Goal: Task Accomplishment & Management: Use online tool/utility

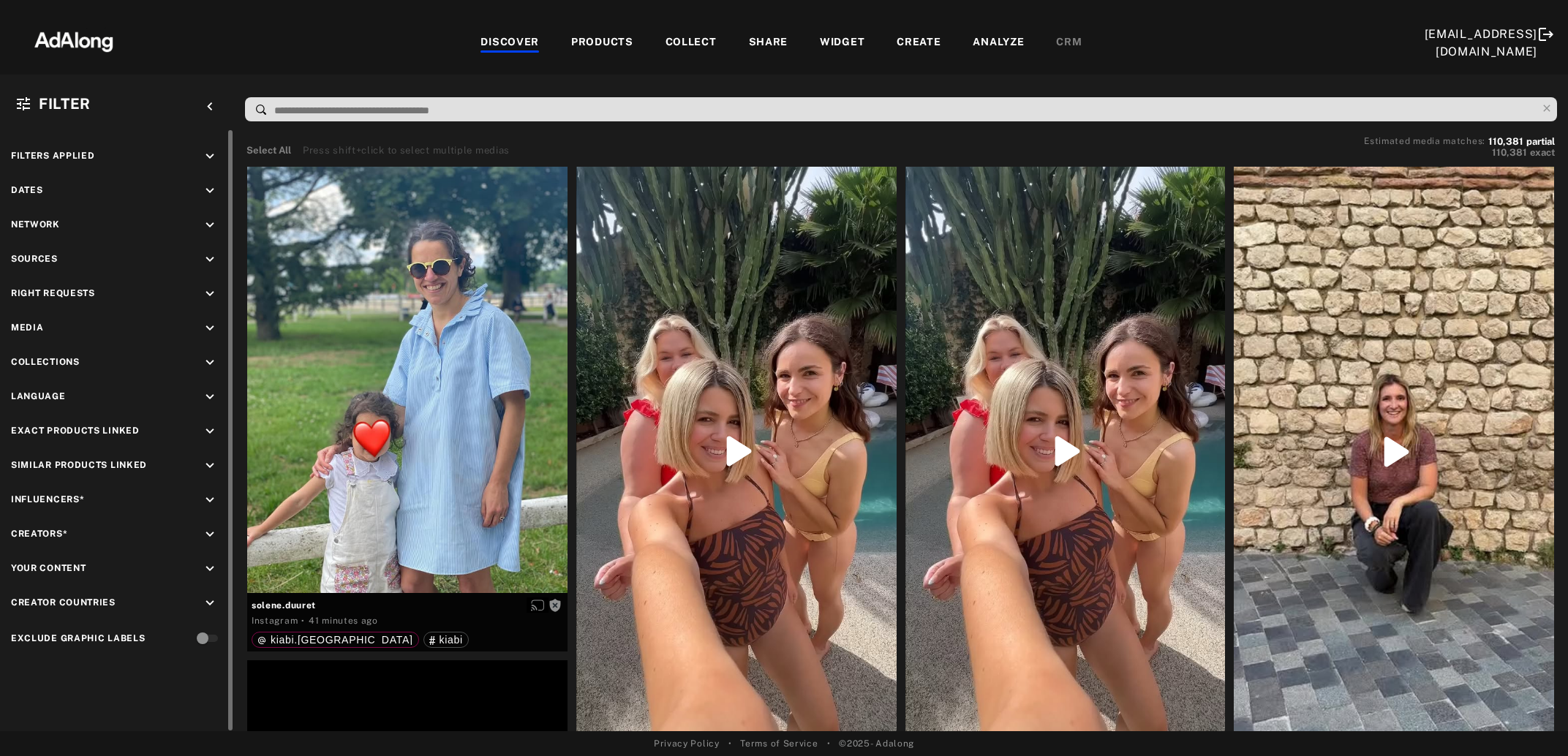
click at [213, 296] on icon "keyboard_arrow_down" at bounding box center [209, 293] width 16 height 16
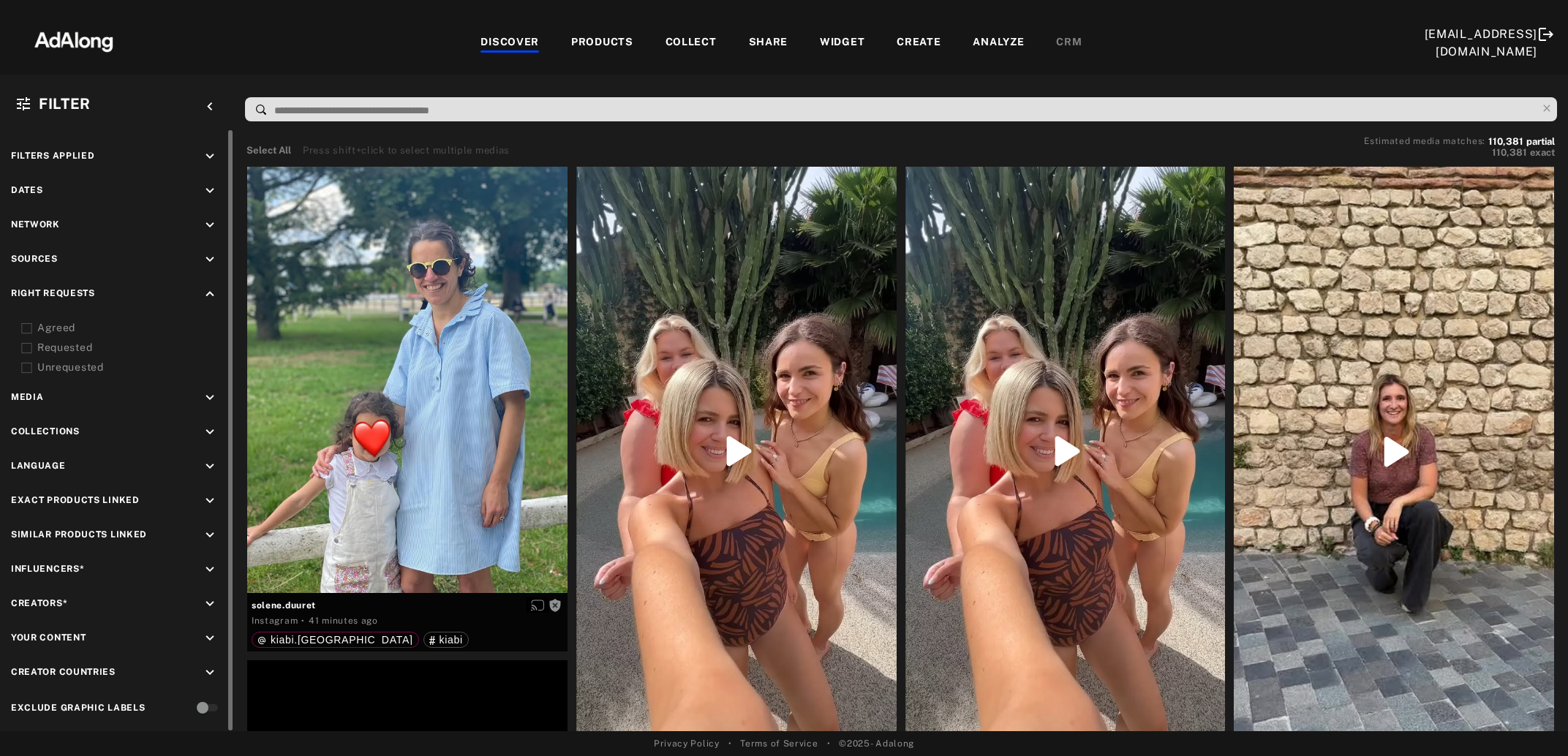
click at [27, 324] on icon at bounding box center [27, 329] width 11 height 11
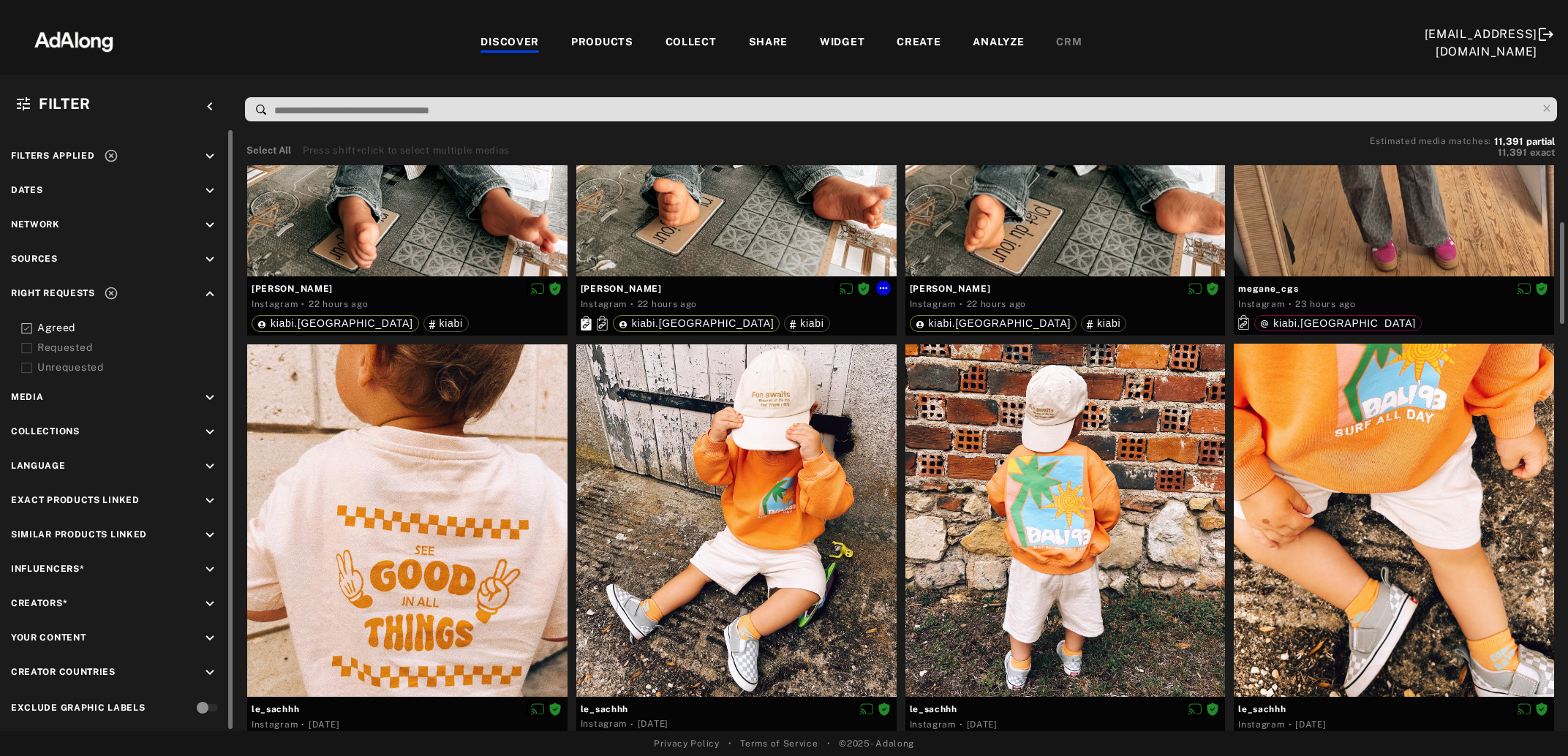
scroll to position [79, 0]
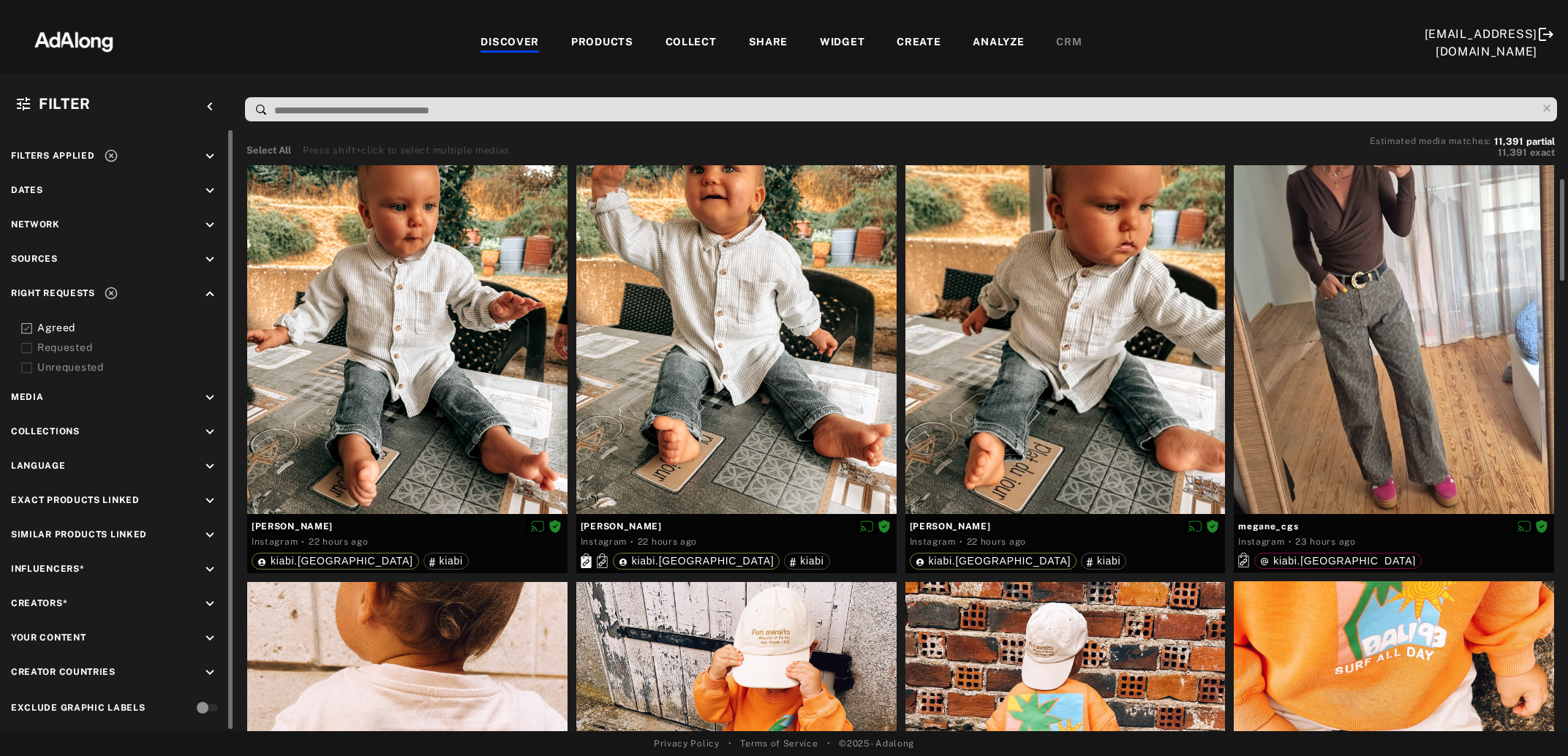
click at [687, 44] on div "COLLECT" at bounding box center [691, 43] width 51 height 17
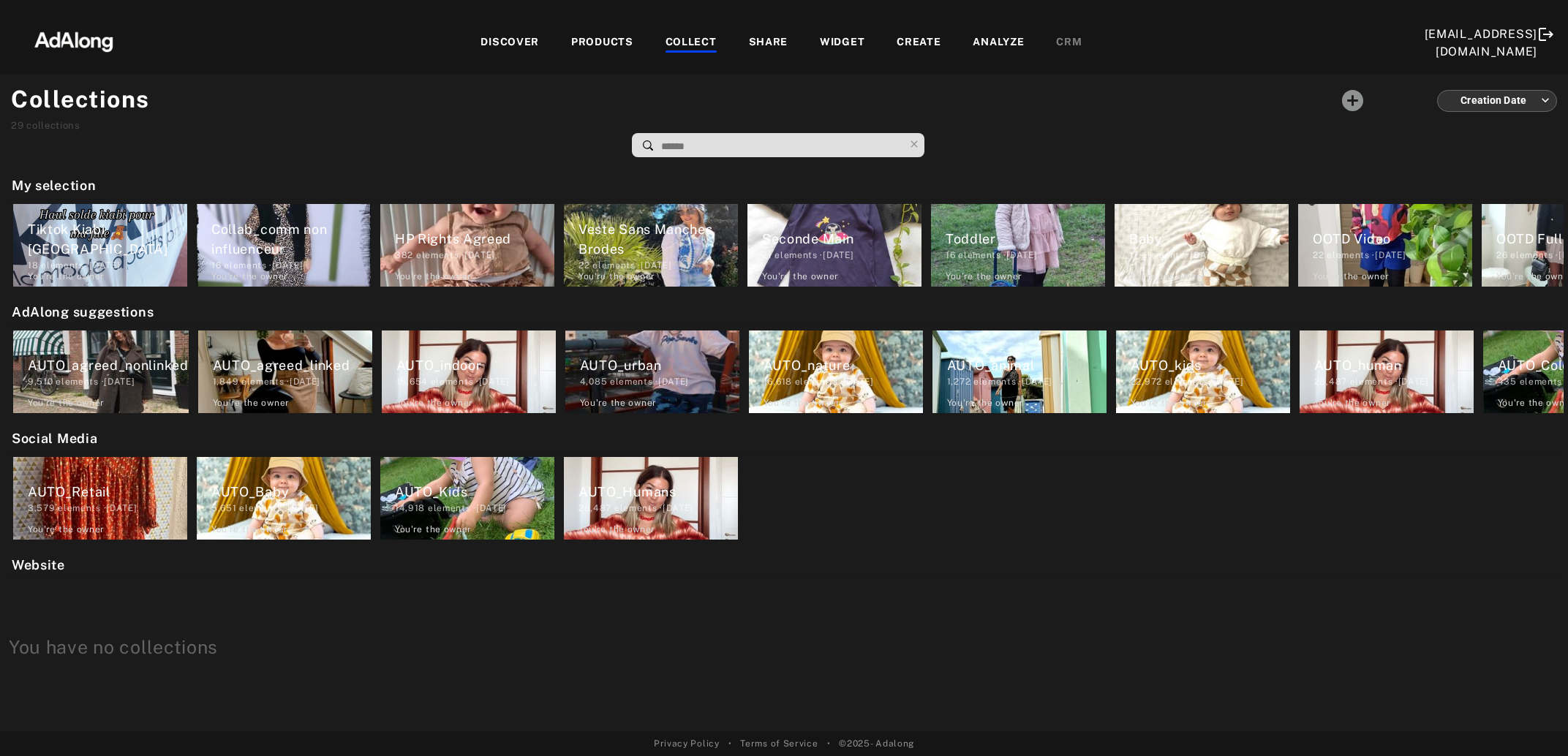
click at [543, 36] on div "DISCOVER" at bounding box center [509, 43] width 91 height 17
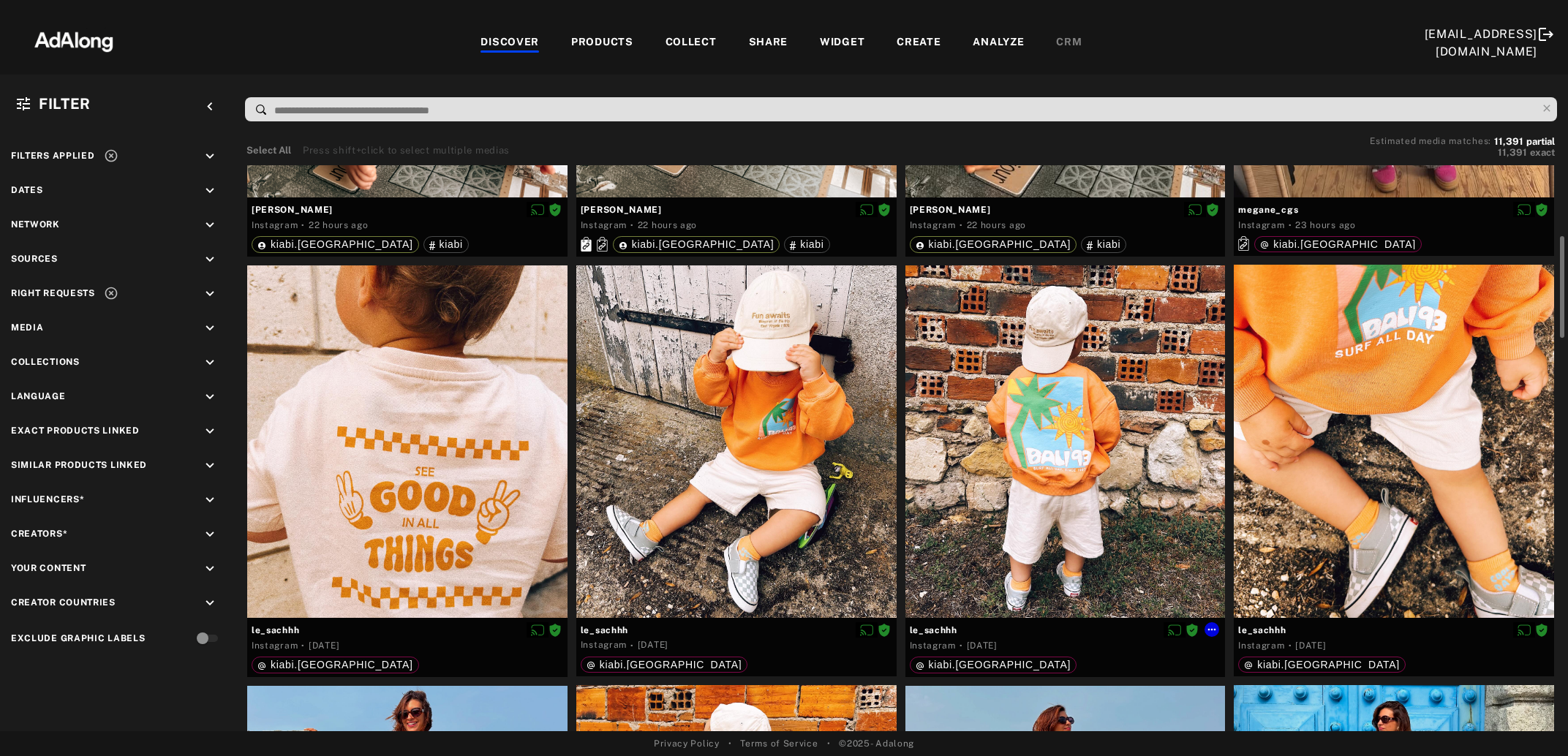
scroll to position [474, 0]
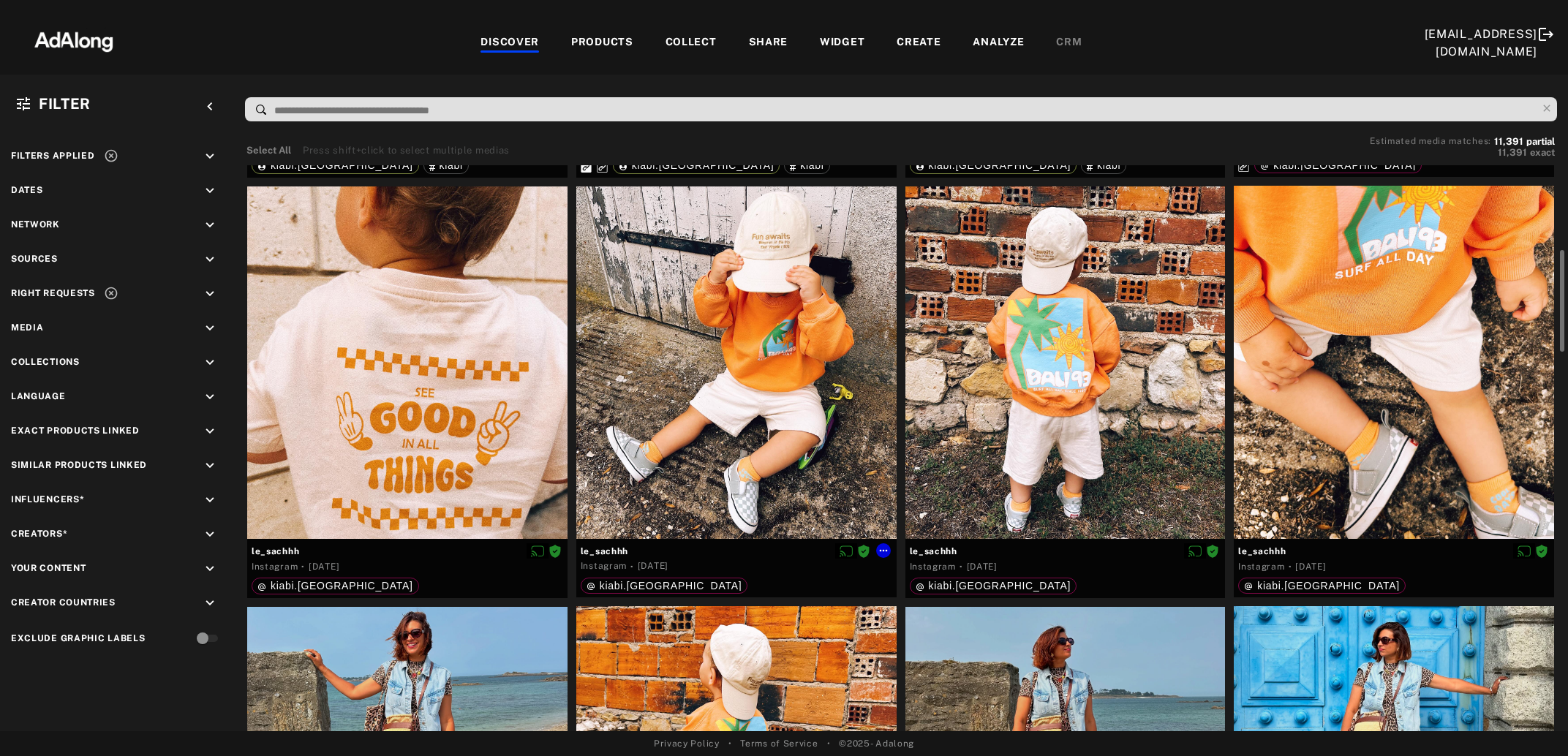
click at [728, 444] on div at bounding box center [736, 363] width 320 height 352
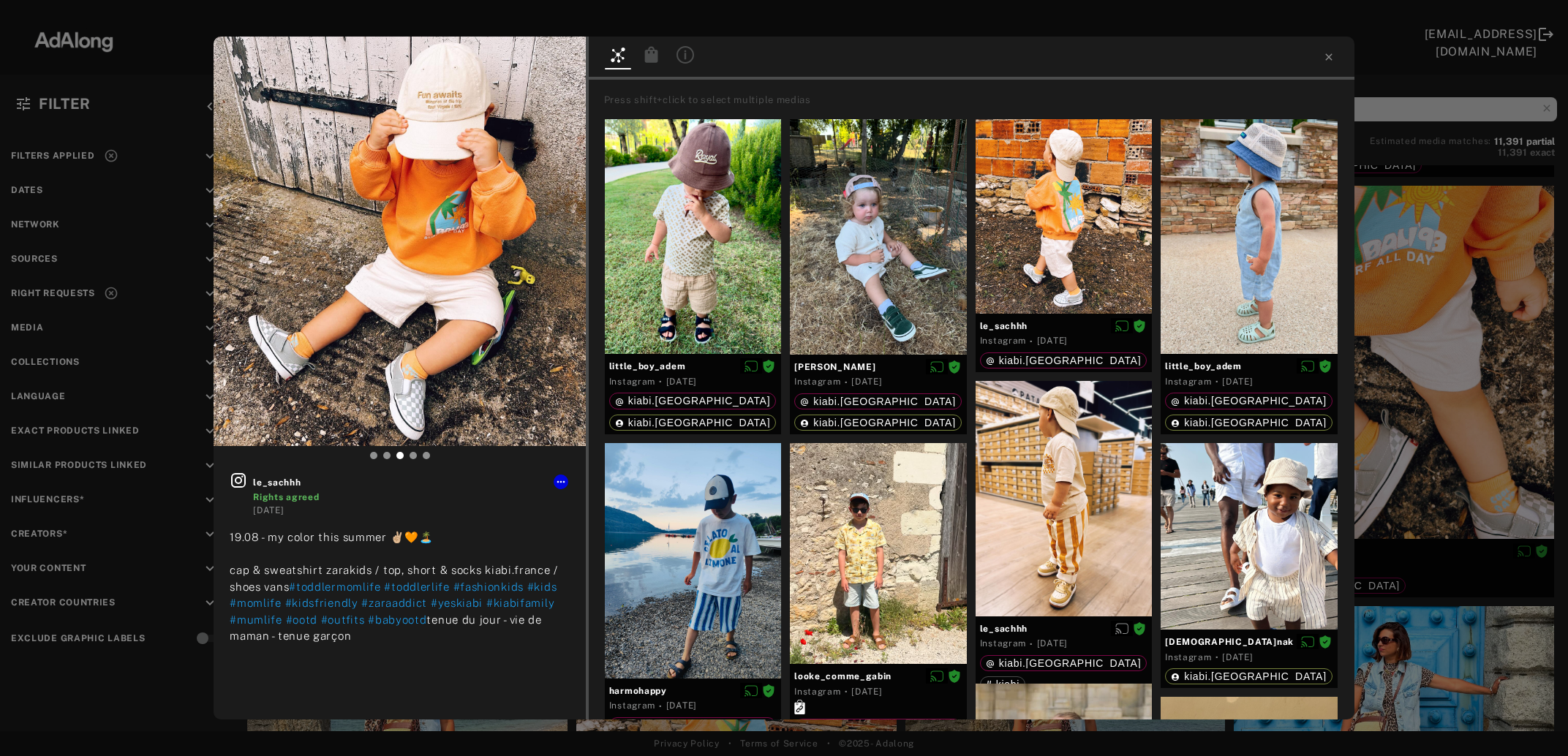
click at [660, 57] on div at bounding box center [651, 57] width 26 height 21
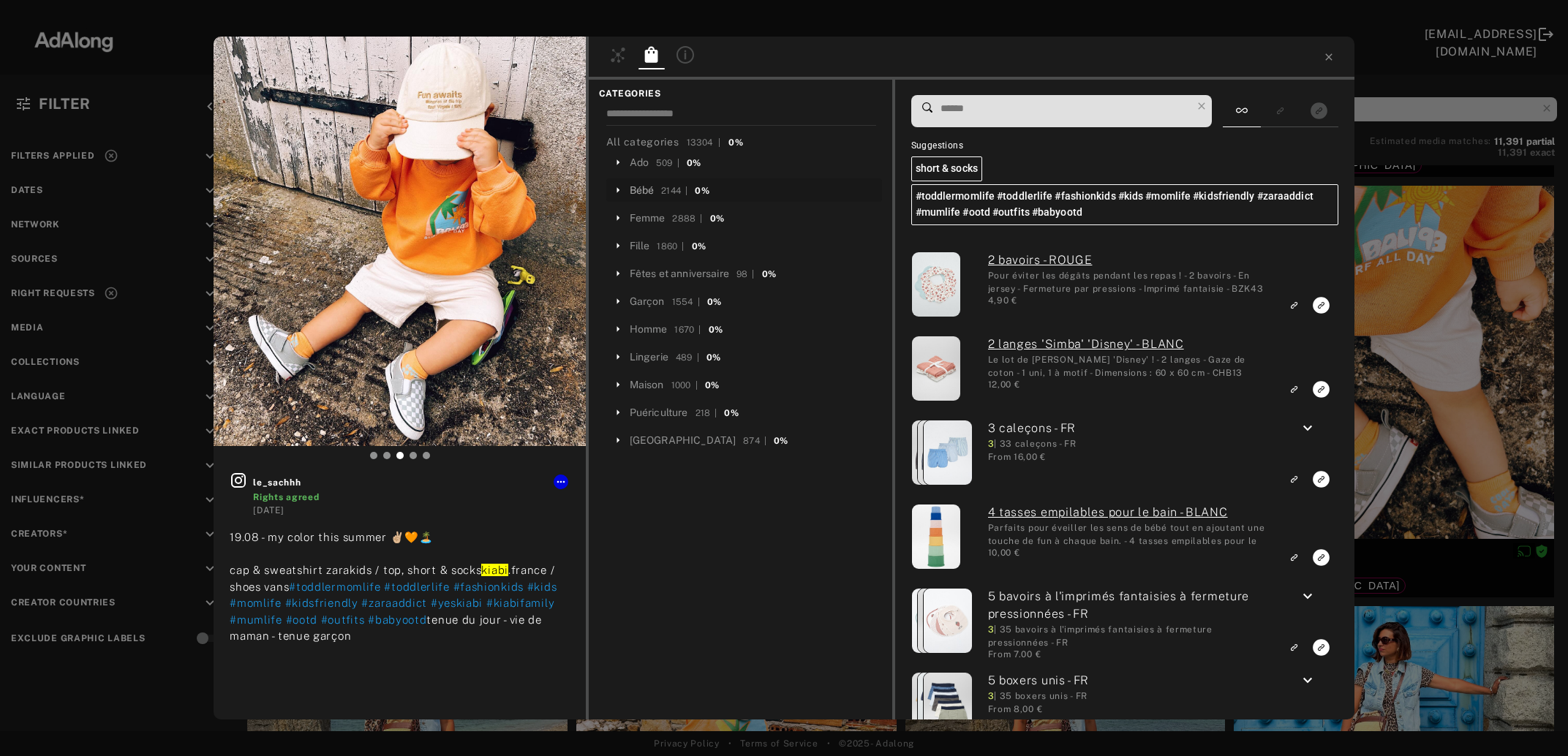
click at [644, 191] on div "Bébé" at bounding box center [642, 190] width 25 height 16
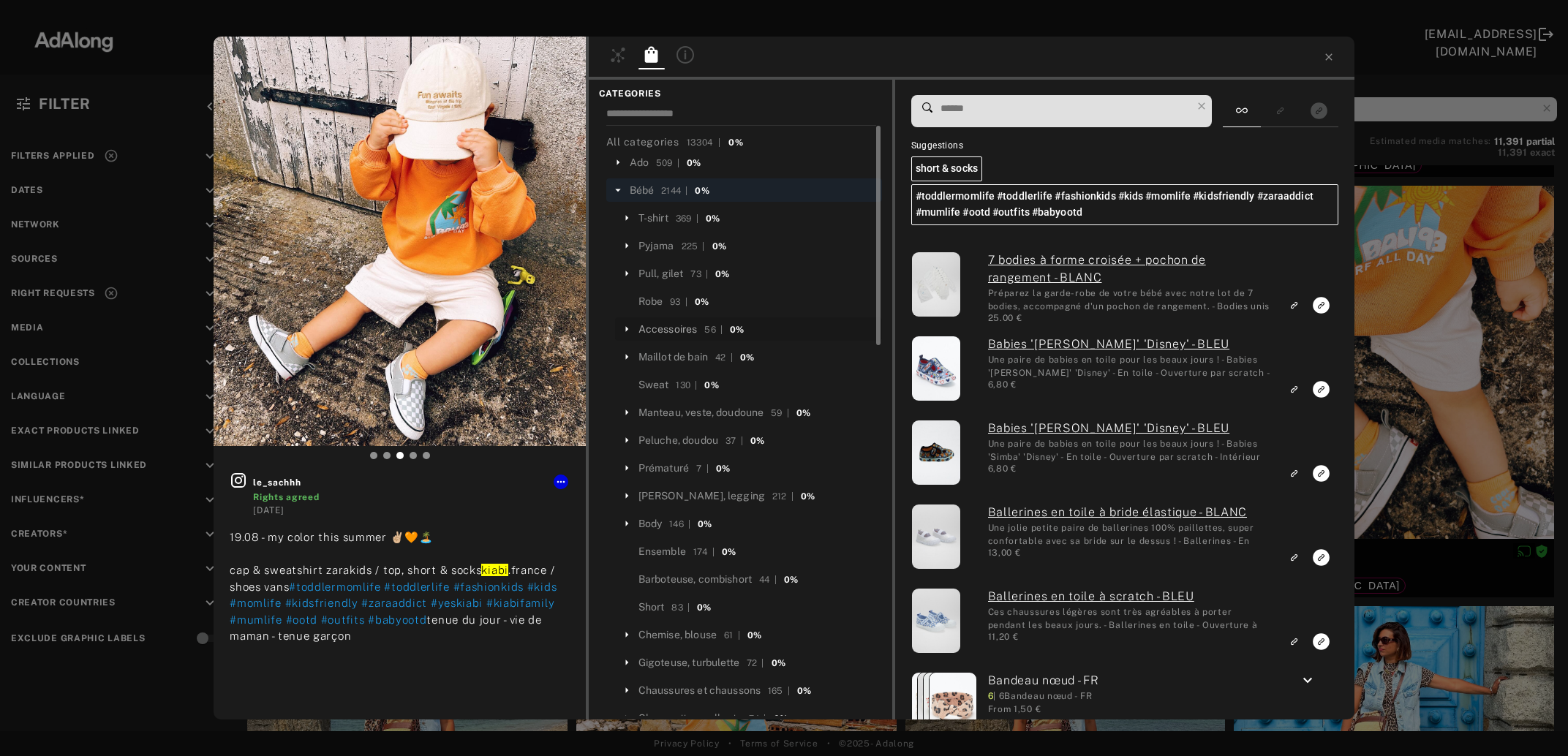
click at [668, 329] on div "Accessoires" at bounding box center [668, 330] width 59 height 16
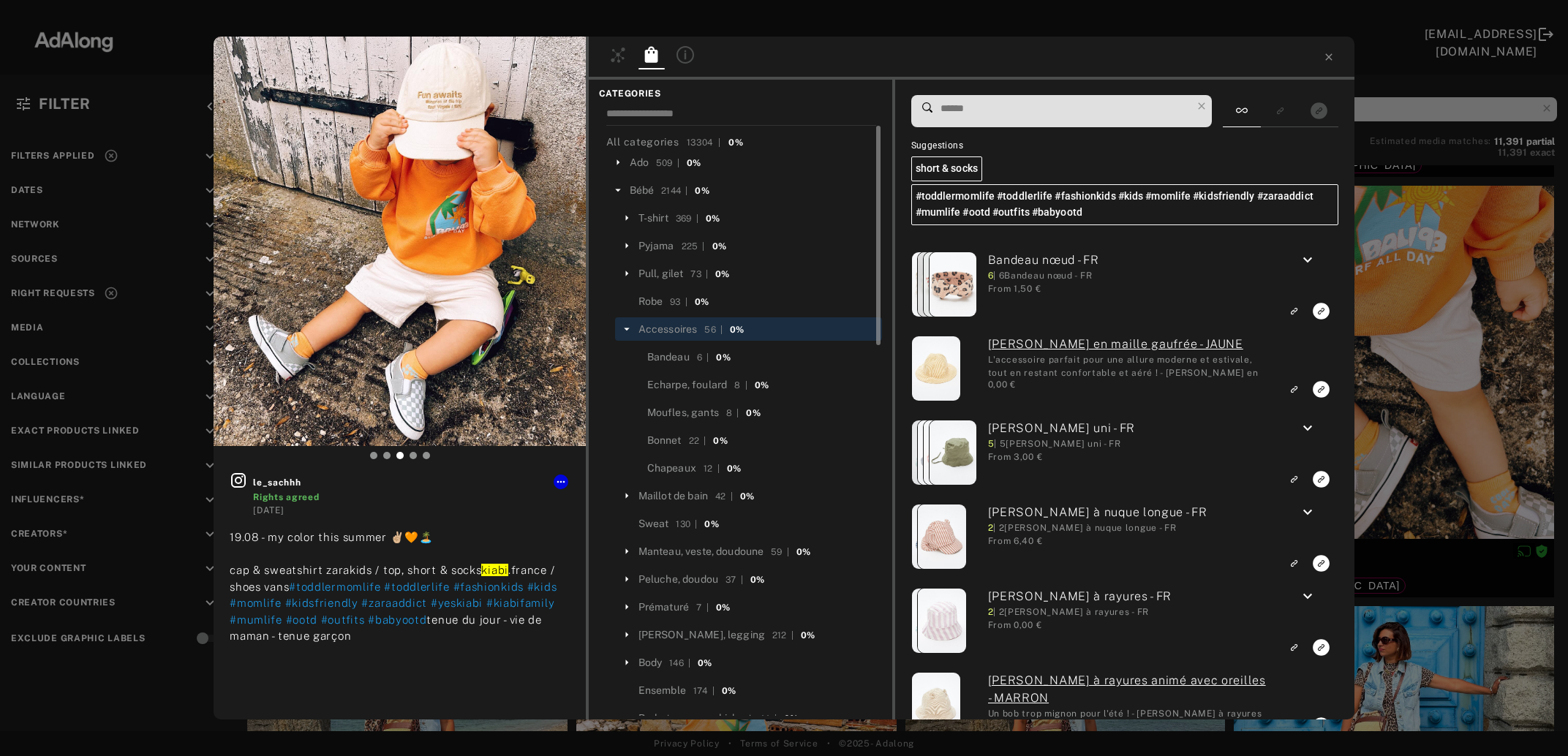
click at [624, 328] on icon at bounding box center [627, 329] width 13 height 13
click at [657, 383] on div "Sweat" at bounding box center [653, 385] width 31 height 16
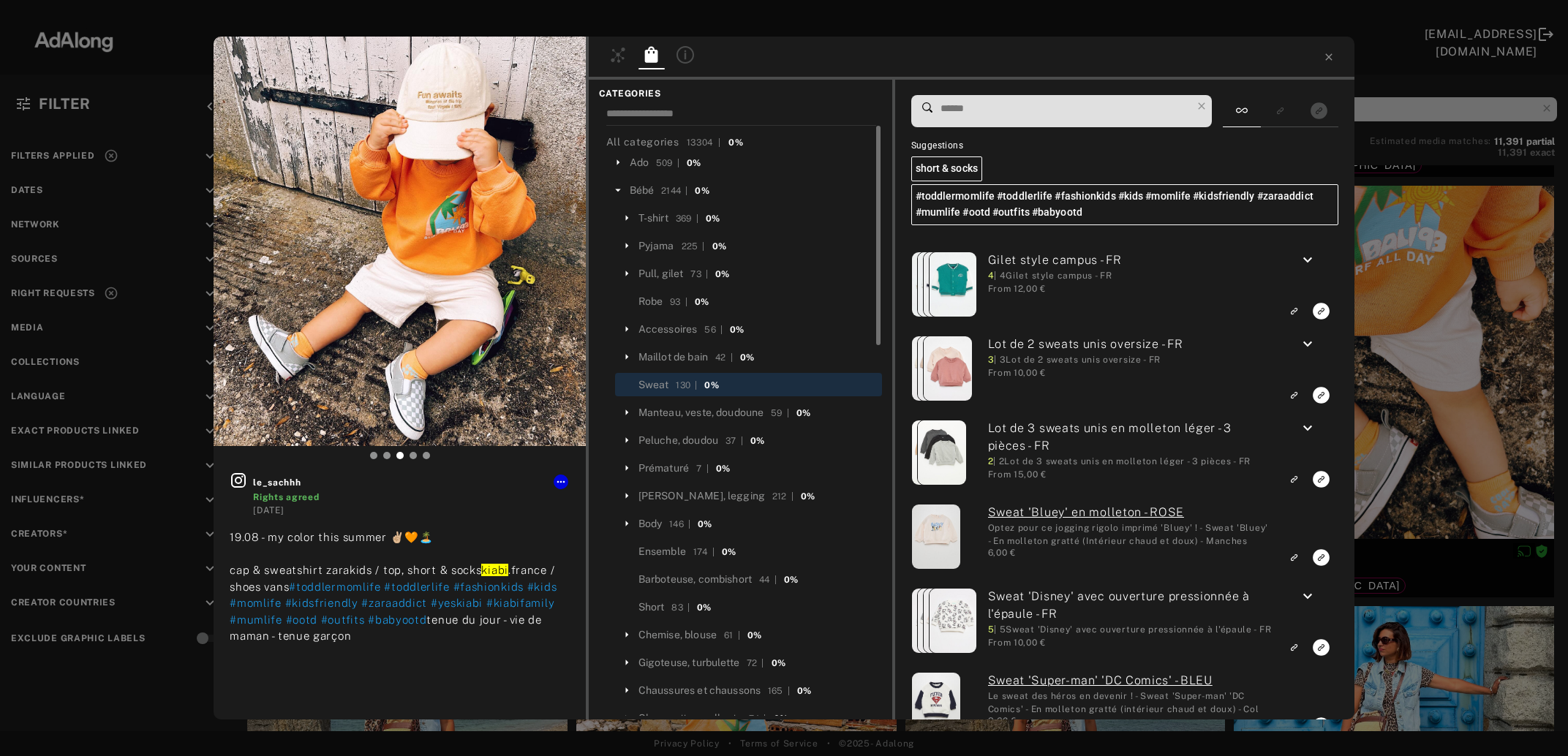
click at [1048, 116] on input at bounding box center [1065, 108] width 253 height 20
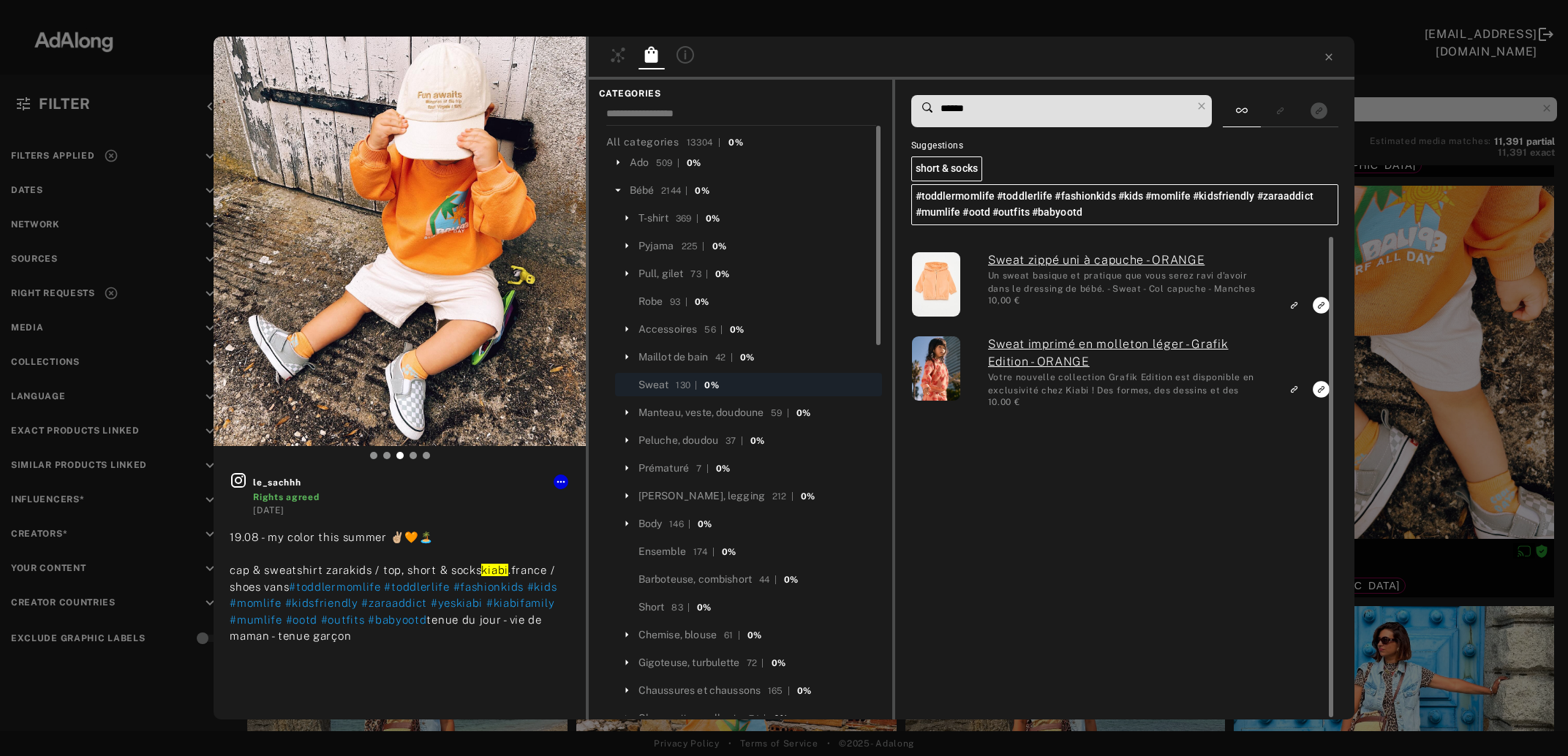
type input "******"
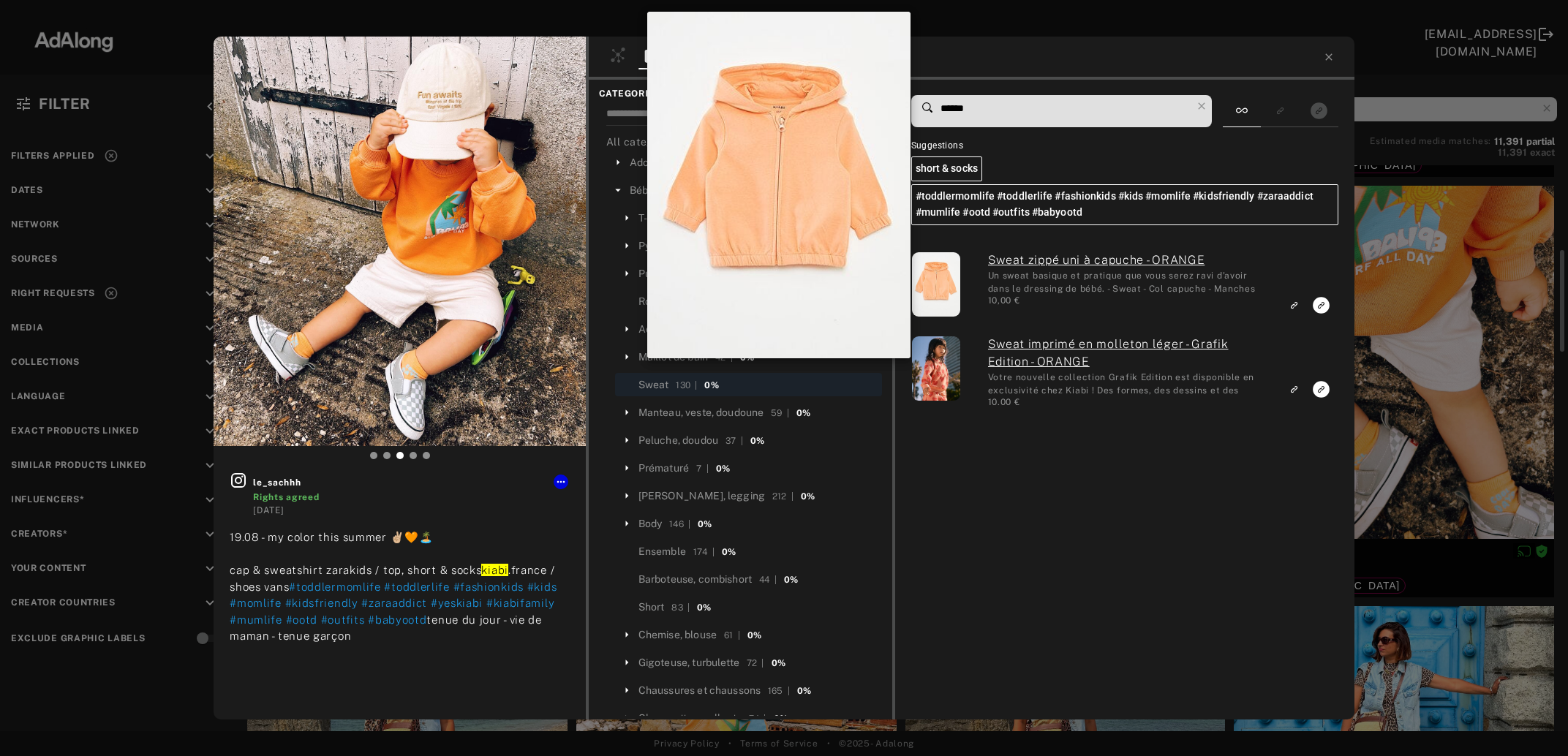
scroll to position [474, 0]
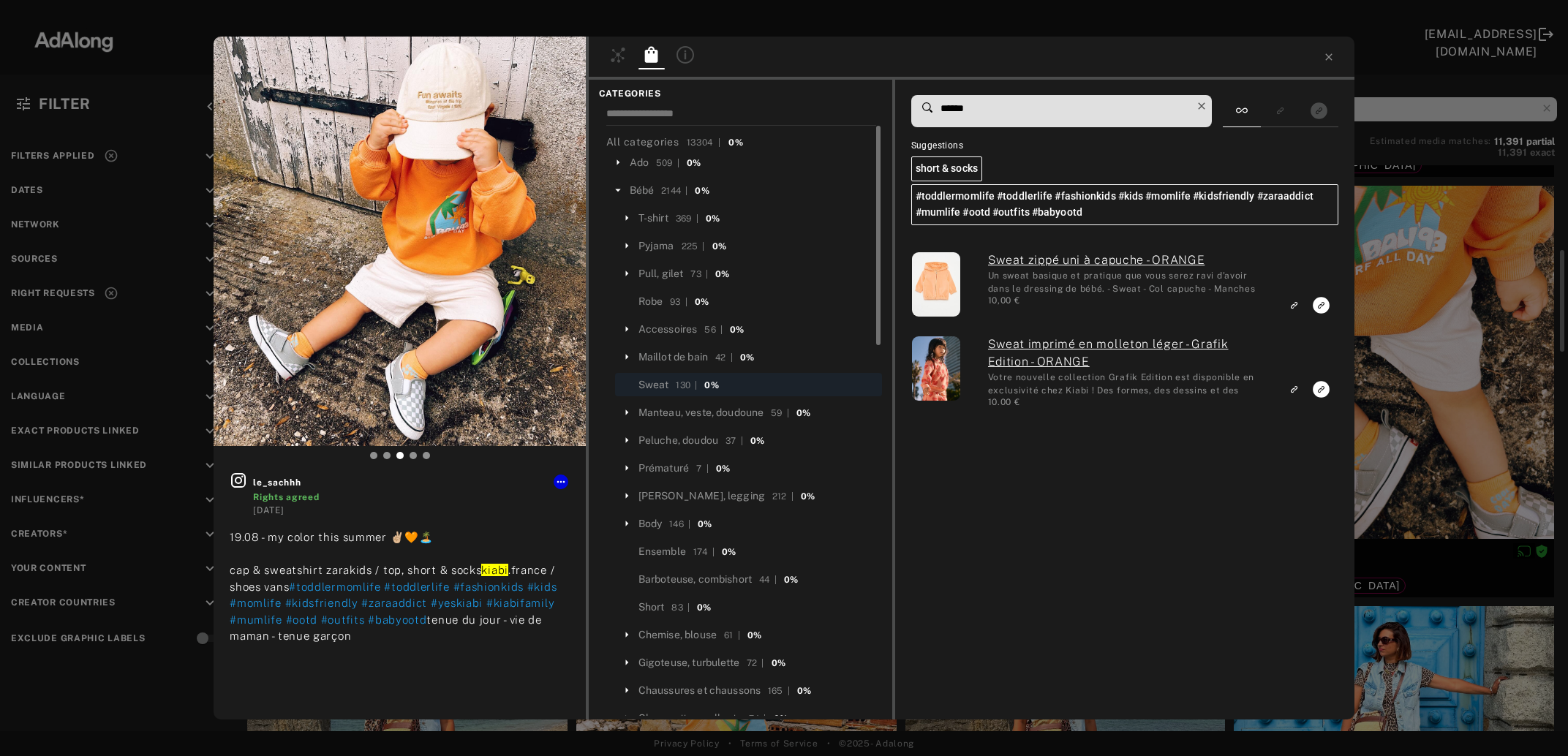
click at [1209, 102] on icon at bounding box center [1202, 106] width 20 height 20
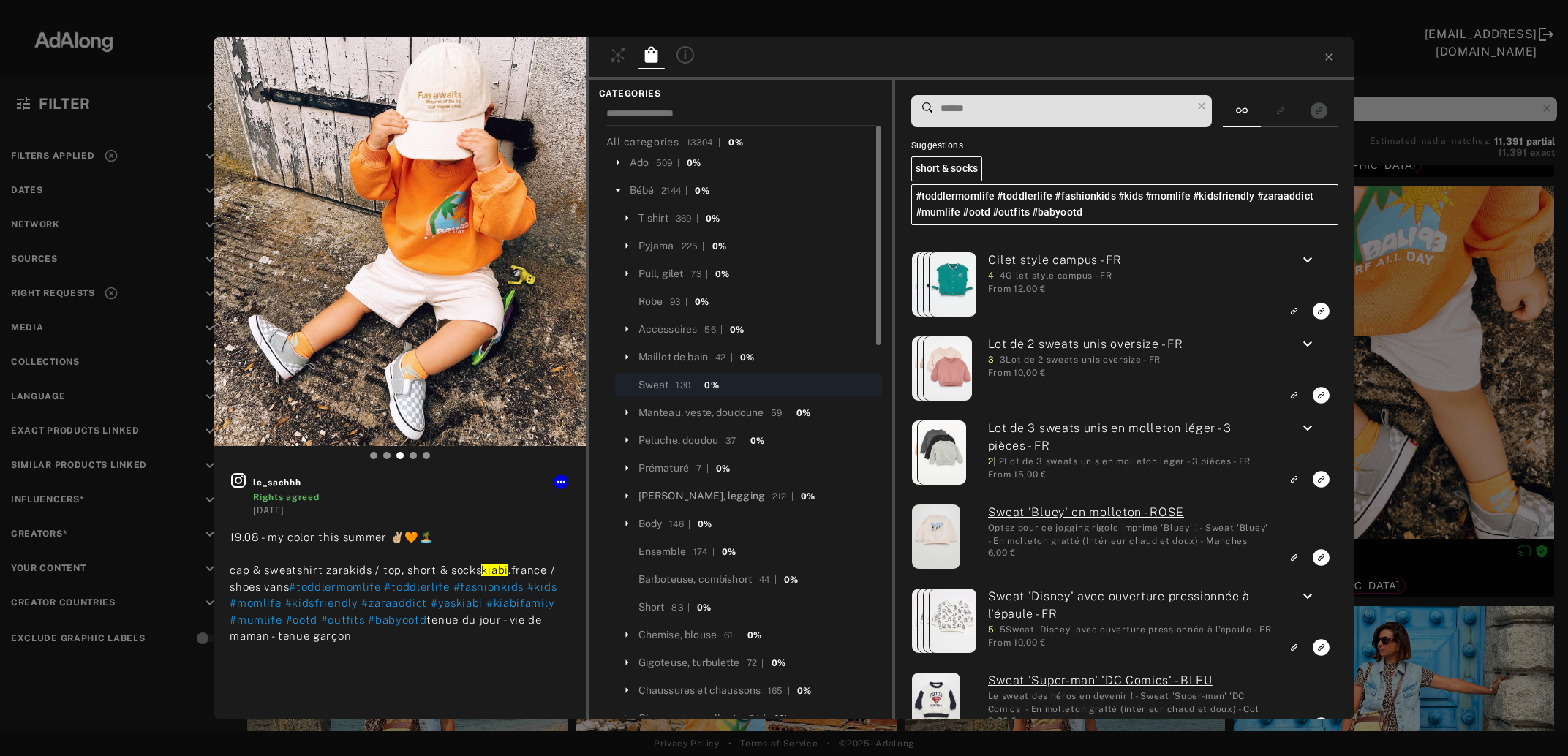
click at [673, 494] on div "Pantalon, jean, legging" at bounding box center [701, 496] width 127 height 16
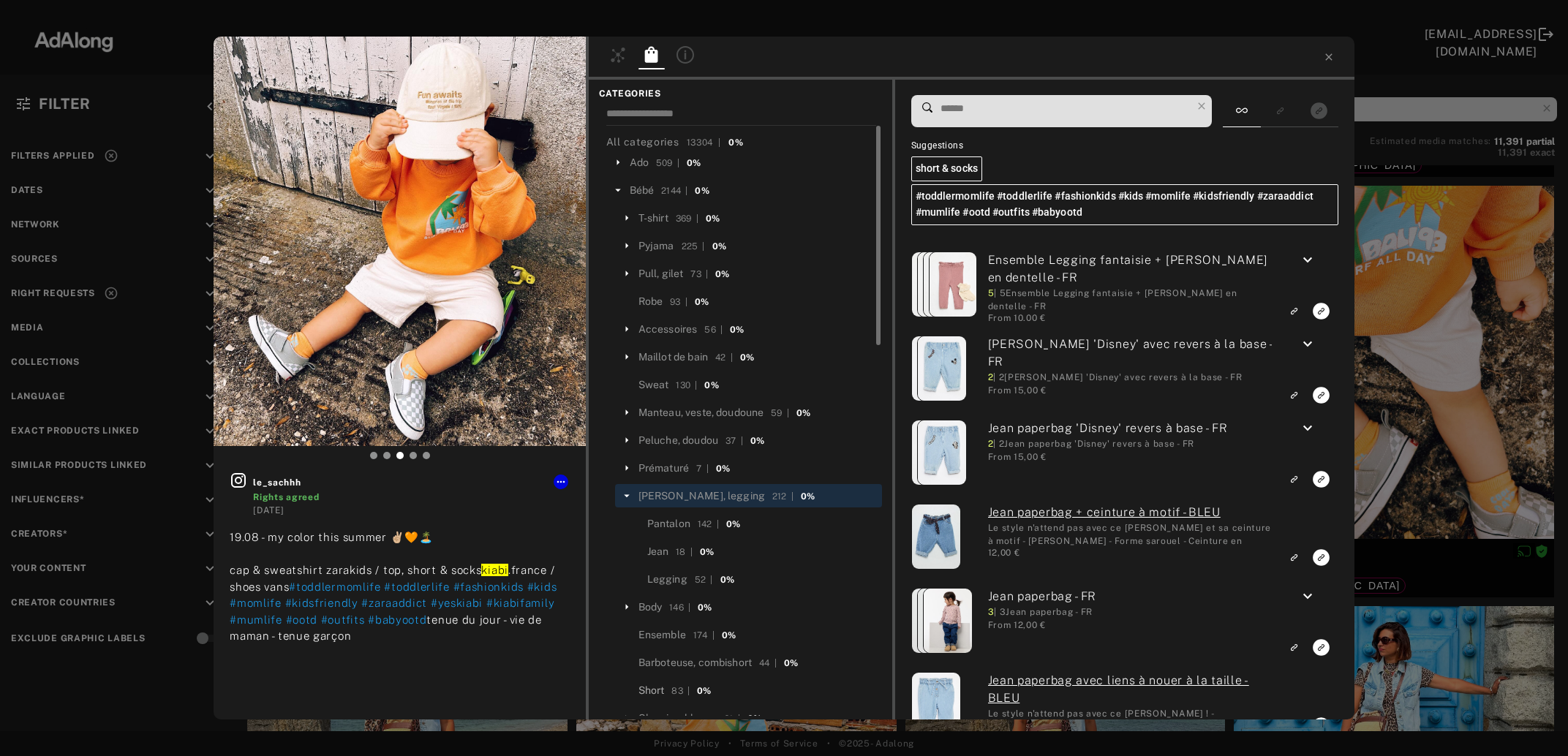
click at [651, 685] on div "Short" at bounding box center [651, 691] width 26 height 16
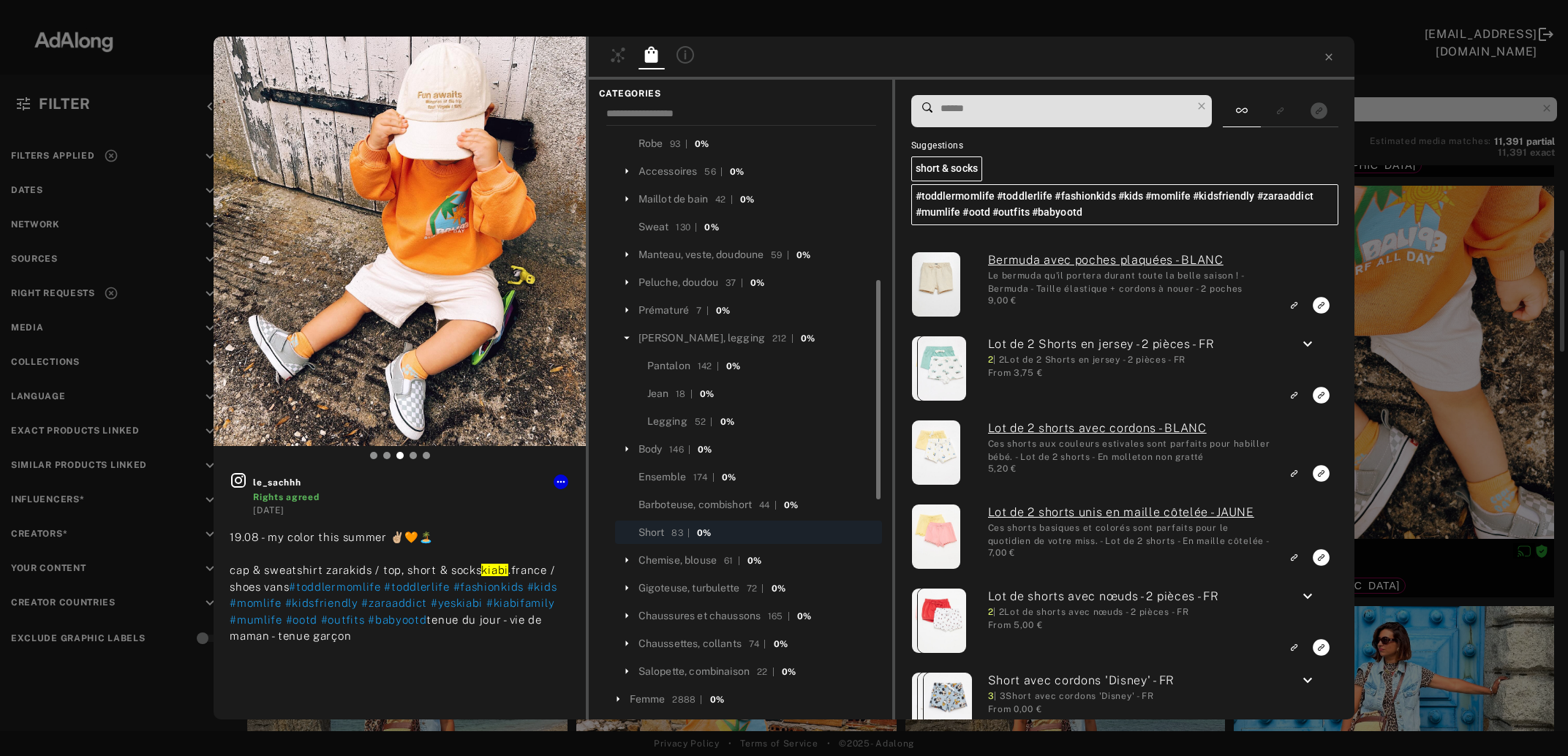
scroll to position [158, 0]
click at [1031, 107] on input at bounding box center [1065, 108] width 253 height 20
click at [1037, 113] on input at bounding box center [1065, 108] width 253 height 20
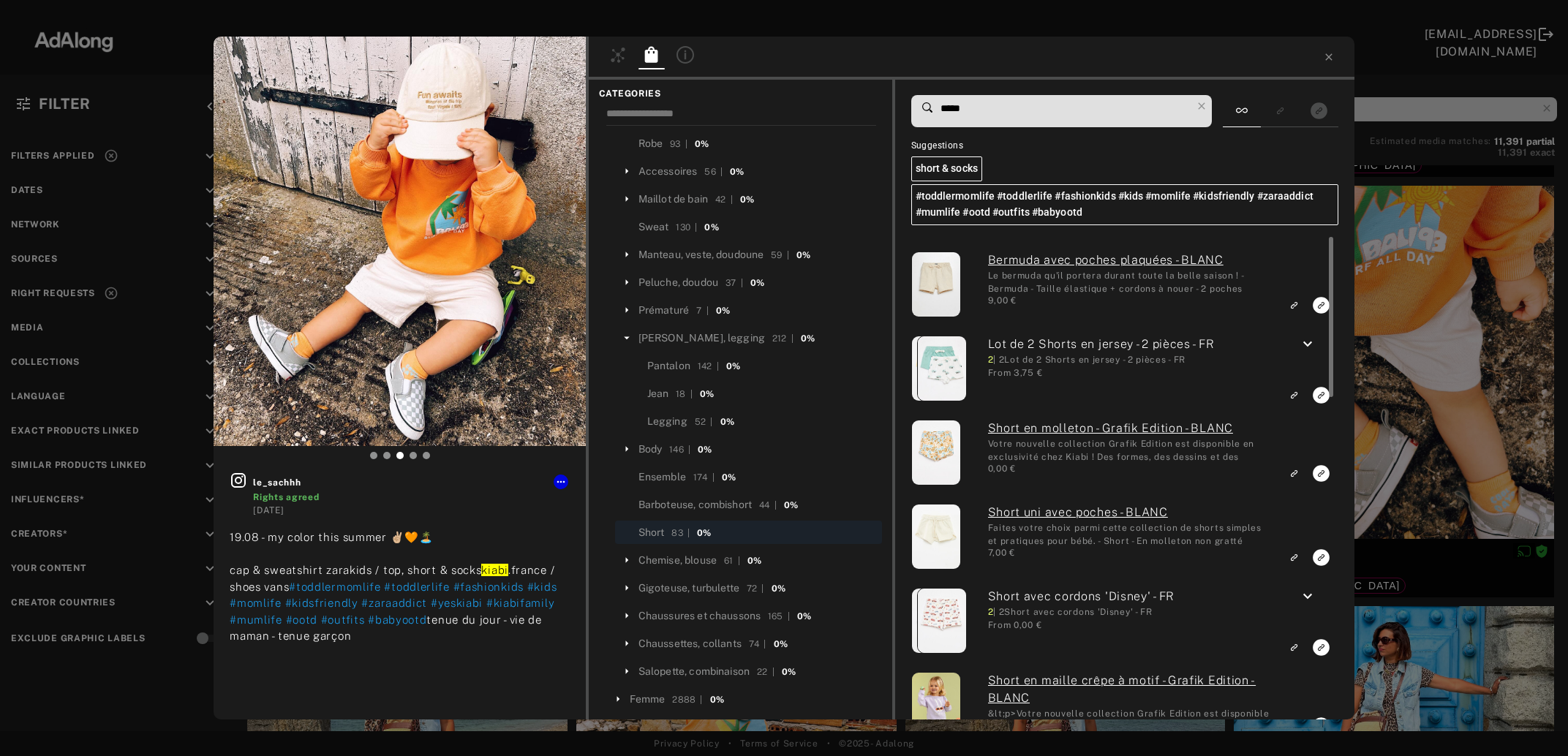
type input "*****"
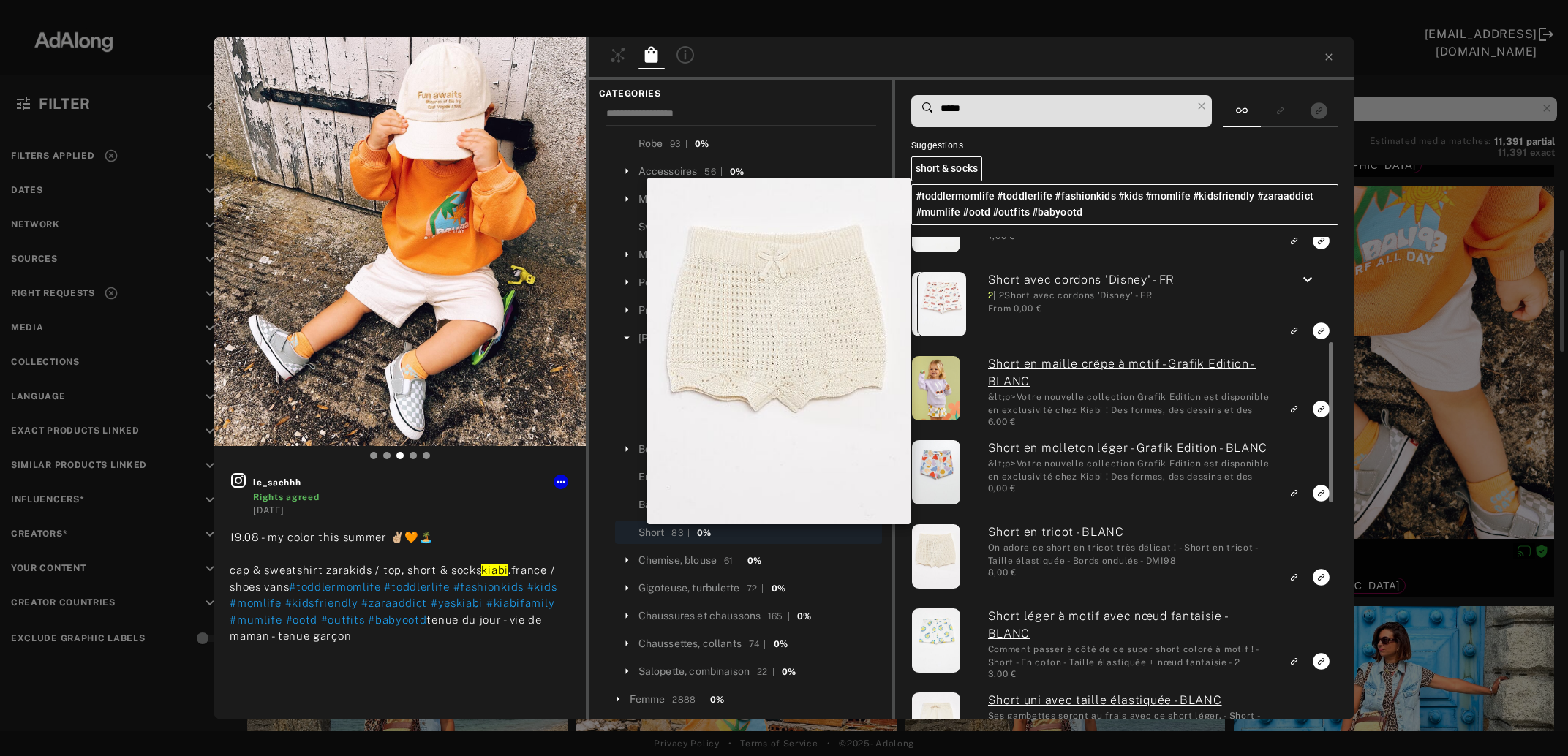
scroll to position [0, 0]
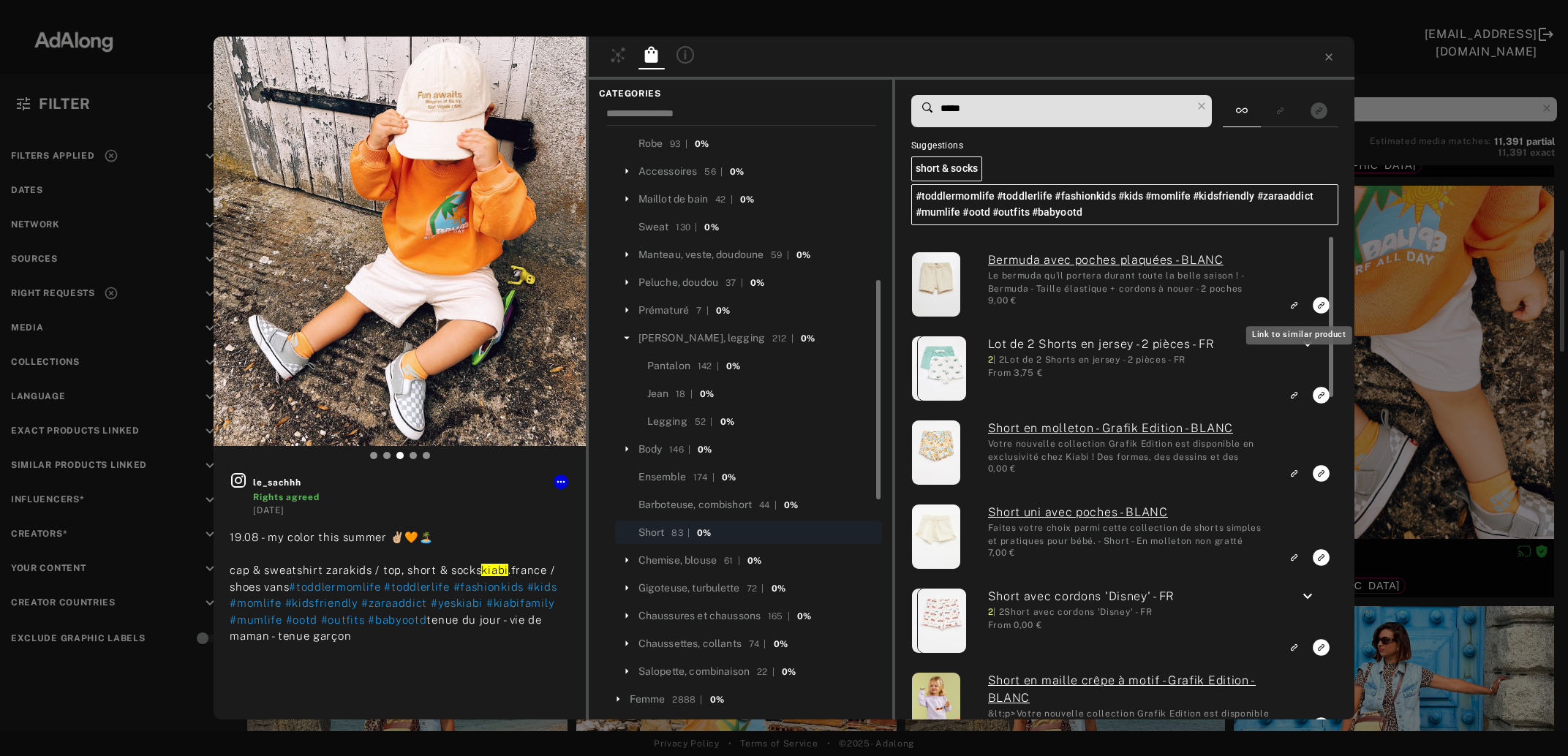
click at [1295, 307] on icon "Link to similar product" at bounding box center [1293, 304] width 10 height 9
click at [1204, 108] on icon at bounding box center [1201, 105] width 6 height 6
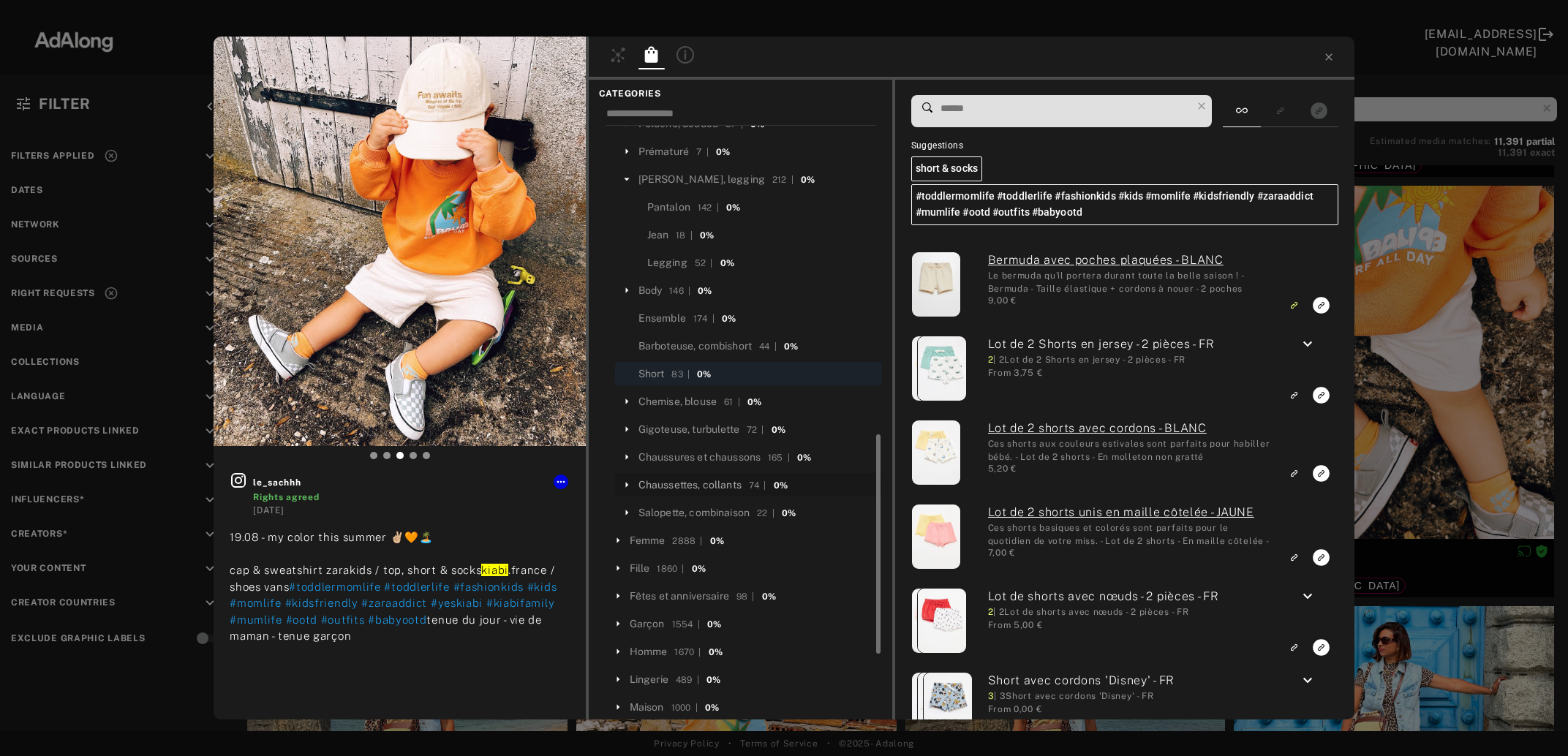
click at [689, 481] on div "Chaussettes, collants" at bounding box center [690, 485] width 103 height 16
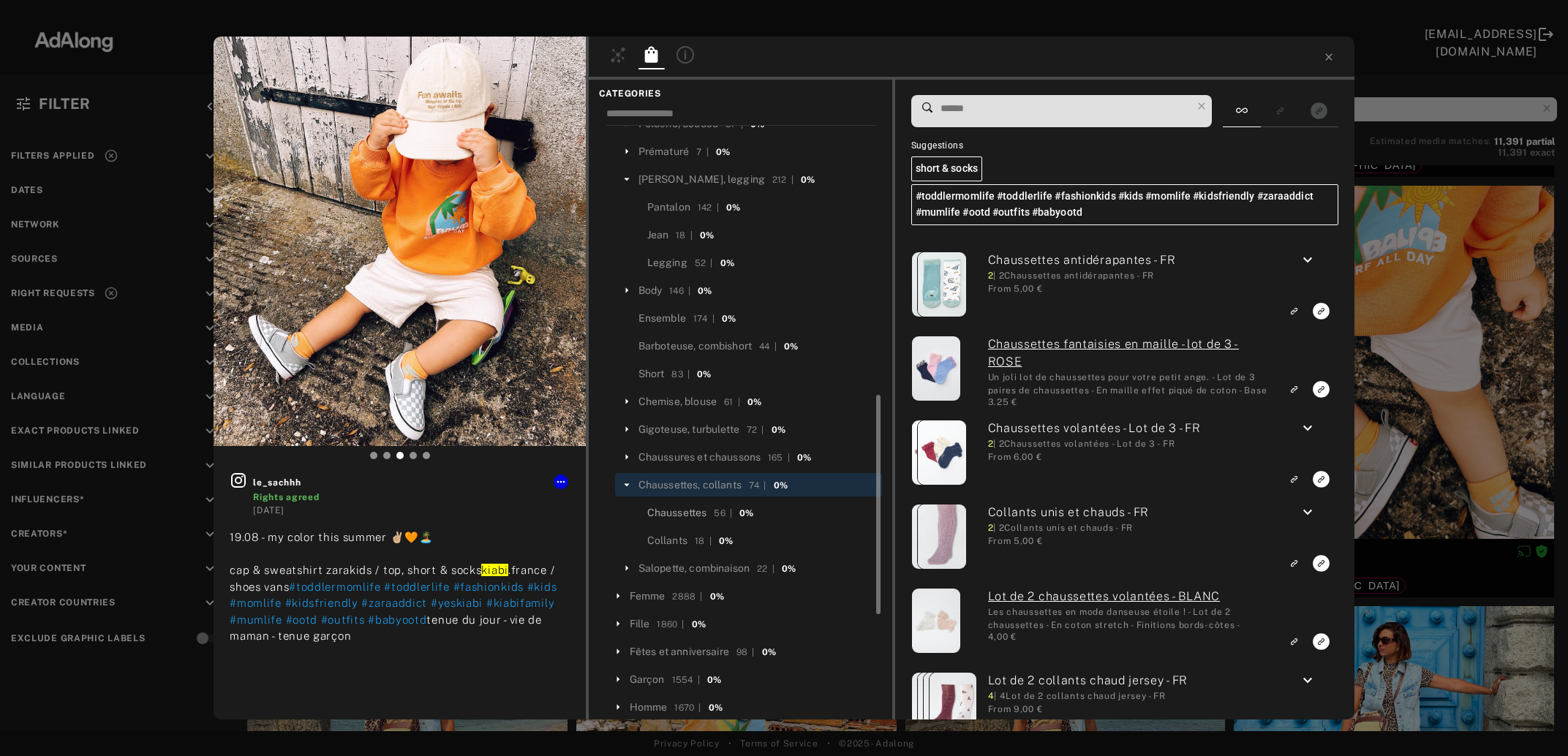
click at [689, 515] on div "Chaussettes" at bounding box center [677, 513] width 60 height 16
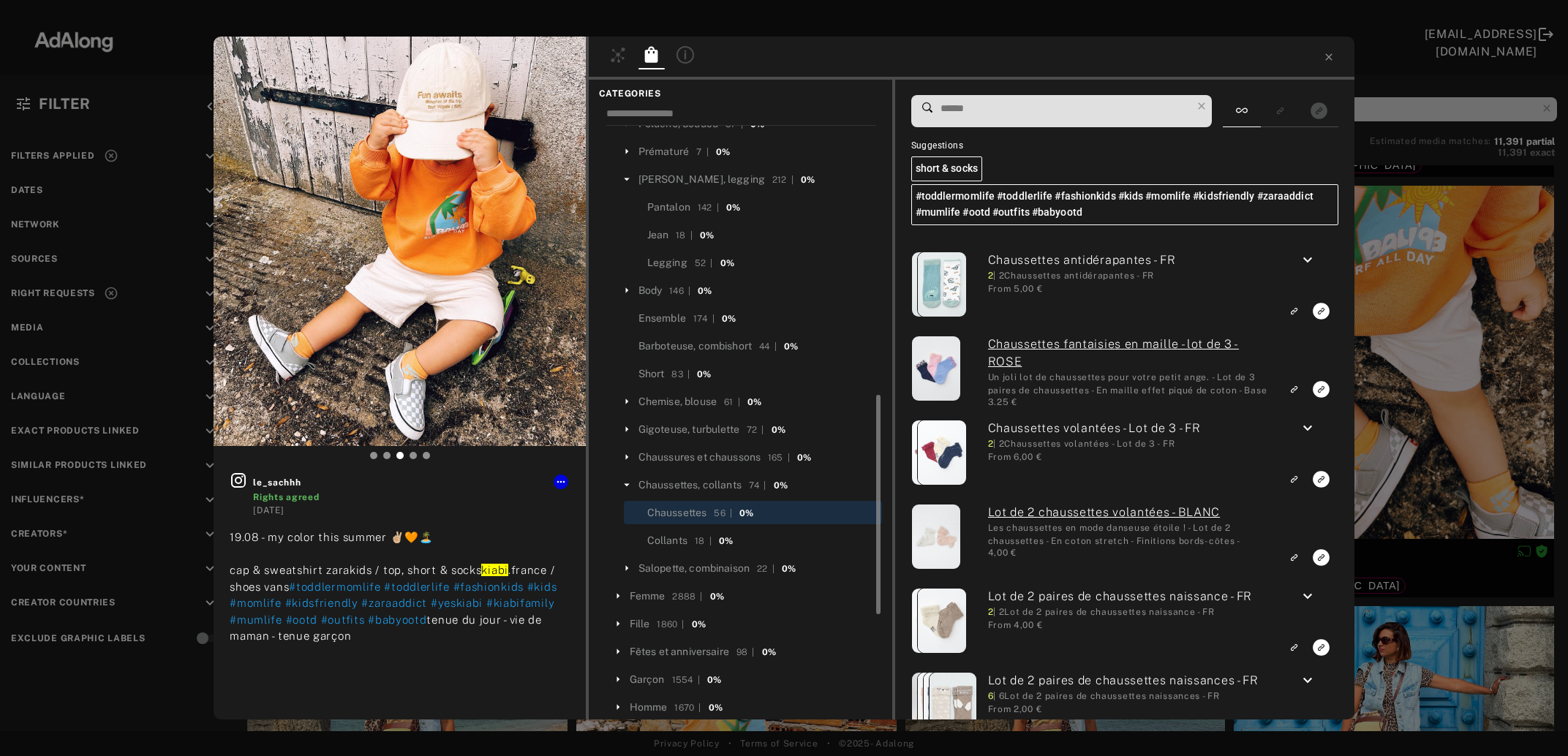
click at [978, 114] on input at bounding box center [1065, 108] width 253 height 20
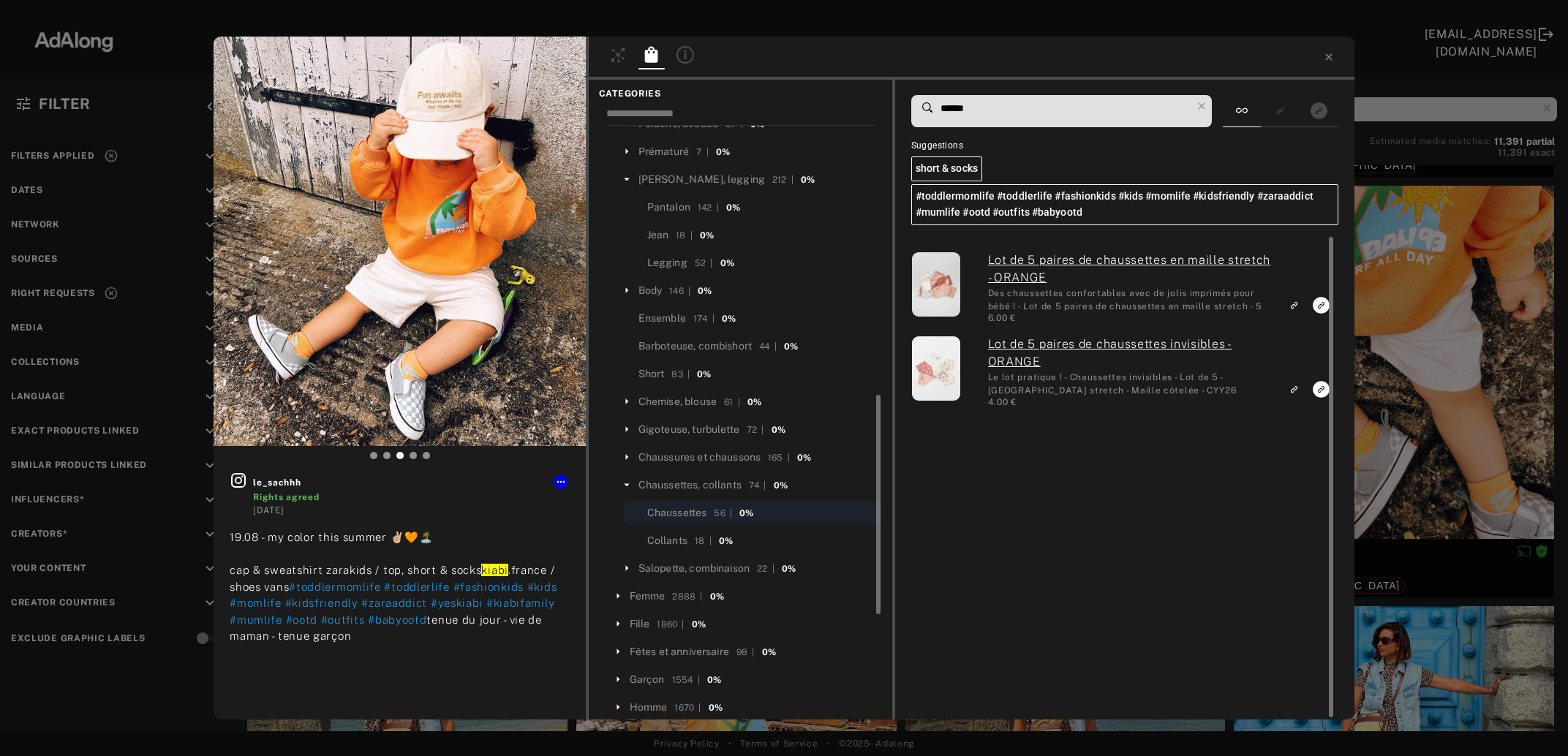
type input "******"
click at [1205, 110] on icon at bounding box center [1202, 106] width 20 height 20
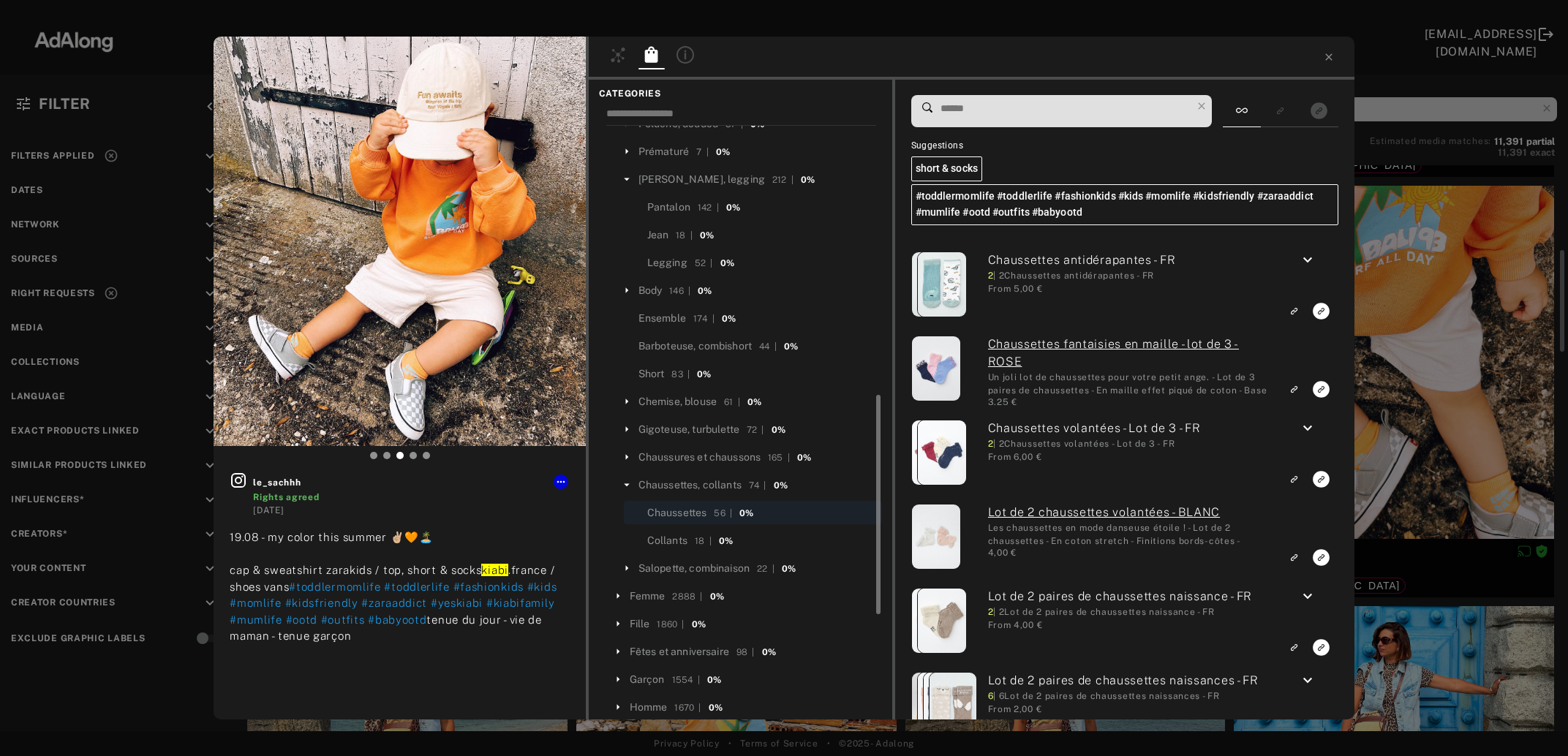
click at [1085, 107] on input at bounding box center [1065, 108] width 253 height 20
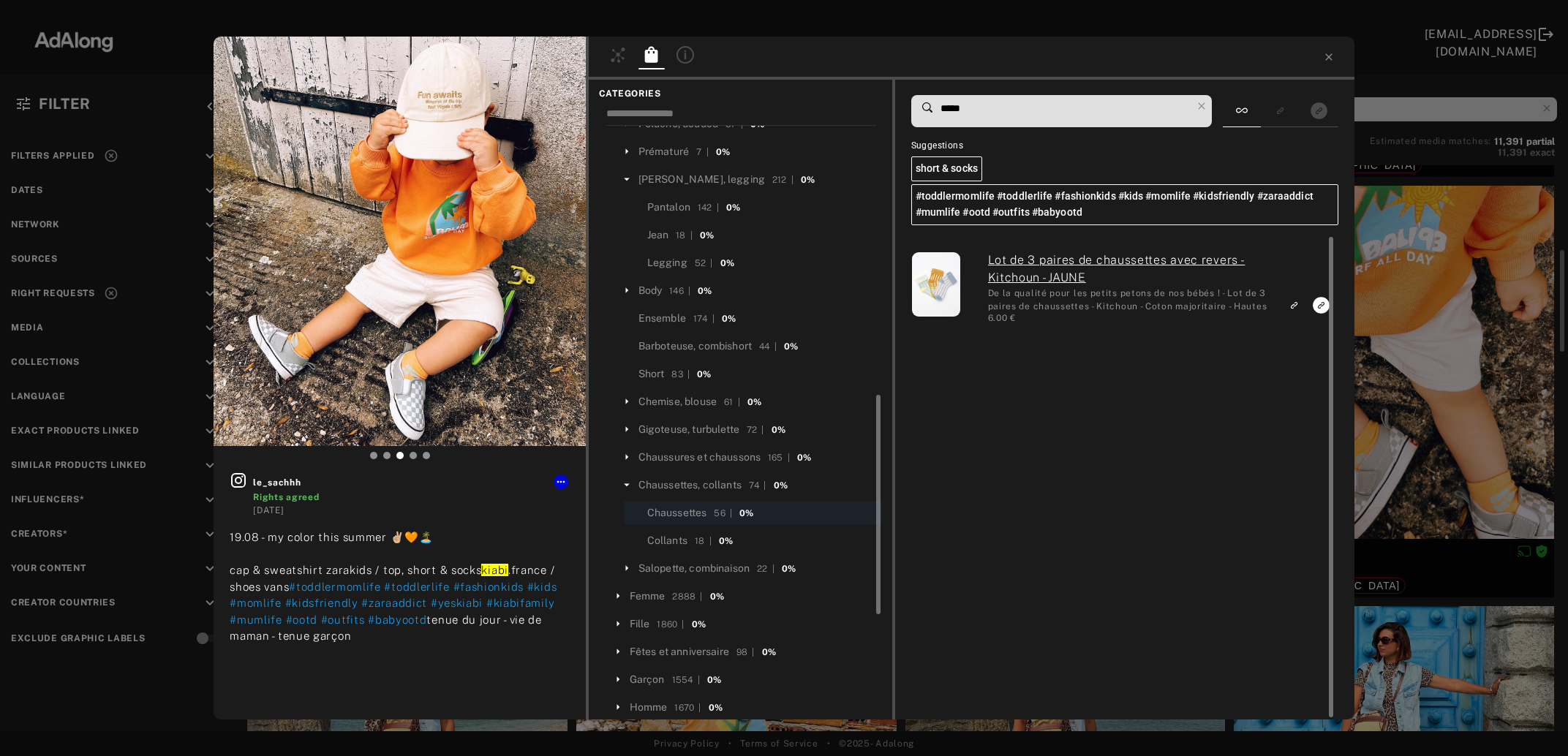
type input "*****"
click at [1211, 105] on icon at bounding box center [1202, 106] width 20 height 20
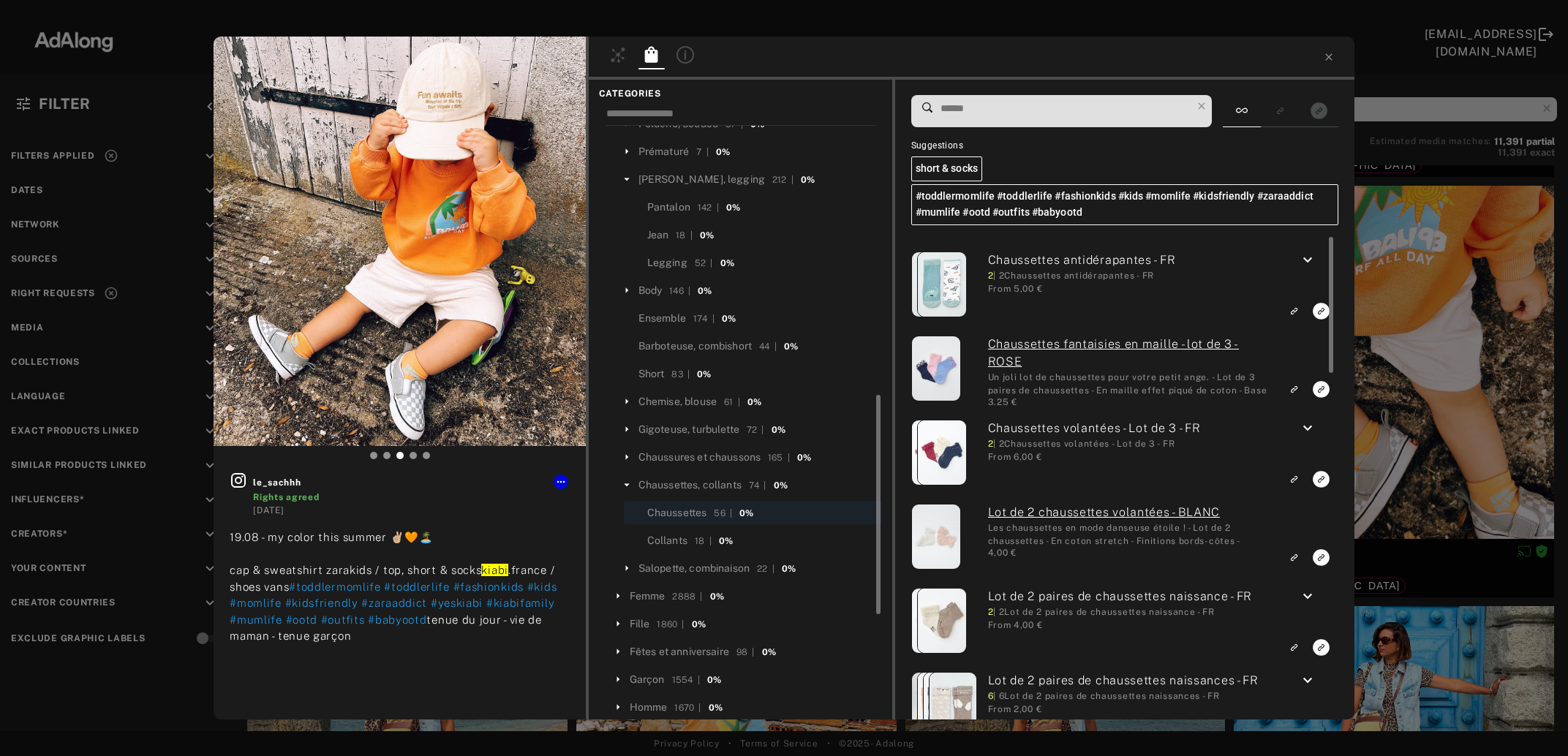
click at [1314, 260] on icon "keyboard_arrow_down" at bounding box center [1307, 260] width 17 height 17
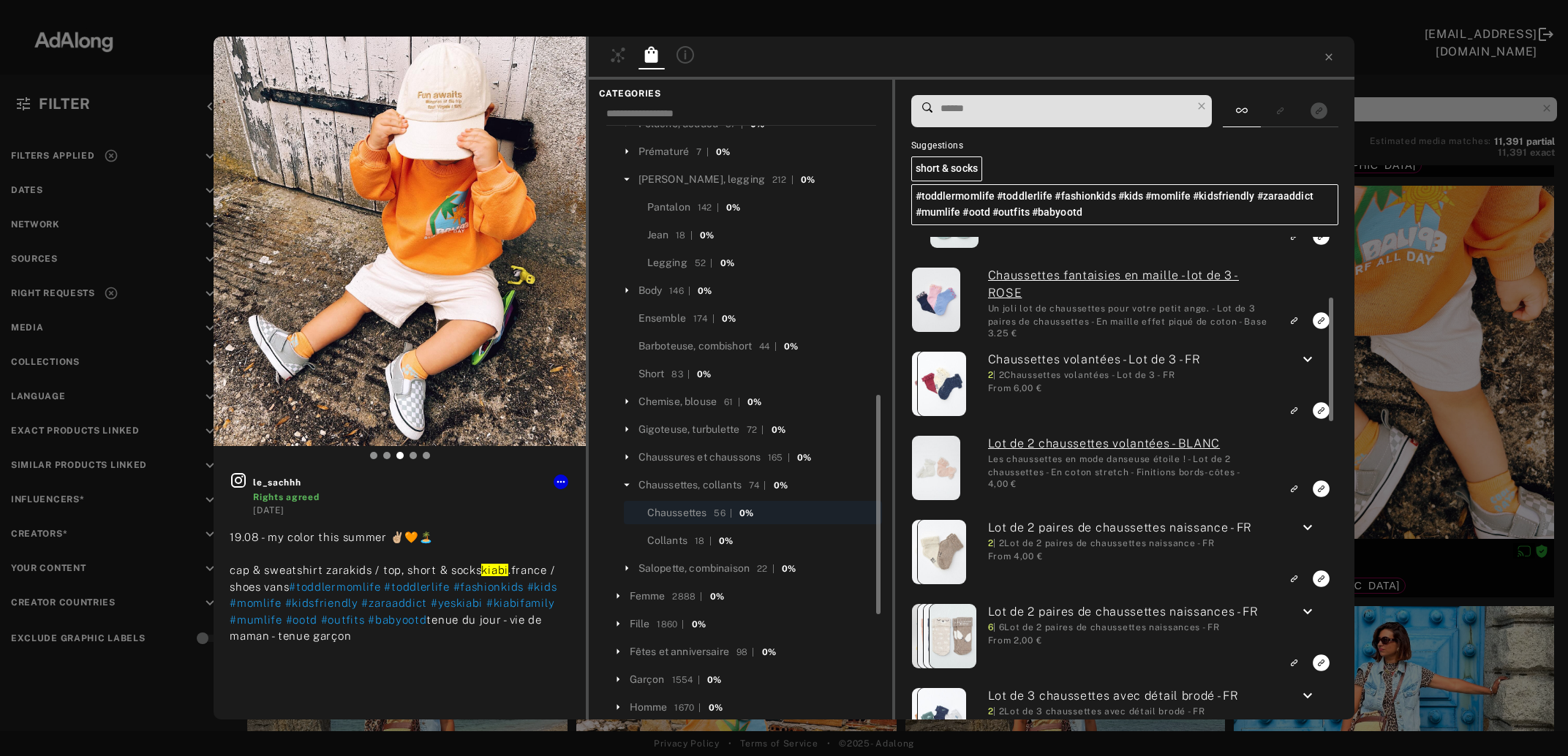
click at [1305, 362] on icon "keyboard_arrow_down" at bounding box center [1307, 360] width 17 height 17
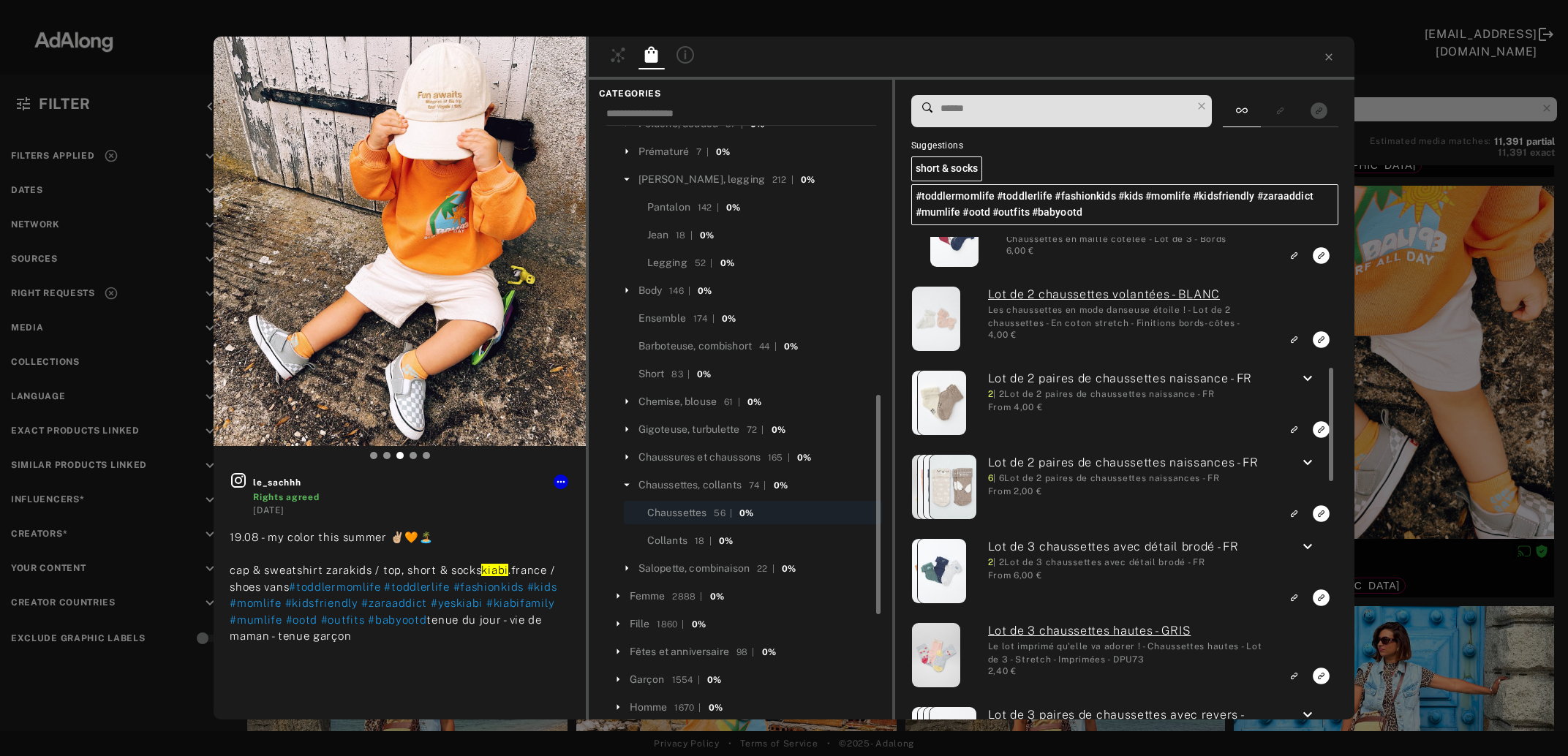
click at [1314, 380] on icon "keyboard_arrow_down" at bounding box center [1307, 378] width 17 height 17
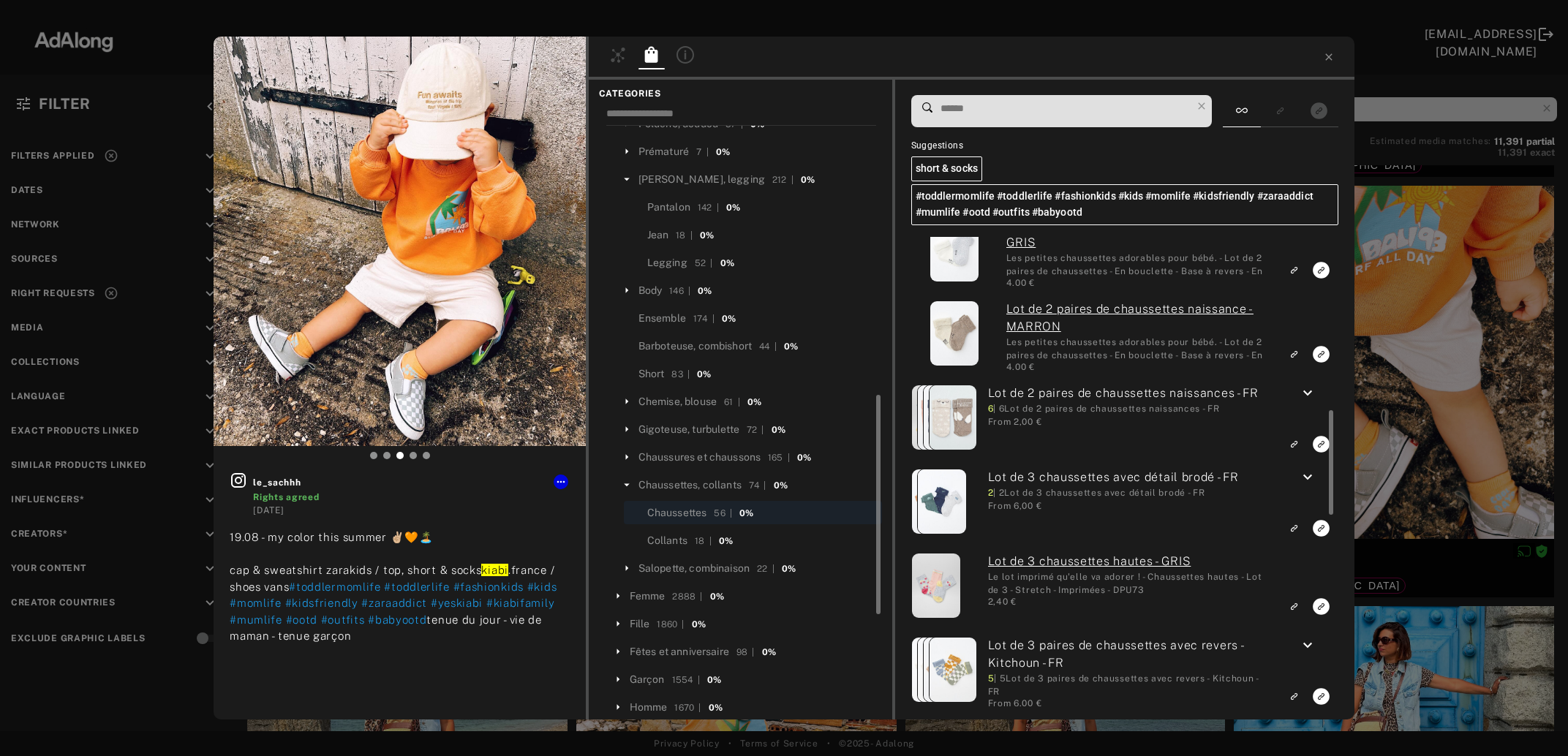
click at [1312, 400] on icon "keyboard_arrow_down" at bounding box center [1307, 393] width 17 height 17
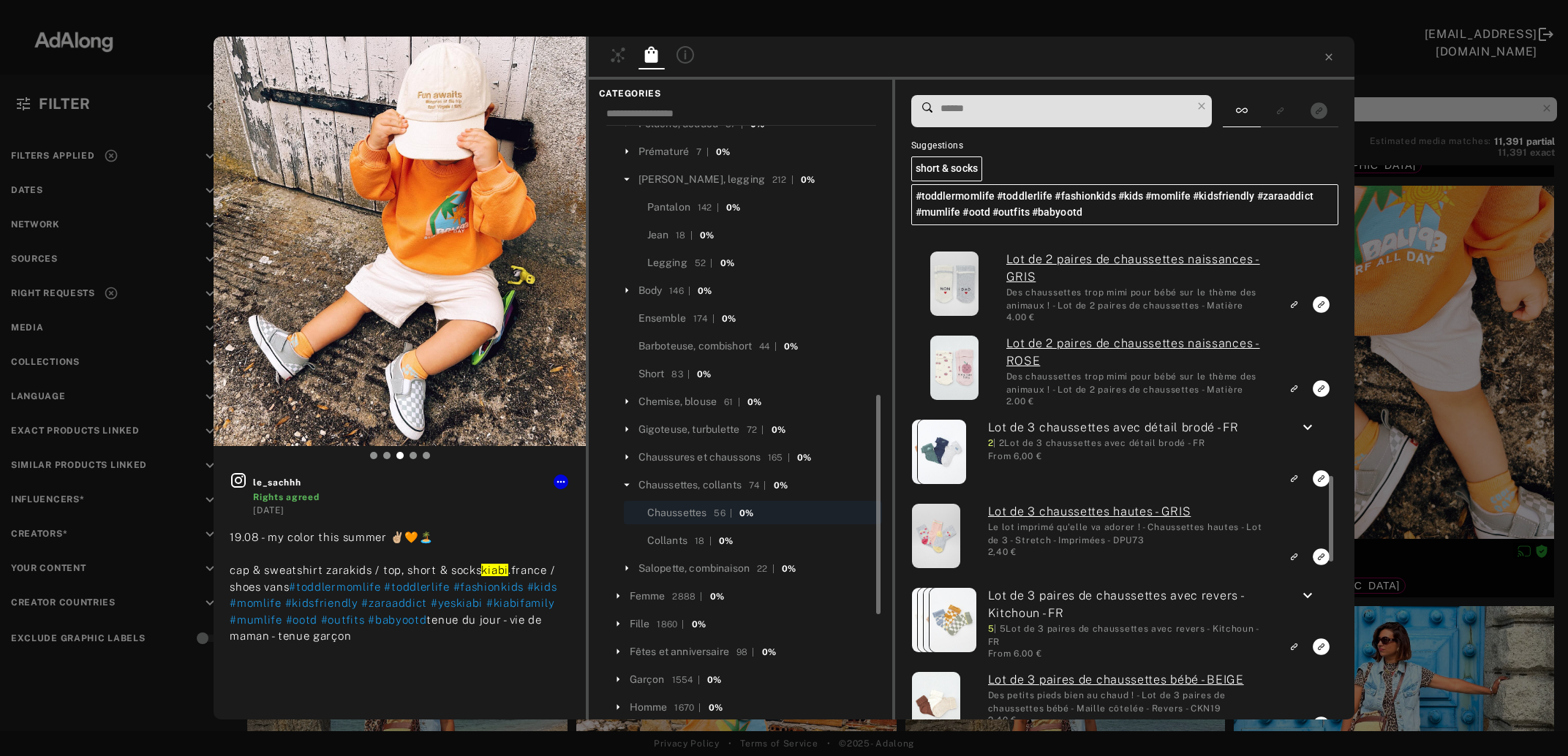
click at [1307, 435] on icon "keyboard_arrow_down" at bounding box center [1307, 427] width 17 height 17
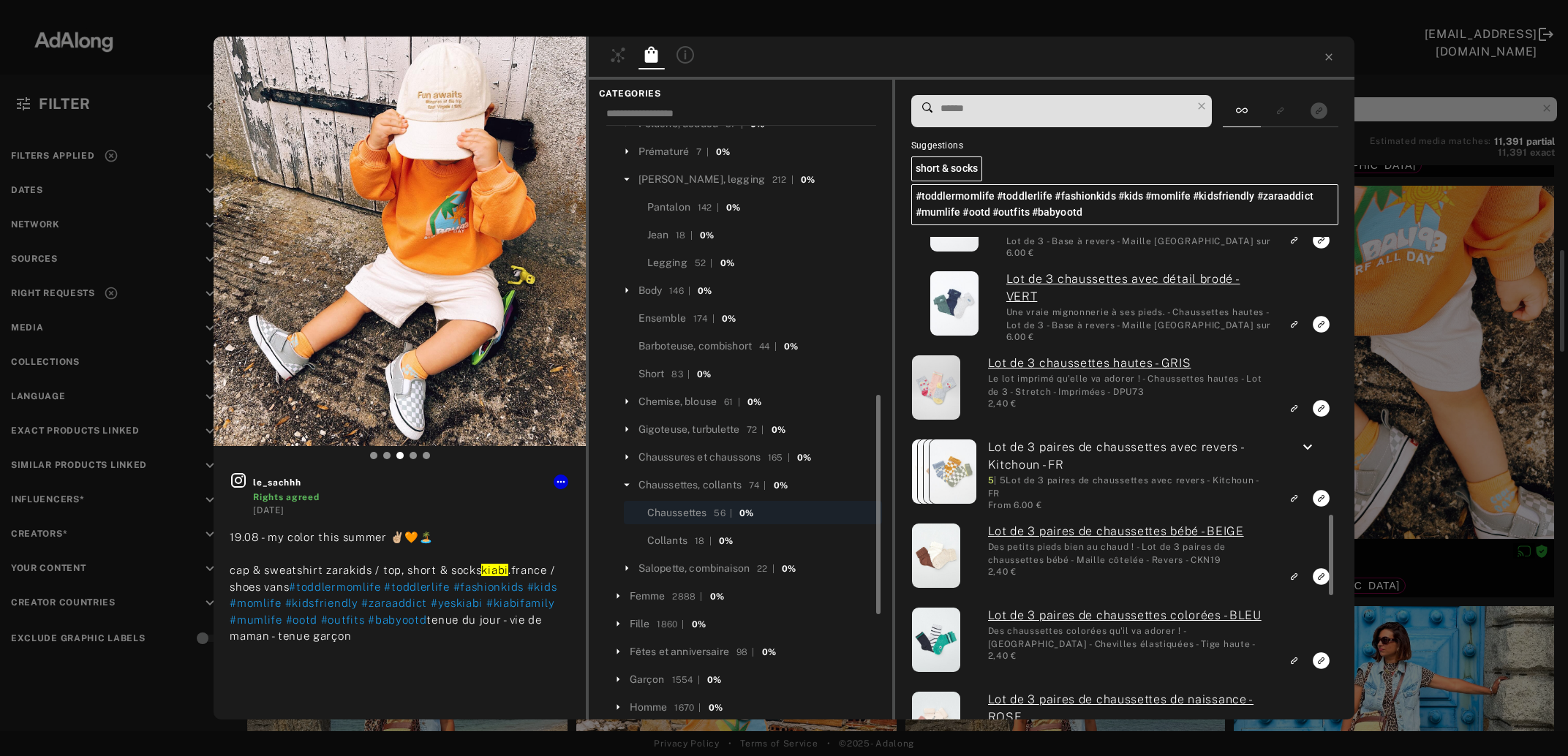
click at [1310, 450] on icon "keyboard_arrow_down" at bounding box center [1307, 448] width 17 height 17
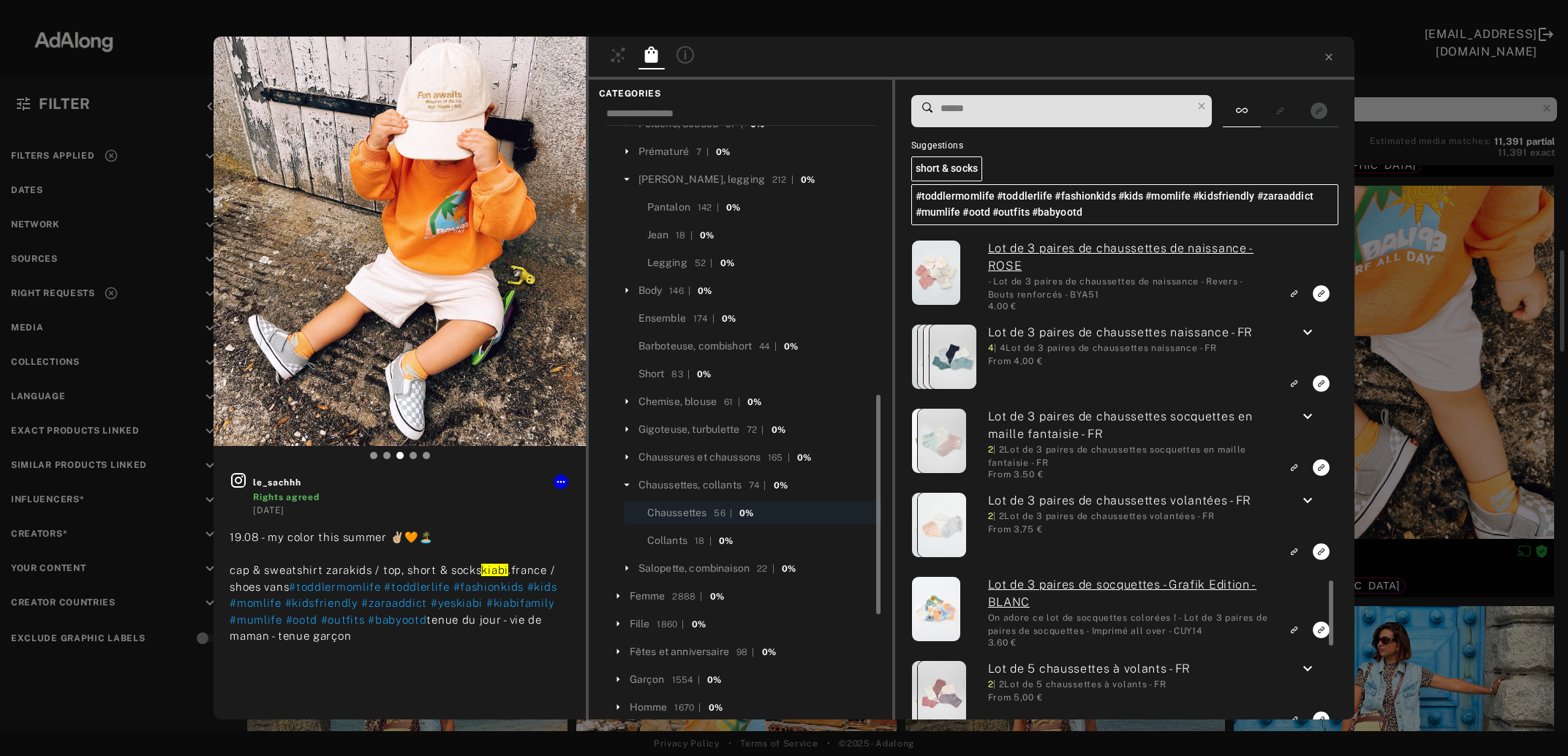
click at [1307, 411] on icon "keyboard_arrow_down" at bounding box center [1307, 416] width 17 height 17
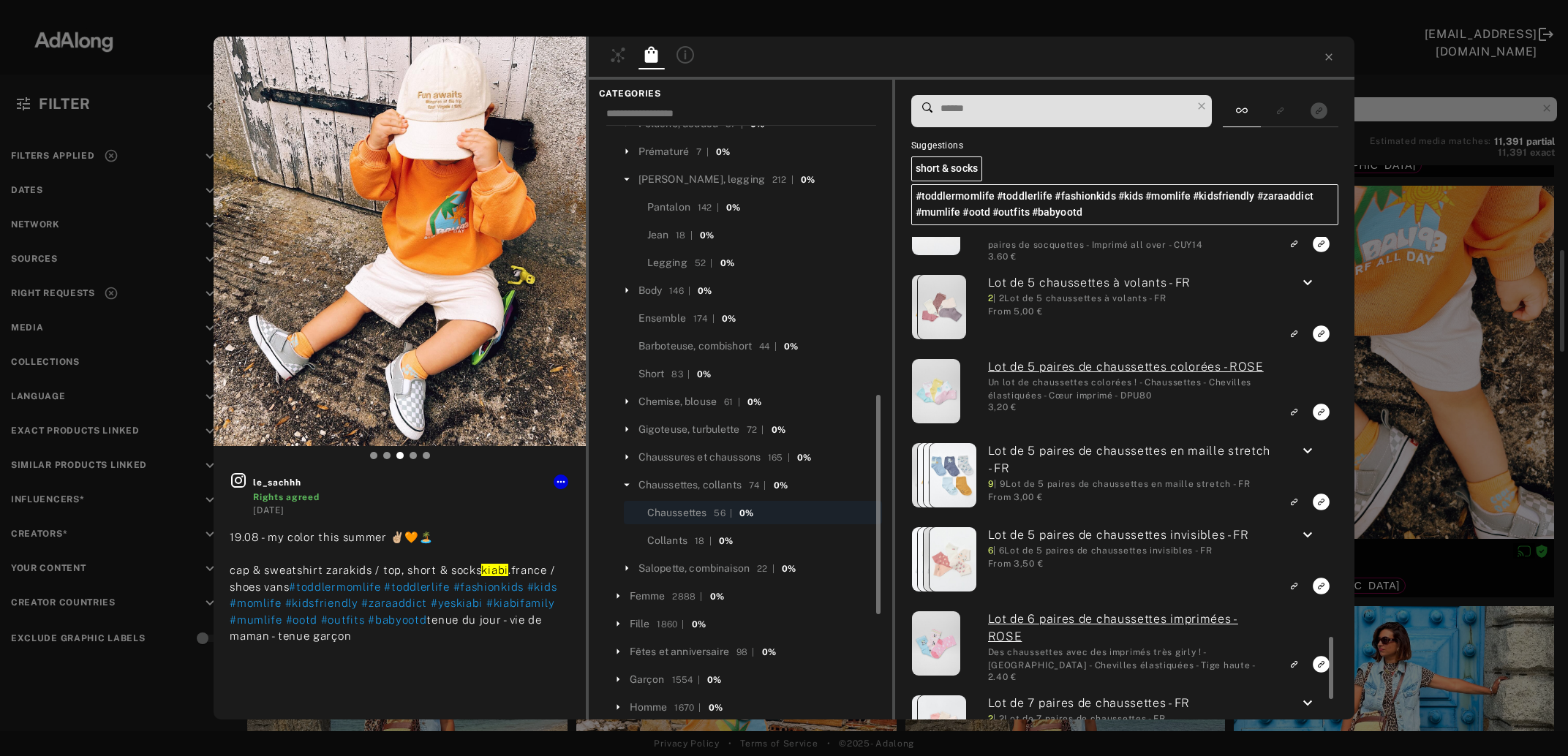
click at [1304, 456] on icon "keyboard_arrow_down" at bounding box center [1307, 451] width 17 height 17
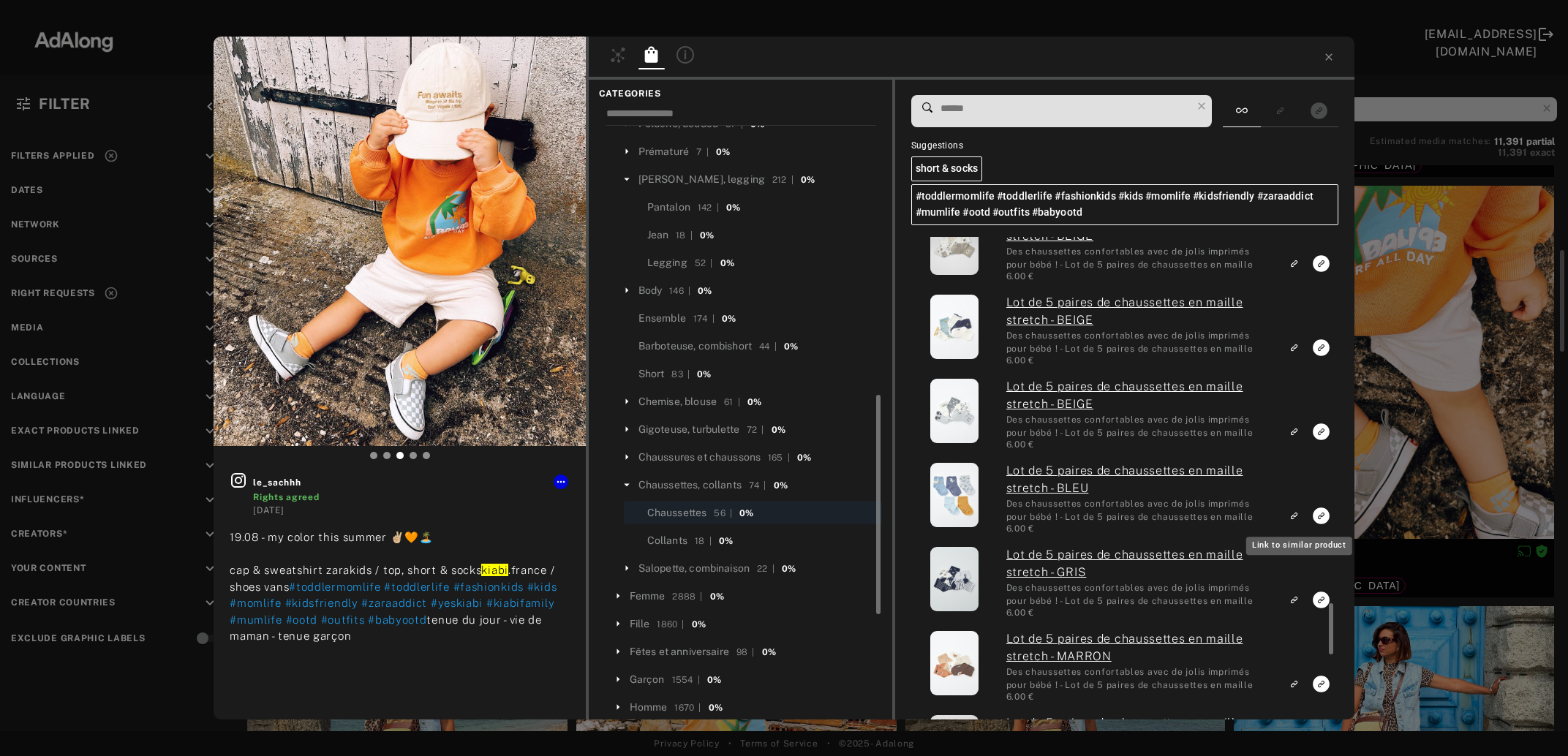
click at [1295, 511] on rect "Link to similar product" at bounding box center [1294, 515] width 18 height 18
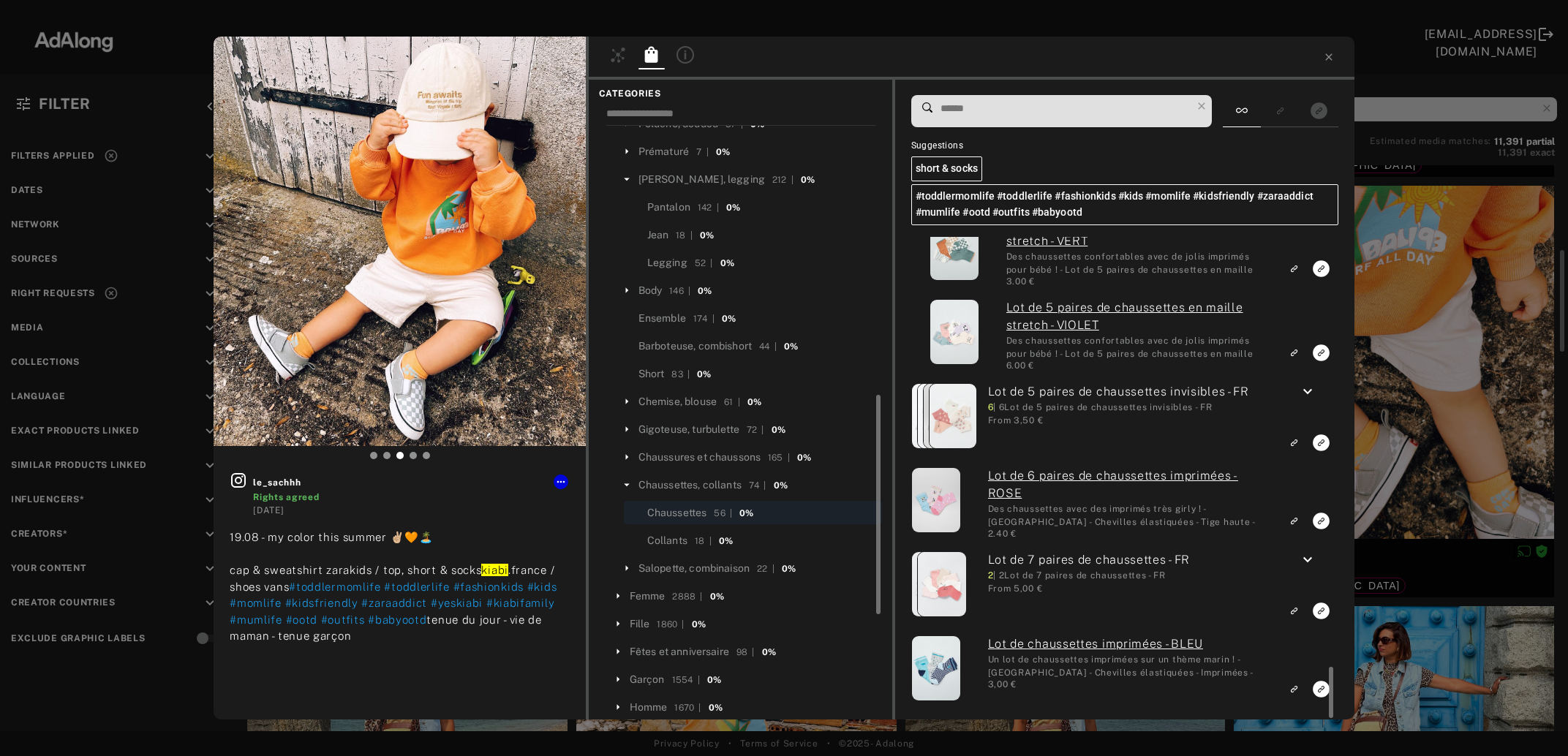
click at [1311, 390] on icon "keyboard_arrow_down" at bounding box center [1307, 392] width 17 height 17
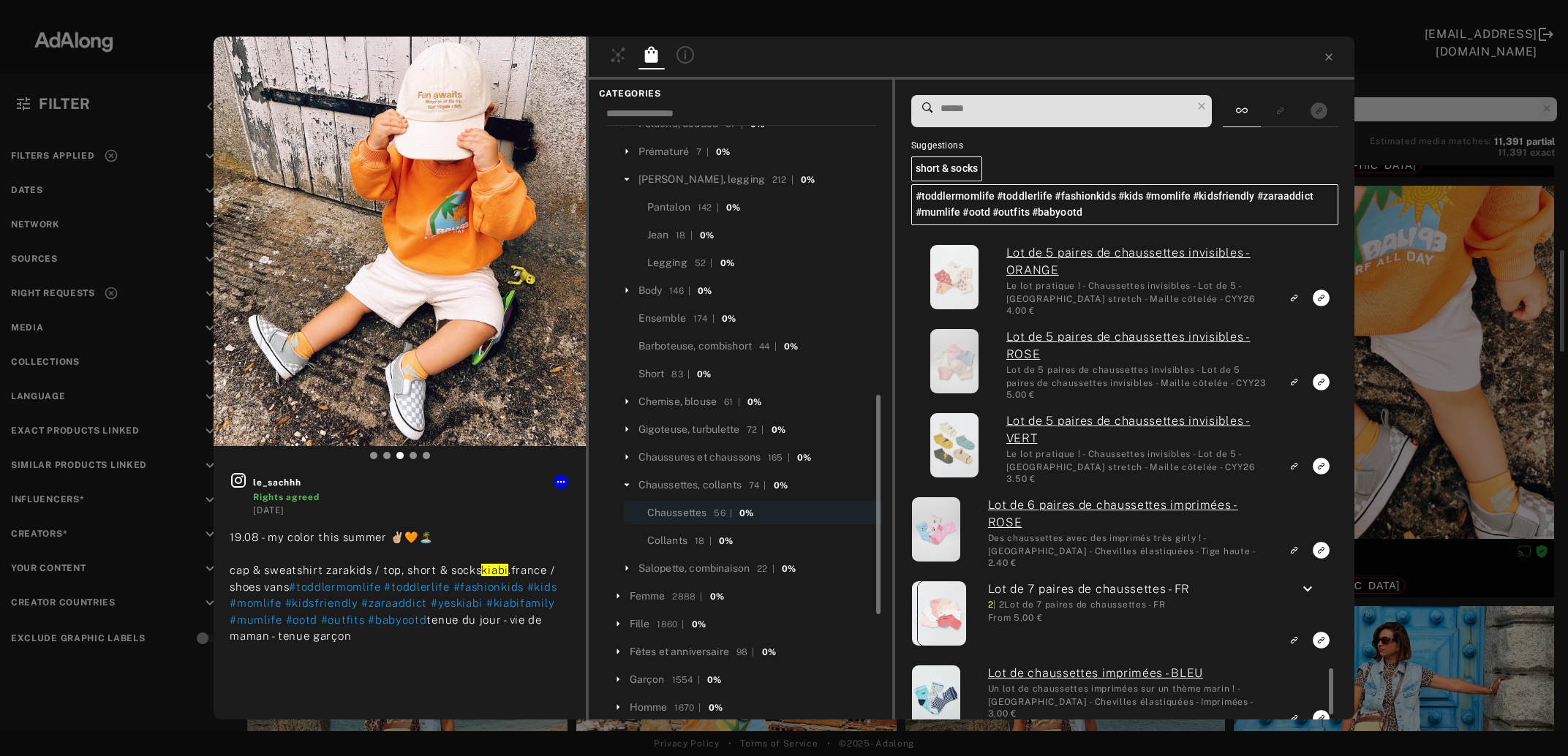
click at [1299, 589] on div "keyboard_arrow_down" at bounding box center [1307, 592] width 54 height 23
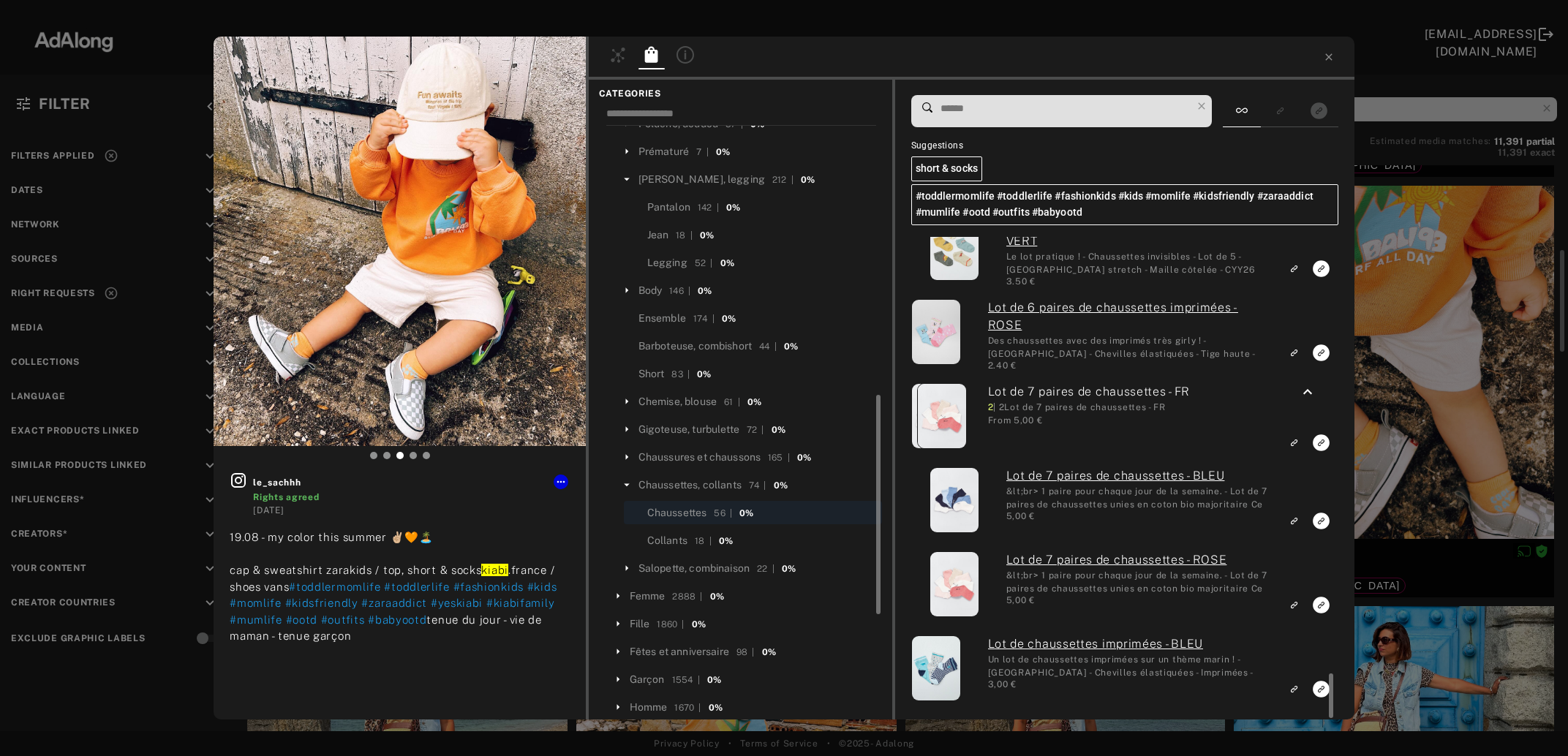
click at [1392, 436] on div "le_sachhh Rights agreed 1 day ago 19.08 - my color this summer ✌🏼🧡🏝️ cap & swea…" at bounding box center [784, 378] width 1568 height 756
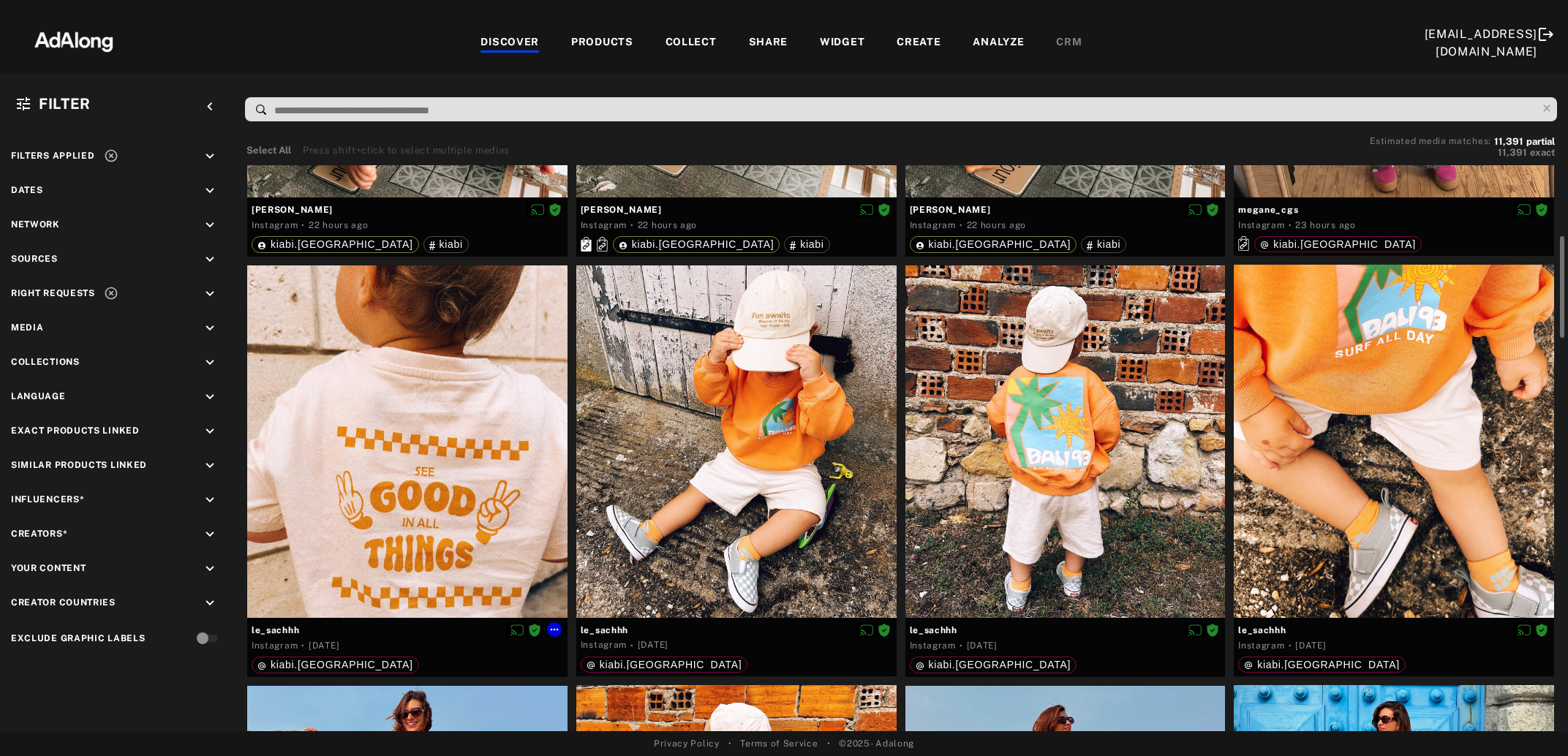
click at [427, 468] on div at bounding box center [407, 441] width 320 height 353
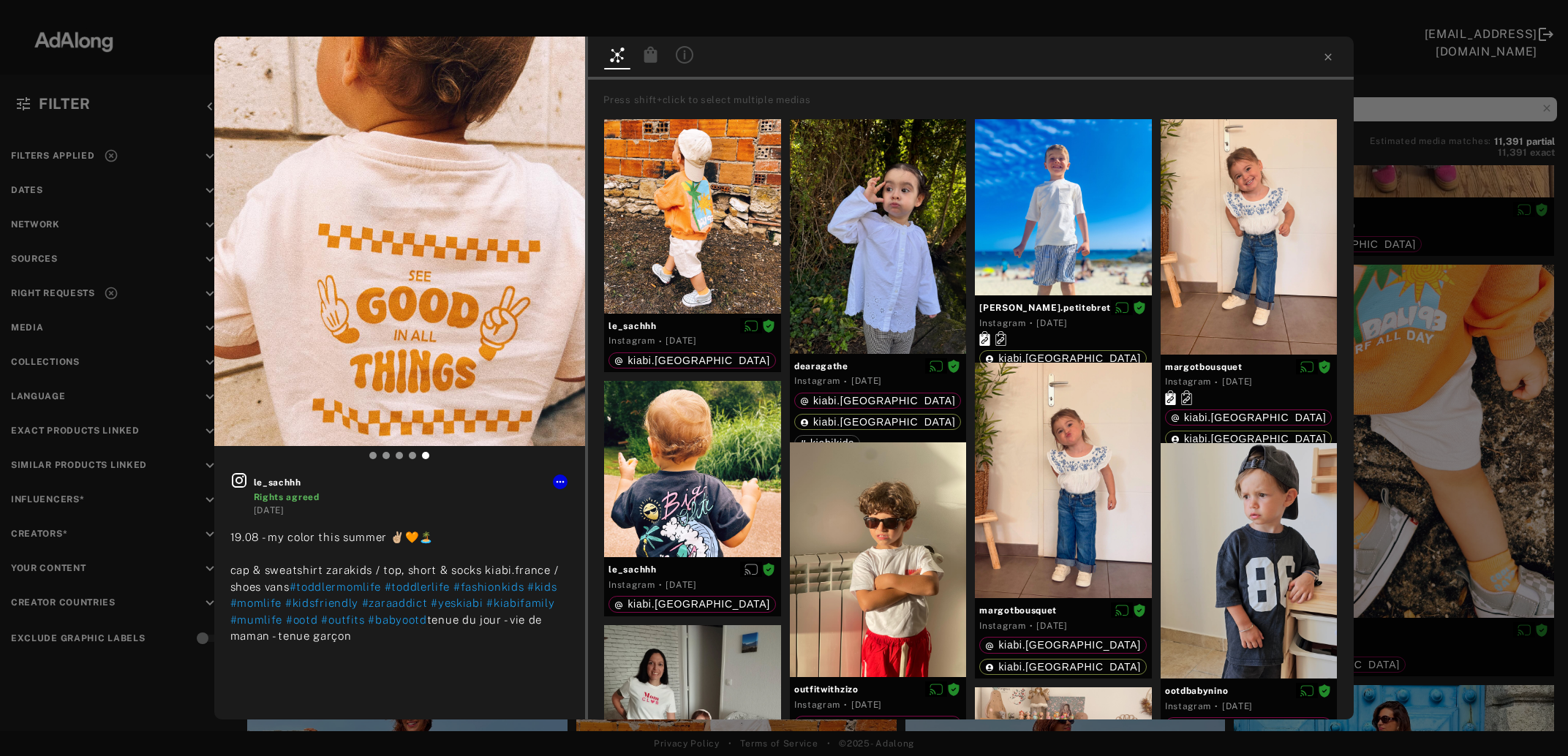
click at [659, 51] on icon at bounding box center [651, 55] width 17 height 17
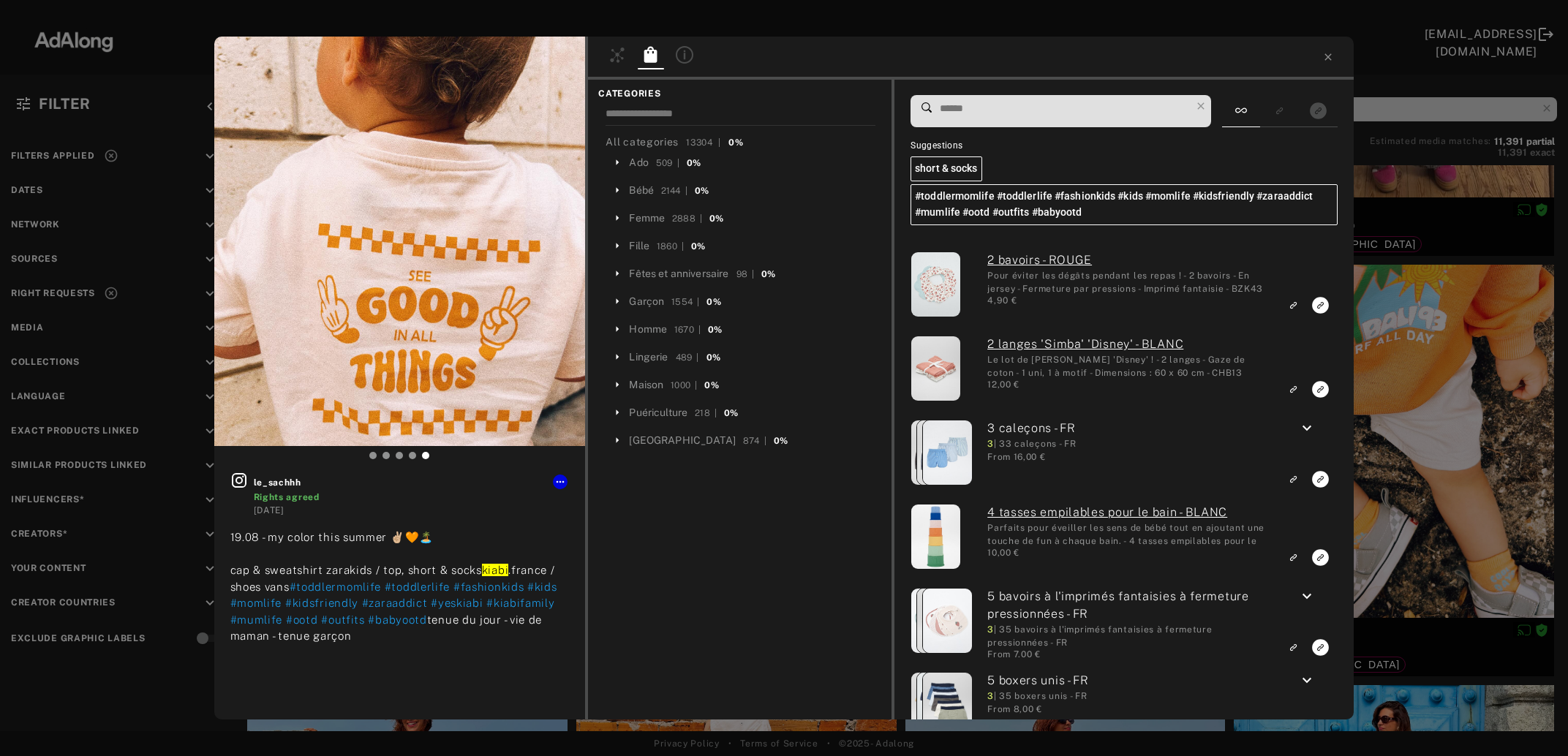
click at [1015, 108] on input at bounding box center [1064, 108] width 253 height 20
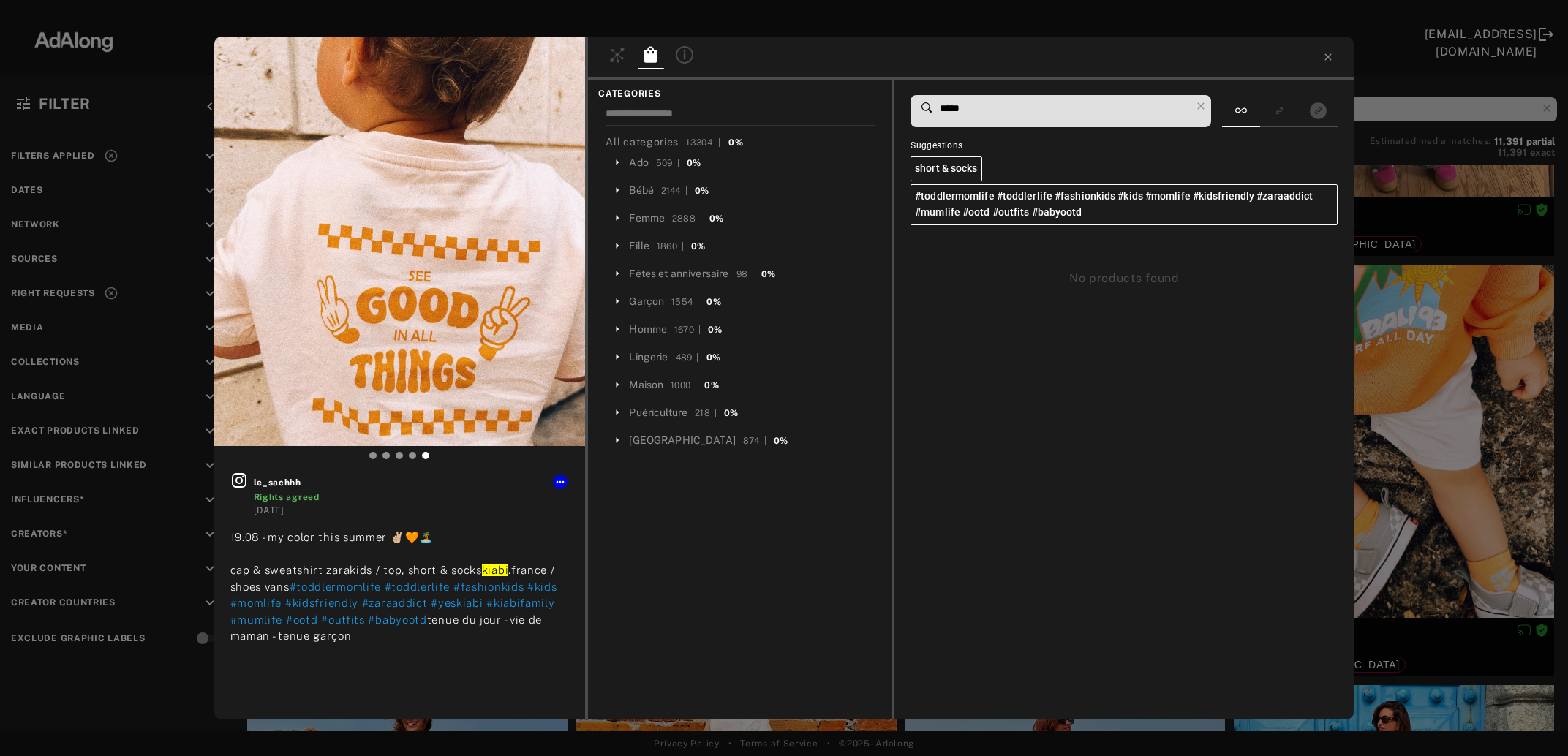
type input "*****"
click at [1461, 430] on div "le_sachhh Rights agreed 1 day ago 19.08 - my color this summer ✌🏼🧡🏝️ cap & swea…" at bounding box center [784, 378] width 1568 height 756
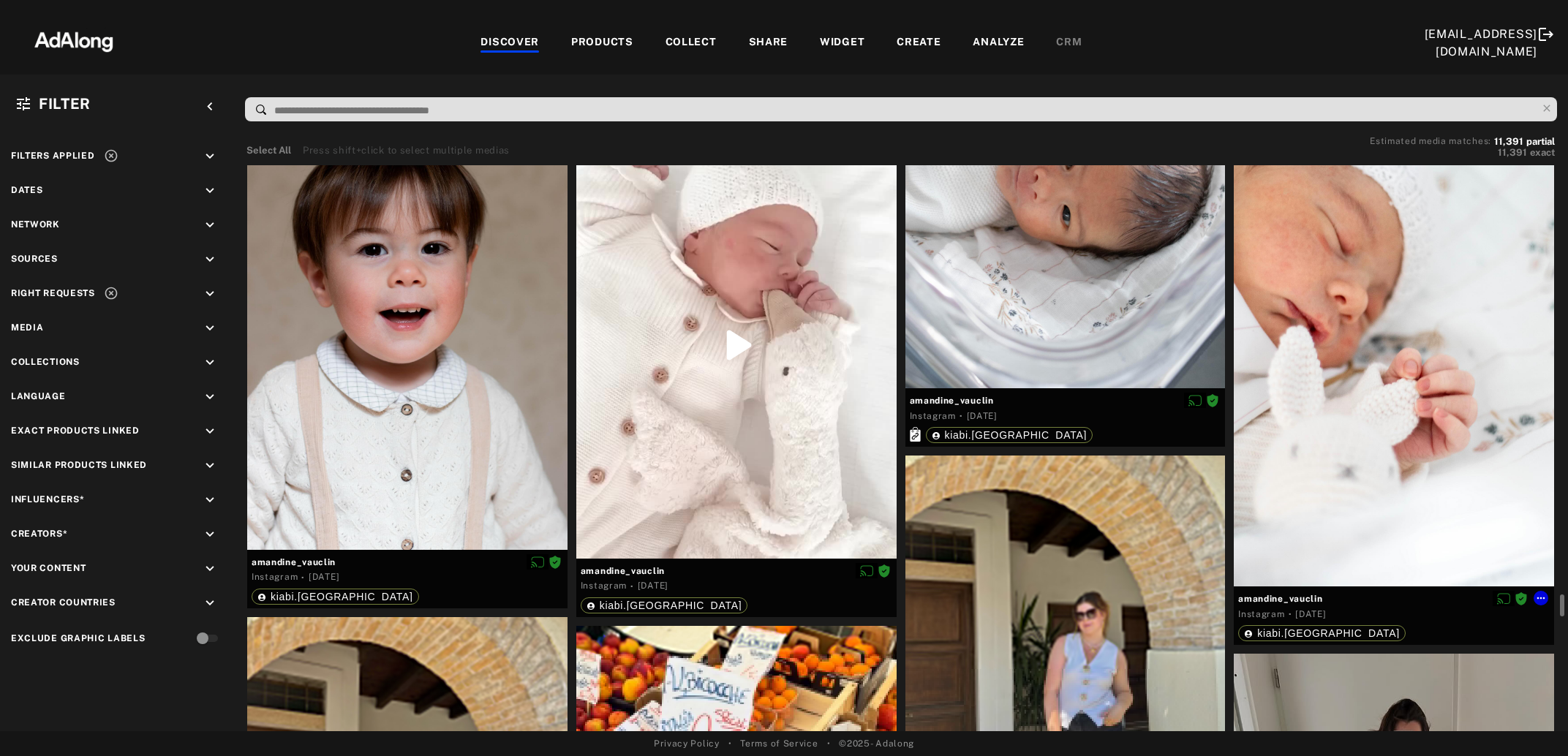
scroll to position [16384, 0]
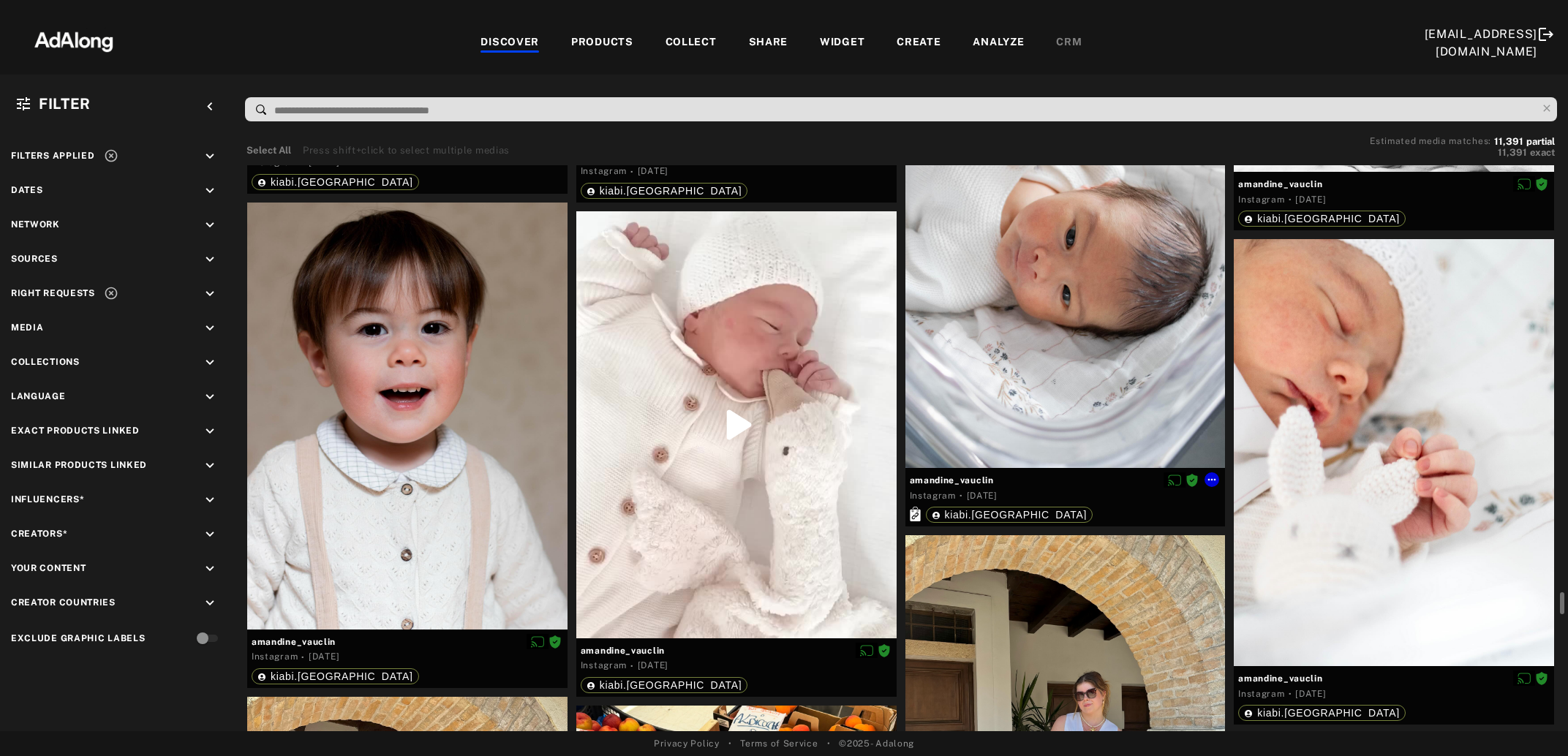
click at [1086, 377] on div at bounding box center [1065, 254] width 320 height 427
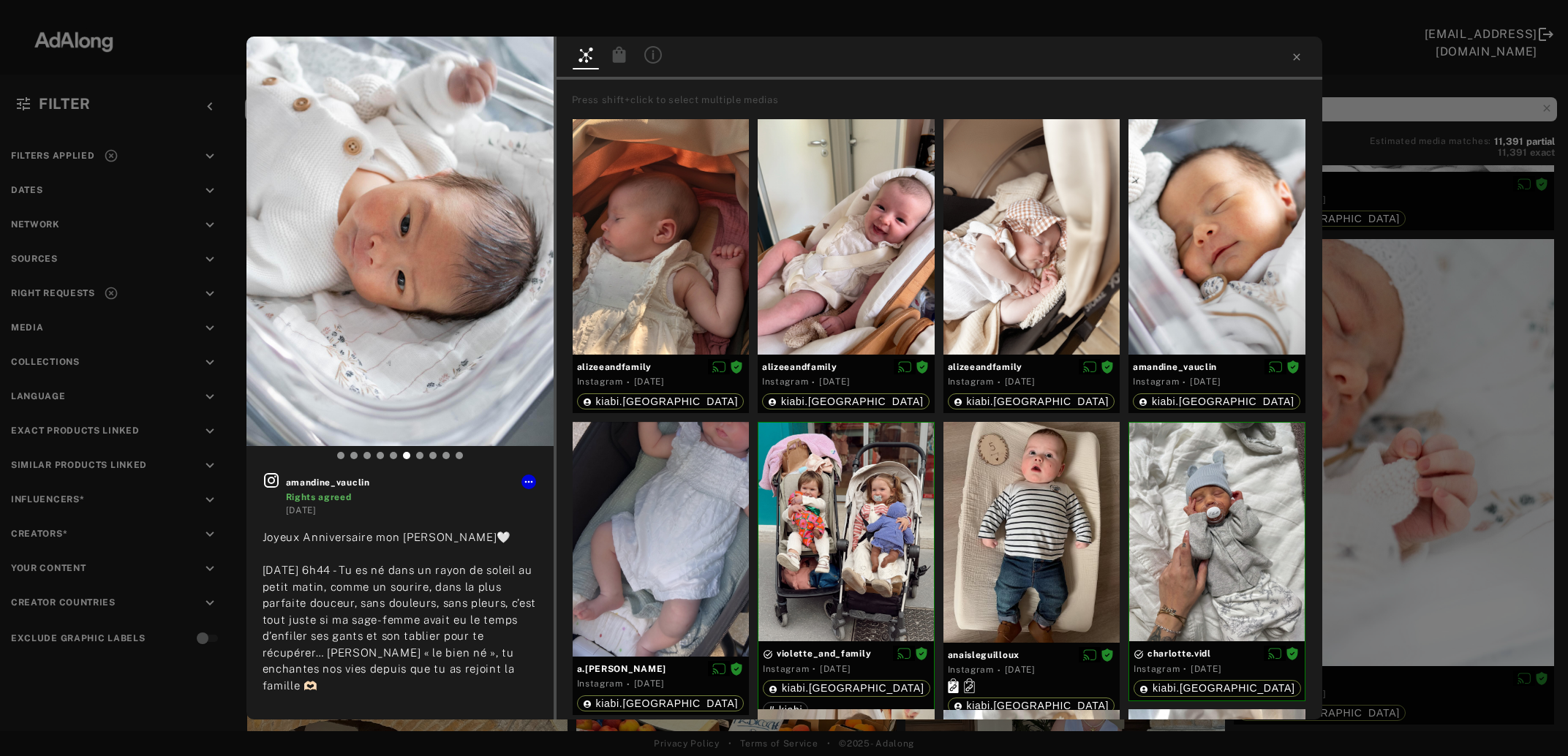
click at [622, 52] on icon at bounding box center [619, 55] width 17 height 17
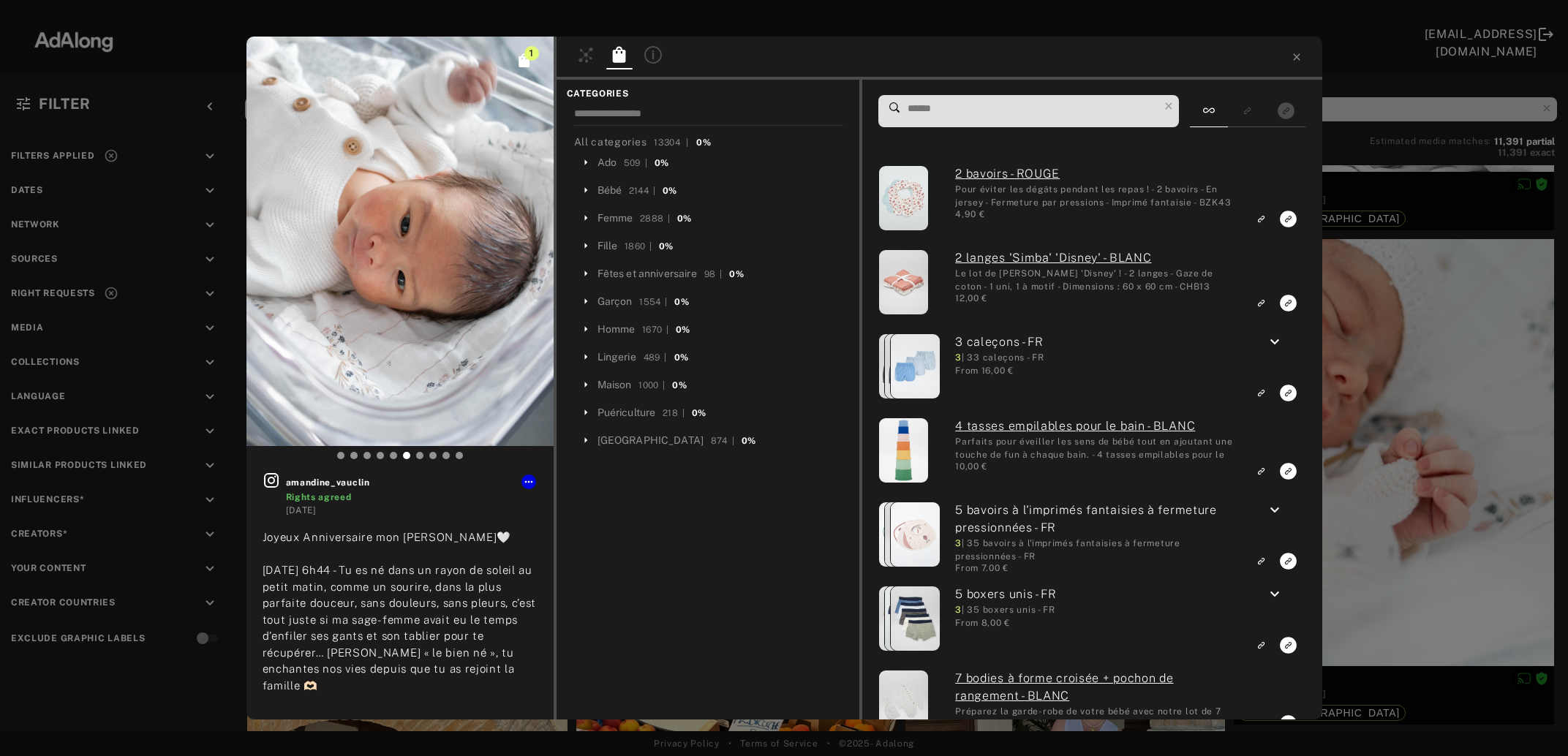
click at [645, 56] on icon at bounding box center [653, 55] width 17 height 17
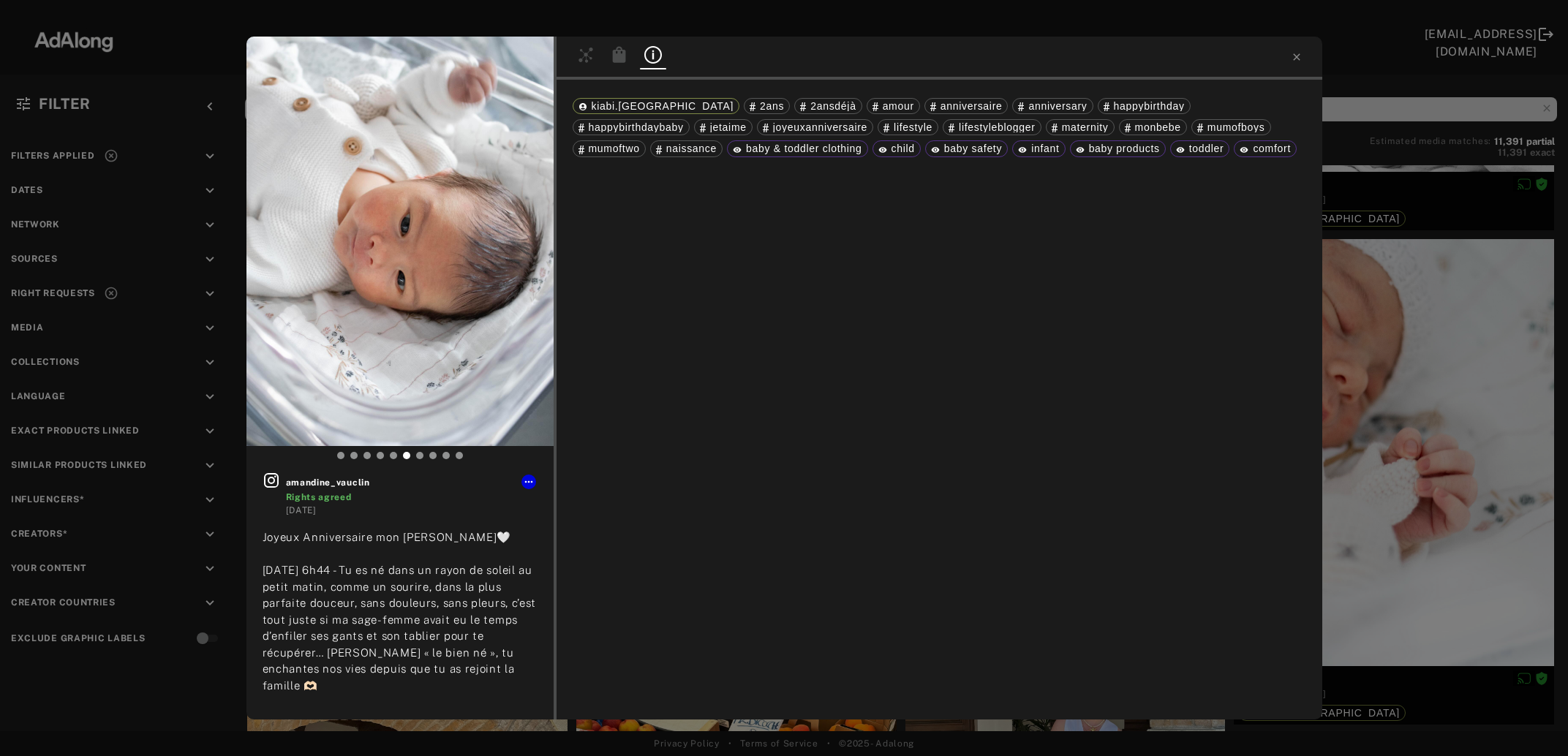
click at [616, 65] on div at bounding box center [619, 57] width 26 height 21
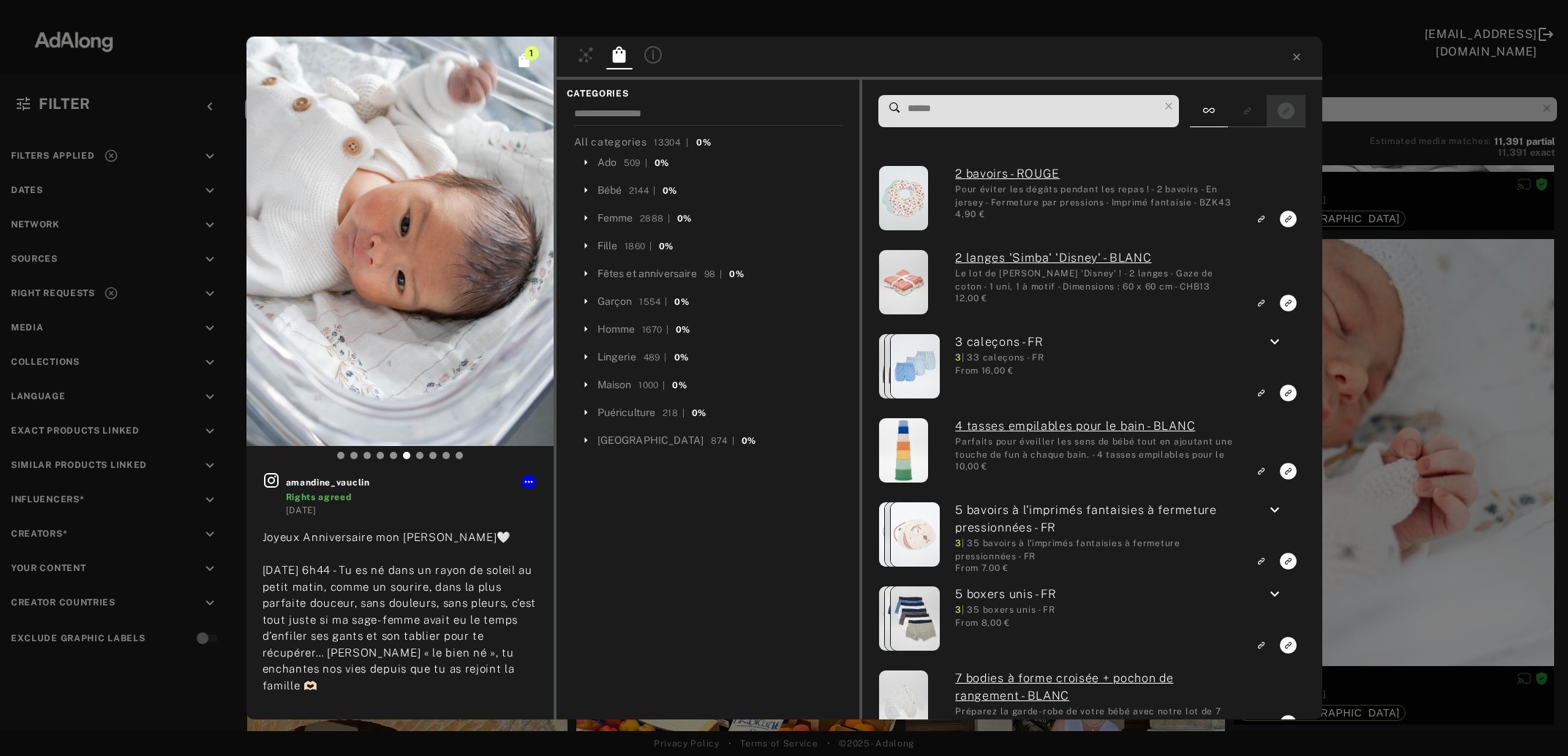
click at [1275, 119] on div at bounding box center [1285, 111] width 39 height 32
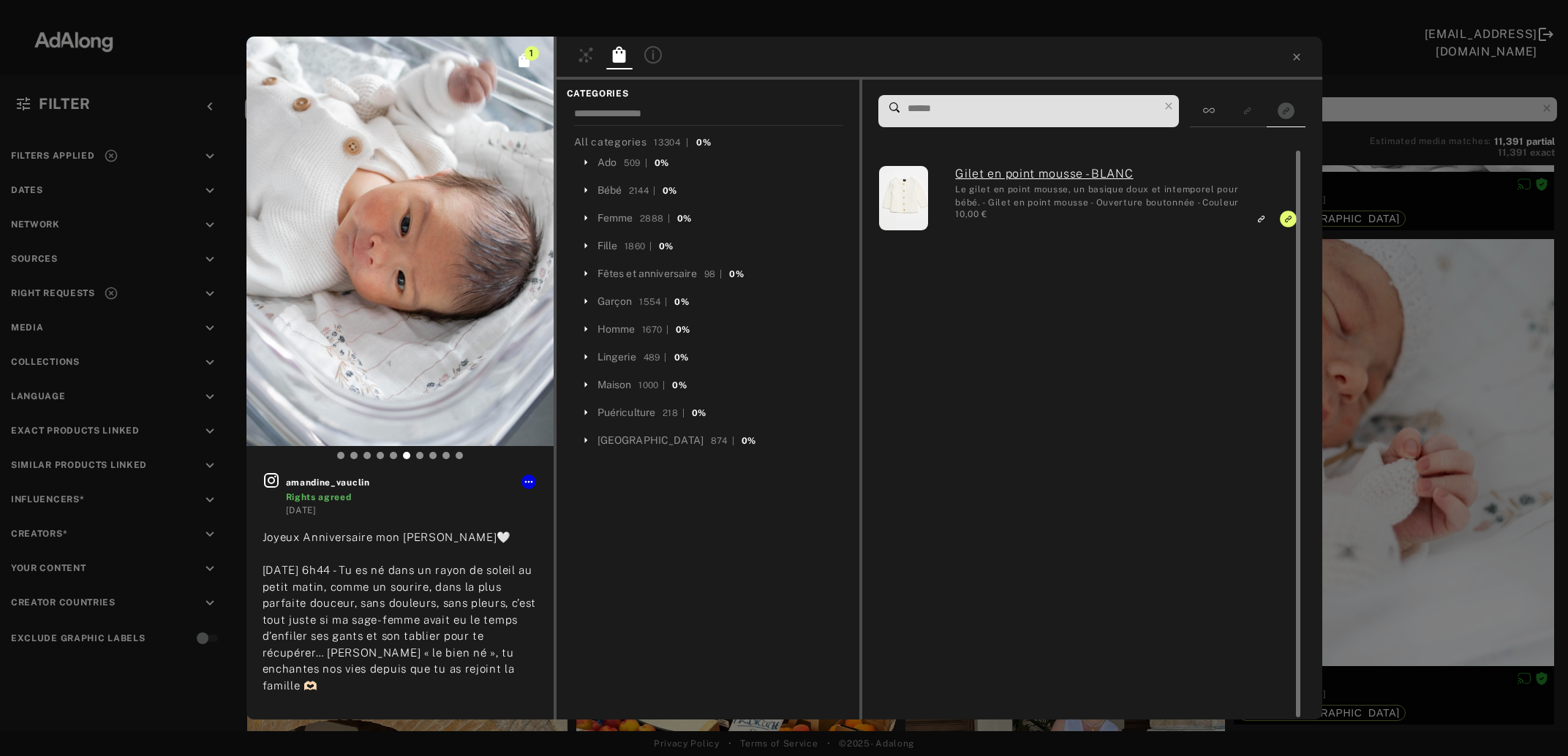
click at [1088, 173] on link "Gilet en point mousse - BLANC" at bounding box center [1097, 174] width 284 height 17
click at [1441, 352] on div "1 amandine_vauclin Rights agreed 4 days ago Joyeux Anniversaire mon Eugène 🪿🤍 1…" at bounding box center [784, 378] width 1568 height 756
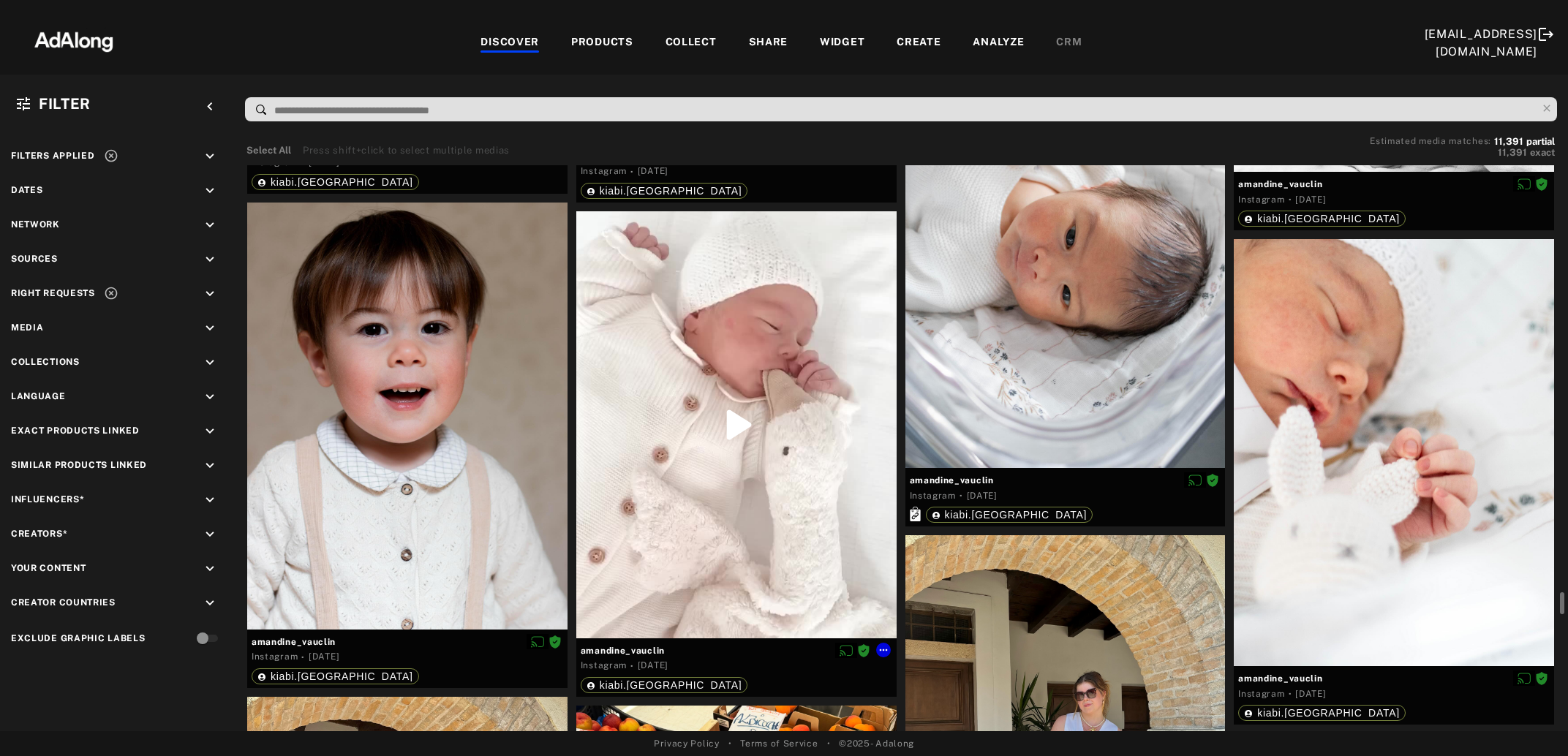
click at [699, 494] on div at bounding box center [736, 425] width 320 height 427
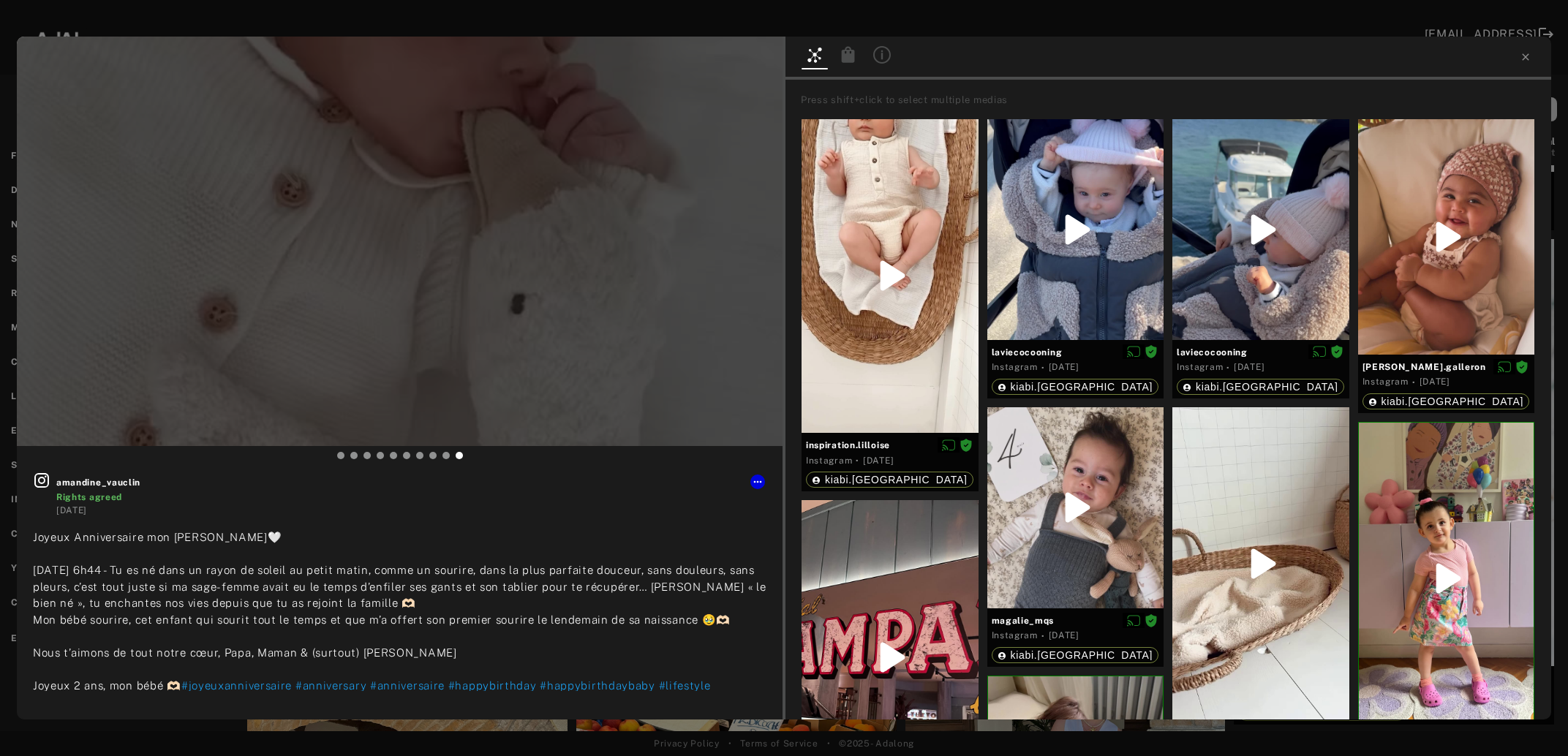
click at [856, 49] on icon at bounding box center [849, 55] width 17 height 17
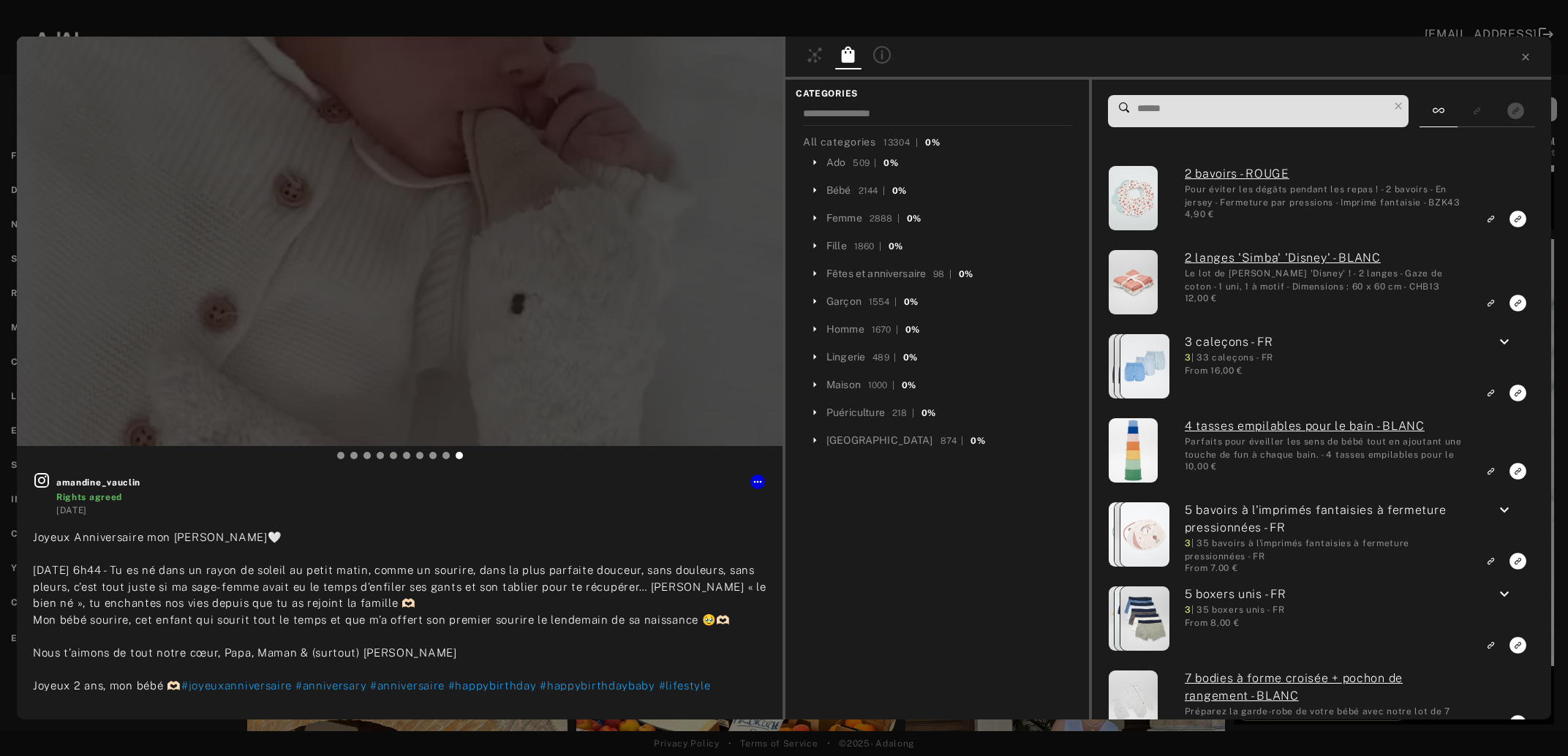
click at [1162, 105] on input at bounding box center [1262, 108] width 253 height 20
paste input "*****"
type input "**"
type input "*****"
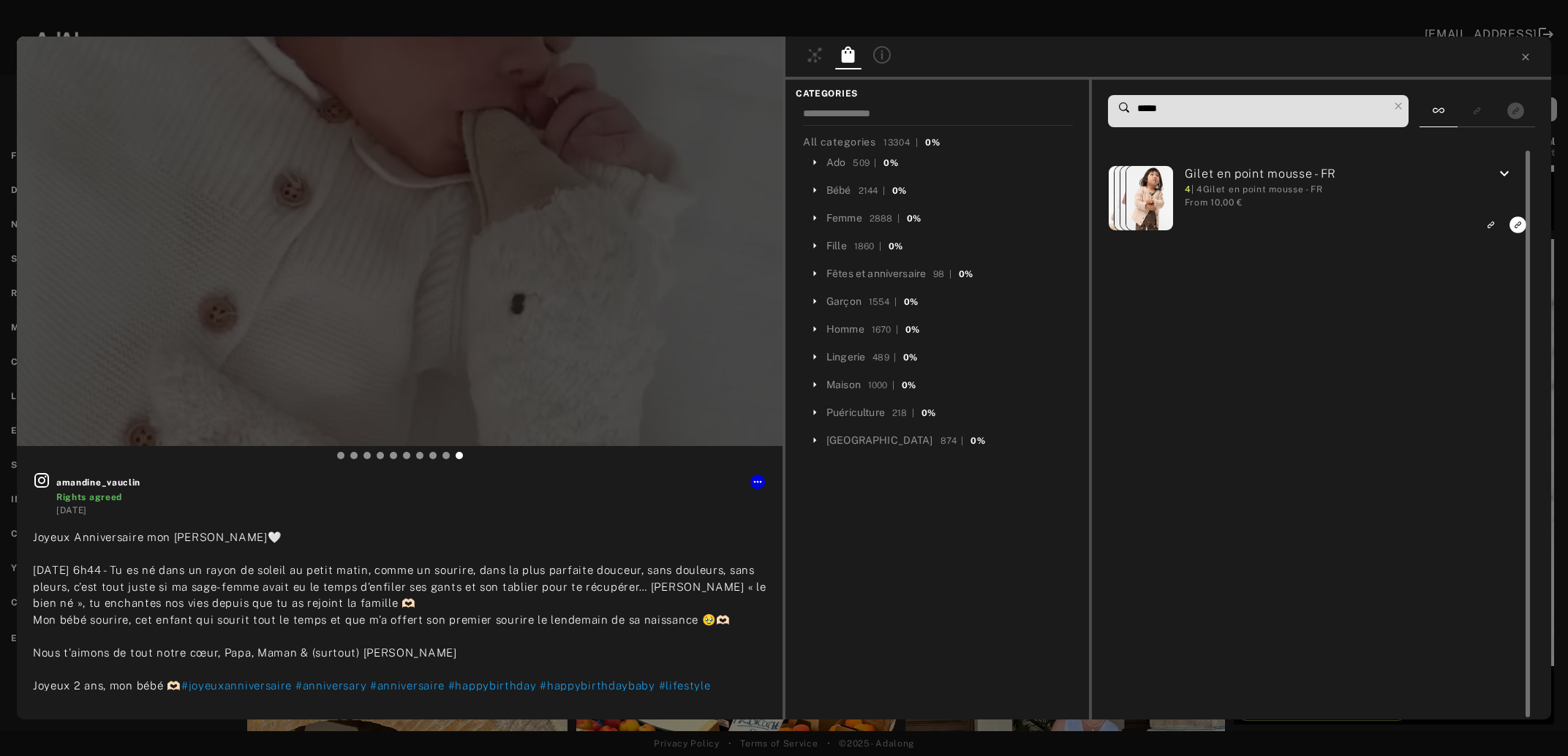
type input "**"
type input "*****"
click at [1504, 174] on icon "keyboard_arrow_down" at bounding box center [1504, 174] width 17 height 17
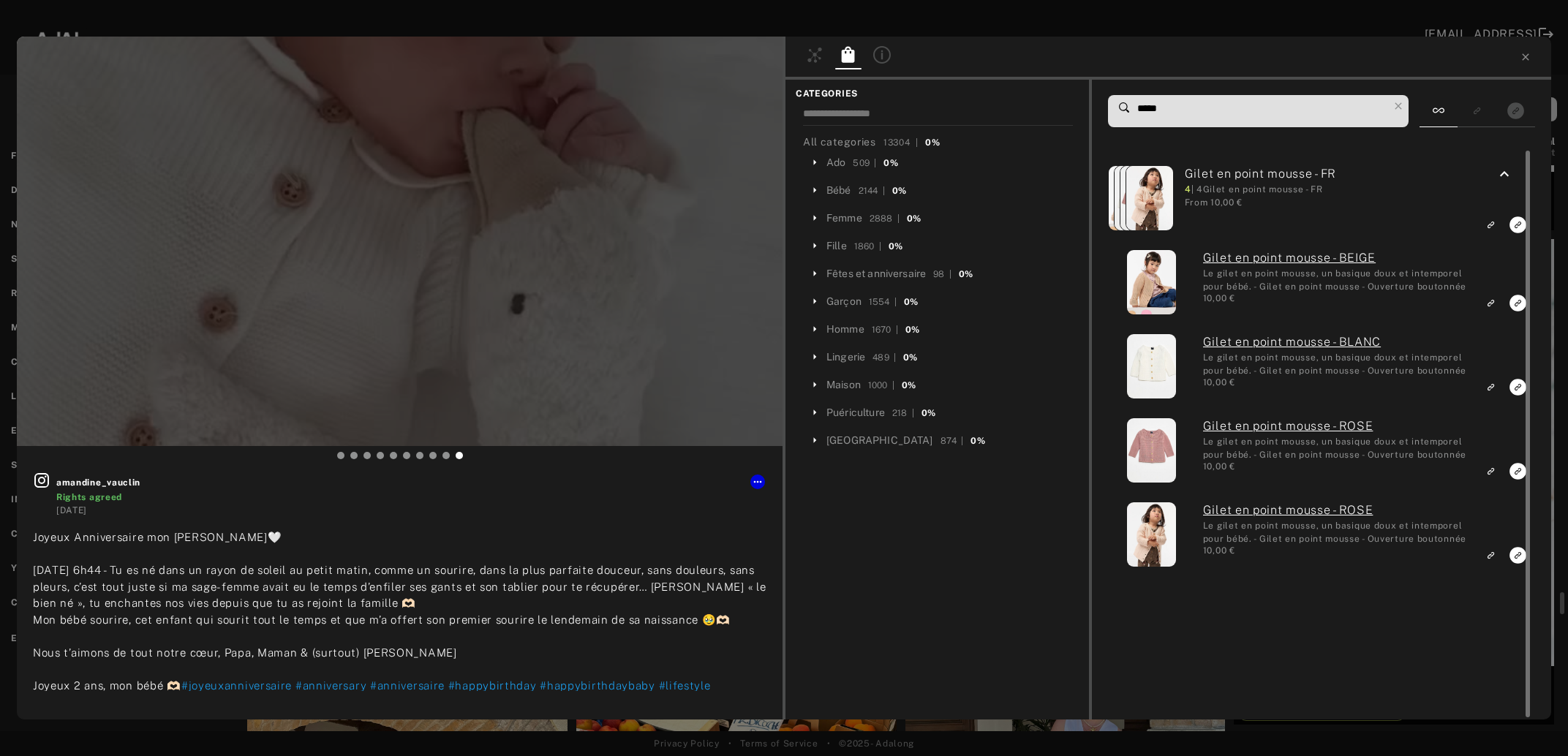
scroll to position [16384, 0]
click at [1495, 308] on icon "Link to similar product" at bounding box center [1490, 303] width 10 height 9
type input "**"
click at [1526, 52] on icon at bounding box center [1525, 57] width 12 height 12
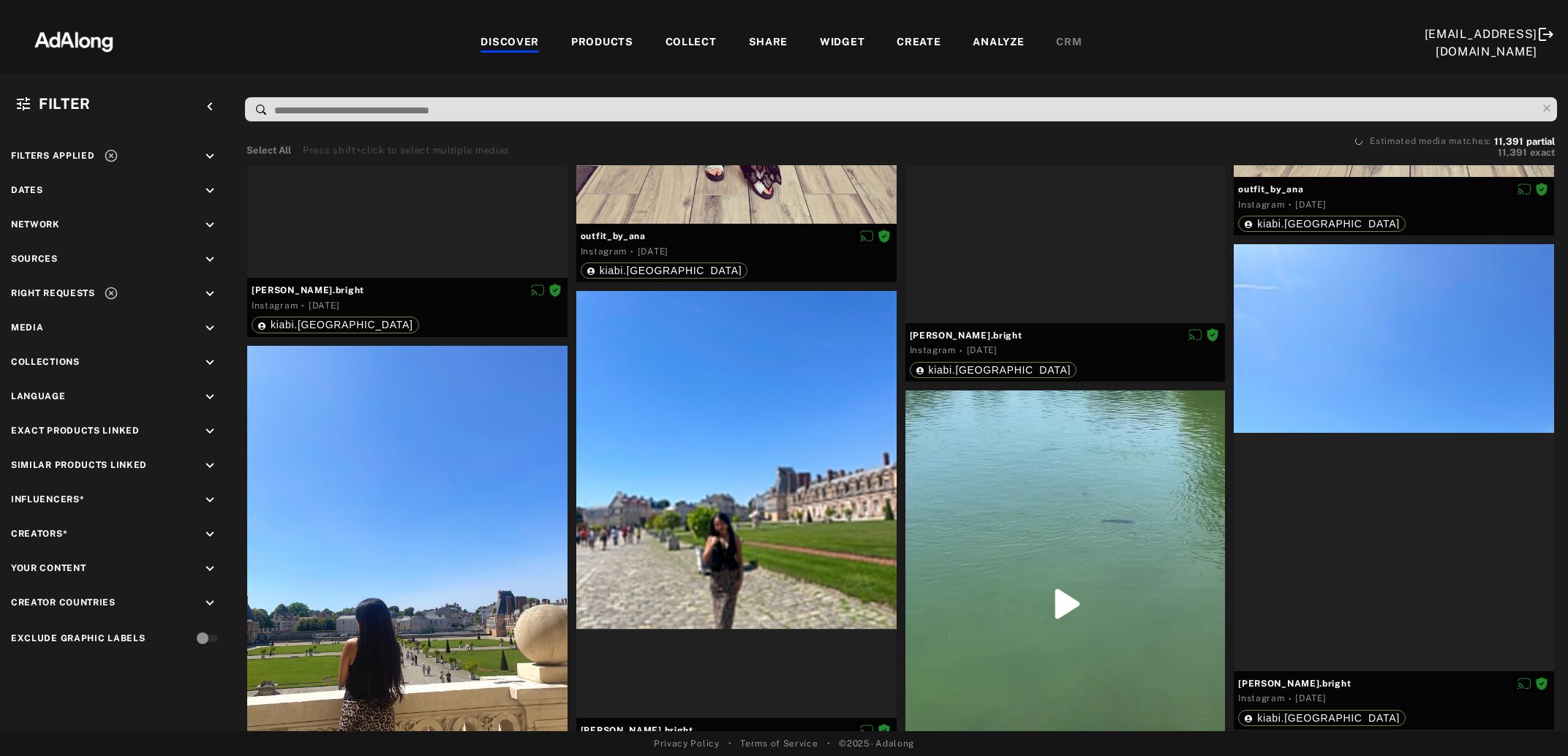
scroll to position [38938, 0]
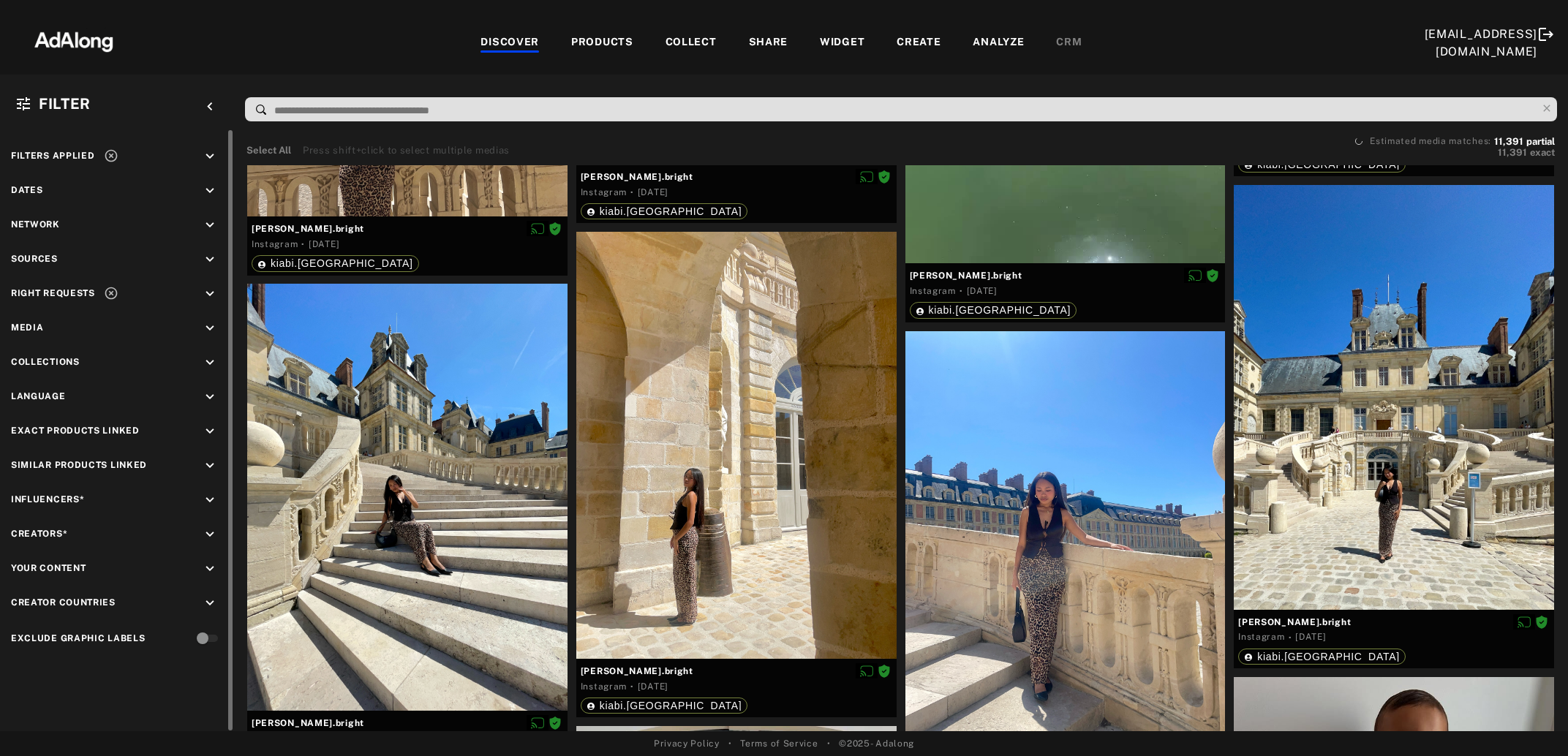
click at [108, 154] on icon at bounding box center [111, 156] width 13 height 13
click at [216, 289] on icon "keyboard_arrow_down" at bounding box center [209, 293] width 16 height 16
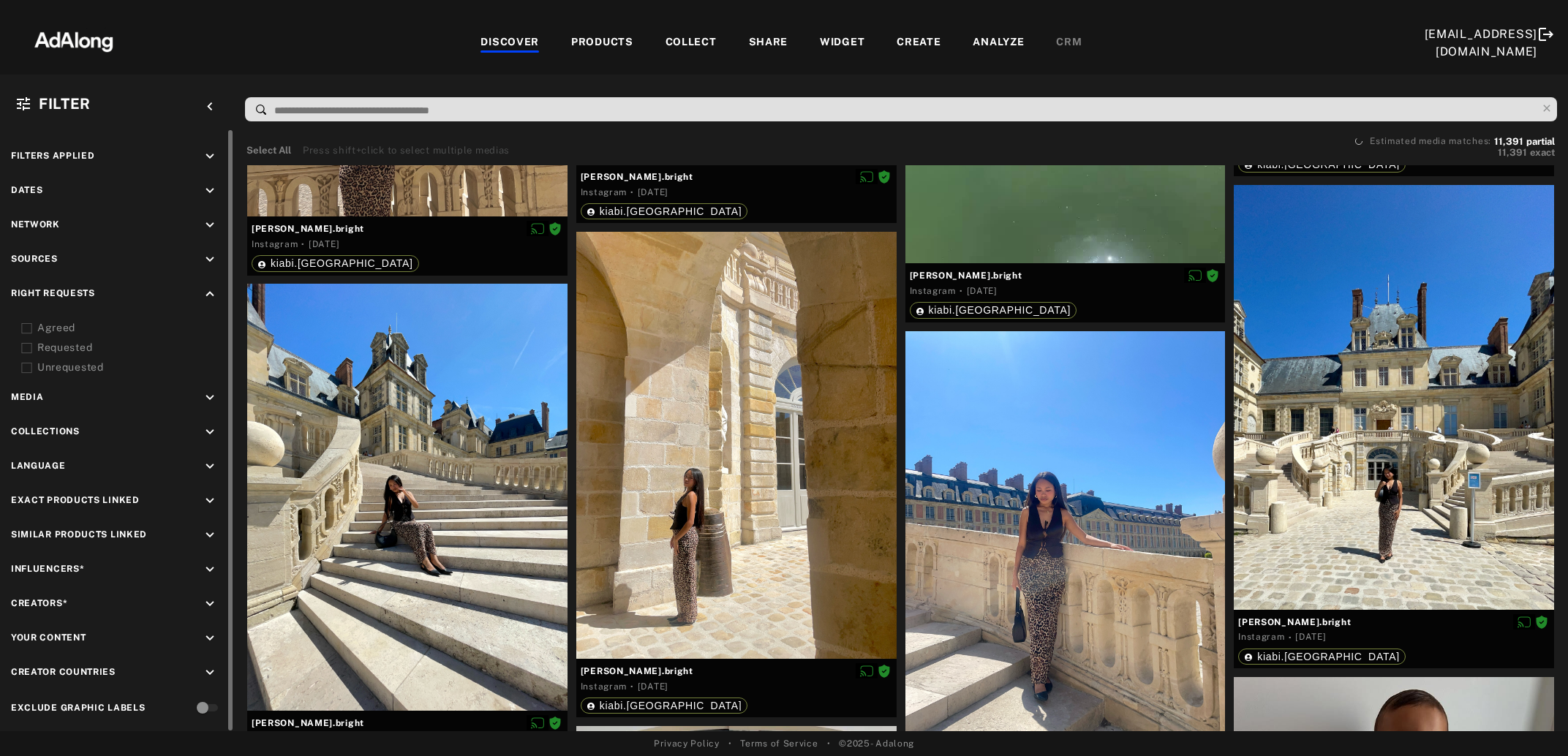
click at [20, 324] on div "Agreed Requested Unrequested" at bounding box center [116, 348] width 212 height 55
click at [26, 317] on div "Right Requests keyboard_arrow_up Agreed Requested Unrequested" at bounding box center [116, 330] width 212 height 89
click at [26, 320] on div at bounding box center [27, 328] width 11 height 16
click at [24, 343] on icon at bounding box center [27, 348] width 11 height 11
click at [109, 294] on icon at bounding box center [111, 293] width 15 height 15
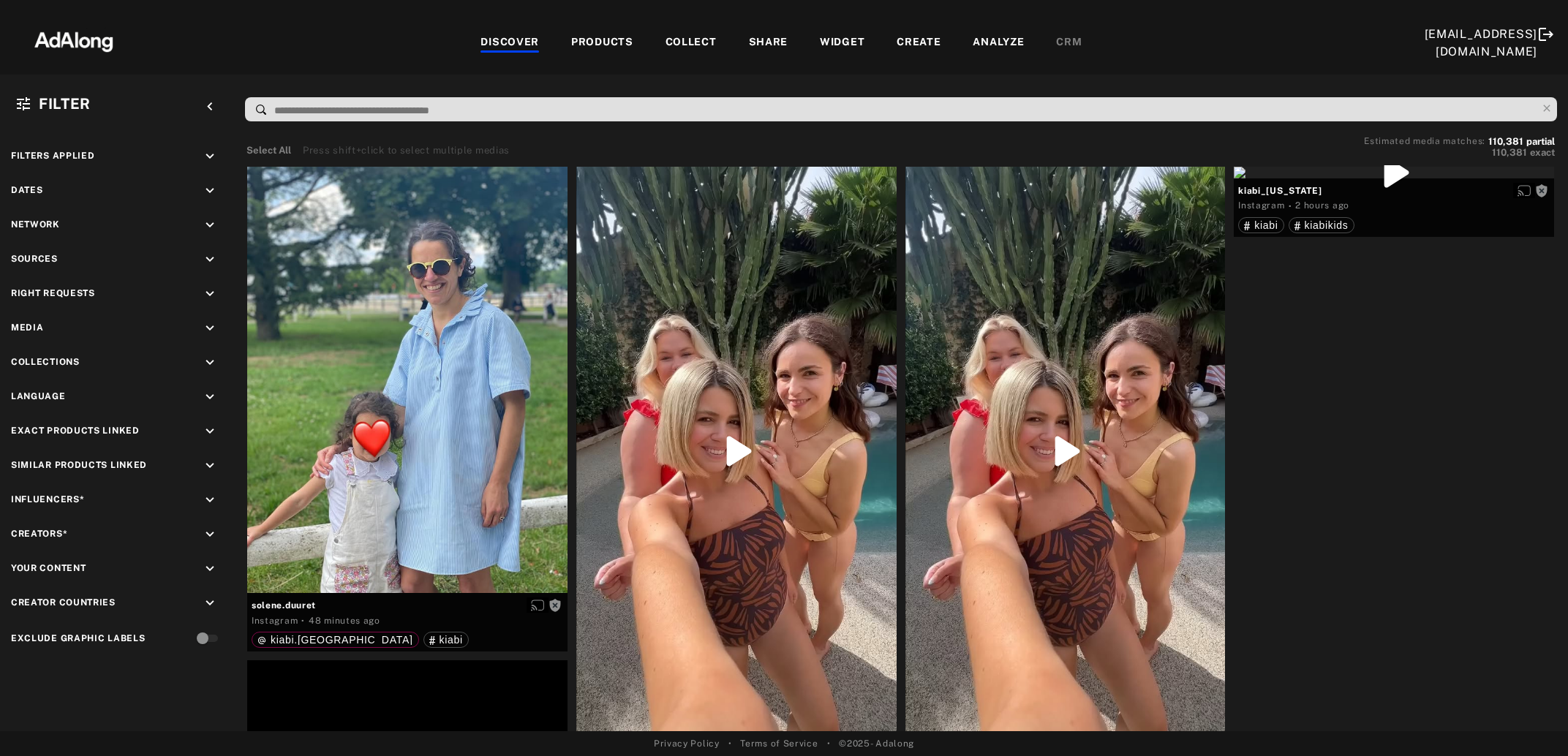
click at [210, 291] on icon "keyboard_arrow_down" at bounding box center [209, 293] width 16 height 16
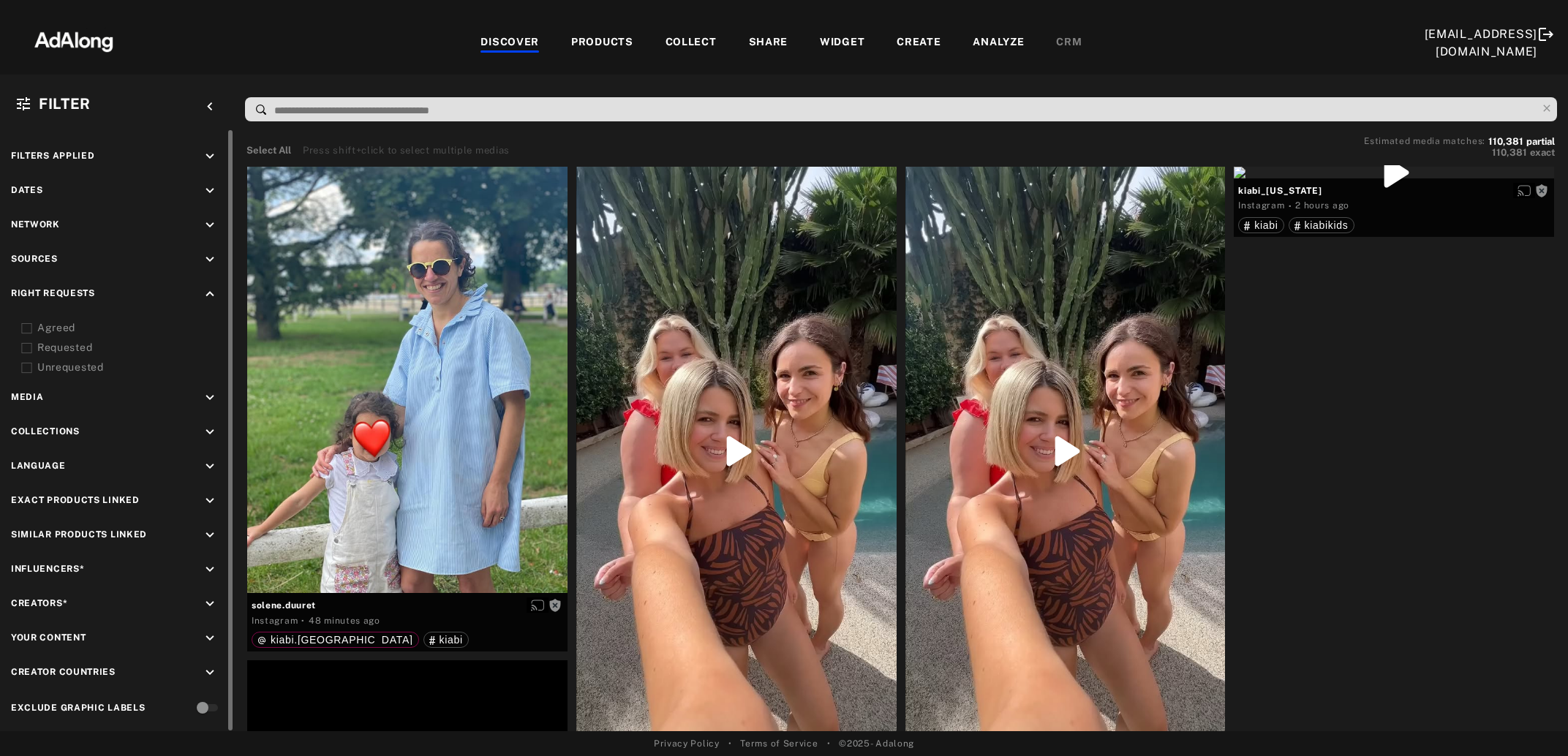
click at [27, 326] on icon at bounding box center [27, 329] width 11 height 11
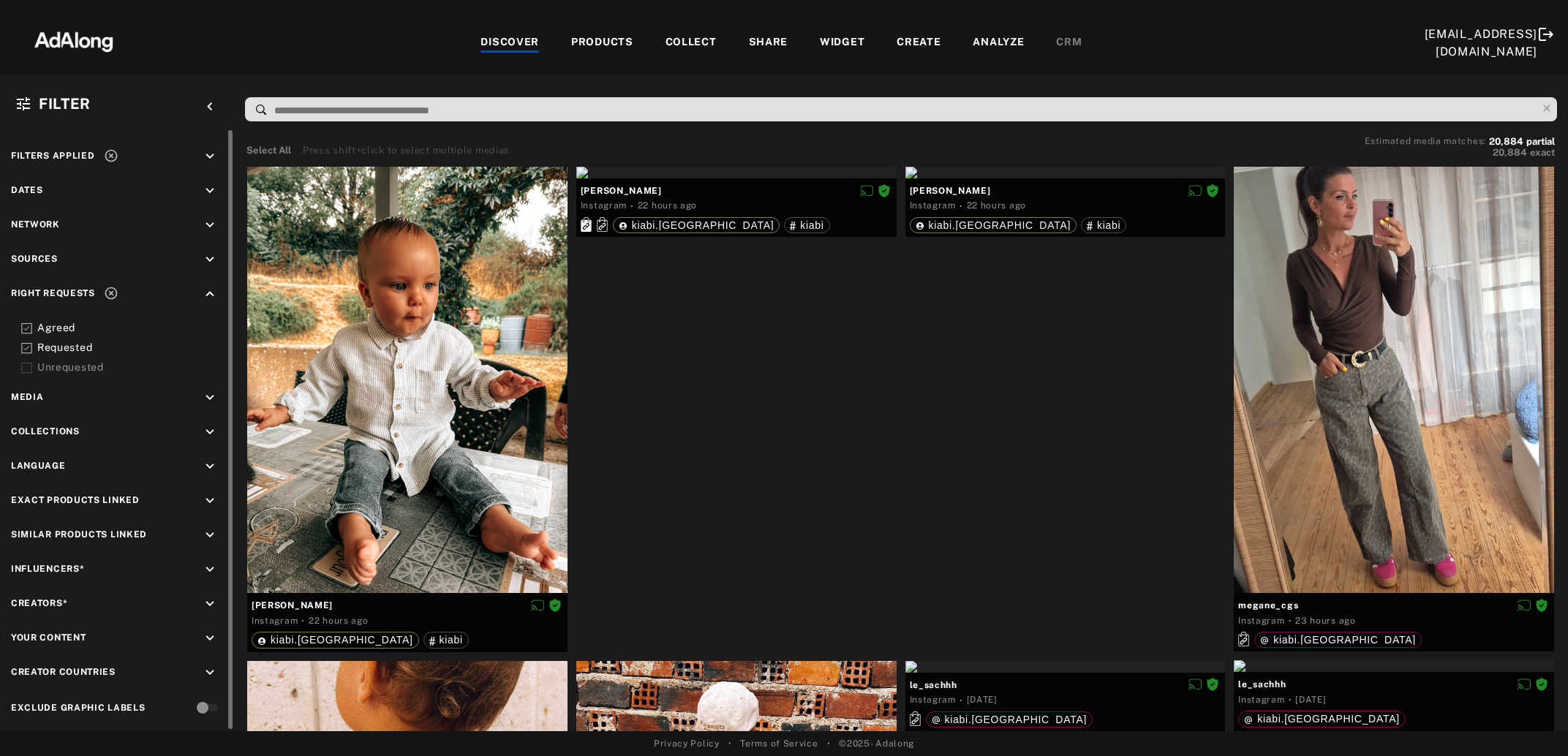
click at [109, 146] on div "Filters applied keyboard_arrow_down Dates keyboard_arrow_down Network keyboard_…" at bounding box center [116, 433] width 234 height 607
click at [112, 156] on icon at bounding box center [111, 156] width 15 height 15
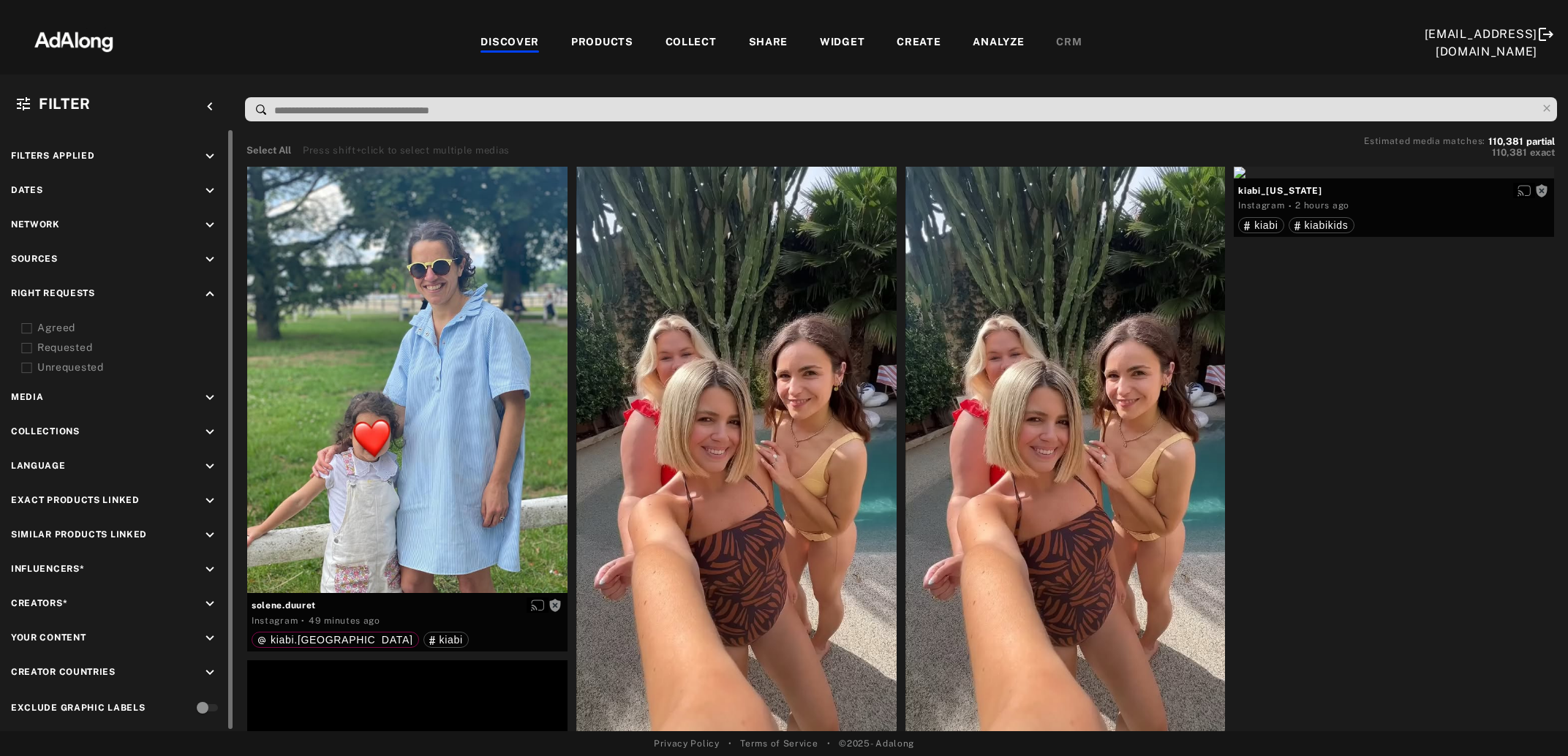
click at [211, 258] on icon "keyboard_arrow_down" at bounding box center [209, 260] width 16 height 16
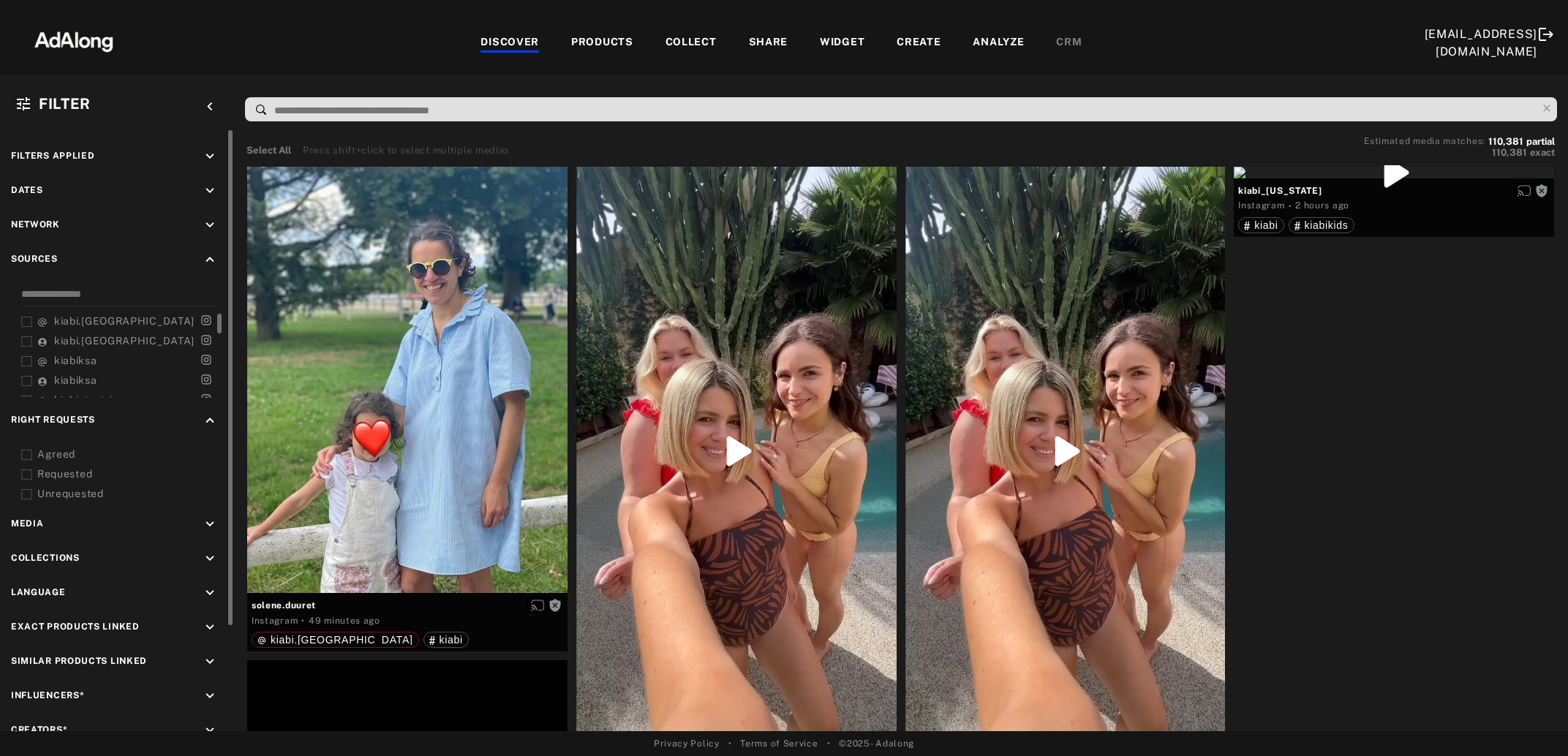
click at [29, 319] on icon at bounding box center [27, 322] width 11 height 11
click at [23, 338] on icon at bounding box center [27, 341] width 11 height 11
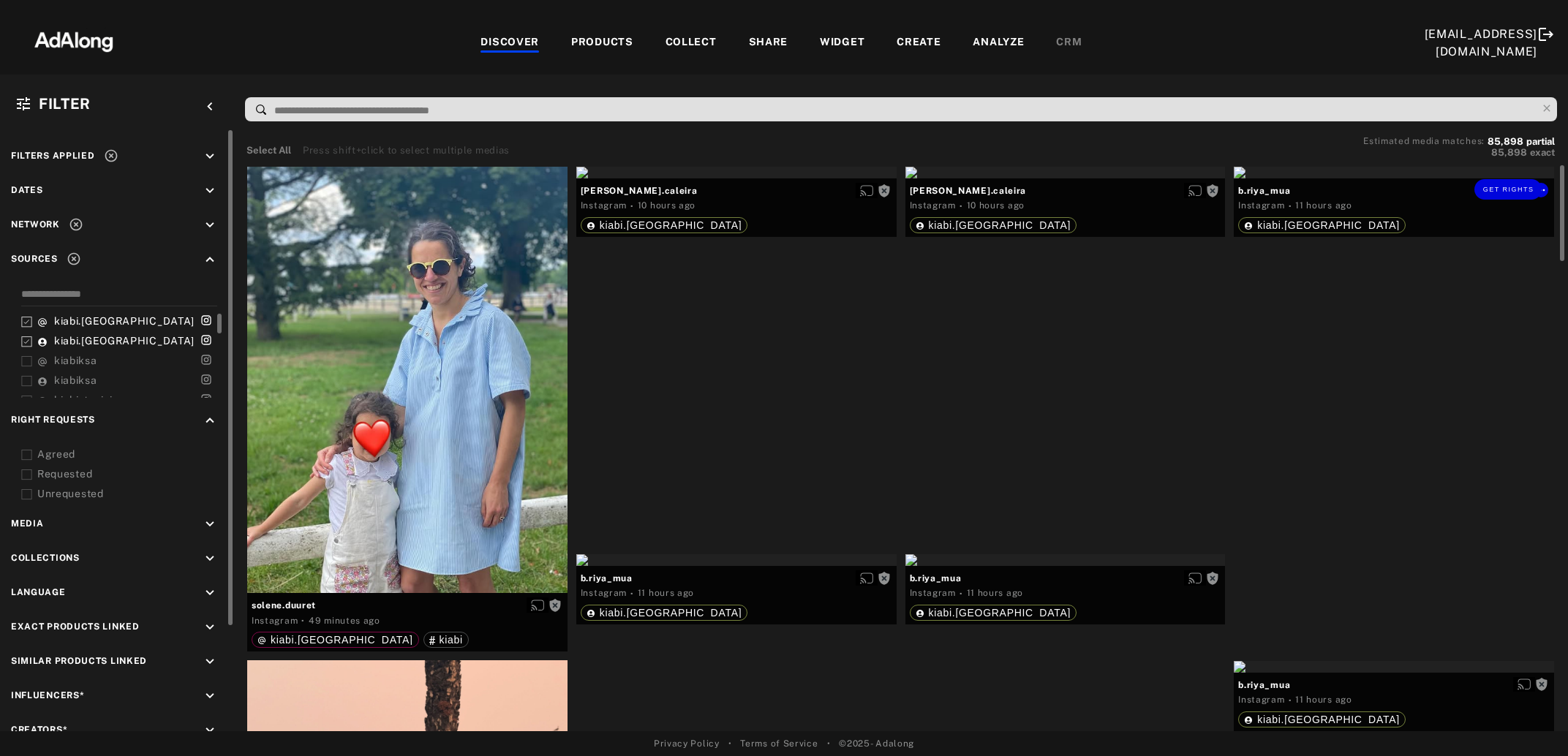
click at [1318, 179] on div "Get rights" at bounding box center [1394, 172] width 320 height 12
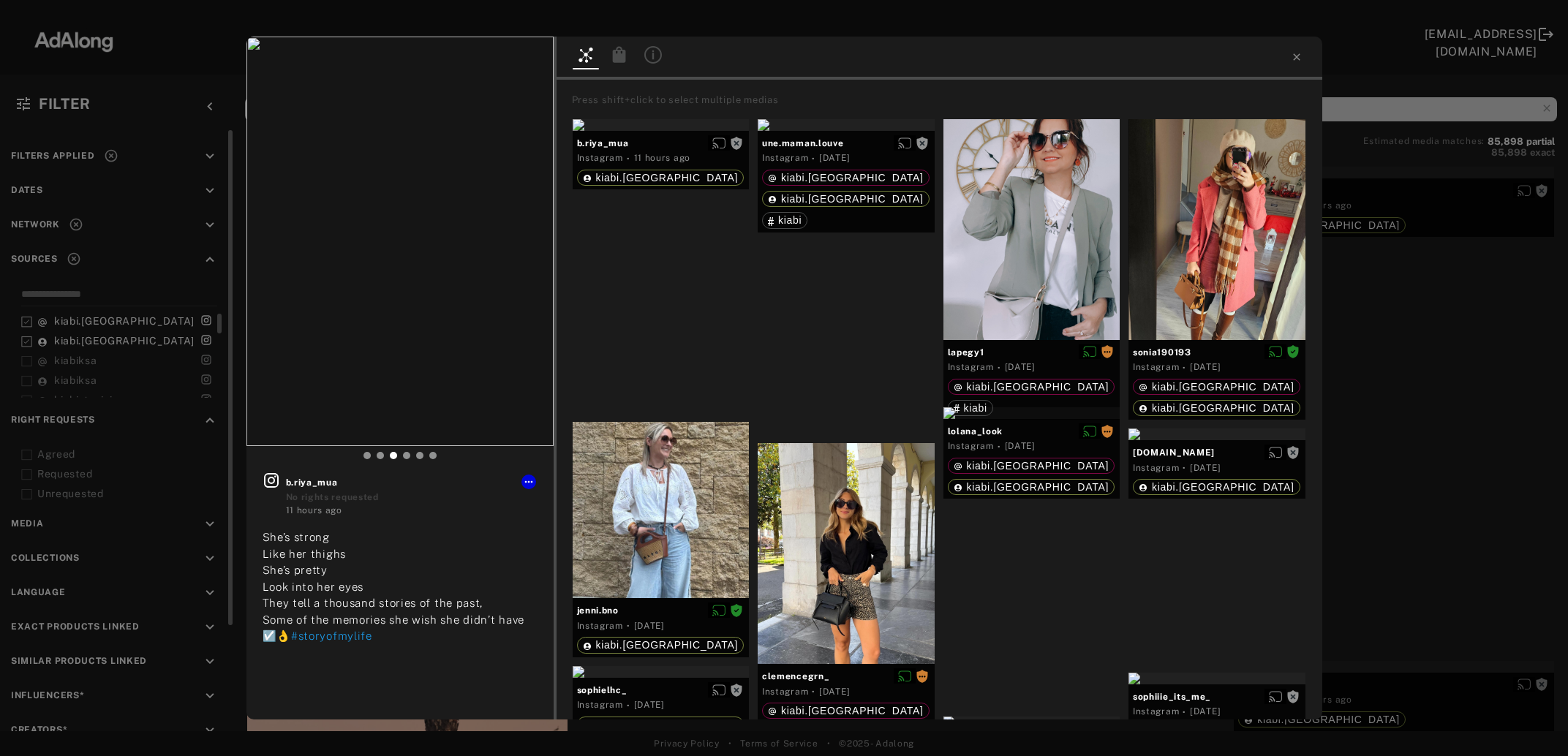
click at [1392, 404] on div "Get rights b.riya_mua No rights requested 11 hours ago She’s strong Like her th…" at bounding box center [784, 378] width 1568 height 756
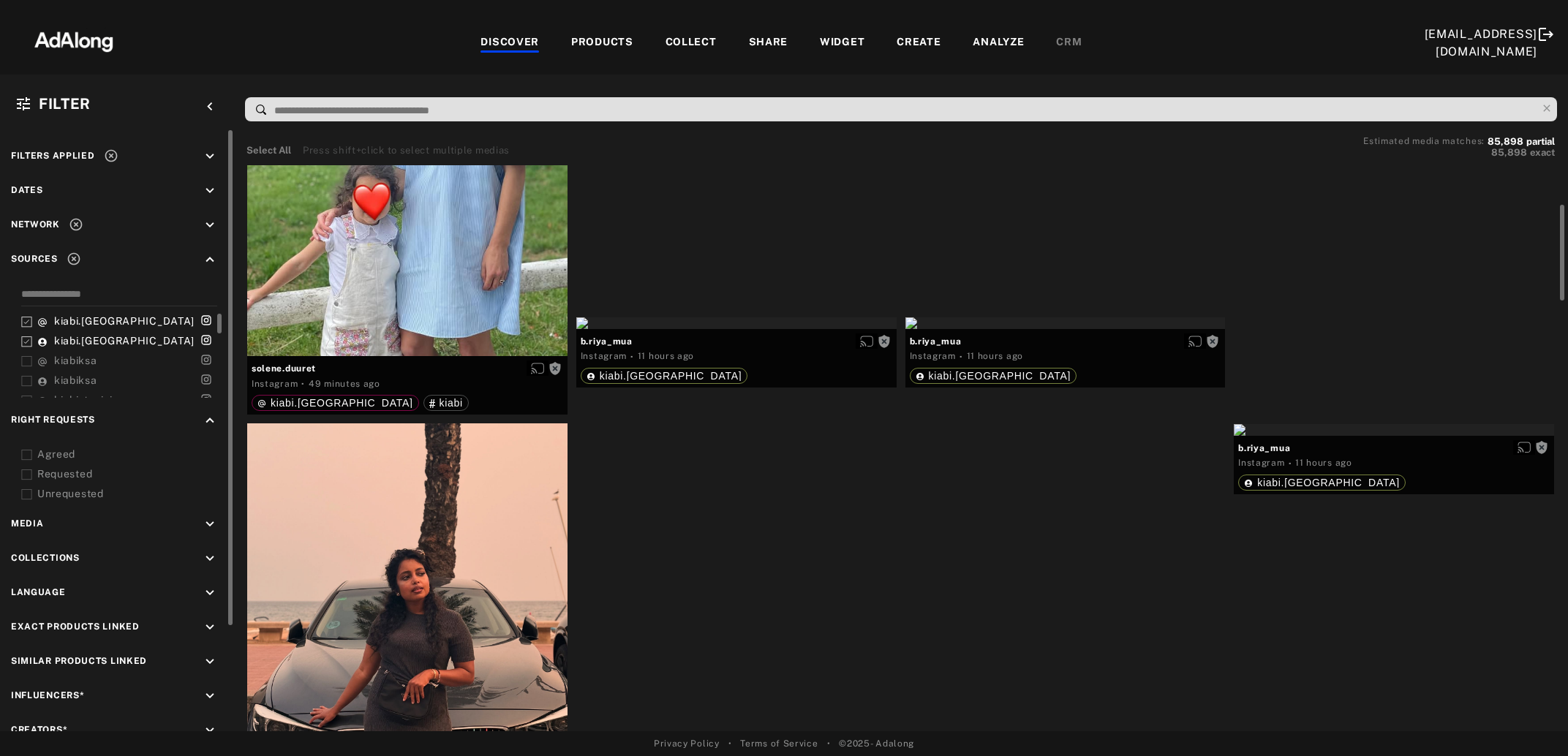
scroll to position [396, 0]
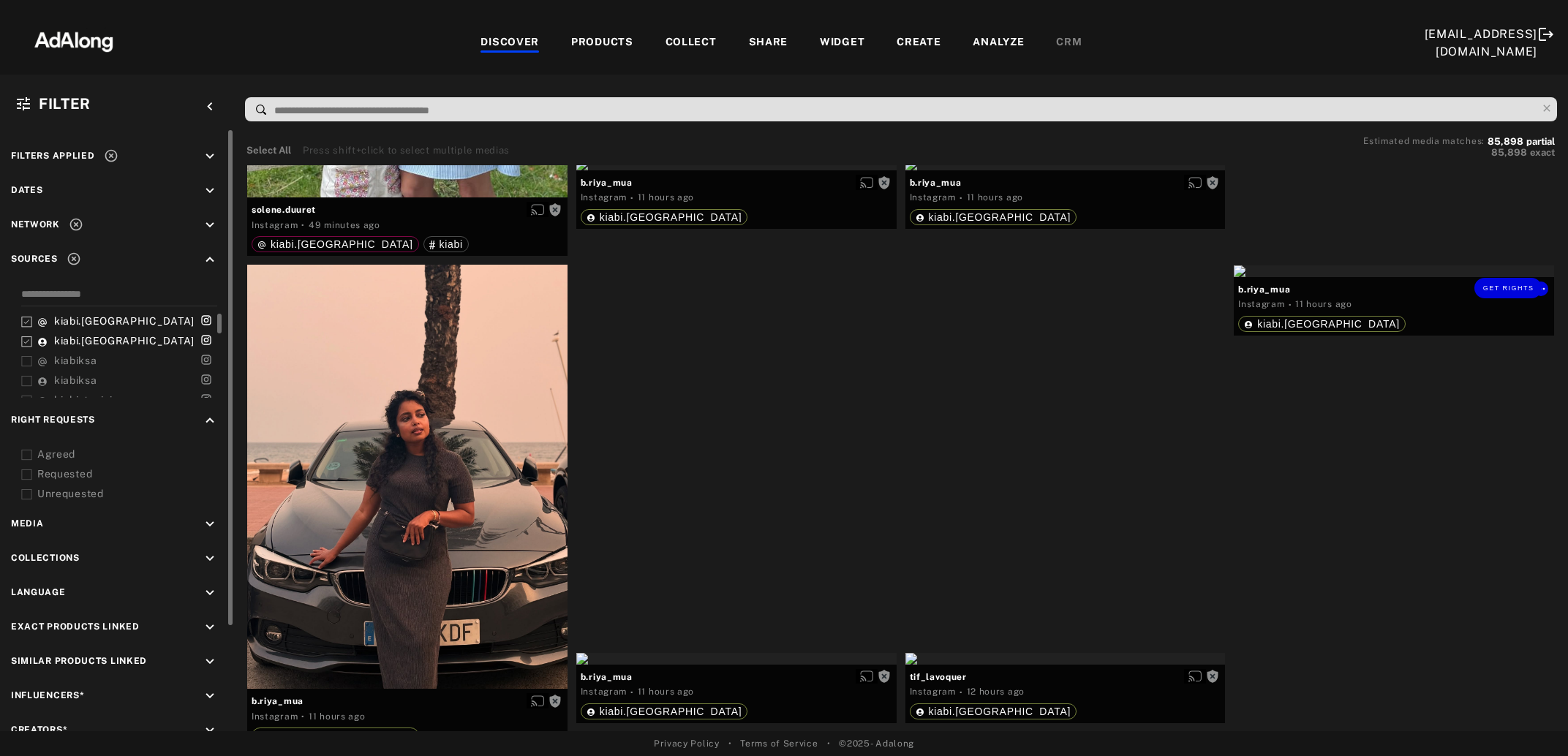
click at [1392, 277] on div "Get rights" at bounding box center [1394, 271] width 320 height 12
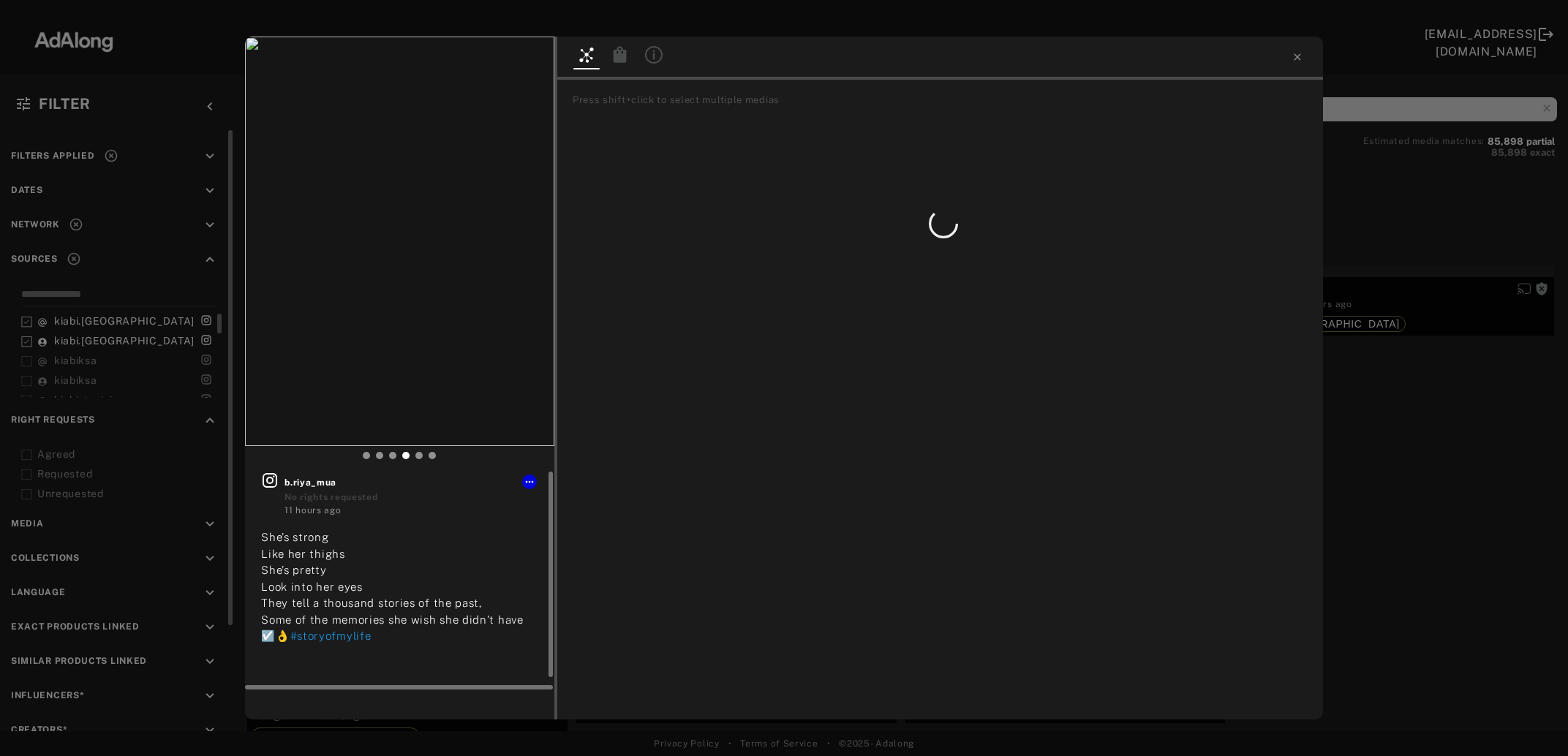
click at [272, 474] on icon at bounding box center [270, 480] width 15 height 15
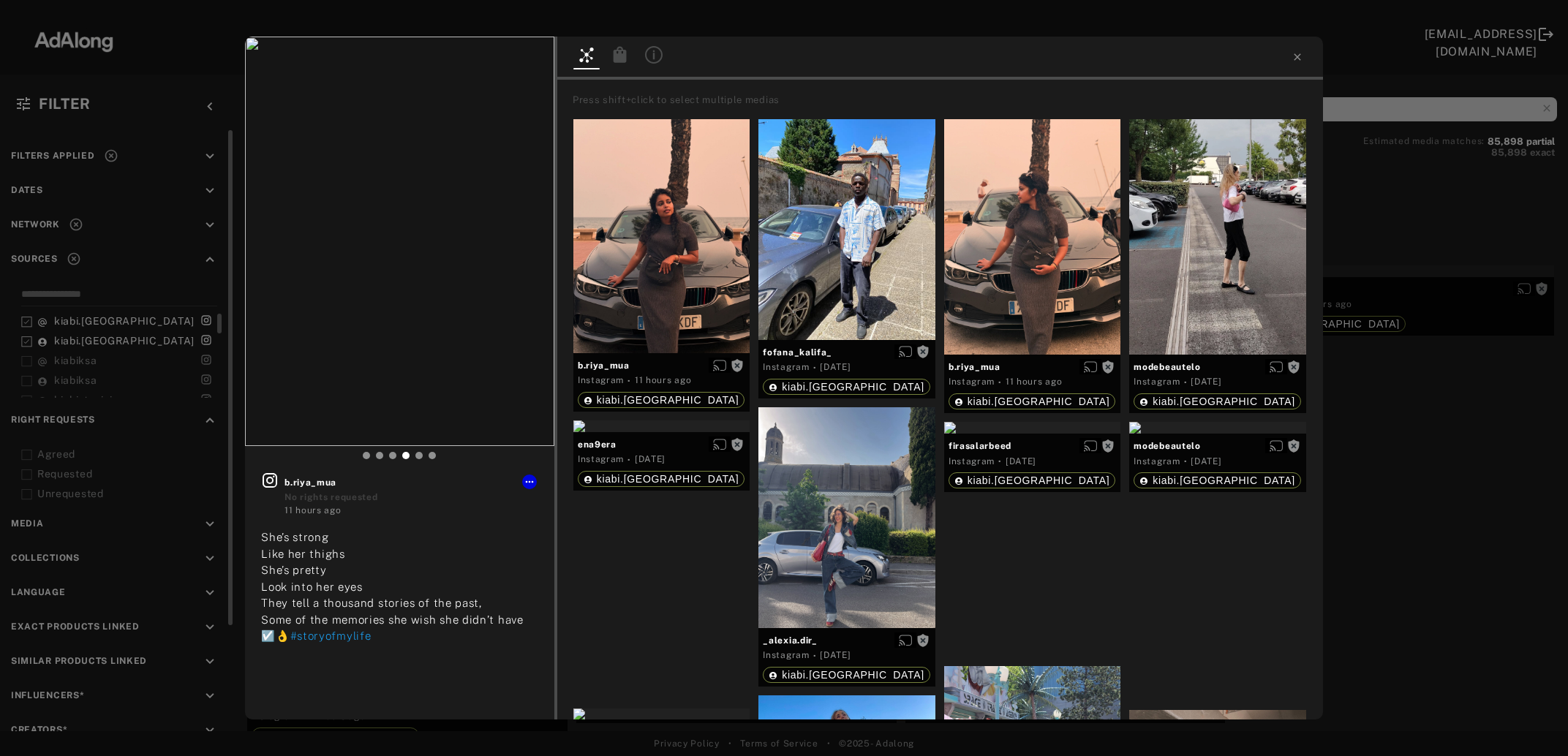
click at [1435, 341] on div "Get rights b.riya_mua No rights requested 11 hours ago She’s strong Like her th…" at bounding box center [784, 378] width 1568 height 756
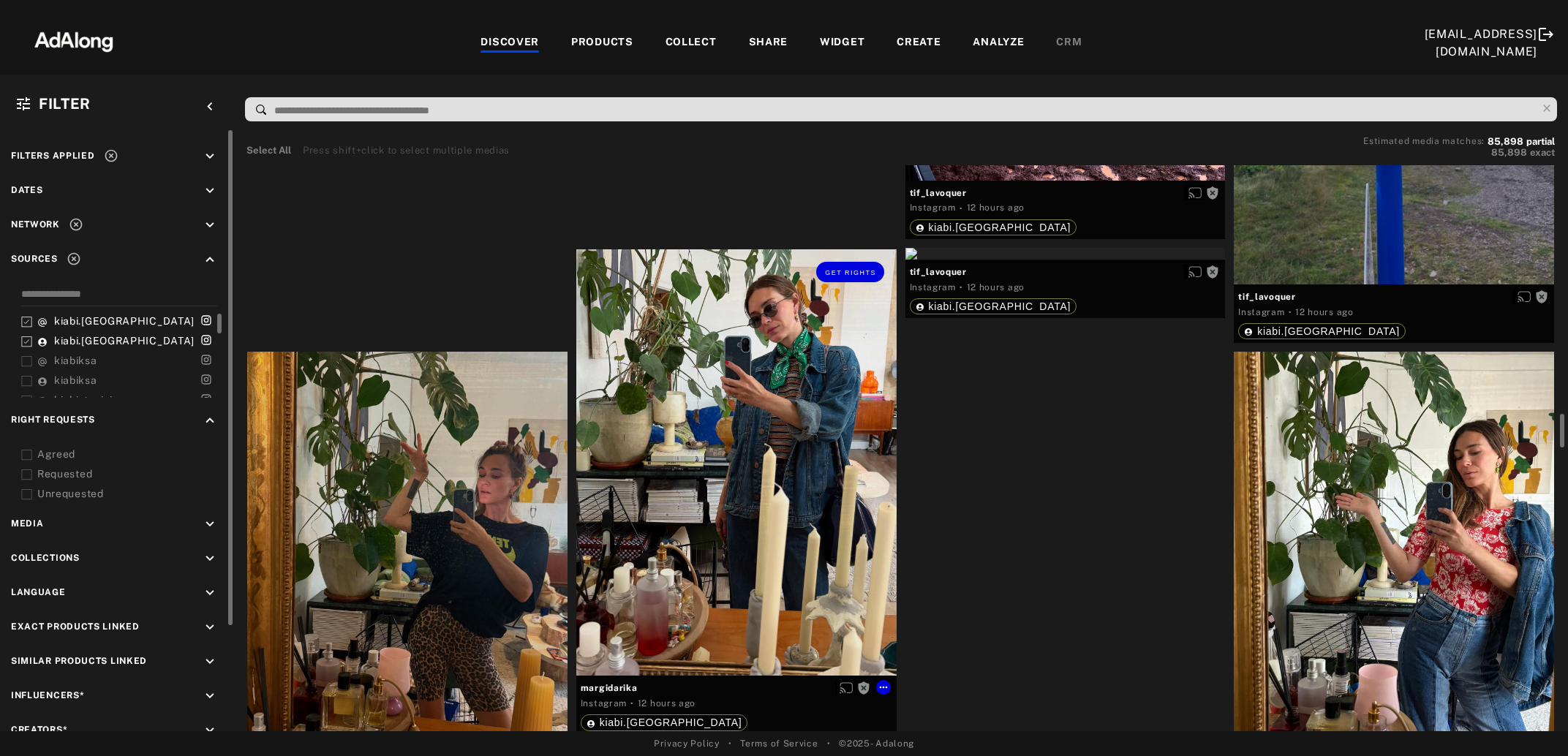
scroll to position [2850, 0]
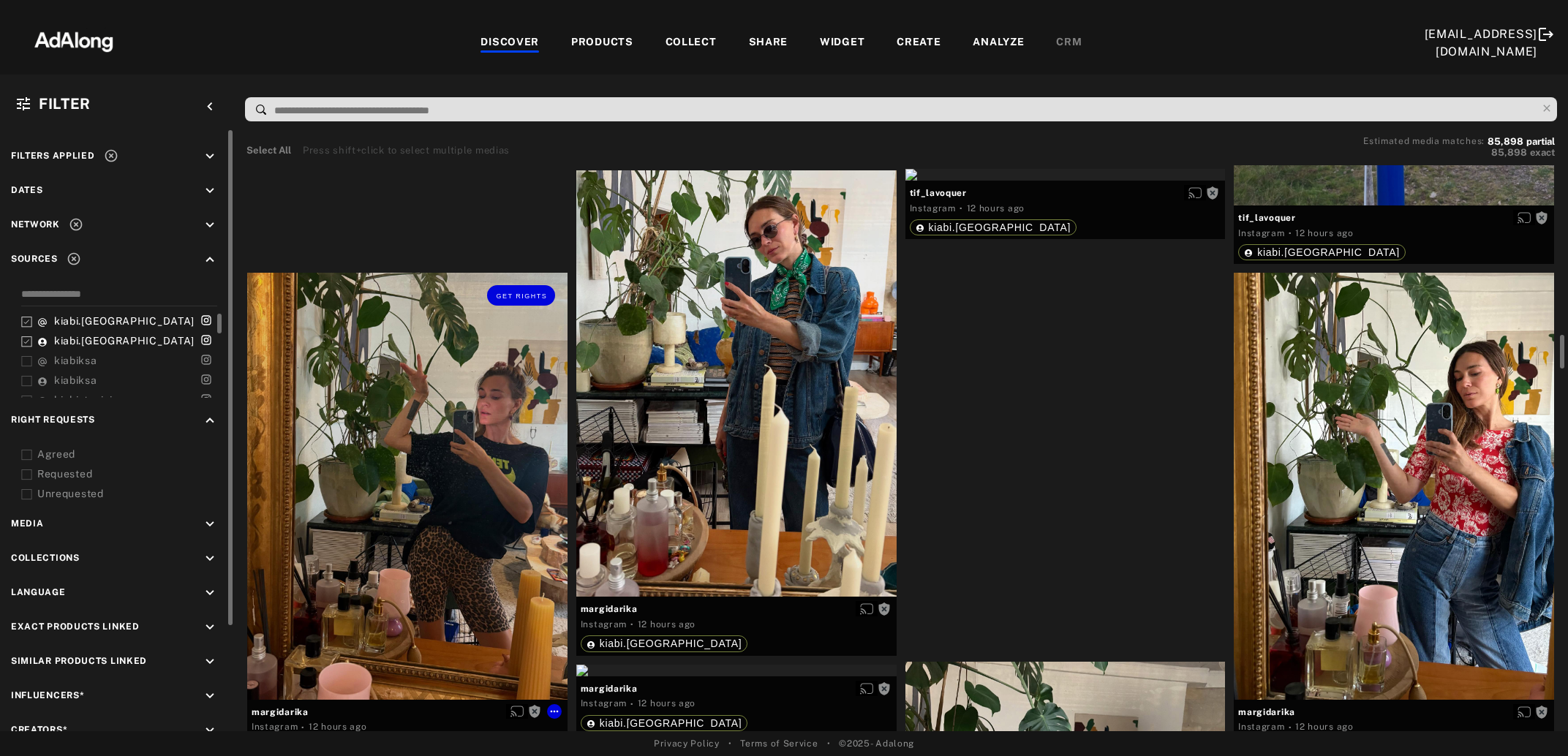
click at [359, 541] on div "Get rights" at bounding box center [407, 486] width 320 height 427
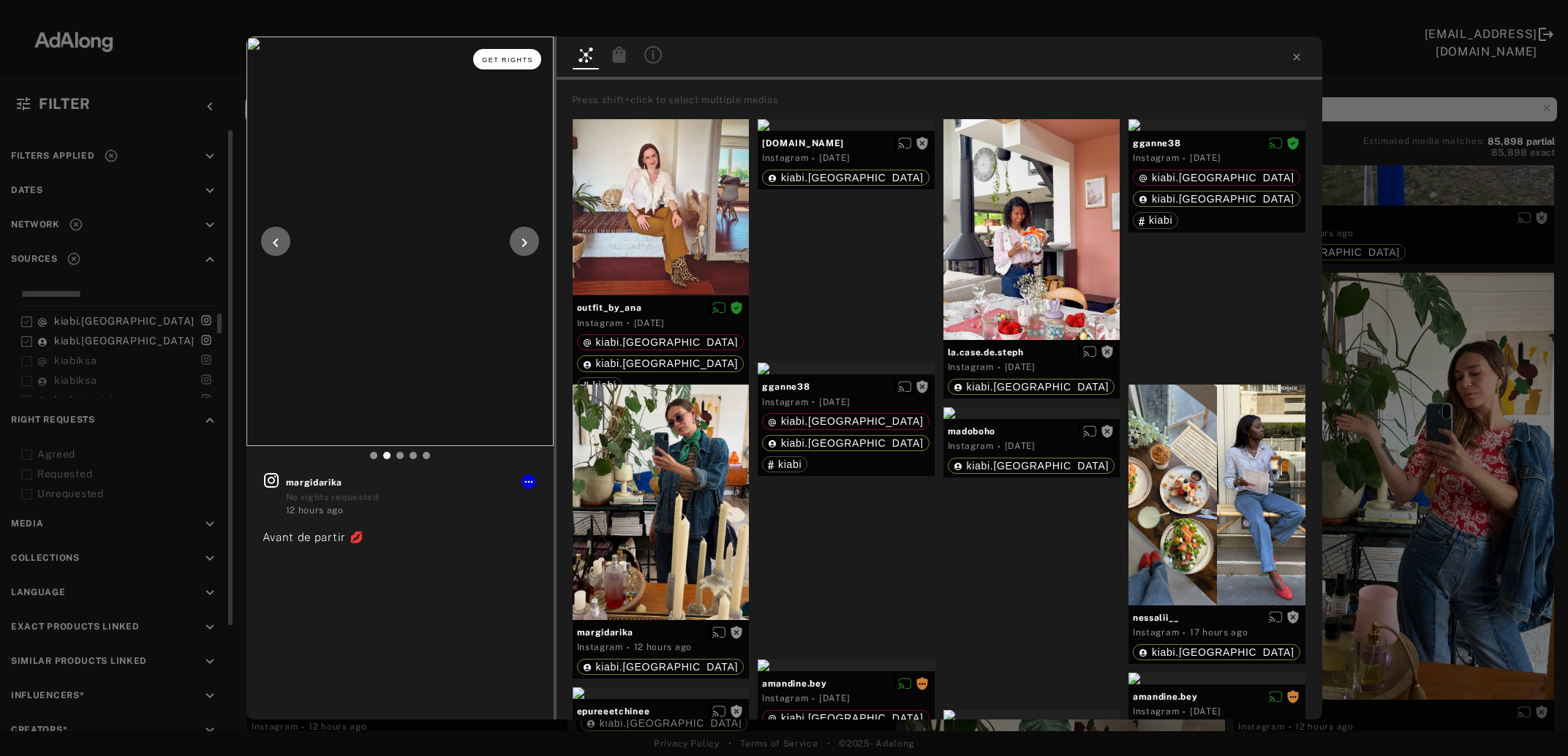
click at [513, 65] on button "Get rights" at bounding box center [506, 59] width 67 height 20
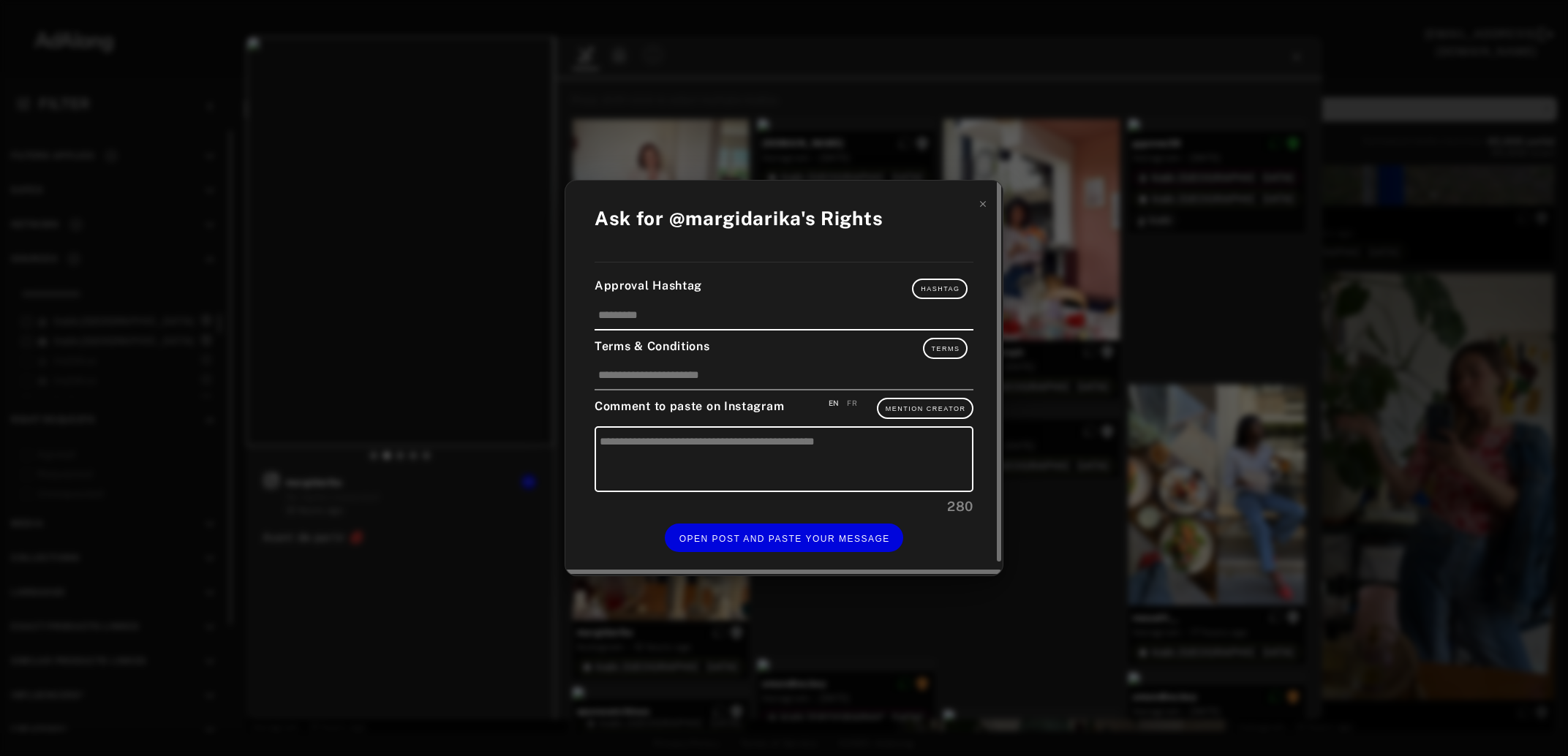
click at [856, 405] on div "FR" at bounding box center [852, 403] width 10 height 11
type textarea "**********"
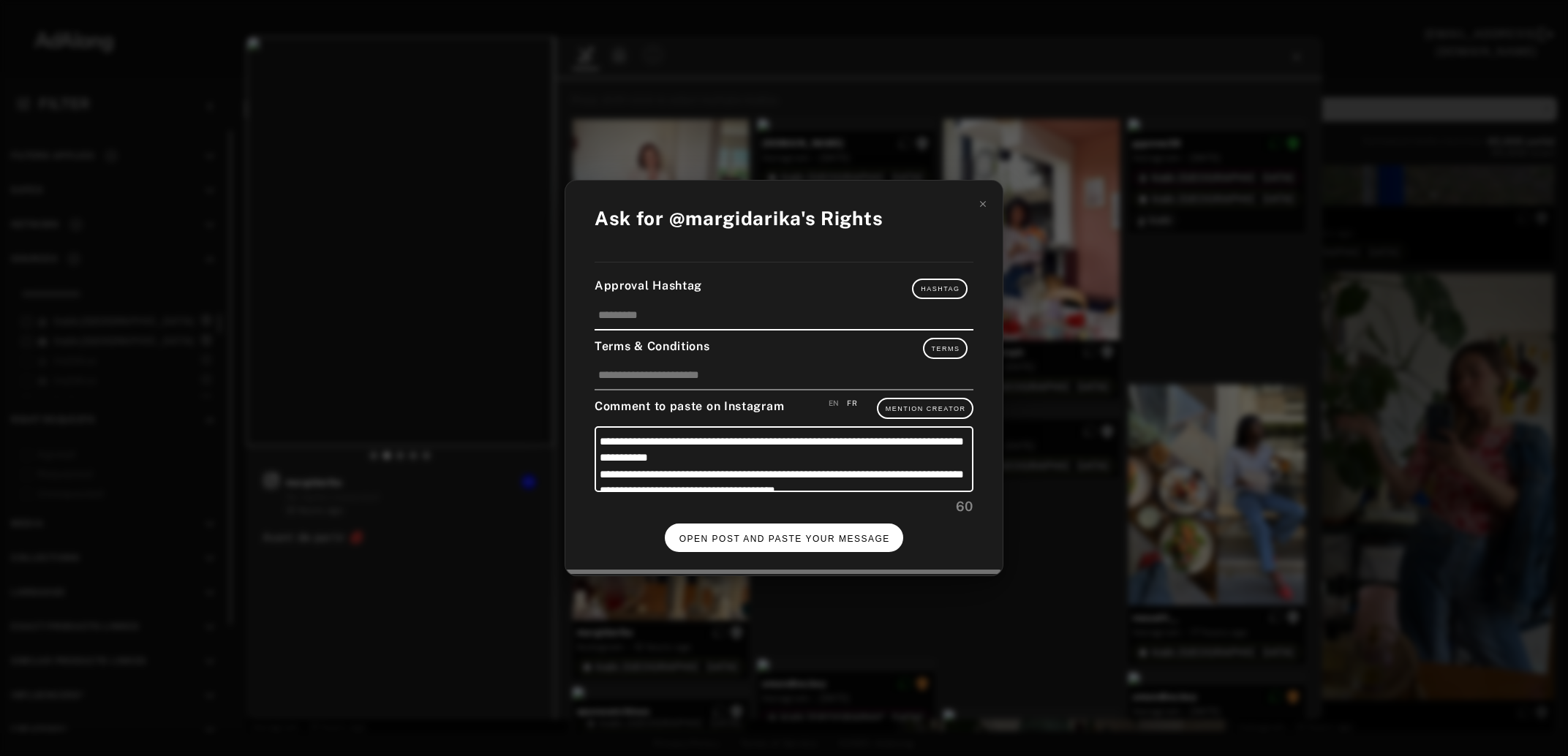
click at [796, 540] on button "OPEN POST AND PASTE YOUR MESSAGE" at bounding box center [785, 537] width 239 height 28
click at [782, 533] on span "DONE" at bounding box center [785, 538] width 30 height 10
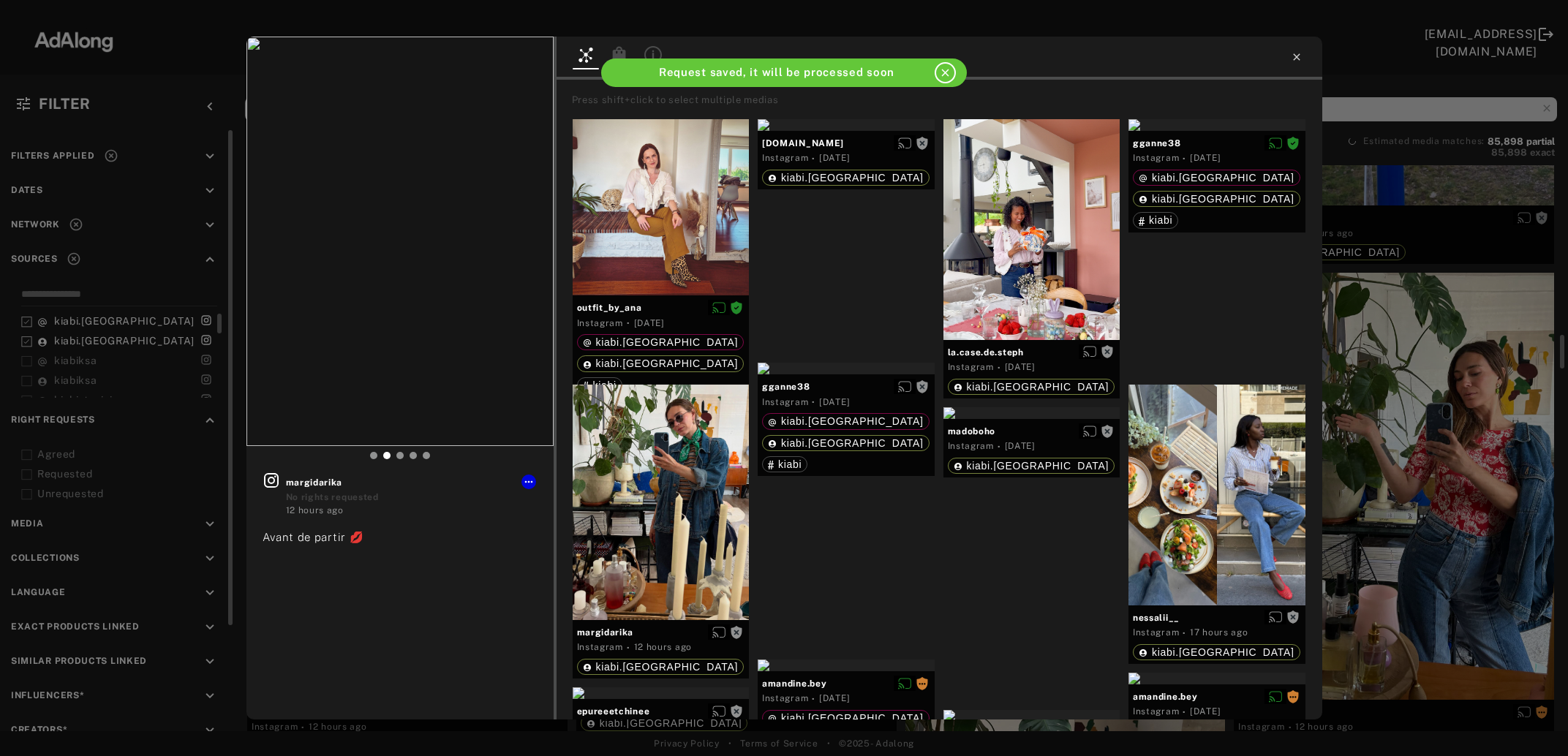
click at [1297, 55] on icon at bounding box center [1296, 57] width 12 height 12
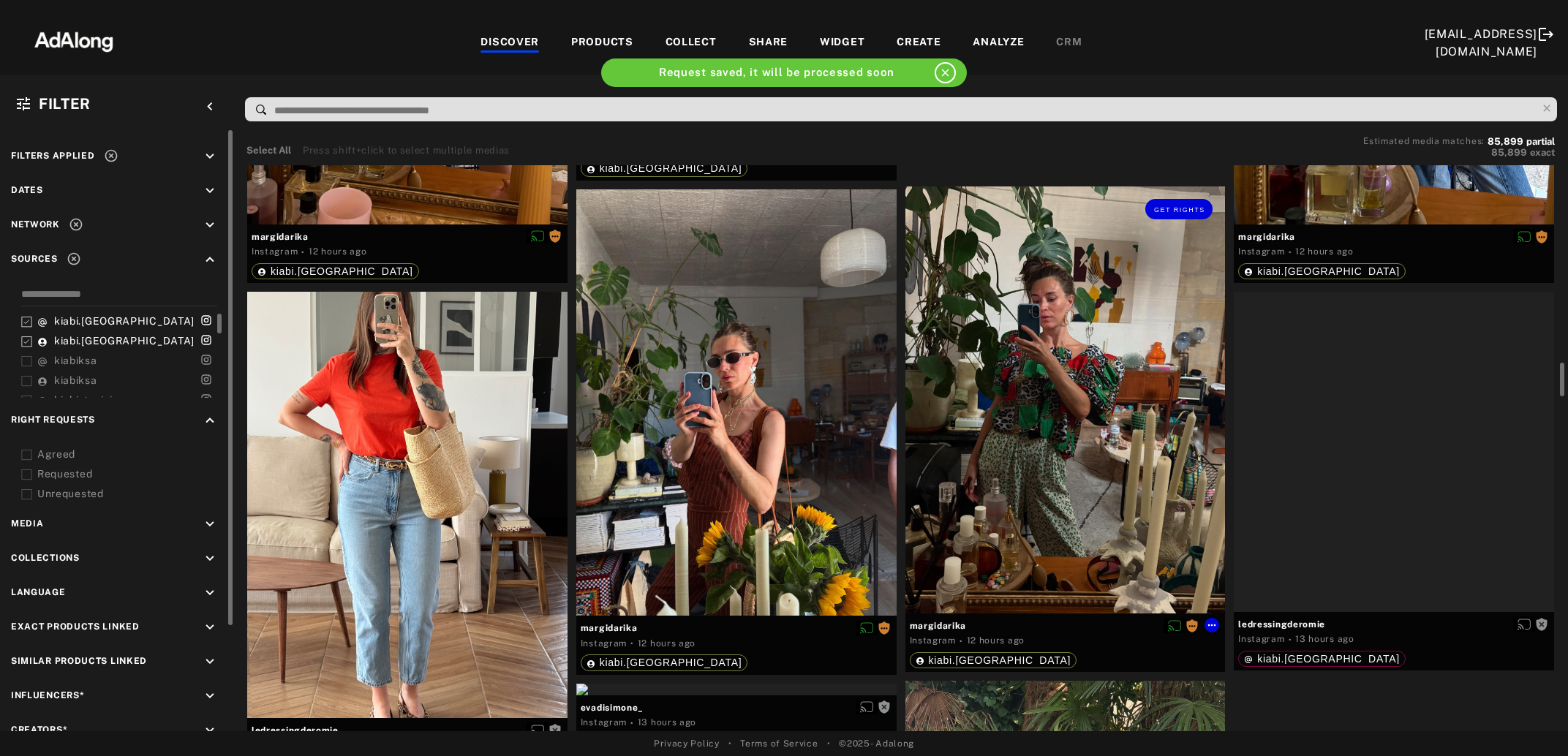
scroll to position [3404, 0]
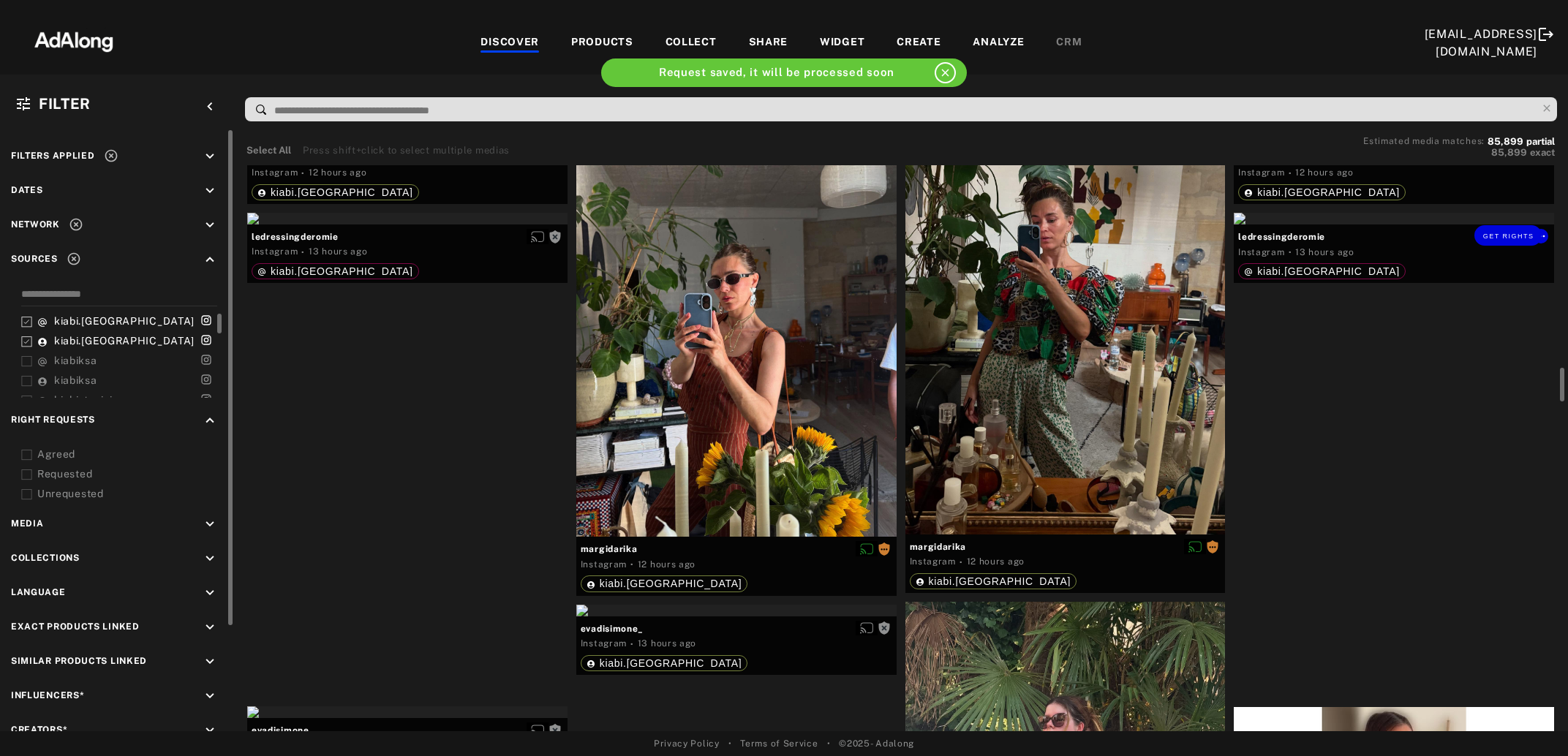
click at [1341, 224] on div "Get rights" at bounding box center [1394, 218] width 320 height 12
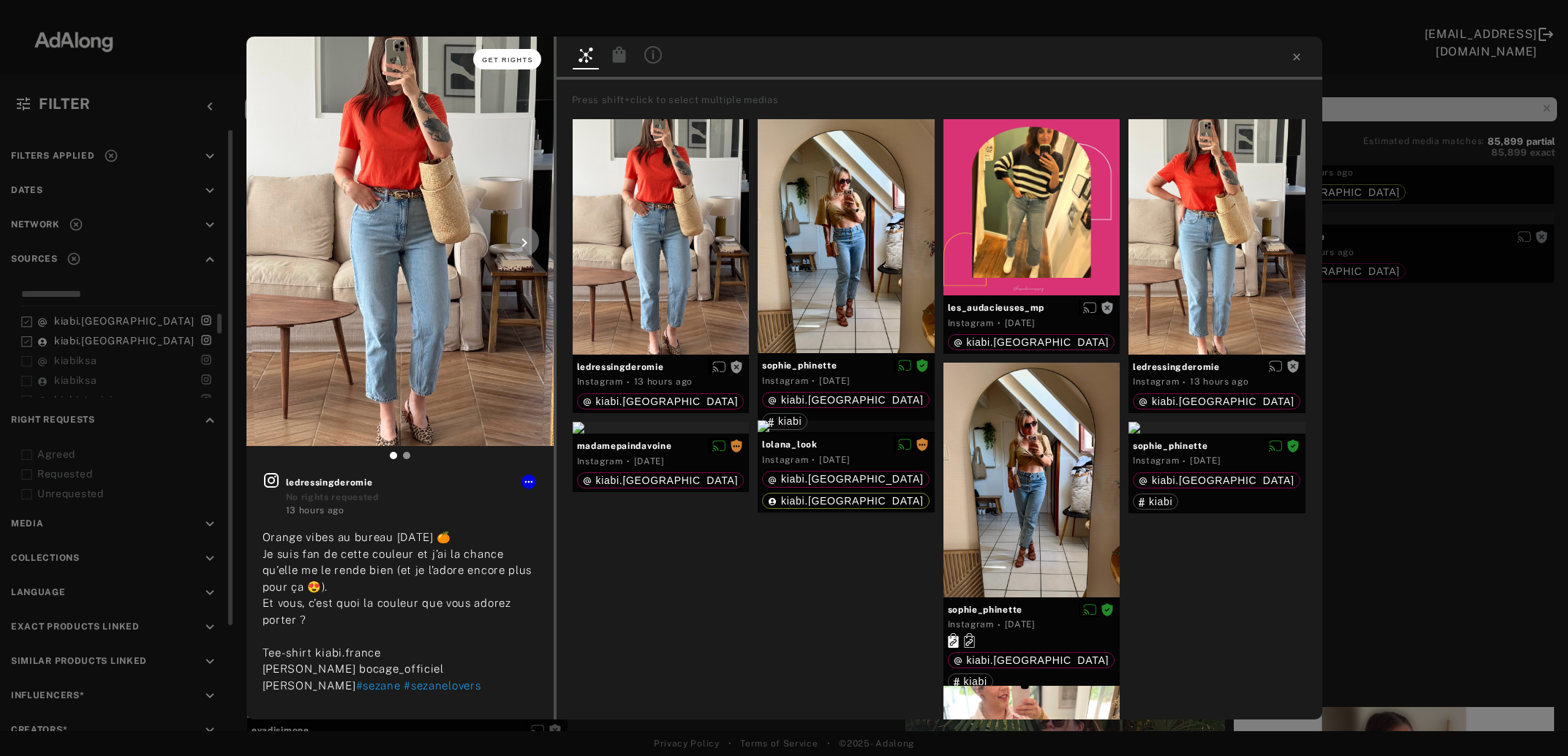
click at [504, 61] on span "Get rights" at bounding box center [507, 60] width 51 height 7
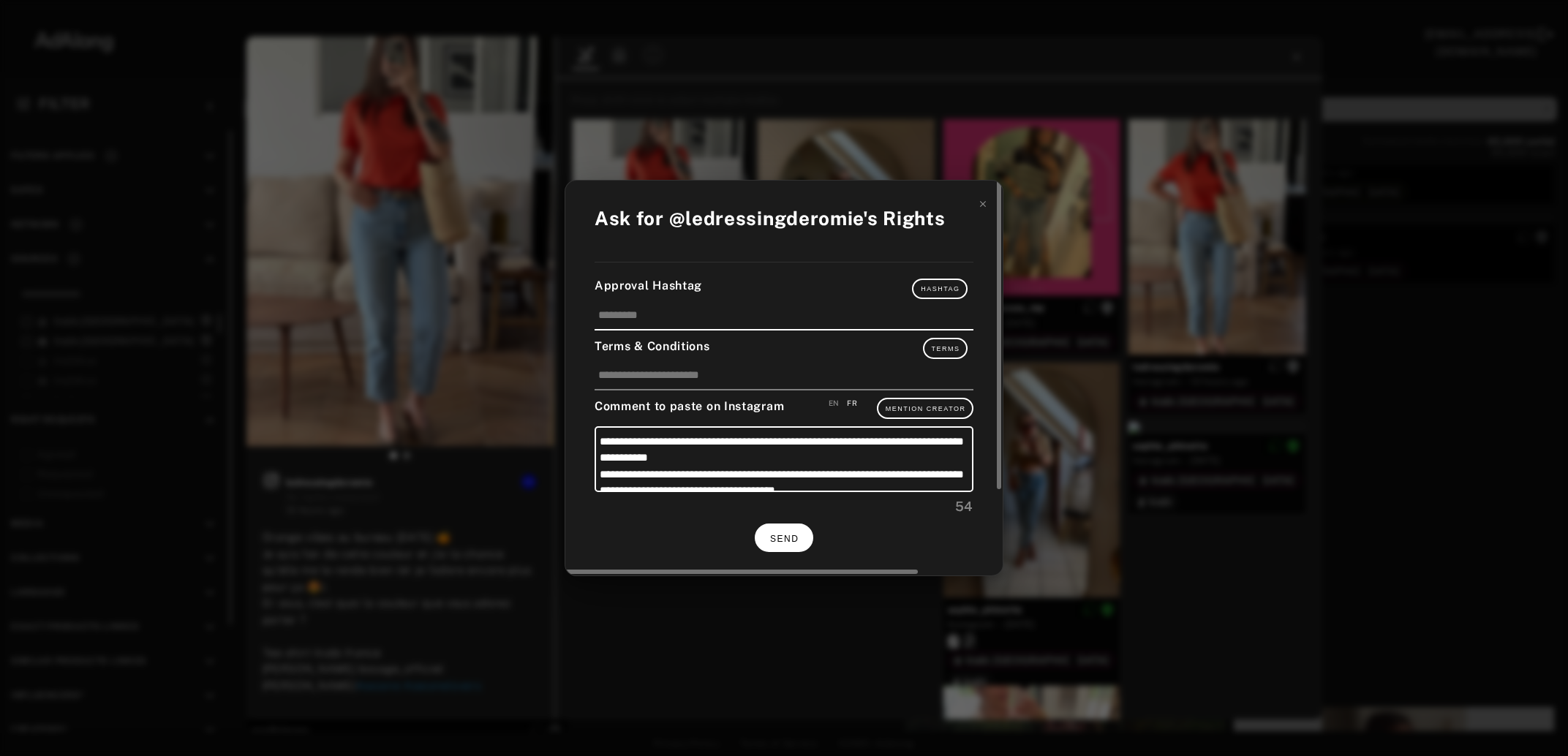
click at [802, 537] on button "SEND" at bounding box center [784, 537] width 58 height 28
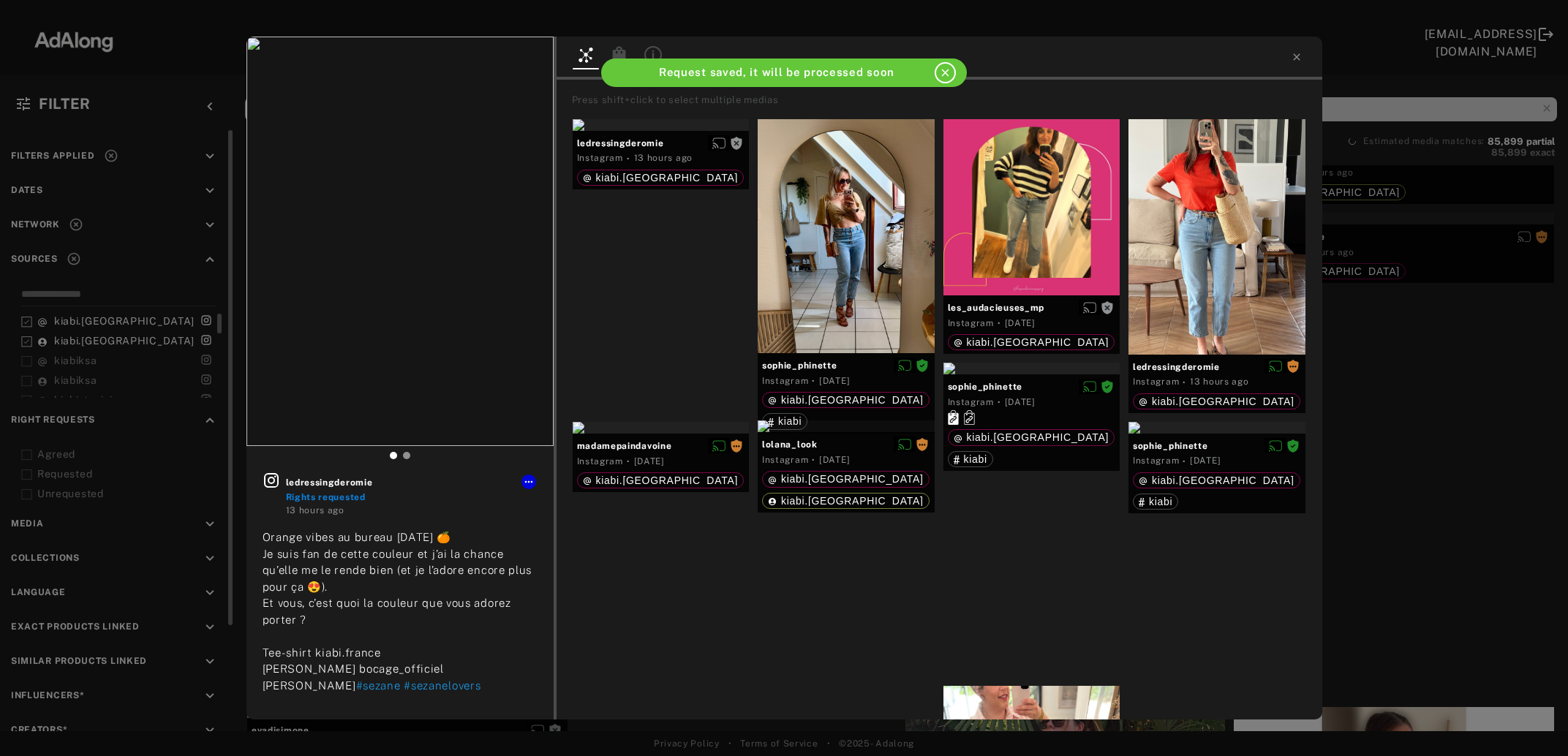
click at [1406, 448] on div "ledressingderomie Rights requested 13 hours ago Orange vibes au bureau aujourd’…" at bounding box center [784, 378] width 1568 height 756
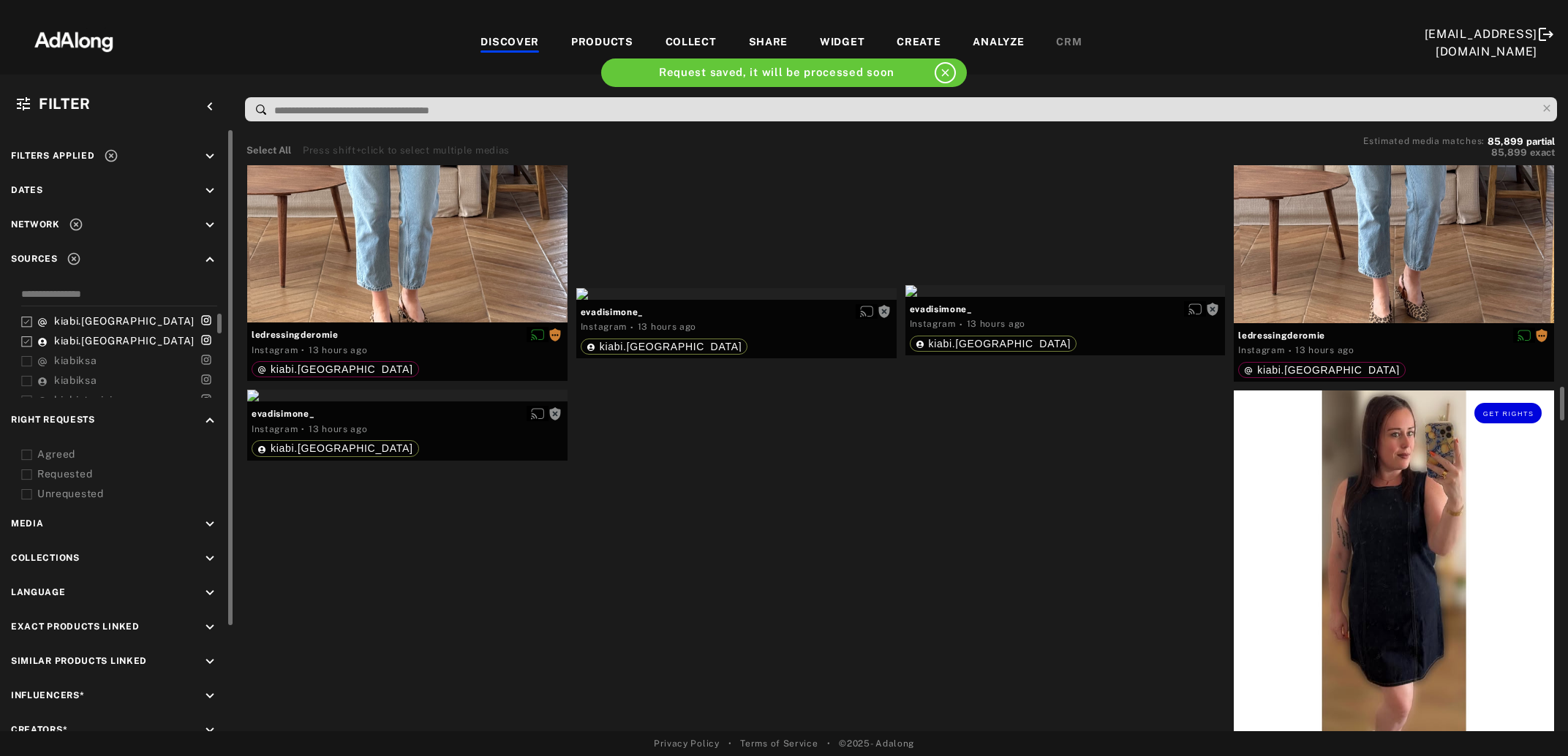
scroll to position [3800, 0]
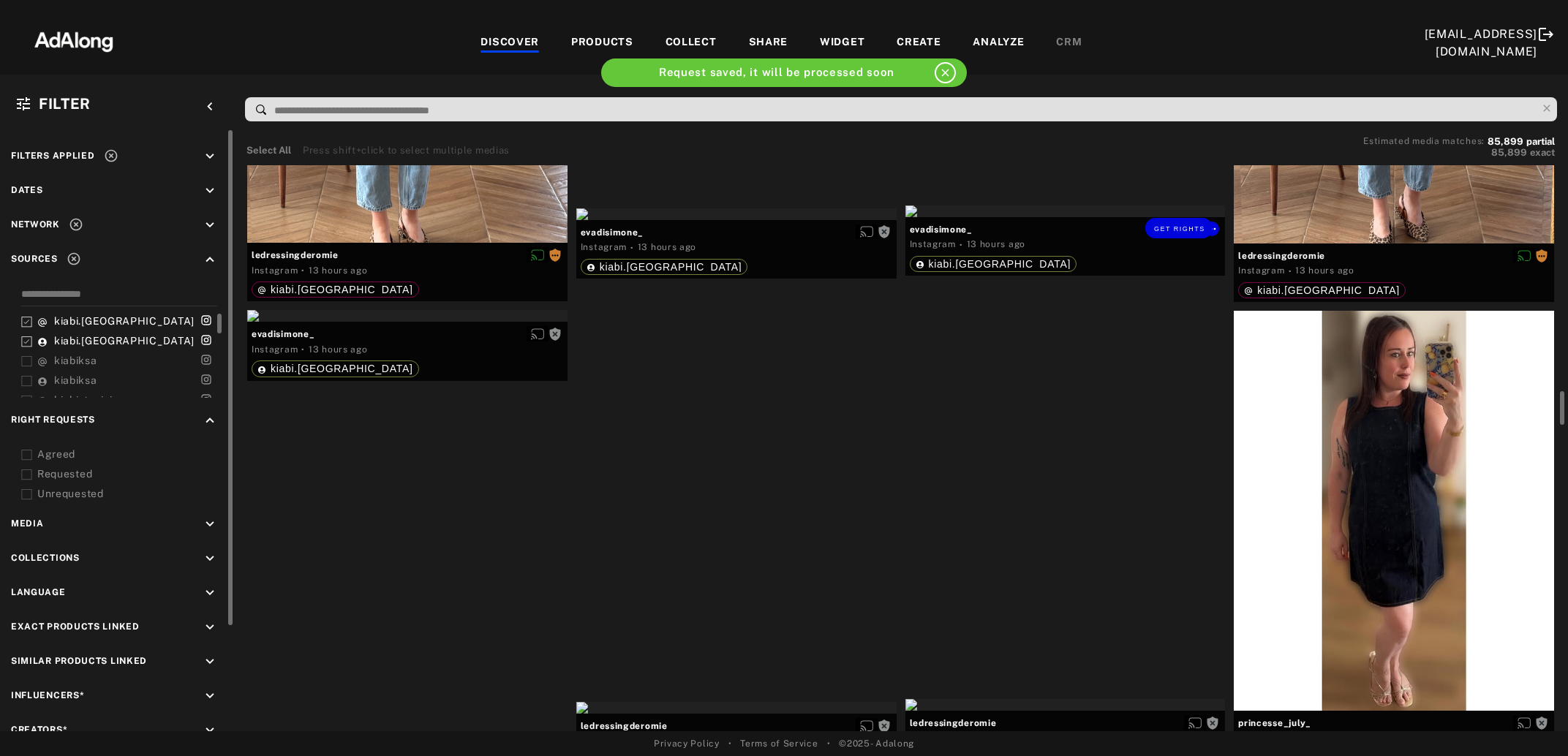
click at [1134, 217] on div "Get rights" at bounding box center [1065, 211] width 320 height 12
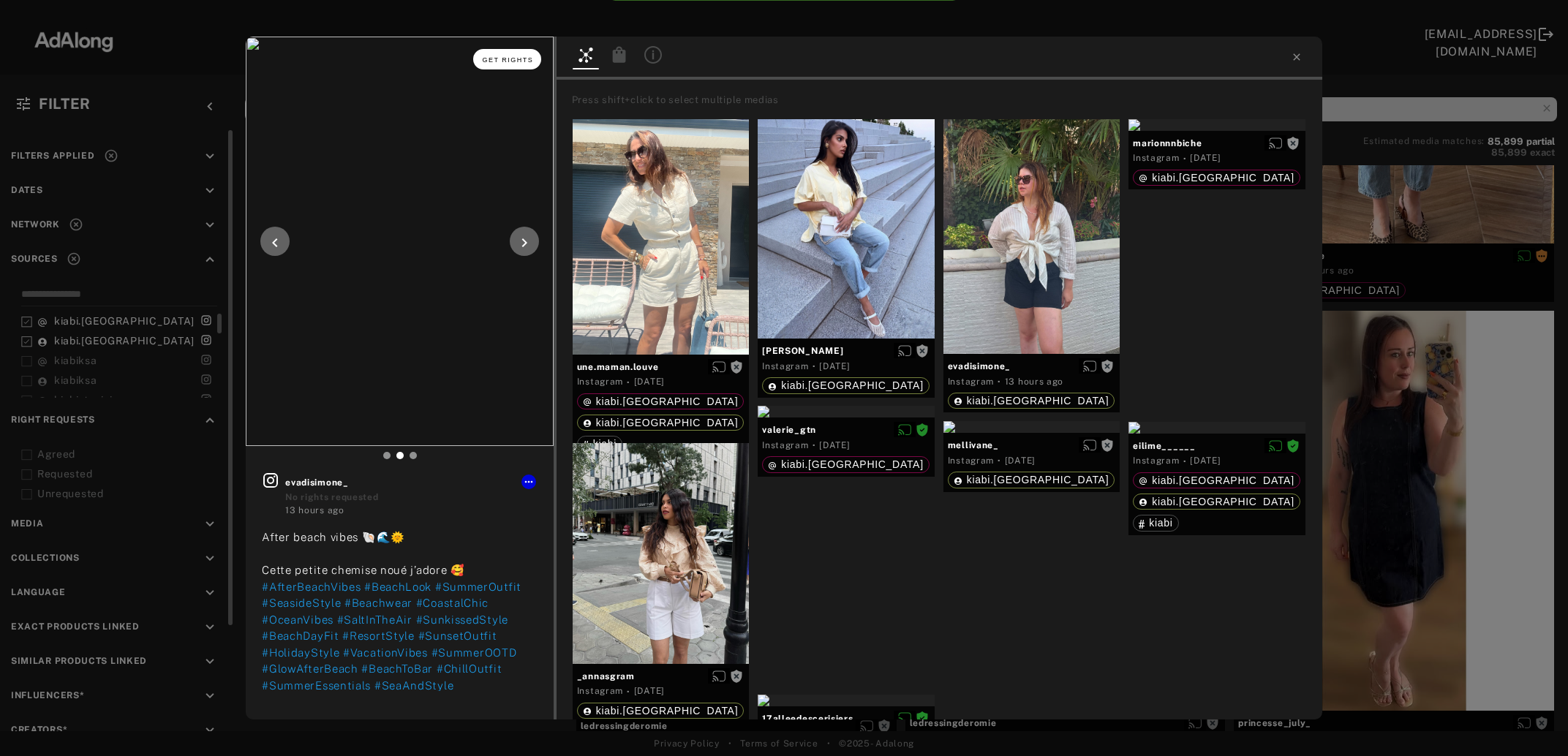
click at [503, 62] on span "Get rights" at bounding box center [507, 60] width 51 height 7
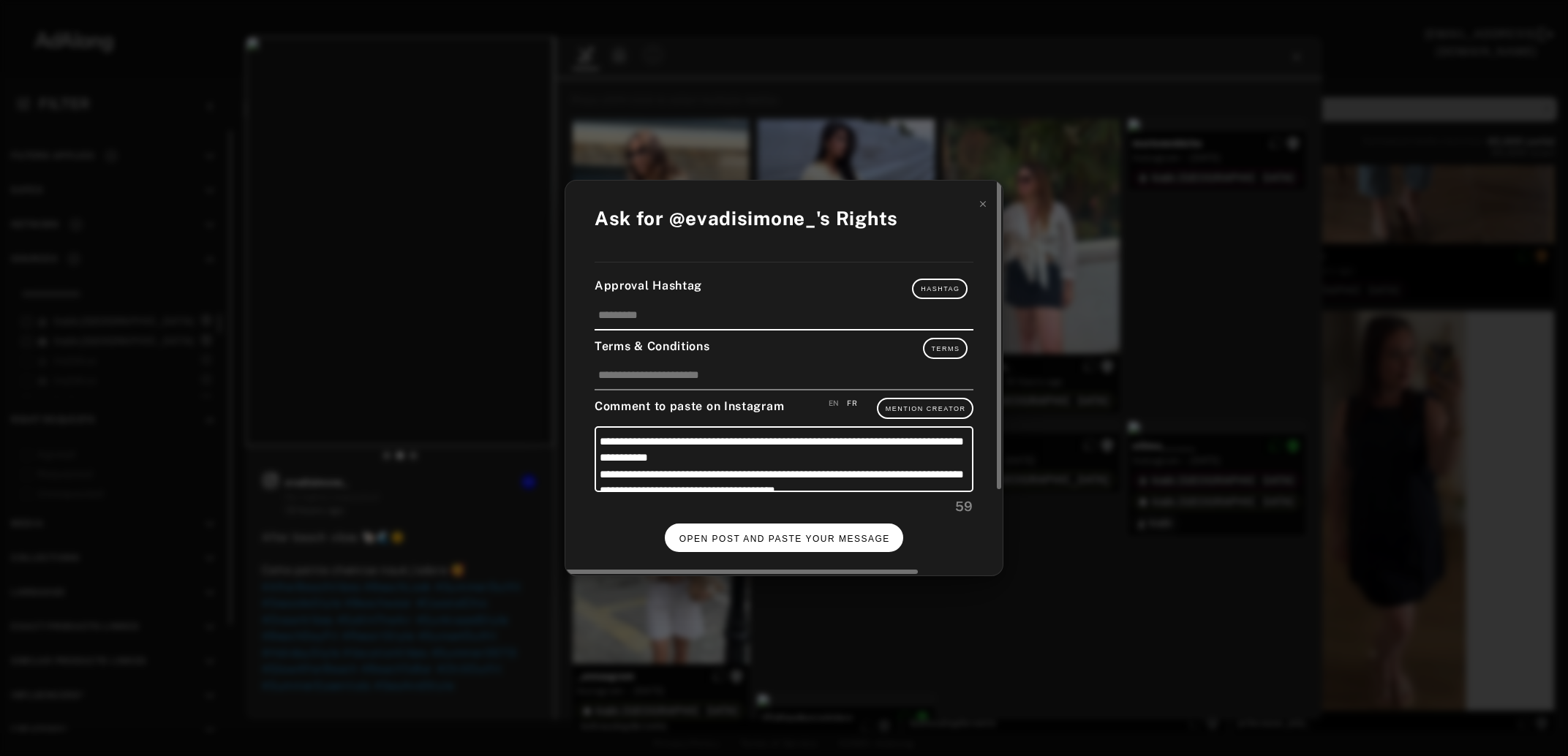
click at [801, 534] on span "OPEN POST AND PASTE YOUR MESSAGE" at bounding box center [785, 538] width 211 height 10
click at [775, 533] on span "DONE" at bounding box center [785, 538] width 30 height 10
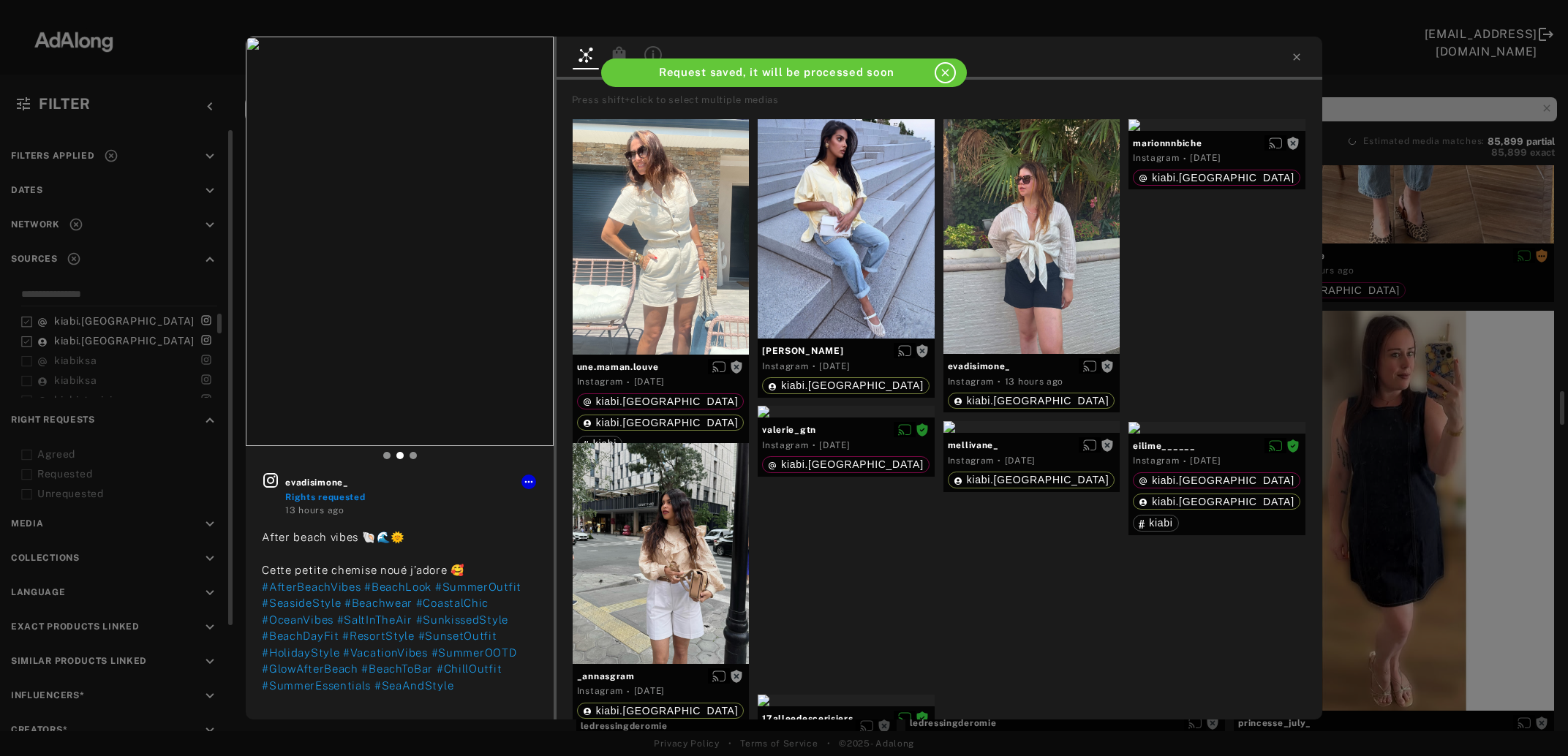
scroll to position [3800, 0]
click at [1379, 503] on div "evadisimone_ Rights requested 13 hours ago After beach vibes 🐚🌊🌞 Cette petite c…" at bounding box center [784, 378] width 1568 height 756
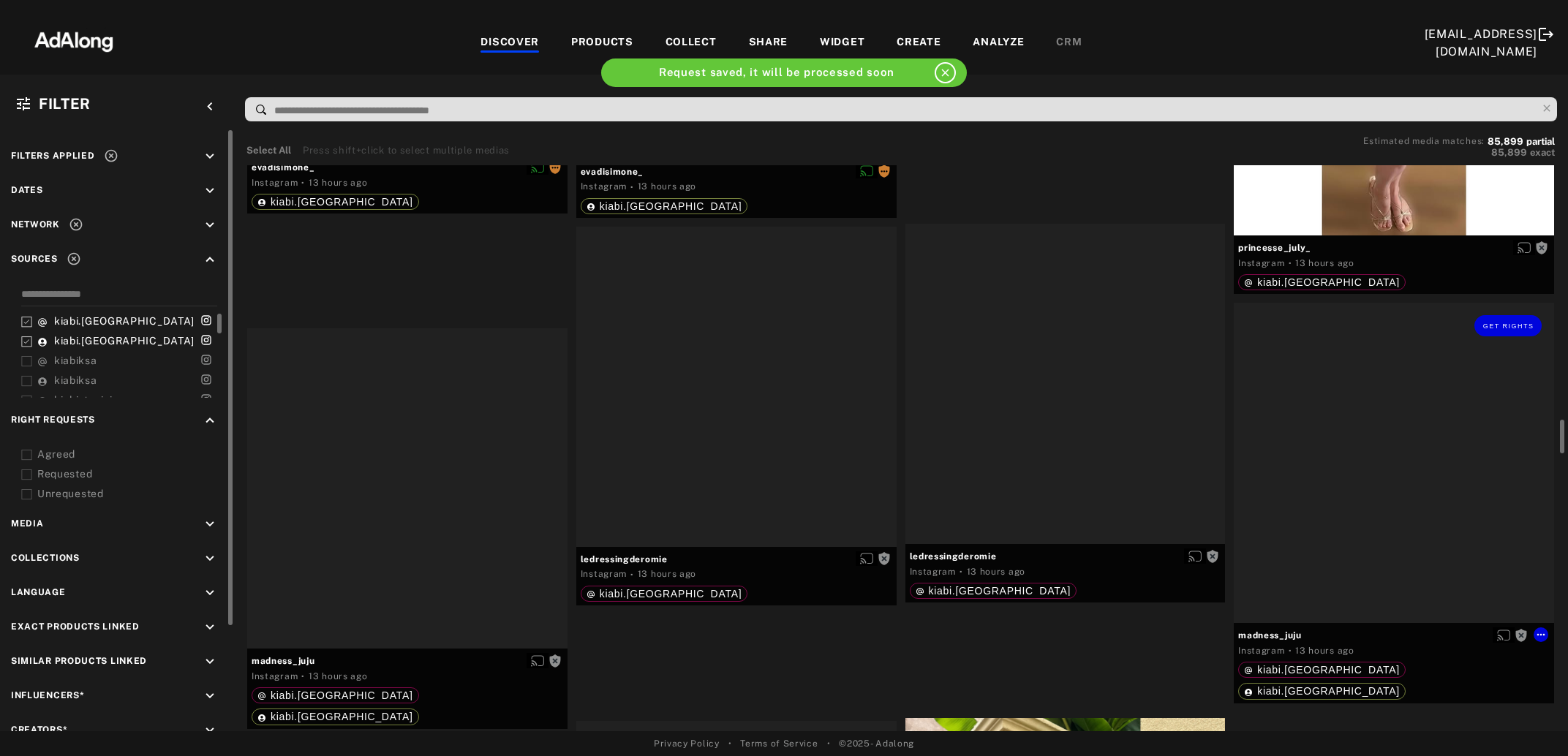
scroll to position [4354, 0]
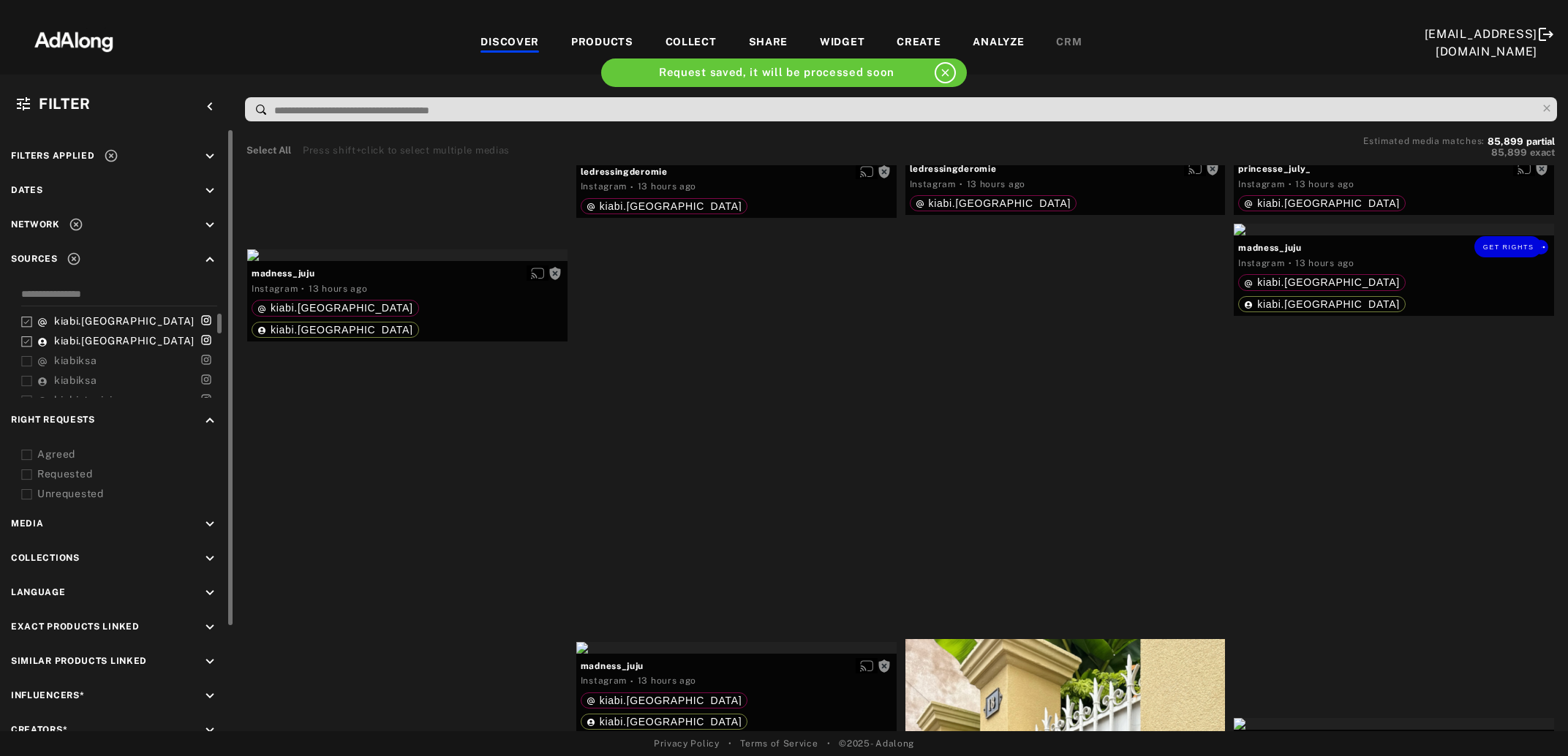
click at [1379, 235] on div "Get rights" at bounding box center [1394, 229] width 320 height 12
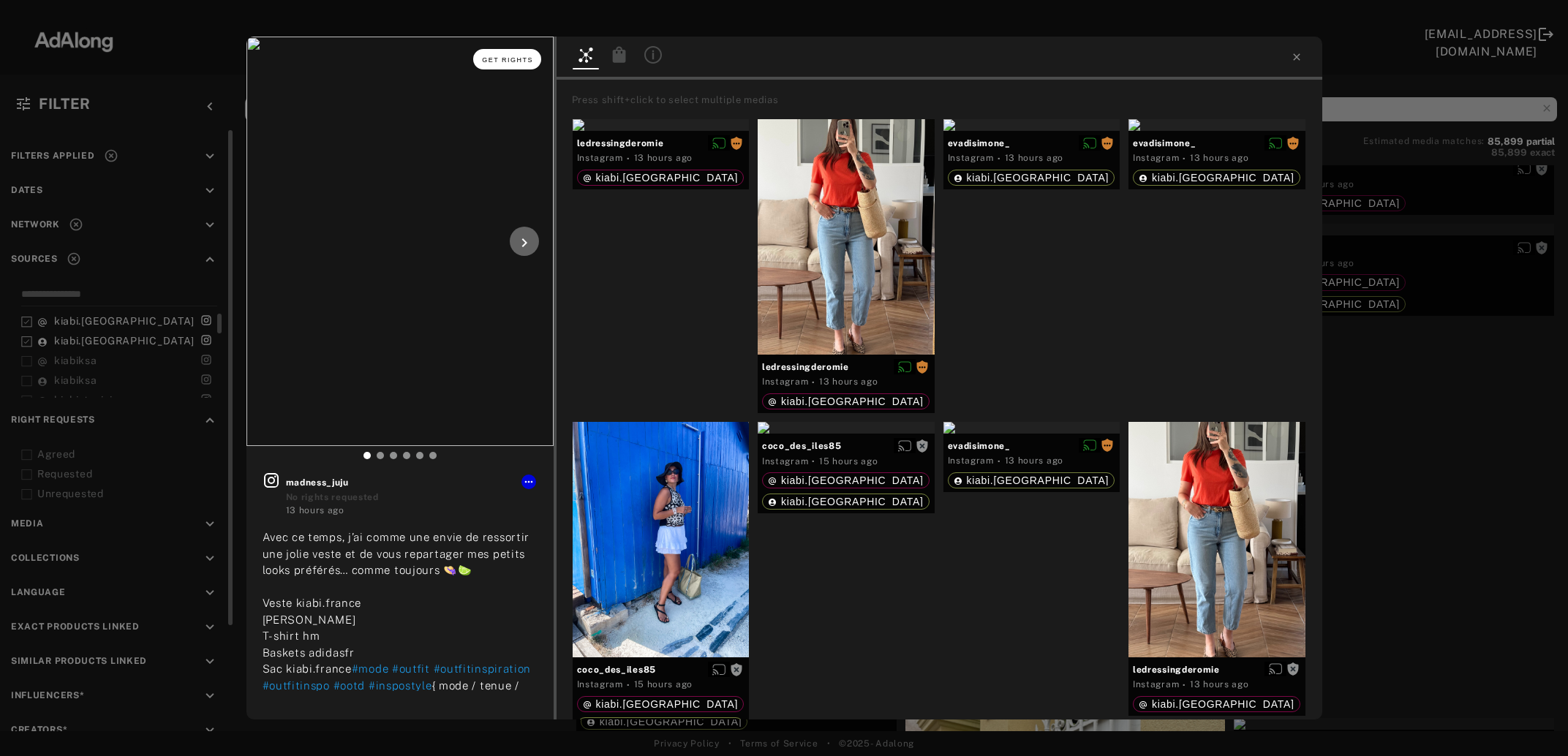
click at [497, 57] on span "Get rights" at bounding box center [507, 60] width 51 height 7
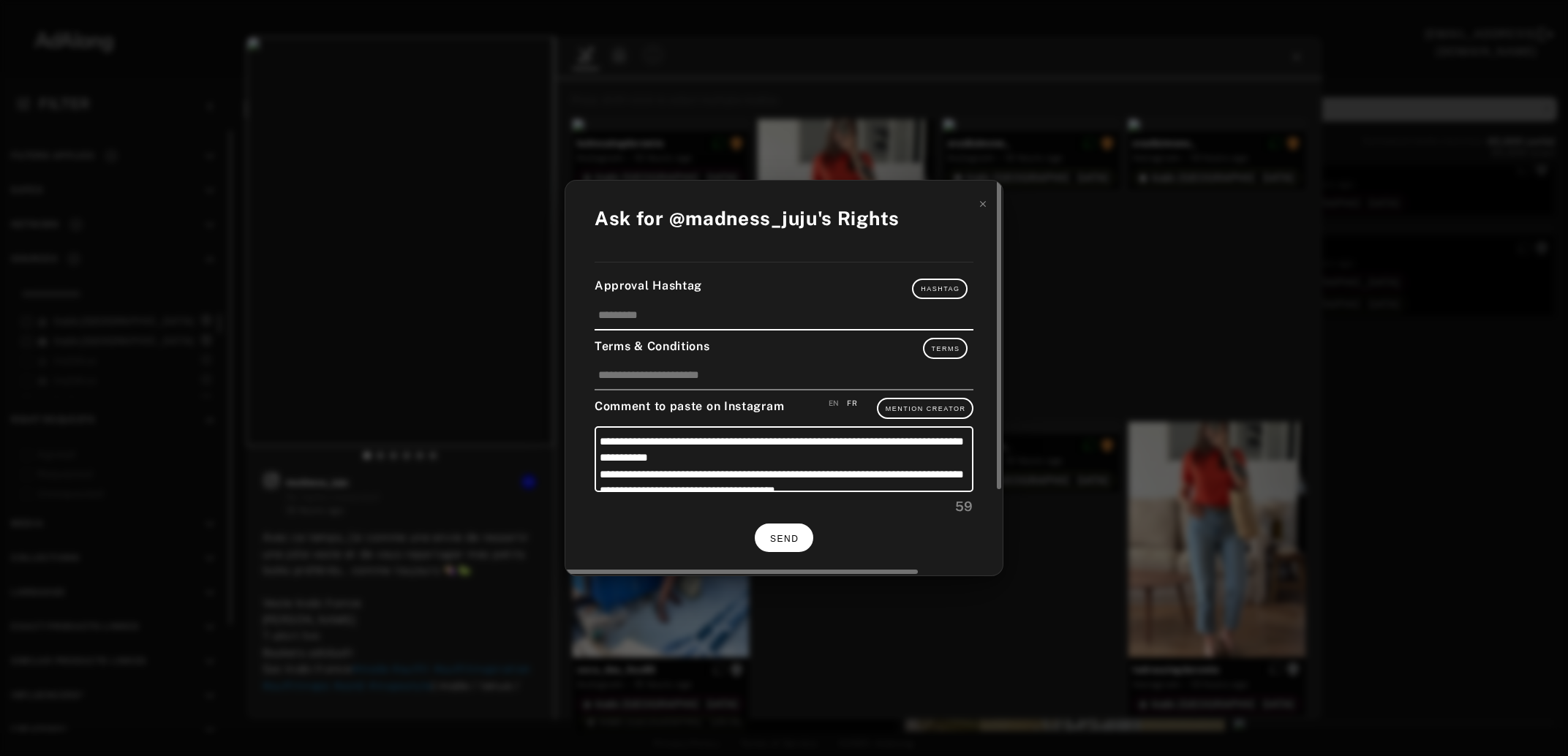
click at [789, 533] on span "SEND" at bounding box center [784, 538] width 28 height 10
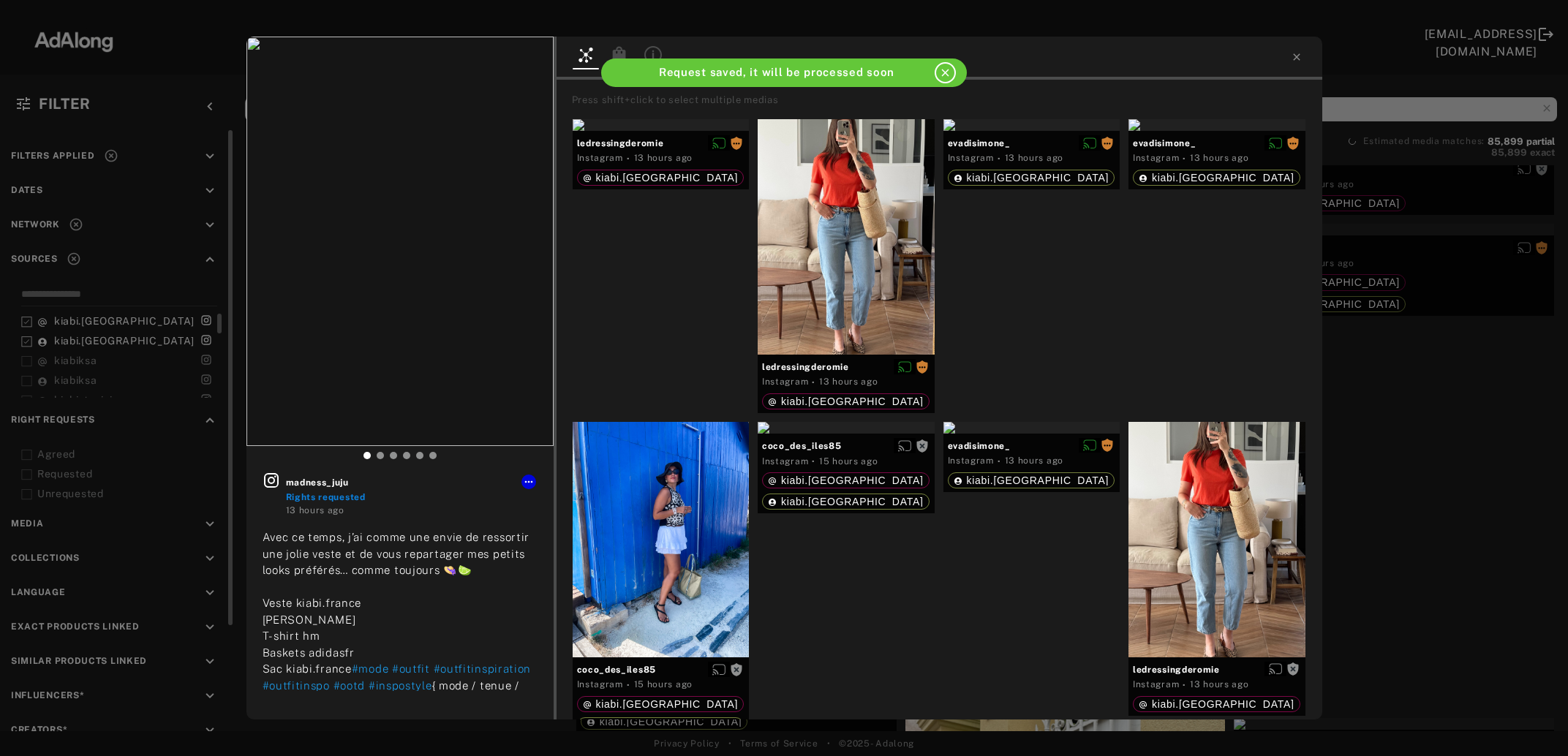
click at [1429, 434] on div "madness_juju Rights requested 13 hours ago Avec ce temps, j’ai comme une envie …" at bounding box center [784, 378] width 1568 height 756
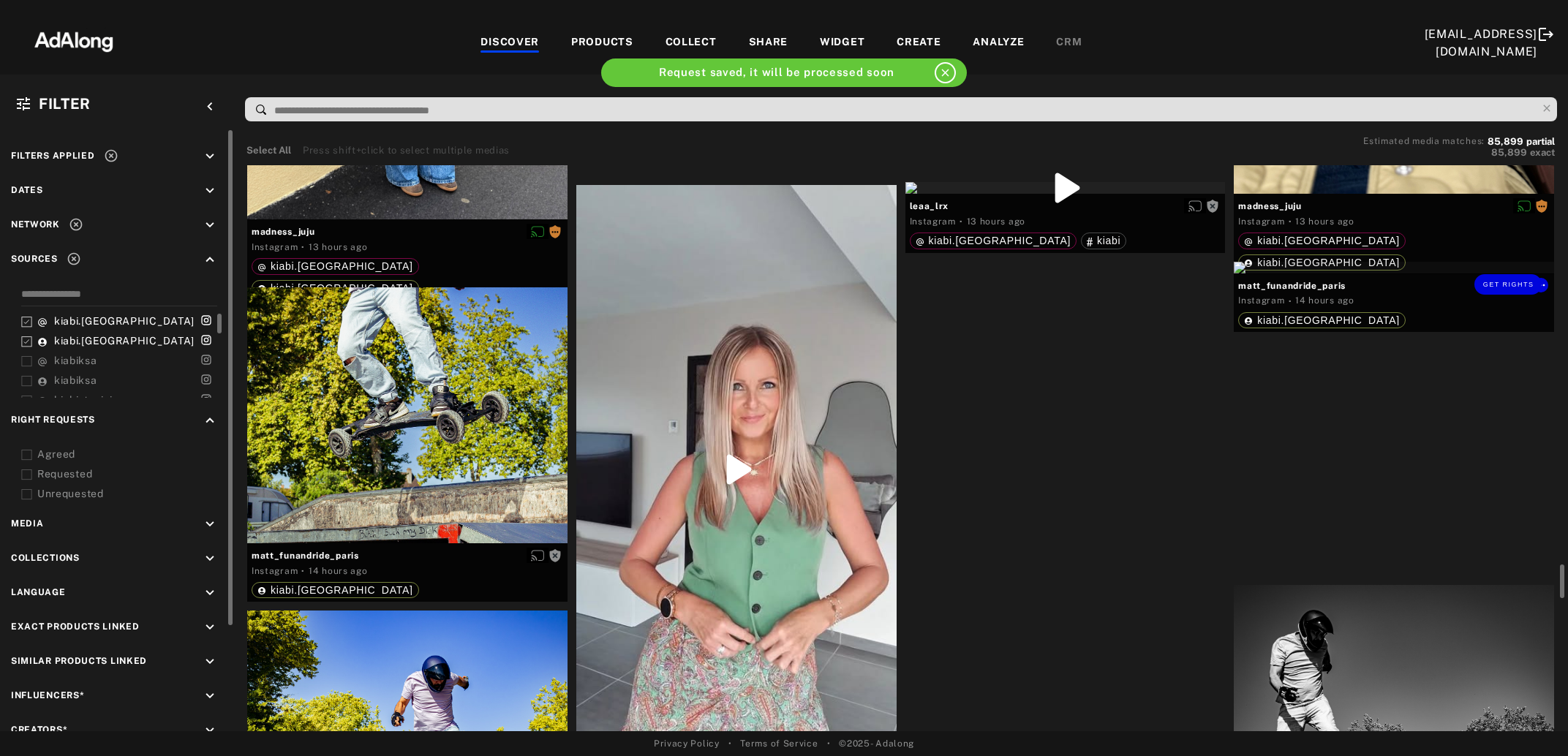
scroll to position [5463, 0]
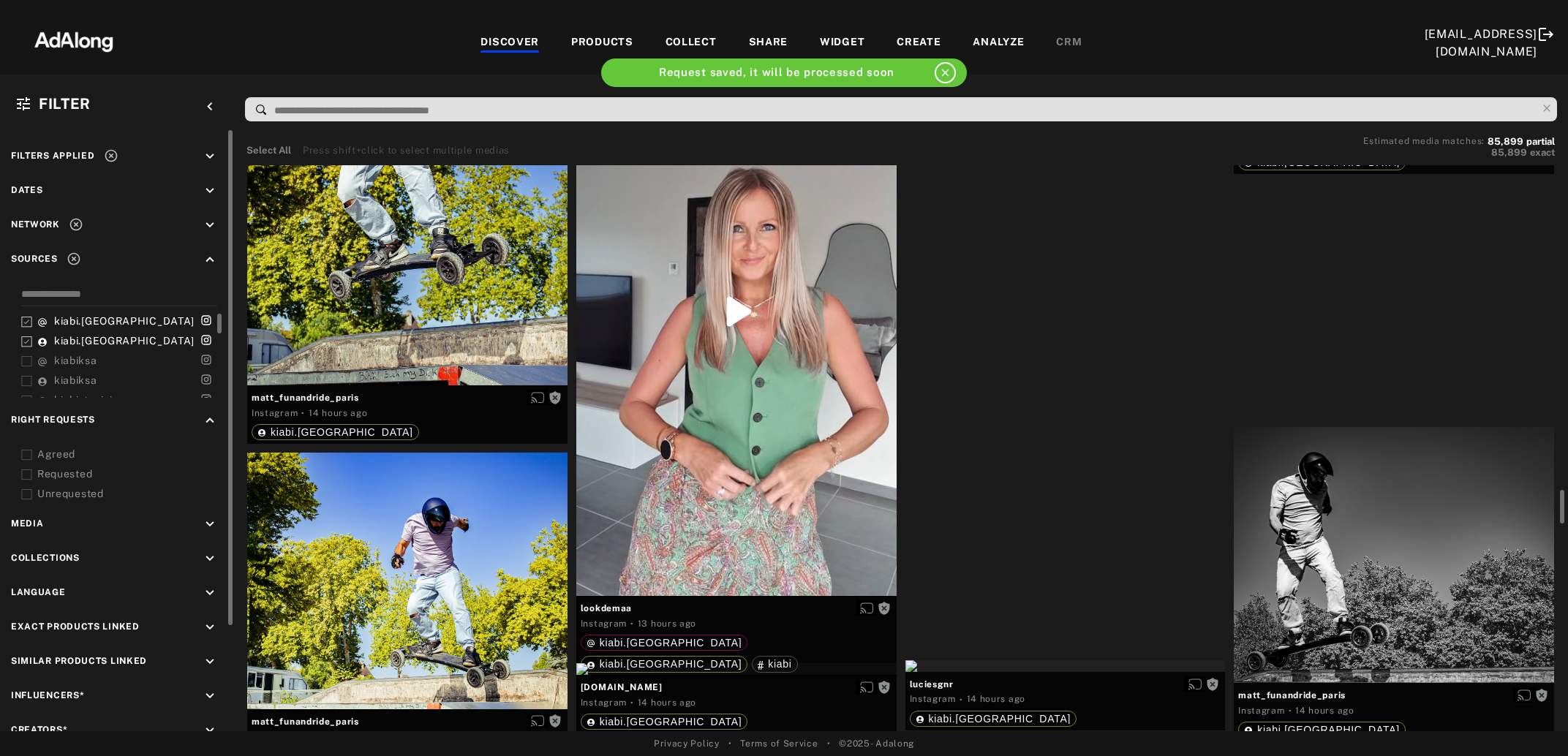
click at [1046, 36] on div "Get rights" at bounding box center [1065, 30] width 320 height 12
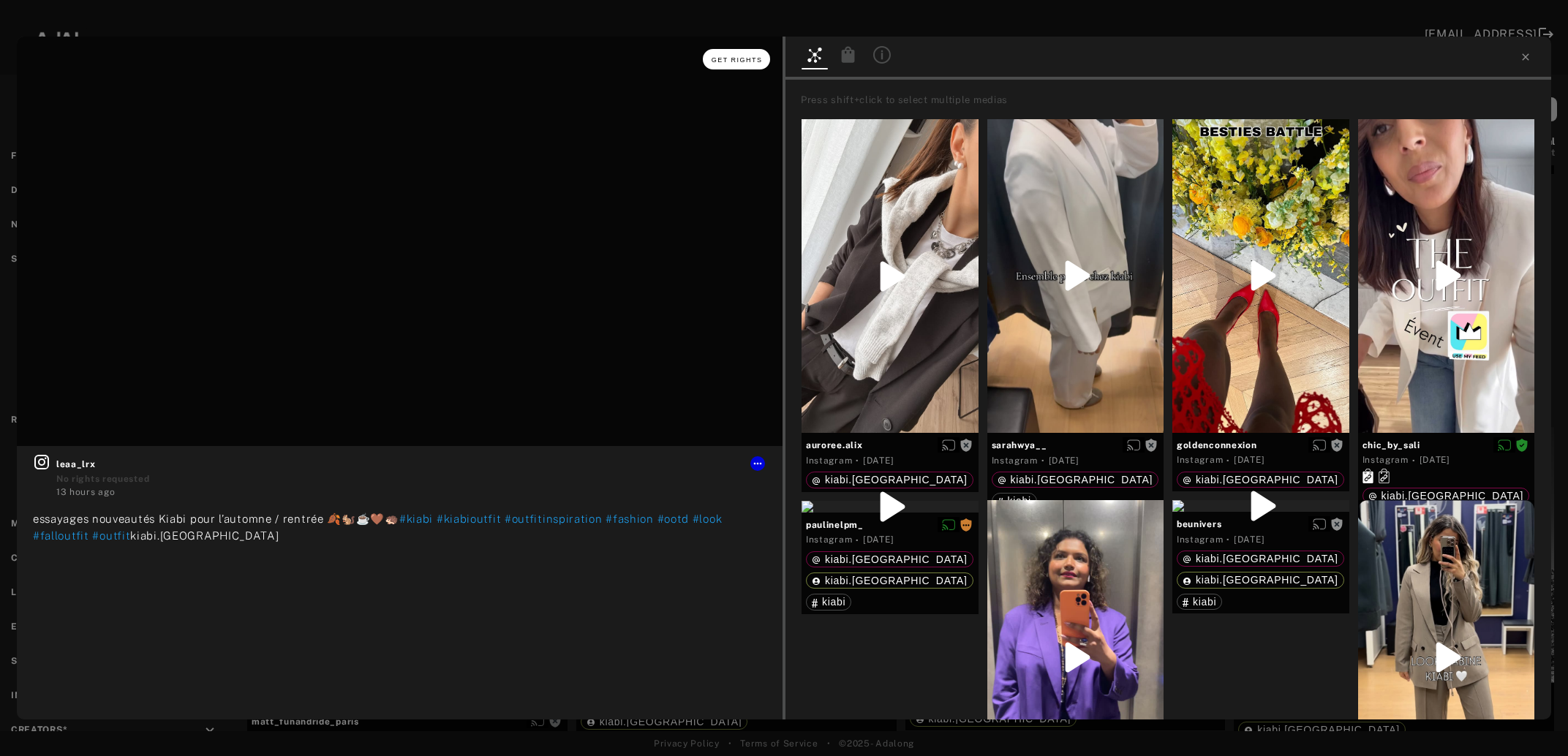
click at [739, 57] on span "Get rights" at bounding box center [737, 60] width 51 height 7
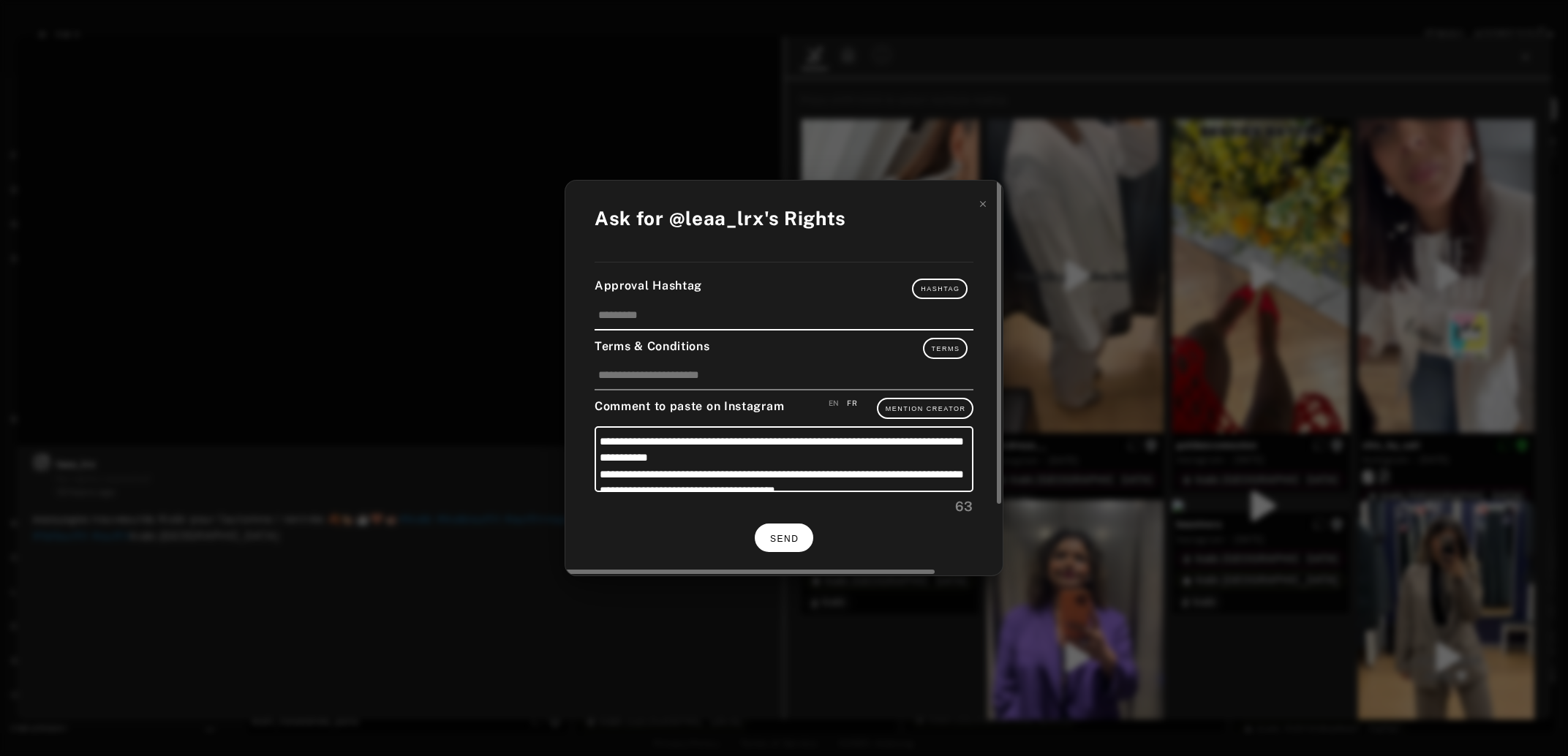
click at [786, 528] on button "SEND" at bounding box center [784, 537] width 58 height 28
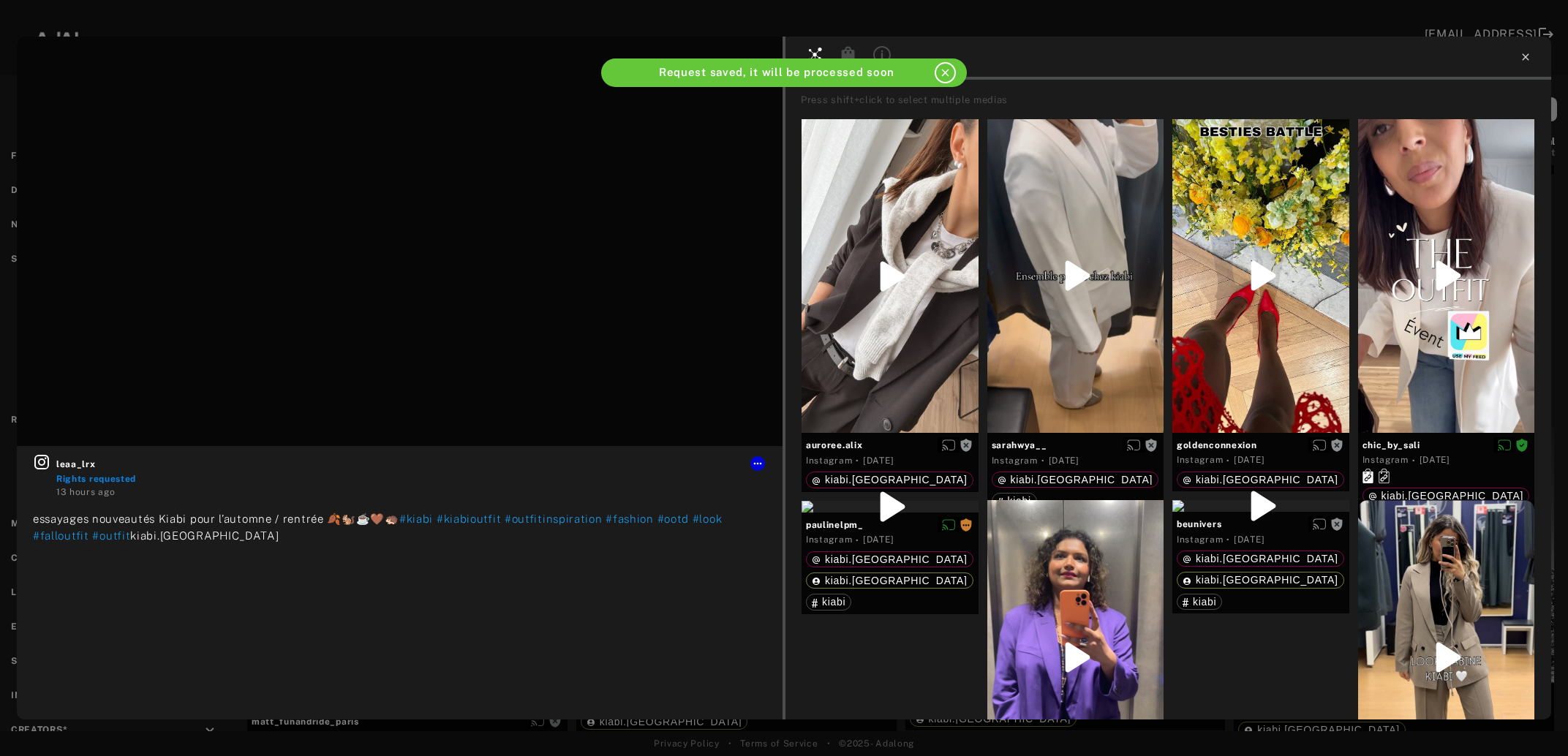
click at [1528, 60] on icon at bounding box center [1525, 57] width 6 height 6
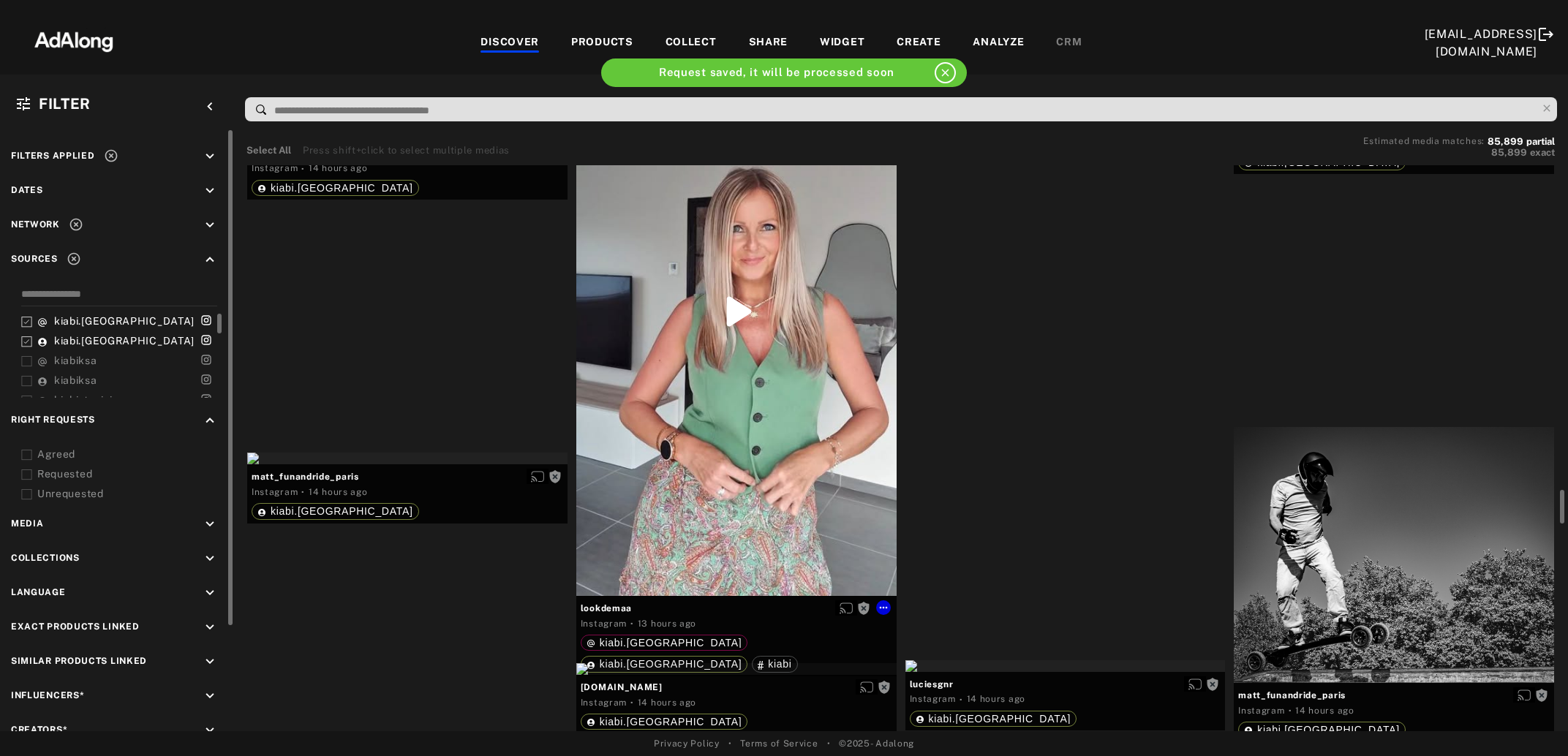
click at [789, 424] on div "Get rights" at bounding box center [736, 311] width 320 height 569
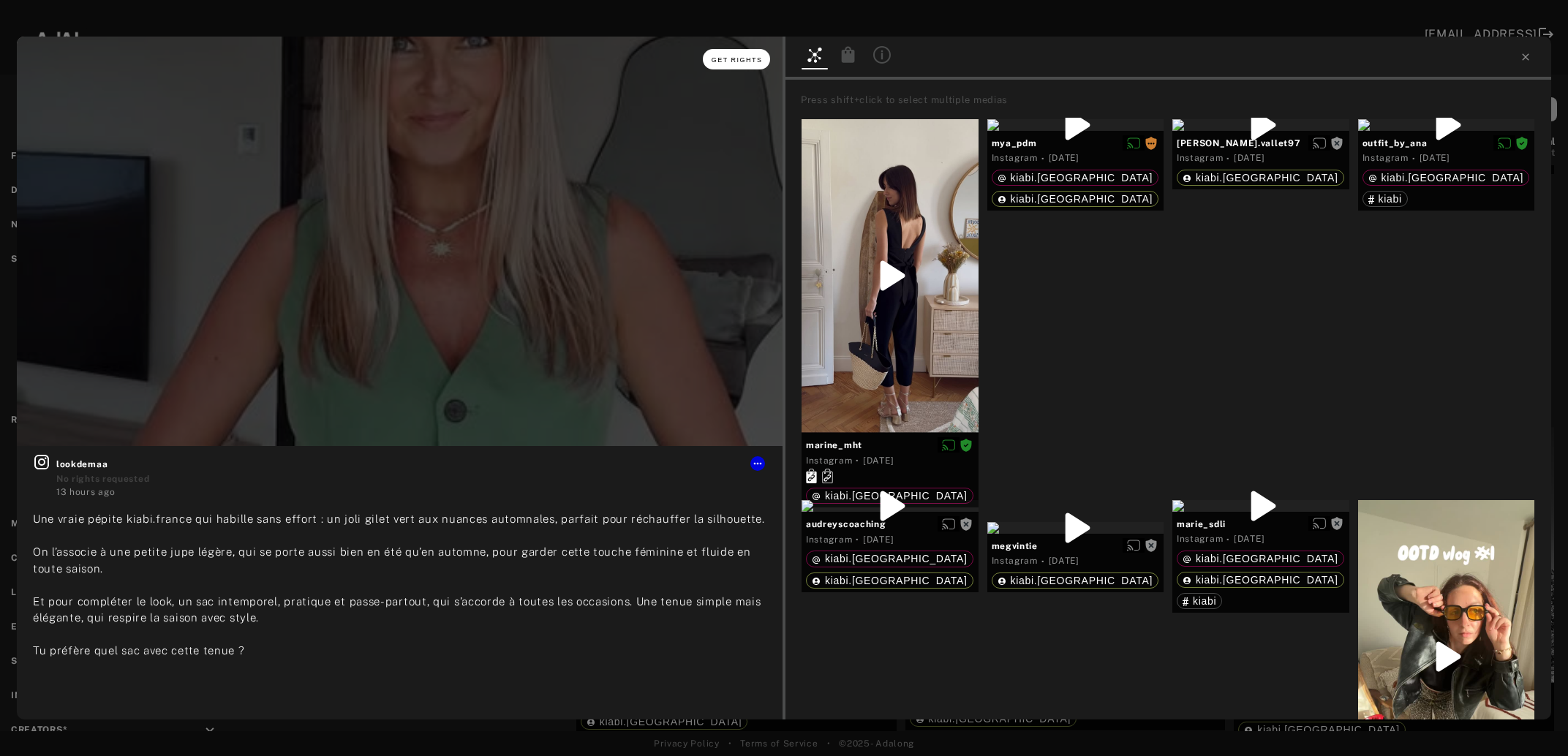
click at [741, 61] on span "Get rights" at bounding box center [737, 60] width 51 height 7
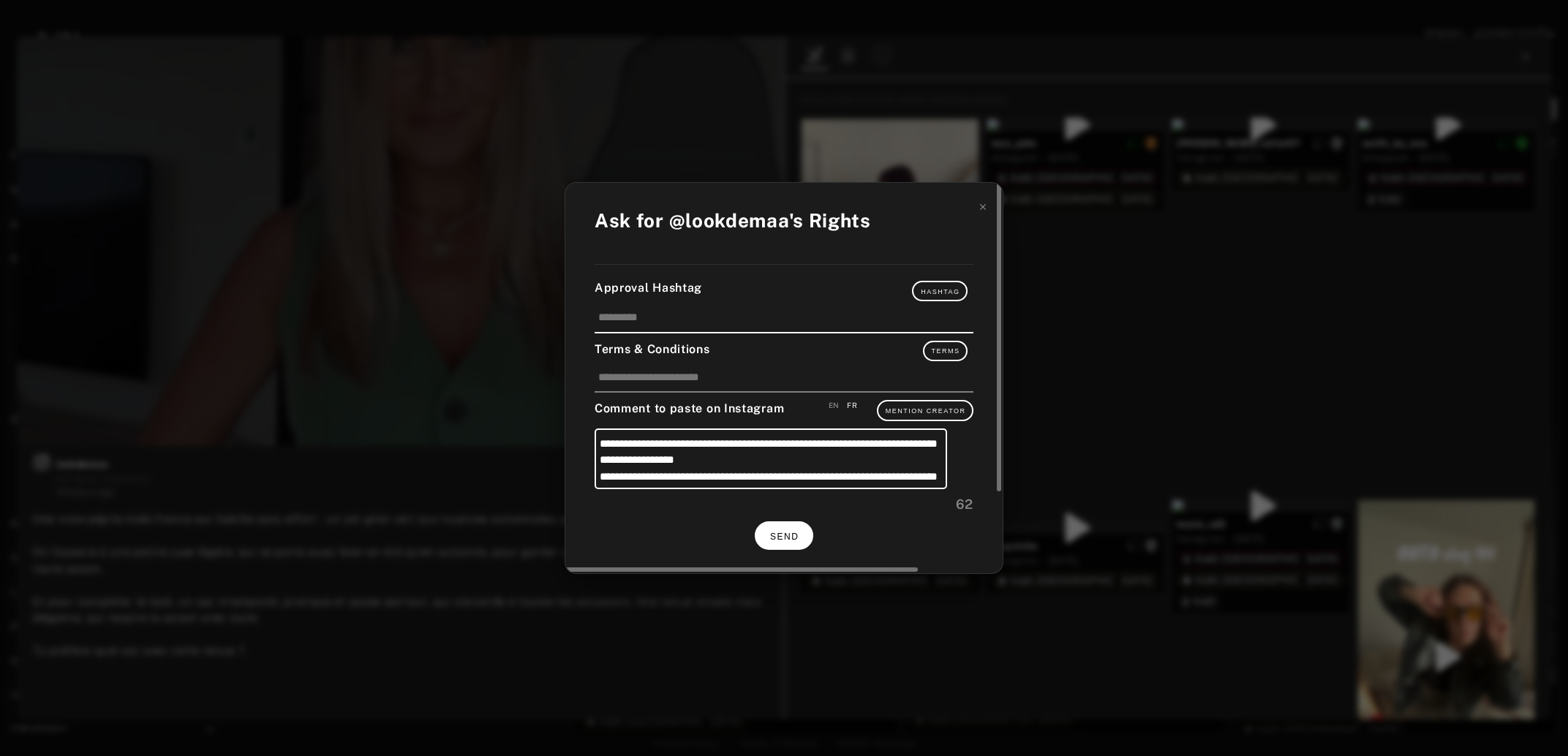
click at [786, 532] on span "SEND" at bounding box center [784, 537] width 28 height 10
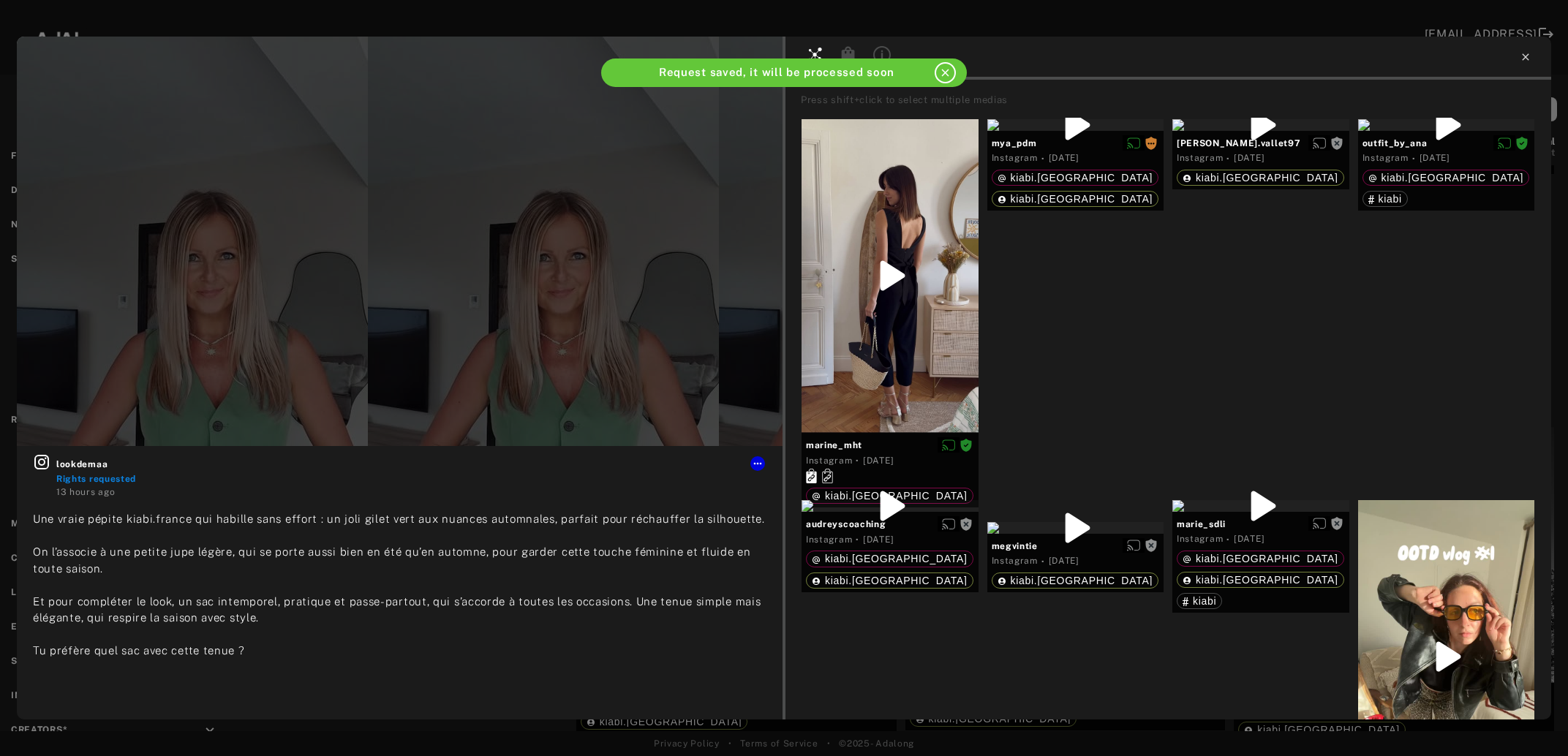
click at [1526, 57] on icon at bounding box center [1525, 57] width 6 height 6
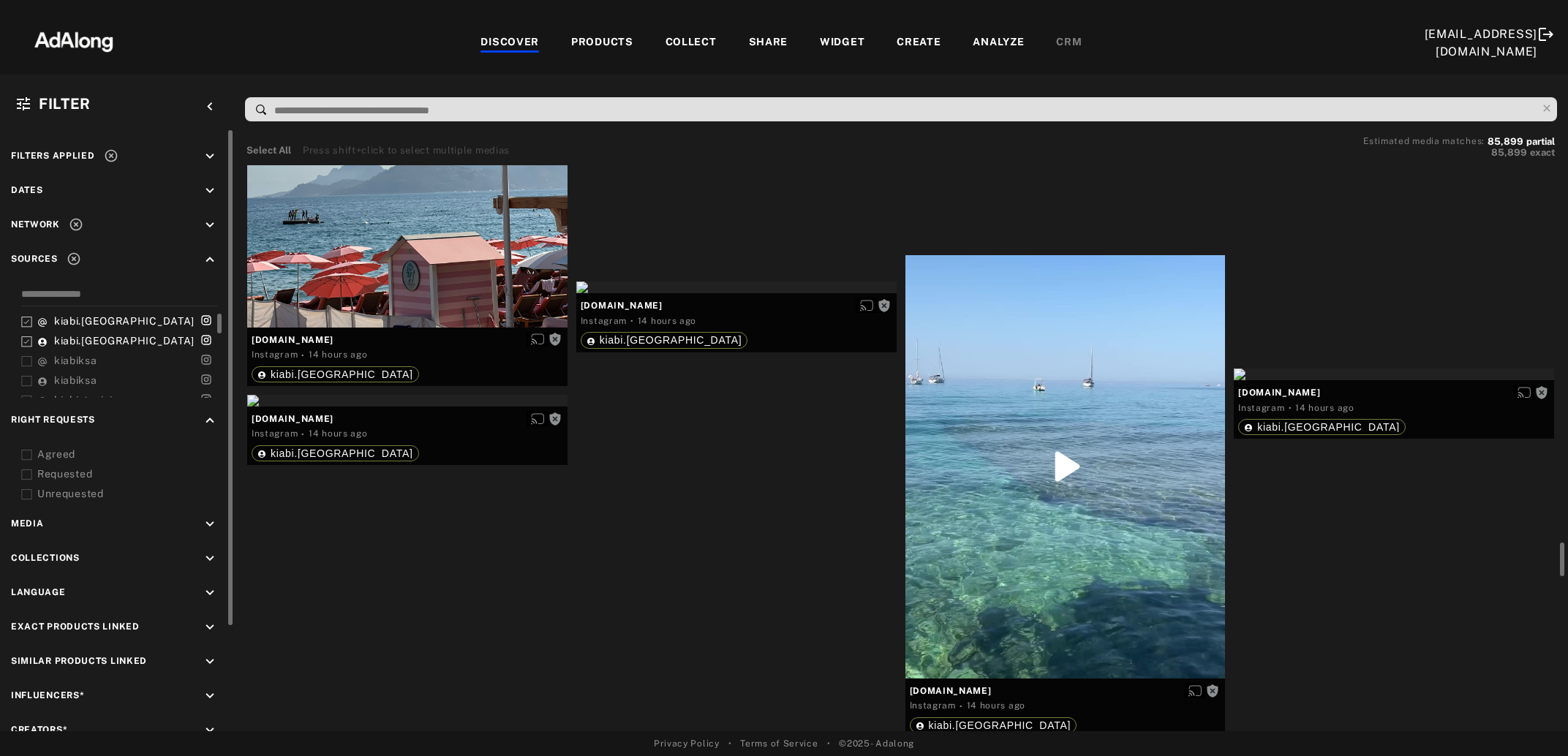
scroll to position [6414, 0]
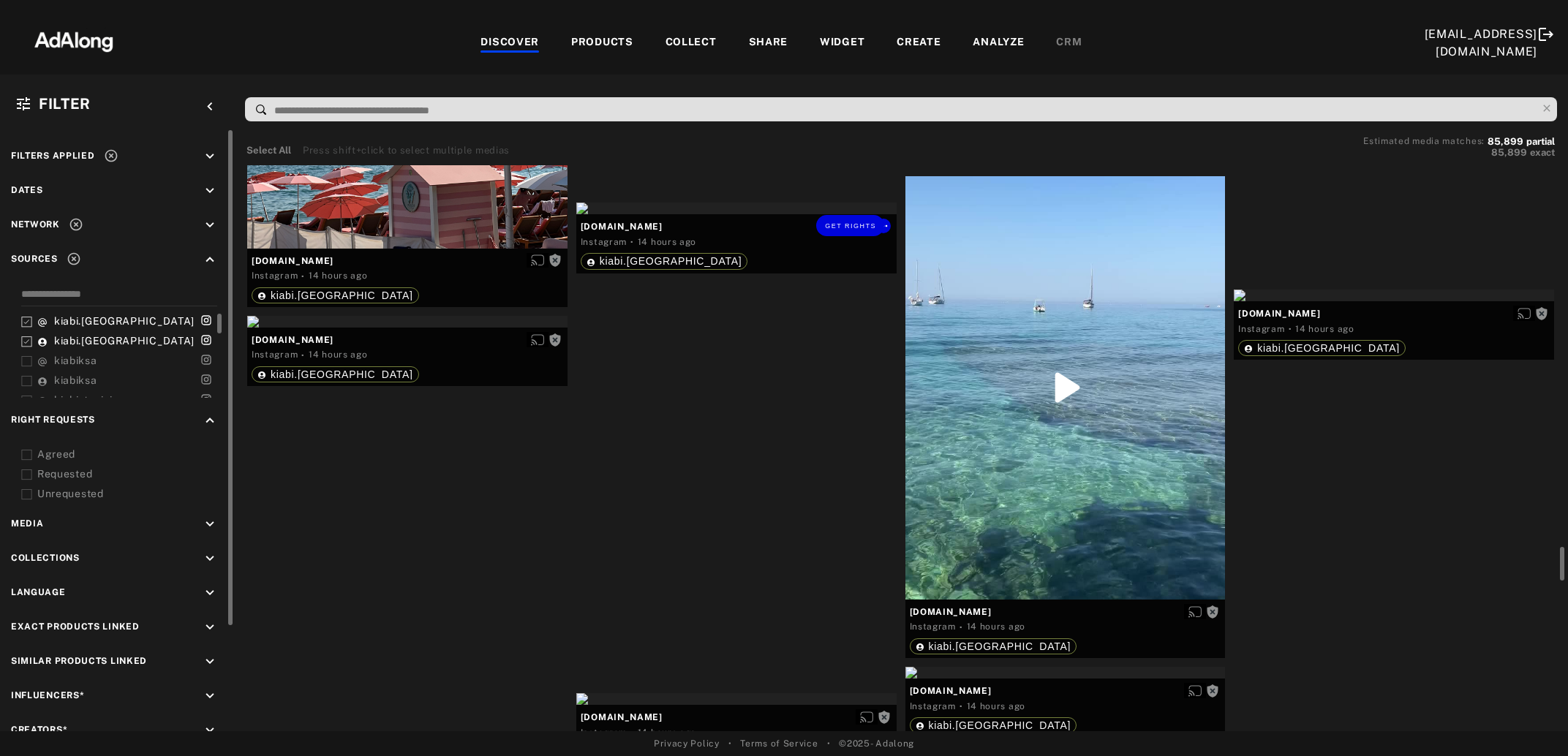
click at [669, 214] on div "Get rights" at bounding box center [736, 208] width 320 height 12
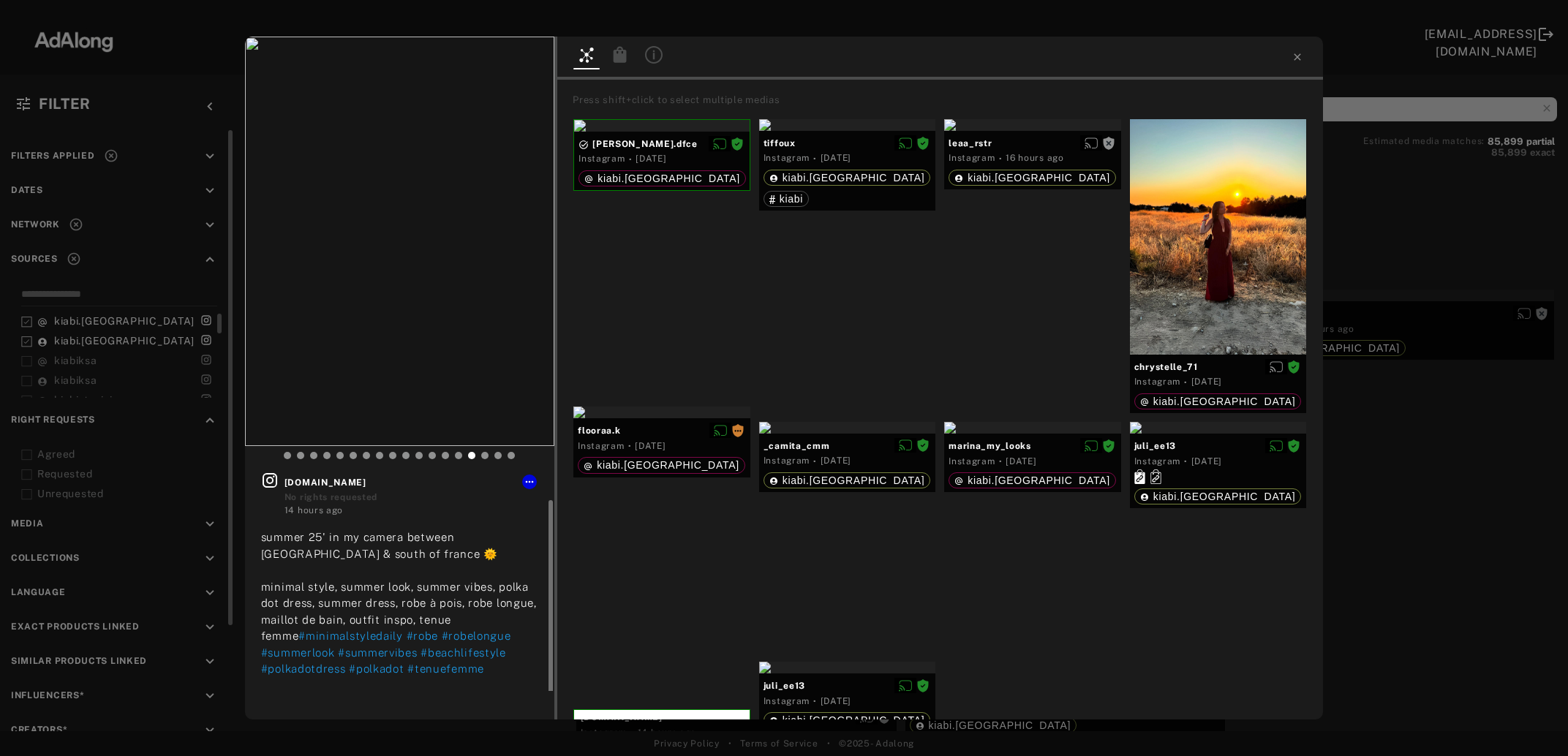
scroll to position [15, 0]
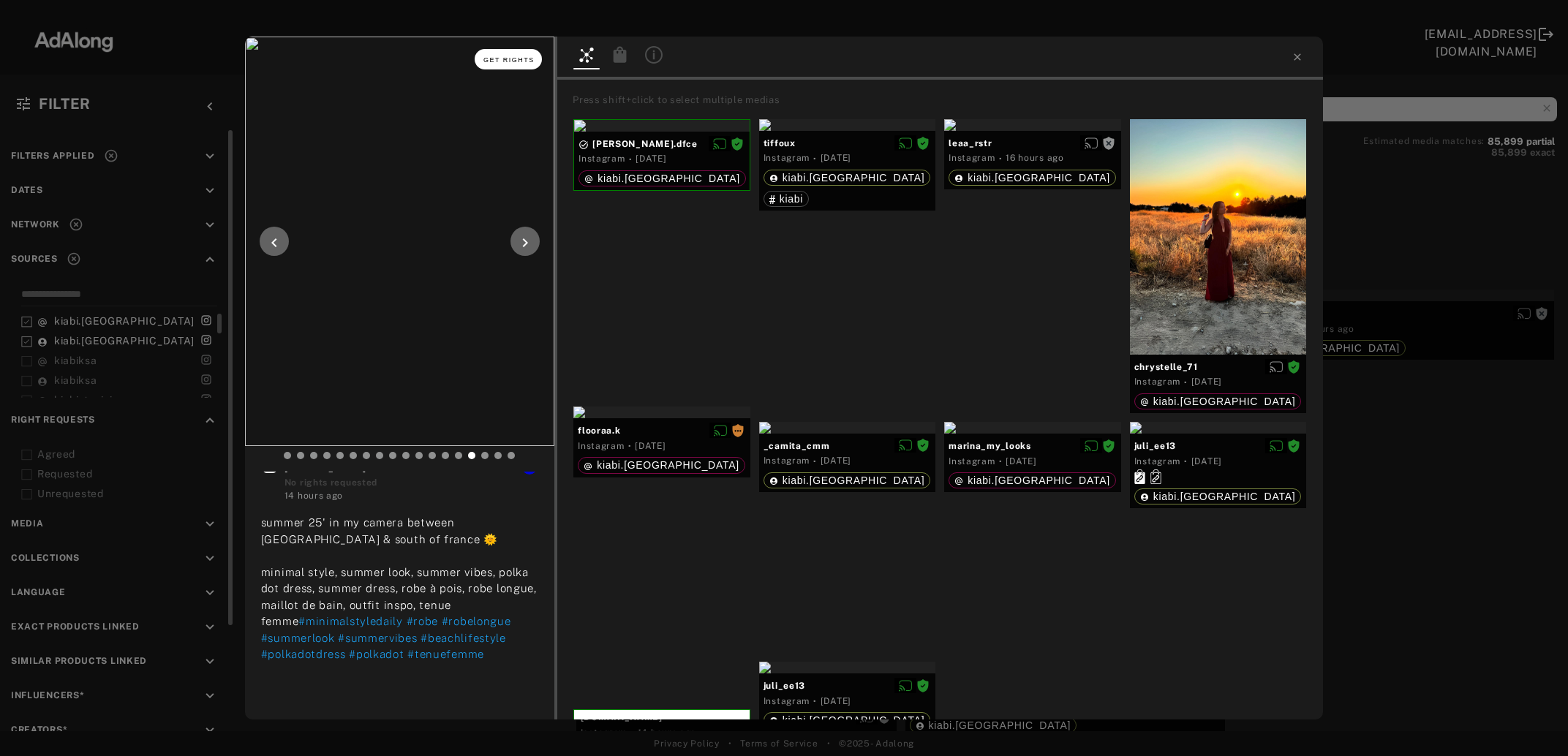
click at [506, 55] on button "Get rights" at bounding box center [508, 59] width 67 height 20
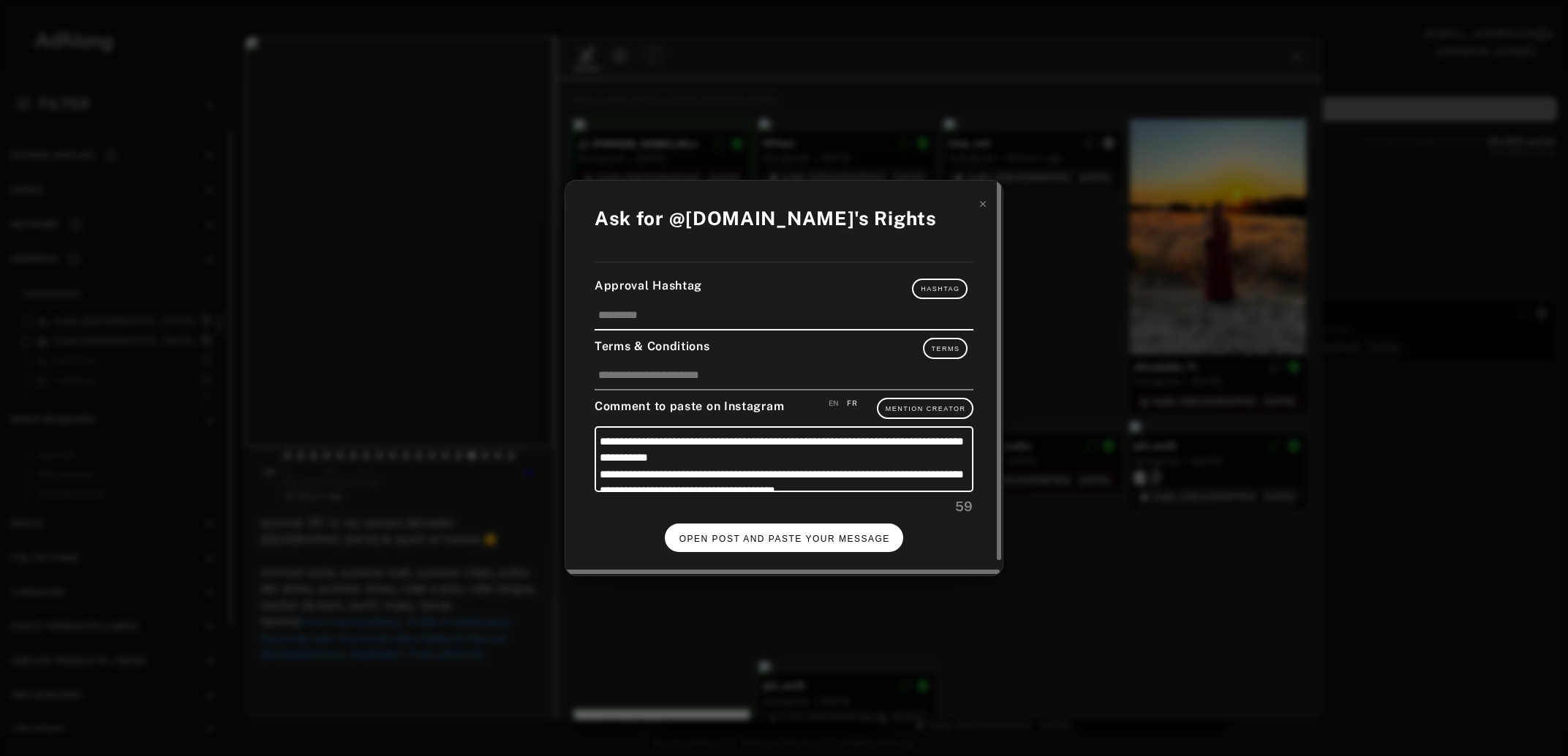
click at [723, 526] on button "OPEN POST AND PASTE YOUR MESSAGE" at bounding box center [785, 537] width 239 height 28
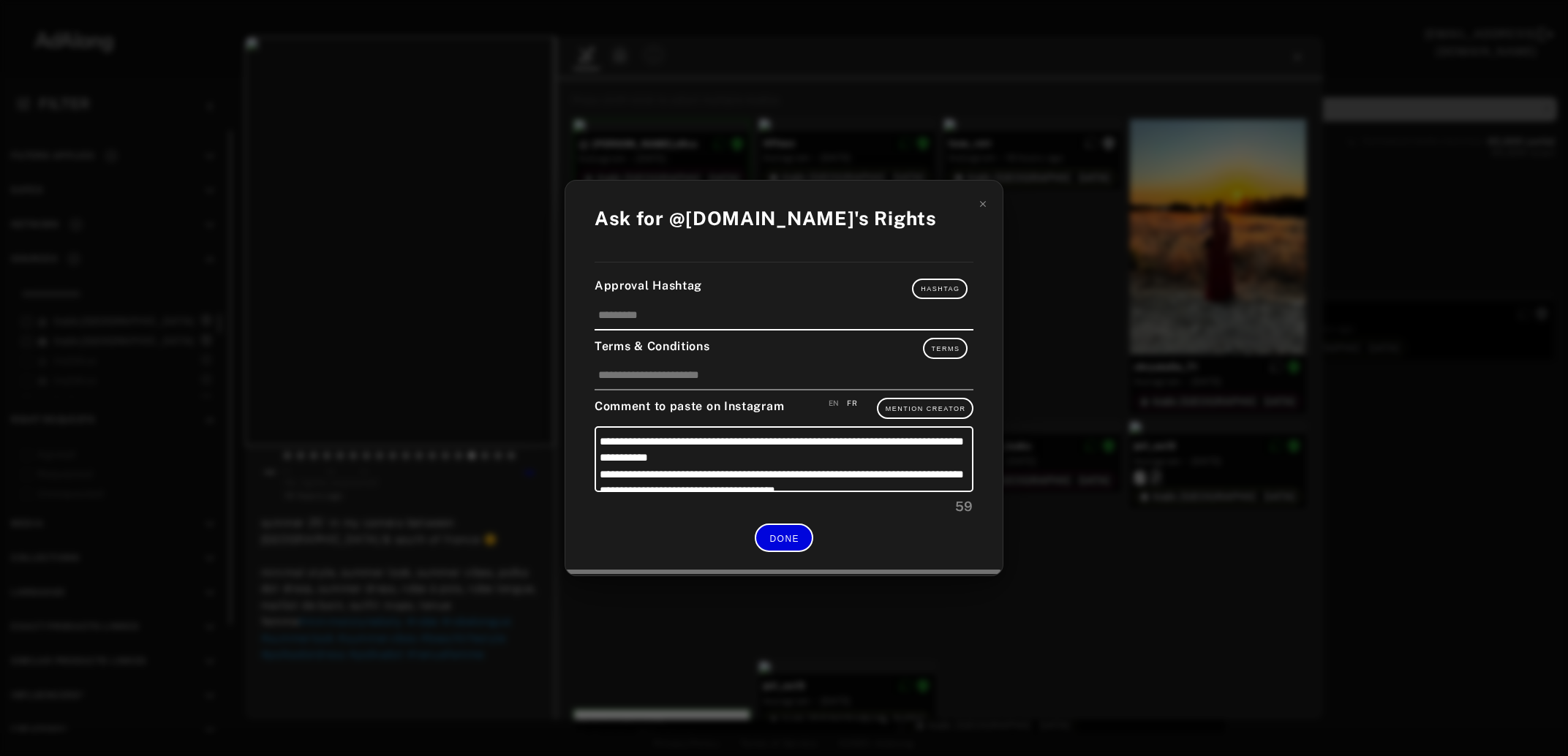
click at [793, 537] on span "DONE" at bounding box center [785, 538] width 30 height 10
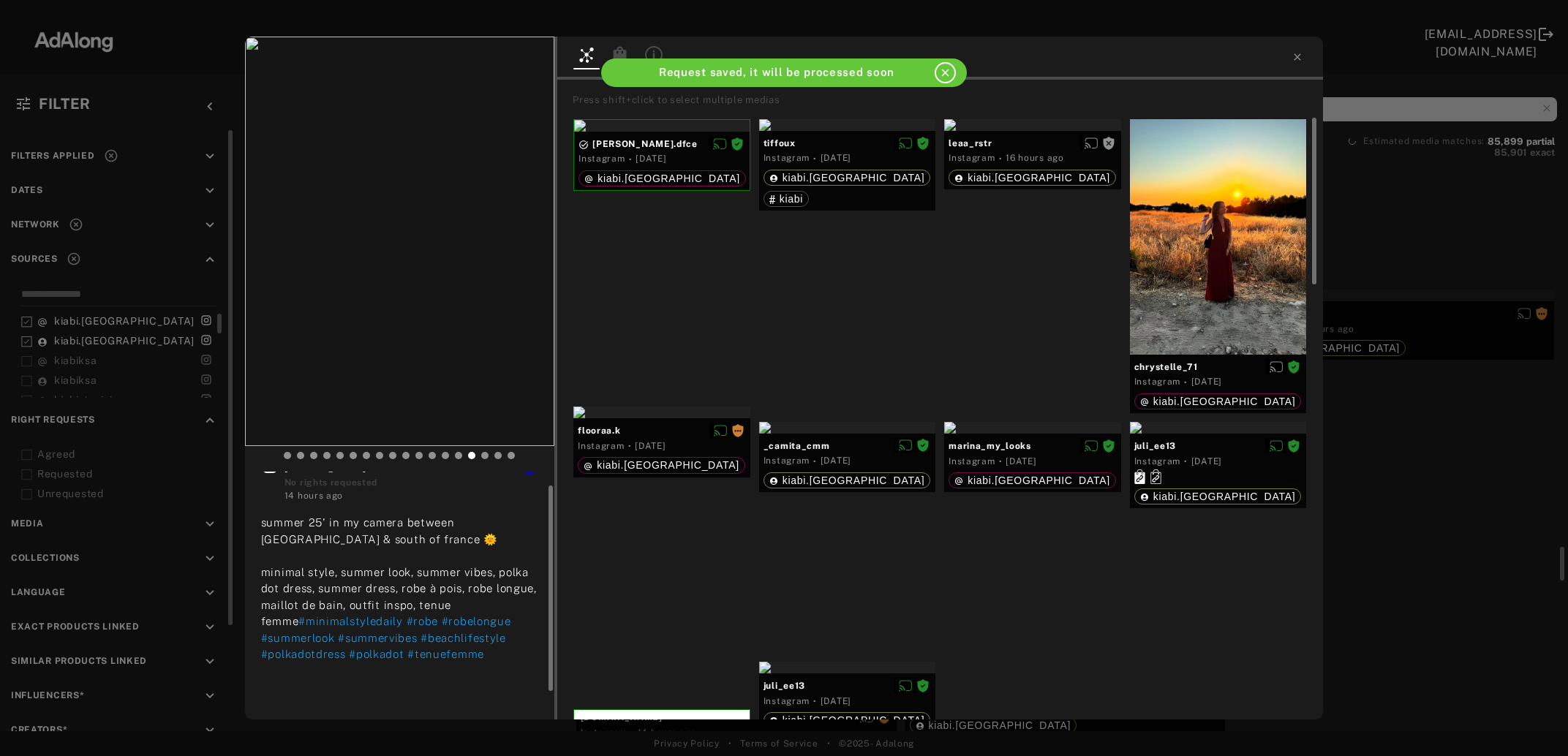
scroll to position [15, 0]
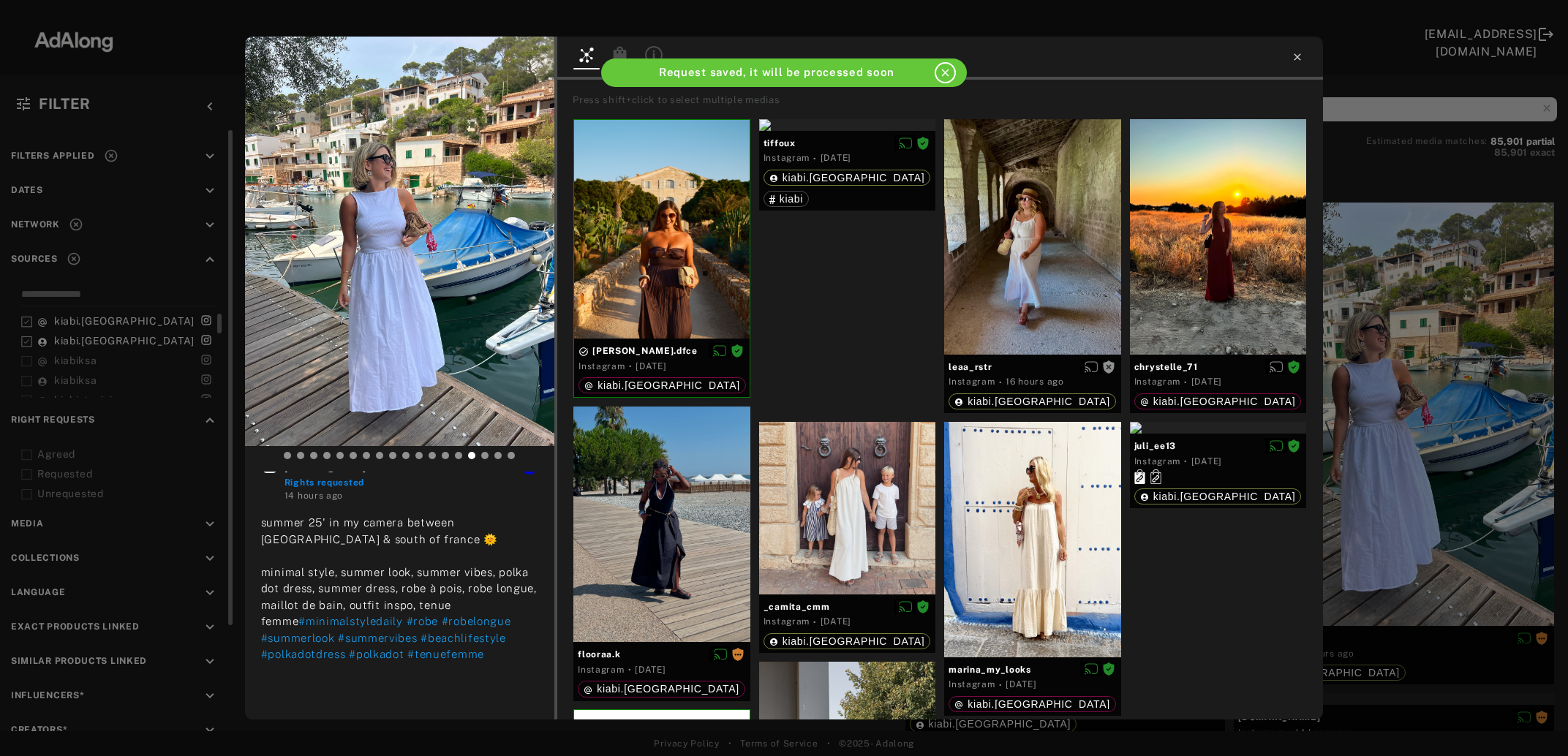
click at [1294, 58] on icon at bounding box center [1297, 57] width 12 height 12
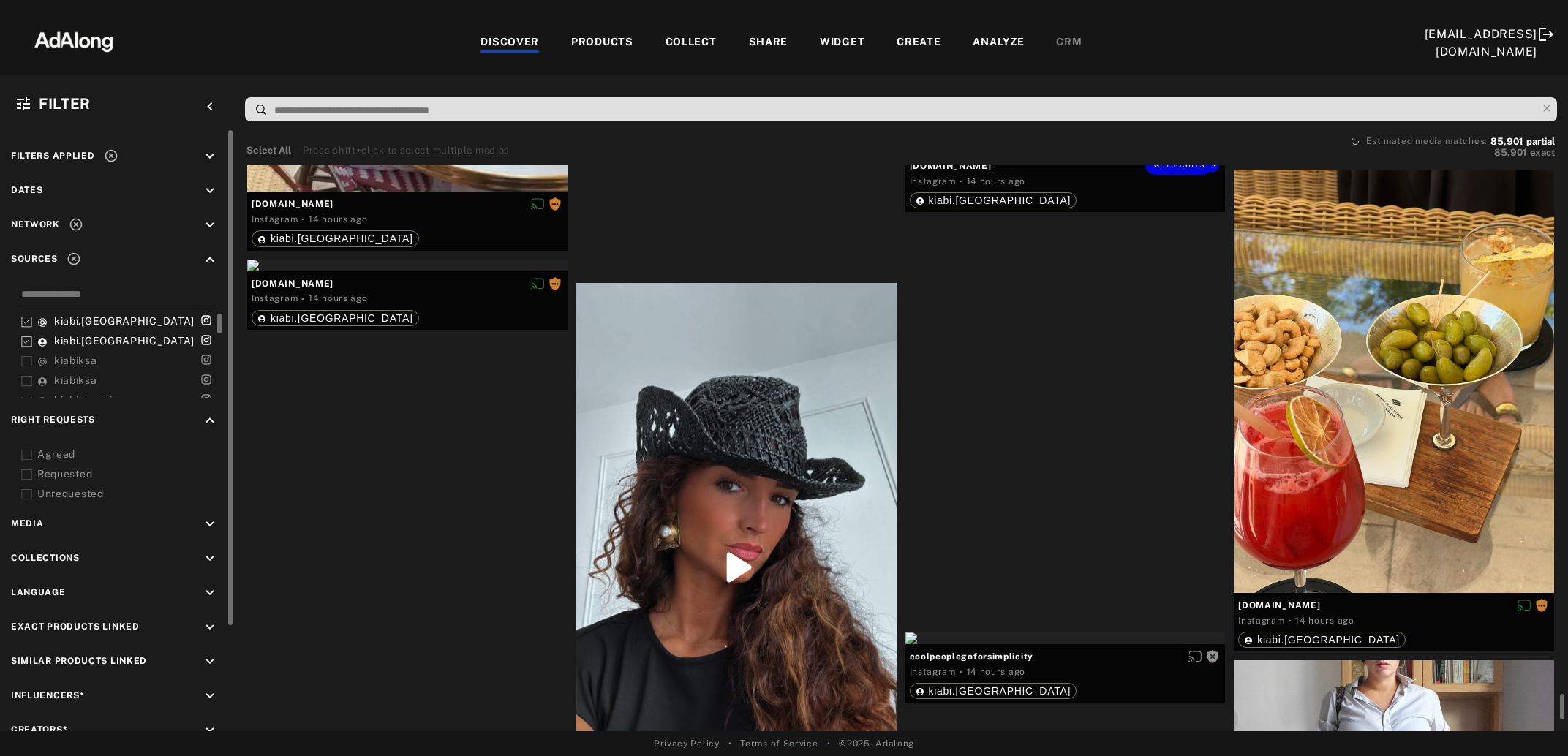
scroll to position [8077, 0]
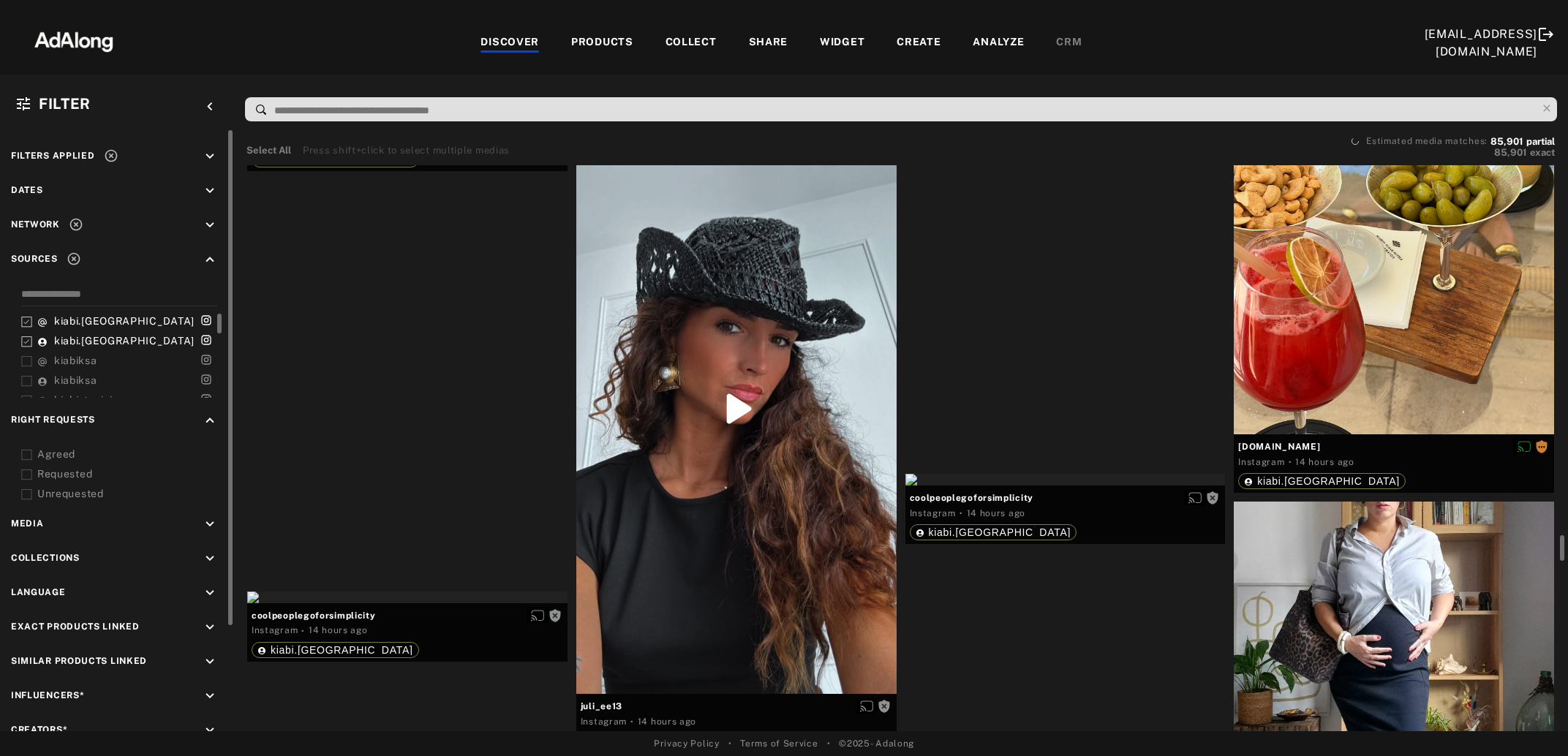
click at [749, 489] on div at bounding box center [736, 409] width 320 height 570
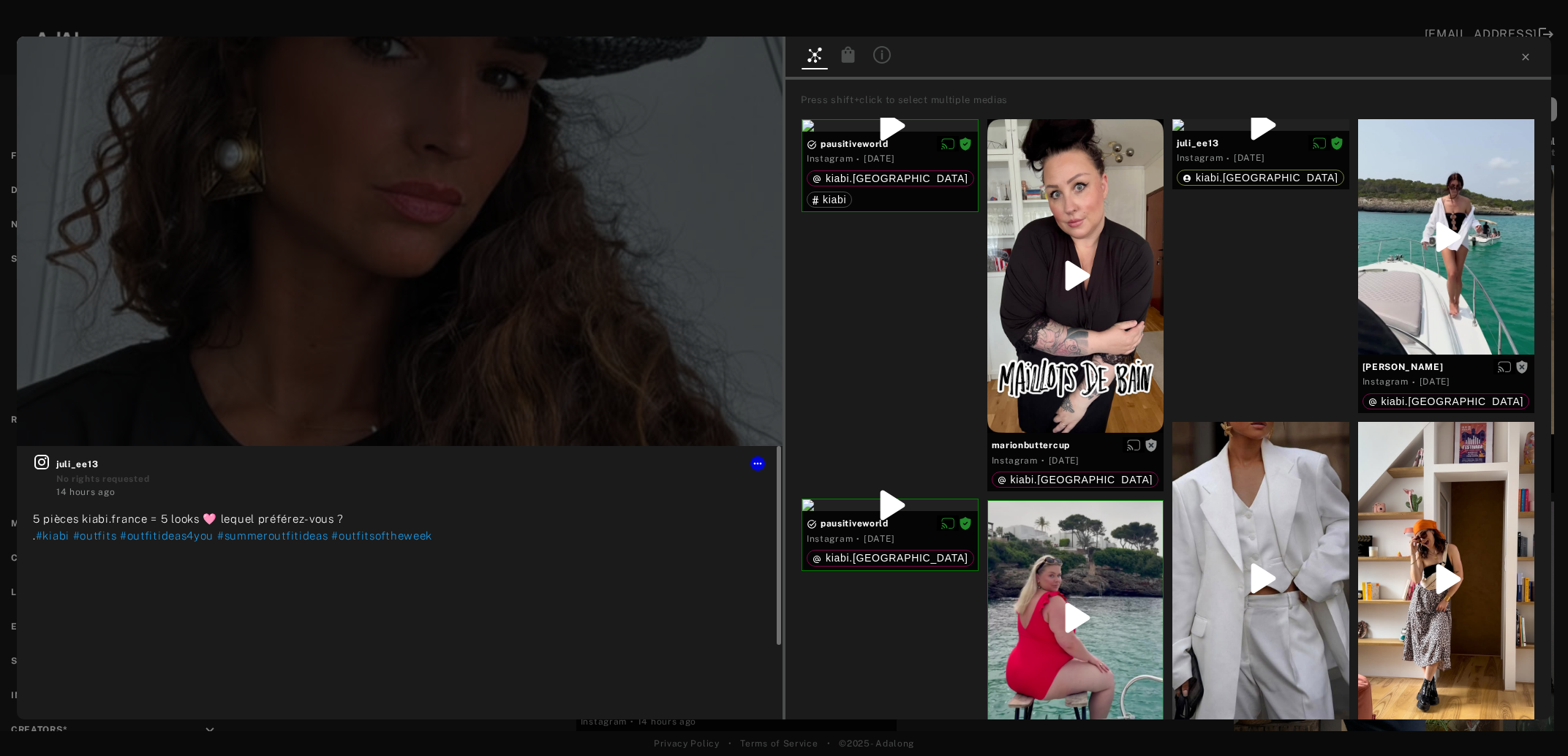
click at [43, 466] on icon at bounding box center [42, 462] width 15 height 15
click at [723, 55] on button "Get rights" at bounding box center [736, 59] width 67 height 20
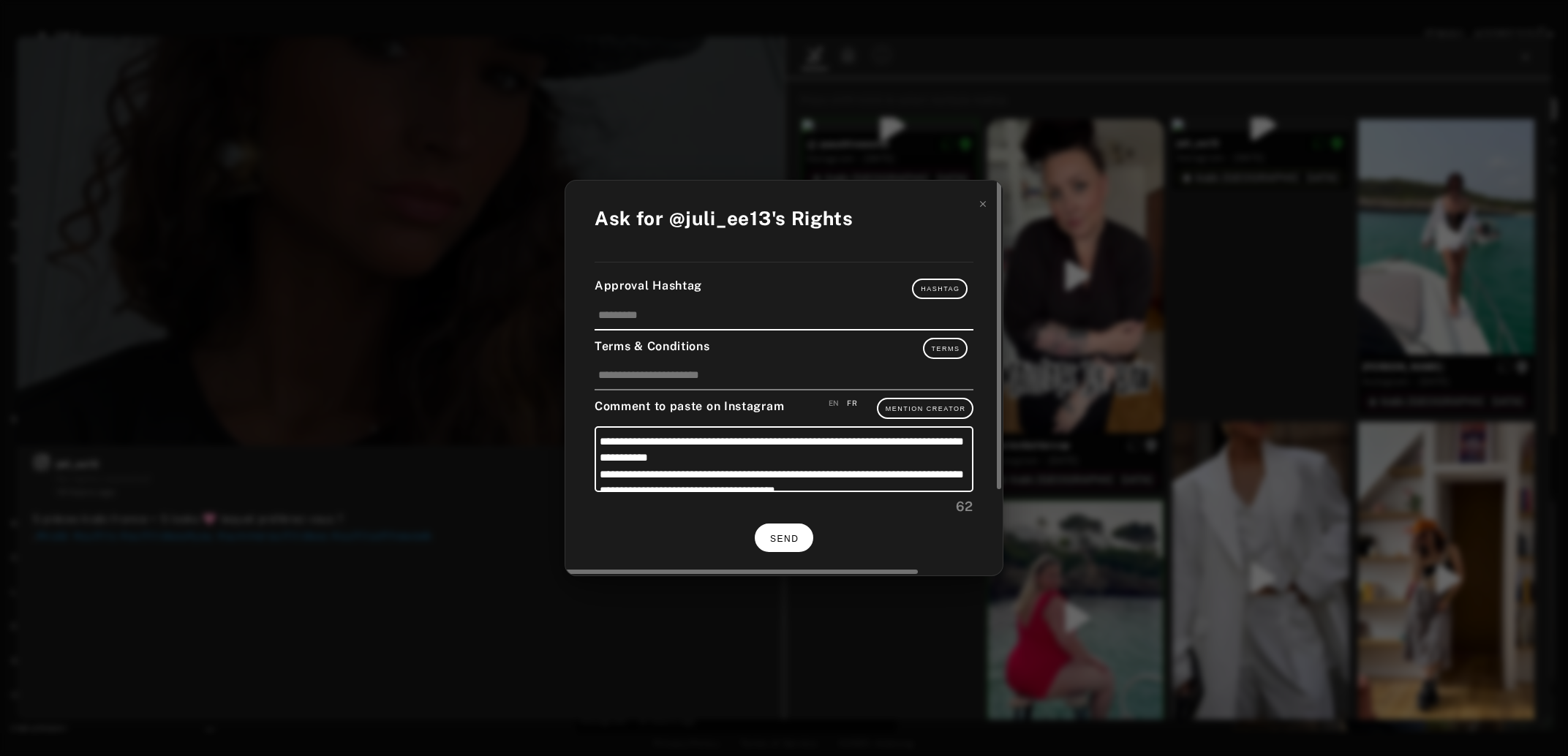
click at [792, 533] on span "SEND" at bounding box center [784, 538] width 28 height 10
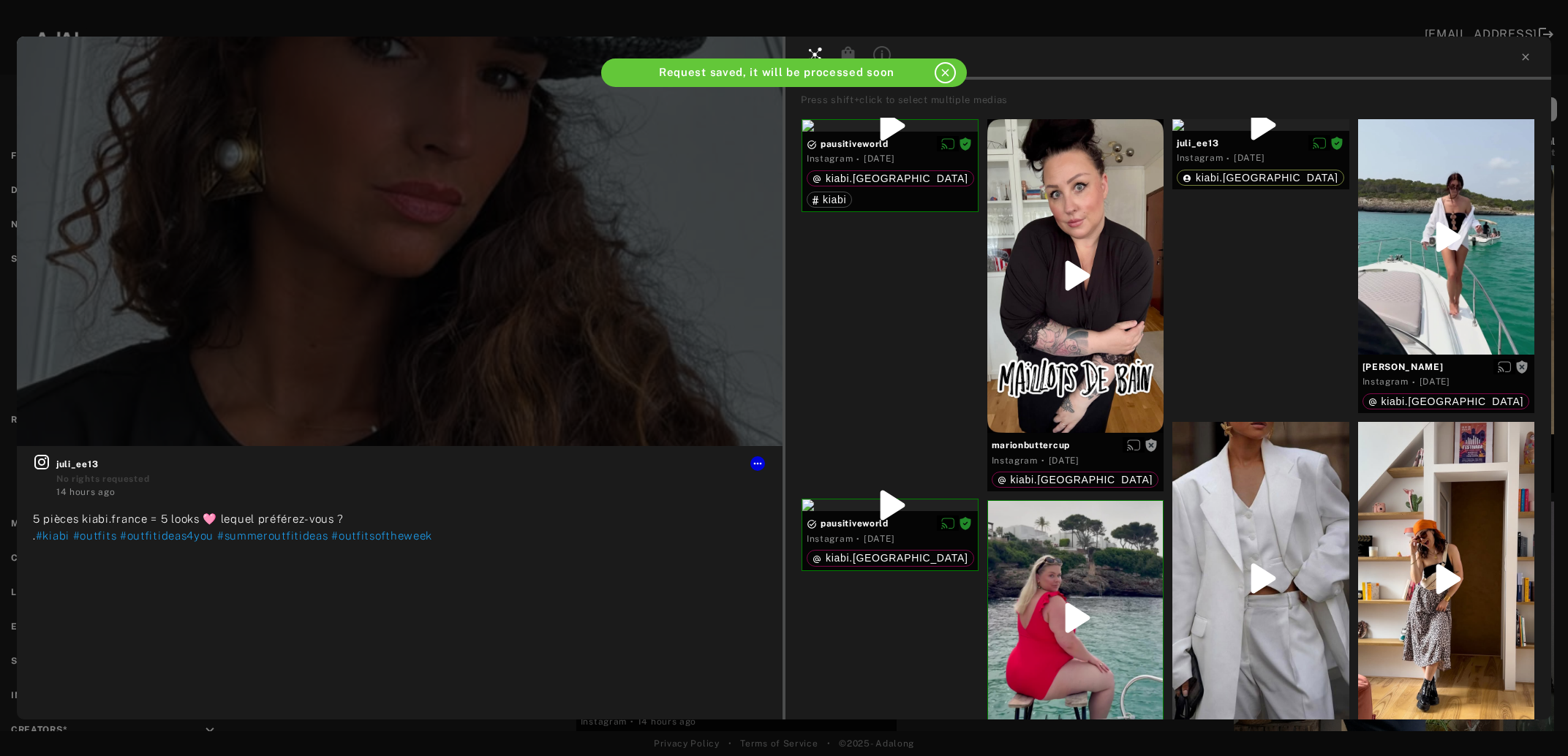
click at [1525, 60] on icon at bounding box center [1525, 57] width 12 height 12
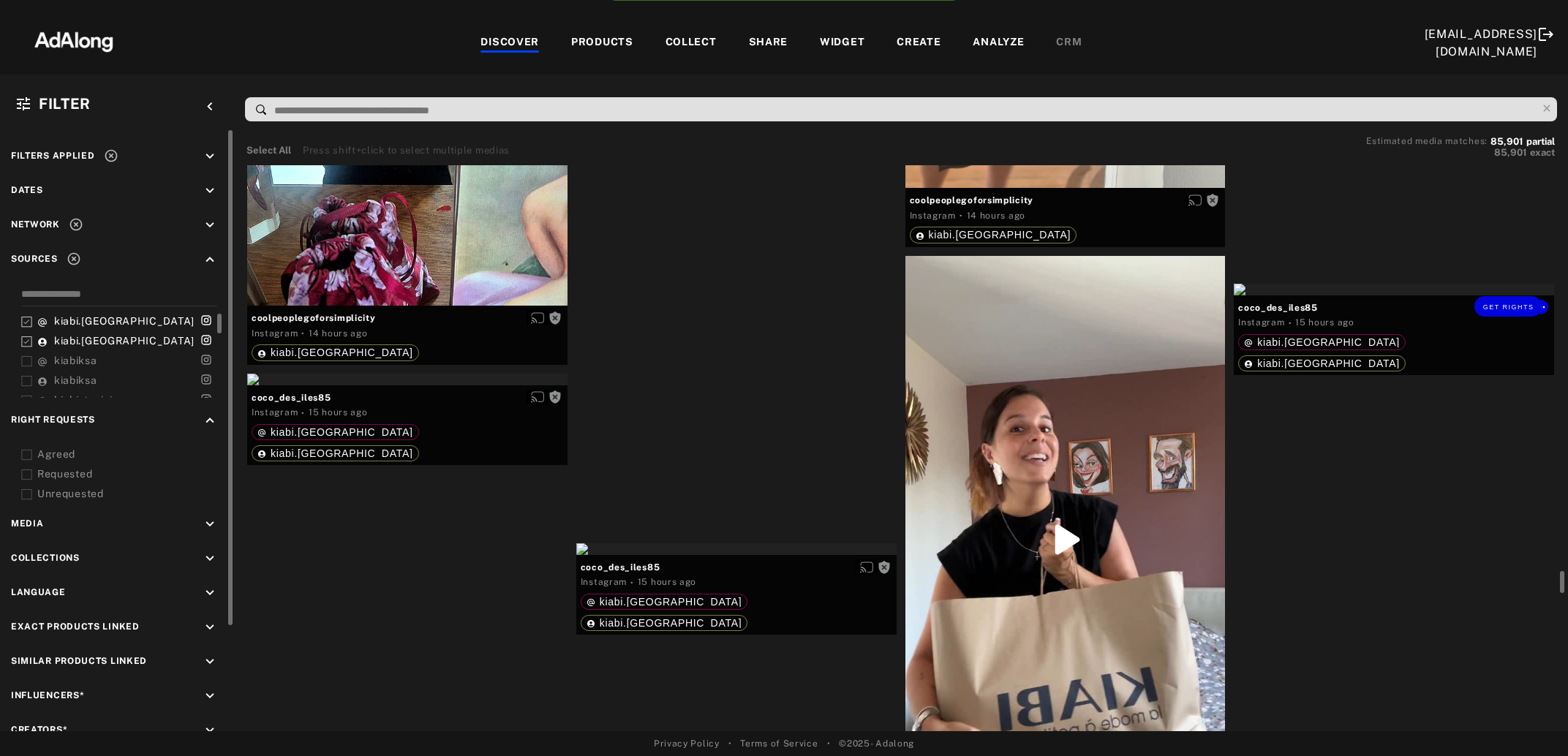
scroll to position [8867, 0]
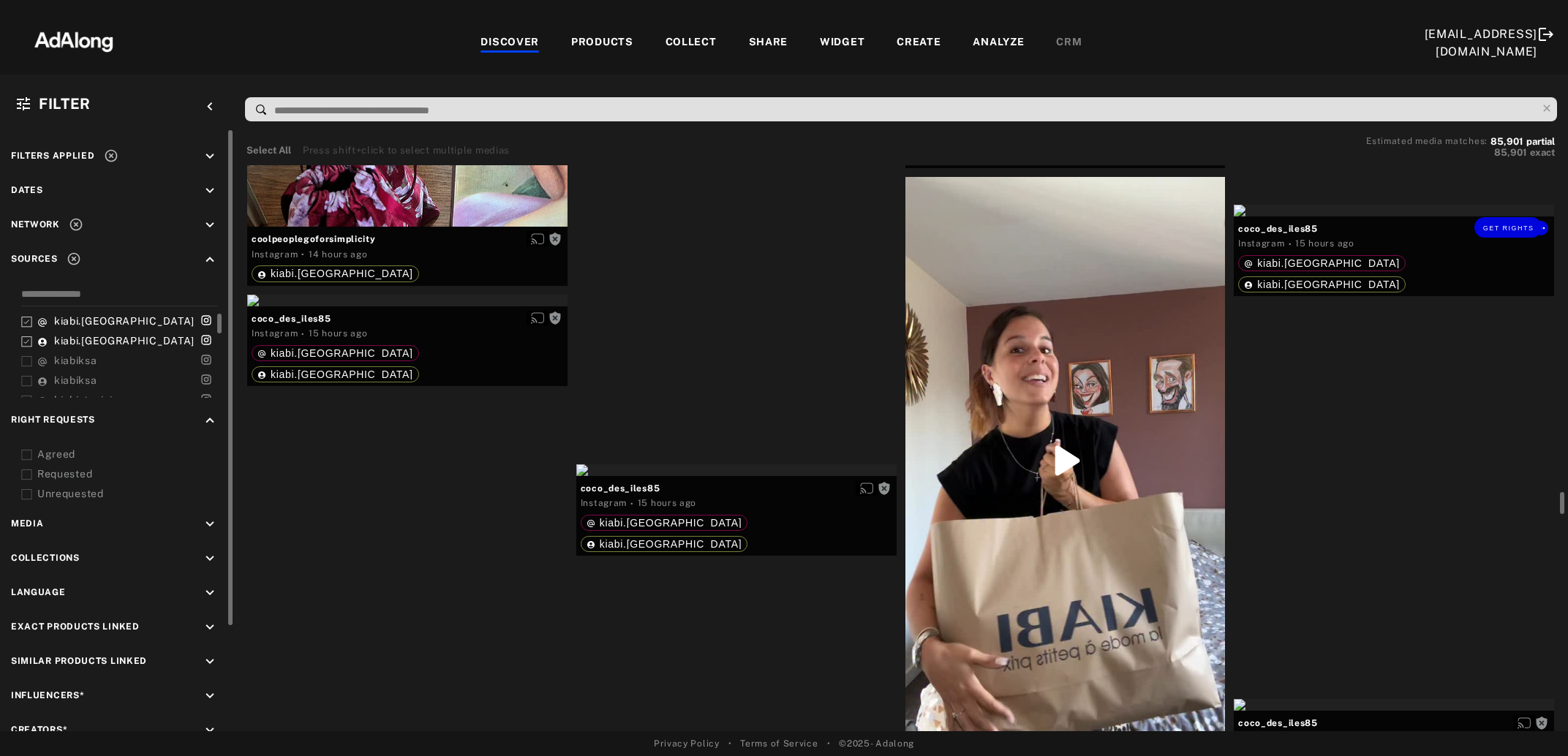
click at [1427, 216] on div "Get rights" at bounding box center [1394, 210] width 320 height 12
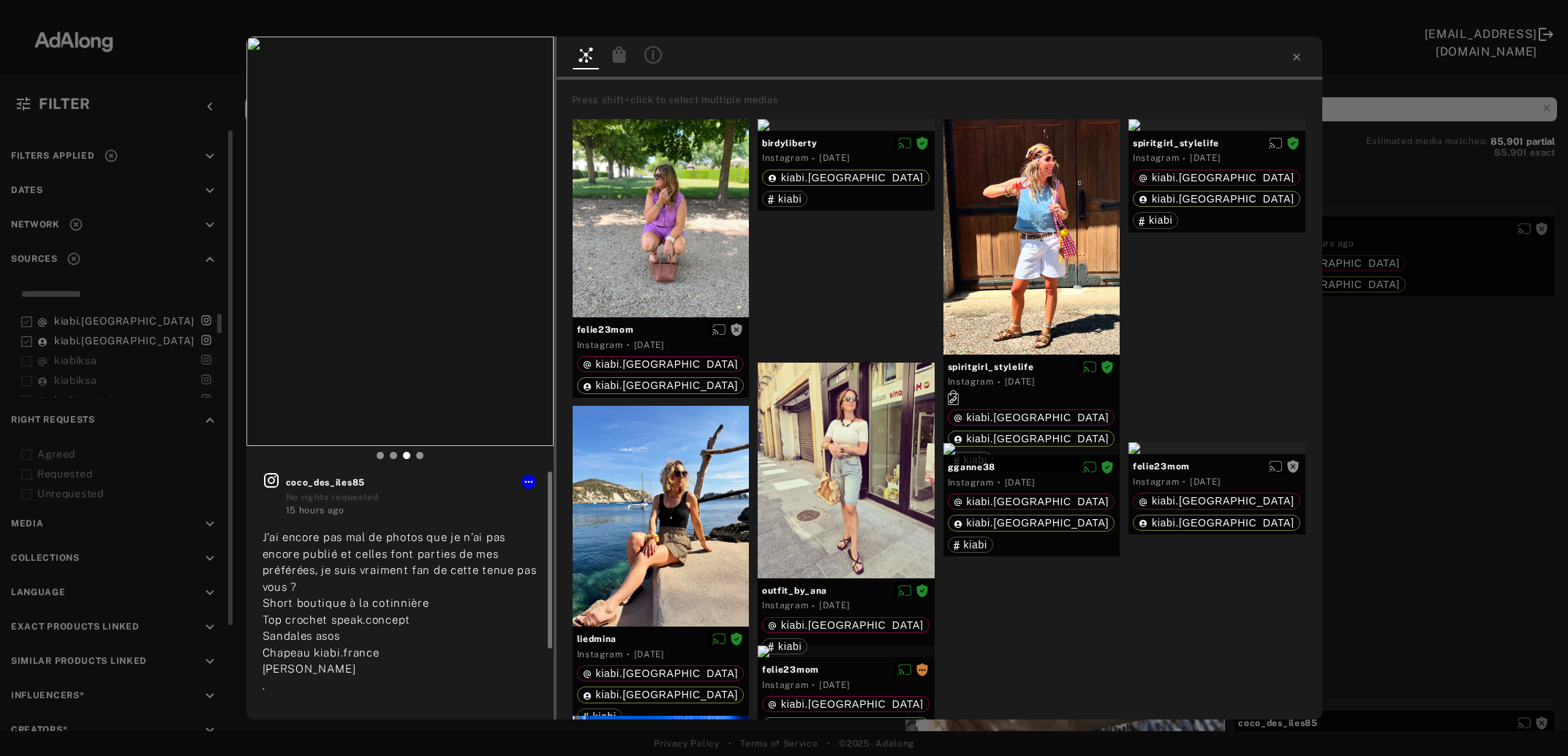
scroll to position [52, 0]
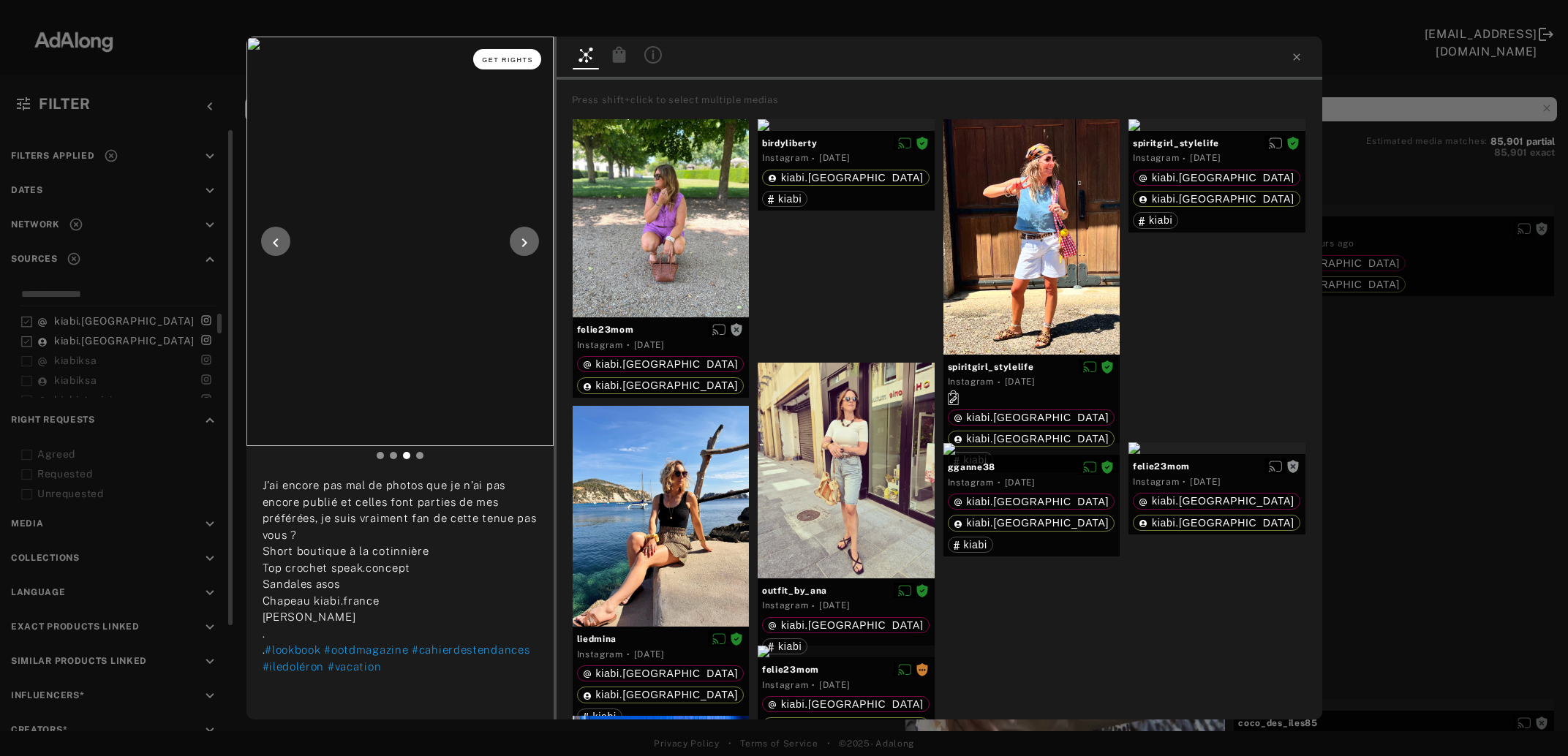
click at [490, 63] on button "Get rights" at bounding box center [506, 59] width 67 height 20
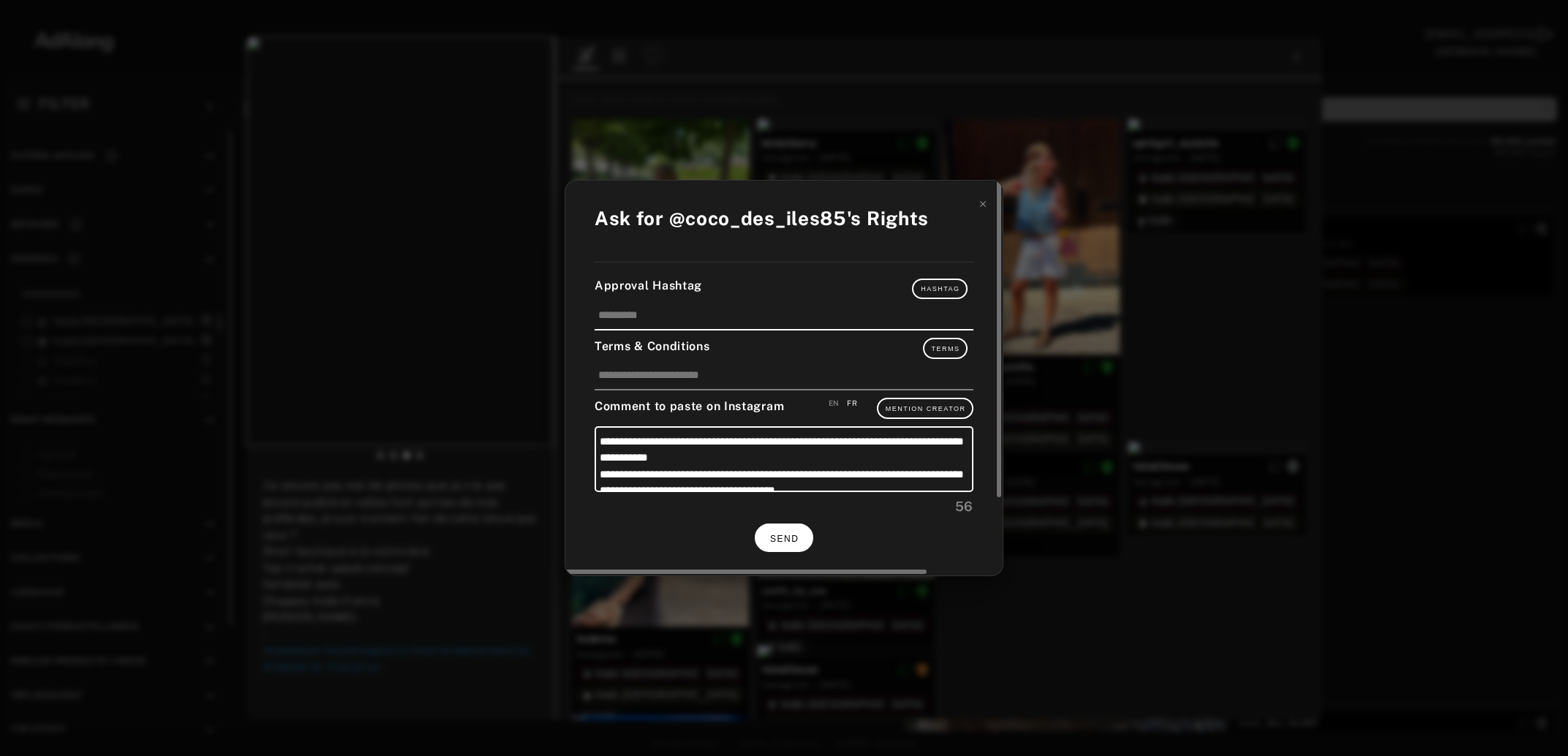
click at [772, 536] on span "SEND" at bounding box center [784, 538] width 28 height 10
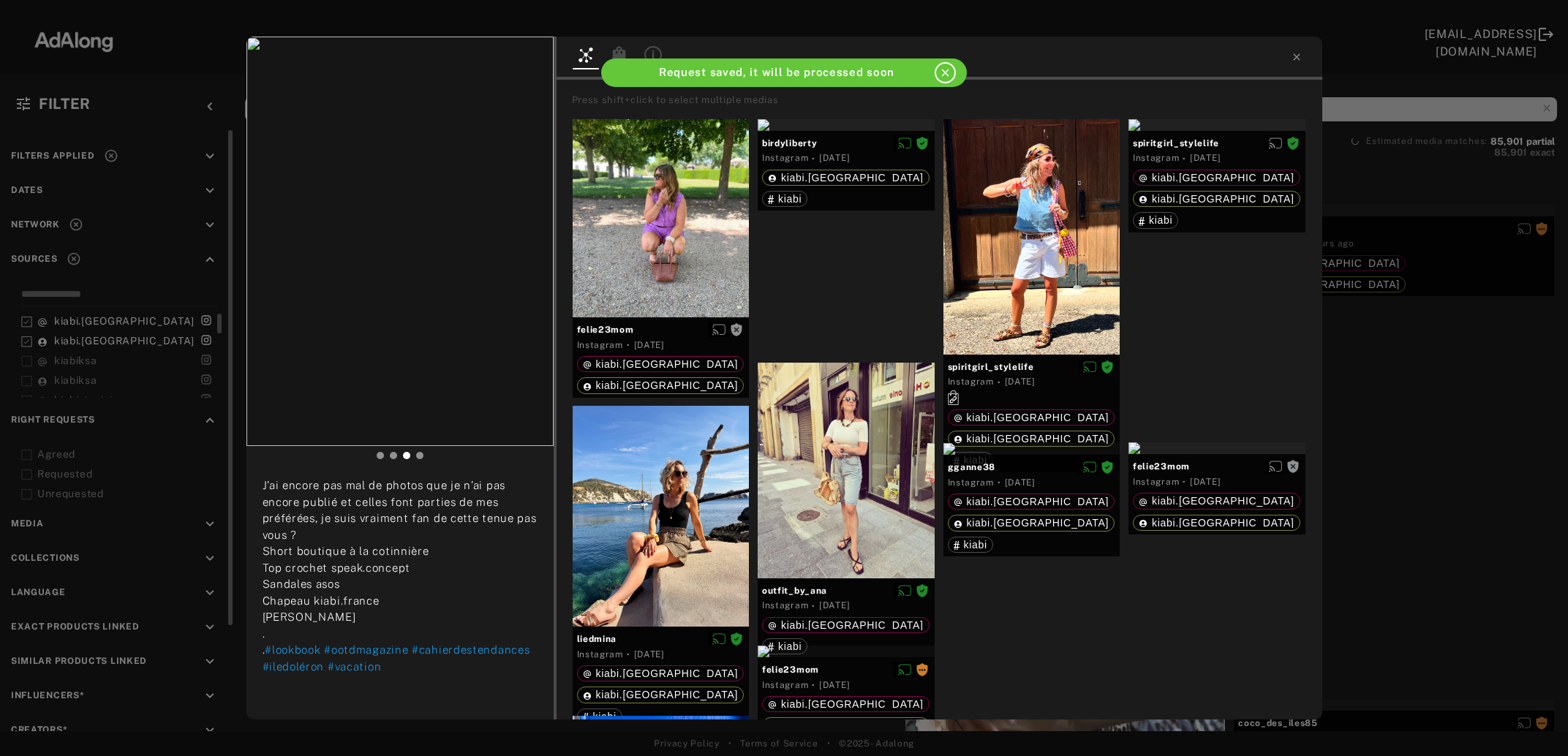
click at [1448, 438] on div "coco_des_iles85 Rights requested 15 hours ago J’ai encore pas mal de photos que…" at bounding box center [784, 378] width 1568 height 756
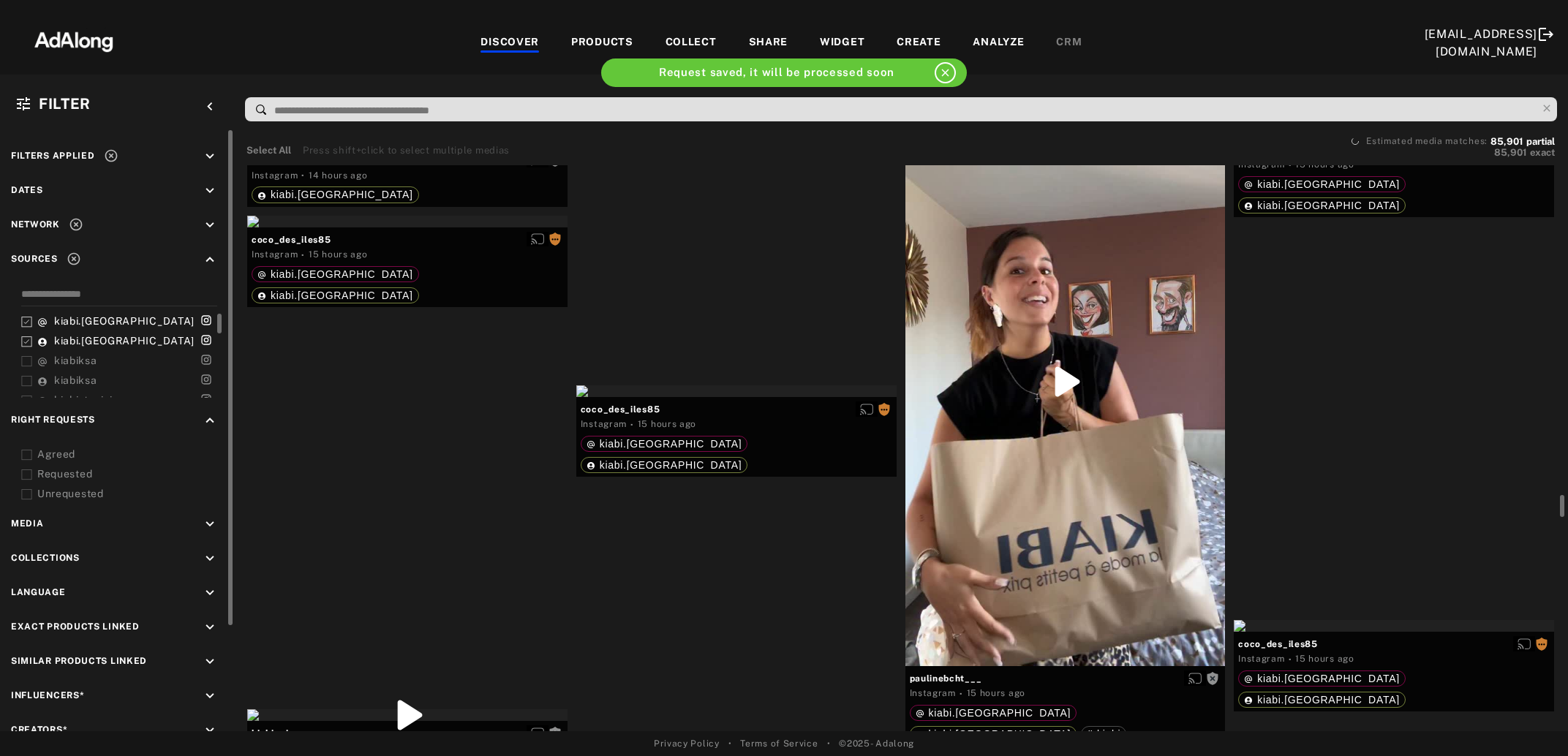
scroll to position [9026, 0]
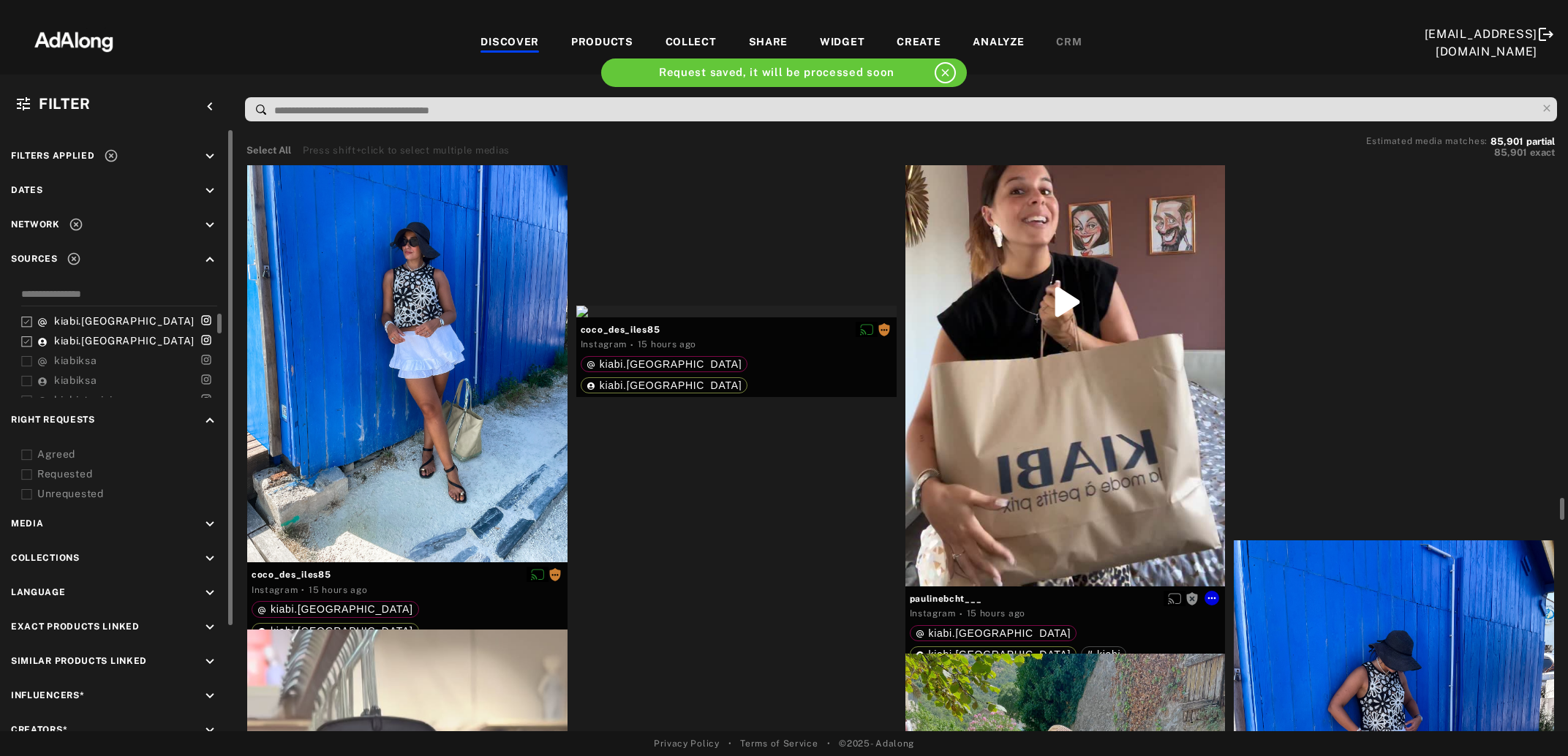
click at [1078, 436] on div "Get rights" at bounding box center [1065, 302] width 320 height 568
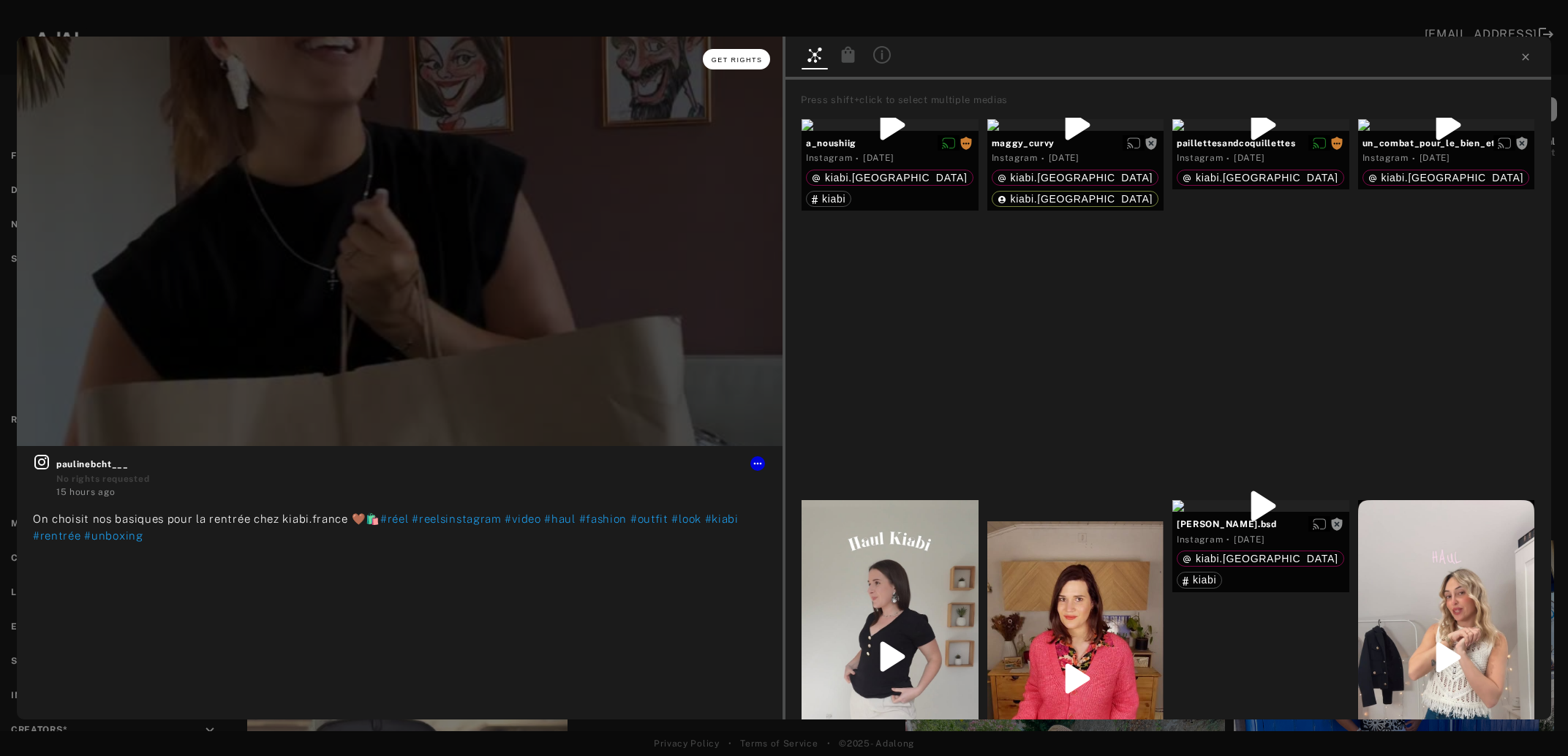
click at [747, 65] on button "Get rights" at bounding box center [736, 59] width 67 height 20
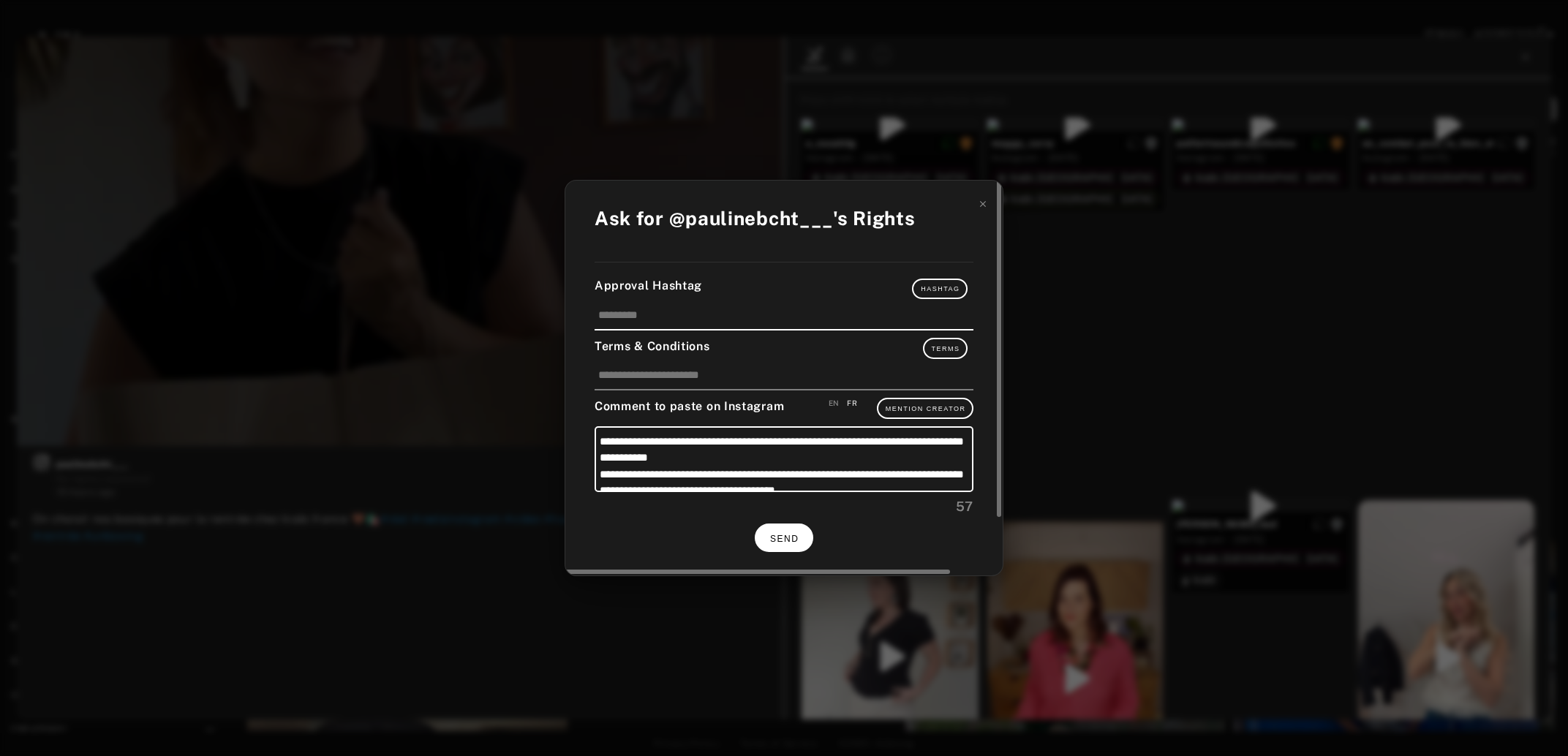
click at [778, 533] on span "SEND" at bounding box center [784, 538] width 28 height 10
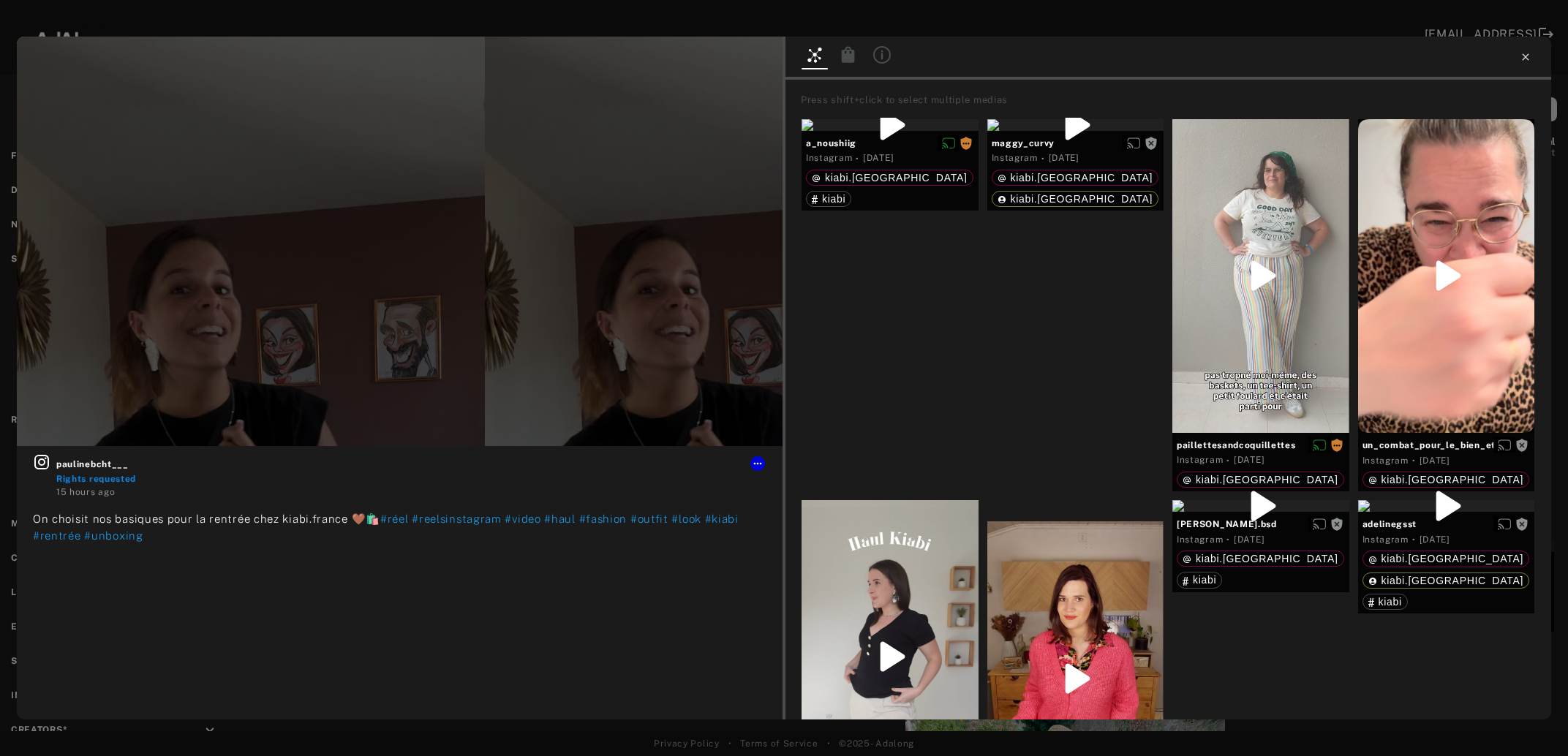
click at [1526, 55] on icon at bounding box center [1525, 57] width 12 height 12
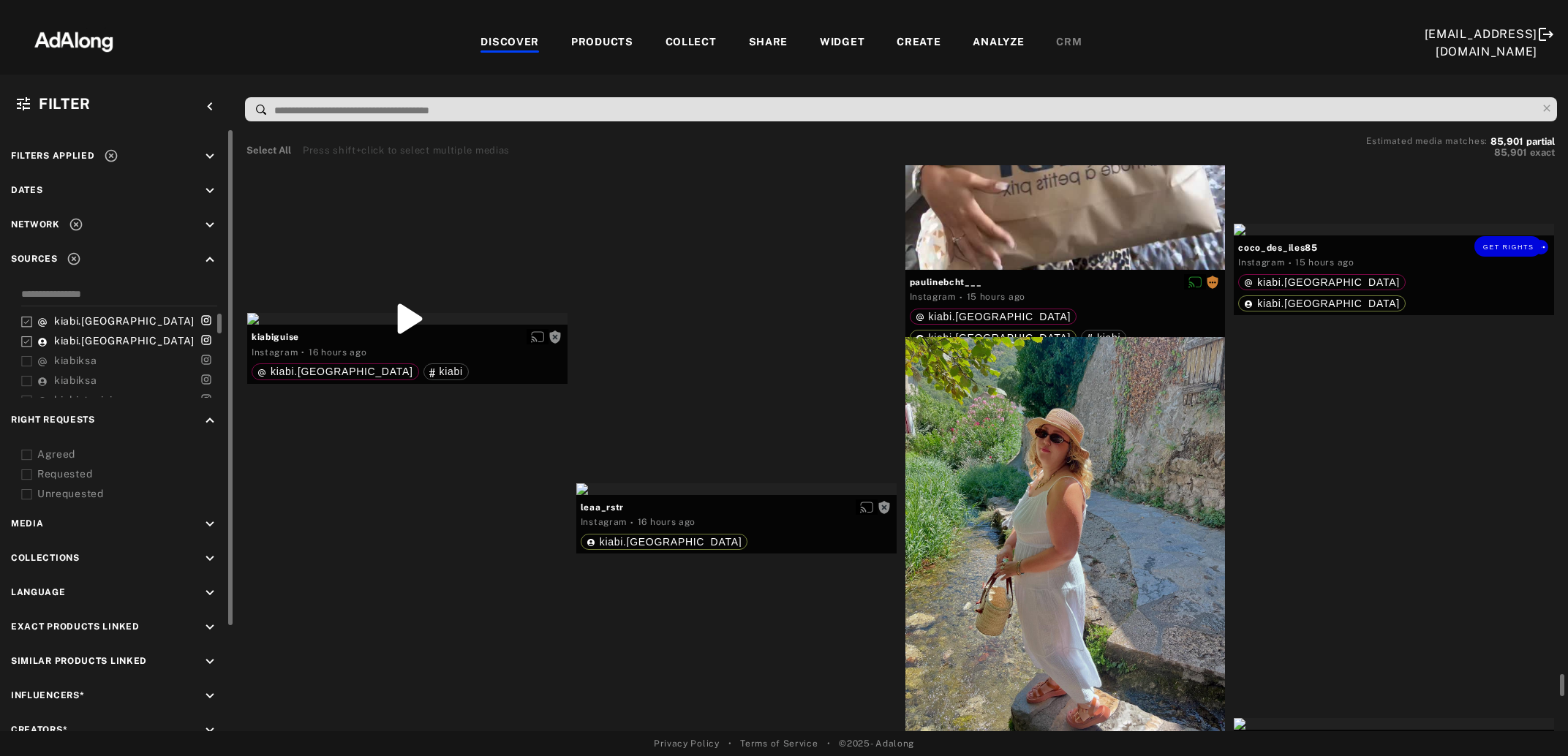
scroll to position [9502, 0]
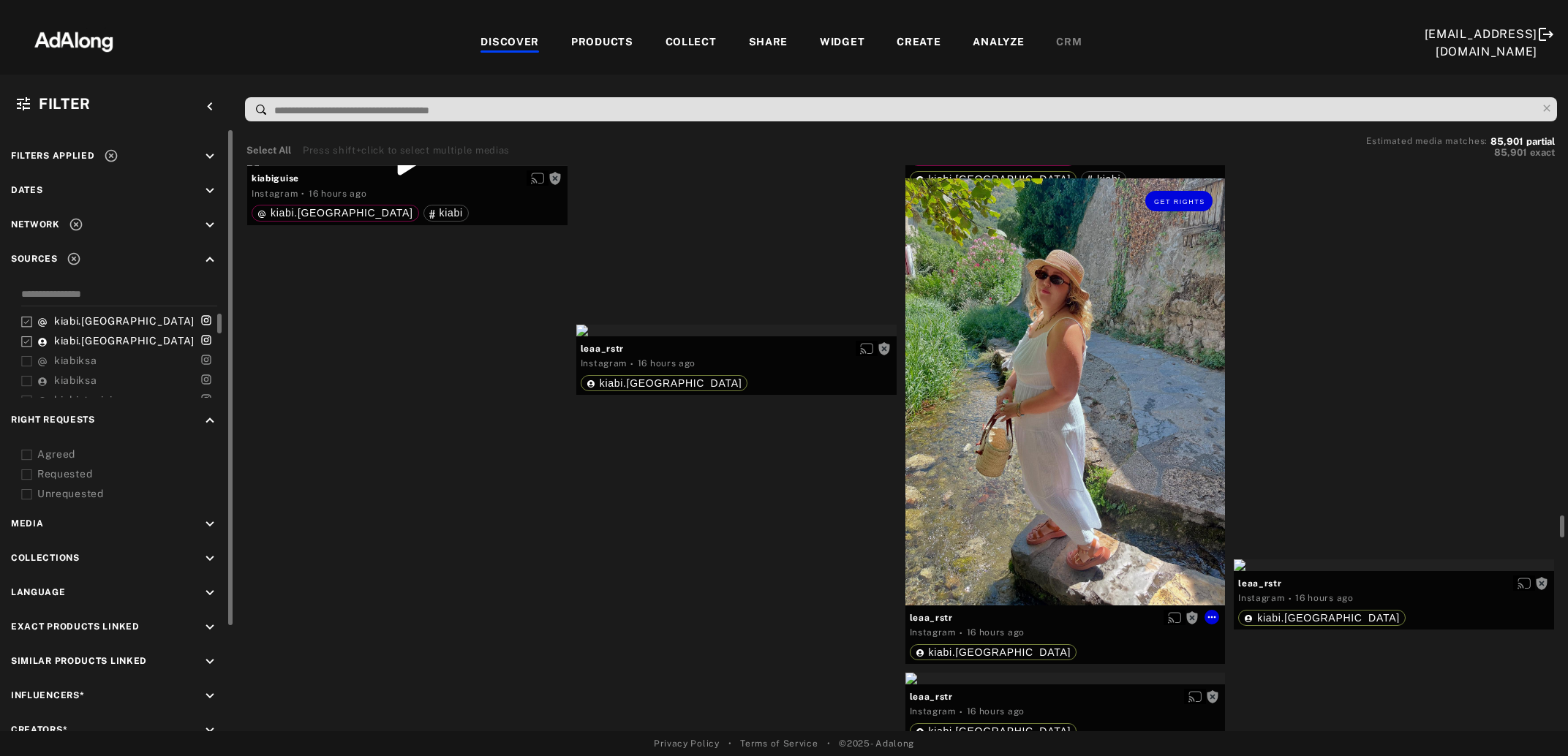
click at [1150, 437] on div "Get rights" at bounding box center [1065, 392] width 320 height 427
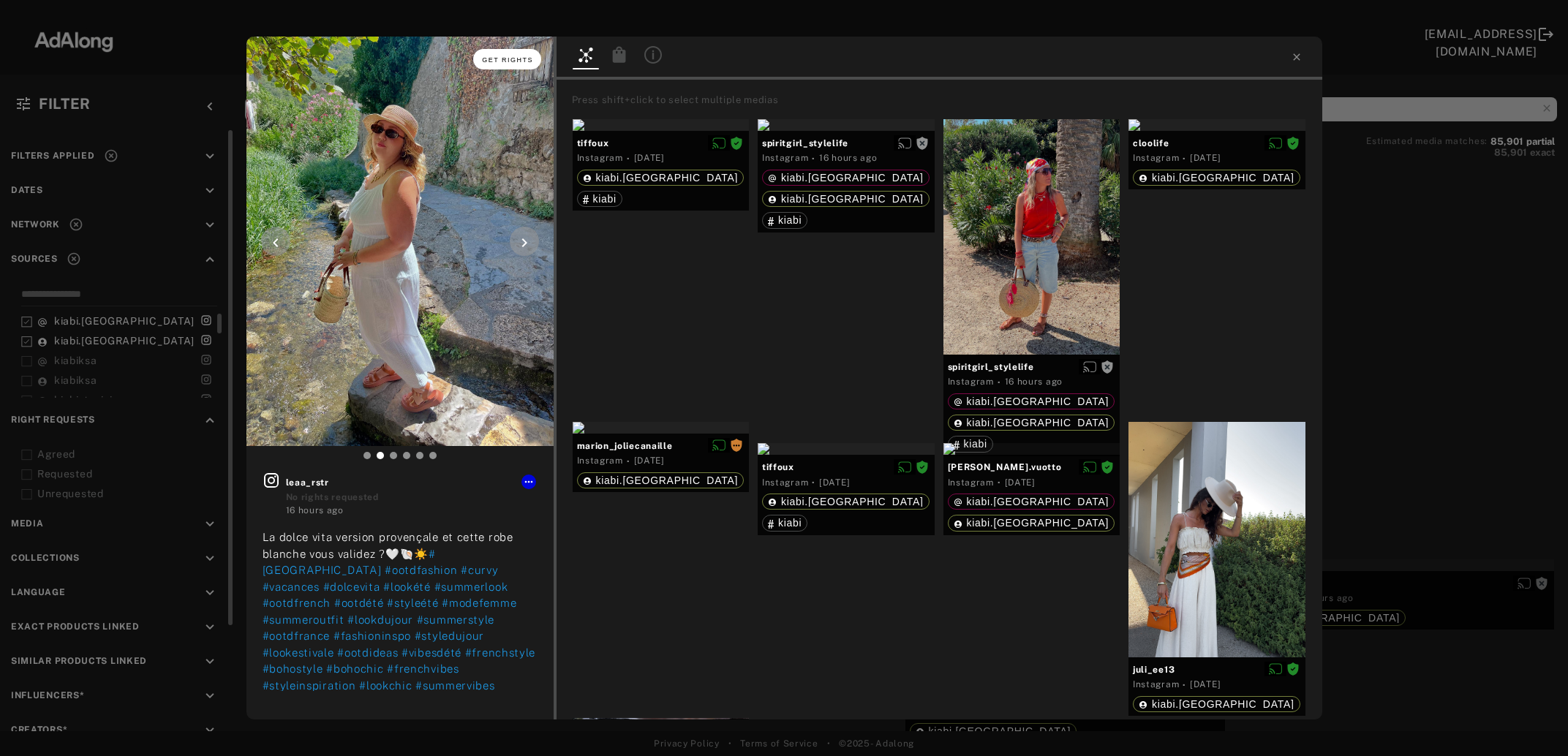
click at [518, 58] on span "Get rights" at bounding box center [507, 60] width 51 height 7
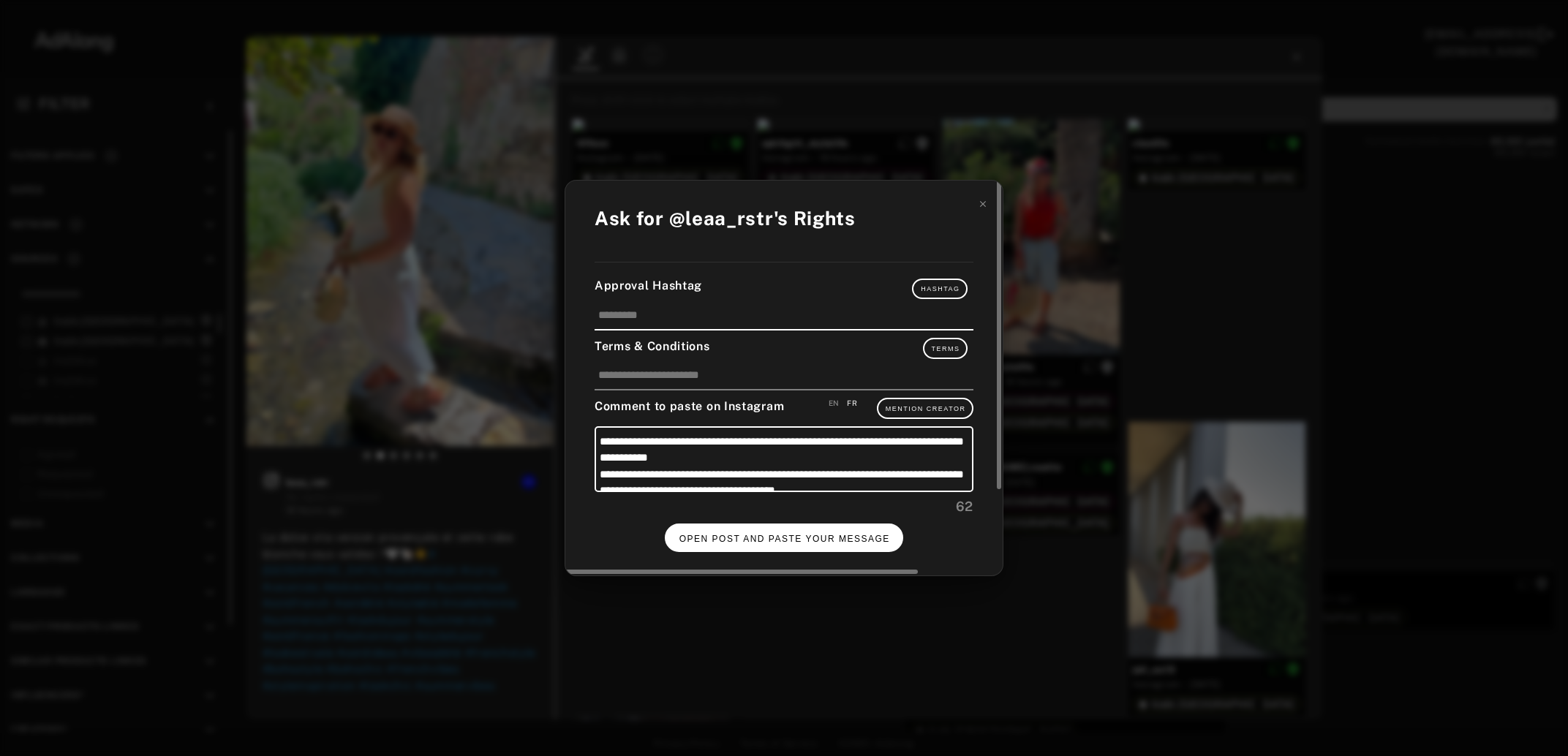
click at [780, 533] on span "OPEN POST AND PASTE YOUR MESSAGE" at bounding box center [785, 538] width 211 height 10
click at [786, 539] on button "DONE" at bounding box center [784, 537] width 58 height 28
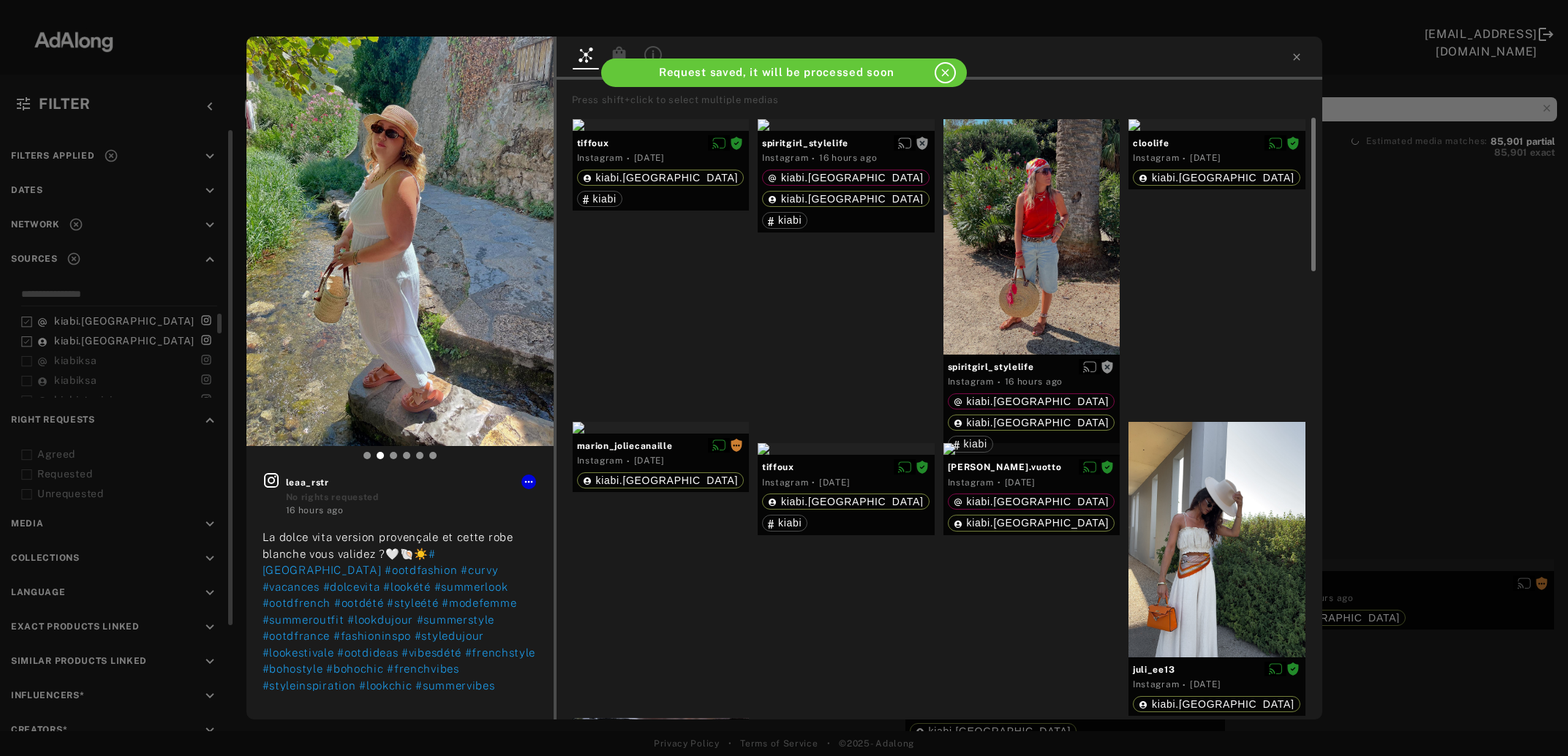
scroll to position [9502, 0]
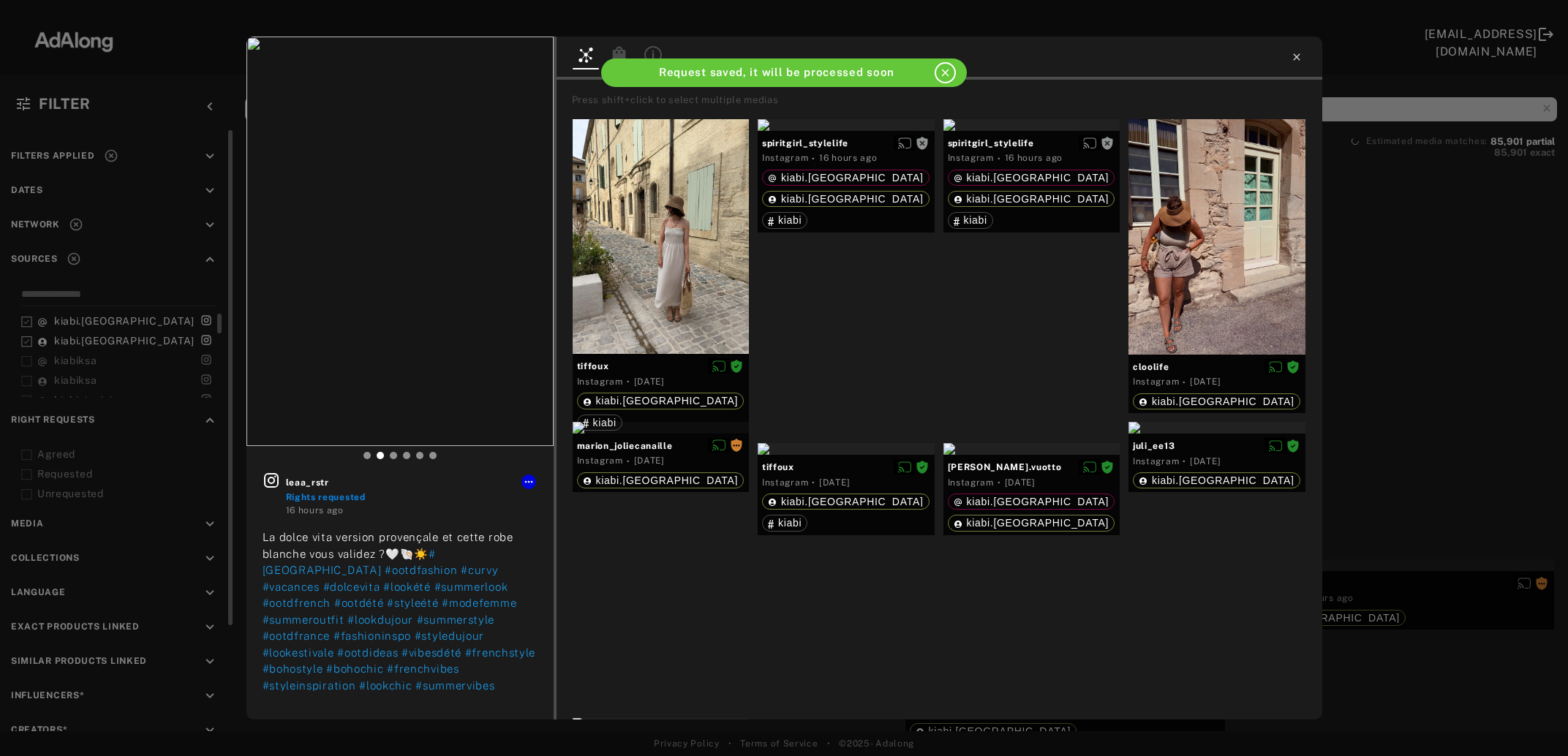
click at [1296, 54] on icon at bounding box center [1296, 57] width 12 height 12
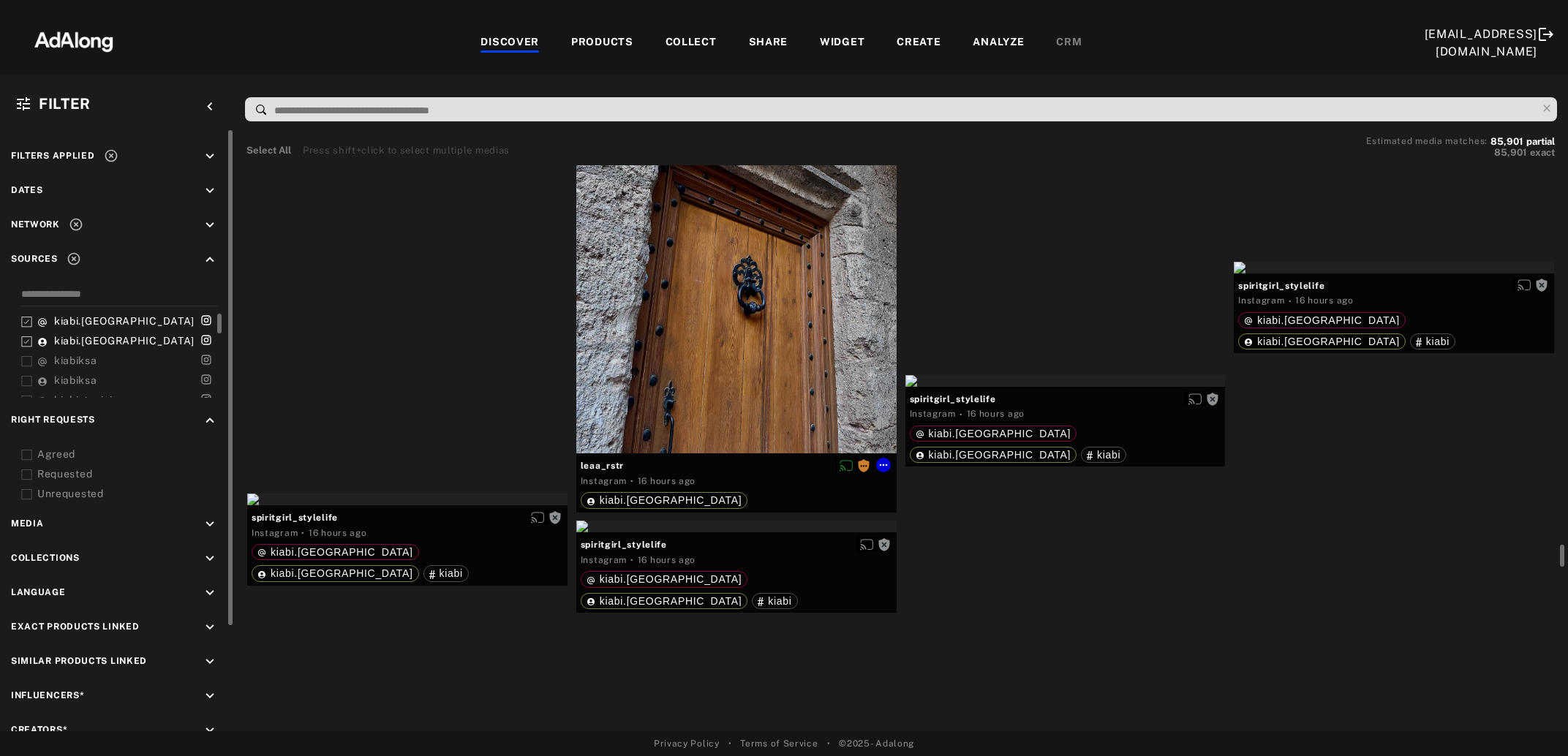
scroll to position [10451, 0]
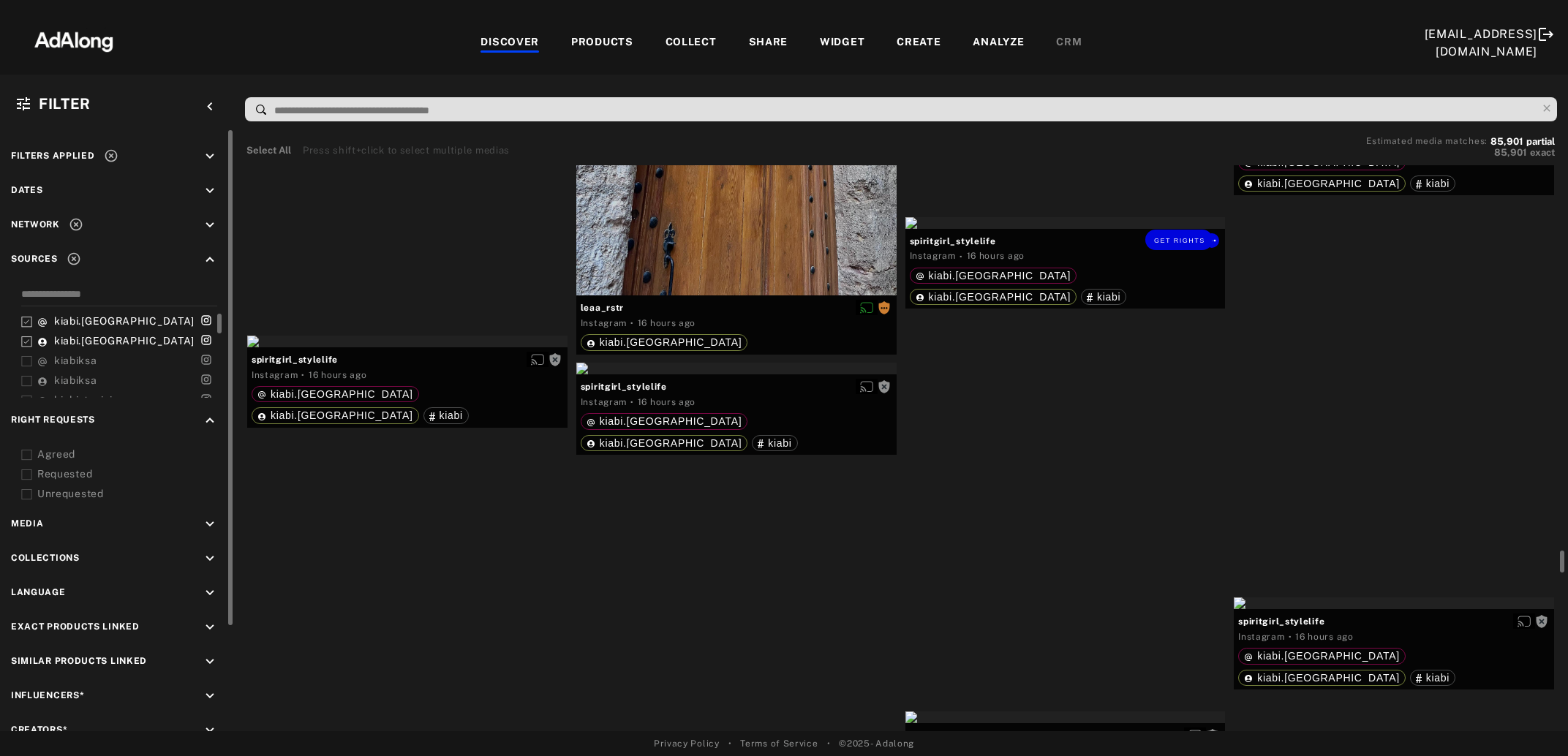
click at [1025, 229] on div "Get rights" at bounding box center [1065, 223] width 320 height 12
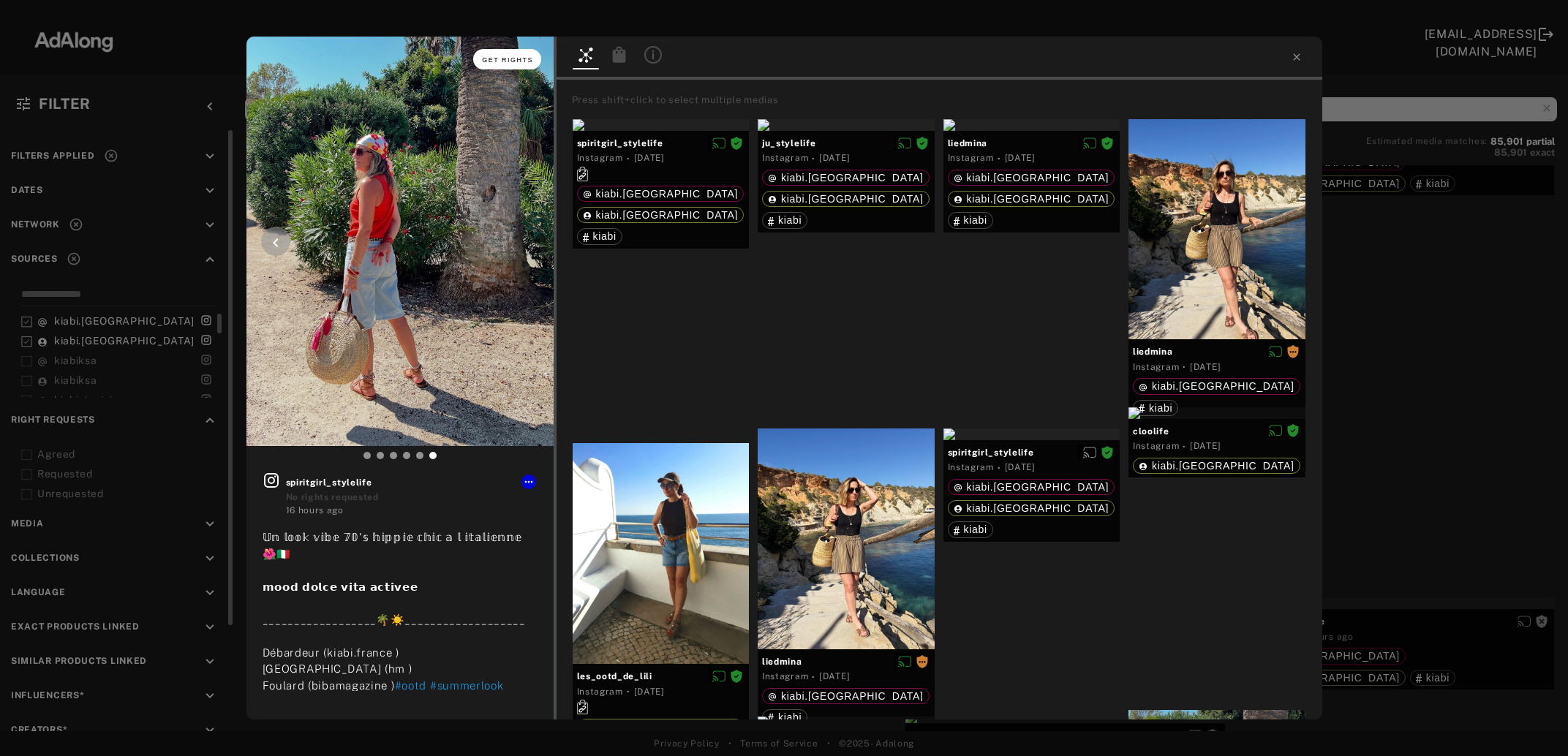
click at [497, 55] on button "Get rights" at bounding box center [506, 59] width 67 height 20
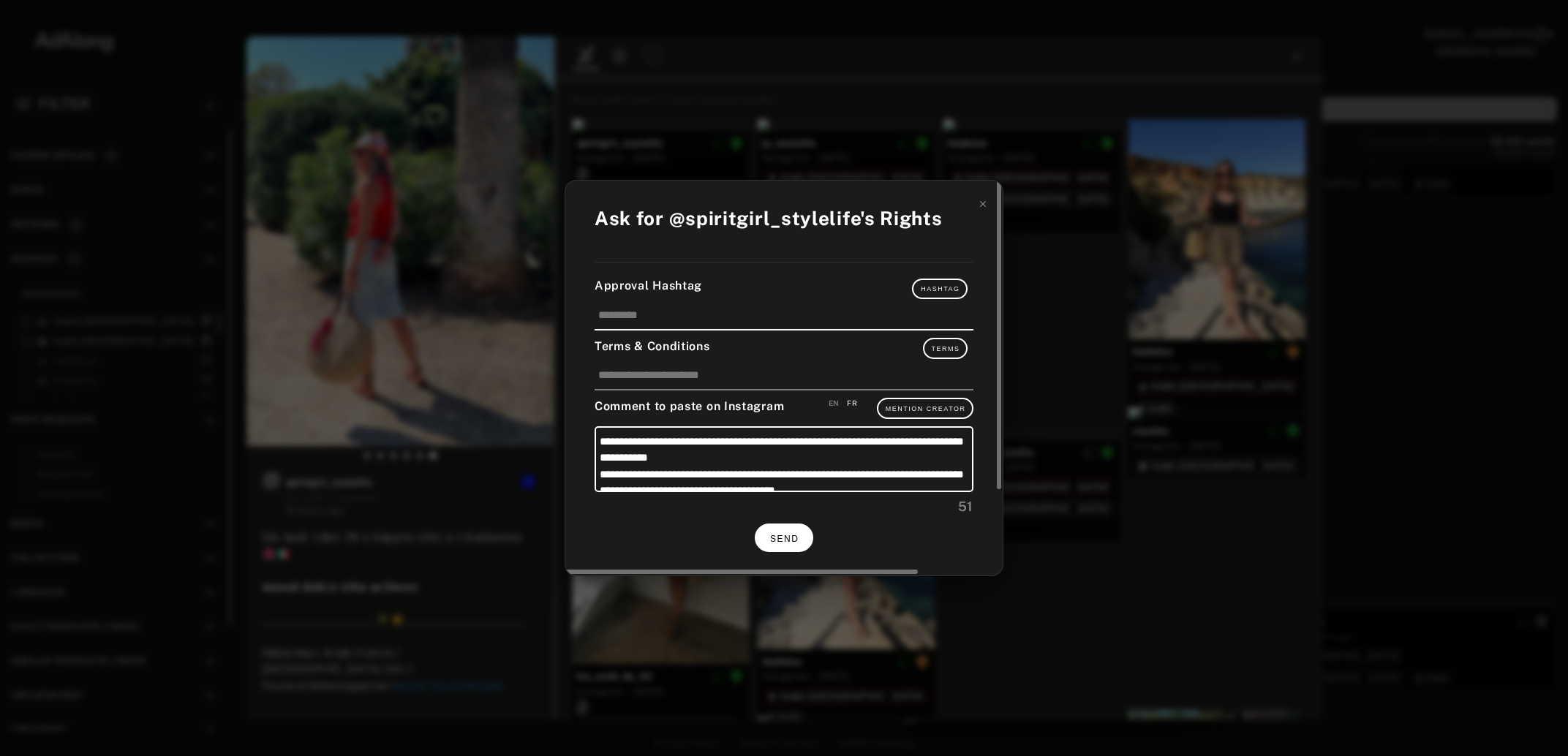
click at [758, 527] on button "SEND" at bounding box center [784, 537] width 58 height 28
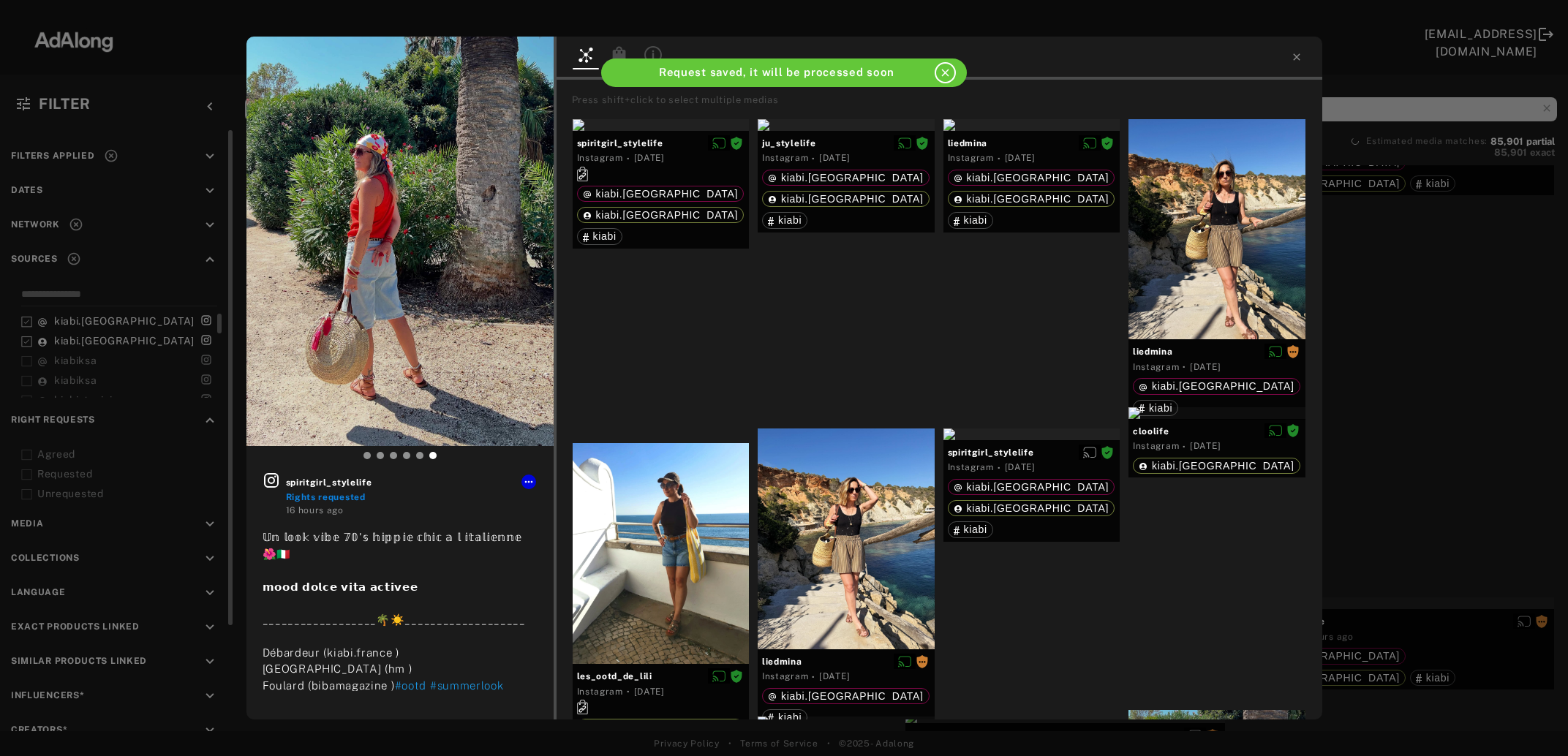
click at [1444, 425] on div "spiritgirl_stylelife Rights requested 16 hours ago 𝕌𝕟 𝕝𝕠𝕠𝕜 𝕧𝕚𝕓𝕖 𝟟𝟘'𝕤 𝕙𝕚𝕡𝕡𝕚𝕖 𝕔𝕙𝕚…" at bounding box center [784, 378] width 1568 height 756
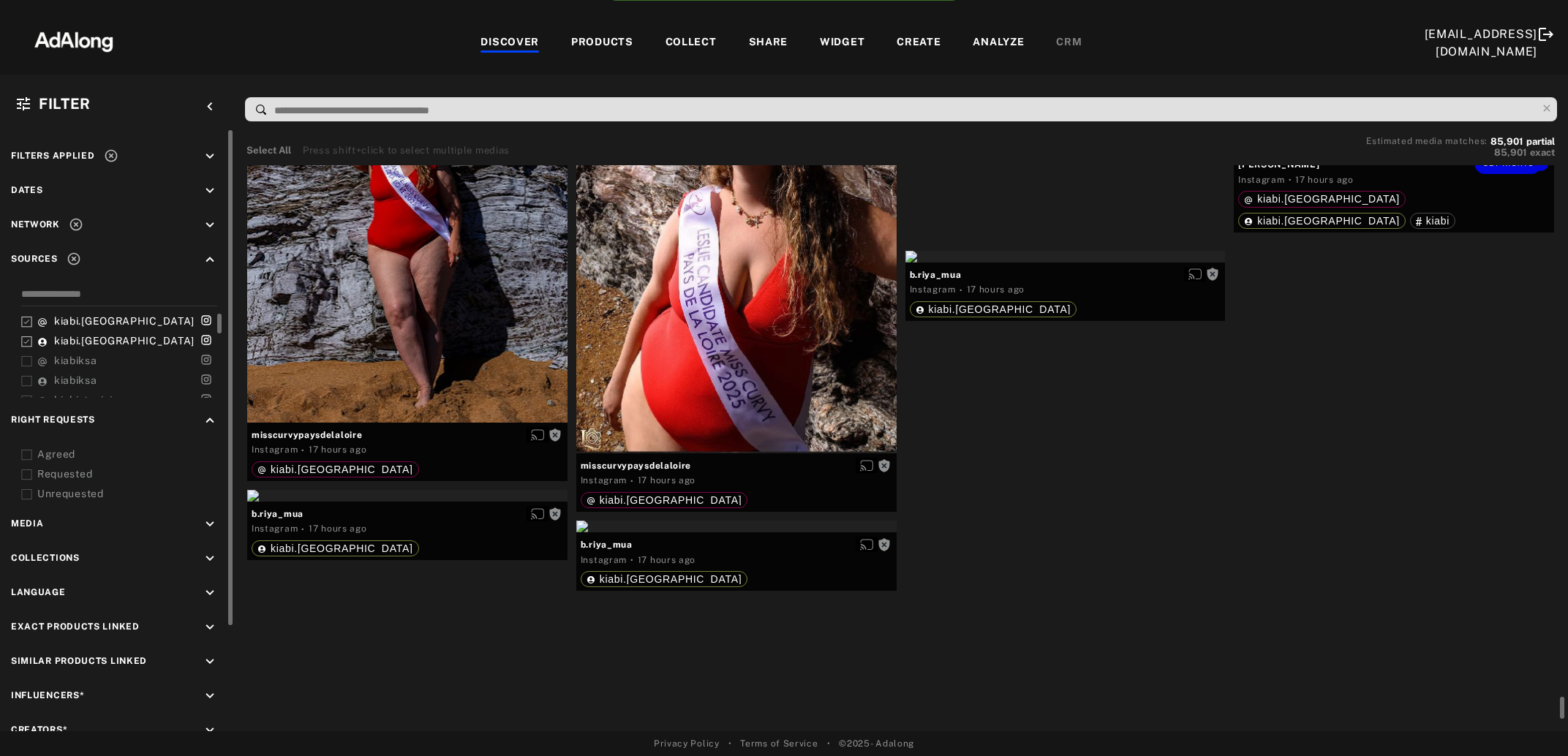
scroll to position [12272, 0]
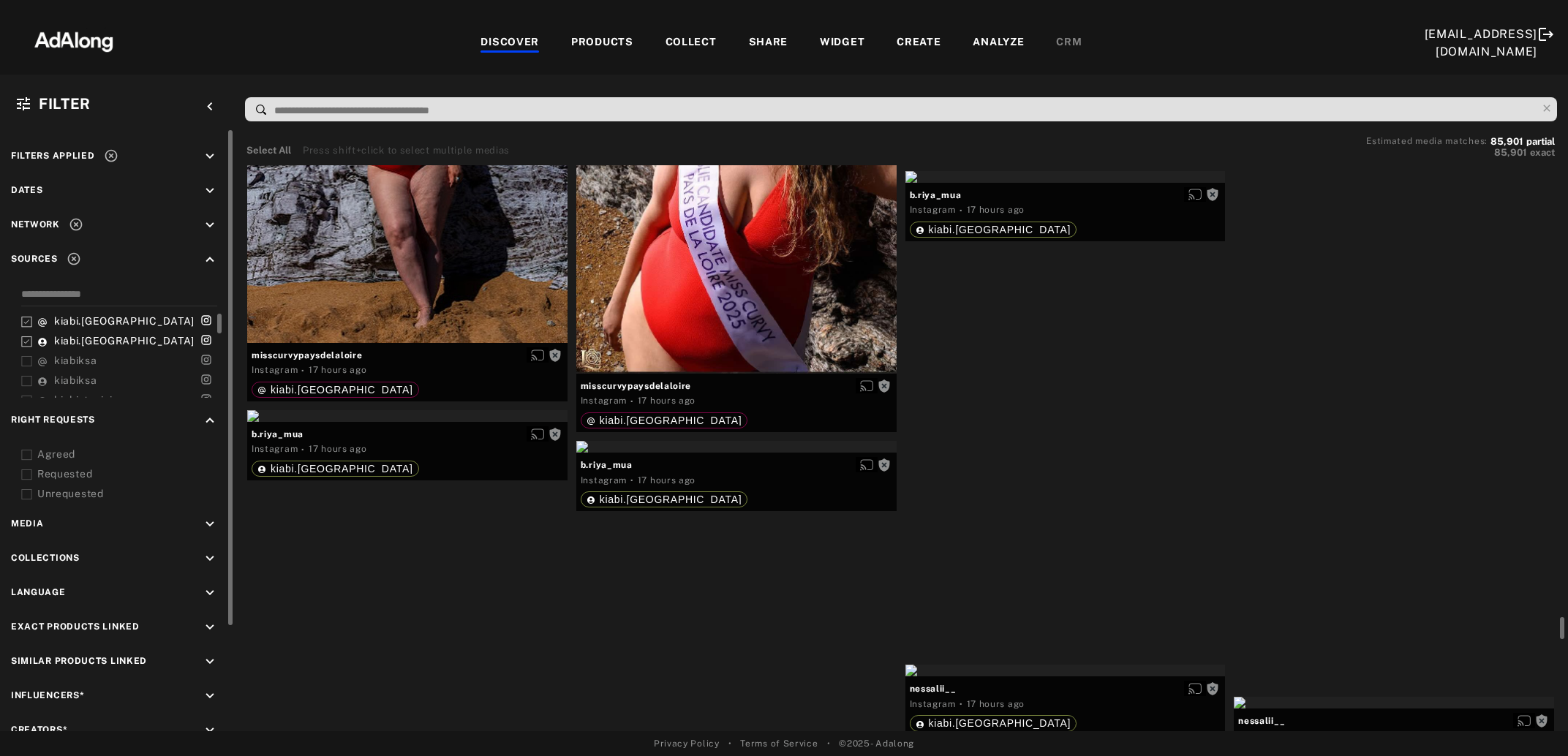
click at [1444, 72] on div "Get rights" at bounding box center [1394, 66] width 320 height 12
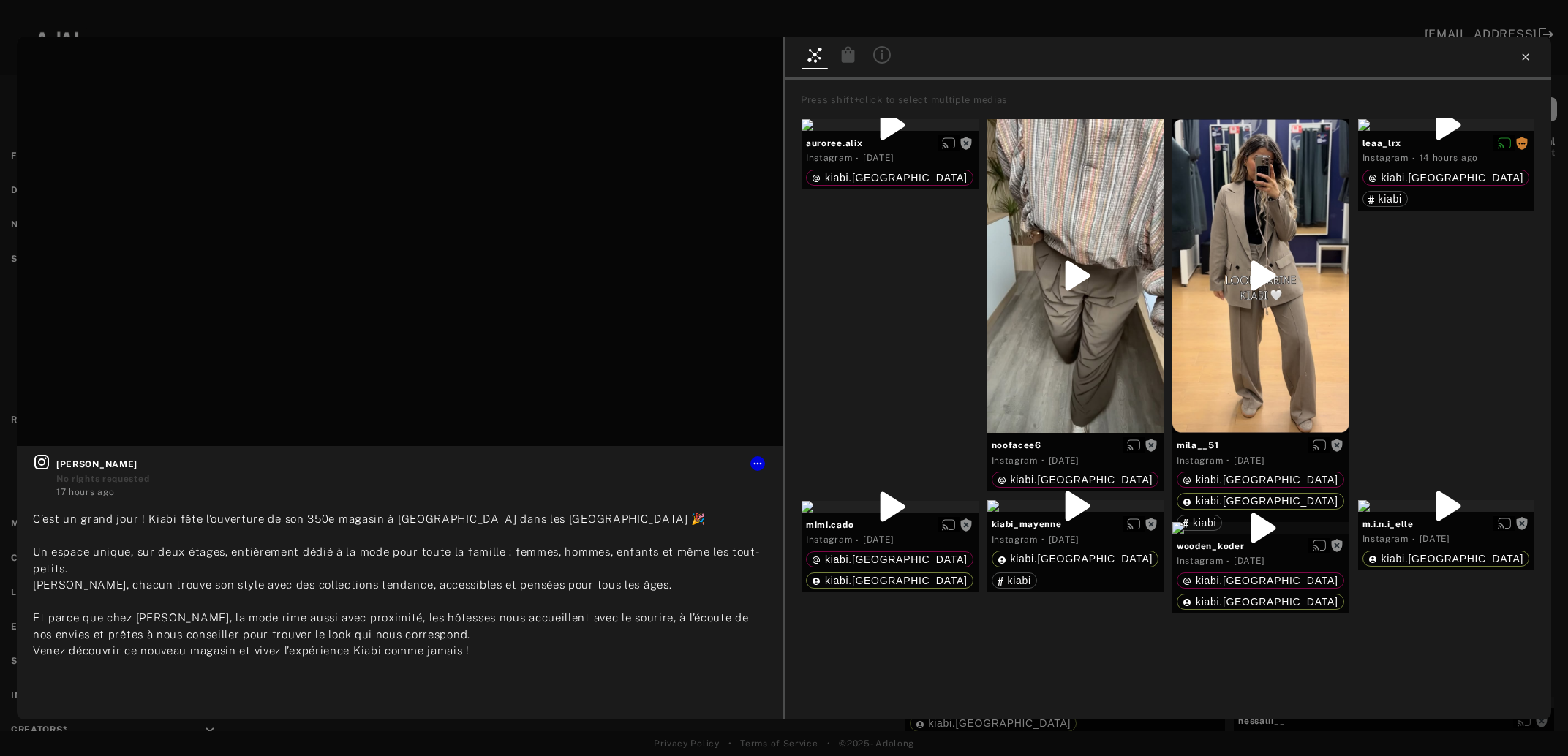
click at [1522, 60] on icon at bounding box center [1525, 57] width 12 height 12
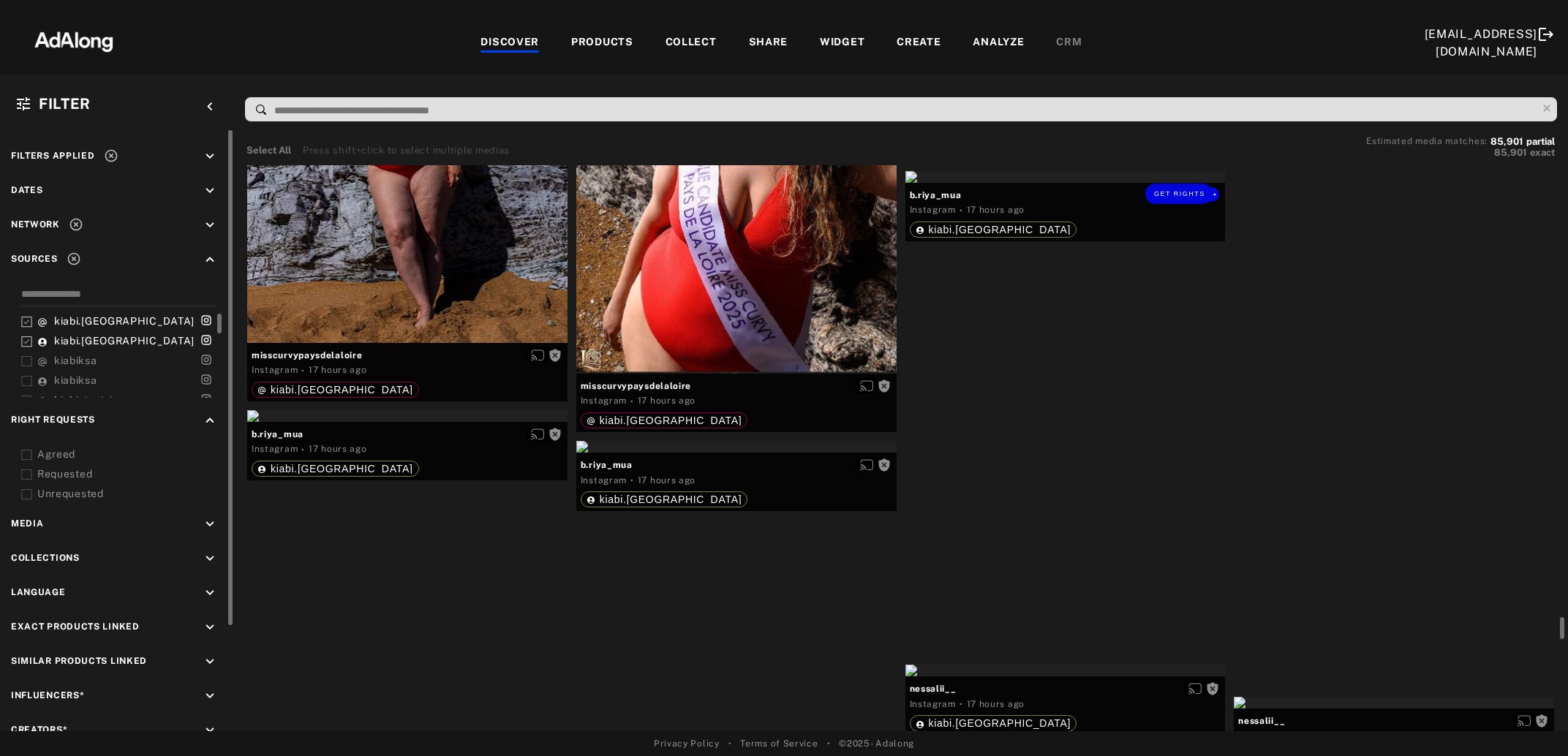
click at [1100, 183] on div "Get rights" at bounding box center [1065, 176] width 320 height 12
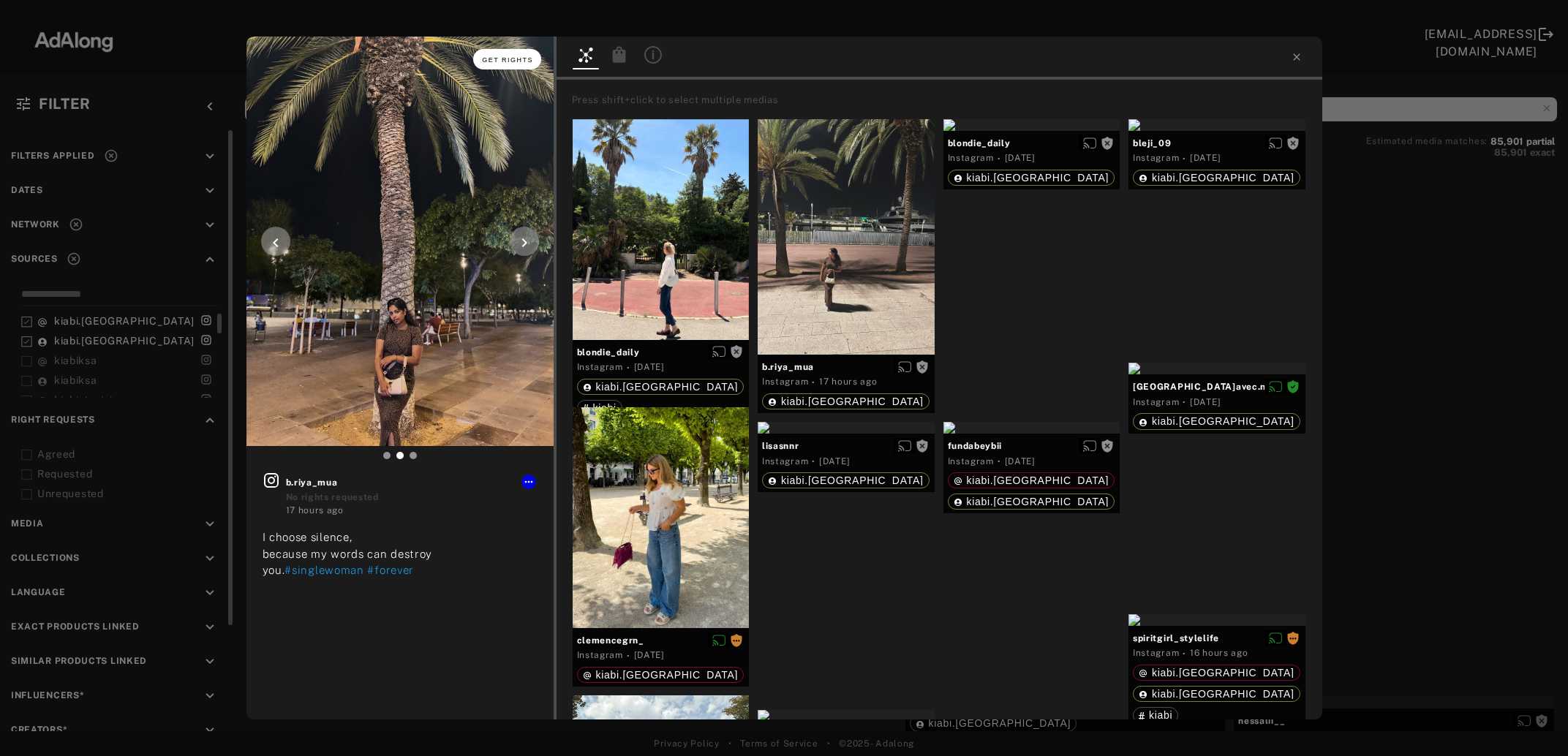
click at [523, 60] on span "Get rights" at bounding box center [507, 60] width 51 height 7
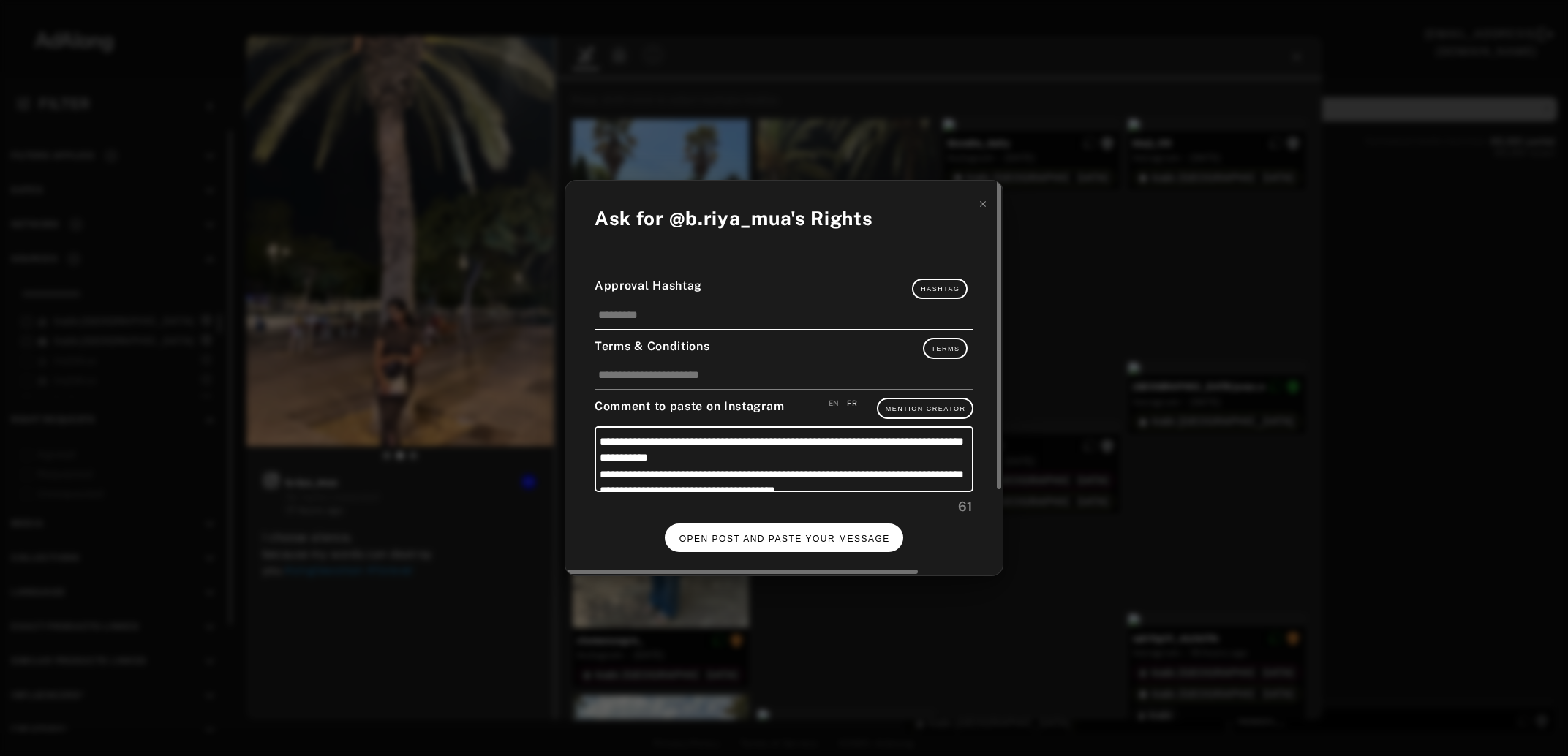
click at [825, 536] on span "OPEN POST AND PASTE YOUR MESSAGE" at bounding box center [785, 538] width 211 height 10
click at [781, 534] on span "DONE" at bounding box center [785, 538] width 30 height 10
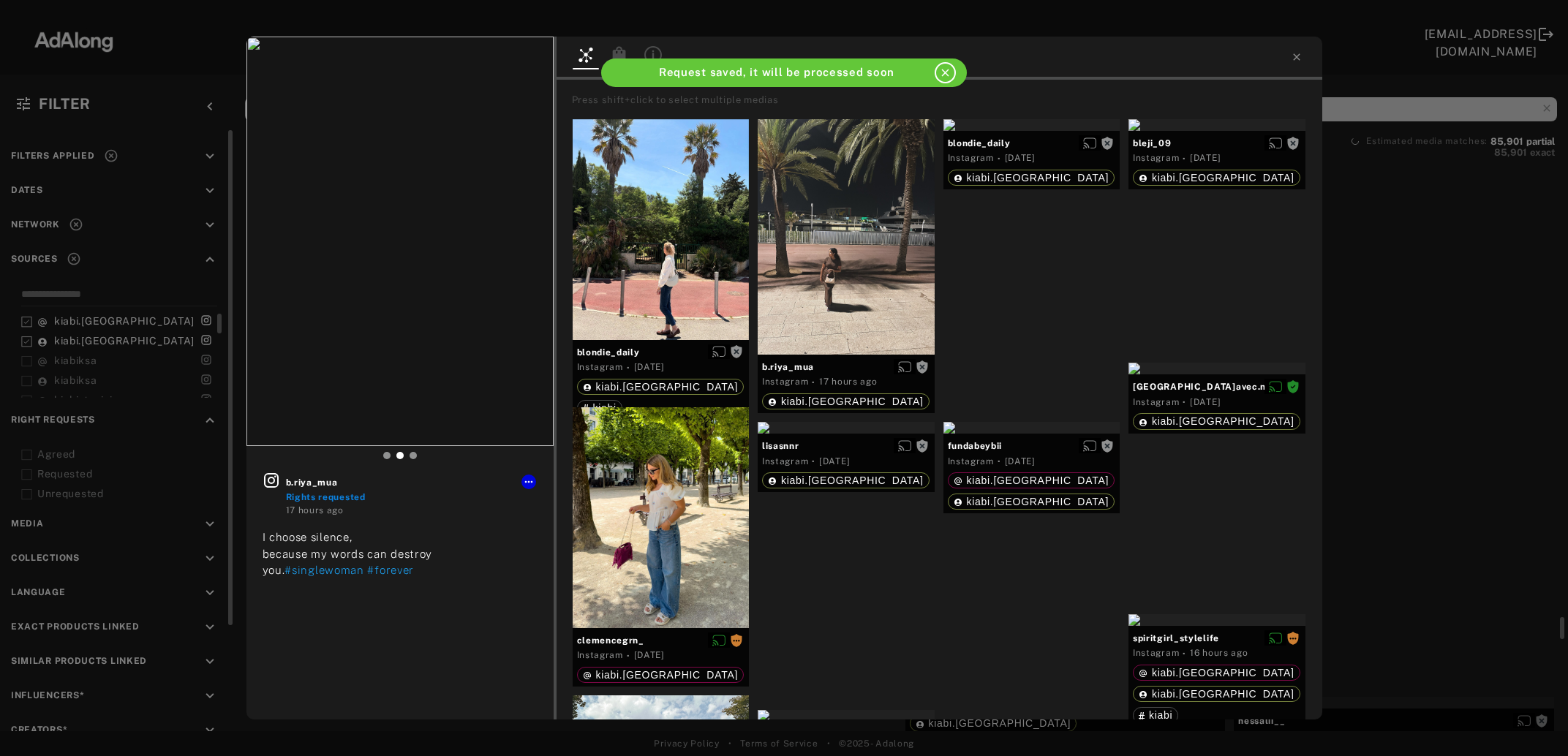
click at [1401, 490] on div "b.riya_mua Rights requested 17 hours ago I choose silence, because my words can…" at bounding box center [784, 378] width 1568 height 756
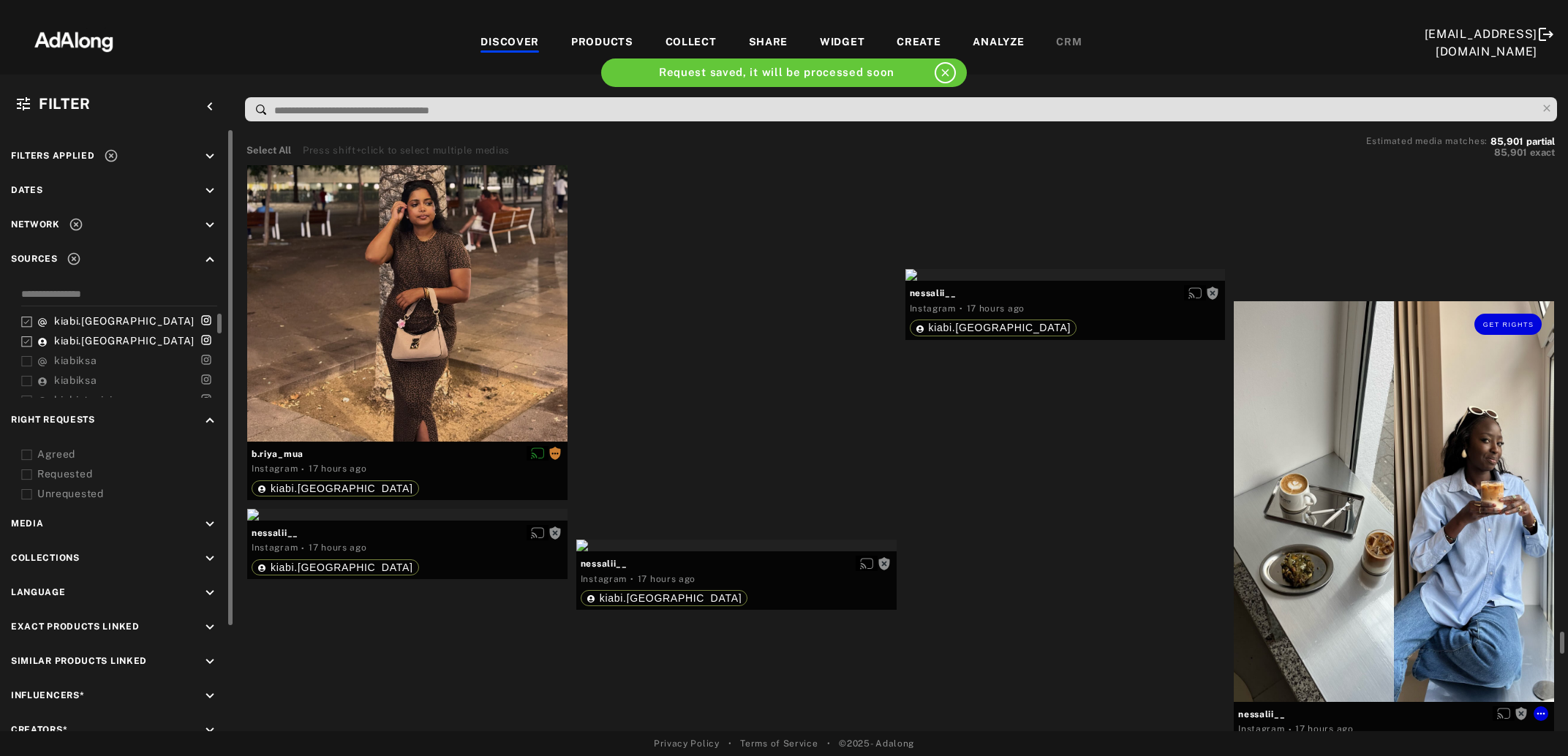
scroll to position [12747, 0]
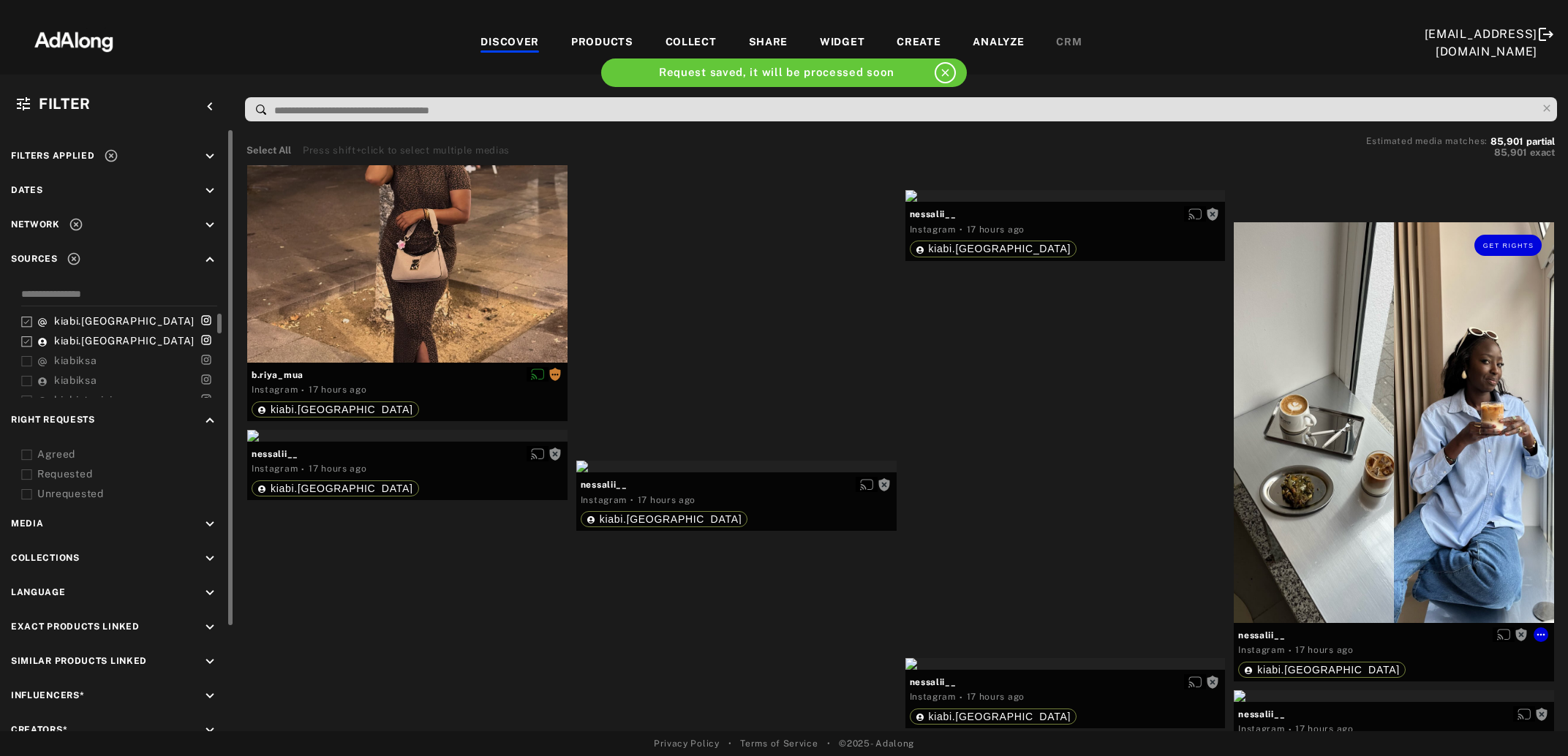
click at [1401, 490] on div "Get rights" at bounding box center [1394, 422] width 320 height 400
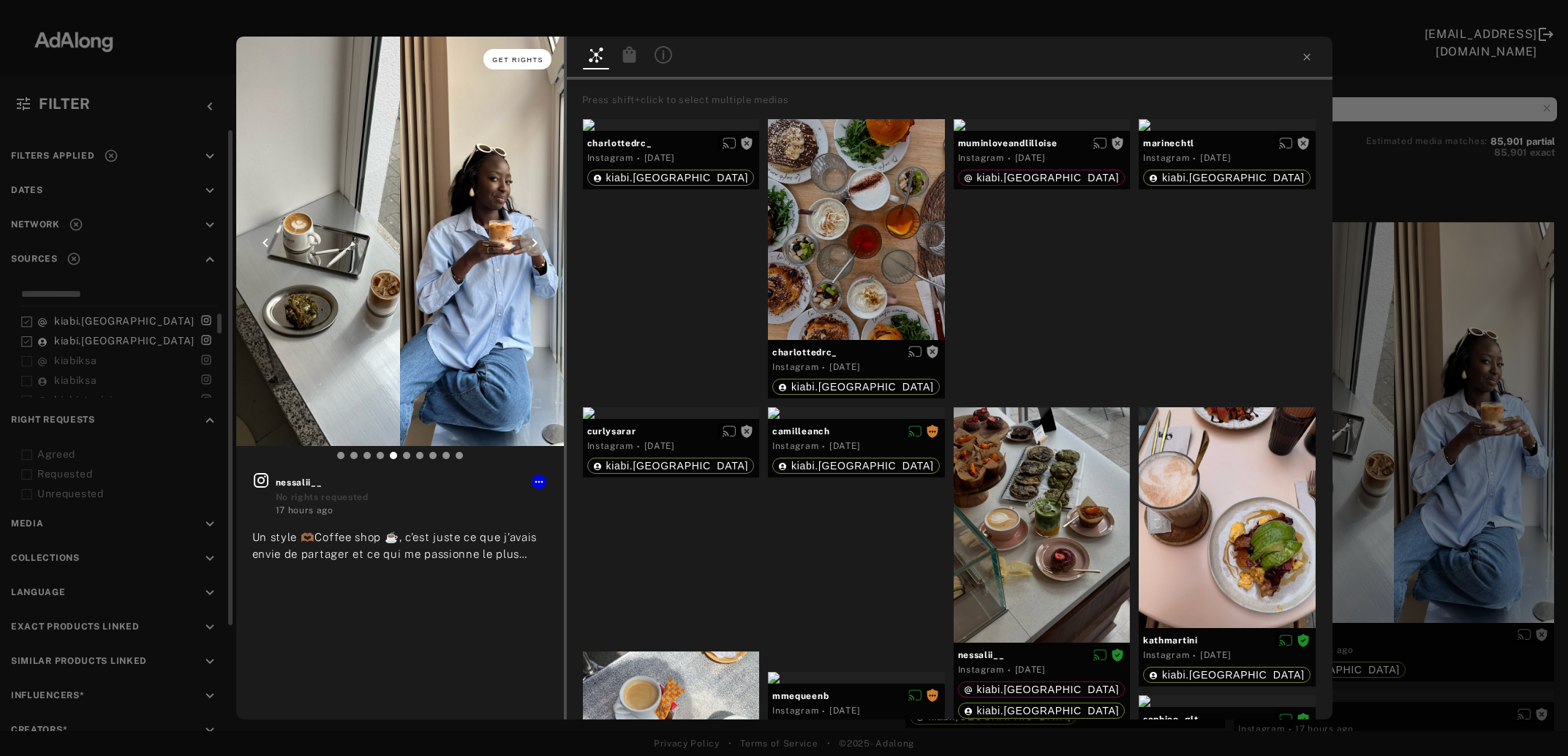
click at [532, 58] on span "Get rights" at bounding box center [517, 60] width 51 height 7
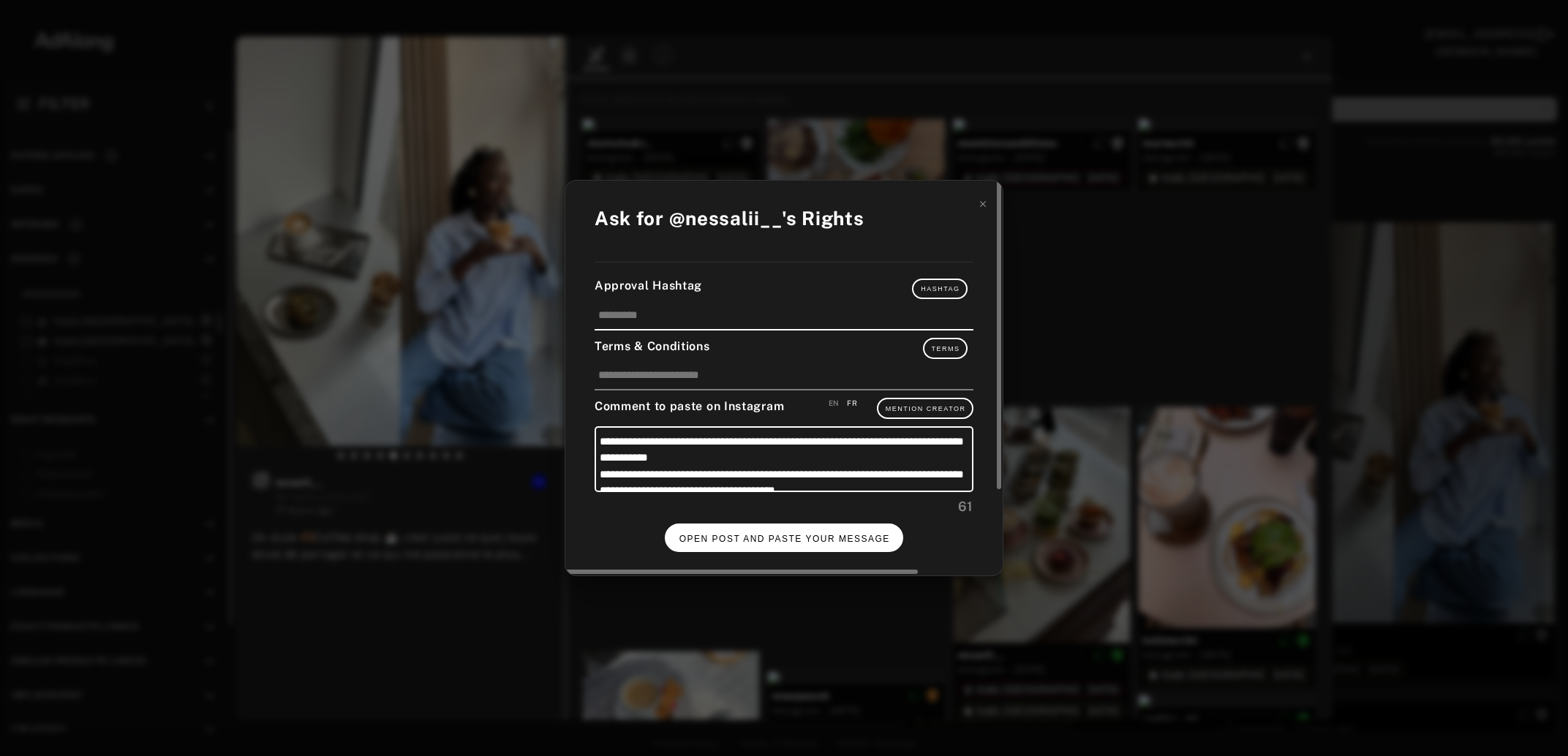
click at [773, 533] on span "OPEN POST AND PASTE YOUR MESSAGE" at bounding box center [785, 538] width 211 height 10
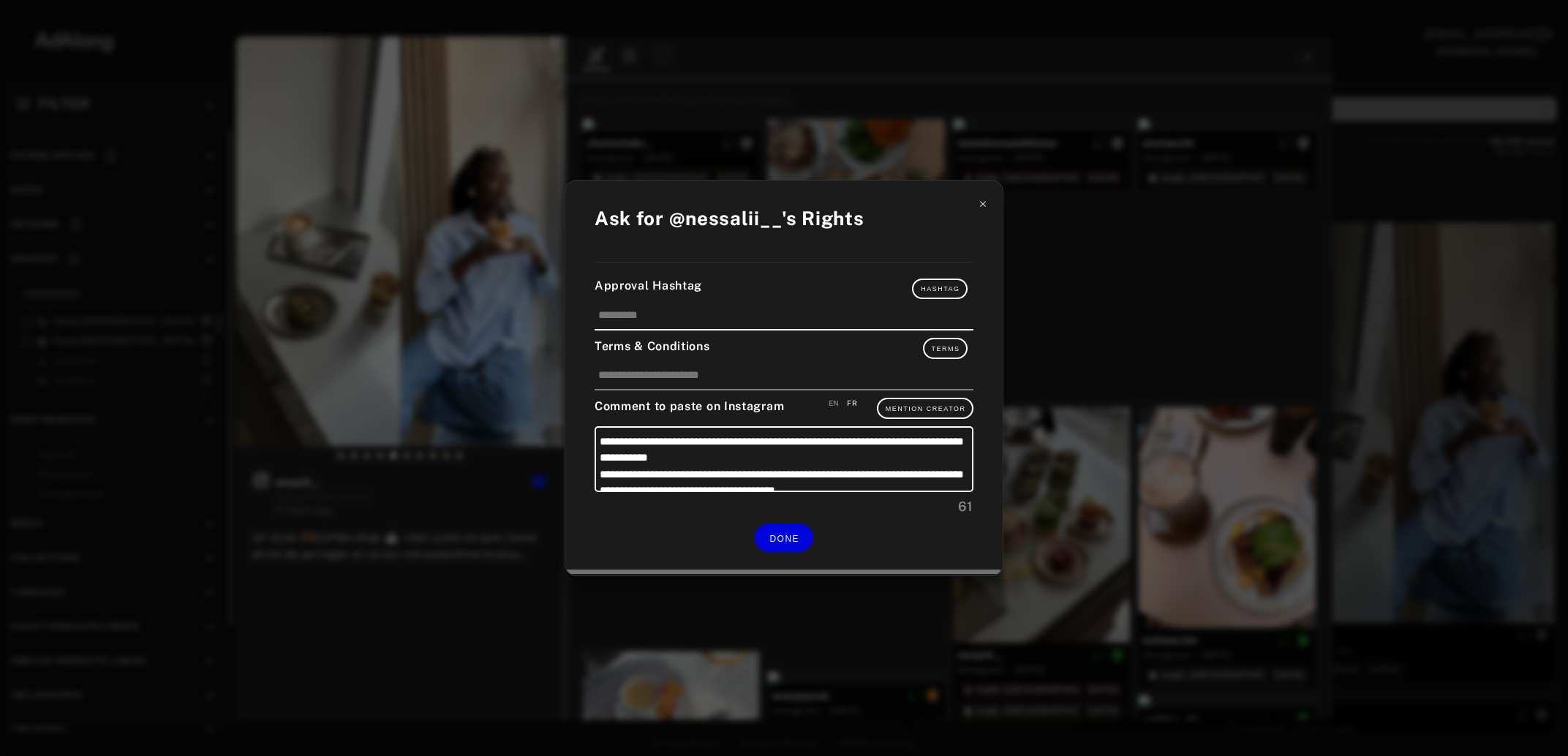
click at [980, 208] on icon at bounding box center [982, 204] width 10 height 10
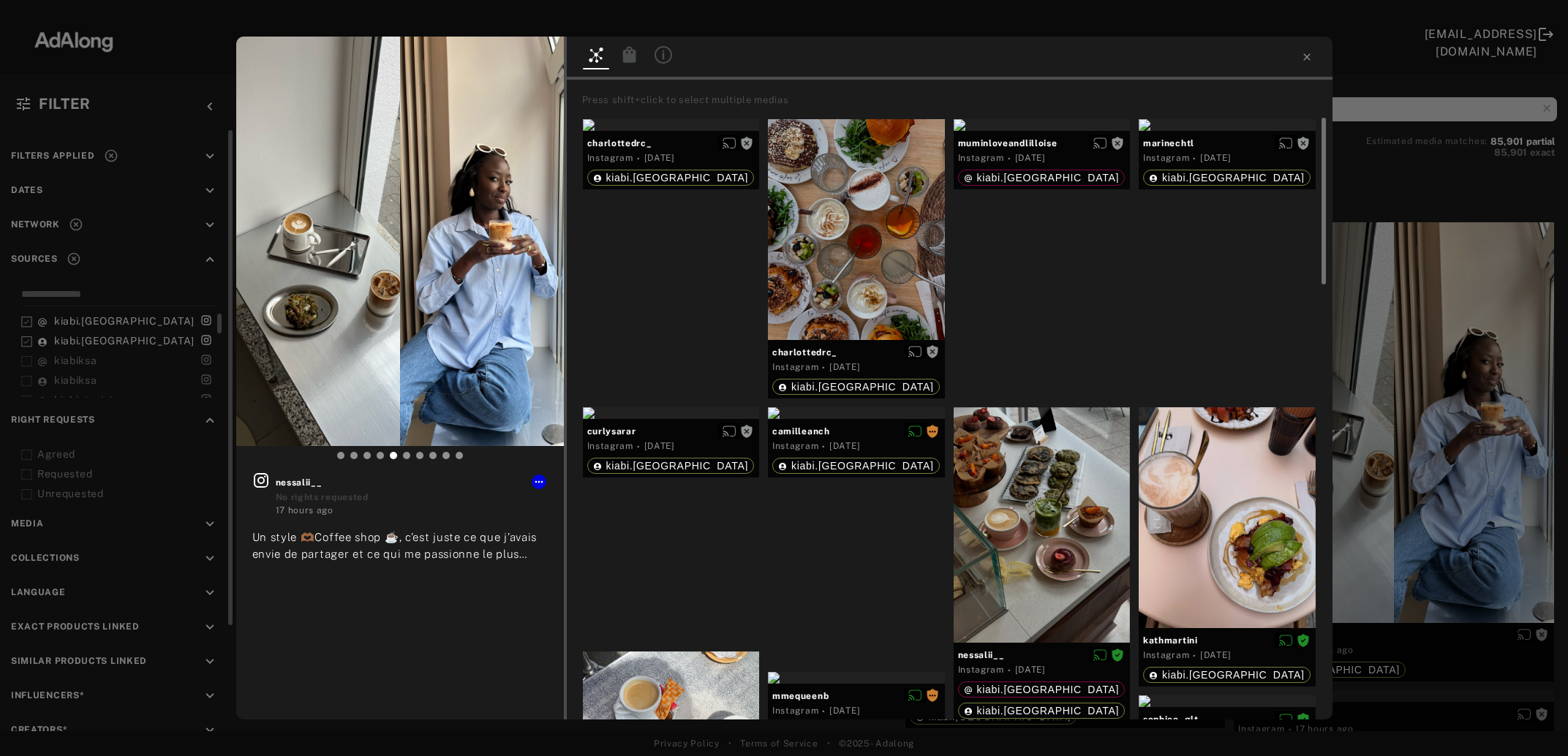
scroll to position [12747, 0]
click at [533, 54] on button "Get rights" at bounding box center [516, 59] width 67 height 20
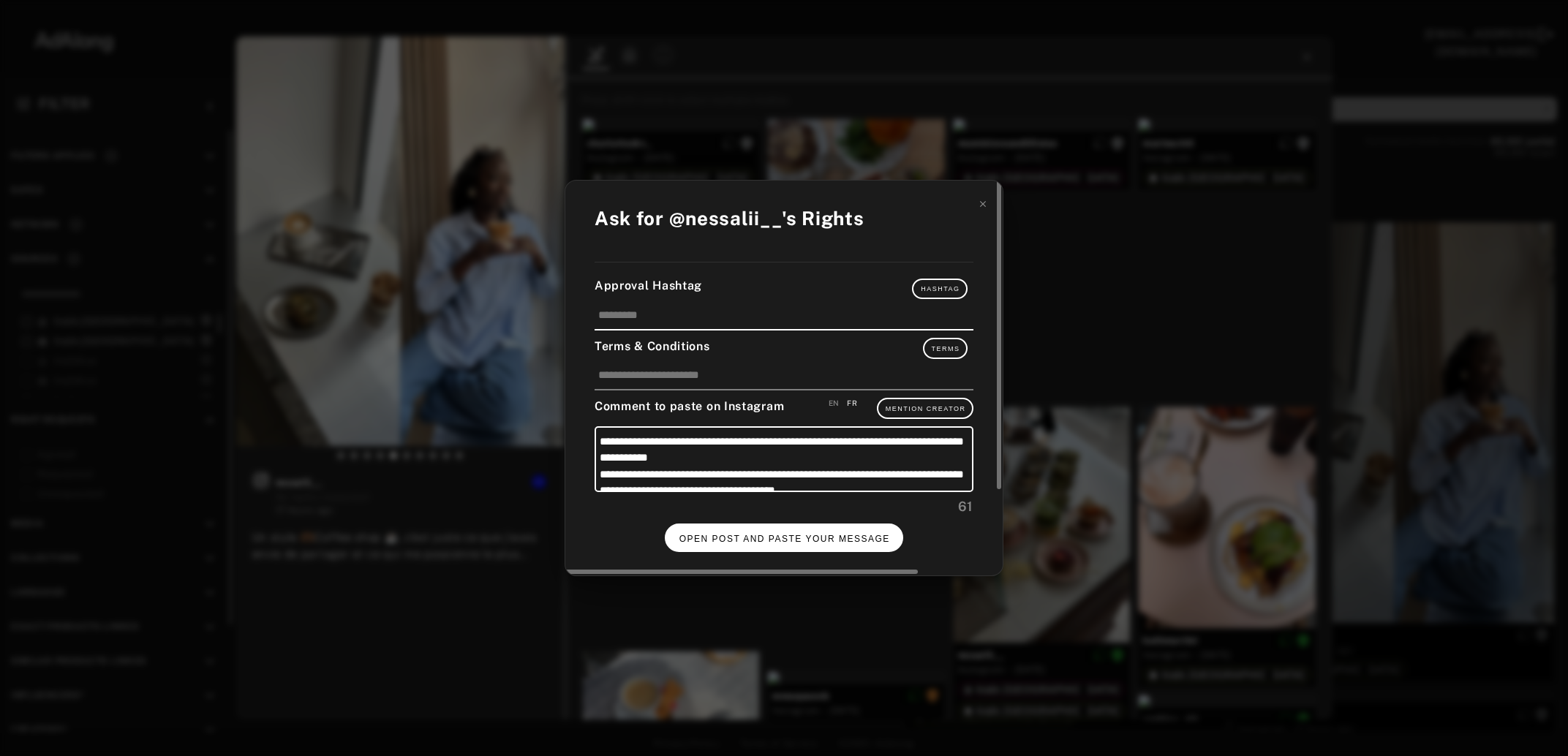
click at [807, 534] on span "OPEN POST AND PASTE YOUR MESSAGE" at bounding box center [785, 538] width 211 height 10
click at [799, 533] on span "DONE" at bounding box center [785, 538] width 30 height 10
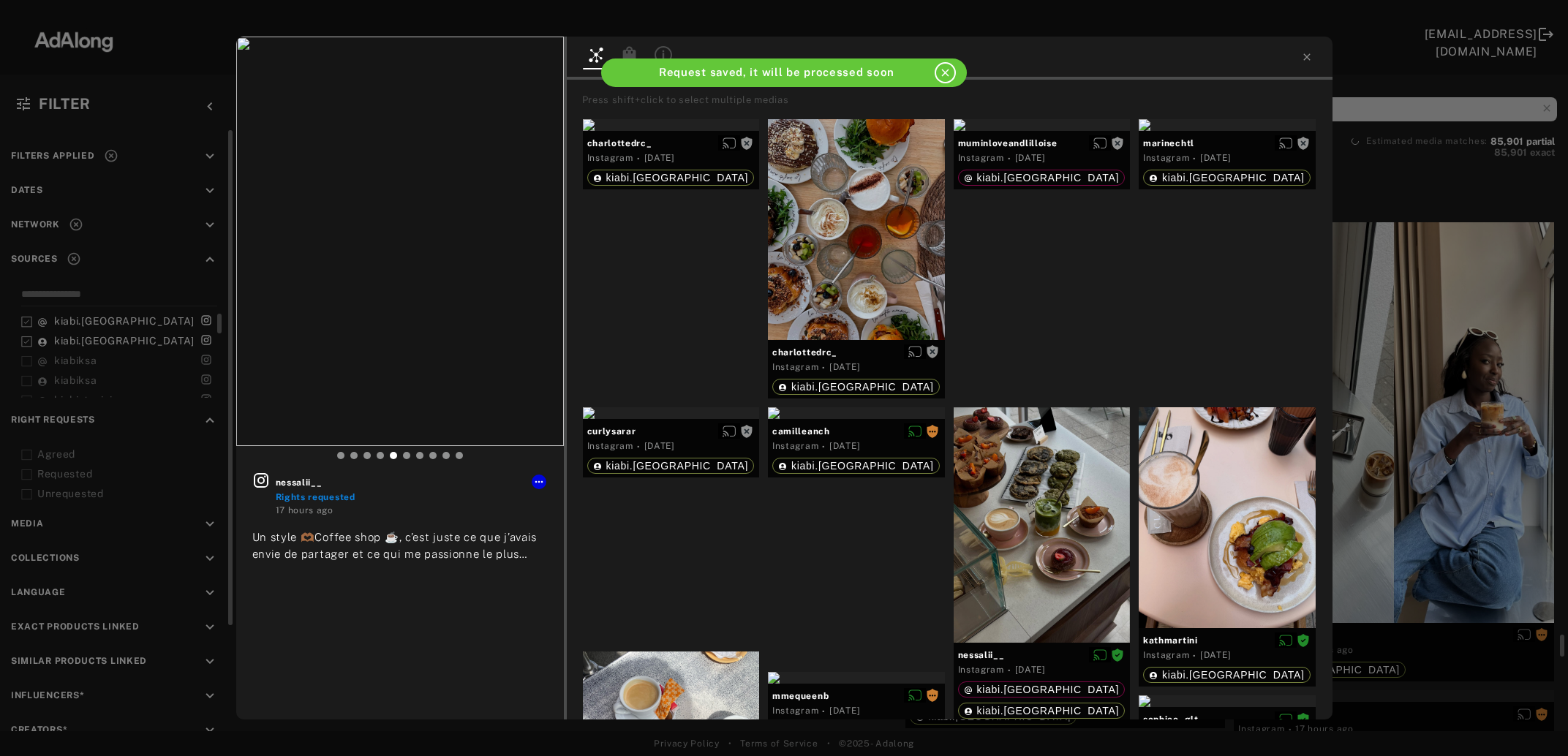
click at [1426, 446] on div "nessalii__ Rights requested 17 hours ago Un style 🫶🏾Coffee shop ☕️, c’est juste…" at bounding box center [784, 378] width 1568 height 756
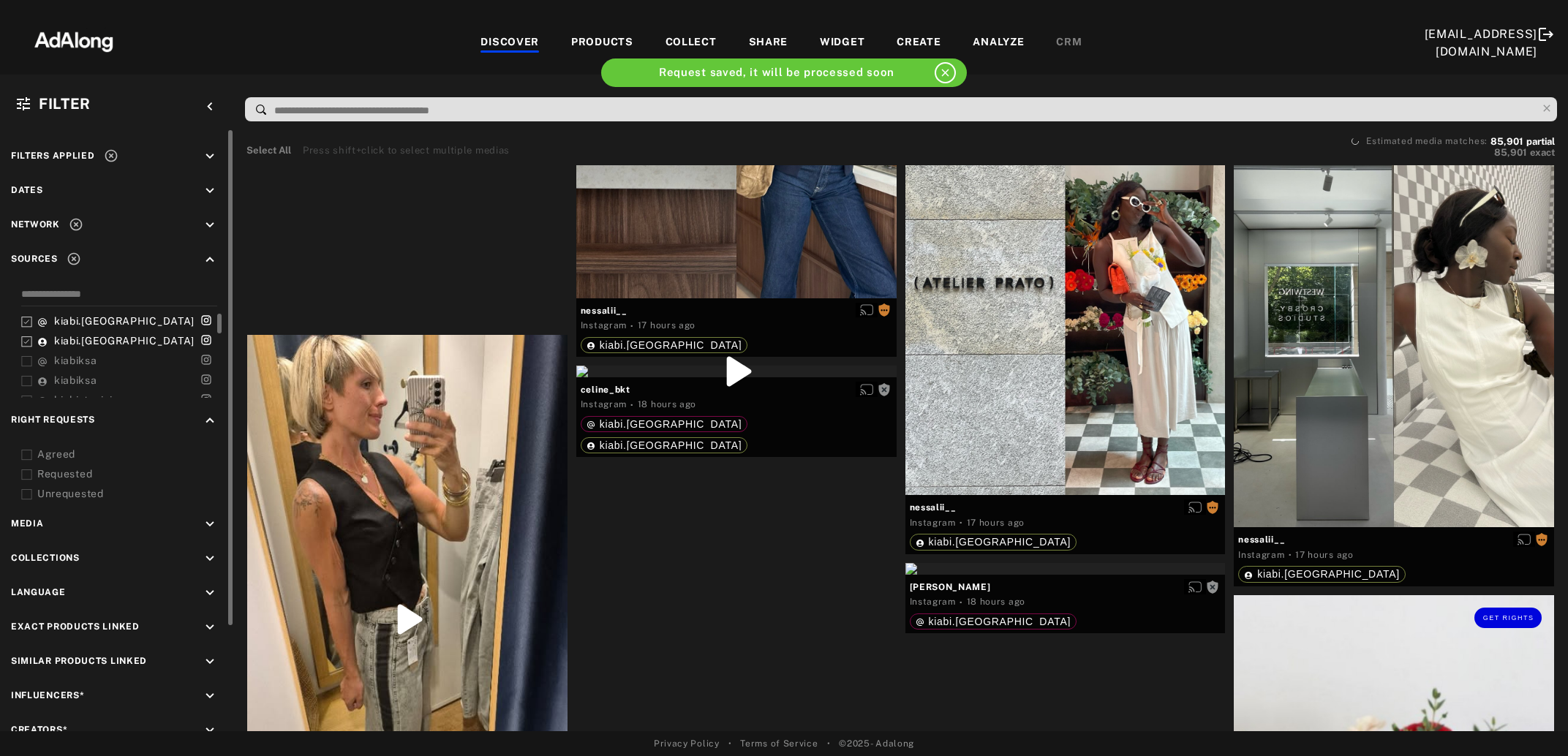
scroll to position [14014, 0]
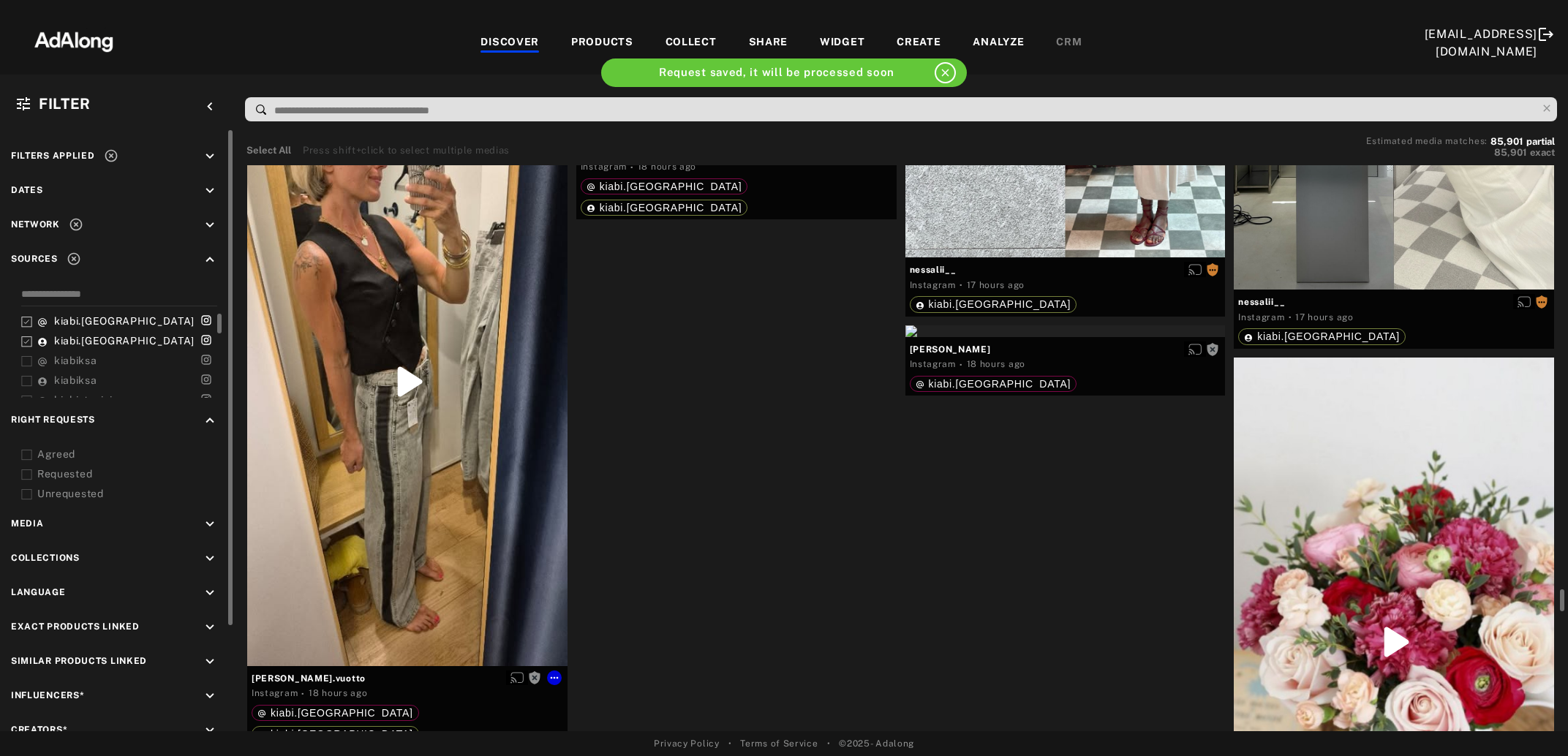
click at [488, 496] on div "Get rights" at bounding box center [407, 382] width 320 height 569
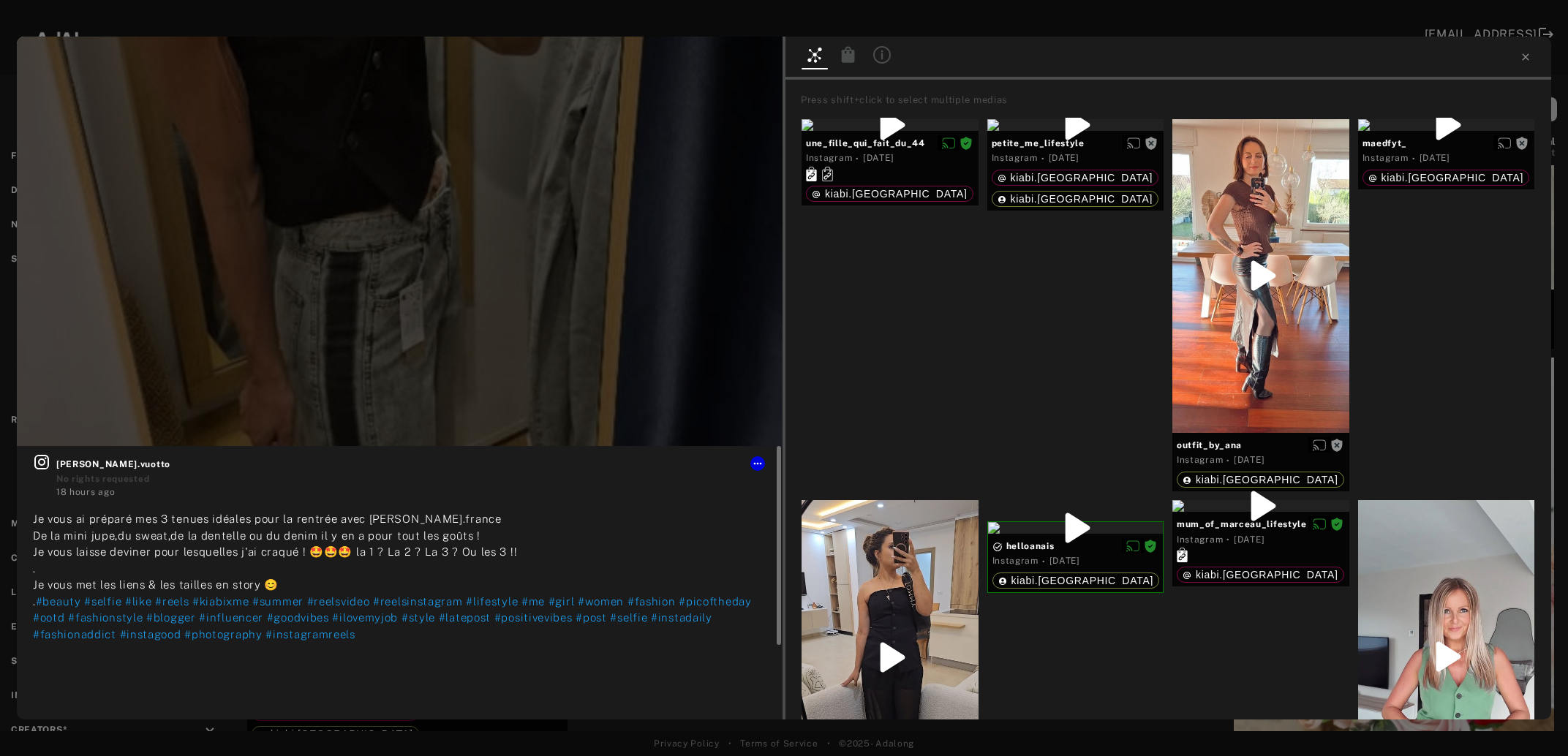
click at [43, 464] on icon at bounding box center [42, 462] width 17 height 17
click at [740, 60] on span "Get rights" at bounding box center [737, 60] width 51 height 7
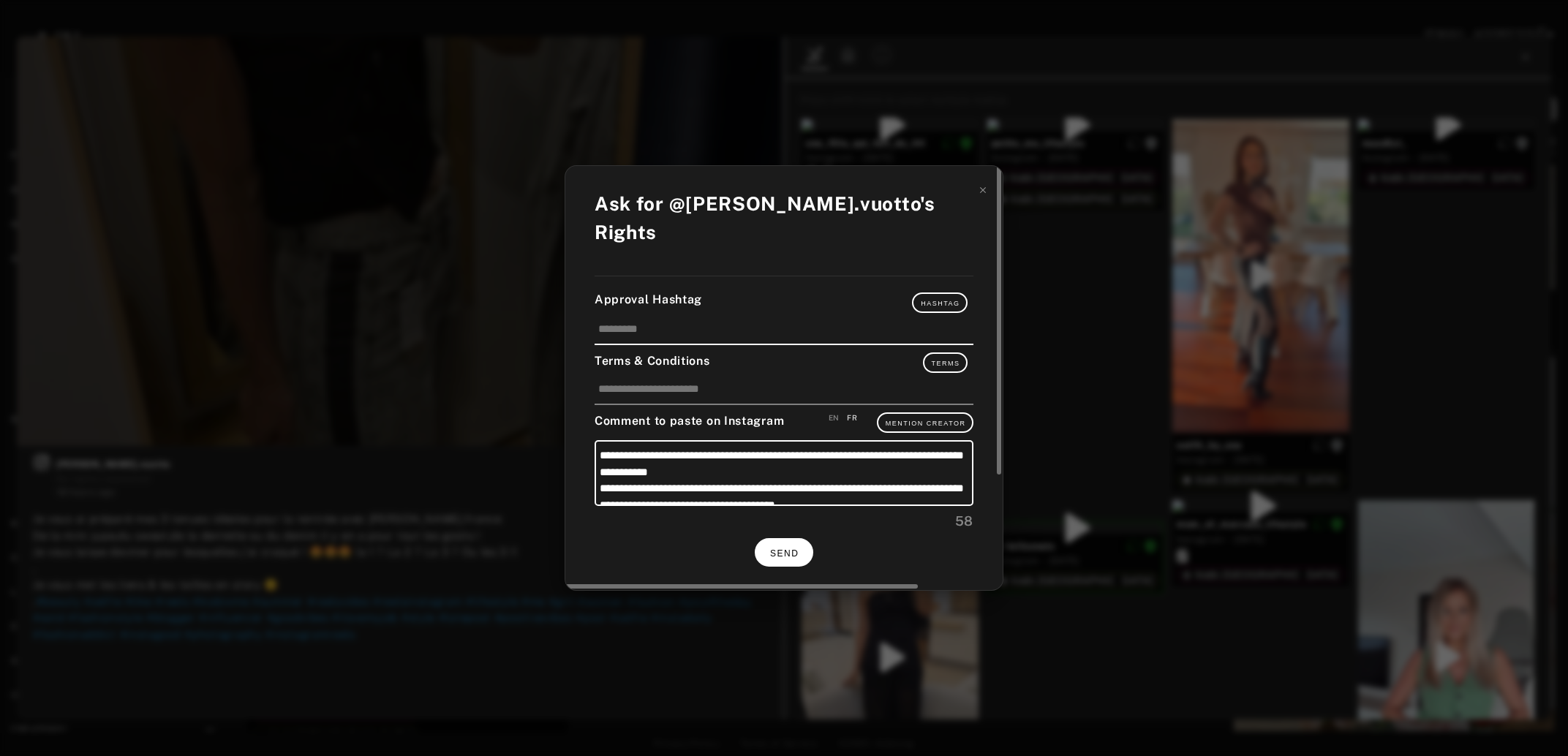
click at [801, 541] on button "SEND" at bounding box center [784, 552] width 58 height 28
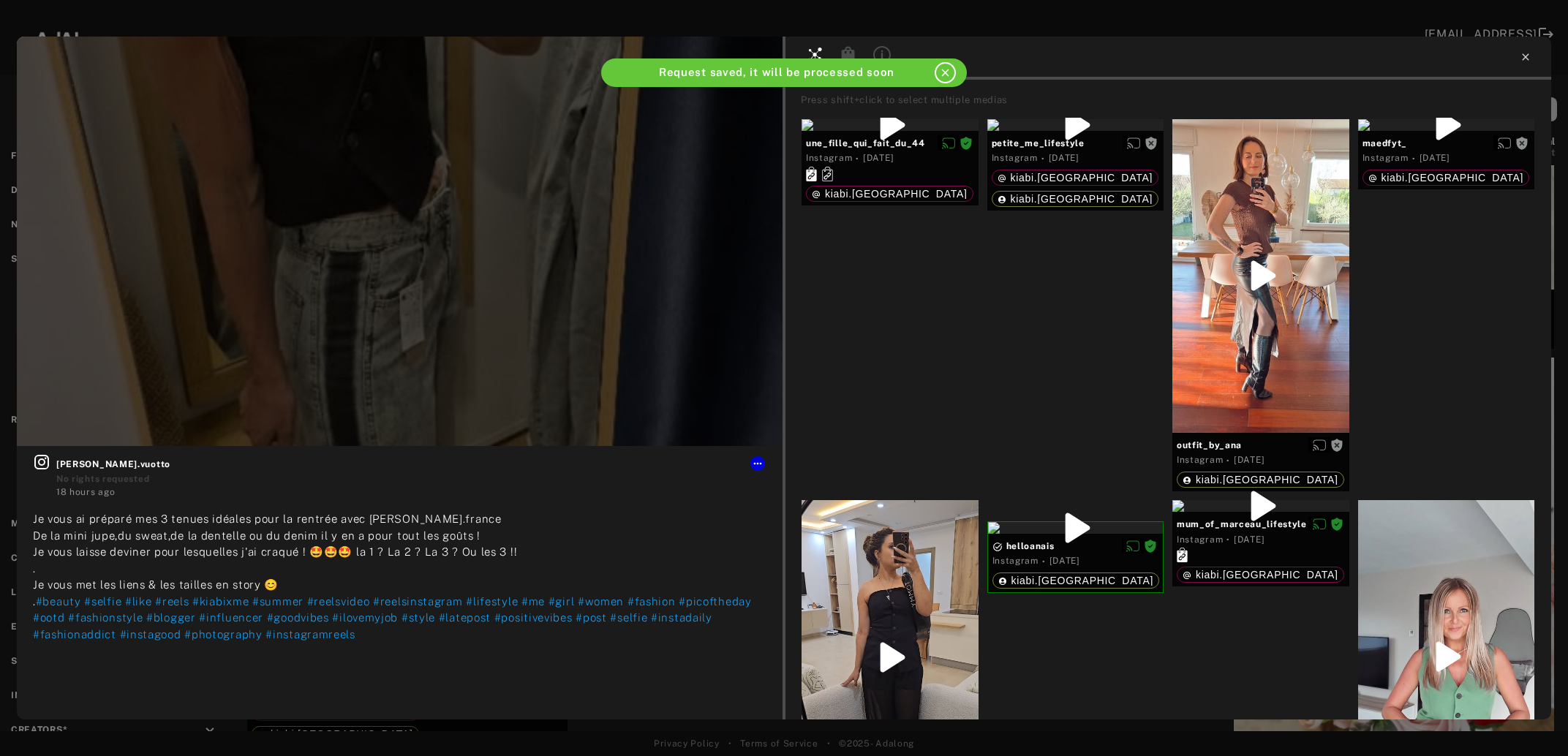
click at [1525, 58] on icon at bounding box center [1525, 57] width 12 height 12
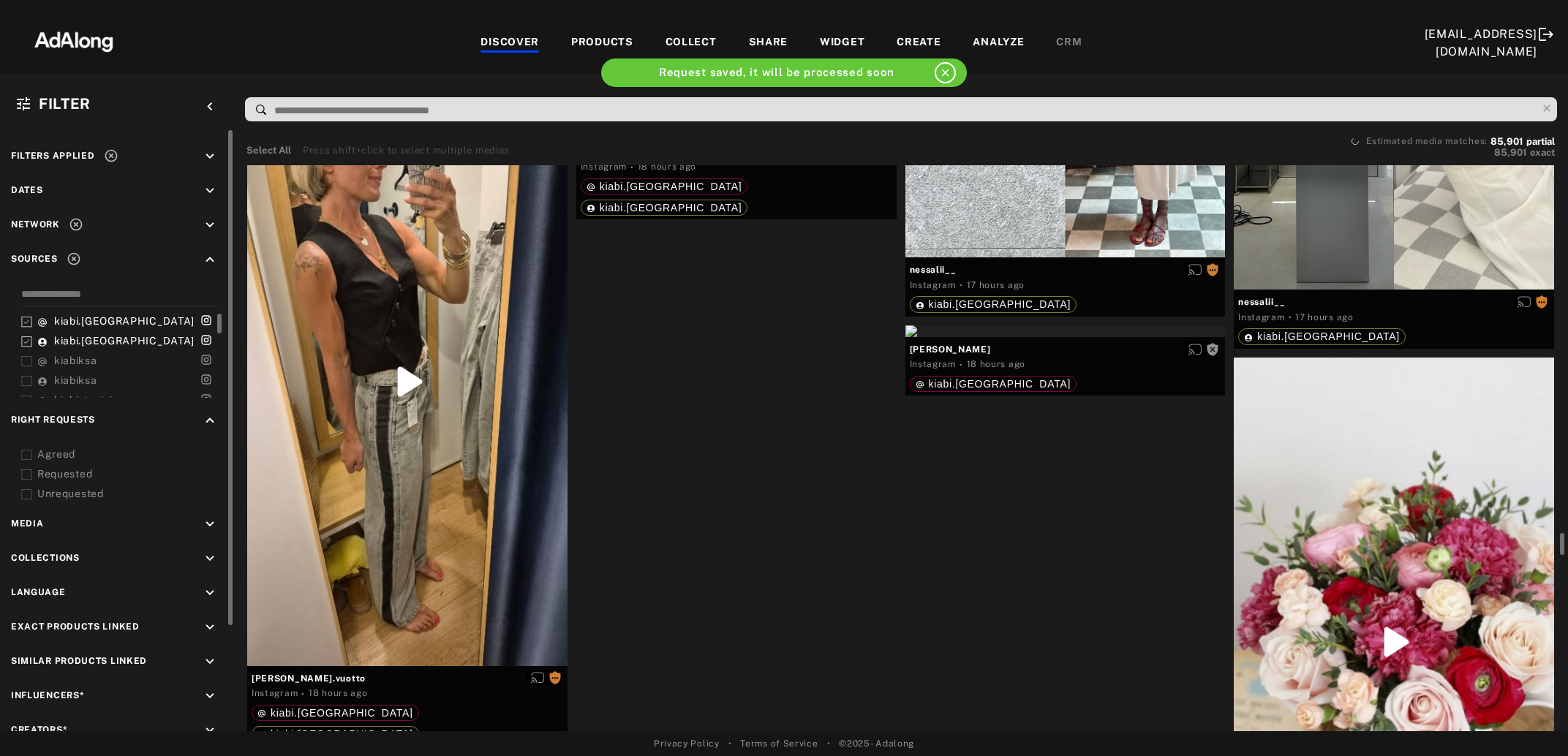
click at [749, 139] on div "Get rights" at bounding box center [736, 134] width 320 height 12
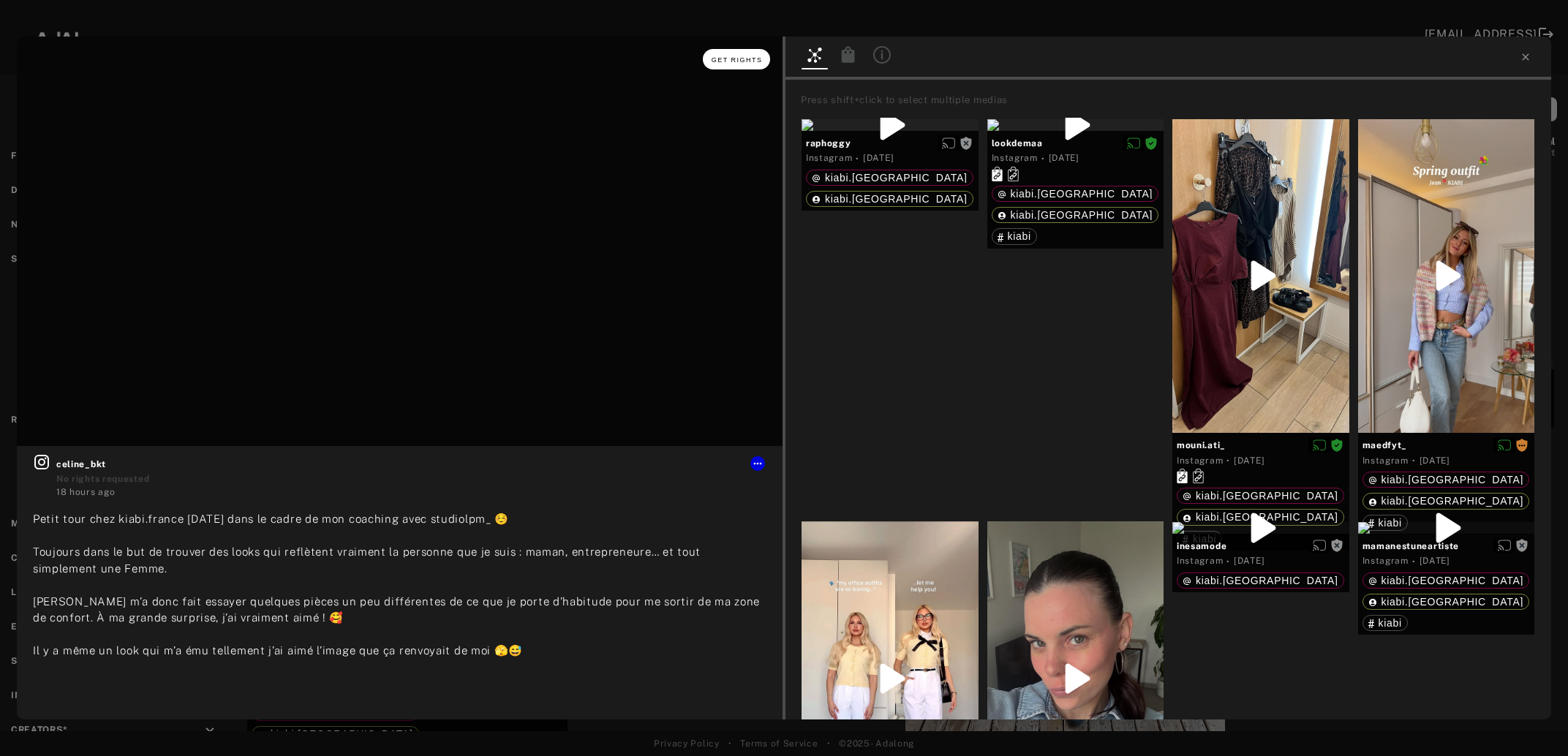
click at [734, 57] on span "Get rights" at bounding box center [737, 60] width 51 height 7
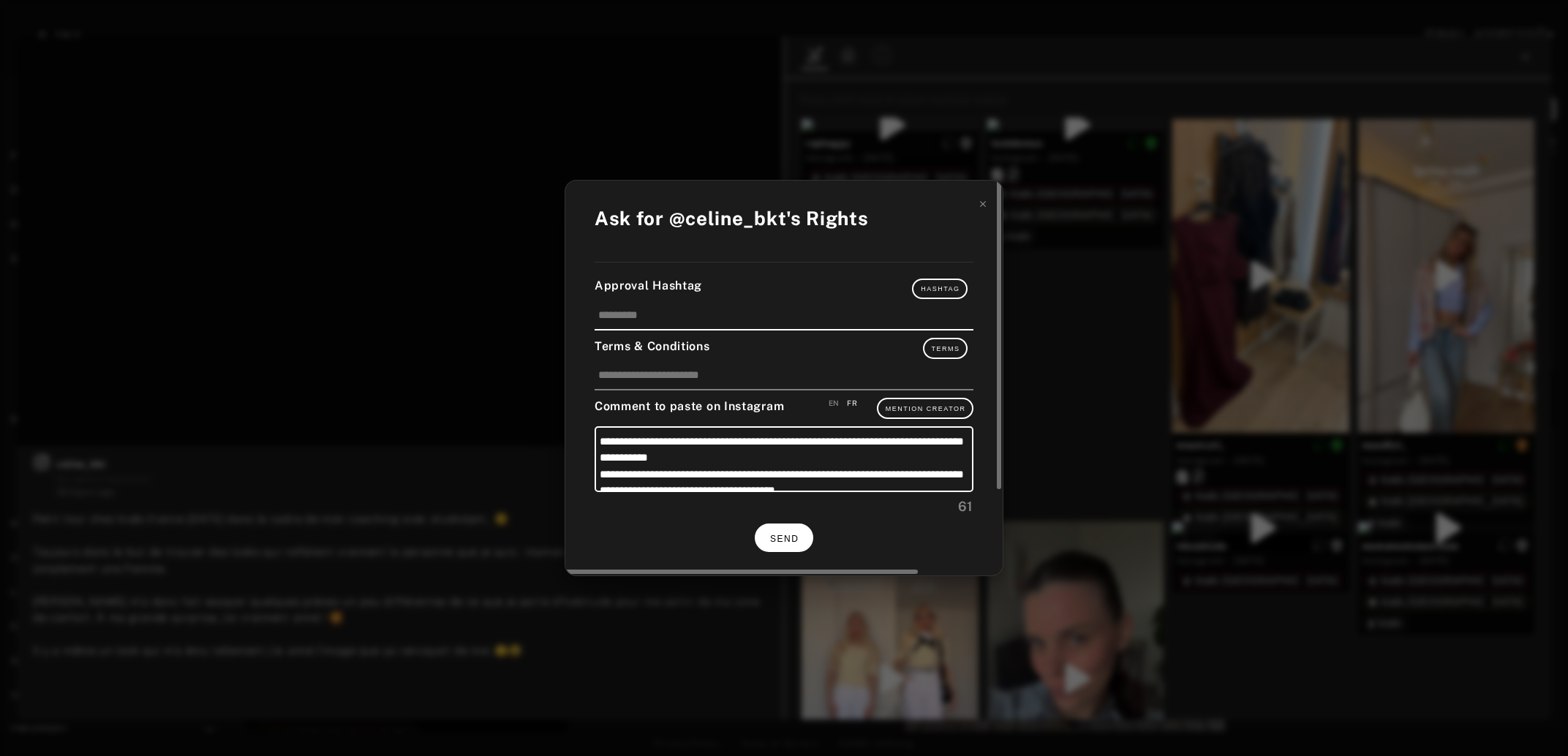
click at [796, 537] on span "SEND" at bounding box center [784, 538] width 28 height 10
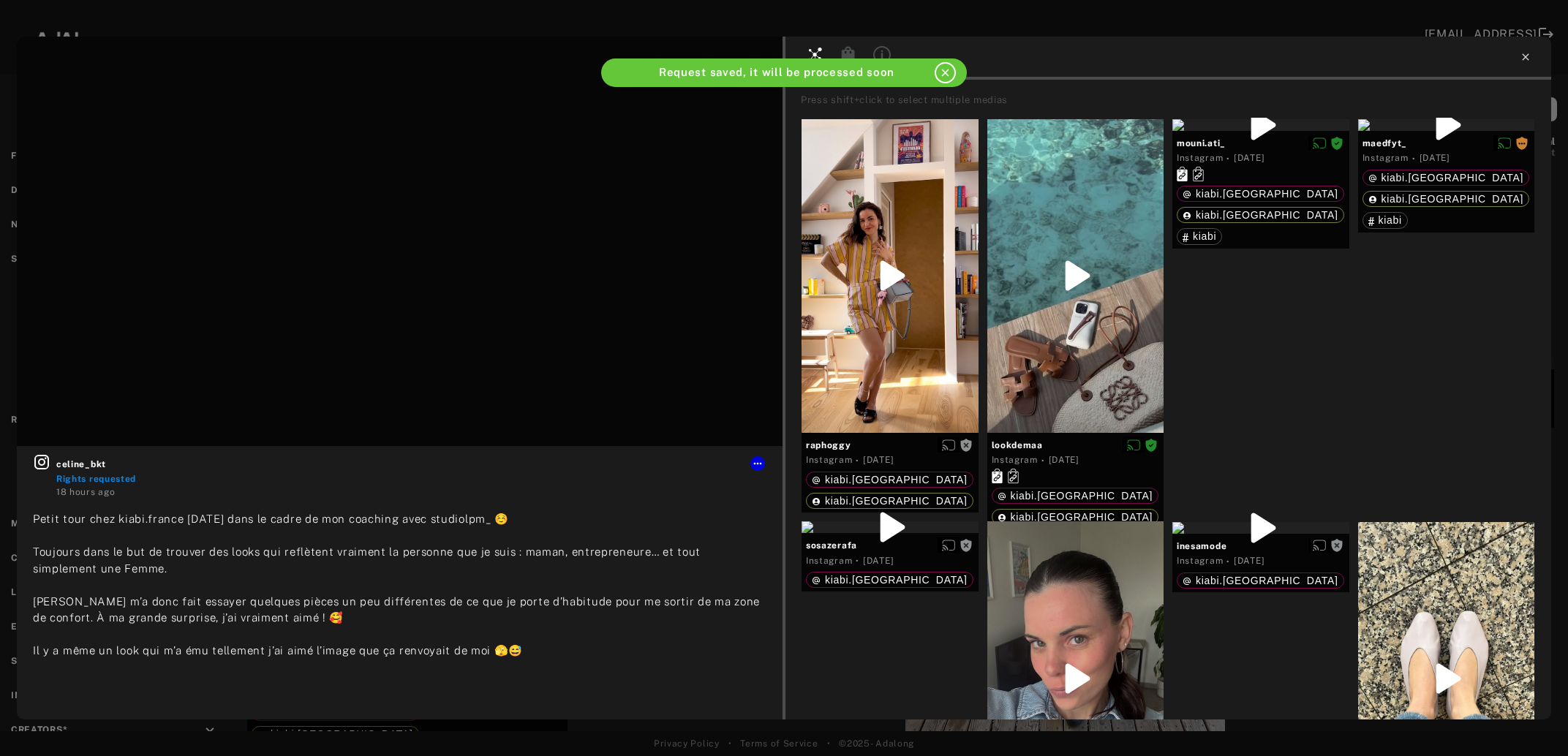
click at [1531, 57] on icon at bounding box center [1525, 57] width 12 height 12
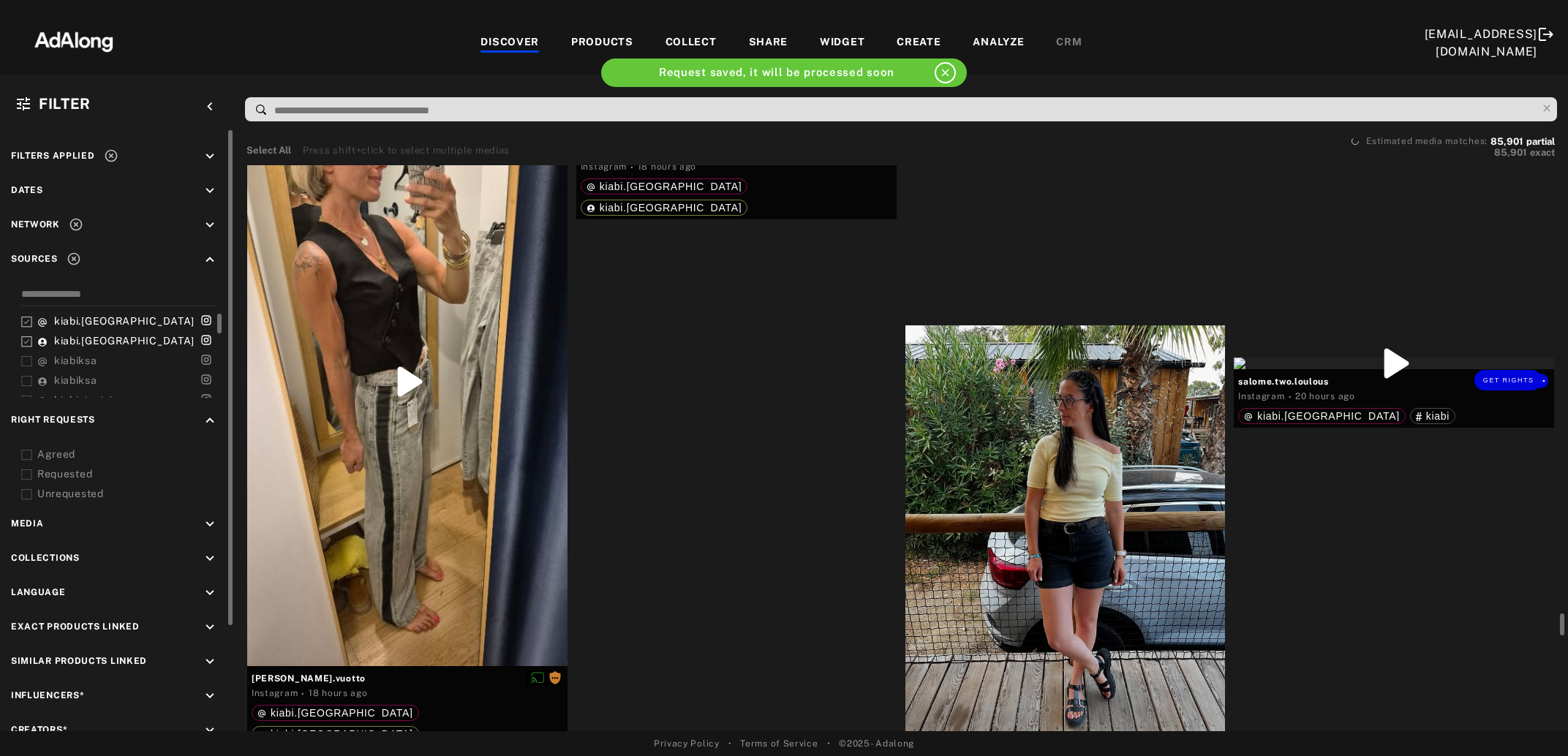
scroll to position [14093, 0]
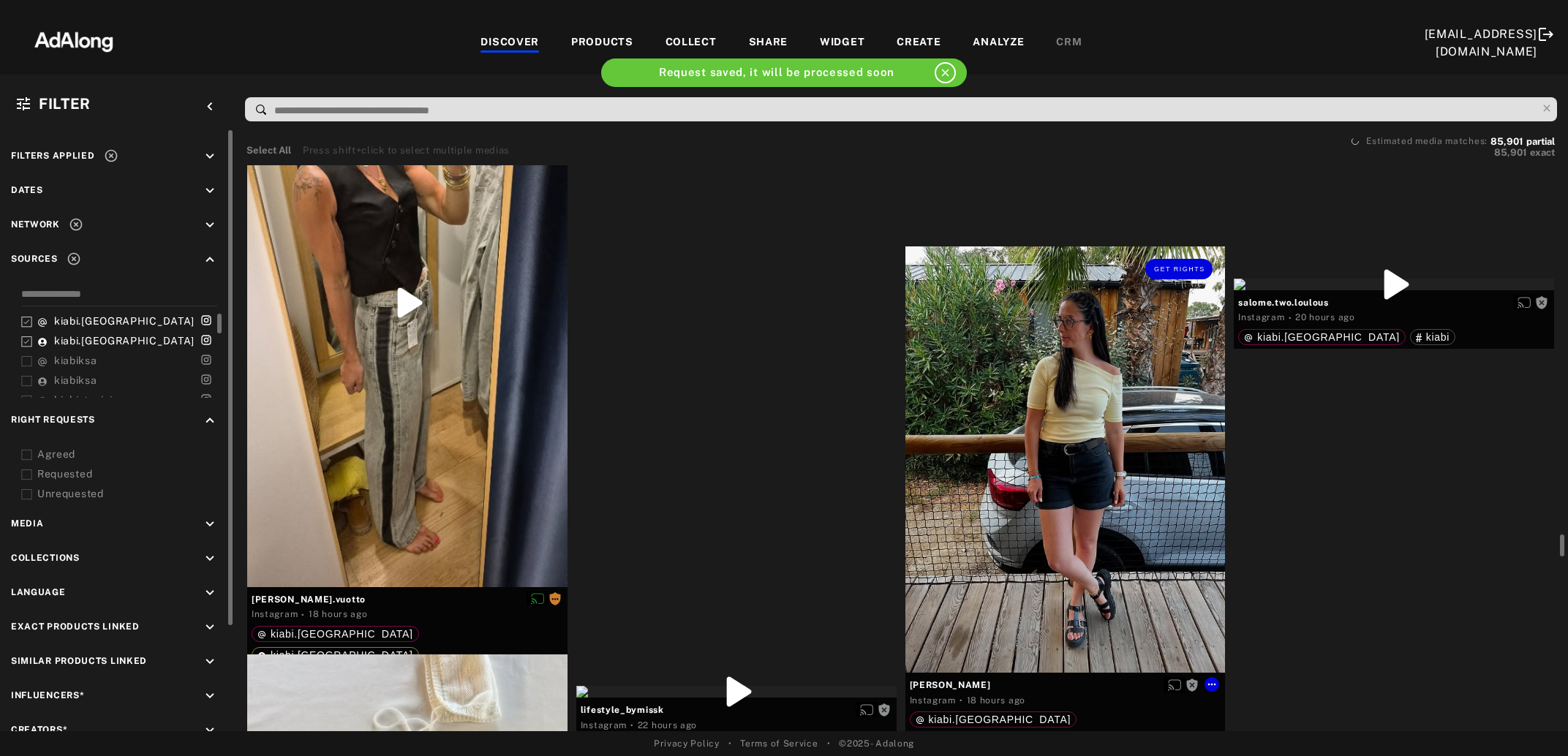
click at [1063, 499] on div "Get rights" at bounding box center [1065, 459] width 320 height 426
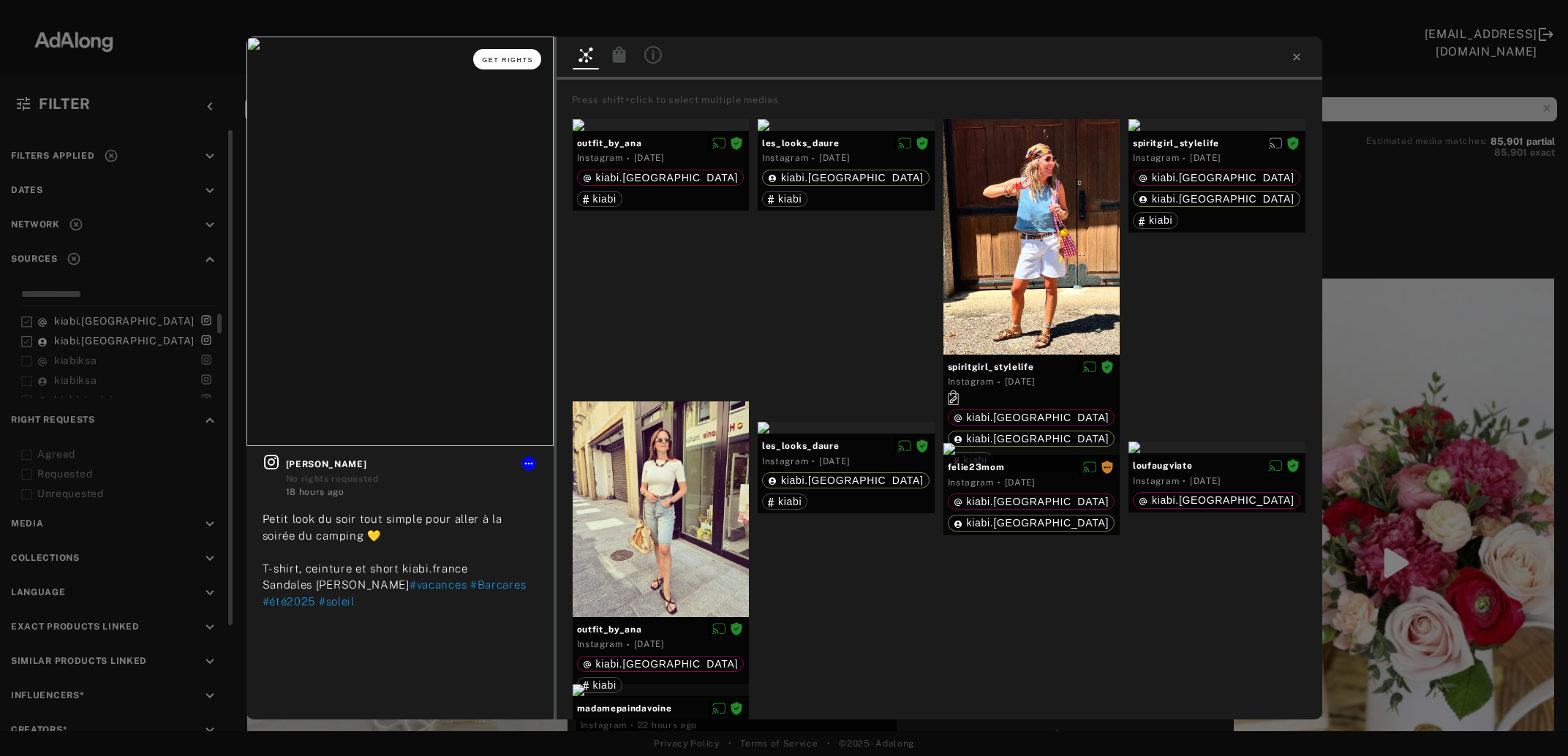
click at [516, 62] on span "Get rights" at bounding box center [507, 60] width 51 height 7
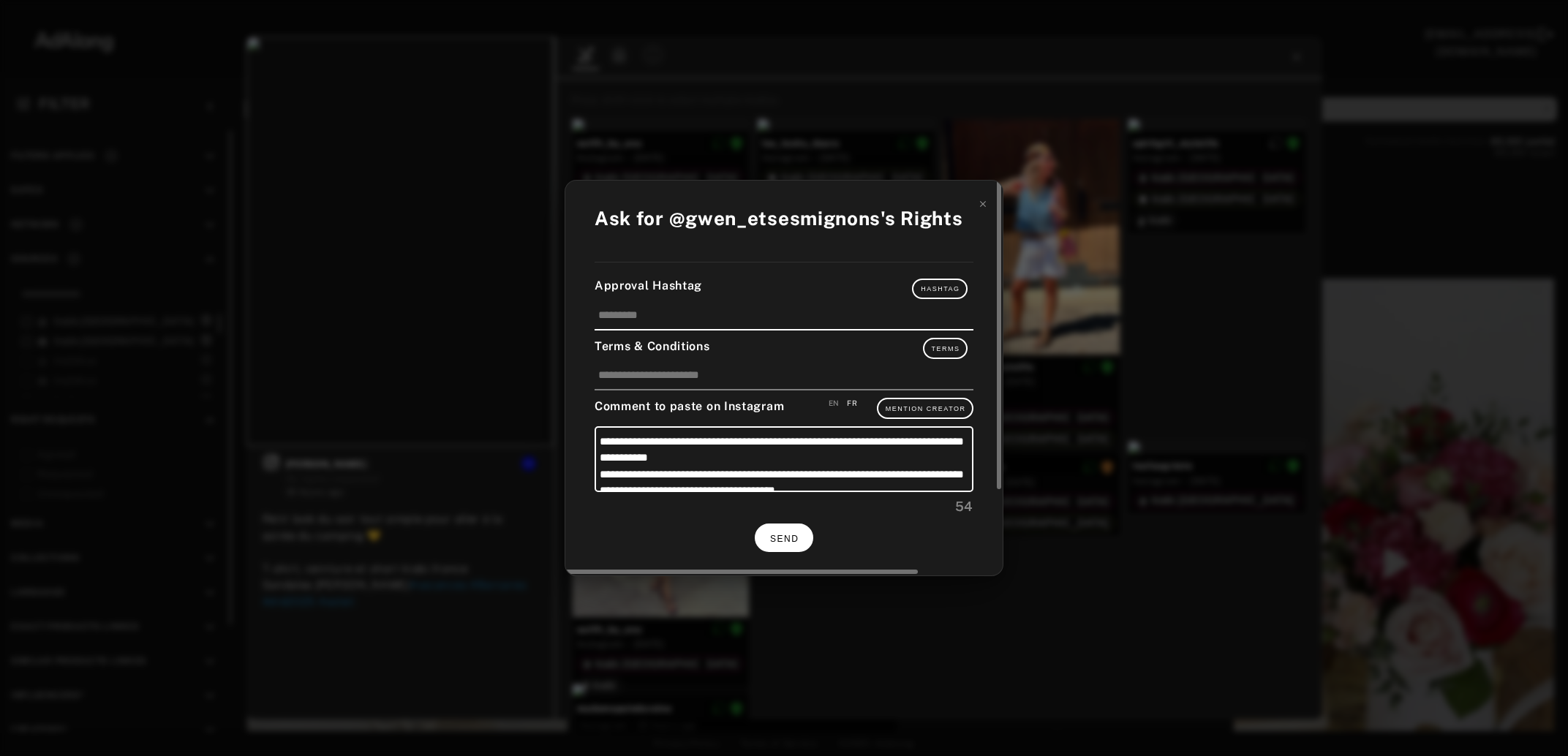
click at [785, 533] on span "SEND" at bounding box center [784, 538] width 28 height 10
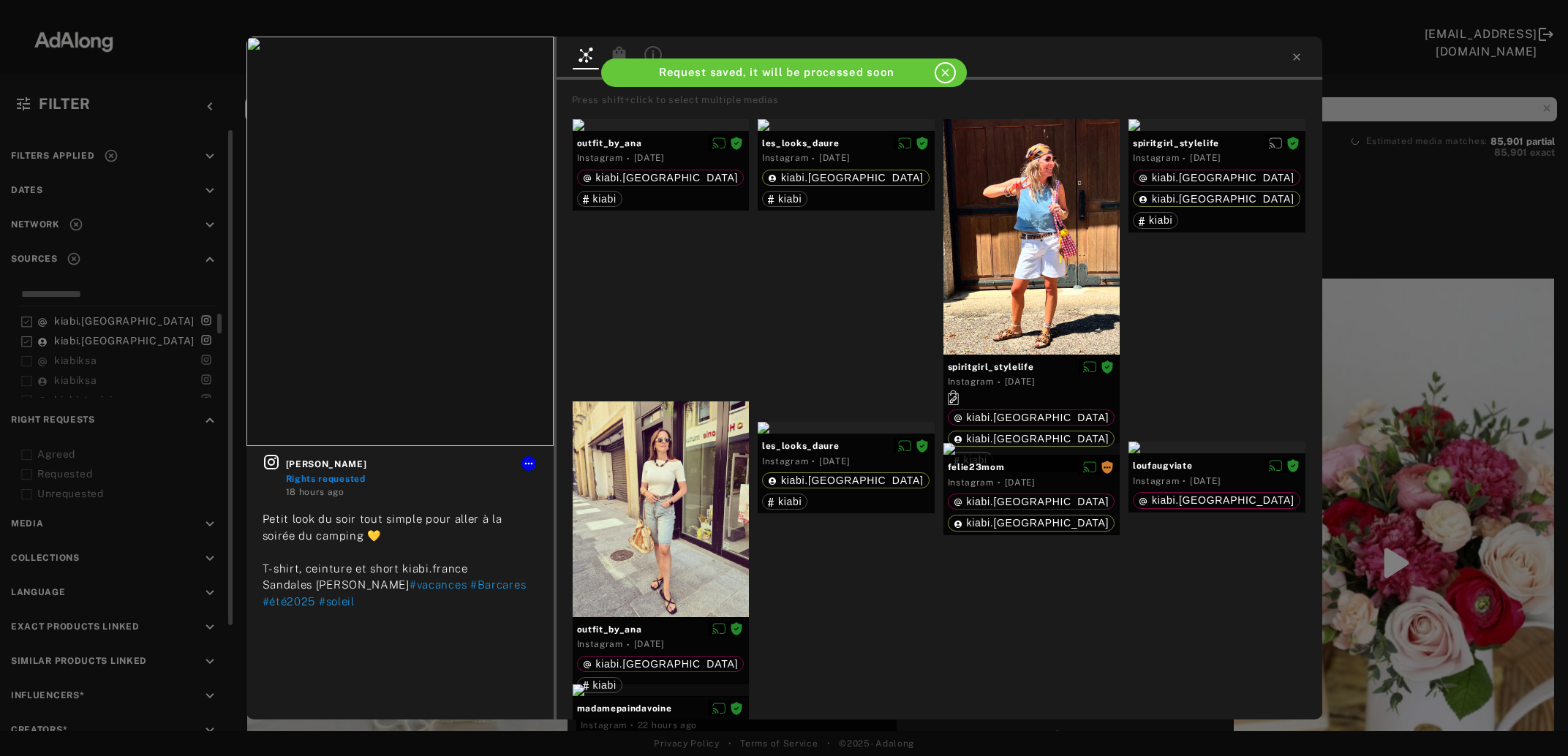
click at [1389, 506] on div "gwen_etsesmignons Rights requested 18 hours ago Petit look du soir tout simple …" at bounding box center [784, 378] width 1568 height 756
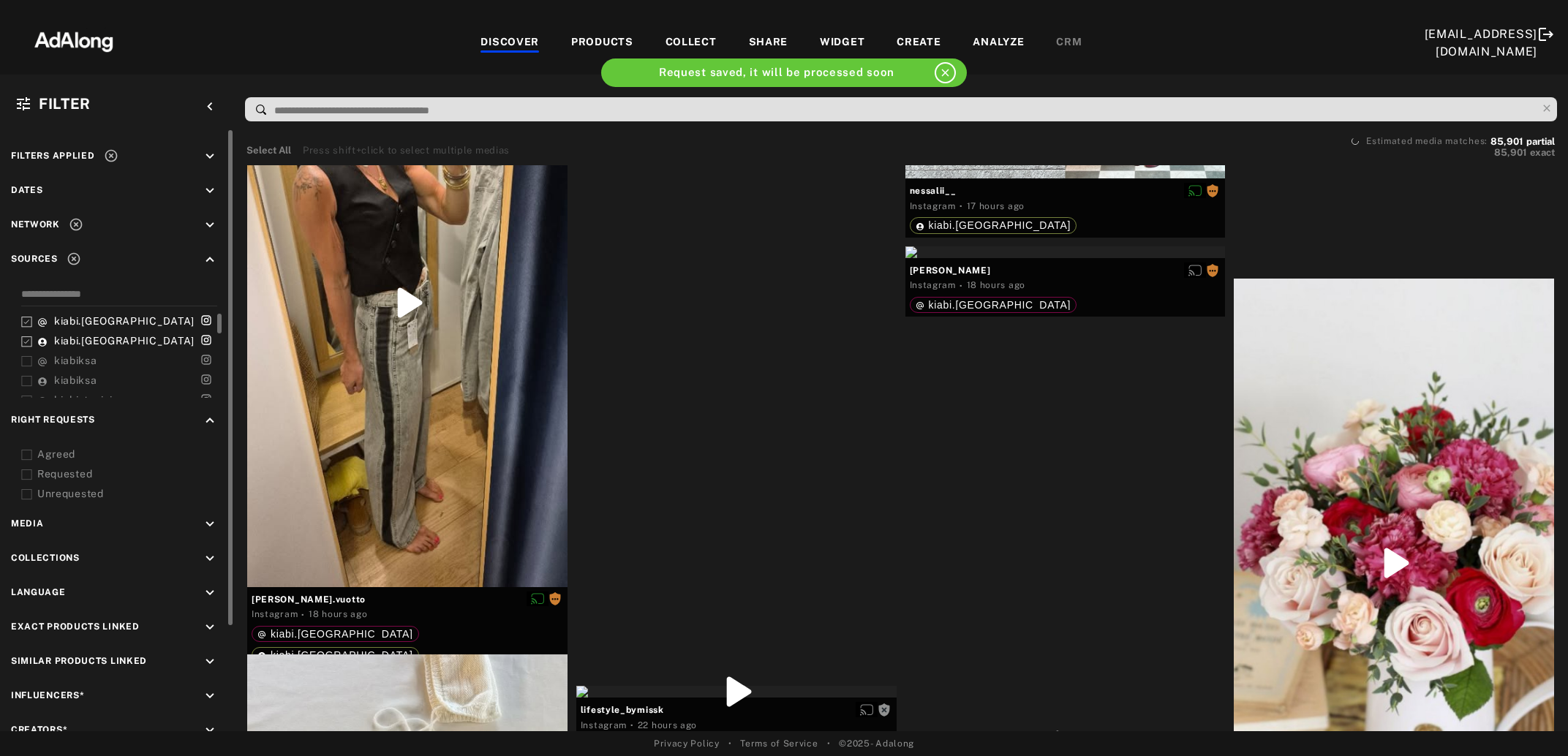
scroll to position [14252, 0]
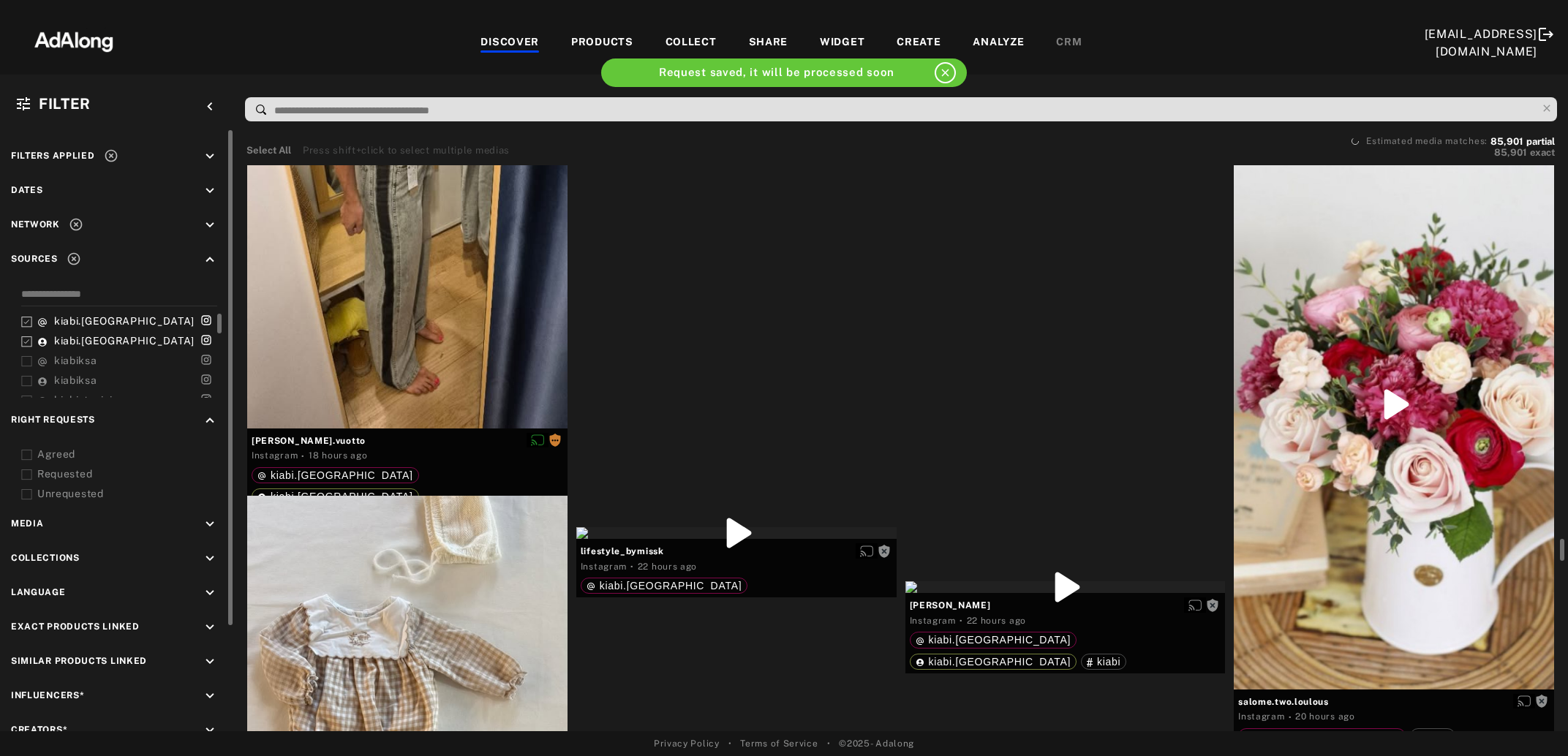
click at [1428, 470] on div at bounding box center [1394, 404] width 320 height 570
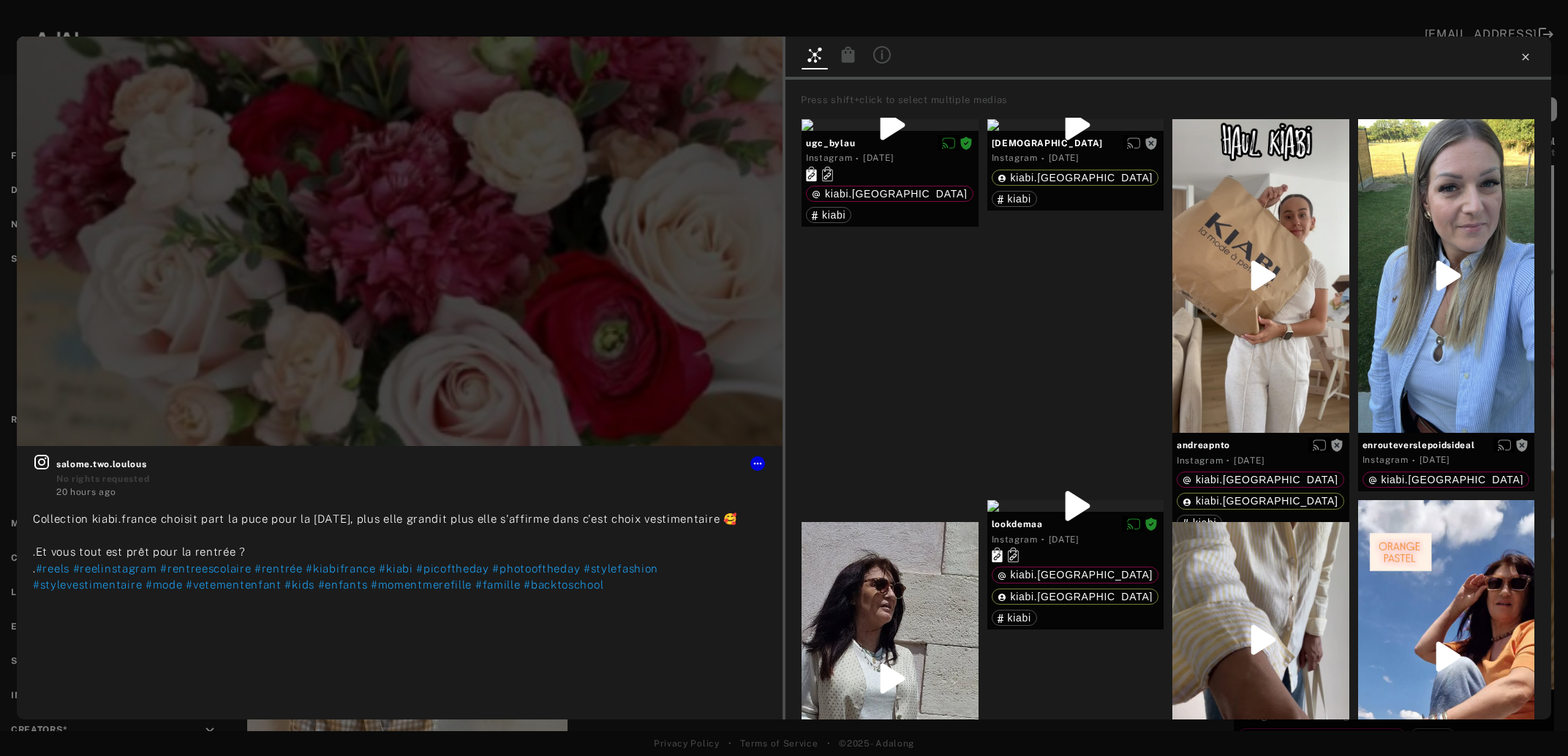
click at [1522, 57] on icon at bounding box center [1525, 57] width 12 height 12
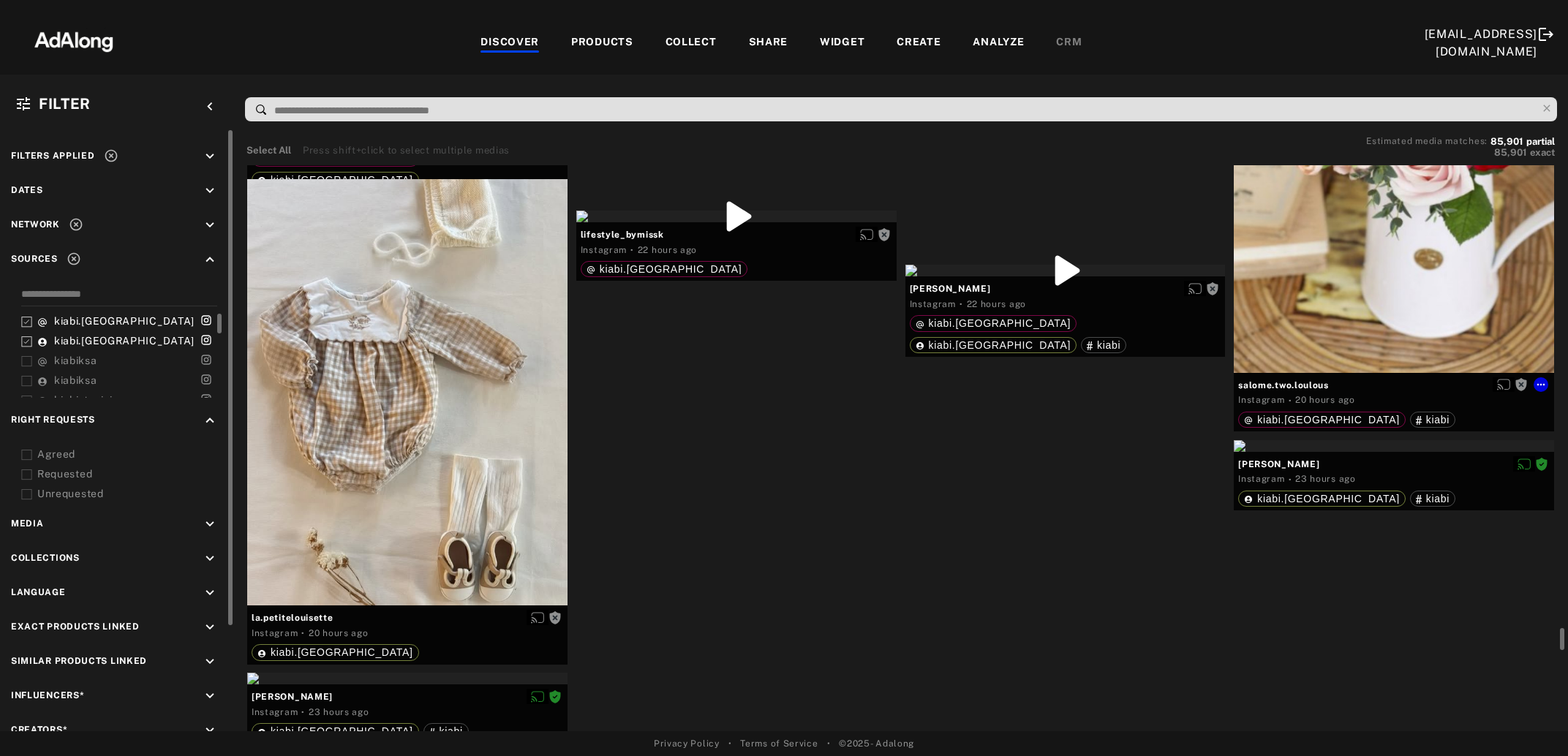
scroll to position [14647, 0]
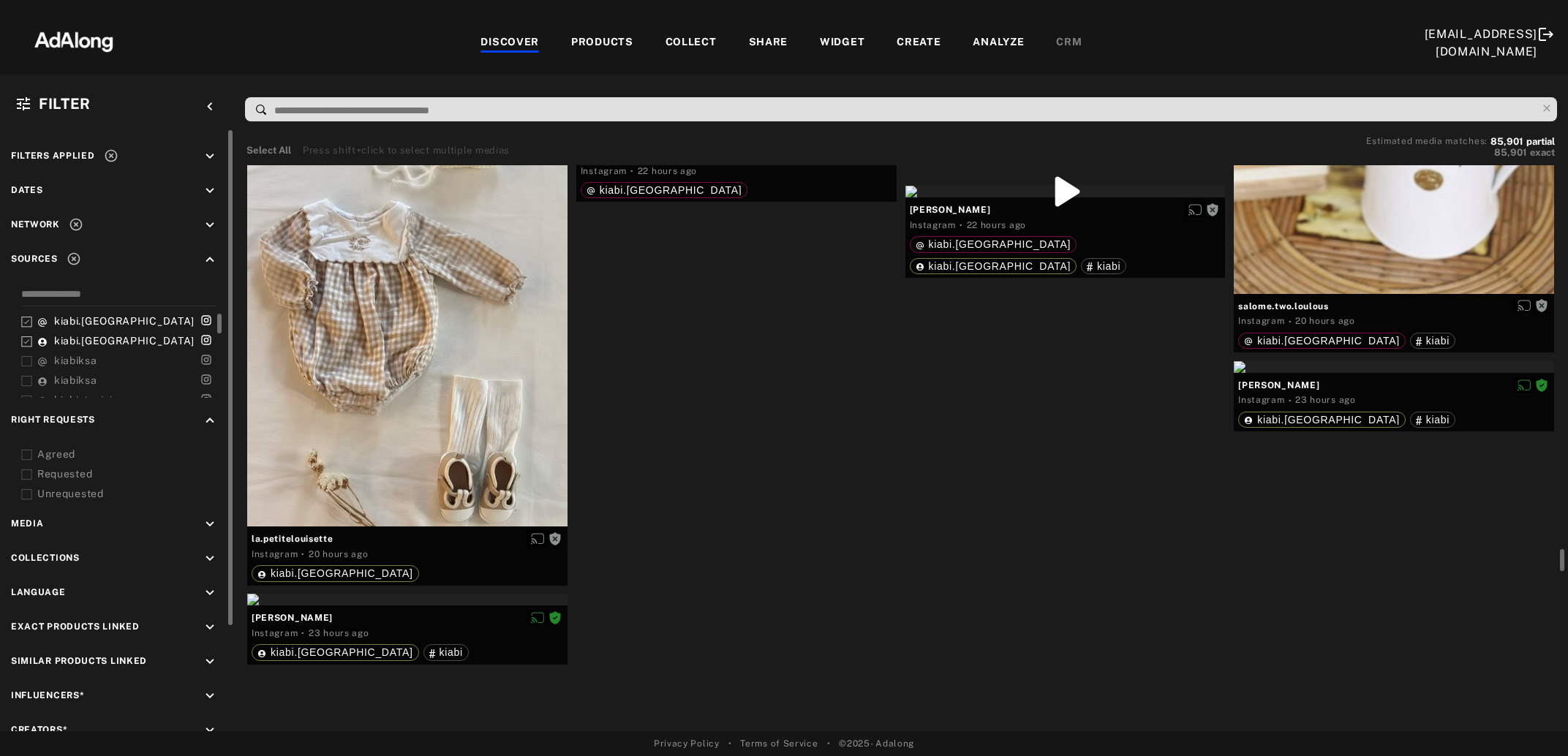
click at [711, 143] on div "Get rights" at bounding box center [736, 137] width 320 height 12
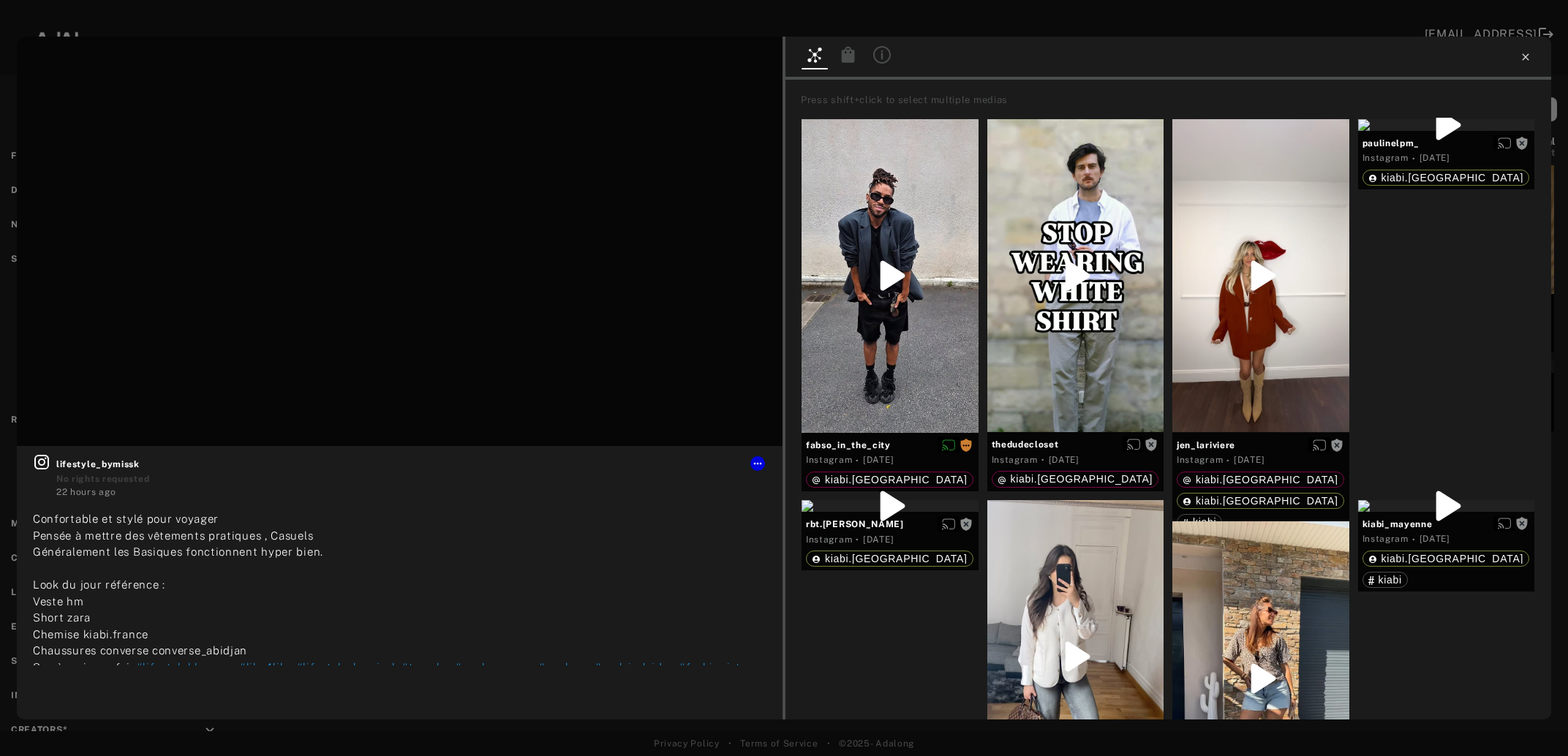
click at [1525, 53] on icon at bounding box center [1525, 57] width 12 height 12
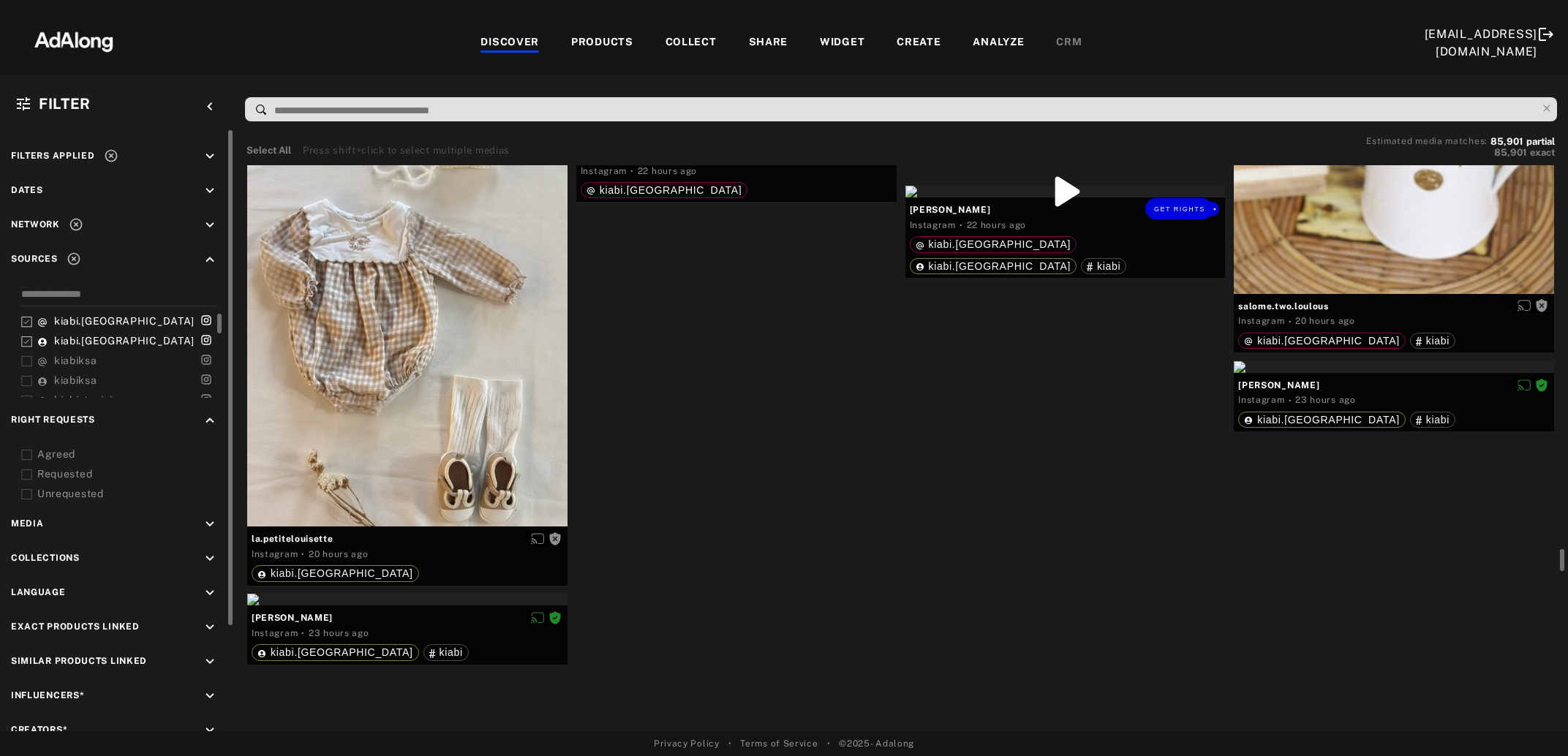
click at [1077, 197] on div "Get rights" at bounding box center [1065, 191] width 320 height 12
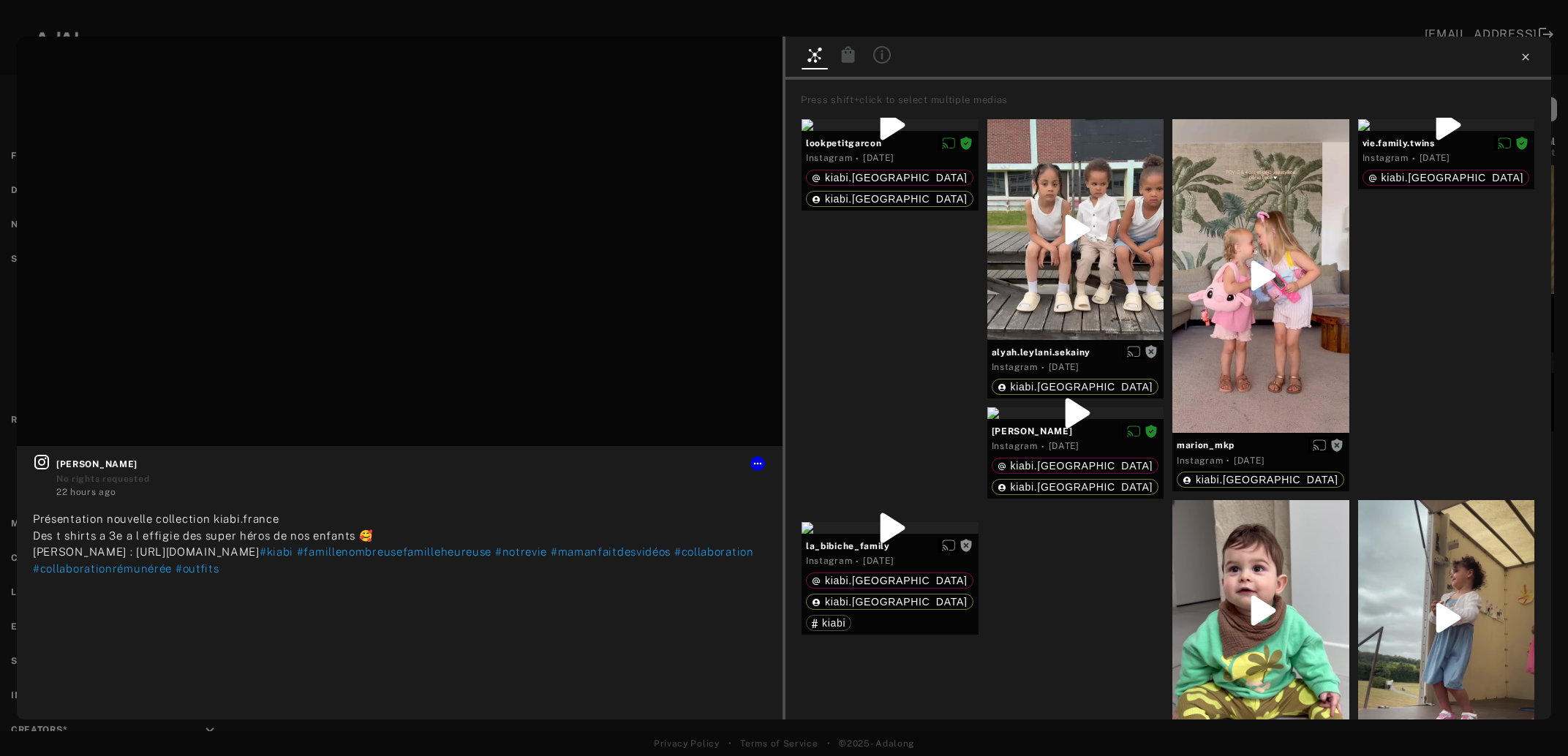
click at [1527, 57] on icon at bounding box center [1525, 57] width 6 height 6
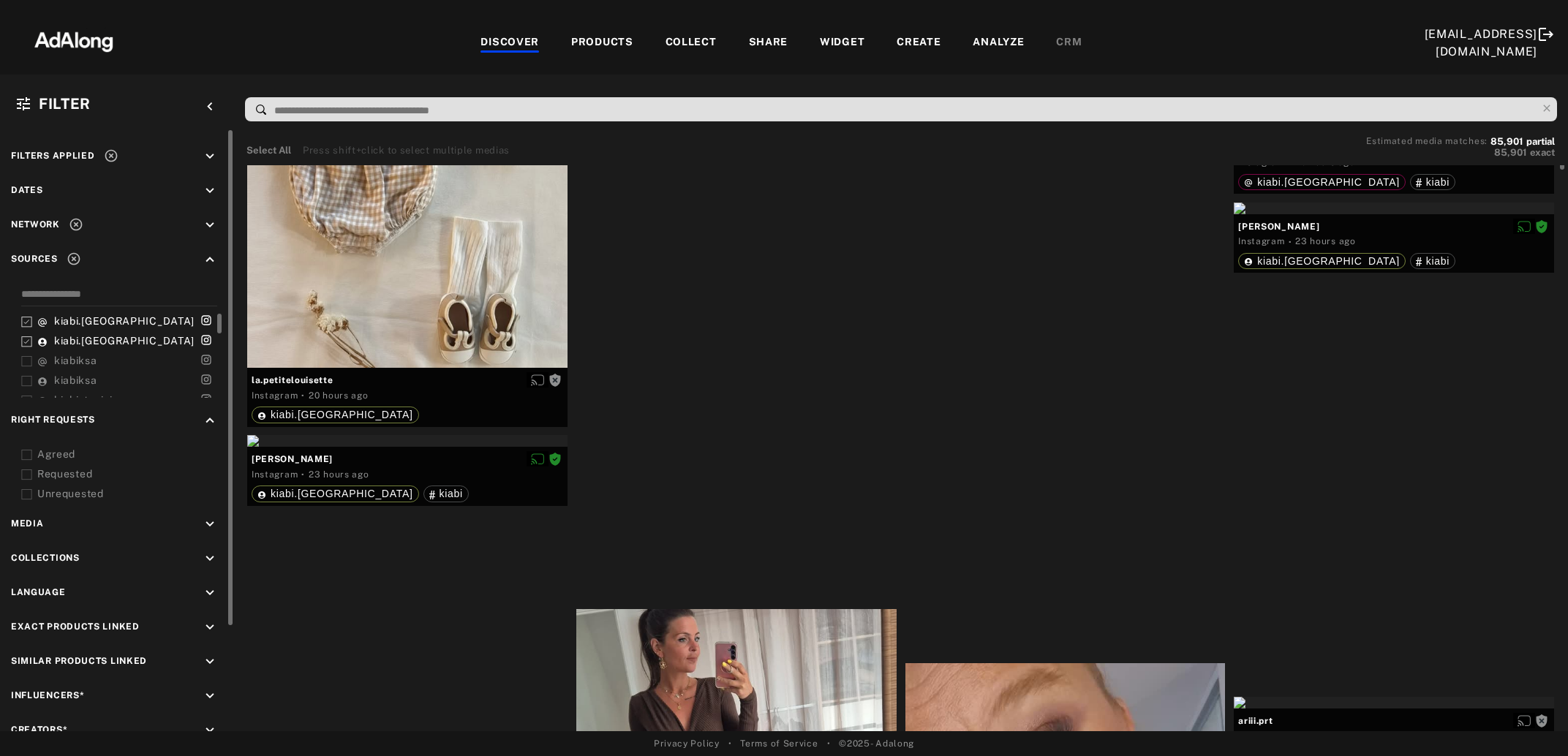
scroll to position [14410, 0]
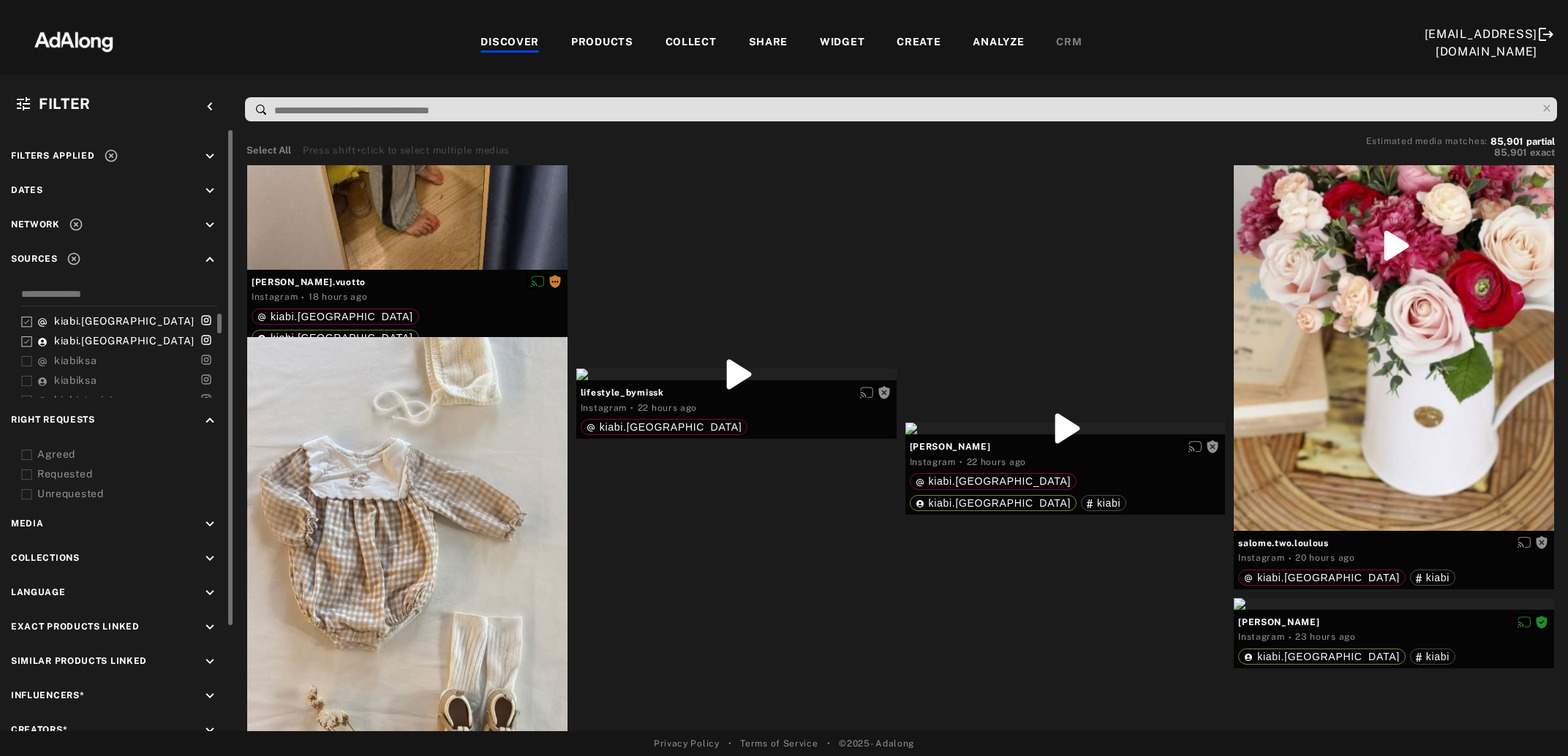
click at [113, 154] on icon at bounding box center [111, 156] width 15 height 15
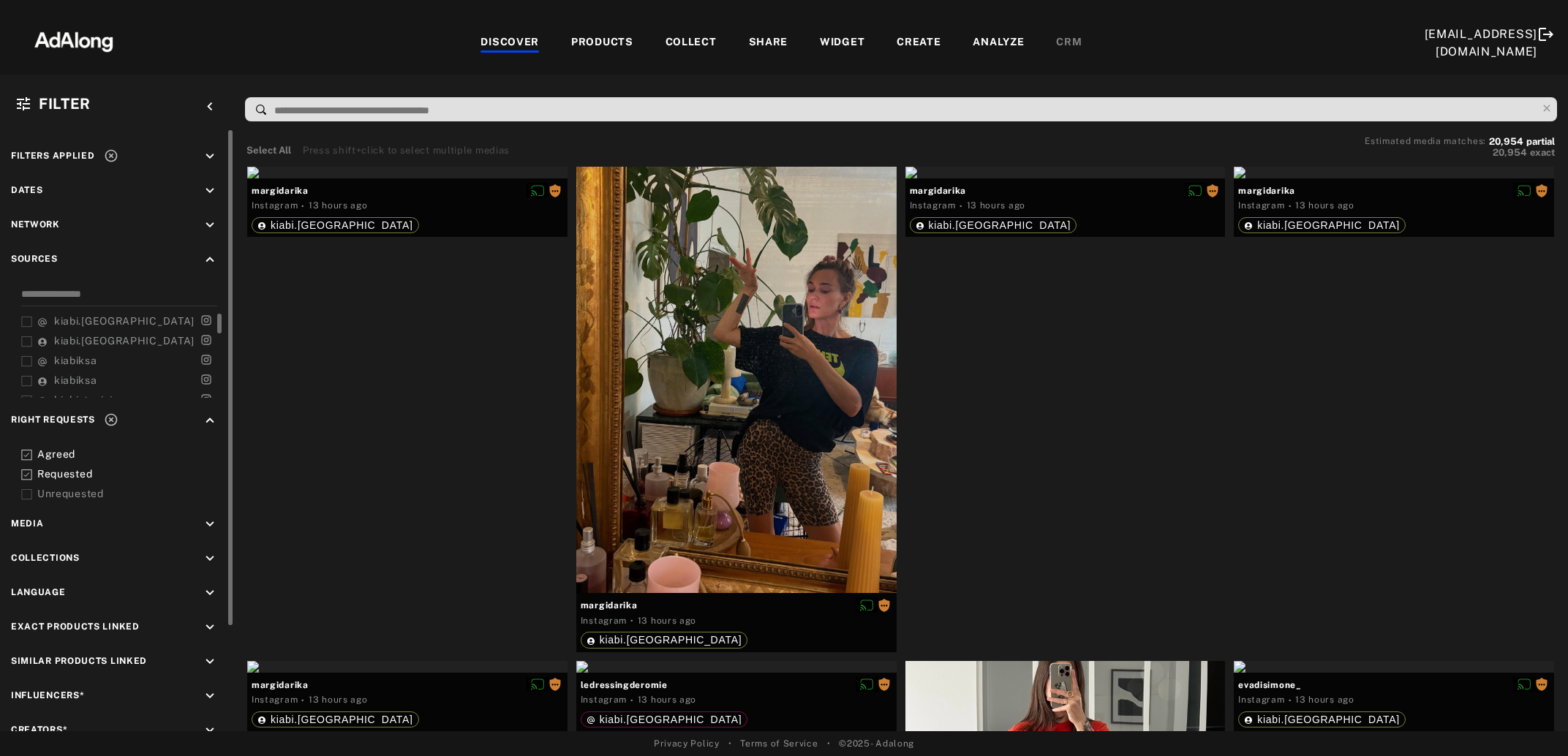
click at [205, 183] on icon "keyboard_arrow_down" at bounding box center [209, 190] width 16 height 16
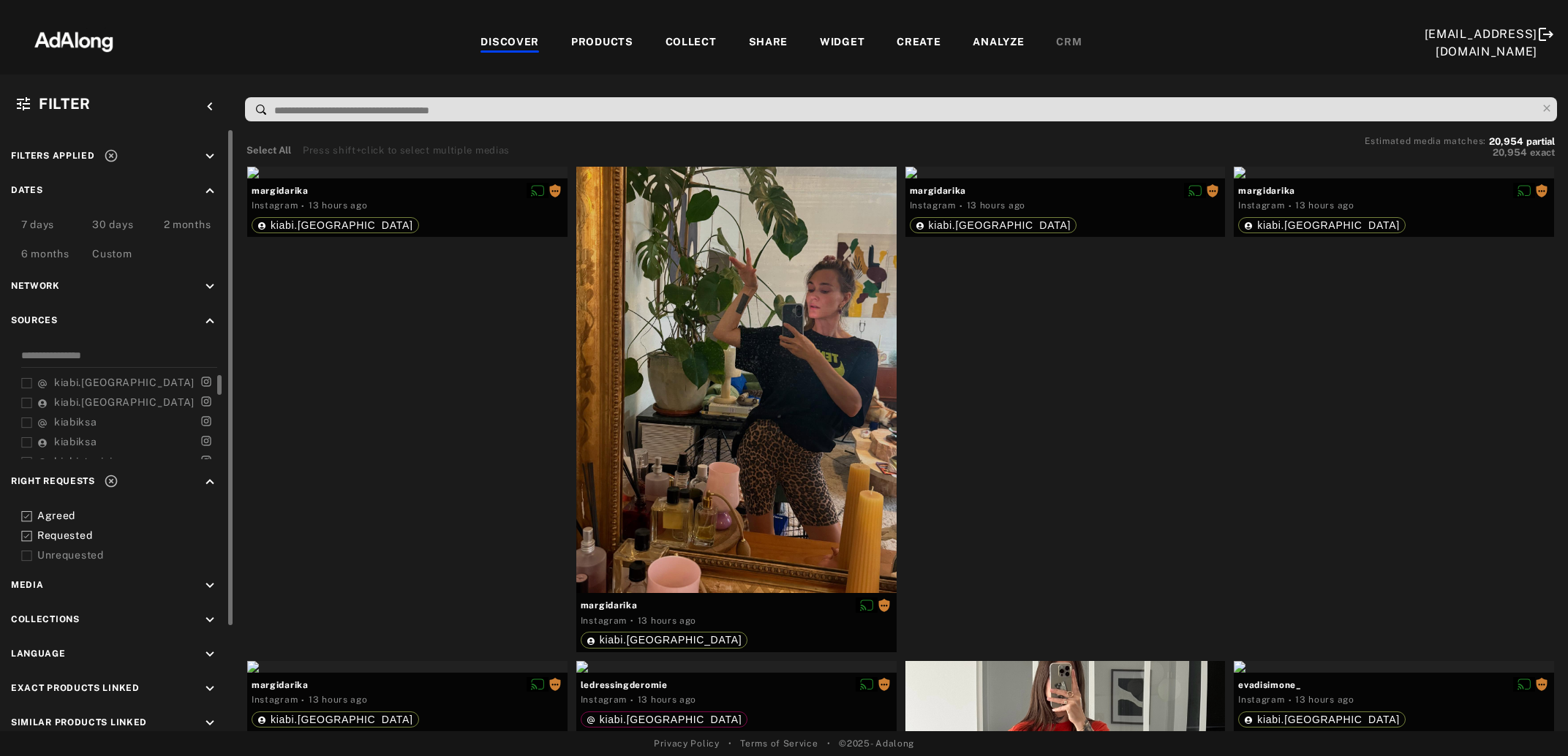
click at [115, 243] on div "Custom" at bounding box center [116, 249] width 71 height 29
click at [115, 253] on div "Custom" at bounding box center [112, 255] width 39 height 17
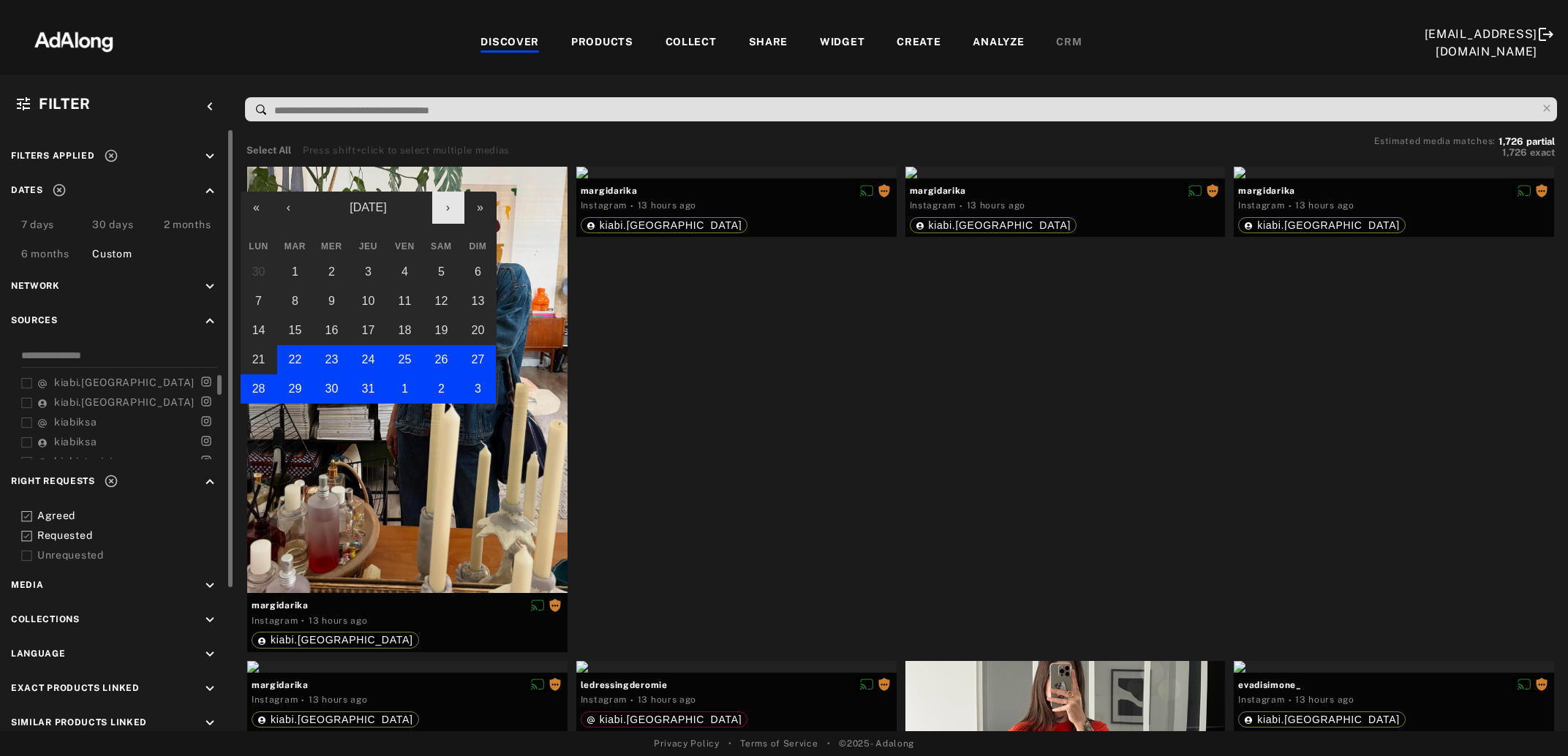
click at [440, 216] on button "›" at bounding box center [448, 207] width 32 height 32
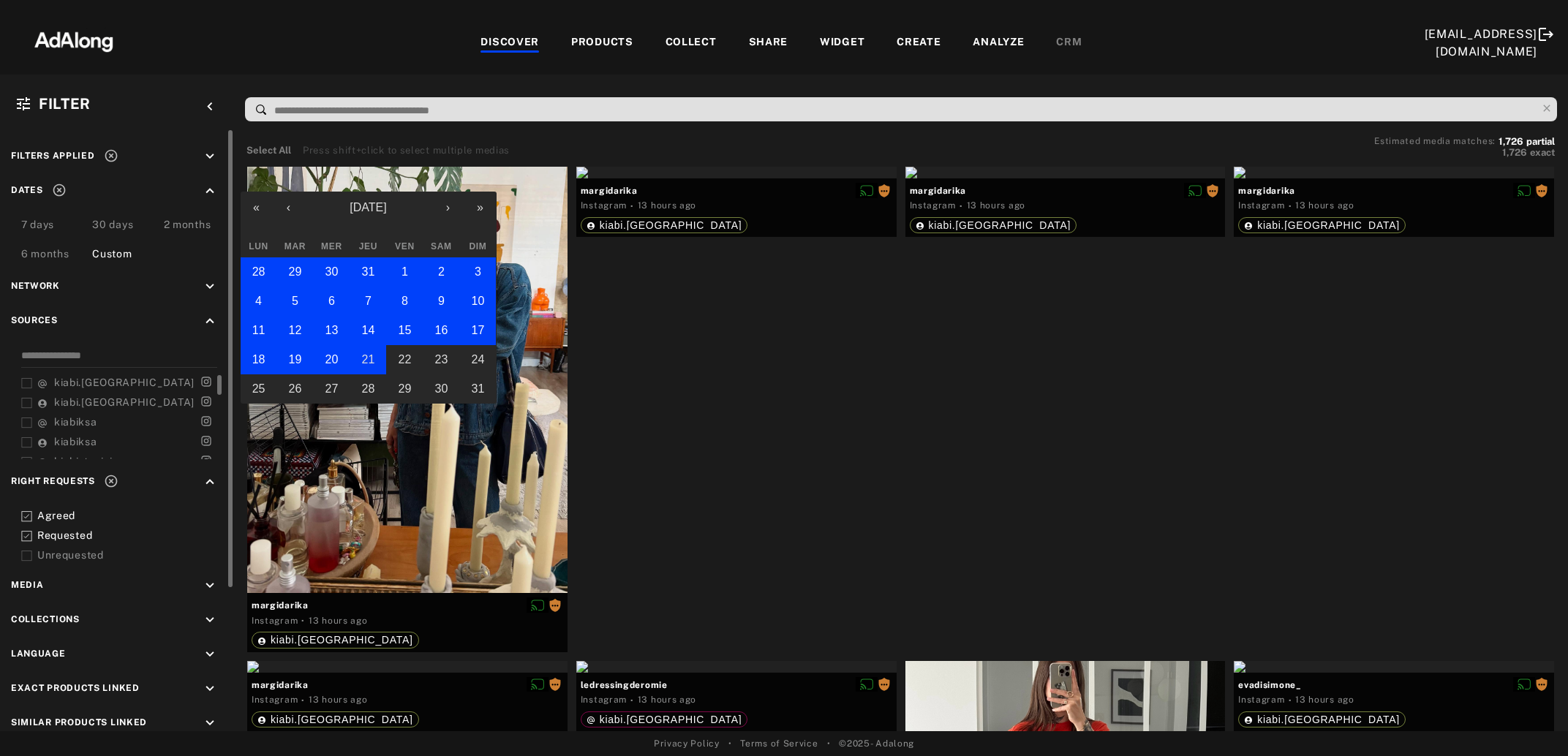
click at [374, 351] on button "21" at bounding box center [368, 360] width 36 height 29
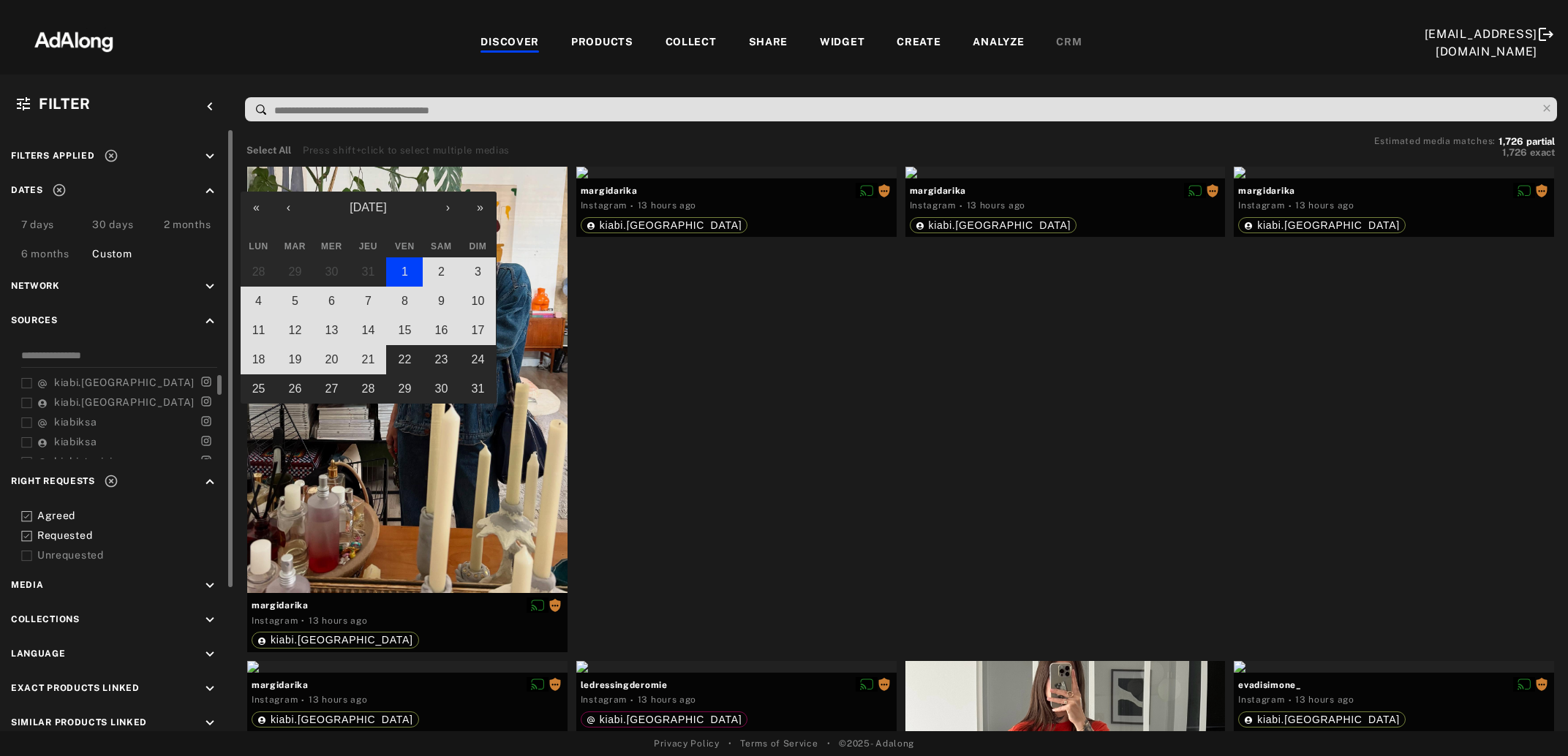
click at [397, 273] on button "1" at bounding box center [405, 271] width 36 height 29
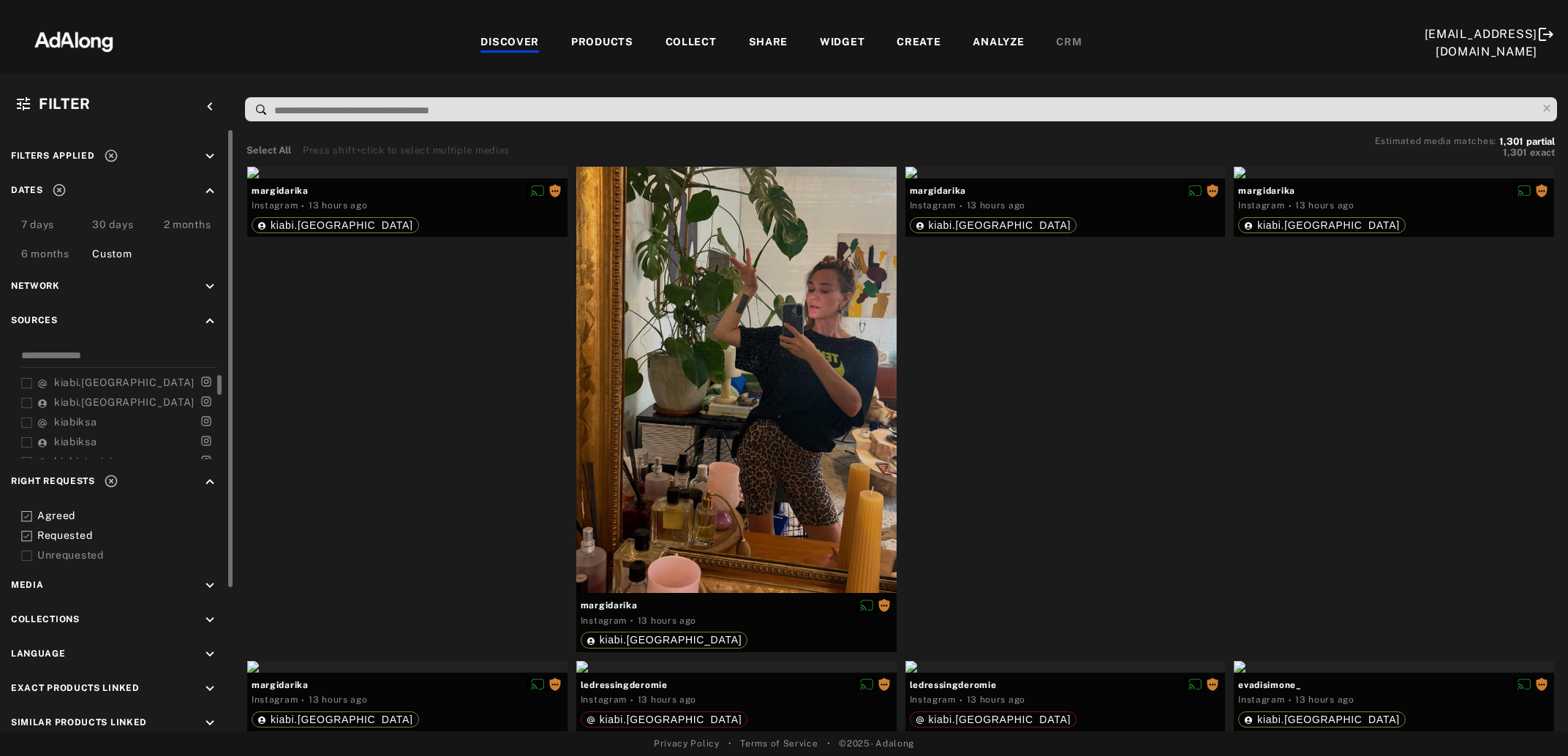
click at [109, 158] on icon at bounding box center [111, 156] width 15 height 15
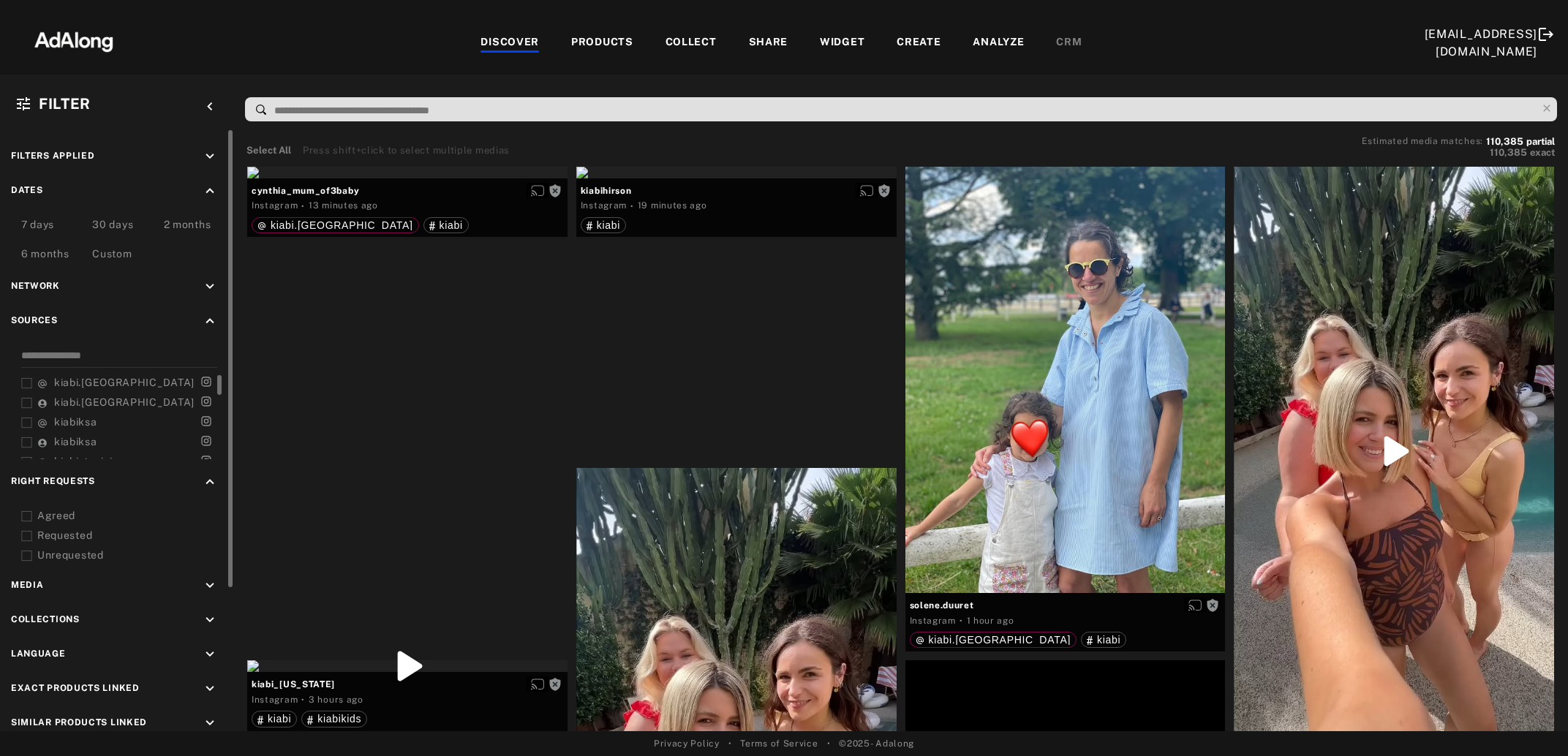
click at [24, 508] on div at bounding box center [27, 516] width 11 height 16
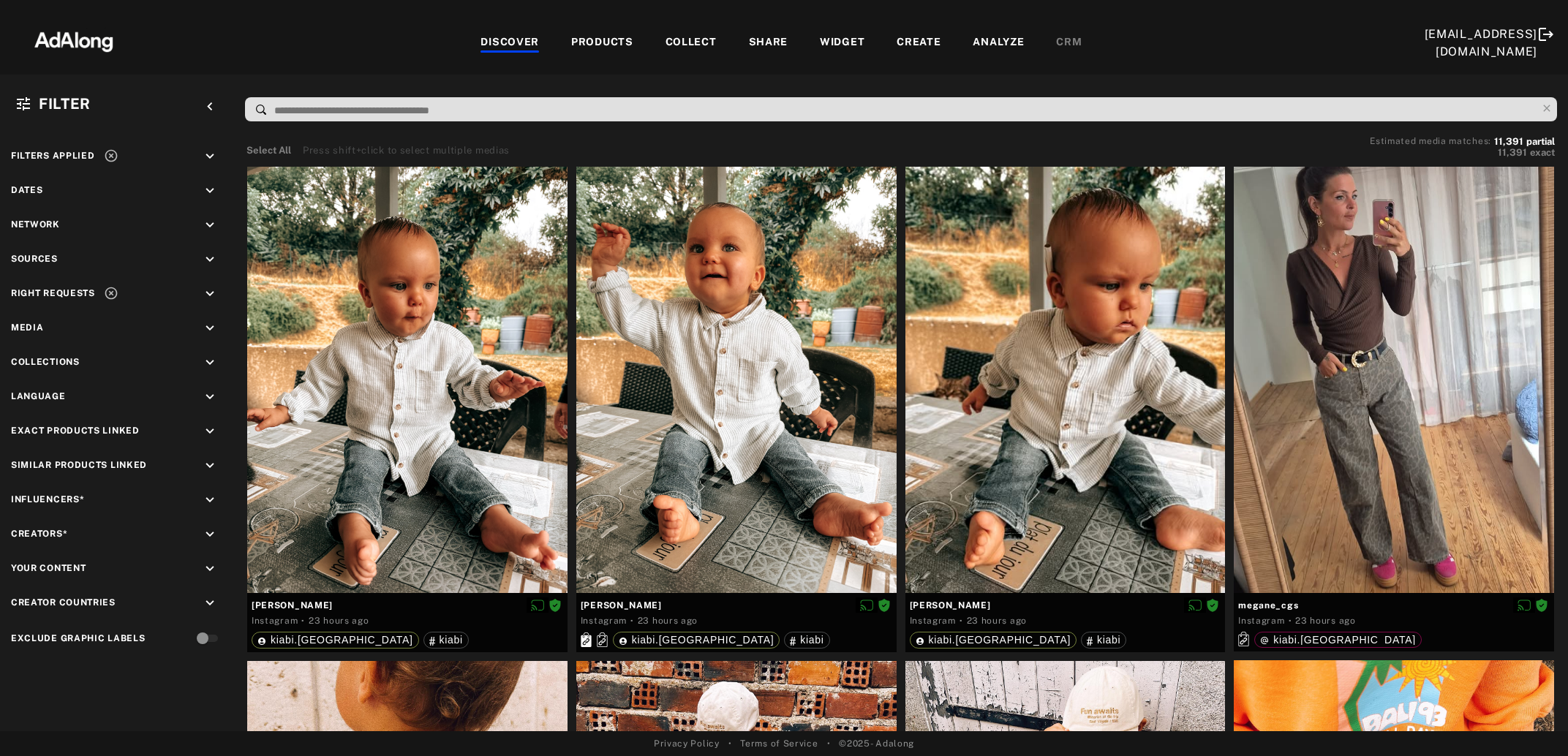
click at [701, 42] on div "COLLECT" at bounding box center [691, 43] width 51 height 17
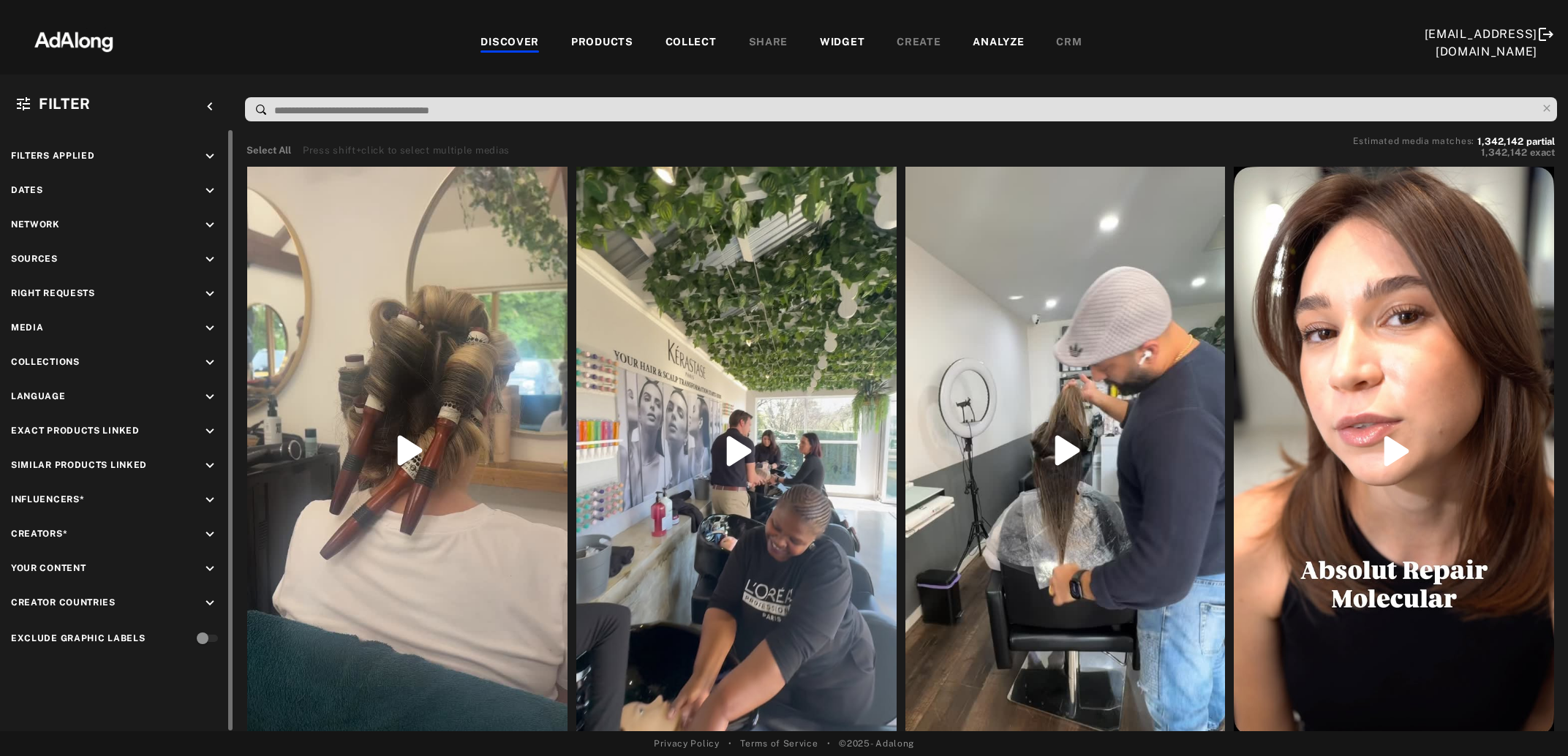
click at [204, 289] on icon "keyboard_arrow_down" at bounding box center [209, 293] width 16 height 16
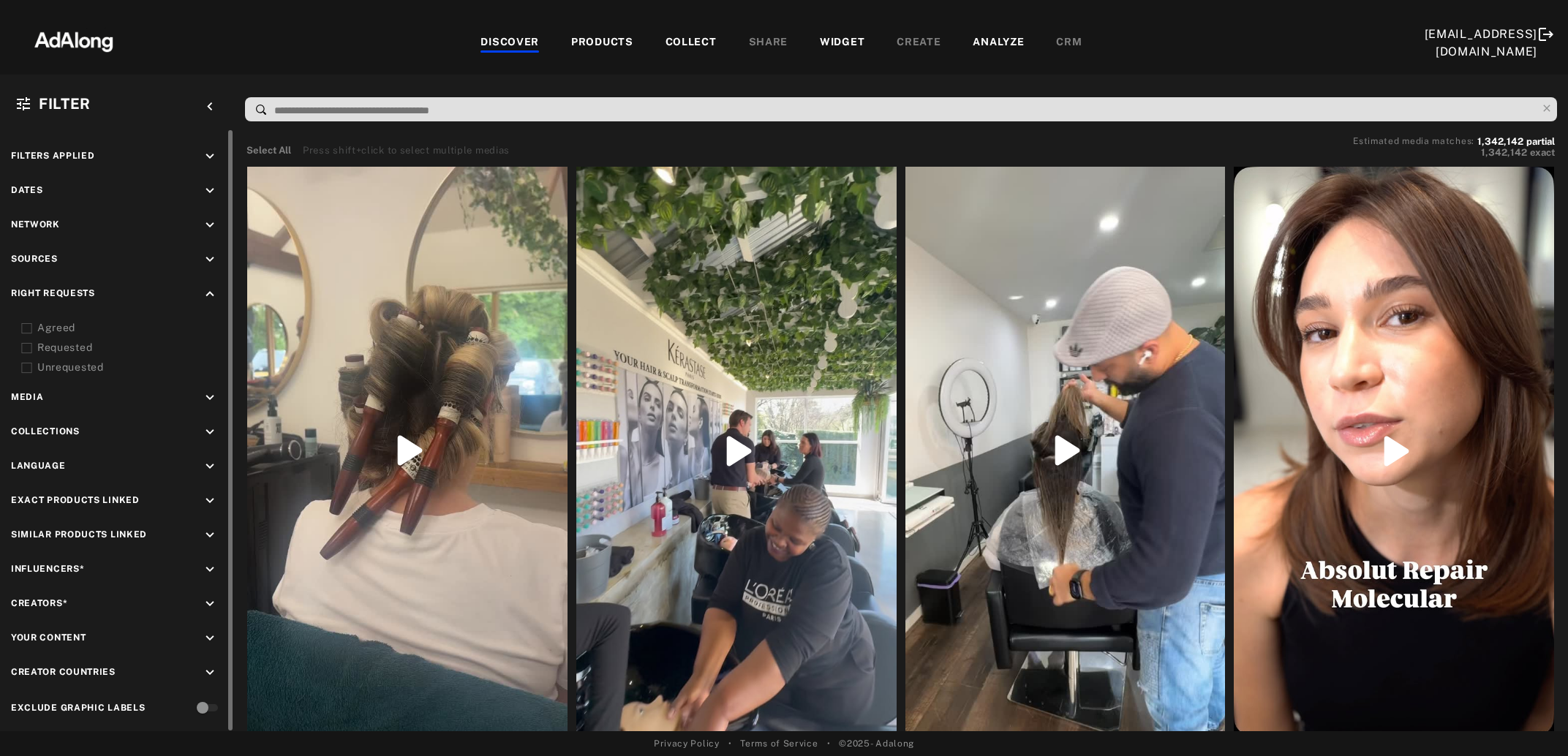
click at [26, 326] on icon at bounding box center [27, 329] width 11 height 11
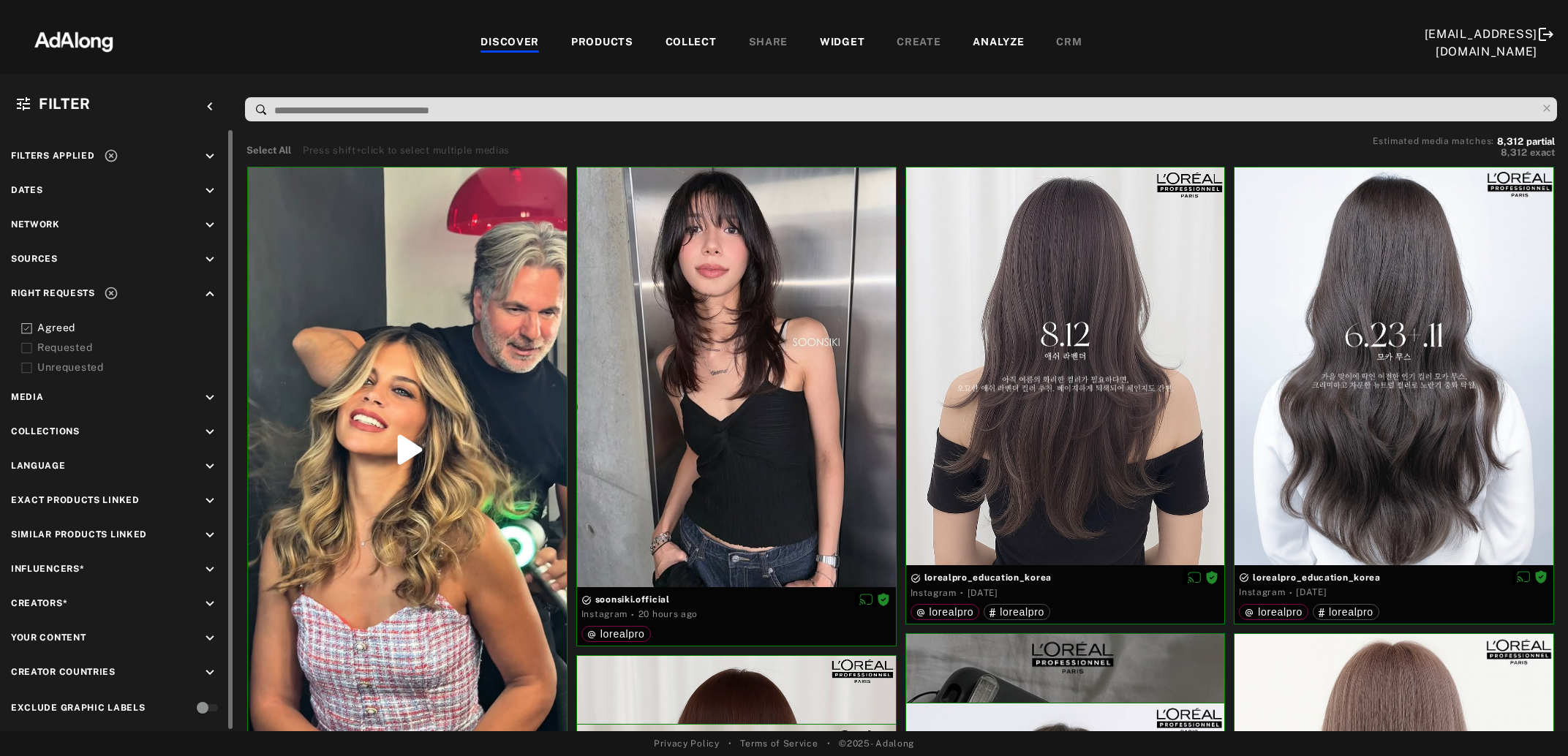
click at [209, 569] on icon "keyboard_arrow_down" at bounding box center [209, 570] width 16 height 16
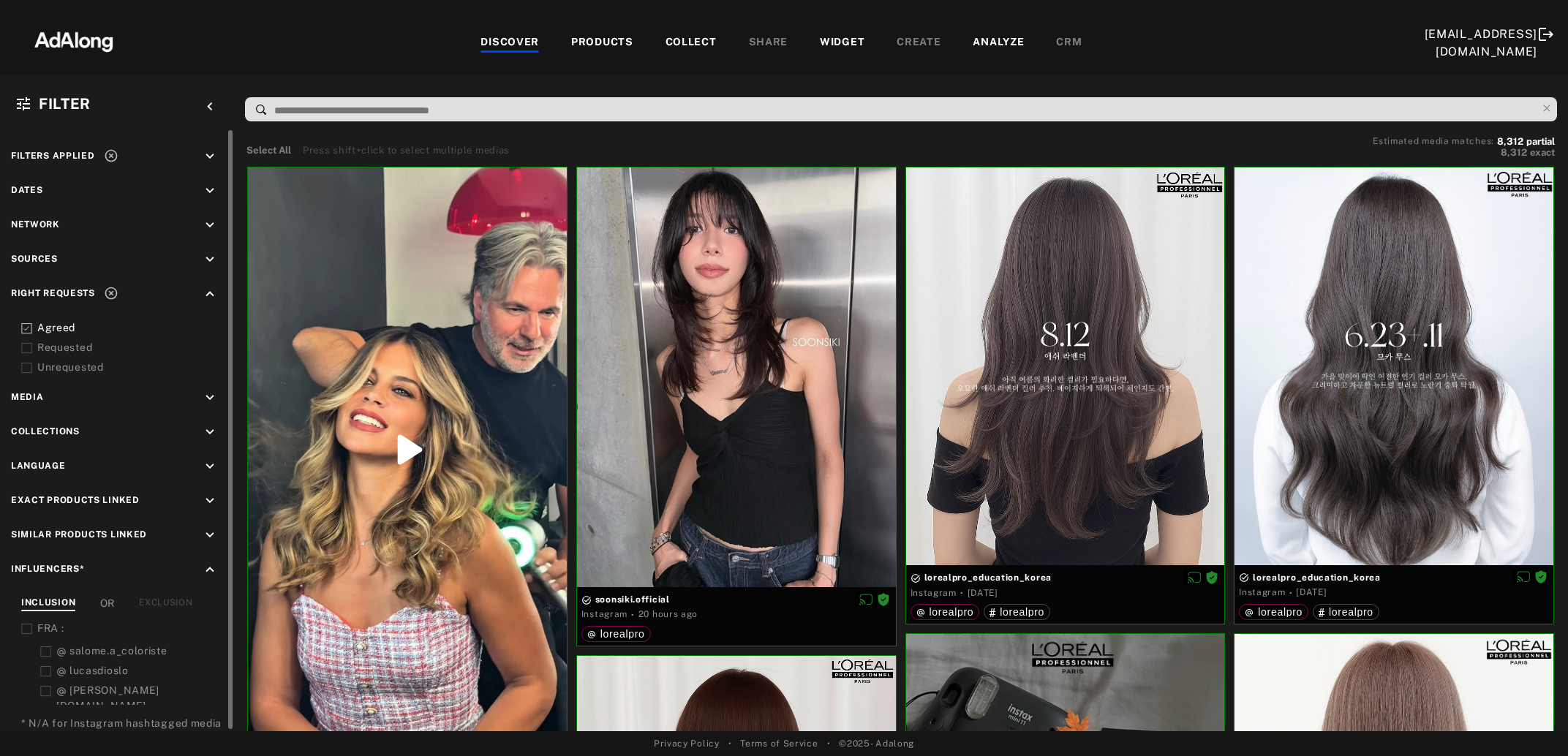
click at [176, 599] on div "EXCLUSION" at bounding box center [166, 603] width 54 height 16
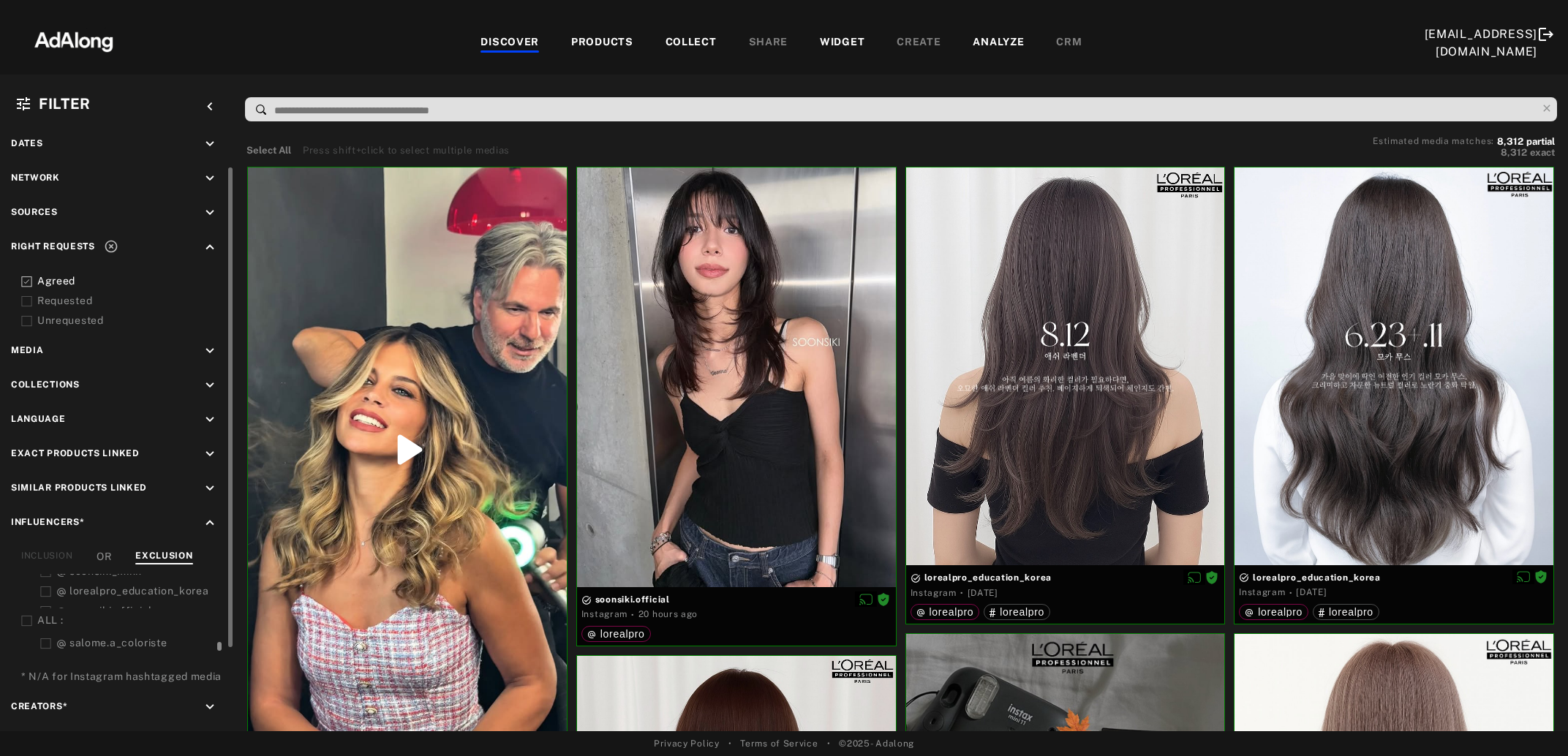
scroll to position [636, 0]
drag, startPoint x: 219, startPoint y: 610, endPoint x: 218, endPoint y: 644, distance: 34.0
click at [218, 637] on div at bounding box center [220, 632] width 5 height 9
click at [25, 603] on icon at bounding box center [27, 608] width 11 height 11
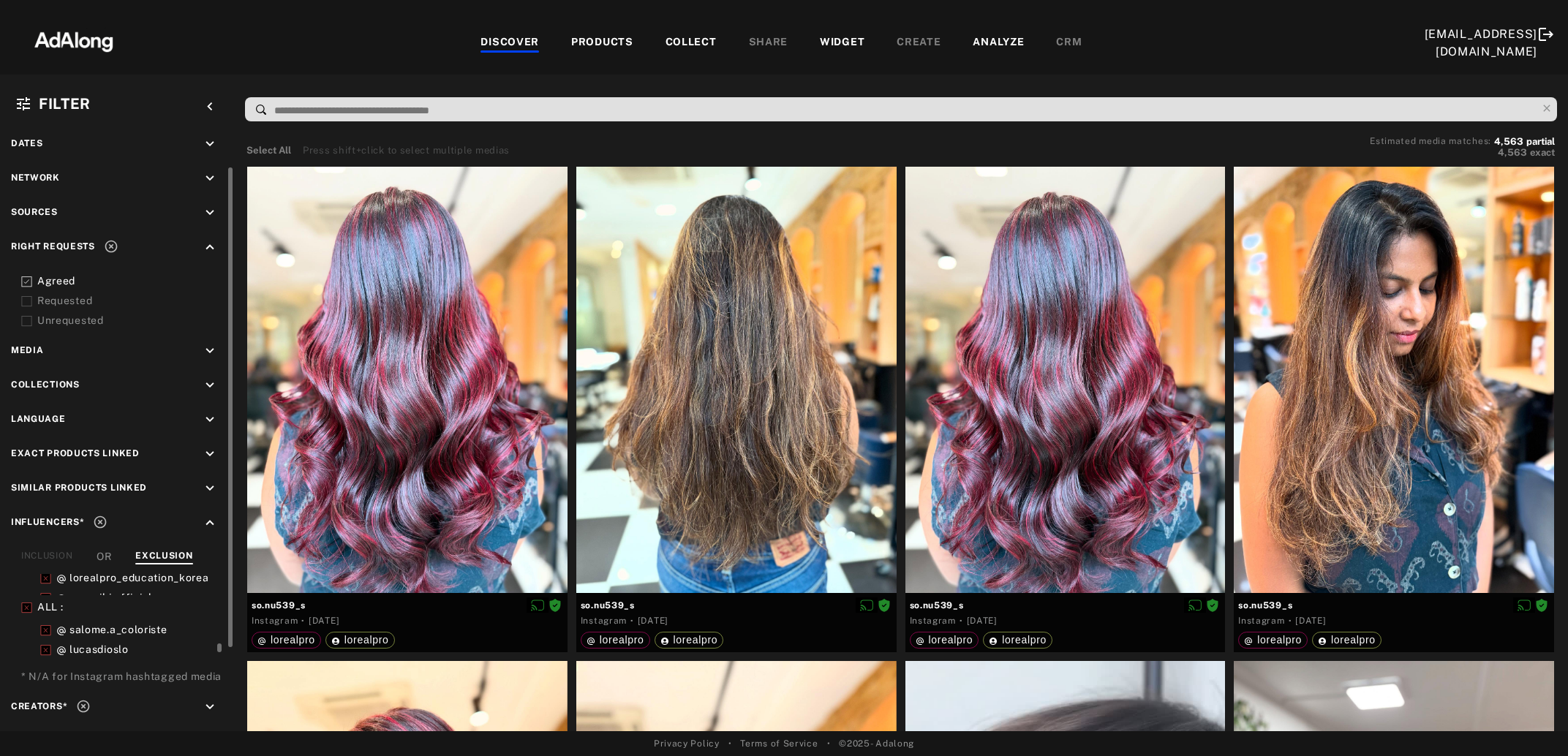
click at [673, 42] on div "COLLECT" at bounding box center [691, 43] width 51 height 17
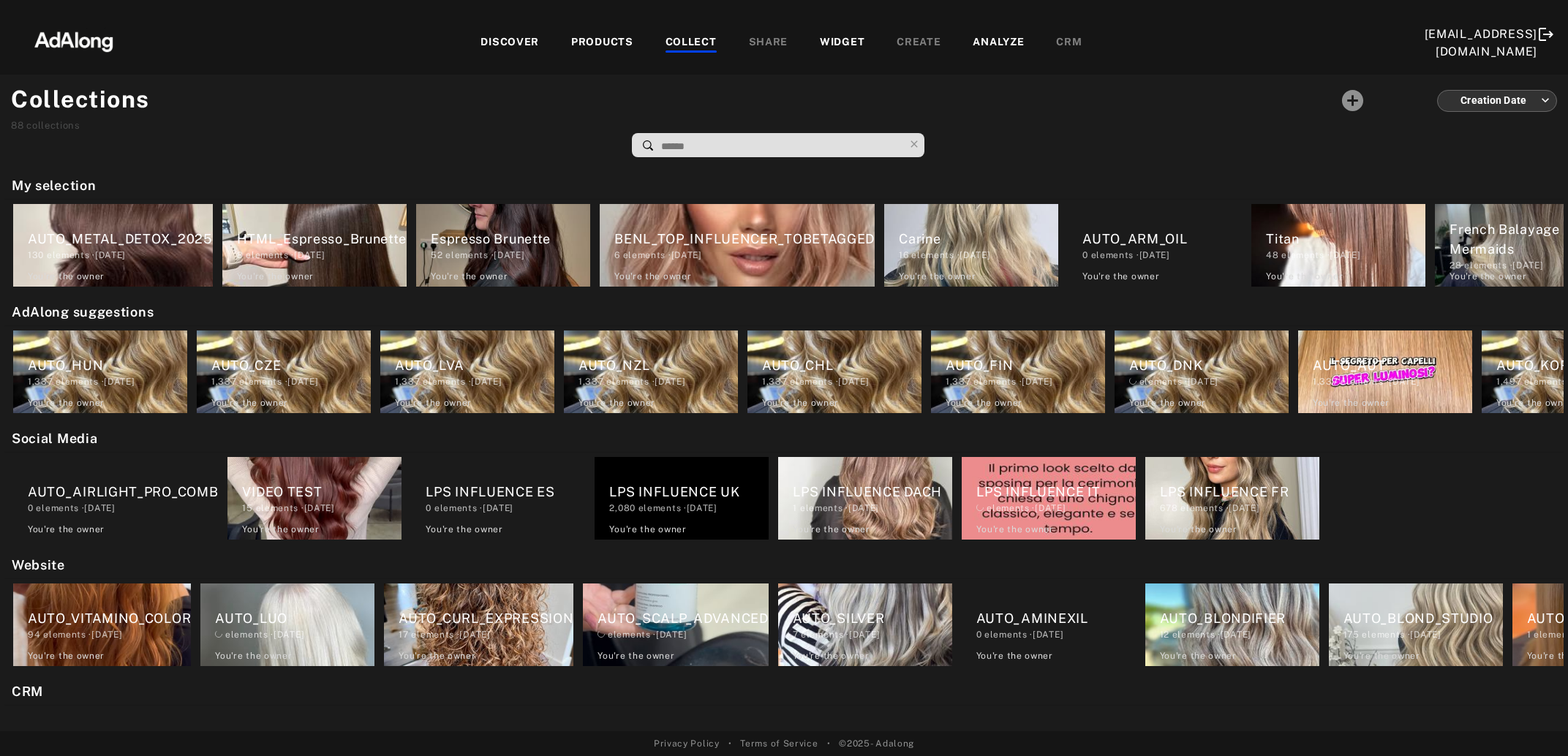
click at [702, 139] on input at bounding box center [782, 146] width 244 height 20
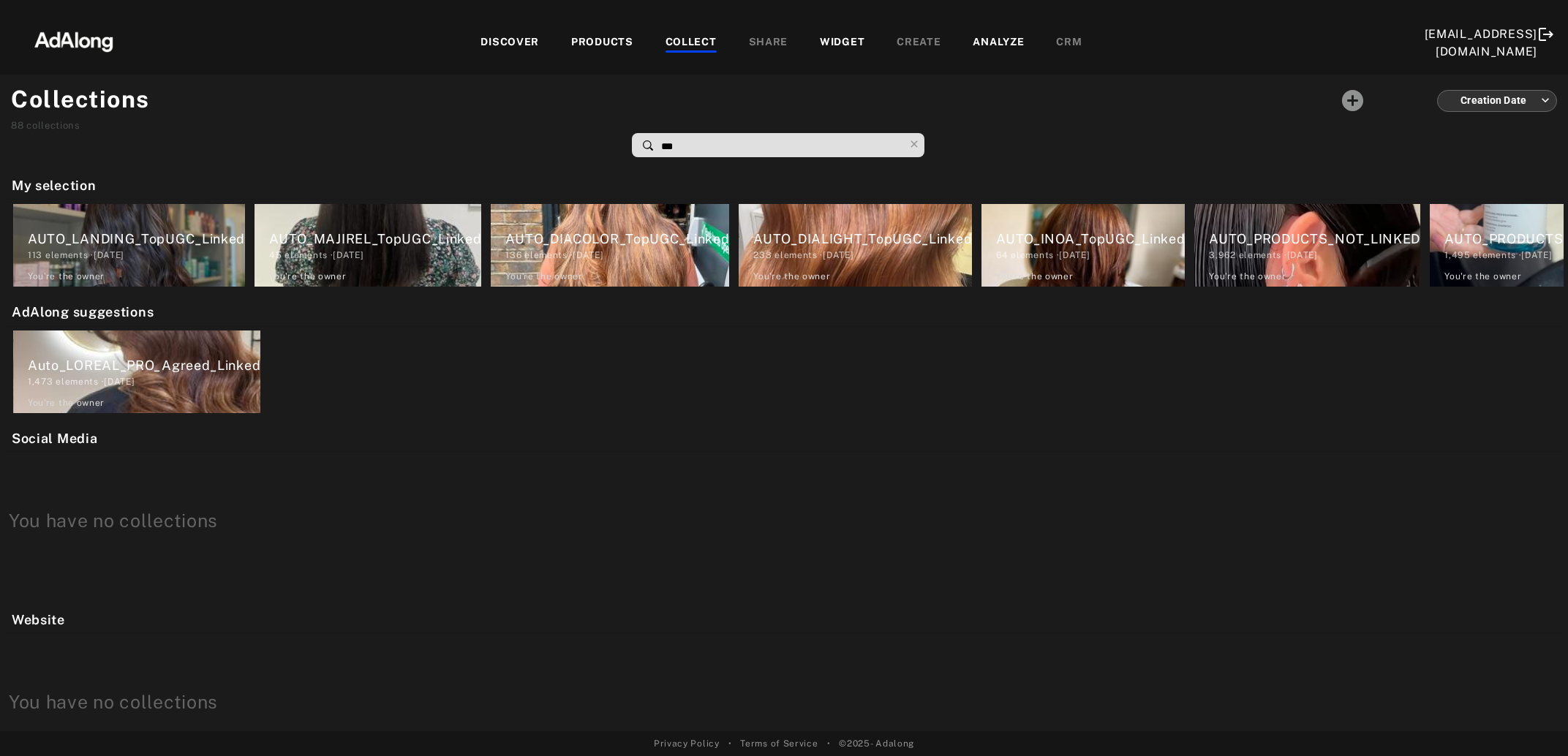
type input "***"
click at [531, 43] on div "DISCOVER" at bounding box center [509, 43] width 91 height 17
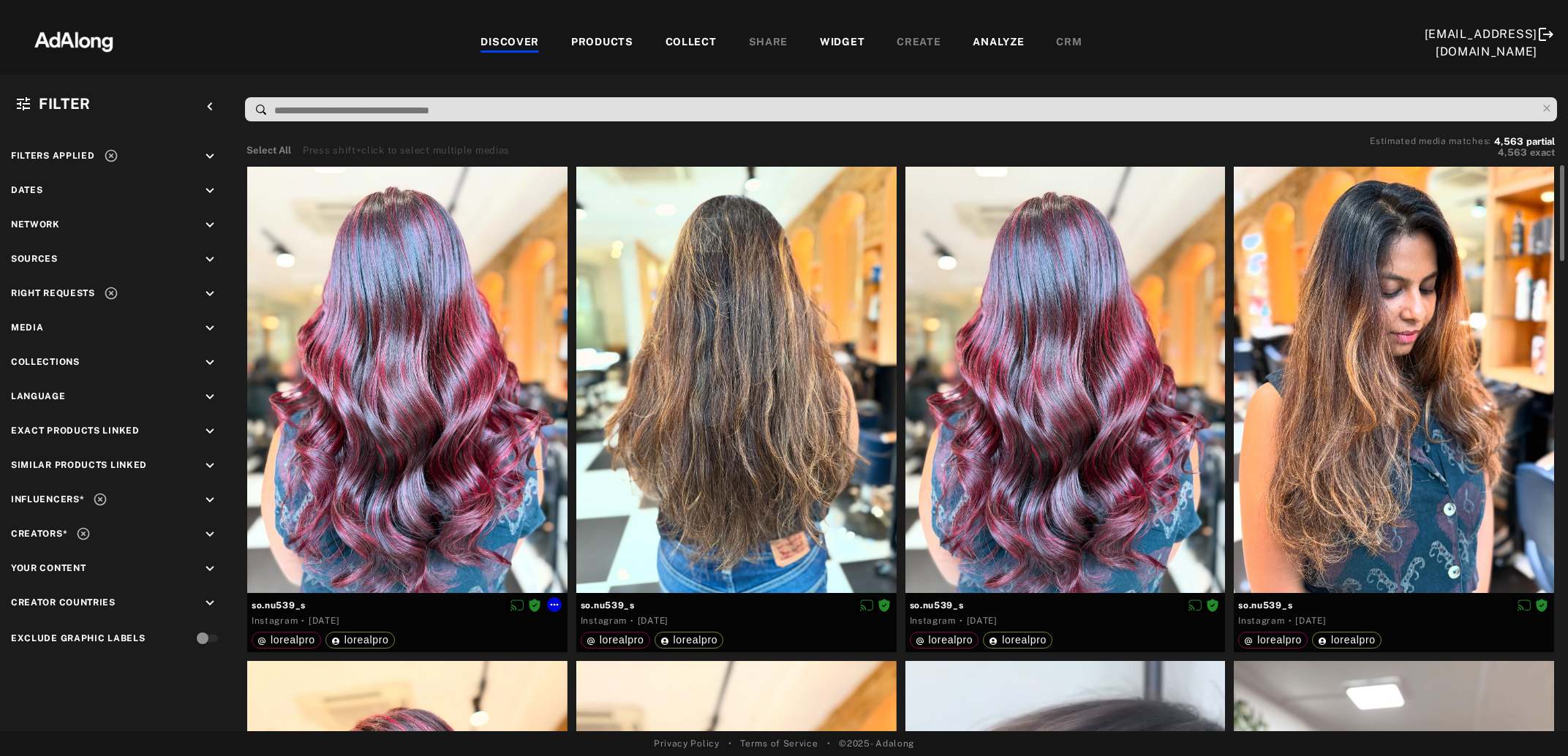
click at [439, 384] on div at bounding box center [407, 380] width 320 height 427
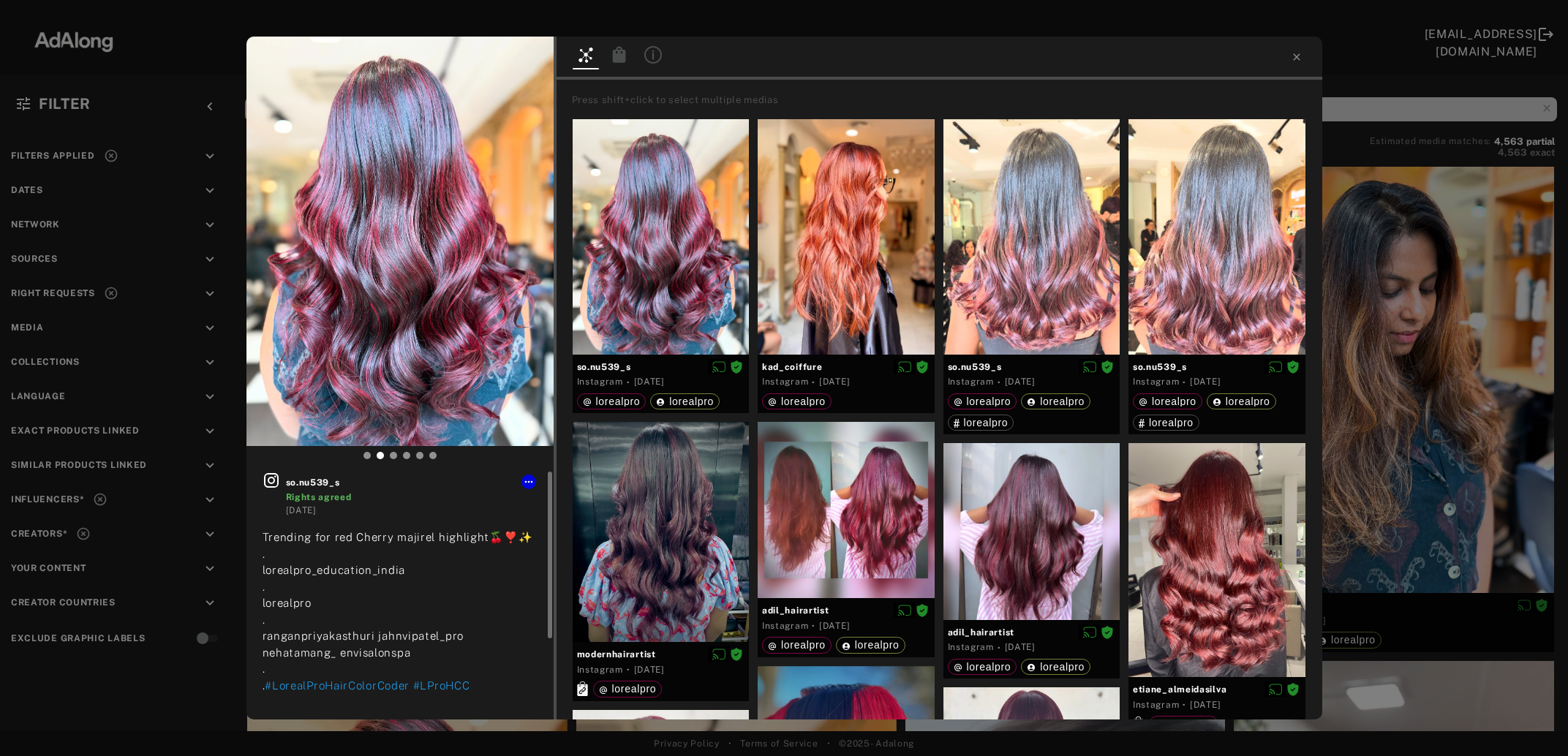
click at [618, 60] on icon at bounding box center [619, 54] width 13 height 16
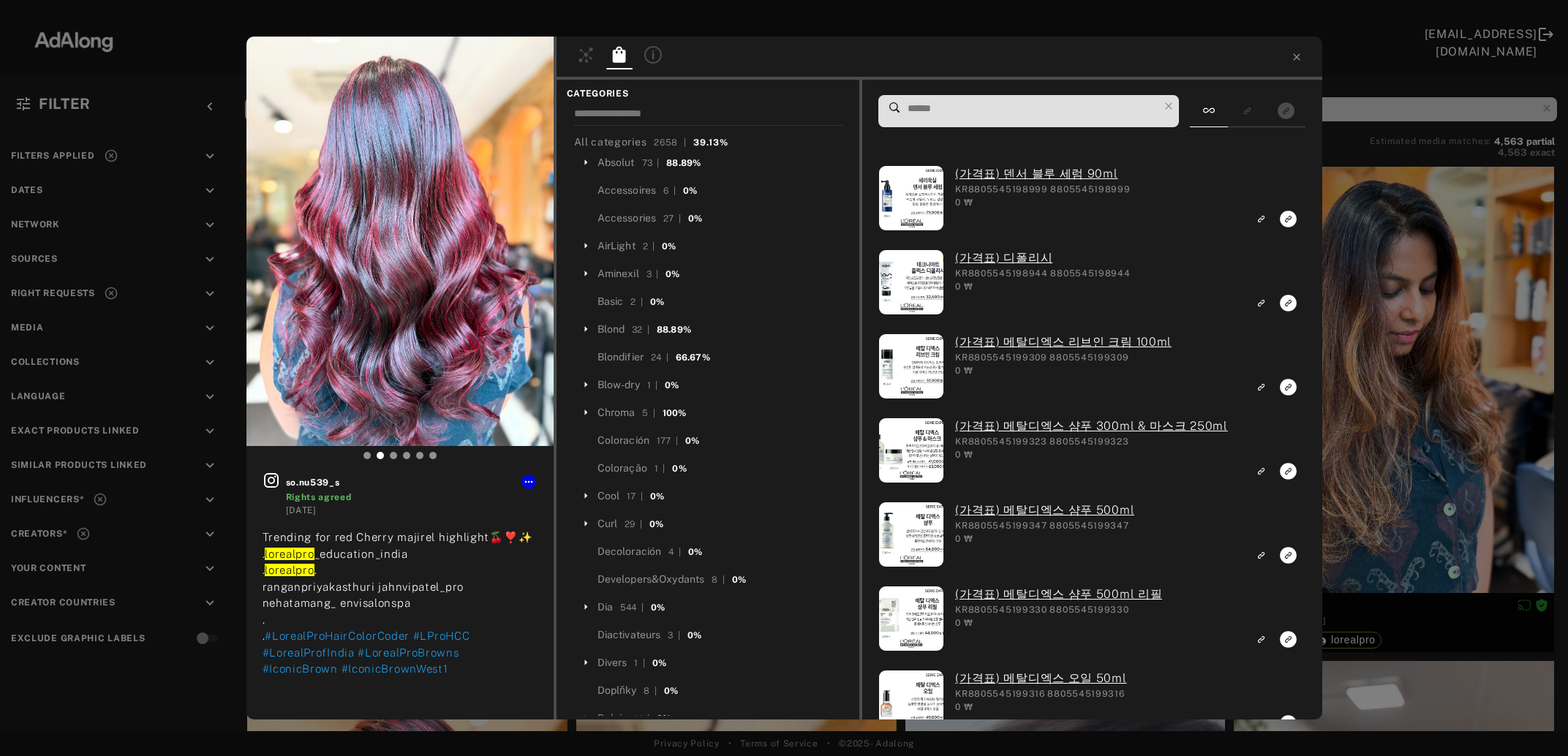
click at [960, 109] on input at bounding box center [1032, 108] width 253 height 20
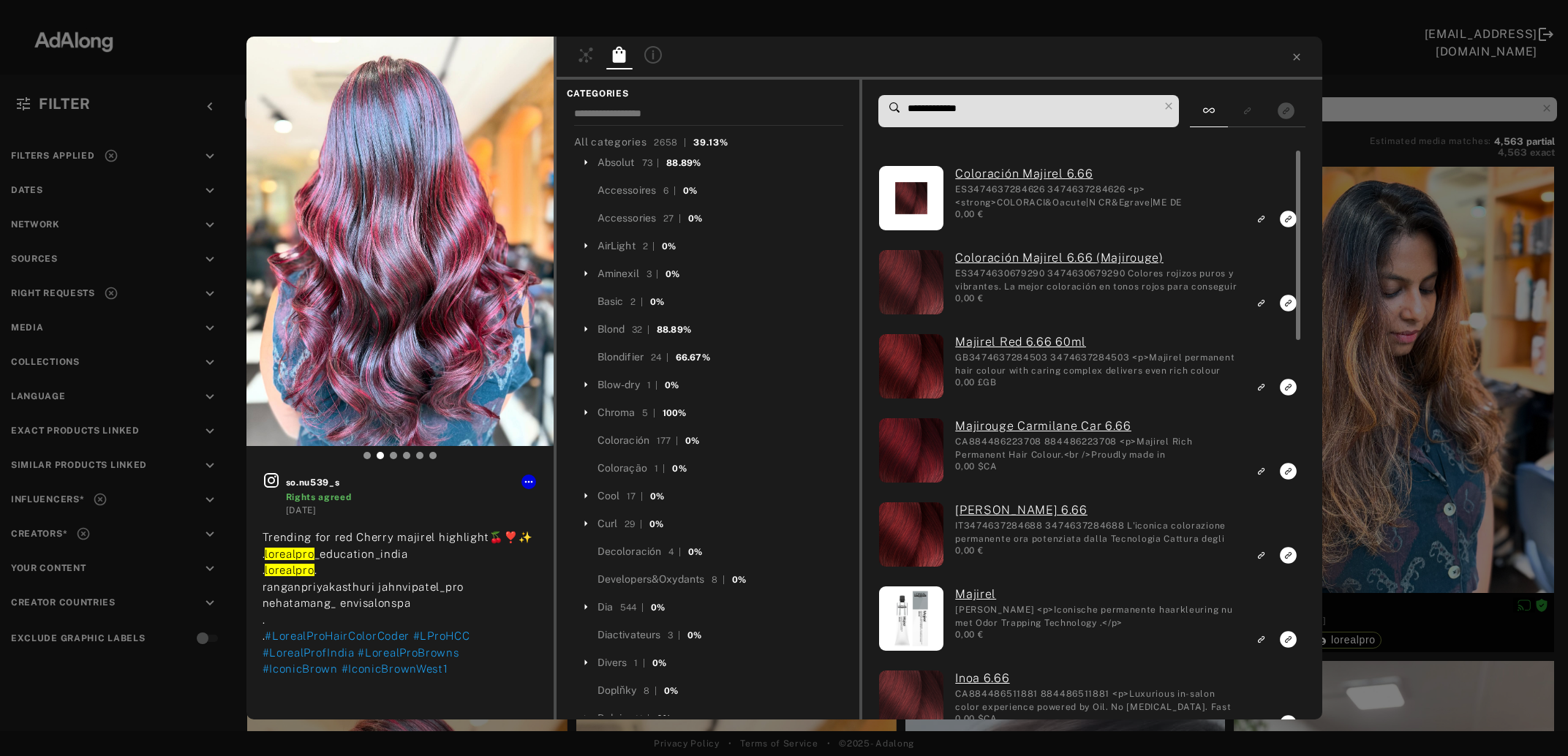
type input "**********"
click at [1286, 215] on icon "Link to exact product" at bounding box center [1289, 219] width 17 height 17
click at [1286, 306] on icon "Link to exact product" at bounding box center [1289, 302] width 17 height 17
click at [1287, 380] on icon "Link to exact product" at bounding box center [1289, 386] width 17 height 17
click at [1289, 473] on icon "Link to exact product" at bounding box center [1289, 470] width 17 height 17
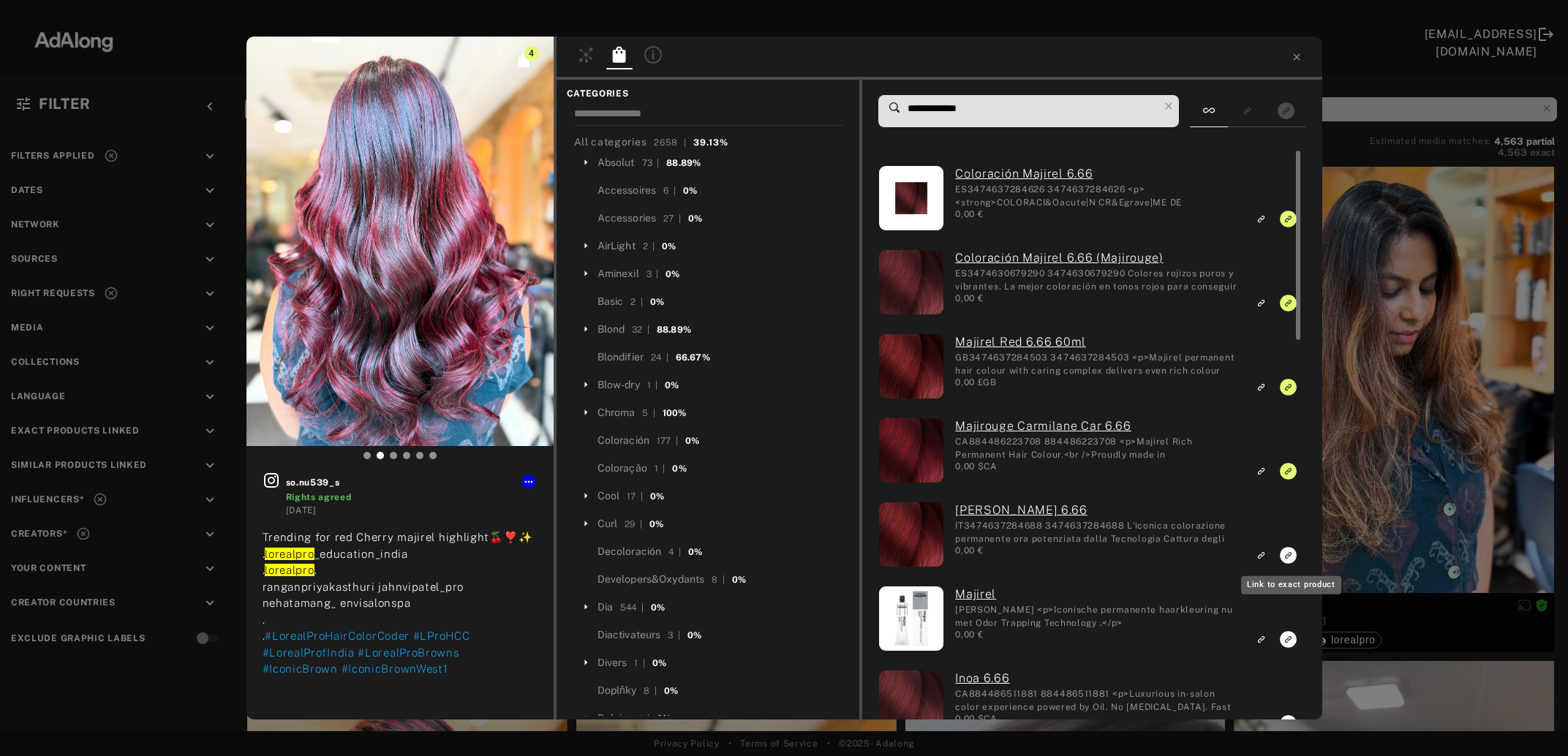
click at [1286, 557] on icon "Link to exact product" at bounding box center [1289, 555] width 17 height 17
click at [1379, 437] on div "5 so.nu539_s Rights agreed 1 day ago Trending for red Cherry majirel highlight🍒…" at bounding box center [784, 378] width 1568 height 756
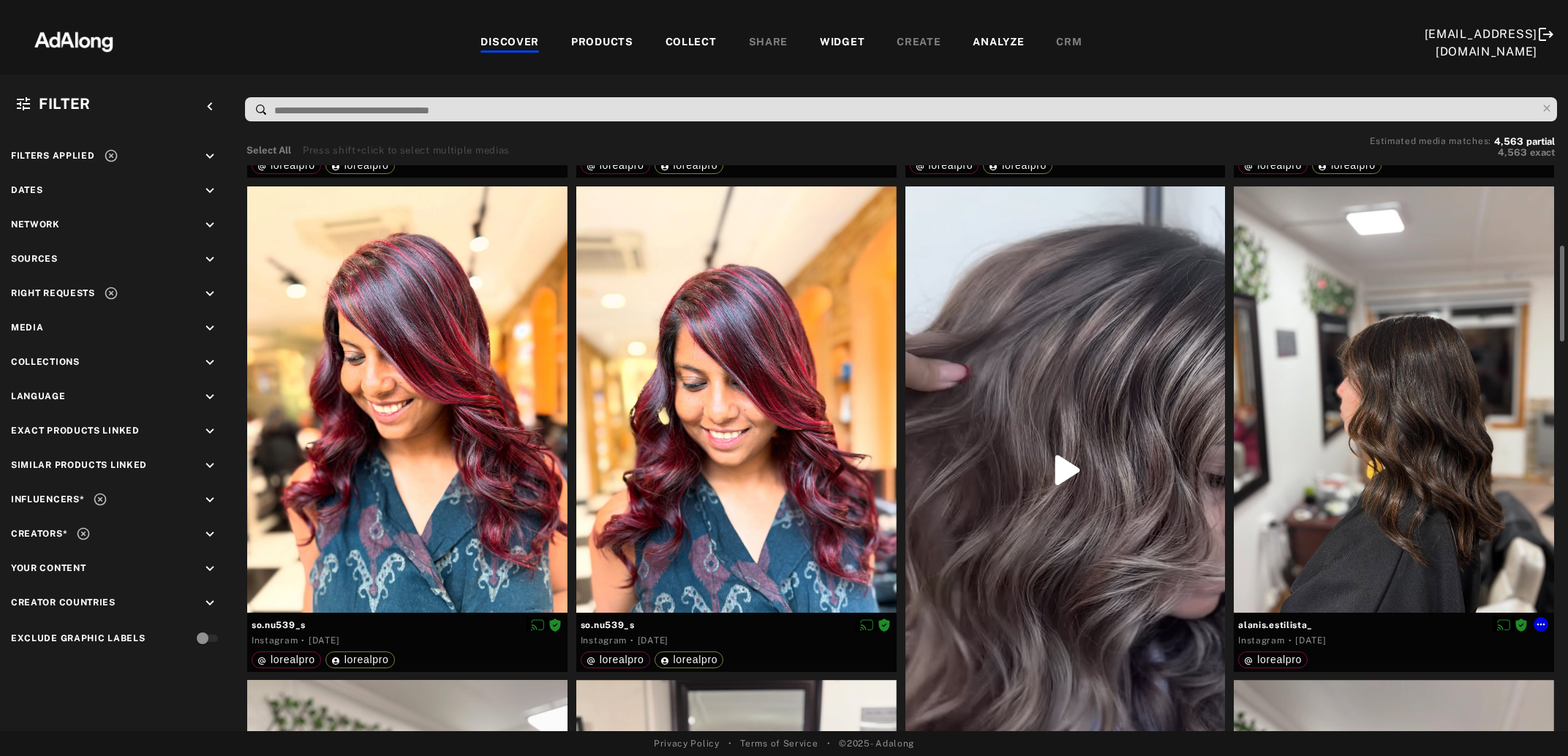
scroll to position [554, 0]
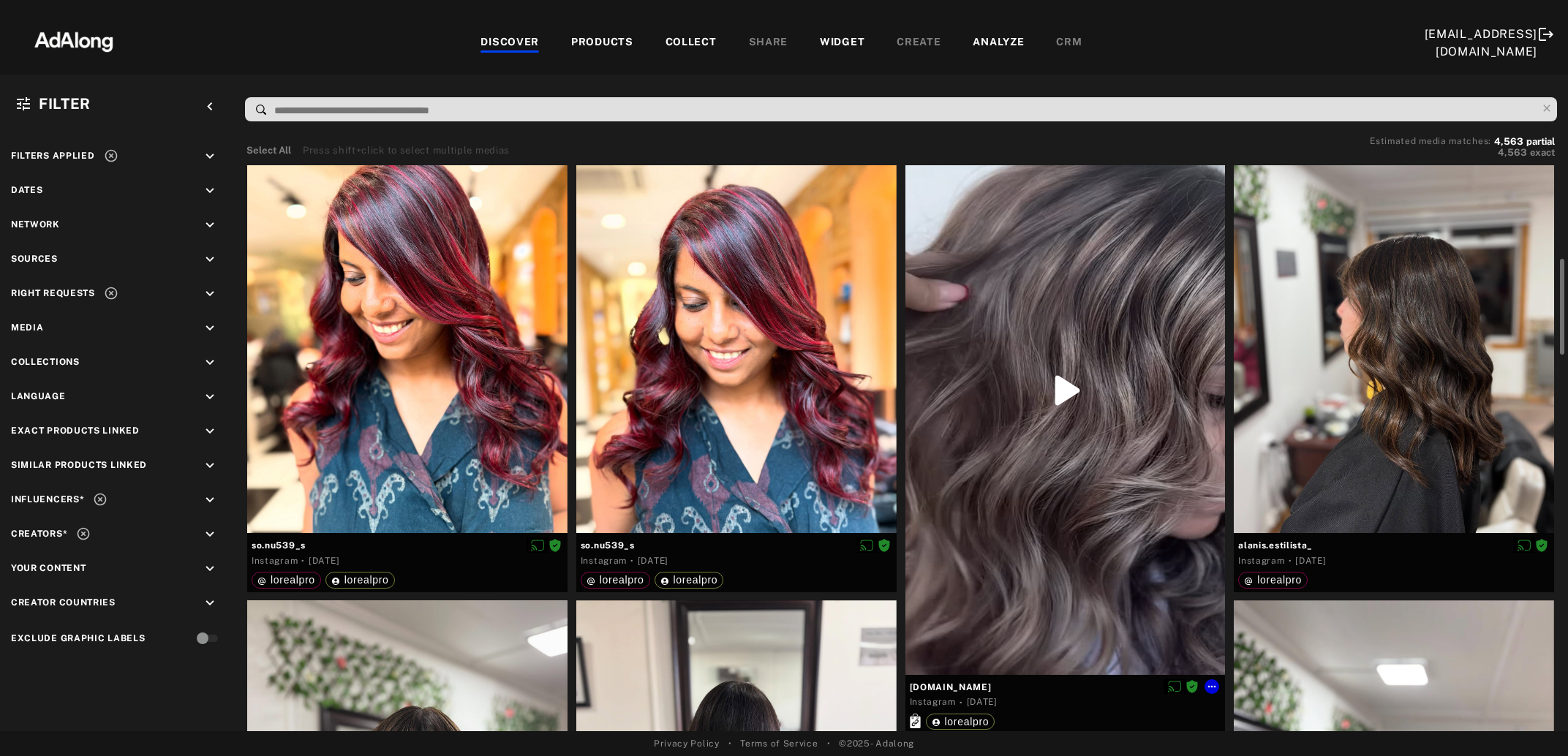
click at [1096, 489] on div at bounding box center [1065, 391] width 320 height 568
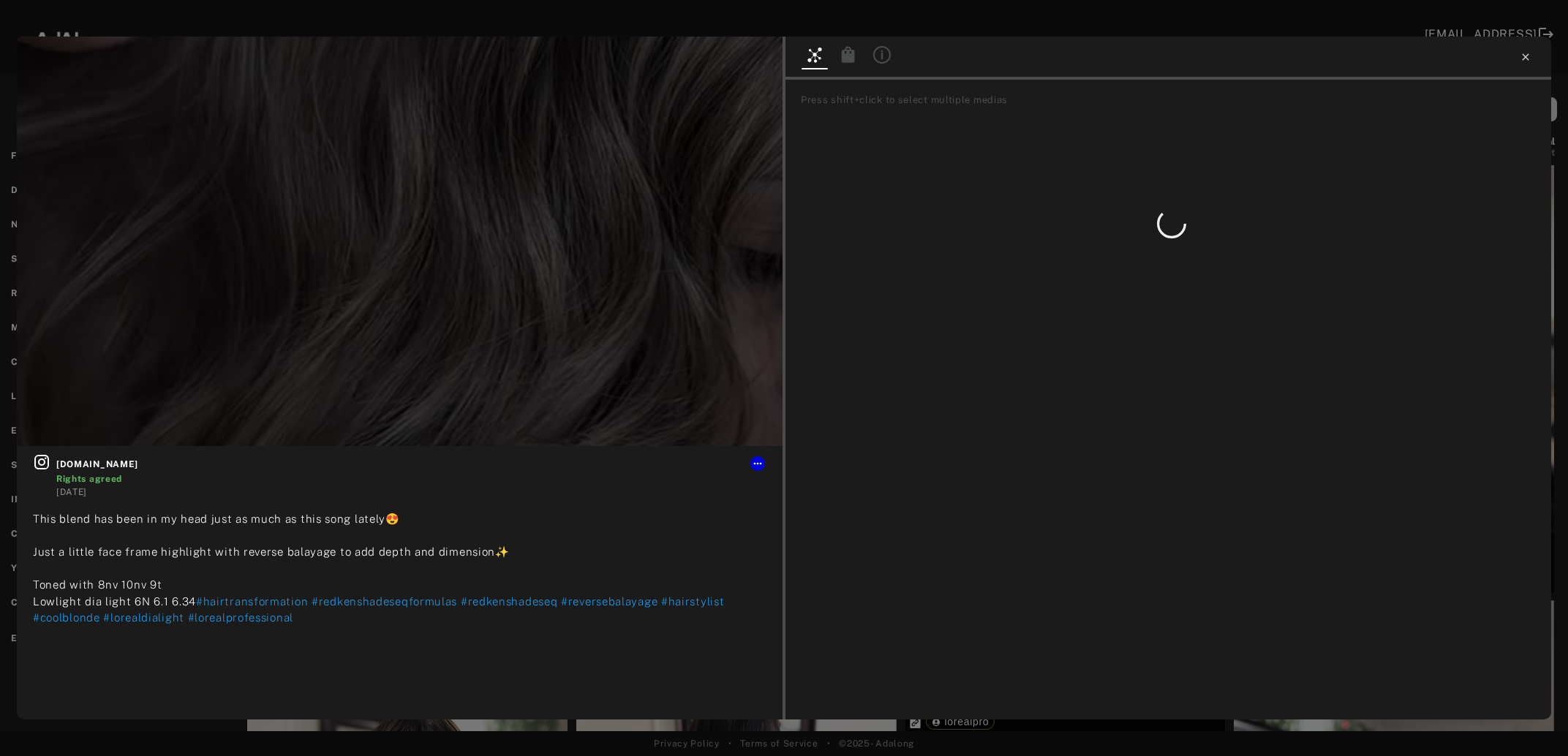
click at [1528, 57] on icon at bounding box center [1525, 57] width 12 height 12
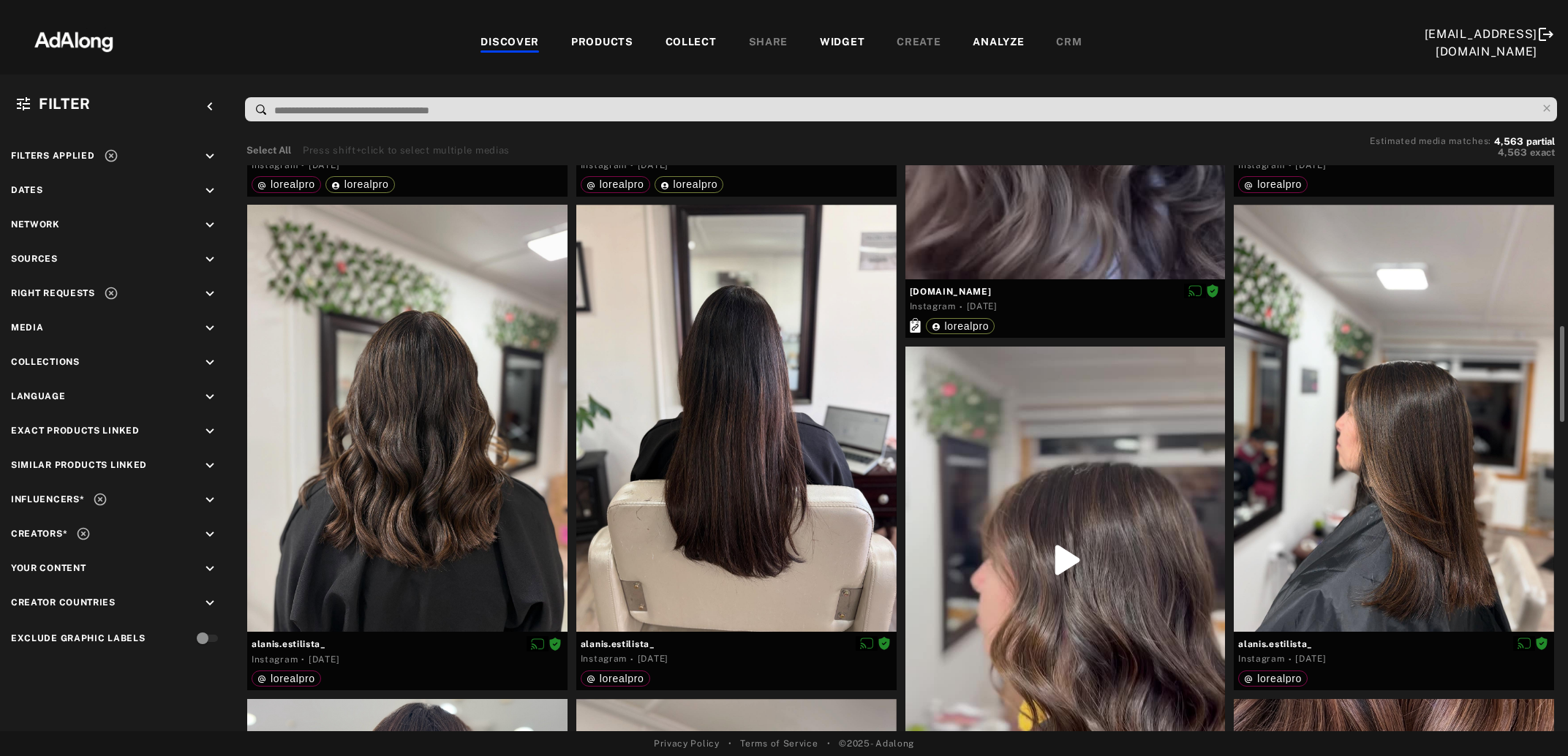
scroll to position [1029, 0]
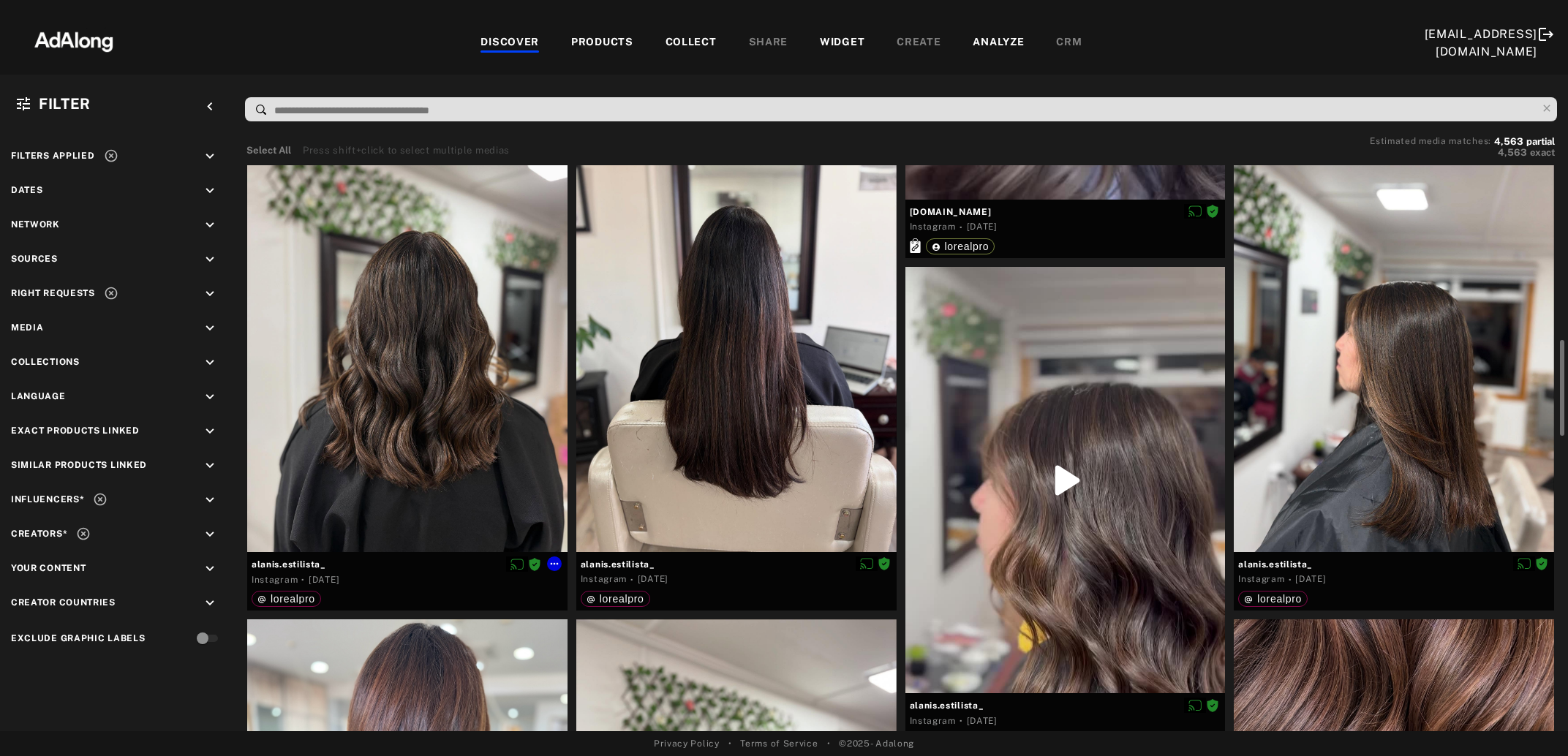
click at [393, 363] on div at bounding box center [407, 338] width 320 height 427
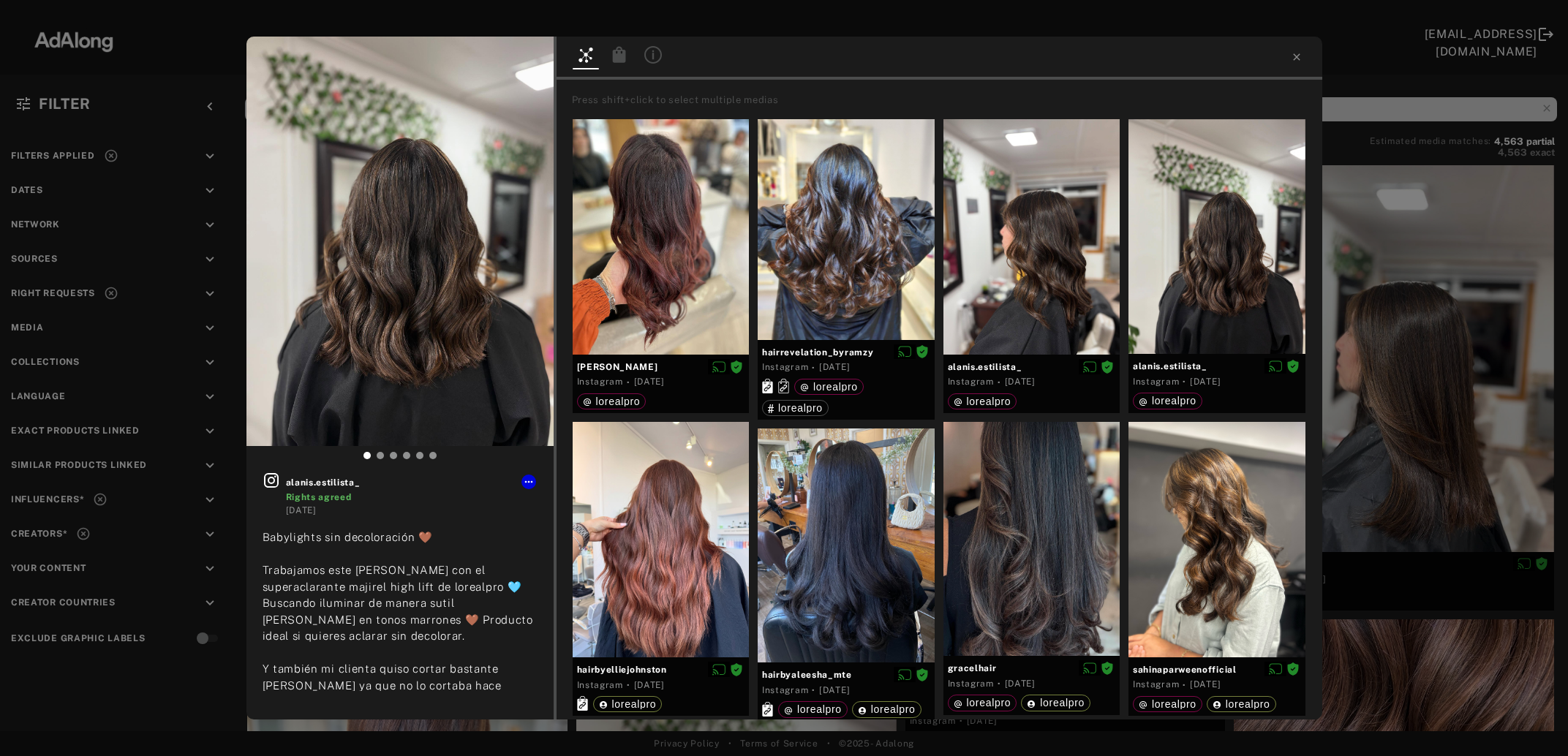
click at [615, 57] on icon at bounding box center [619, 54] width 13 height 16
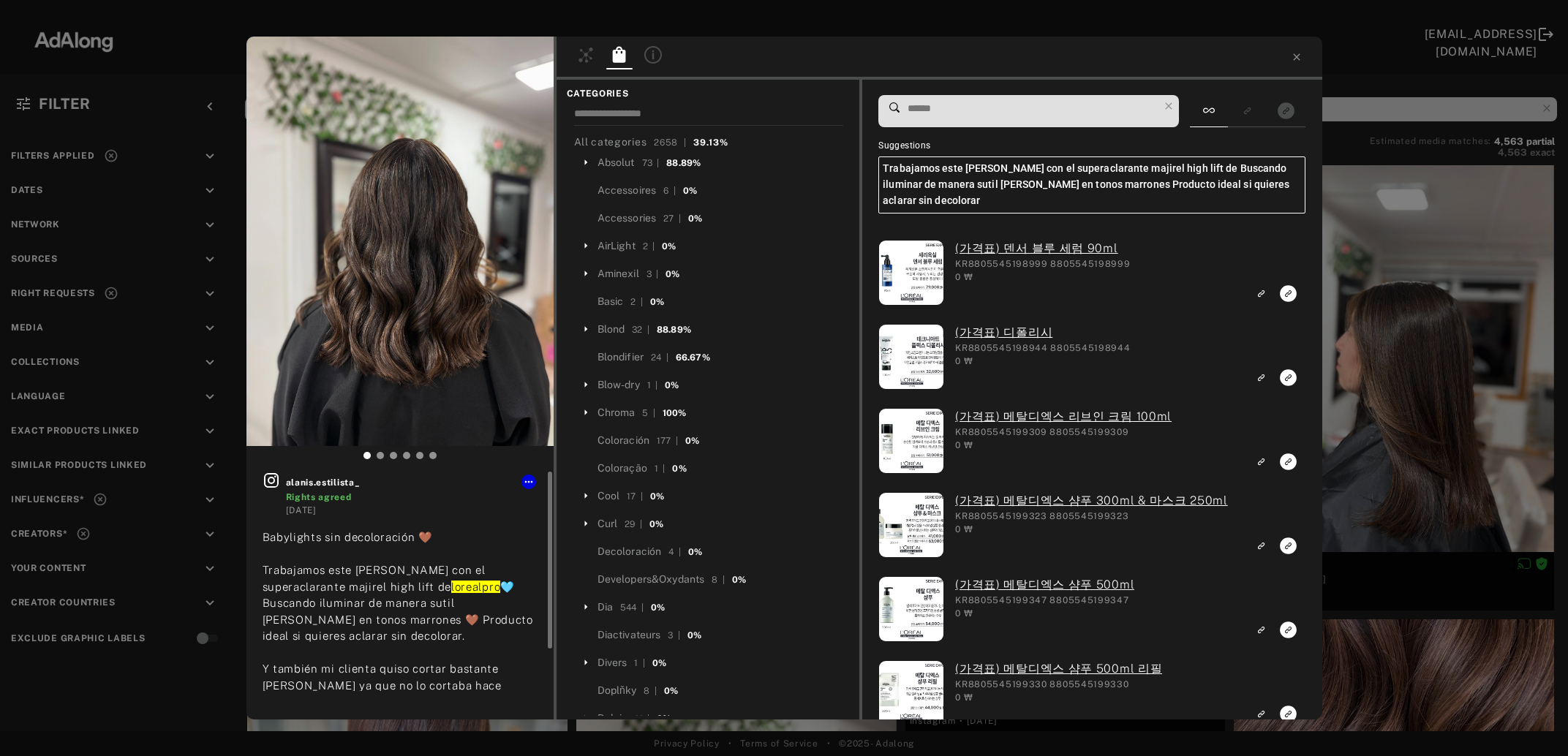
click at [274, 480] on icon at bounding box center [271, 480] width 15 height 15
click at [1399, 348] on div "alanis.estilista_ Rights agreed 1 day ago Babylights sin decoloración 🤎 Trabaja…" at bounding box center [784, 378] width 1568 height 756
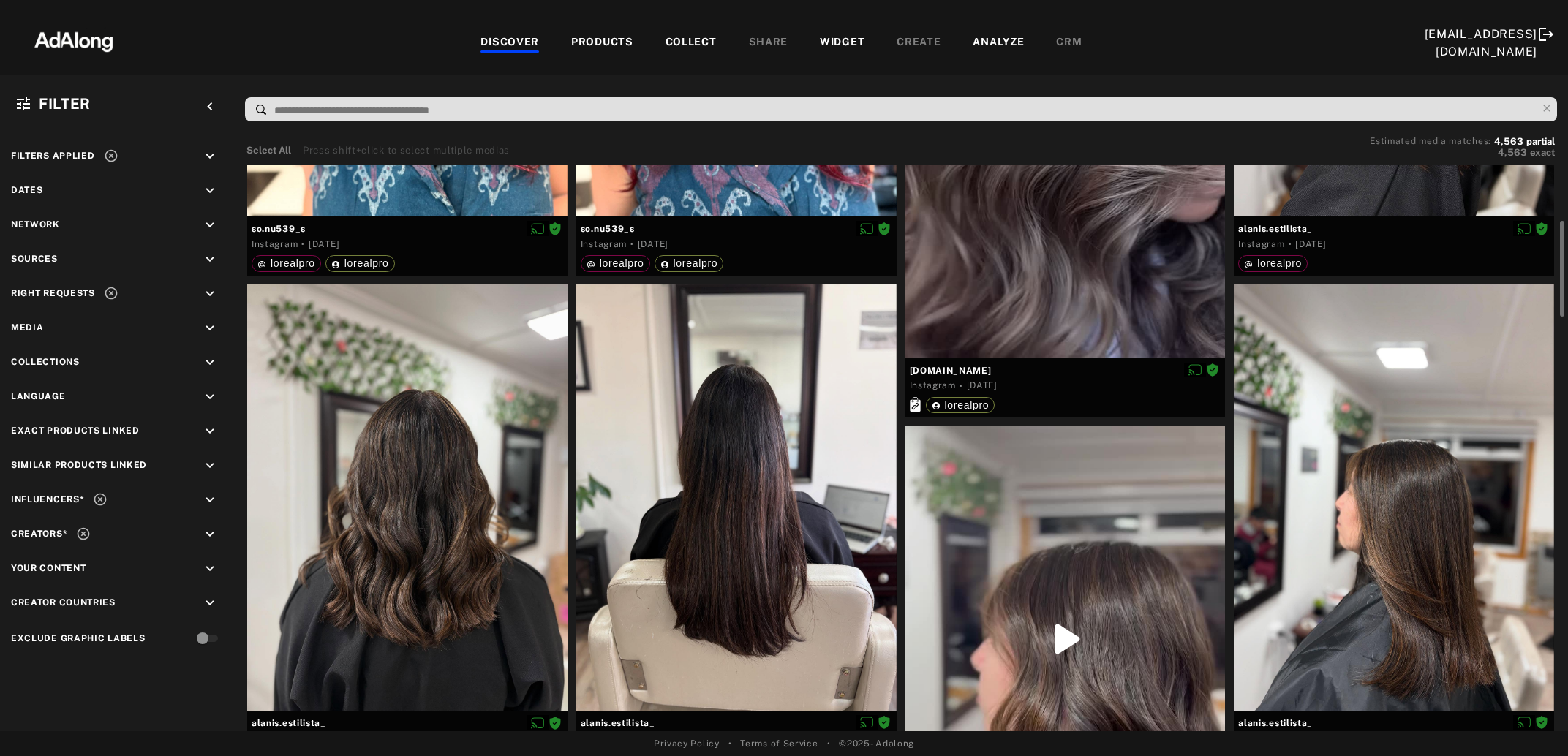
scroll to position [791, 0]
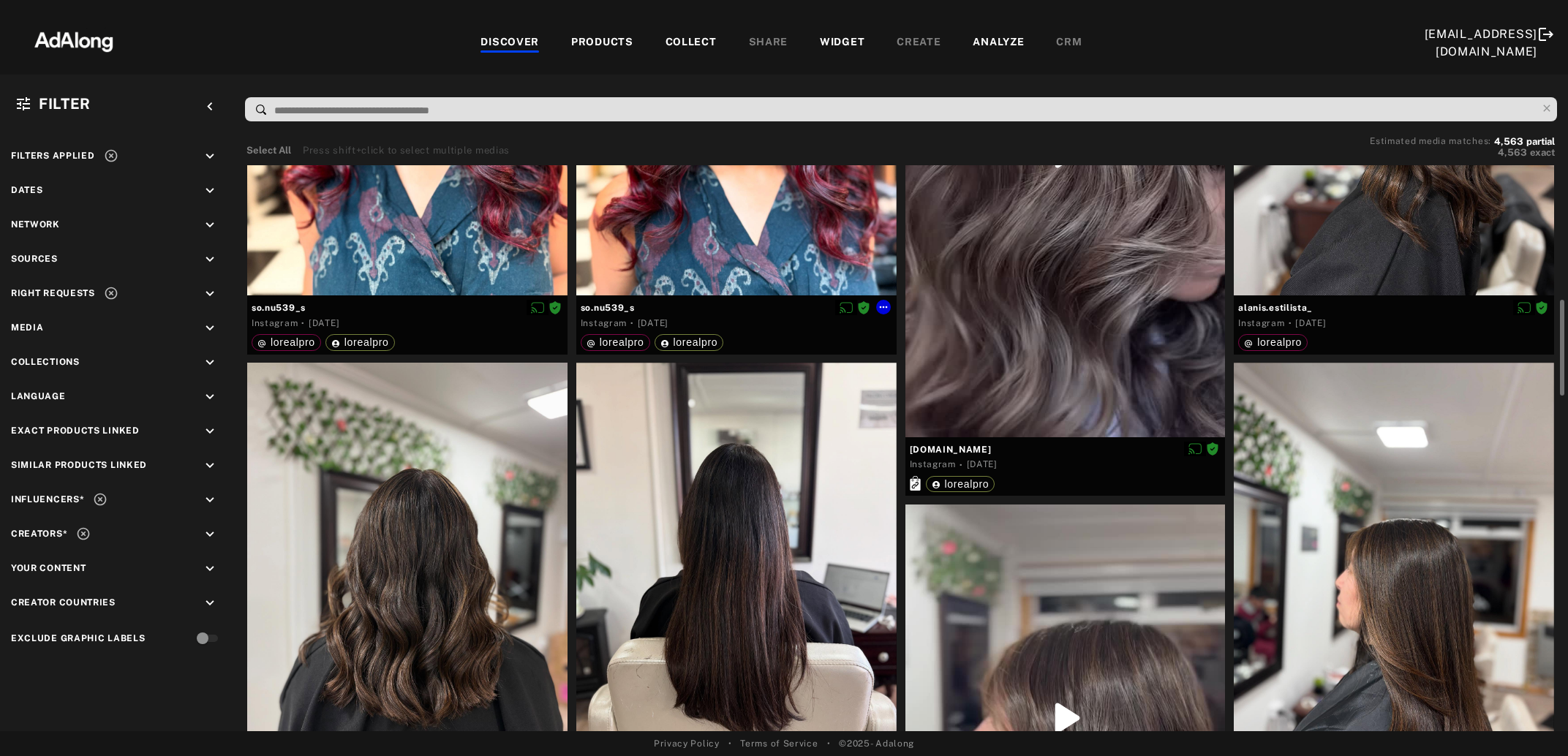
click at [738, 219] on div at bounding box center [736, 83] width 320 height 427
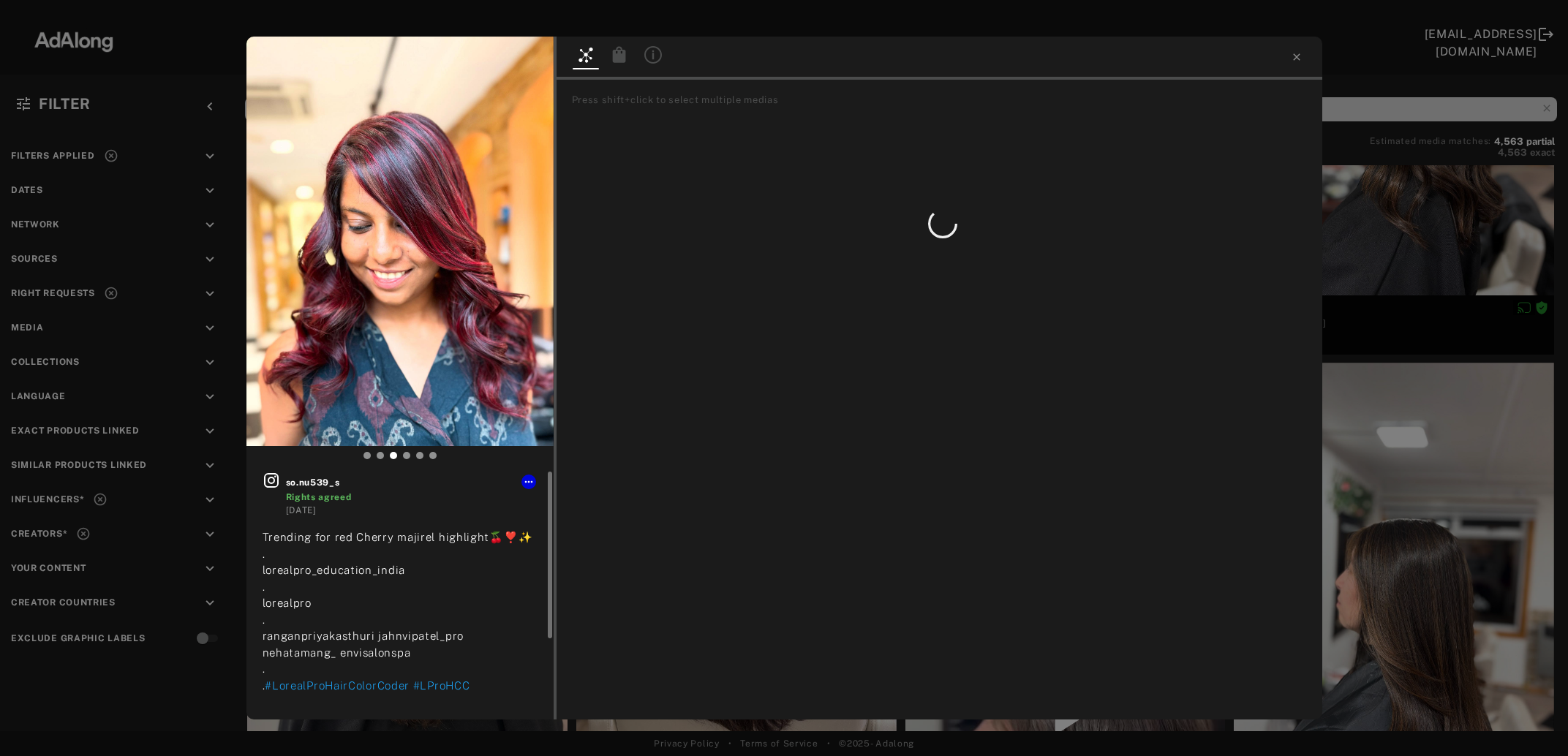
click at [270, 476] on icon at bounding box center [272, 480] width 17 height 17
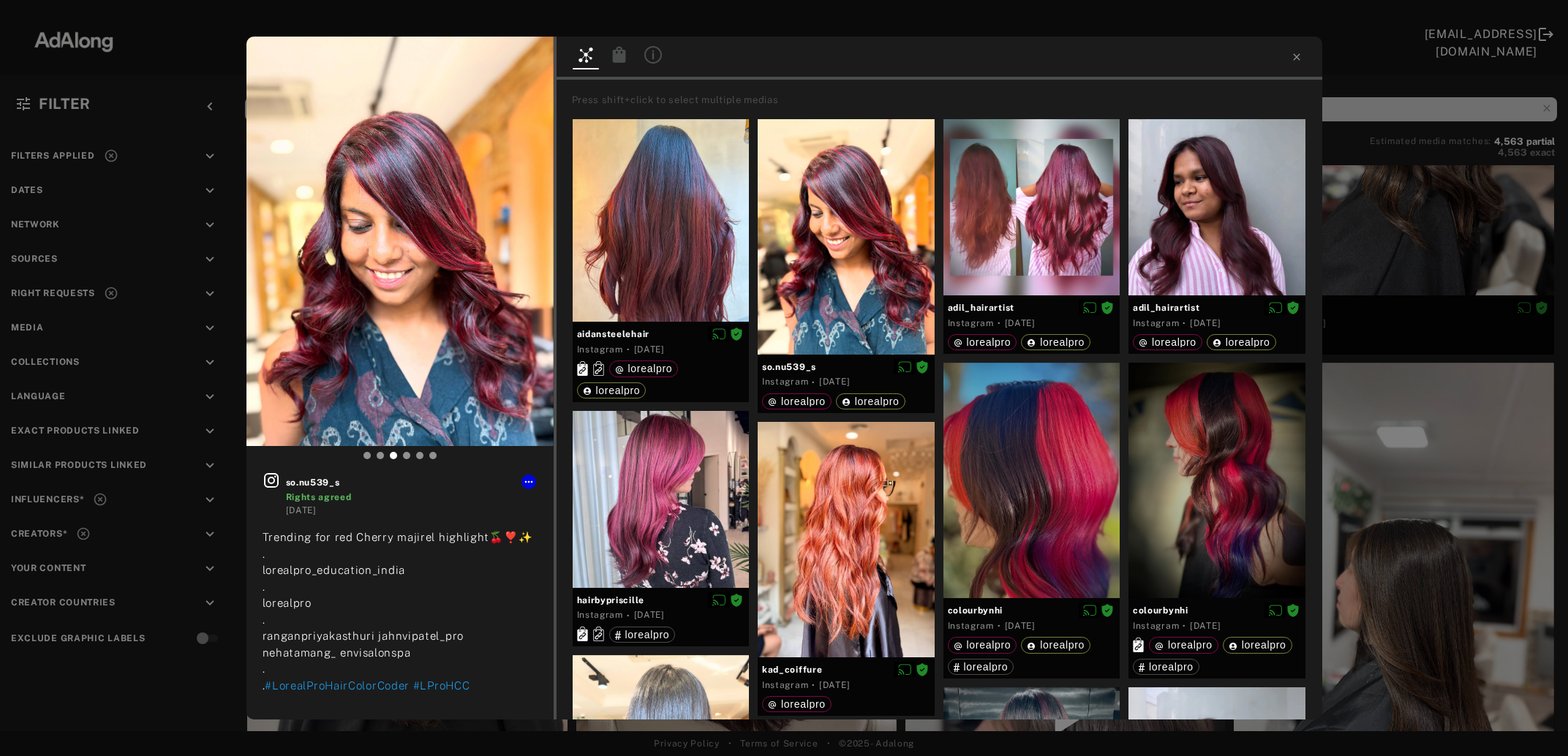
click at [1441, 390] on div "so.nu539_s Rights agreed 1 day ago Trending for red Cherry majirel highlight🍒❣️…" at bounding box center [784, 378] width 1568 height 756
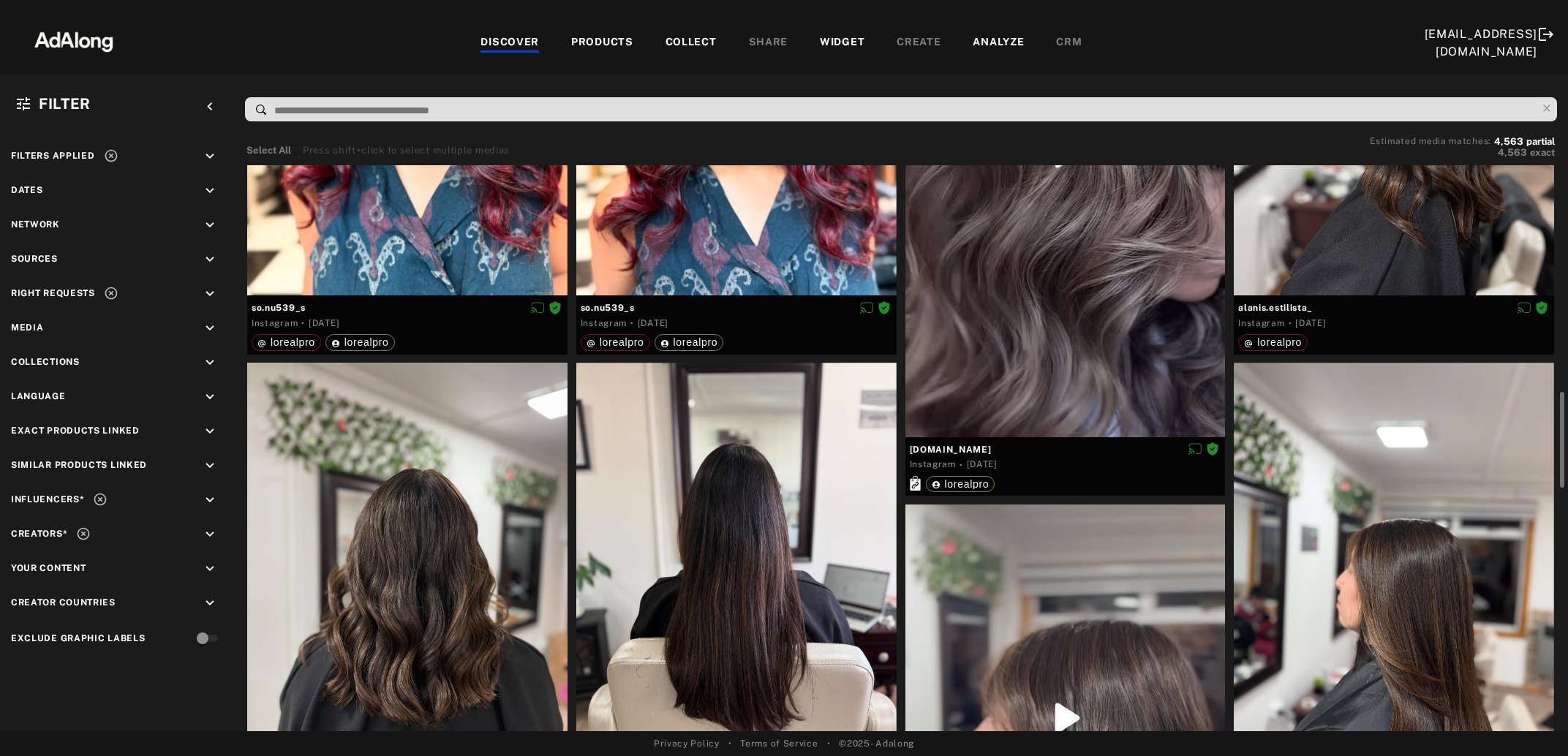
scroll to position [950, 0]
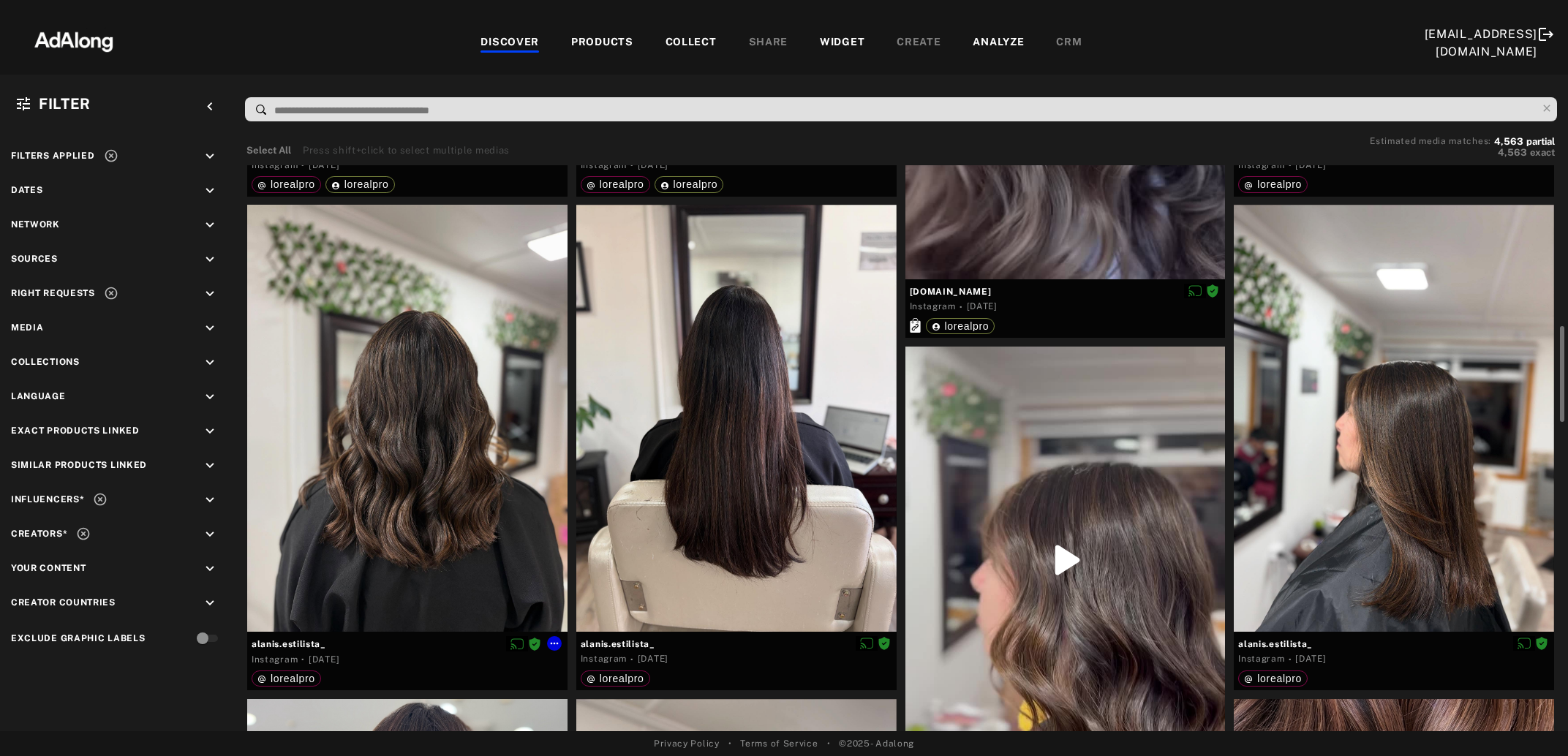
click at [435, 460] on div at bounding box center [407, 418] width 320 height 427
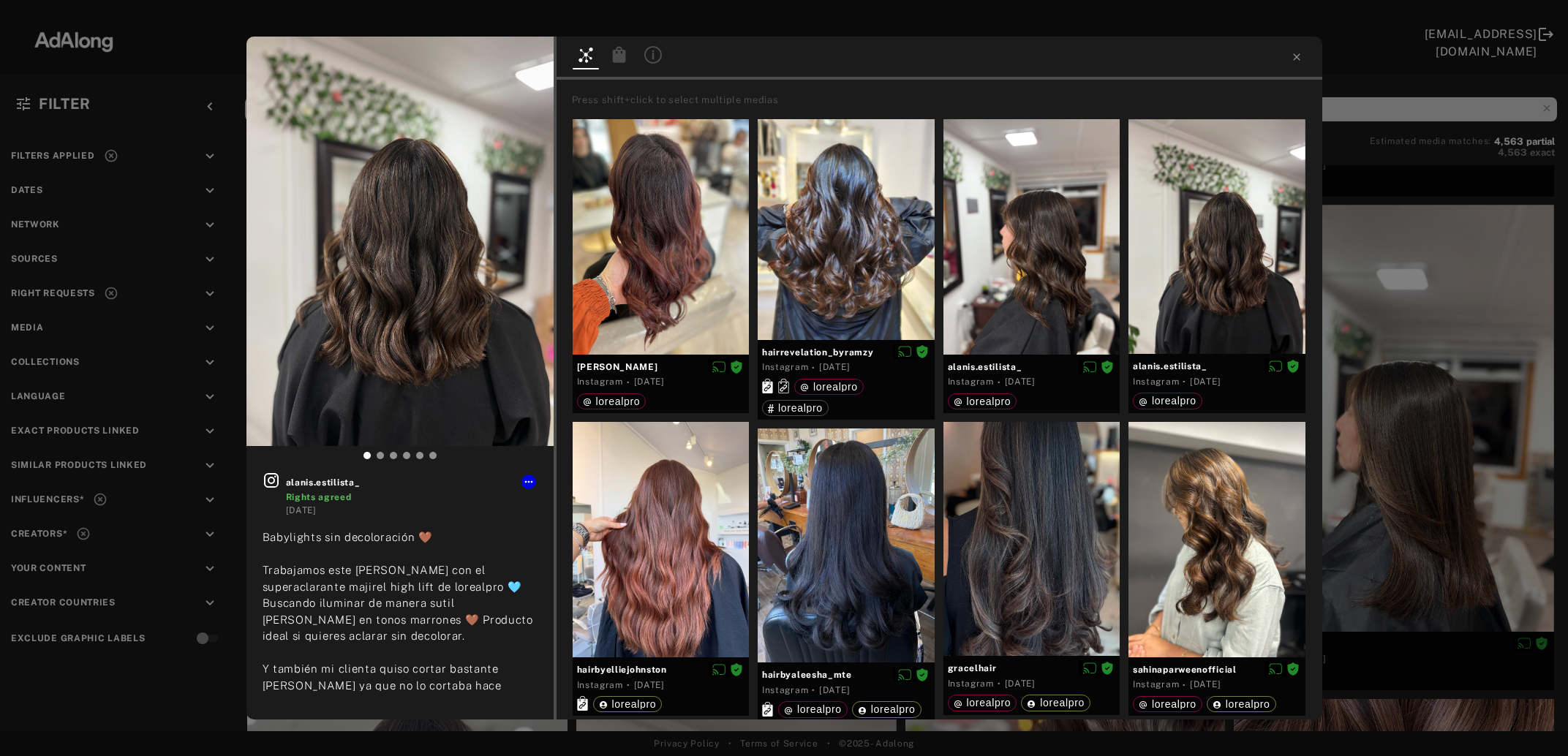
click at [620, 60] on icon at bounding box center [619, 54] width 13 height 16
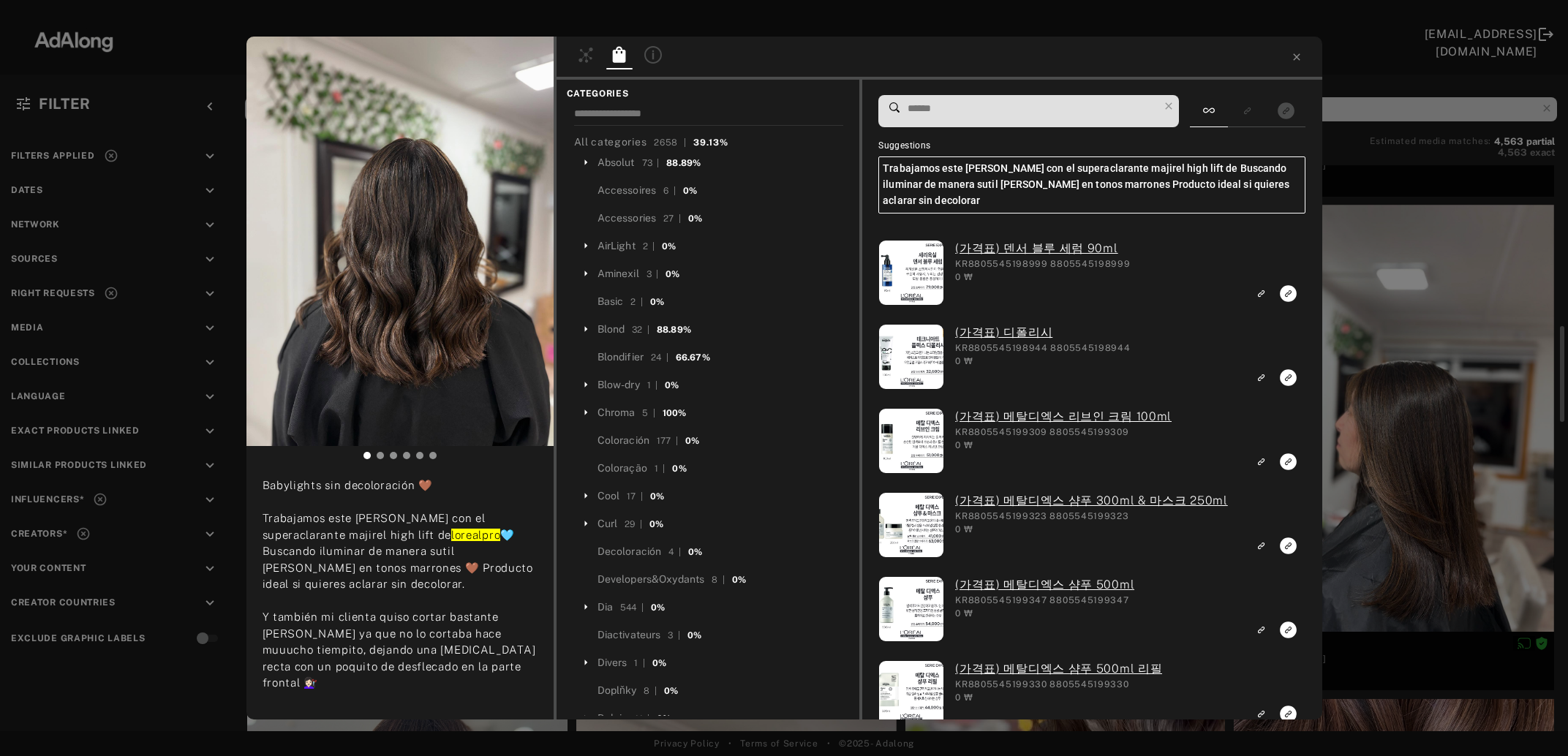
scroll to position [52, 0]
click at [959, 115] on input at bounding box center [1032, 108] width 253 height 20
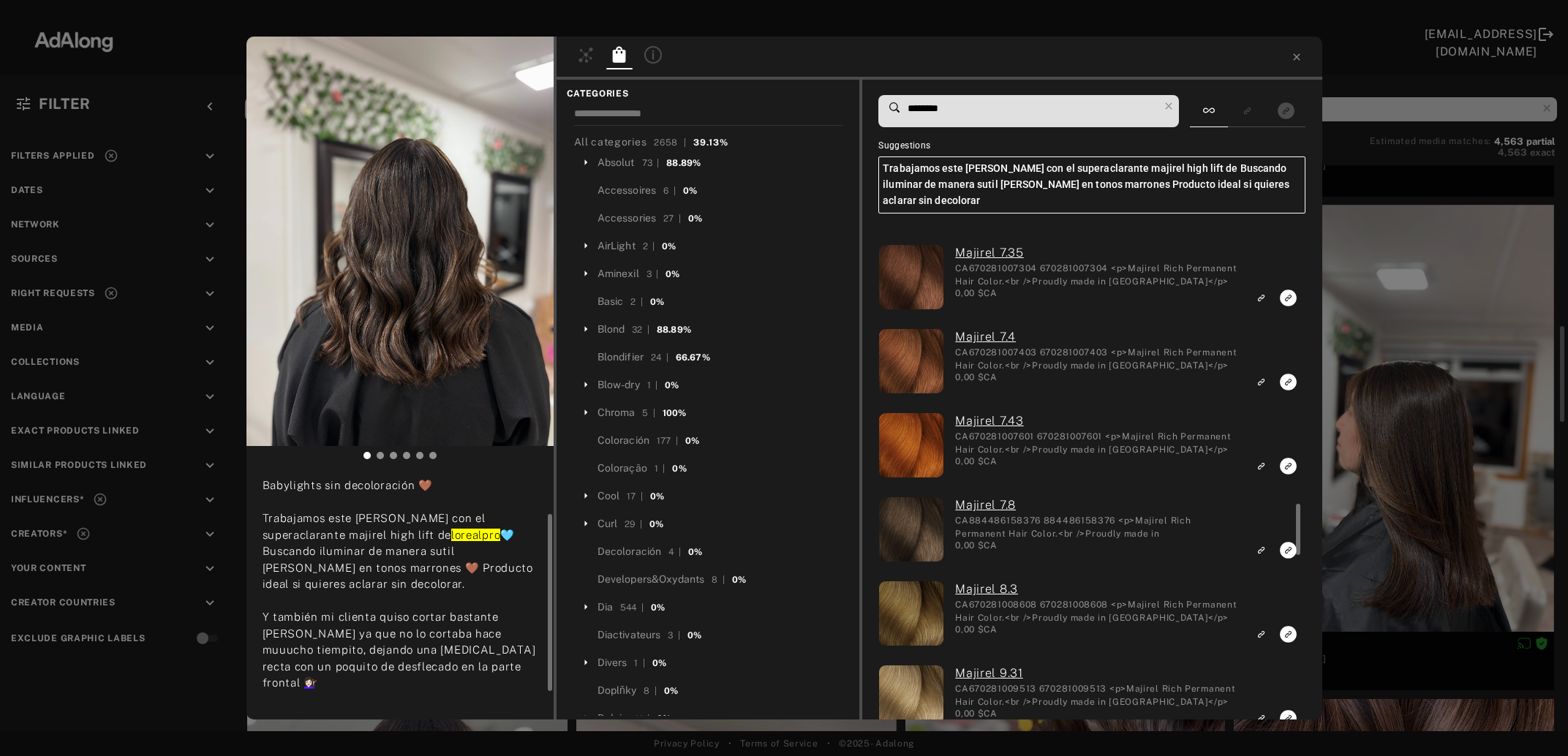
scroll to position [0, 0]
click at [938, 108] on input "********" at bounding box center [1032, 108] width 253 height 20
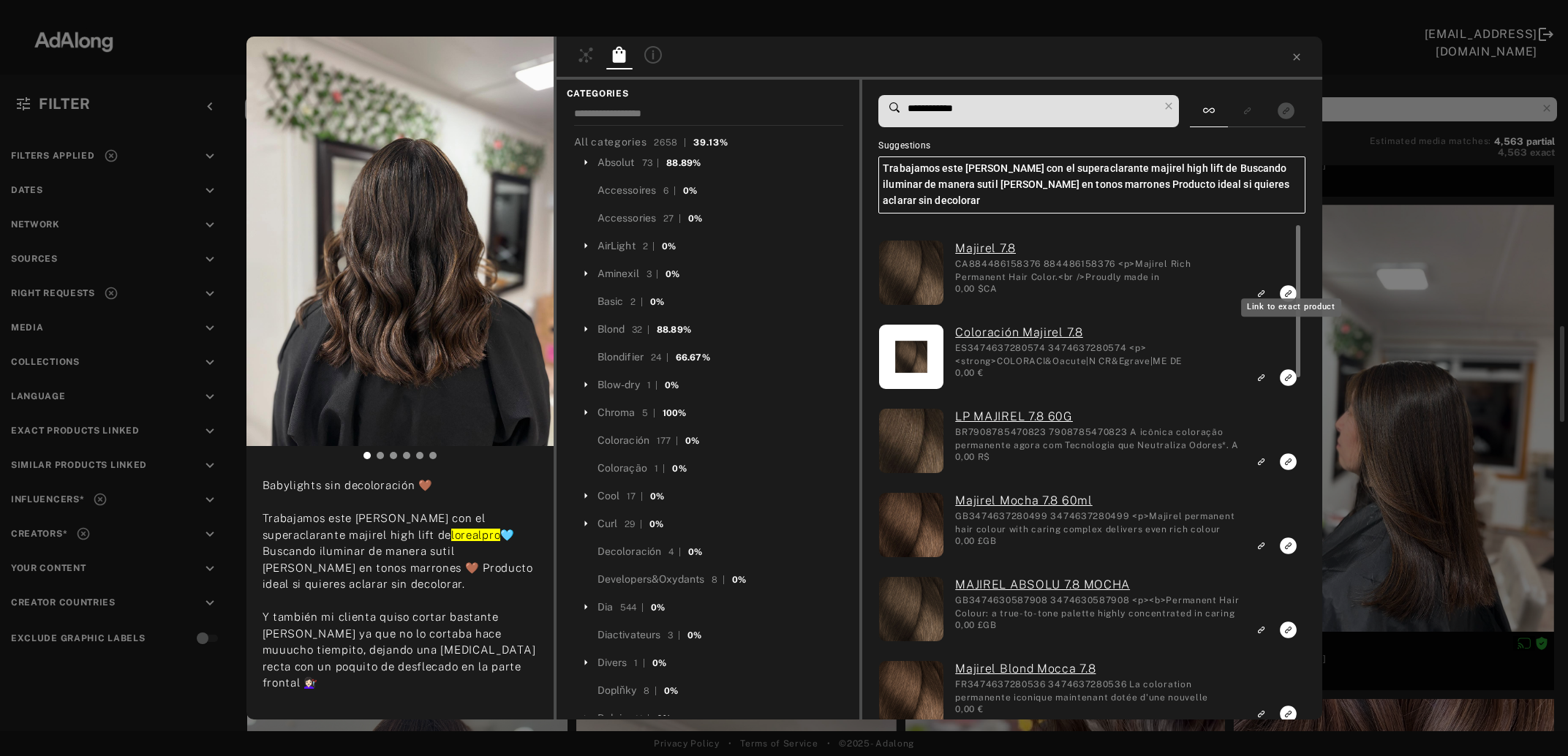
type input "**********"
click at [1284, 285] on icon "Link to exact product" at bounding box center [1289, 293] width 17 height 17
click at [1286, 369] on icon "Link to exact product" at bounding box center [1289, 377] width 17 height 17
click at [1289, 537] on rect "Link to exact product" at bounding box center [1288, 545] width 18 height 18
click at [1284, 470] on icon "Link to exact product" at bounding box center [1289, 461] width 17 height 17
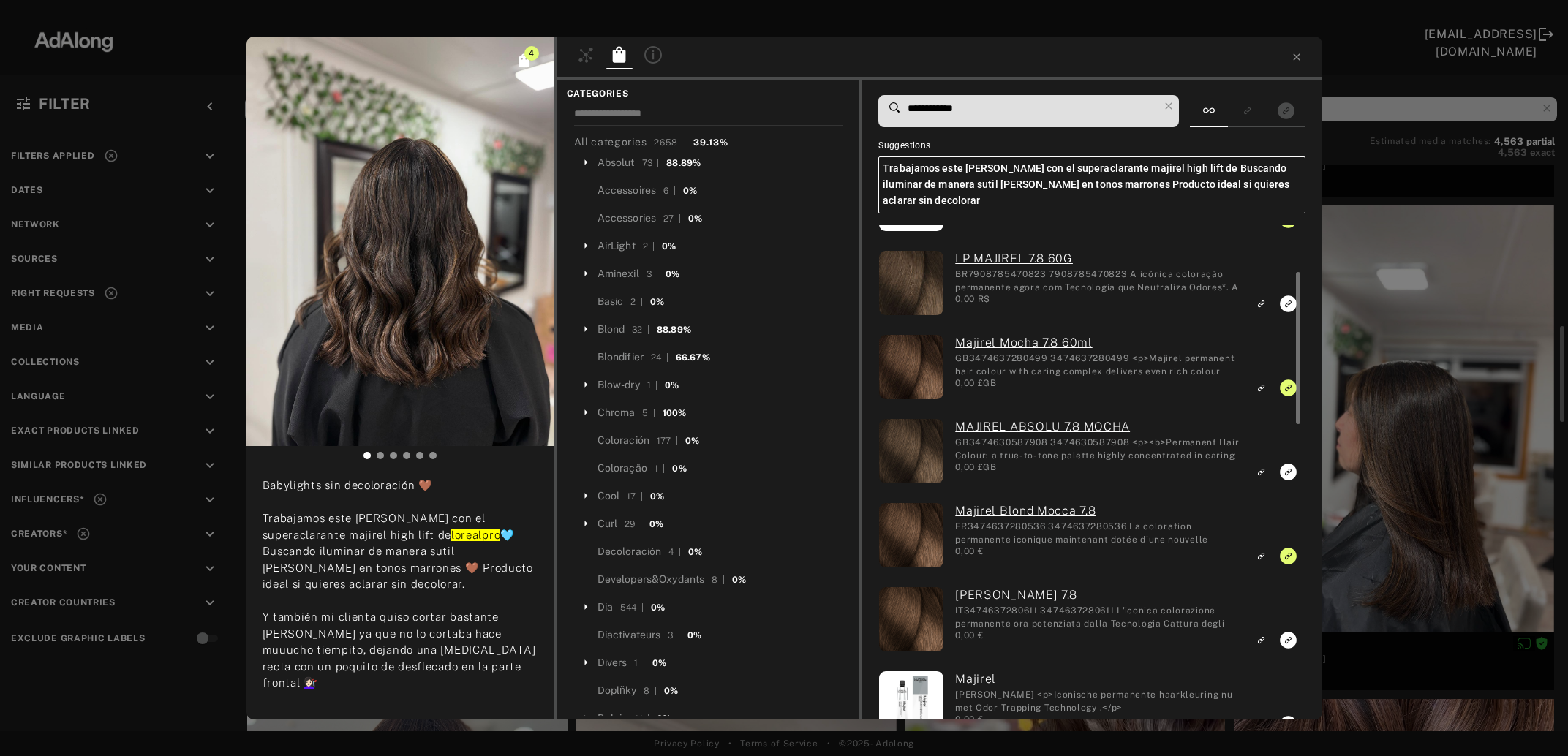
click at [1496, 459] on div "4 alanis.estilista_ Rights agreed 1 day ago Babylights sin decoloración 🤎 Traba…" at bounding box center [784, 378] width 1568 height 756
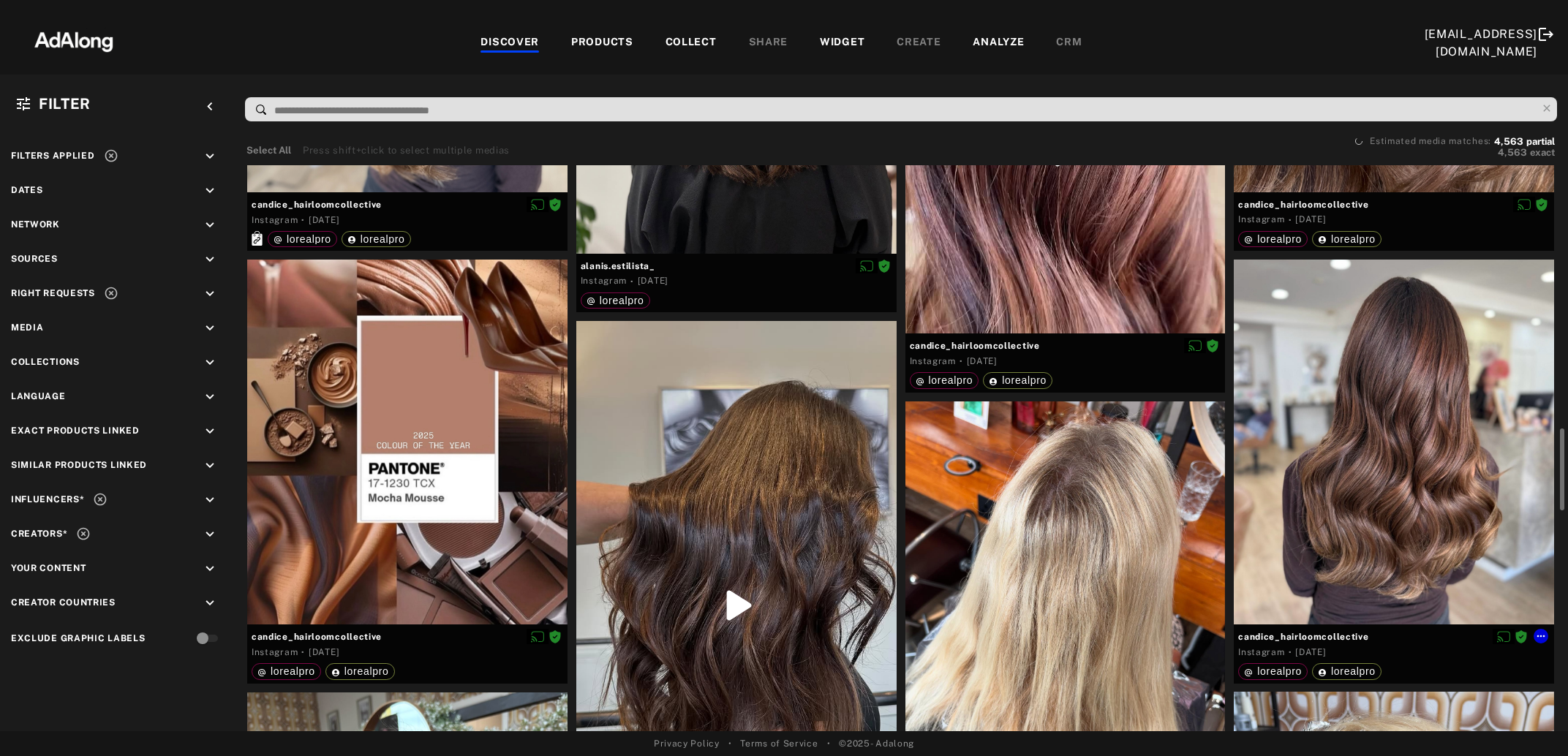
click at [1417, 437] on div at bounding box center [1394, 442] width 320 height 365
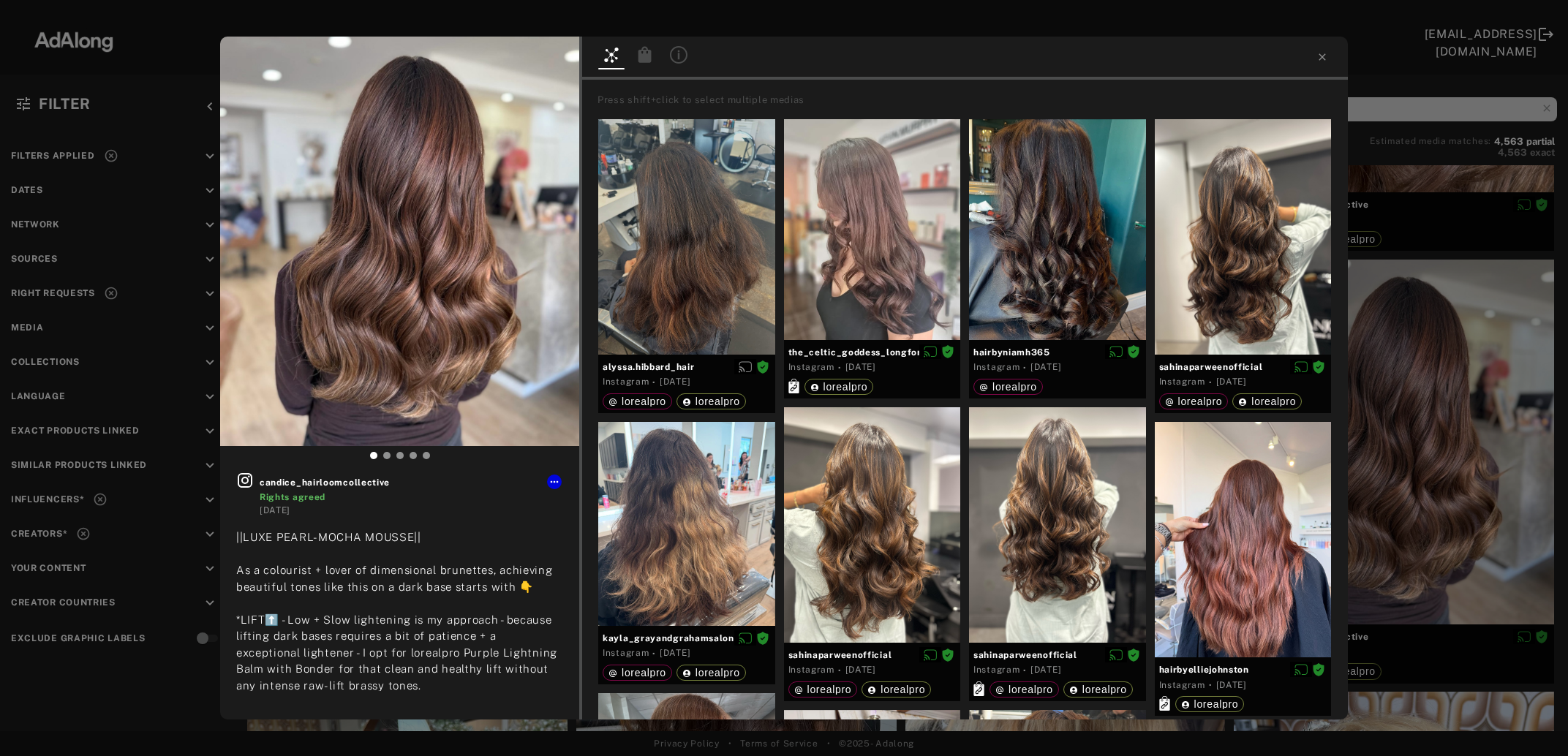
click at [646, 57] on icon at bounding box center [645, 54] width 13 height 16
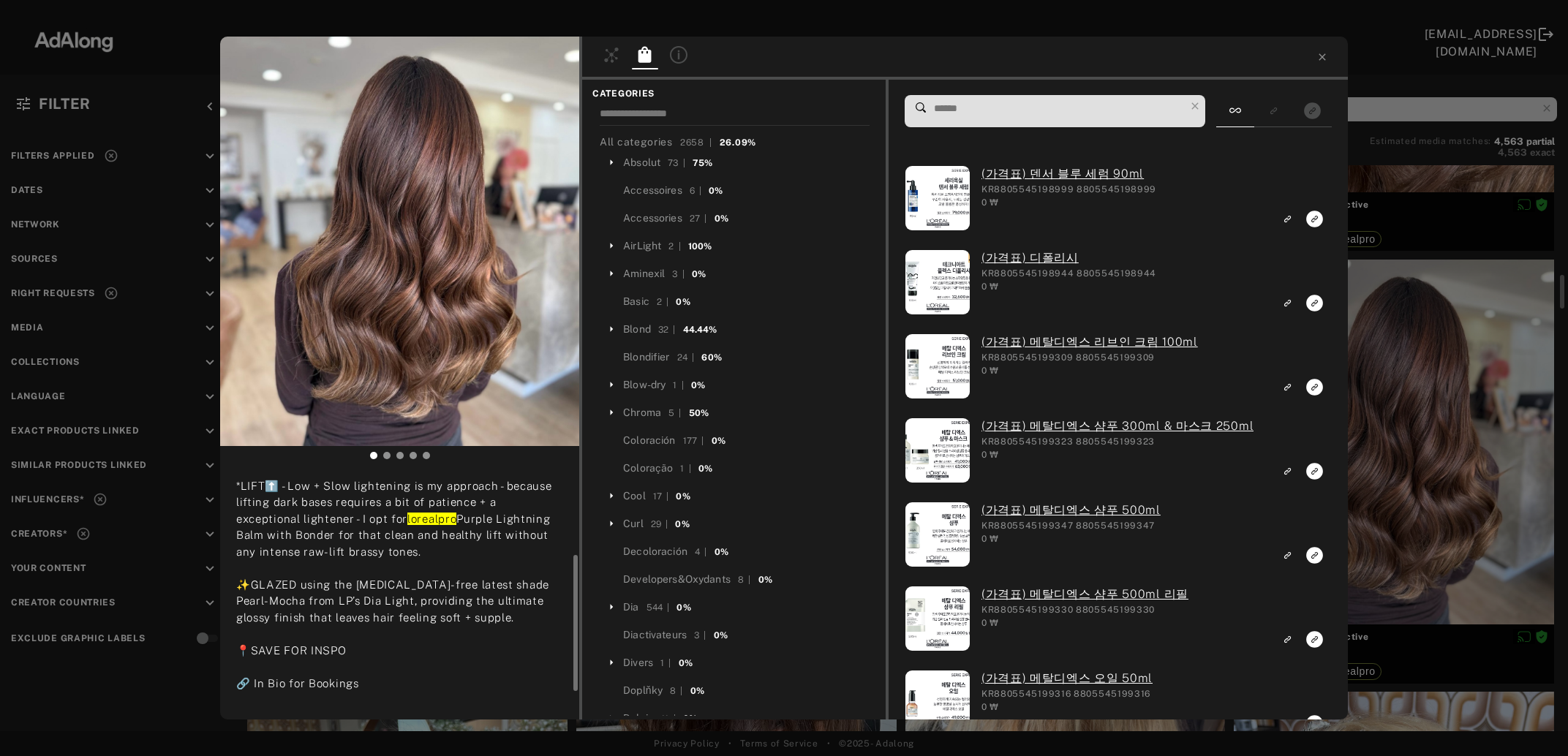
click at [1055, 105] on input at bounding box center [1059, 108] width 253 height 20
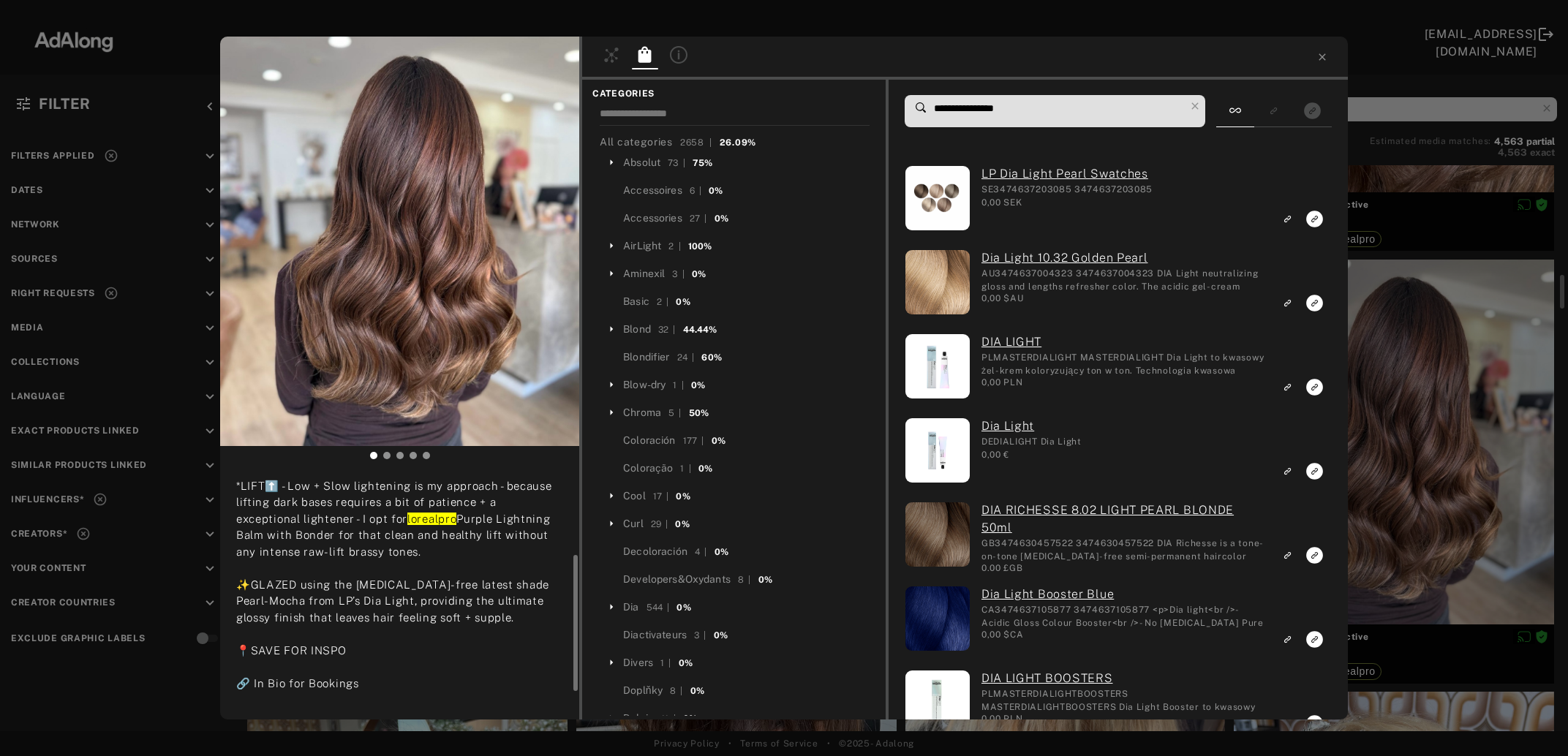
scroll to position [134, 0]
click at [981, 112] on input "**********" at bounding box center [1059, 108] width 253 height 20
click at [1016, 177] on link "LP Dia Light Pearl Swatches" at bounding box center [1067, 174] width 171 height 17
click at [991, 108] on input "**********" at bounding box center [1059, 108] width 253 height 20
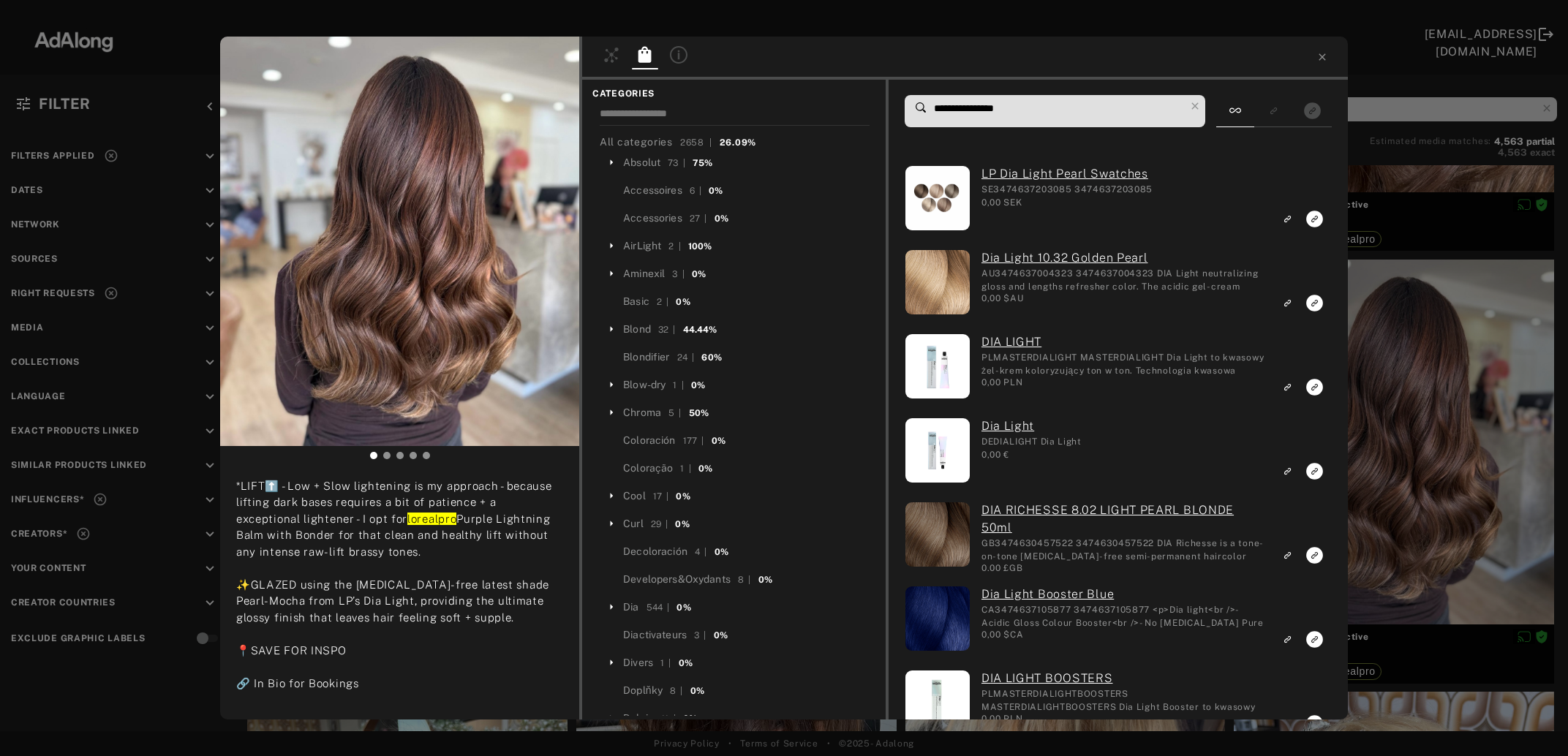
click at [991, 108] on input "**********" at bounding box center [1059, 108] width 253 height 20
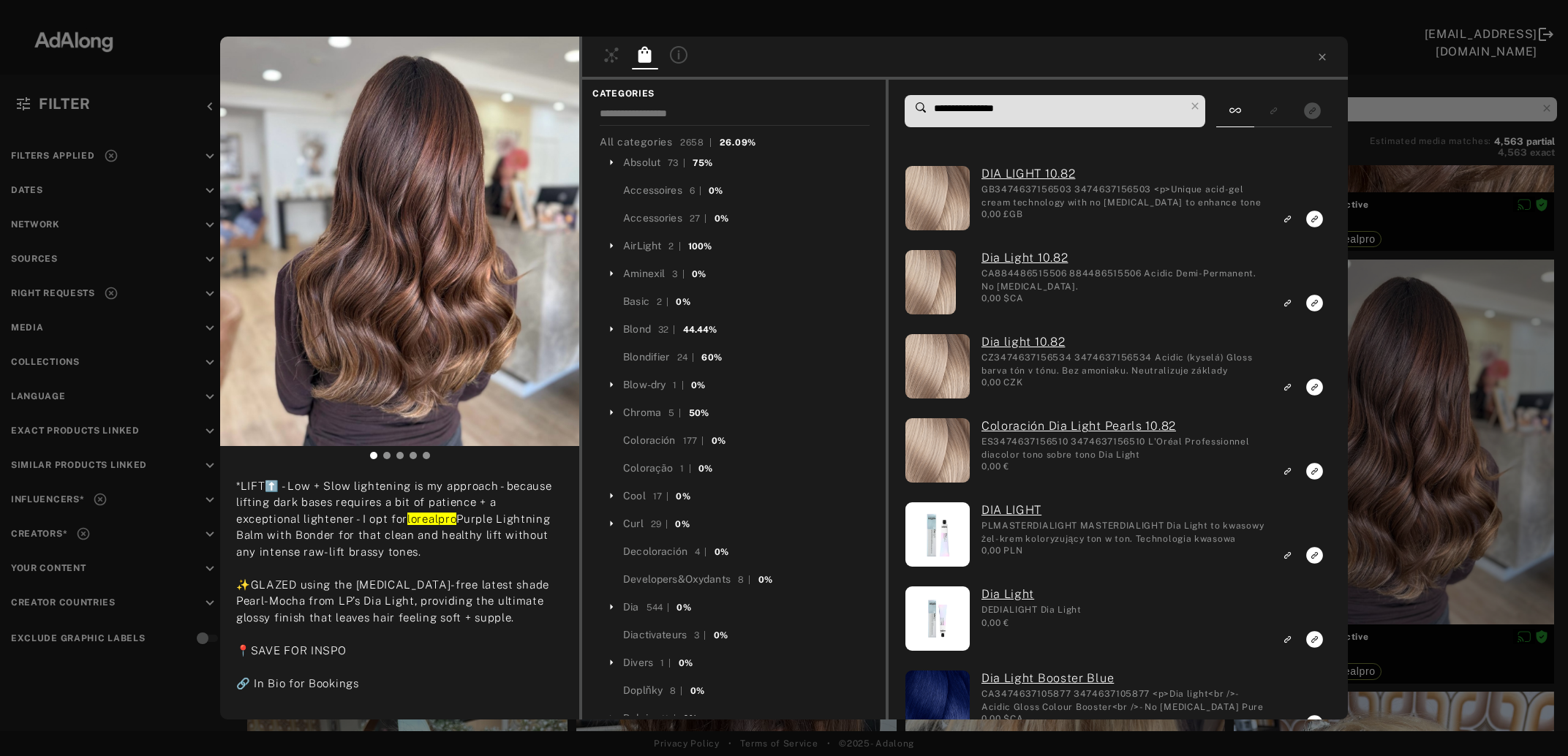
click at [975, 112] on input "**********" at bounding box center [1059, 108] width 253 height 20
click at [980, 109] on input "**********" at bounding box center [1059, 108] width 253 height 20
click at [981, 108] on input "**********" at bounding box center [1059, 108] width 253 height 20
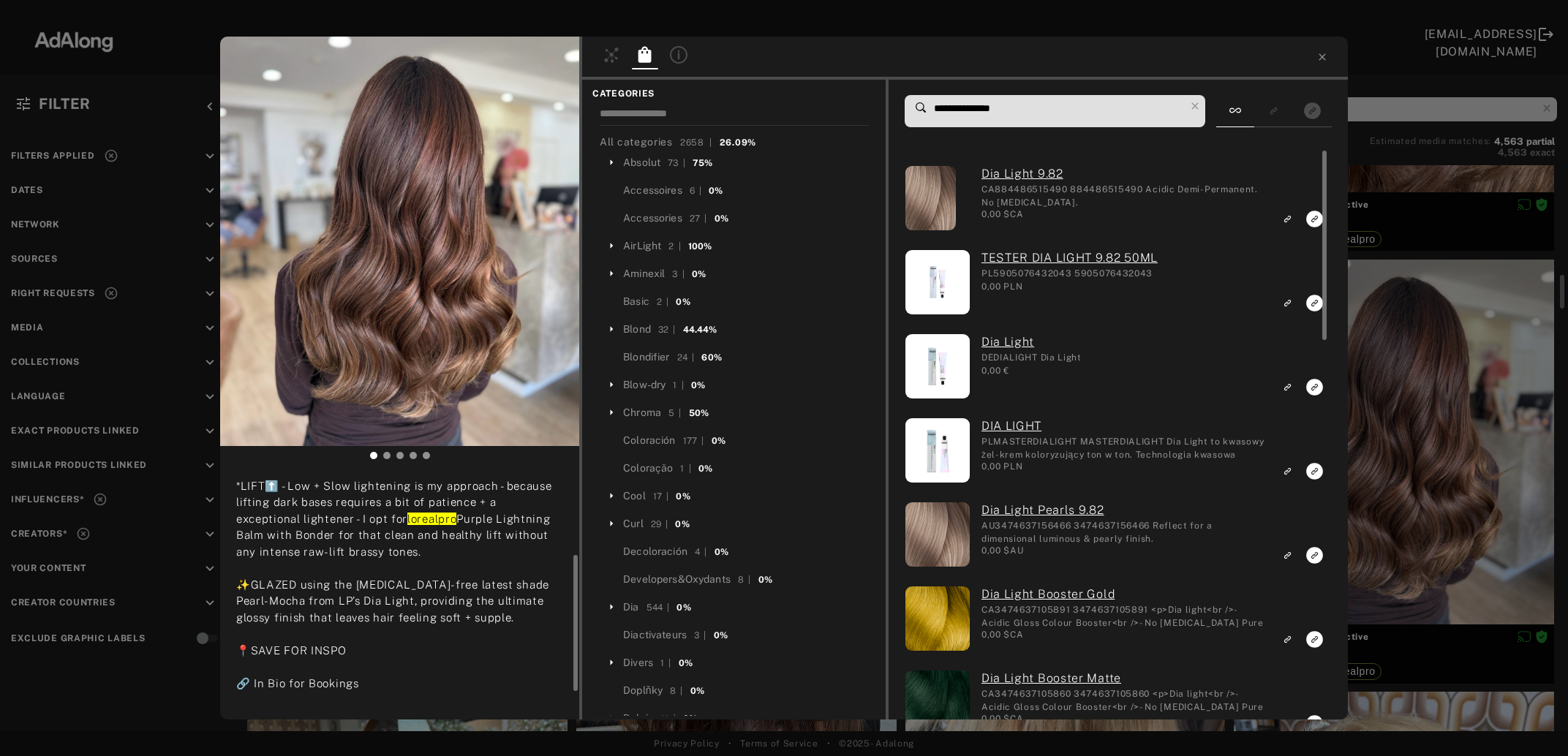
click at [1315, 219] on icon "Link to exact product" at bounding box center [1315, 219] width 17 height 17
click at [993, 110] on input "**********" at bounding box center [1059, 108] width 253 height 20
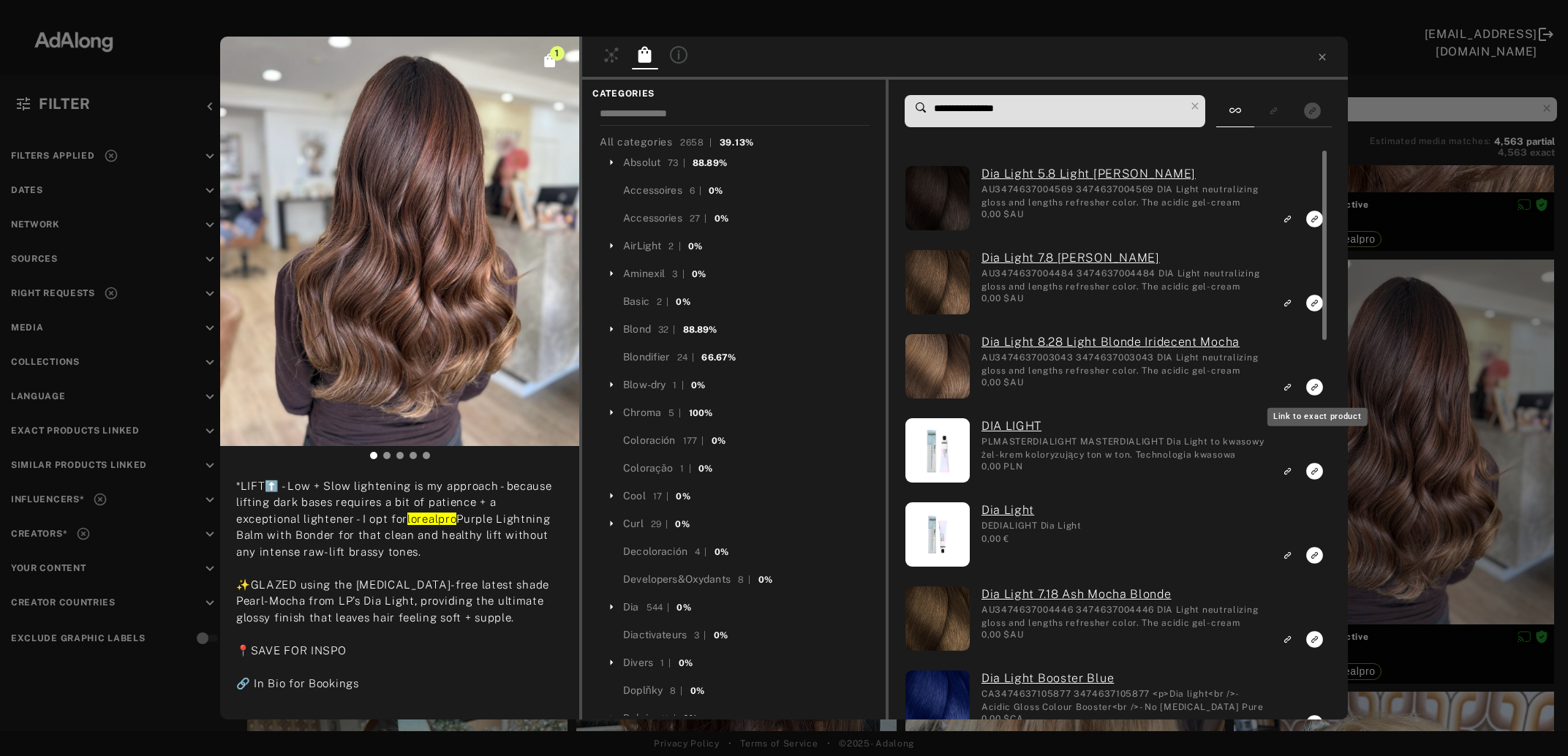
click at [1310, 227] on icon "Link to exact product" at bounding box center [1315, 219] width 17 height 17
click at [988, 108] on input "**********" at bounding box center [1059, 108] width 253 height 20
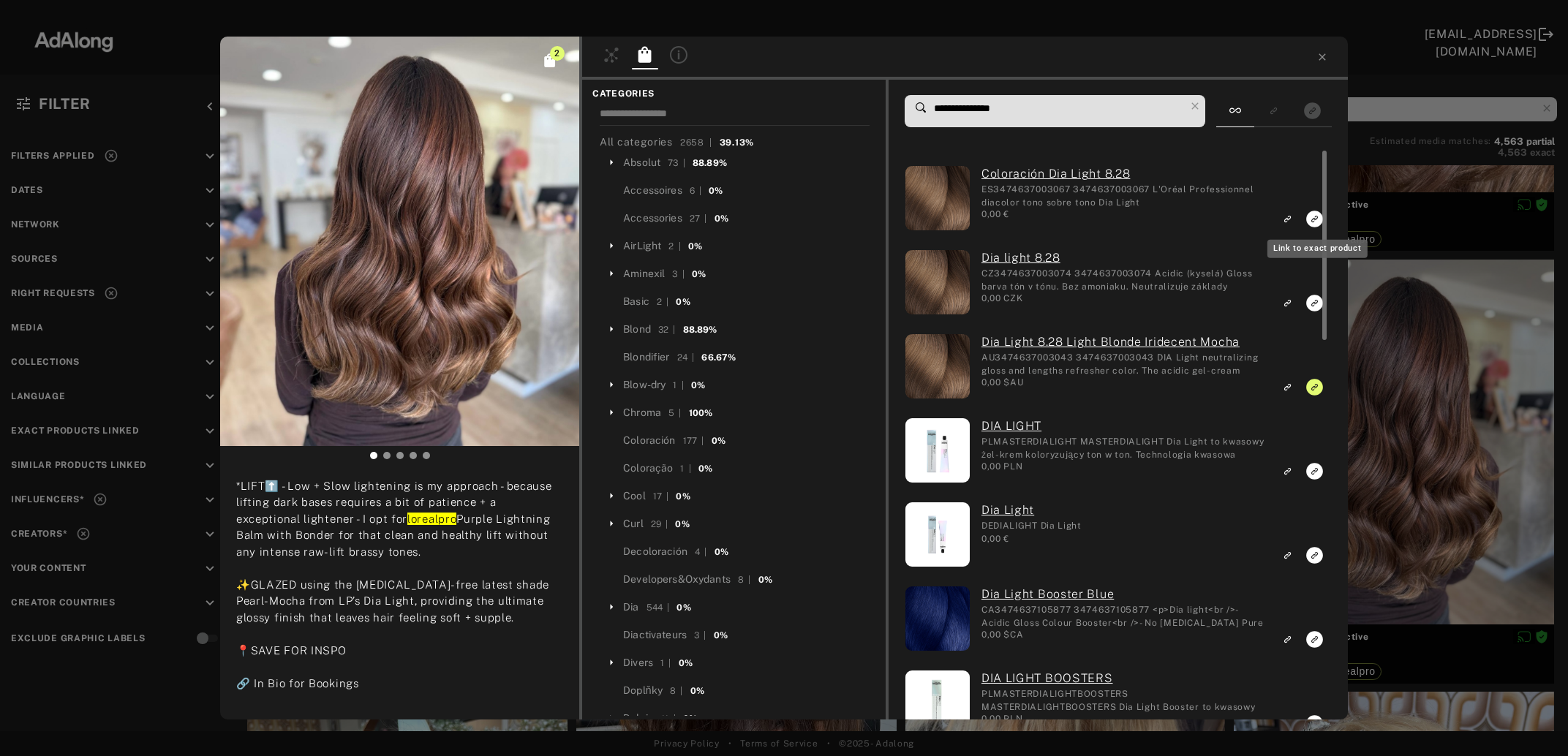
type input "**********"
click at [1311, 219] on icon "Link to exact product" at bounding box center [1315, 219] width 17 height 17
click at [1315, 307] on rect "Link to exact product" at bounding box center [1315, 303] width 18 height 18
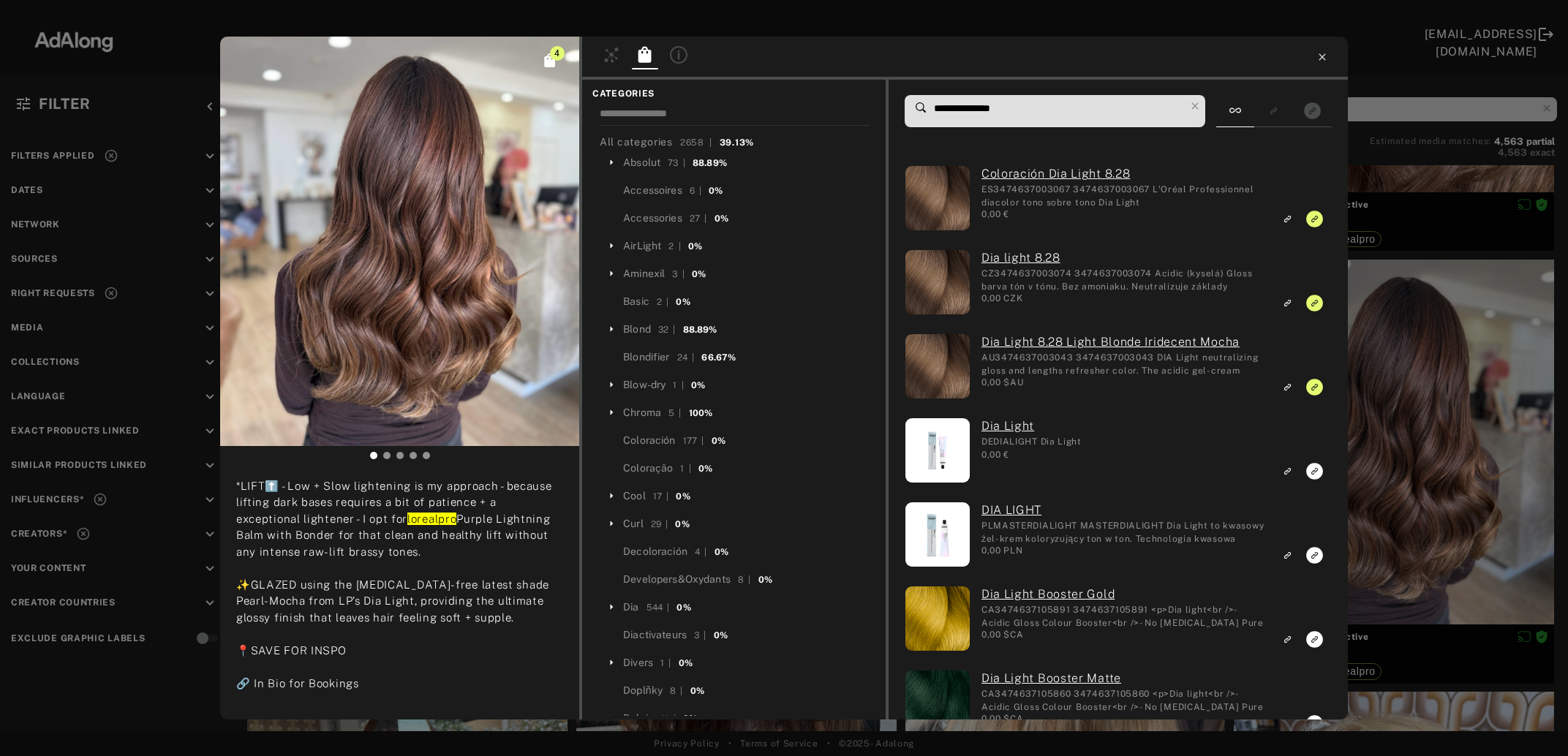
click at [1326, 55] on icon at bounding box center [1322, 57] width 6 height 6
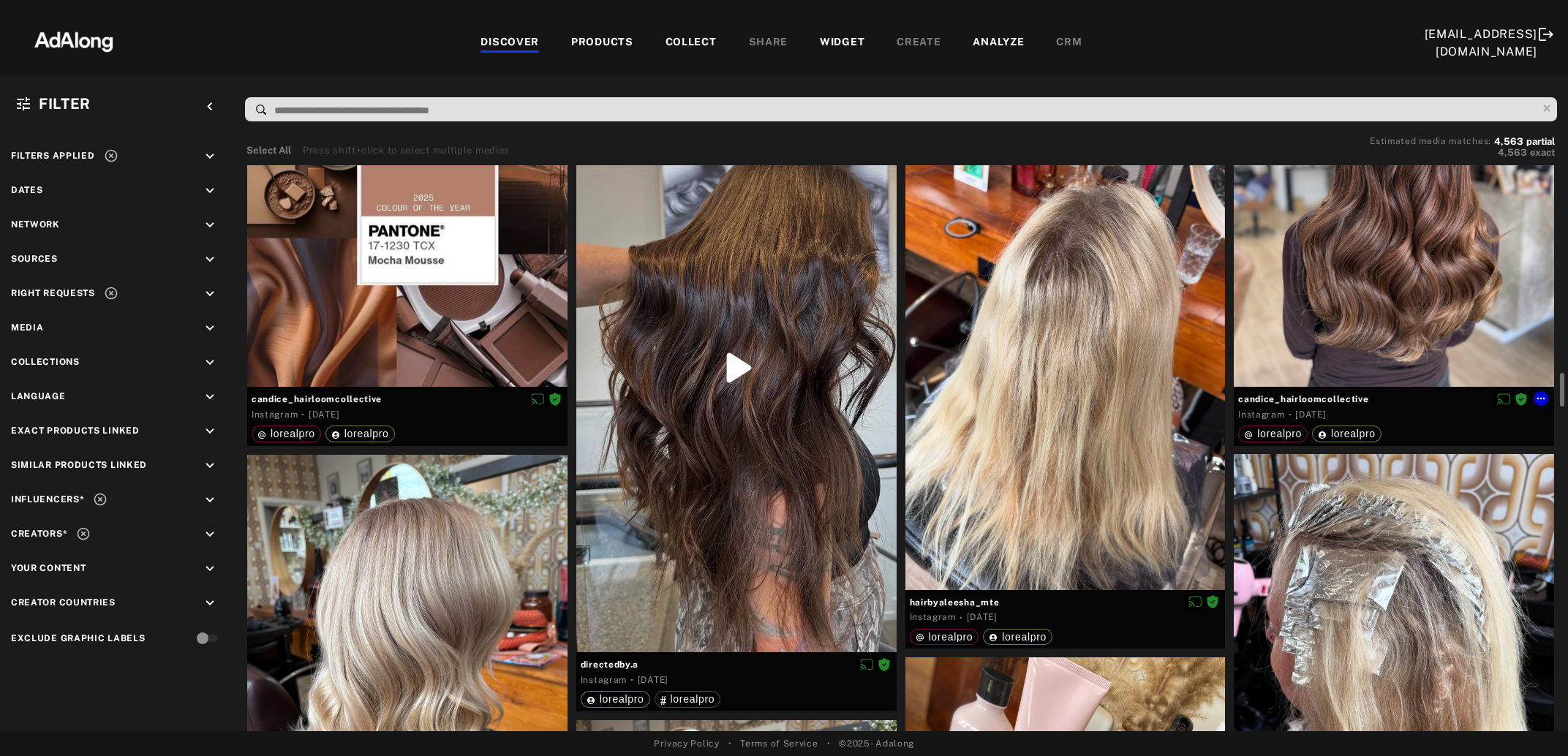
scroll to position [2137, 0]
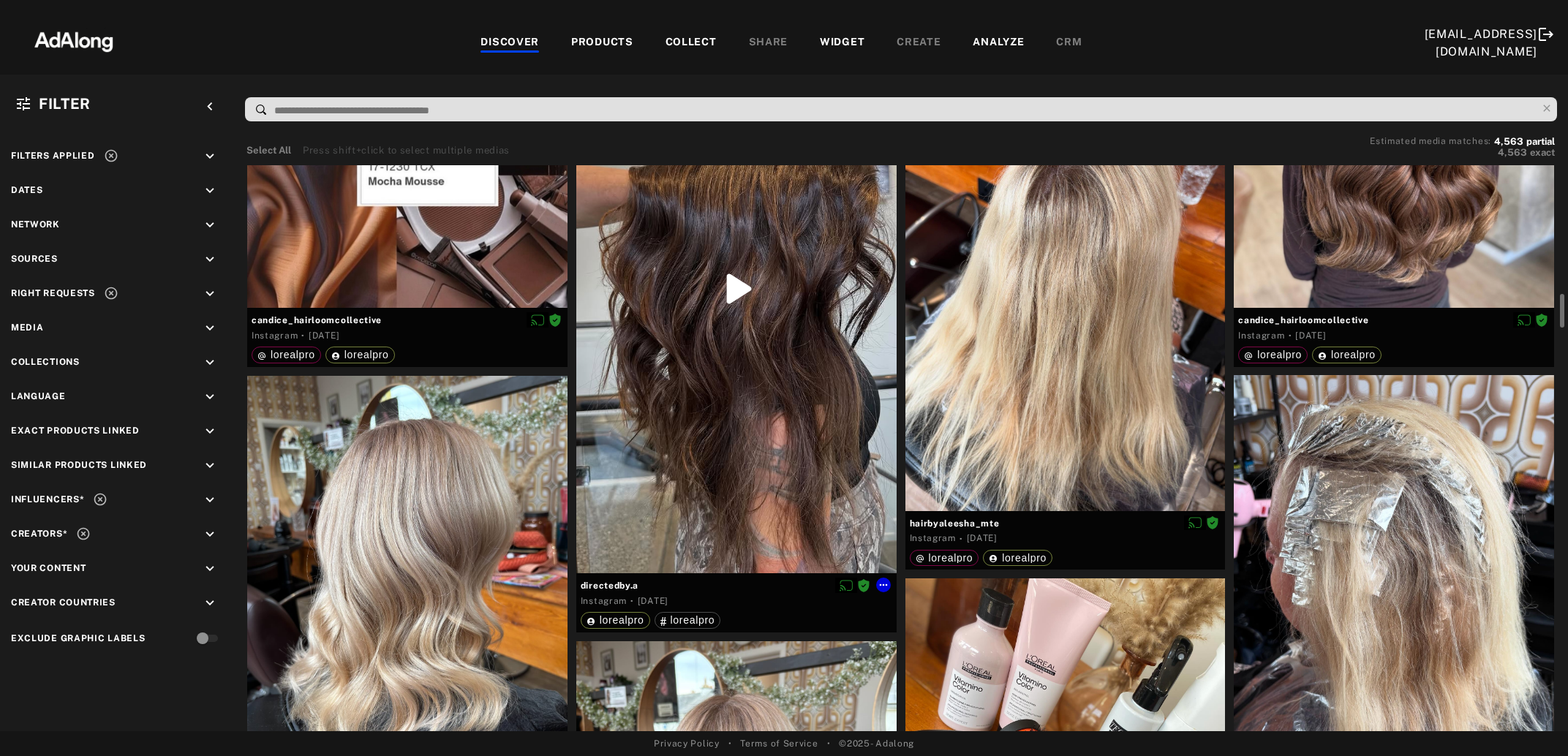
click at [735, 404] on div at bounding box center [736, 289] width 320 height 569
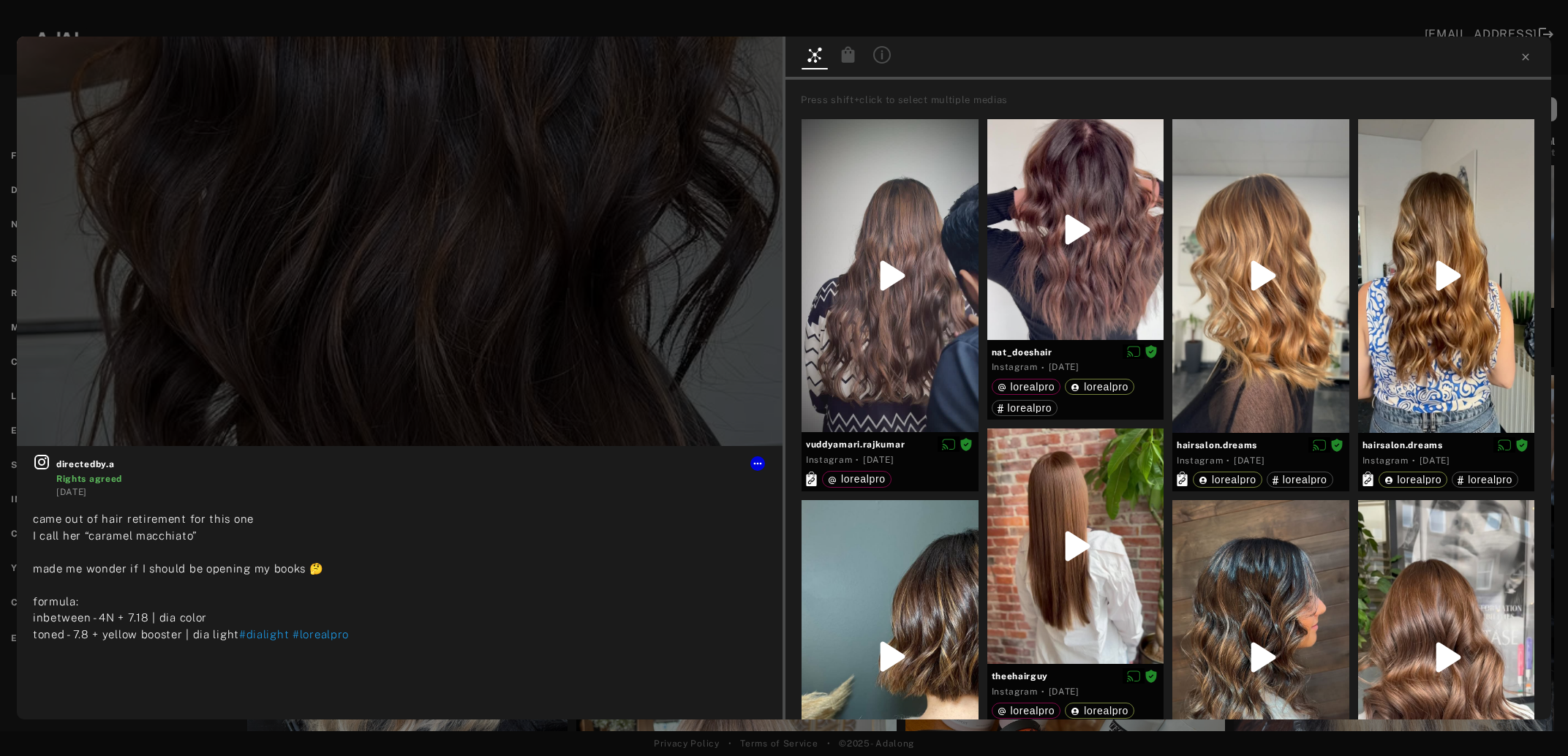
click at [852, 52] on icon at bounding box center [849, 54] width 13 height 16
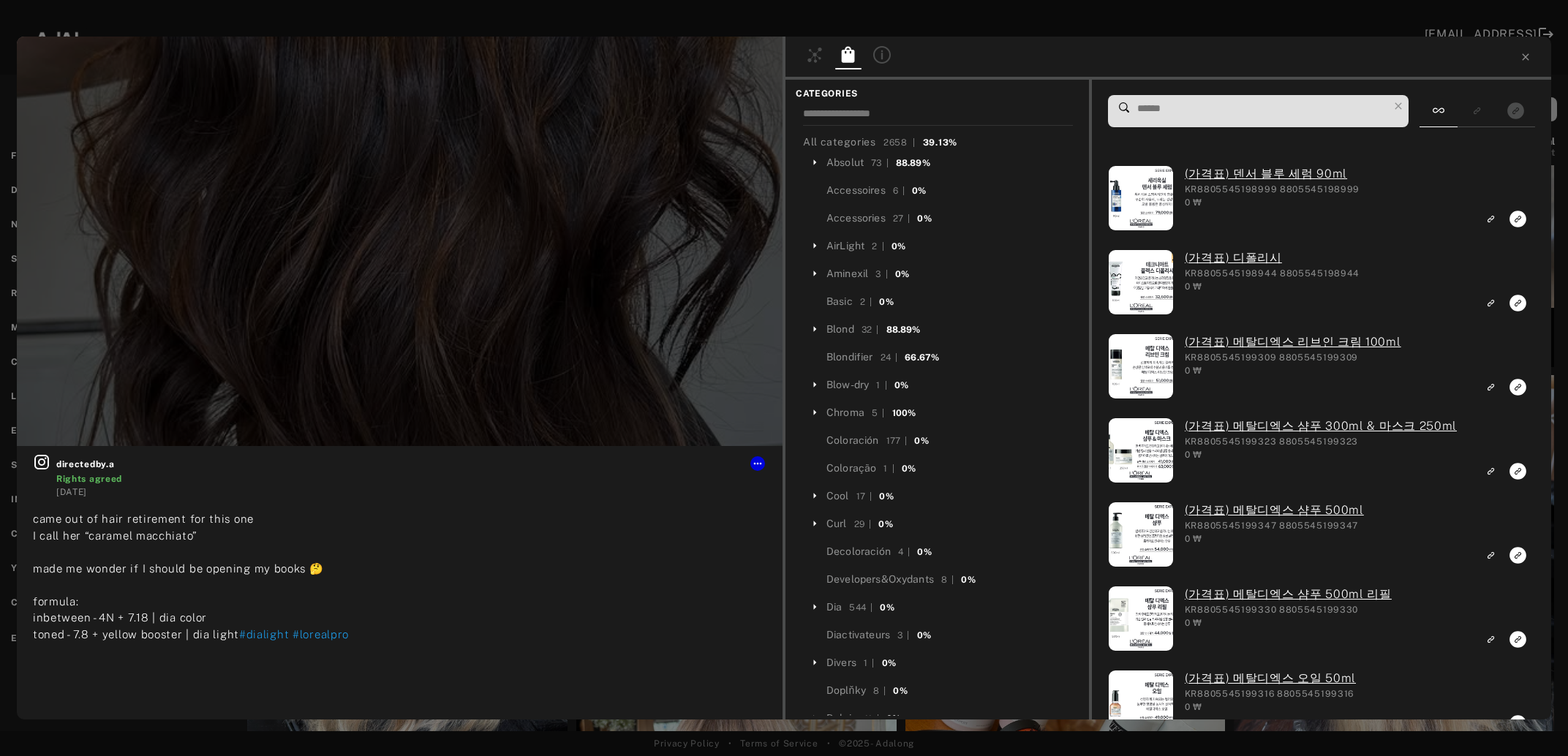
click at [1152, 104] on input at bounding box center [1262, 108] width 253 height 20
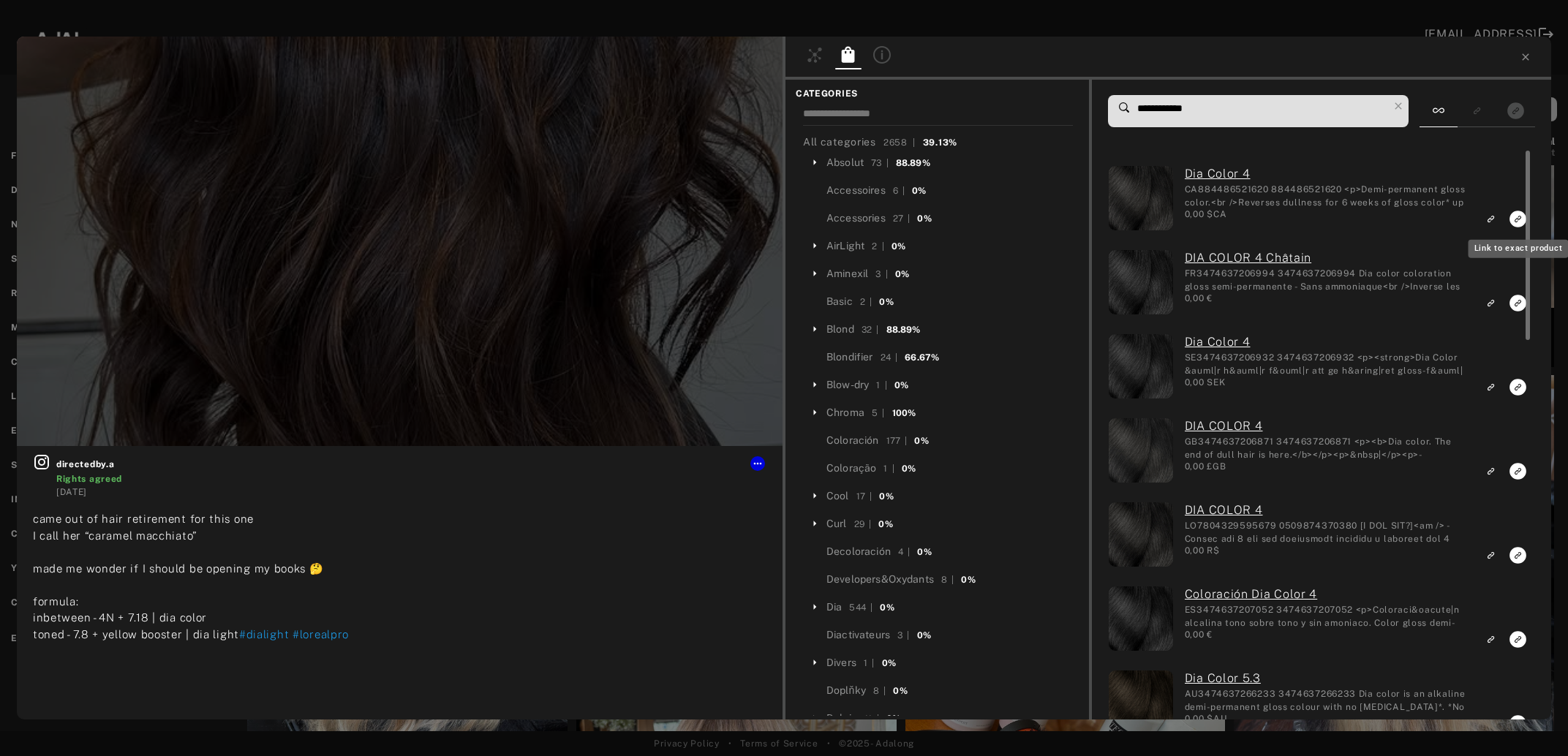
click at [1513, 219] on icon "Link to exact product" at bounding box center [1518, 219] width 17 height 17
click at [1519, 303] on rect "Link to exact product" at bounding box center [1518, 303] width 18 height 18
click at [1518, 391] on rect "Link to exact product" at bounding box center [1518, 386] width 18 height 18
click at [1518, 470] on rect "Link to exact product" at bounding box center [1518, 470] width 18 height 18
click at [1504, 557] on button "Link to similar product" at bounding box center [1491, 555] width 27 height 20
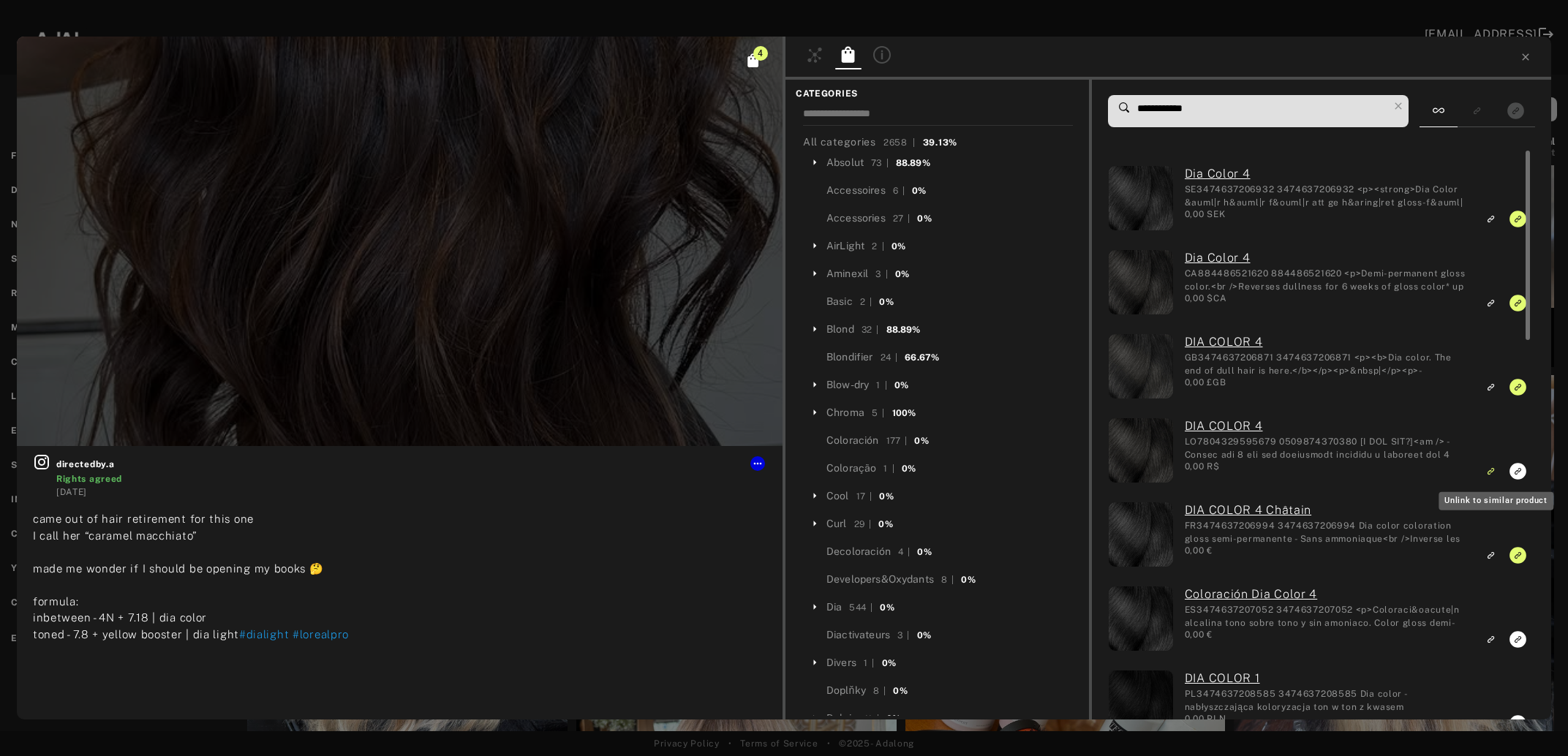
click at [1496, 468] on icon "Unlink to similar product" at bounding box center [1490, 471] width 10 height 9
click at [1520, 474] on icon "Link to exact product" at bounding box center [1518, 470] width 17 height 17
click at [1519, 640] on icon "Link to exact product" at bounding box center [1518, 639] width 17 height 17
click at [1185, 105] on input "**********" at bounding box center [1262, 108] width 253 height 20
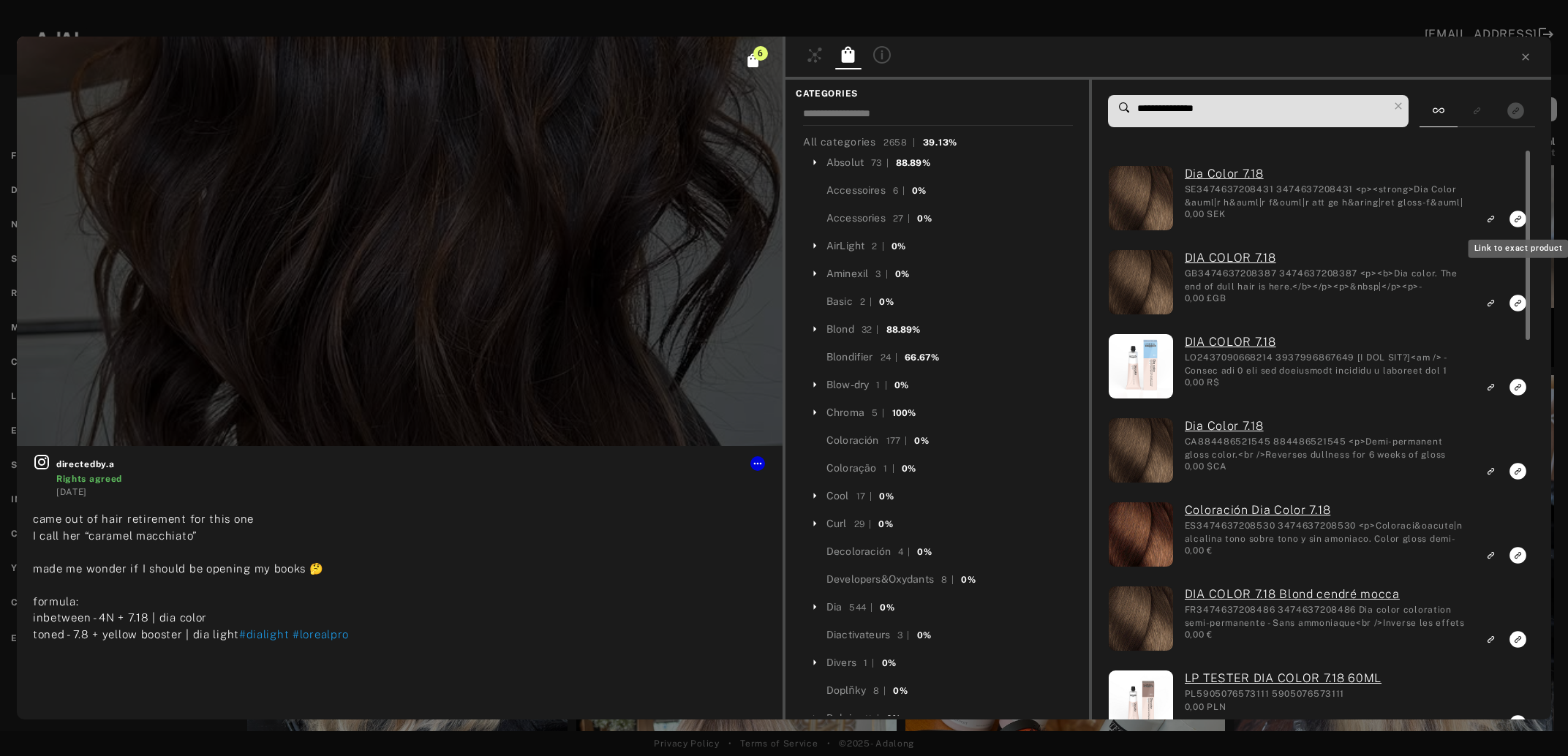
click at [1514, 222] on icon "Link to exact product" at bounding box center [1518, 219] width 17 height 17
click at [1514, 297] on rect "Link to exact product" at bounding box center [1518, 303] width 18 height 18
click at [1517, 396] on icon "Link to exact product" at bounding box center [1518, 386] width 17 height 17
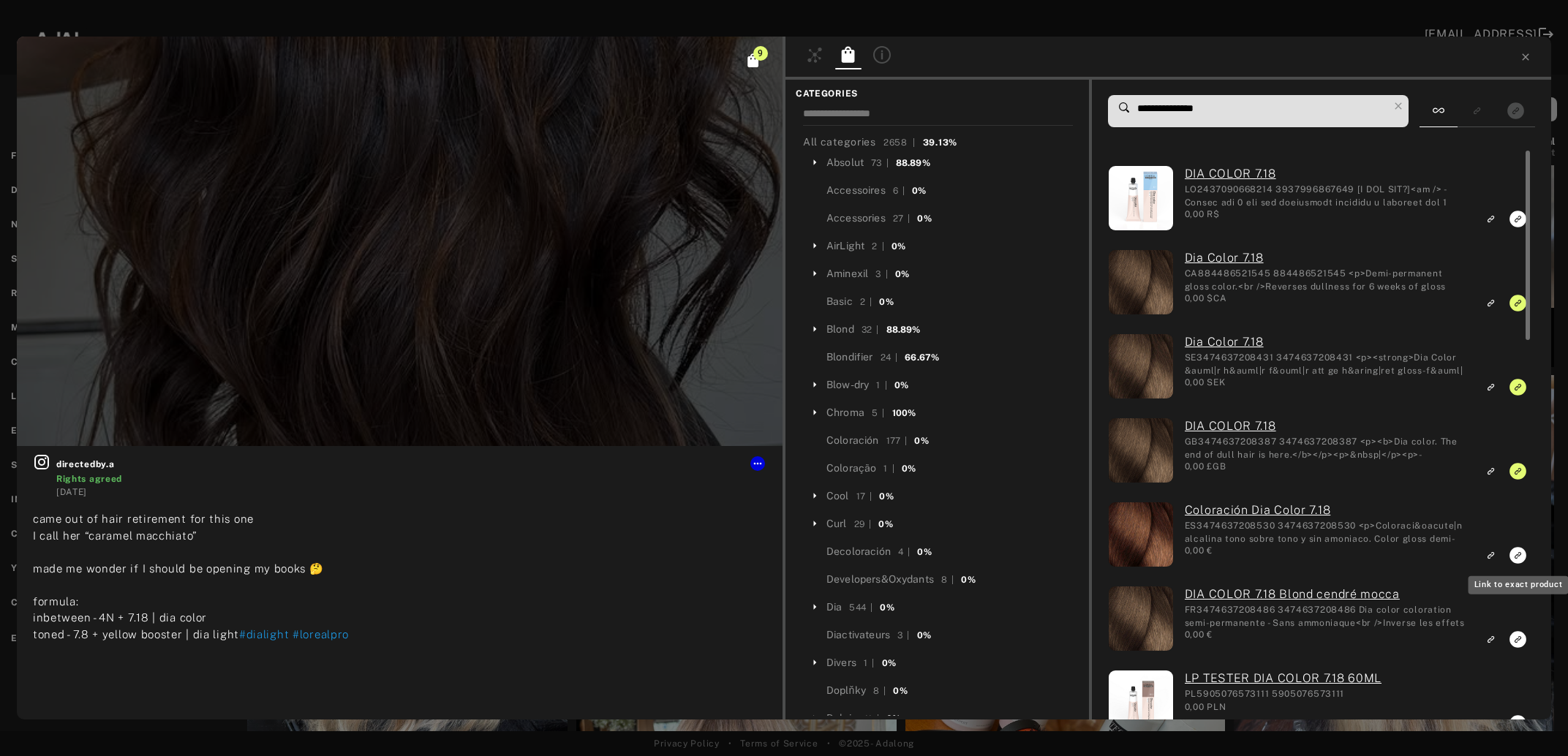
click at [1518, 227] on icon "Link to exact product" at bounding box center [1518, 219] width 17 height 17
click at [1516, 227] on icon "Link to exact product" at bounding box center [1518, 219] width 17 height 17
drag, startPoint x: 1156, startPoint y: 110, endPoint x: 1197, endPoint y: 108, distance: 41.0
click at [1197, 108] on input "**********" at bounding box center [1262, 108] width 253 height 20
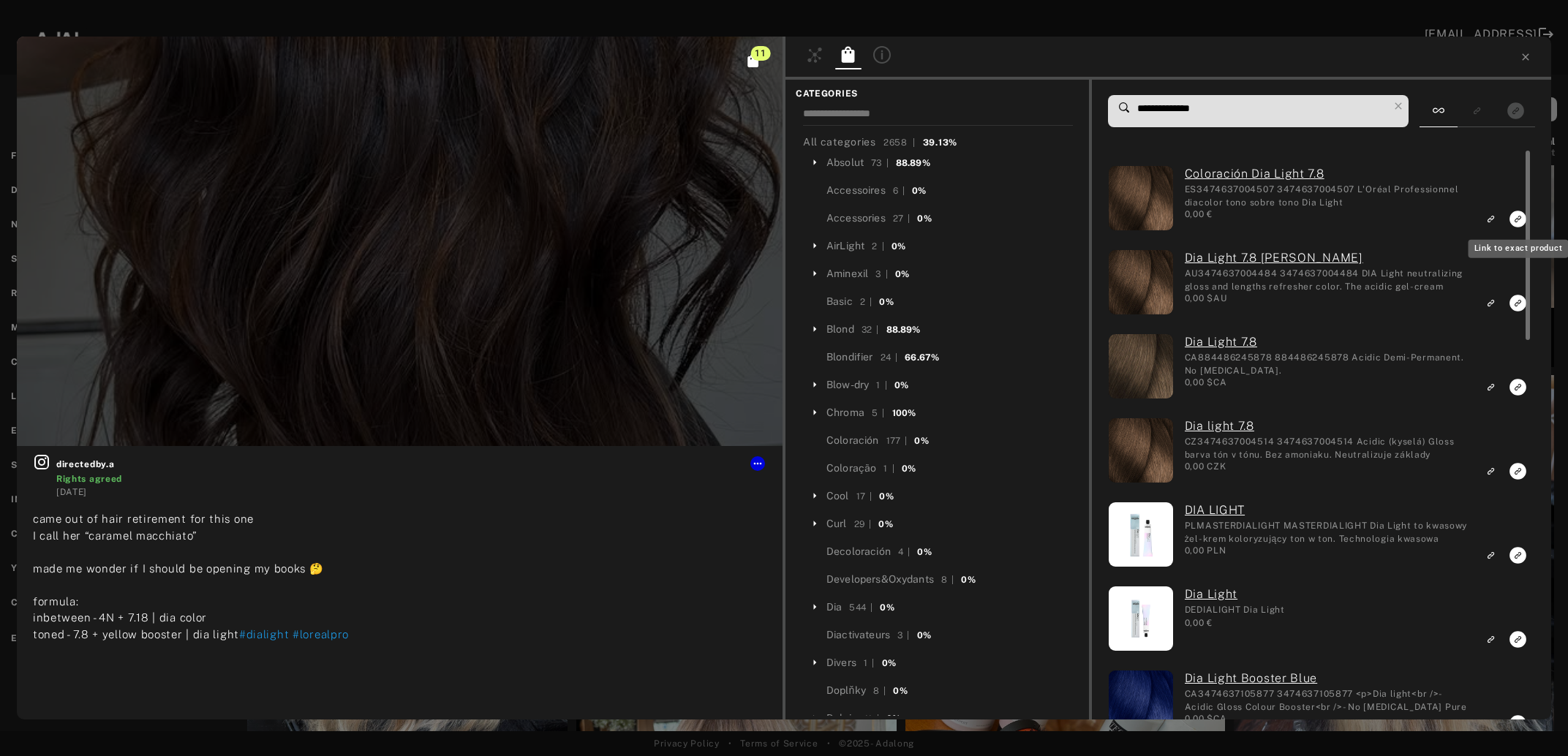
click at [1517, 222] on rect "Link to exact product" at bounding box center [1518, 219] width 18 height 18
click at [1517, 302] on icon "Link to exact product" at bounding box center [1518, 302] width 17 height 17
click at [1518, 383] on icon "Link to exact product" at bounding box center [1518, 386] width 17 height 17
click at [1518, 467] on icon "Link to exact product" at bounding box center [1518, 470] width 17 height 17
drag, startPoint x: 1179, startPoint y: 109, endPoint x: 1191, endPoint y: 109, distance: 12.0
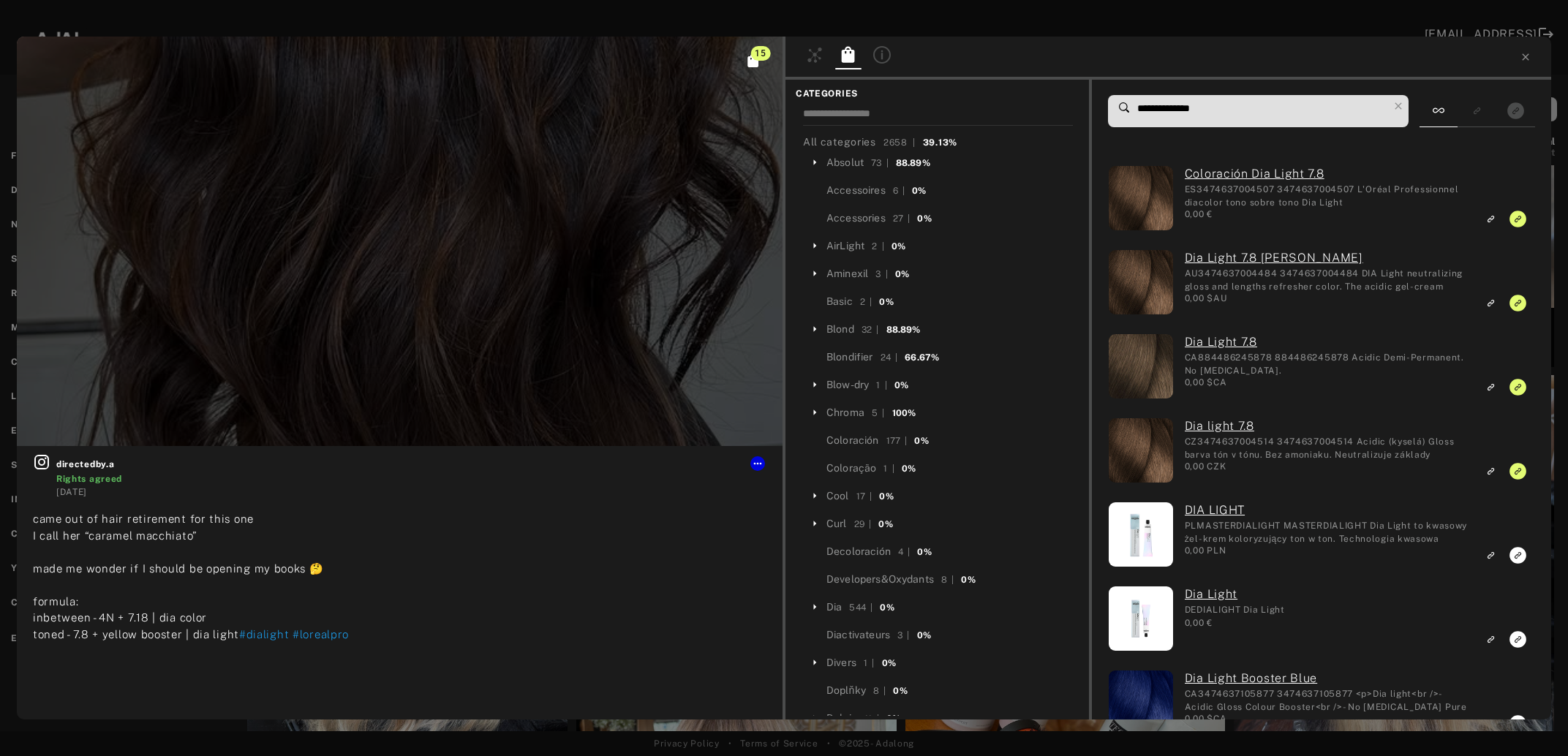
click at [1191, 109] on input "**********" at bounding box center [1262, 108] width 253 height 20
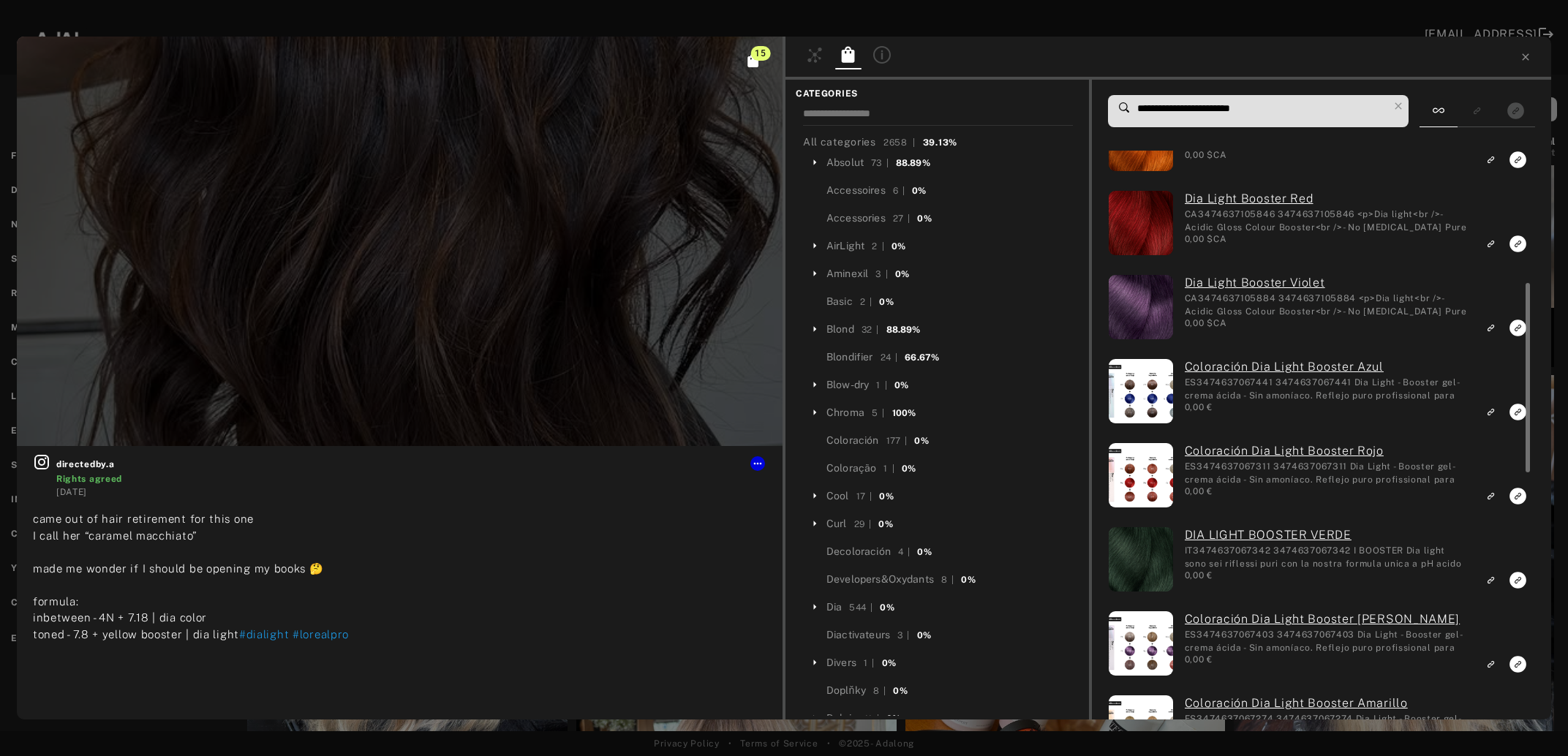
scroll to position [474, 0]
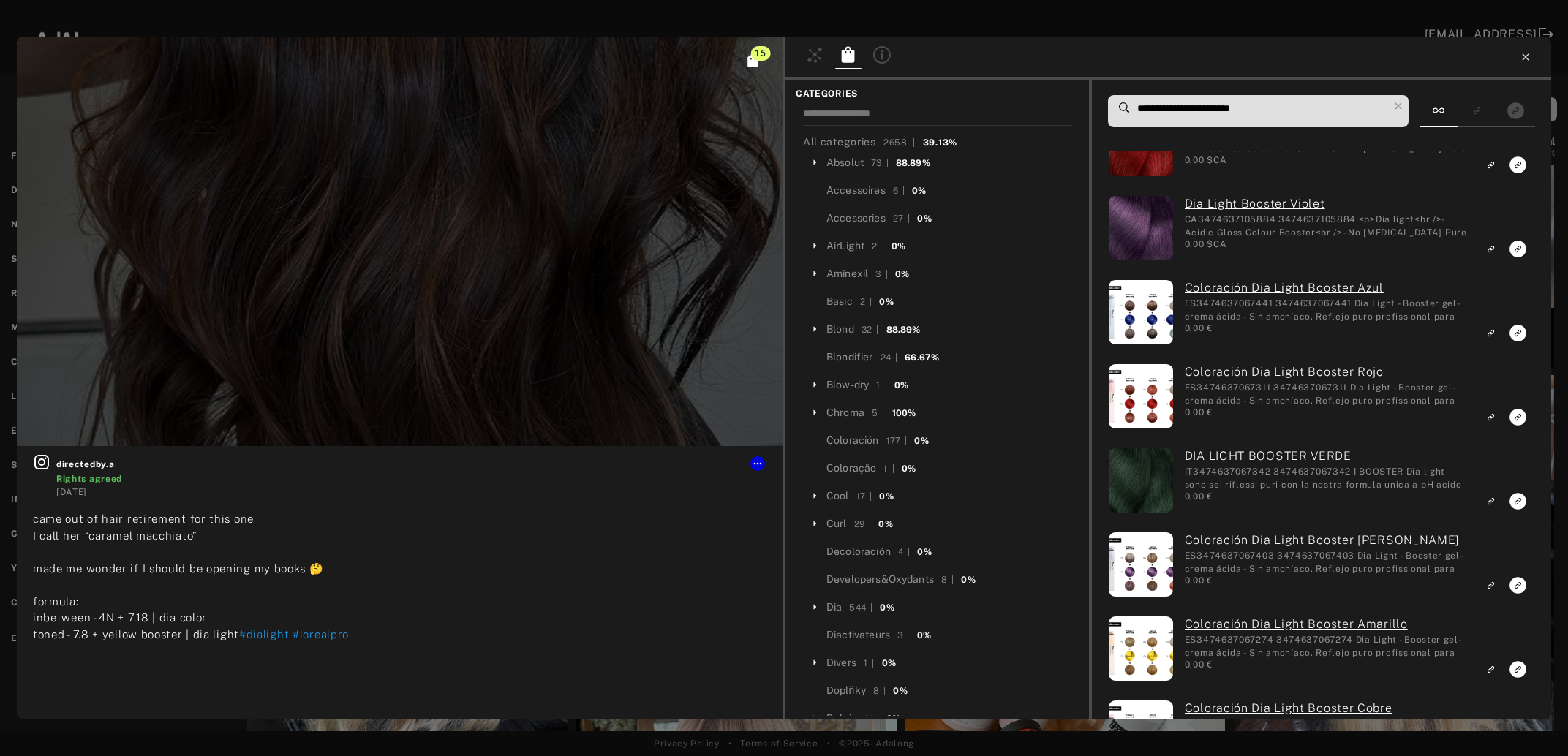
type input "**********"
click at [1526, 61] on icon at bounding box center [1525, 57] width 12 height 12
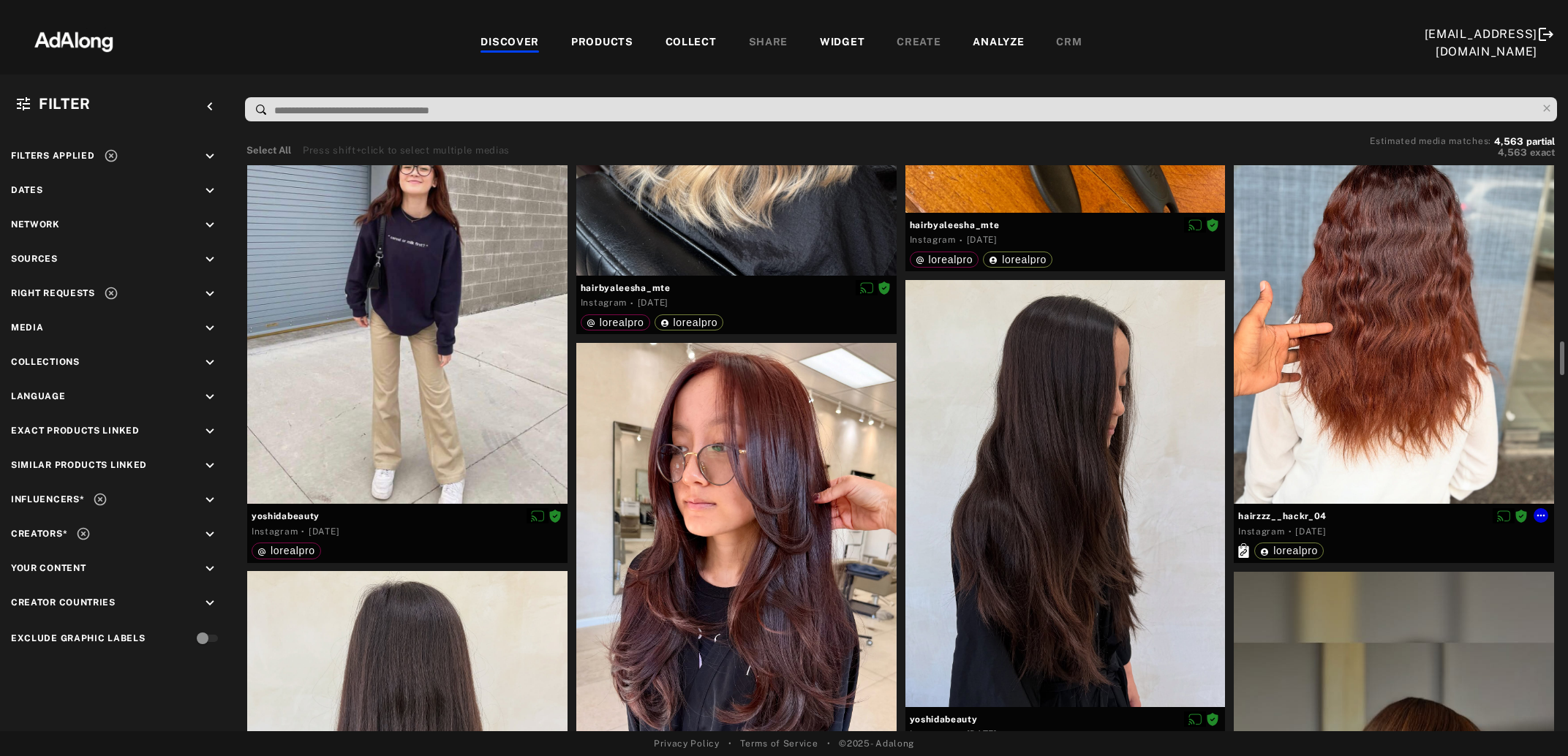
scroll to position [3088, 0]
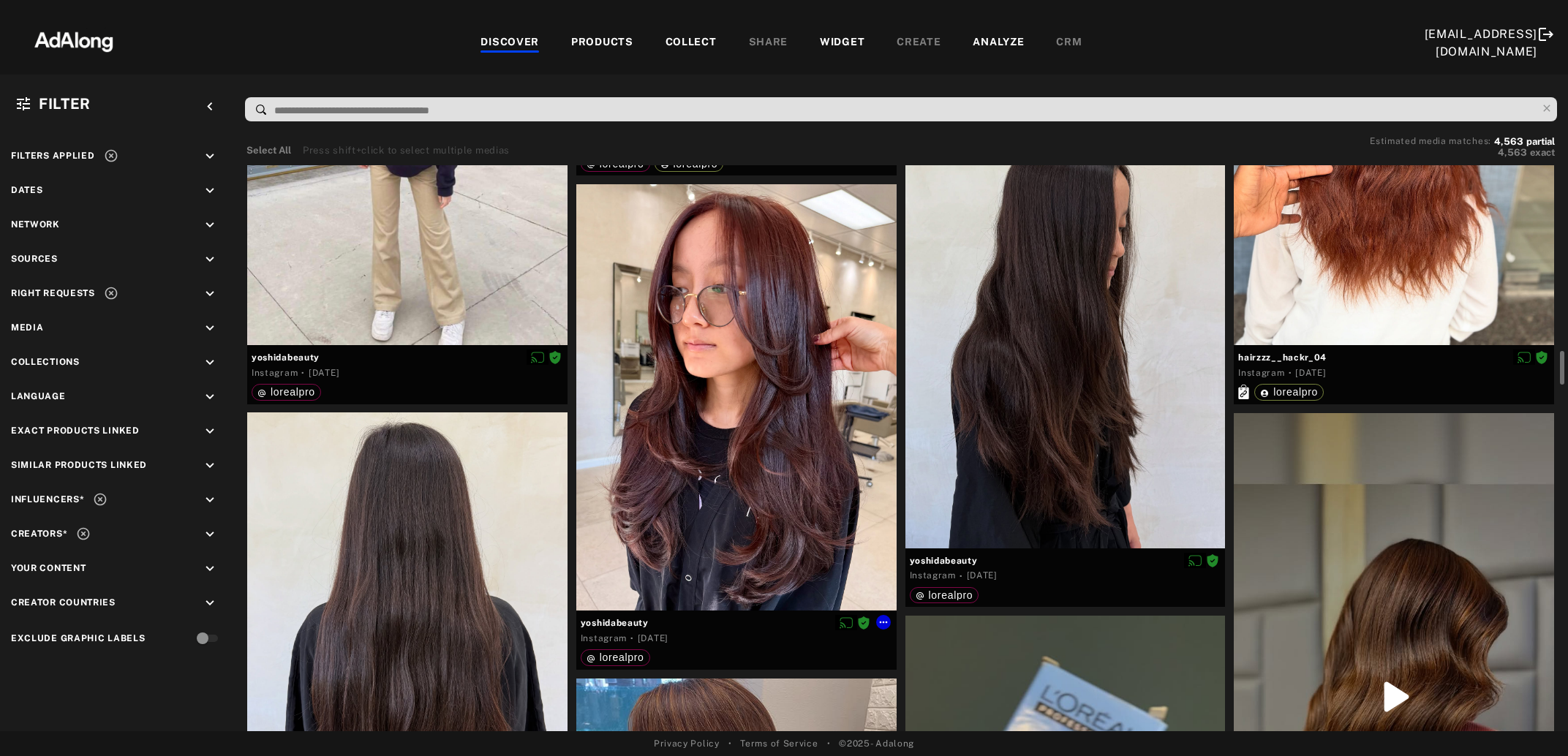
click at [656, 482] on div at bounding box center [736, 397] width 320 height 427
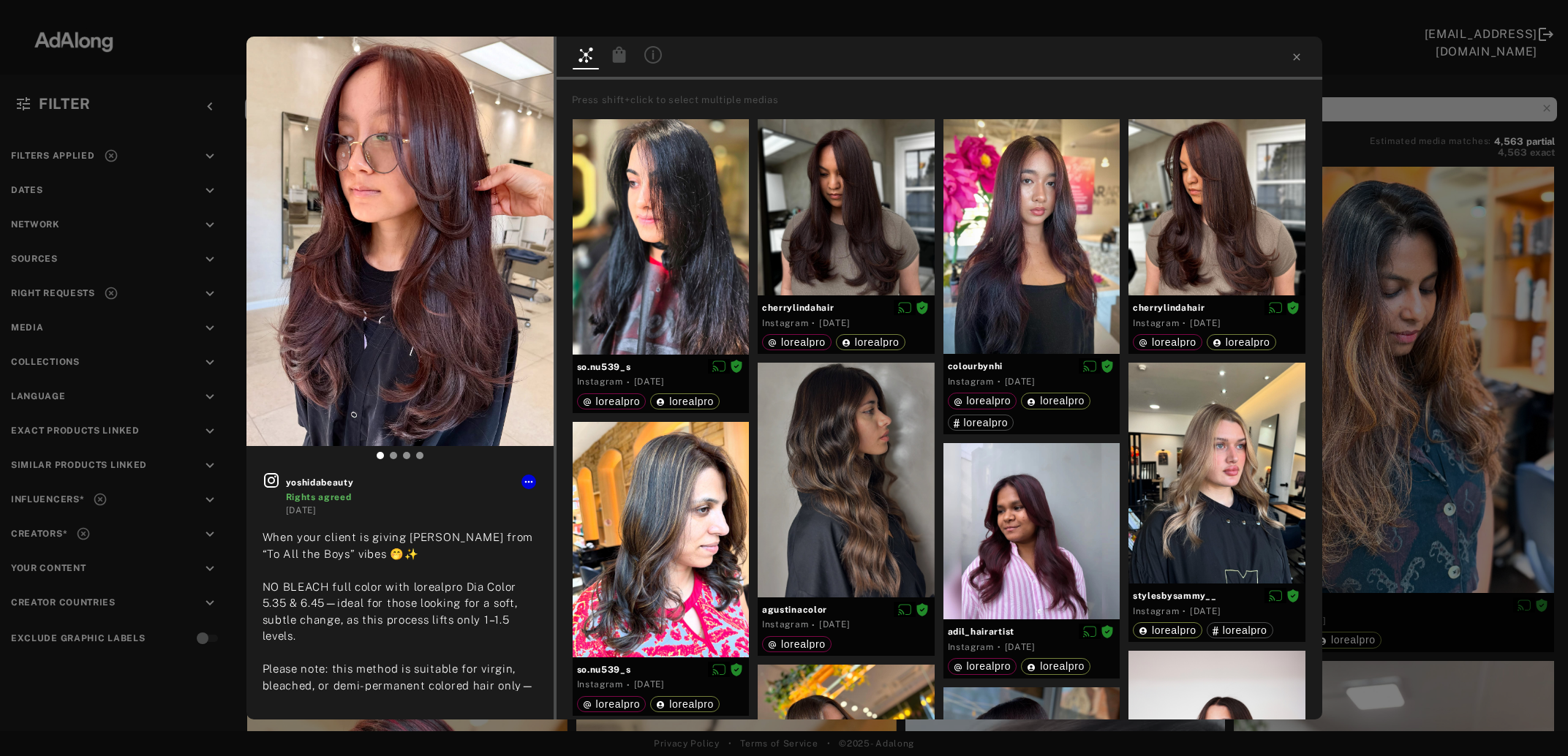
scroll to position [3088, 0]
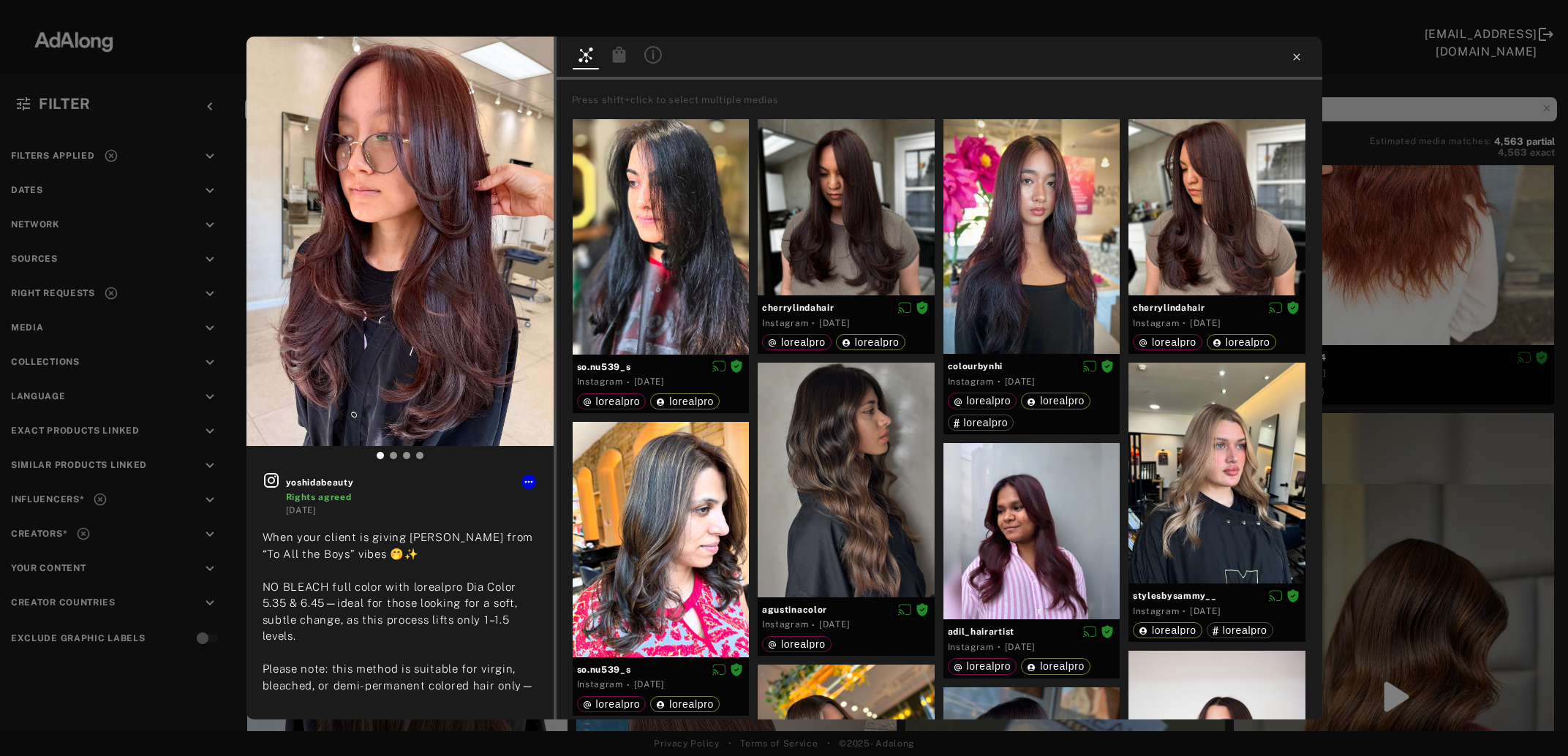
click at [1291, 58] on icon at bounding box center [1296, 57] width 12 height 12
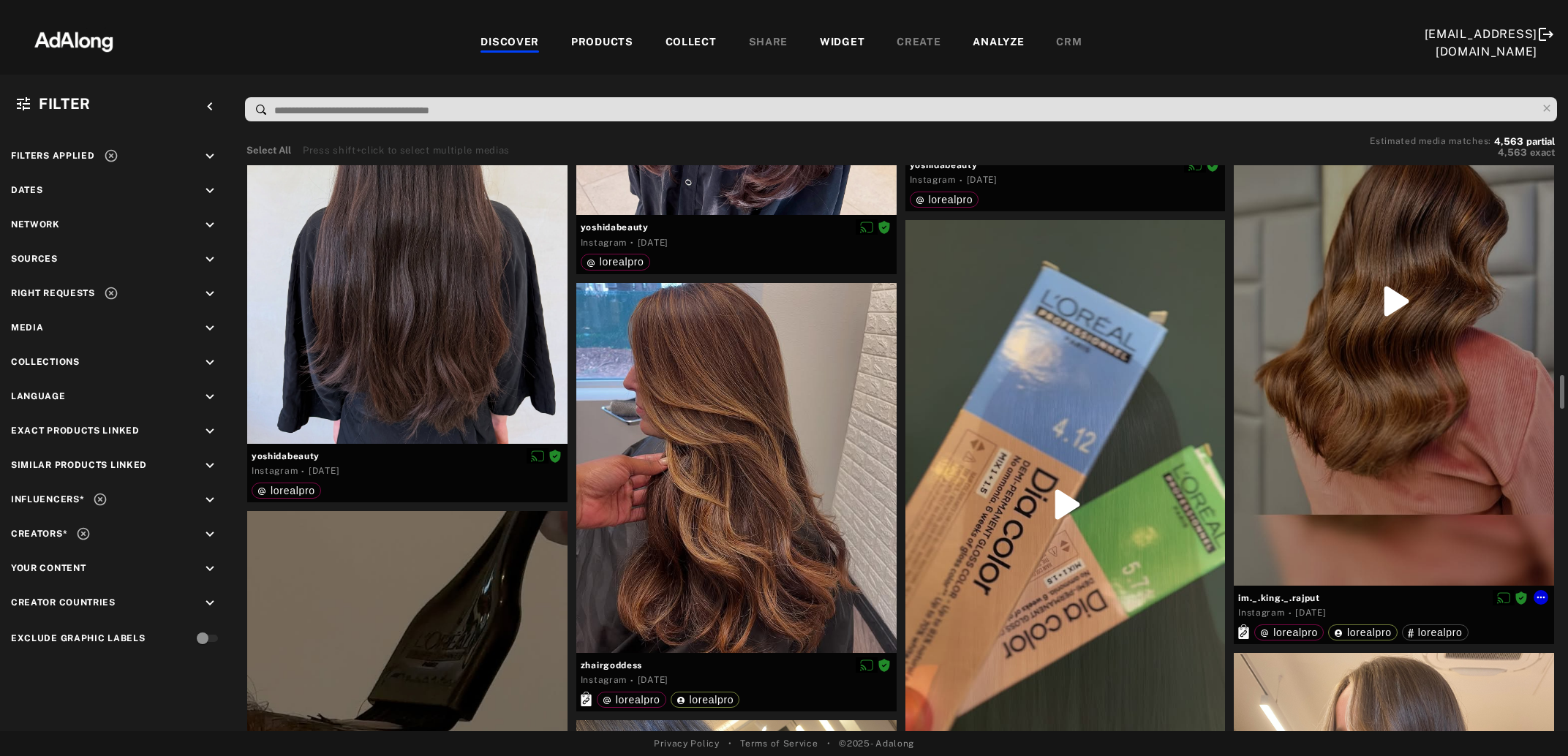
scroll to position [3642, 0]
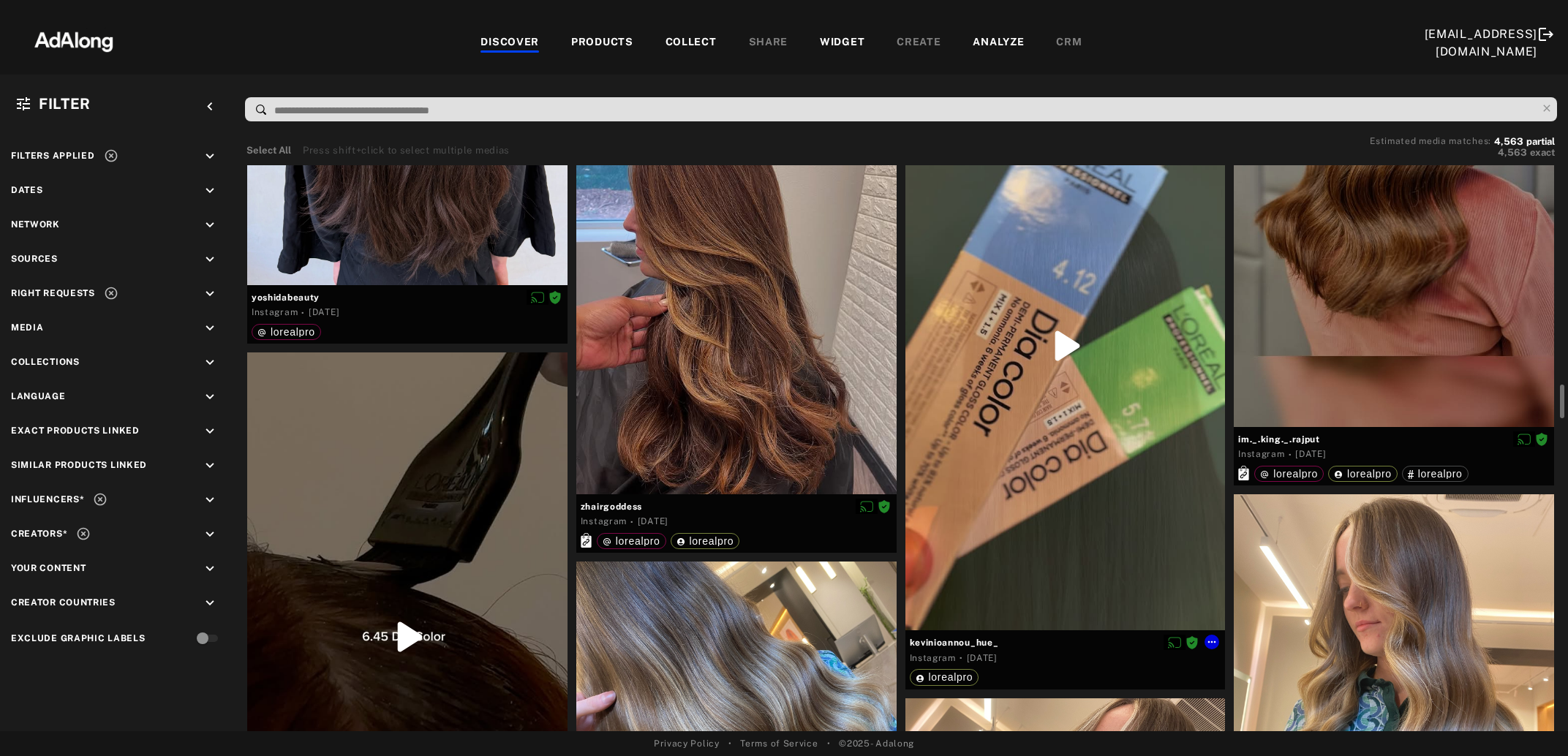
click at [1028, 453] on div at bounding box center [1065, 345] width 320 height 569
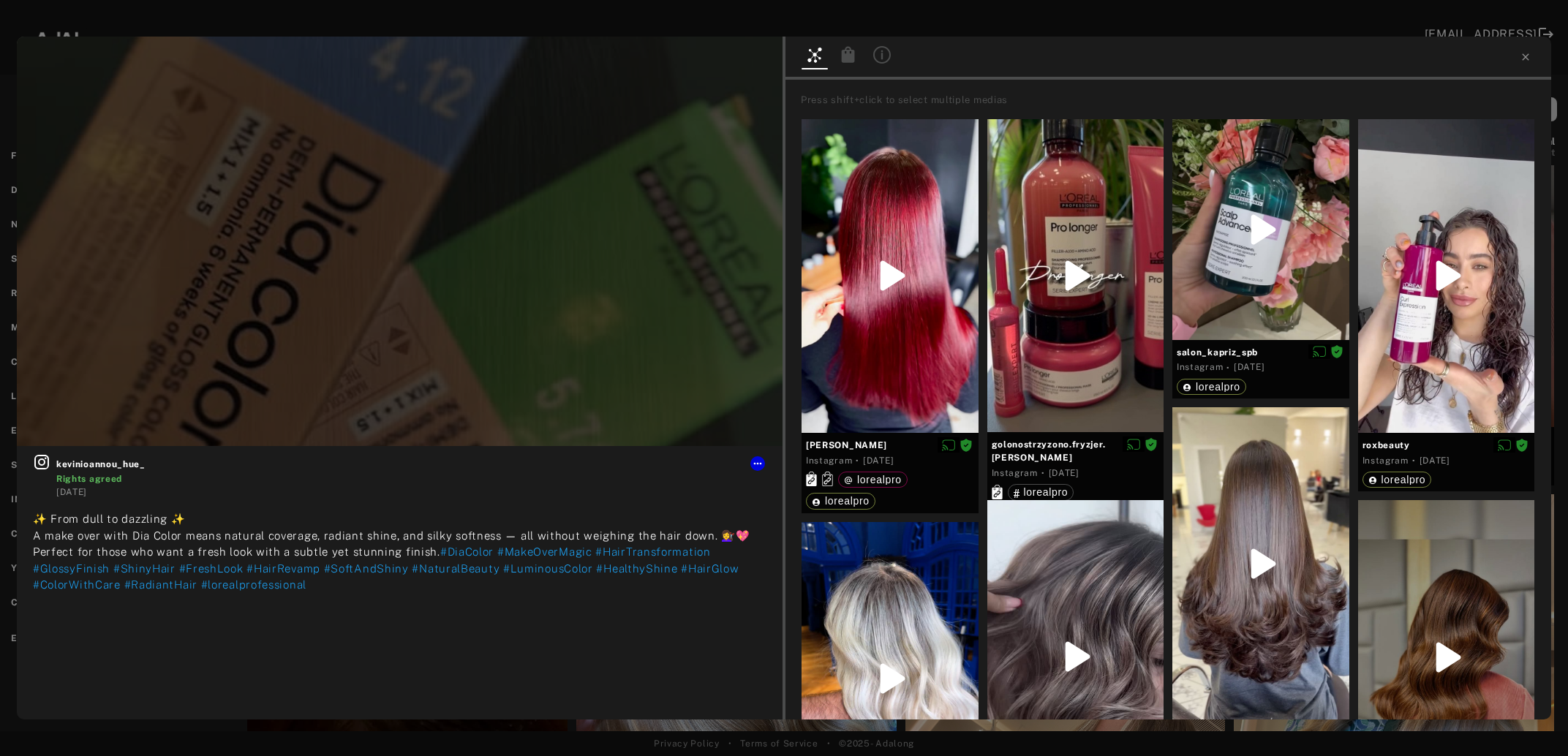
click at [849, 53] on icon at bounding box center [849, 54] width 13 height 16
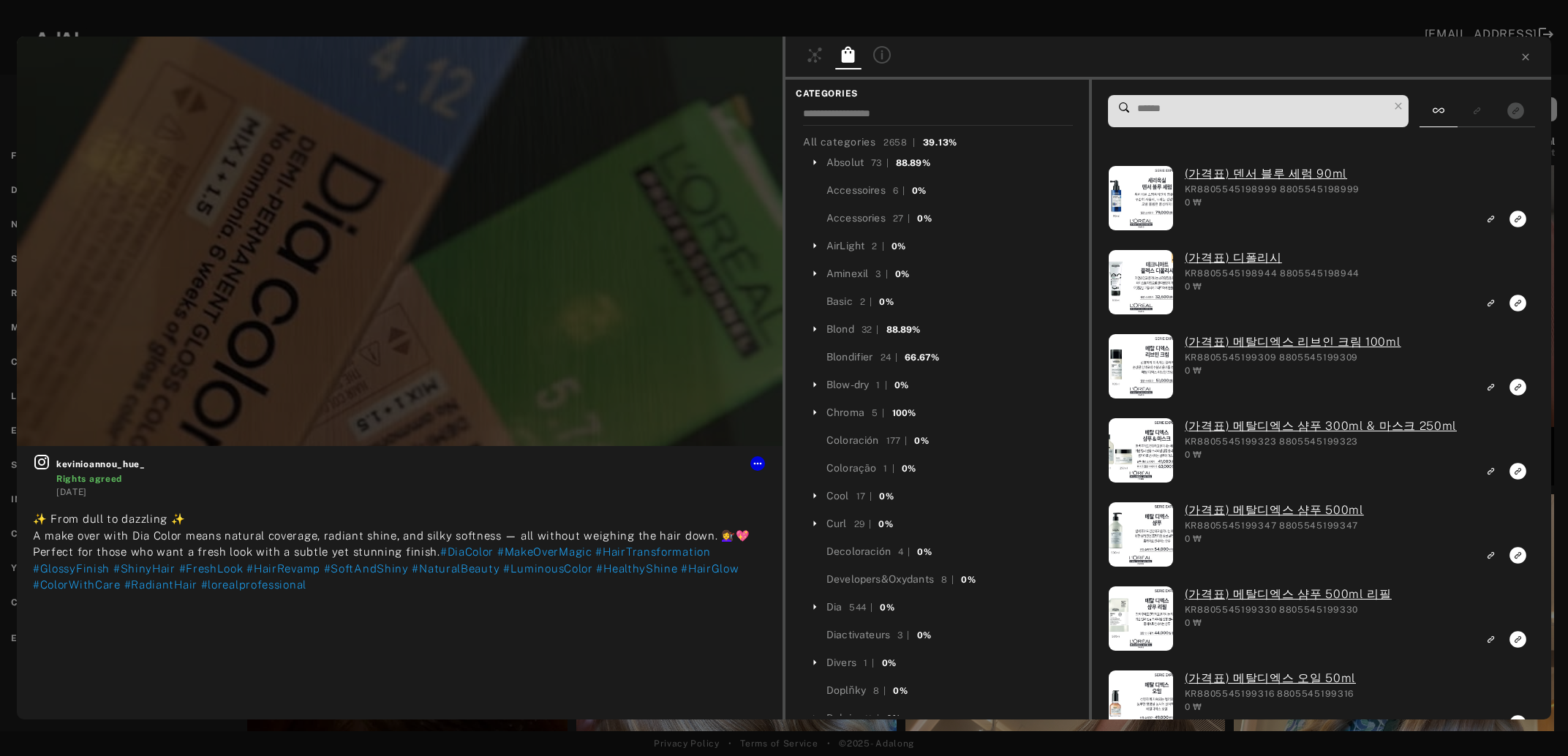
click at [1189, 104] on input at bounding box center [1262, 108] width 253 height 20
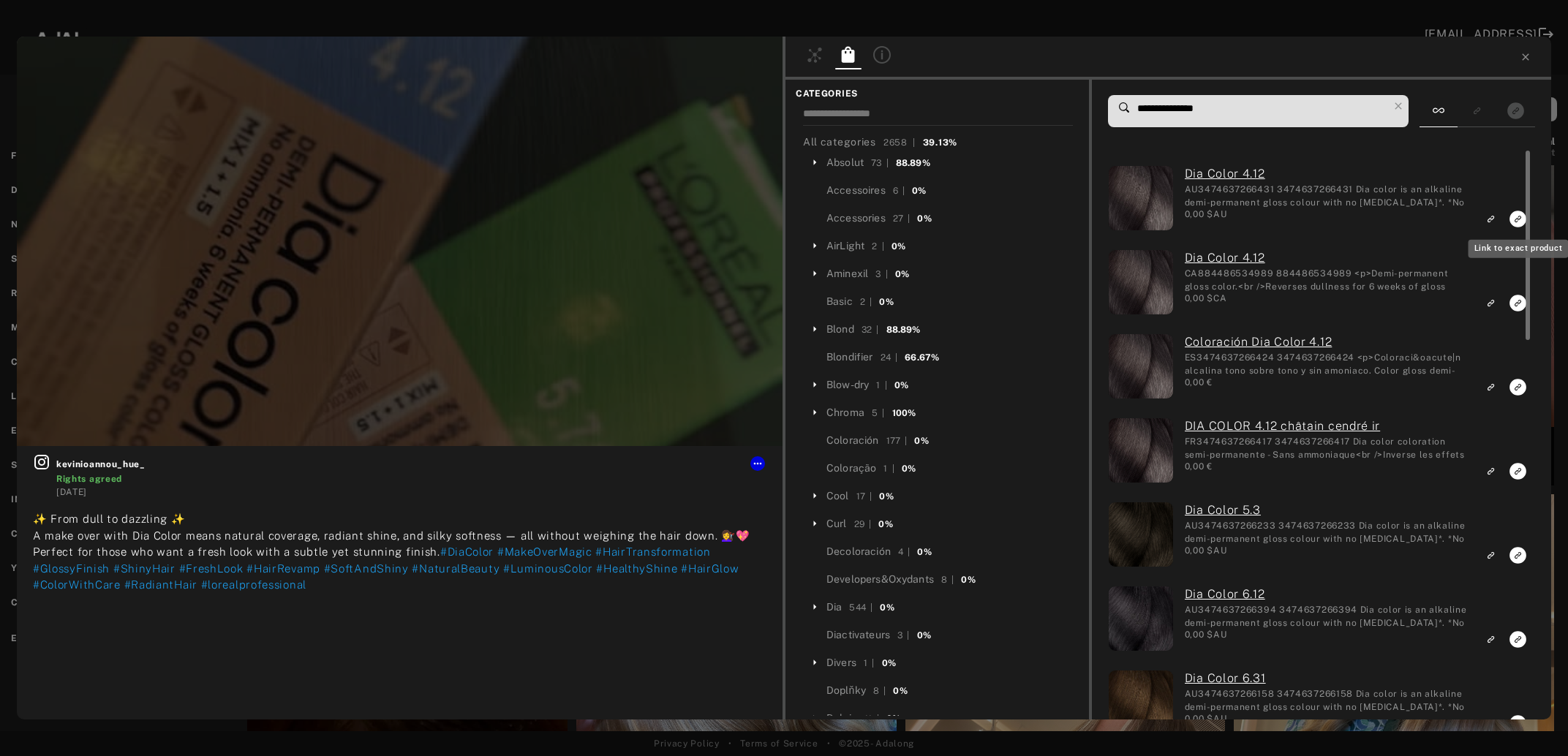
click at [1520, 222] on icon "Link to exact product" at bounding box center [1518, 219] width 17 height 17
click at [1513, 307] on icon "Link to exact product" at bounding box center [1518, 302] width 17 height 17
click at [1517, 387] on icon "Link to exact product" at bounding box center [1518, 386] width 17 height 17
click at [1514, 470] on icon "Link to exact product" at bounding box center [1518, 470] width 17 height 17
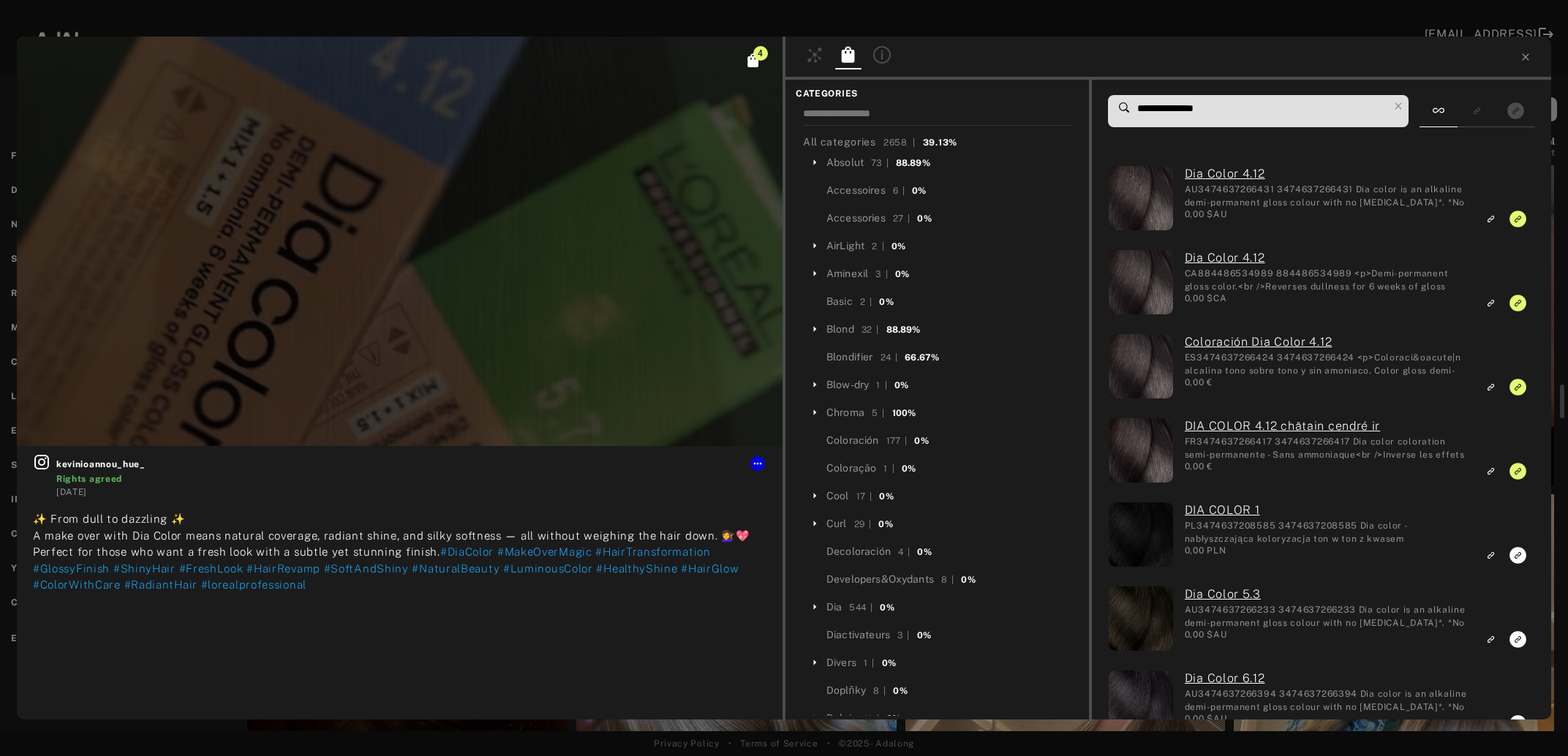
scroll to position [3642, 0]
click at [439, 374] on div "4" at bounding box center [399, 241] width 766 height 409
click at [43, 464] on icon at bounding box center [42, 462] width 17 height 17
drag, startPoint x: 1179, startPoint y: 106, endPoint x: 1200, endPoint y: 107, distance: 21.0
click at [1200, 107] on input "**********" at bounding box center [1262, 108] width 253 height 20
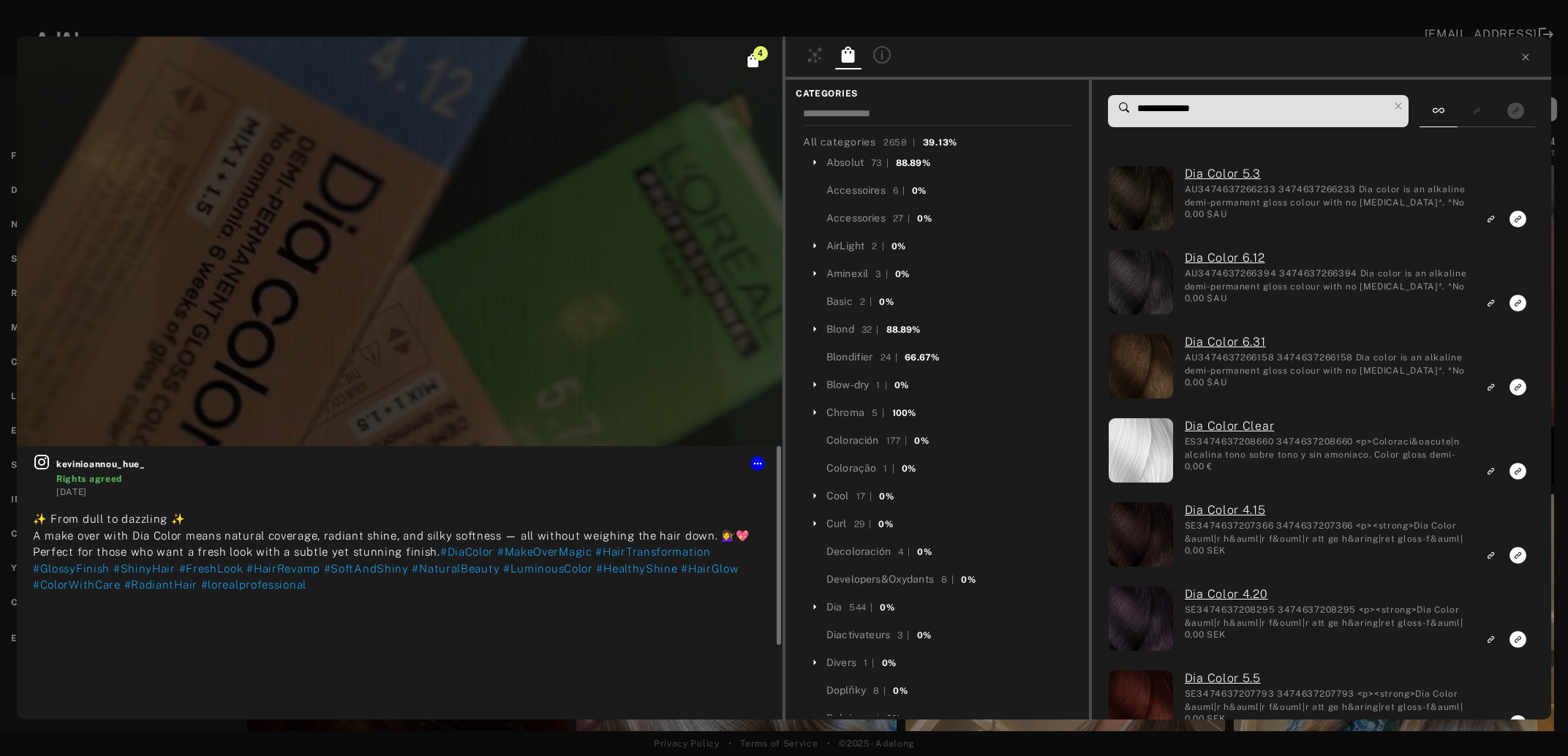
click at [43, 459] on icon at bounding box center [42, 462] width 17 height 17
click at [1194, 104] on input "**********" at bounding box center [1262, 108] width 253 height 20
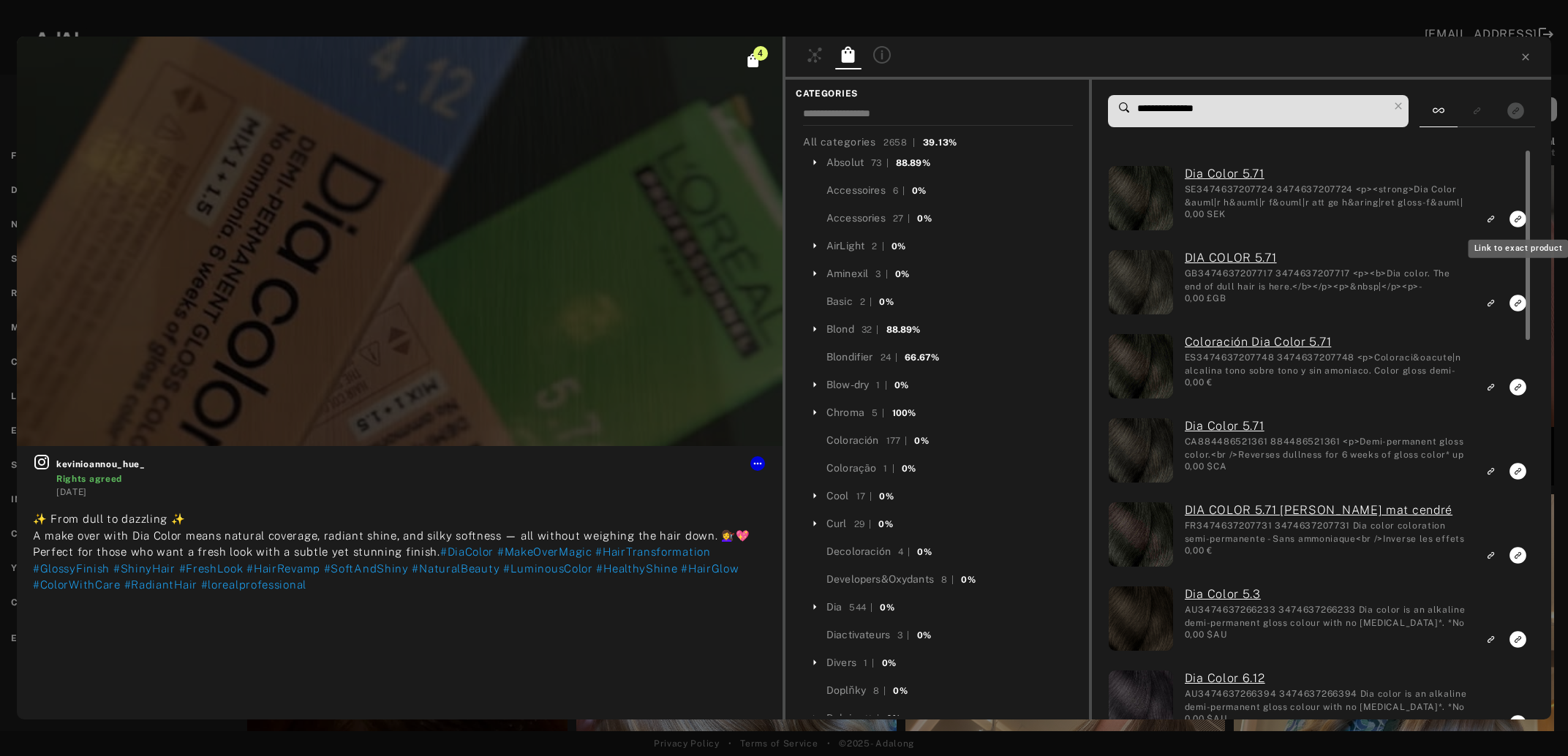
type input "**********"
click at [1519, 219] on icon "Link to exact product" at bounding box center [1518, 219] width 17 height 17
click at [1518, 305] on icon "Link to exact product" at bounding box center [1518, 302] width 17 height 17
click at [1514, 389] on icon "Link to exact product" at bounding box center [1518, 386] width 17 height 17
click at [1517, 396] on icon "Link to exact product" at bounding box center [1518, 386] width 17 height 17
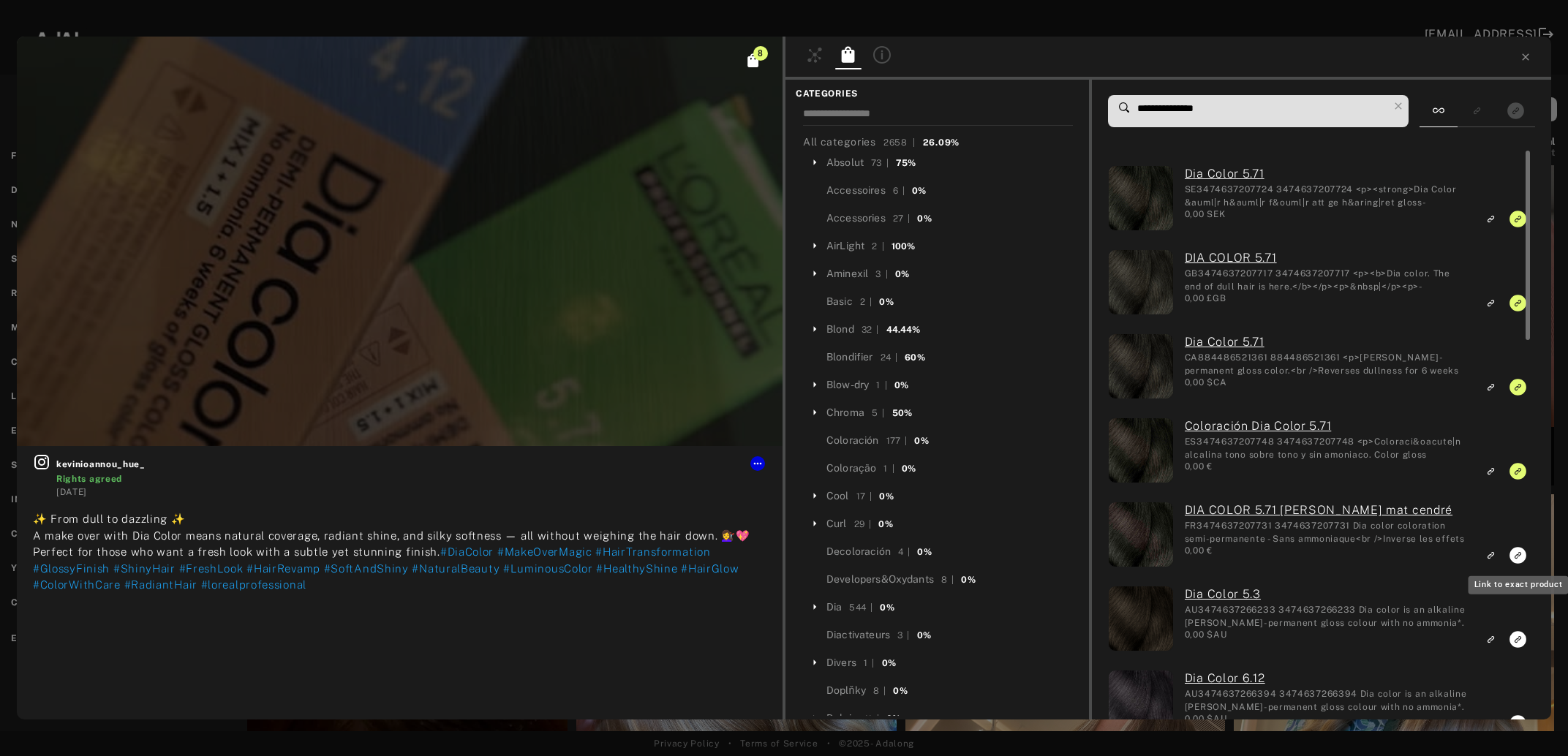
click at [1518, 553] on icon "Link to exact product" at bounding box center [1518, 555] width 17 height 17
click at [1526, 60] on icon at bounding box center [1525, 57] width 12 height 12
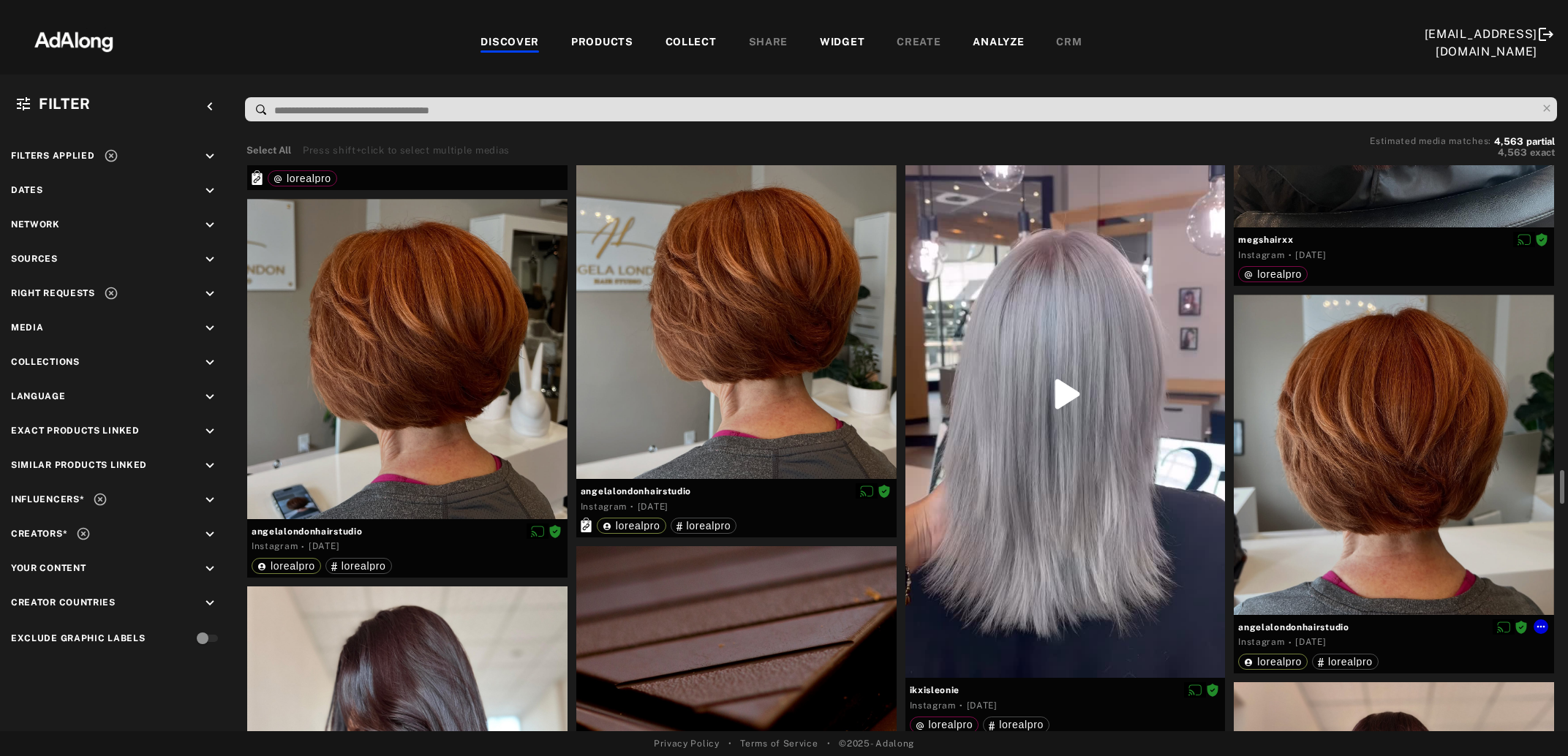
scroll to position [5225, 0]
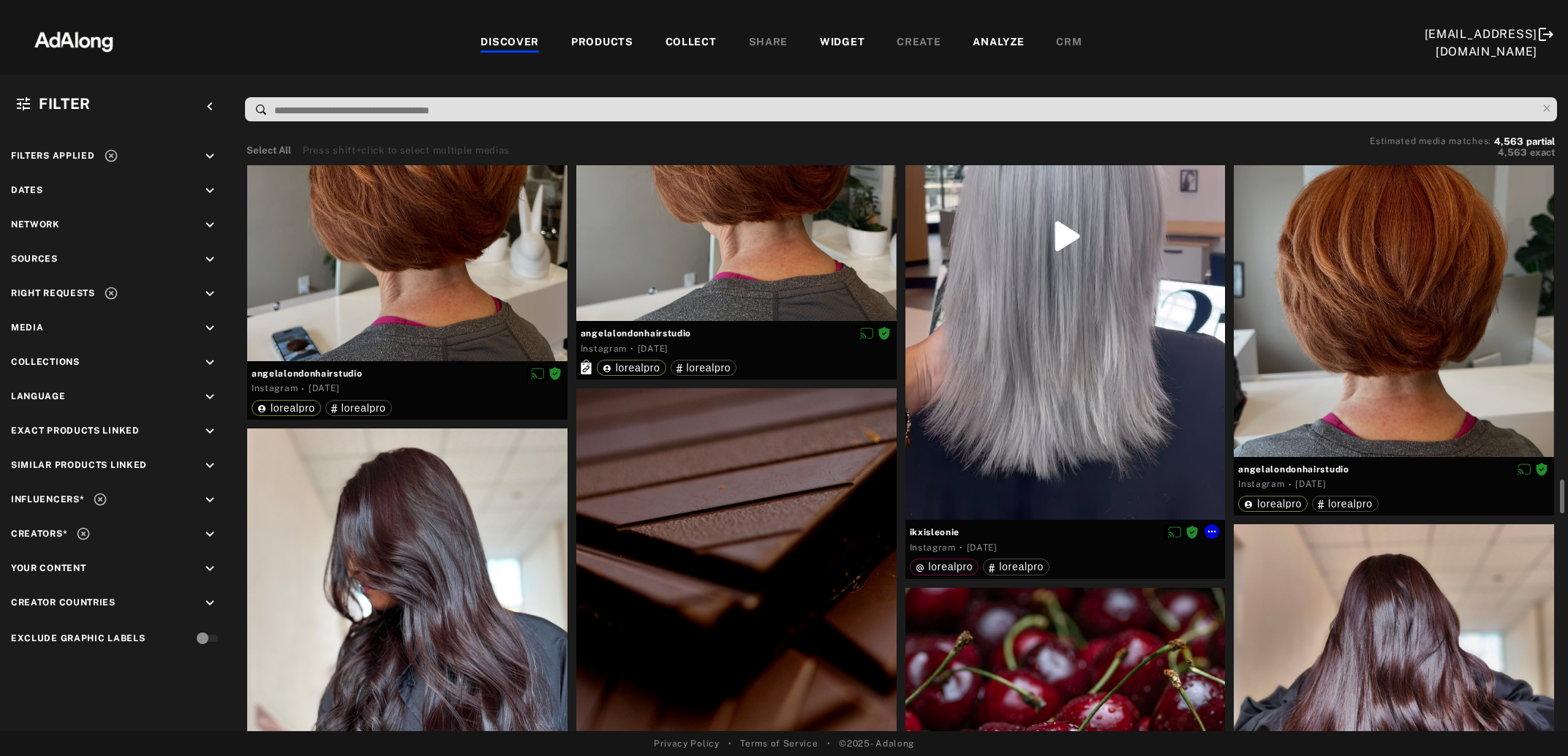
click at [1083, 369] on div at bounding box center [1065, 236] width 320 height 568
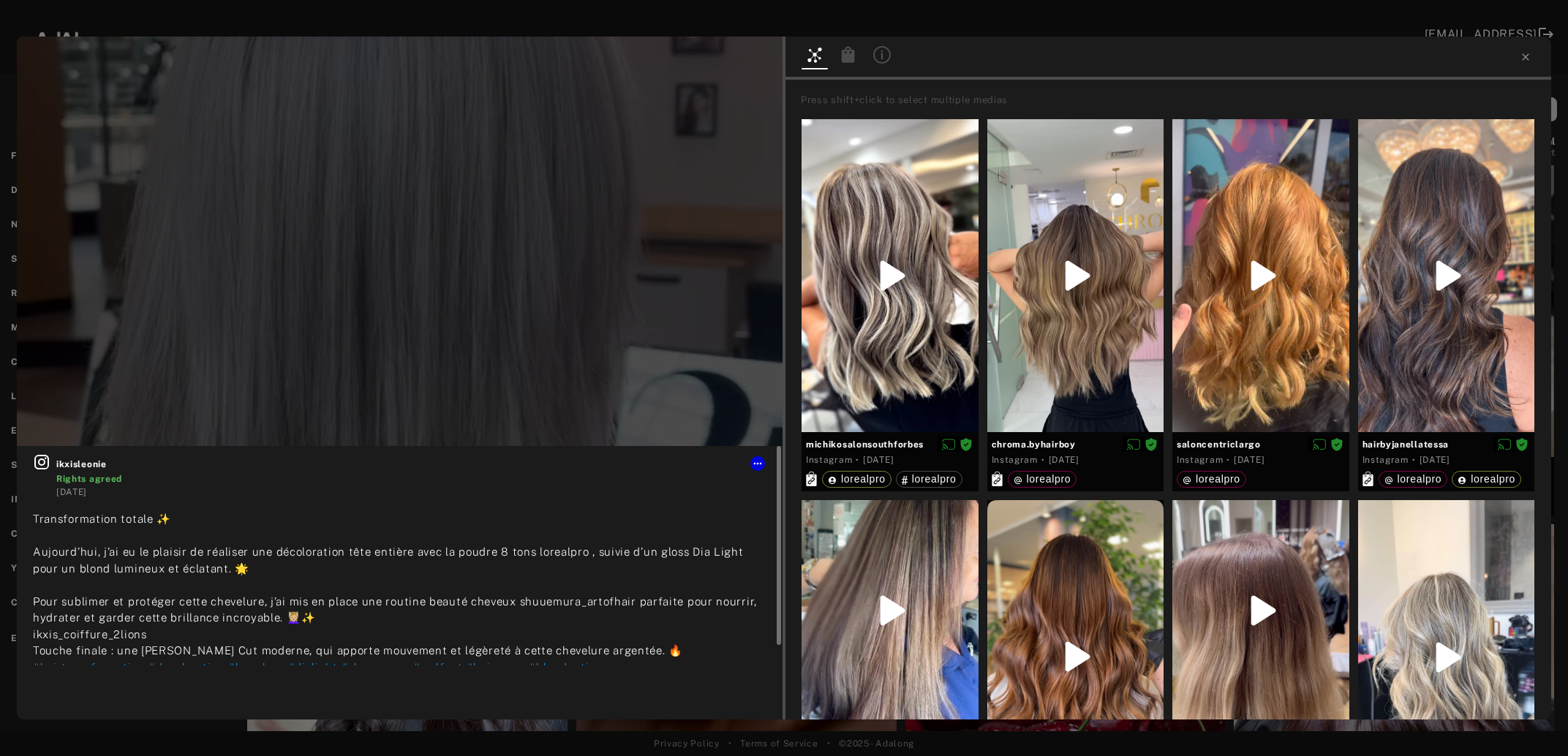
click at [39, 463] on icon at bounding box center [42, 462] width 15 height 15
click at [849, 57] on icon at bounding box center [849, 54] width 13 height 16
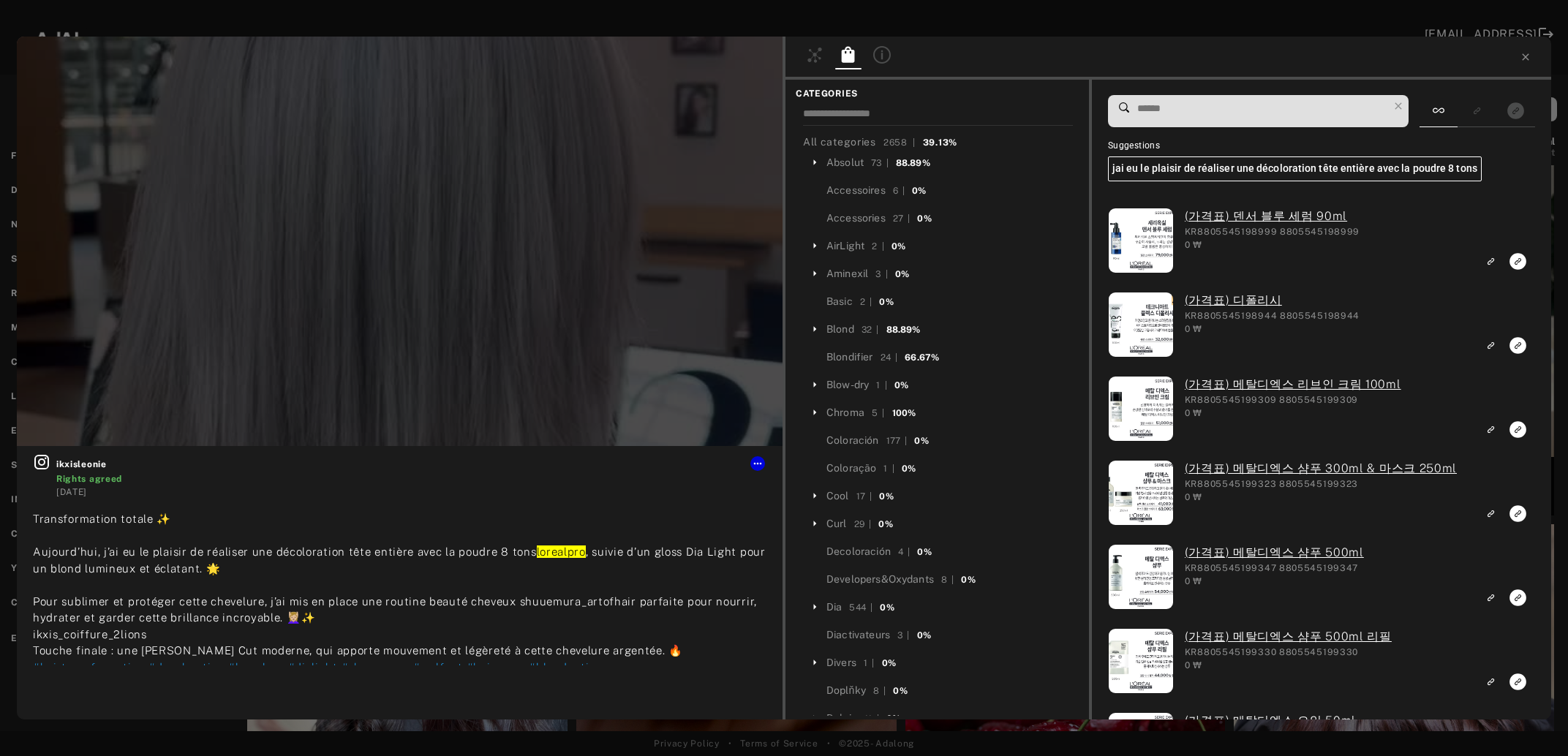
click at [1168, 111] on input at bounding box center [1262, 108] width 253 height 20
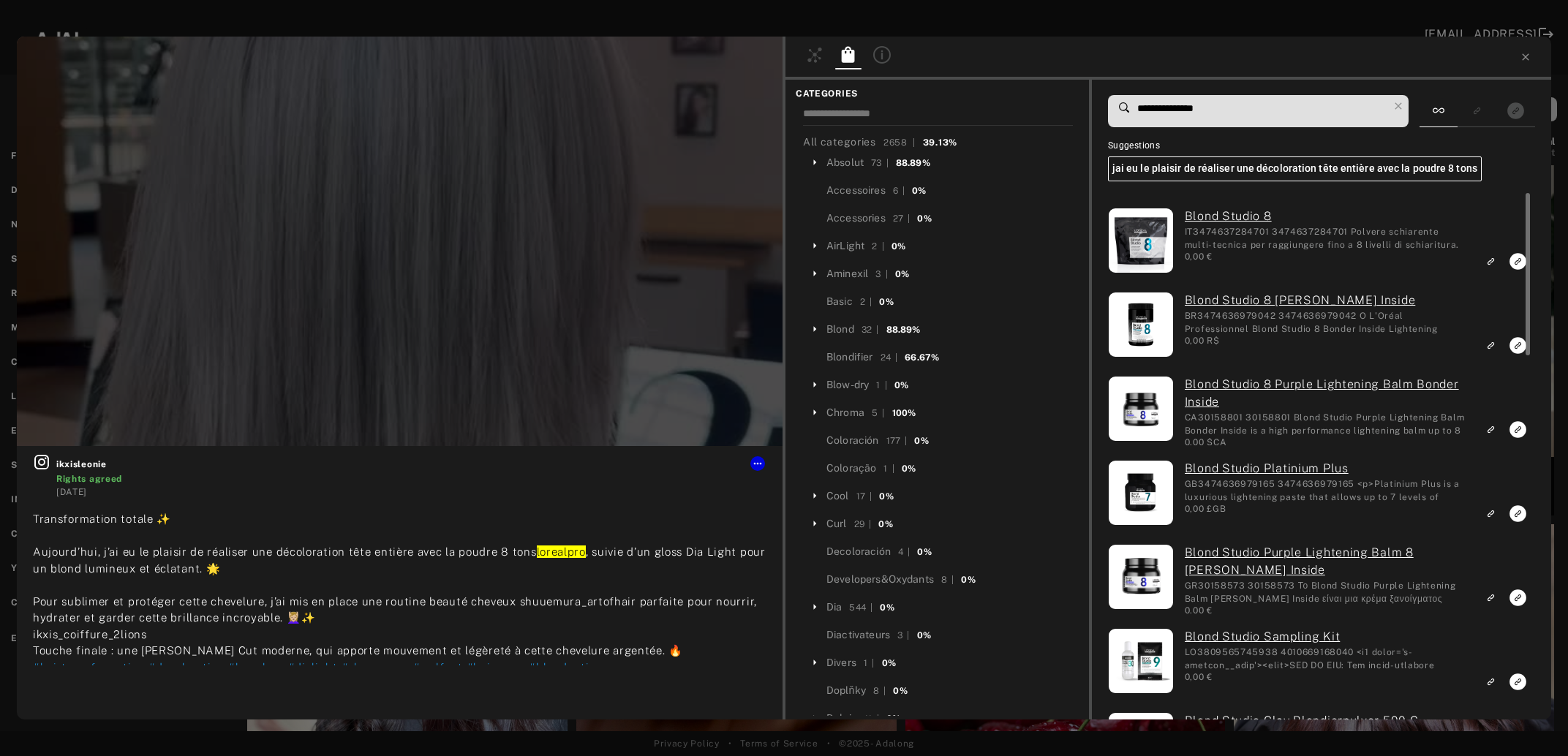
click at [1519, 270] on icon "Link to exact product" at bounding box center [1518, 261] width 17 height 17
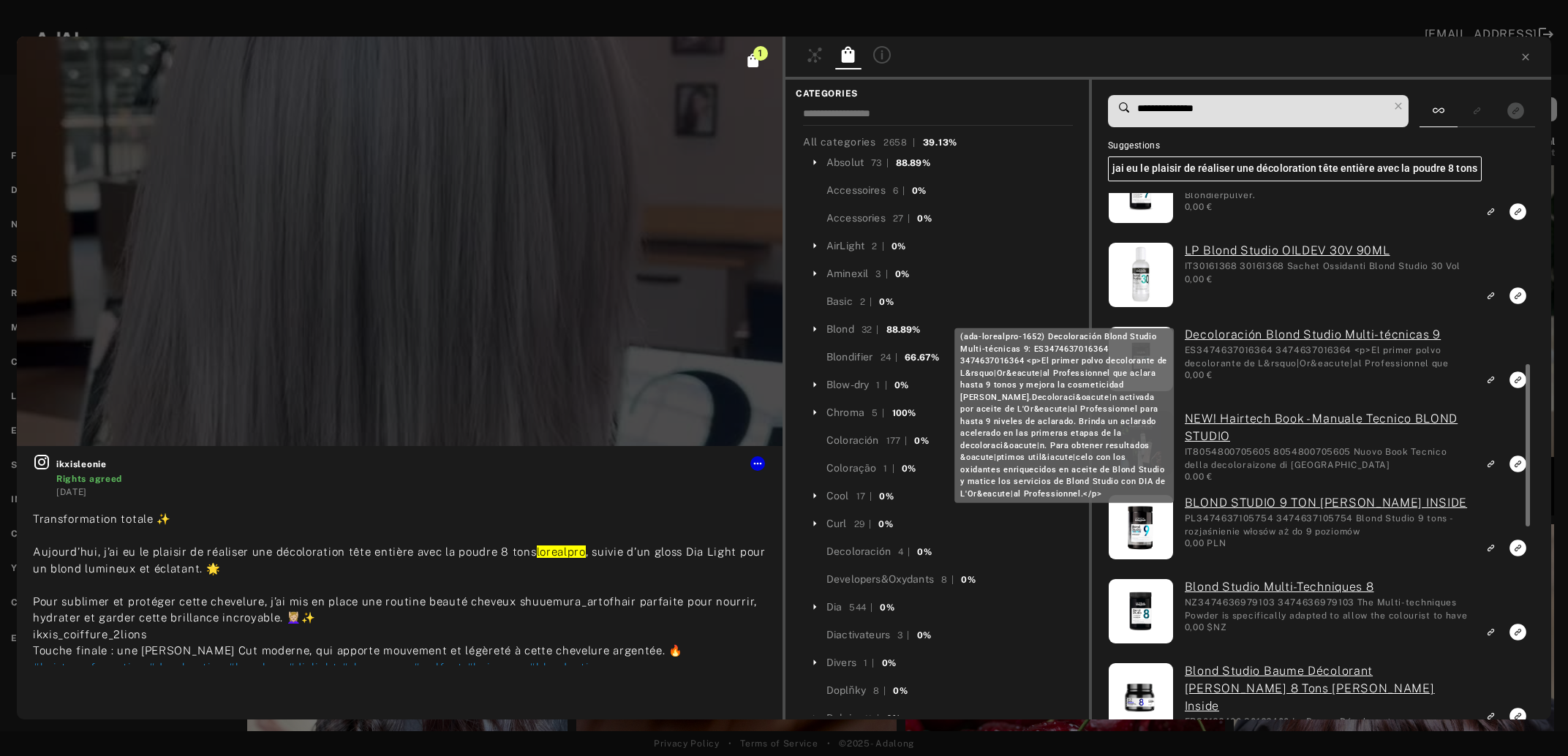
scroll to position [633, 0]
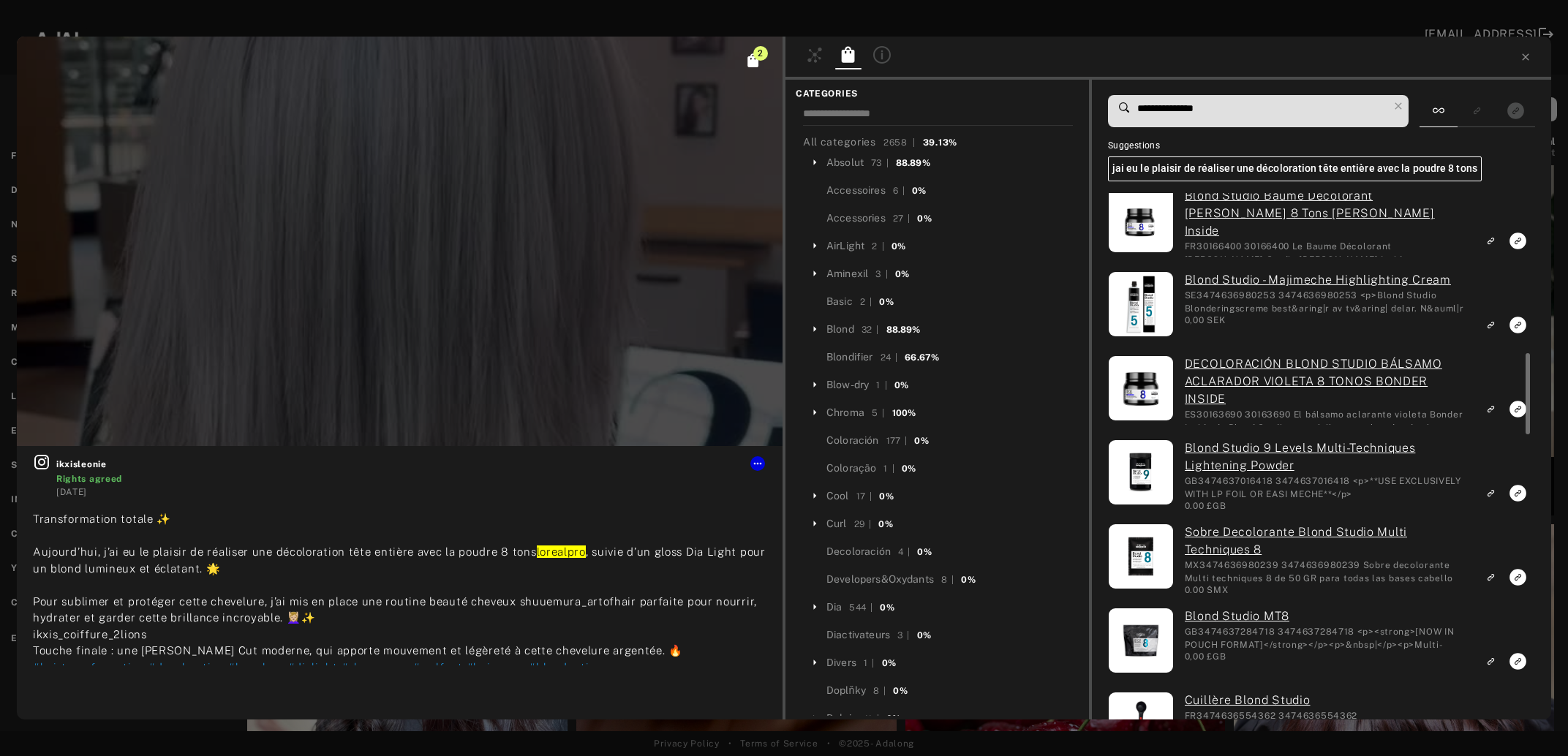
scroll to position [1108, 0]
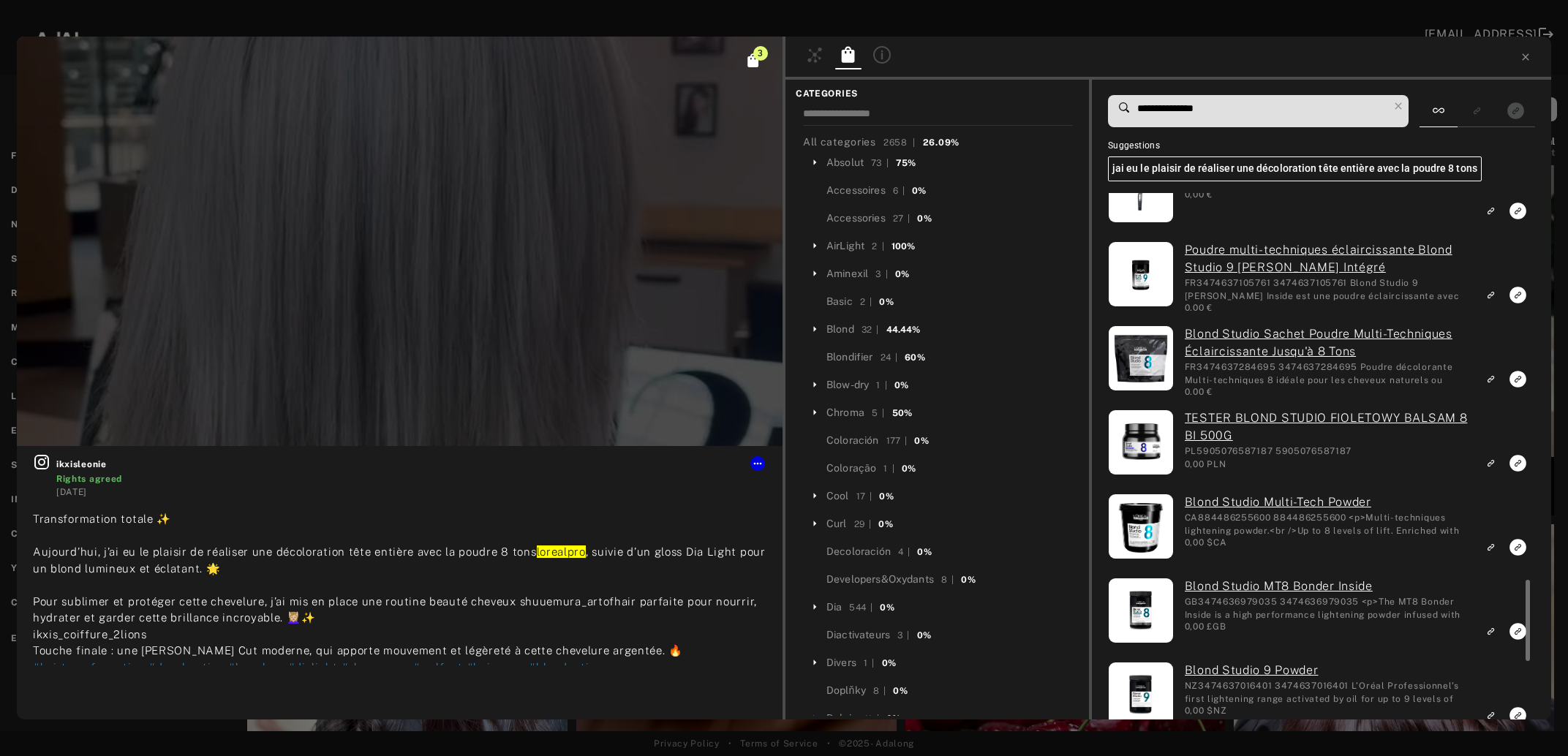
scroll to position [1979, 0]
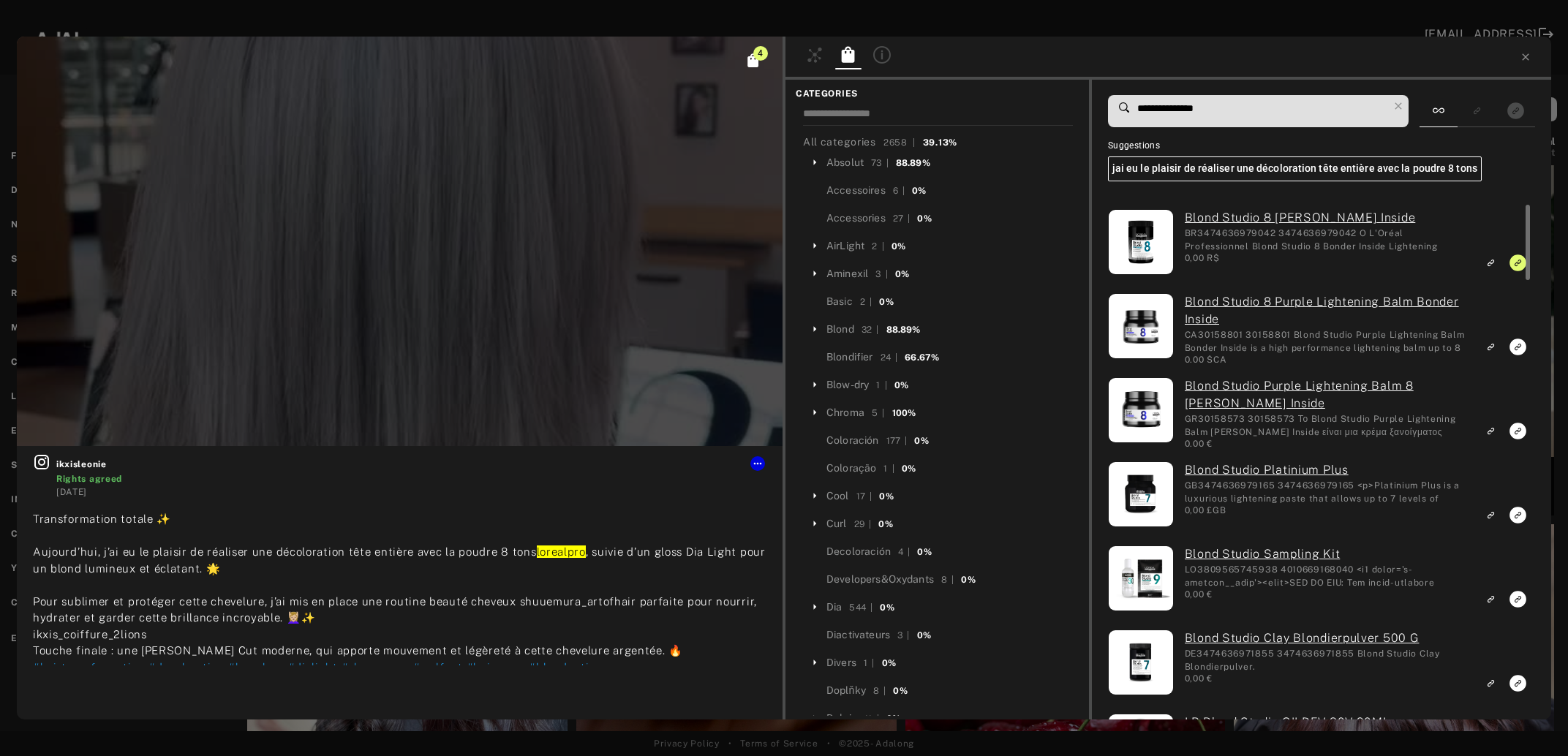
scroll to position [0, 0]
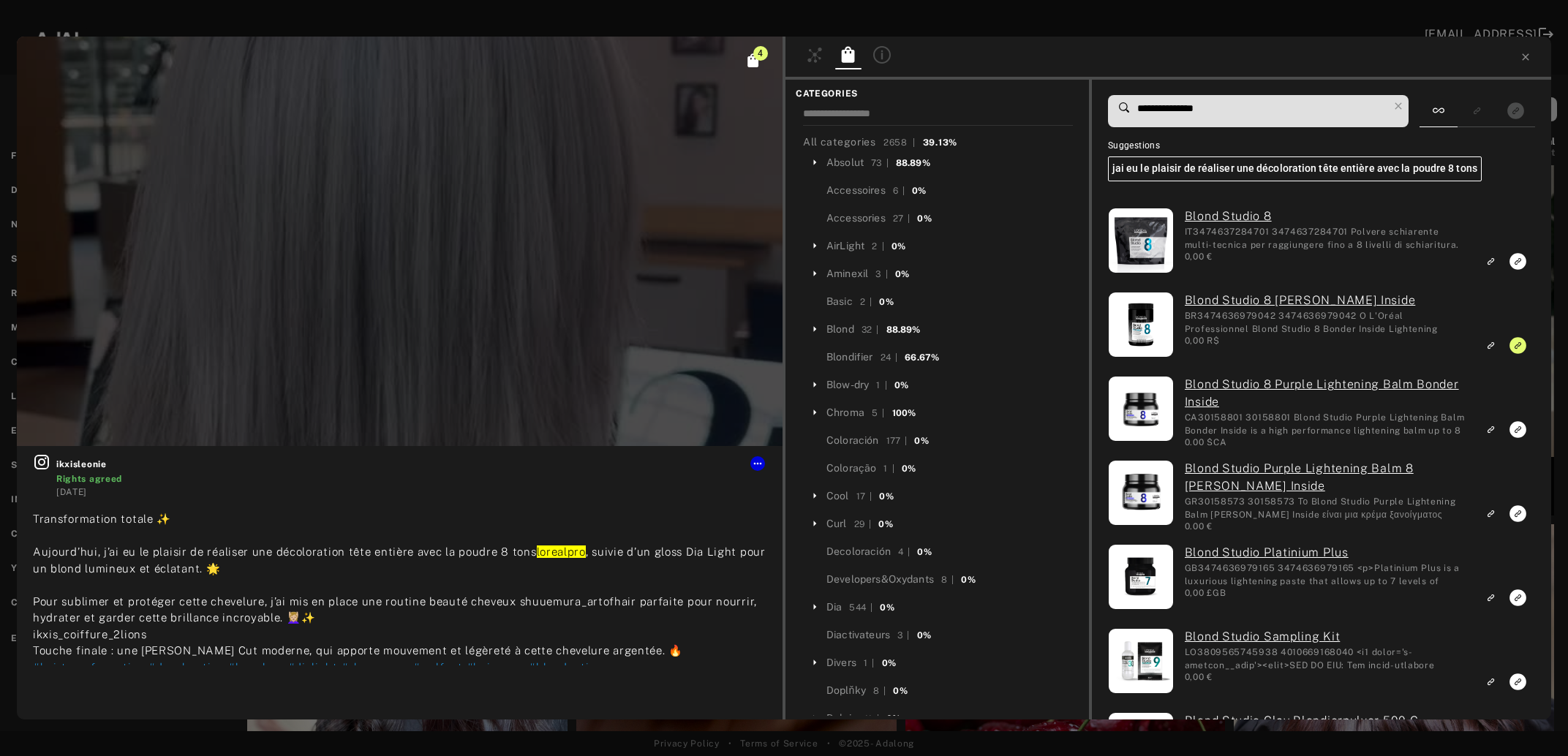
drag, startPoint x: 1138, startPoint y: 105, endPoint x: 1204, endPoint y: 109, distance: 66.1
click at [1204, 109] on input "**********" at bounding box center [1262, 108] width 253 height 20
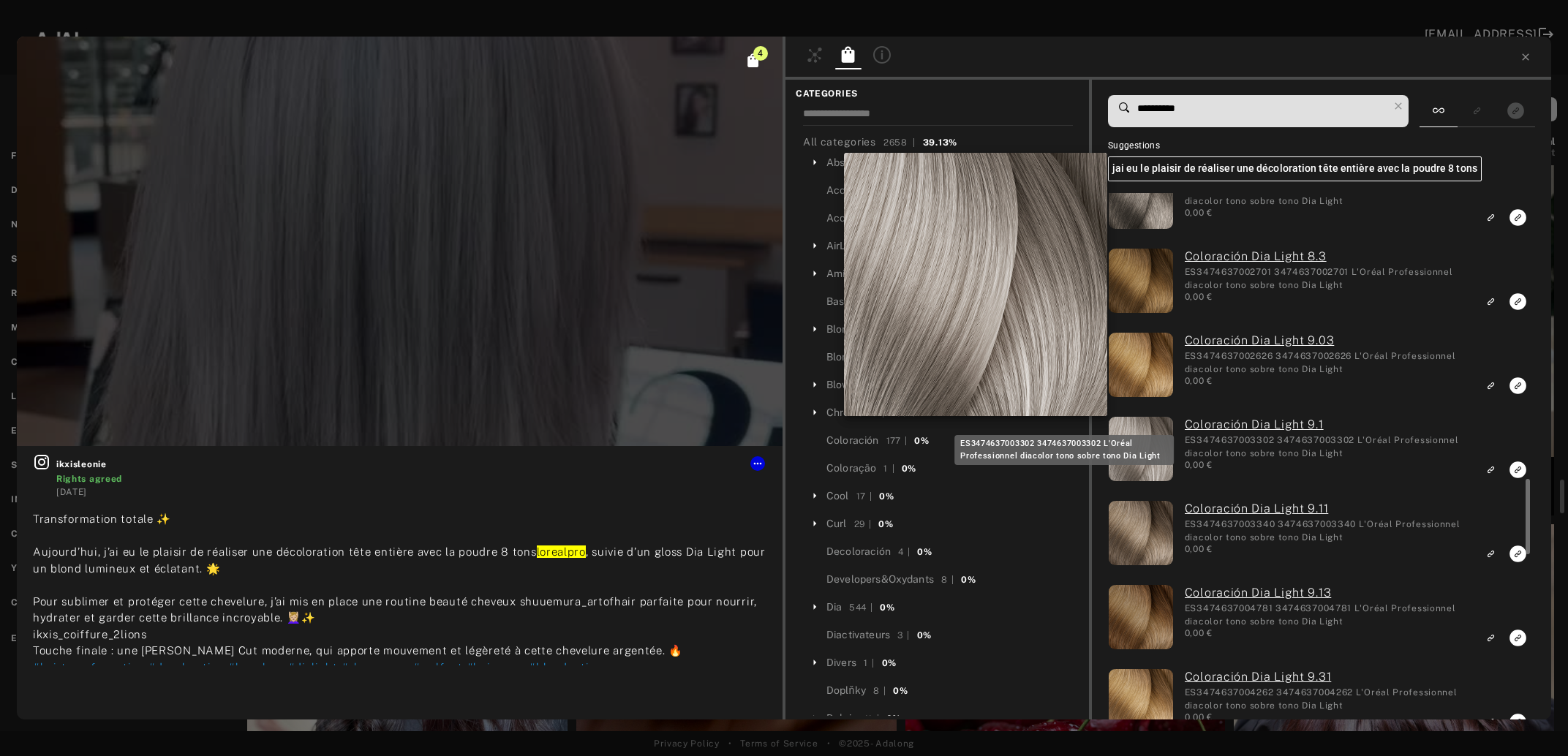
scroll to position [1977, 0]
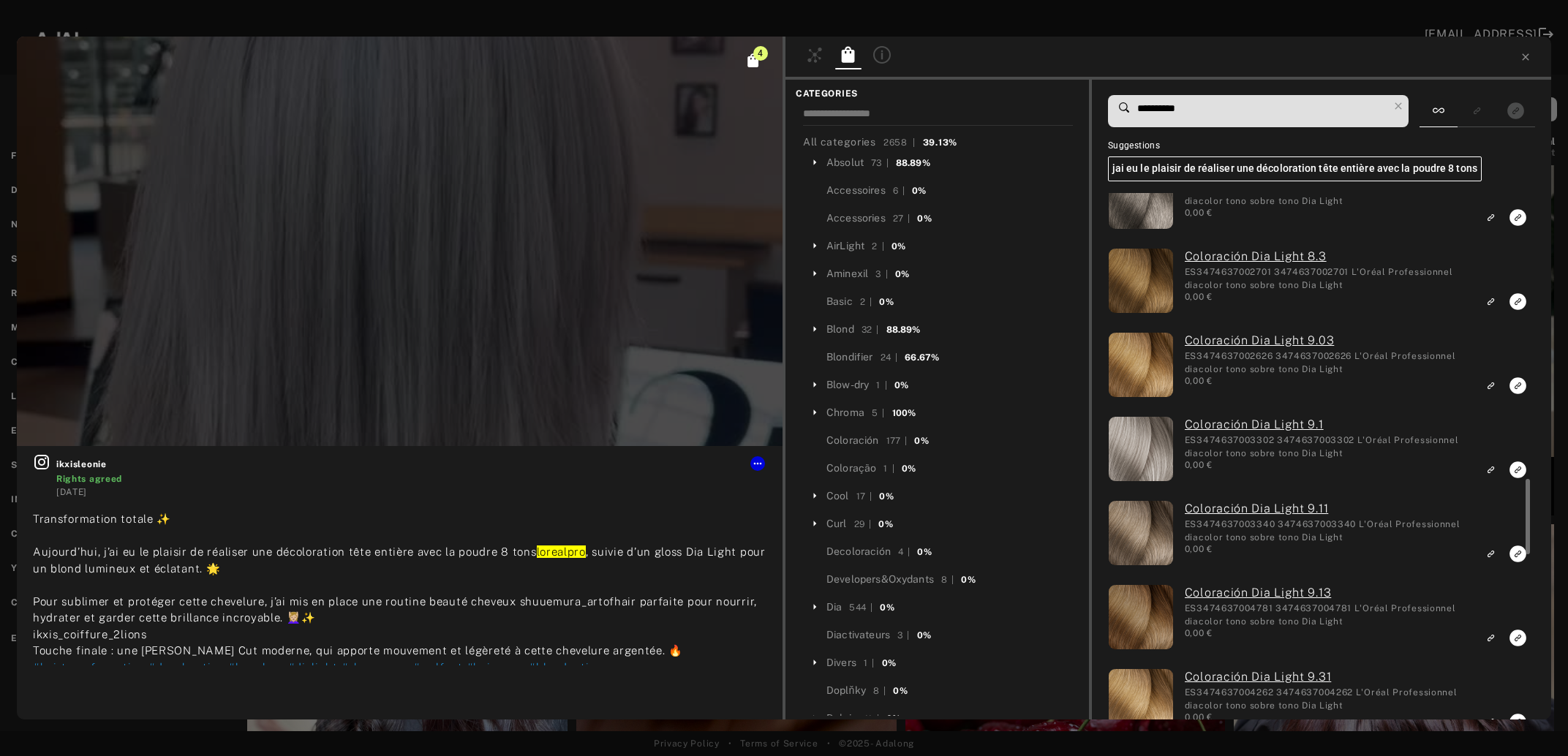
click at [1175, 107] on input "**********" at bounding box center [1262, 108] width 253 height 20
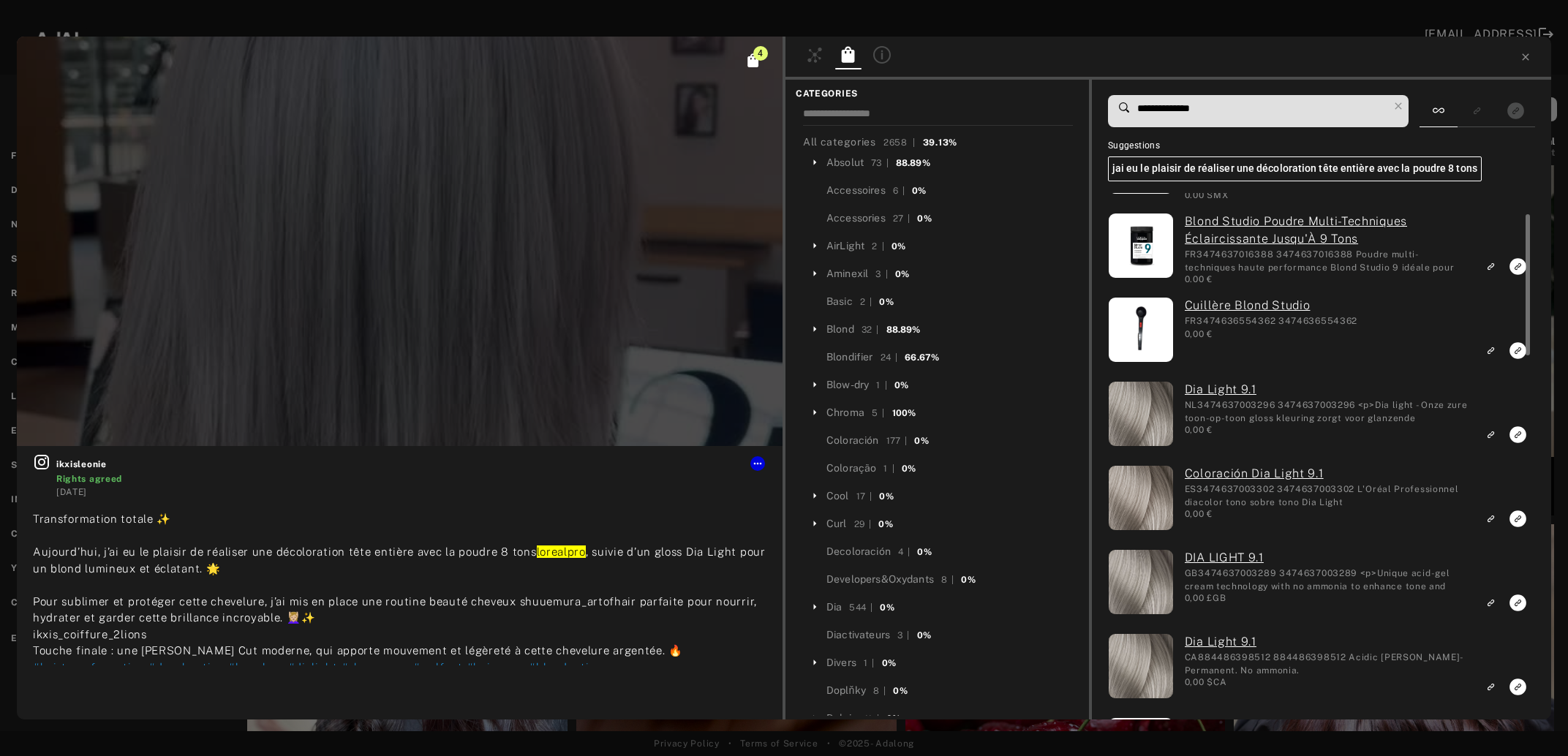
scroll to position [158, 0]
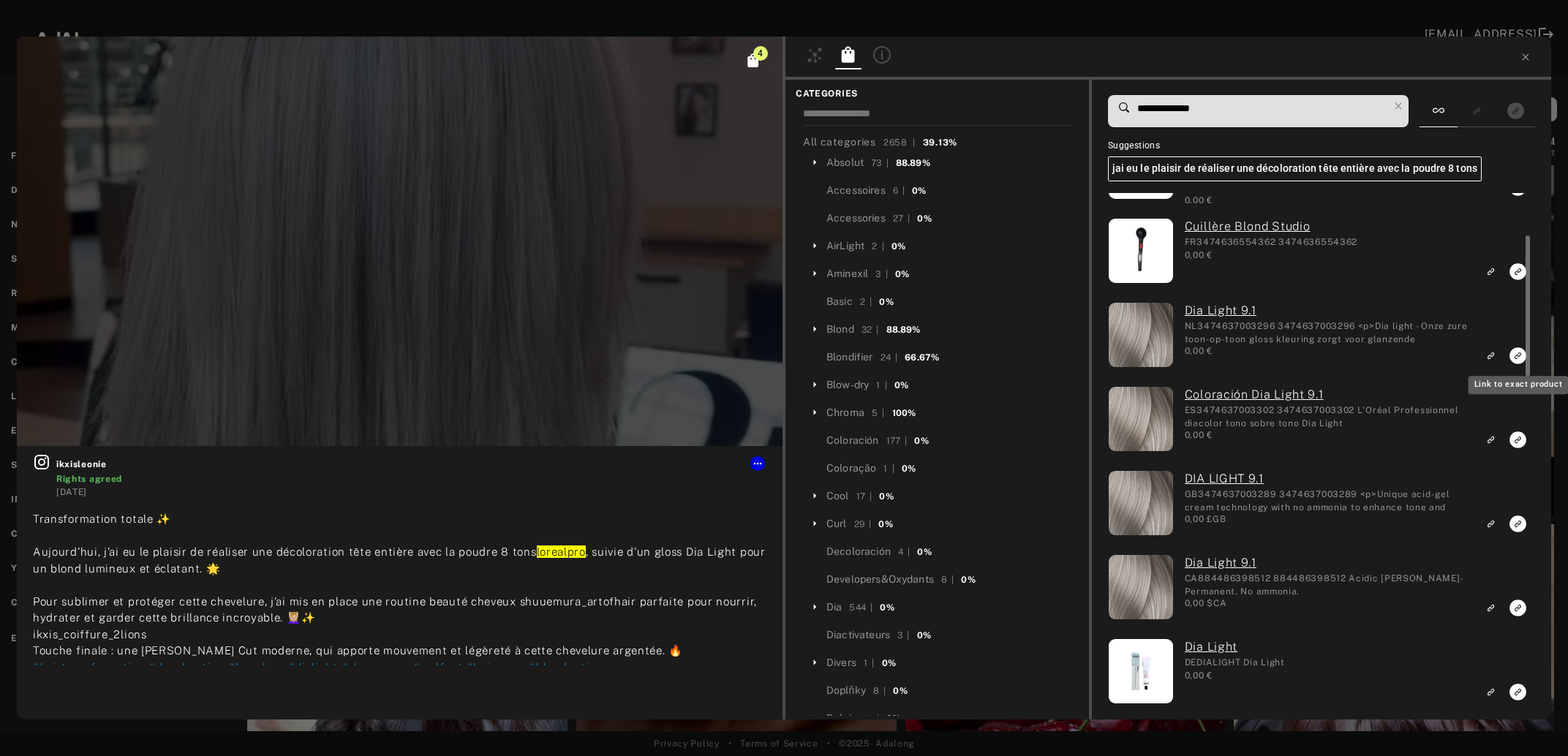
type input "**********"
click at [1517, 356] on rect "Link to exact product" at bounding box center [1518, 355] width 18 height 18
click at [1514, 196] on icon "Link to exact product" at bounding box center [1518, 187] width 17 height 17
click at [1518, 196] on icon "Link to exact product" at bounding box center [1518, 187] width 17 height 17
click at [1516, 112] on icon "Unlink to exact product" at bounding box center [1518, 103] width 17 height 17
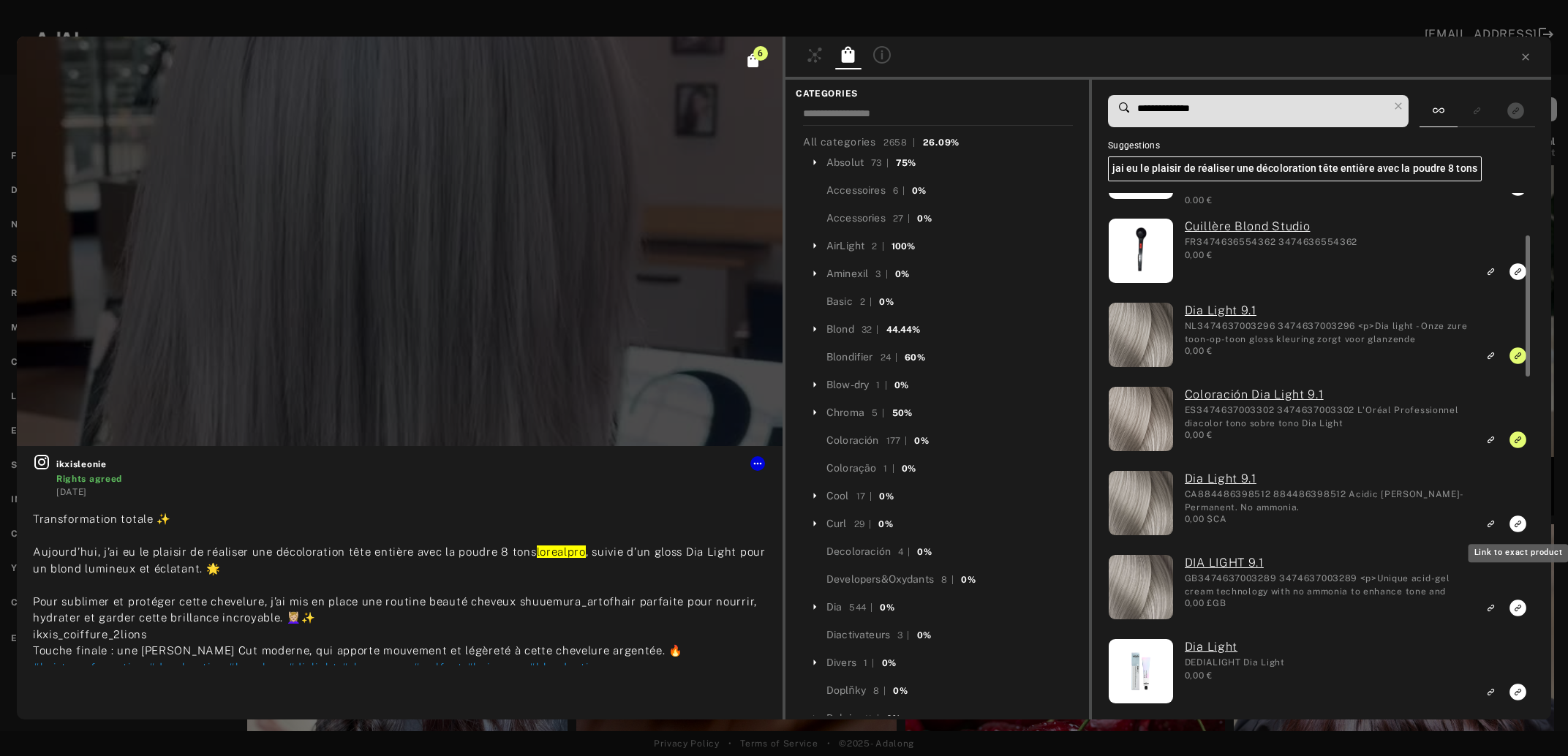
click at [1517, 196] on icon "Link to exact product" at bounding box center [1518, 187] width 17 height 17
click at [1513, 196] on icon "Link to exact product" at bounding box center [1518, 187] width 17 height 17
click at [1481, 115] on icon "Show only similar products linked" at bounding box center [1477, 111] width 10 height 9
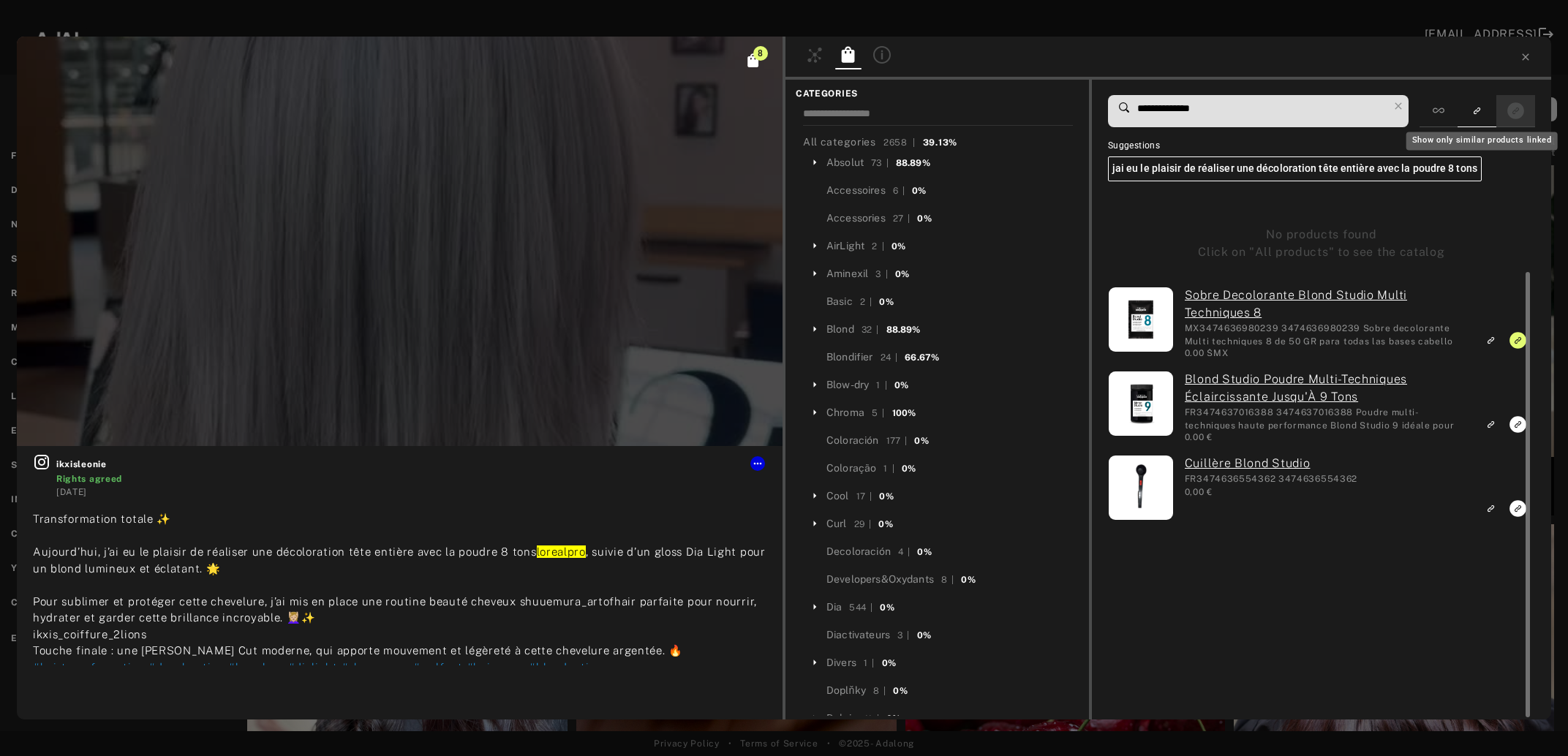
scroll to position [0, 0]
click at [1522, 112] on icon "Show only exact products linked" at bounding box center [1515, 110] width 17 height 17
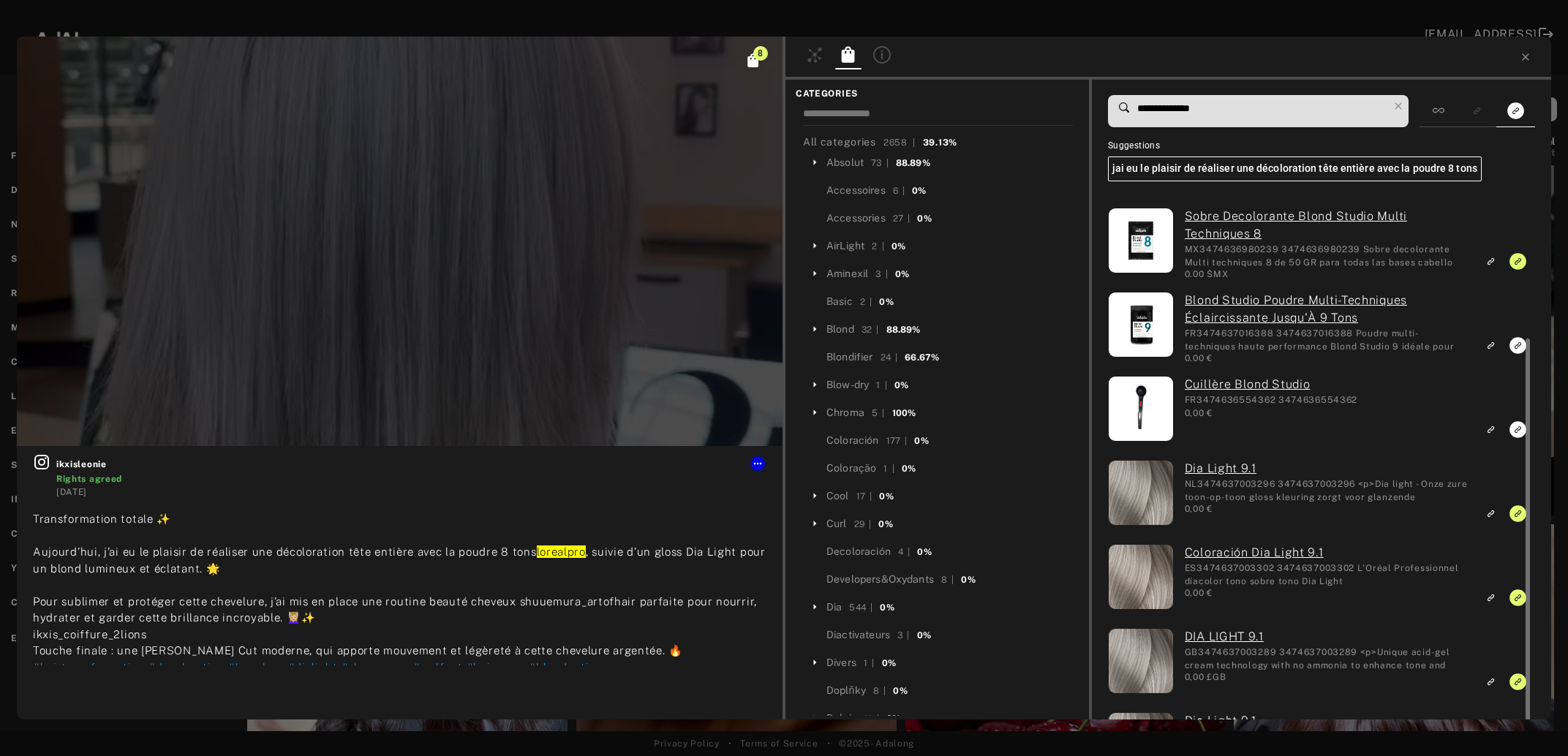
scroll to position [77, 0]
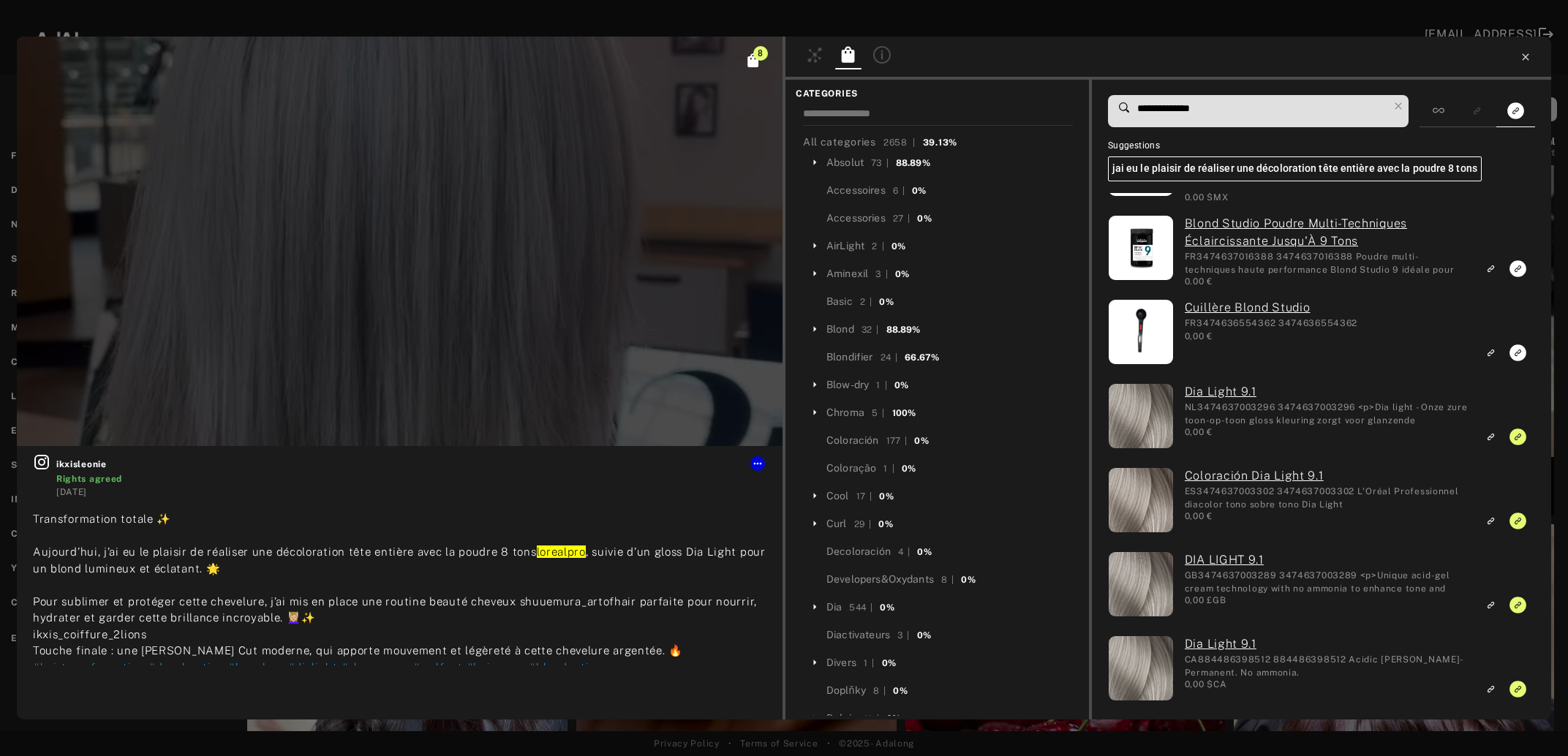
click at [1529, 61] on icon at bounding box center [1525, 57] width 12 height 12
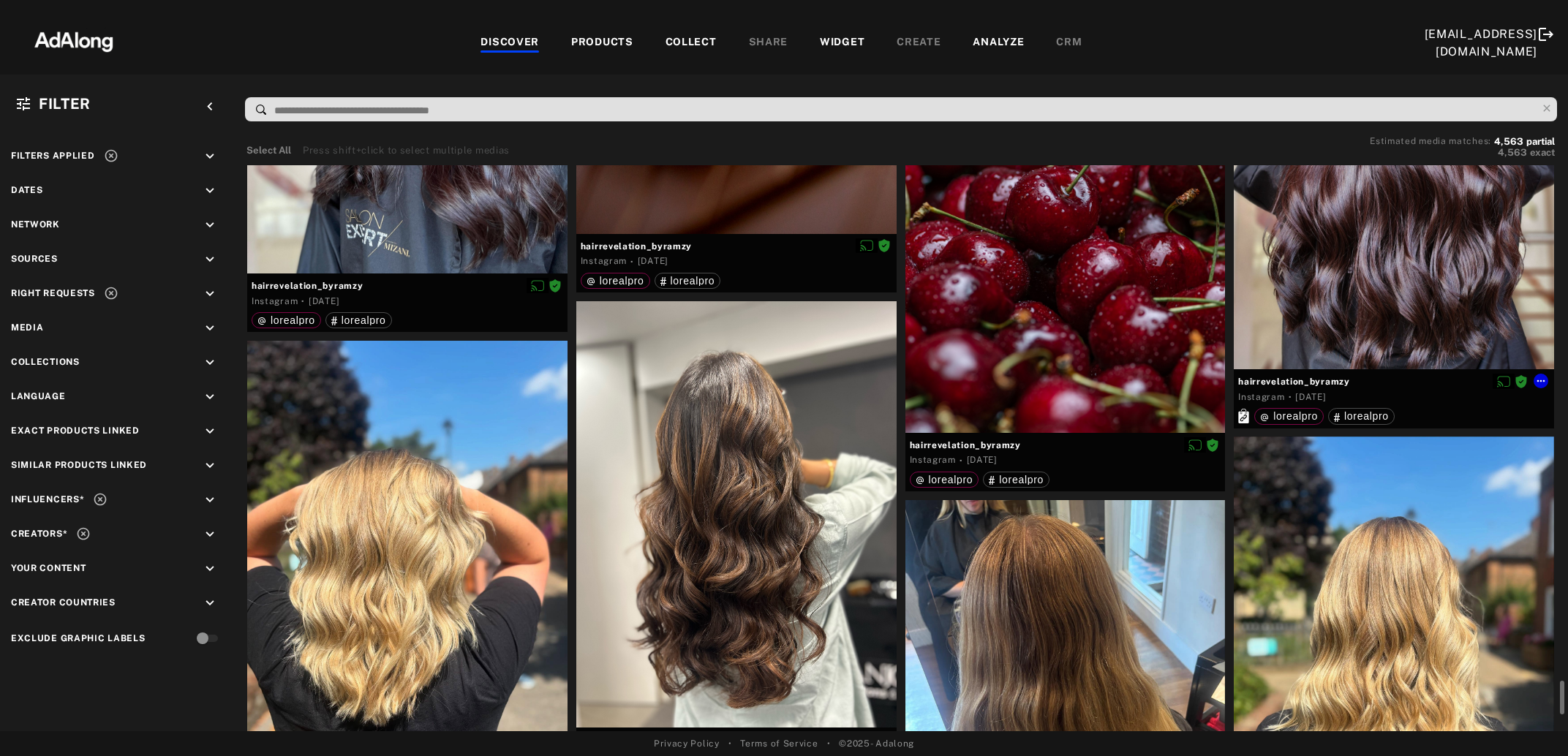
scroll to position [5938, 0]
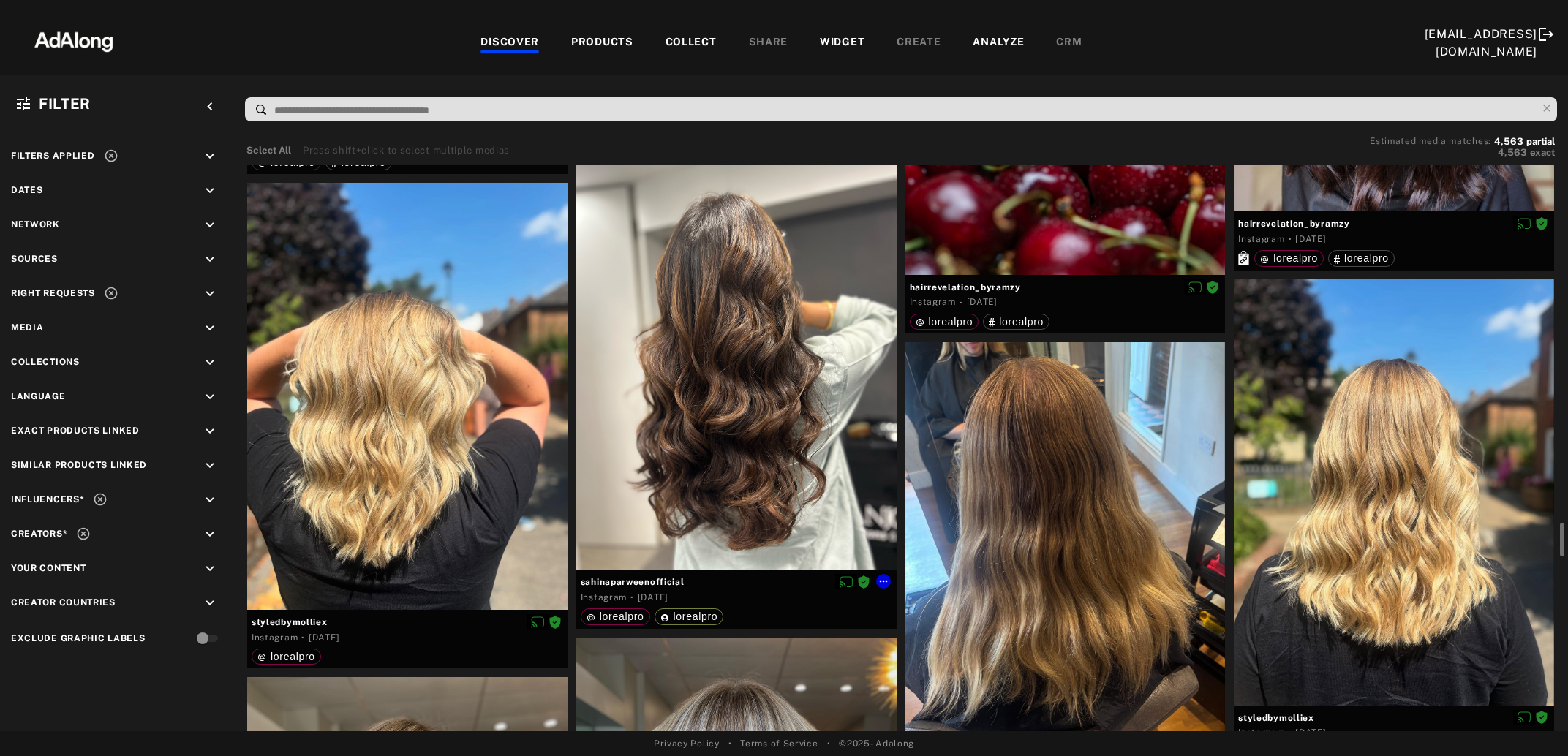
click at [733, 420] on div at bounding box center [736, 356] width 320 height 427
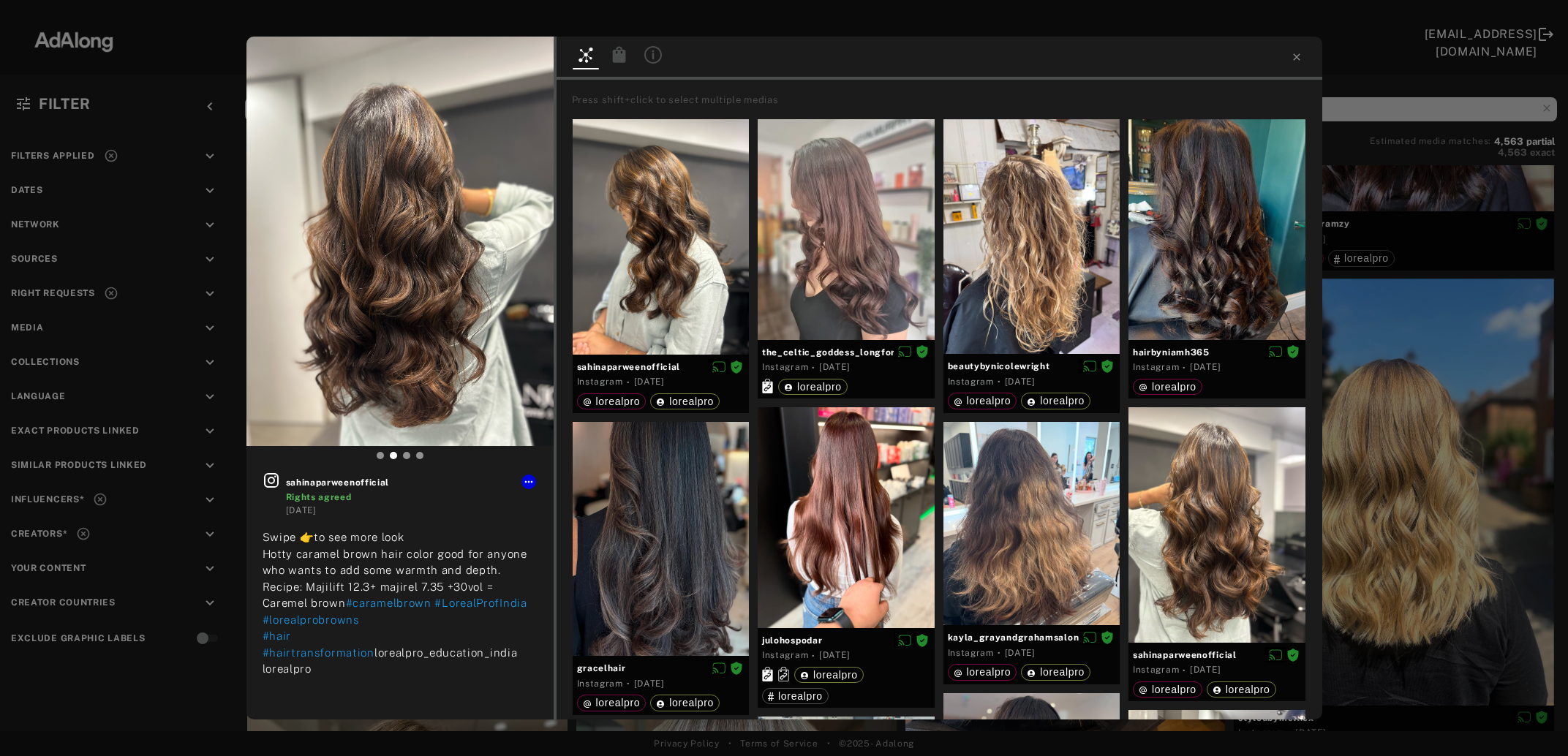
click at [623, 57] on icon at bounding box center [619, 54] width 13 height 16
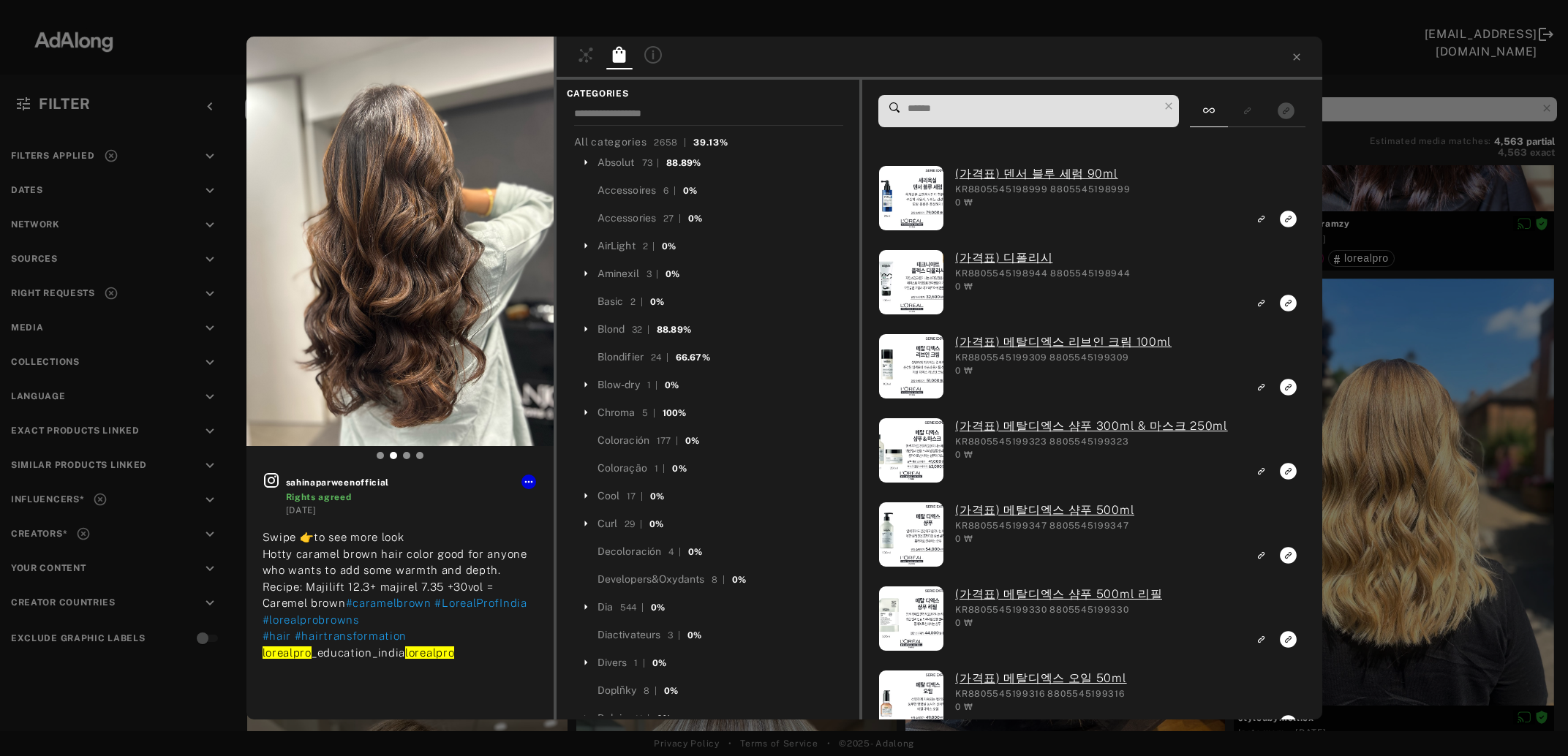
click at [1014, 110] on input at bounding box center [1032, 108] width 253 height 20
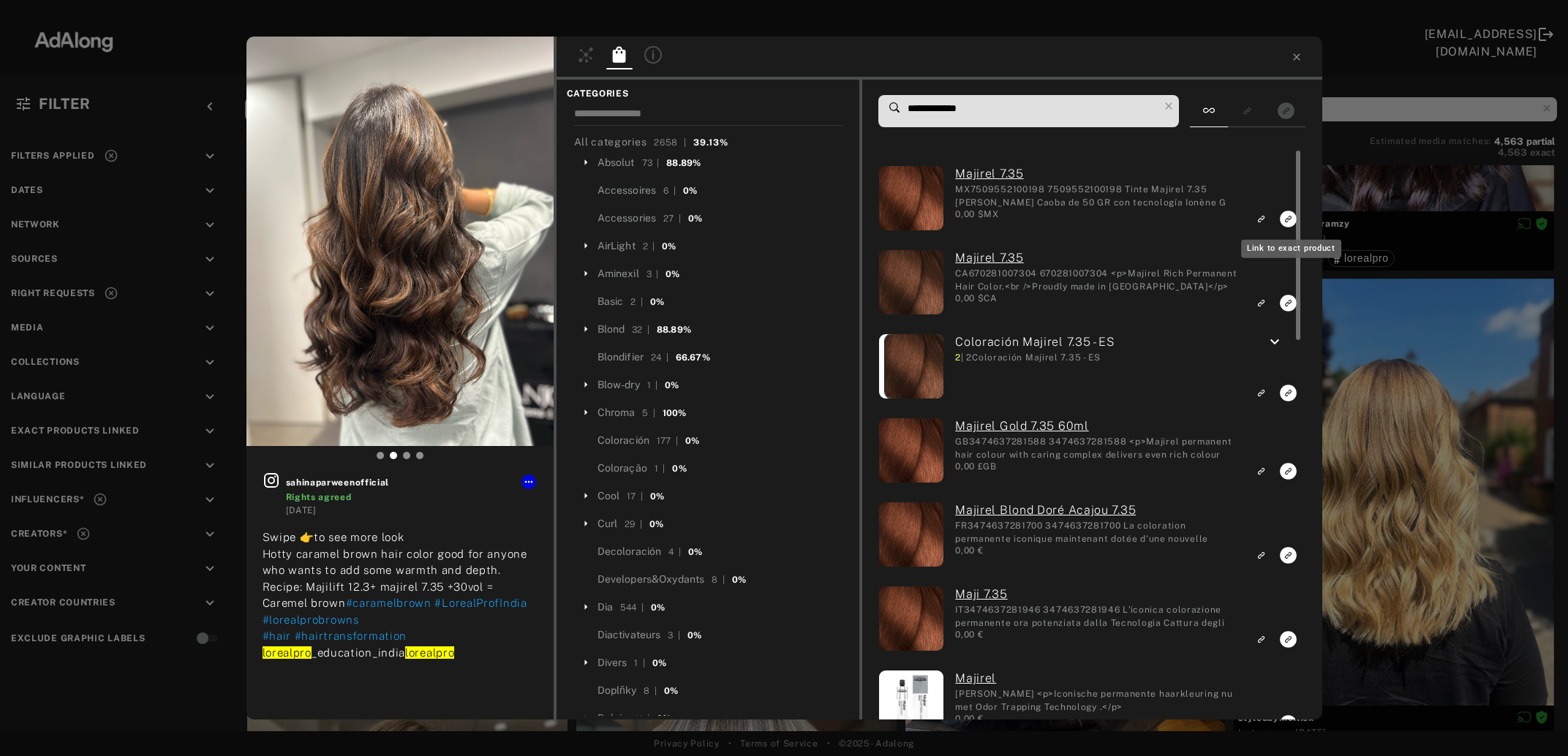
click at [1287, 223] on icon "Link to exact product" at bounding box center [1289, 219] width 17 height 17
click at [1287, 300] on icon "Link to exact product" at bounding box center [1289, 302] width 17 height 17
click at [1288, 397] on rect "Link to exact product" at bounding box center [1288, 393] width 18 height 18
click at [1291, 473] on div at bounding box center [1296, 433] width 11 height 567
click at [1287, 471] on icon "Link to exact product" at bounding box center [1289, 470] width 17 height 17
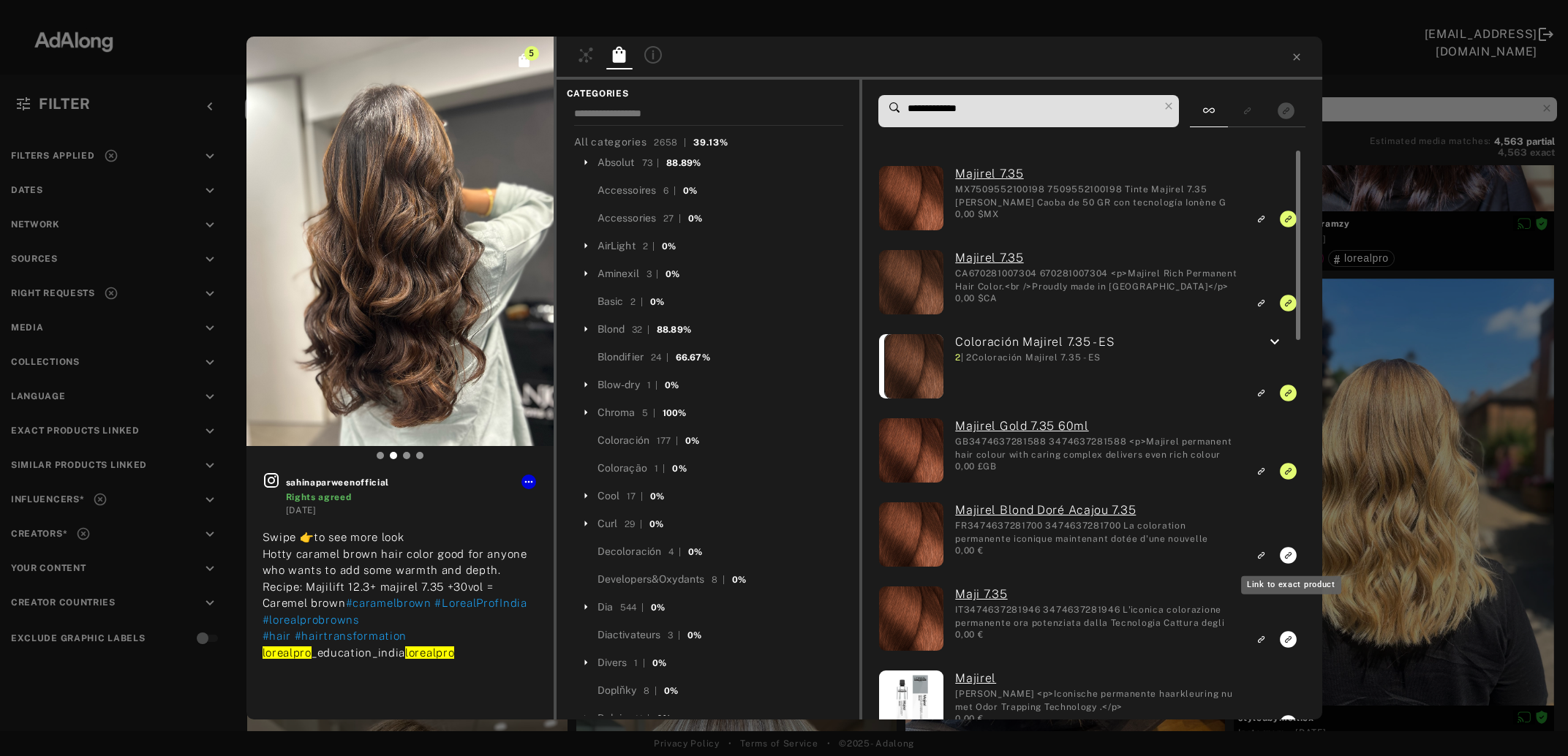
click at [1290, 559] on icon "Link to exact product" at bounding box center [1289, 555] width 17 height 17
click at [1285, 639] on icon "Link to exact product" at bounding box center [1289, 639] width 17 height 17
drag, startPoint x: 945, startPoint y: 106, endPoint x: 961, endPoint y: 106, distance: 16.0
click at [961, 106] on input "**********" at bounding box center [1032, 108] width 253 height 20
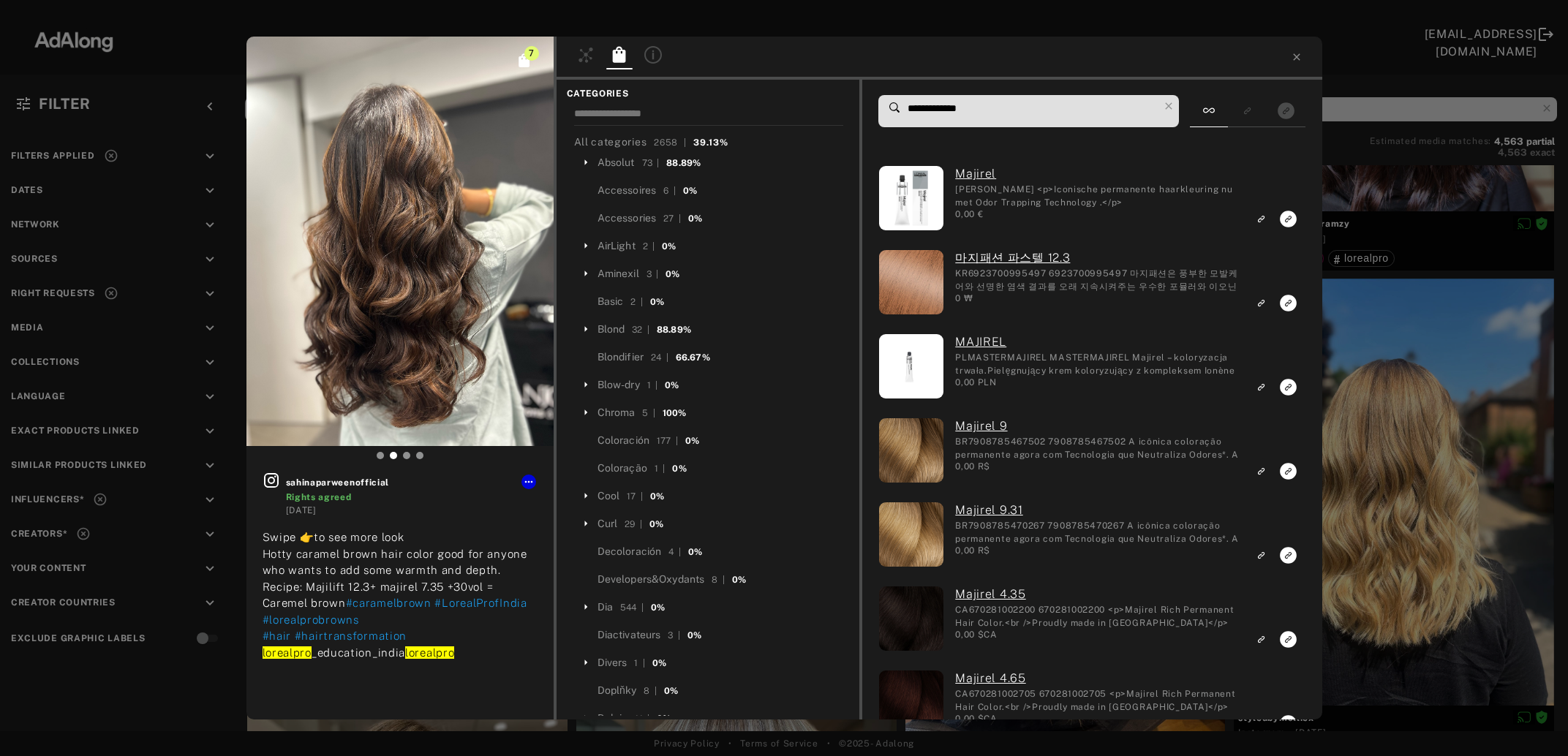
click at [939, 107] on input "**********" at bounding box center [1032, 108] width 253 height 20
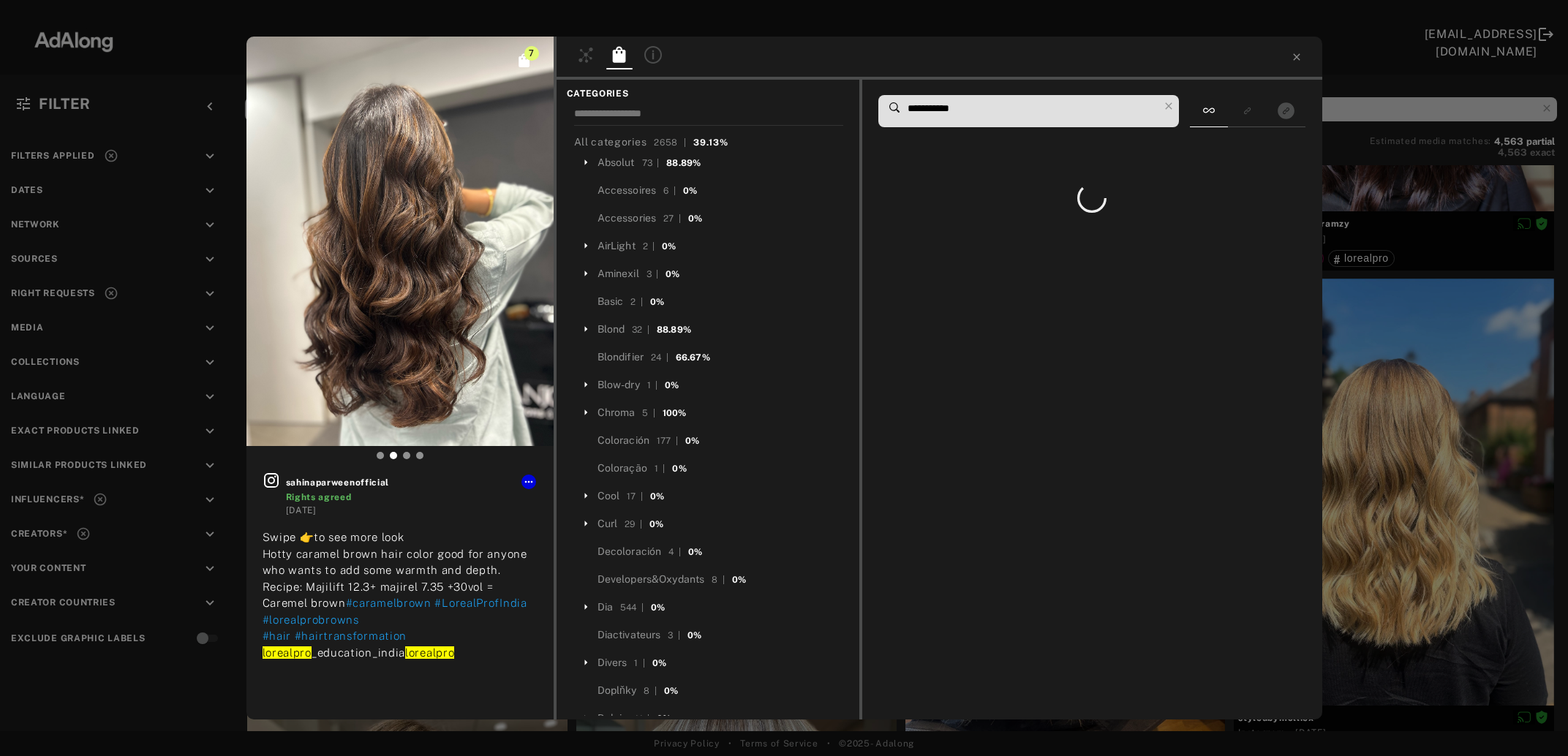
type input "**********"
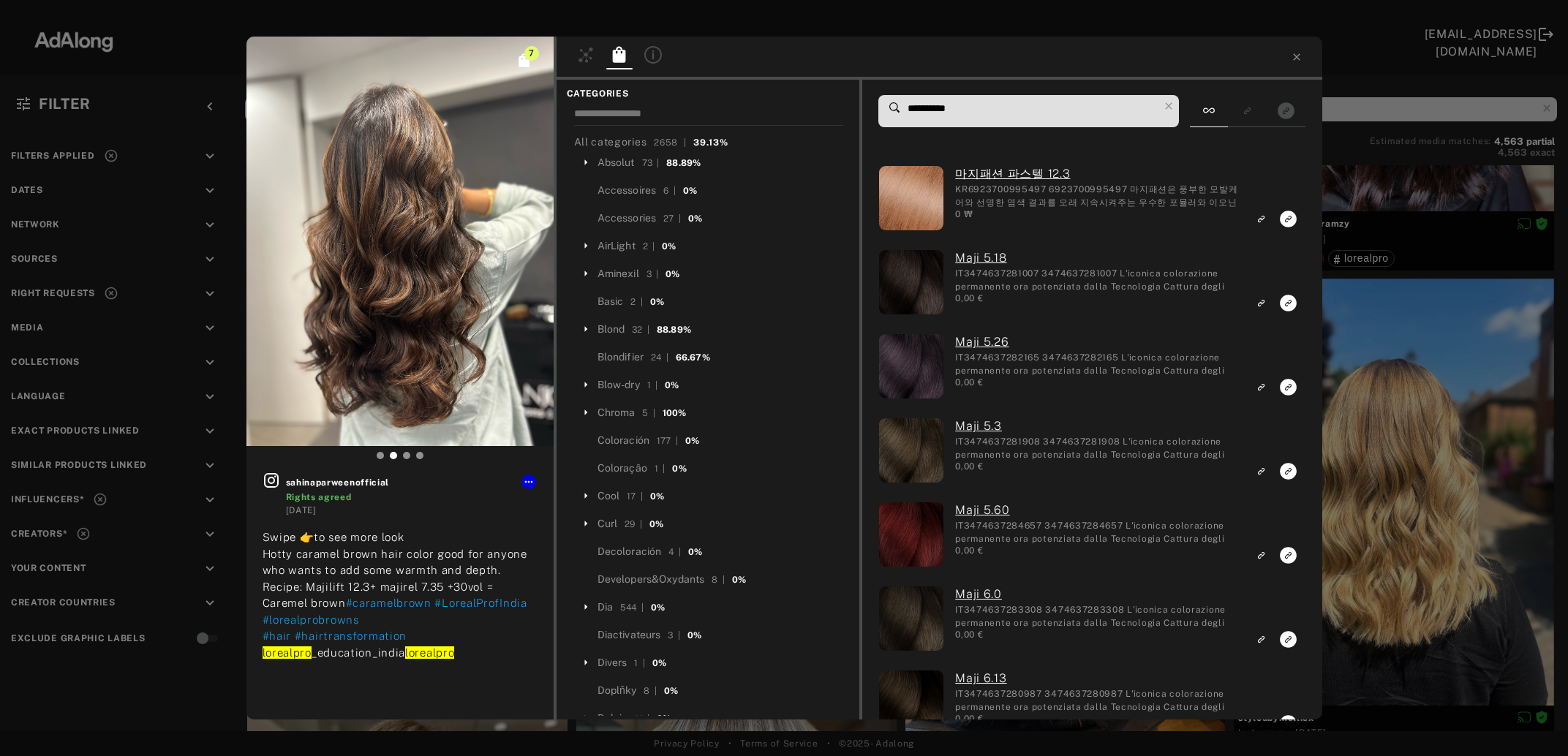
click at [1373, 386] on div "7 sahinaparweenofficial Rights agreed [DATE] Swipe 👉to see more look Hotty cara…" at bounding box center [784, 378] width 1568 height 756
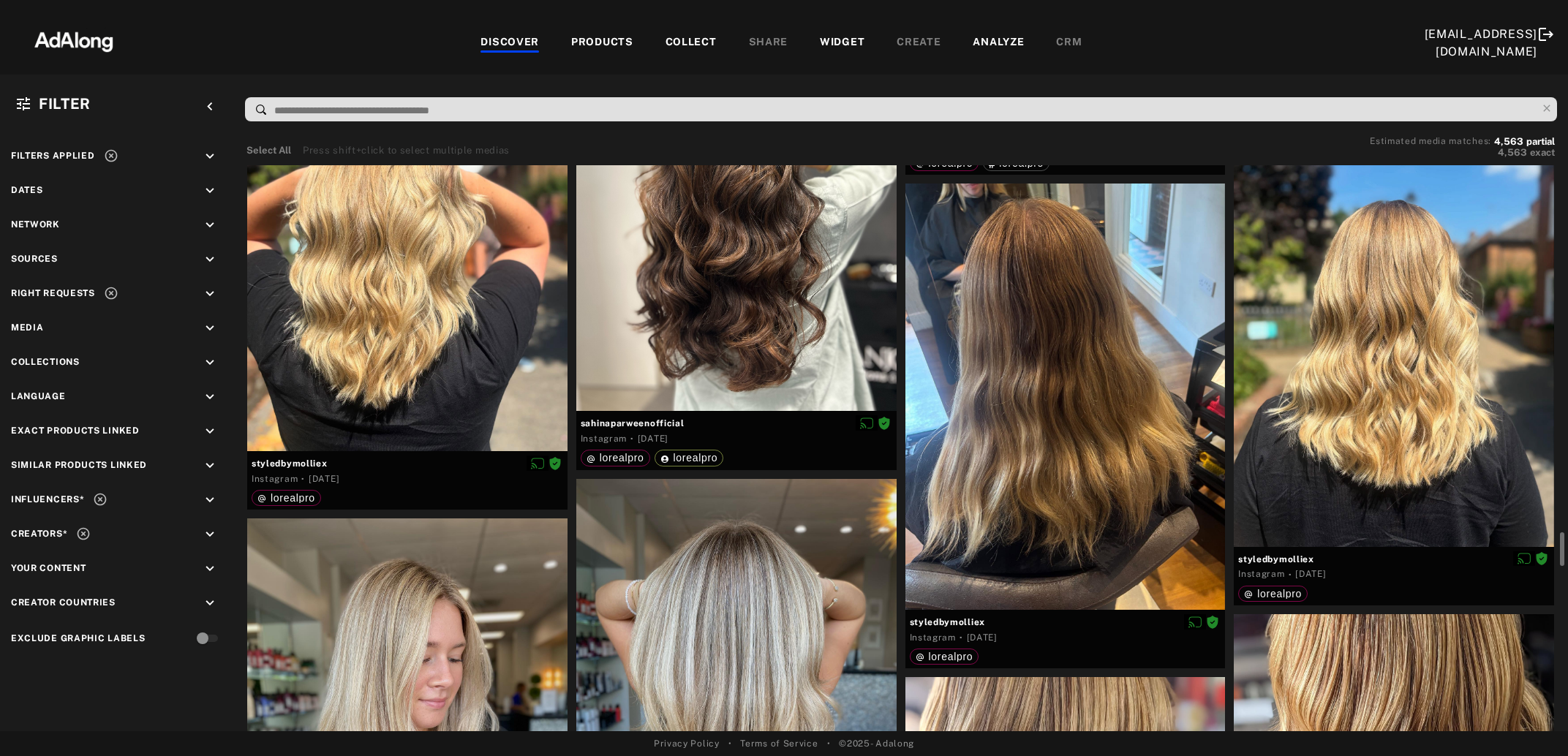
scroll to position [6017, 0]
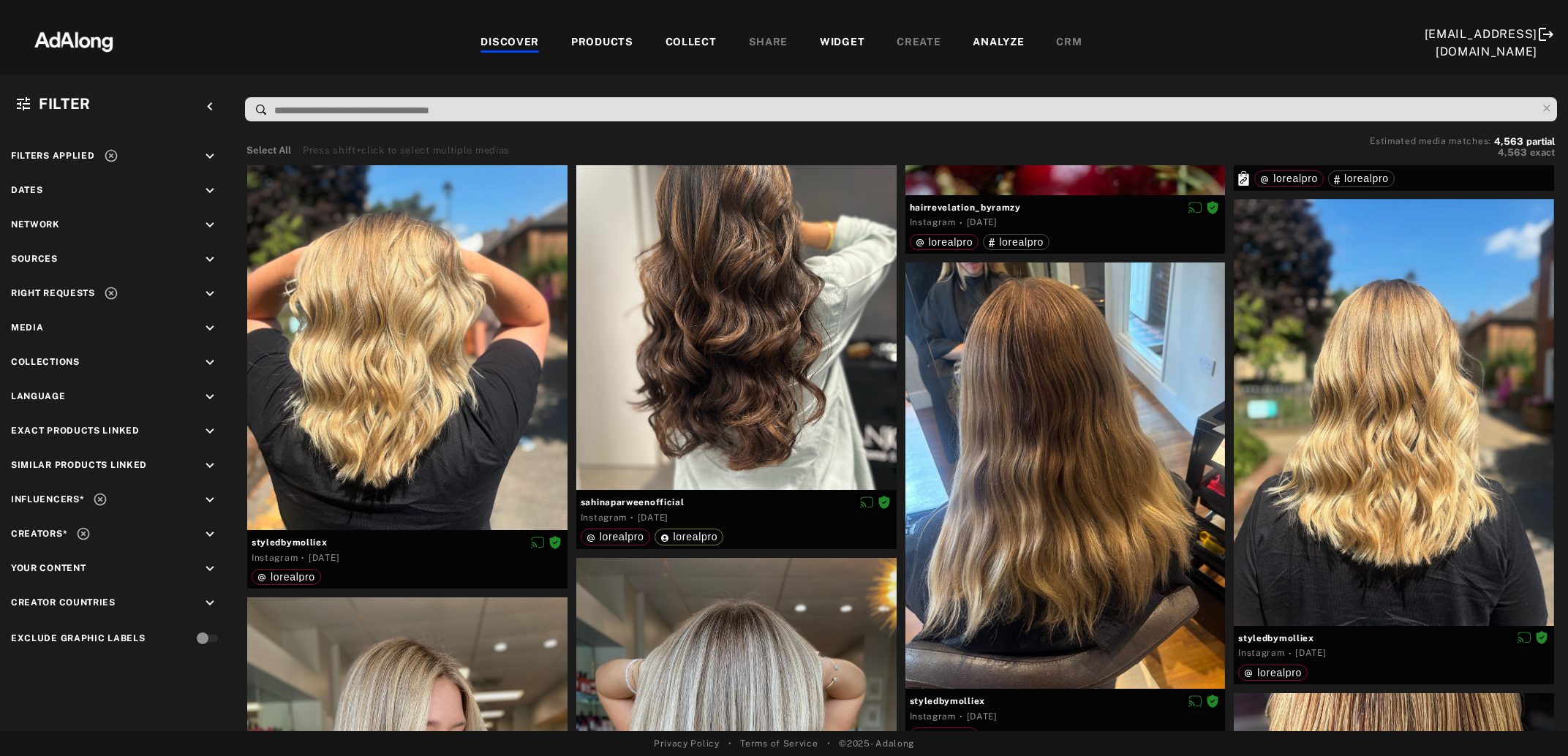
click at [1373, 386] on div at bounding box center [1394, 412] width 320 height 426
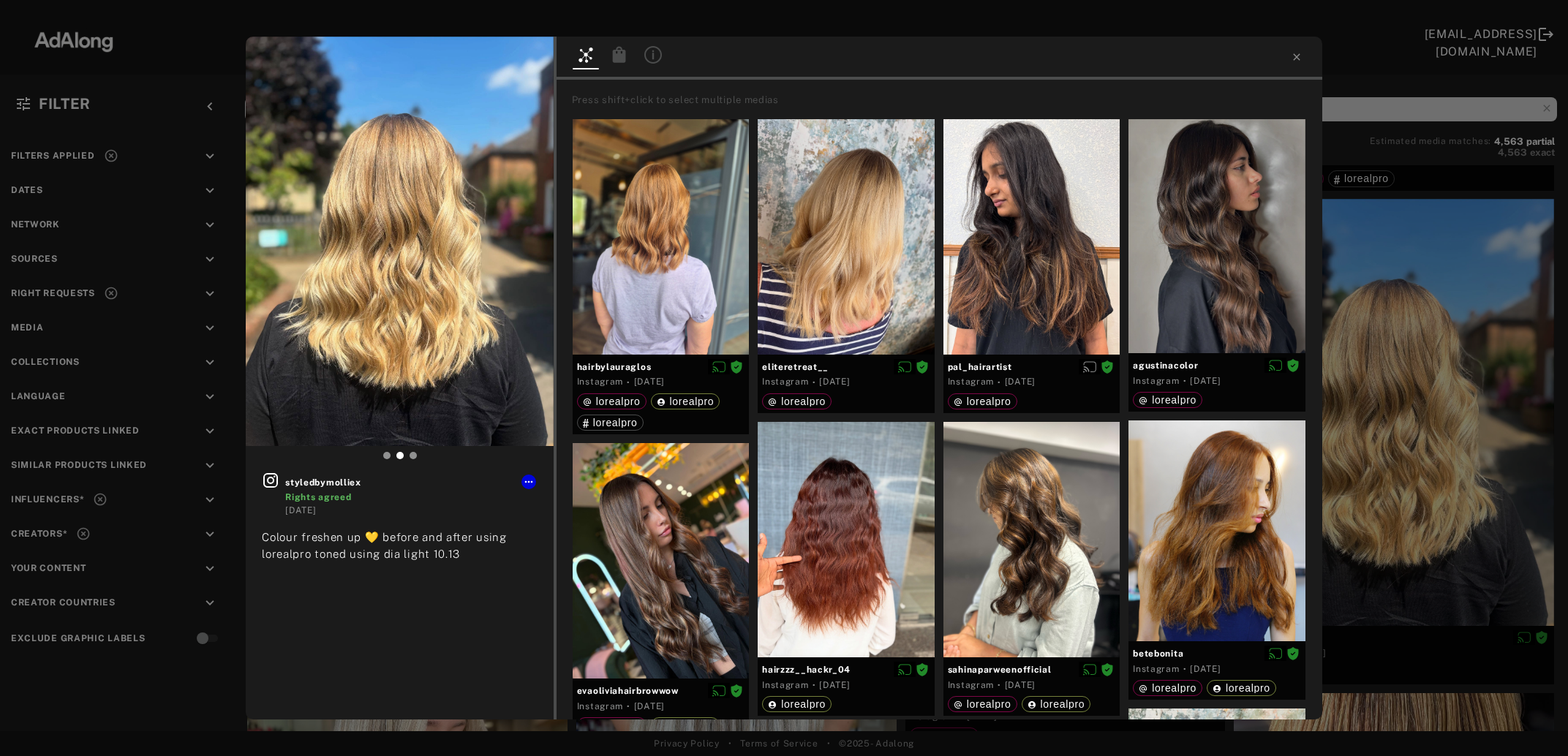
click at [618, 61] on icon at bounding box center [619, 54] width 13 height 16
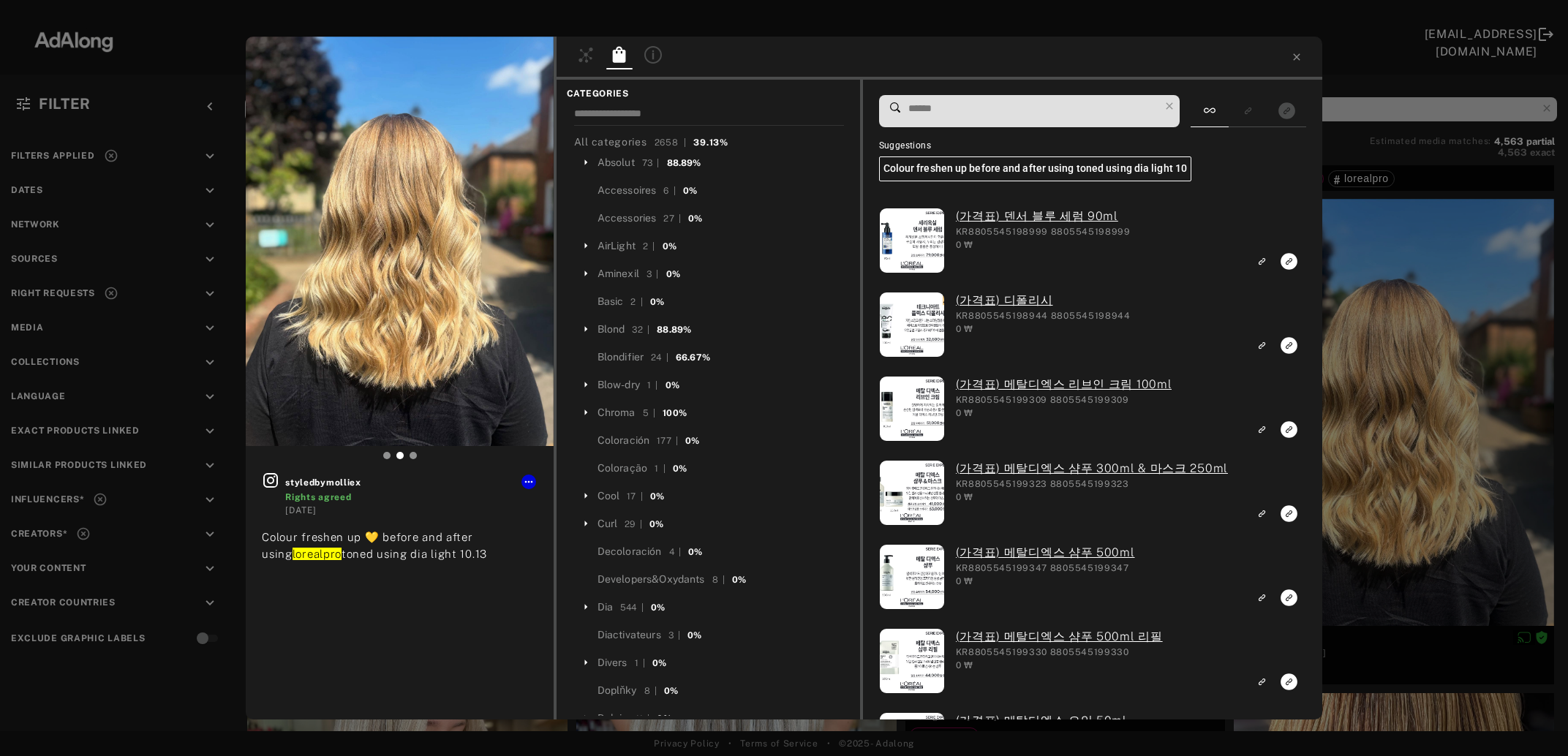
click at [972, 105] on input at bounding box center [1033, 108] width 253 height 20
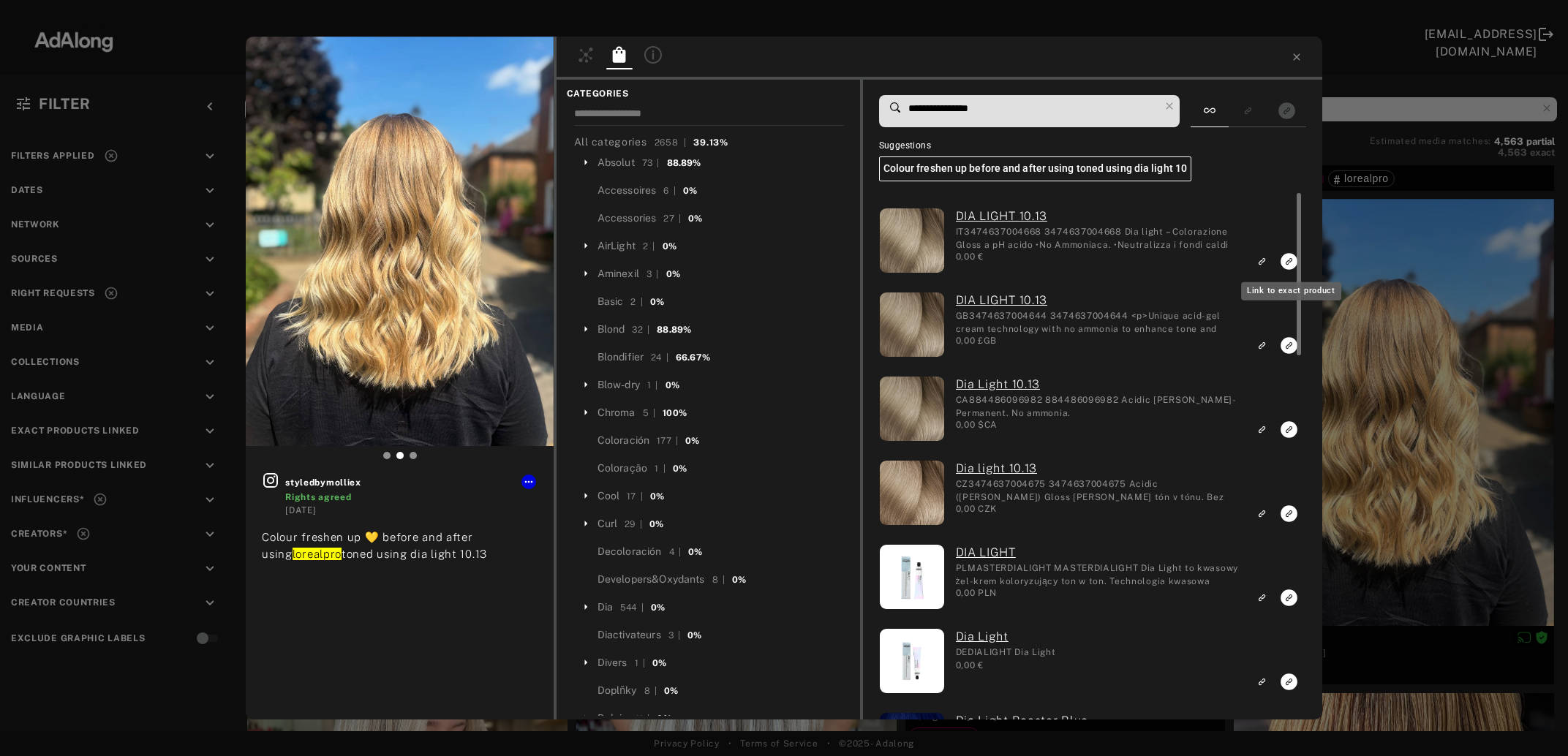
type input "**********"
click at [1290, 264] on rect "Link to exact product" at bounding box center [1289, 261] width 18 height 18
click at [1290, 348] on icon "Link to exact product" at bounding box center [1289, 345] width 17 height 17
click at [1289, 436] on icon "Link to exact product" at bounding box center [1289, 429] width 17 height 17
click at [1287, 513] on icon "Link to exact product" at bounding box center [1289, 513] width 17 height 17
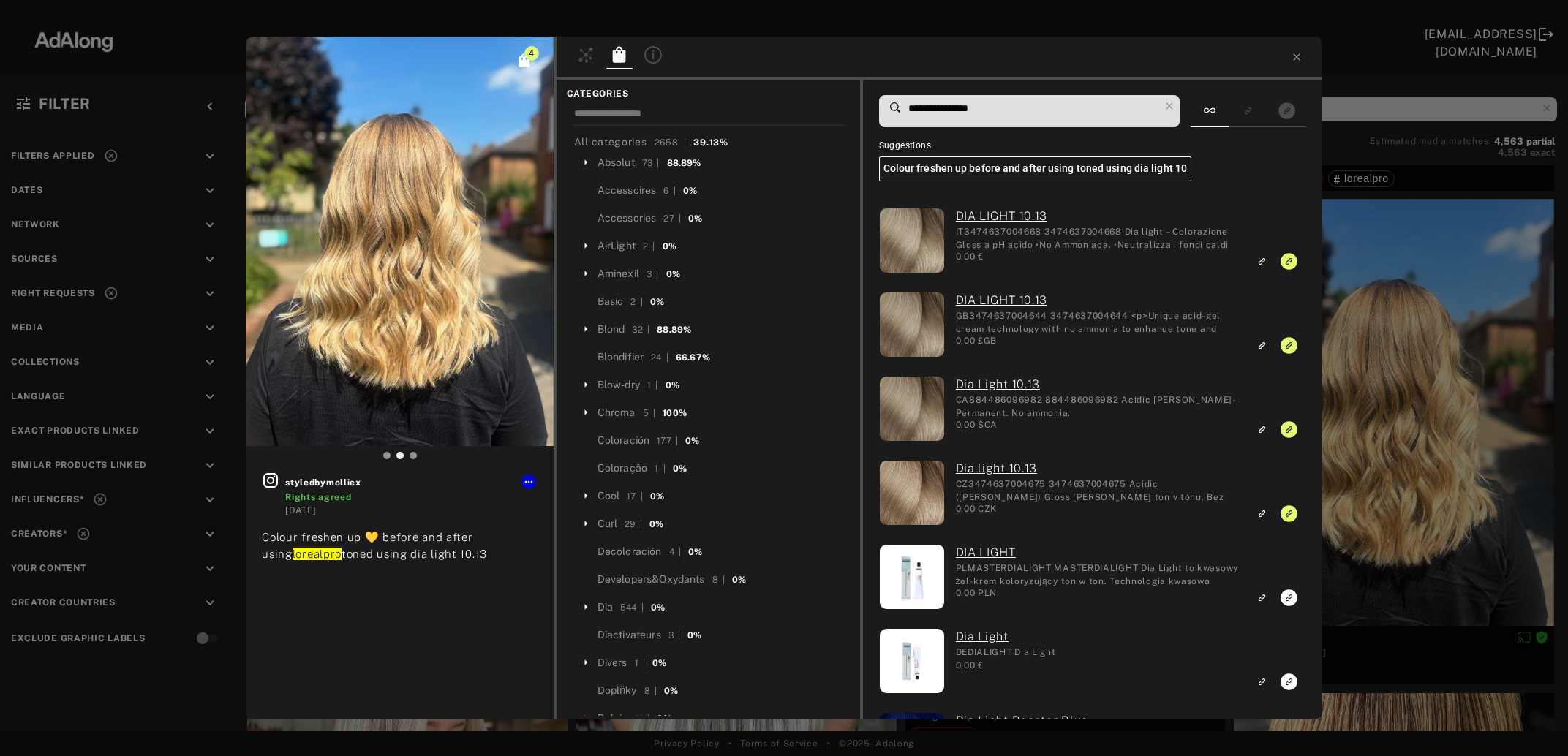
click at [1377, 441] on div "4 styledbymolliex Rights agreed [DATE] Colour freshen up 💛 before and after usi…" at bounding box center [784, 378] width 1568 height 756
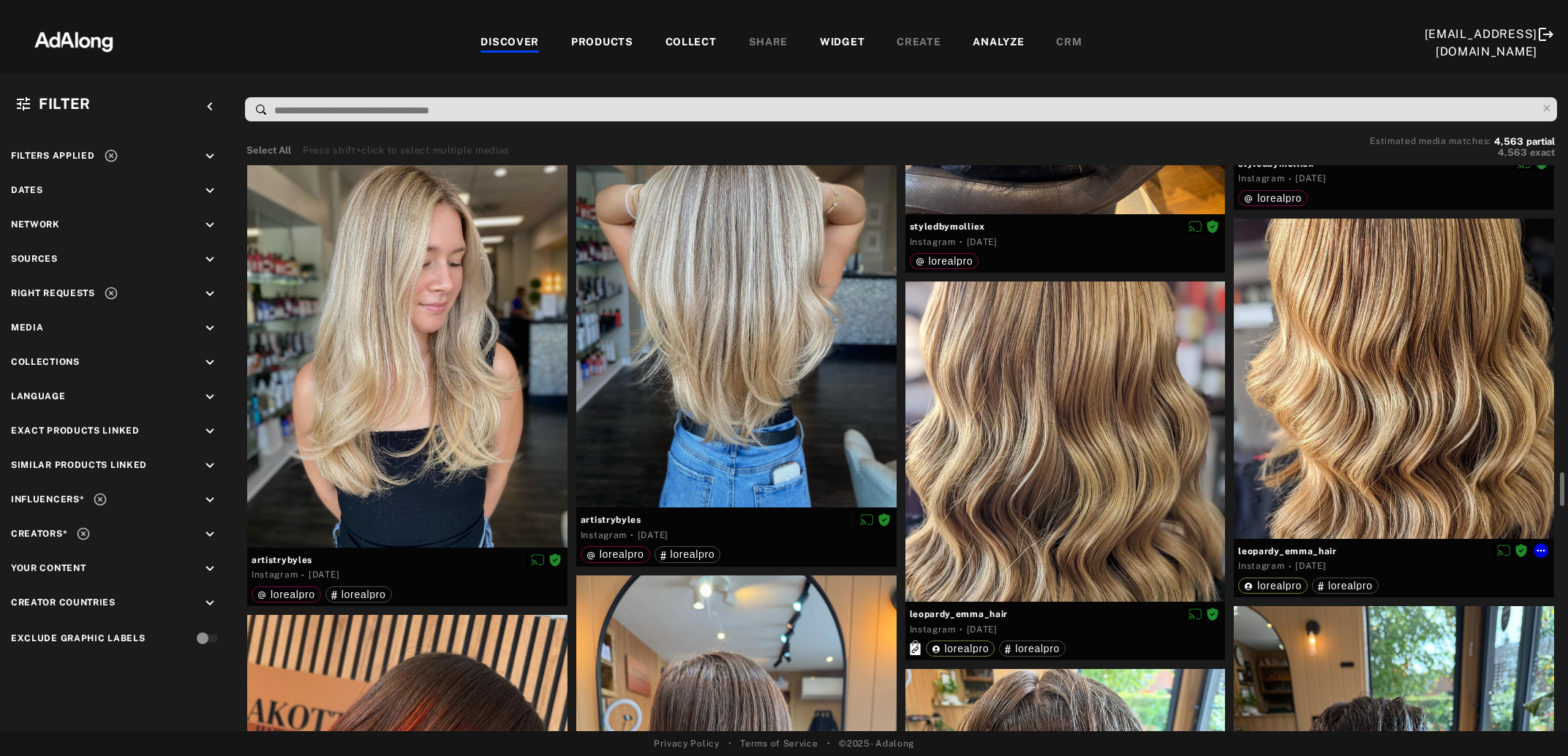
scroll to position [6413, 0]
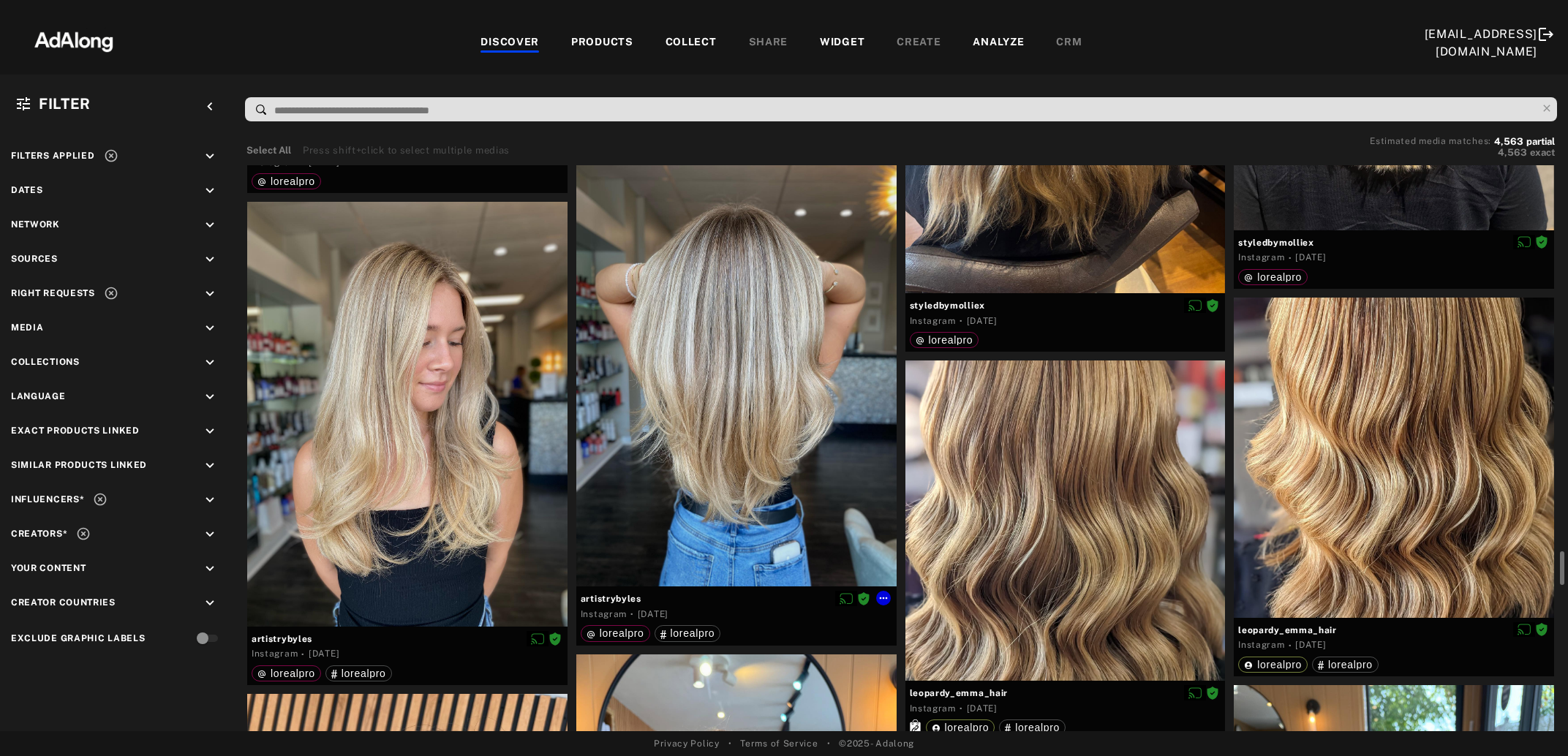
click at [789, 461] on div at bounding box center [736, 374] width 320 height 425
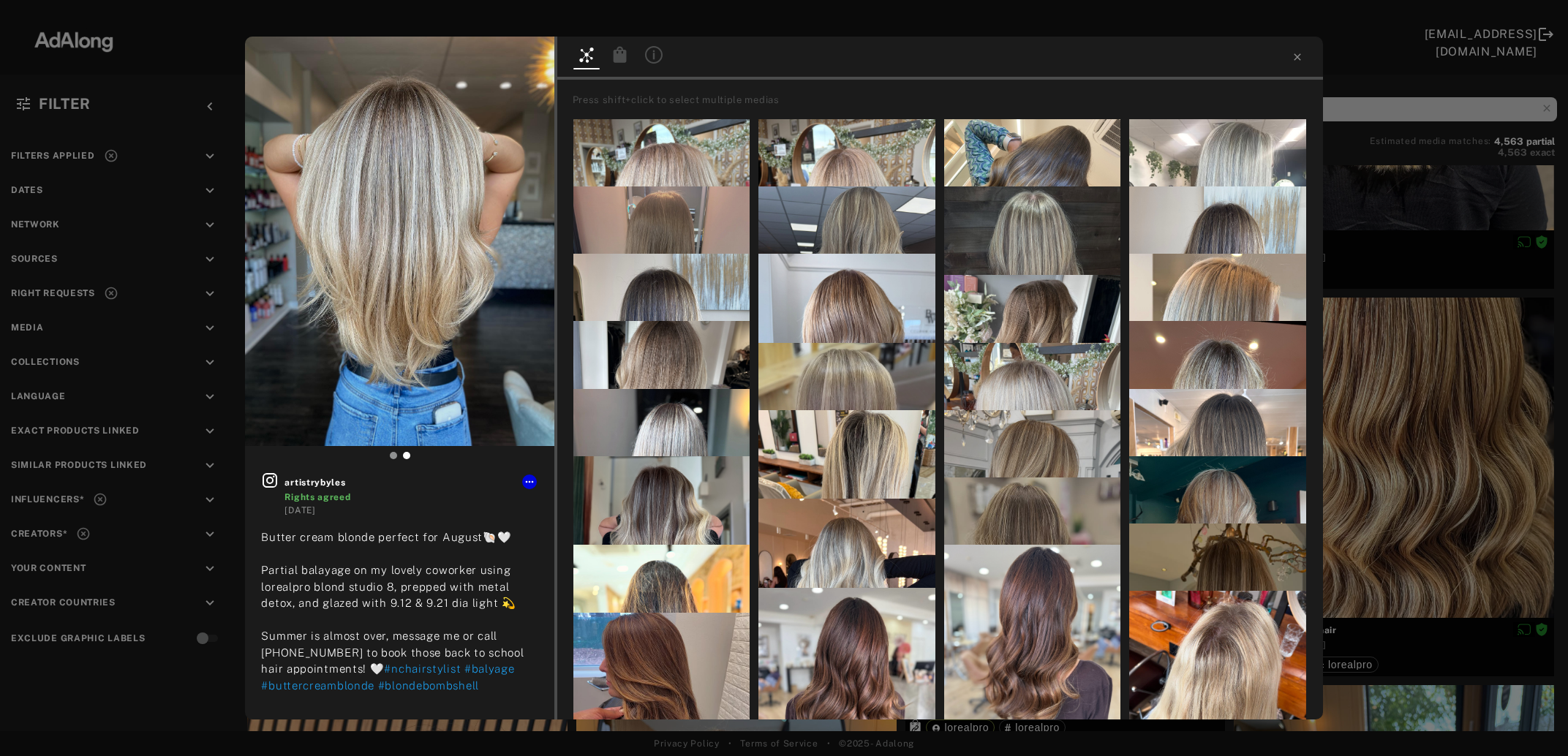
click at [616, 61] on icon at bounding box center [619, 54] width 13 height 16
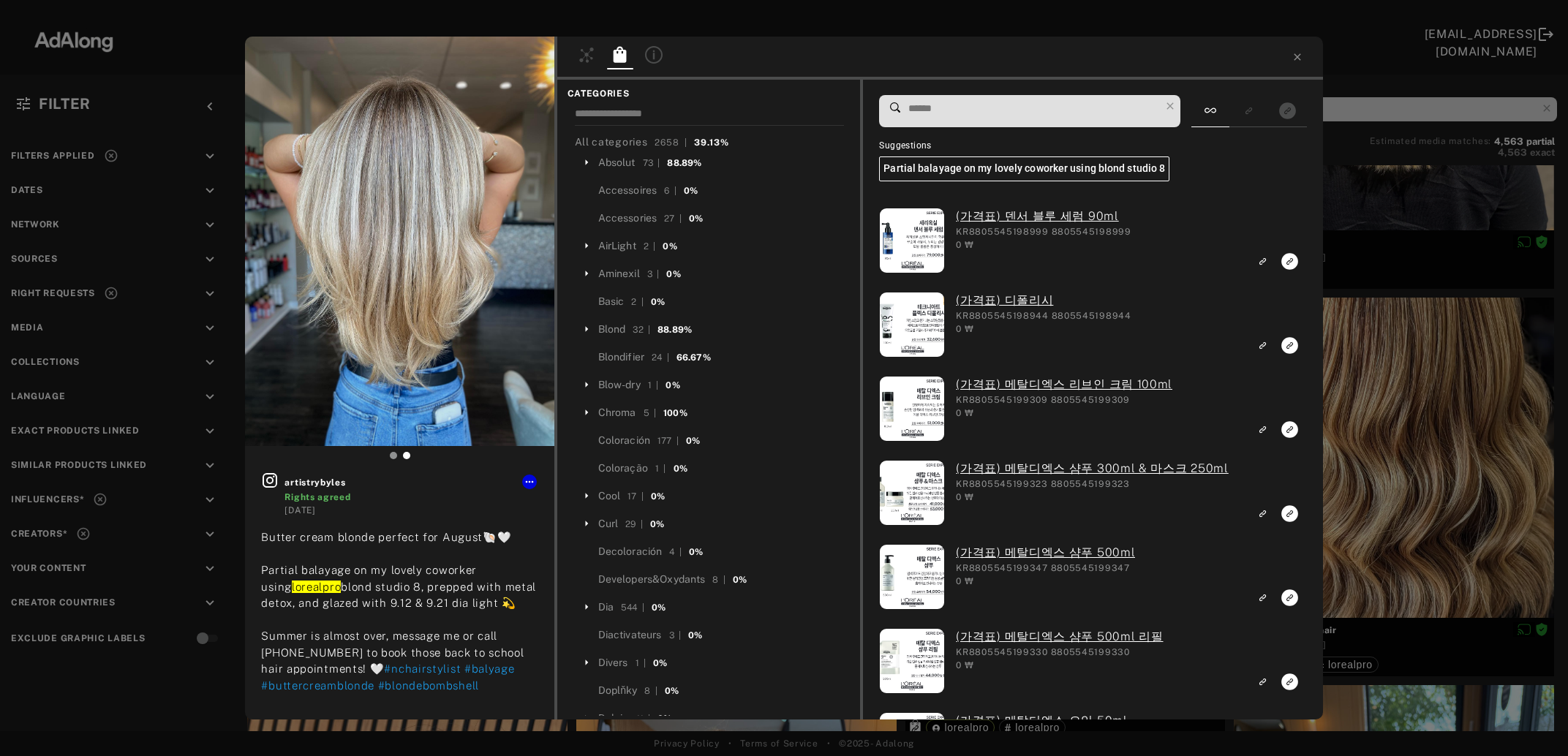
click at [986, 108] on input at bounding box center [1033, 108] width 253 height 20
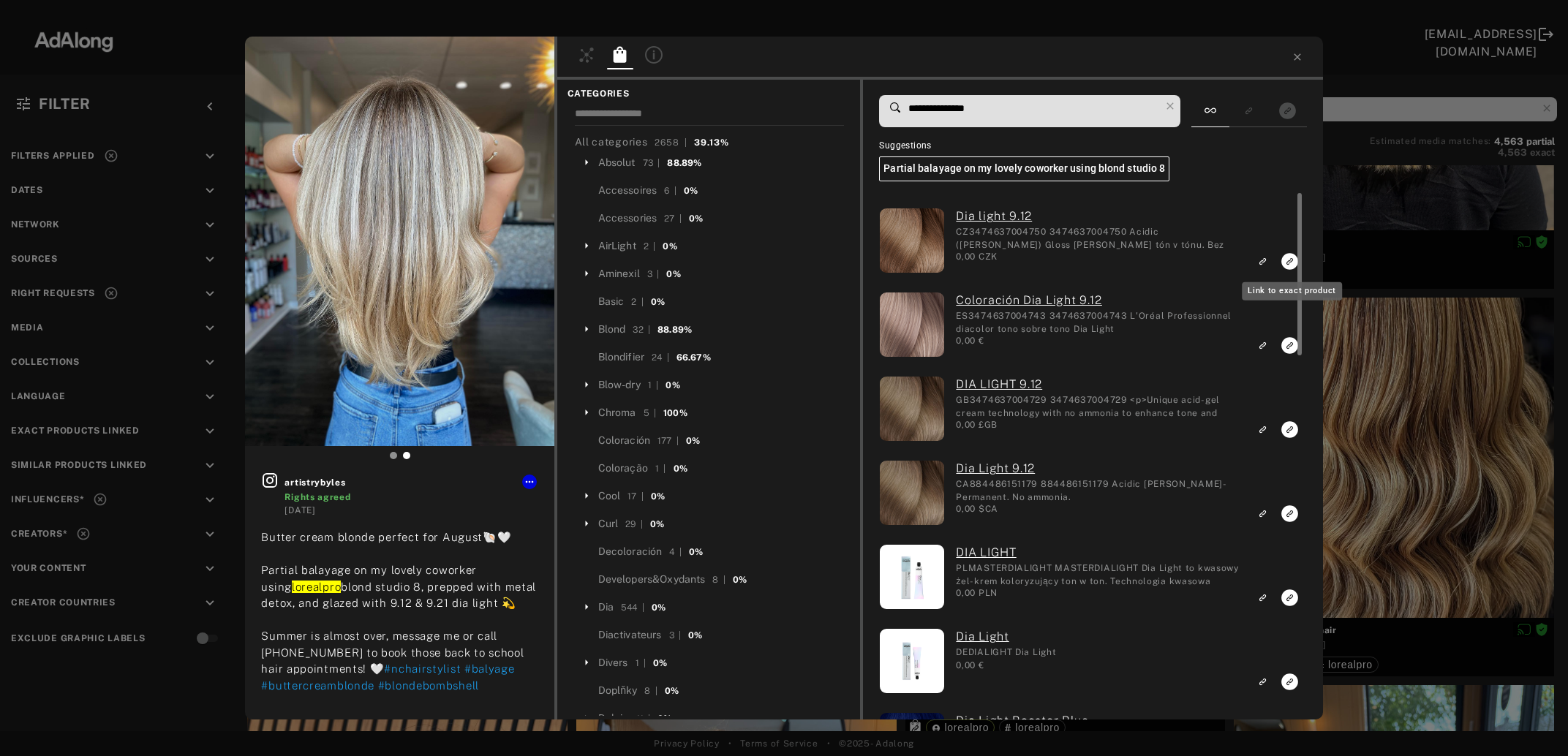
click at [1285, 266] on icon "Link to exact product" at bounding box center [1289, 261] width 17 height 17
click at [1286, 345] on icon "Link to exact product" at bounding box center [1289, 345] width 17 height 17
click at [1290, 430] on icon "Link to exact product" at bounding box center [1289, 429] width 17 height 17
click at [1287, 513] on icon "Link to exact product" at bounding box center [1289, 513] width 17 height 17
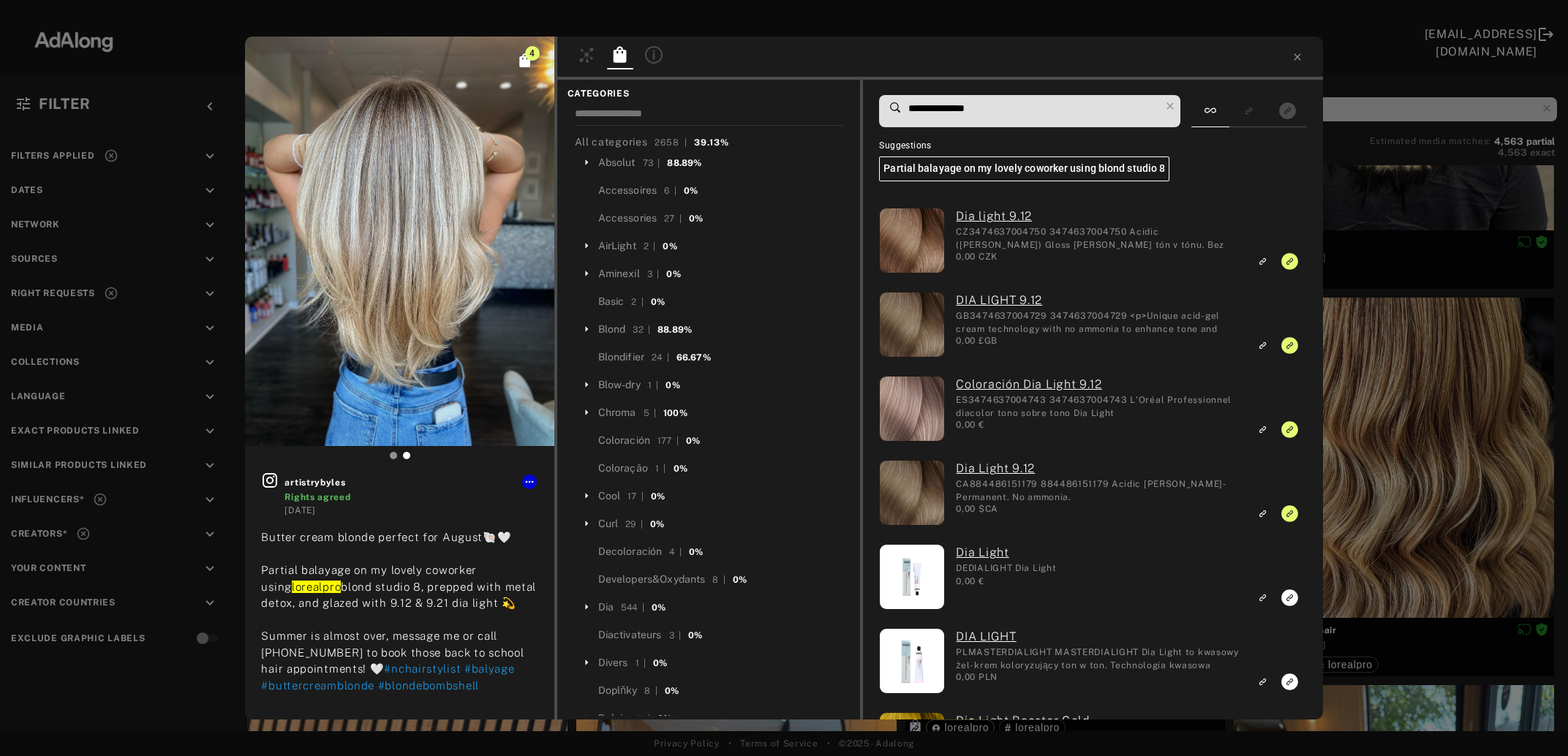
drag, startPoint x: 967, startPoint y: 109, endPoint x: 959, endPoint y: 111, distance: 8.2
click at [959, 111] on input "**********" at bounding box center [1033, 108] width 253 height 20
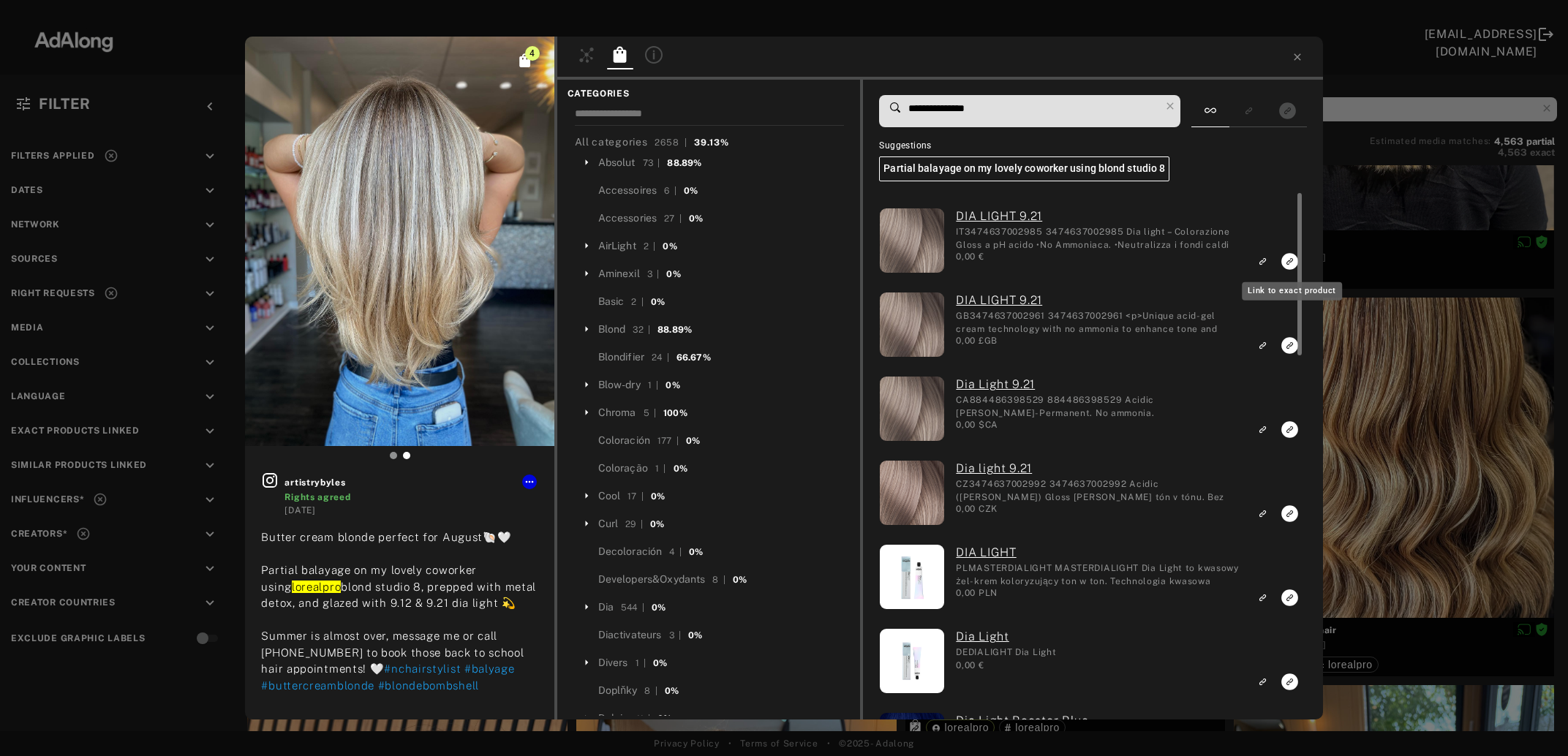
type input "**********"
click at [1290, 257] on icon "Link to exact product" at bounding box center [1289, 261] width 17 height 17
click at [1285, 349] on icon "Link to exact product" at bounding box center [1289, 345] width 17 height 17
click at [1289, 430] on rect "Link to exact product" at bounding box center [1289, 429] width 18 height 18
click at [1289, 515] on icon "Link to exact product" at bounding box center [1289, 513] width 17 height 17
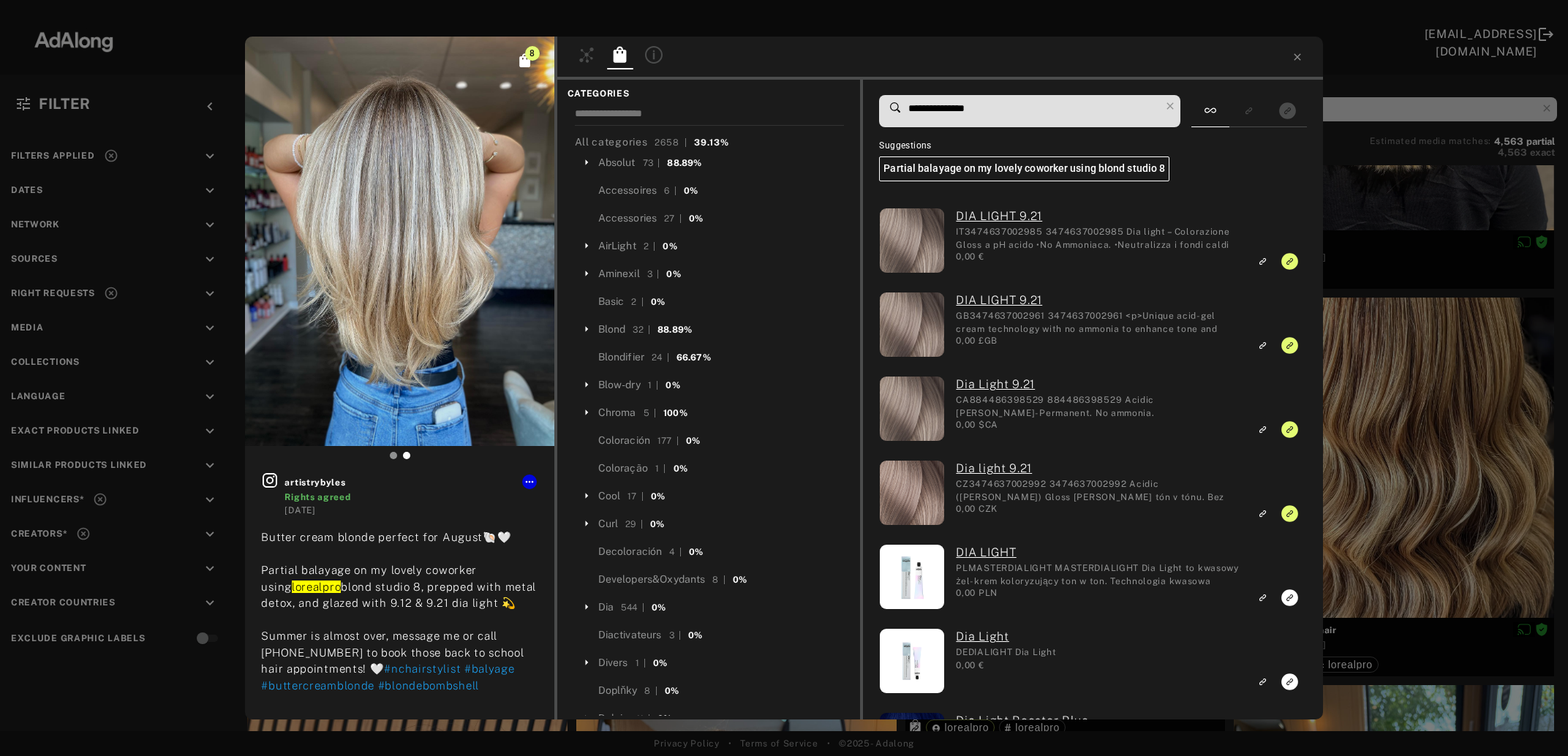
click at [1404, 374] on div "8 artistrybyles Rights agreed [DATE] Butter cream blonde perfect for August🐚🤍 P…" at bounding box center [784, 378] width 1568 height 756
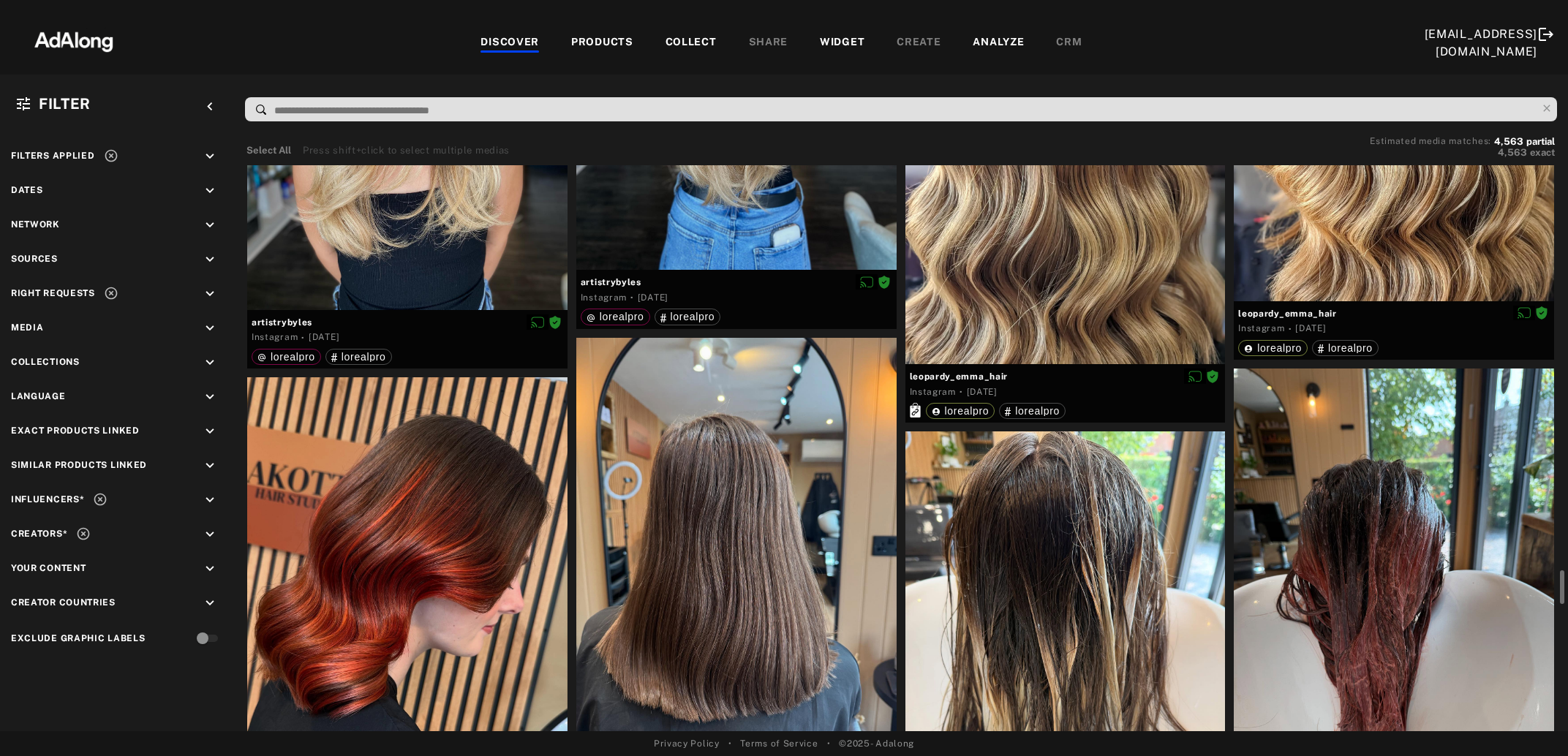
scroll to position [6888, 0]
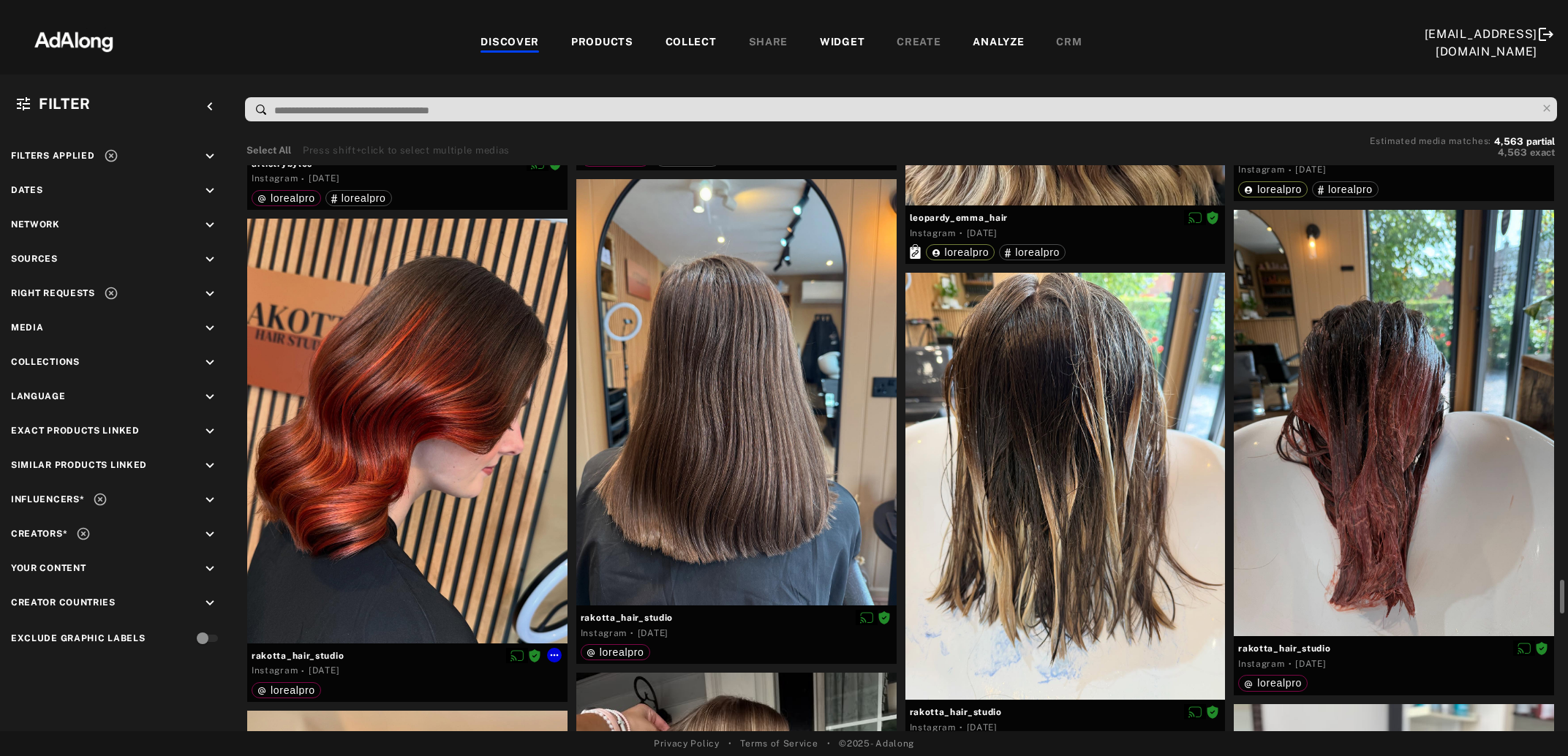
click at [316, 478] on div at bounding box center [407, 431] width 320 height 425
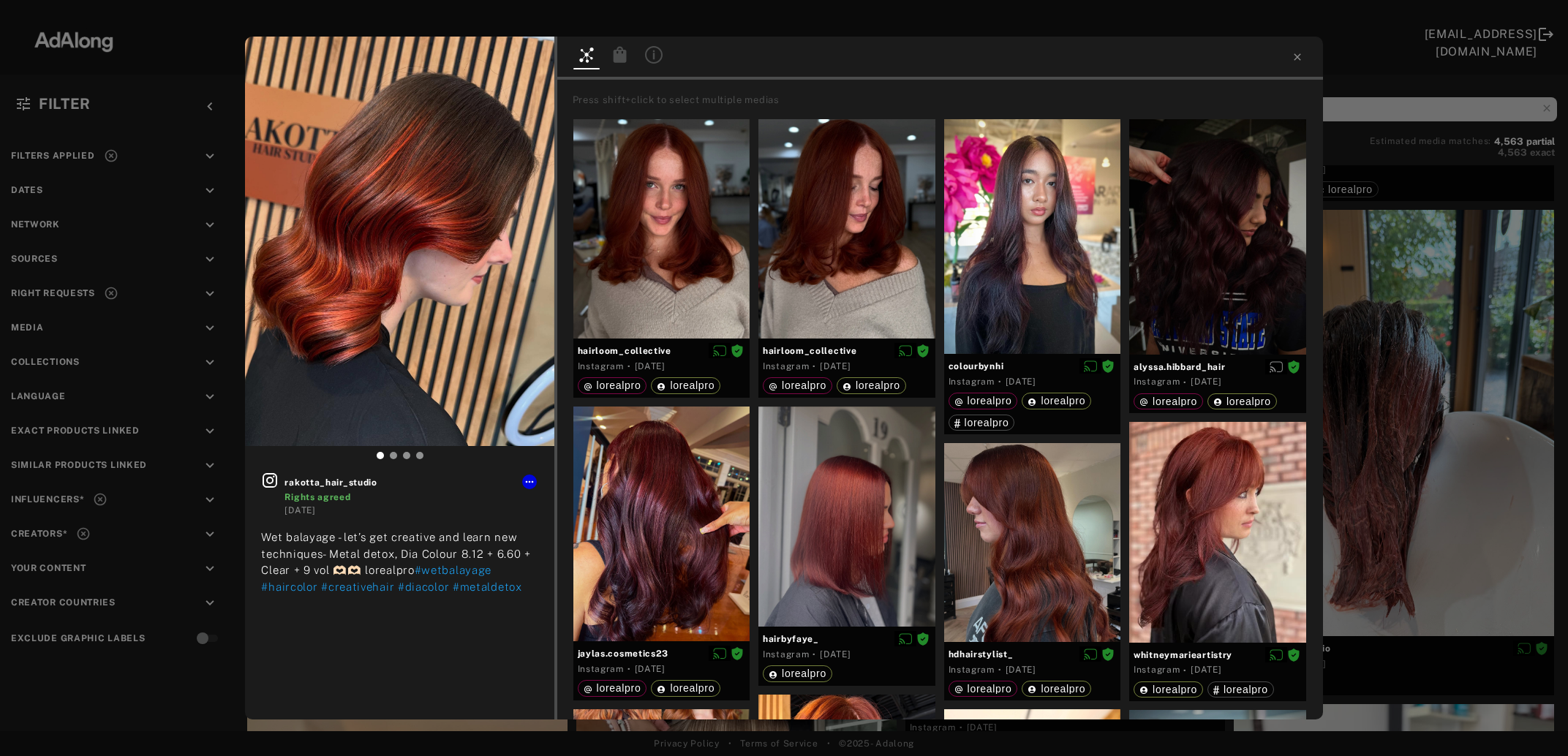
click at [616, 61] on icon at bounding box center [619, 54] width 13 height 16
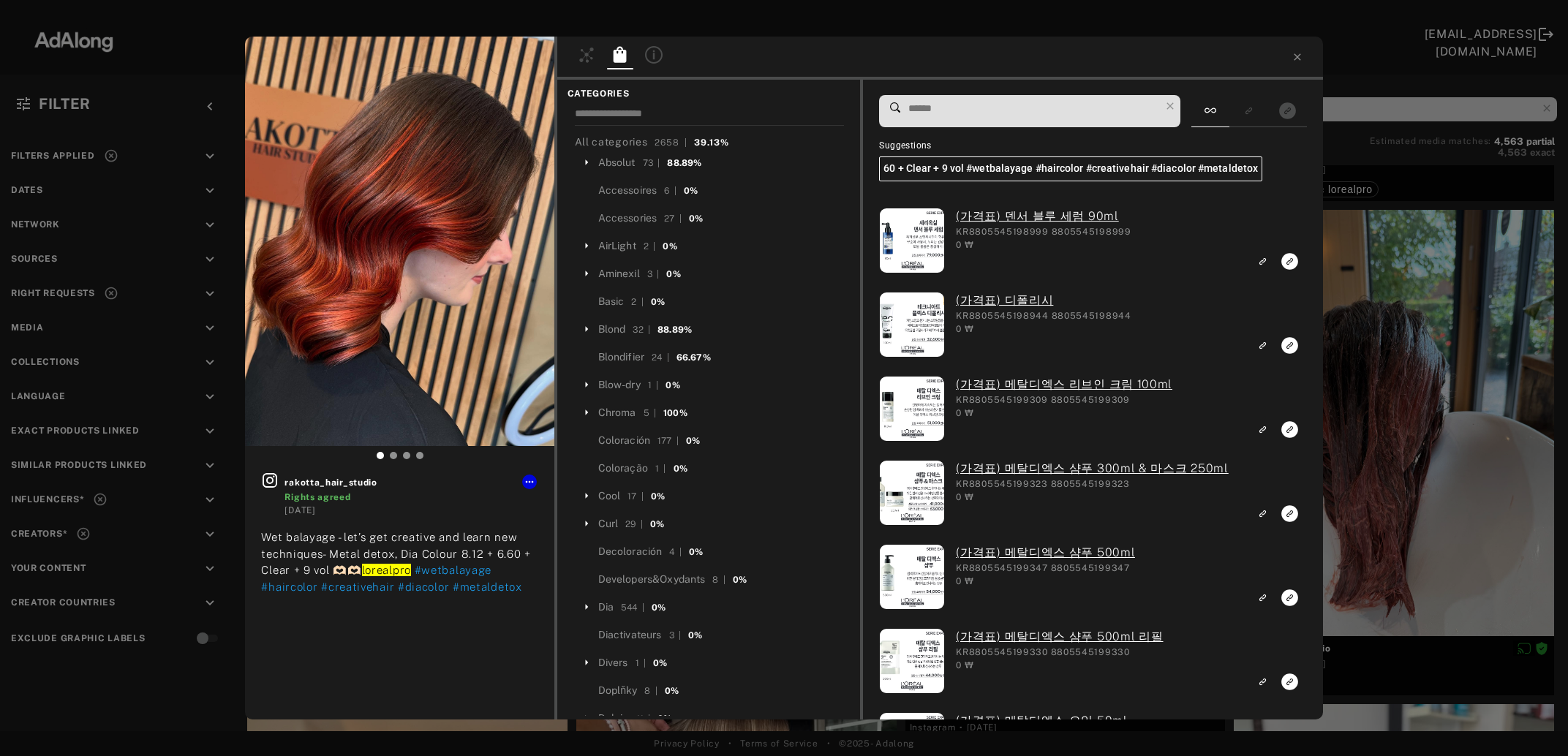
click at [944, 113] on input at bounding box center [1033, 108] width 253 height 20
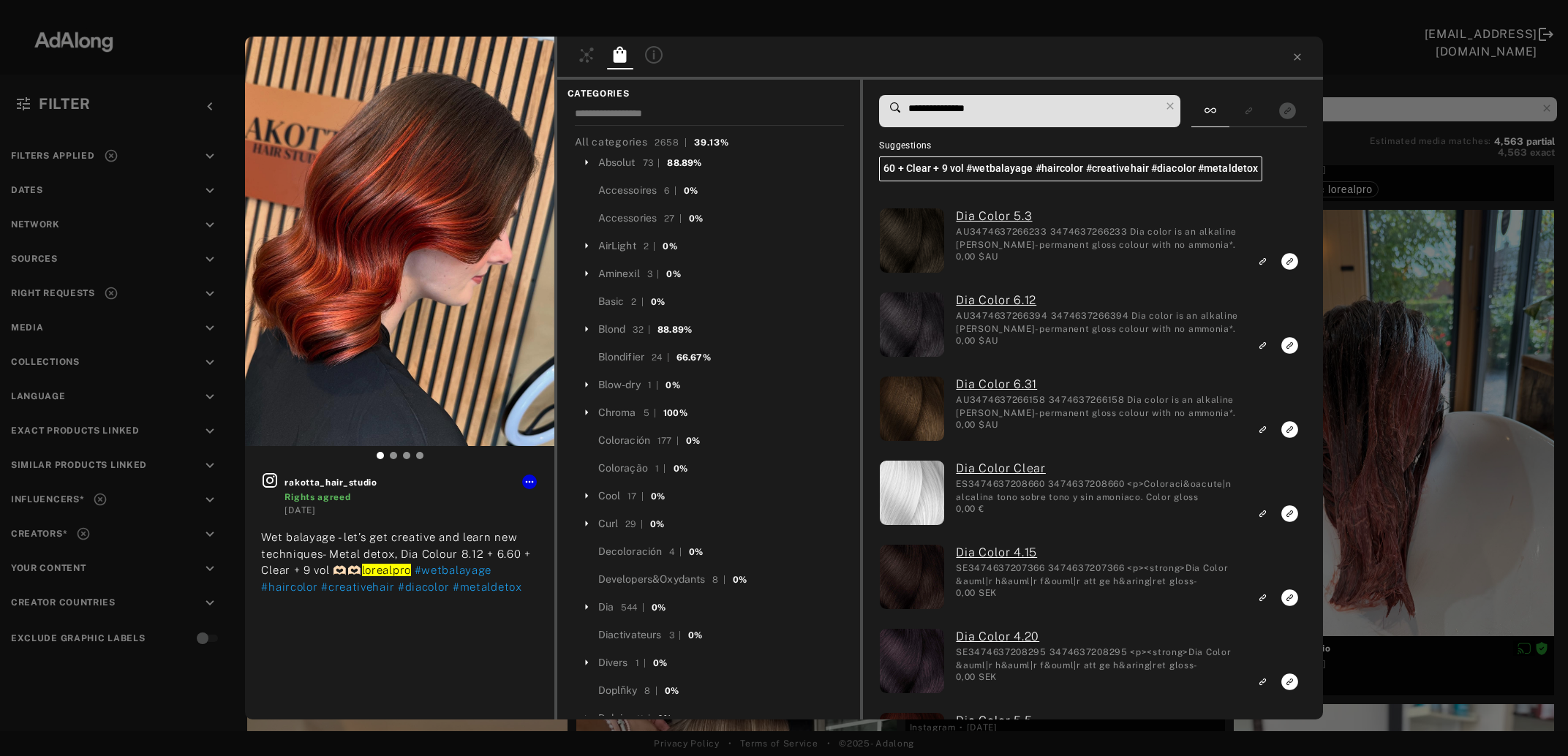
drag, startPoint x: 952, startPoint y: 108, endPoint x: 968, endPoint y: 109, distance: 16.0
click at [968, 109] on input "**********" at bounding box center [1033, 108] width 253 height 20
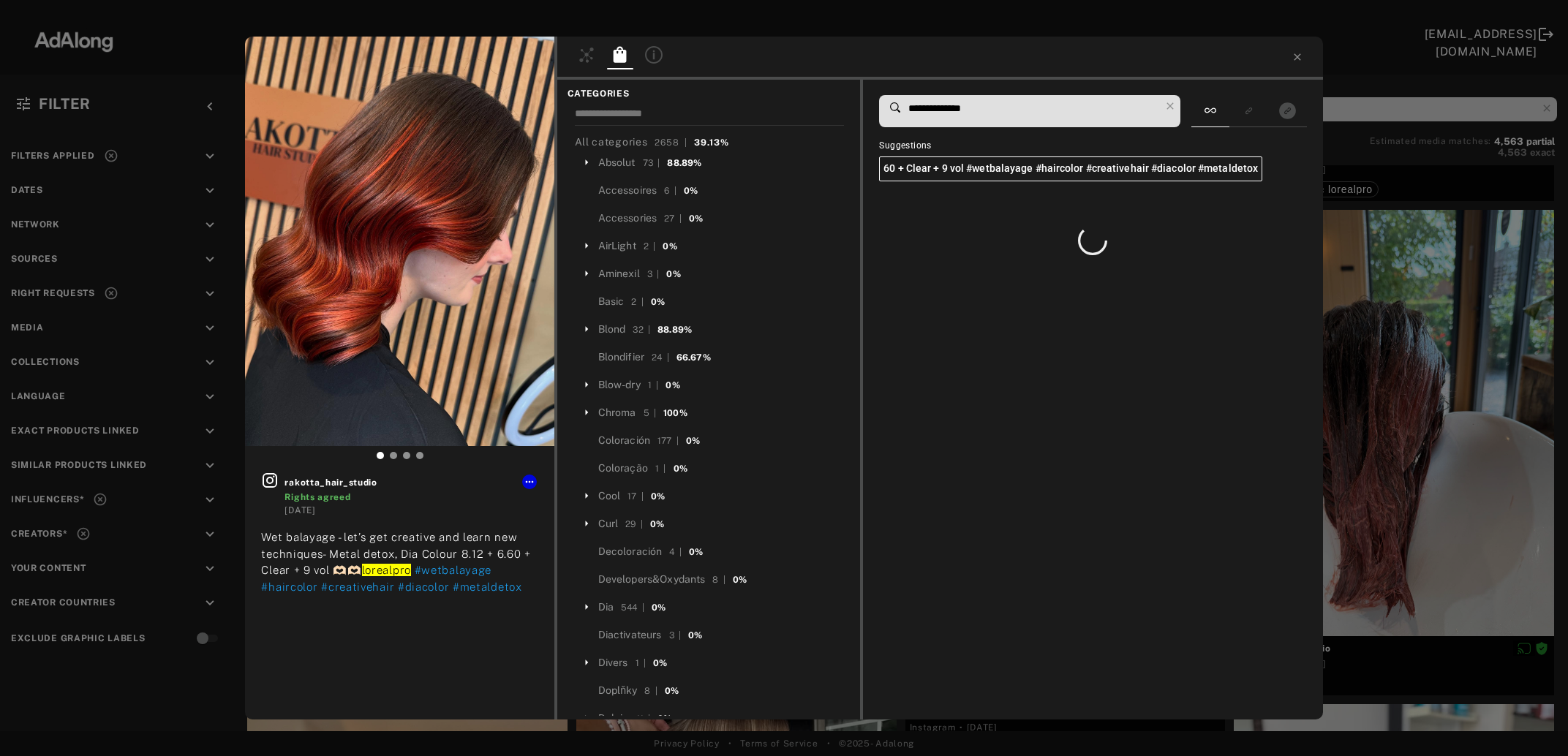
type input "**********"
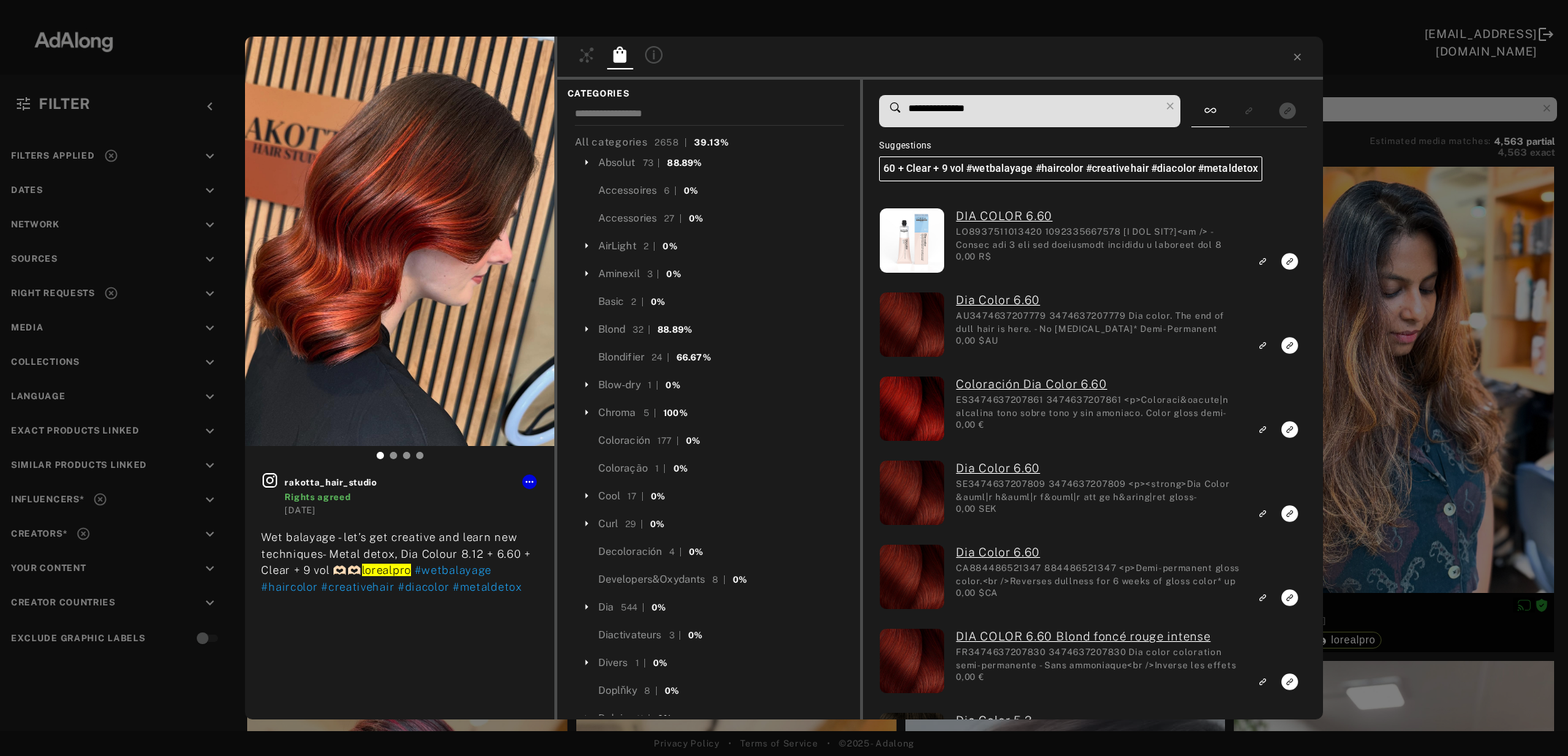
scroll to position [6888, 0]
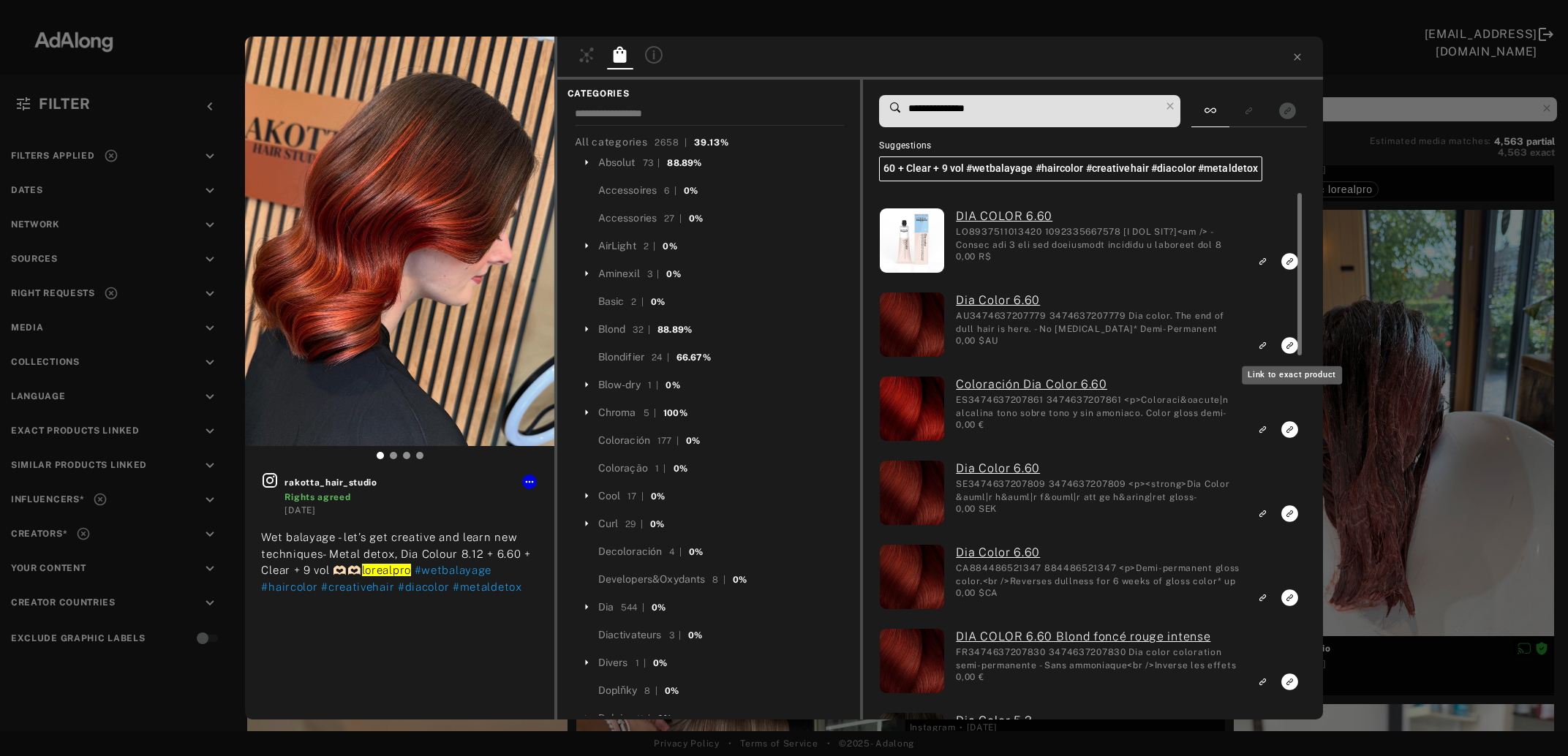
click at [1286, 270] on icon "Link to exact product" at bounding box center [1289, 261] width 17 height 17
click at [1290, 270] on icon "Link to exact product" at bounding box center [1289, 261] width 17 height 17
click at [1289, 270] on icon "Link to exact product" at bounding box center [1289, 261] width 17 height 17
click at [1286, 270] on icon "Link to exact product" at bounding box center [1289, 261] width 17 height 17
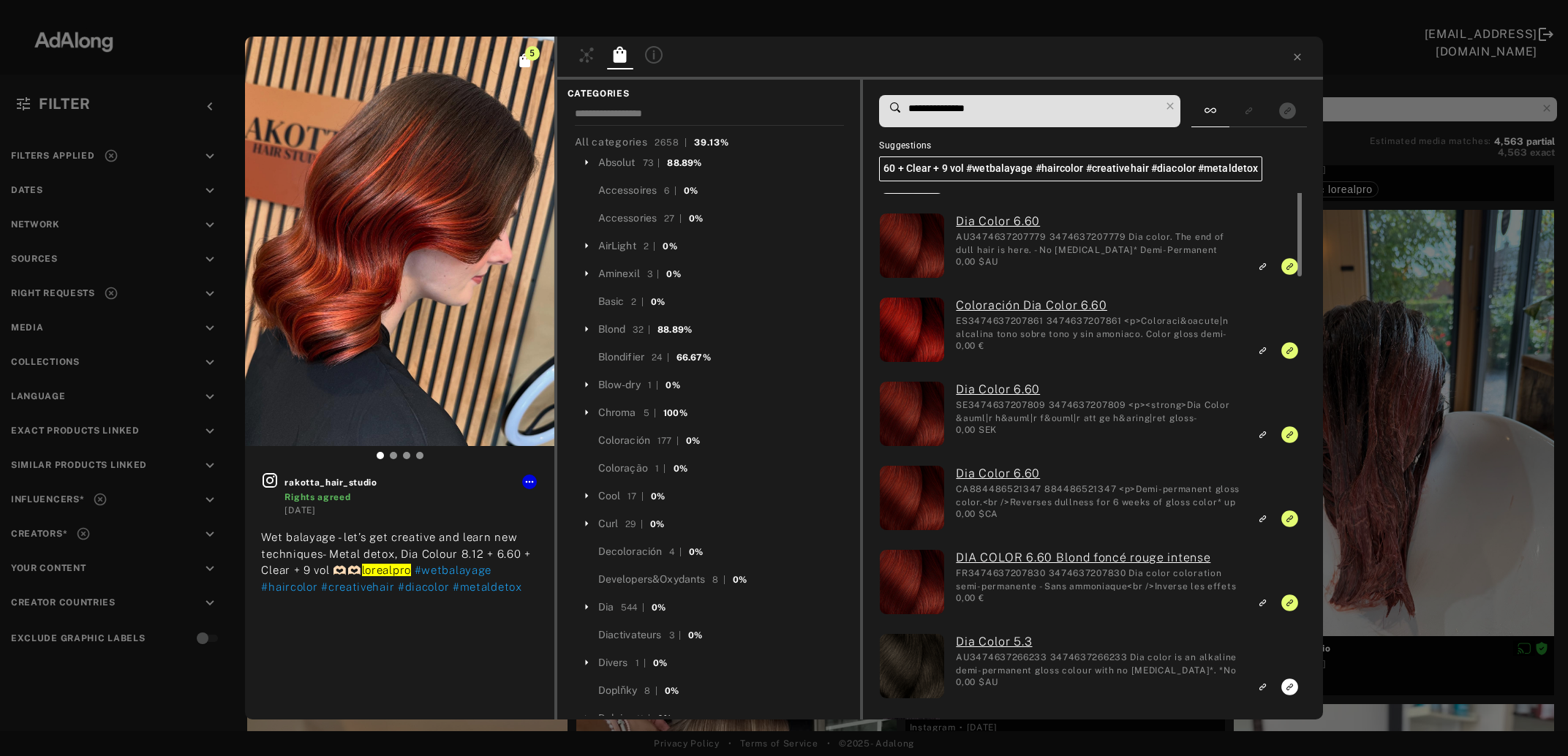
scroll to position [0, 0]
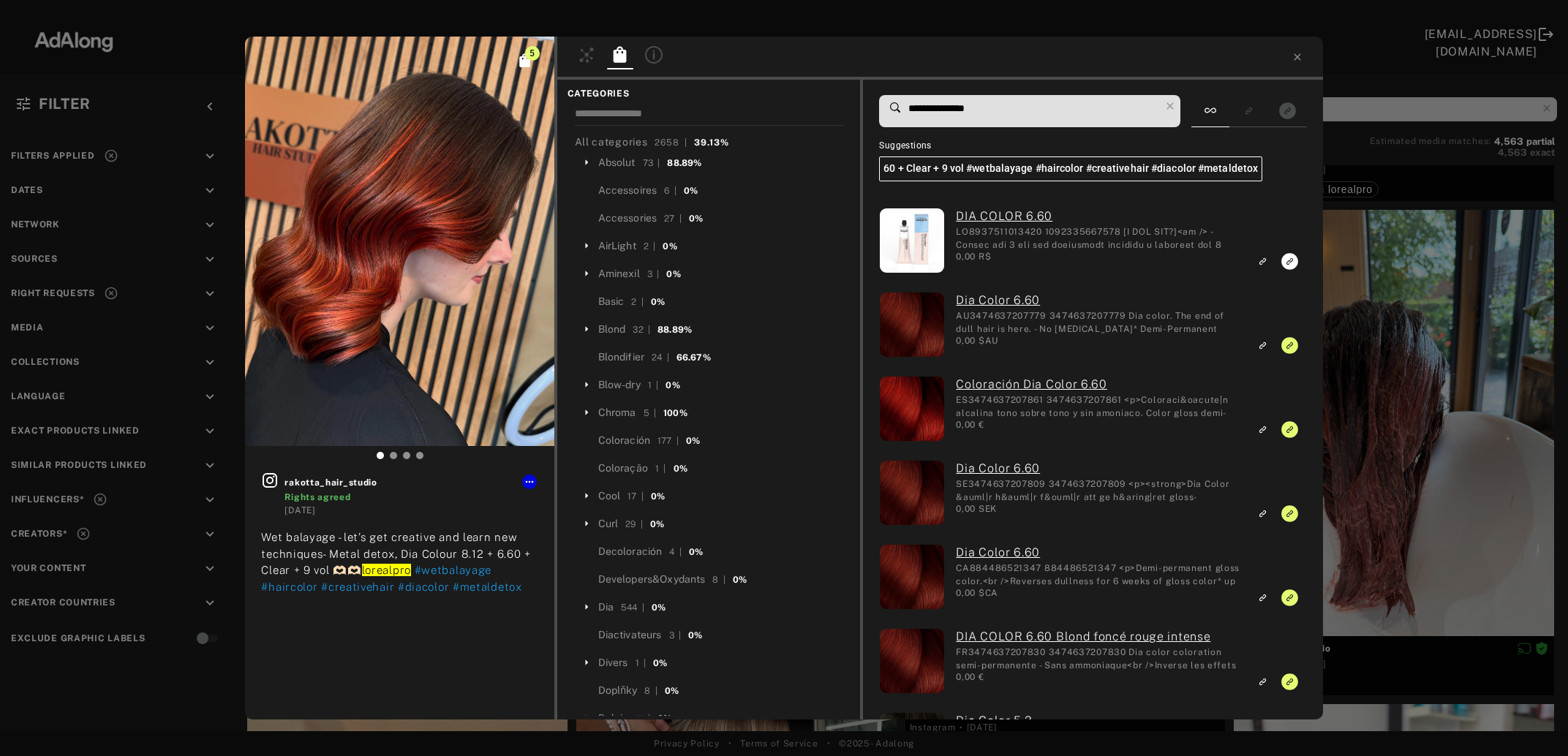
drag, startPoint x: 953, startPoint y: 108, endPoint x: 971, endPoint y: 107, distance: 18.0
click at [971, 107] on input "**********" at bounding box center [1033, 108] width 253 height 20
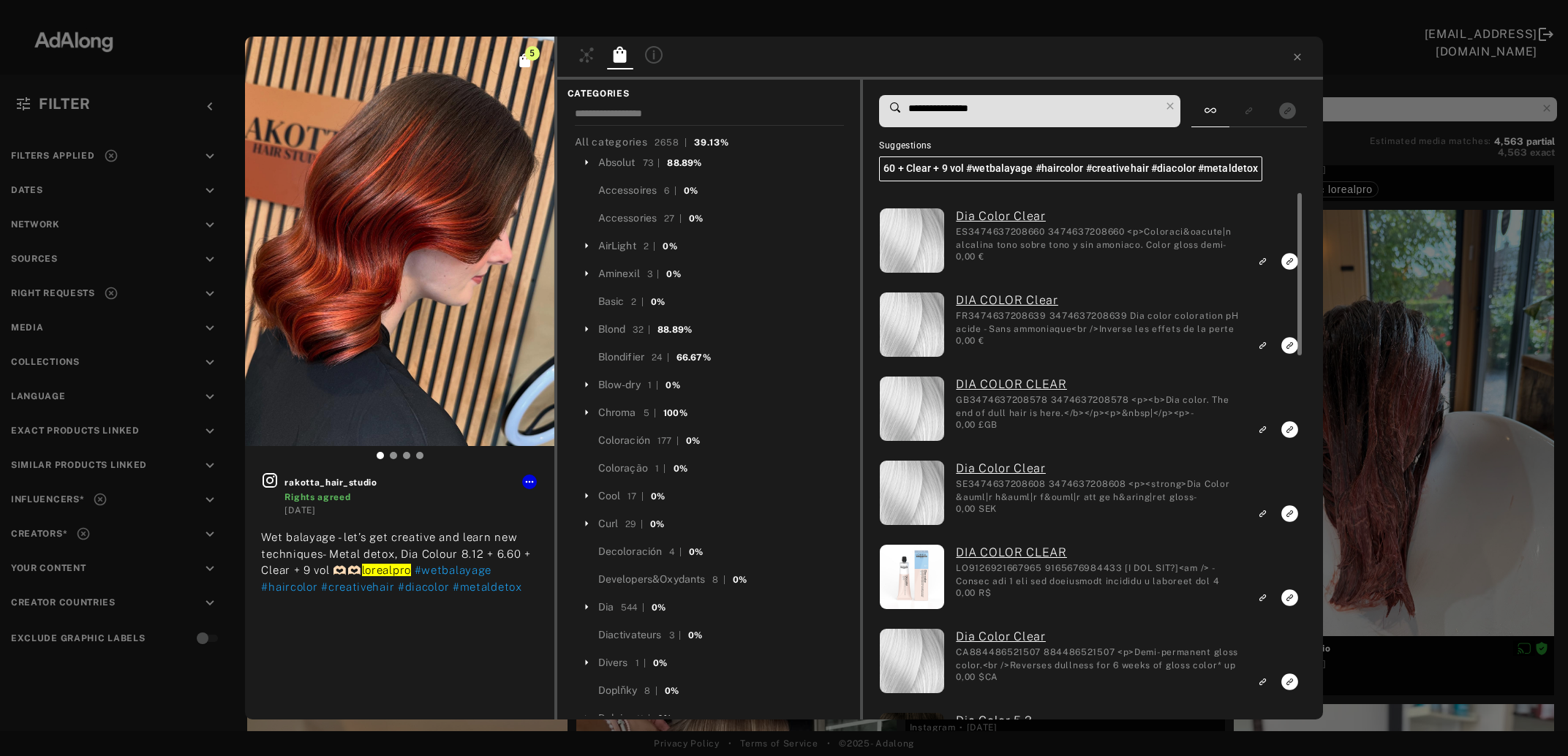
type input "**********"
click at [1289, 264] on icon "Link to exact product" at bounding box center [1289, 261] width 17 height 17
click at [1288, 348] on rect "Link to exact product" at bounding box center [1289, 345] width 18 height 18
click at [1289, 431] on icon "Link to exact product" at bounding box center [1289, 429] width 17 height 17
click at [1289, 515] on rect "Link to exact product" at bounding box center [1289, 513] width 18 height 18
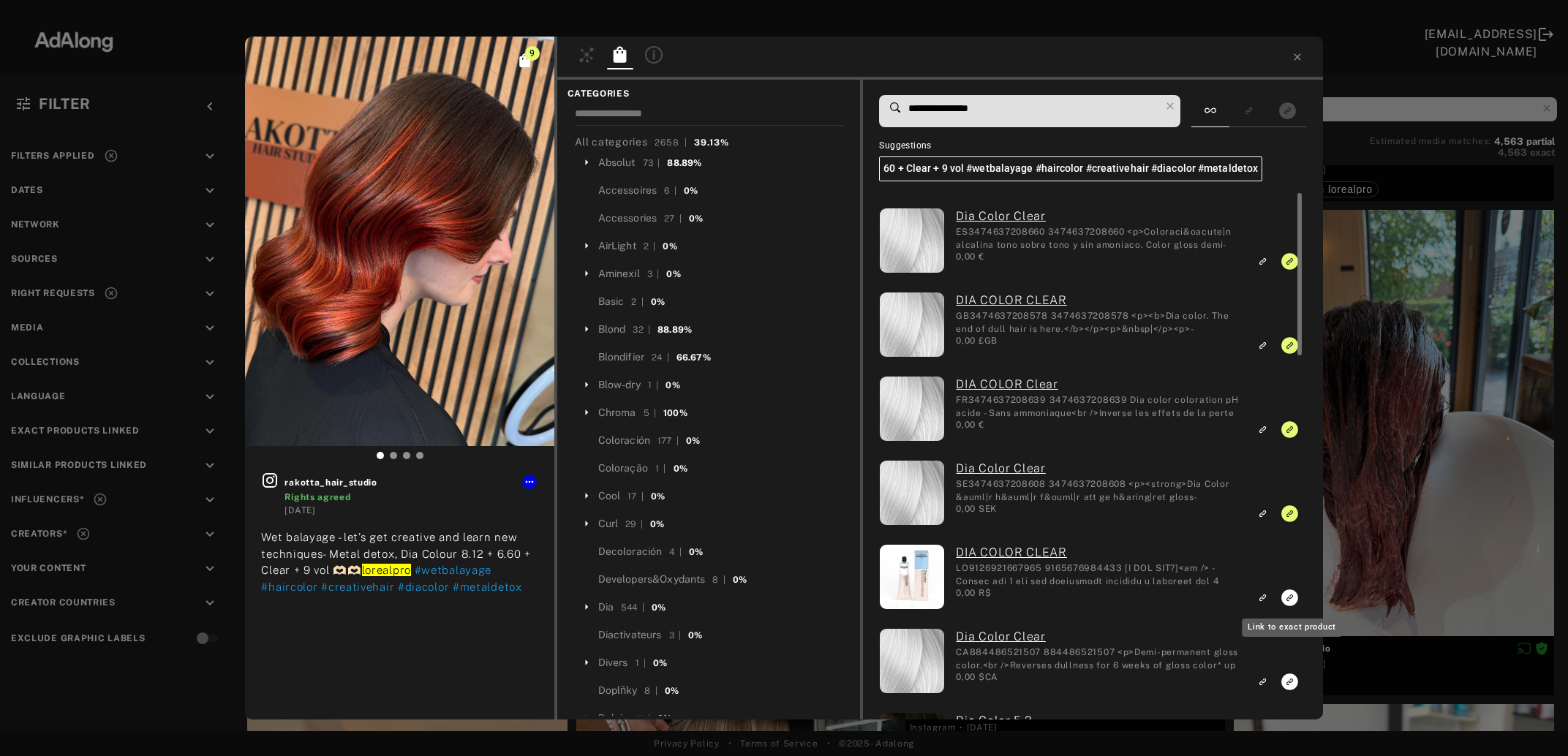
click at [1289, 592] on icon "Link to exact product" at bounding box center [1289, 597] width 17 height 17
click at [1293, 679] on div at bounding box center [1298, 455] width 11 height 525
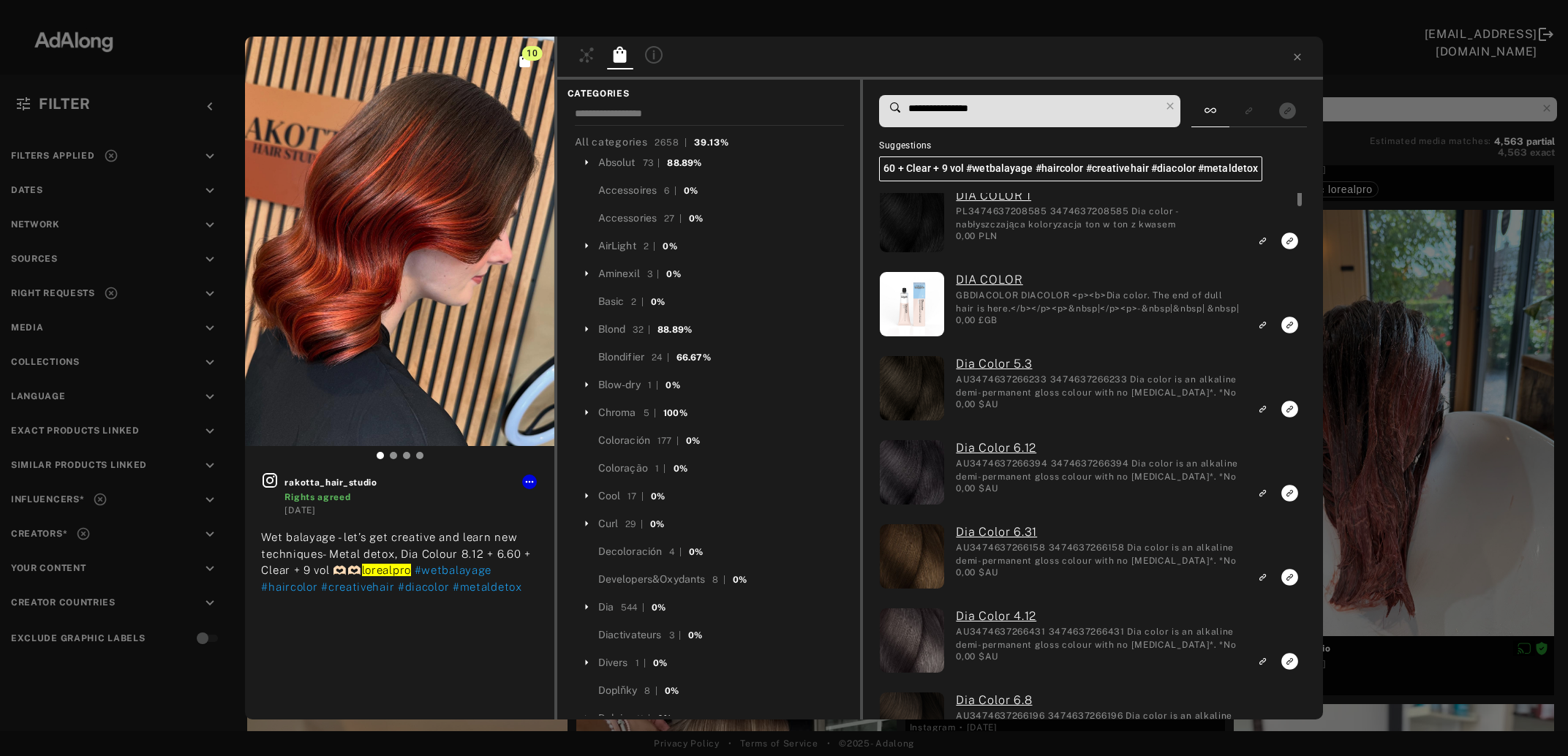
scroll to position [208, 0]
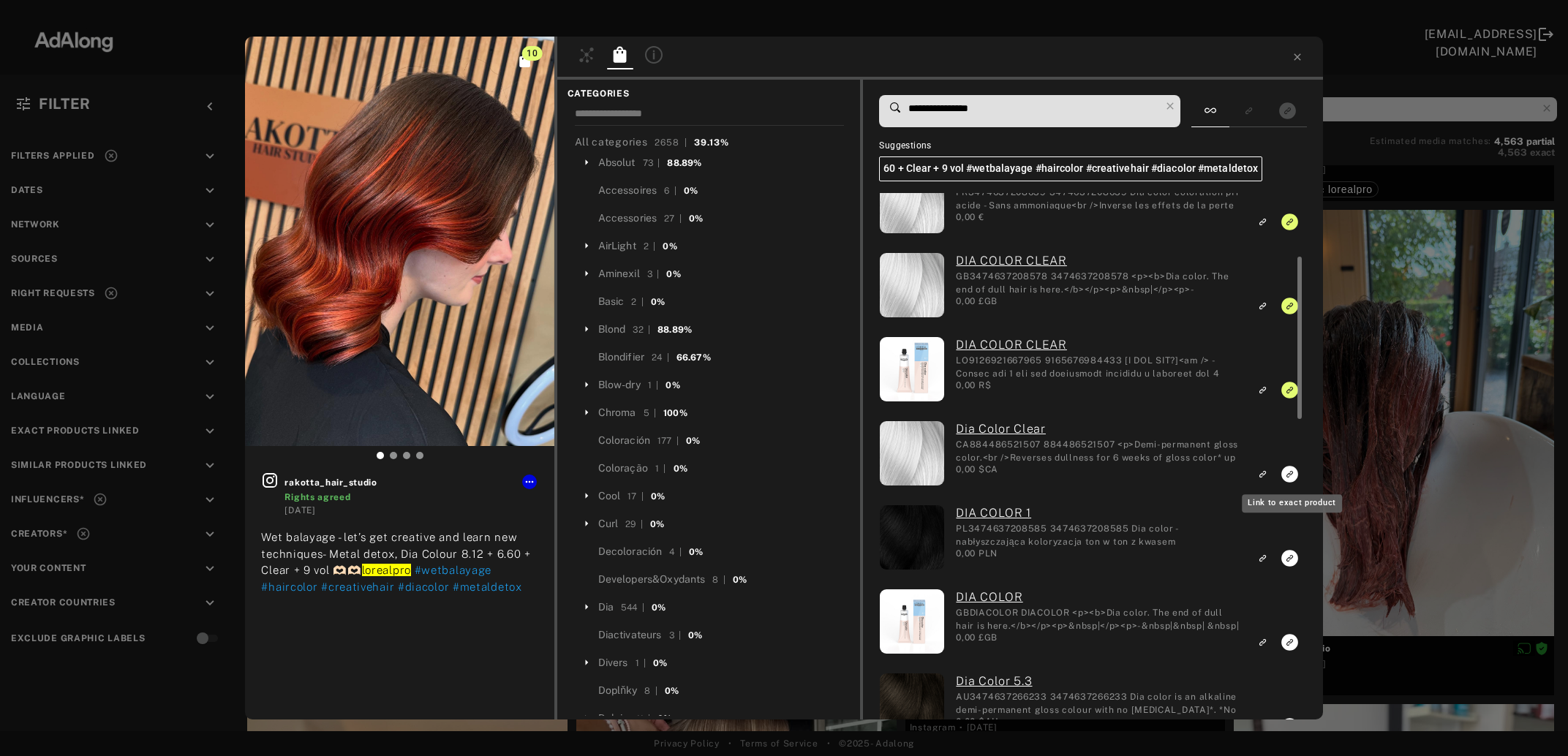
click at [1286, 475] on icon "Link to exact product" at bounding box center [1289, 474] width 17 height 17
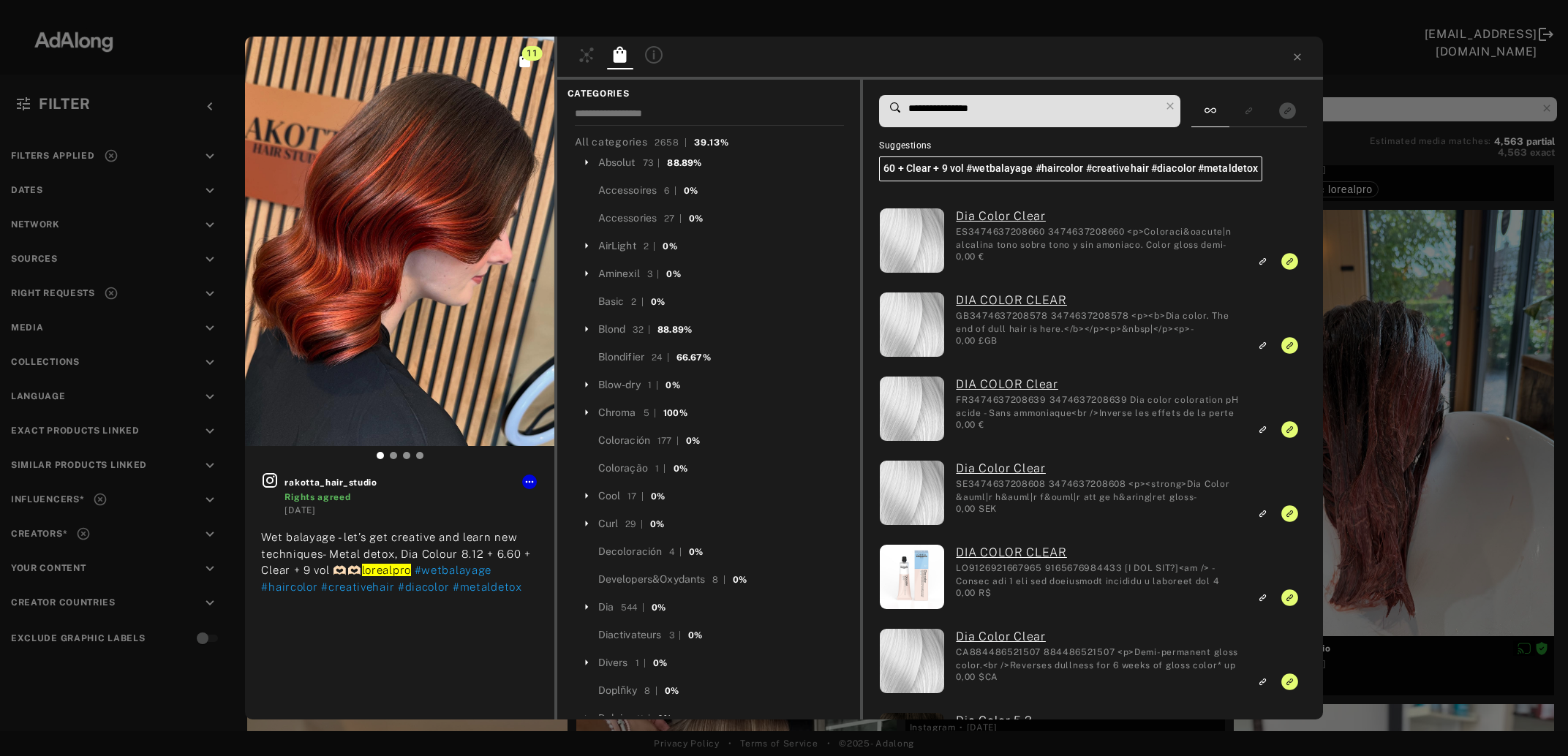
click at [1374, 427] on div "11 rakotta_hair_studio Rights agreed 6 days ago Wet balayage - let’s get creati…" at bounding box center [784, 378] width 1568 height 756
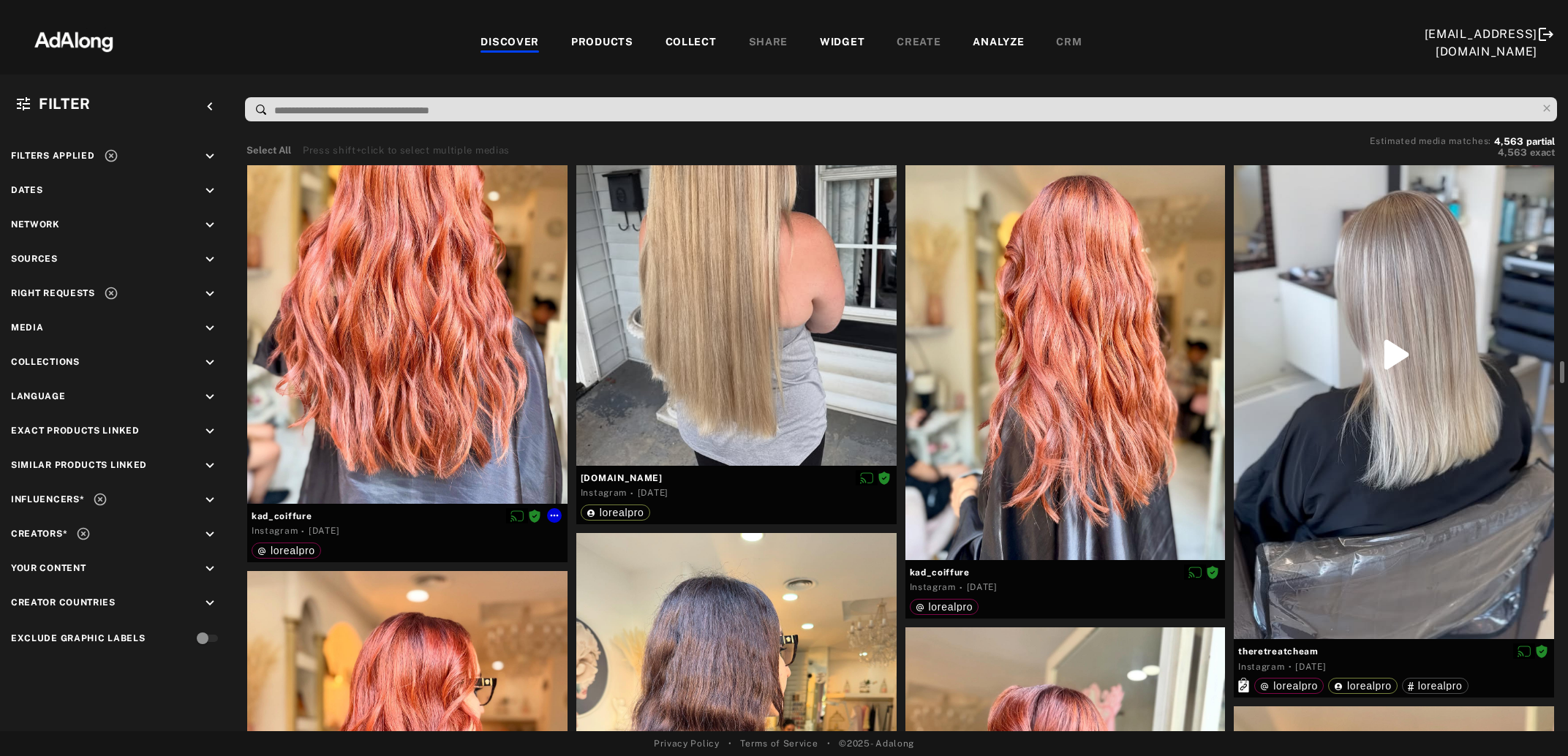
scroll to position [7363, 0]
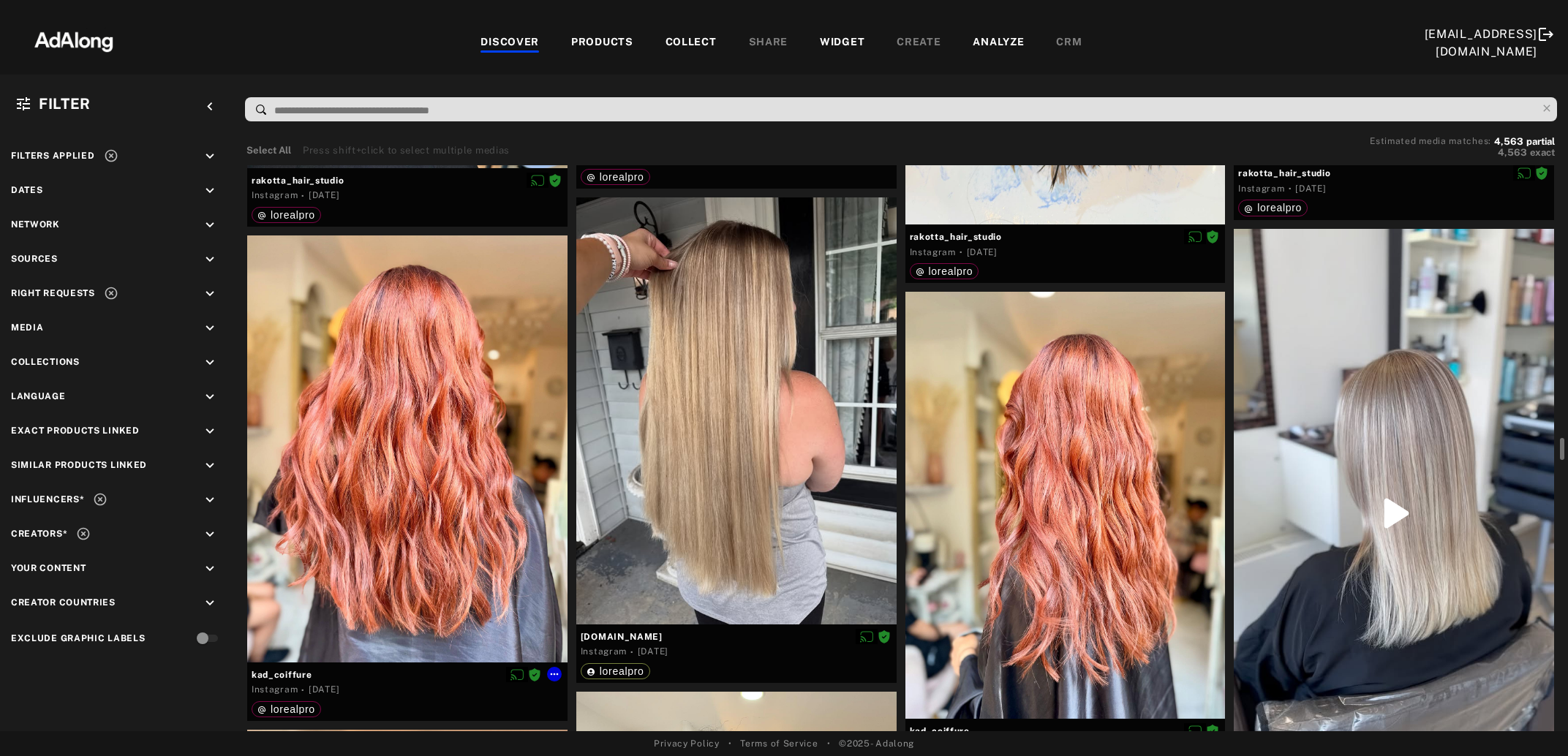
click at [413, 422] on div at bounding box center [407, 448] width 320 height 427
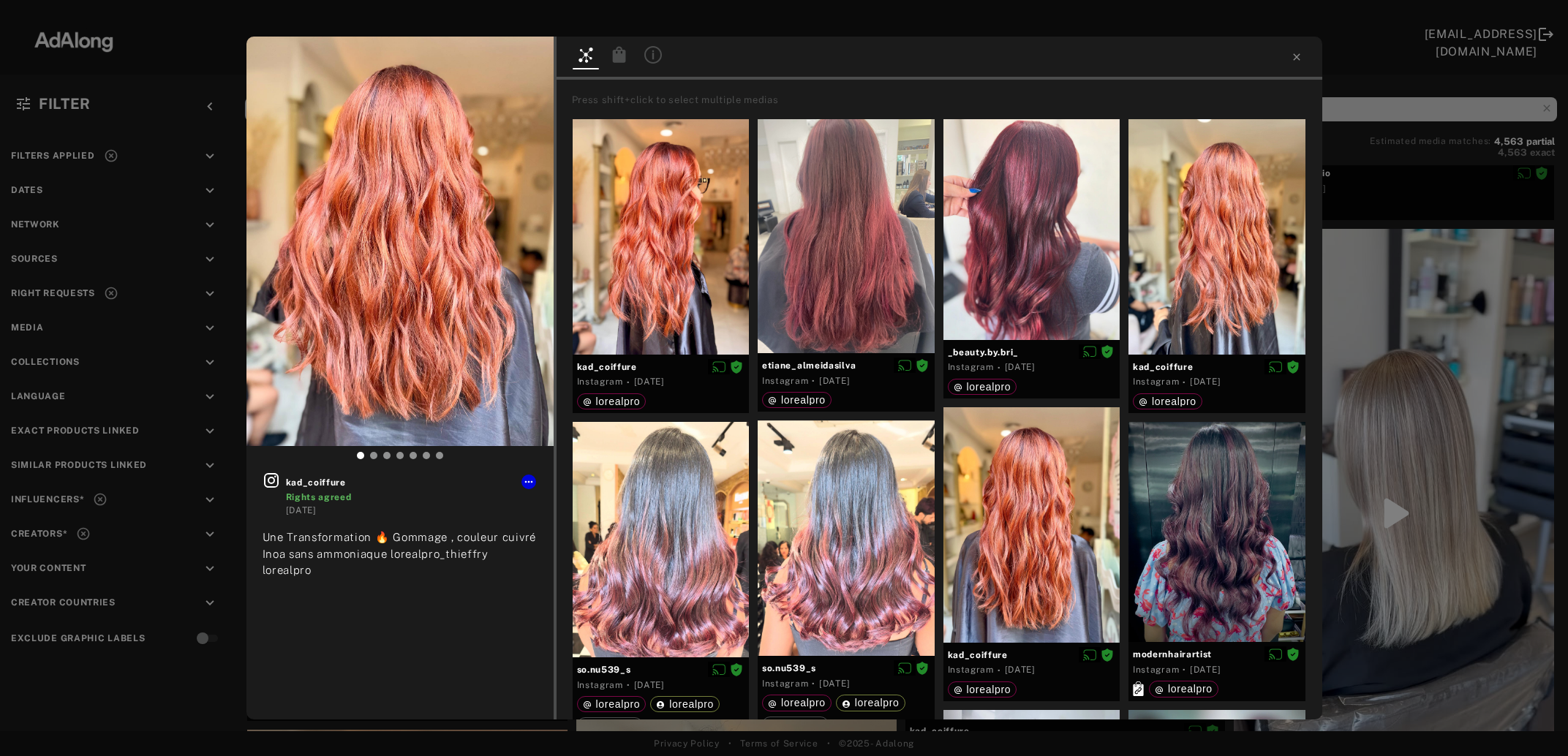
click at [619, 60] on icon at bounding box center [619, 54] width 13 height 16
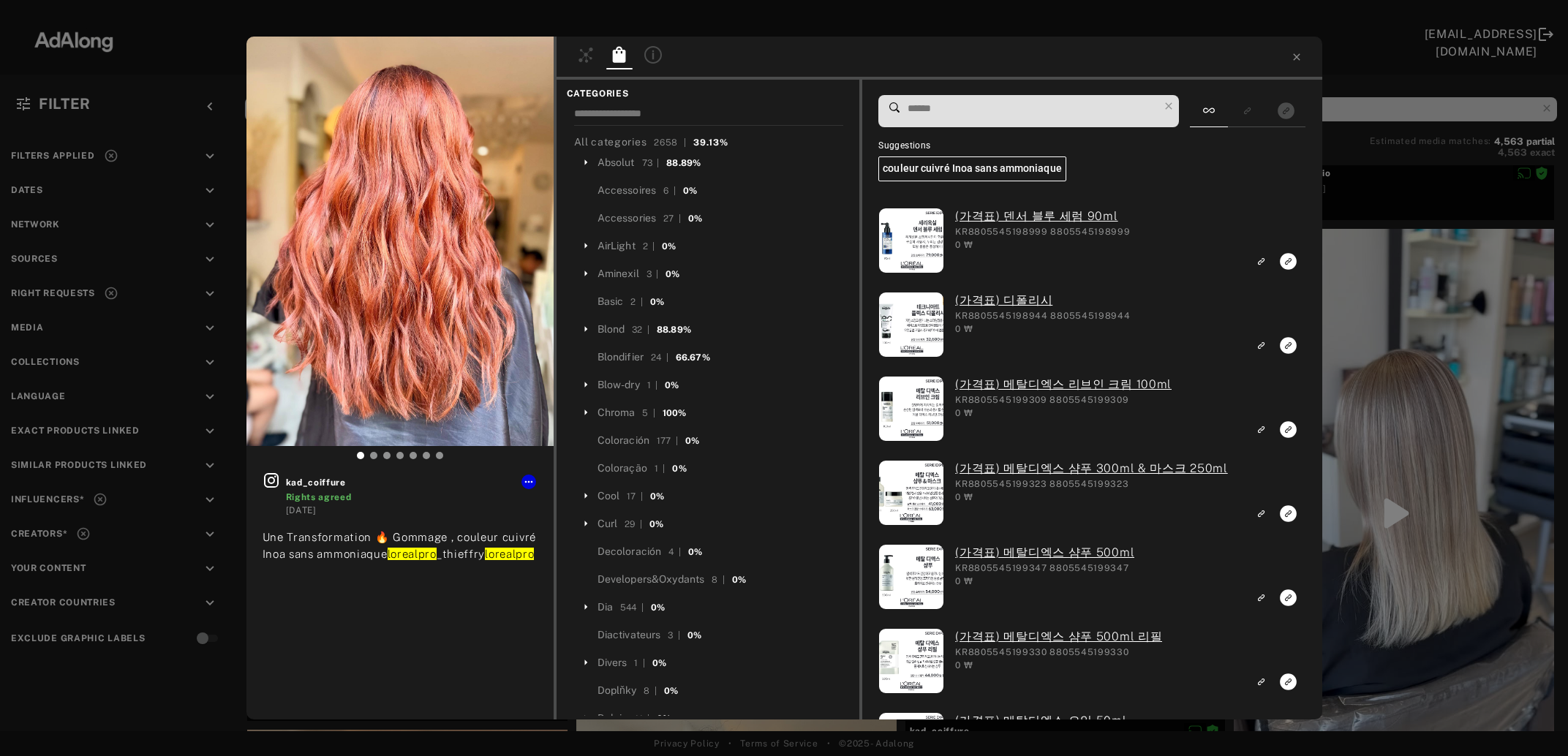
click at [941, 112] on input at bounding box center [1032, 108] width 253 height 20
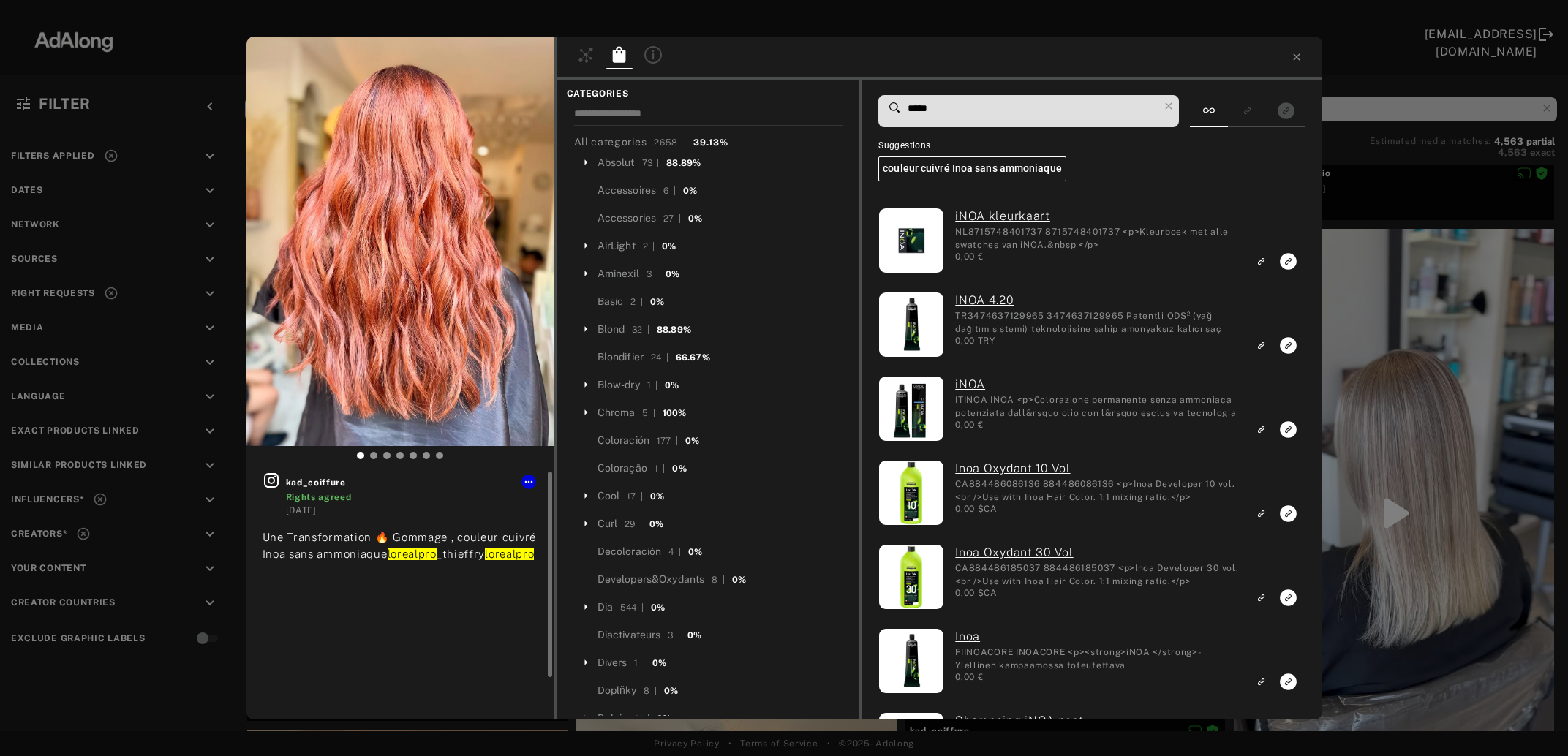
click at [265, 487] on icon at bounding box center [271, 480] width 15 height 15
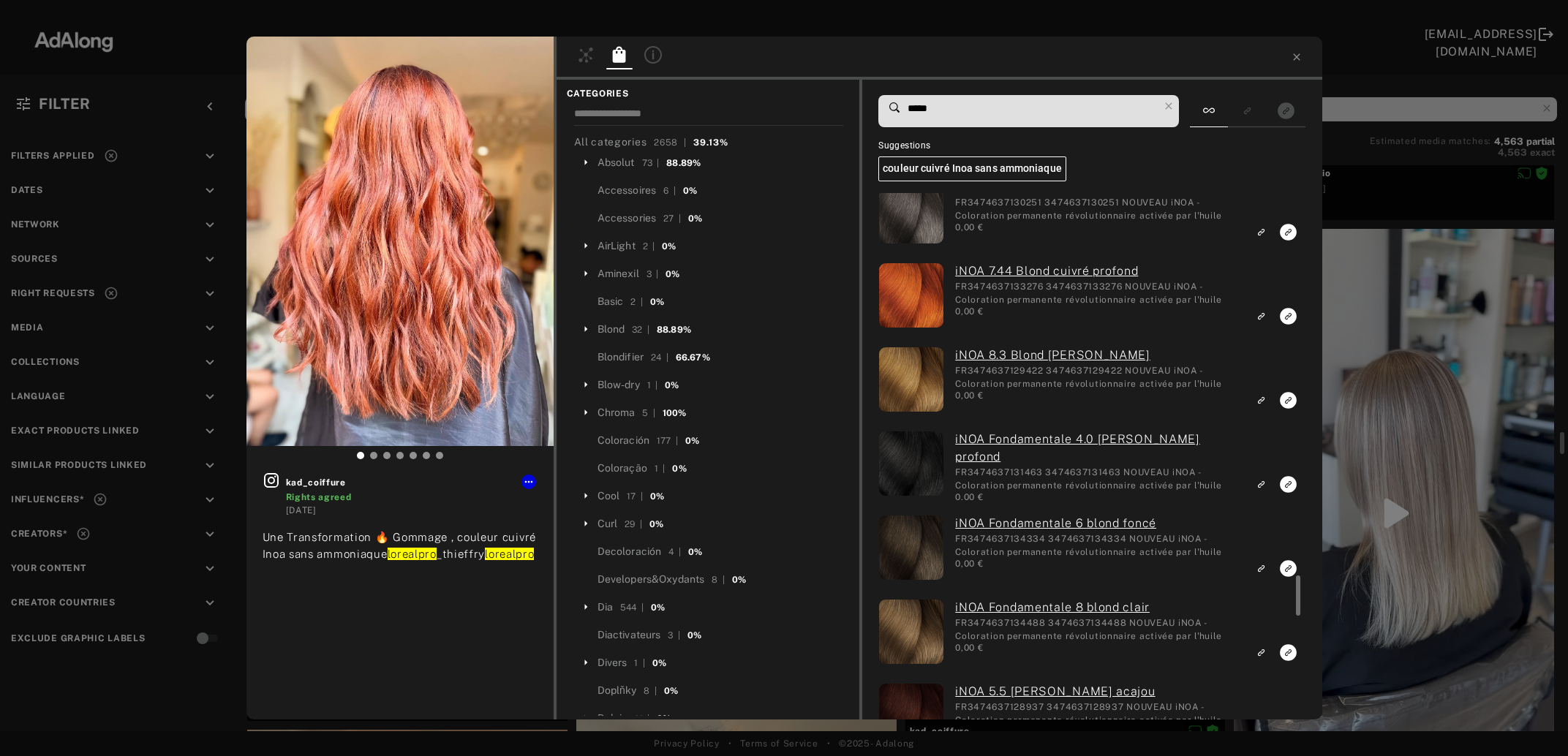
click at [925, 109] on input "*****" at bounding box center [1032, 108] width 253 height 20
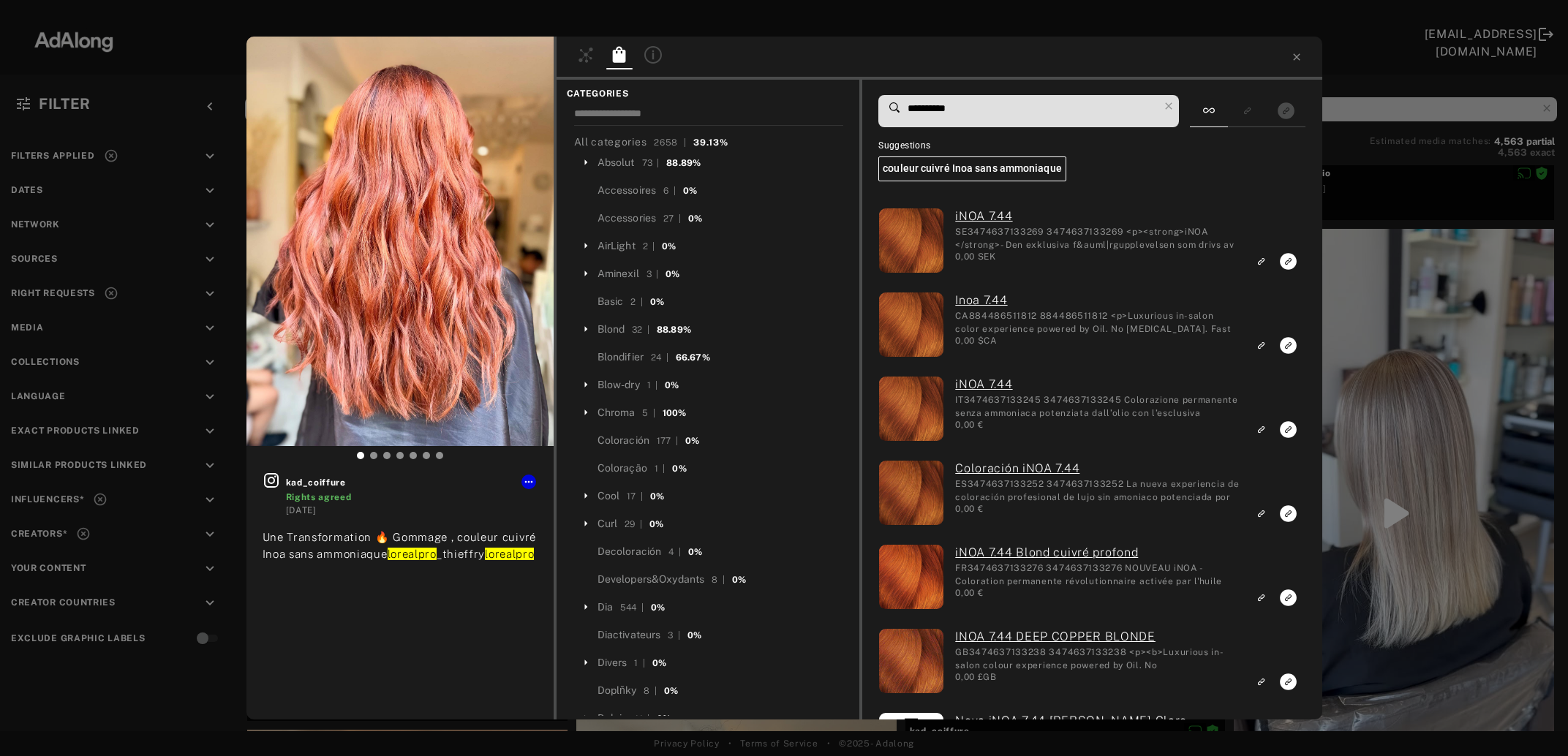
drag, startPoint x: 930, startPoint y: 107, endPoint x: 947, endPoint y: 108, distance: 17.0
click at [947, 108] on input "**********" at bounding box center [1032, 108] width 253 height 20
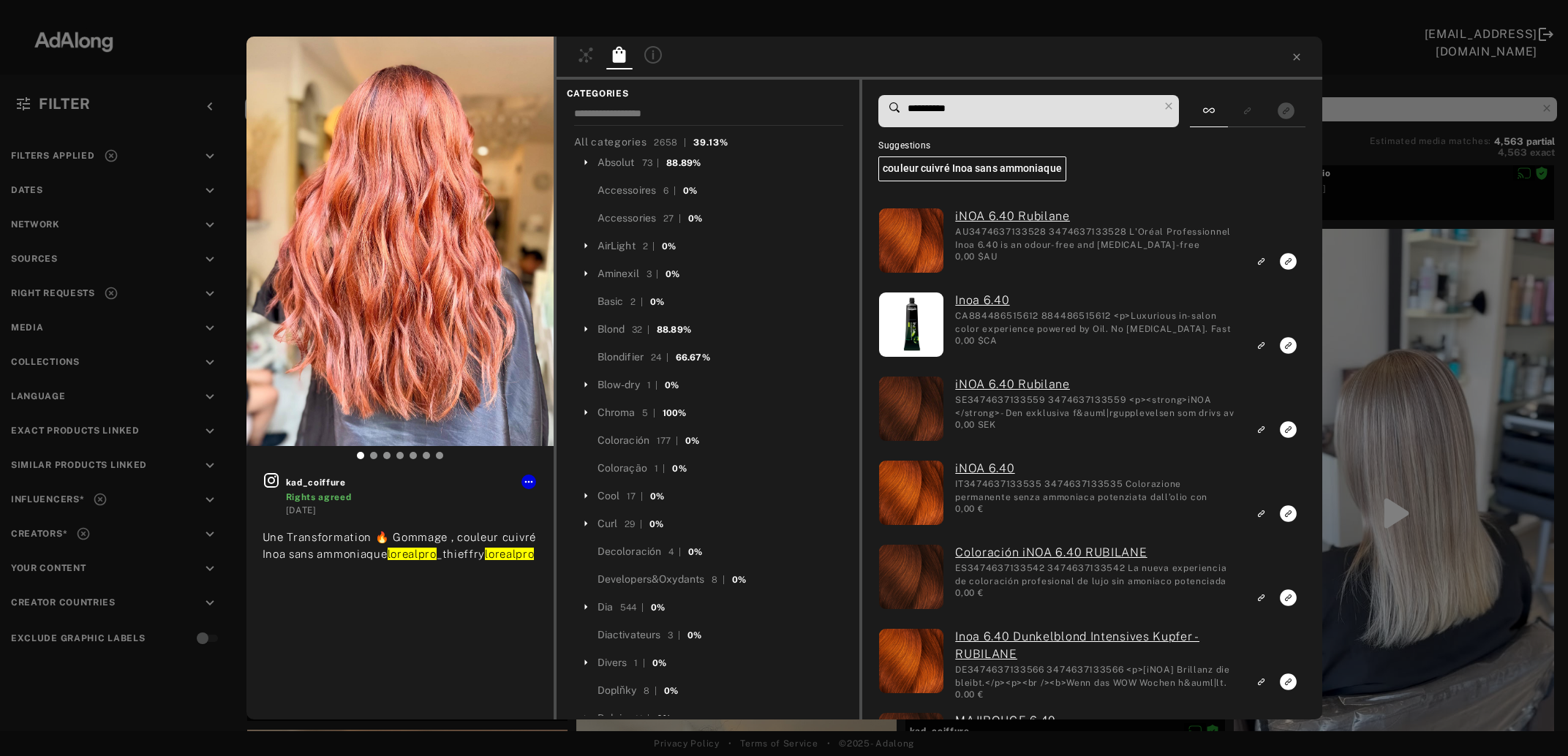
drag, startPoint x: 930, startPoint y: 104, endPoint x: 950, endPoint y: 105, distance: 20.0
click at [950, 105] on input "**********" at bounding box center [1032, 108] width 253 height 20
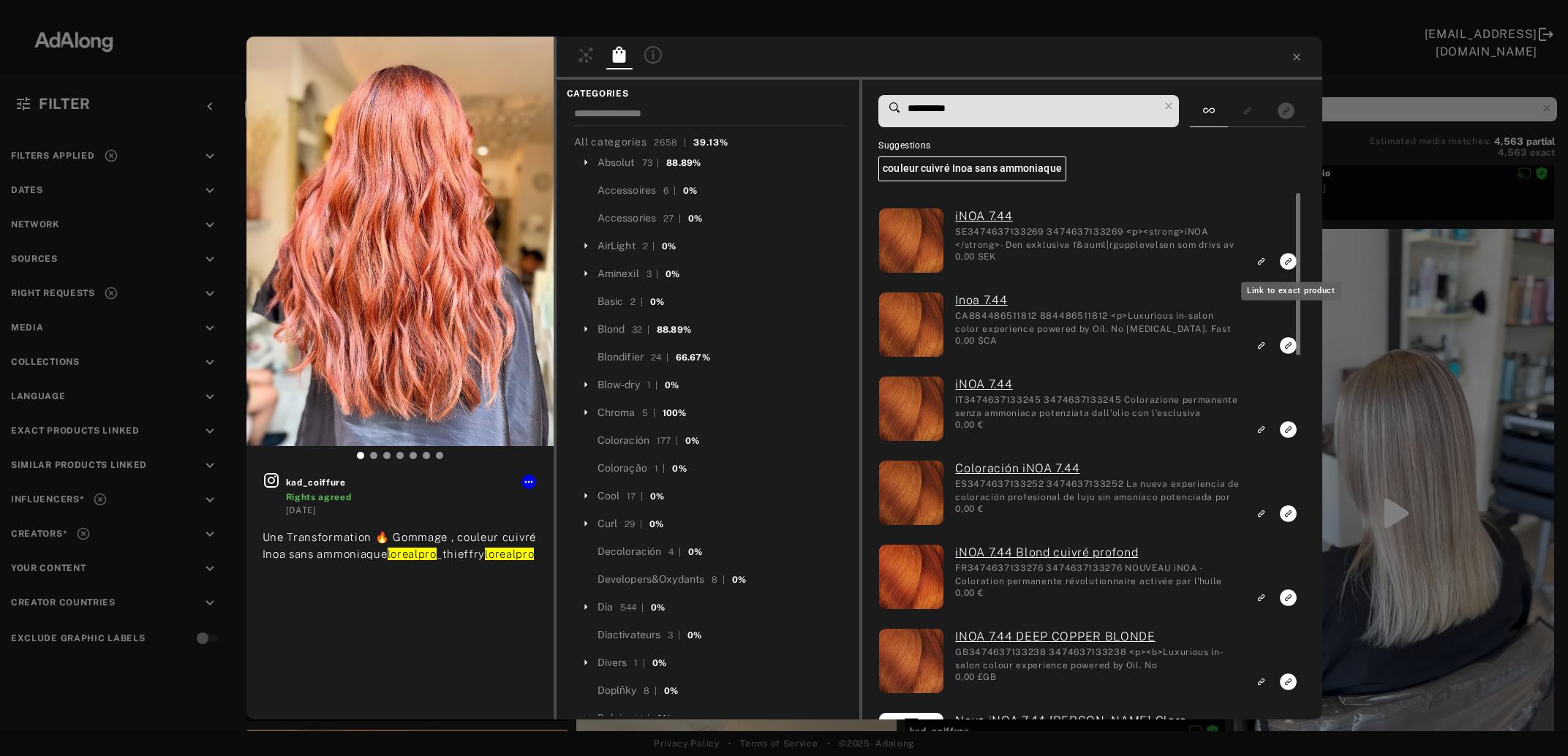
type input "**********"
click at [1283, 262] on icon "Link to exact product" at bounding box center [1289, 261] width 17 height 17
click at [1289, 346] on icon "Link to exact product" at bounding box center [1289, 345] width 17 height 17
click at [1287, 430] on icon "Link to exact product" at bounding box center [1289, 429] width 17 height 17
click at [1287, 511] on icon "Link to exact product" at bounding box center [1289, 513] width 17 height 17
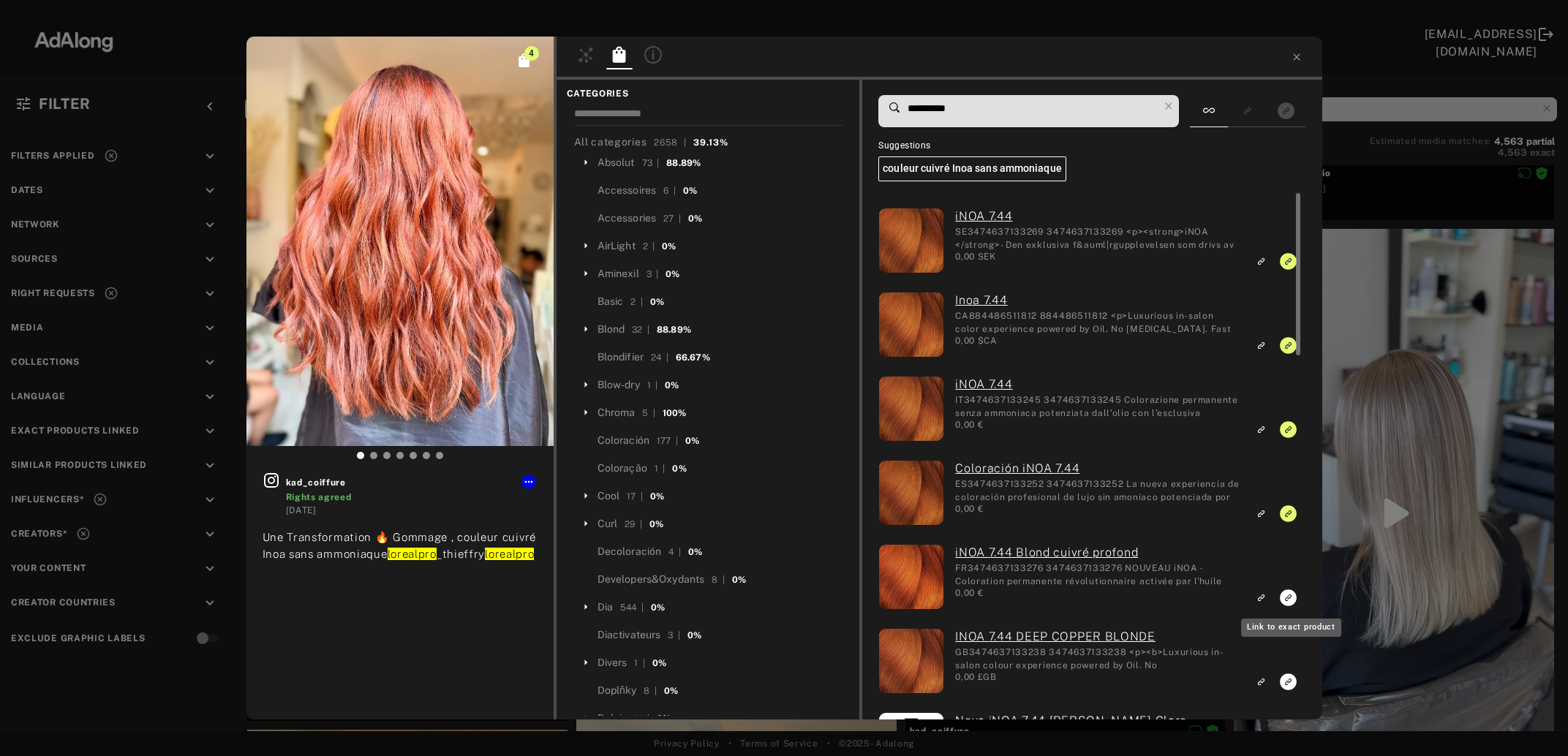
click at [1288, 596] on icon "Link to exact product" at bounding box center [1289, 597] width 17 height 17
click at [1289, 684] on icon "Link to exact product" at bounding box center [1289, 681] width 17 height 17
click at [1300, 60] on icon at bounding box center [1296, 57] width 12 height 12
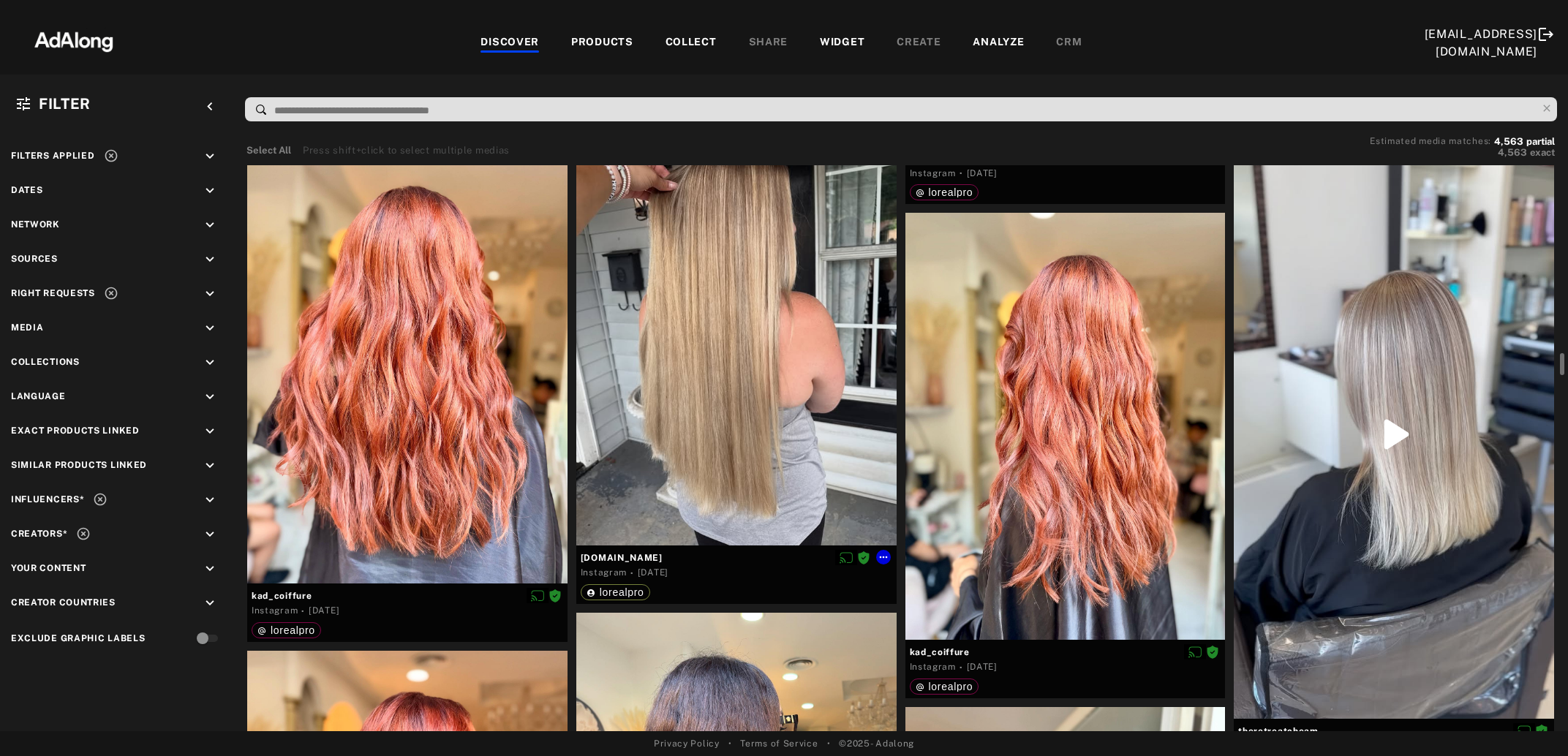
scroll to position [7363, 0]
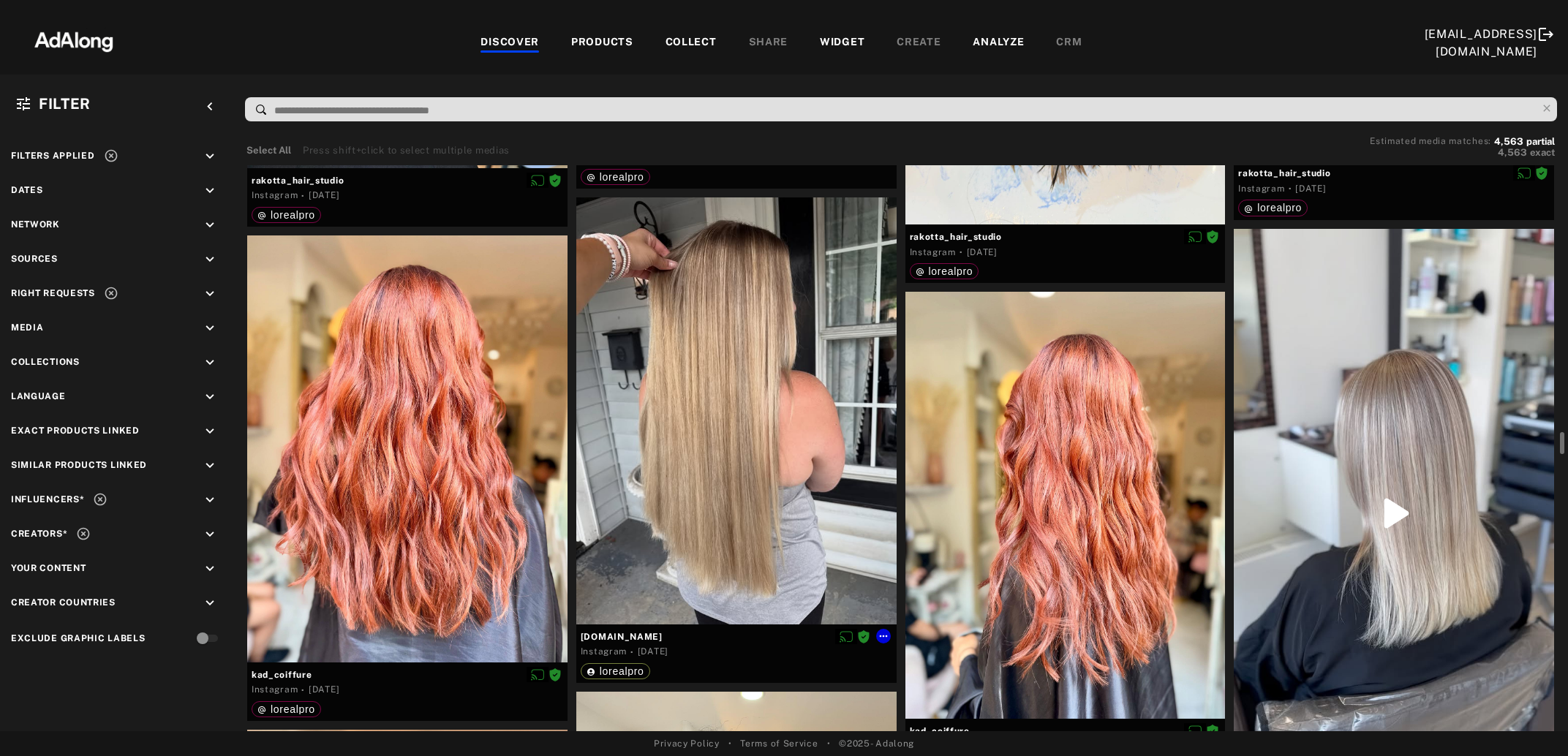
click at [727, 410] on div at bounding box center [736, 411] width 320 height 426
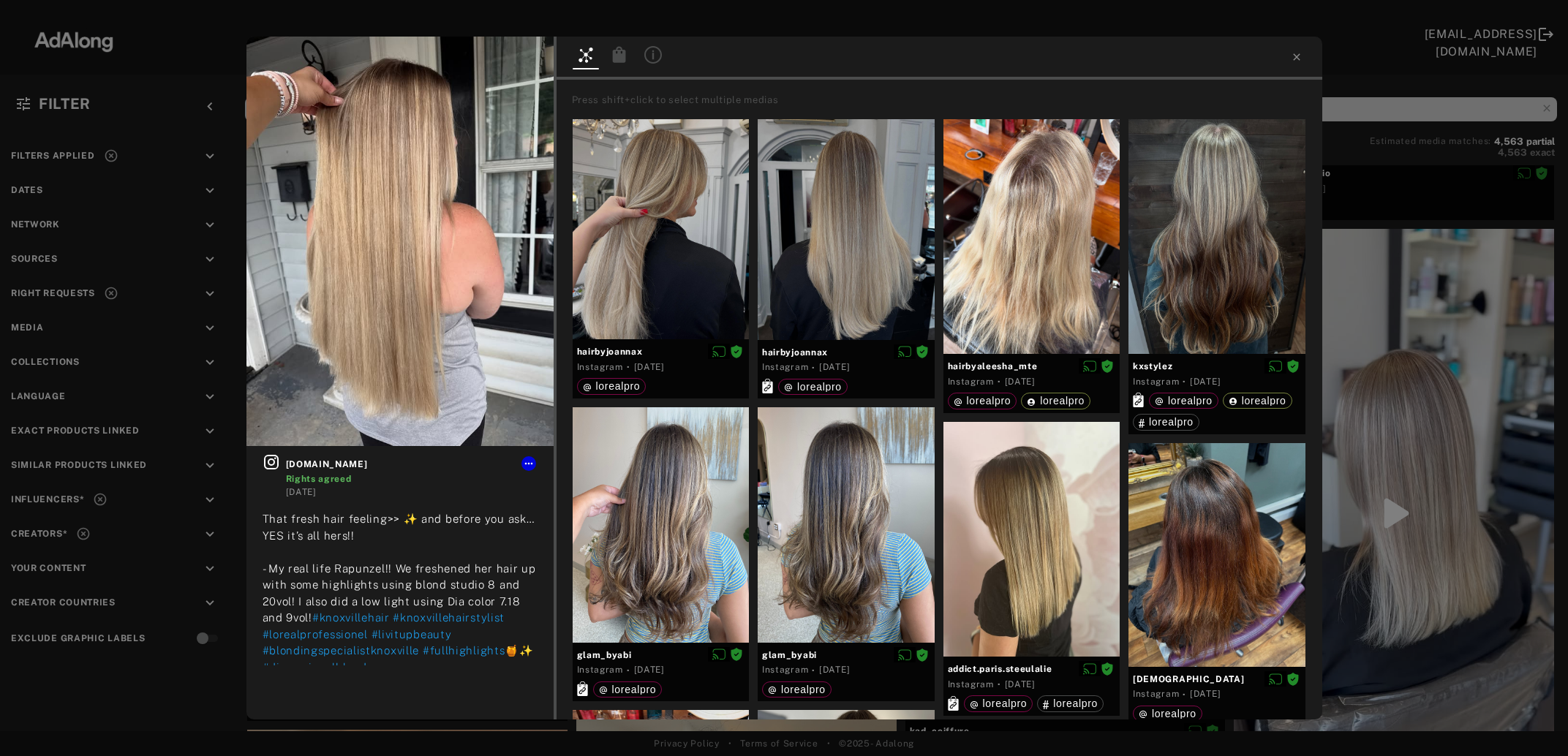
click at [620, 57] on icon at bounding box center [619, 54] width 13 height 16
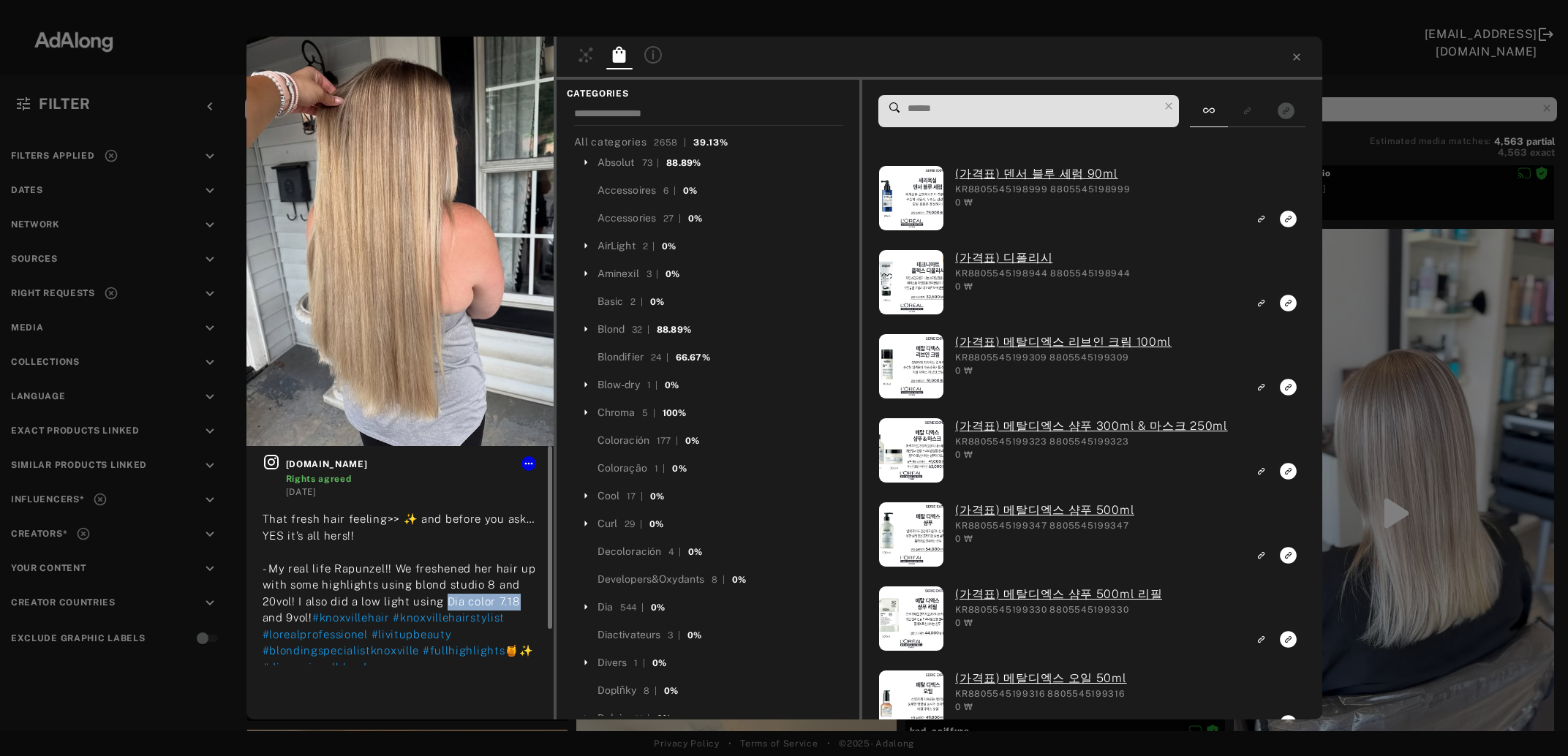
drag, startPoint x: 446, startPoint y: 607, endPoint x: 517, endPoint y: 603, distance: 71.1
click at [517, 603] on span "That fresh hair feeling>> ✨ and before you ask… YES it’s all hers!! - My real l…" at bounding box center [400, 567] width 274 height 111
copy span "Dia color 7.18"
click at [1015, 105] on input at bounding box center [1032, 108] width 253 height 20
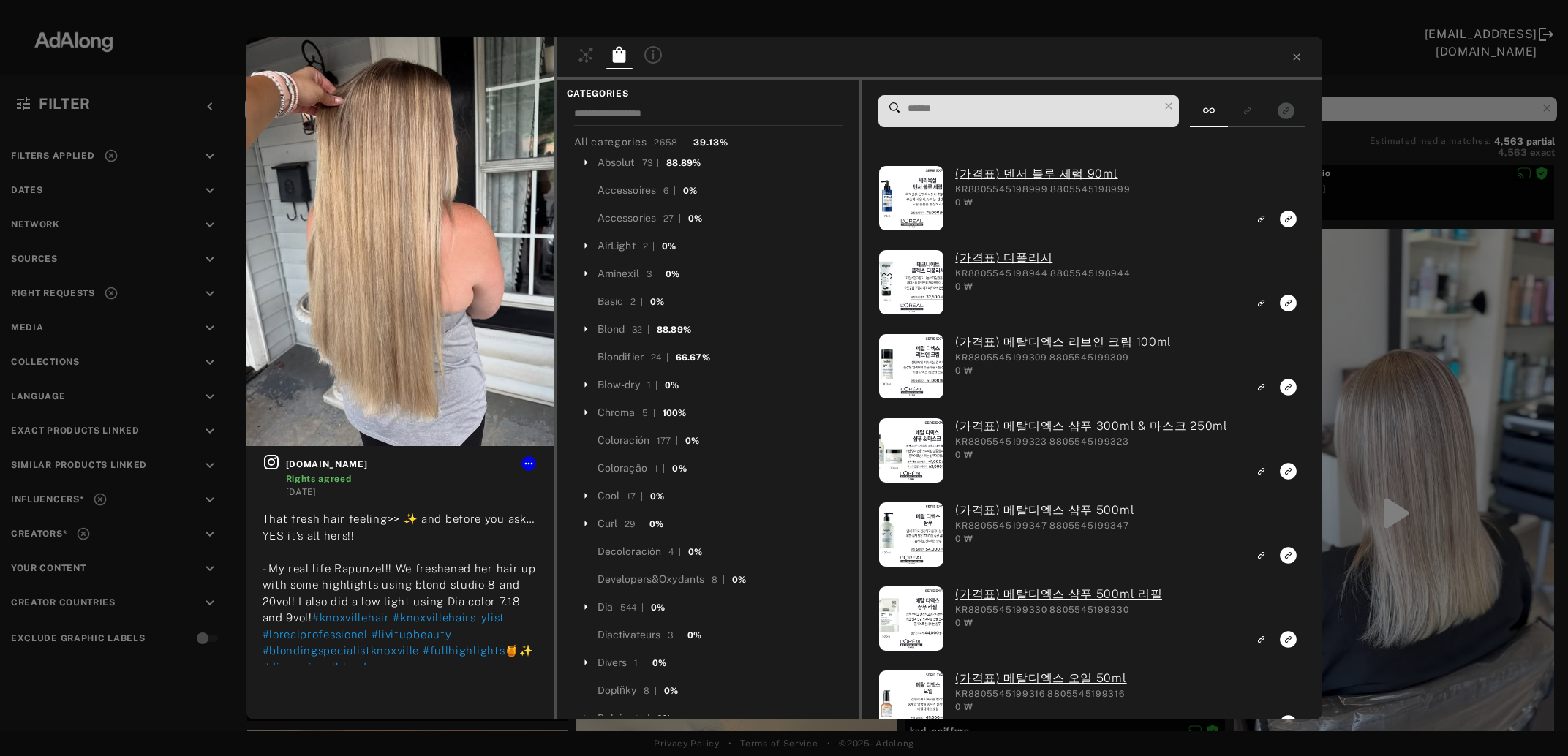
paste input "**********"
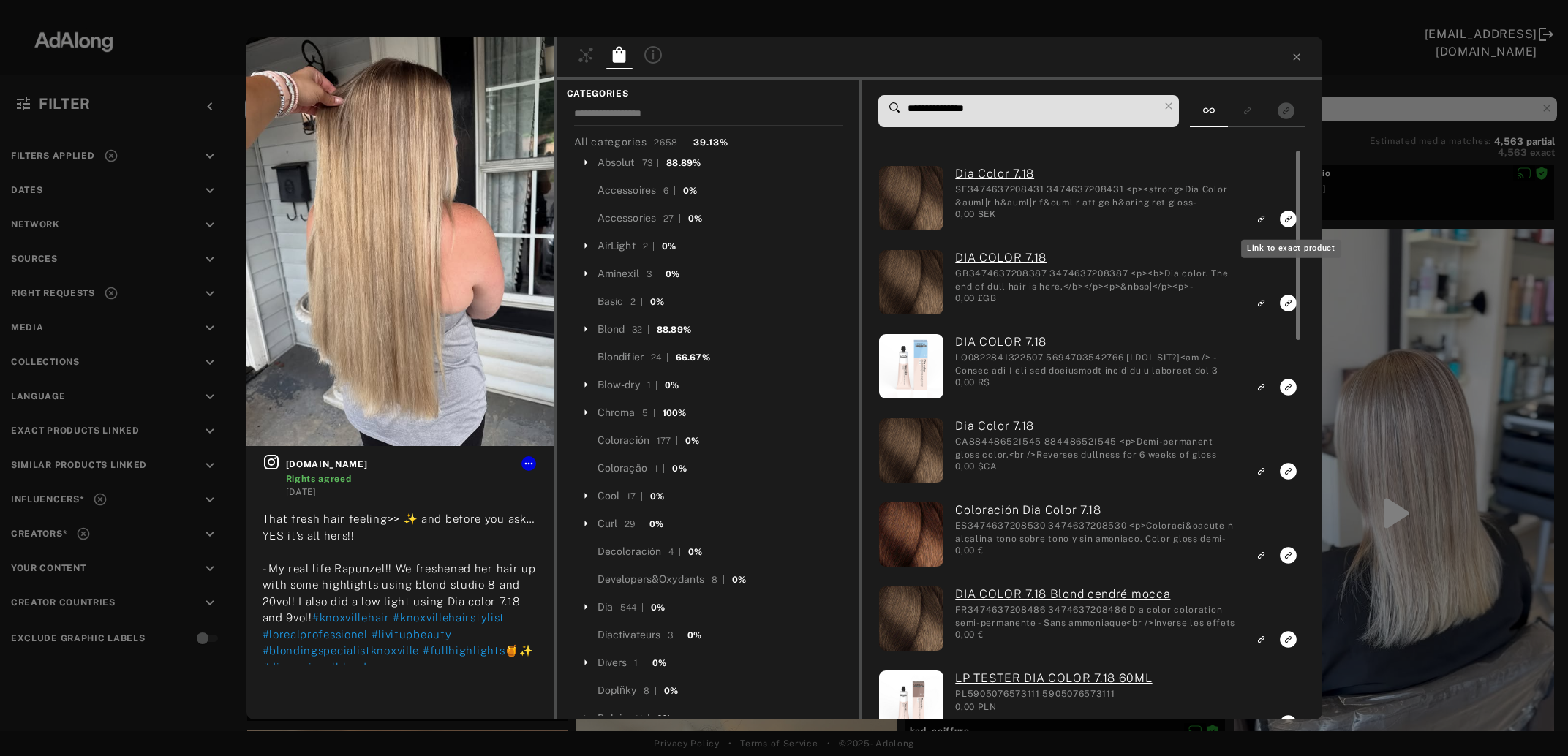
type input "**********"
click at [1286, 217] on icon "Link to exact product" at bounding box center [1289, 219] width 17 height 17
click at [1289, 303] on rect "Link to exact product" at bounding box center [1288, 303] width 18 height 18
click at [1288, 389] on rect "Link to exact product" at bounding box center [1288, 386] width 18 height 18
click at [1287, 469] on icon "Link to exact product" at bounding box center [1289, 470] width 17 height 17
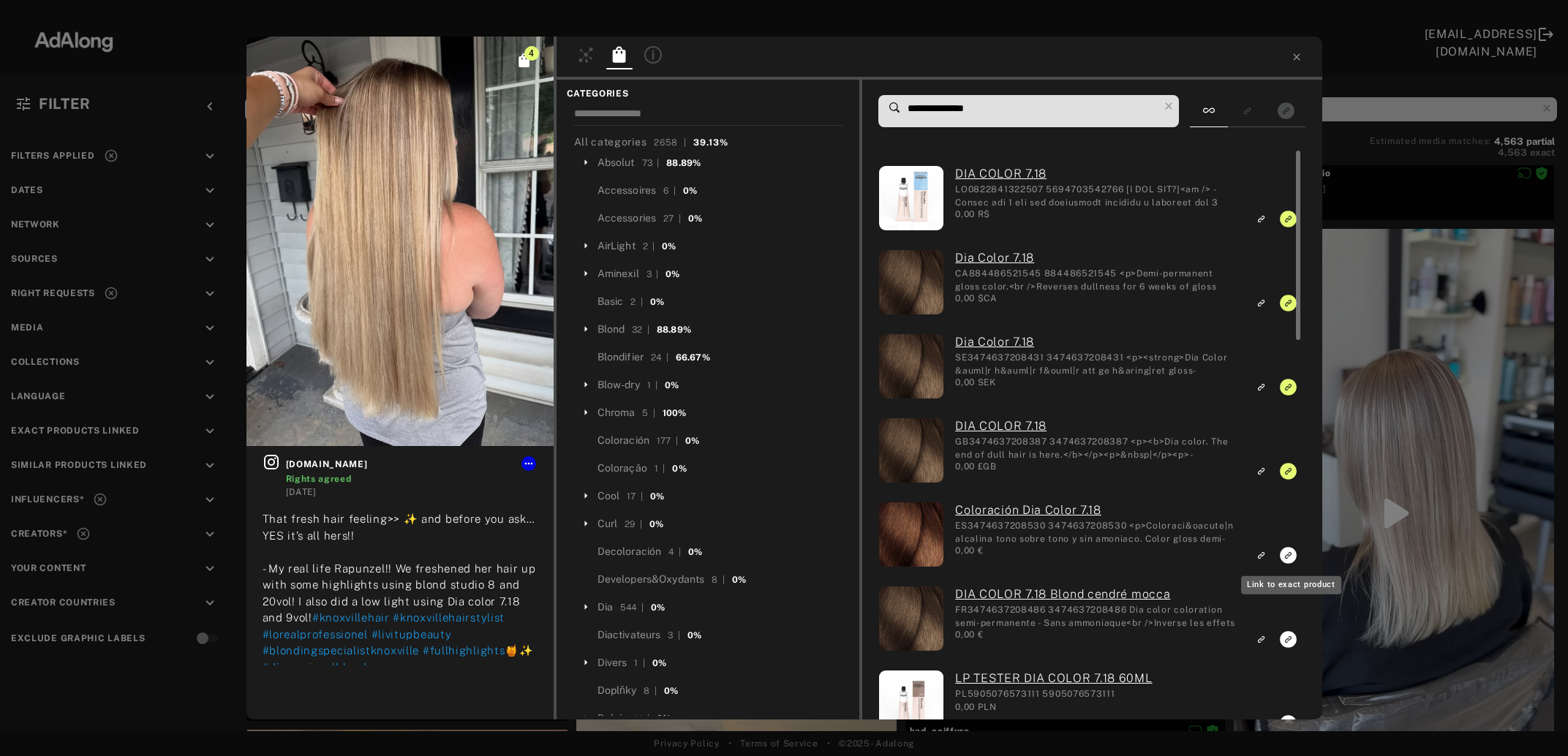
click at [1288, 558] on icon "Link to exact product" at bounding box center [1289, 555] width 17 height 17
click at [1284, 640] on icon "Link to exact product" at bounding box center [1289, 639] width 17 height 17
click at [1294, 62] on icon at bounding box center [1296, 57] width 12 height 12
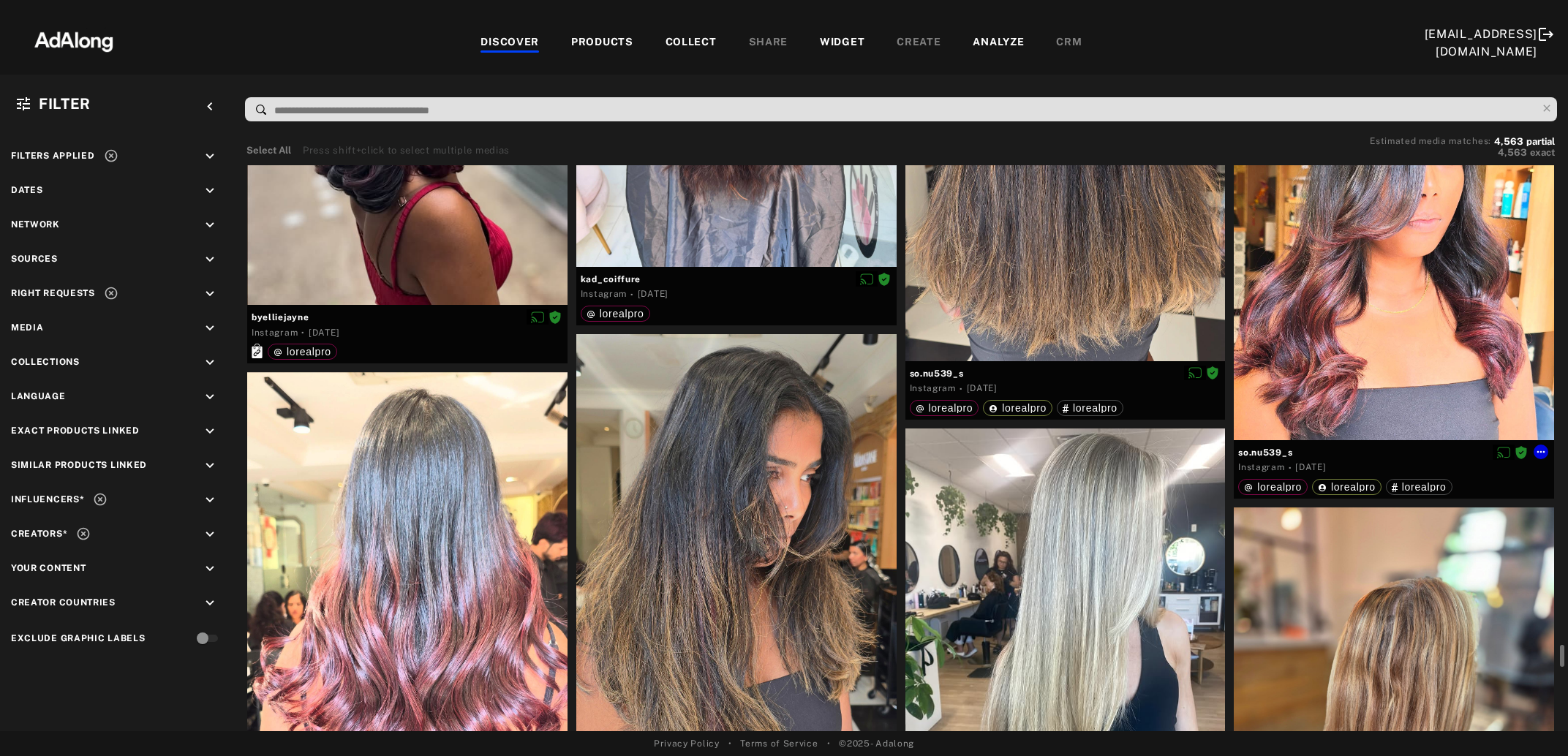
scroll to position [8867, 0]
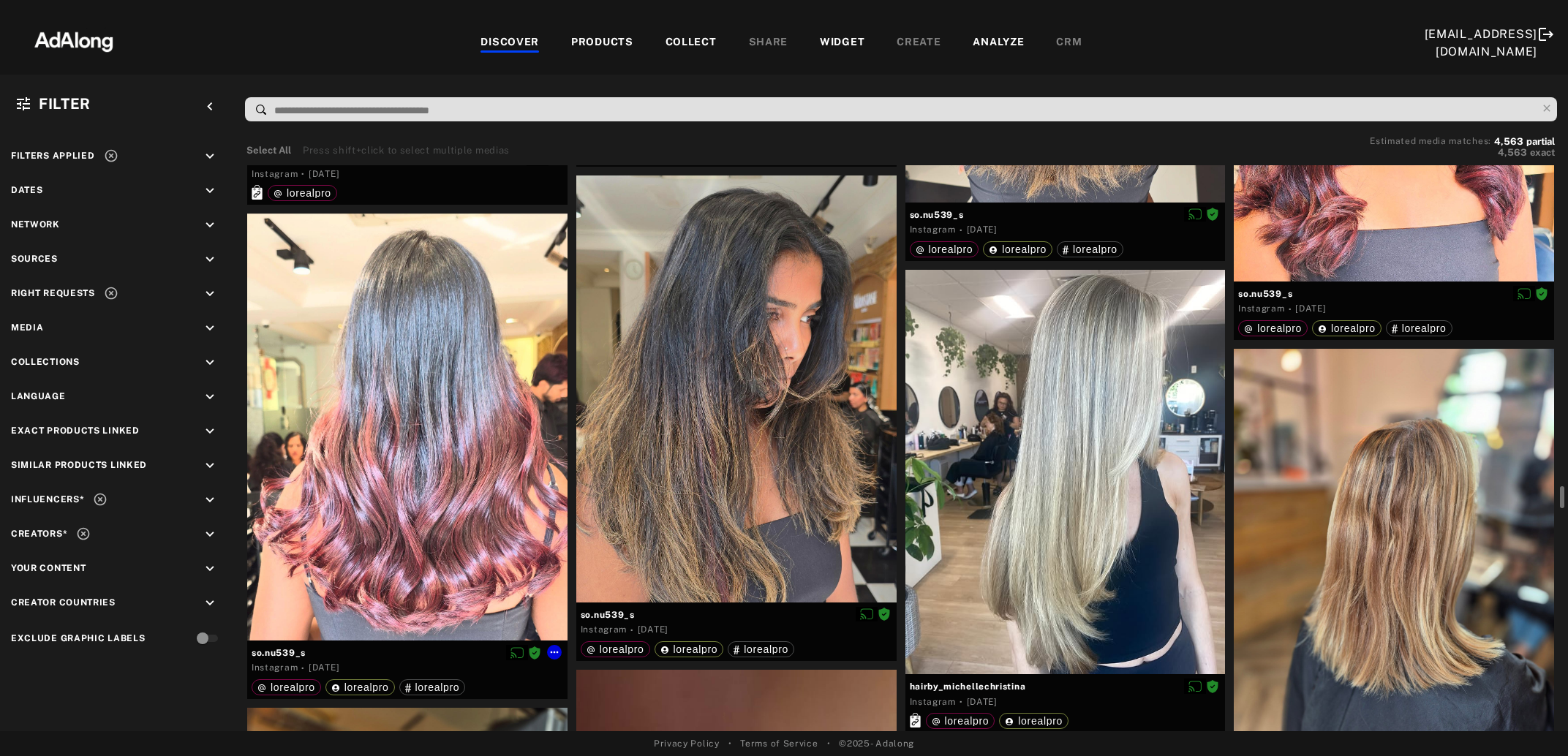
click at [409, 455] on div at bounding box center [407, 426] width 320 height 427
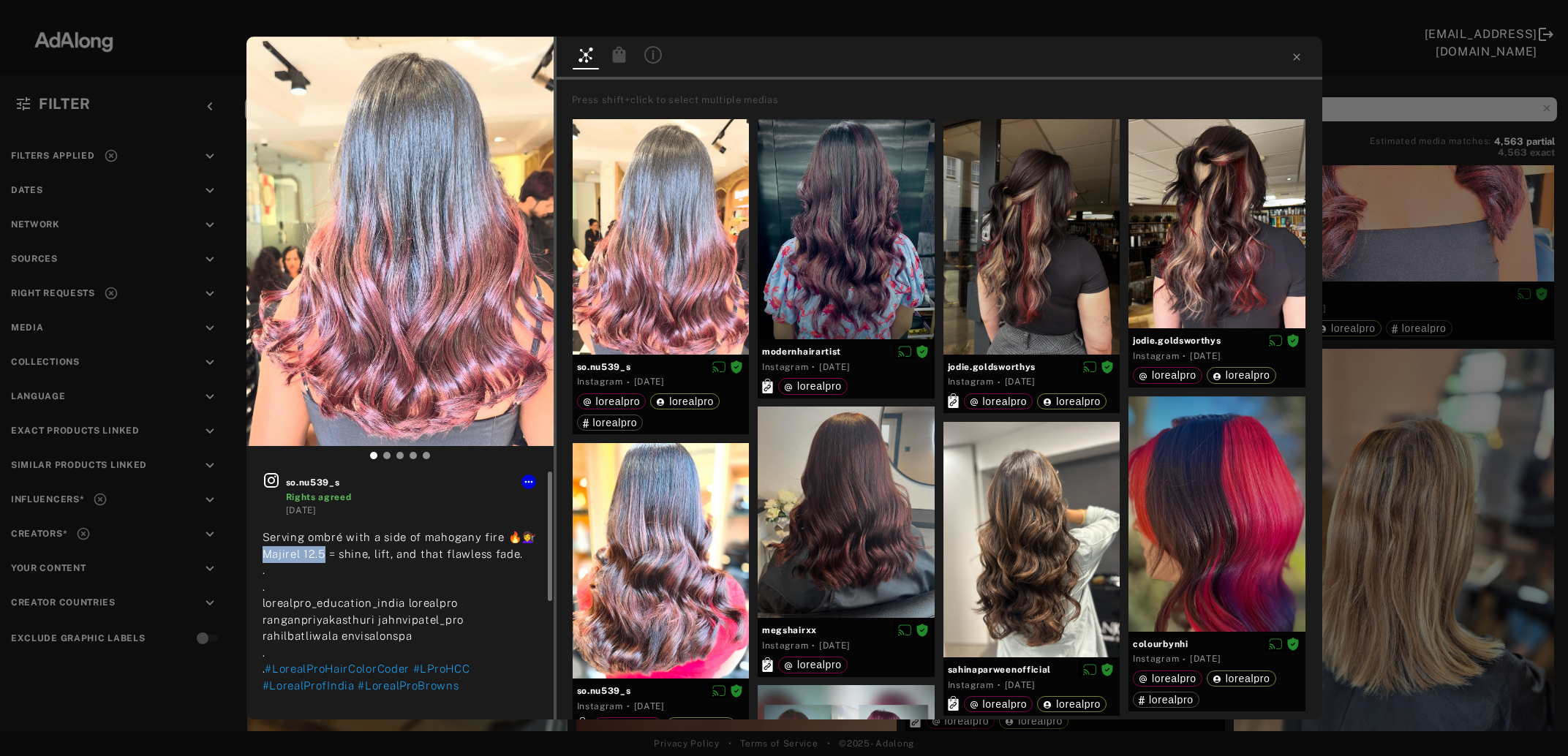
drag, startPoint x: 264, startPoint y: 555, endPoint x: 324, endPoint y: 551, distance: 60.1
click at [324, 551] on span "Serving ombré with a side of mahogany fire 🔥💇‍♀️ Majirel 12.5 = shine, lift, an…" at bounding box center [400, 603] width 275 height 144
copy span "jirel 12.5 ="
click at [615, 57] on icon at bounding box center [619, 54] width 13 height 16
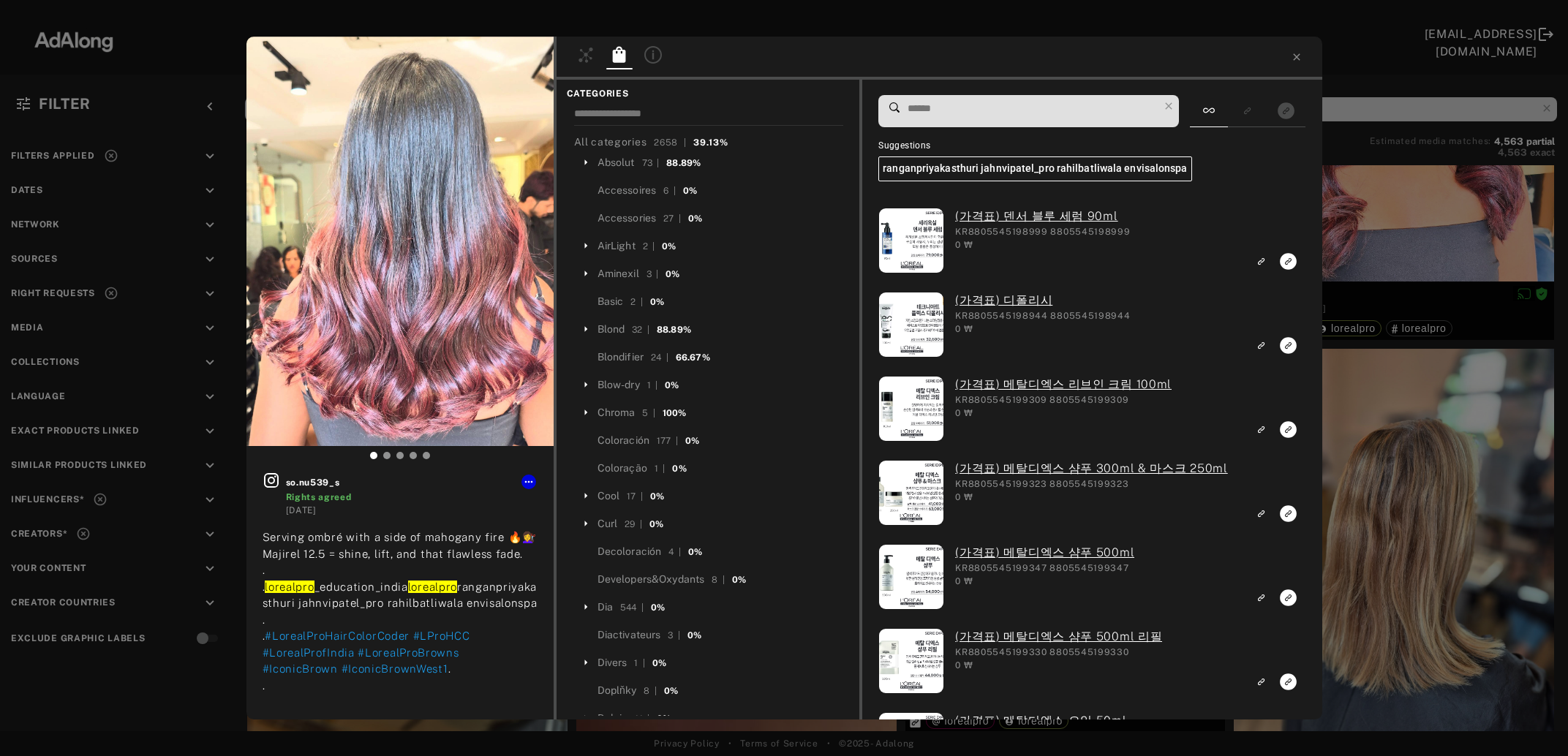
click at [1050, 110] on input at bounding box center [1032, 108] width 253 height 20
paste input "**********"
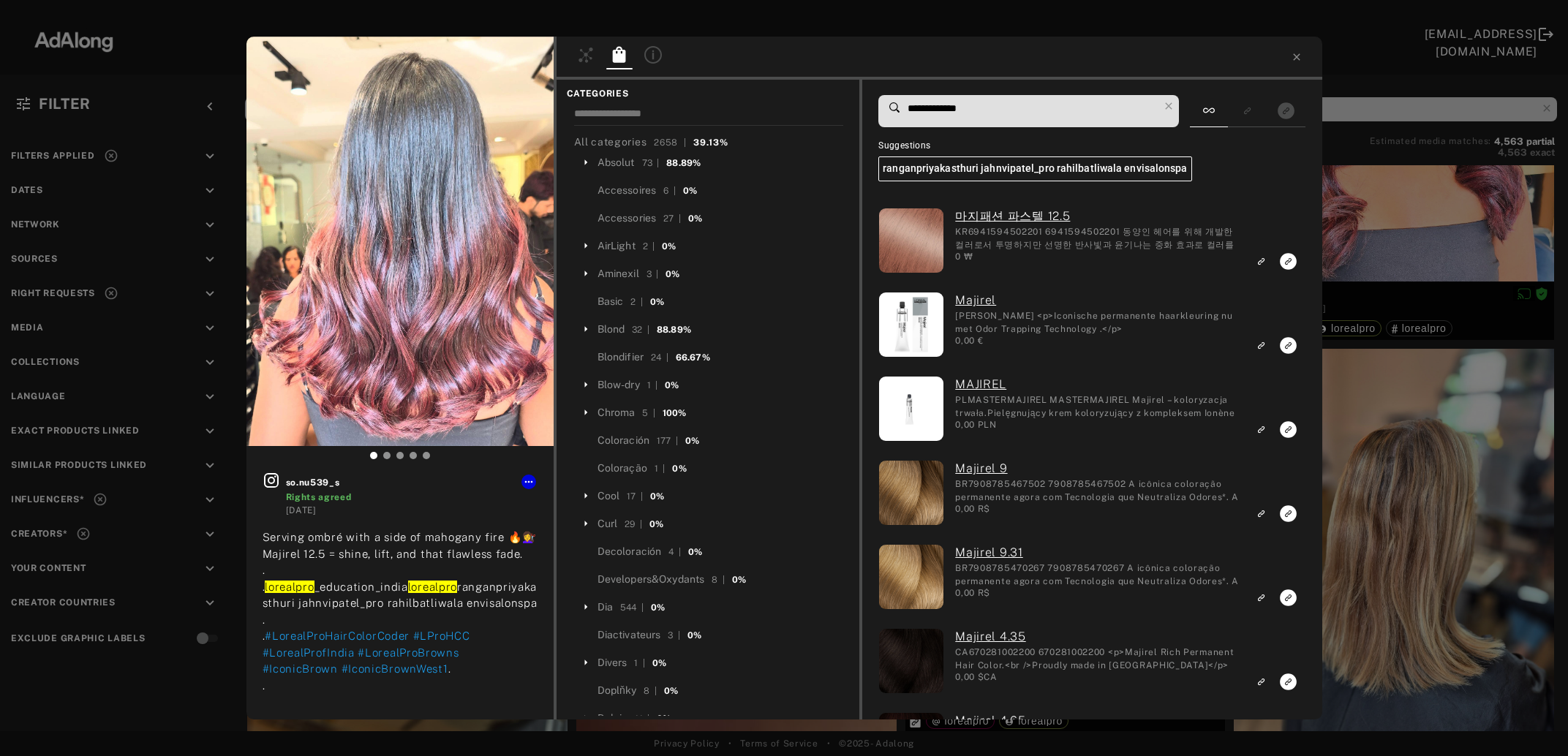
type input "**********"
click at [1417, 481] on div "so.nu539_s Rights agreed 6 days ago Serving ombré with a side of mahogany fire …" at bounding box center [784, 378] width 1568 height 756
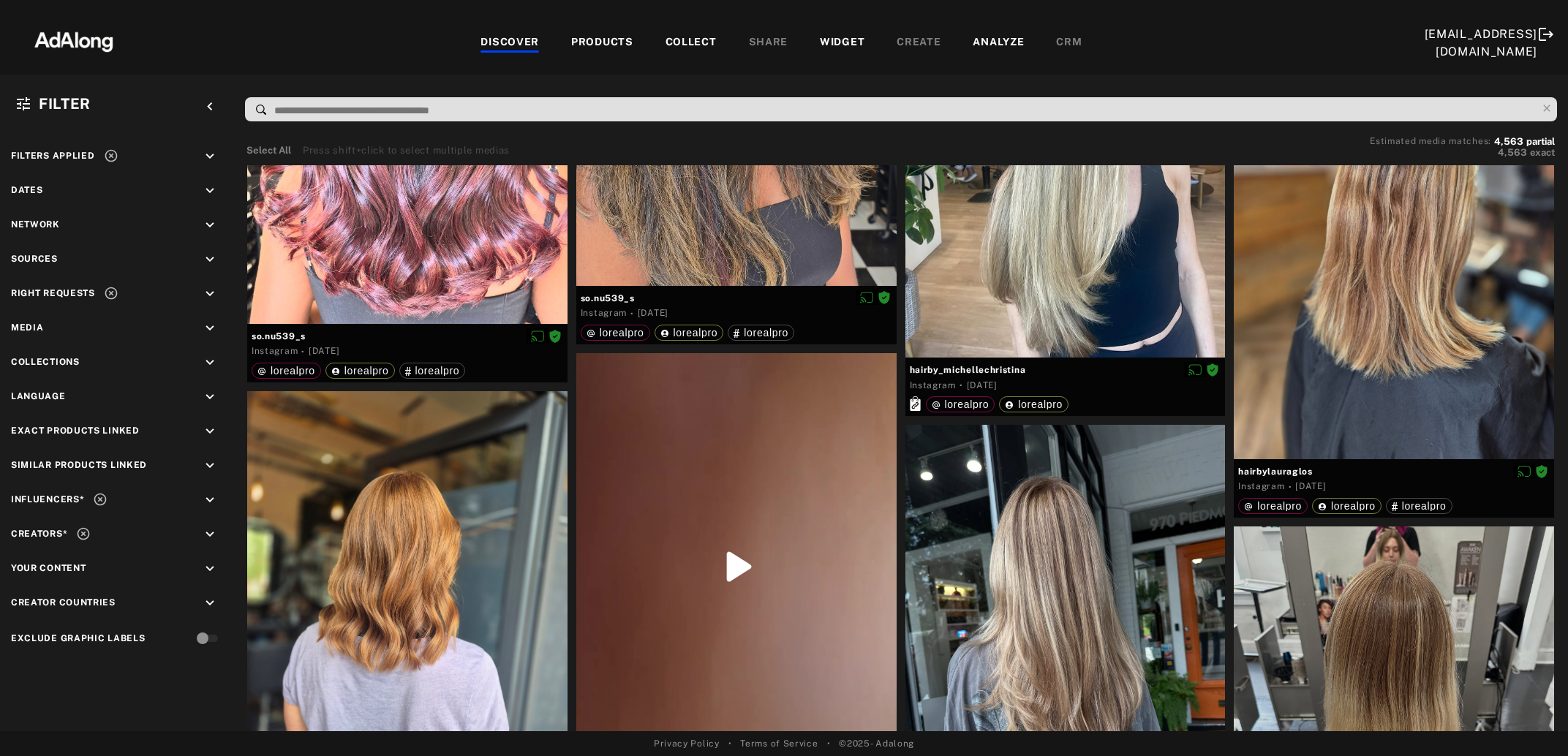
scroll to position [9421, 0]
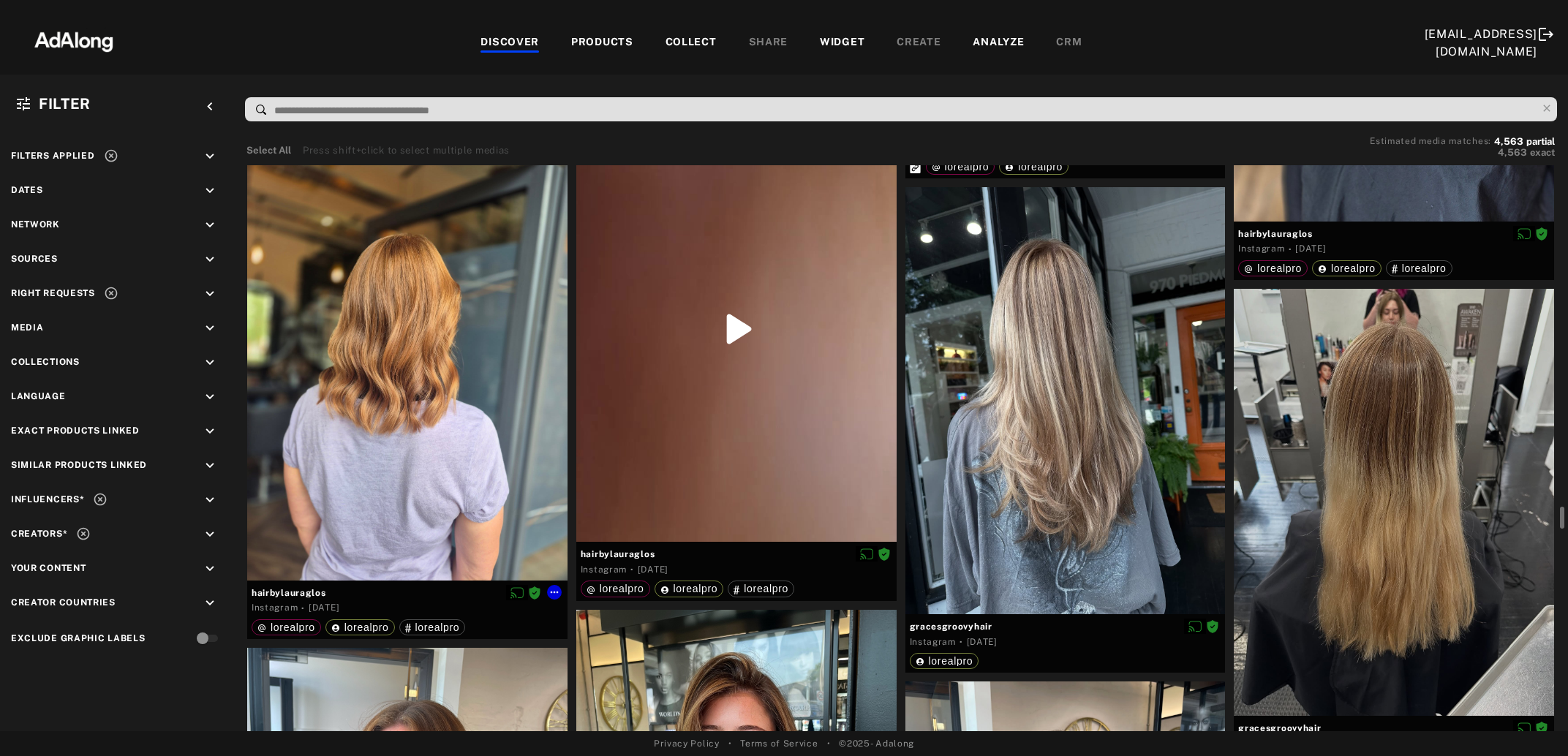
click at [453, 460] on div at bounding box center [407, 367] width 320 height 427
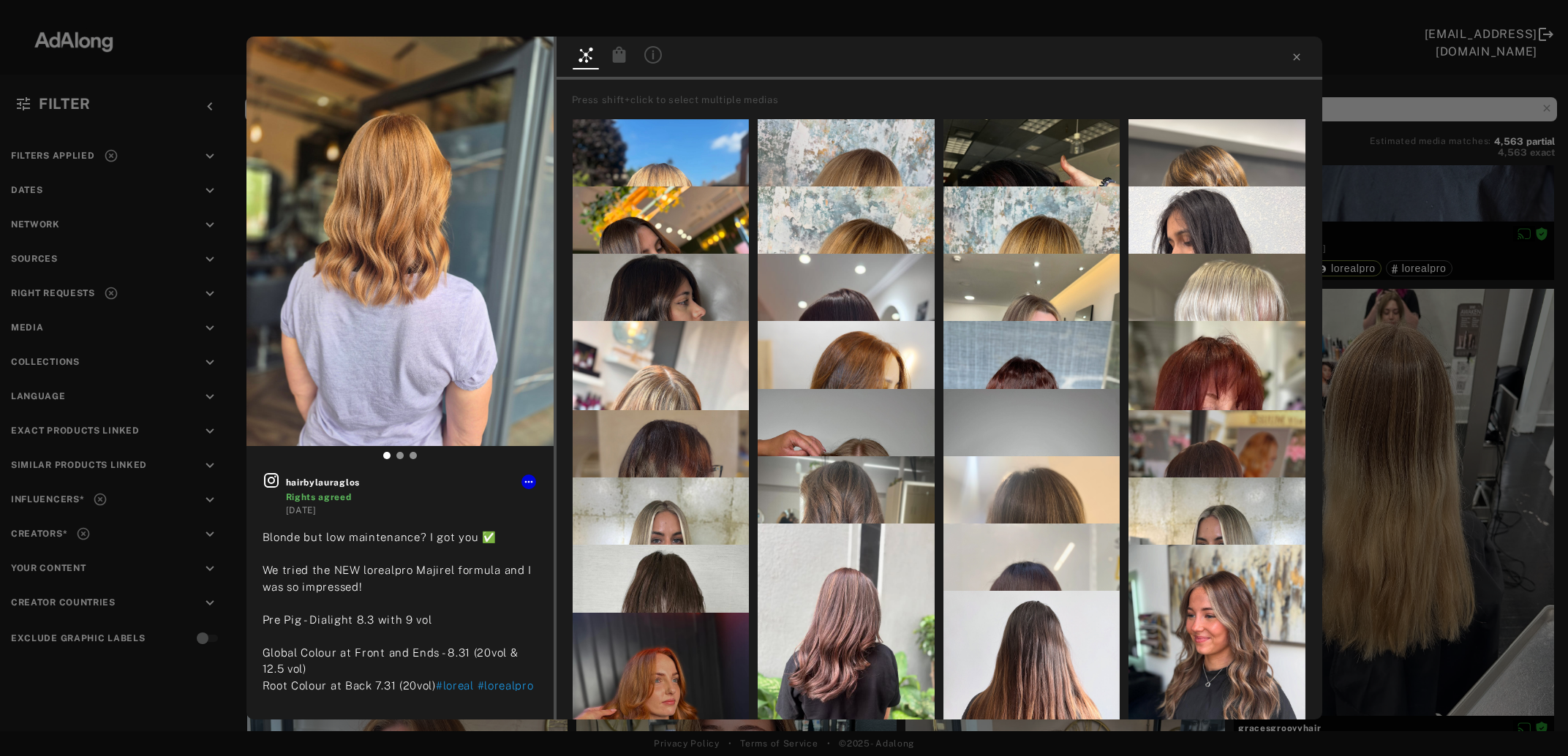
click at [616, 61] on icon at bounding box center [619, 54] width 13 height 16
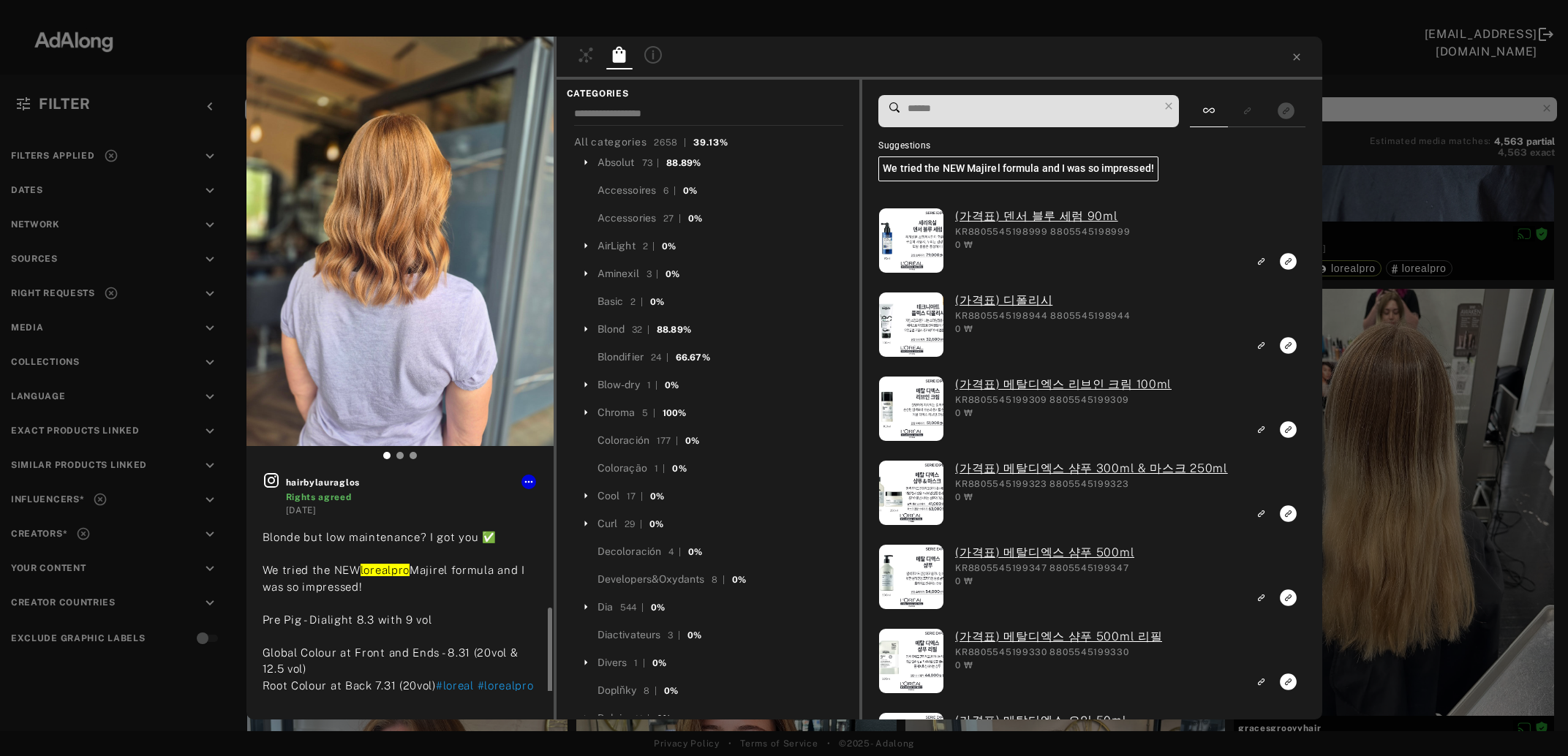
scroll to position [79, 0]
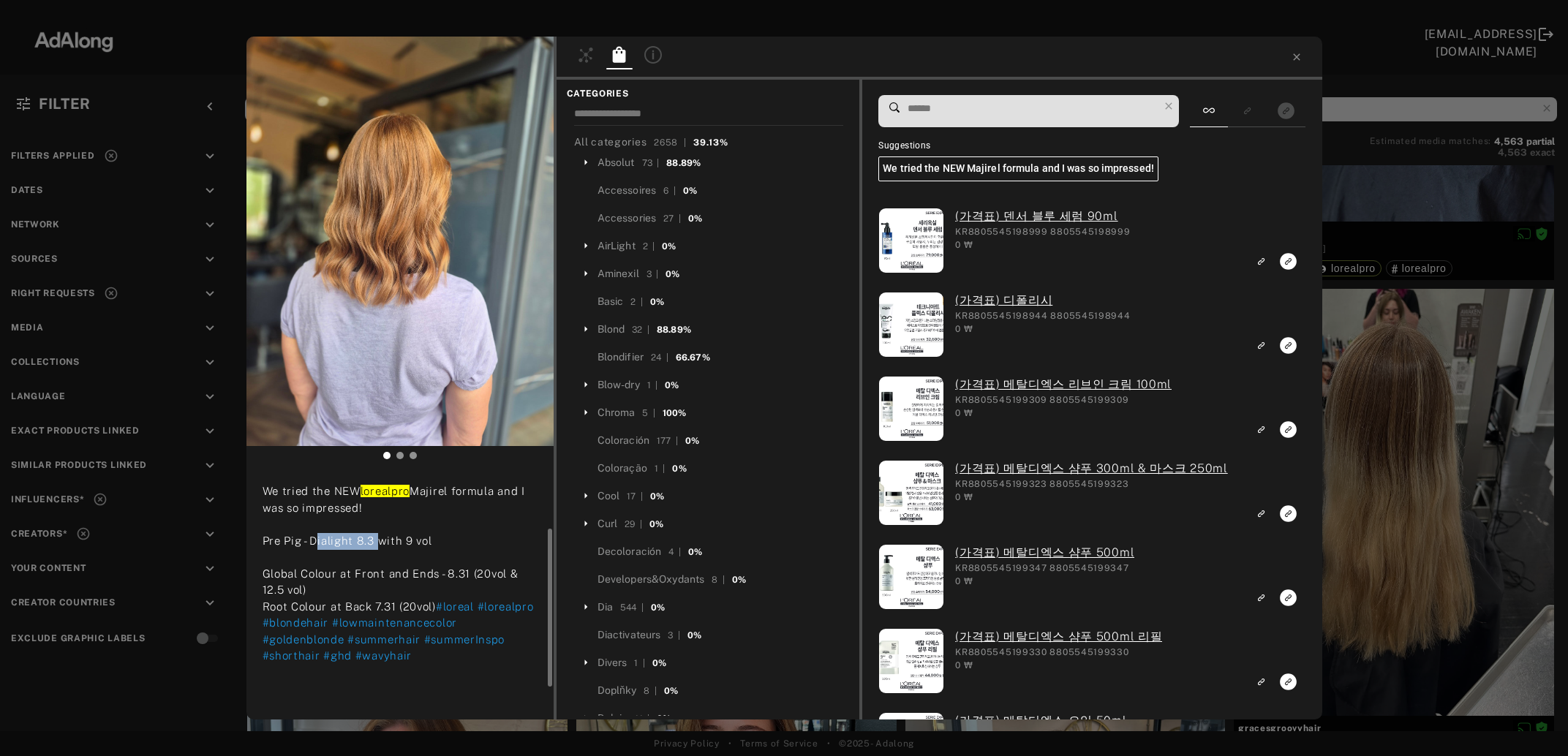
drag, startPoint x: 312, startPoint y: 540, endPoint x: 372, endPoint y: 542, distance: 60.0
click at [372, 542] on span "lorealpro Majirel formula and I was so impressed! Pre Pig - Dialight 8.3 with 9…" at bounding box center [394, 548] width 263 height 128
click at [1015, 114] on input at bounding box center [1032, 108] width 253 height 20
paste input "**********"
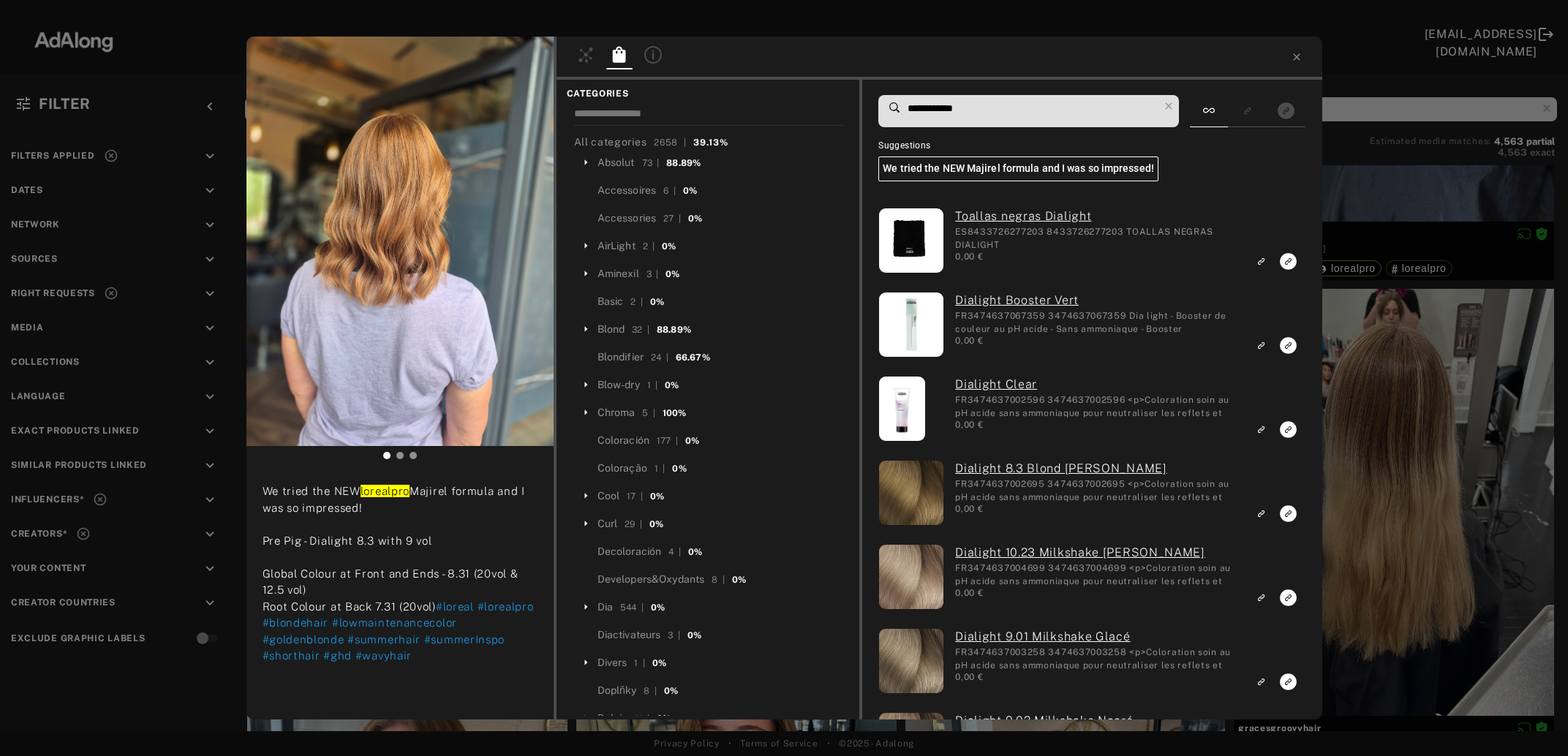
click at [919, 111] on input "**********" at bounding box center [1032, 108] width 253 height 20
click at [922, 110] on input "**********" at bounding box center [1032, 108] width 253 height 20
click at [923, 110] on input "**********" at bounding box center [1032, 108] width 253 height 20
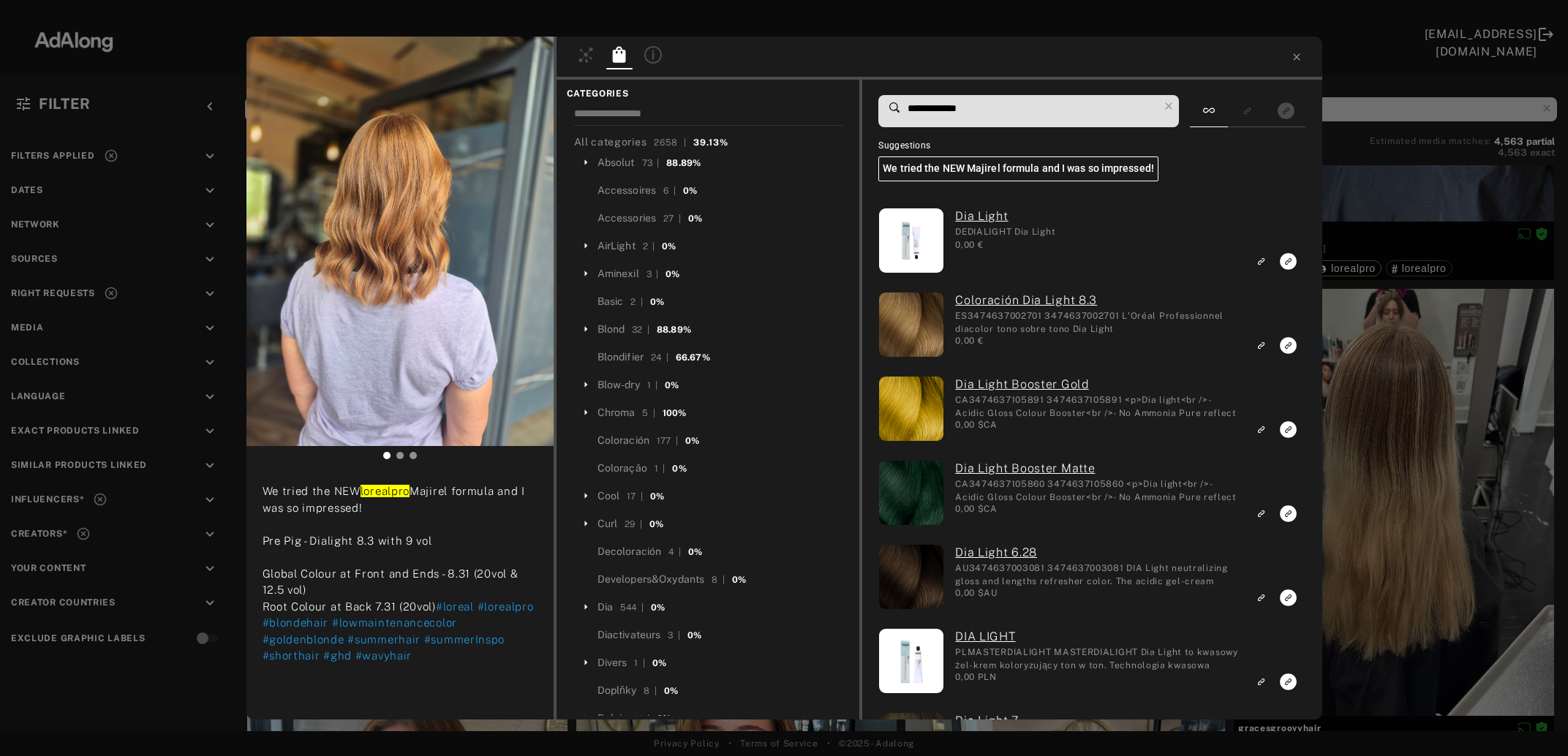
click at [975, 105] on input "**********" at bounding box center [1032, 108] width 253 height 20
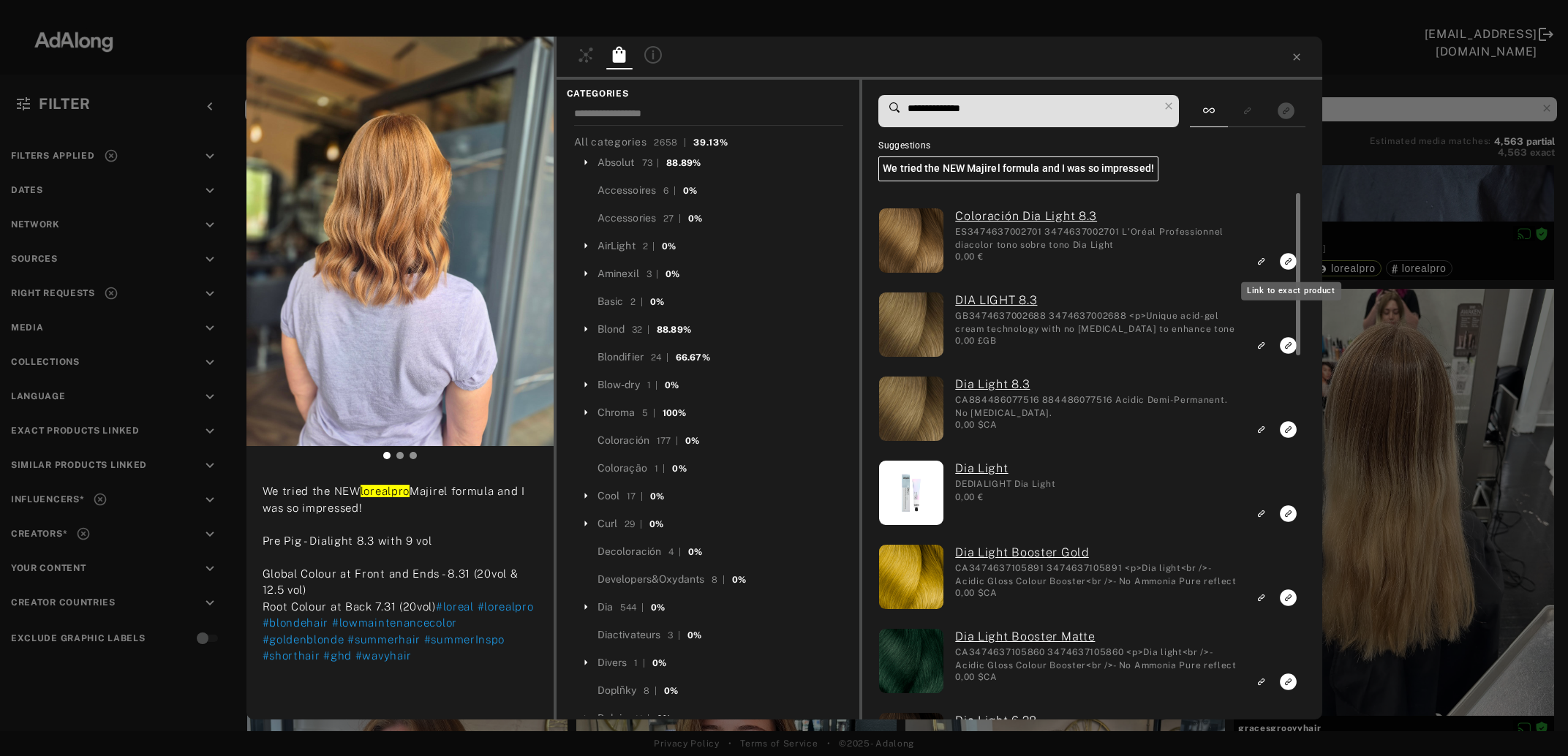
click at [1287, 258] on icon "Link to exact product" at bounding box center [1289, 261] width 17 height 17
click at [1289, 345] on rect "Link to exact product" at bounding box center [1288, 345] width 18 height 18
click at [1289, 431] on icon "Link to exact product" at bounding box center [1289, 429] width 17 height 17
click at [967, 109] on input "**********" at bounding box center [1032, 108] width 253 height 20
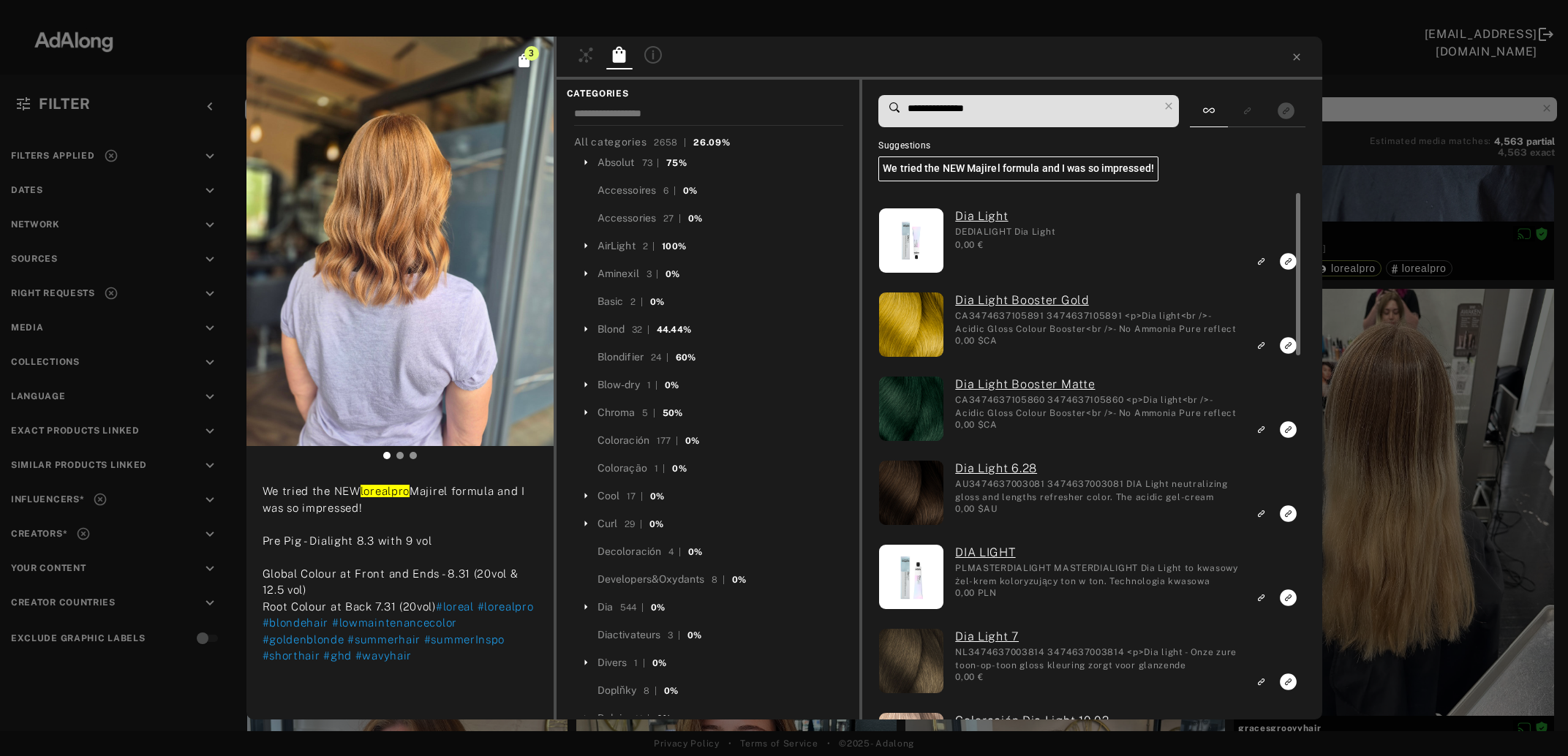
drag, startPoint x: 946, startPoint y: 109, endPoint x: 887, endPoint y: 109, distance: 59.0
click at [906, 109] on input "**********" at bounding box center [1032, 108] width 253 height 20
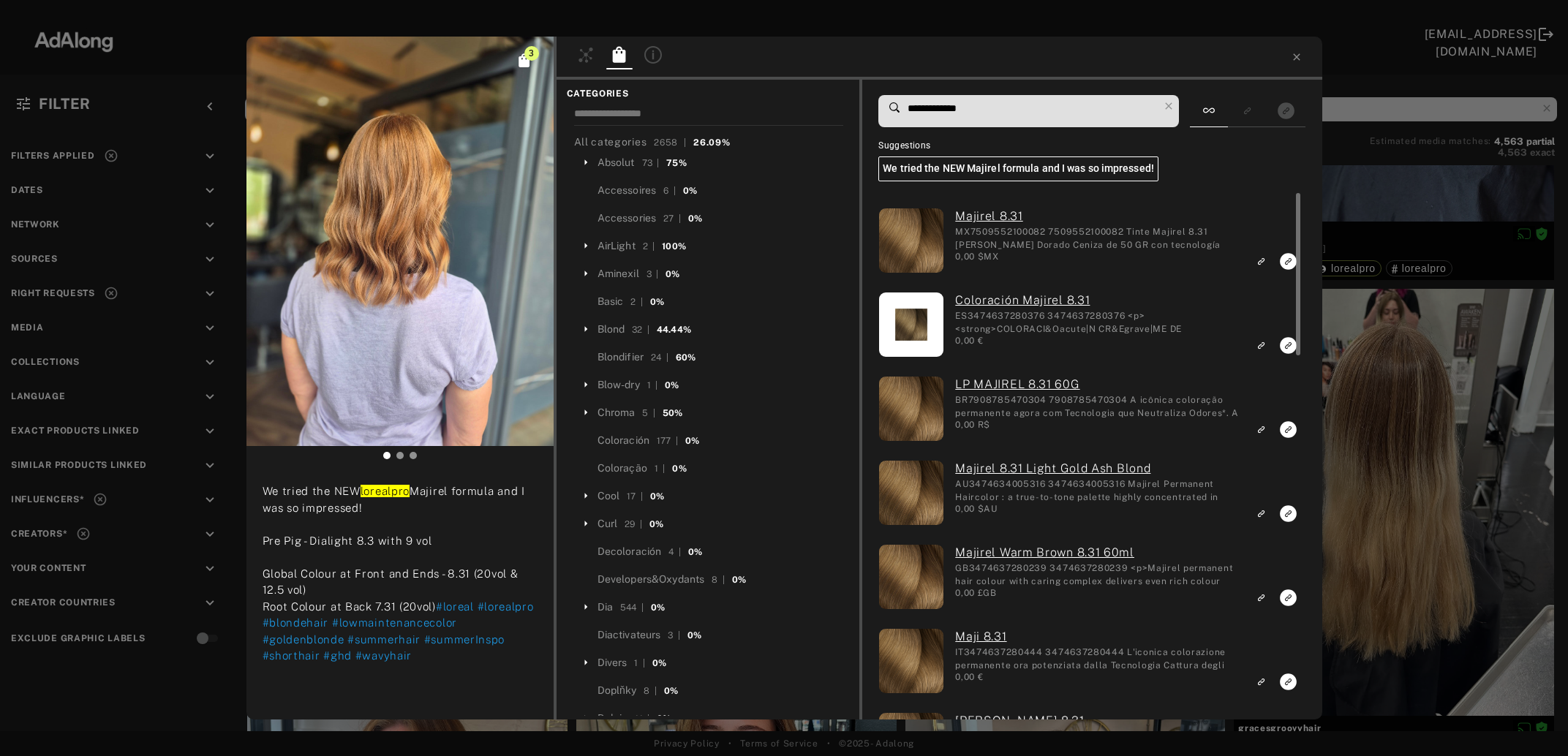
click at [1284, 264] on icon "Link to exact product" at bounding box center [1289, 261] width 17 height 17
click at [1288, 340] on icon "Link to exact product" at bounding box center [1289, 345] width 17 height 17
click at [1287, 427] on icon "Link to exact product" at bounding box center [1289, 429] width 17 height 17
click at [1291, 515] on div at bounding box center [1296, 455] width 11 height 525
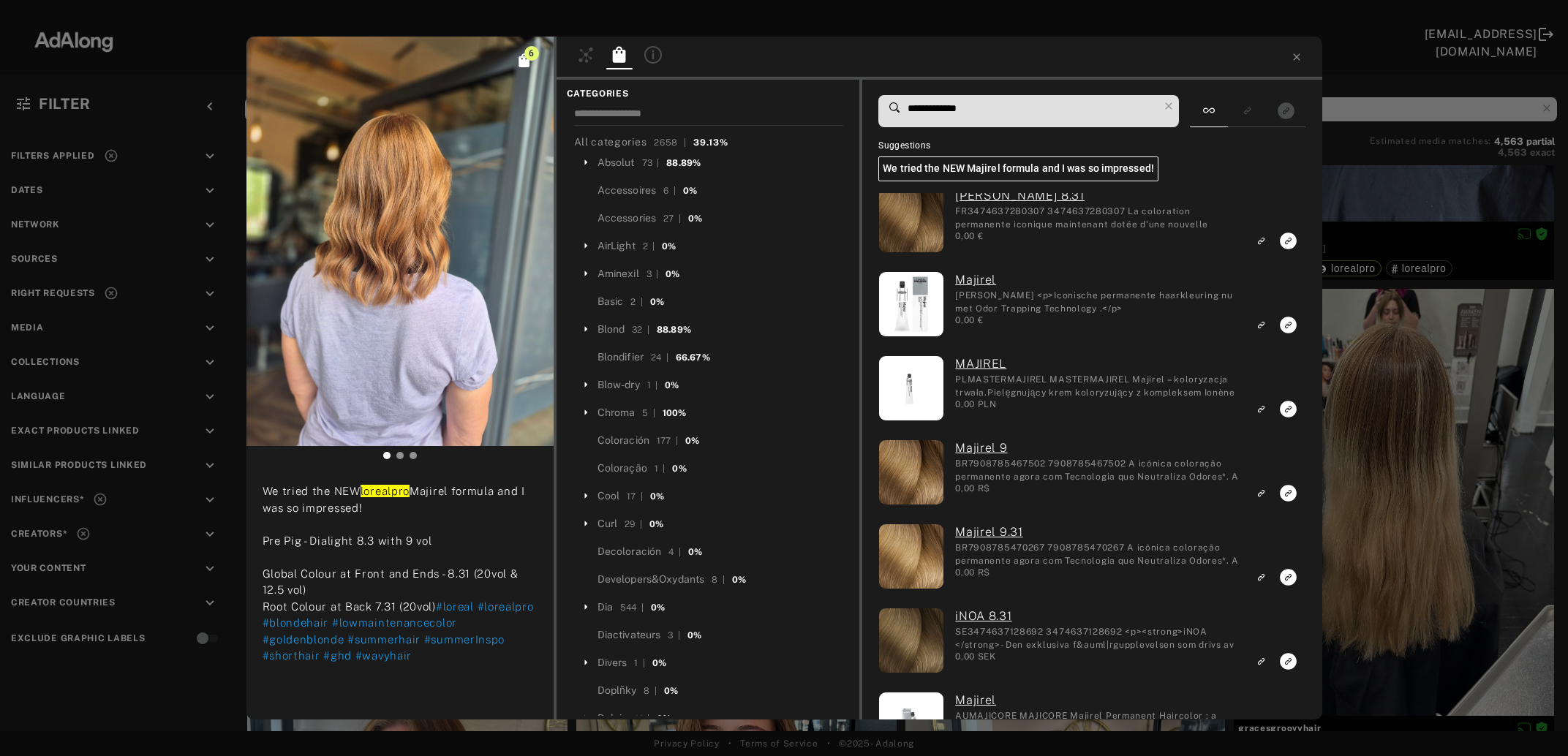
scroll to position [129, 0]
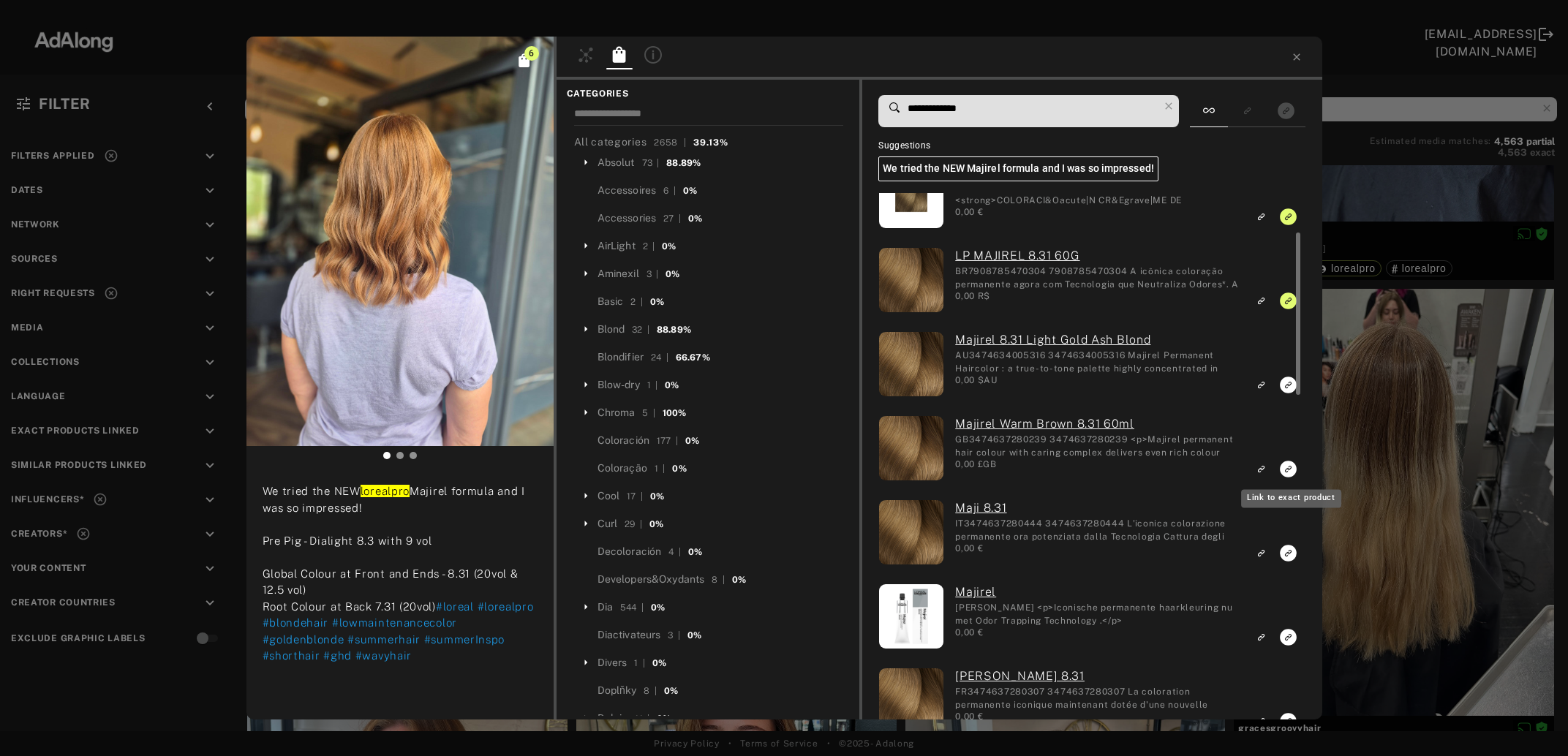
click at [1285, 393] on icon "Link to exact product" at bounding box center [1289, 385] width 17 height 17
click at [1287, 393] on icon "Link to exact product" at bounding box center [1289, 385] width 17 height 17
click at [1286, 387] on icon "Link to exact product" at bounding box center [1289, 385] width 17 height 17
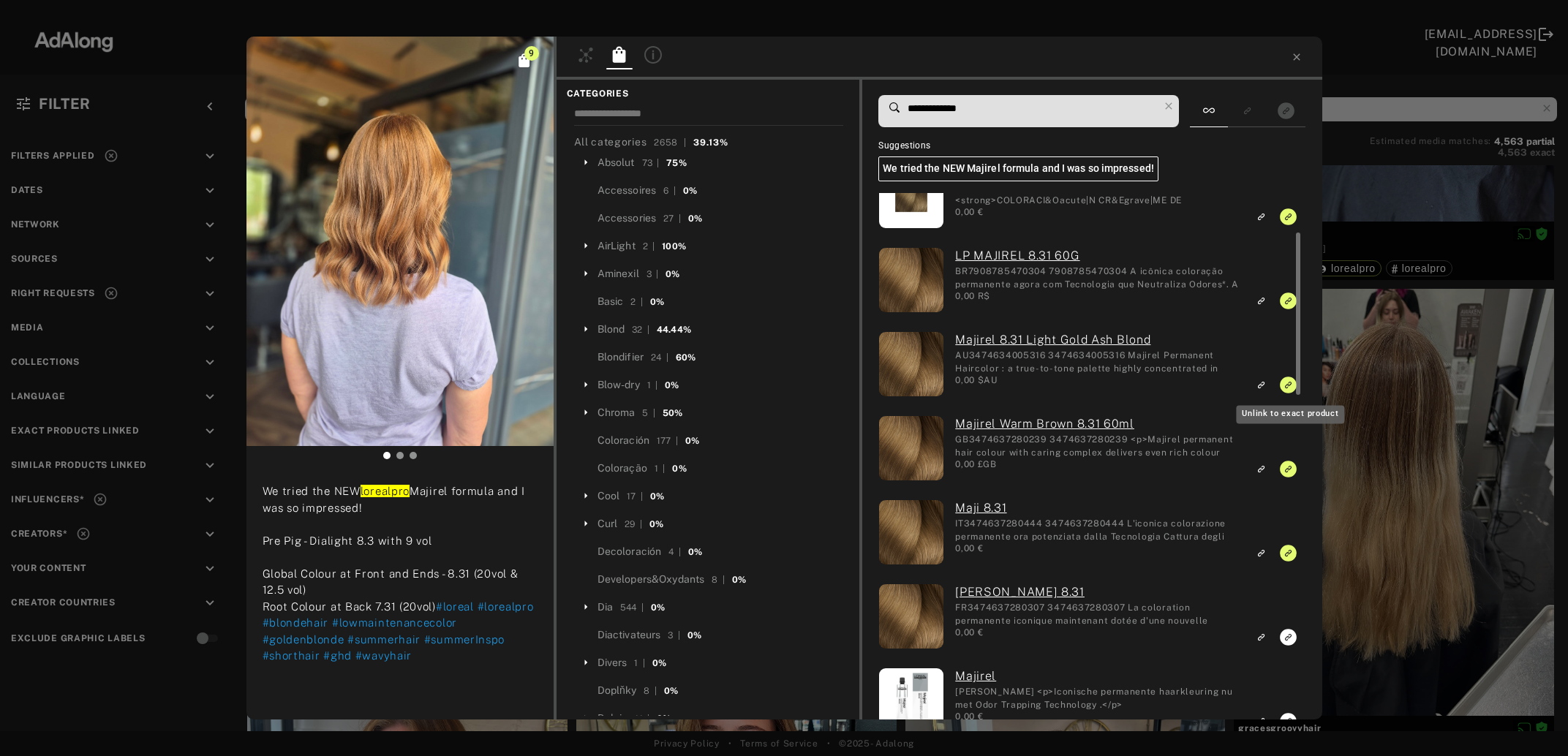
scroll to position [208, 0]
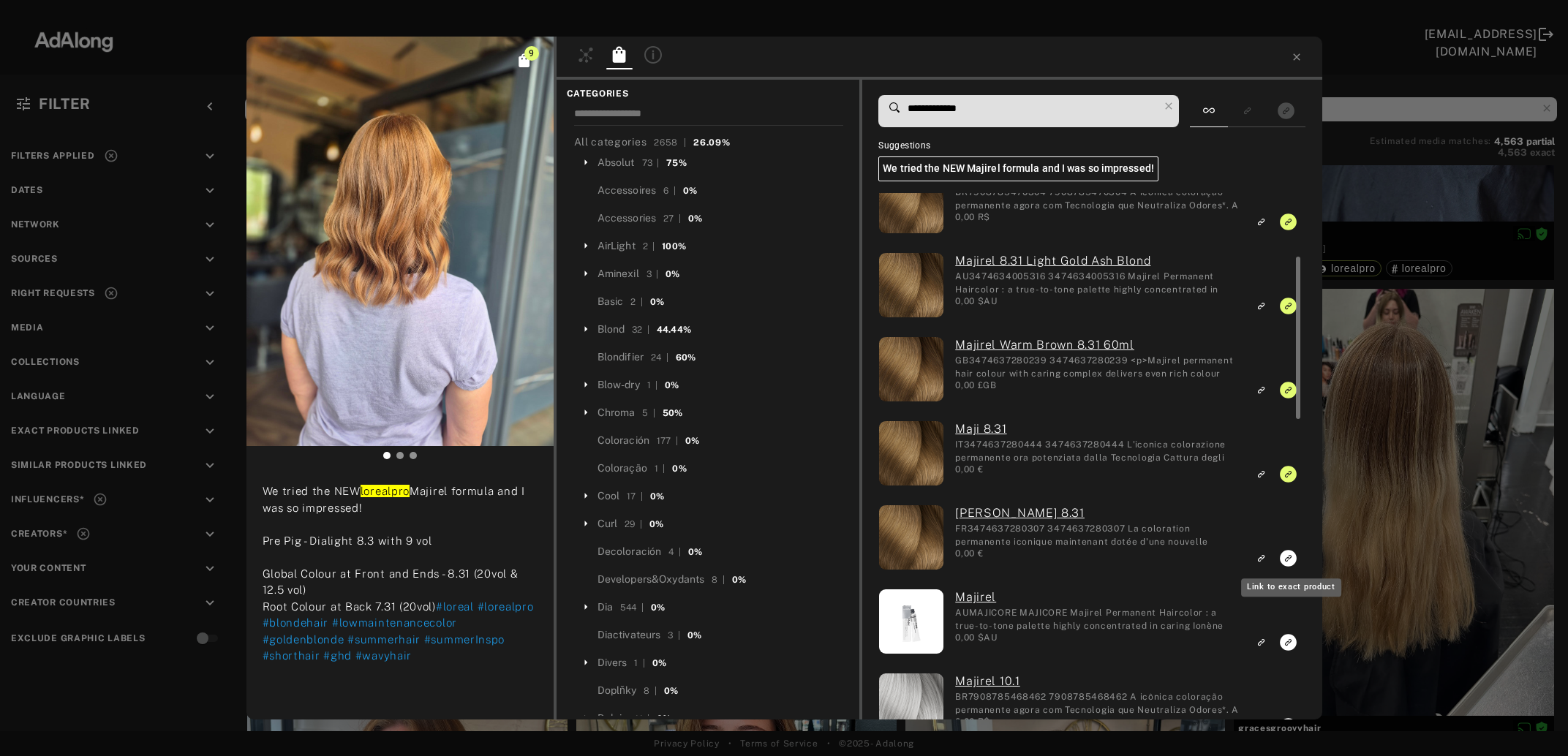
click at [1285, 559] on icon "Link to exact product" at bounding box center [1289, 558] width 17 height 17
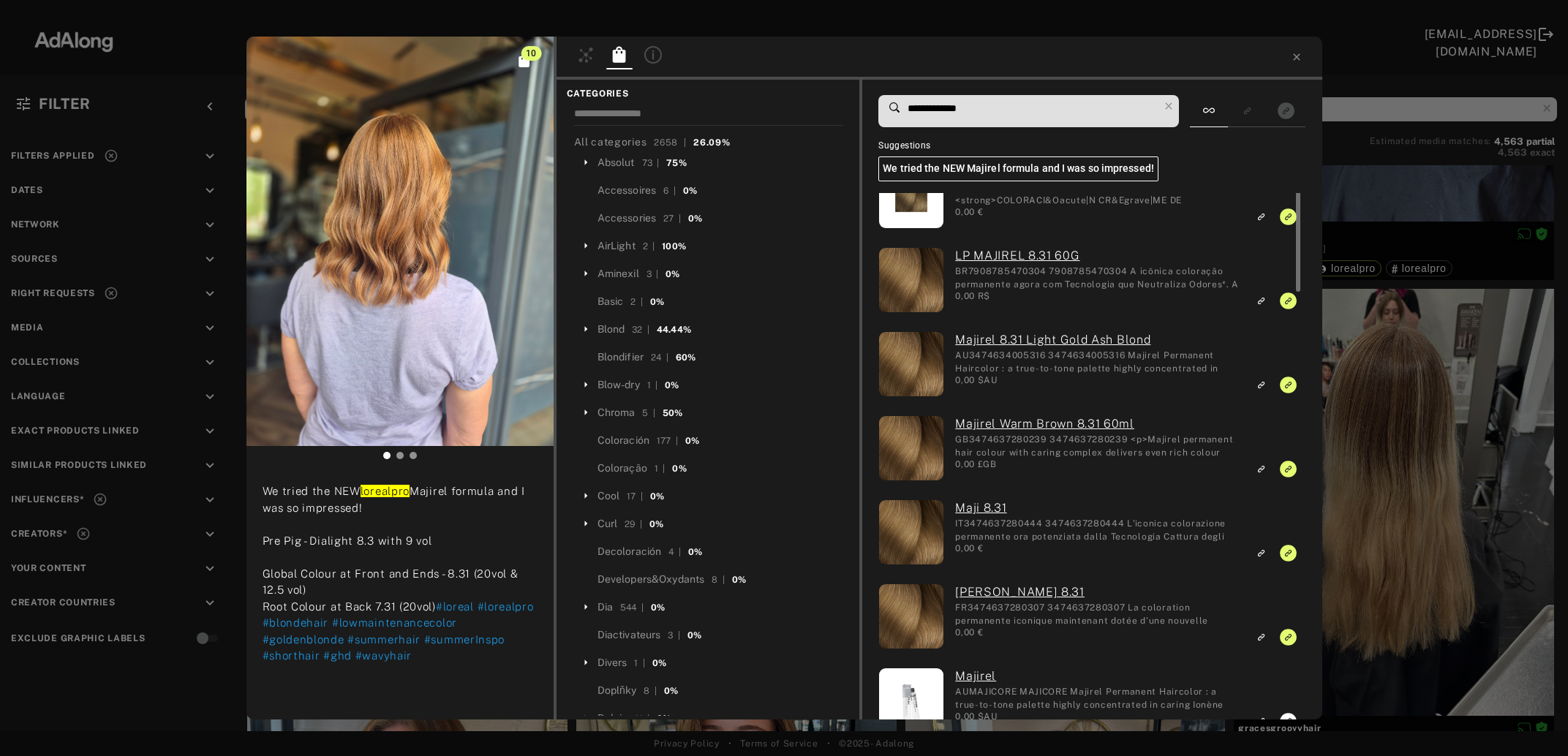
scroll to position [0, 0]
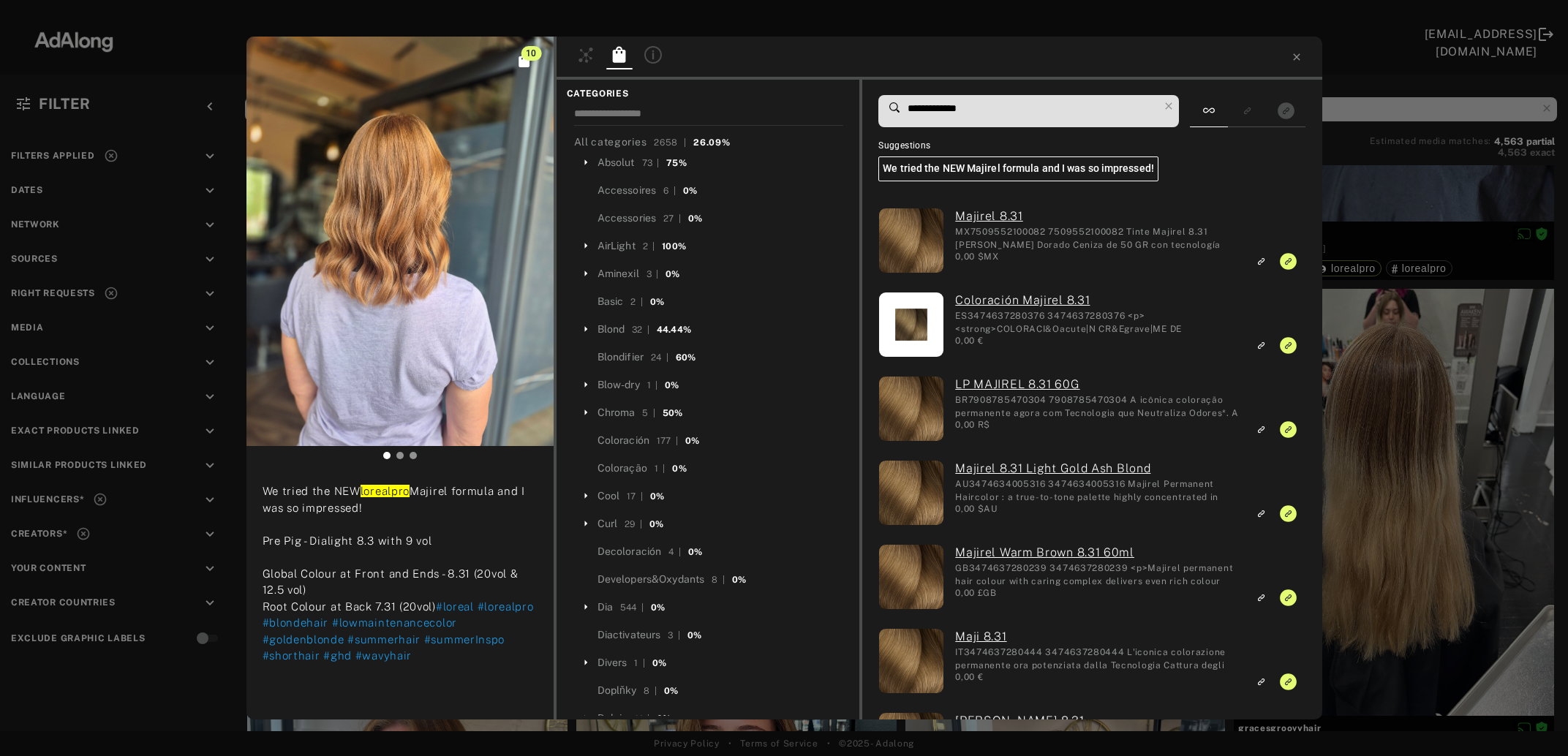
click at [947, 106] on input "**********" at bounding box center [1032, 108] width 253 height 20
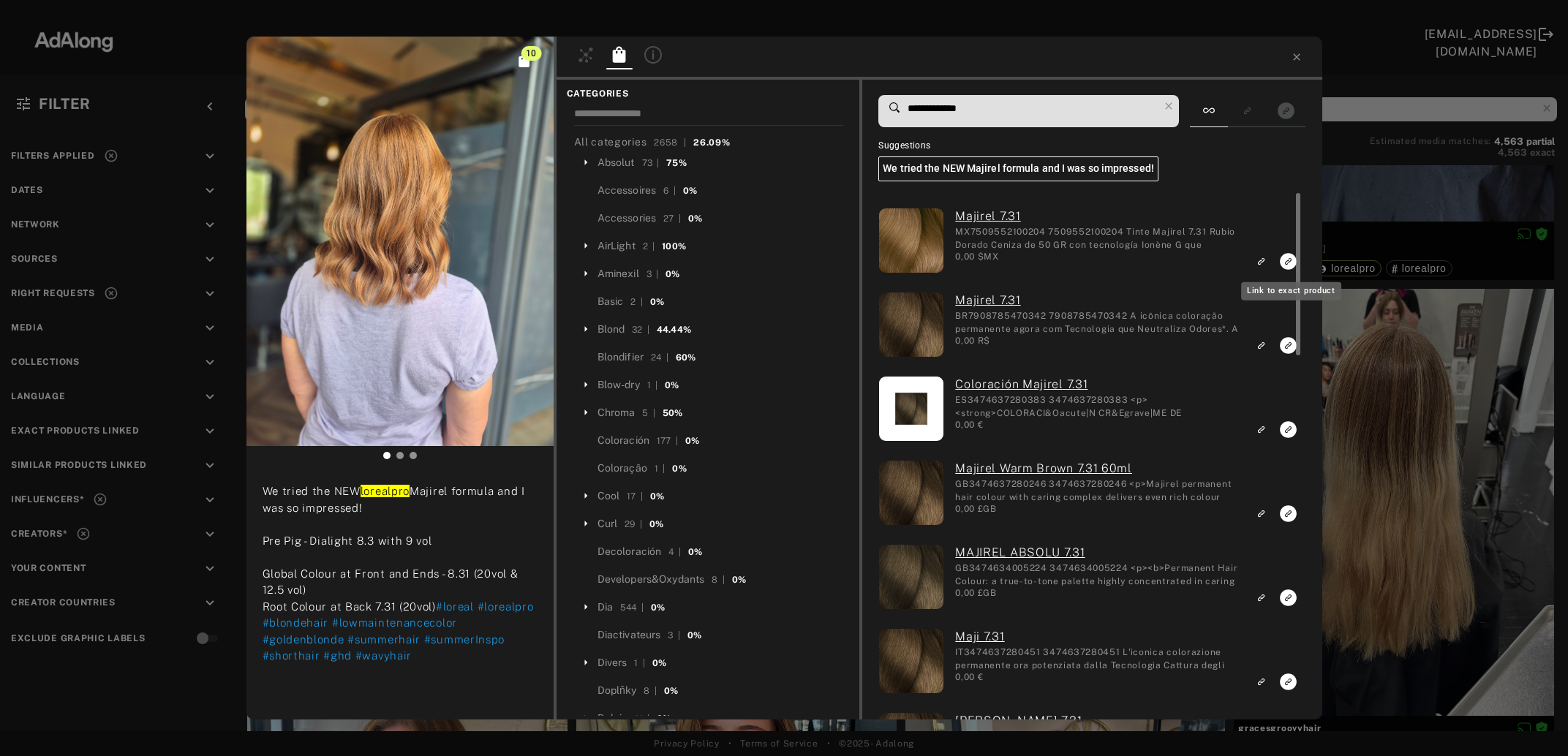
type input "**********"
click at [1286, 264] on icon "Link to exact product" at bounding box center [1289, 261] width 17 height 17
click at [1289, 342] on icon "Link to exact product" at bounding box center [1289, 345] width 17 height 17
click at [1286, 425] on icon "Link to exact product" at bounding box center [1289, 429] width 17 height 17
click at [1287, 514] on icon "Link to exact product" at bounding box center [1289, 513] width 17 height 17
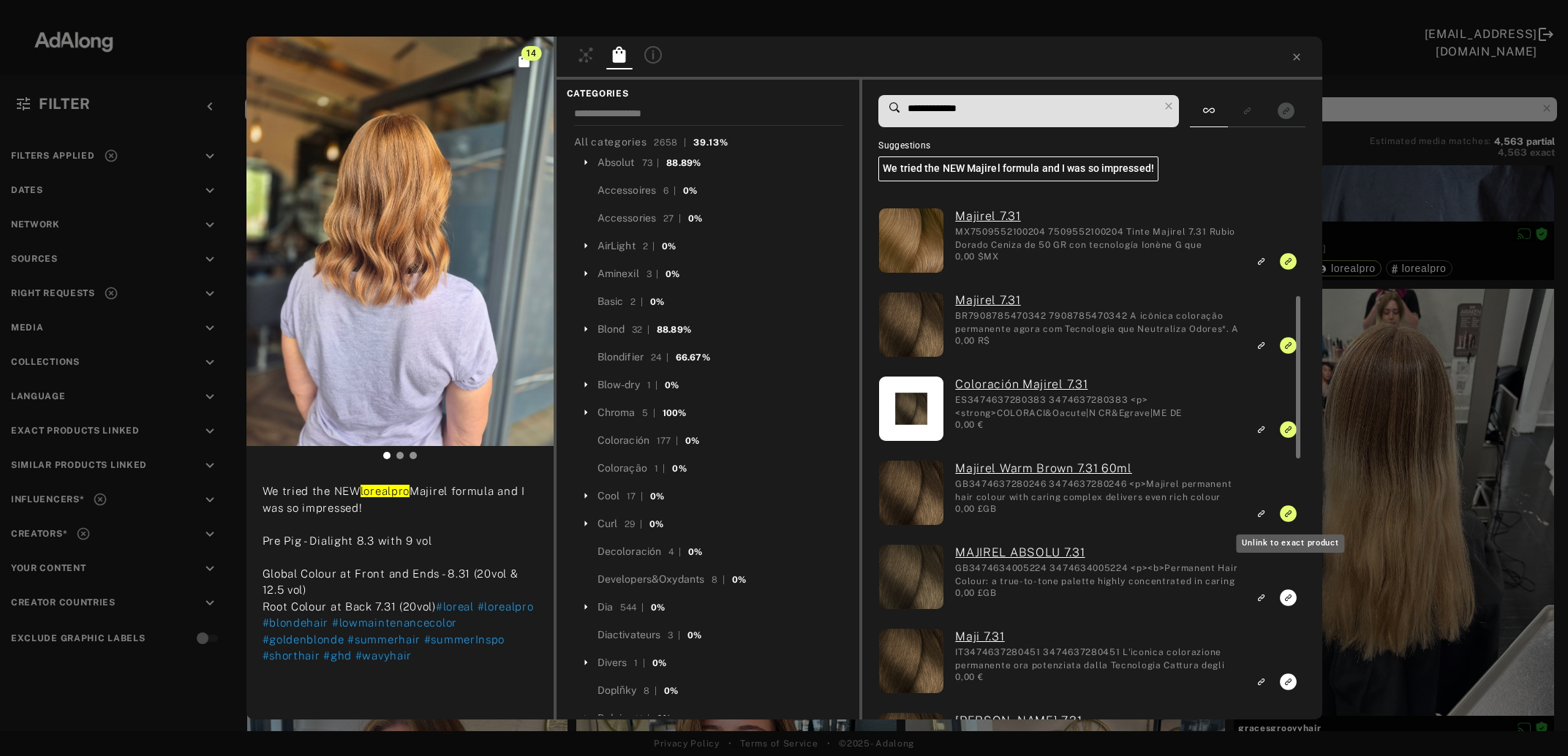
scroll to position [79, 0]
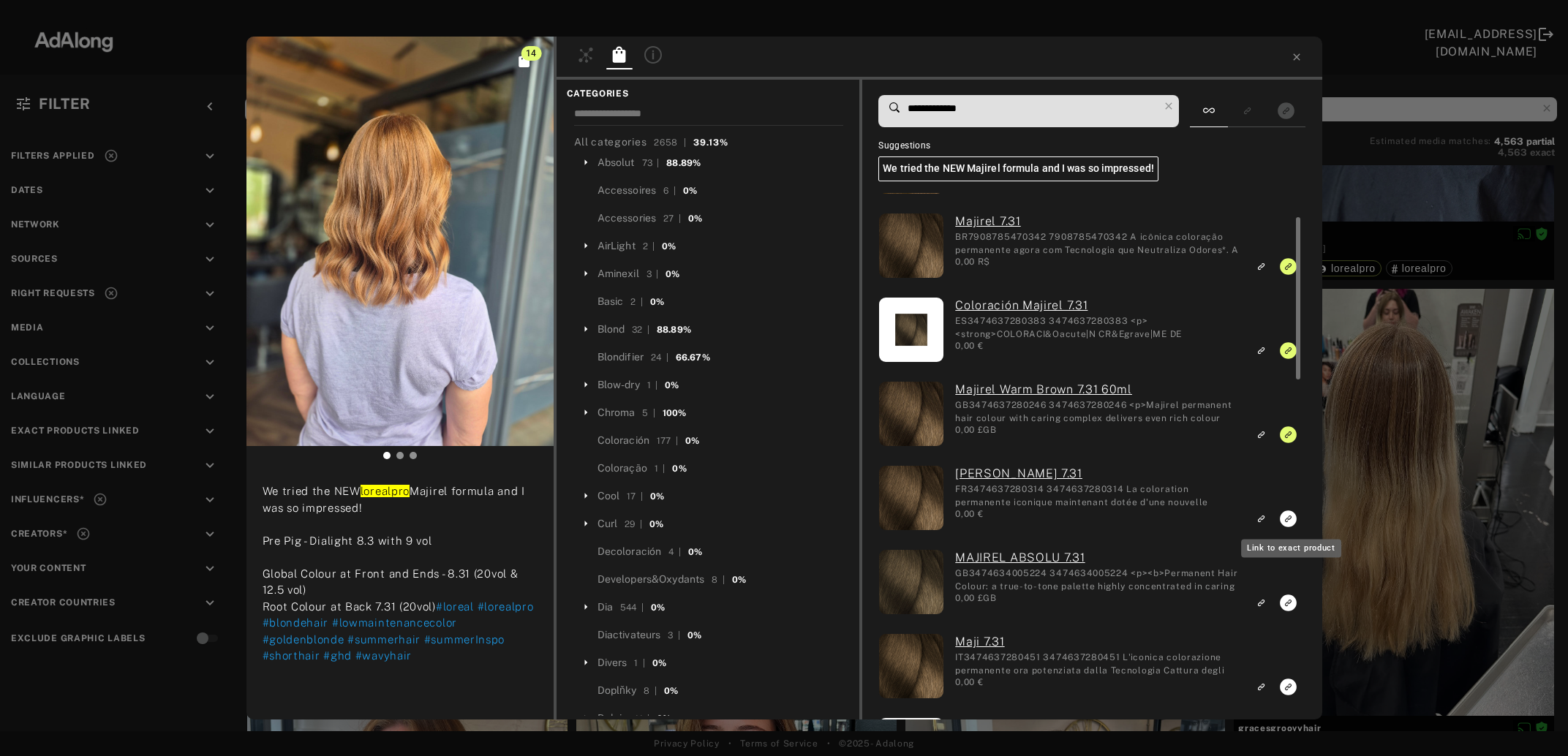
click at [1286, 521] on icon "Link to exact product" at bounding box center [1289, 518] width 17 height 17
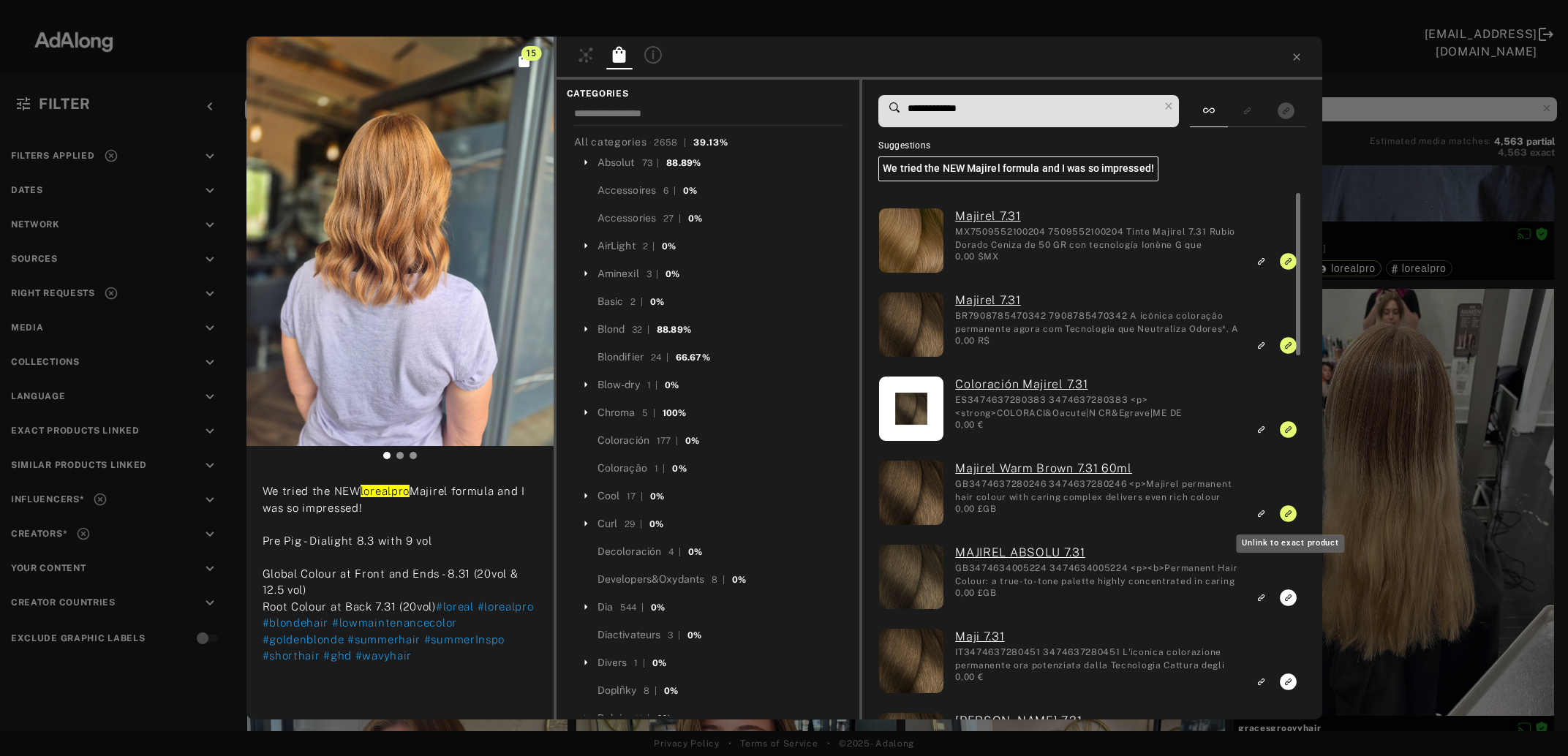
scroll to position [0, 0]
click at [1296, 60] on icon at bounding box center [1296, 57] width 12 height 12
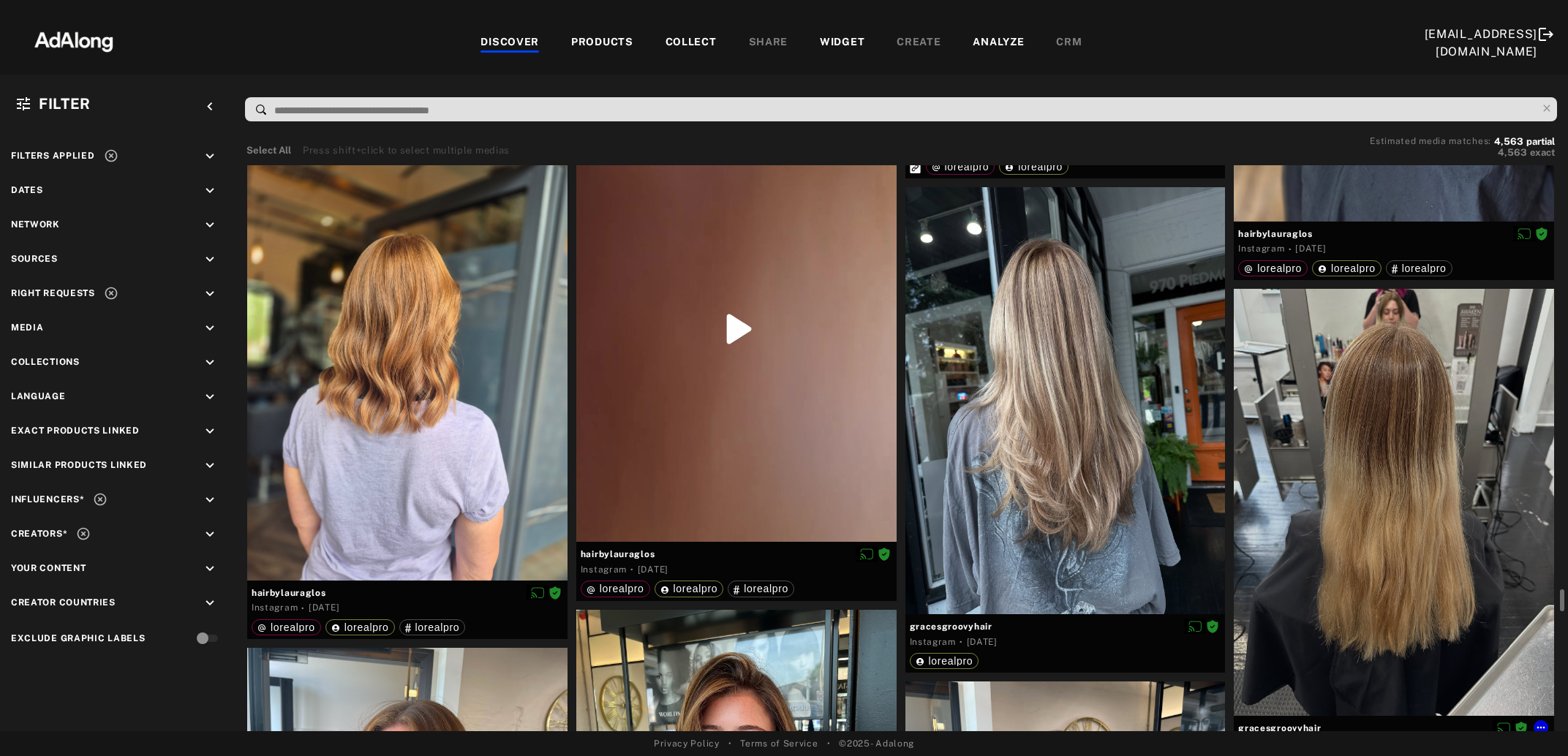
scroll to position [9502, 0]
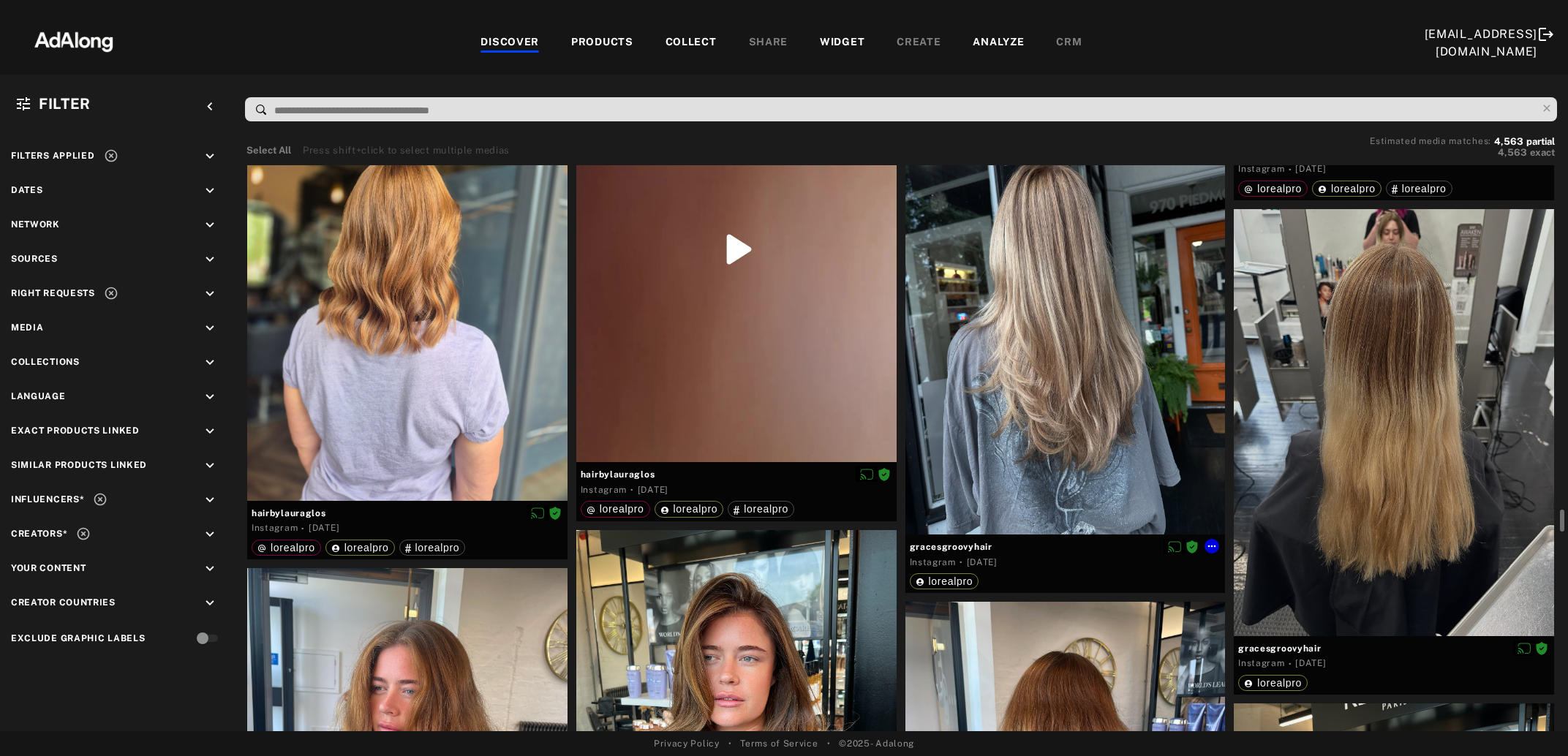
click at [1018, 378] on div at bounding box center [1065, 321] width 320 height 427
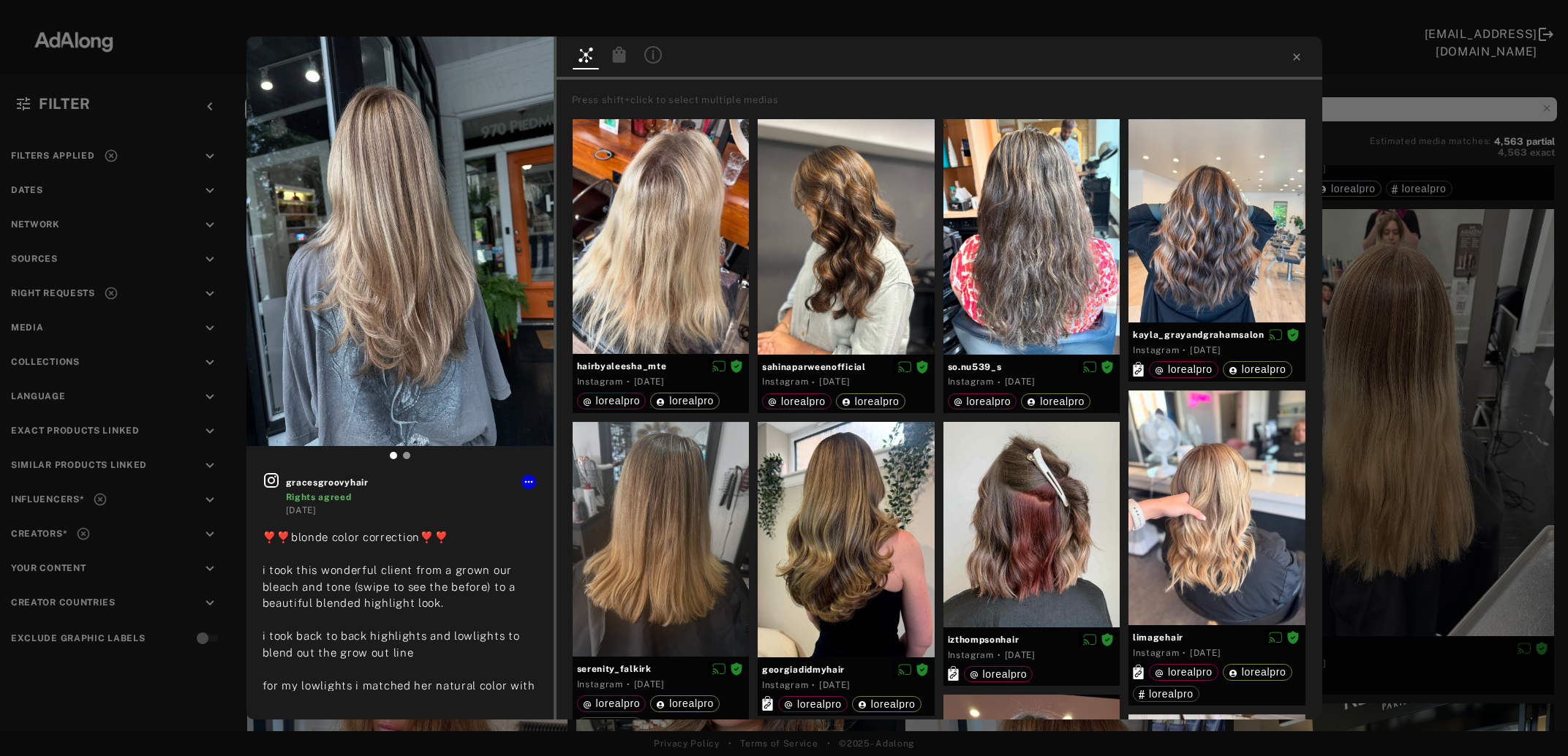
click at [617, 55] on icon at bounding box center [619, 54] width 13 height 16
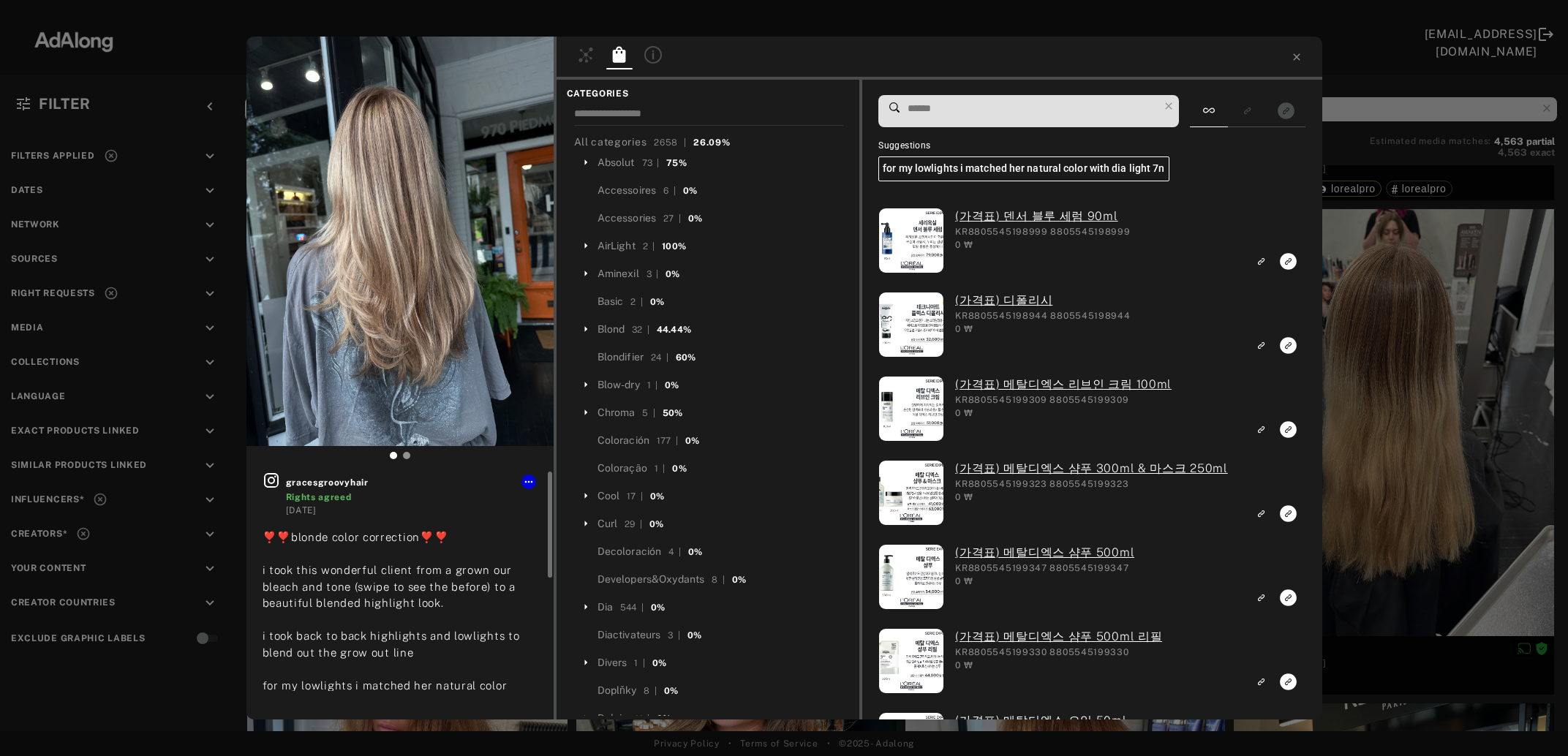
scroll to position [79, 0]
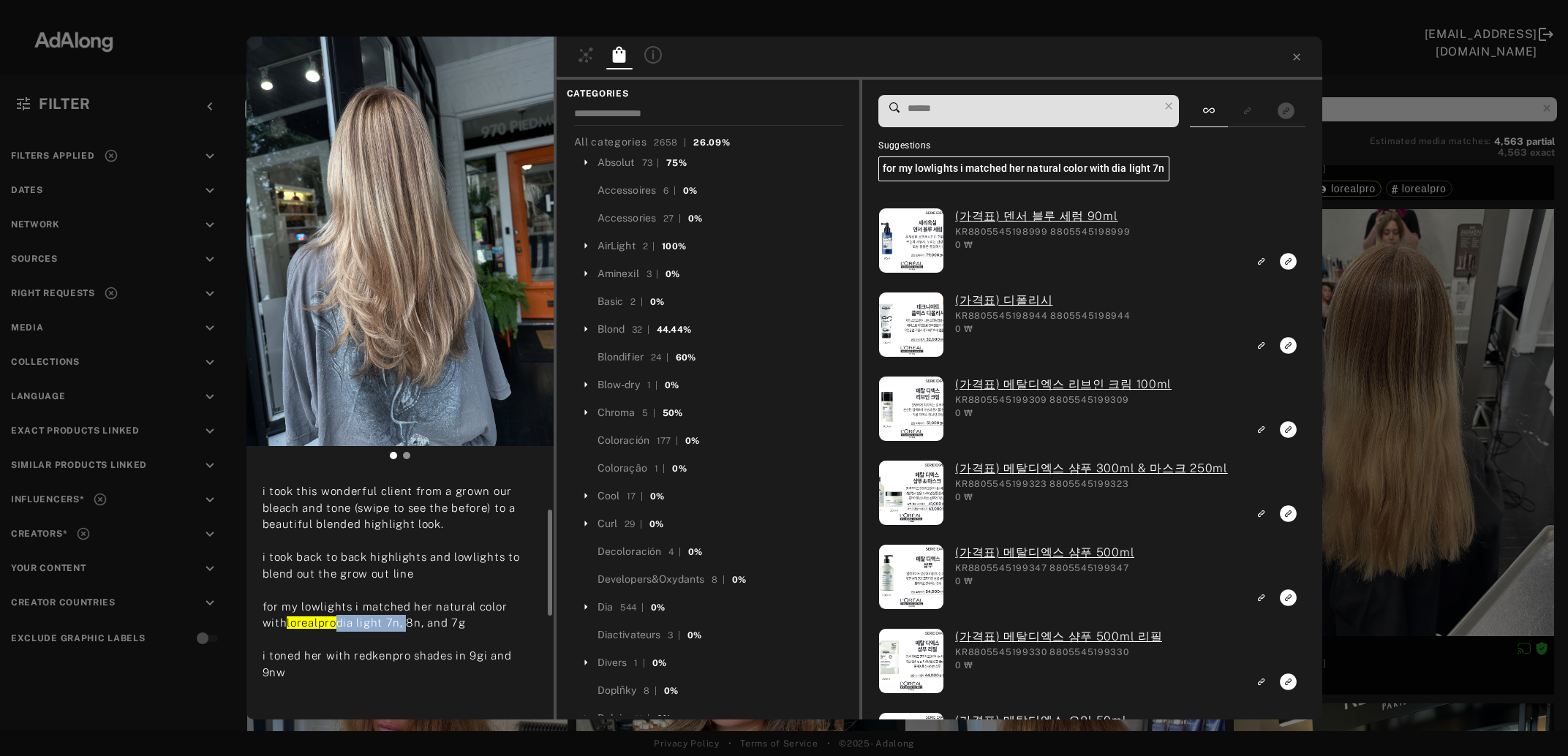
drag, startPoint x: 313, startPoint y: 624, endPoint x: 375, endPoint y: 631, distance: 62.4
click at [375, 631] on div "❣️❣️blonde color correction❣️❣️ i took this wonderful client from a grown our b…" at bounding box center [400, 647] width 275 height 395
click at [978, 112] on input at bounding box center [1032, 108] width 253 height 20
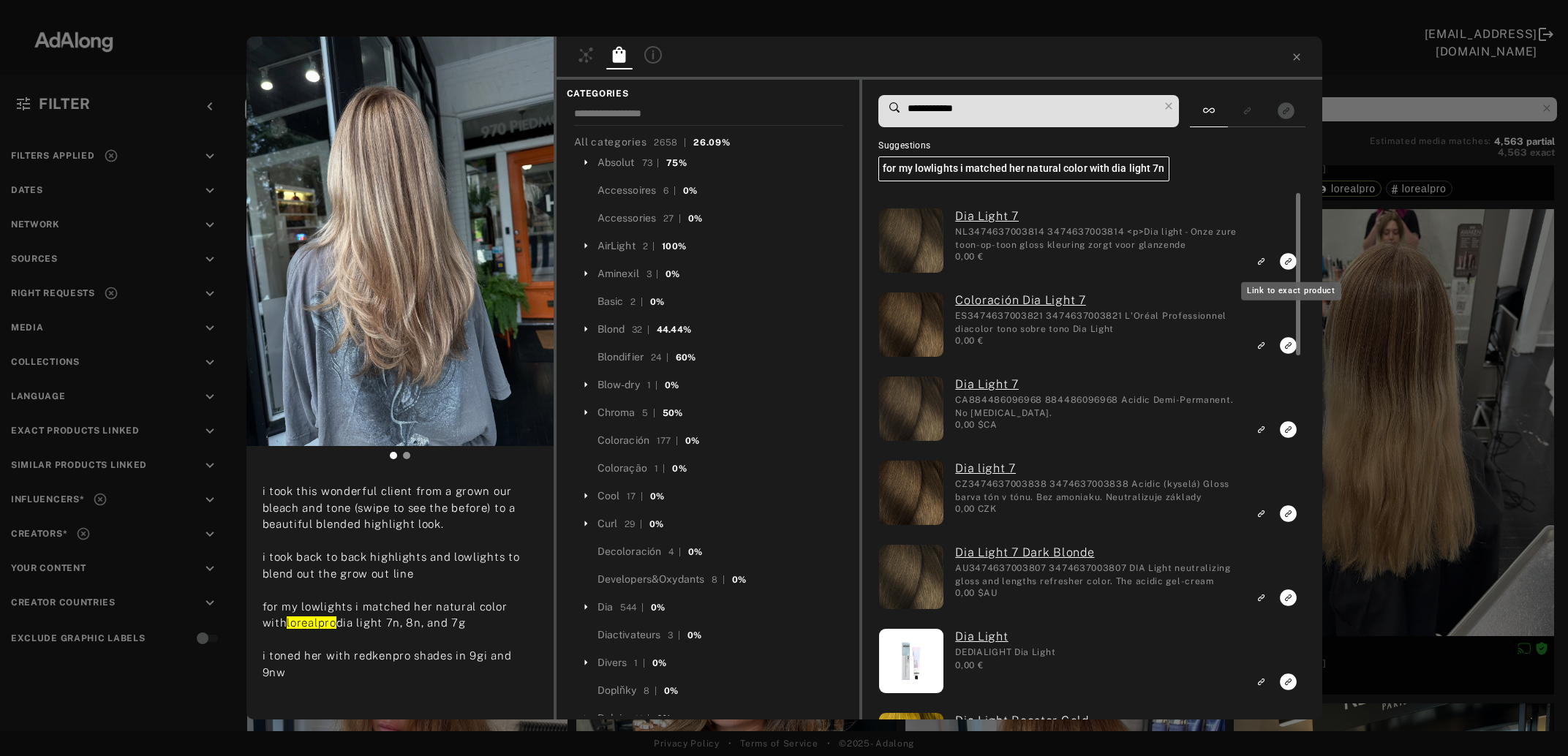
click at [1285, 264] on icon "Link to exact product" at bounding box center [1289, 261] width 17 height 17
click at [1288, 344] on icon "Link to exact product" at bounding box center [1289, 345] width 17 height 17
click at [1289, 435] on icon "Link to exact product" at bounding box center [1289, 429] width 17 height 17
click at [1286, 438] on icon "Link to exact product" at bounding box center [1289, 429] width 17 height 17
click at [1289, 597] on rect "Link to exact product" at bounding box center [1288, 597] width 18 height 18
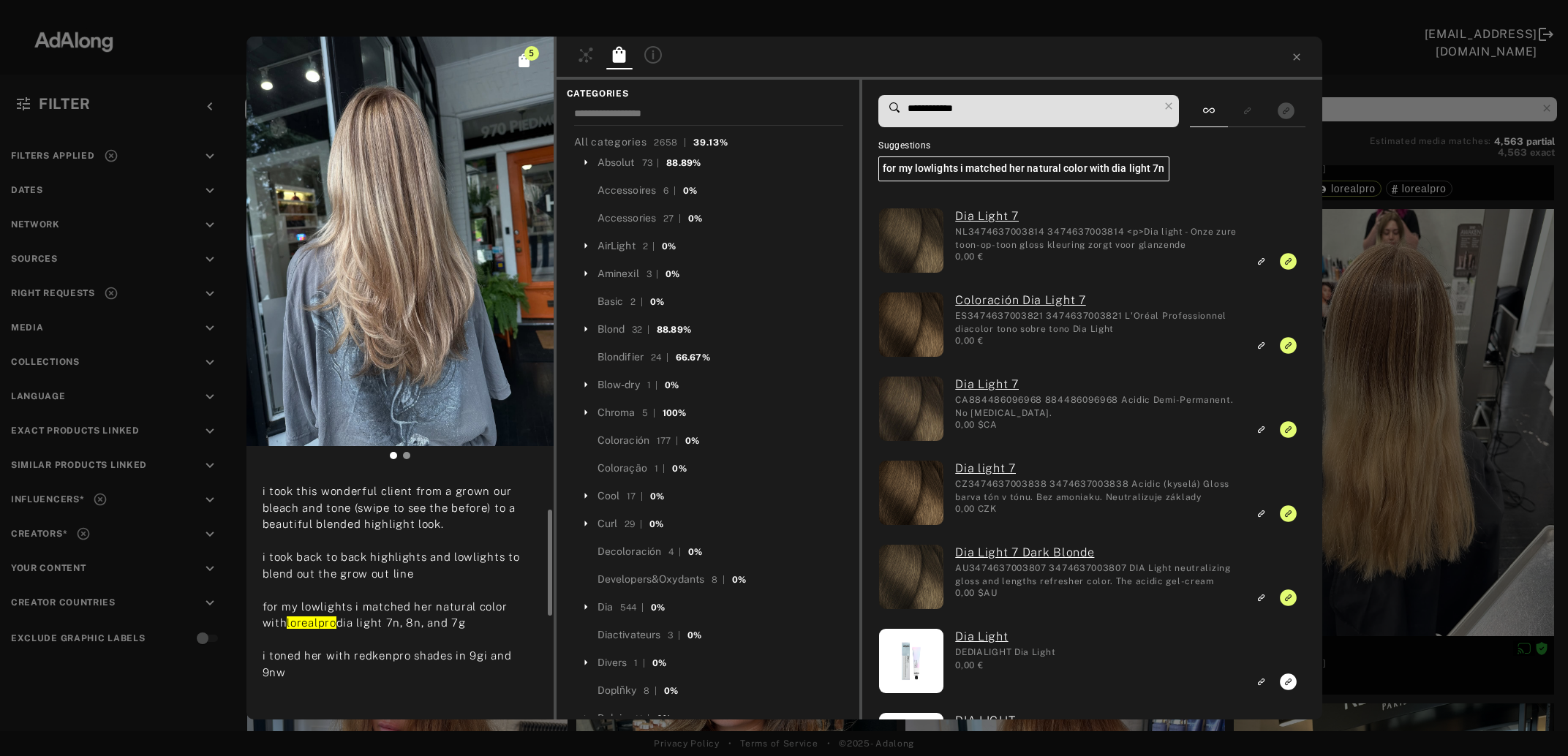
click at [957, 109] on input "**********" at bounding box center [1032, 108] width 253 height 20
click at [954, 106] on input "**********" at bounding box center [1032, 108] width 253 height 20
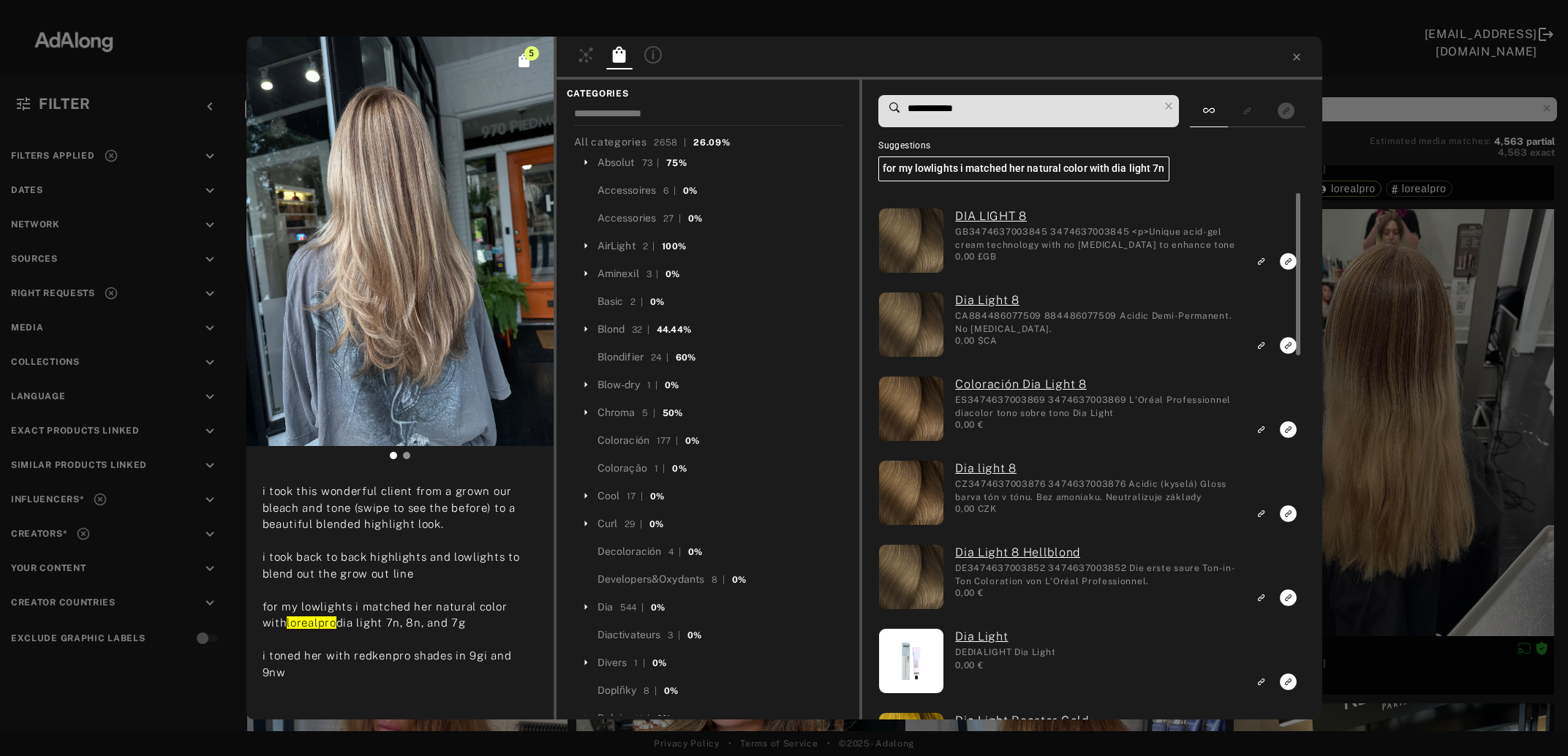
click at [1290, 261] on icon "Link to exact product" at bounding box center [1289, 261] width 17 height 17
click at [1290, 348] on icon "Link to exact product" at bounding box center [1289, 345] width 17 height 17
click at [1286, 431] on icon "Link to exact product" at bounding box center [1289, 429] width 17 height 17
click at [1288, 512] on icon "Link to exact product" at bounding box center [1289, 513] width 17 height 17
click at [1289, 596] on icon "Link to exact product" at bounding box center [1289, 597] width 17 height 17
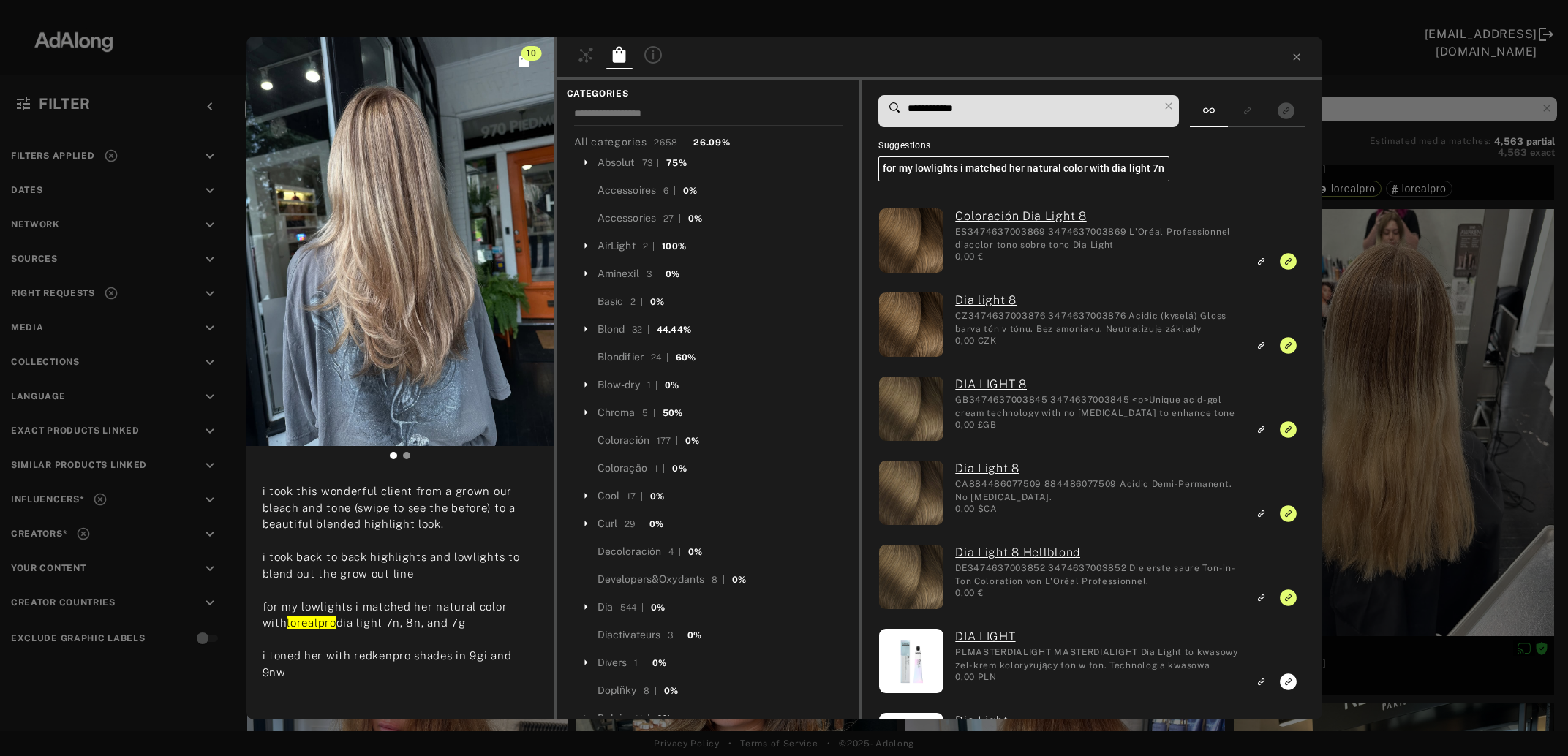
click at [956, 110] on input "**********" at bounding box center [1032, 108] width 253 height 20
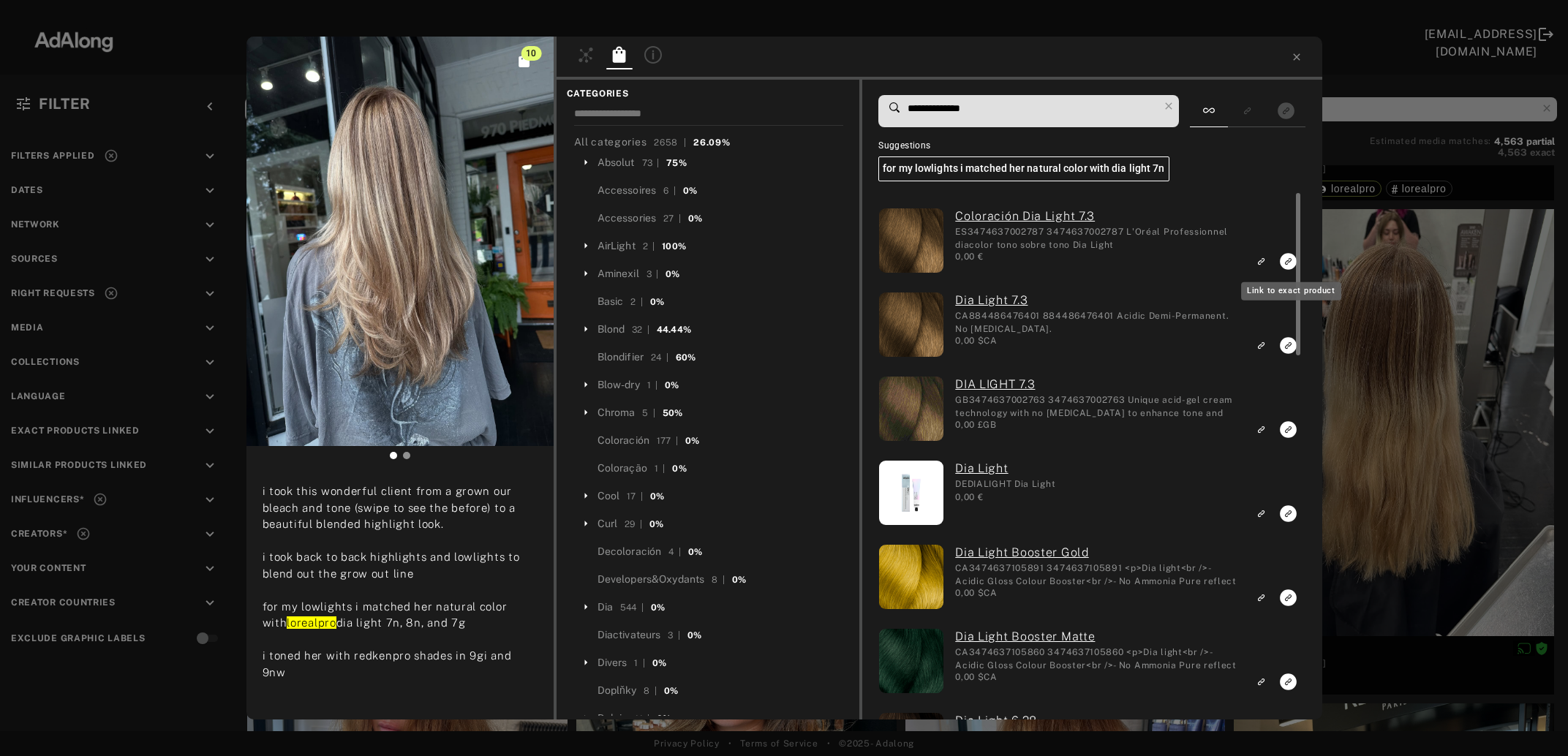
type input "**********"
click at [1286, 260] on icon "Link to exact product" at bounding box center [1289, 261] width 17 height 17
click at [1286, 348] on icon "Link to exact product" at bounding box center [1289, 345] width 17 height 17
click at [1285, 354] on icon "Link to exact product" at bounding box center [1289, 345] width 17 height 17
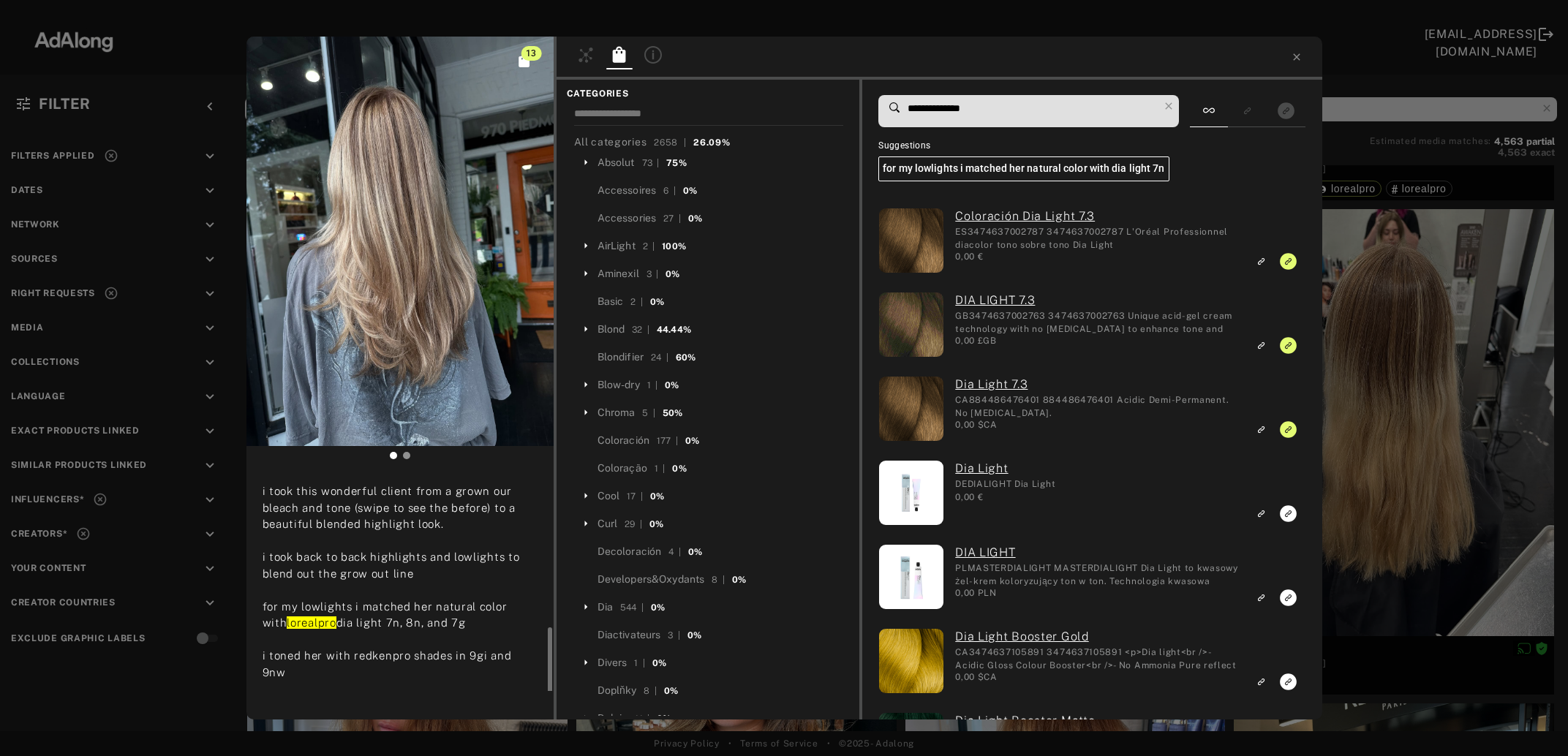
scroll to position [158, 0]
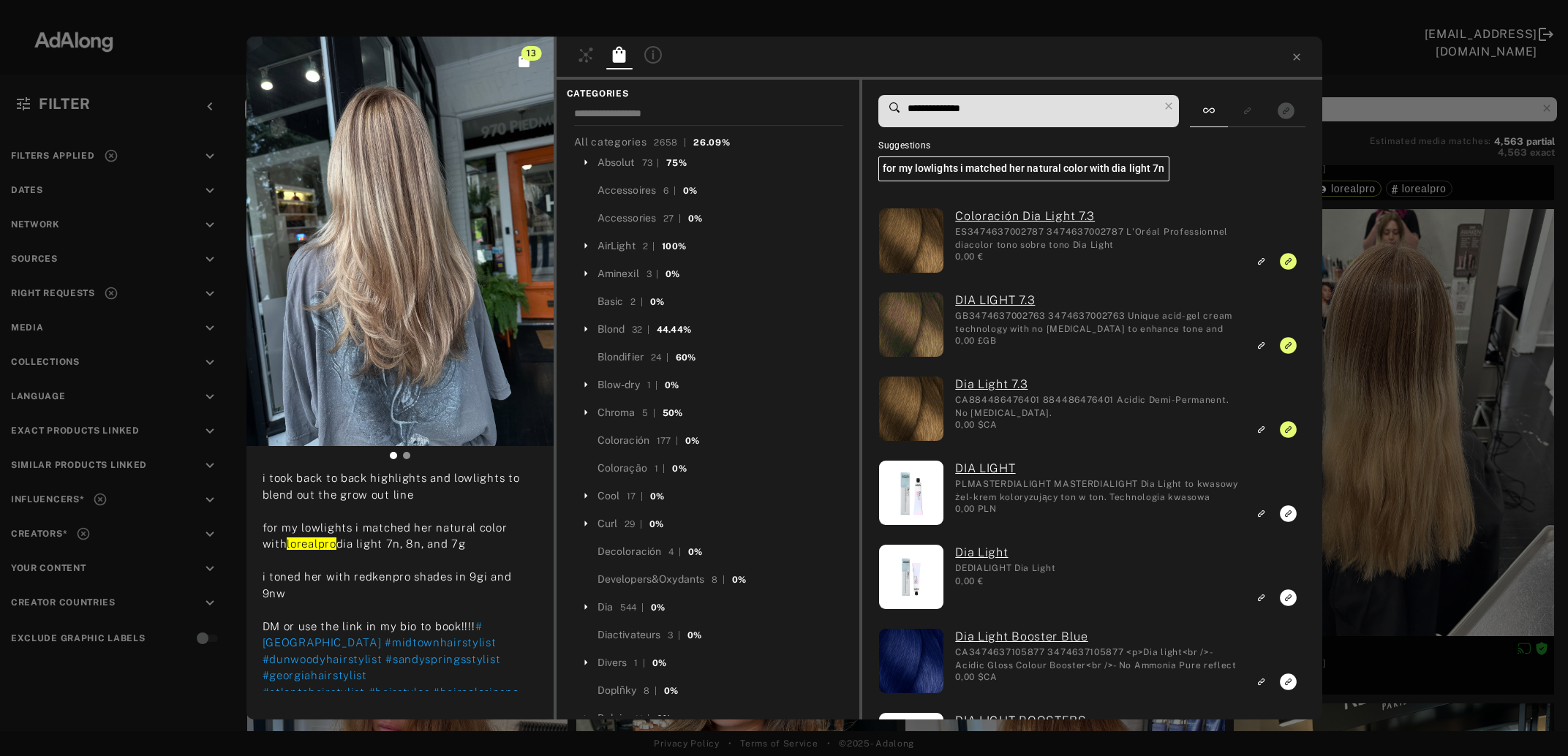
click at [1406, 411] on div "13 gracesgroovyhair Rights agreed 7 days ago ❣️❣️blonde color correction❣️❣️ i …" at bounding box center [784, 378] width 1568 height 756
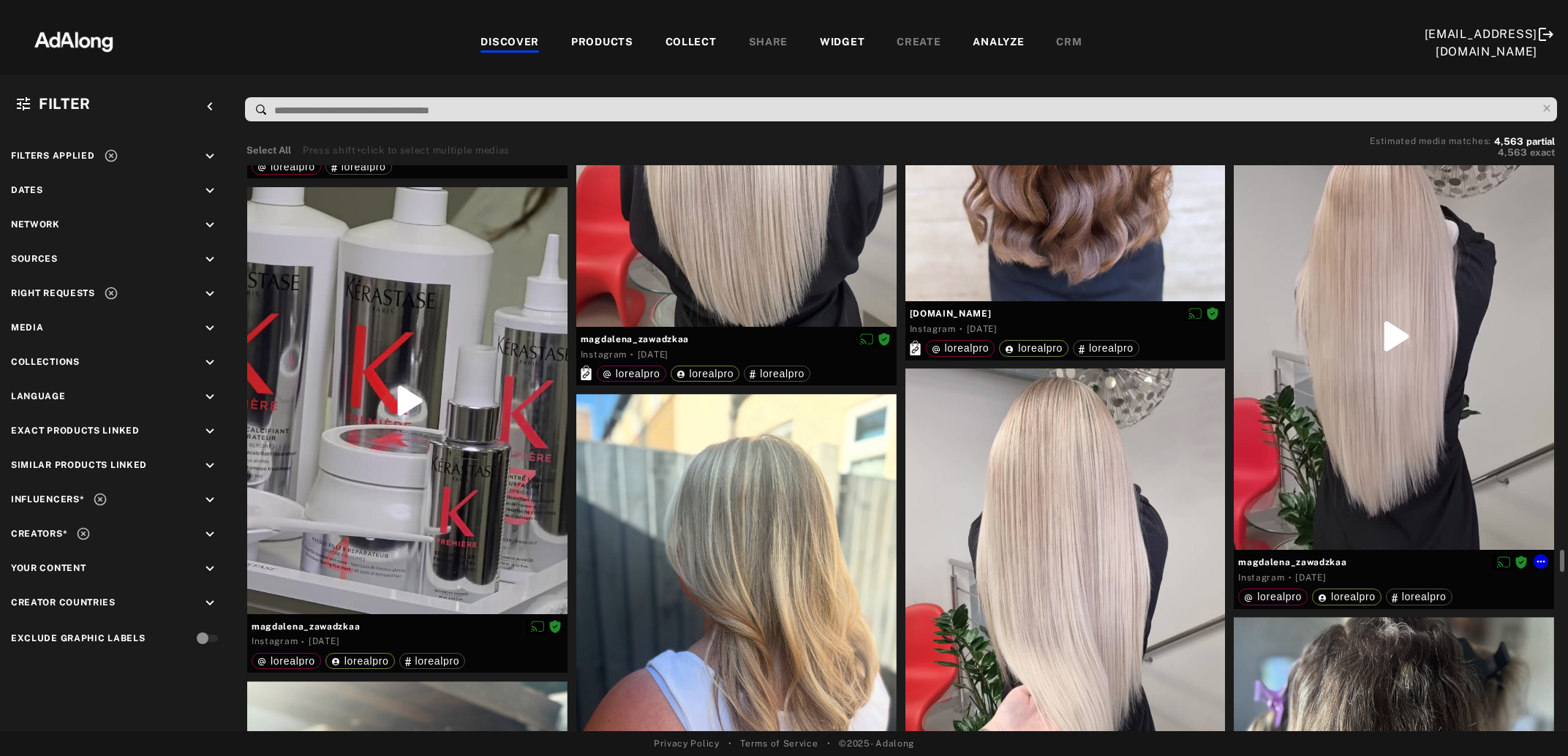
scroll to position [15041, 0]
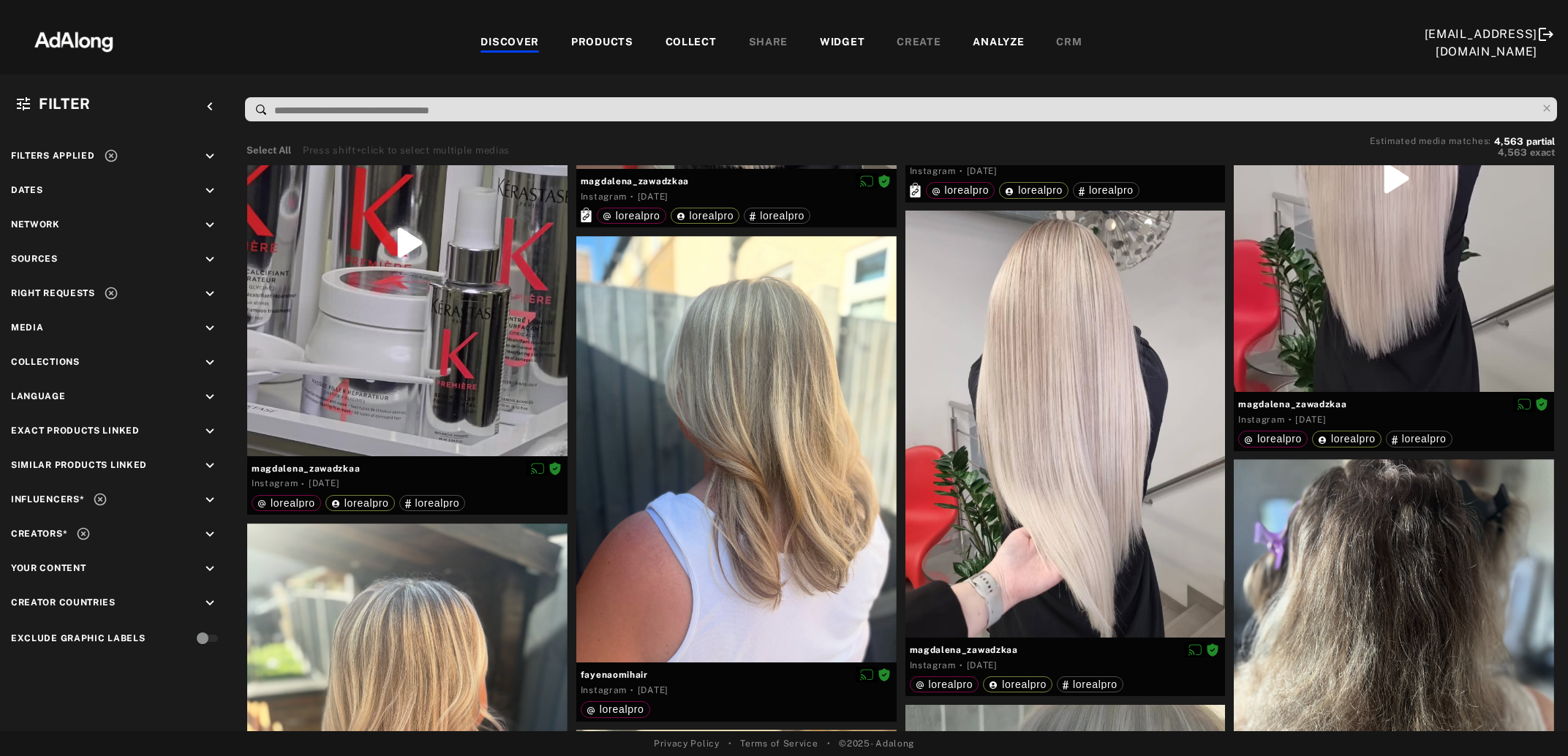
click at [686, 42] on div "COLLECT" at bounding box center [691, 43] width 51 height 17
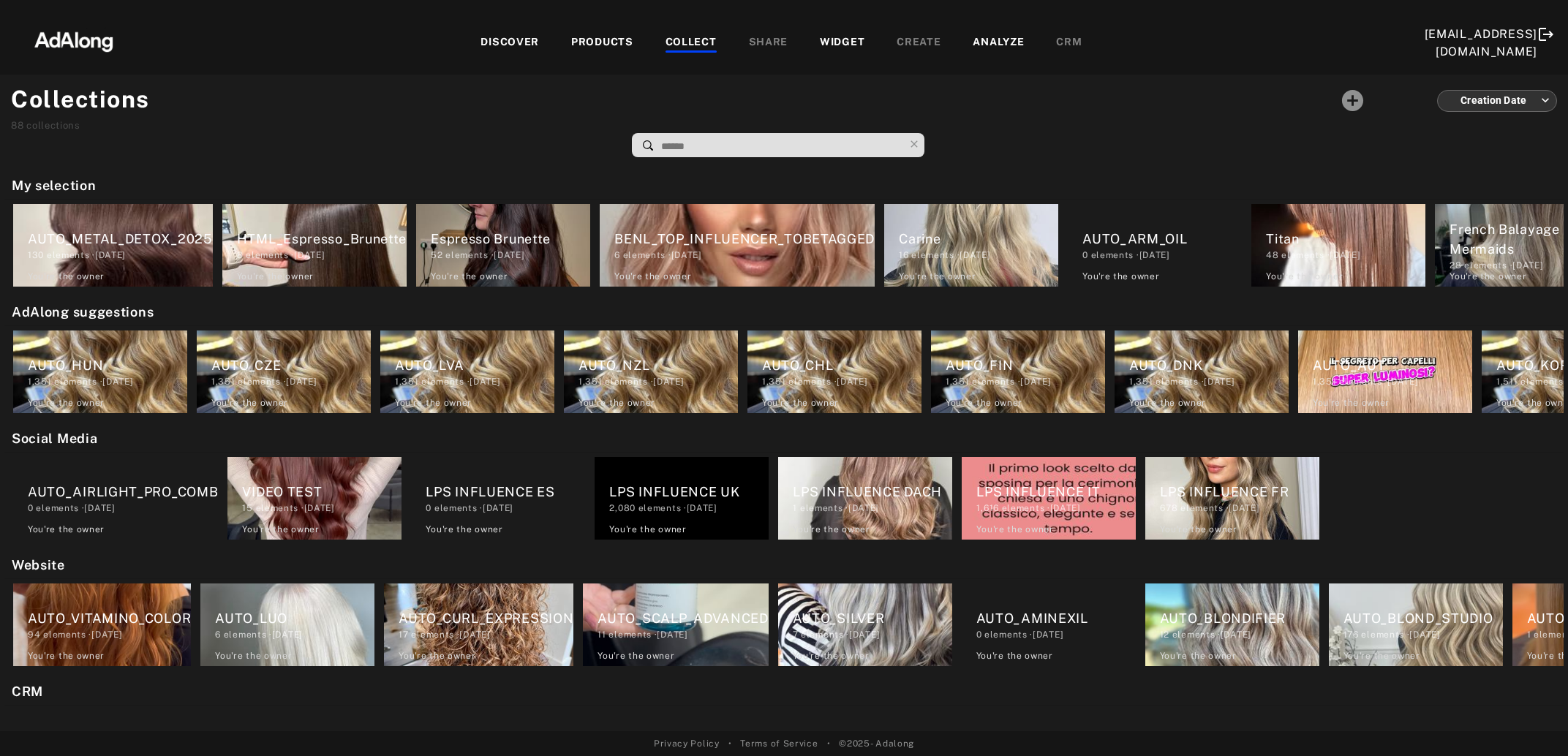
click at [671, 149] on input at bounding box center [782, 146] width 244 height 20
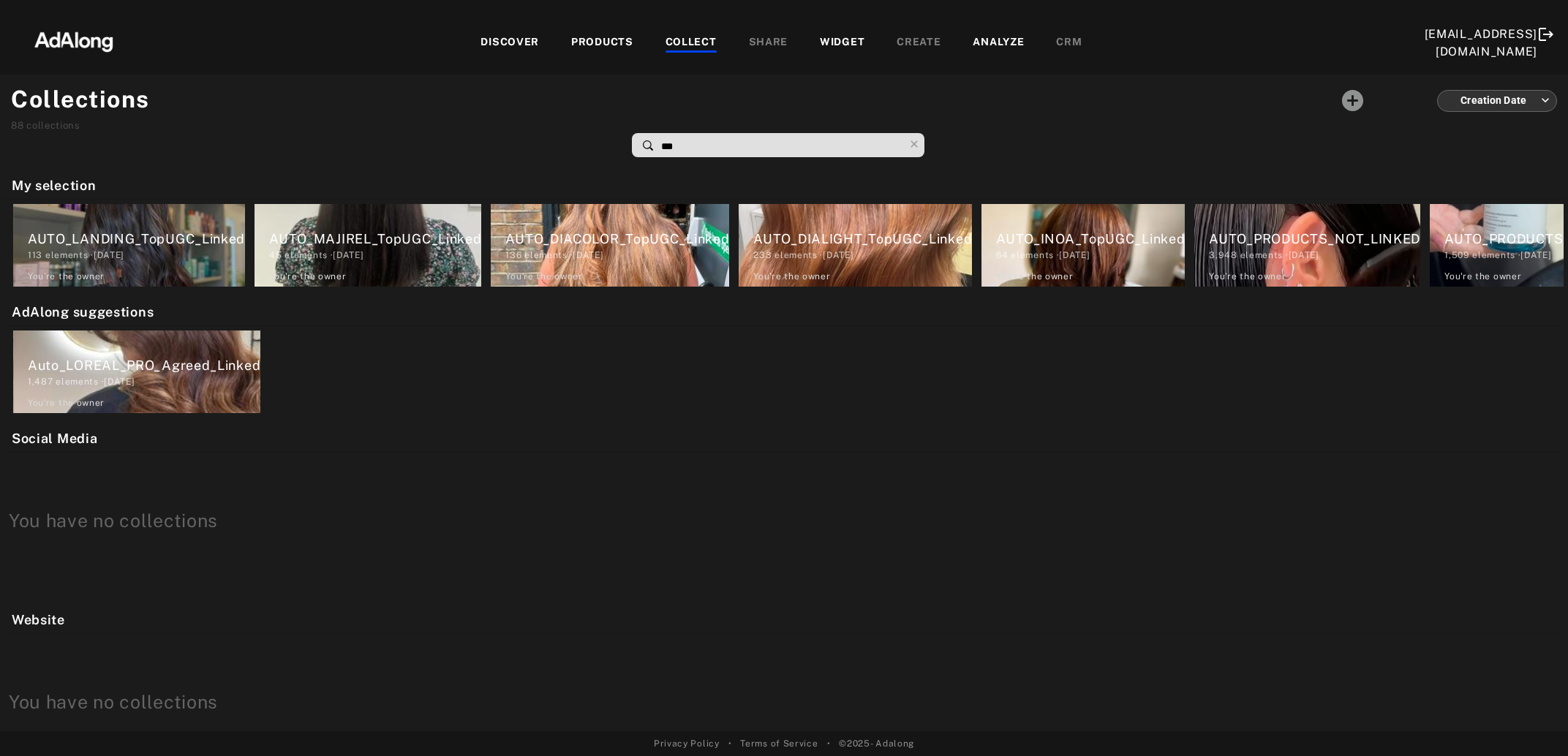
type input "***"
click at [486, 44] on div "DISCOVER" at bounding box center [509, 43] width 58 height 17
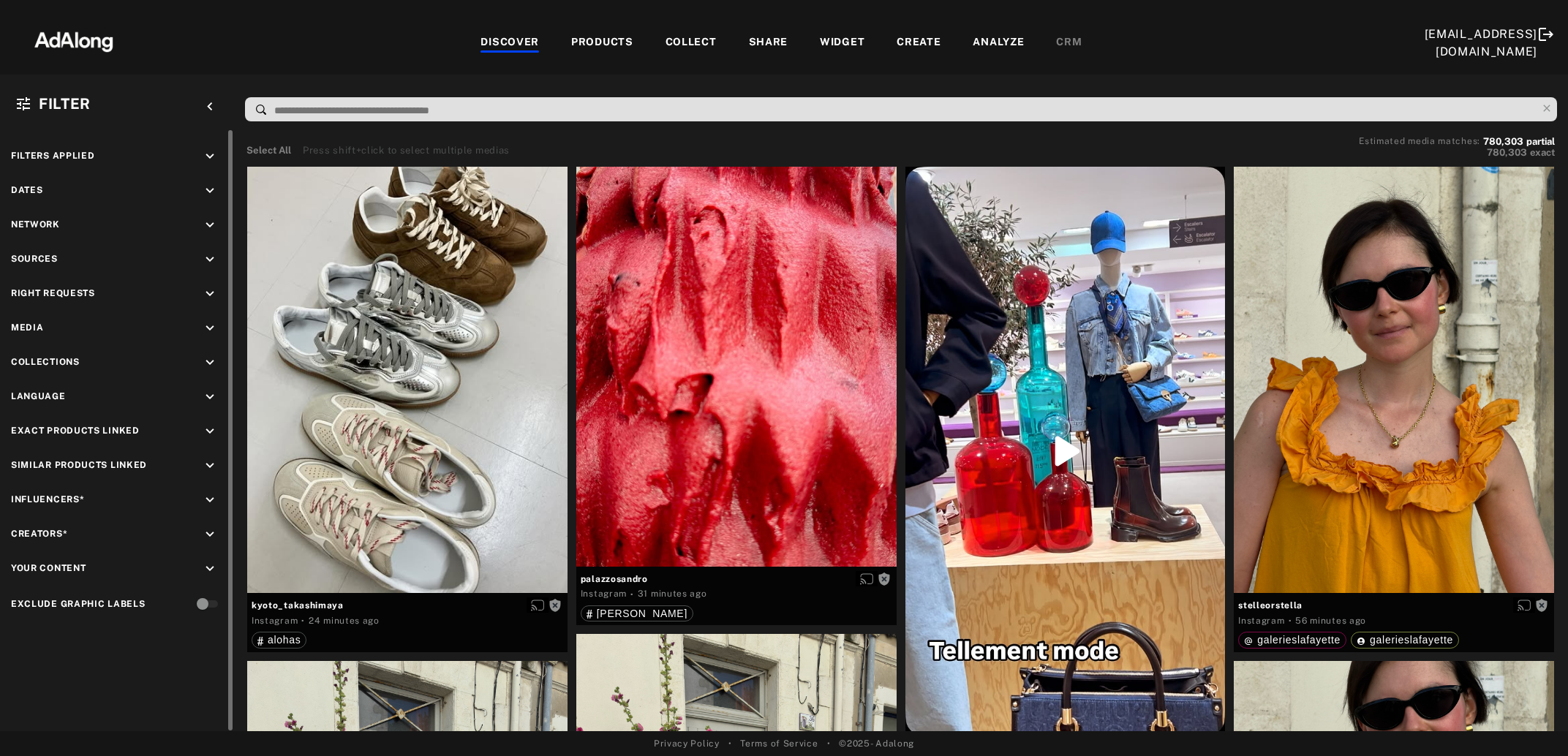
click at [216, 286] on icon "keyboard_arrow_down" at bounding box center [209, 293] width 16 height 16
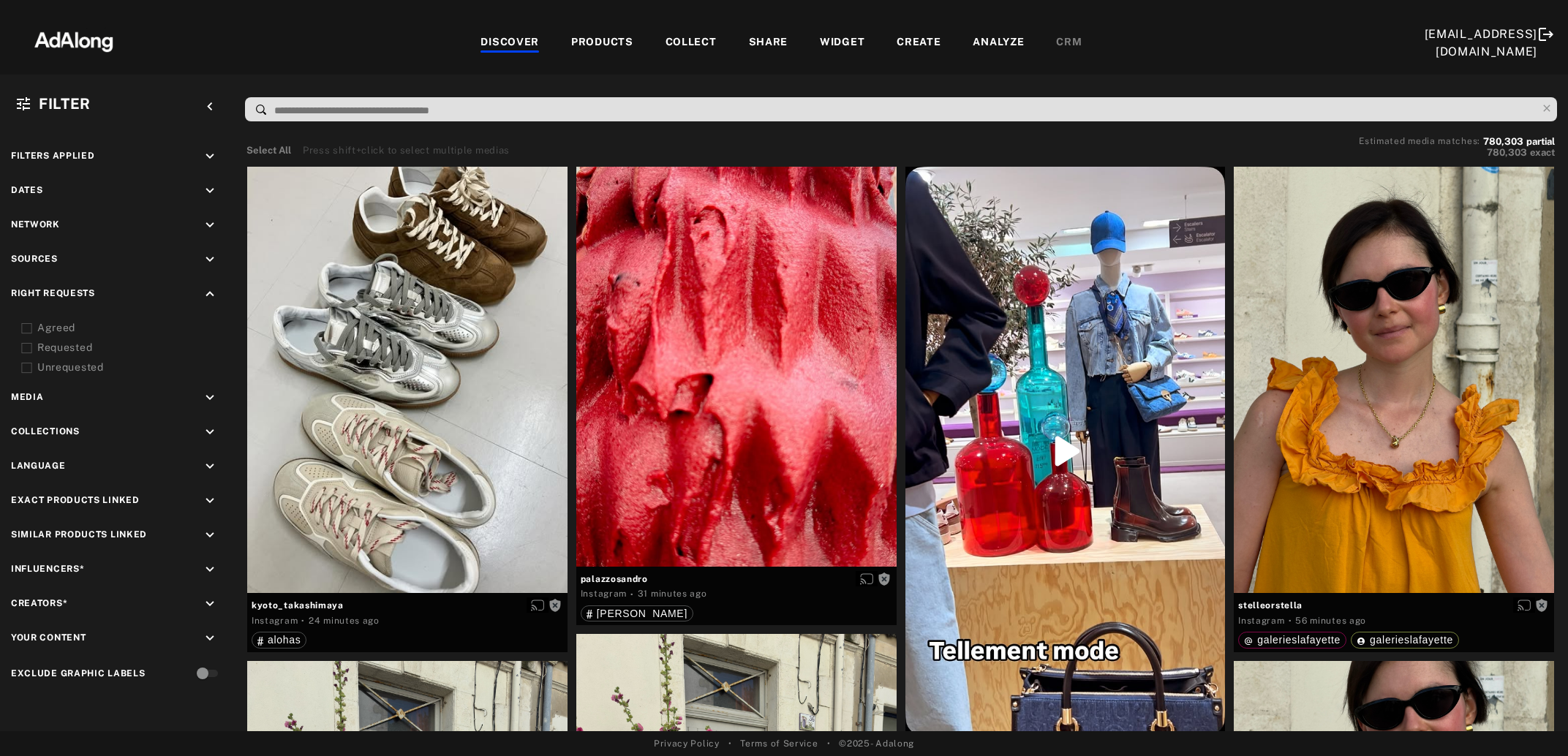
click at [28, 328] on icon at bounding box center [27, 329] width 11 height 11
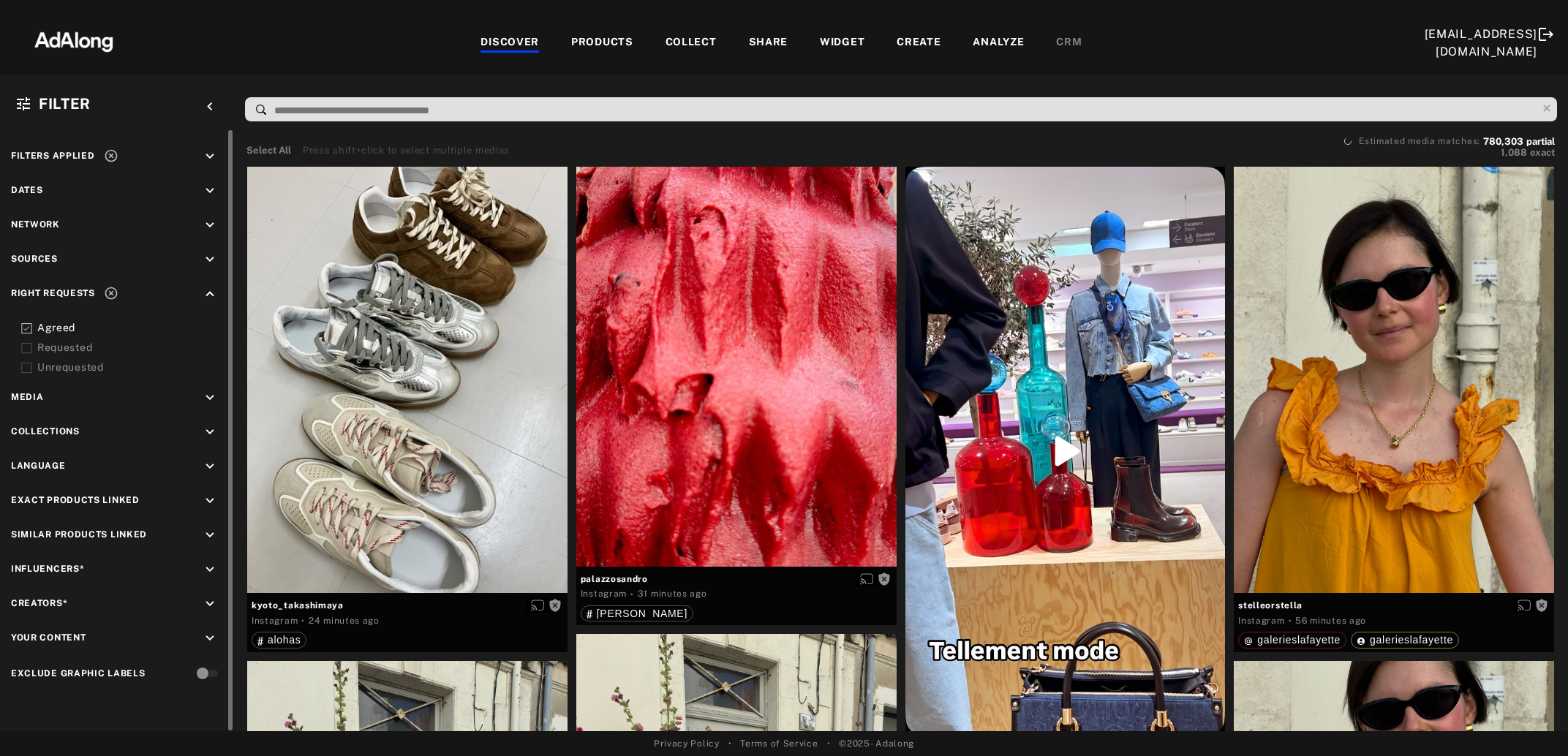
click at [23, 350] on icon at bounding box center [27, 348] width 11 height 11
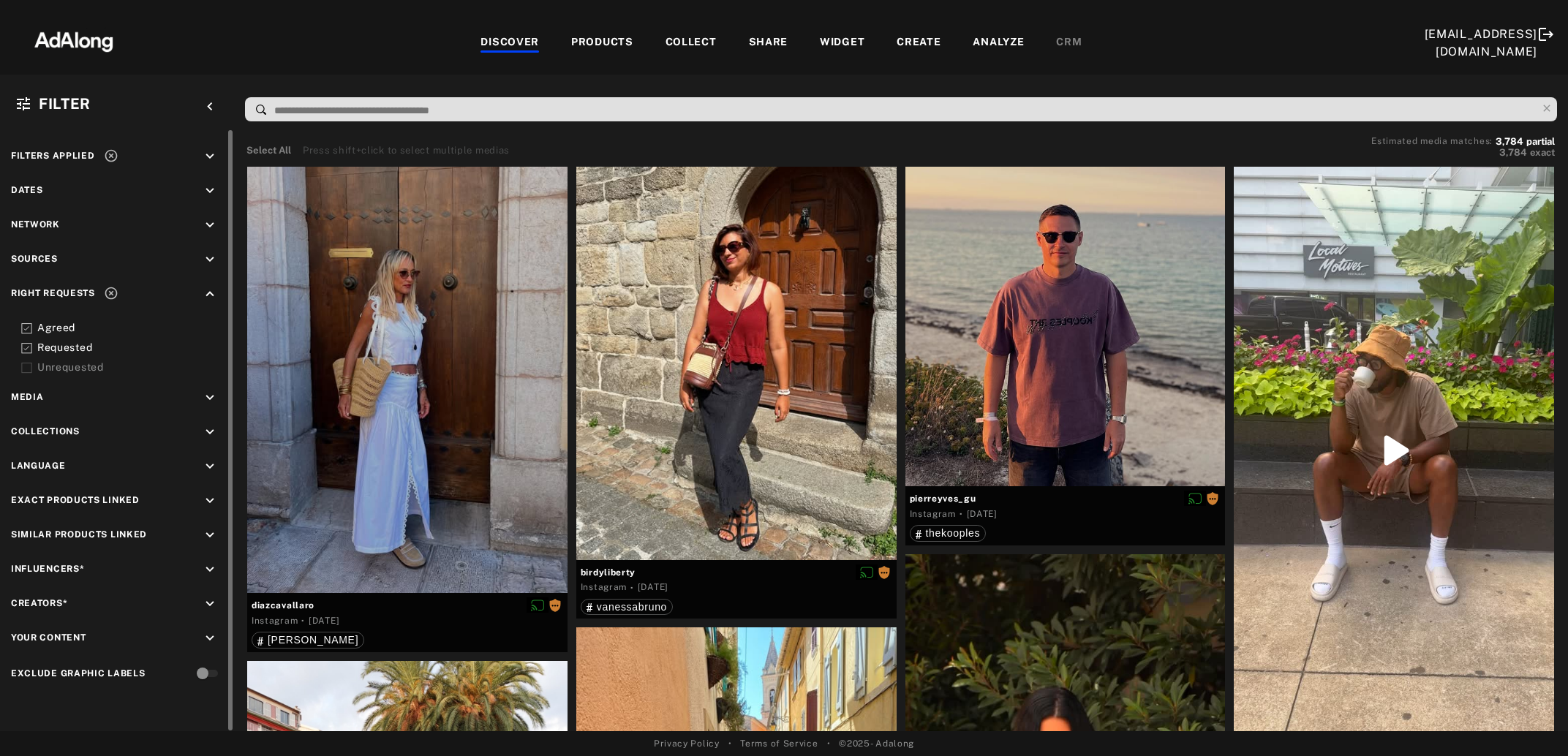
click at [24, 348] on icon at bounding box center [27, 348] width 11 height 11
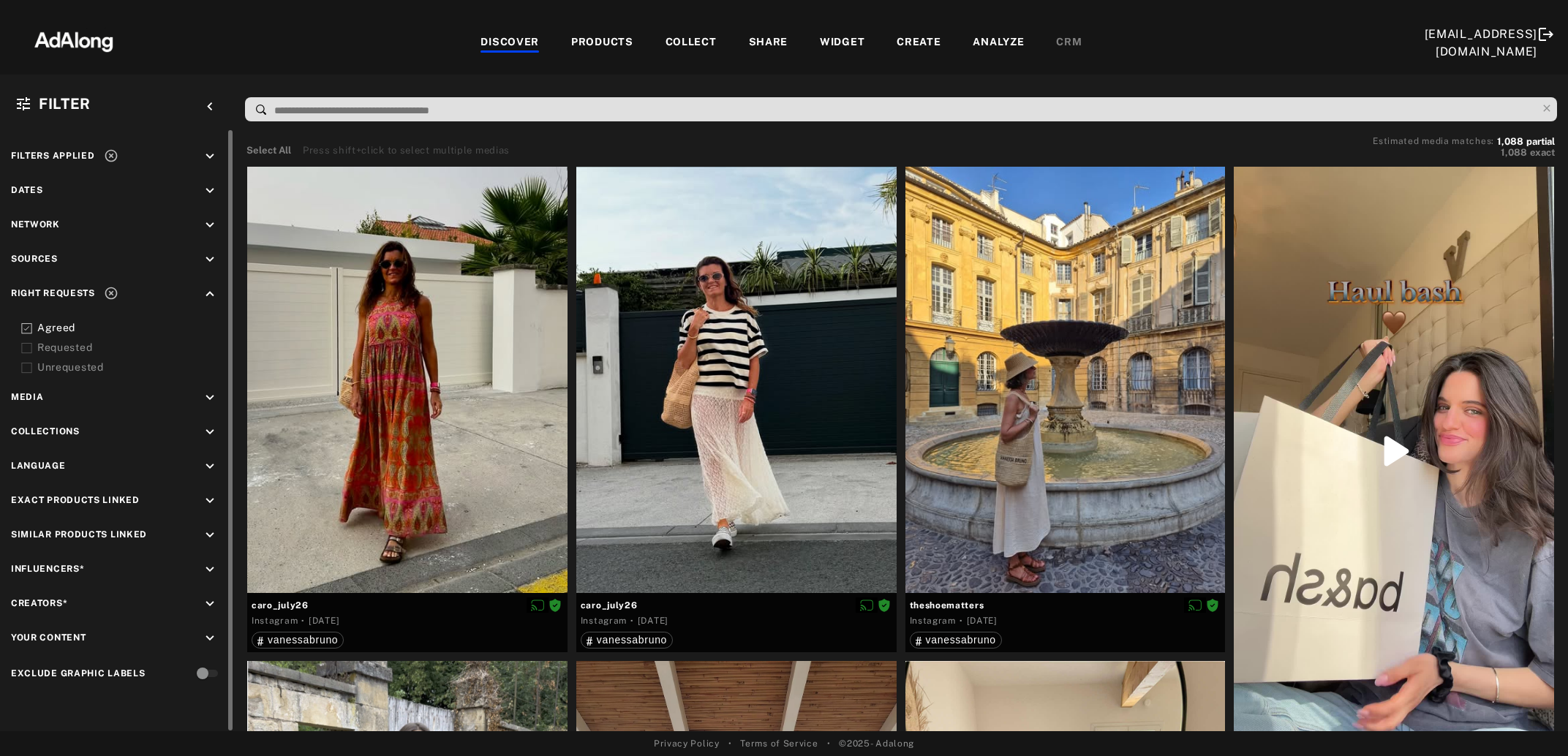
click at [24, 348] on icon at bounding box center [27, 348] width 11 height 11
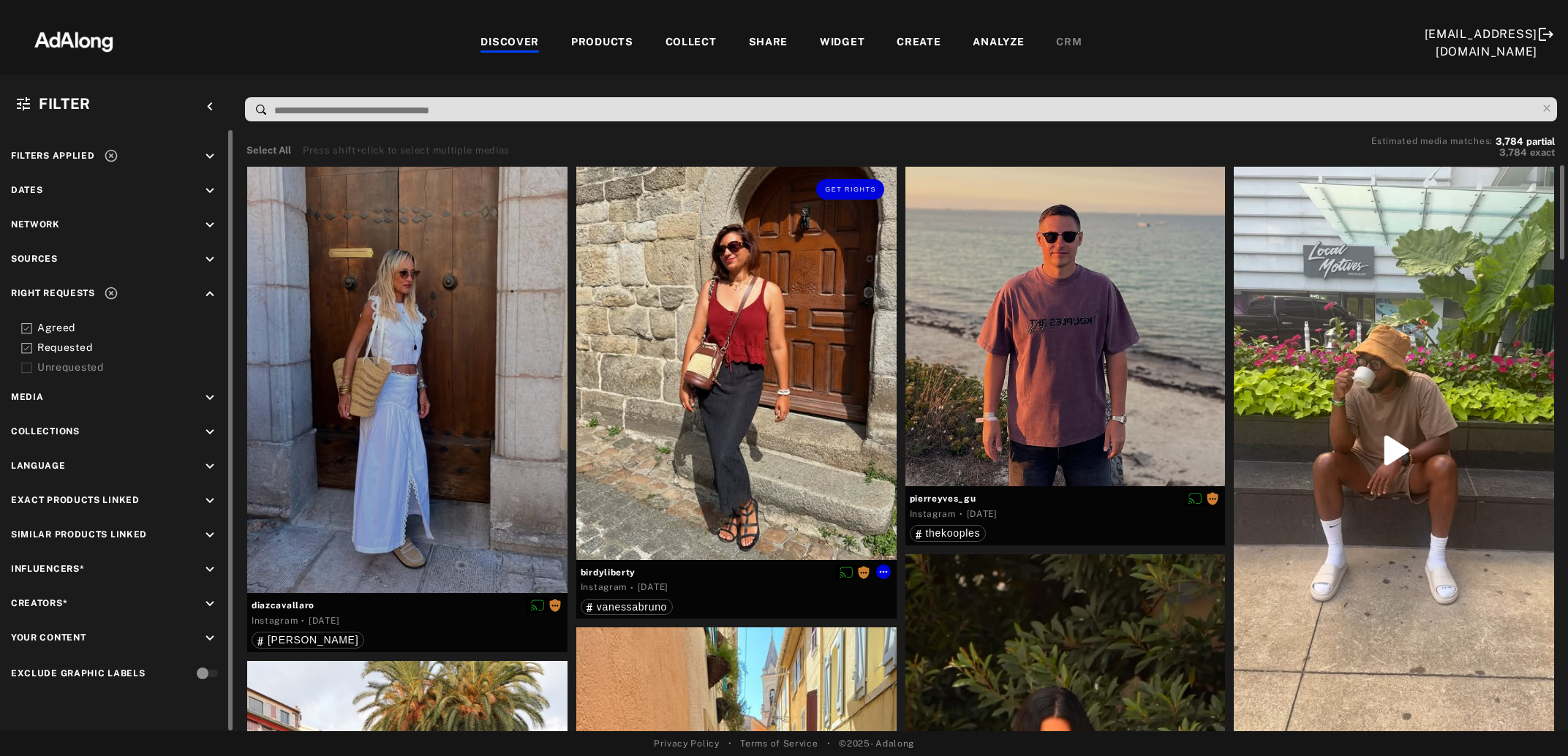
click at [645, 348] on div "Get rights" at bounding box center [736, 363] width 320 height 393
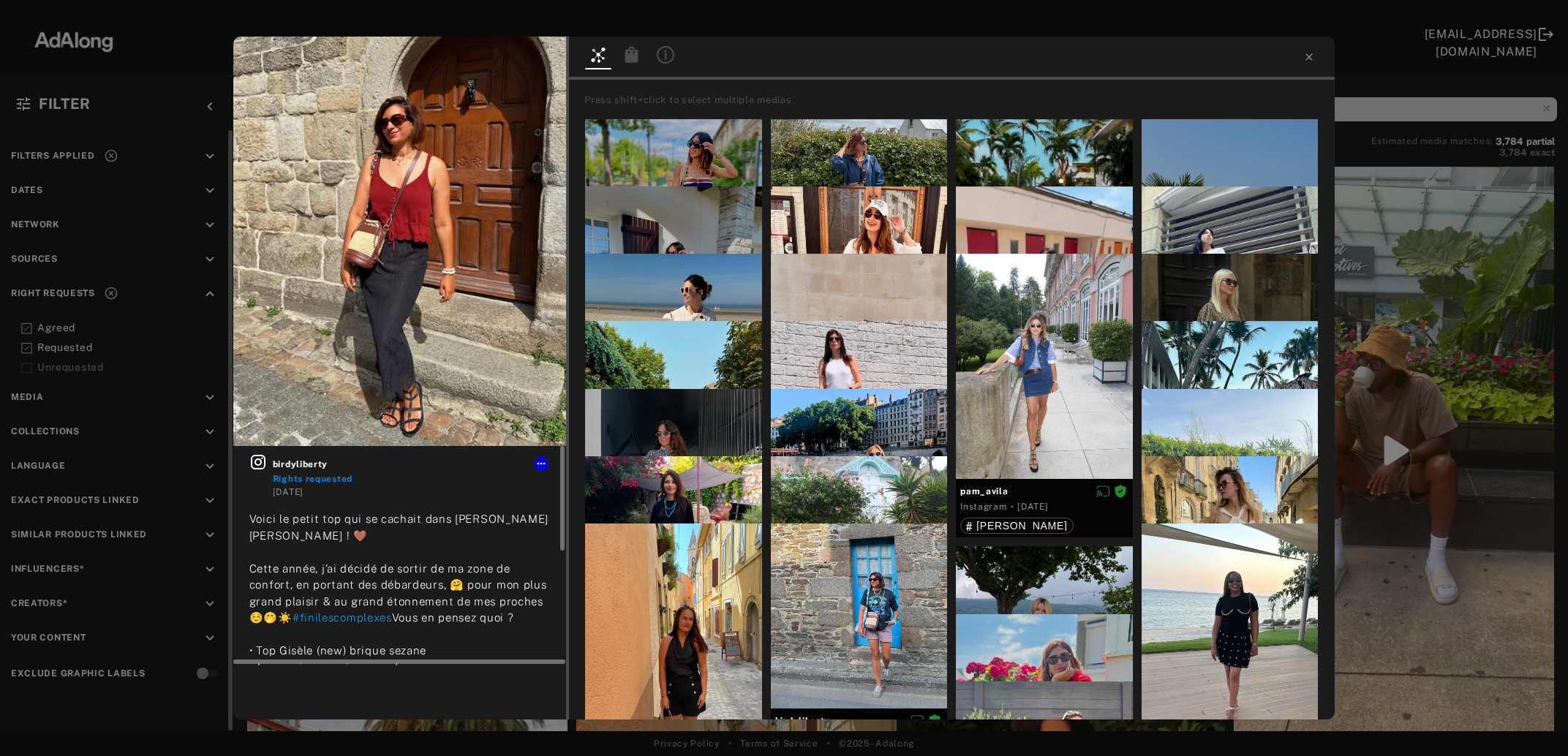
click at [260, 460] on icon at bounding box center [258, 462] width 15 height 15
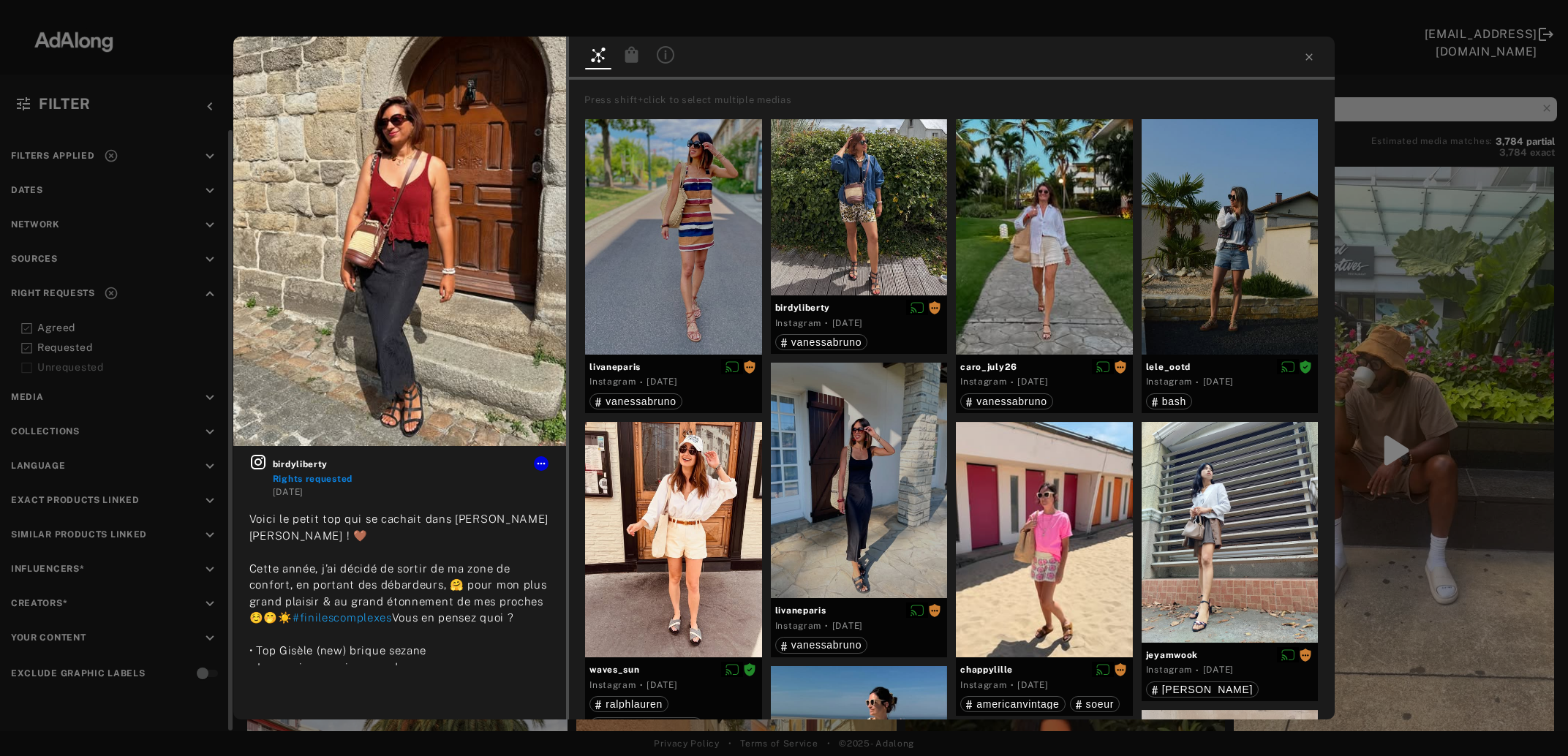
click at [1456, 356] on div "birdyliberty Rights requested [DATE] Voici le petit top qui se cachait dans [PE…" at bounding box center [784, 378] width 1568 height 756
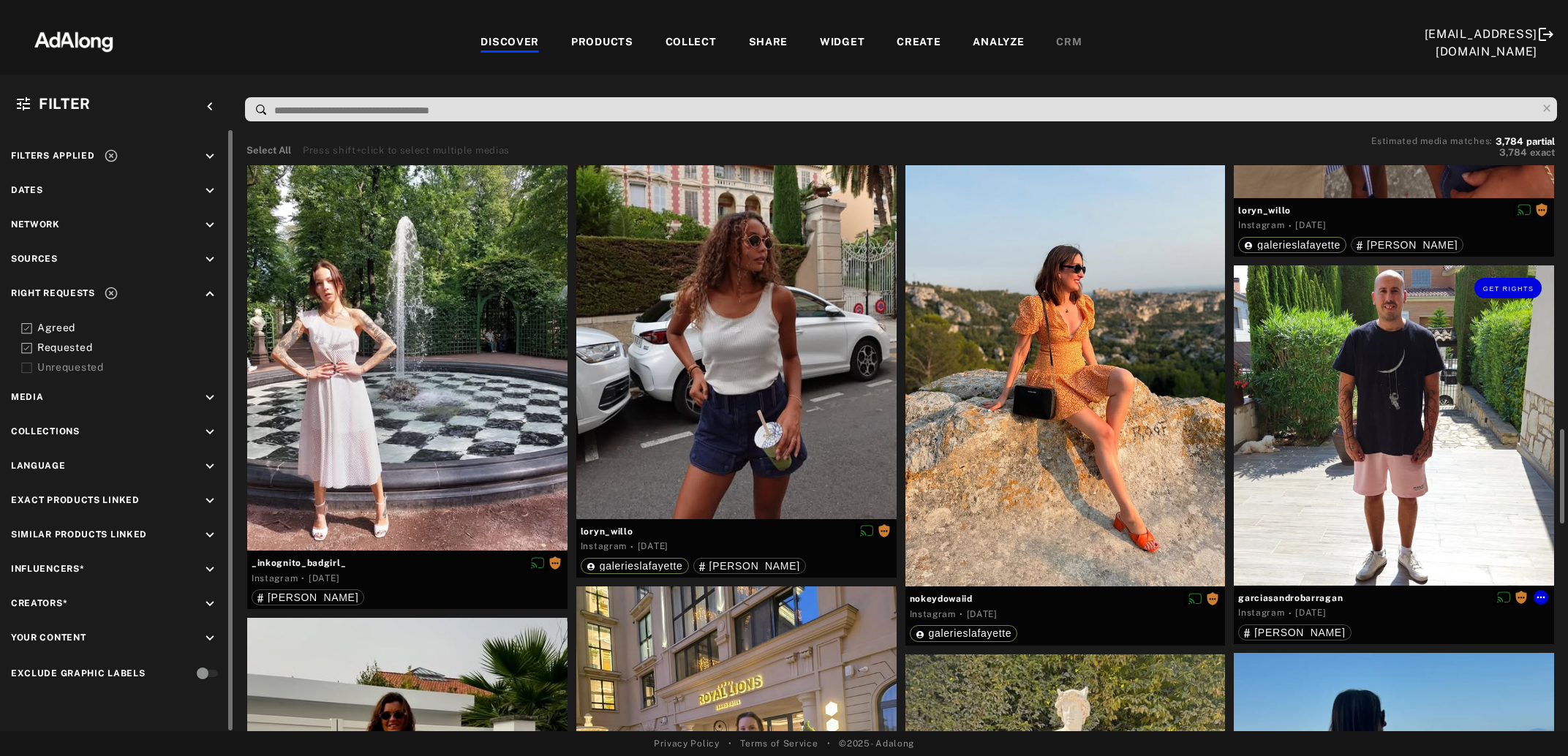
scroll to position [1108, 0]
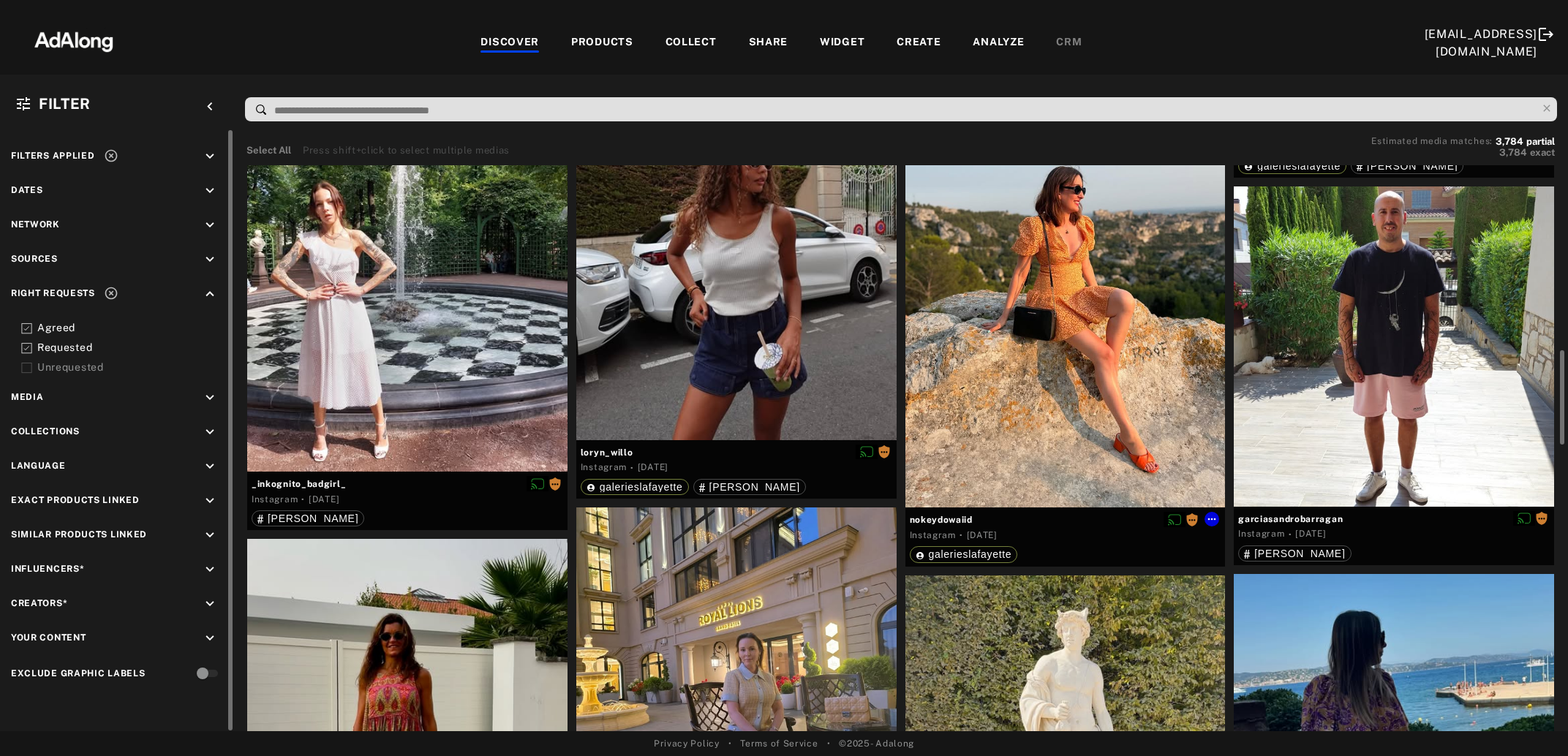
click at [1107, 422] on div "Get rights" at bounding box center [1065, 294] width 320 height 426
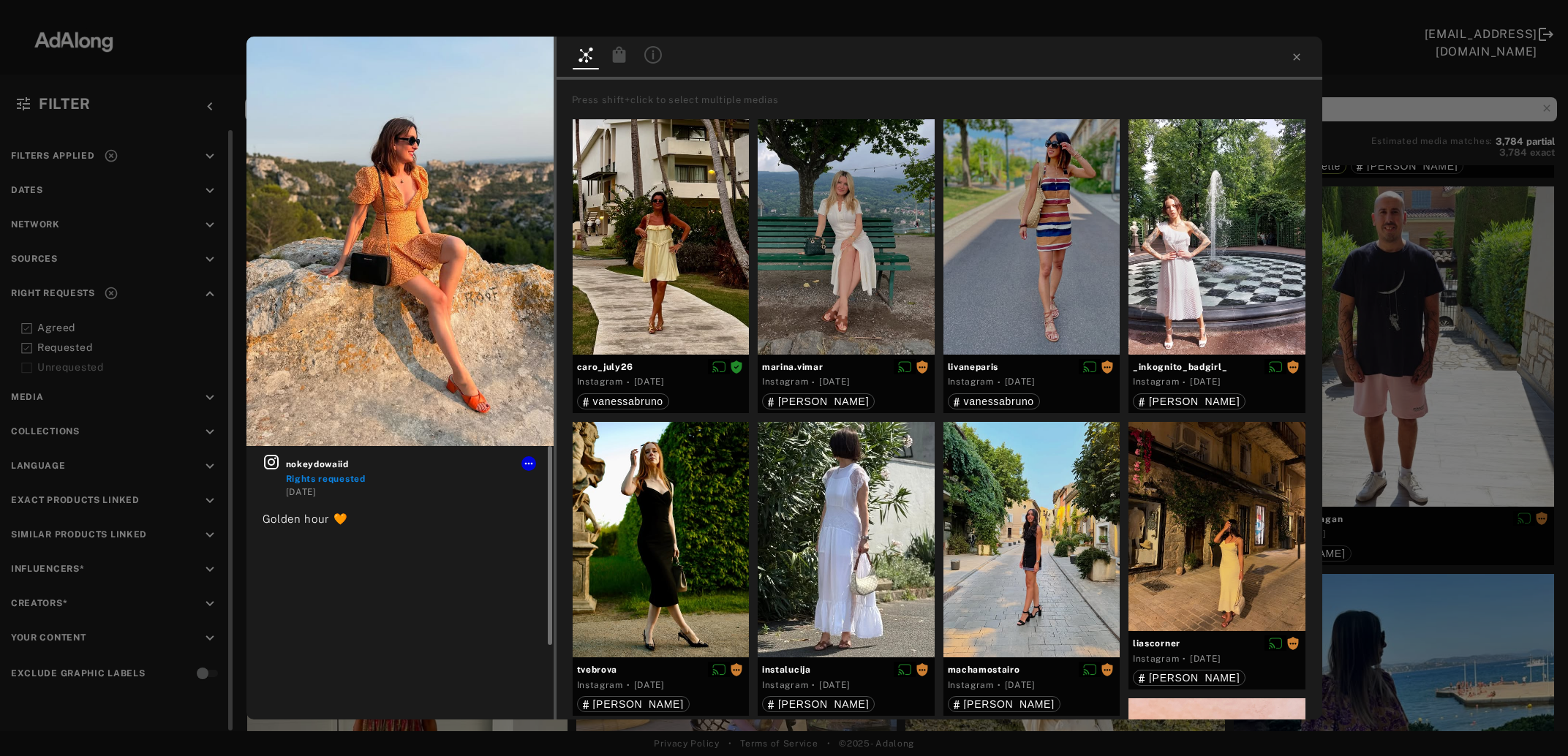
click at [267, 463] on icon at bounding box center [272, 462] width 17 height 17
click at [1448, 344] on div "nokeydowaiid Rights requested [DATE] Golden hour 🧡 Press shift+click to select …" at bounding box center [784, 378] width 1568 height 756
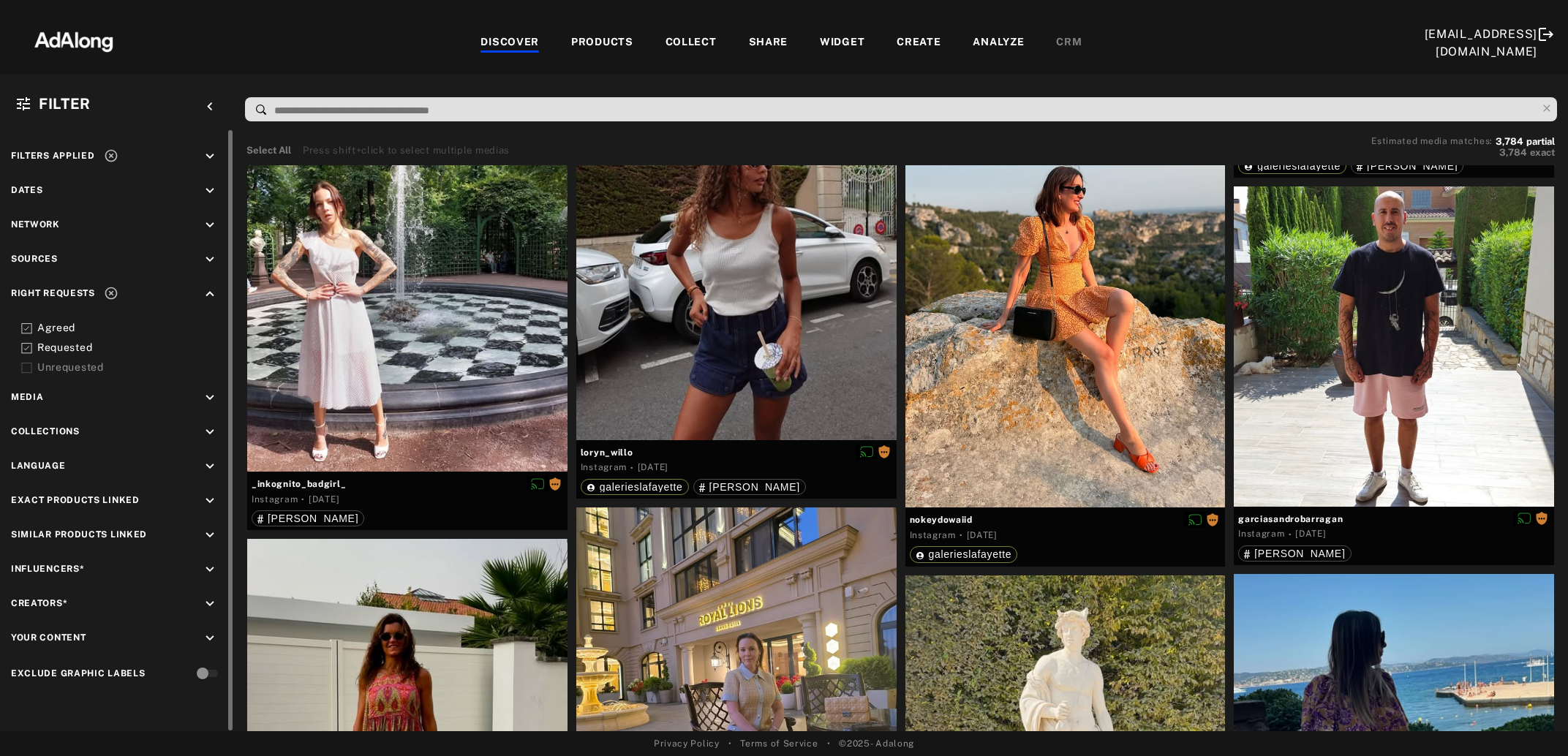
click at [1448, 344] on div at bounding box center [1394, 346] width 320 height 320
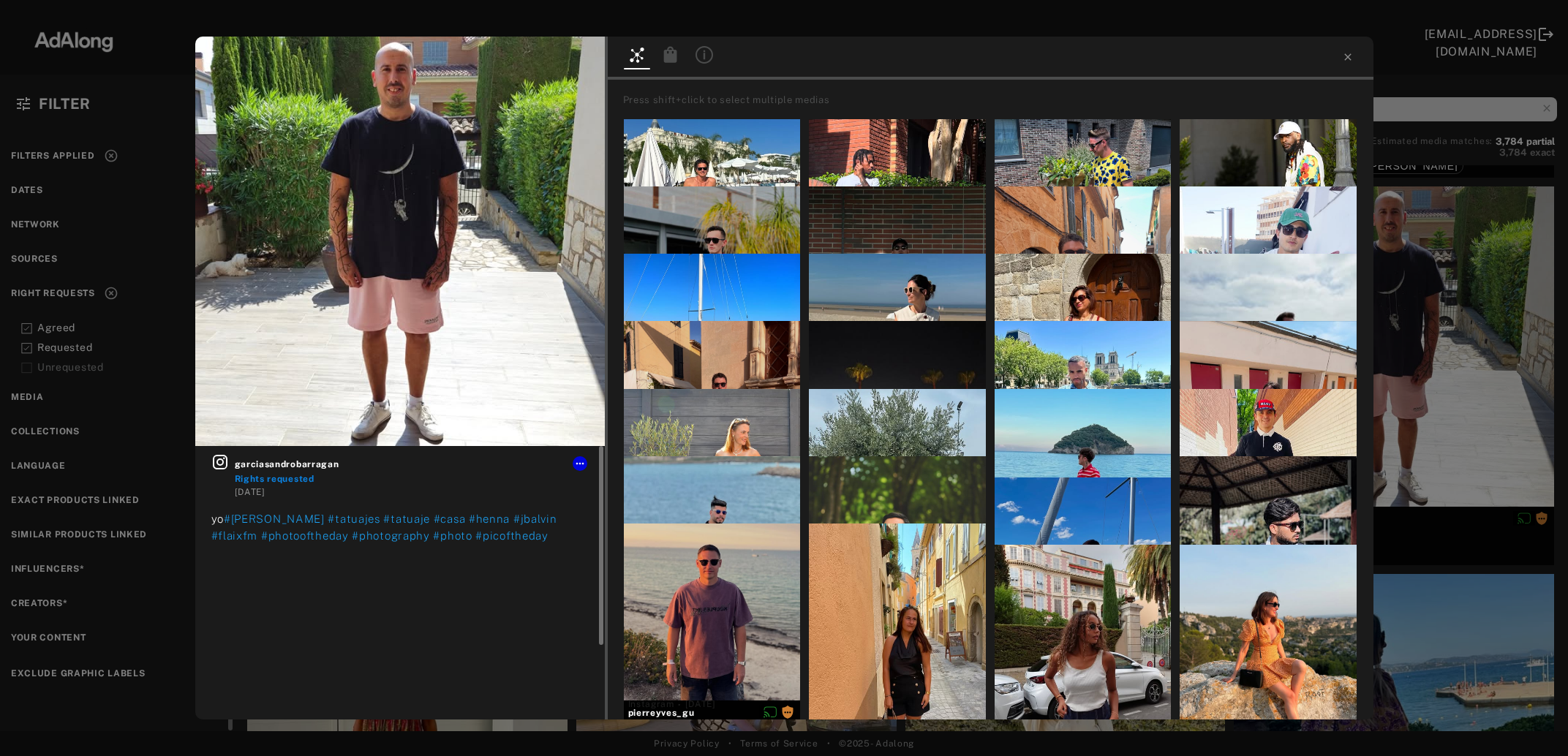
click at [220, 466] on icon at bounding box center [220, 462] width 15 height 15
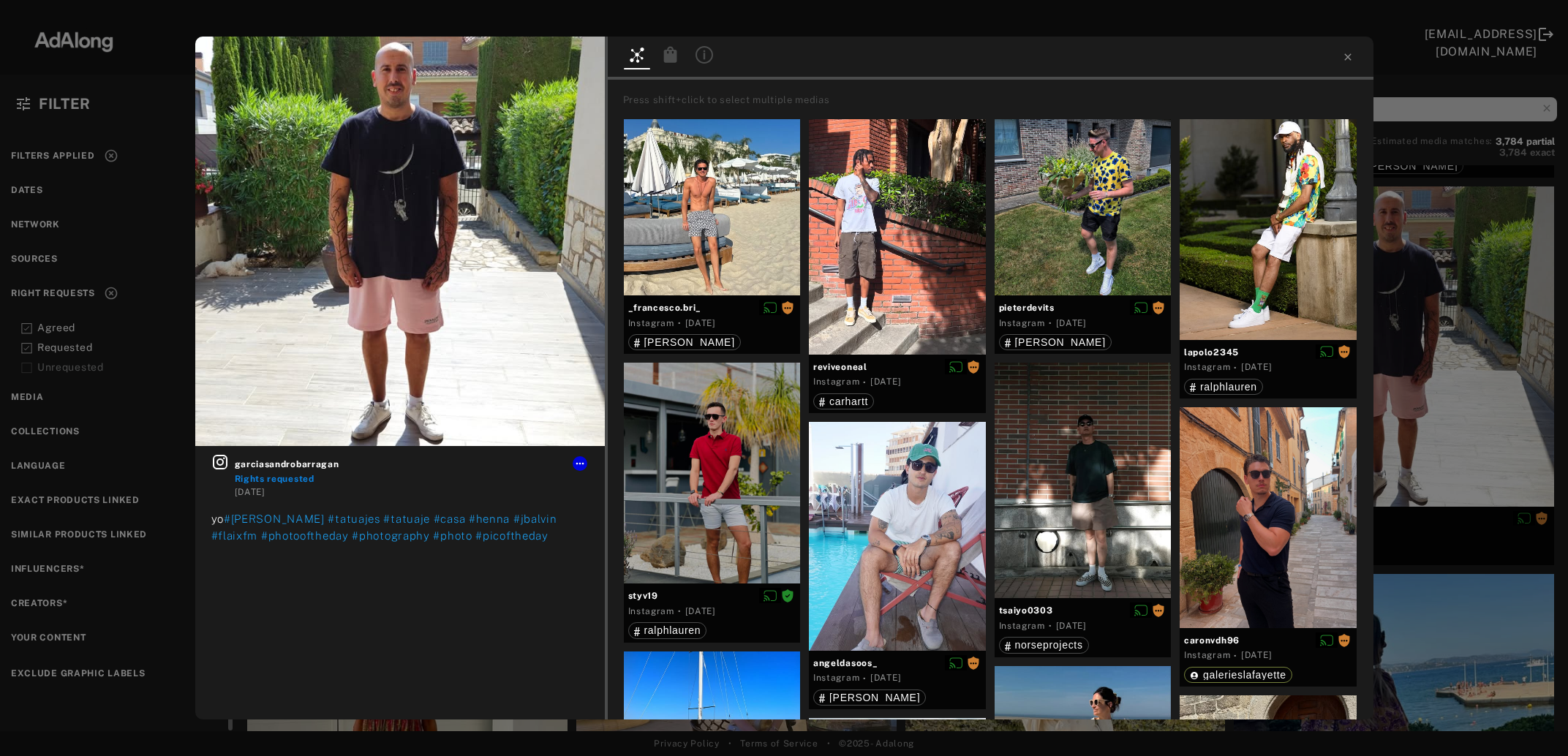
click at [1433, 418] on div "garciasandrobarragan Rights requested [DATE] yo #[PERSON_NAME] #tatuajes #tatua…" at bounding box center [784, 378] width 1568 height 756
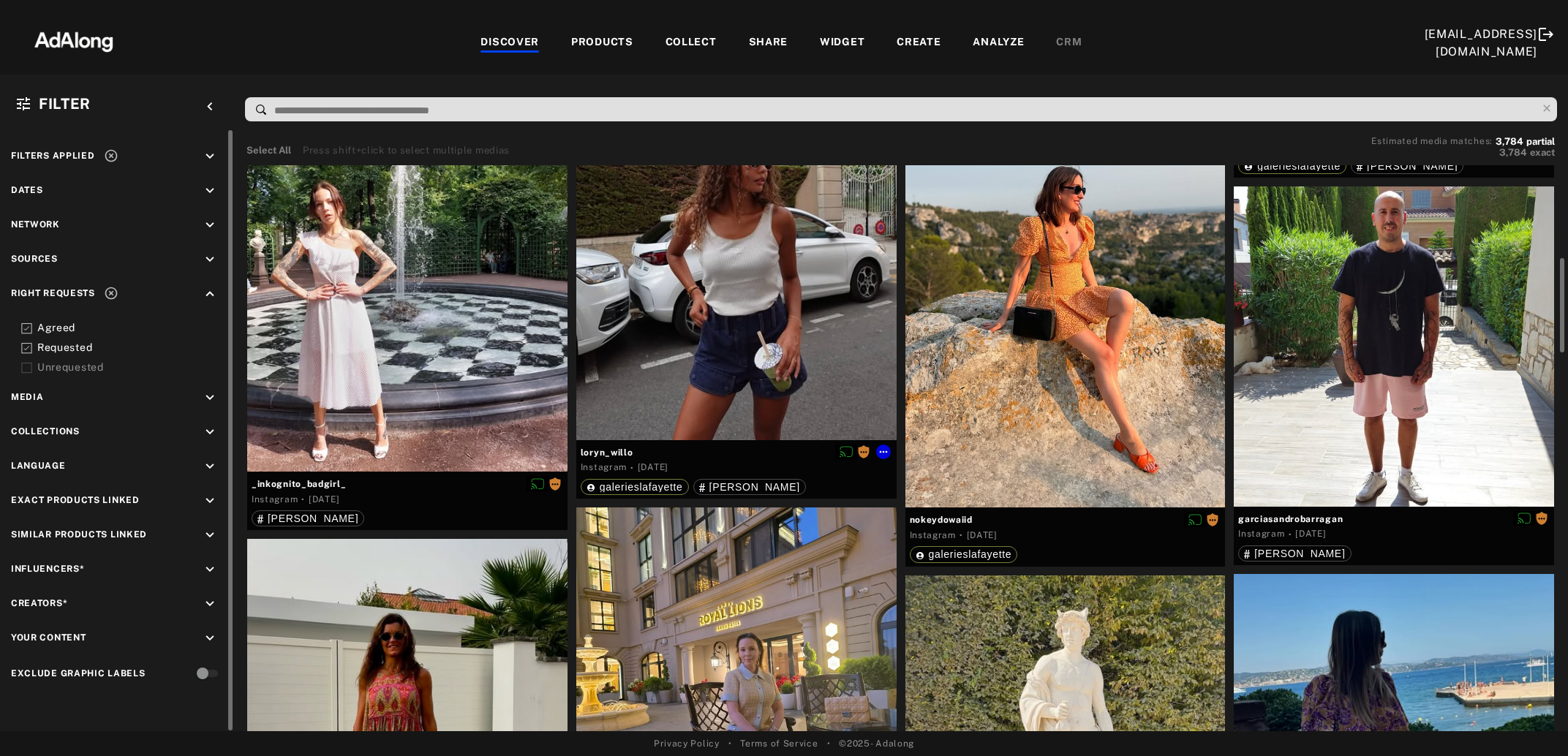
scroll to position [1029, 0]
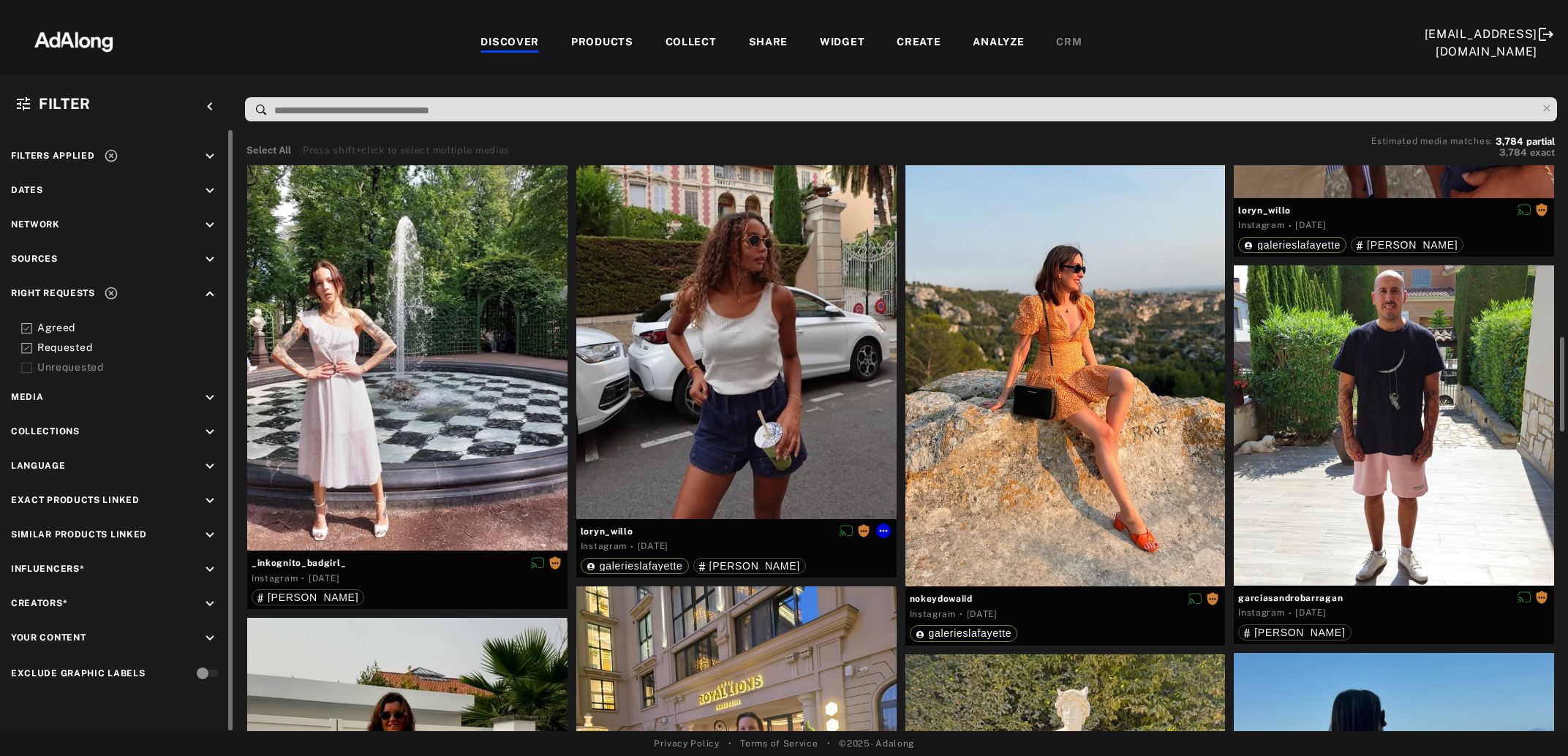
click at [790, 422] on div "Get rights" at bounding box center [736, 305] width 320 height 427
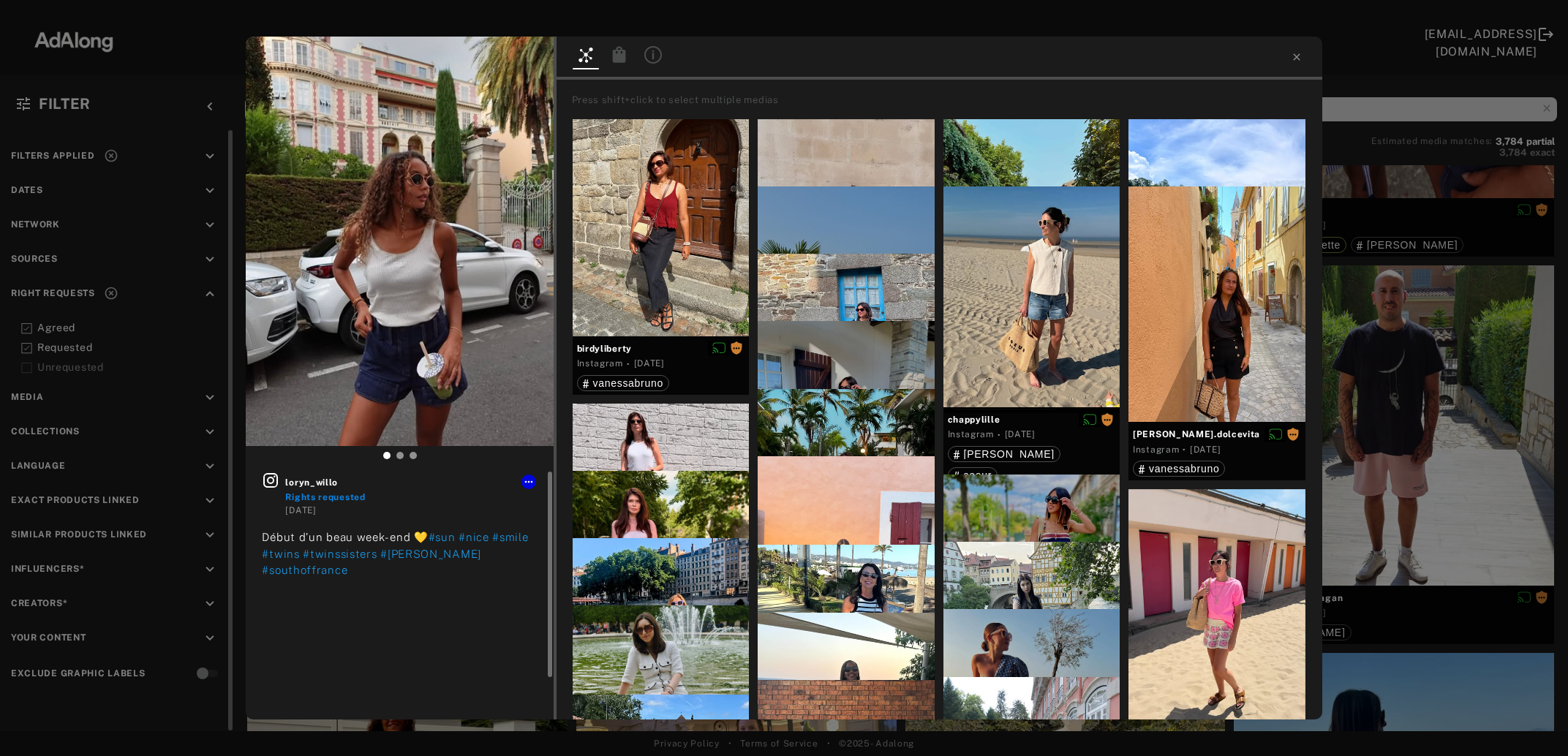
click at [268, 476] on icon at bounding box center [271, 480] width 17 height 17
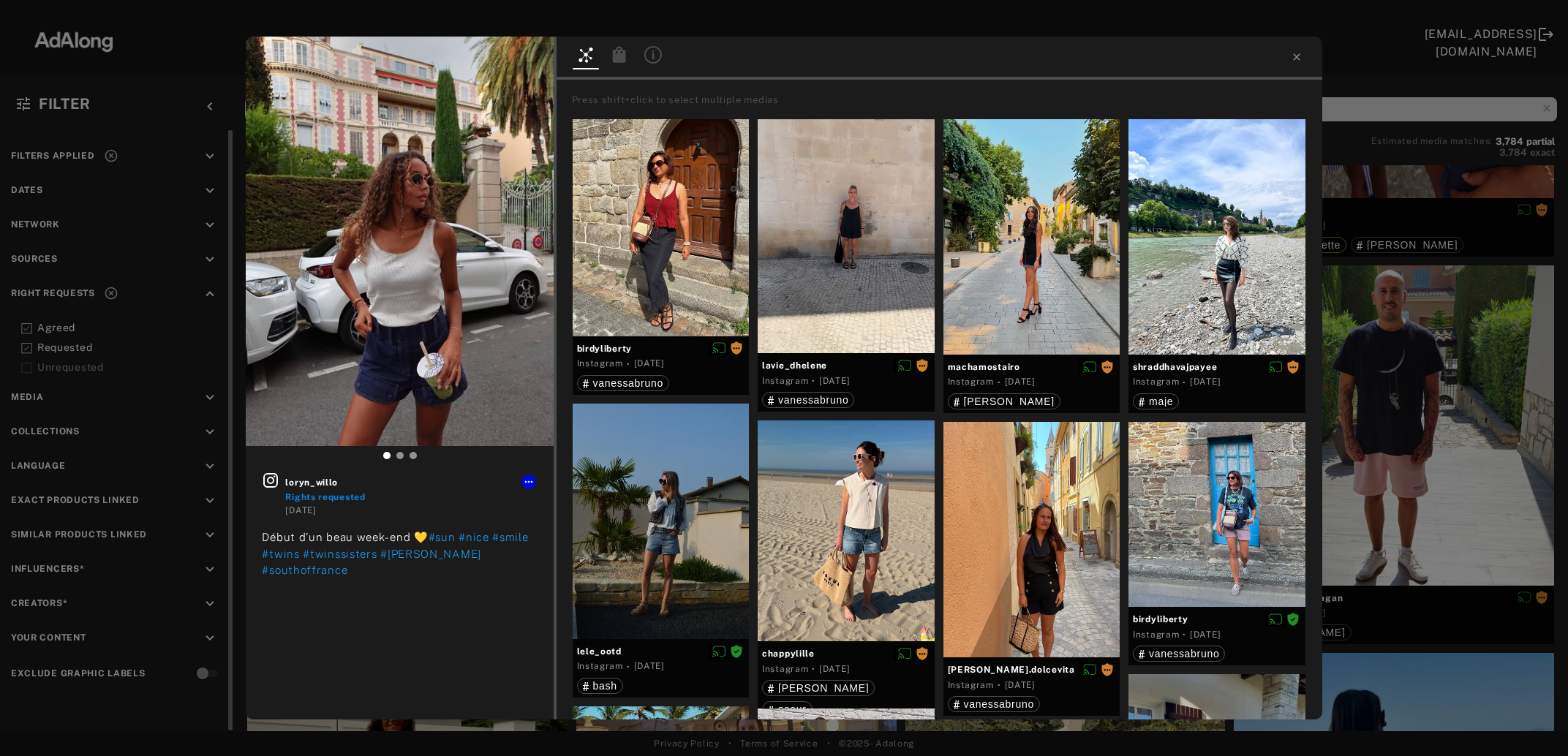
click at [1432, 431] on div "[PERSON_NAME] Rights requested [DATE] Début d’un beau week-end 💛 #sun #nice #sm…" at bounding box center [784, 378] width 1568 height 756
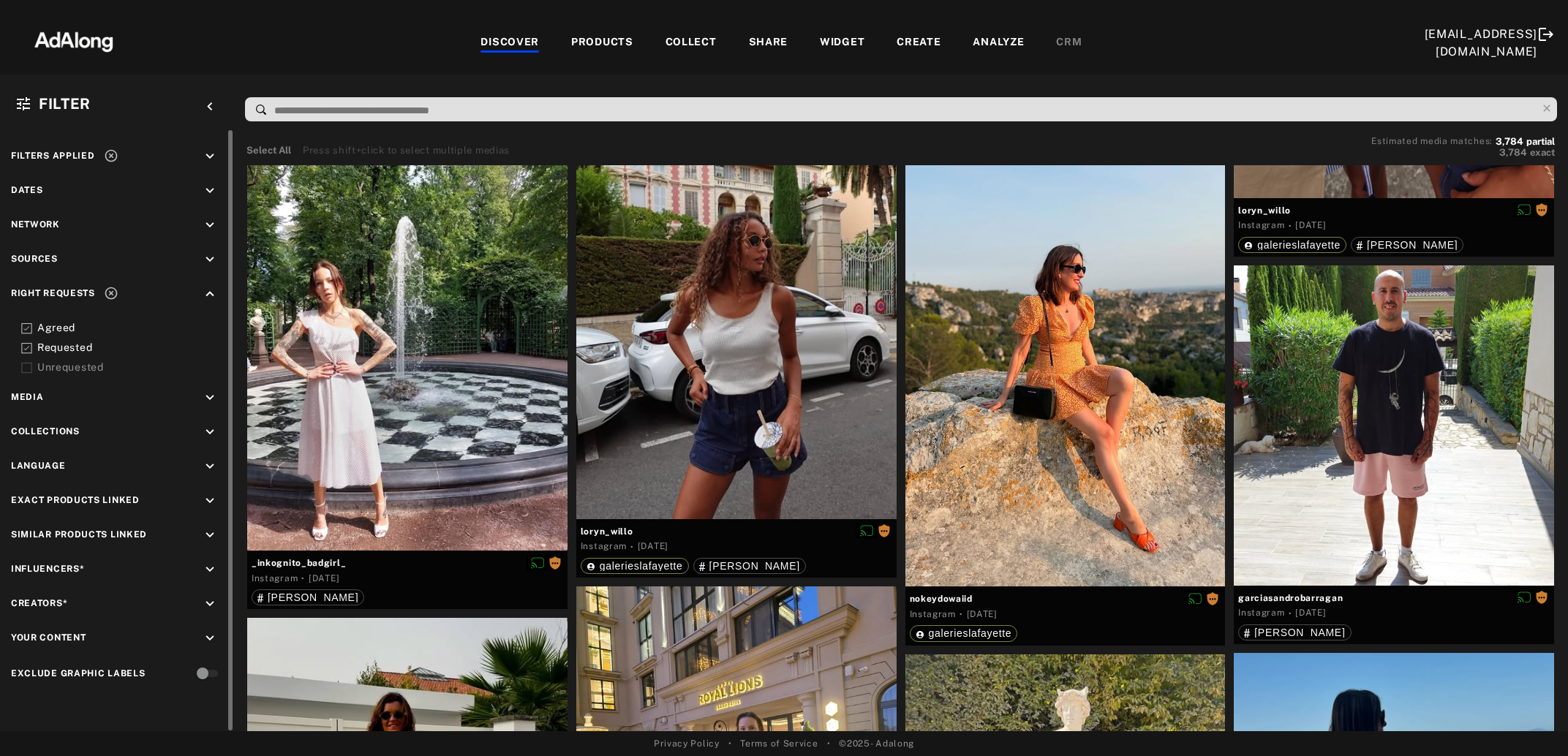
click at [112, 153] on icon at bounding box center [111, 156] width 15 height 15
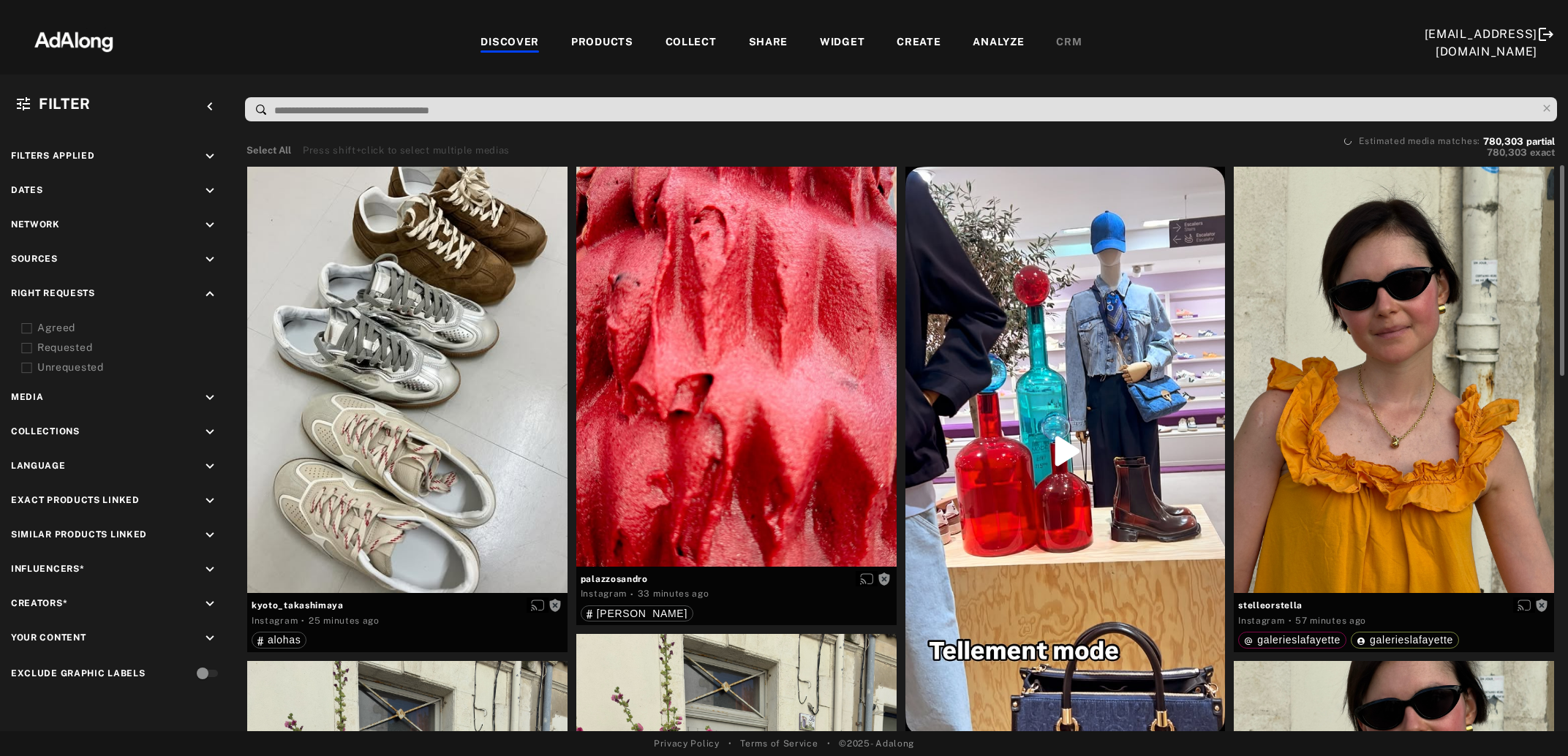
click at [374, 111] on input at bounding box center [905, 110] width 1264 height 20
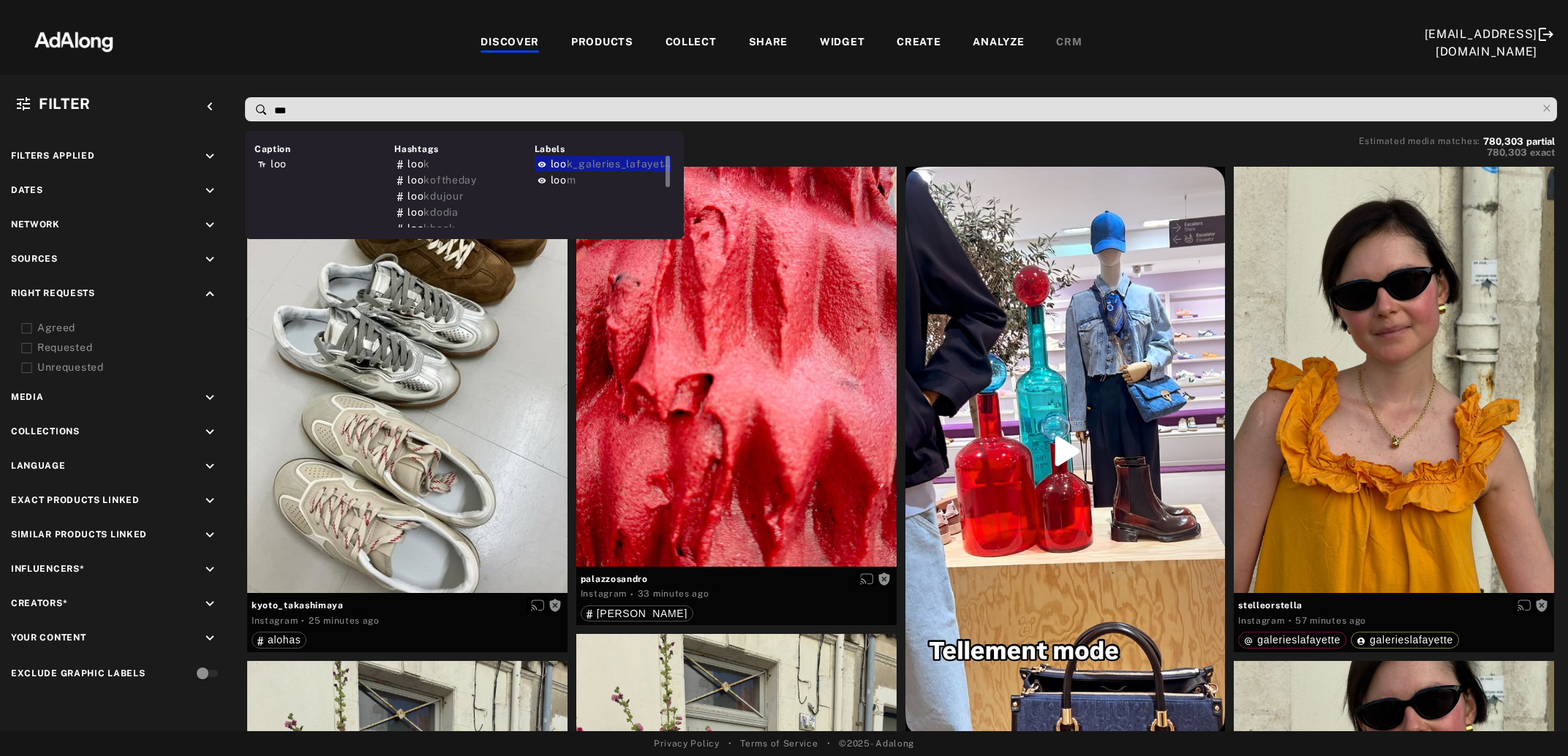
type input "***"
click at [612, 165] on span "k_galeries_lafayette" at bounding box center [620, 164] width 107 height 12
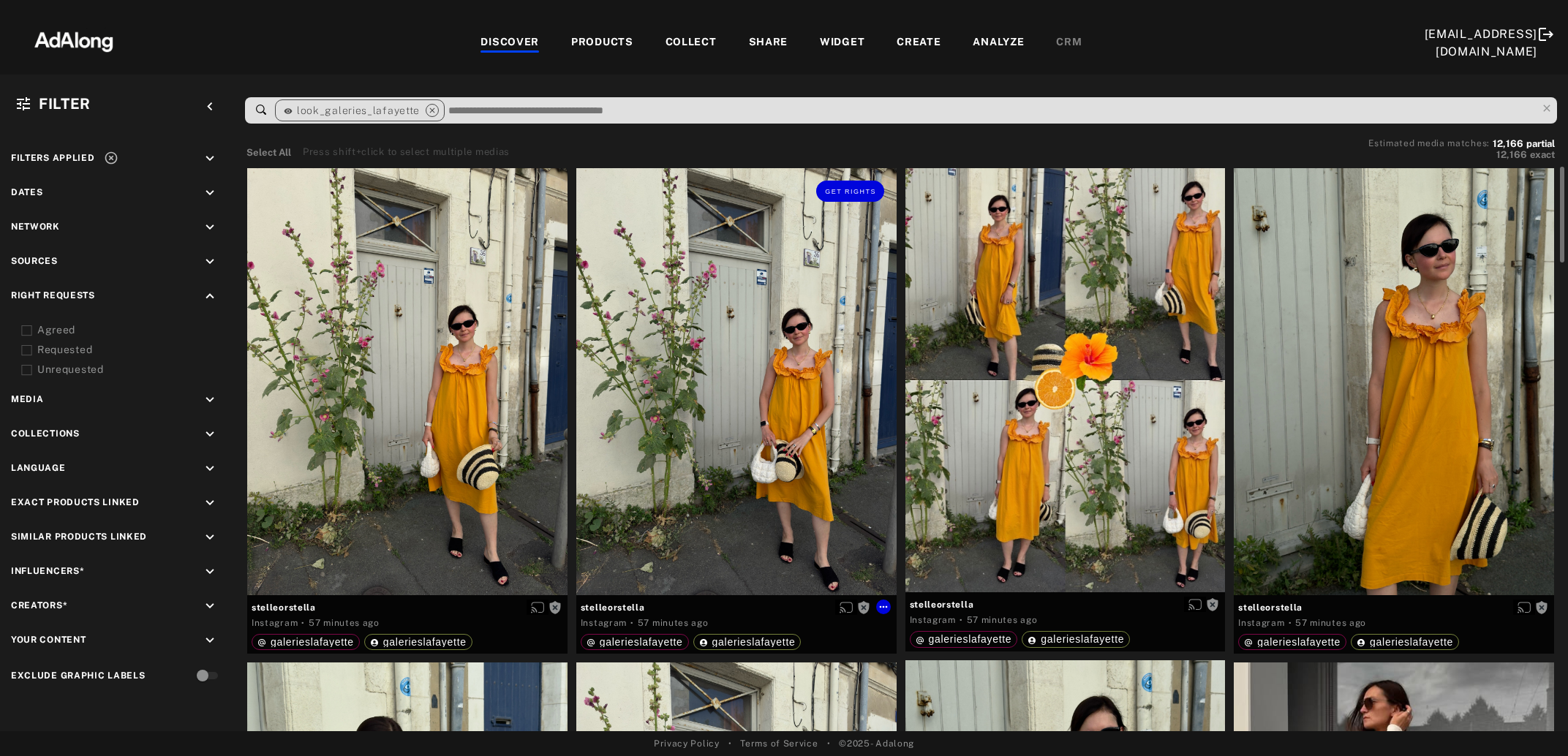
click at [741, 450] on div "Get rights" at bounding box center [736, 382] width 320 height 427
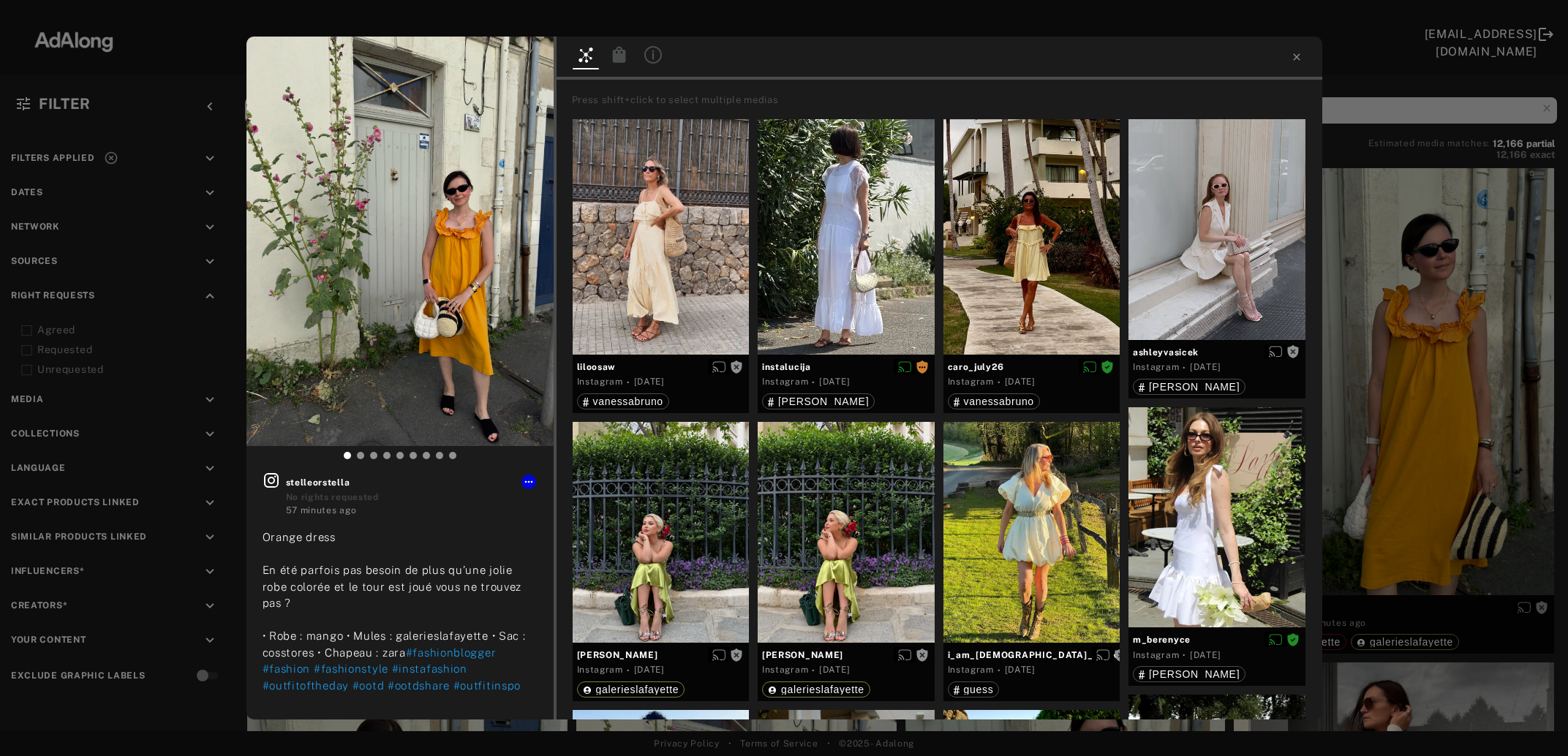
click at [1417, 440] on div "Get rights stelleorstella No rights requested 57 minutes ago Orange dress En ét…" at bounding box center [784, 378] width 1568 height 756
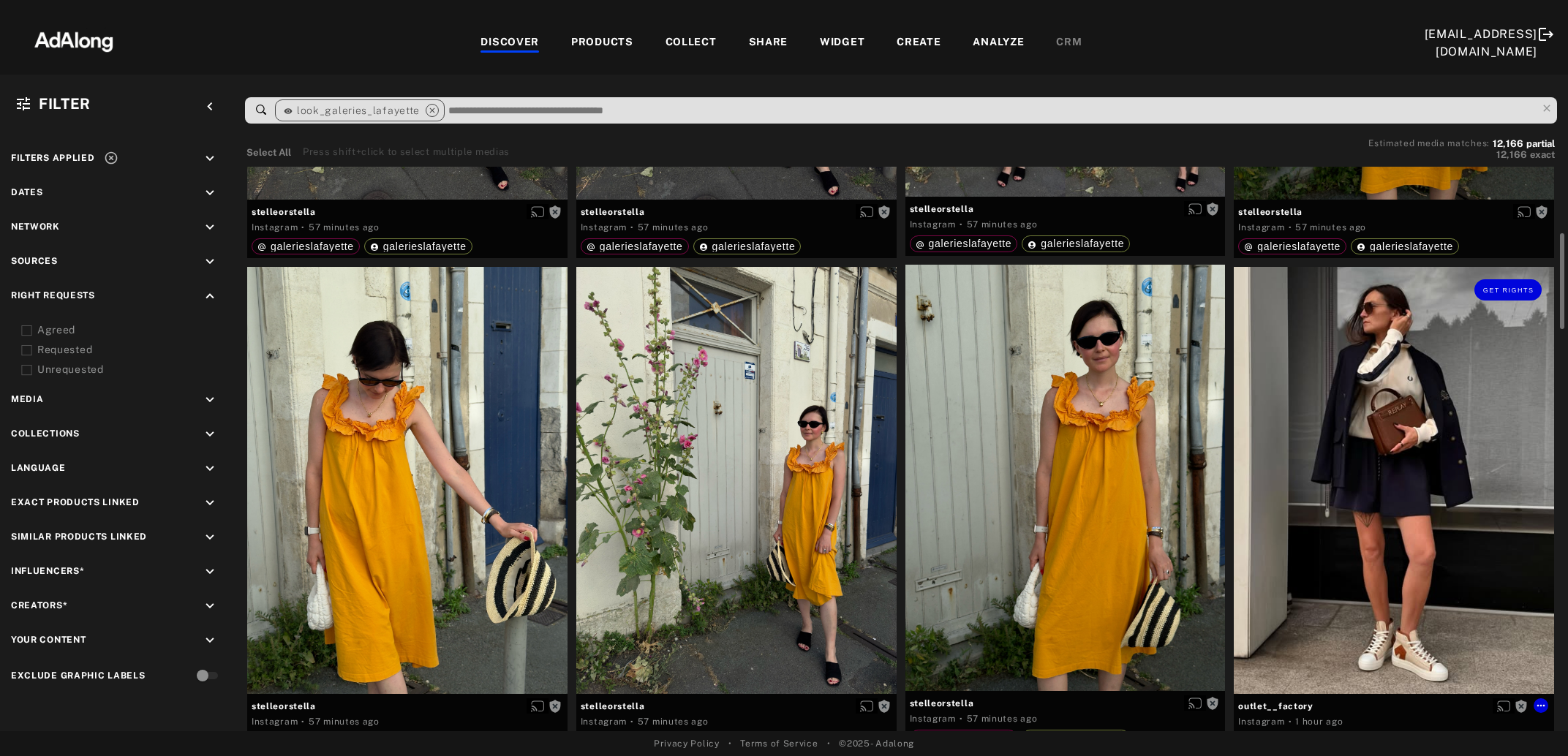
scroll to position [474, 0]
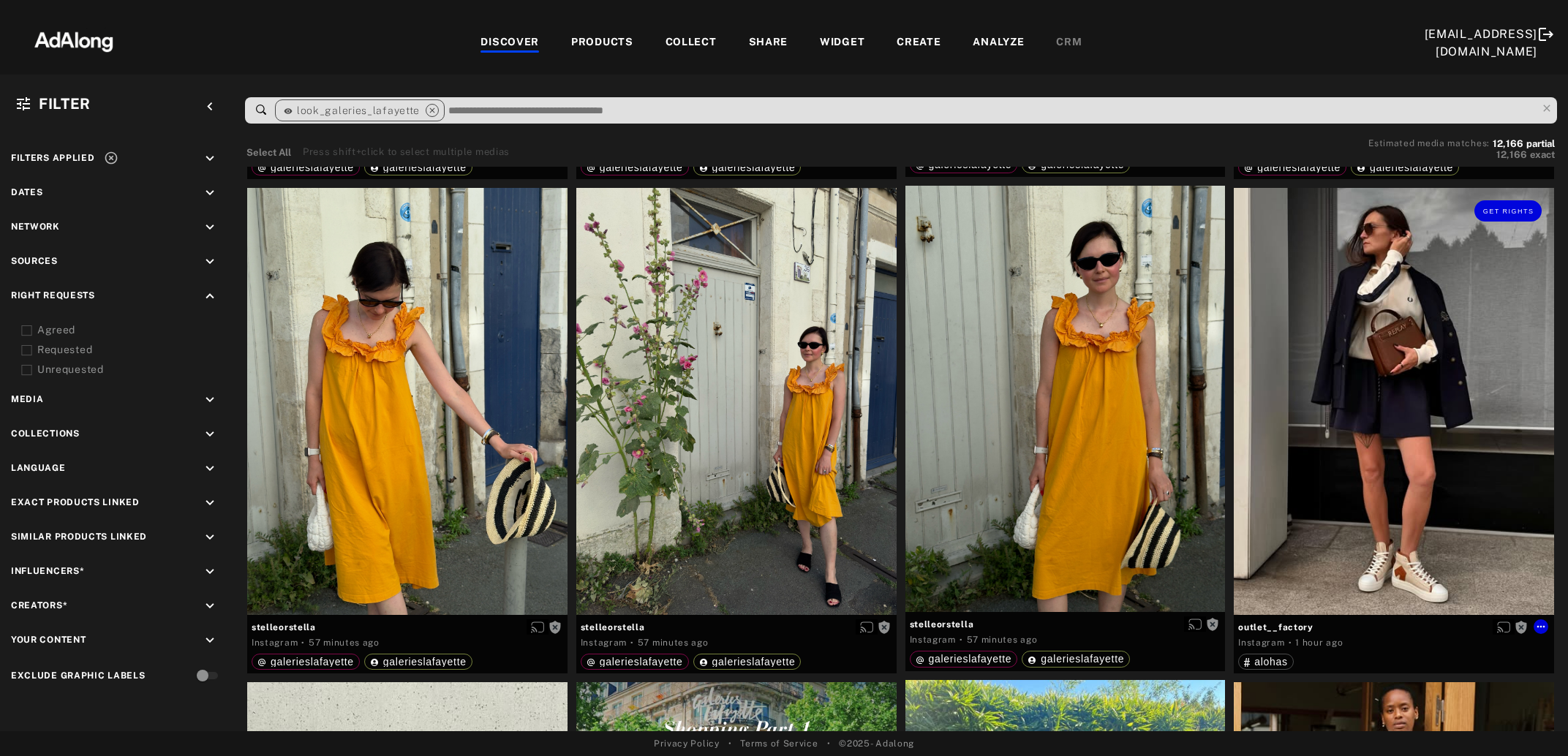
click at [1417, 440] on div "Get rights" at bounding box center [1394, 401] width 320 height 427
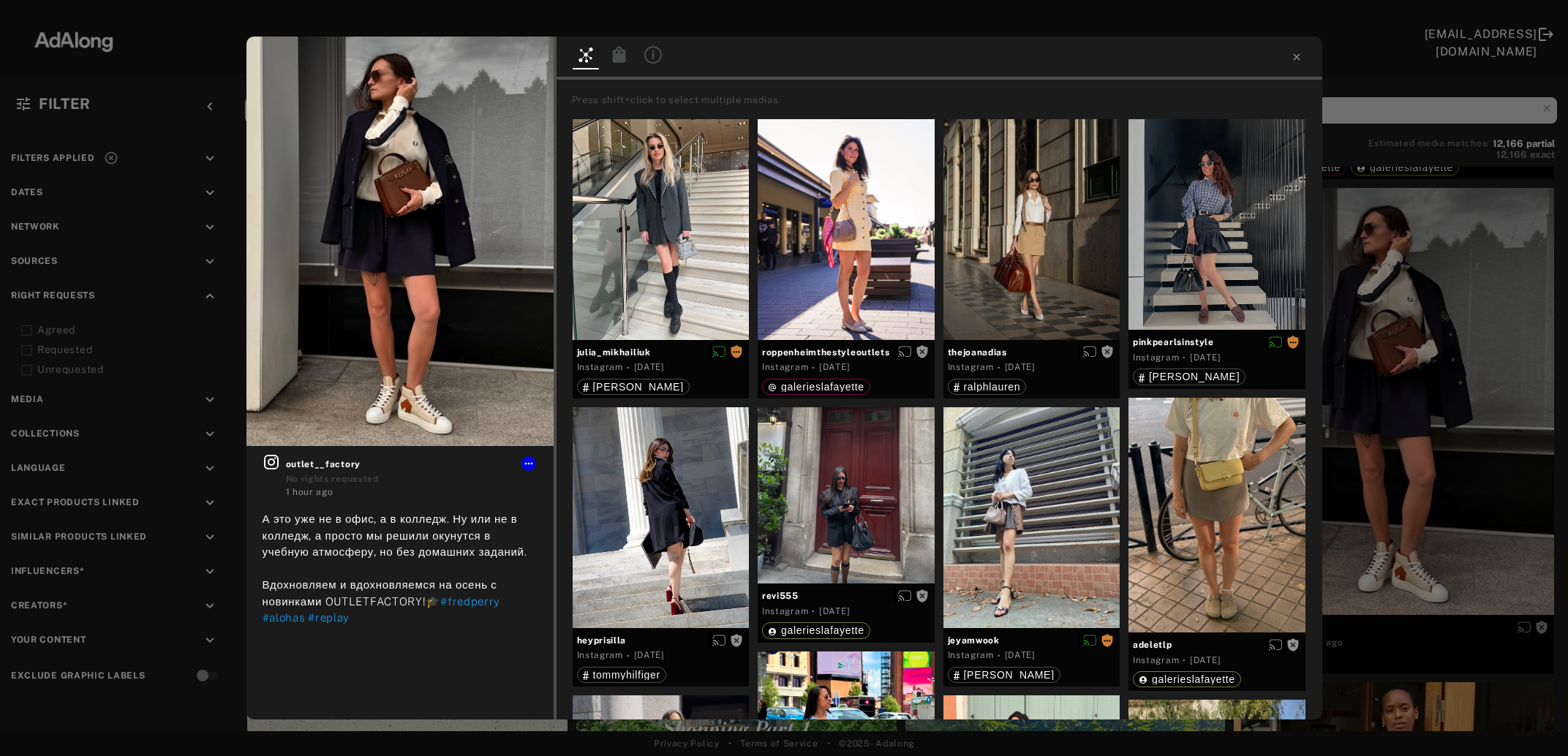
click at [1417, 440] on div "Get rights outlet__factory No rights requested 1 hour ago А это уже не в офис, …" at bounding box center [784, 378] width 1568 height 756
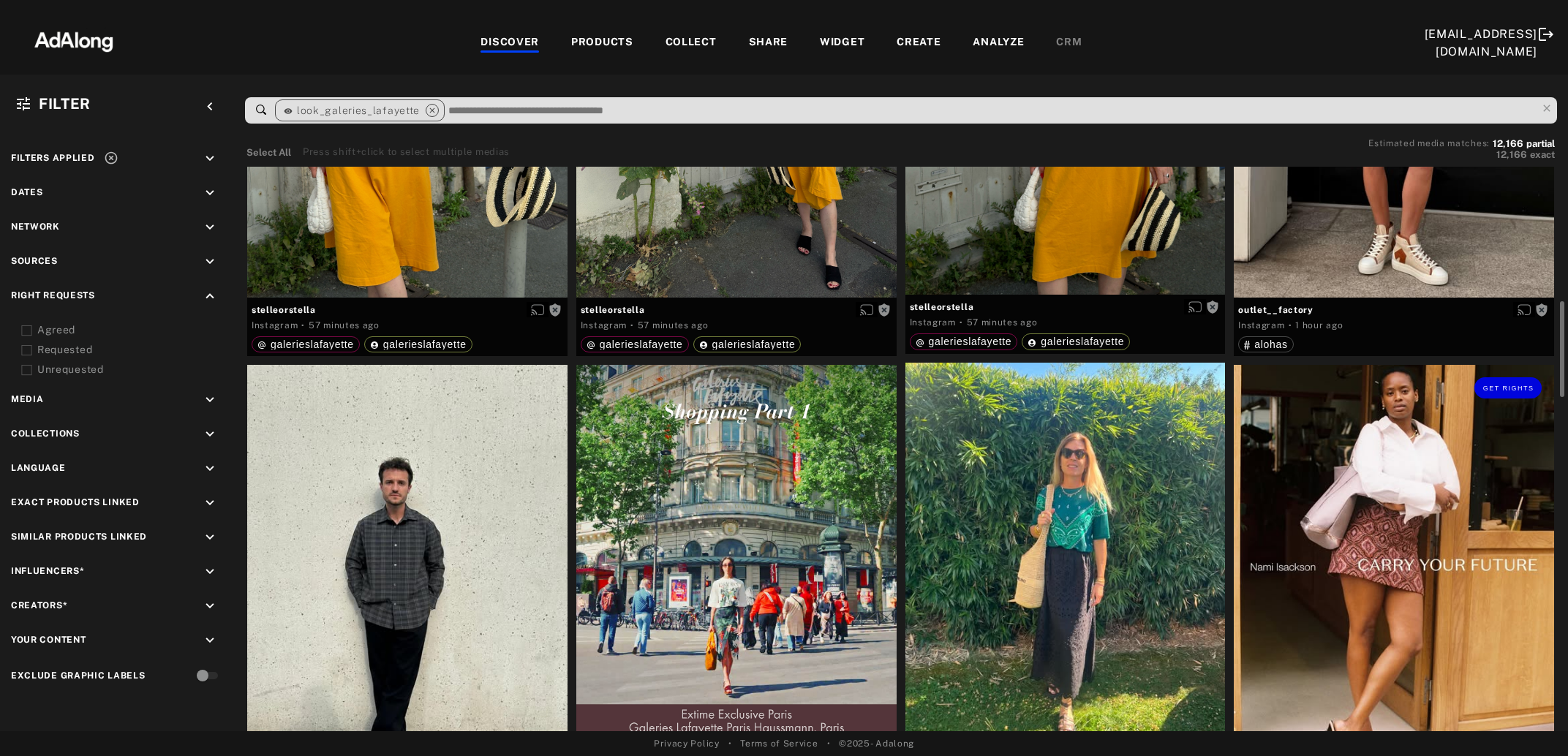
scroll to position [950, 0]
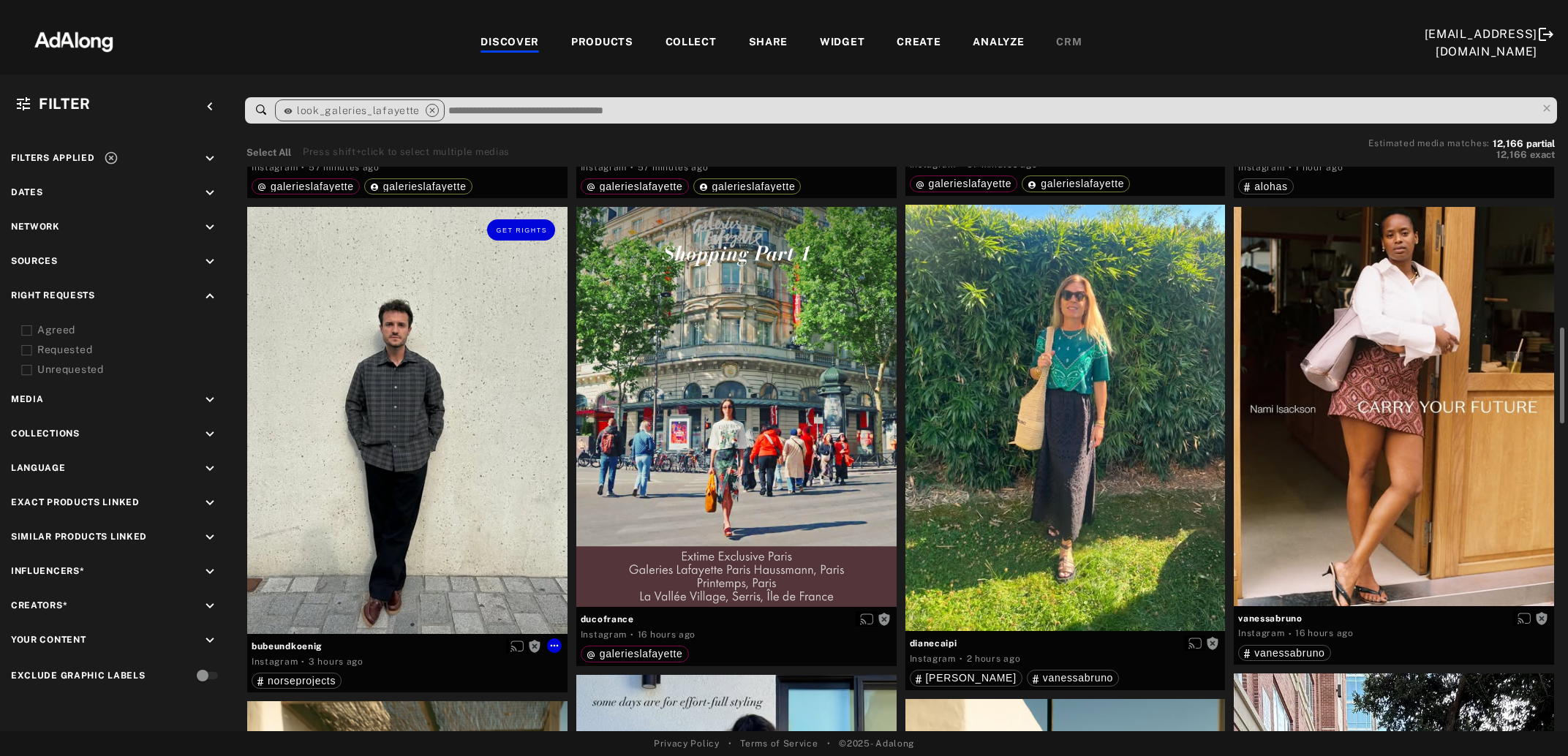
click at [390, 449] on div "Get rights" at bounding box center [407, 420] width 320 height 427
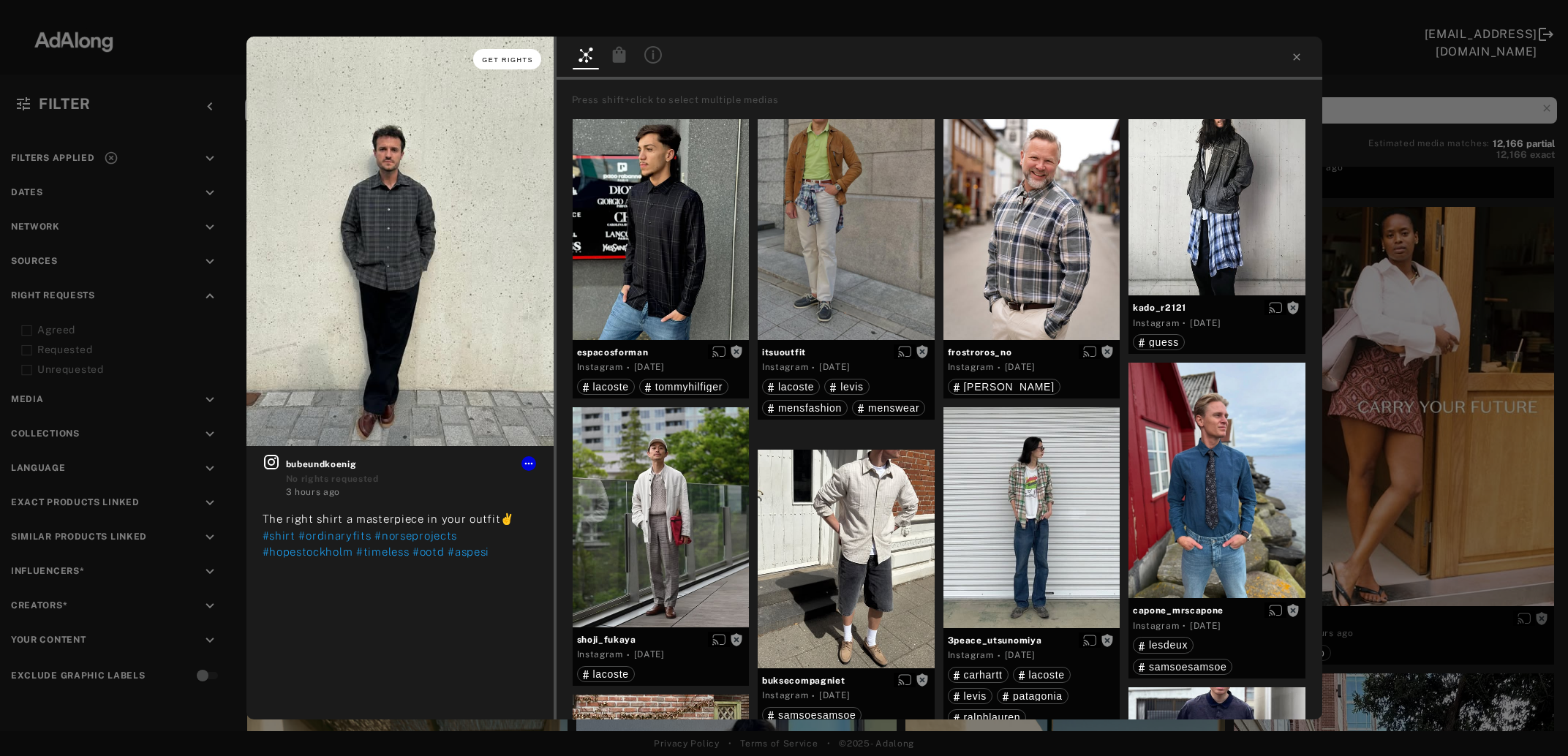
click at [524, 60] on span "Get rights" at bounding box center [507, 60] width 51 height 7
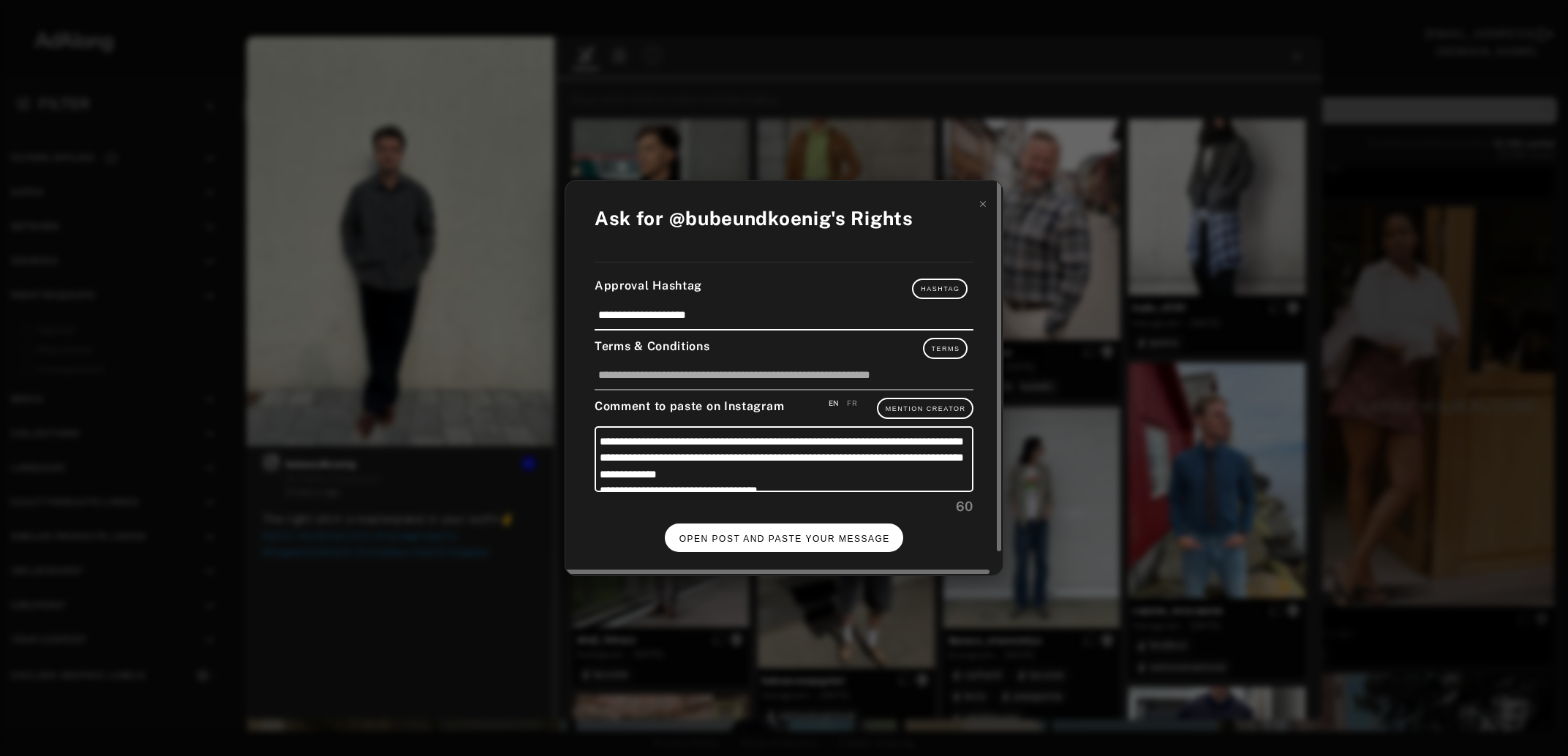
click at [781, 526] on button "OPEN POST AND PASTE YOUR MESSAGE" at bounding box center [785, 537] width 239 height 28
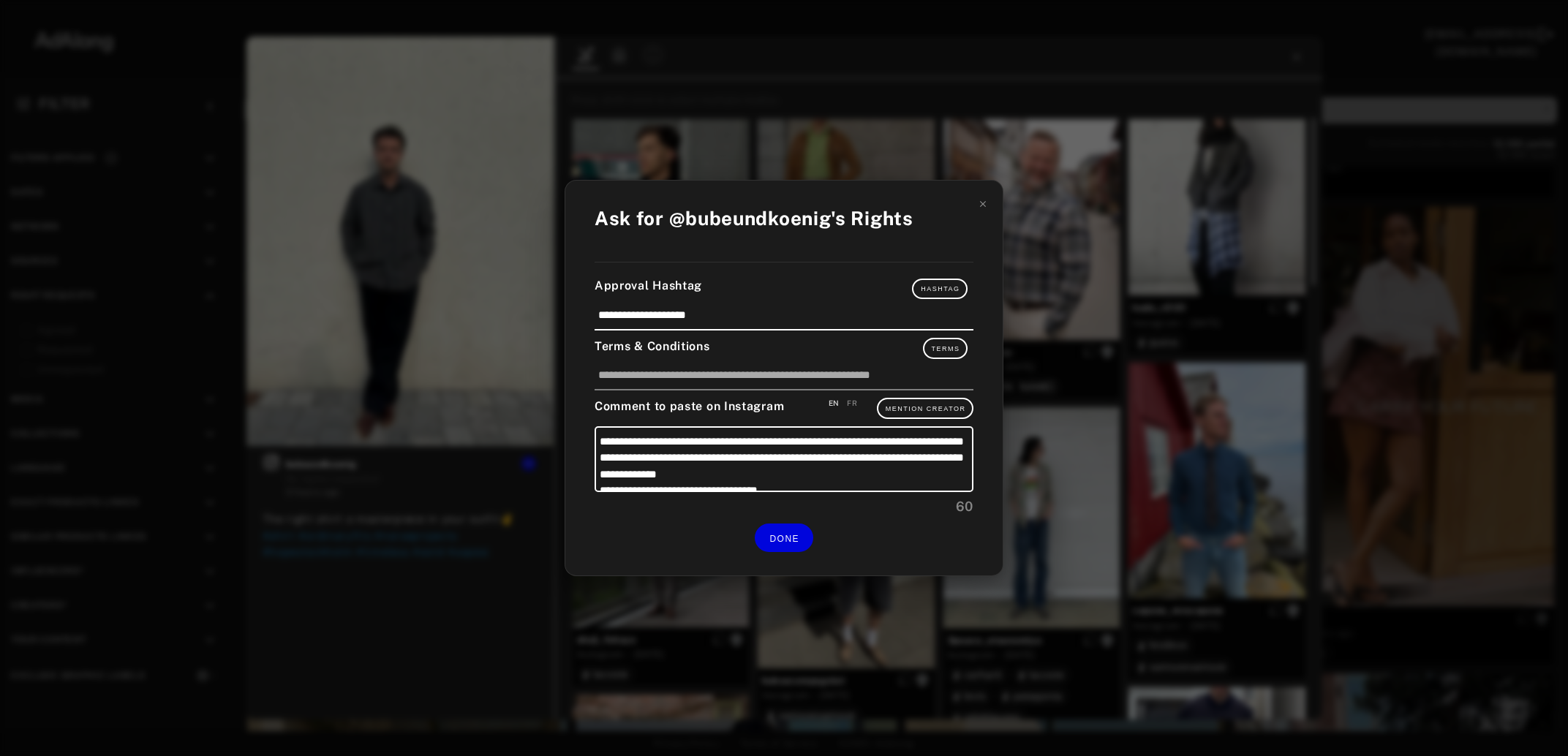
click at [1275, 211] on div "**********" at bounding box center [784, 378] width 1568 height 756
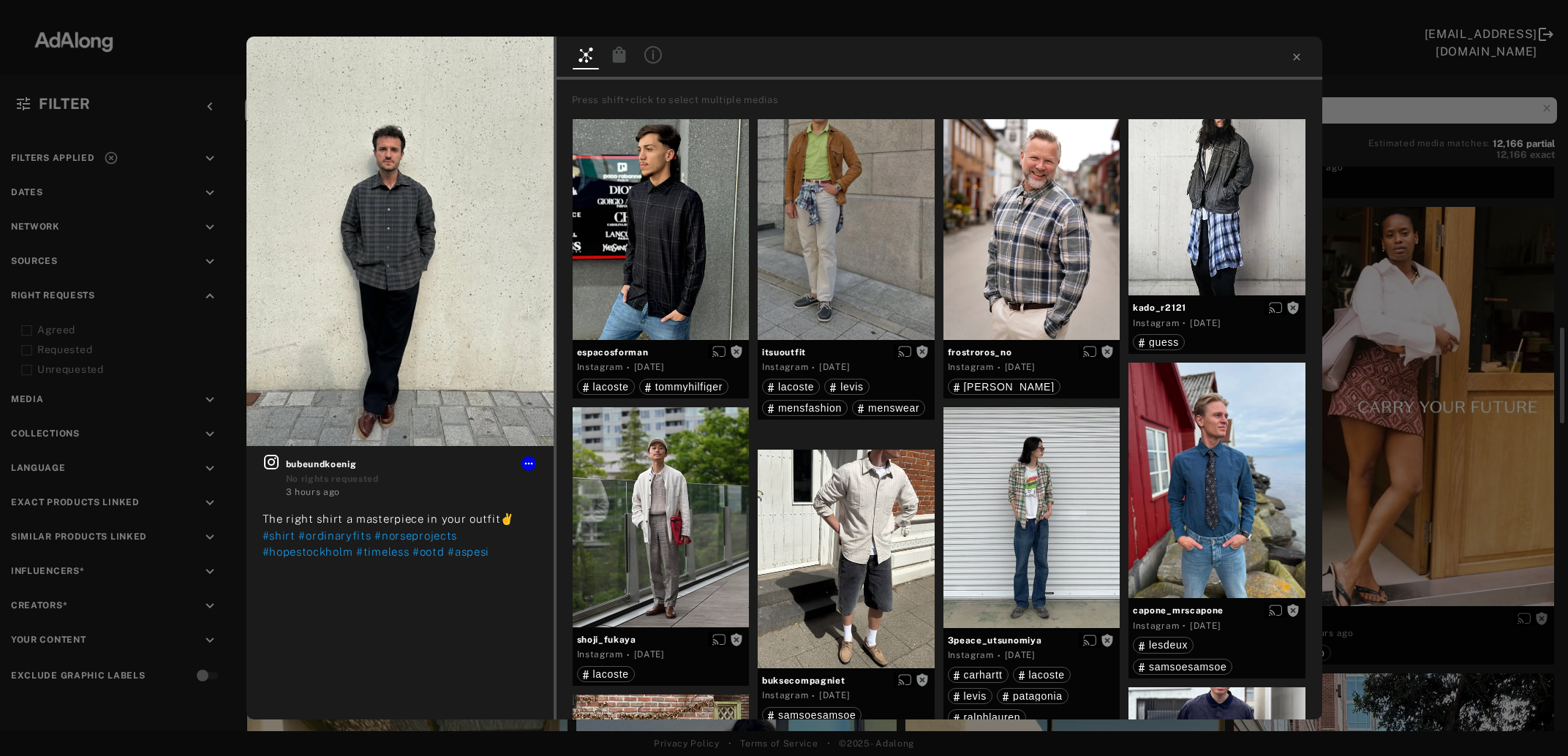
click at [1370, 271] on div "Get rights bubeundkoenig No rights requested 3 hours ago The right shirt a mast…" at bounding box center [784, 378] width 1568 height 756
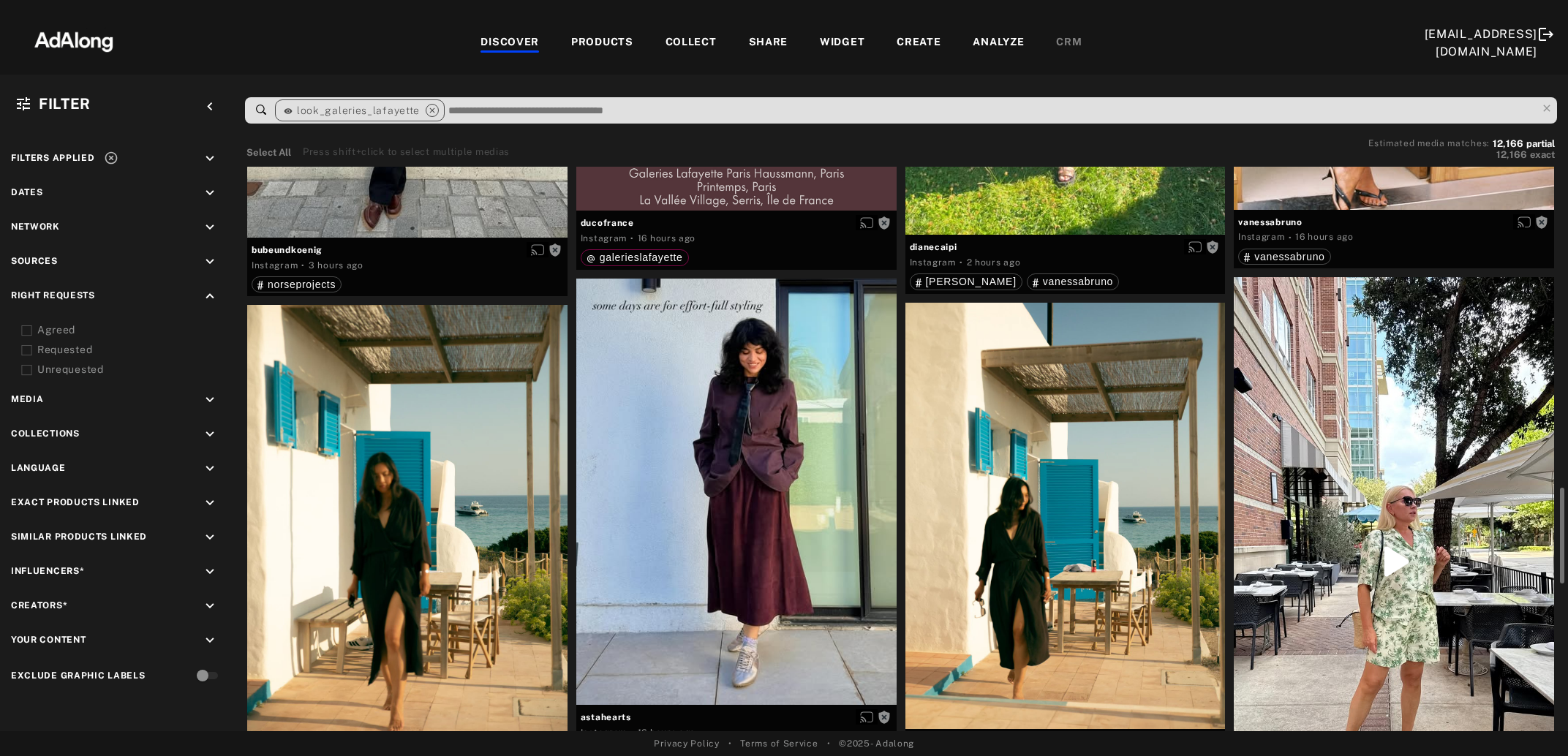
scroll to position [1425, 0]
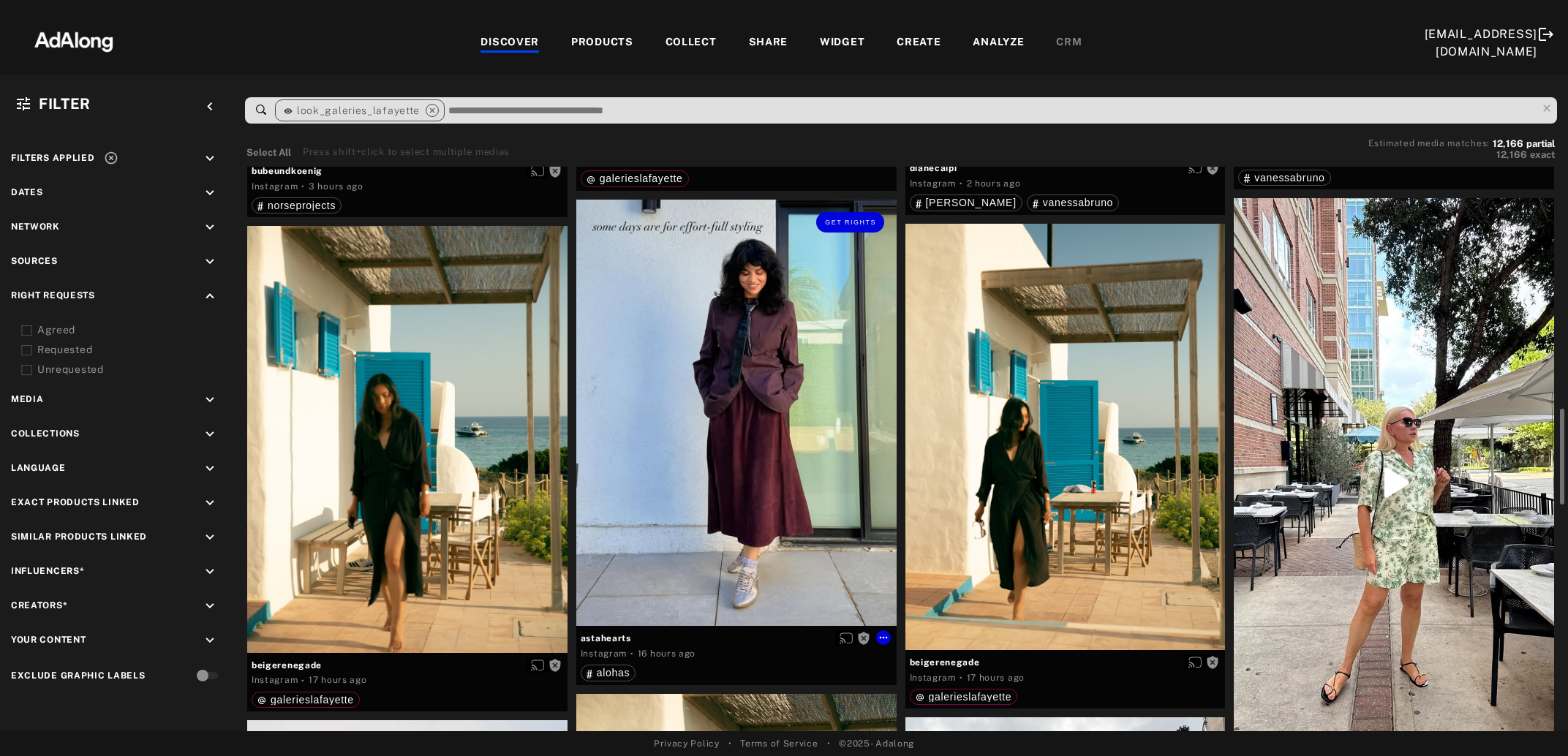
click at [701, 430] on div "Get rights" at bounding box center [736, 413] width 320 height 427
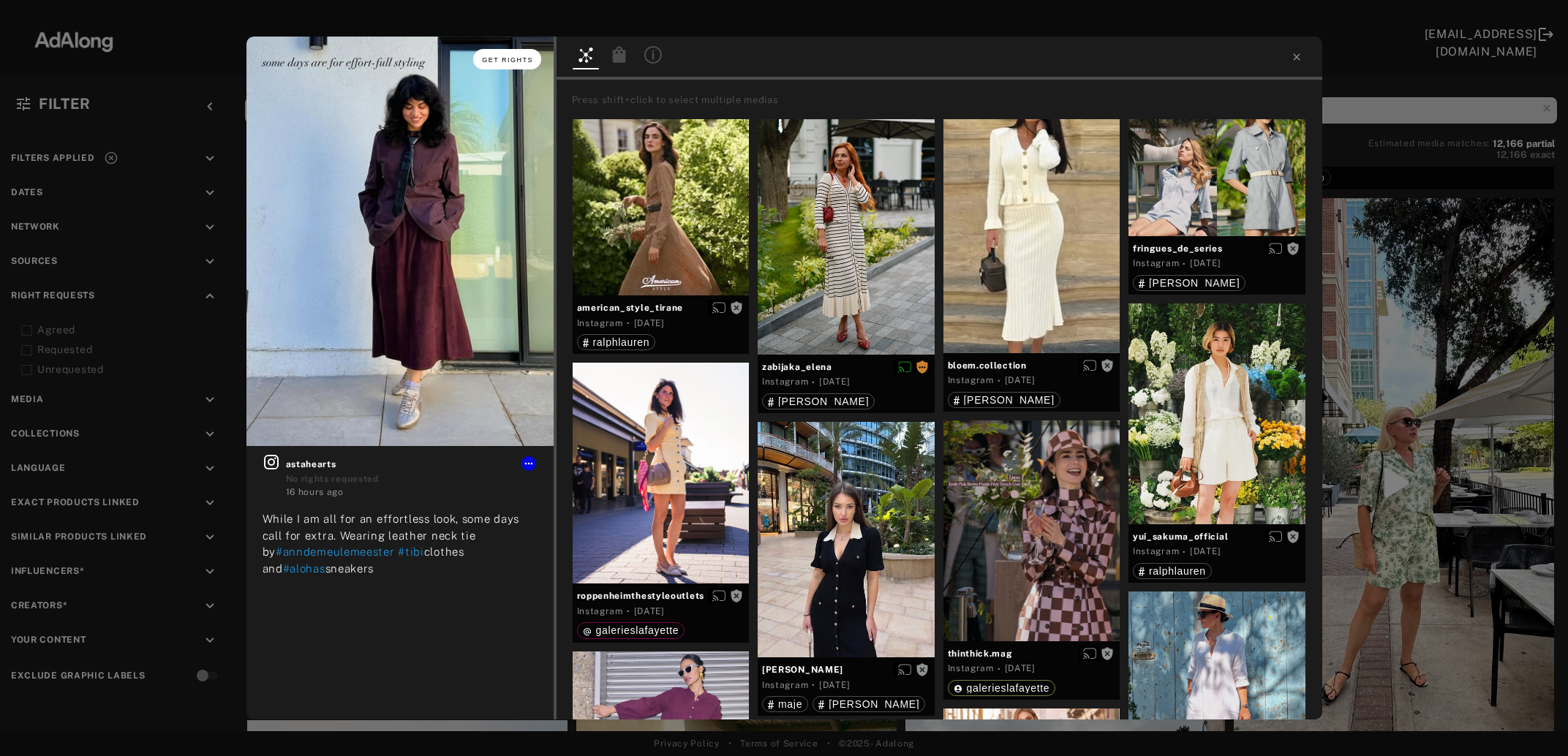
click at [512, 51] on button "Get rights" at bounding box center [506, 59] width 67 height 20
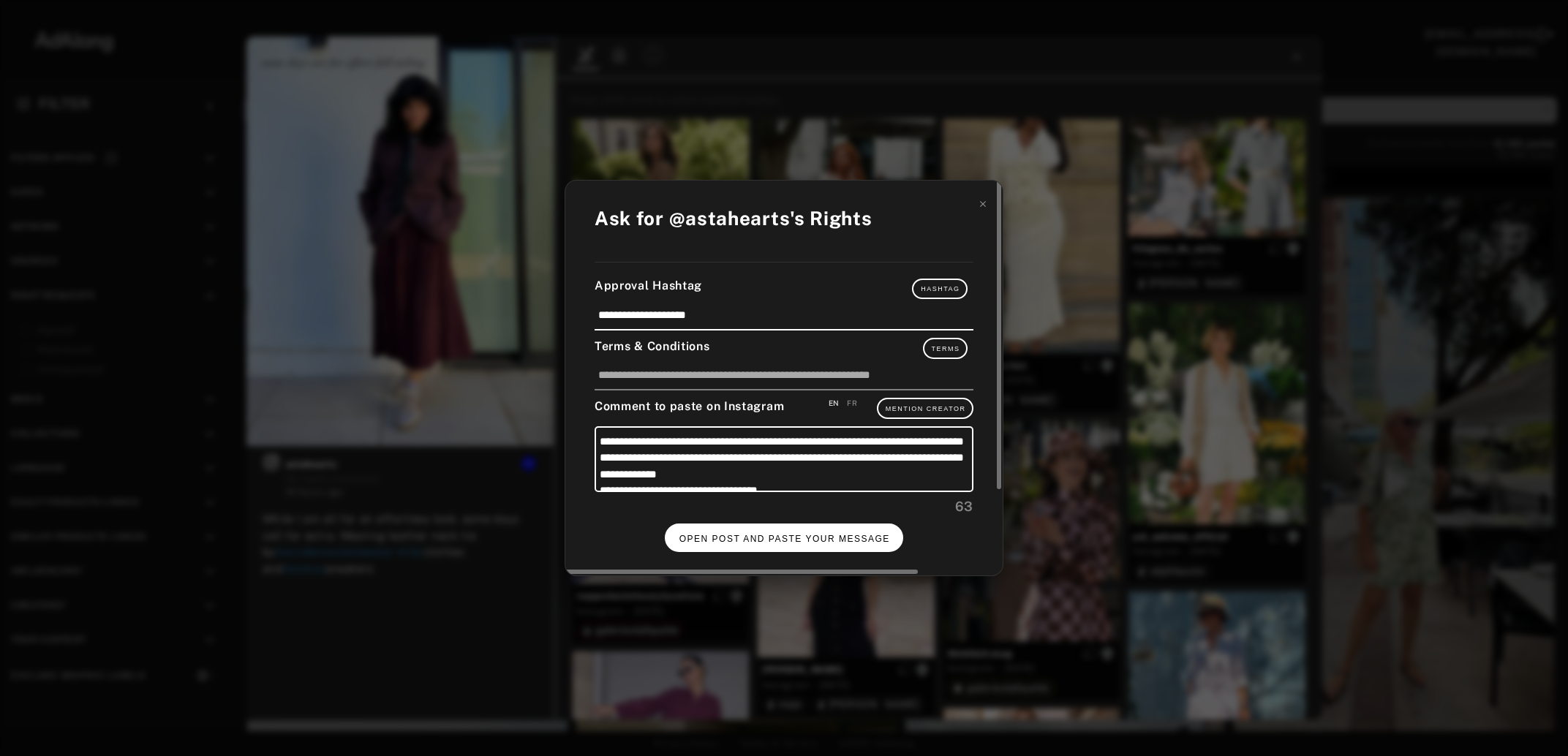
click at [797, 533] on span "OPEN POST AND PASTE YOUR MESSAGE" at bounding box center [785, 538] width 211 height 10
click at [793, 528] on button "DONE" at bounding box center [784, 537] width 58 height 28
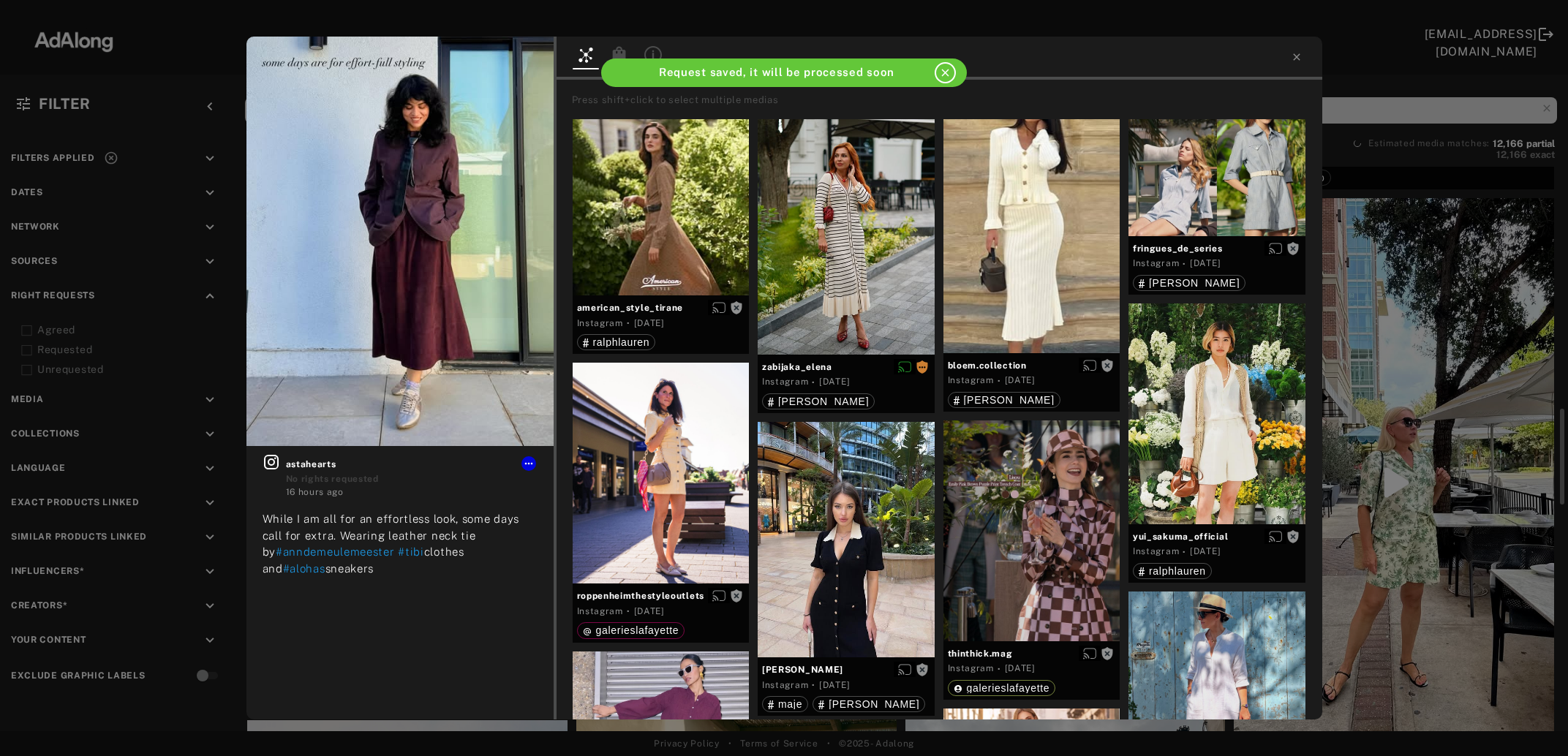
scroll to position [1425, 0]
click at [1410, 395] on div "astahearts Rights requested 16 hours ago While I am all for an effortless look,…" at bounding box center [784, 378] width 1568 height 756
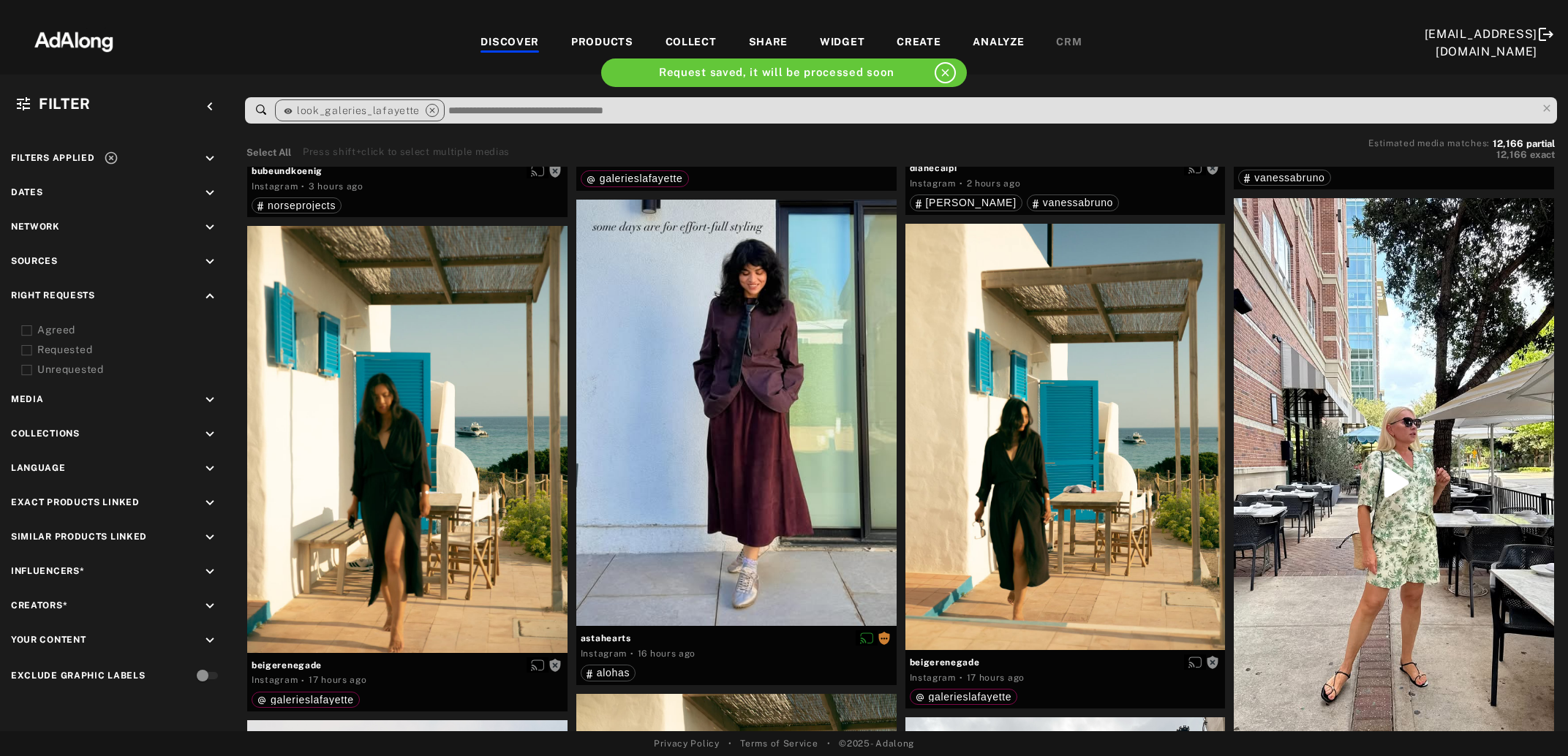
scroll to position [1584, 0]
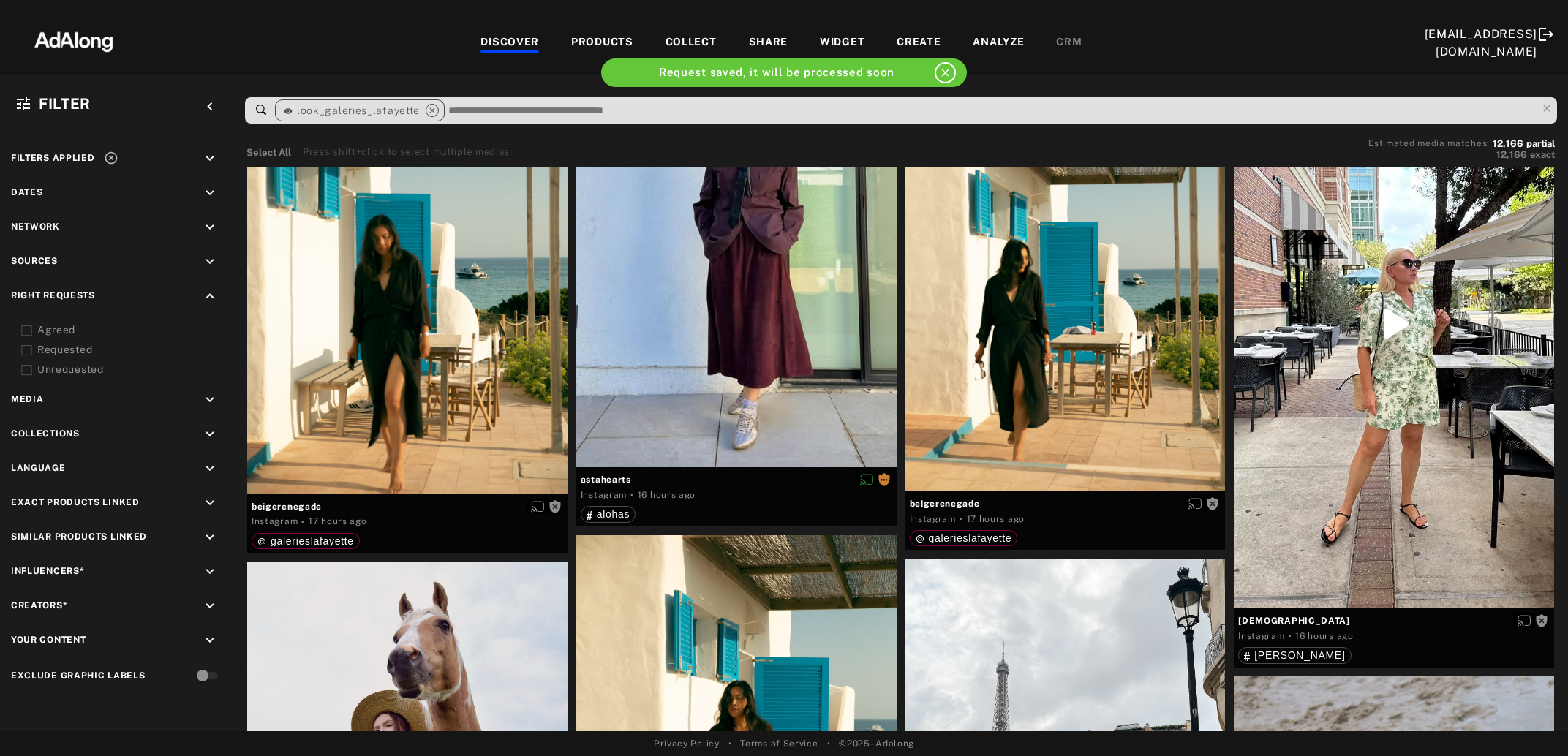
click at [1410, 395] on div at bounding box center [1394, 323] width 320 height 569
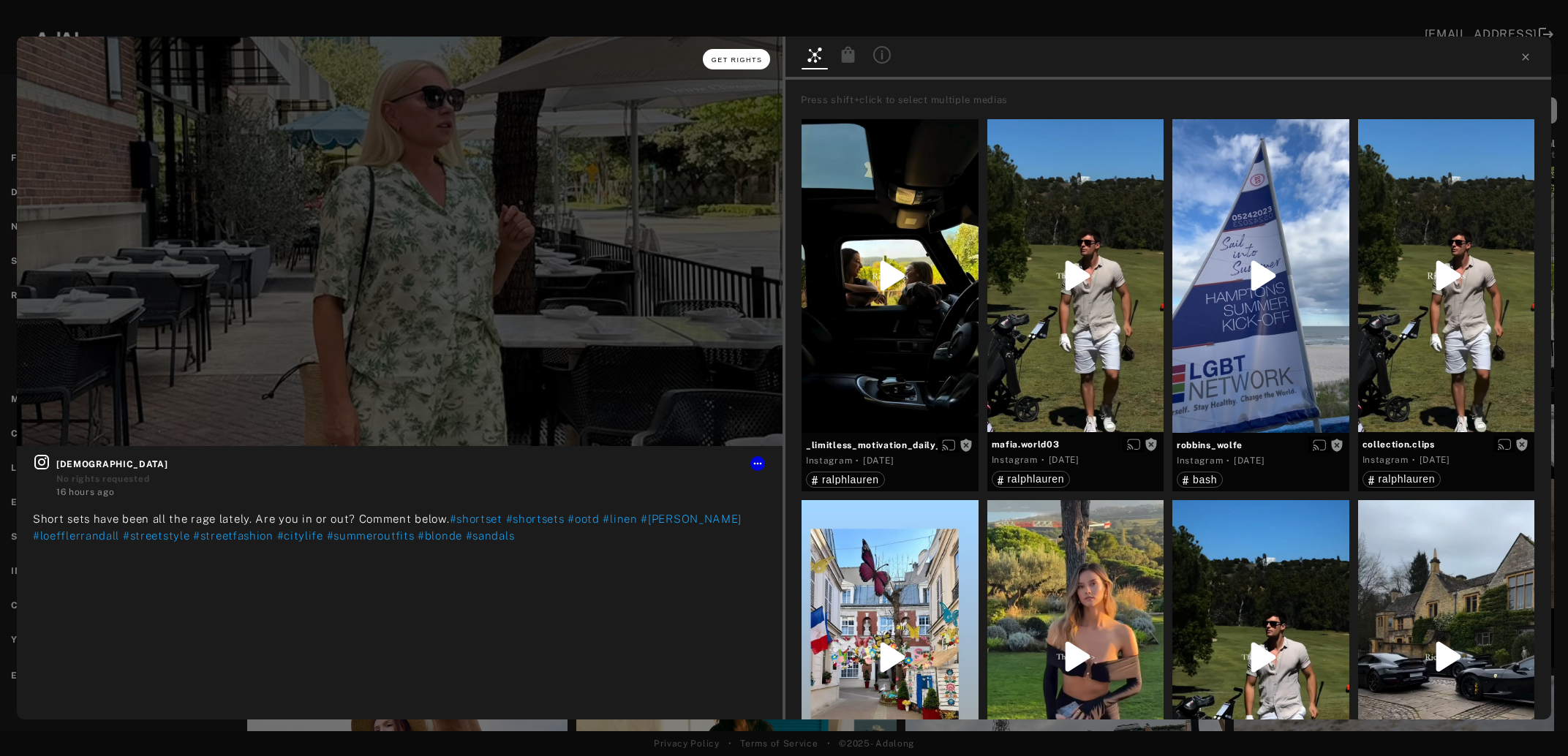
click at [744, 64] on button "Get rights" at bounding box center [736, 59] width 67 height 20
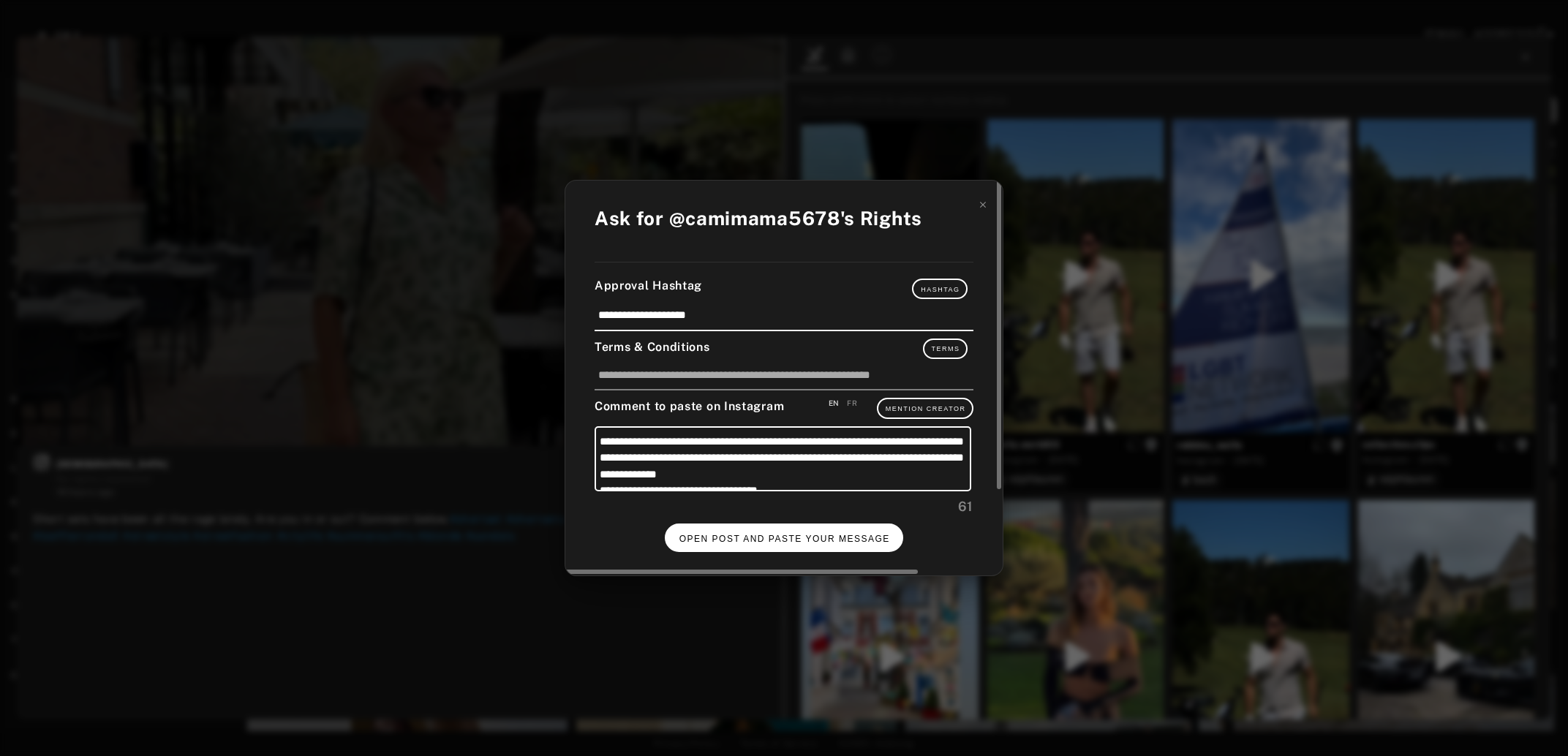
click at [840, 533] on span "OPEN POST AND PASTE YOUR MESSAGE" at bounding box center [785, 538] width 211 height 10
click at [790, 523] on button "DONE" at bounding box center [784, 537] width 58 height 28
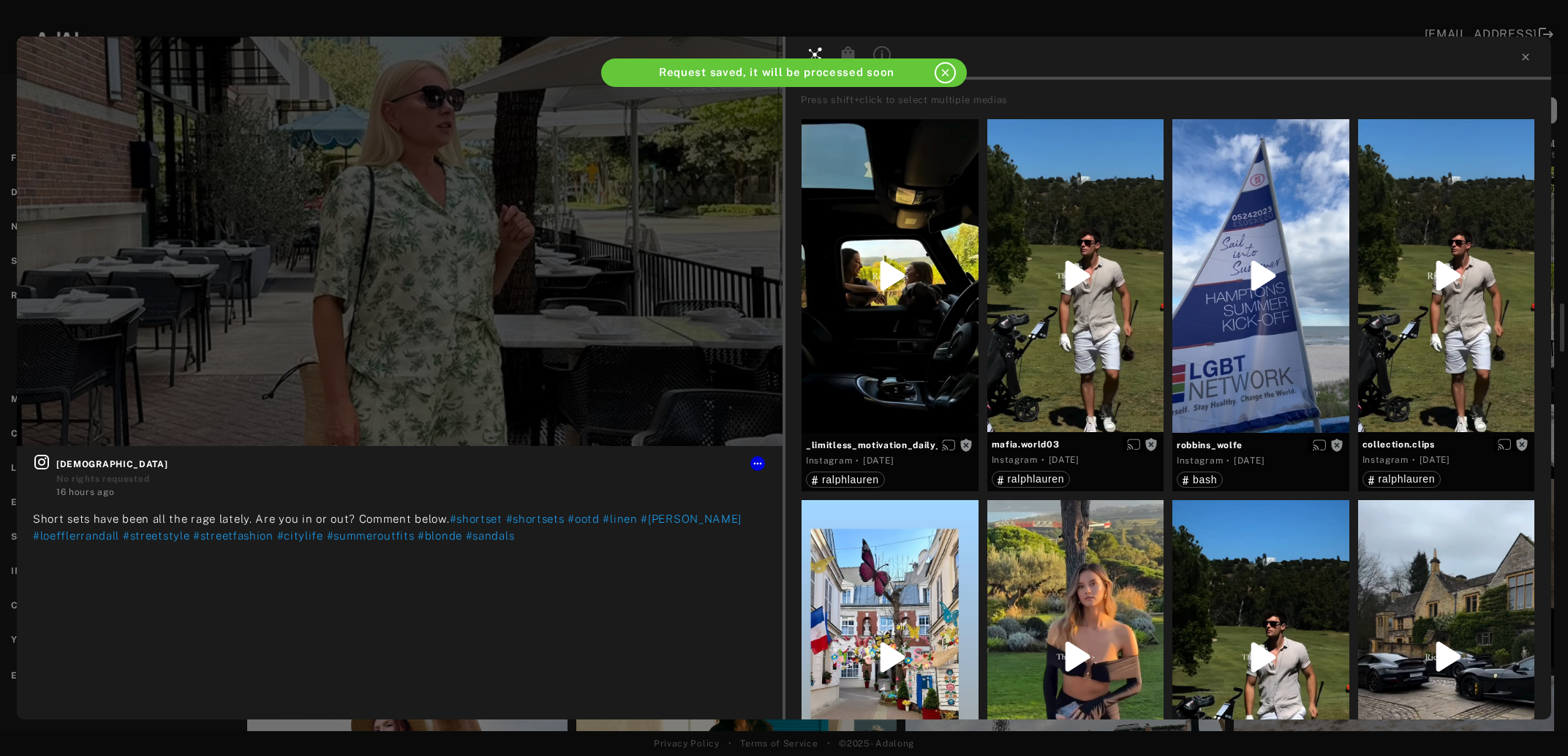
scroll to position [1584, 0]
click at [1520, 58] on icon at bounding box center [1525, 57] width 12 height 12
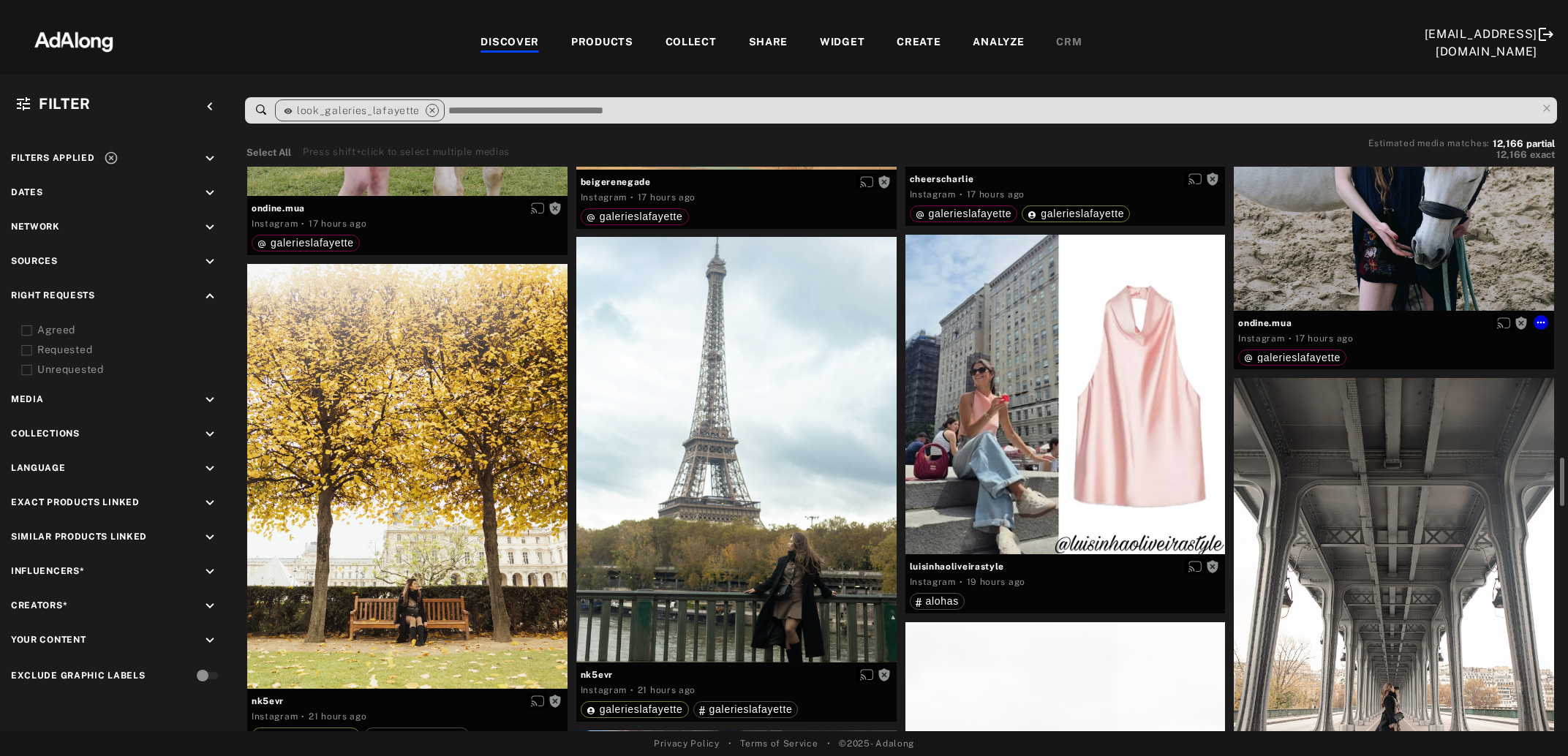
scroll to position [2454, 0]
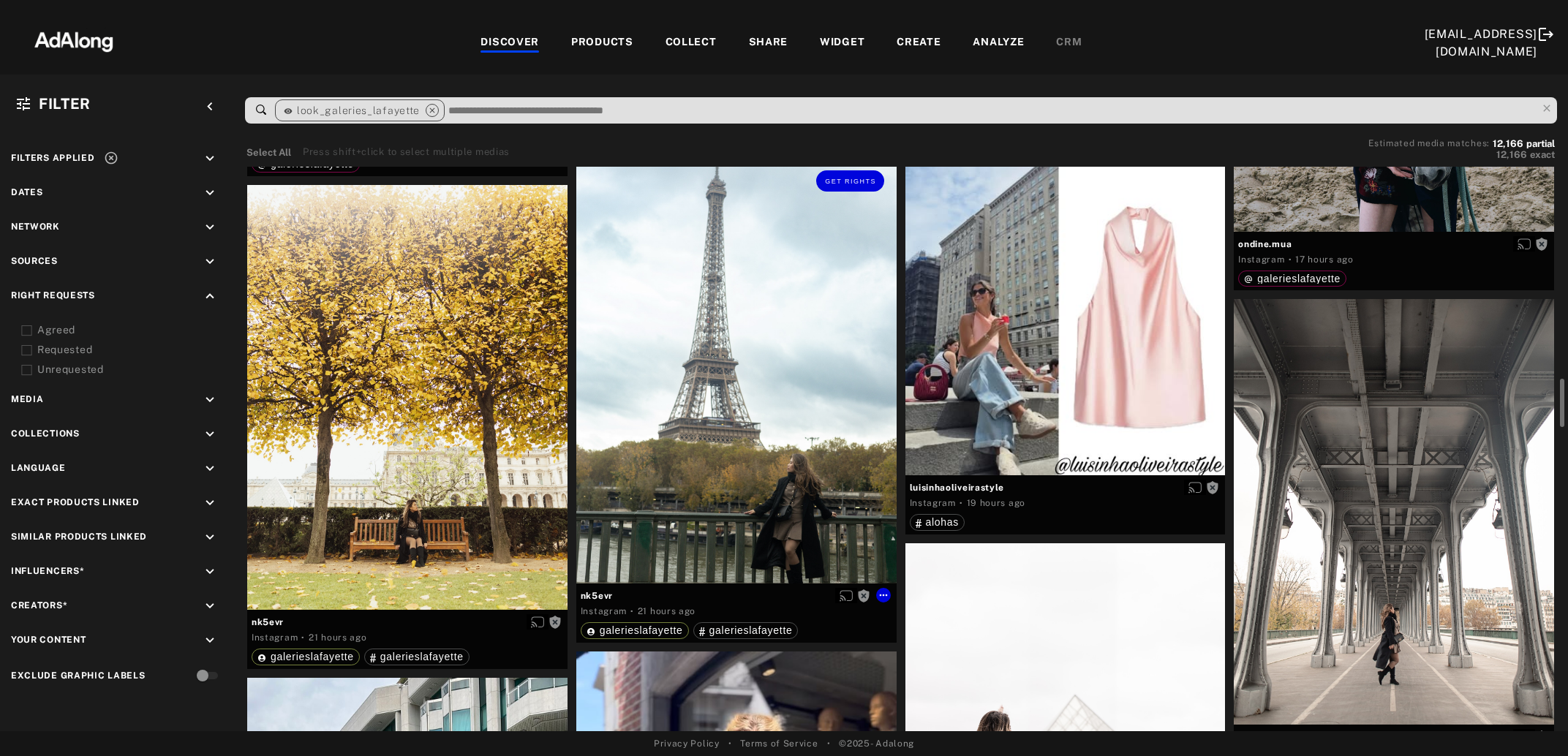
click at [687, 501] on div "Get rights" at bounding box center [736, 371] width 320 height 426
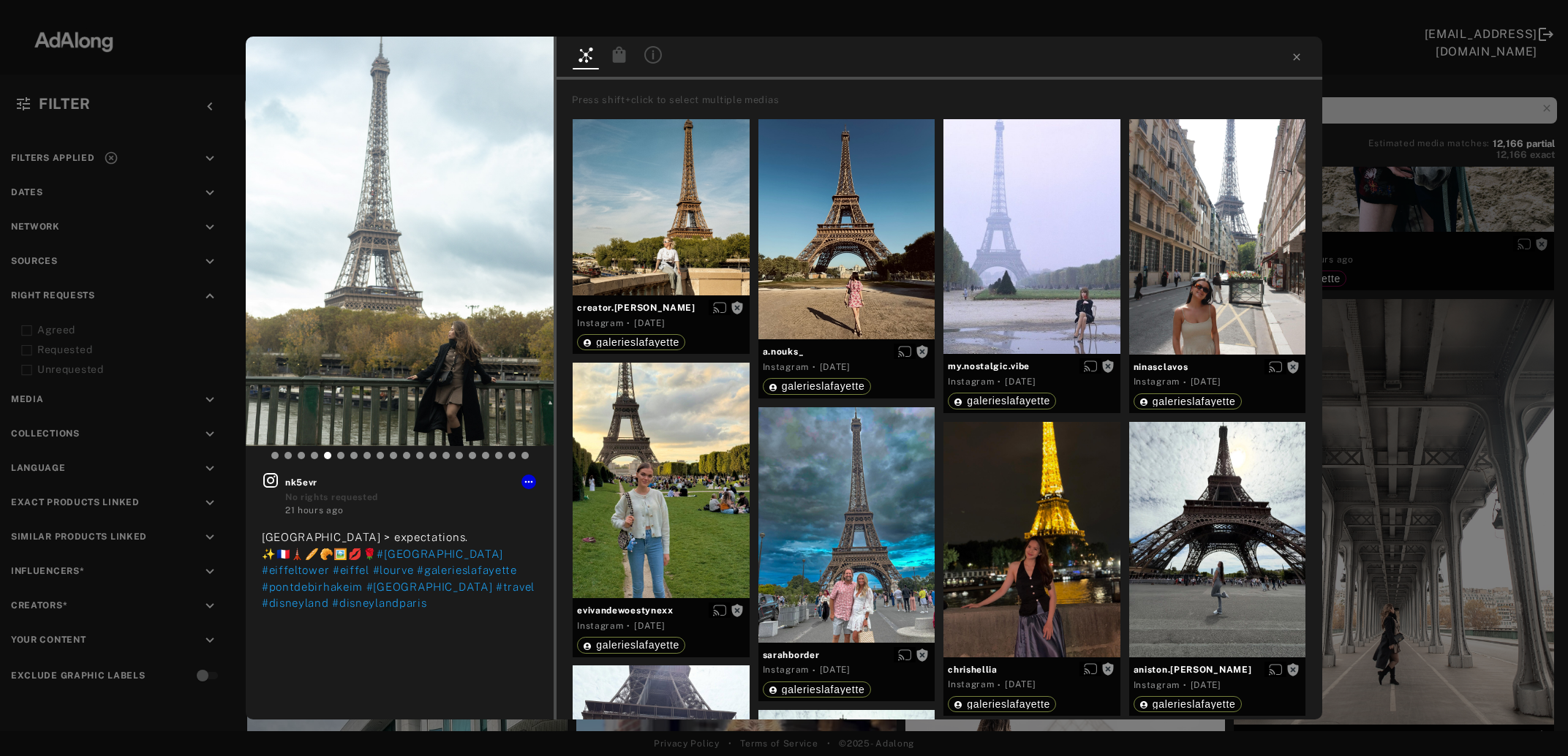
click at [1449, 509] on div "Get rights nk5evr No rights requested 21 hours ago [GEOGRAPHIC_DATA] > expectat…" at bounding box center [784, 378] width 1568 height 756
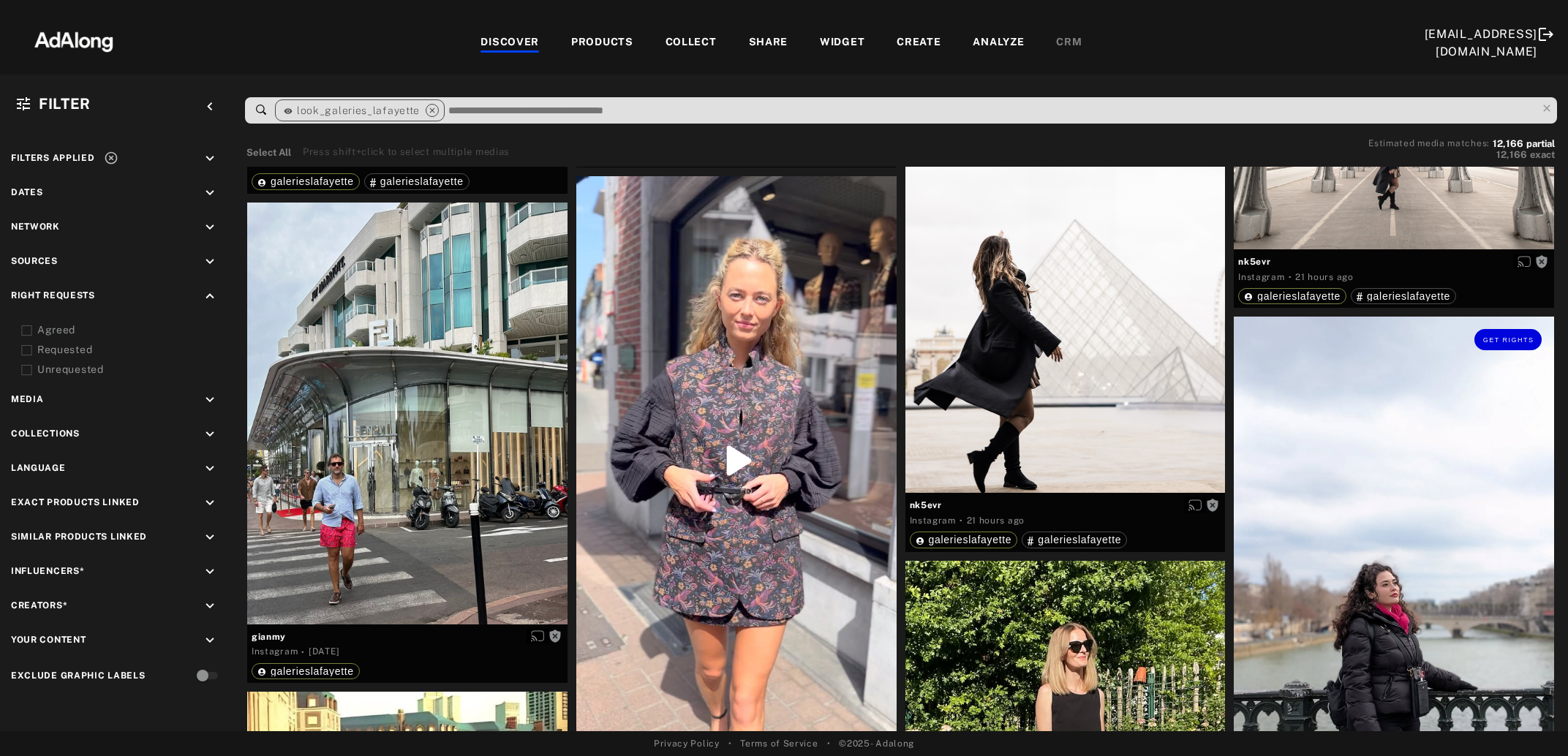
scroll to position [3009, 0]
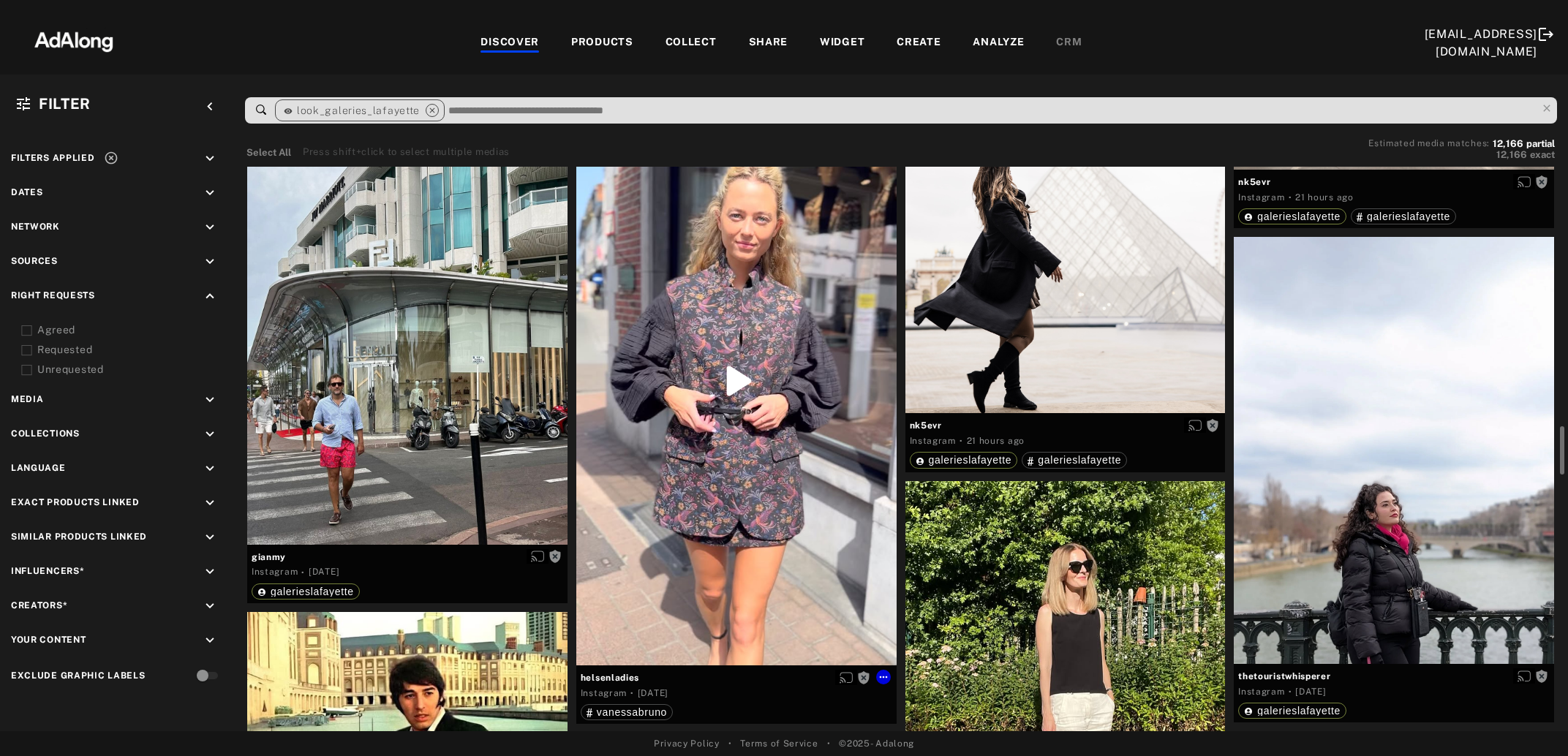
click at [712, 519] on div "Get rights" at bounding box center [736, 381] width 320 height 569
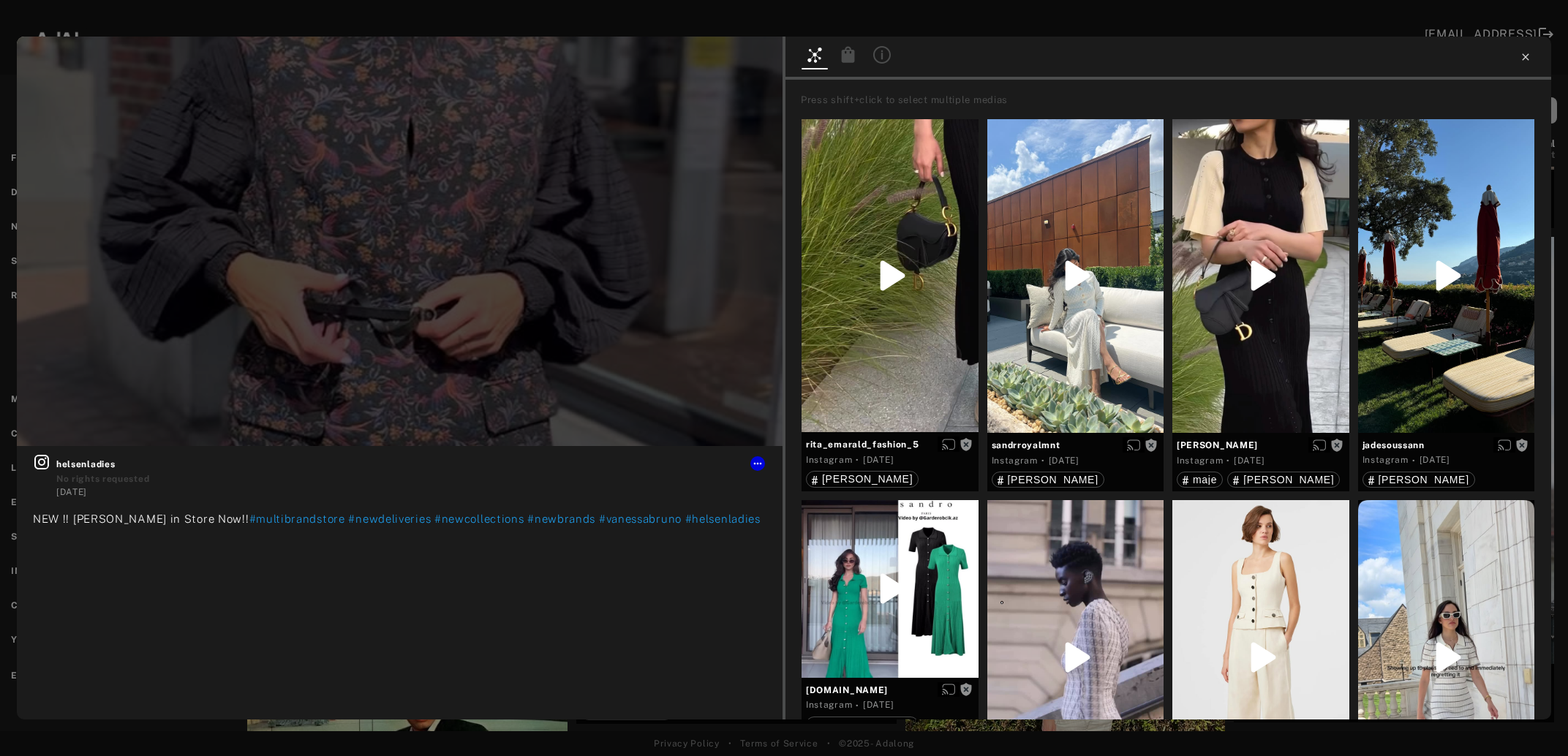
click at [1528, 56] on icon at bounding box center [1525, 57] width 6 height 6
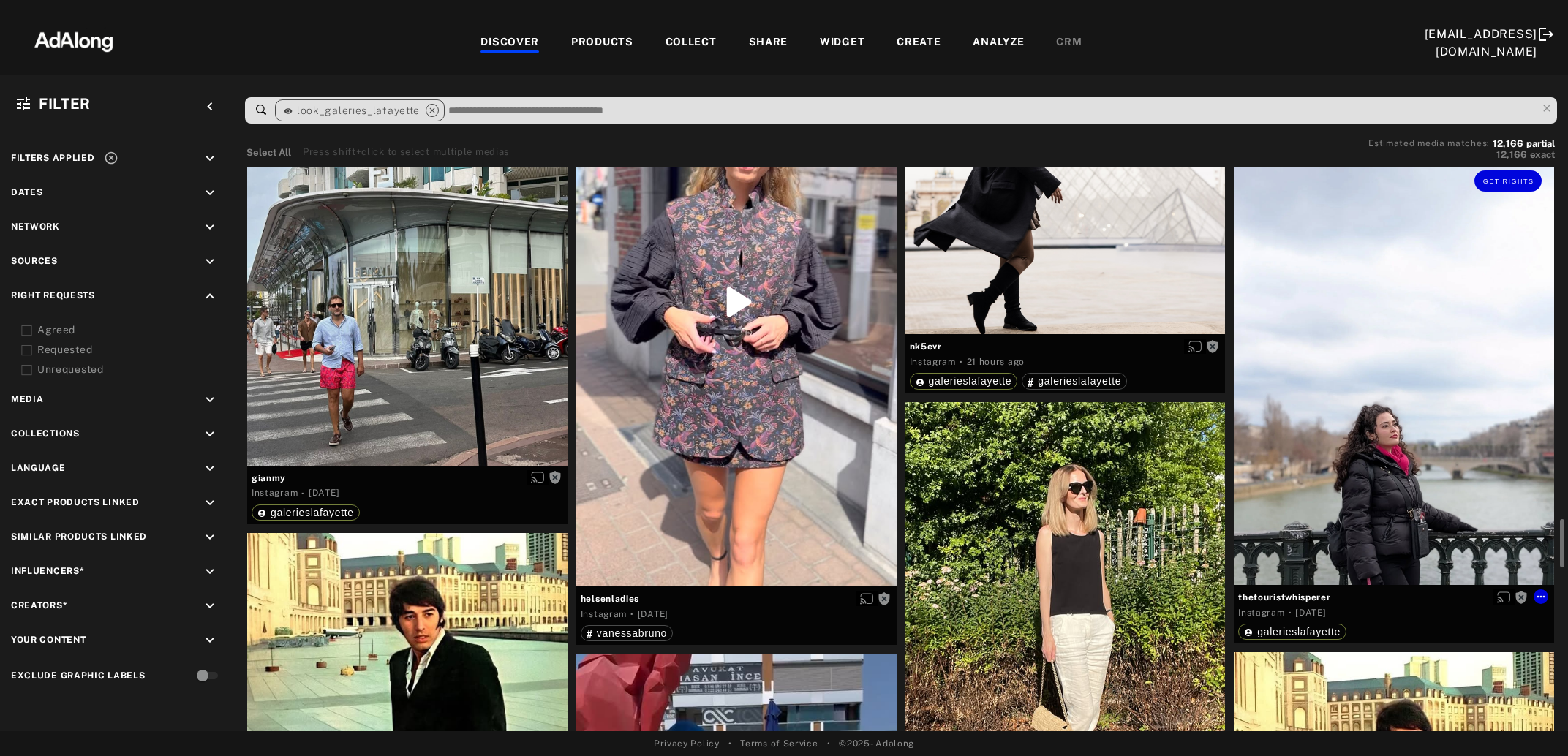
scroll to position [3246, 0]
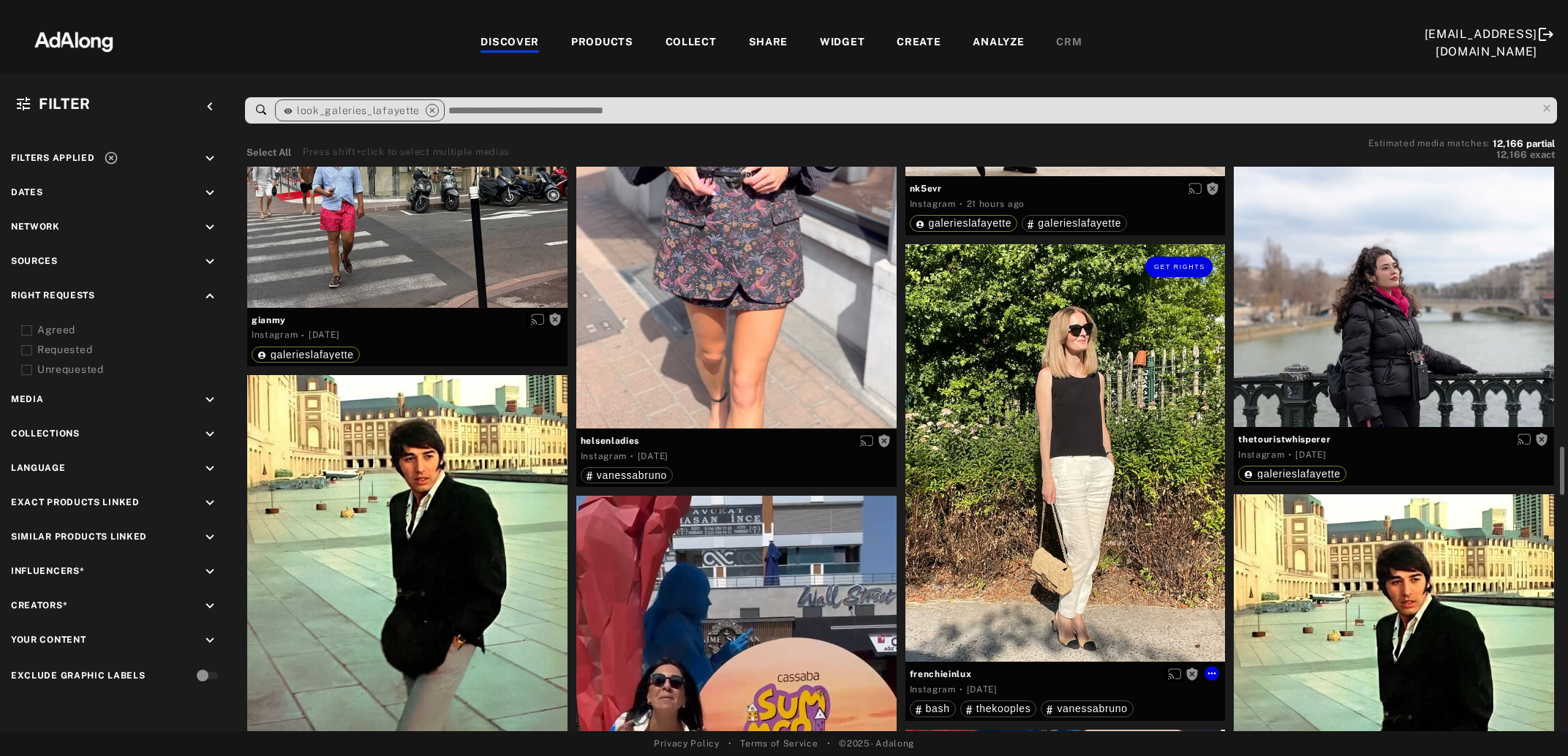
click at [1054, 492] on div "Get rights" at bounding box center [1065, 452] width 320 height 418
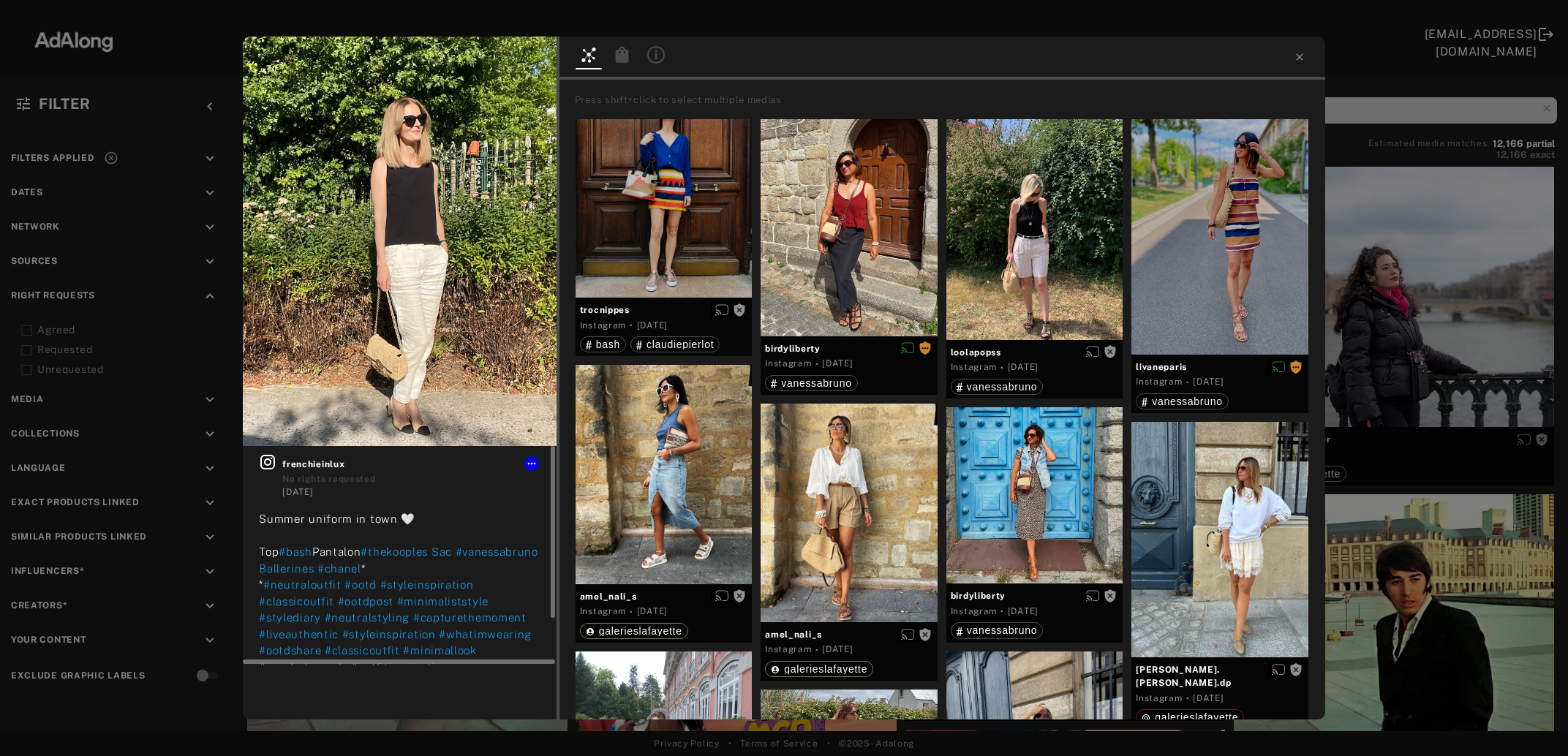
scroll to position [59, 0]
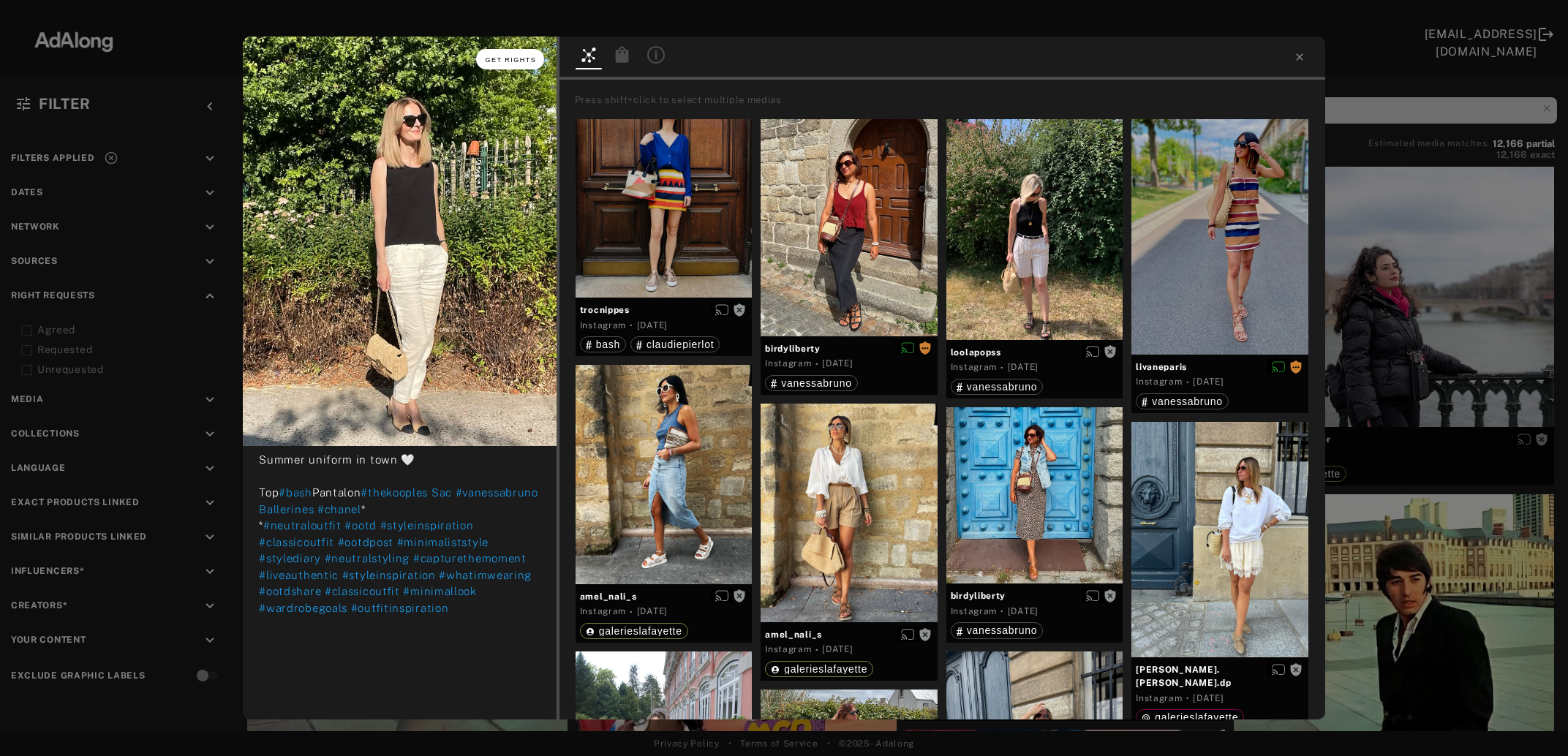
click at [508, 60] on span "Get rights" at bounding box center [510, 60] width 51 height 7
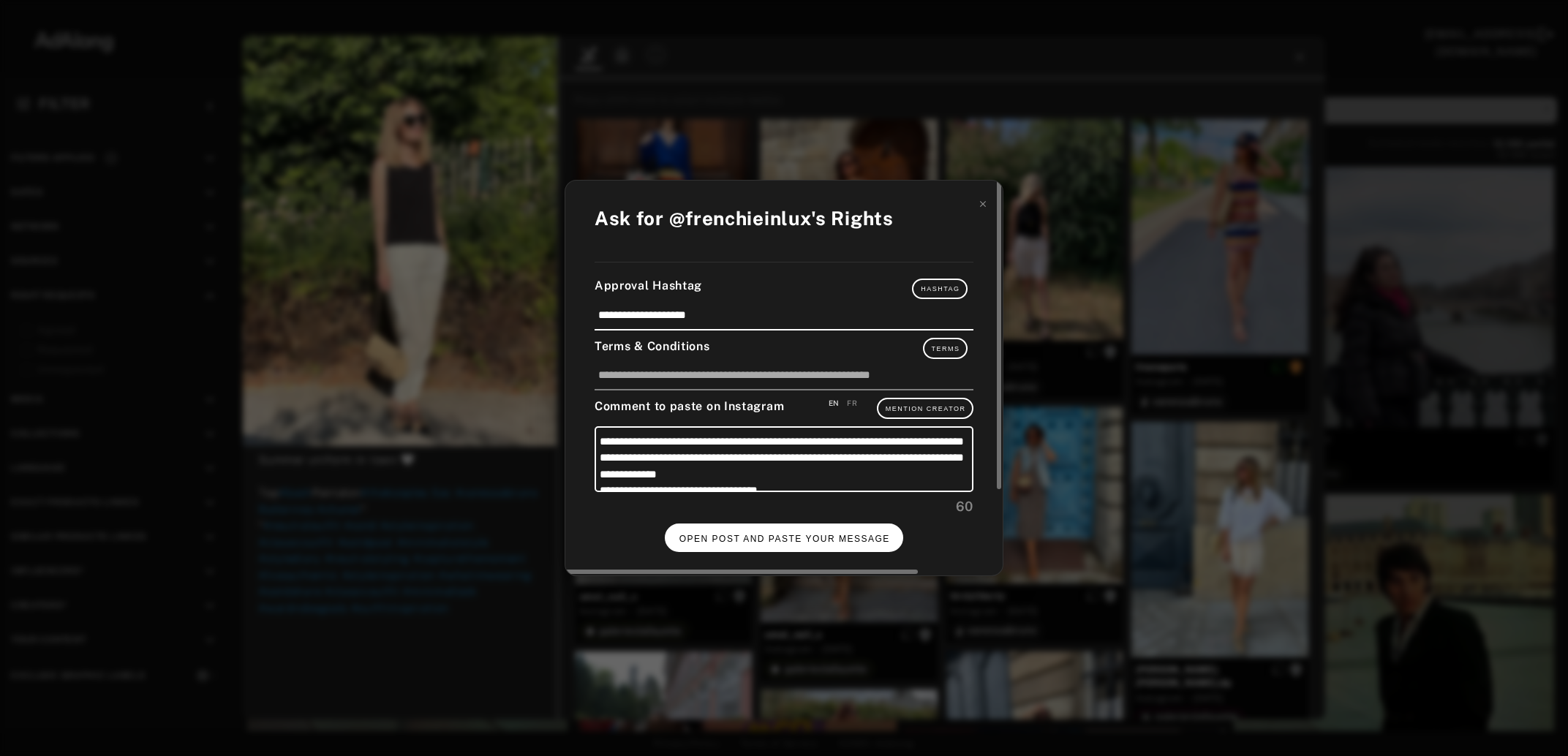
click at [697, 542] on button "OPEN POST AND PASTE YOUR MESSAGE" at bounding box center [785, 537] width 239 height 28
click at [786, 536] on span "DONE" at bounding box center [785, 538] width 30 height 10
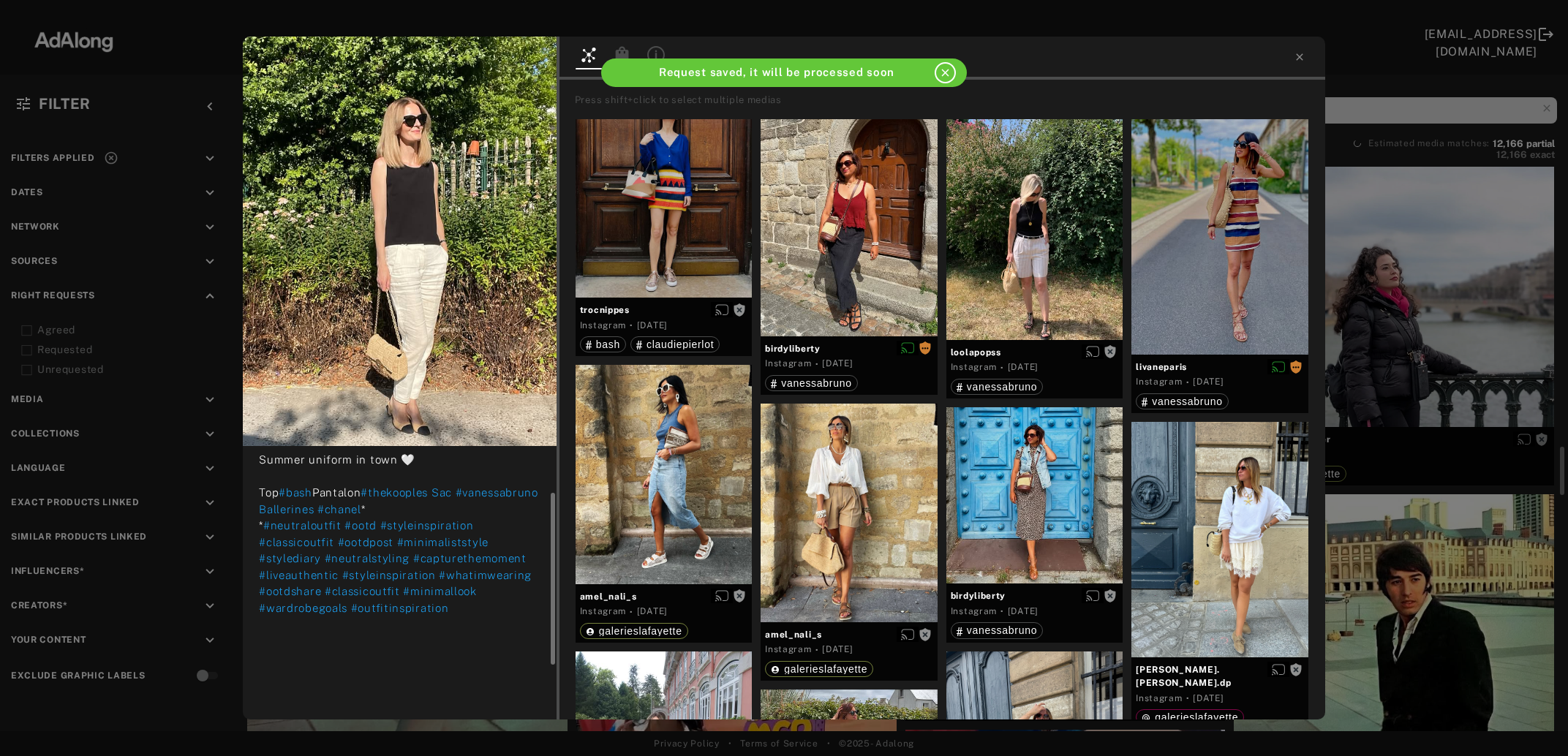
scroll to position [59, 0]
click at [1296, 57] on icon at bounding box center [1300, 57] width 12 height 12
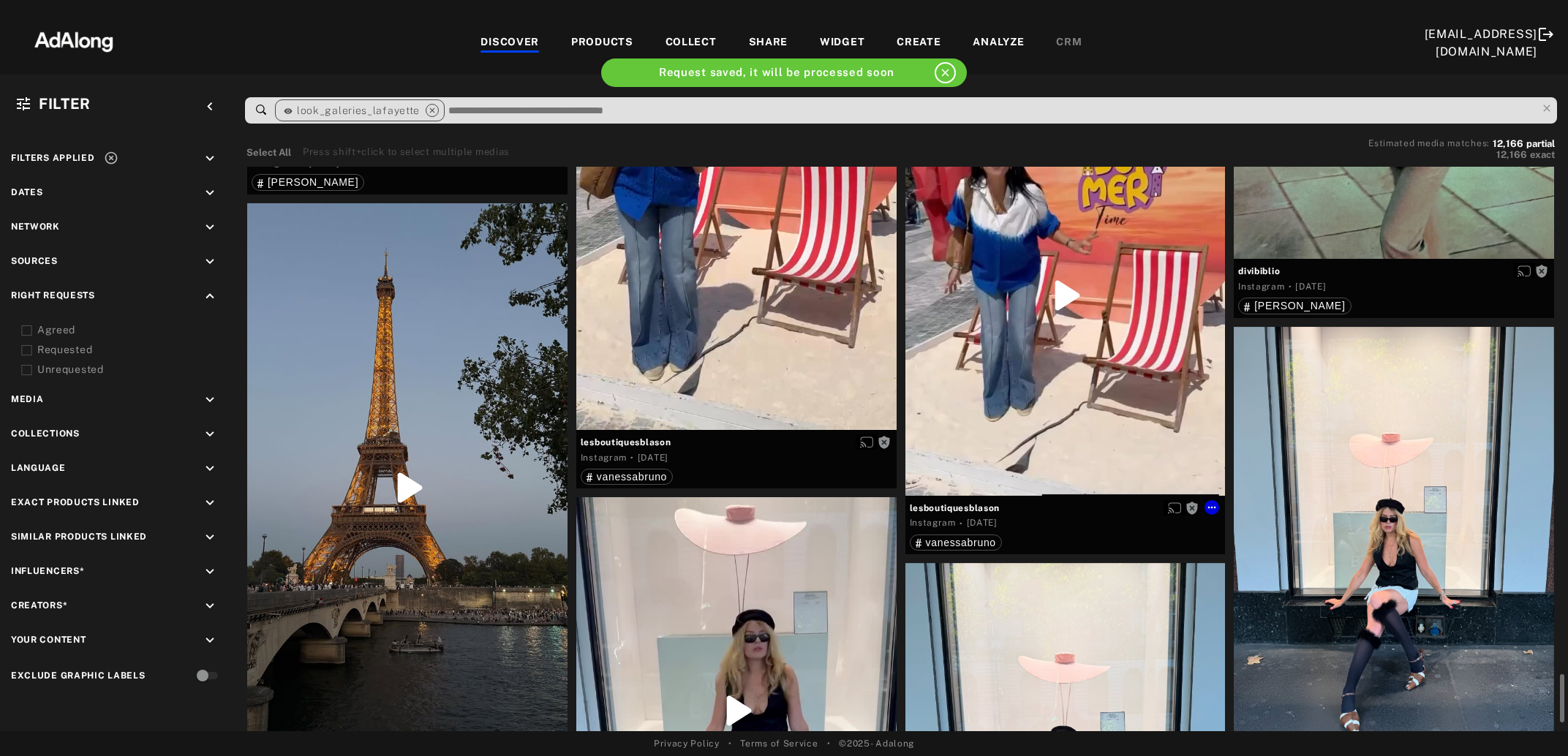
scroll to position [4038, 0]
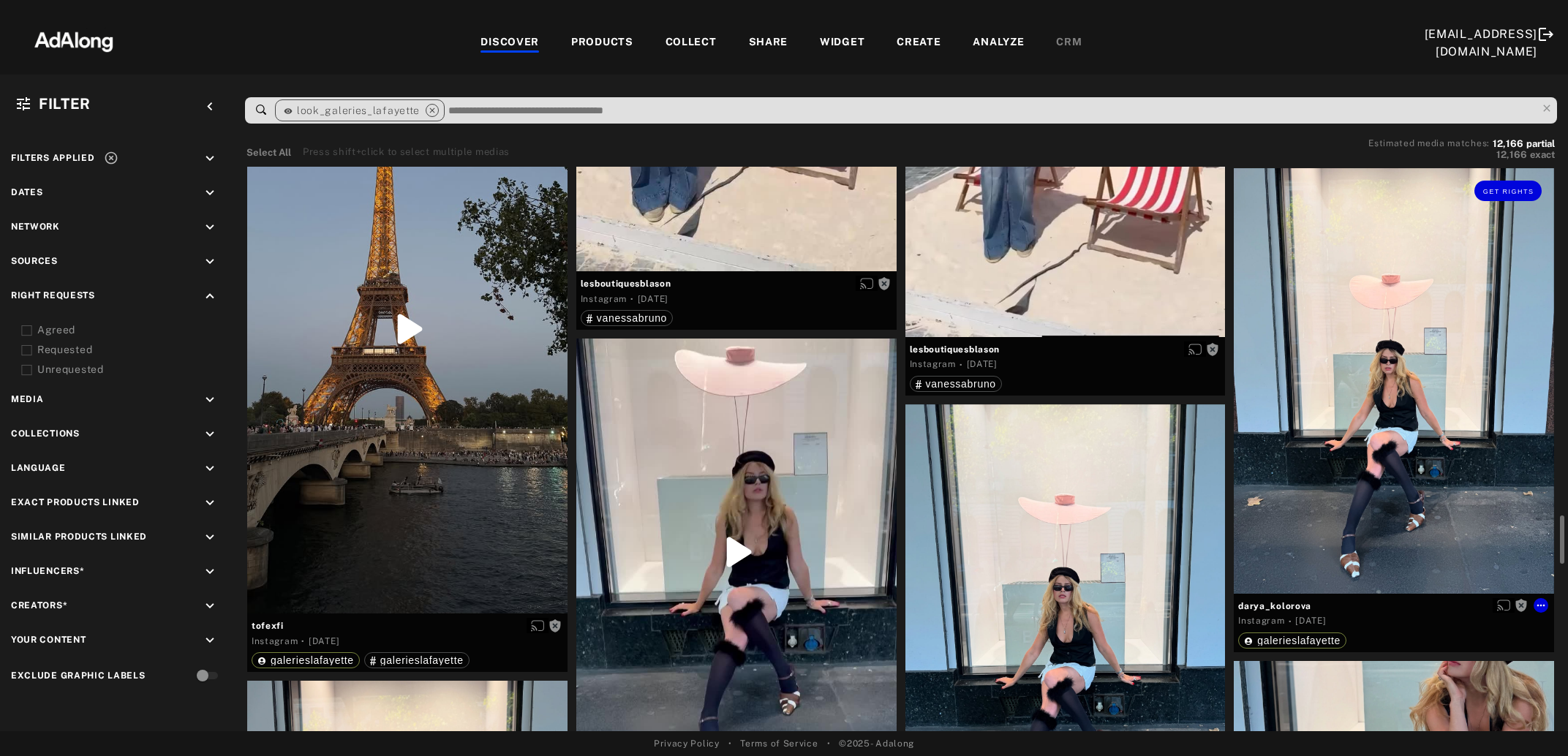
click at [1391, 415] on div "Get rights" at bounding box center [1394, 381] width 320 height 426
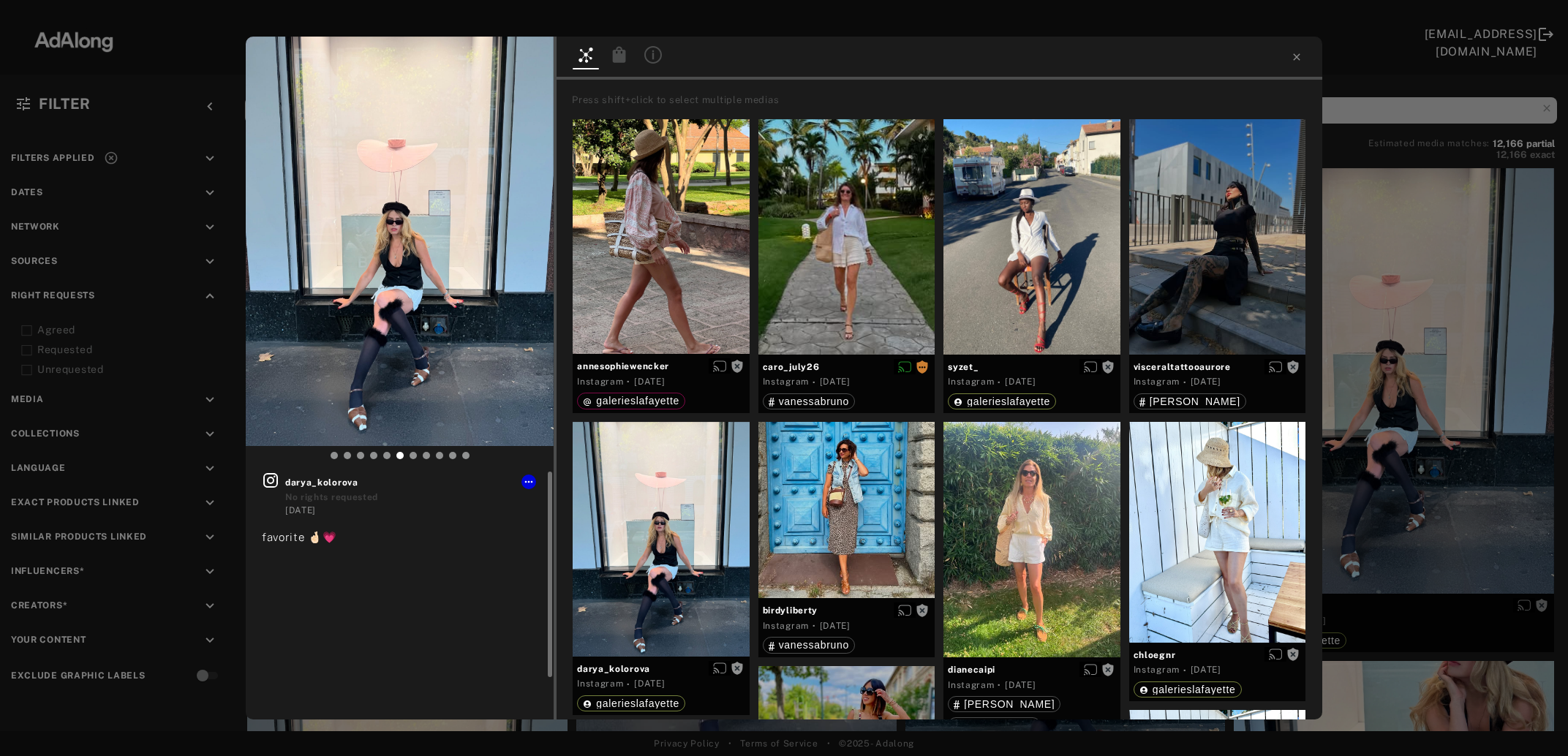
click at [268, 485] on icon at bounding box center [271, 480] width 17 height 17
click at [1443, 420] on div "Get rights darya_kolorova No rights requested [DATE] favorite 🤞🏻💗 Press shift+c…" at bounding box center [784, 378] width 1568 height 756
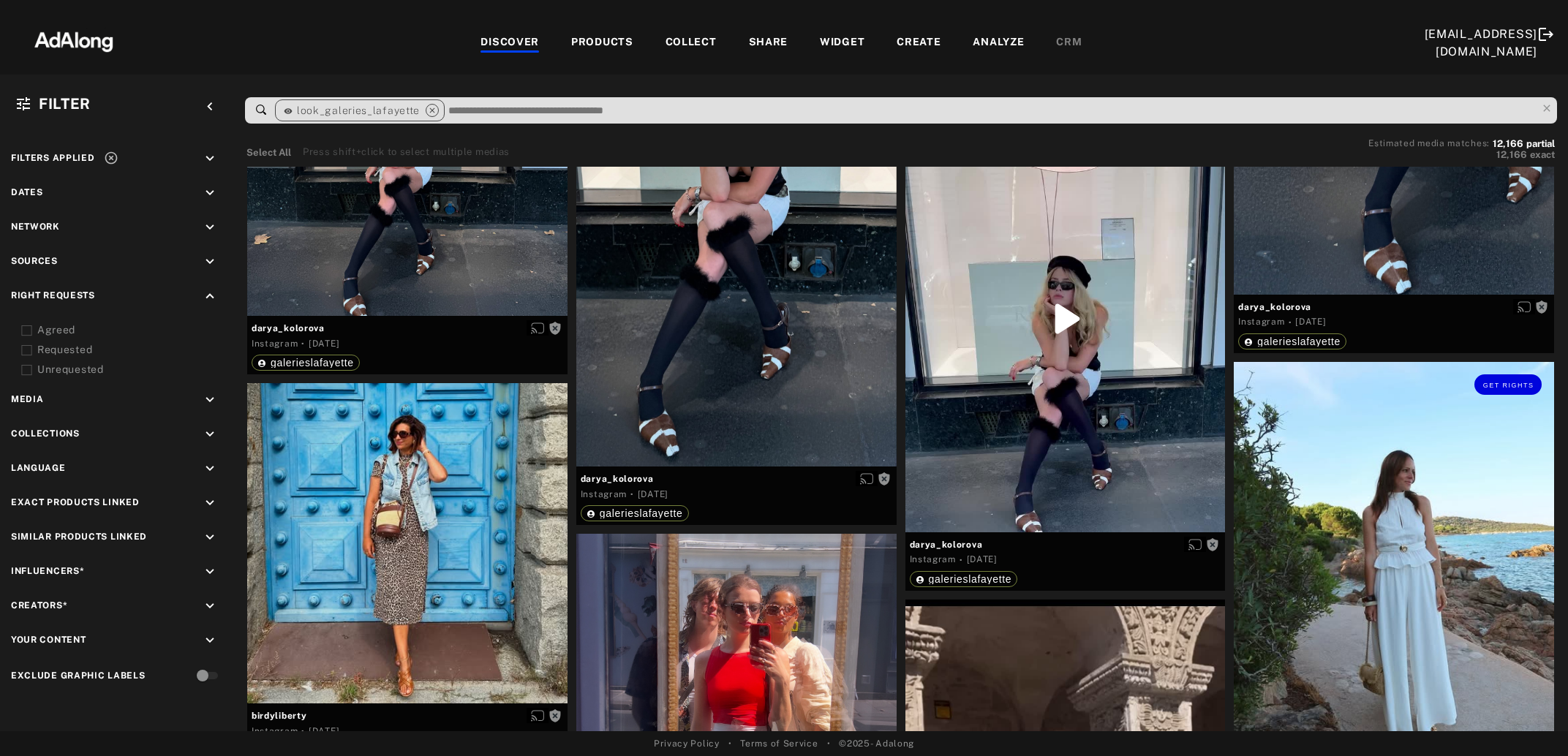
scroll to position [4988, 0]
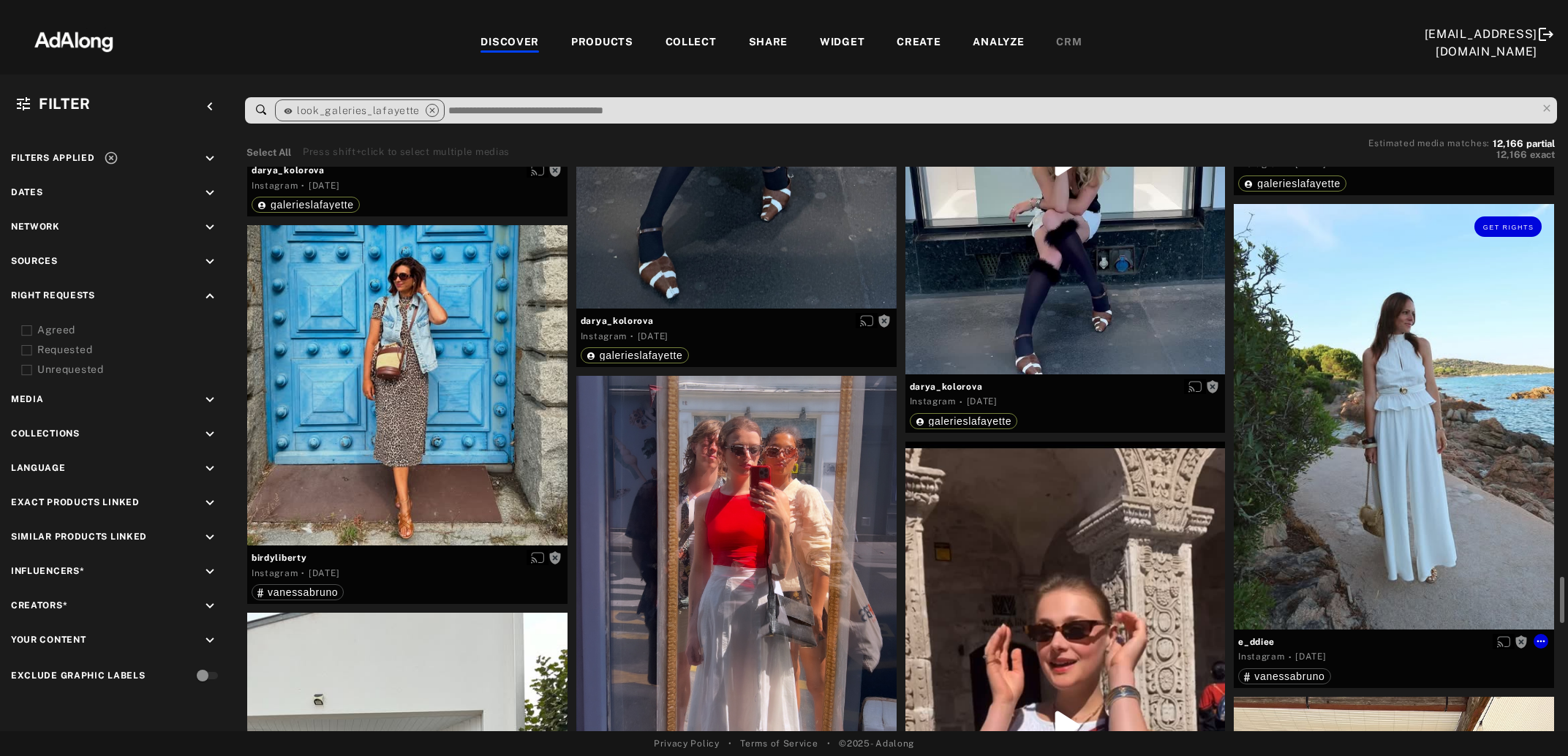
click at [1387, 492] on div "Get rights" at bounding box center [1394, 416] width 320 height 426
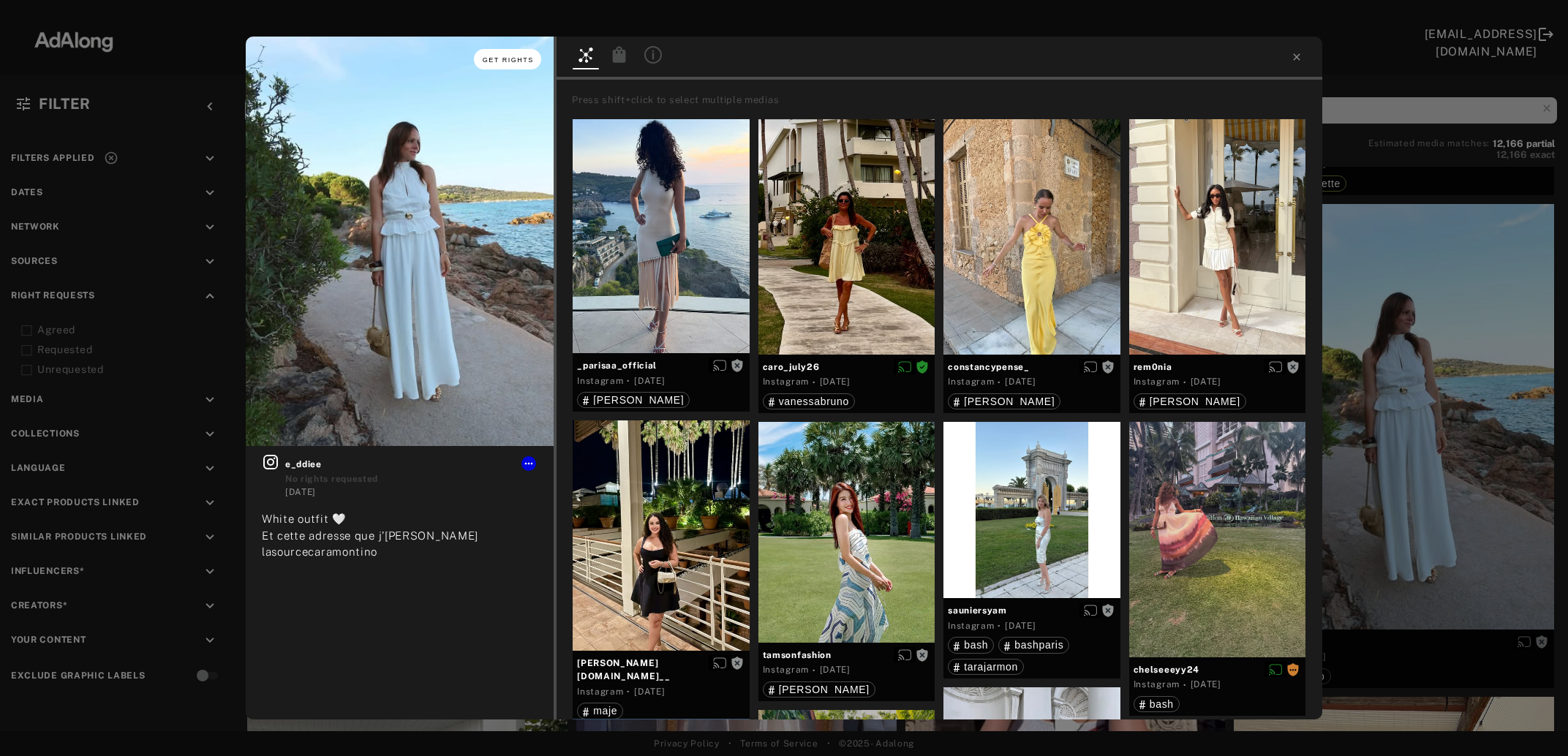
click at [508, 61] on span "Get rights" at bounding box center [508, 60] width 51 height 7
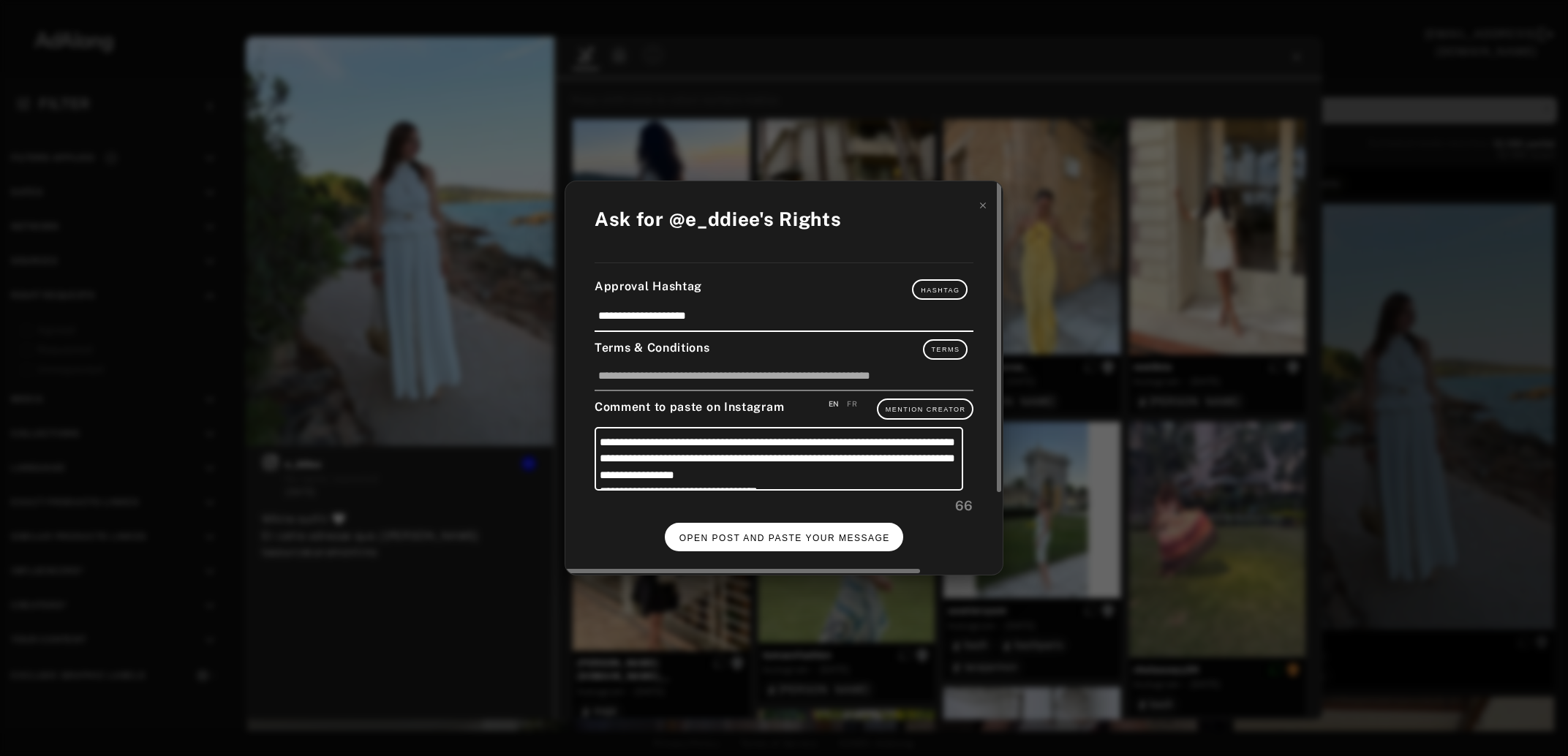
click at [687, 533] on span "OPEN POST AND PASTE YOUR MESSAGE" at bounding box center [785, 537] width 211 height 10
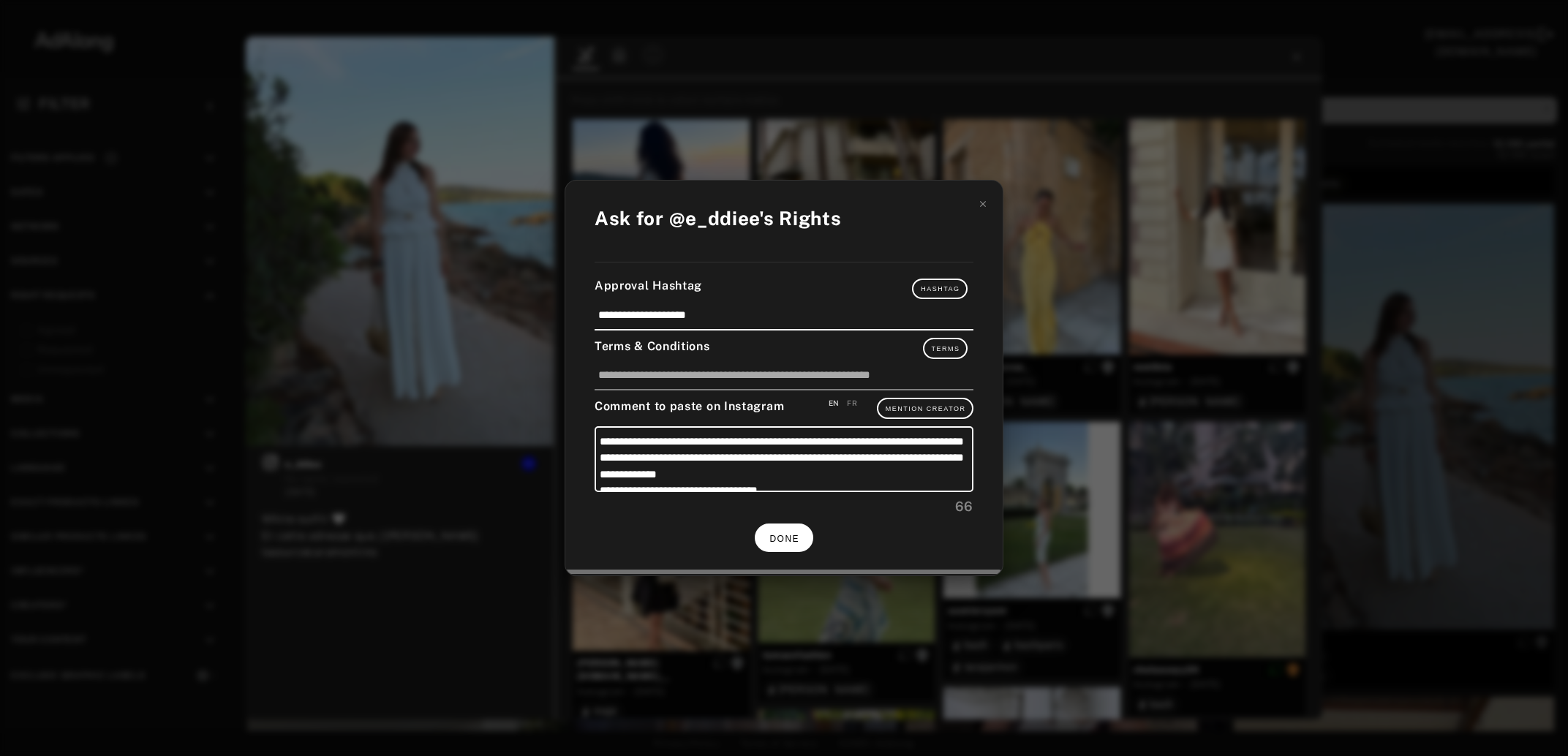
scroll to position [4988, 0]
click at [1393, 334] on div "**********" at bounding box center [784, 378] width 1568 height 756
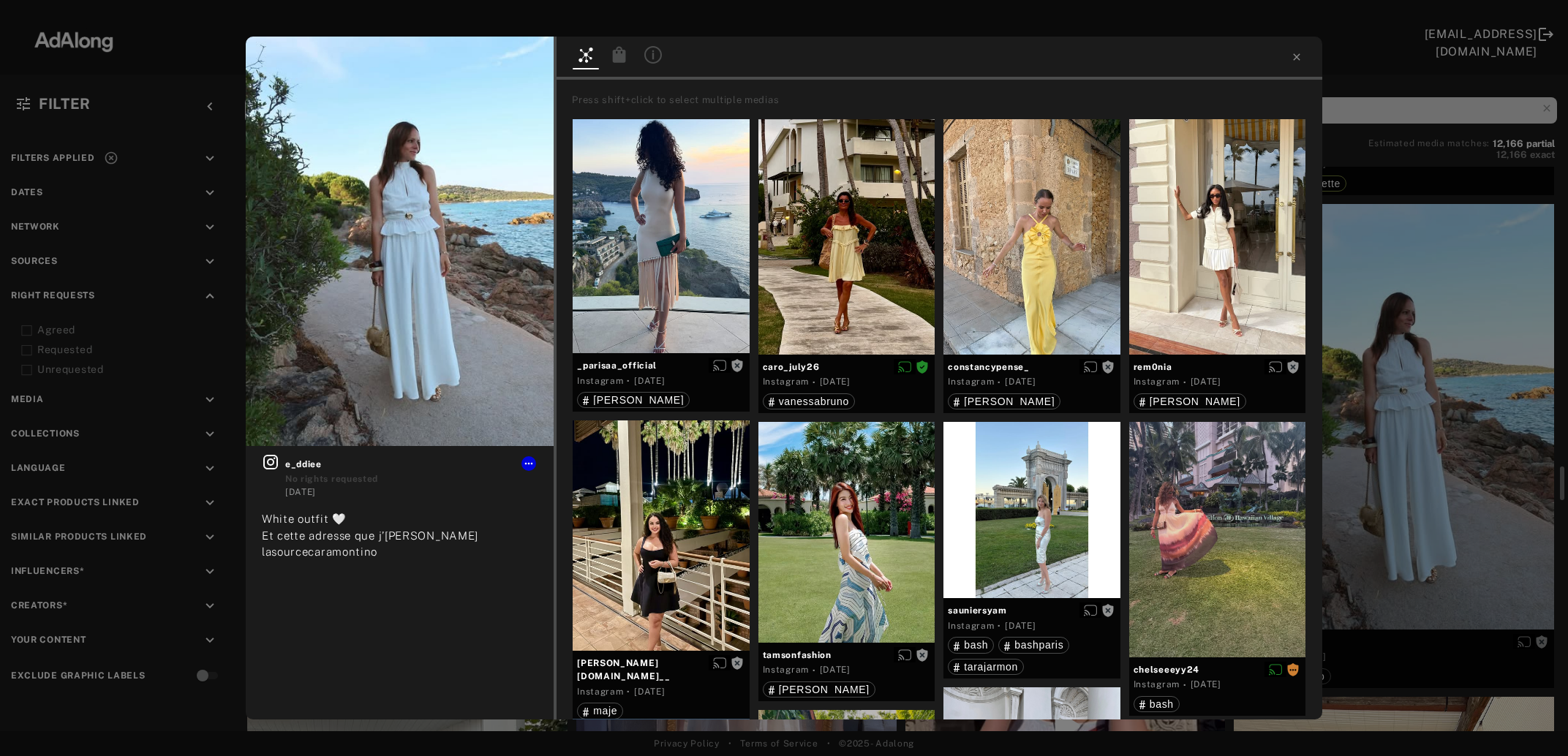
click at [1393, 334] on div "Get rights e_ddiee No rights requested [DATE] White outfit 🤍 Et cette adresse q…" at bounding box center [784, 378] width 1568 height 756
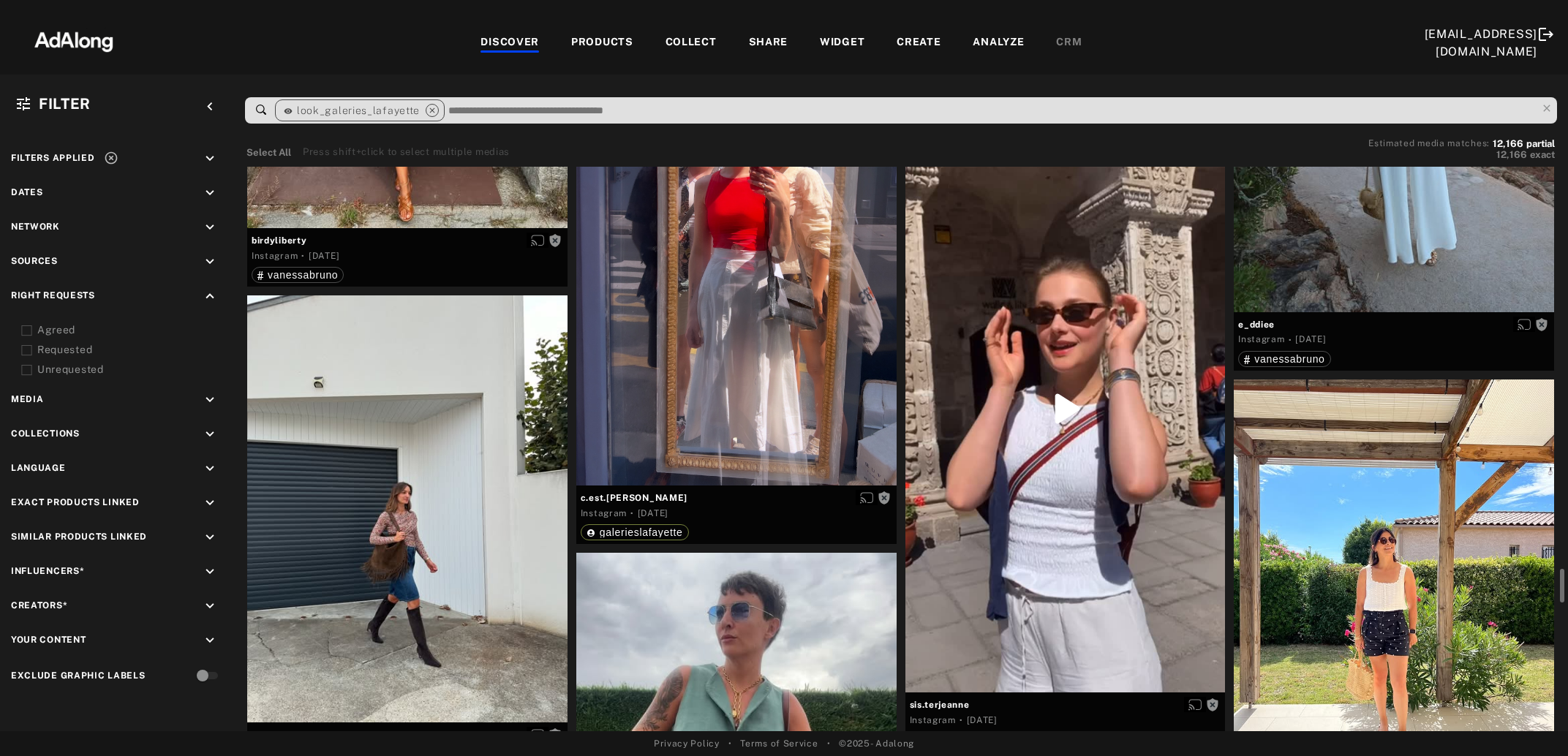
scroll to position [5384, 0]
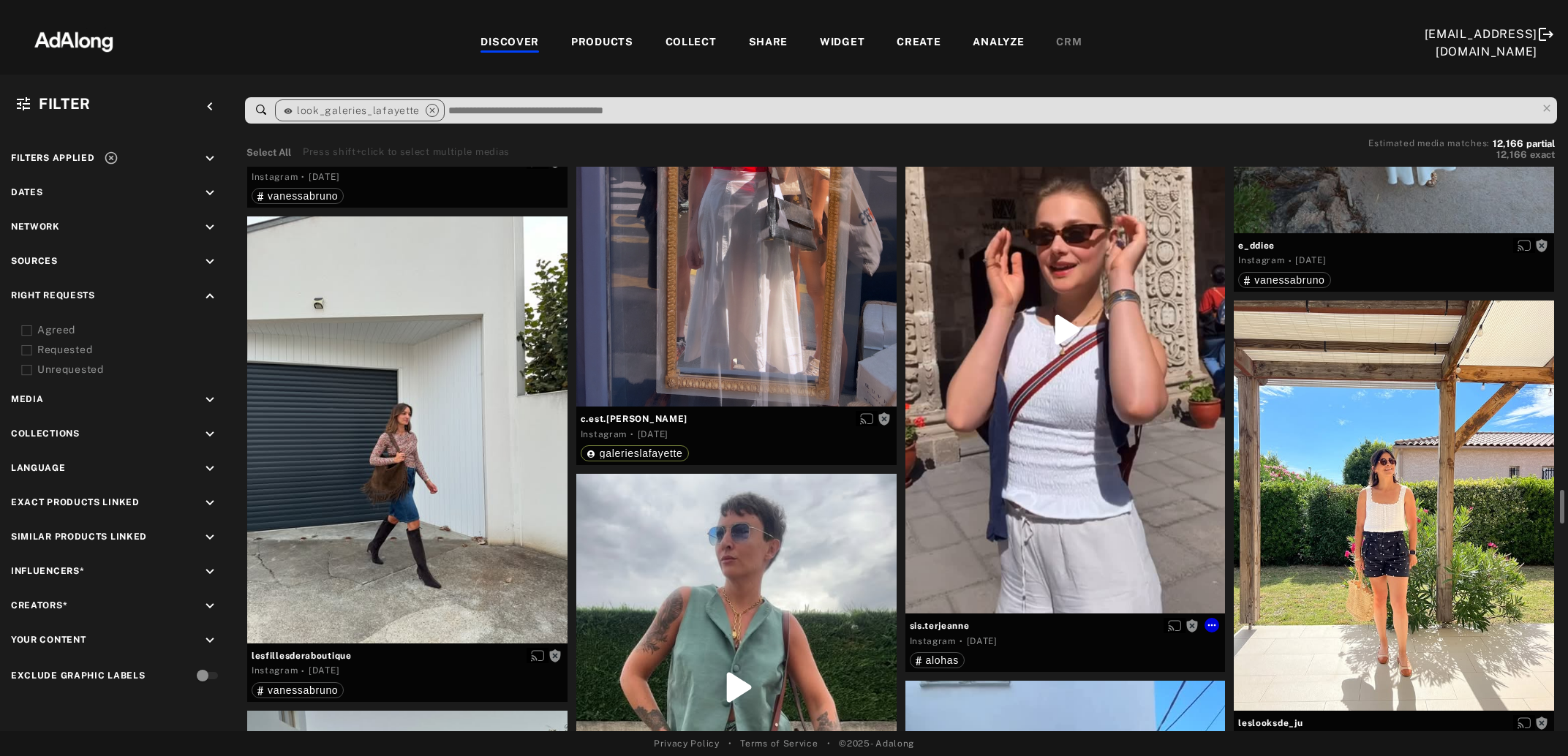
click at [1056, 399] on div "Get rights" at bounding box center [1065, 330] width 320 height 568
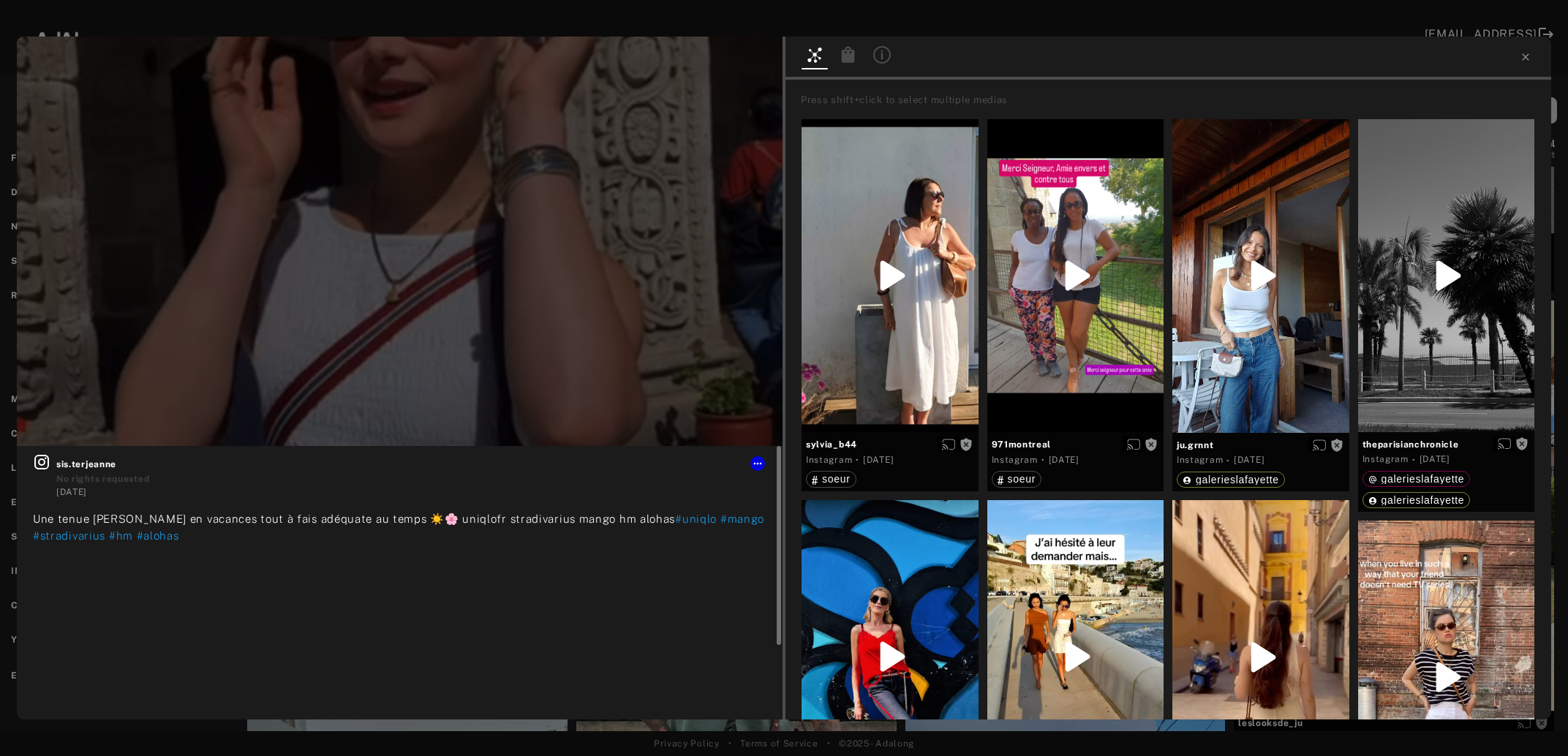
click at [44, 461] on icon at bounding box center [42, 462] width 15 height 15
click at [1522, 56] on icon at bounding box center [1525, 57] width 12 height 12
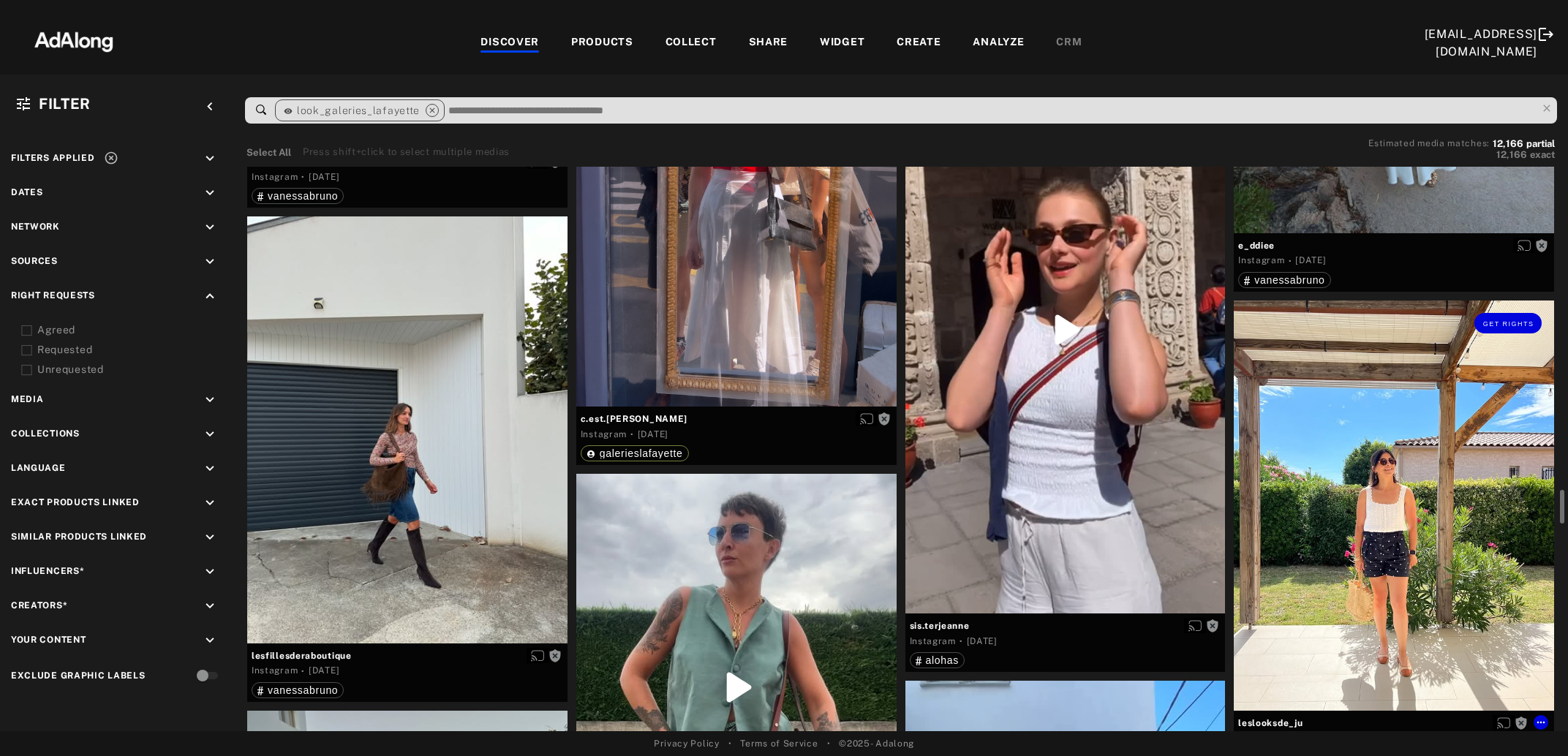
scroll to position [5463, 0]
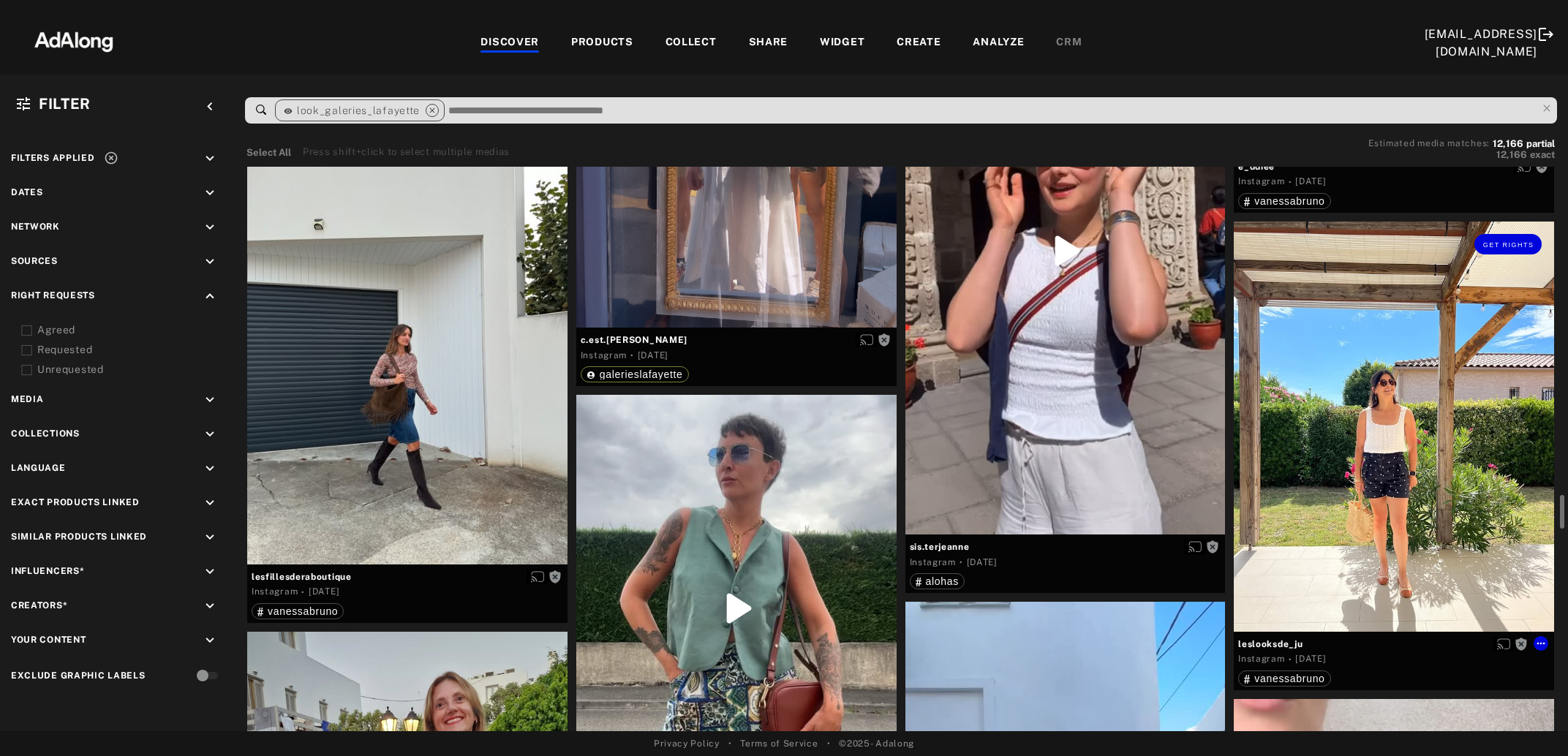
click at [1400, 538] on div "Get rights" at bounding box center [1394, 426] width 320 height 410
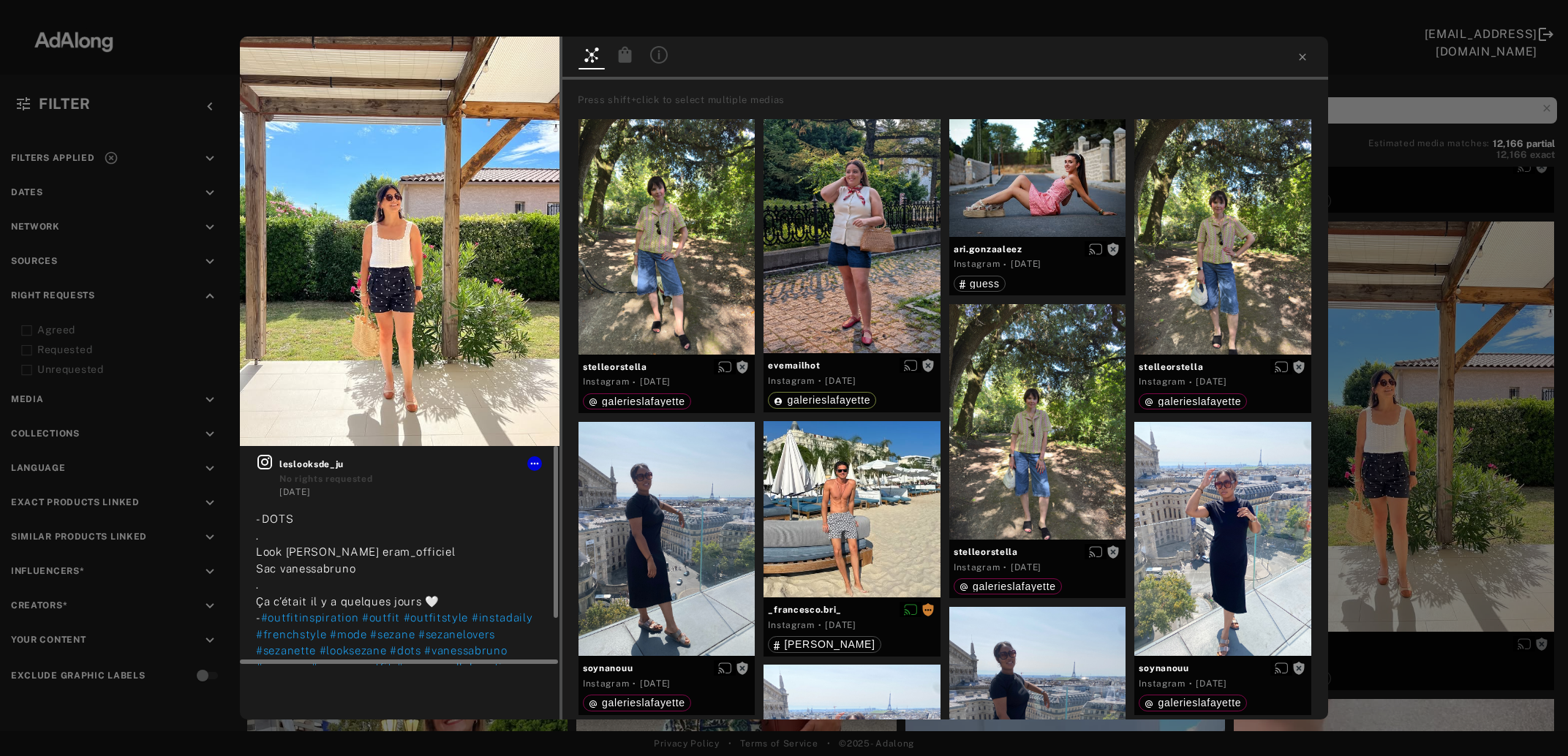
scroll to position [59, 0]
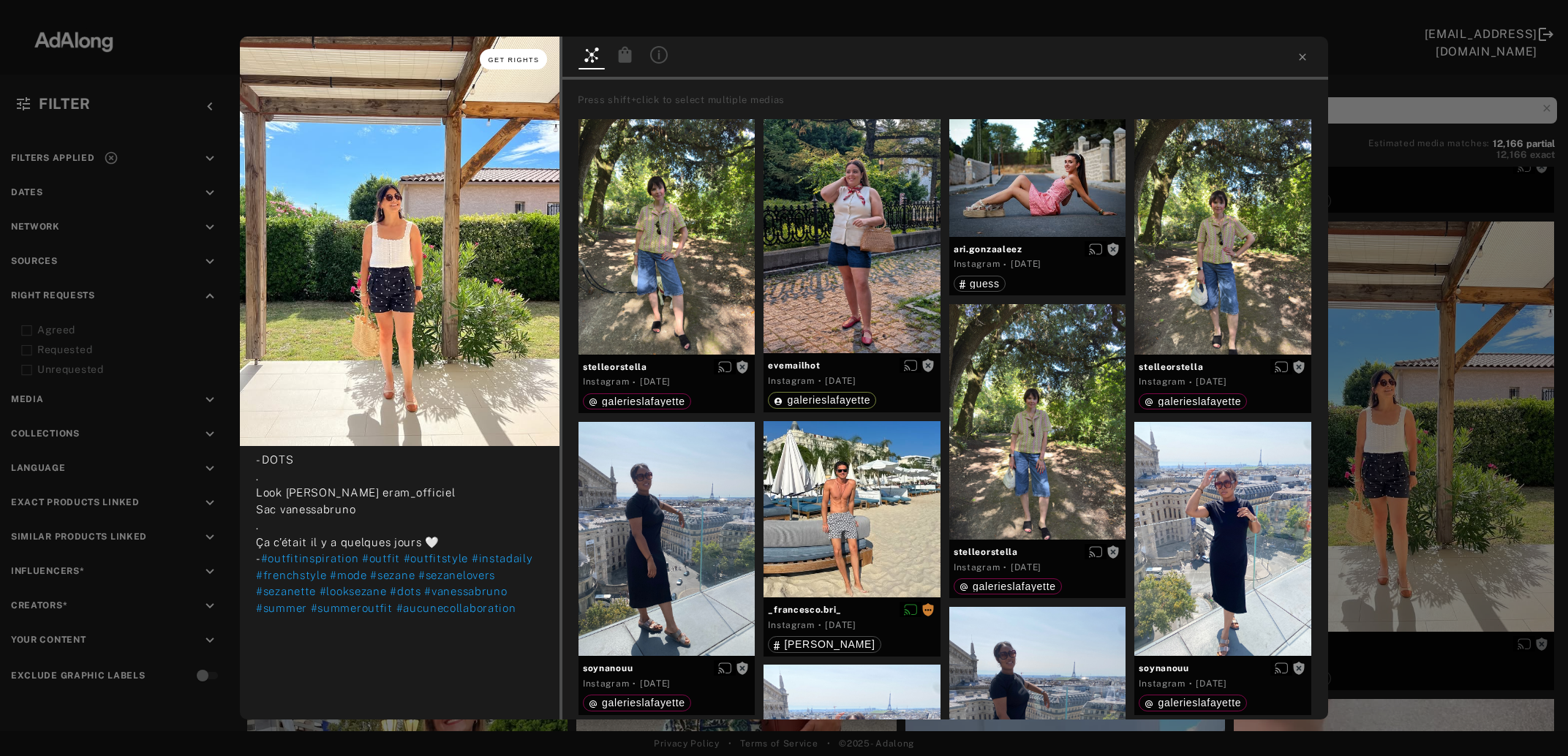
click at [505, 57] on span "Get rights" at bounding box center [514, 60] width 51 height 7
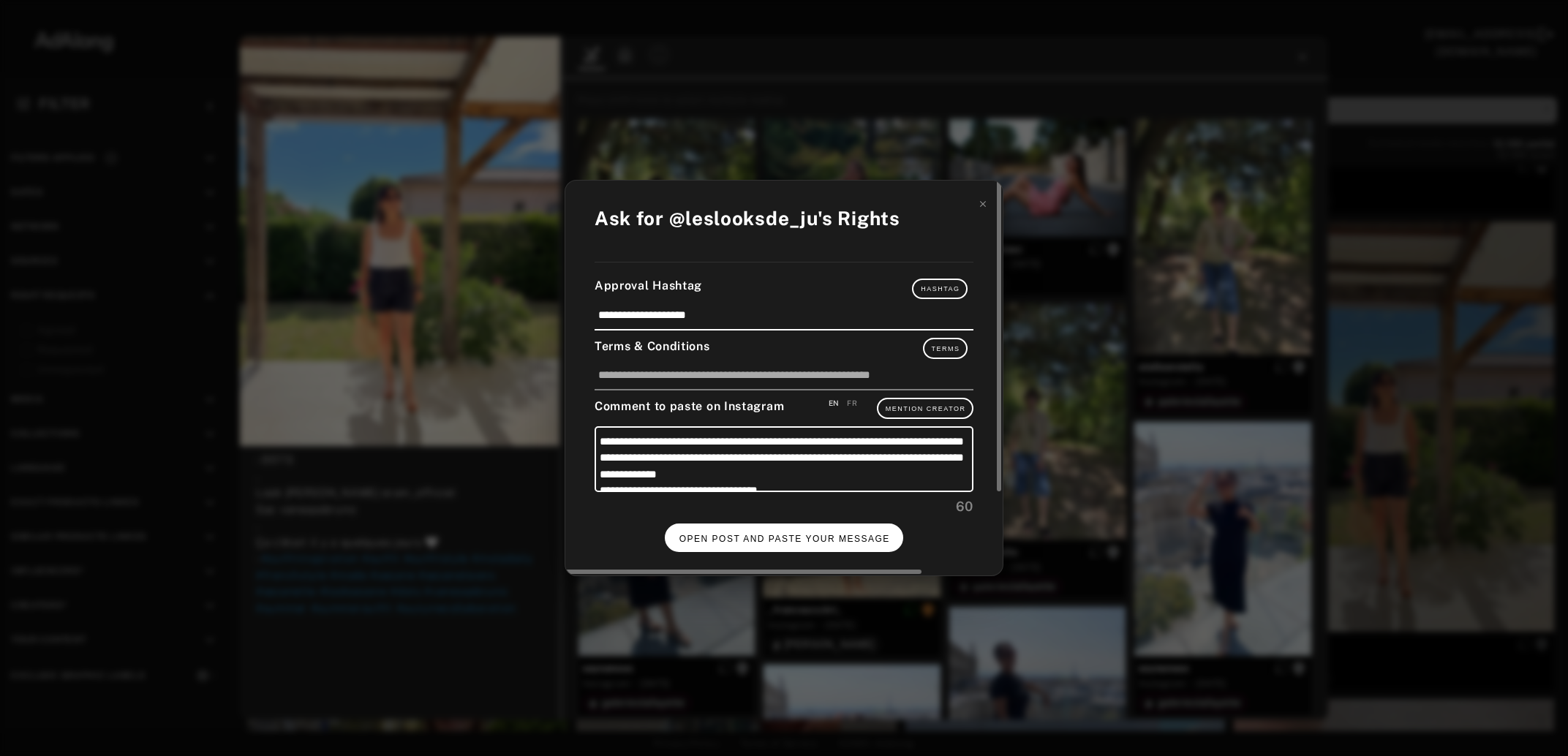
click at [790, 533] on span "OPEN POST AND PASTE YOUR MESSAGE" at bounding box center [785, 538] width 211 height 10
click at [771, 533] on span "DONE" at bounding box center [785, 538] width 30 height 10
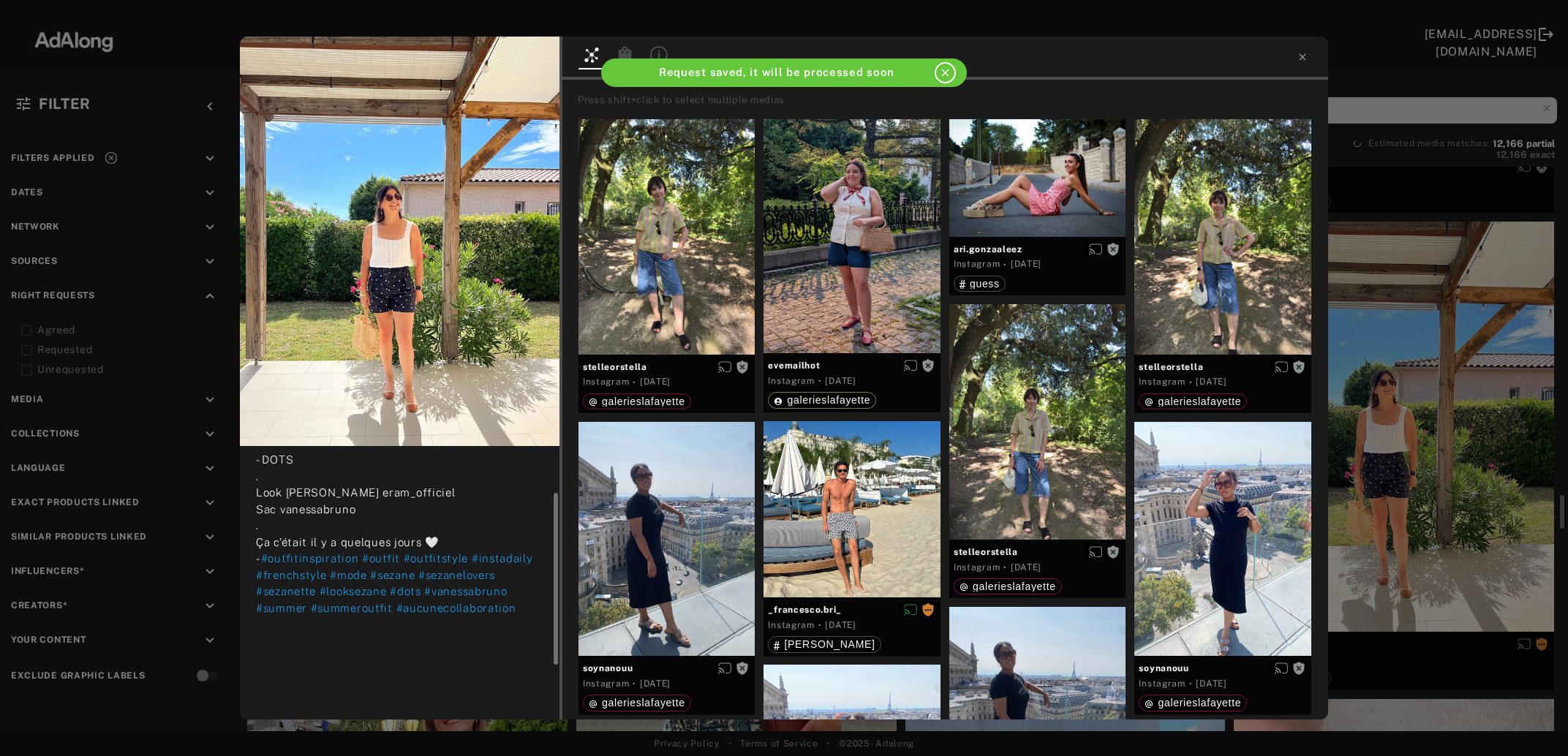
scroll to position [59, 0]
click at [1307, 56] on icon at bounding box center [1302, 57] width 12 height 12
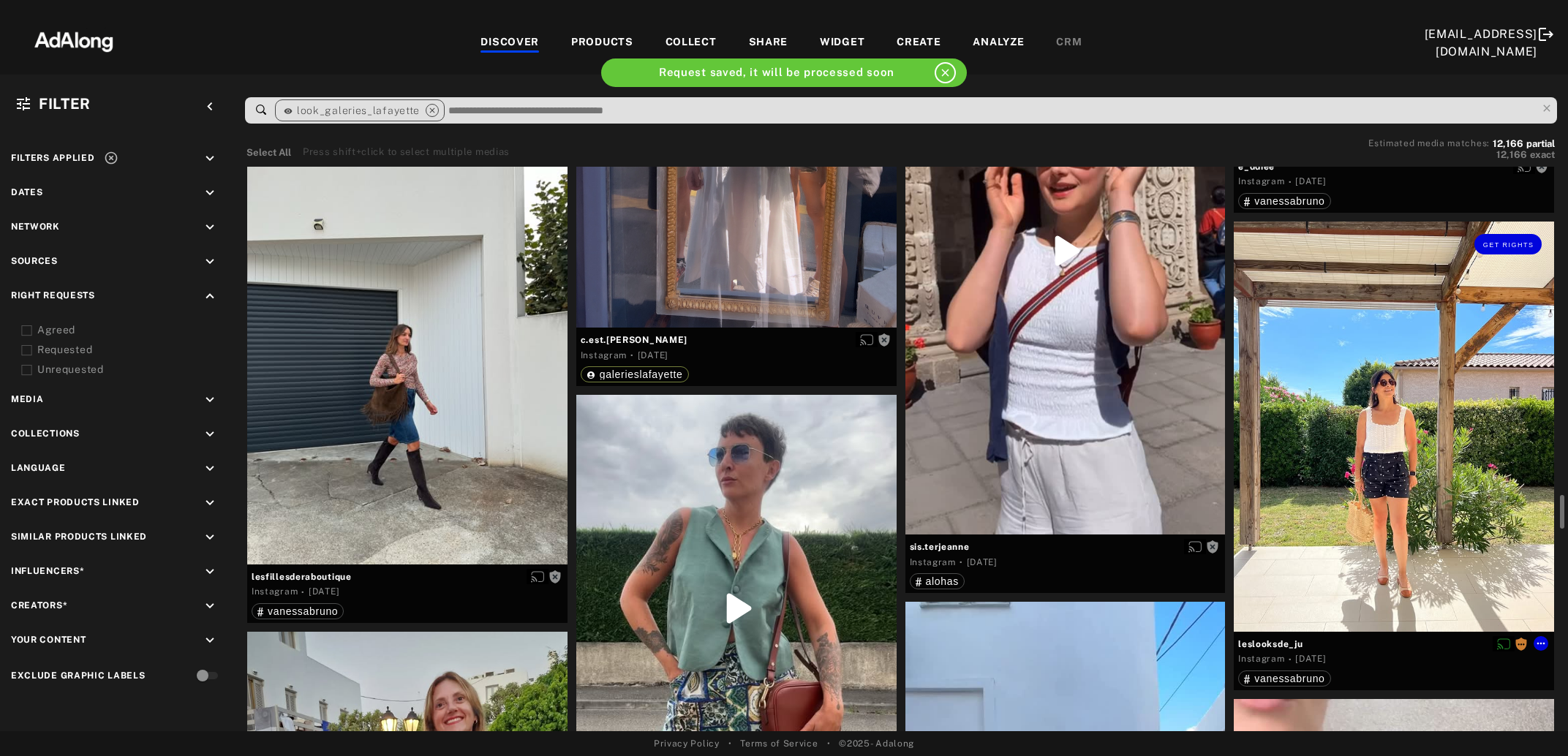
scroll to position [5621, 0]
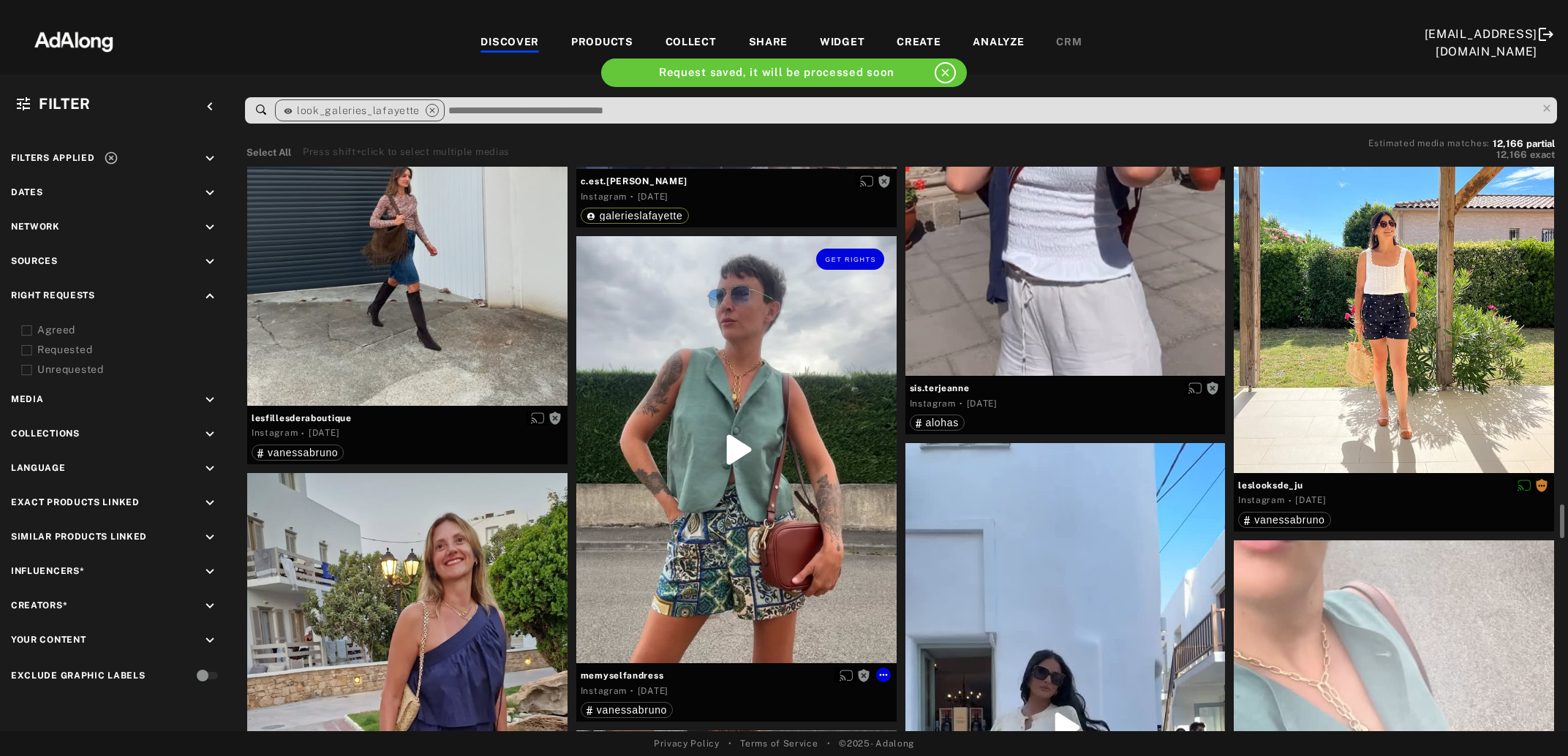
click at [727, 526] on div "Get rights" at bounding box center [736, 449] width 320 height 427
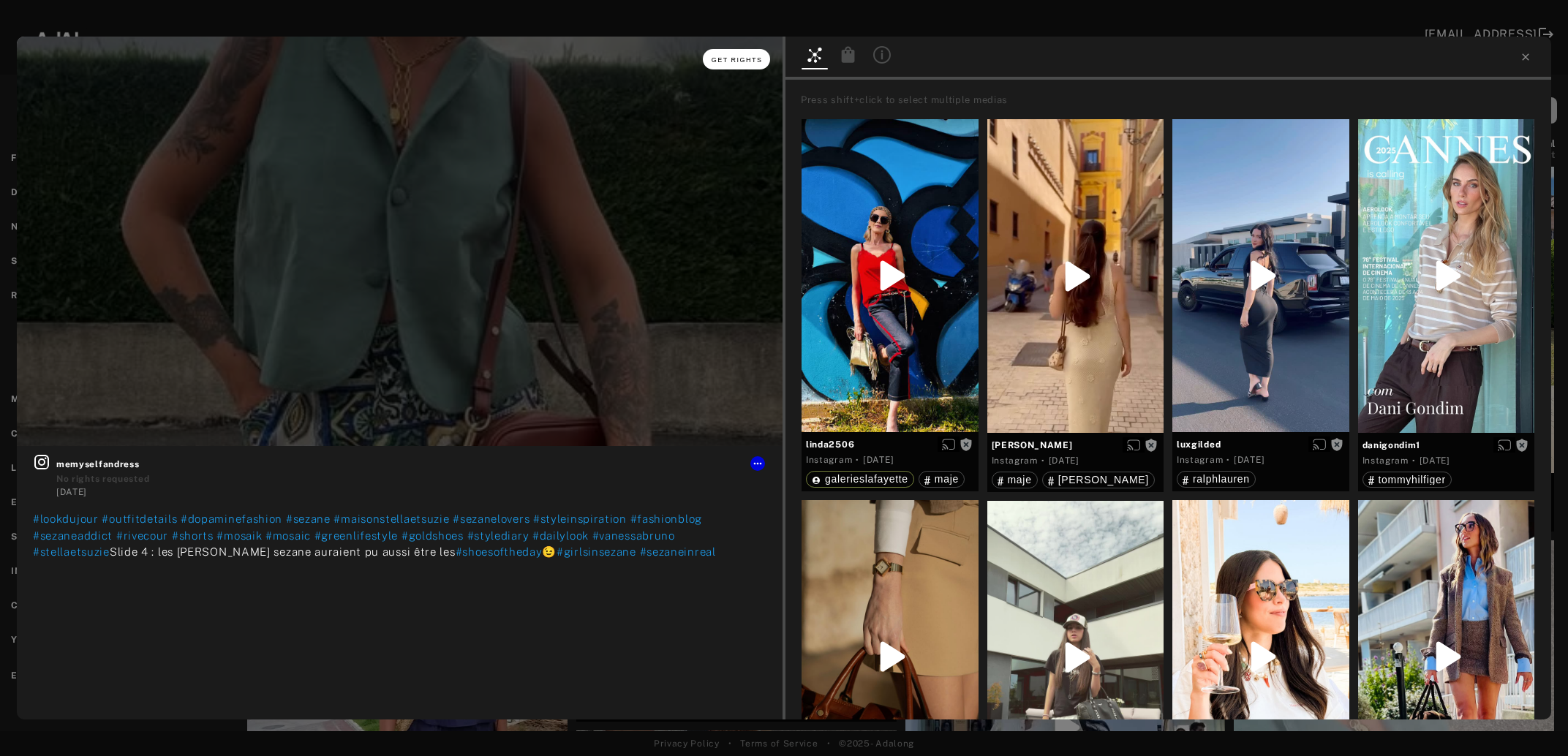
click at [748, 61] on span "Get rights" at bounding box center [737, 60] width 51 height 7
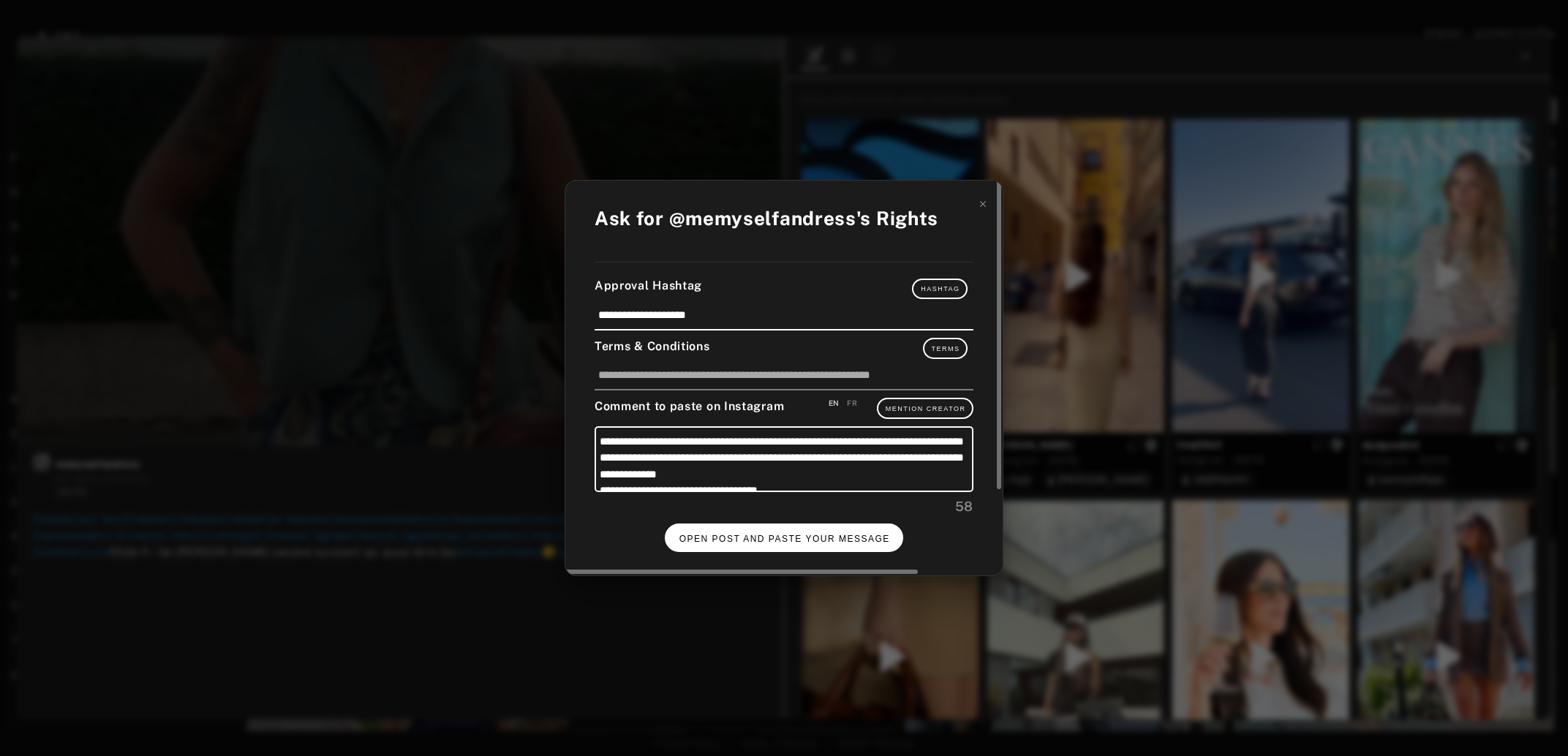
click at [800, 533] on span "OPEN POST AND PASTE YOUR MESSAGE" at bounding box center [785, 538] width 211 height 10
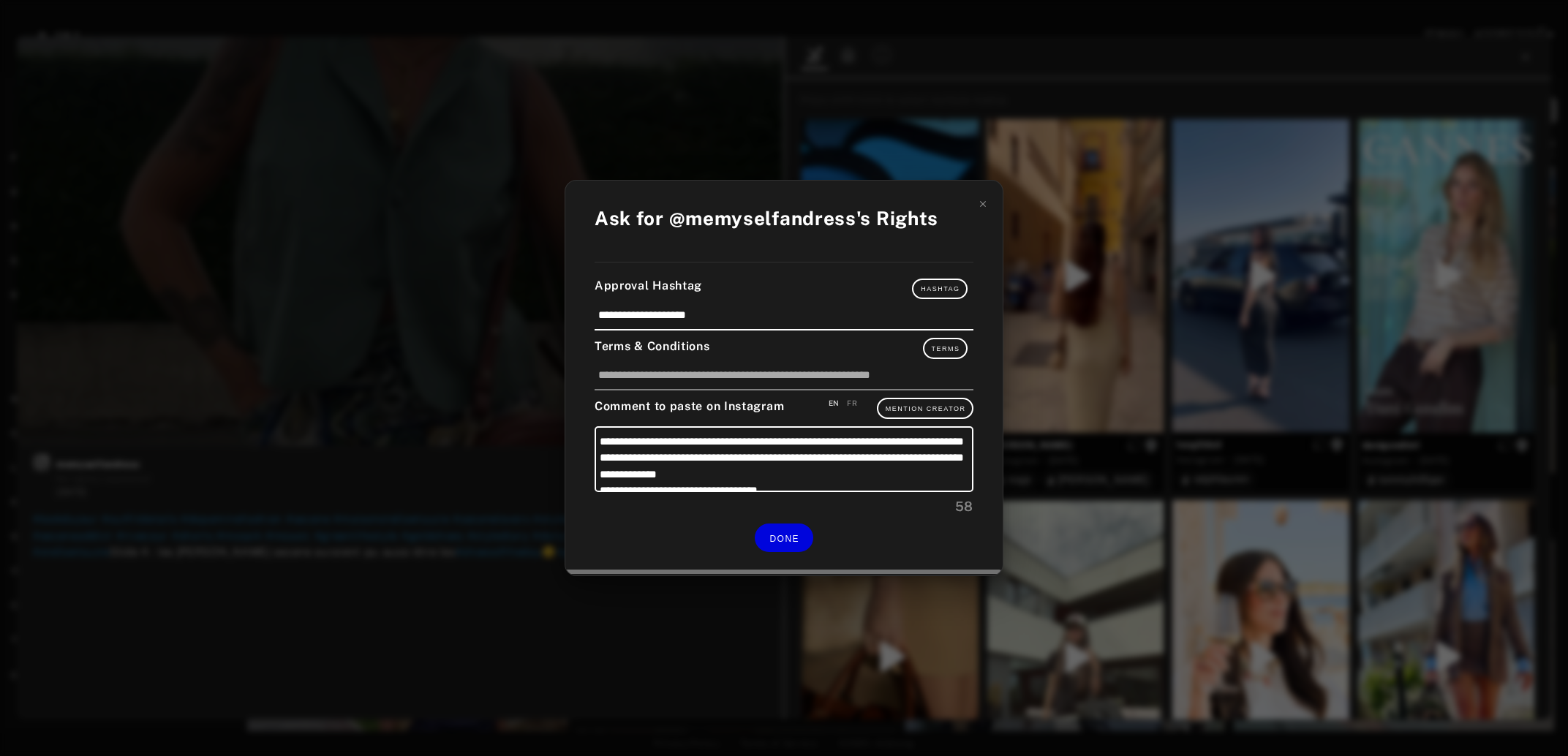
click at [989, 205] on div "**********" at bounding box center [784, 378] width 438 height 396
click at [985, 207] on icon at bounding box center [982, 204] width 6 height 6
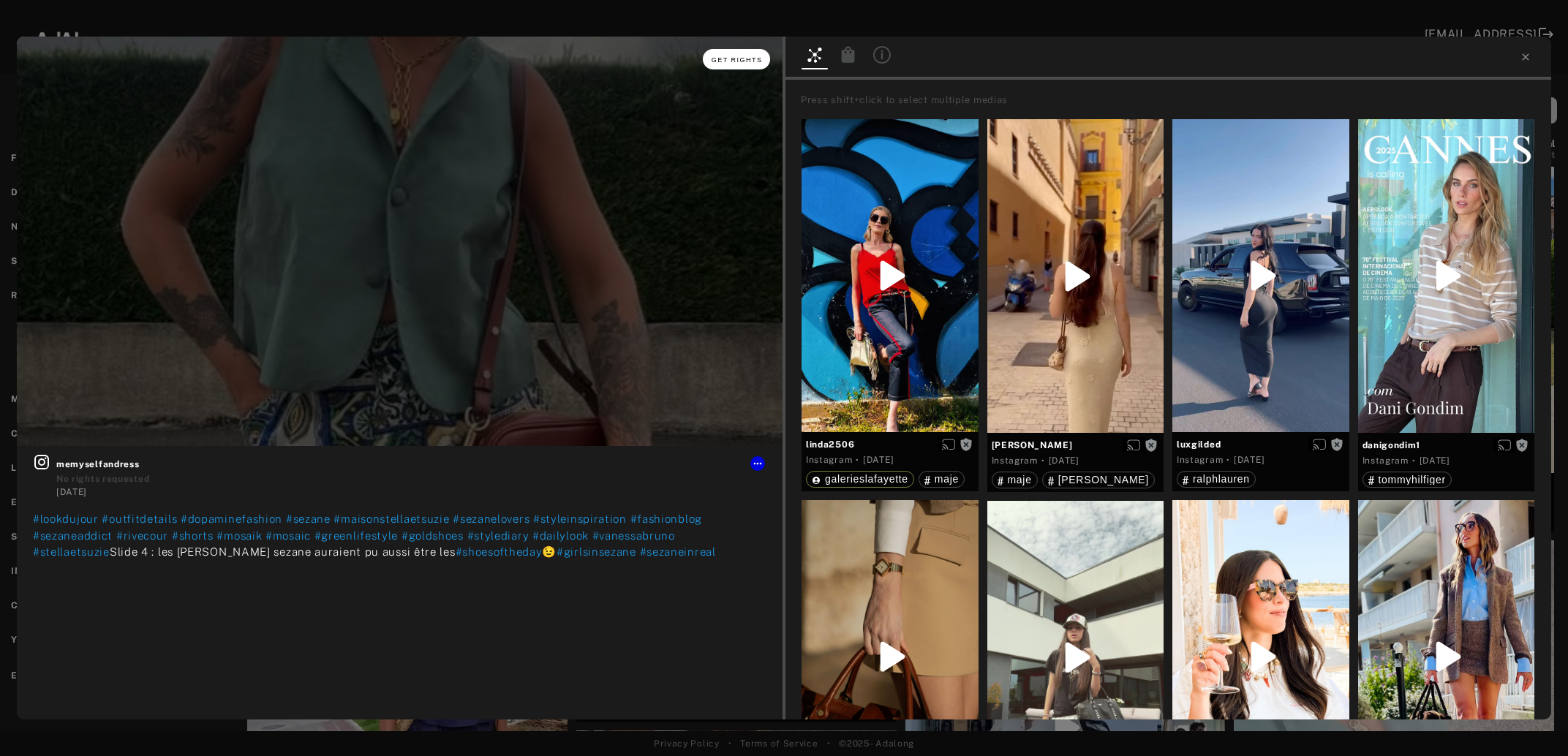
click at [742, 61] on span "Get rights" at bounding box center [737, 60] width 51 height 7
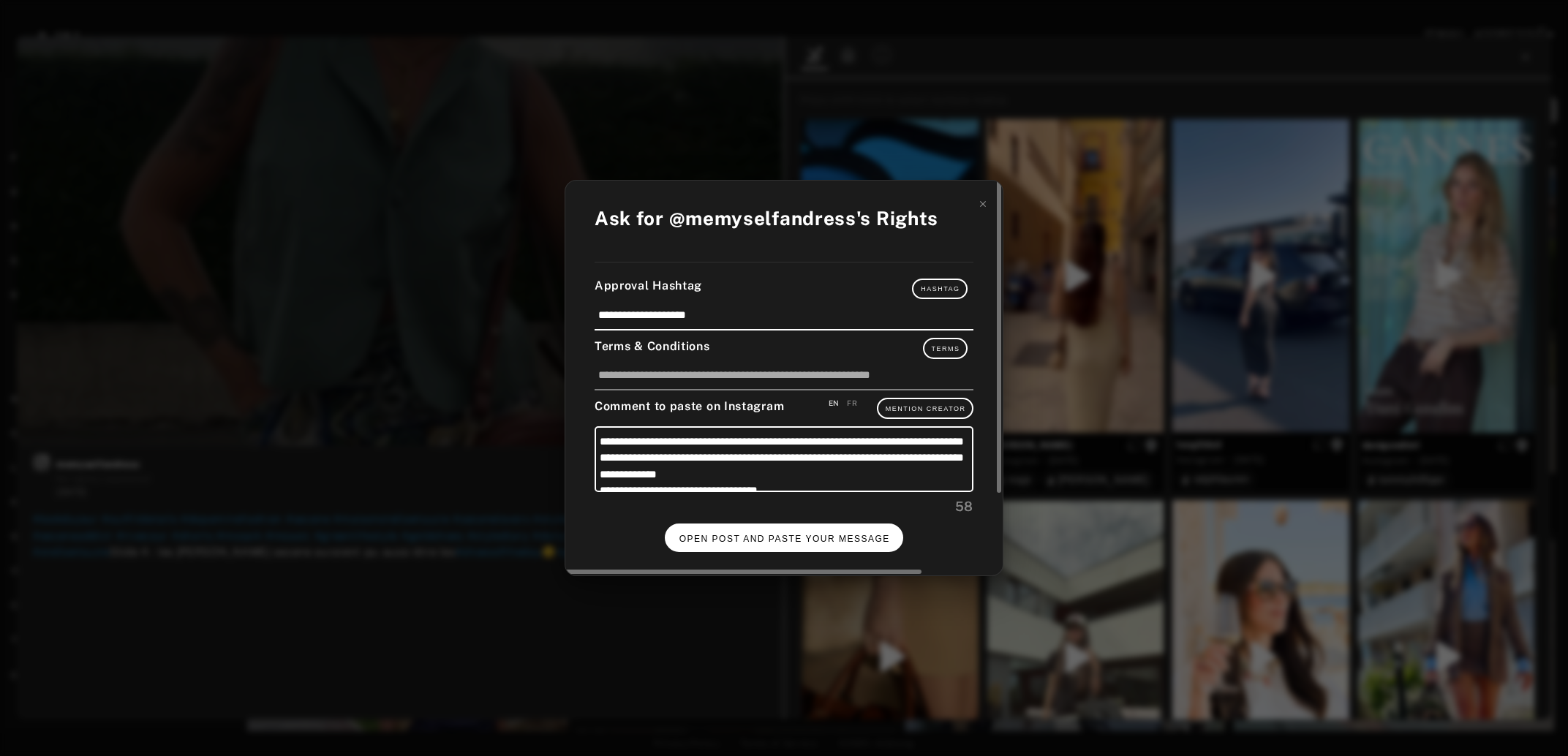
click at [821, 533] on span "OPEN POST AND PASTE YOUR MESSAGE" at bounding box center [785, 538] width 211 height 10
click at [806, 524] on button "DONE" at bounding box center [784, 537] width 58 height 28
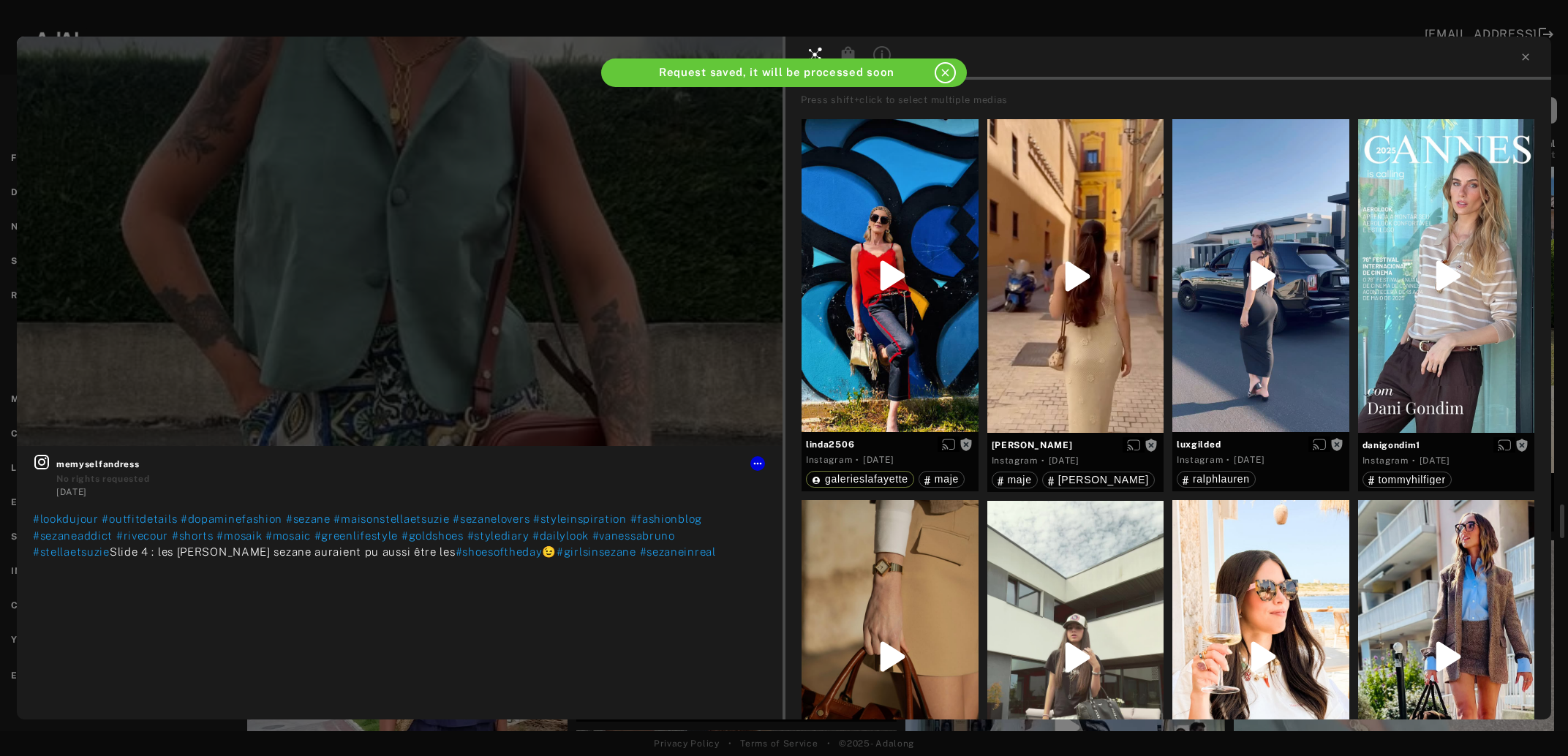
scroll to position [5621, 0]
click at [1524, 61] on icon at bounding box center [1525, 57] width 12 height 12
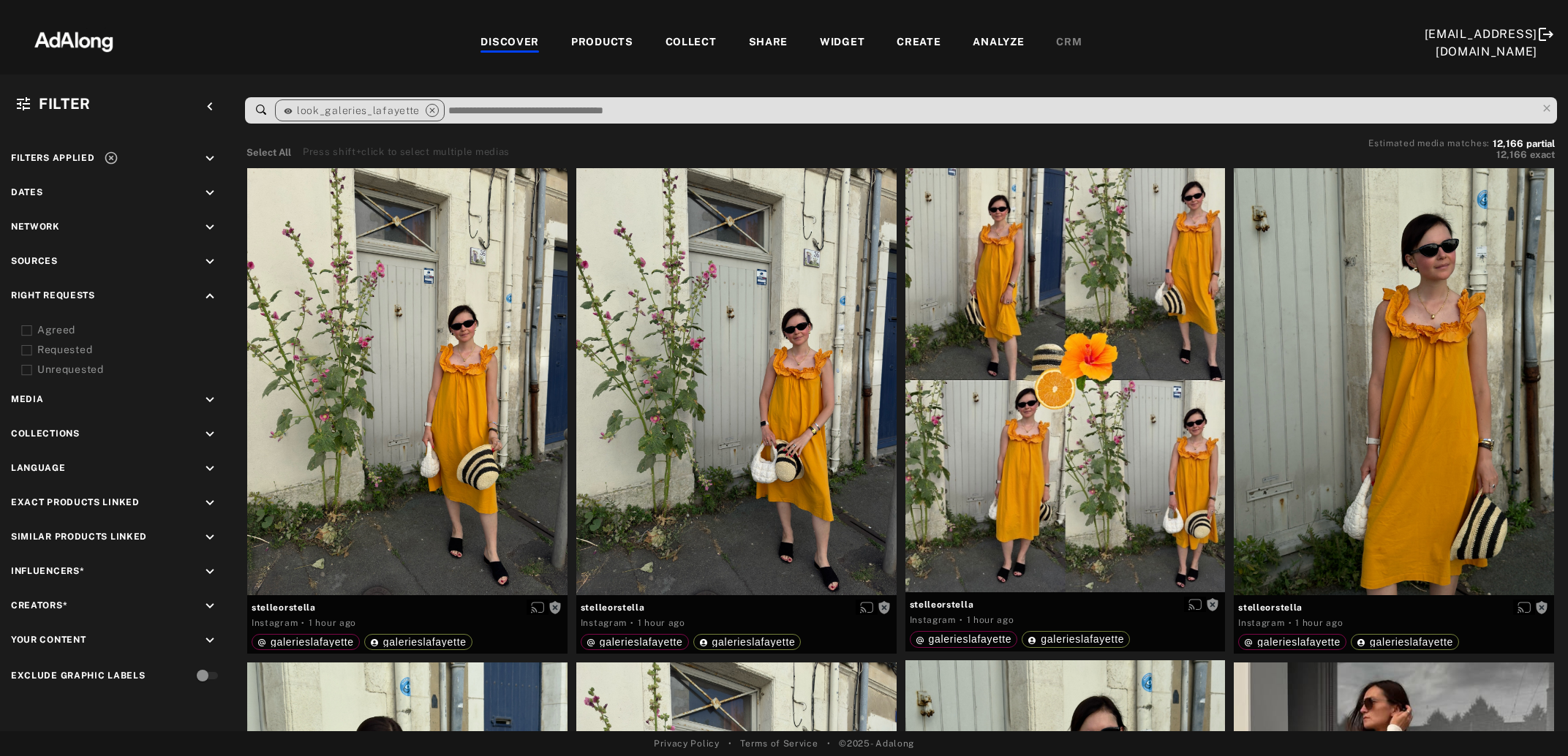
click at [109, 156] on icon at bounding box center [111, 157] width 15 height 15
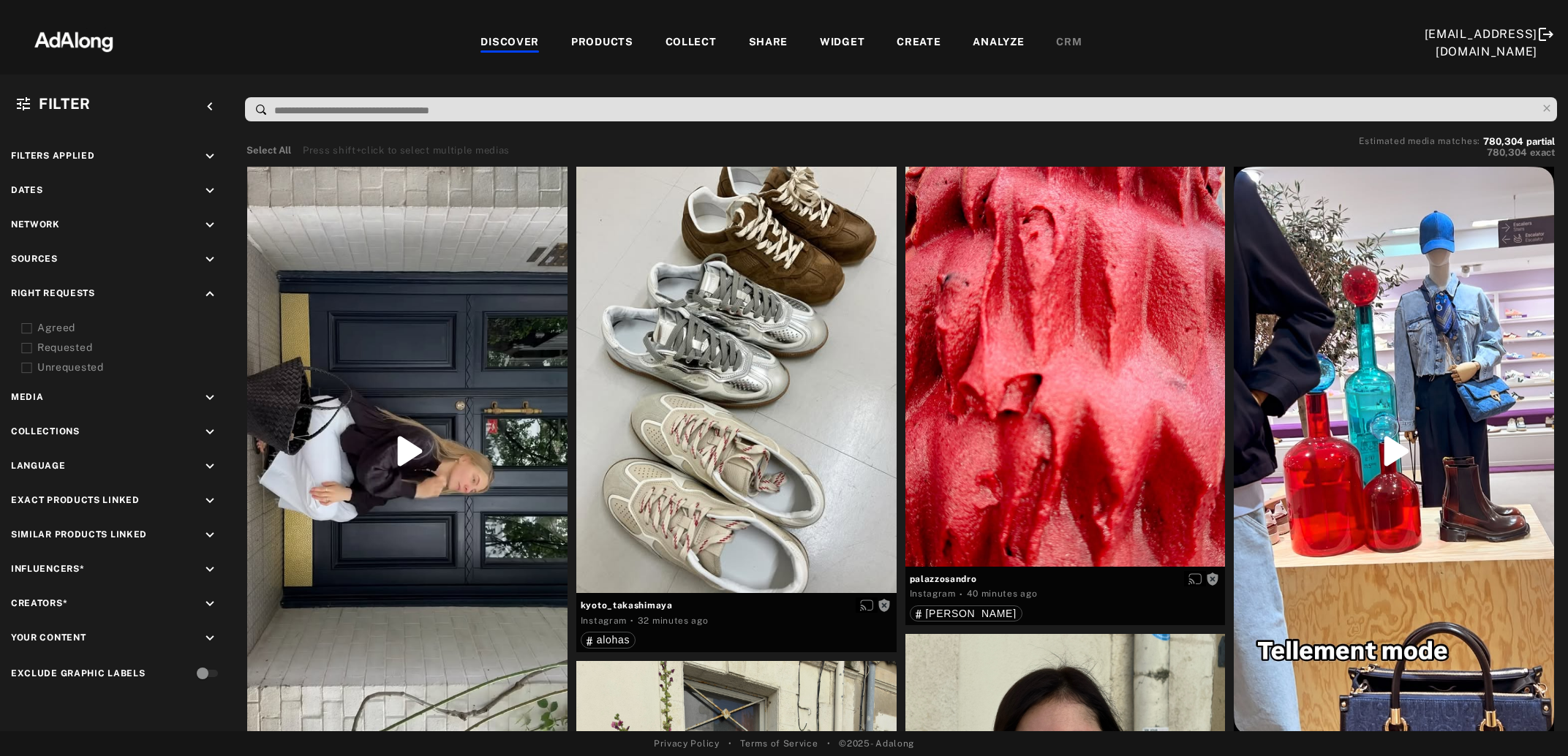
click at [199, 288] on div "Right Requests keyboard_arrow_up" at bounding box center [116, 295] width 212 height 20
click at [207, 284] on div "Filters applied keyboard_arrow_down Dates keyboard_arrow_down Network keyboard_…" at bounding box center [116, 416] width 234 height 573
click at [207, 292] on icon "keyboard_arrow_up" at bounding box center [209, 293] width 16 height 16
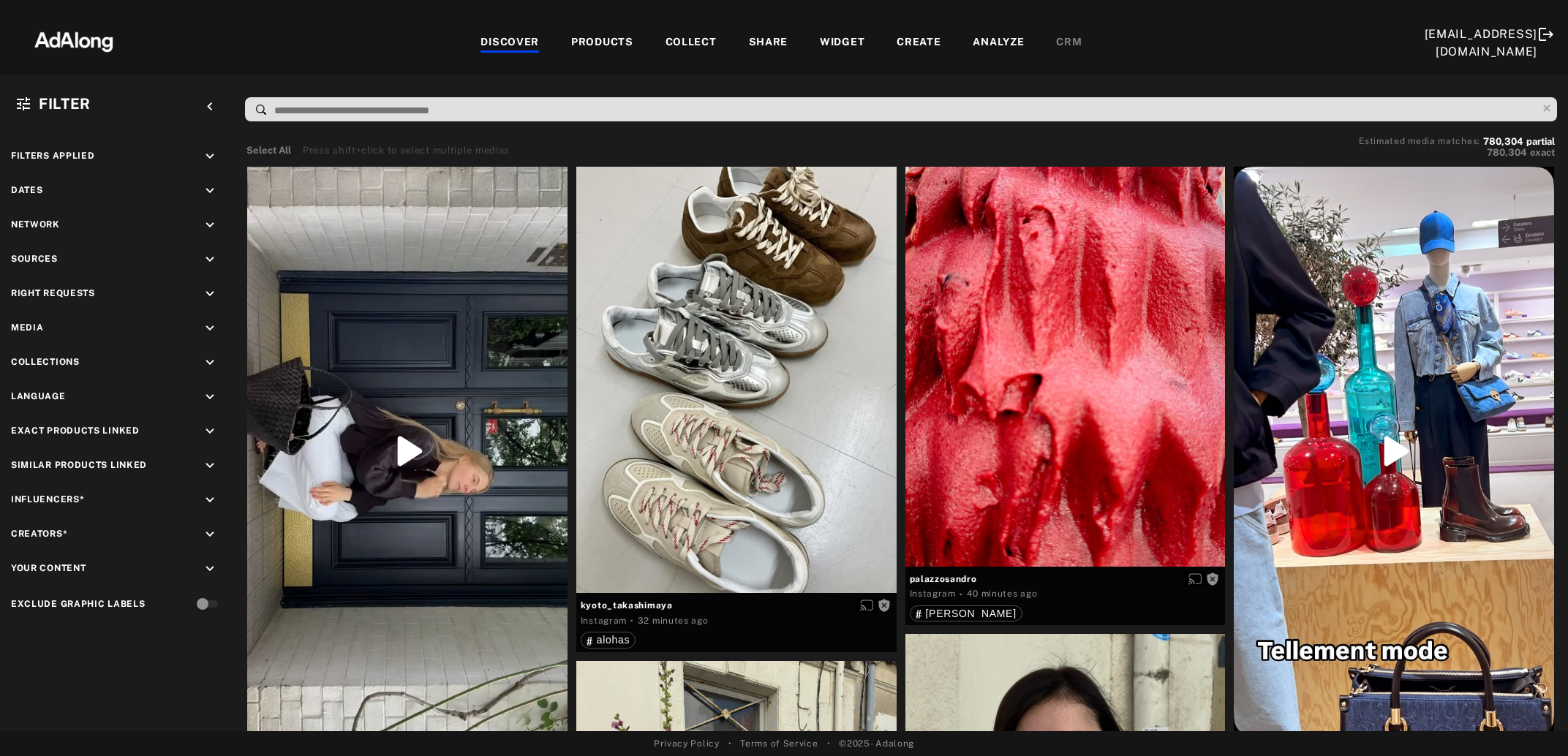
click at [205, 254] on icon "keyboard_arrow_down" at bounding box center [209, 260] width 16 height 16
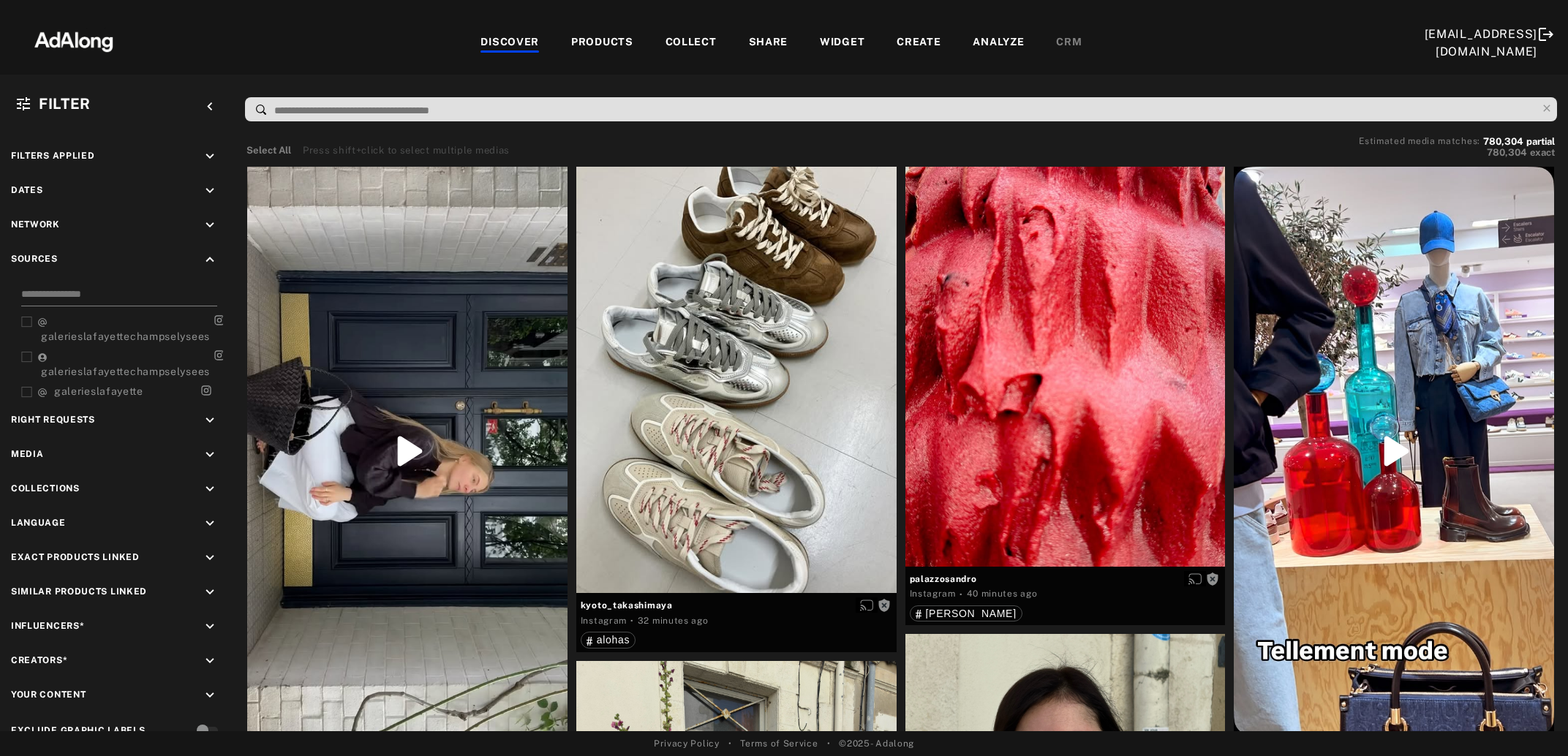
click at [90, 295] on input at bounding box center [119, 296] width 196 height 20
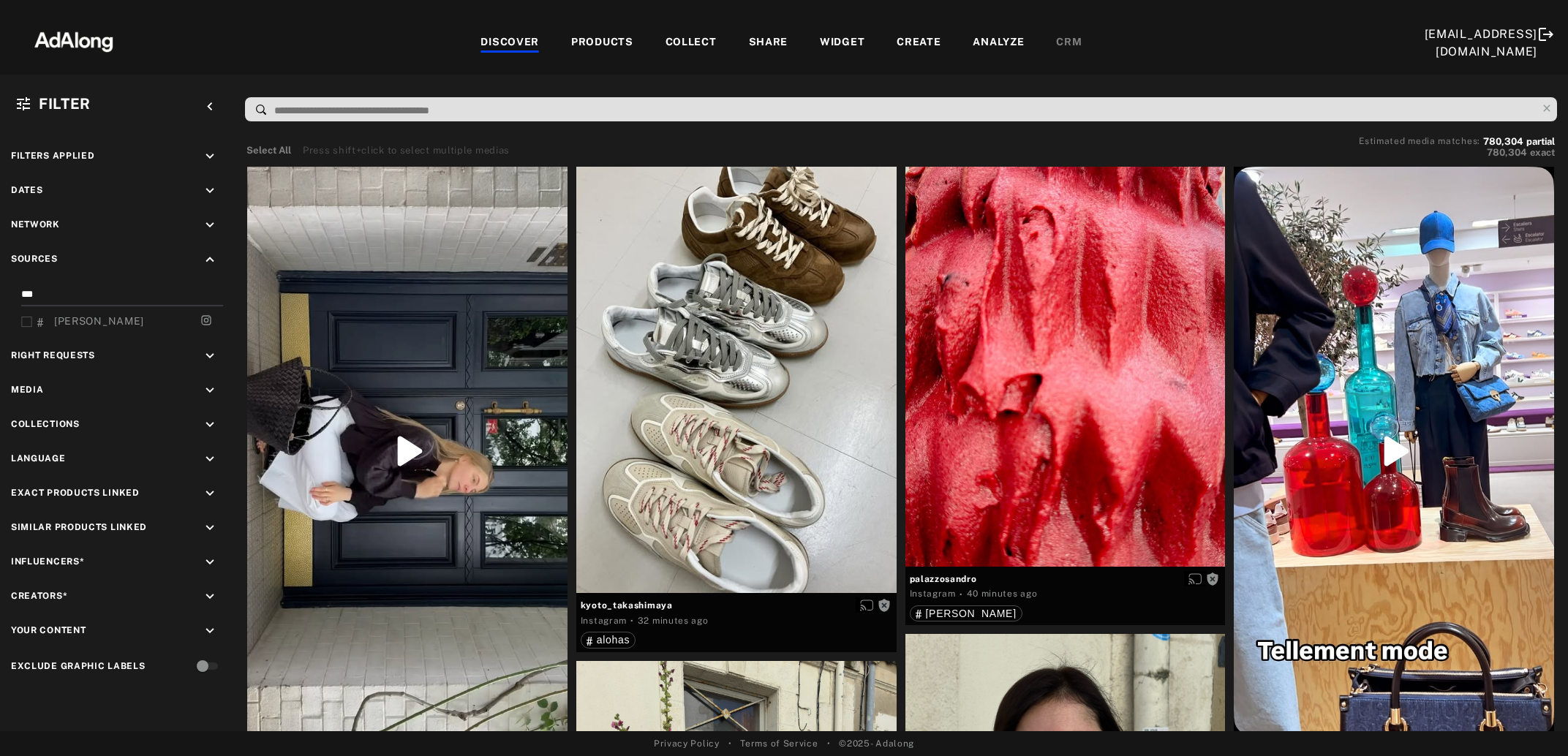
click at [84, 319] on span "[PERSON_NAME]" at bounding box center [99, 320] width 90 height 12
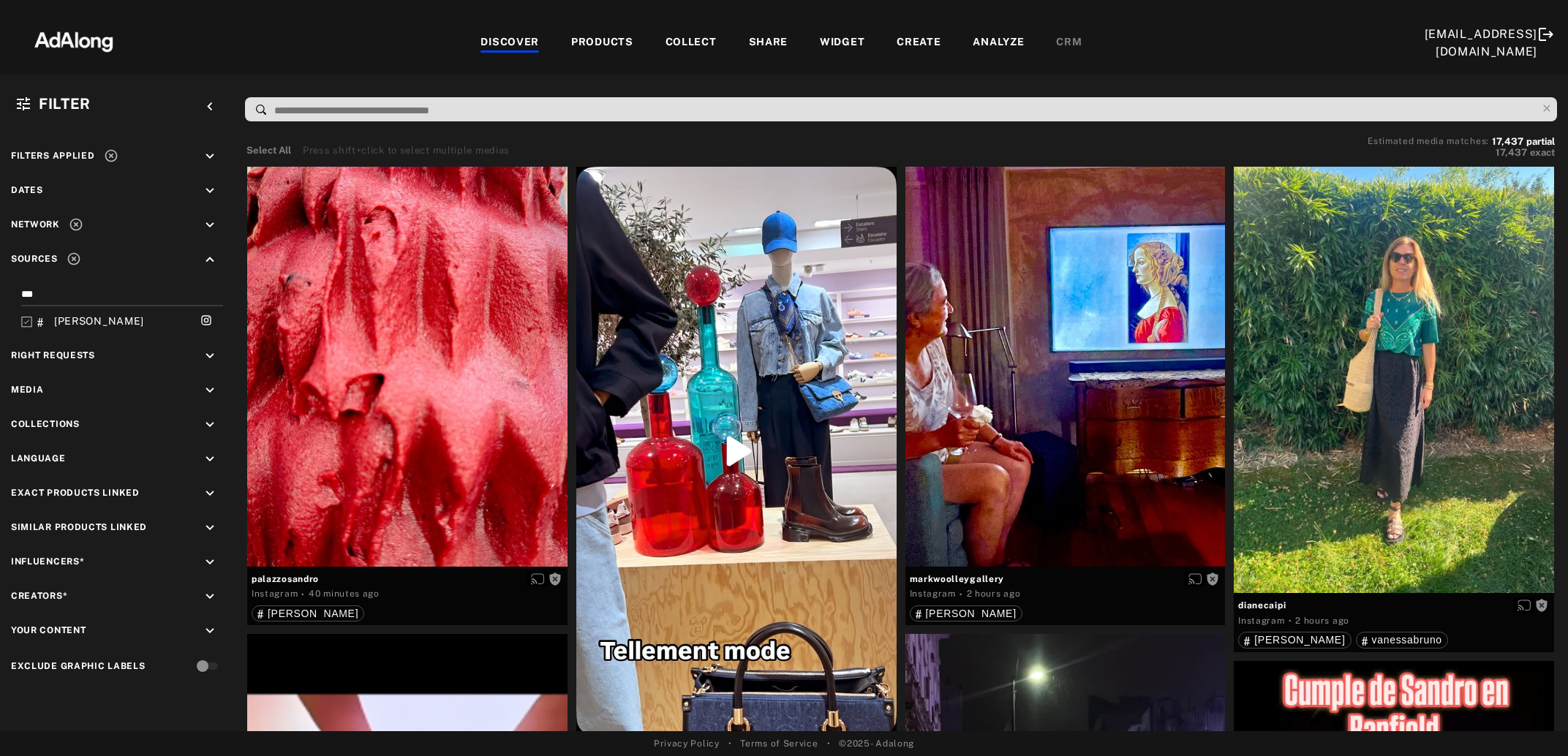
click at [84, 319] on span "[PERSON_NAME]" at bounding box center [99, 320] width 90 height 12
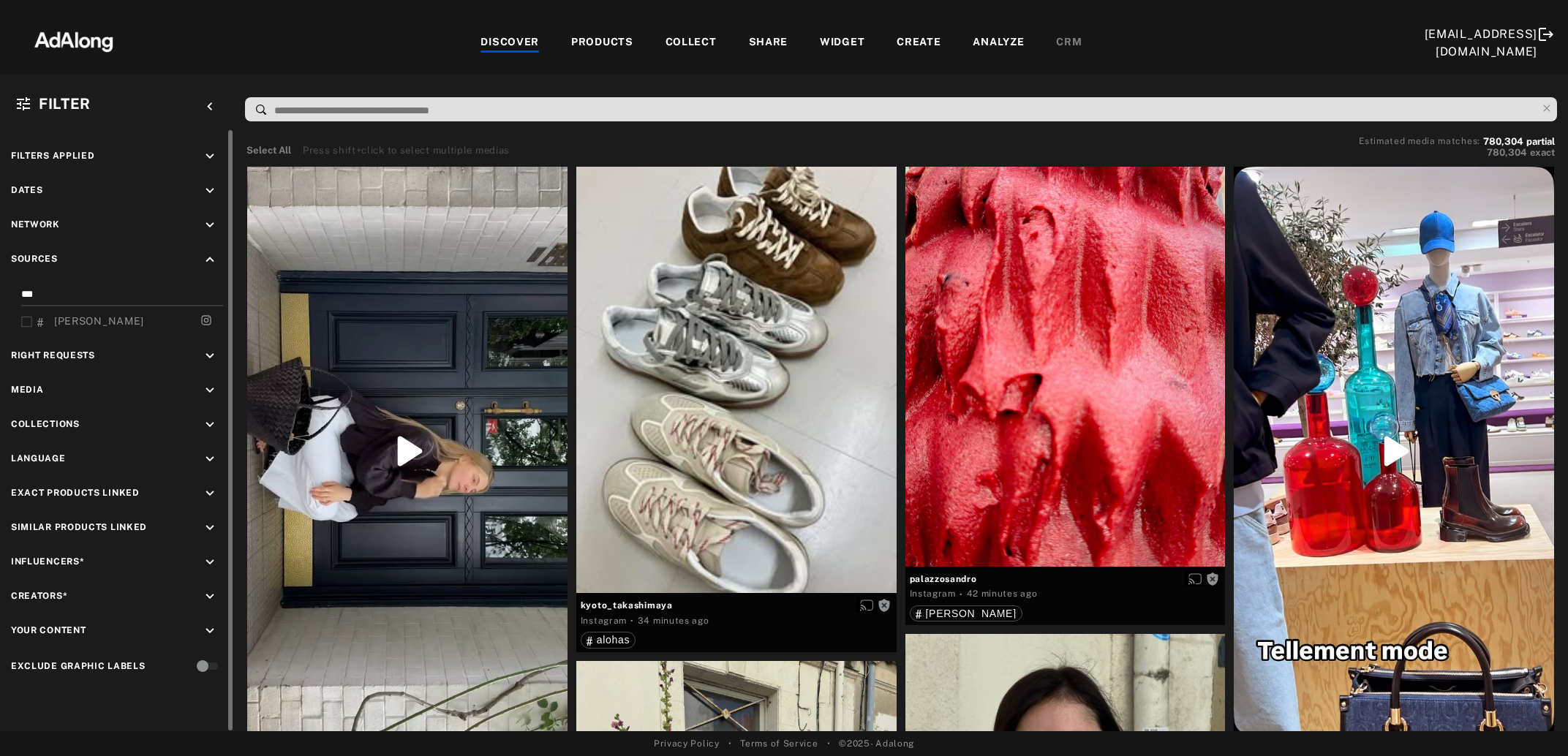
click at [46, 291] on input "***" at bounding box center [119, 296] width 196 height 20
click at [22, 320] on rect at bounding box center [27, 322] width 9 height 9
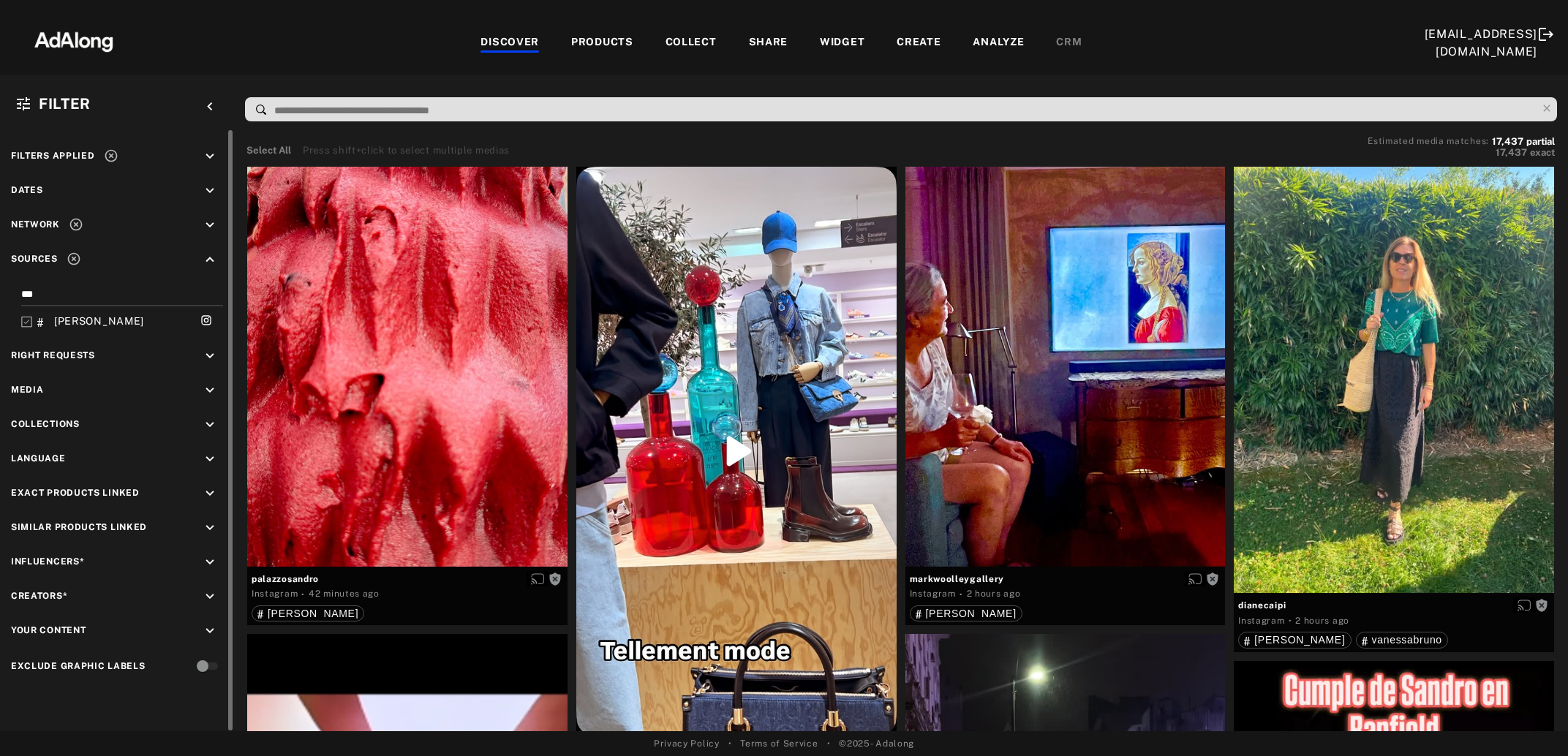
click at [28, 326] on div at bounding box center [27, 322] width 11 height 16
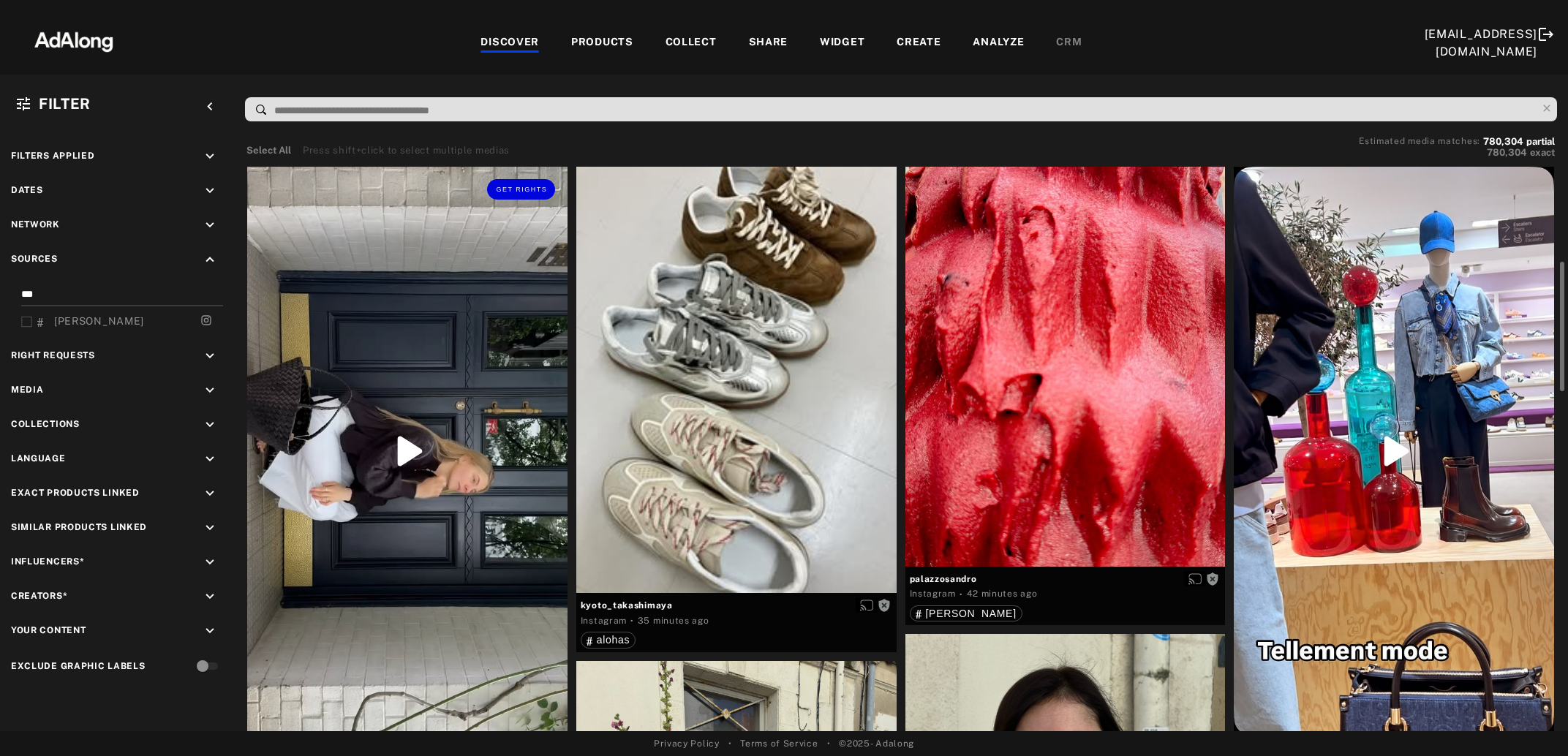
scroll to position [158, 0]
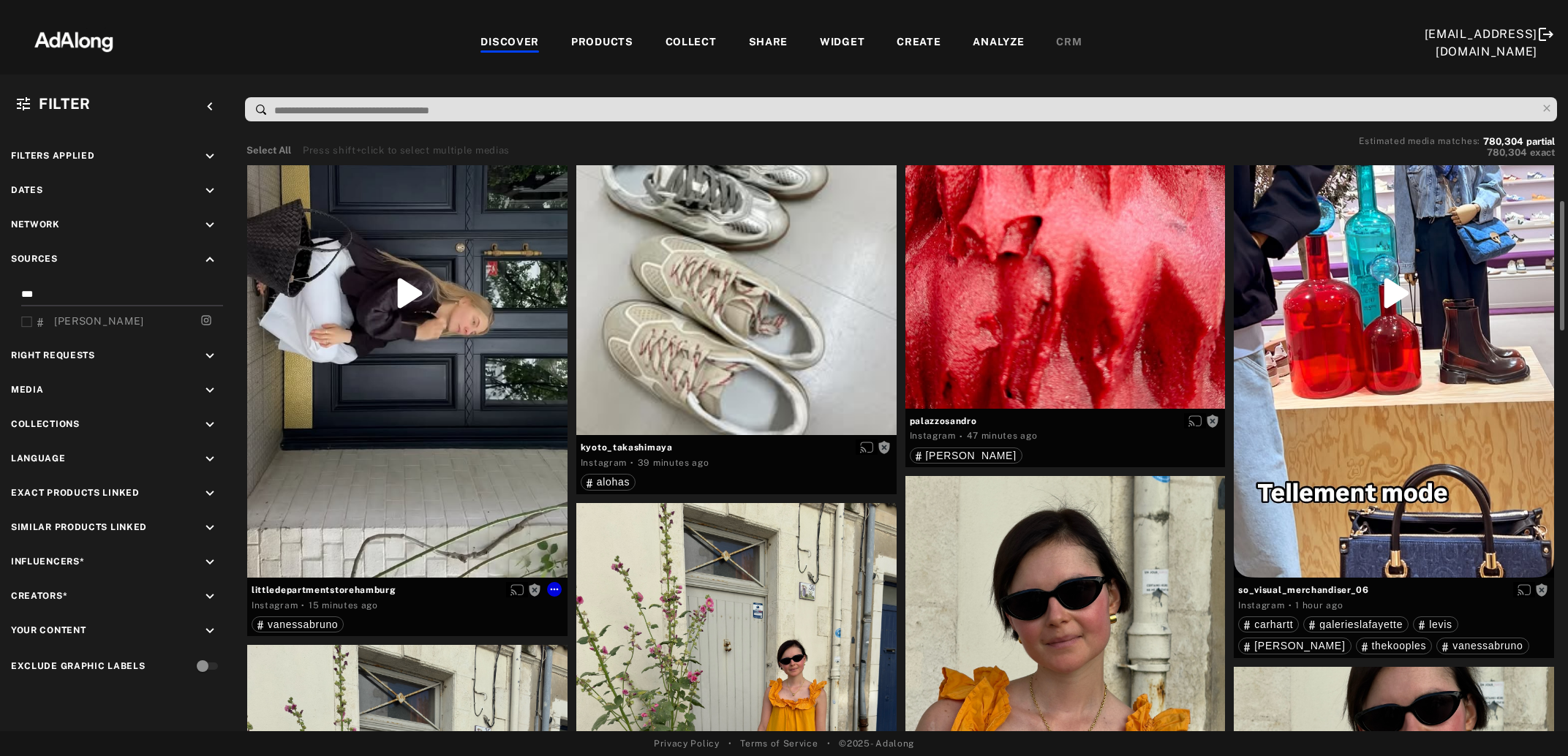
click at [374, 327] on div "Get rights" at bounding box center [407, 293] width 320 height 569
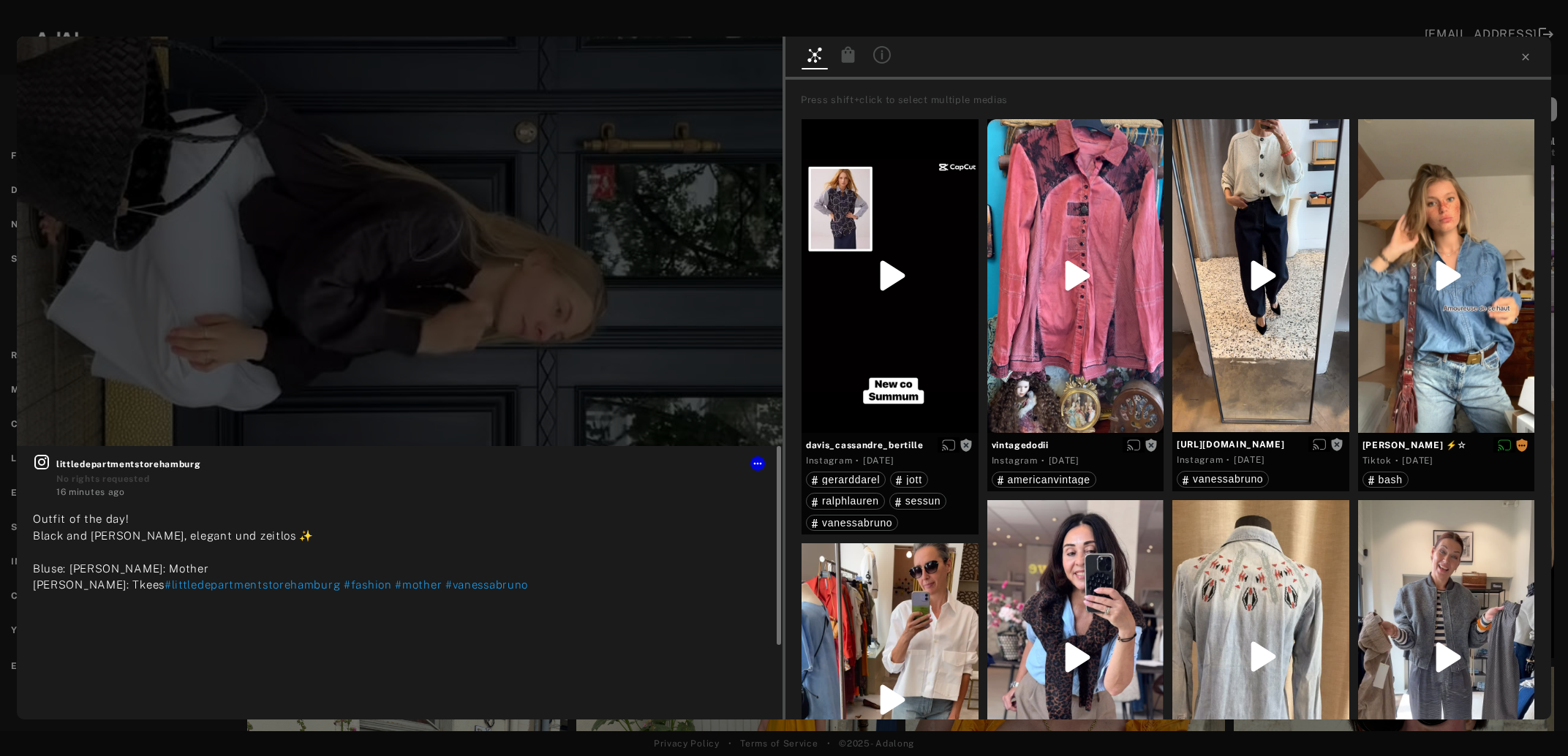
click at [41, 466] on icon at bounding box center [42, 462] width 15 height 15
click at [1524, 56] on icon at bounding box center [1525, 57] width 6 height 6
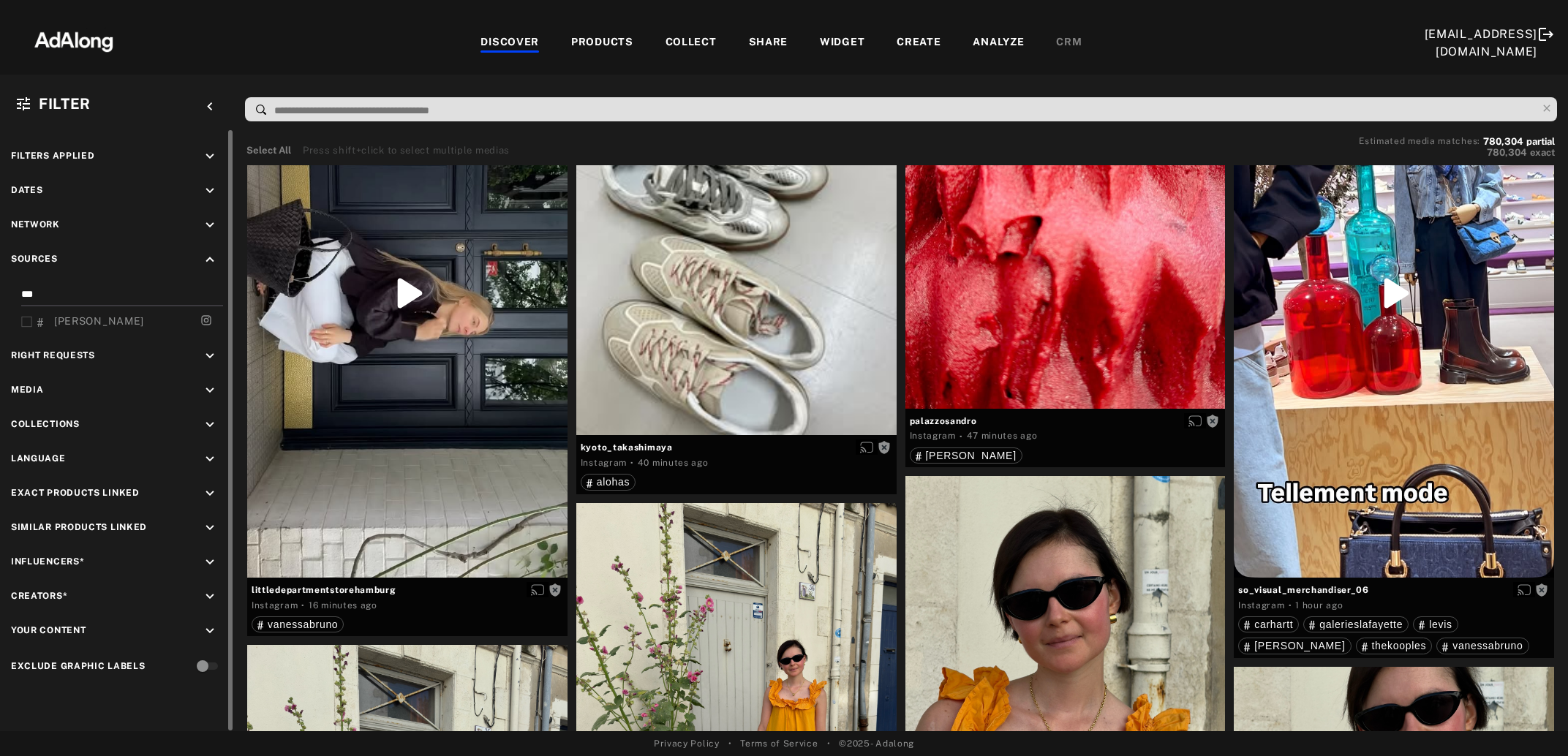
click at [20, 319] on div "*** [PERSON_NAME]" at bounding box center [116, 309] width 212 height 47
click at [26, 322] on icon at bounding box center [27, 322] width 11 height 11
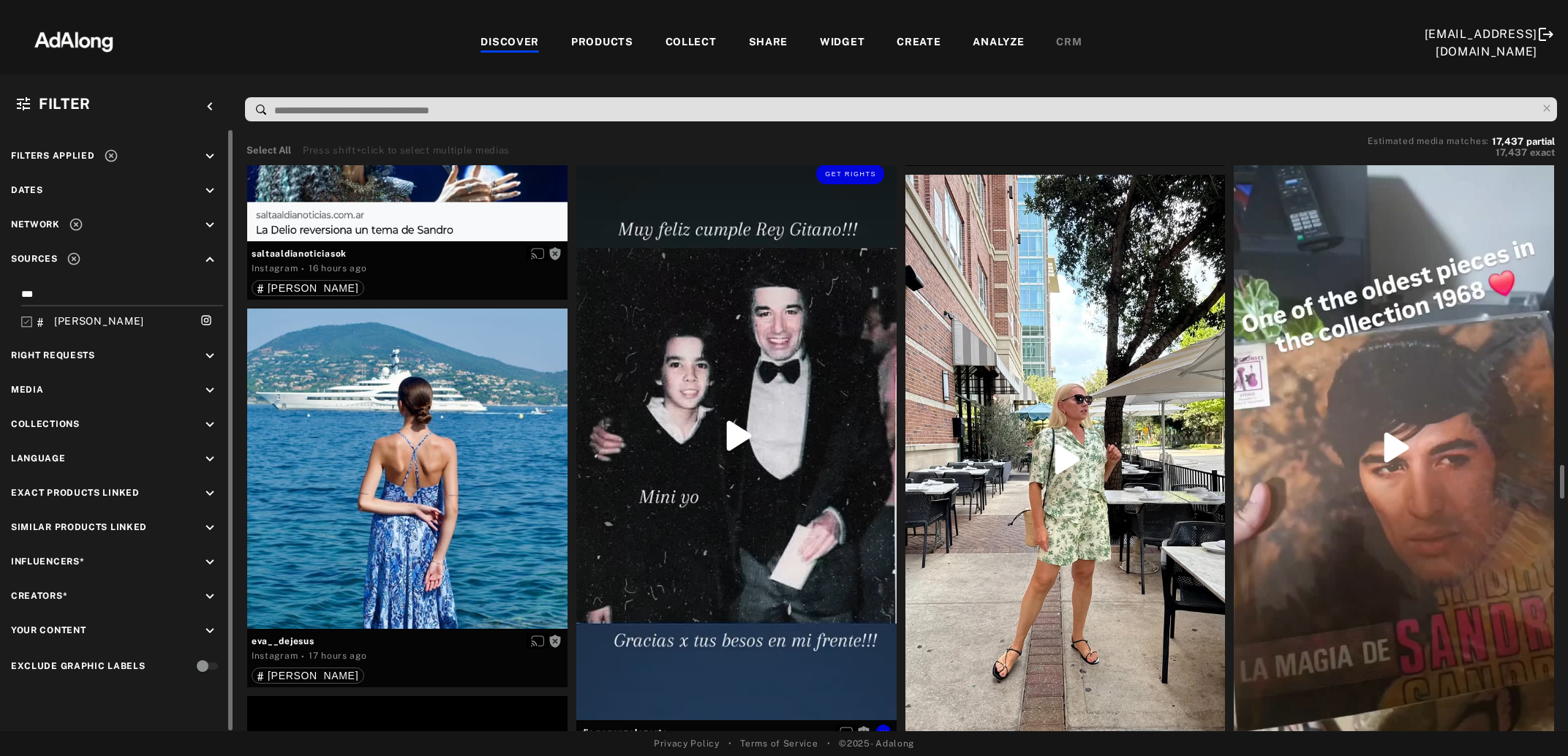
scroll to position [5067, 0]
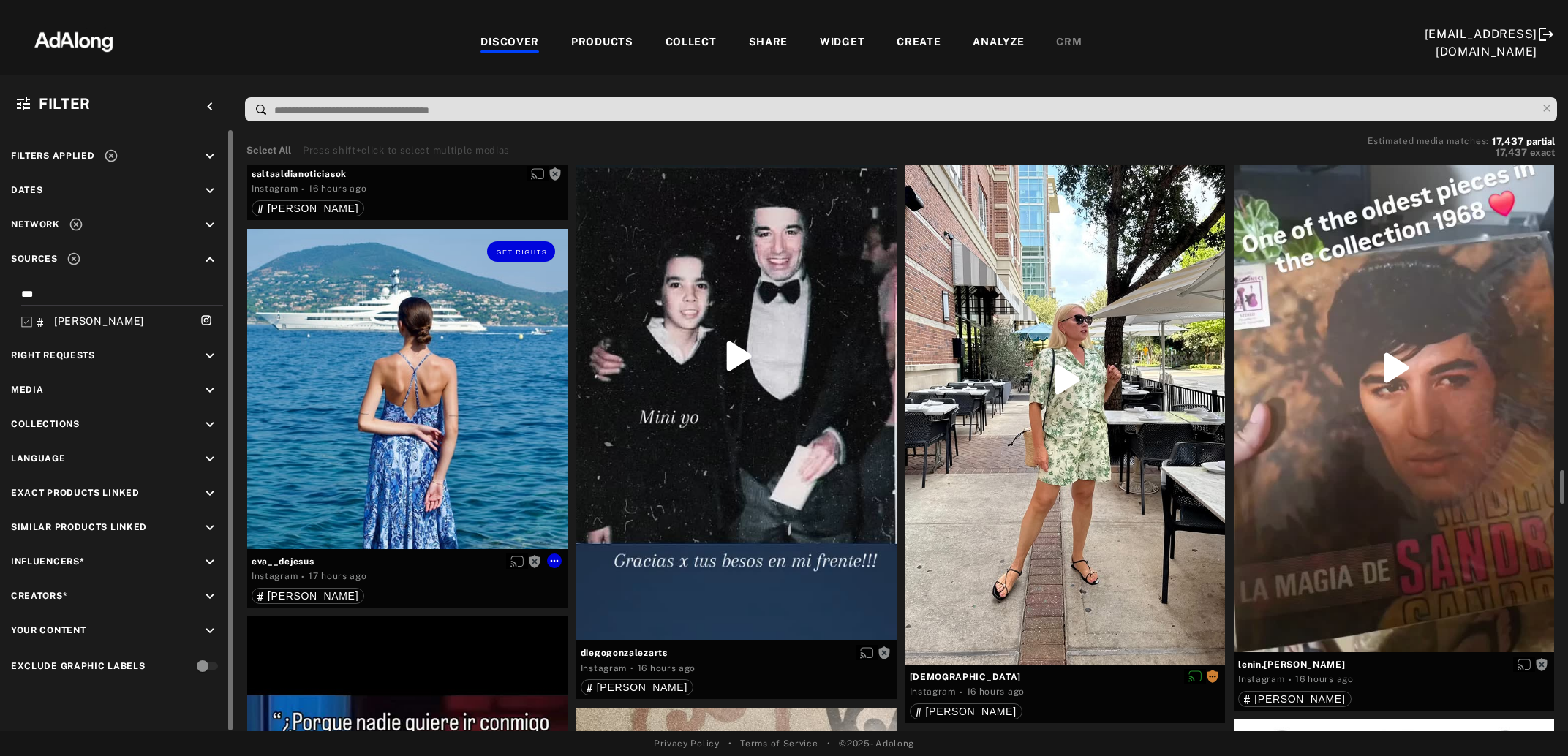
click at [370, 367] on div "Get rights" at bounding box center [407, 389] width 320 height 320
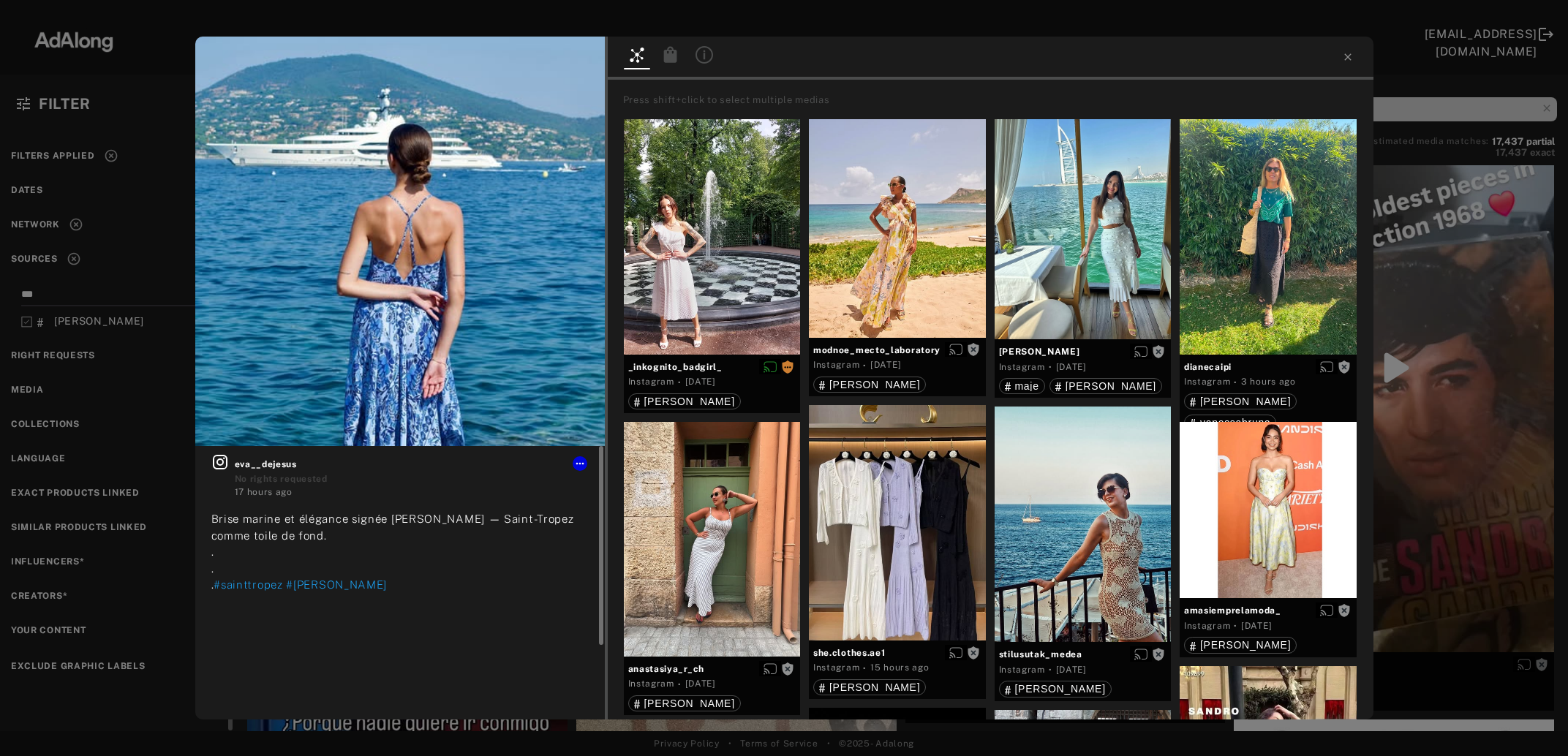
click at [220, 466] on icon at bounding box center [220, 462] width 15 height 15
click at [563, 65] on button "Get rights" at bounding box center [557, 59] width 67 height 20
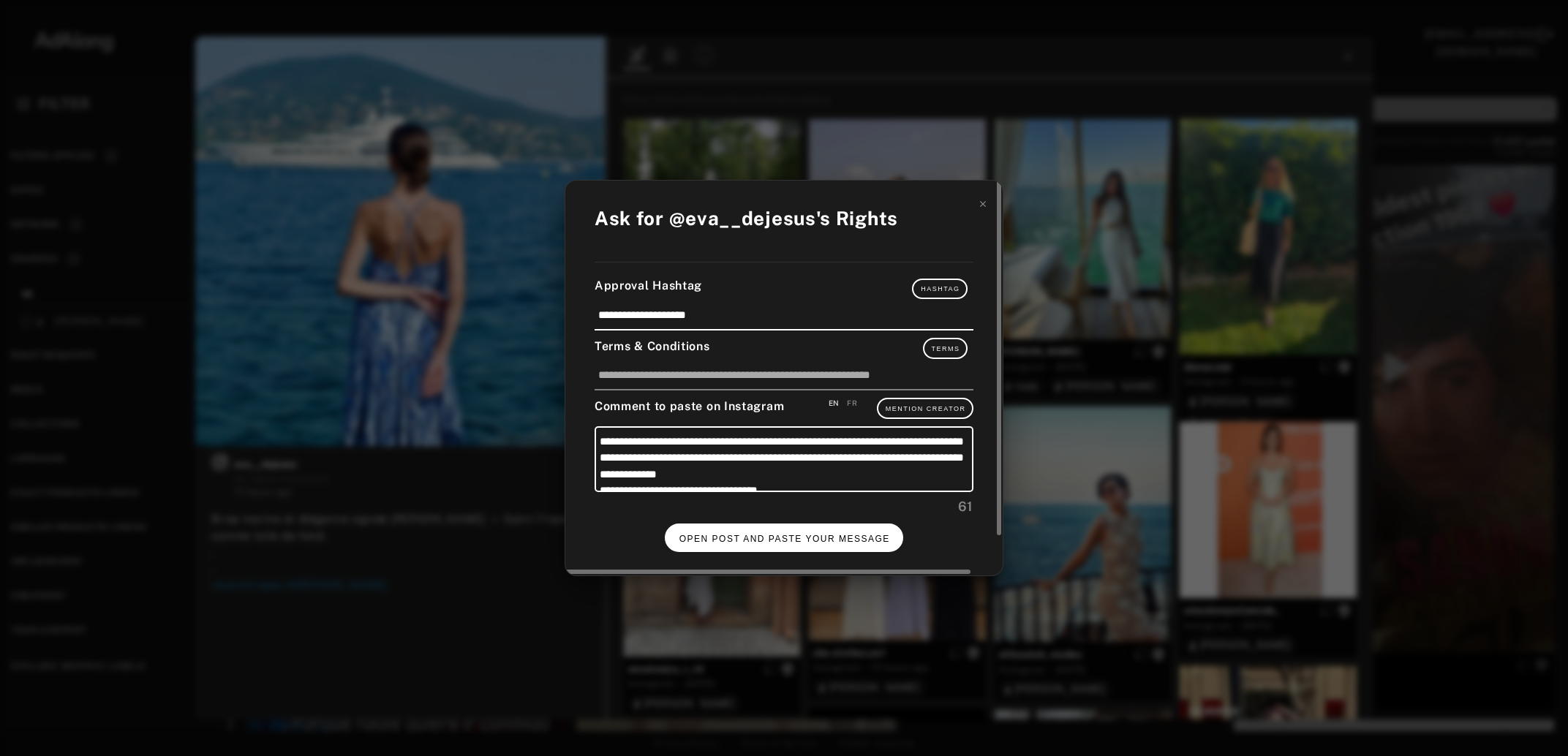
click at [752, 527] on button "OPEN POST AND PASTE YOUR MESSAGE" at bounding box center [785, 537] width 239 height 28
click at [781, 533] on span "DONE" at bounding box center [785, 538] width 30 height 10
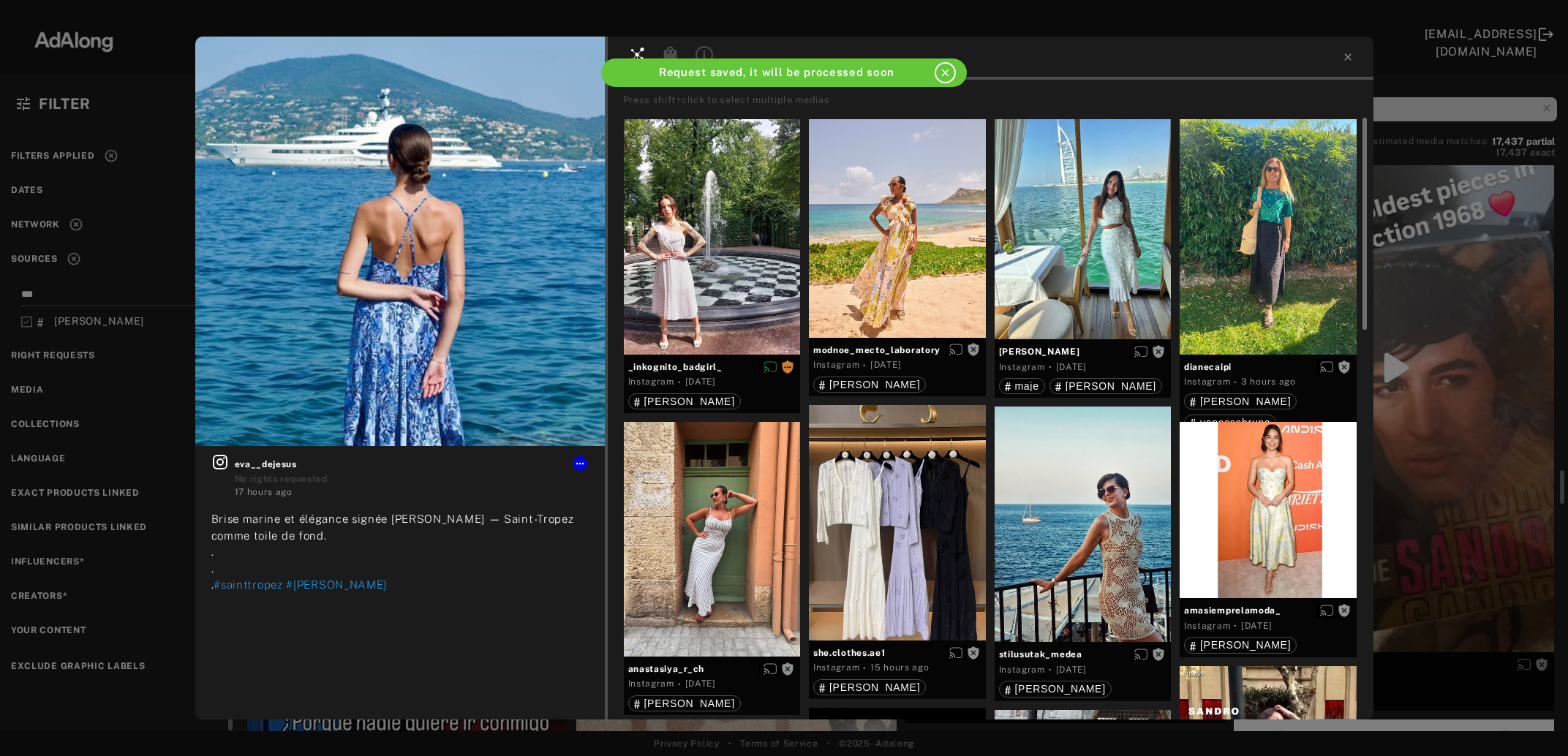
scroll to position [5067, 0]
click at [880, 287] on div "Get rights" at bounding box center [897, 228] width 177 height 219
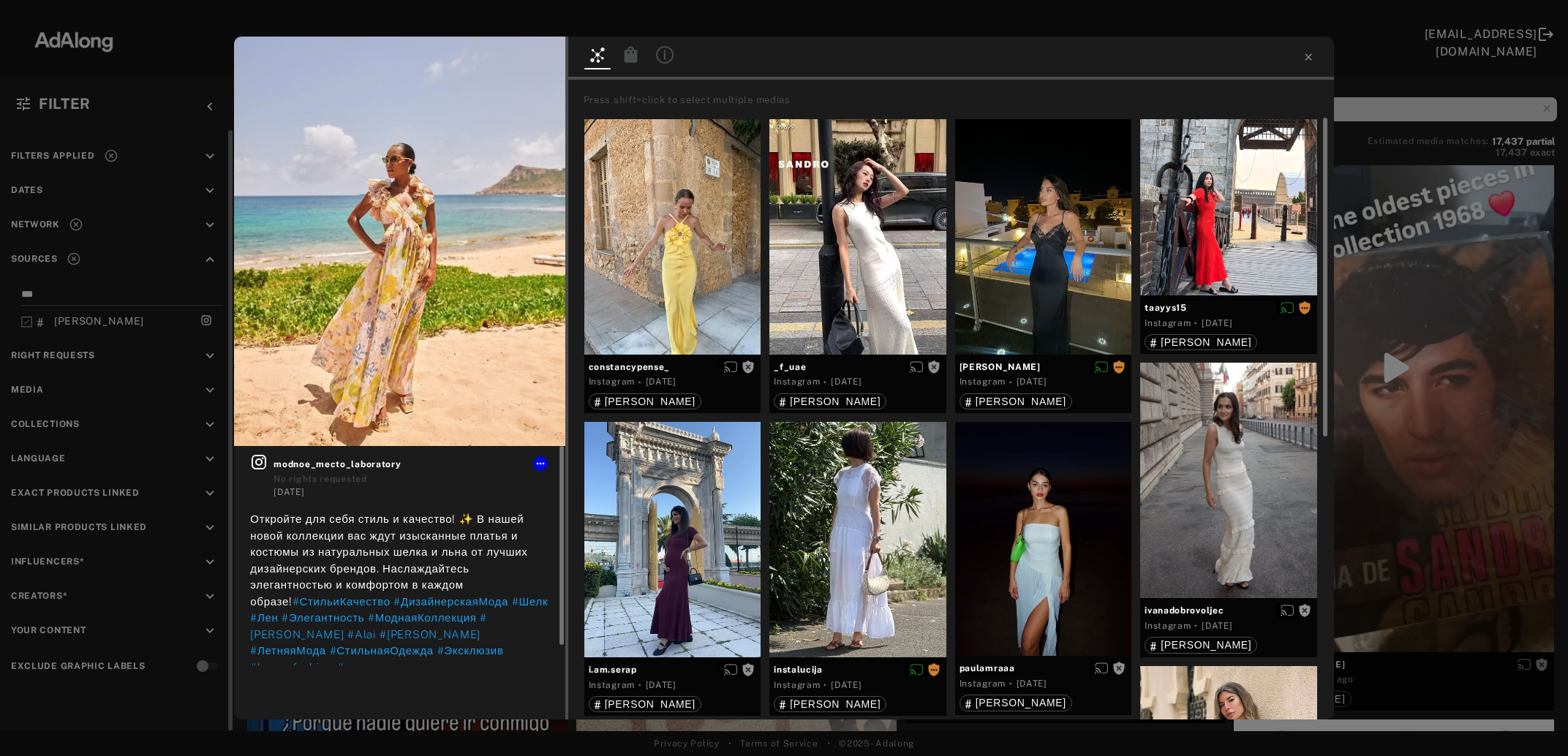
click at [260, 466] on icon at bounding box center [259, 462] width 15 height 15
click at [1397, 363] on div "Get rights modnoe_mecto_laboratory No rights requested [DATE] Откройте для себя…" at bounding box center [784, 378] width 1568 height 756
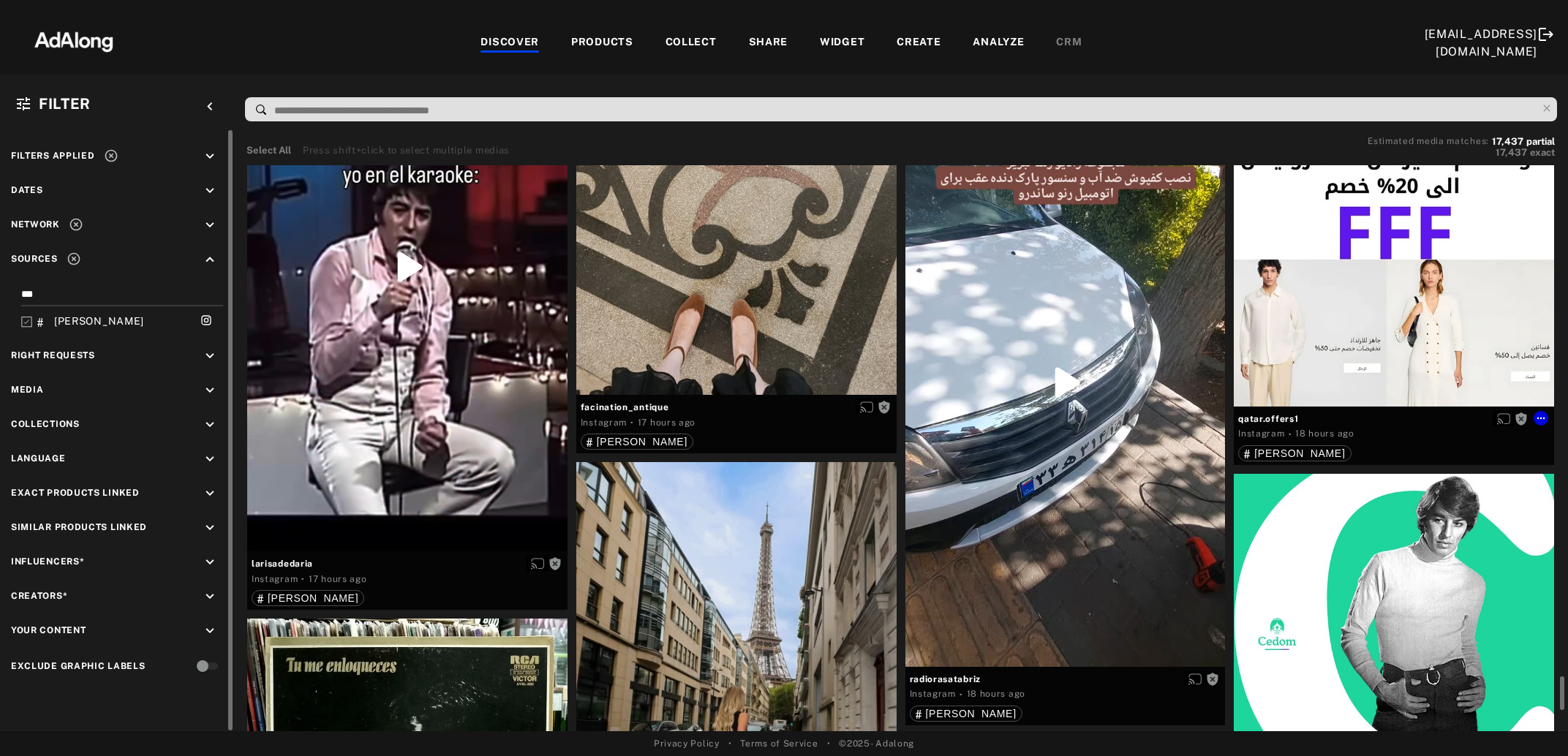
scroll to position [6017, 0]
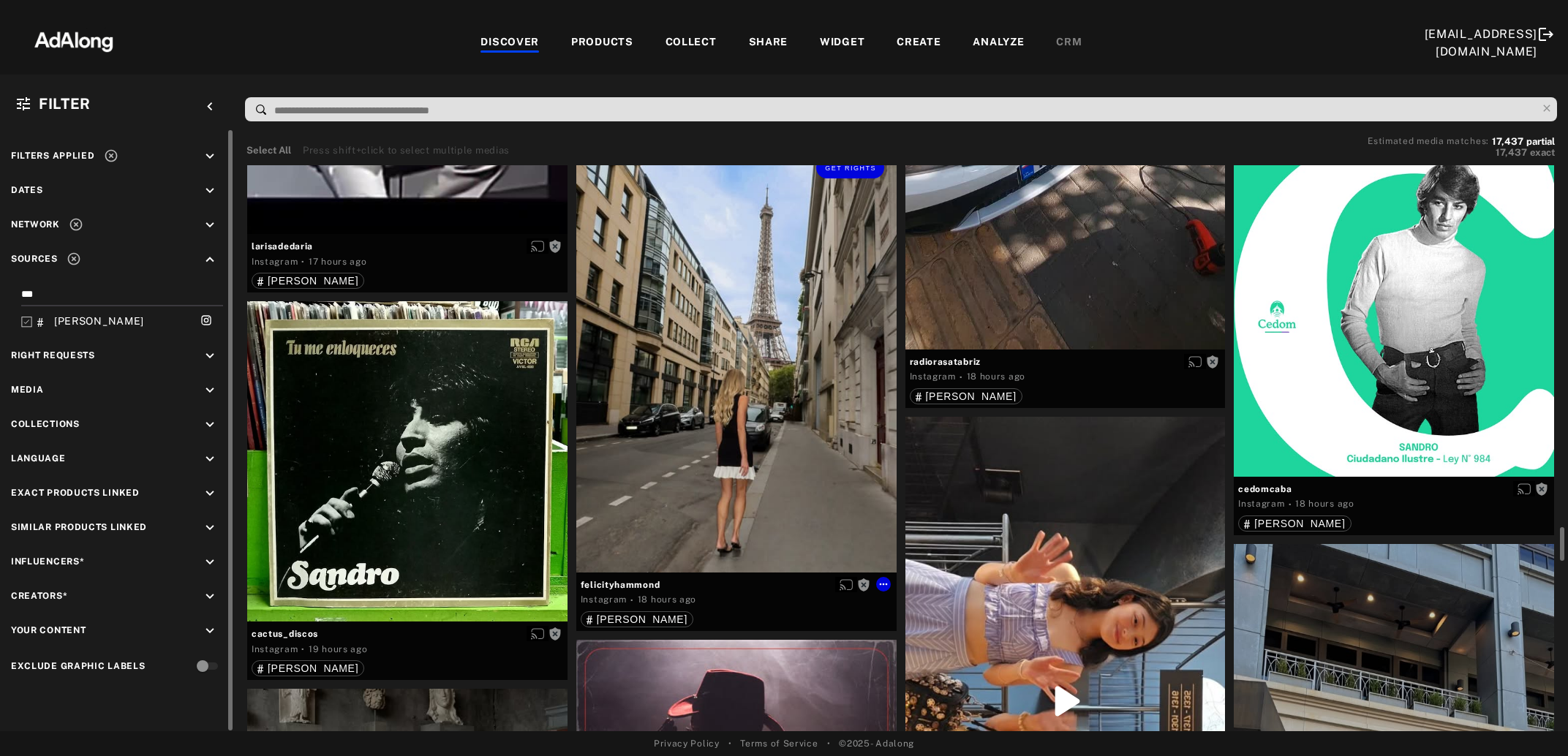
click at [769, 425] on div "Get rights" at bounding box center [736, 359] width 320 height 428
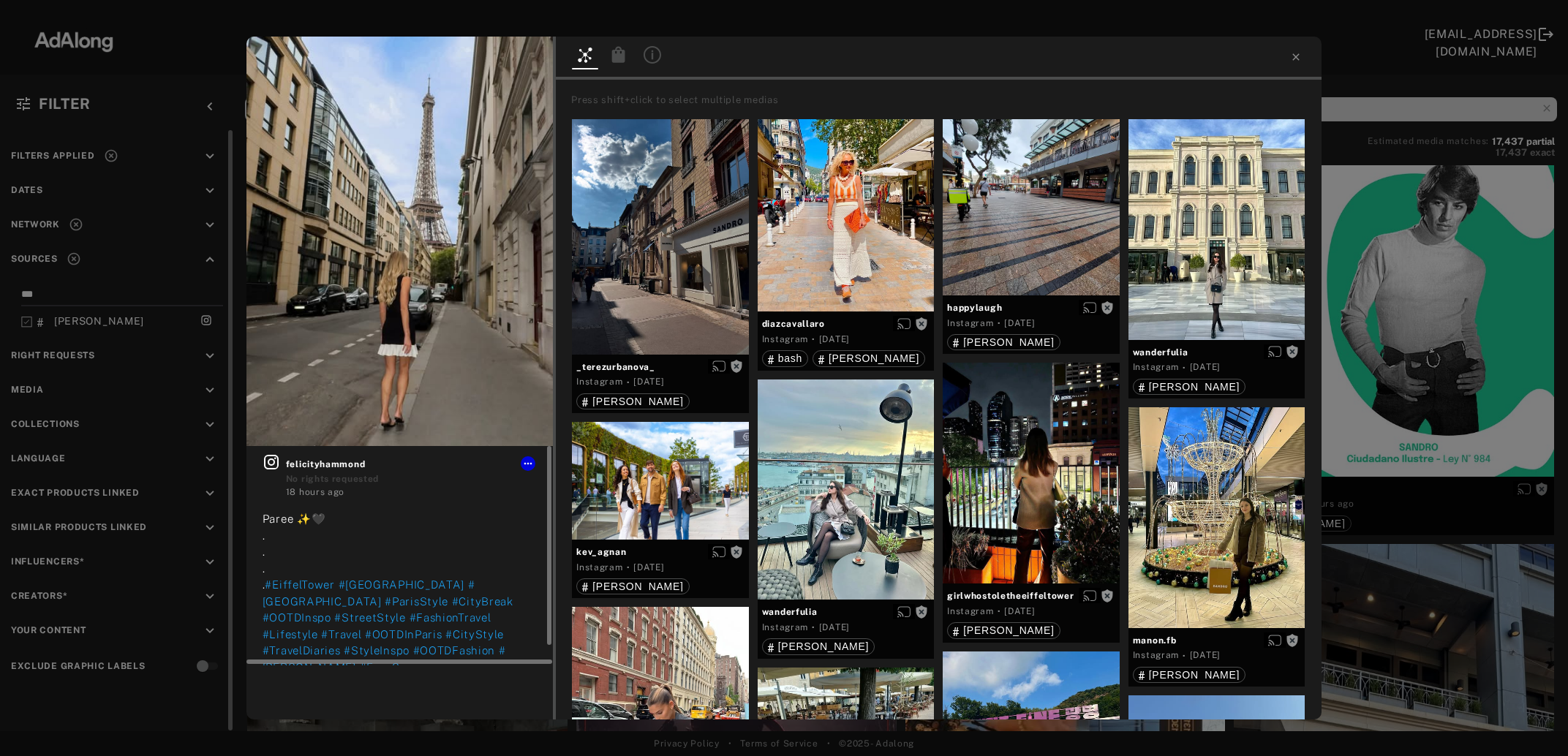
click at [271, 459] on icon at bounding box center [271, 462] width 15 height 15
click at [1421, 351] on div "Get rights [PERSON_NAME] rights requested 18 hours ago Paree ✨🖤 . . . . #Eiffel…" at bounding box center [784, 378] width 1568 height 756
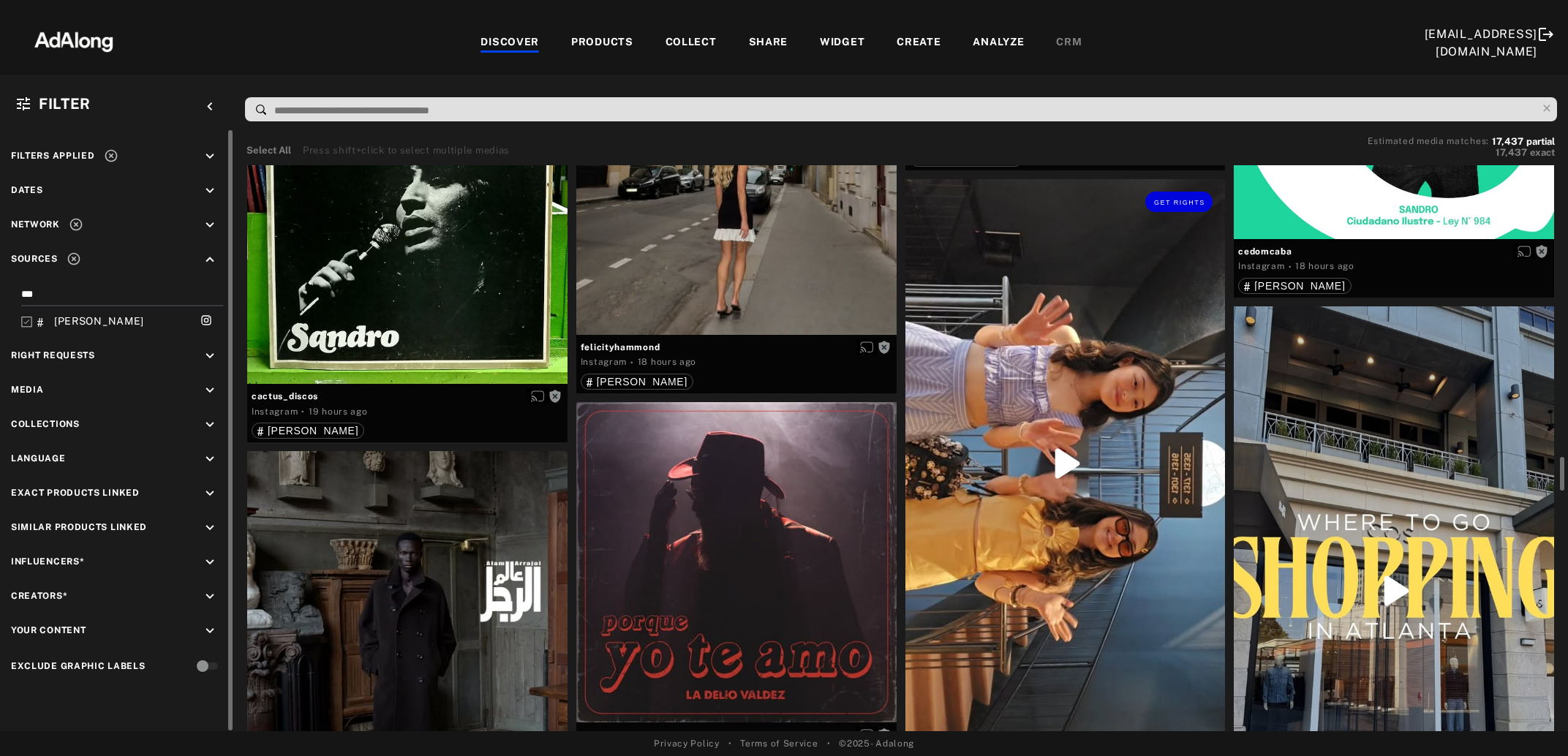
scroll to position [6096, 0]
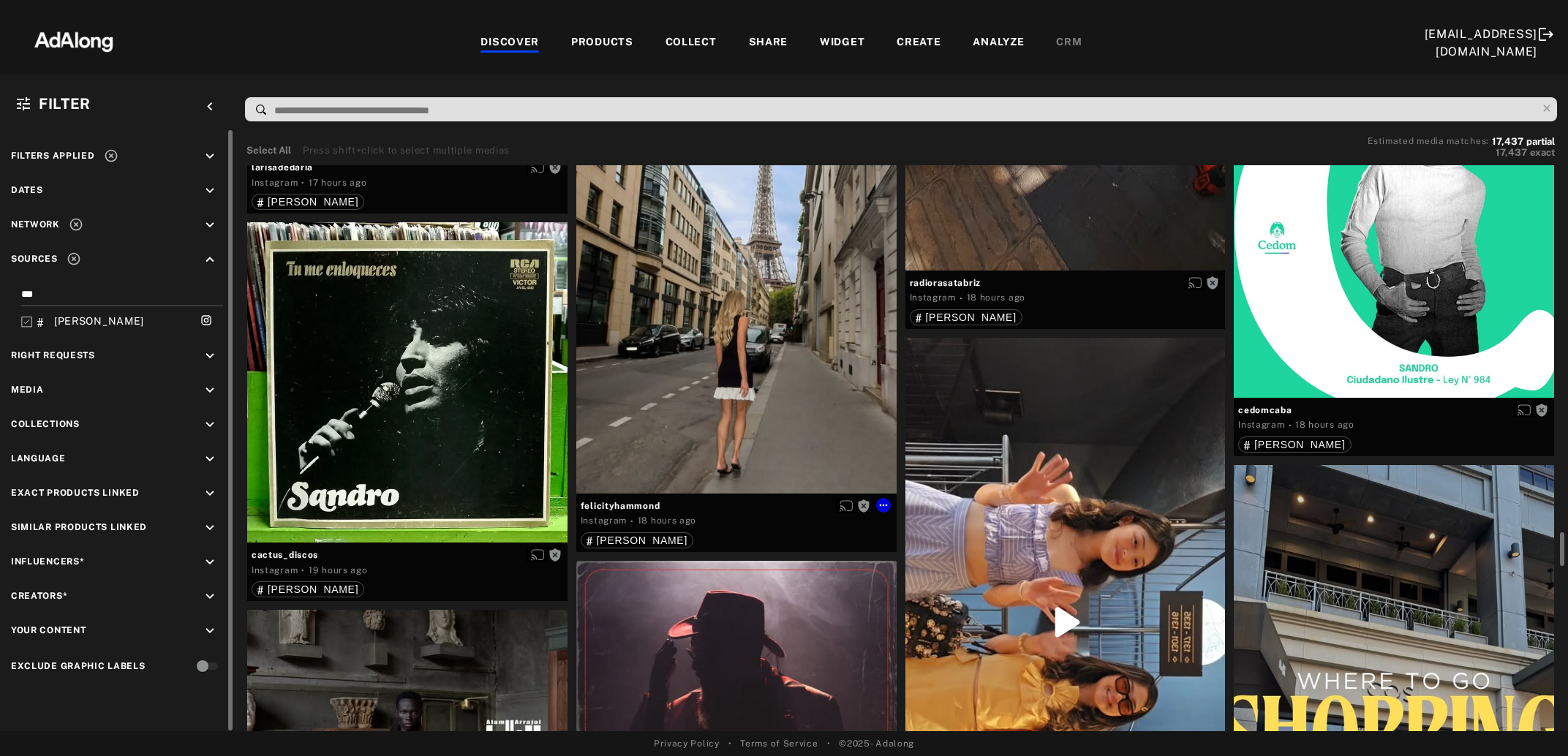
click at [734, 390] on div "Get rights" at bounding box center [736, 280] width 320 height 428
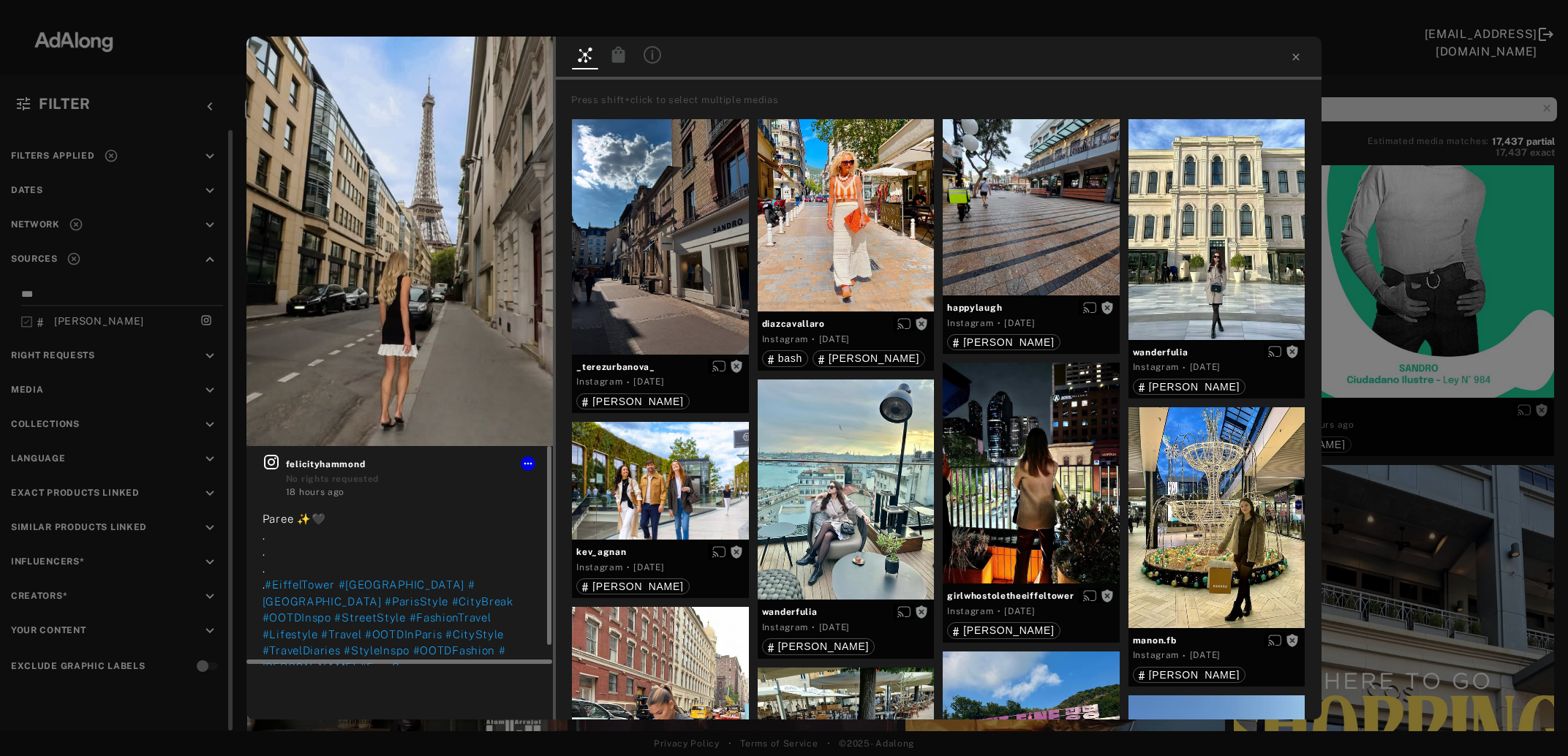
click at [273, 460] on icon at bounding box center [271, 462] width 15 height 15
click at [1426, 324] on div "Get rights [PERSON_NAME] rights requested 18 hours ago Paree ✨🖤 . . . . #Eiffel…" at bounding box center [784, 378] width 1568 height 756
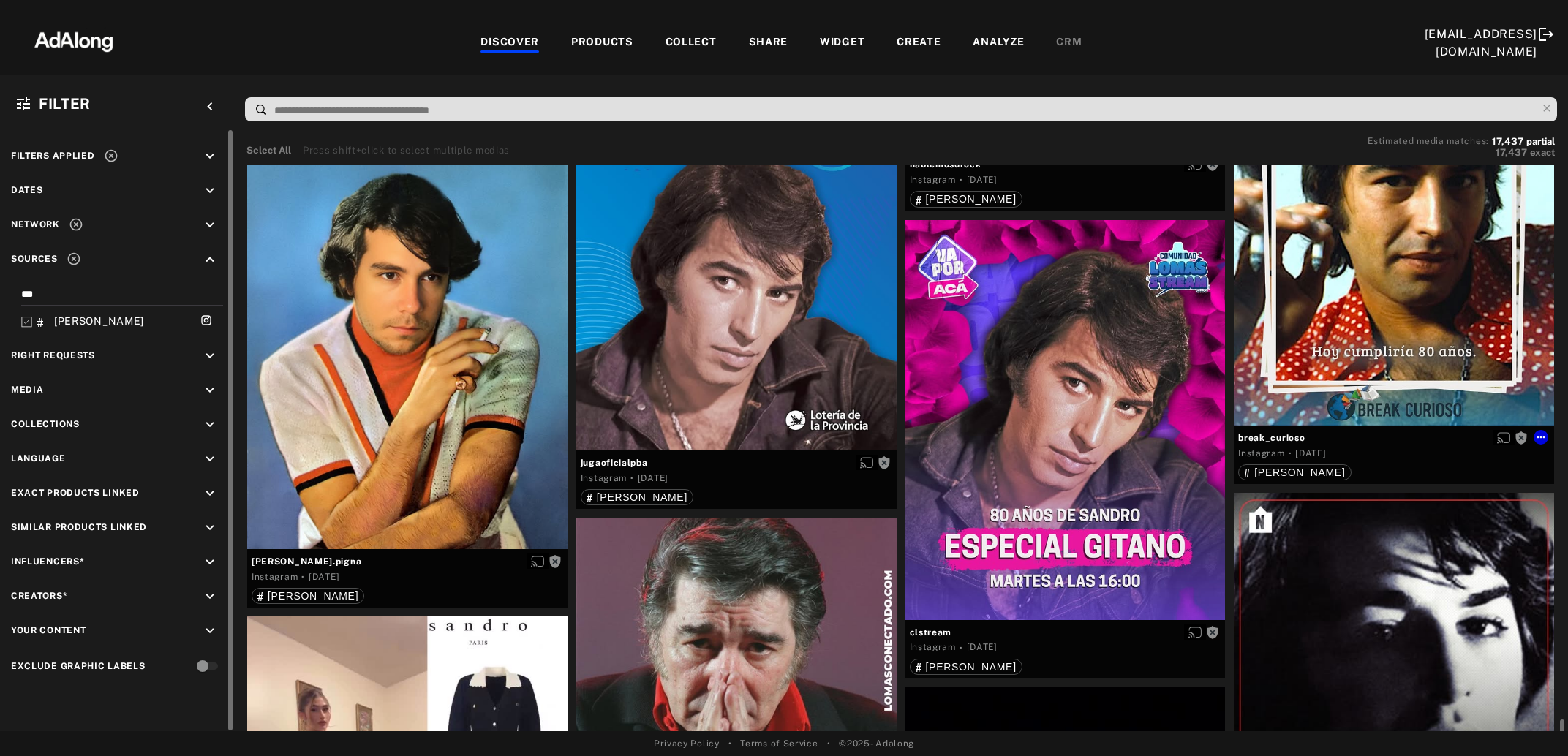
scroll to position [29594, 0]
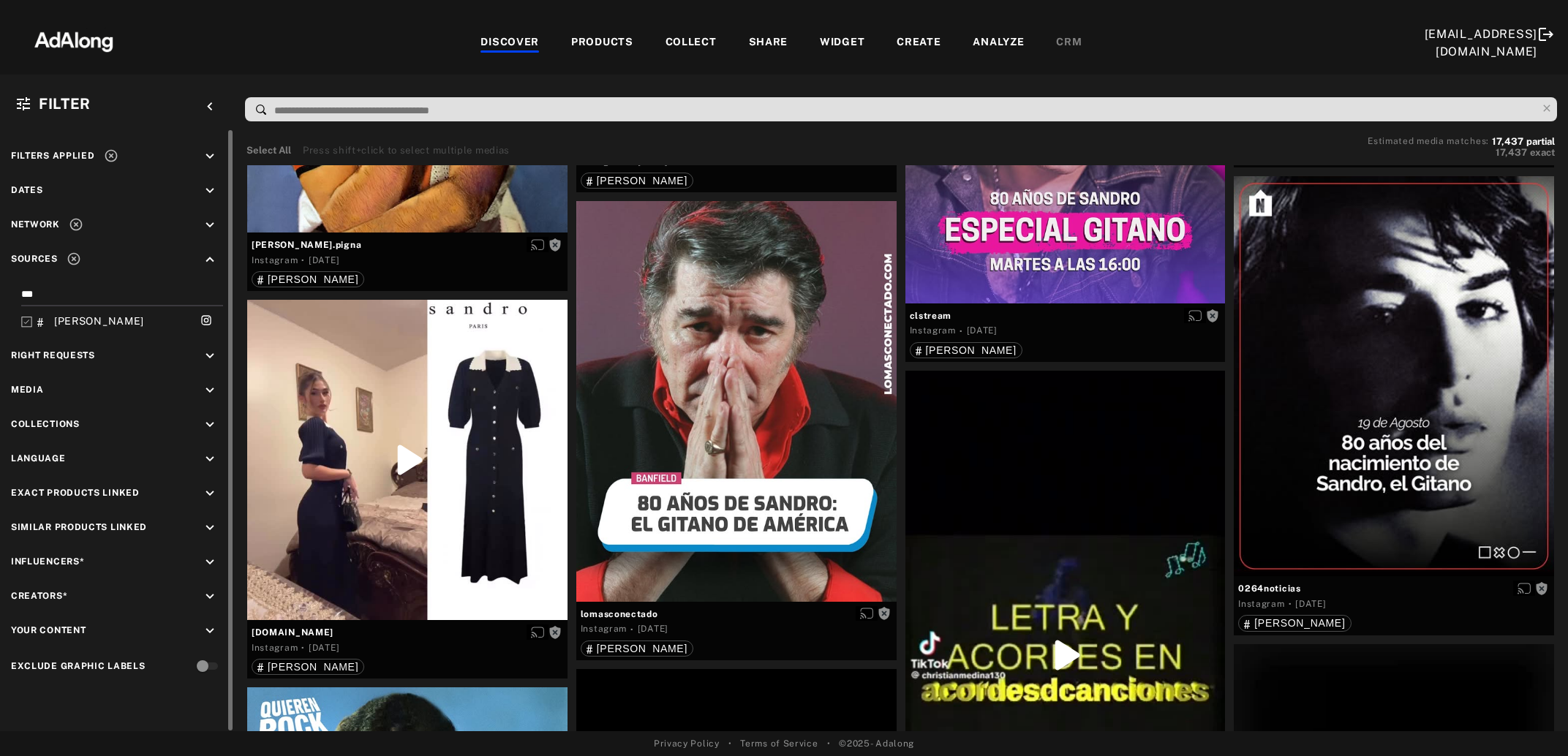
click at [28, 316] on icon at bounding box center [27, 322] width 11 height 11
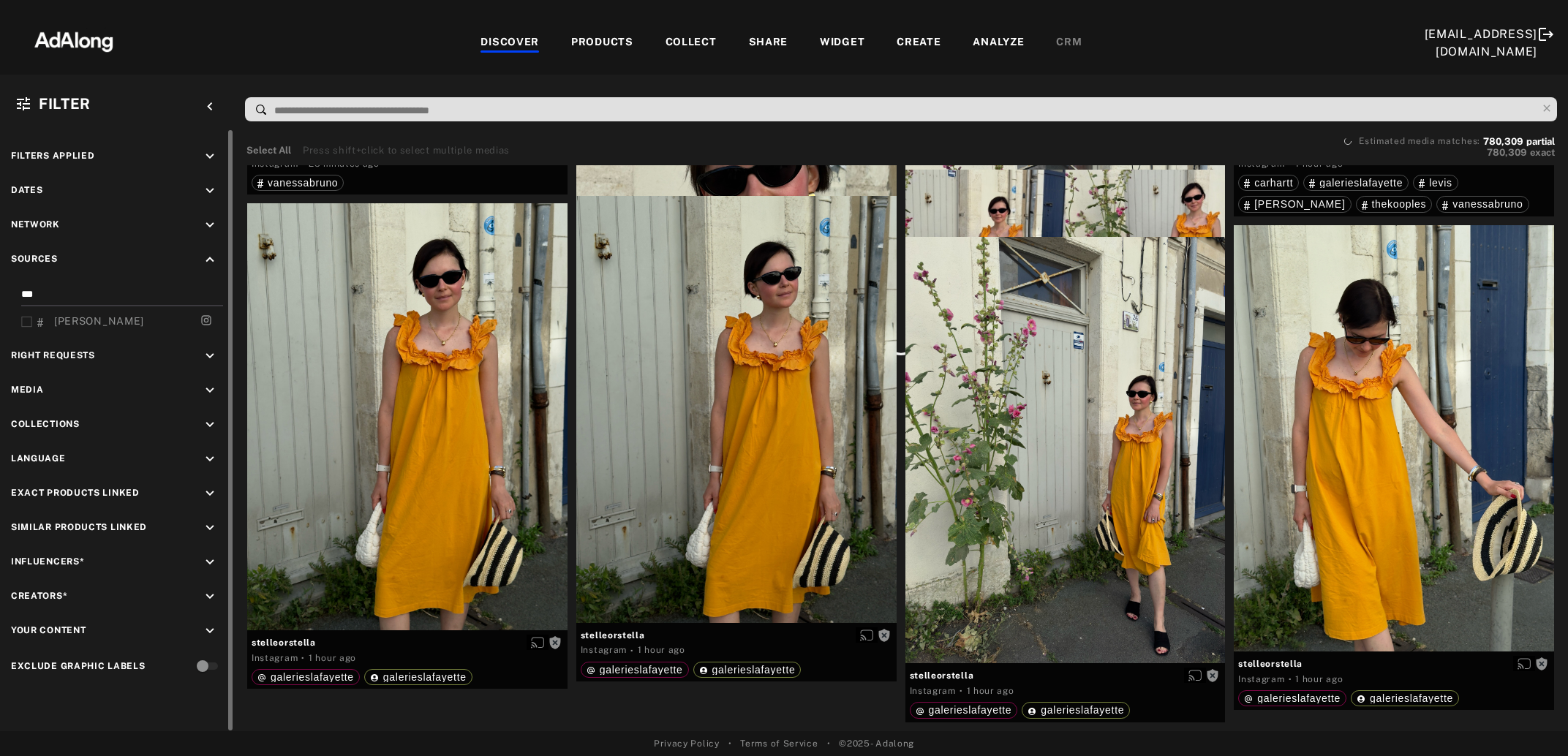
click at [46, 287] on input "***" at bounding box center [119, 296] width 196 height 20
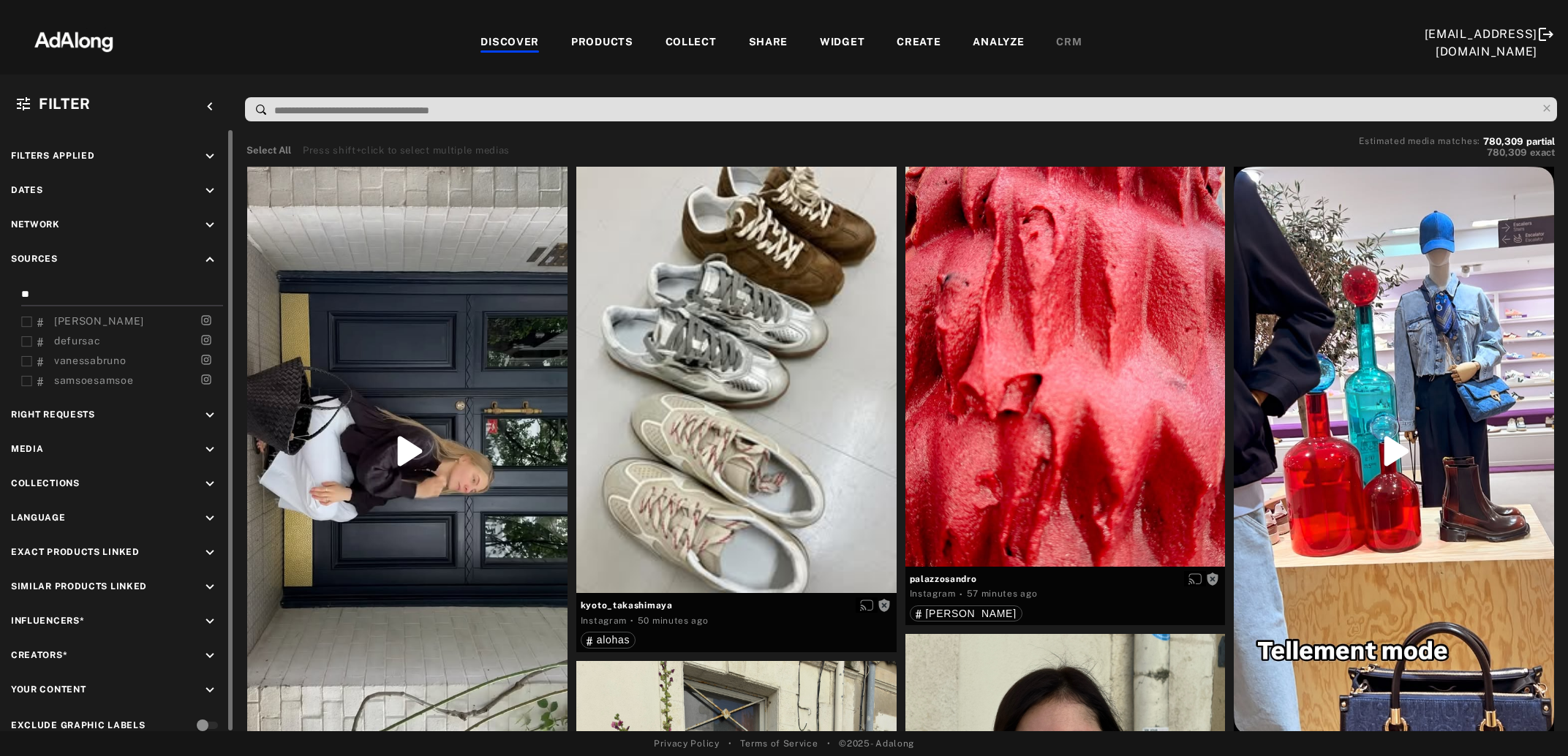
type input "*"
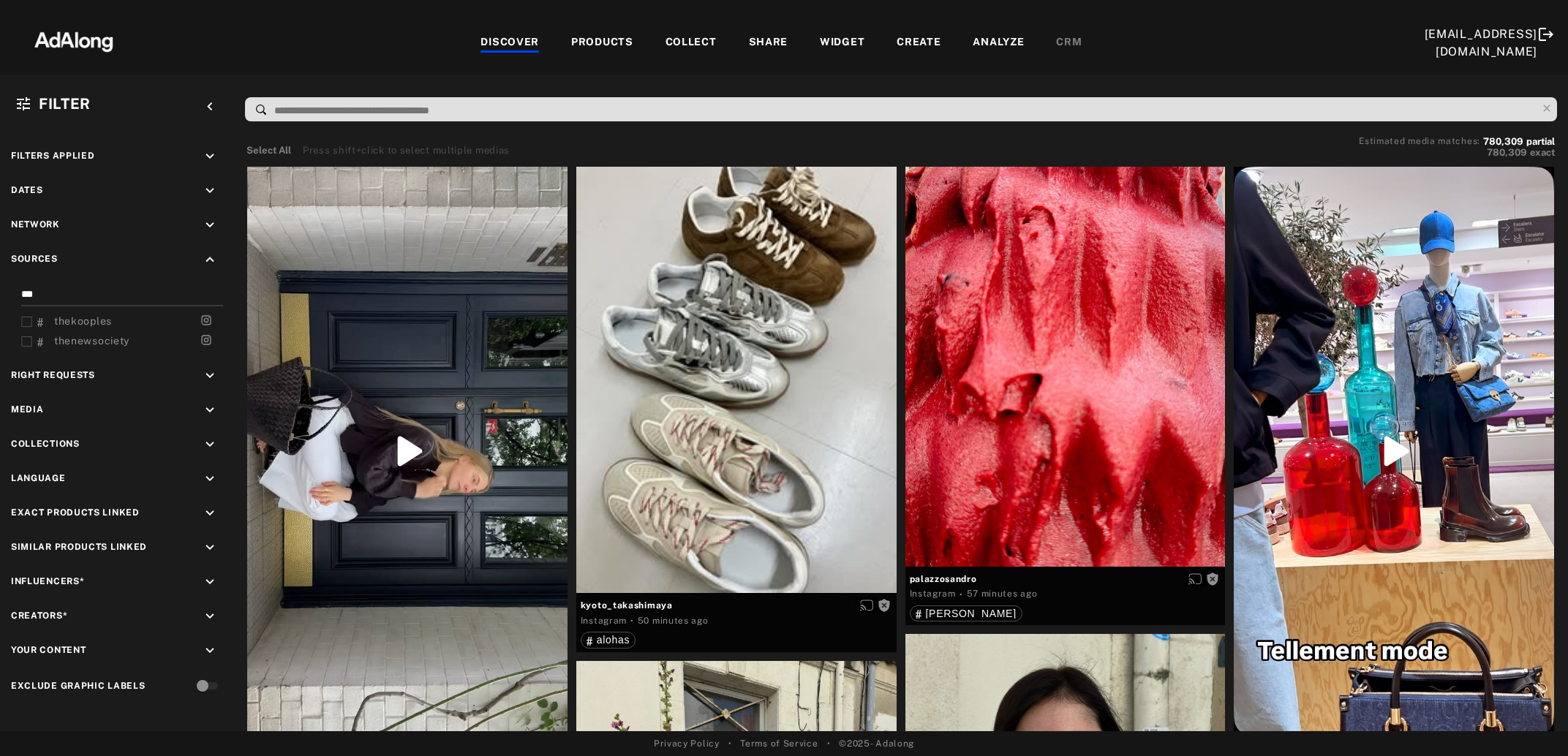
click at [22, 317] on rect at bounding box center [27, 322] width 9 height 9
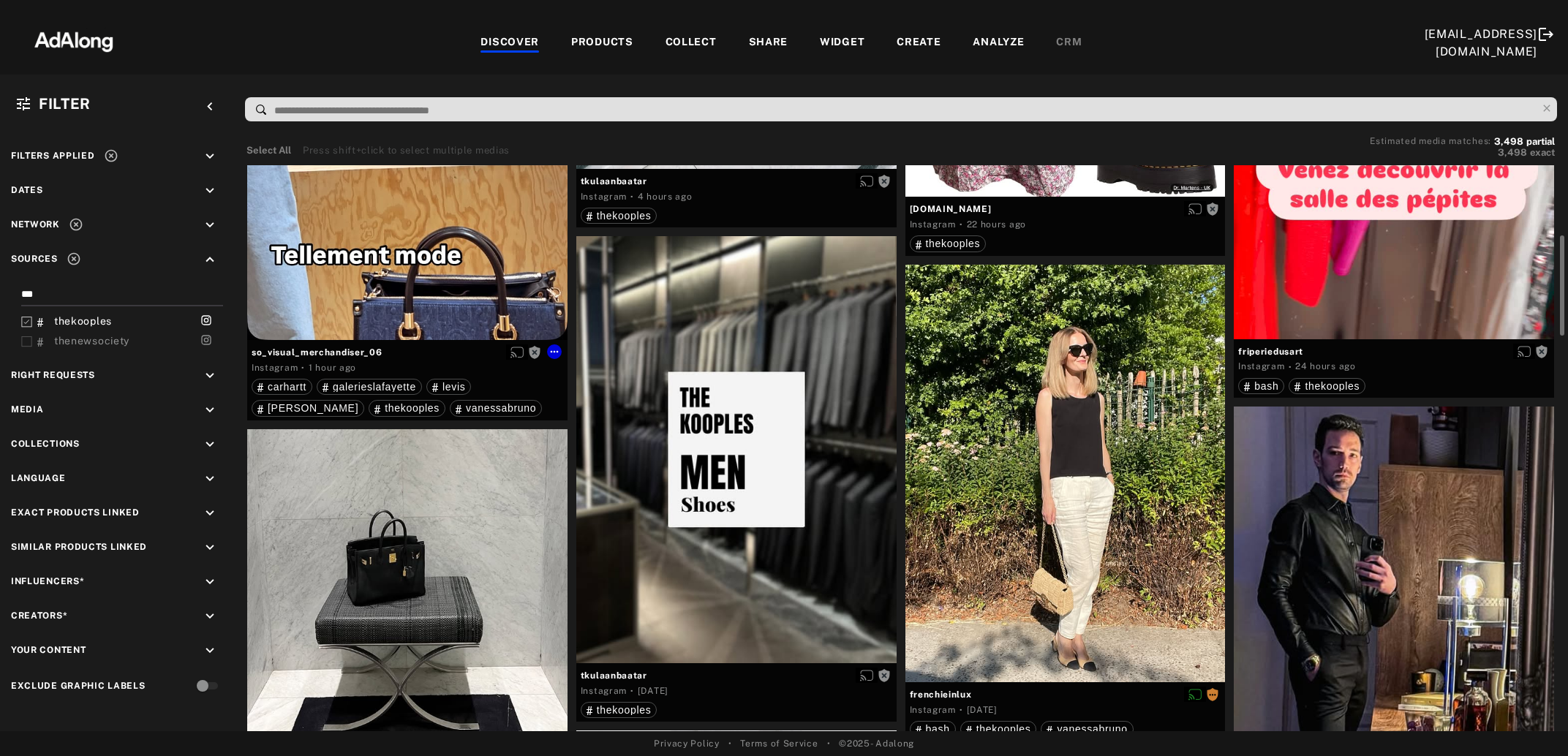
scroll to position [474, 0]
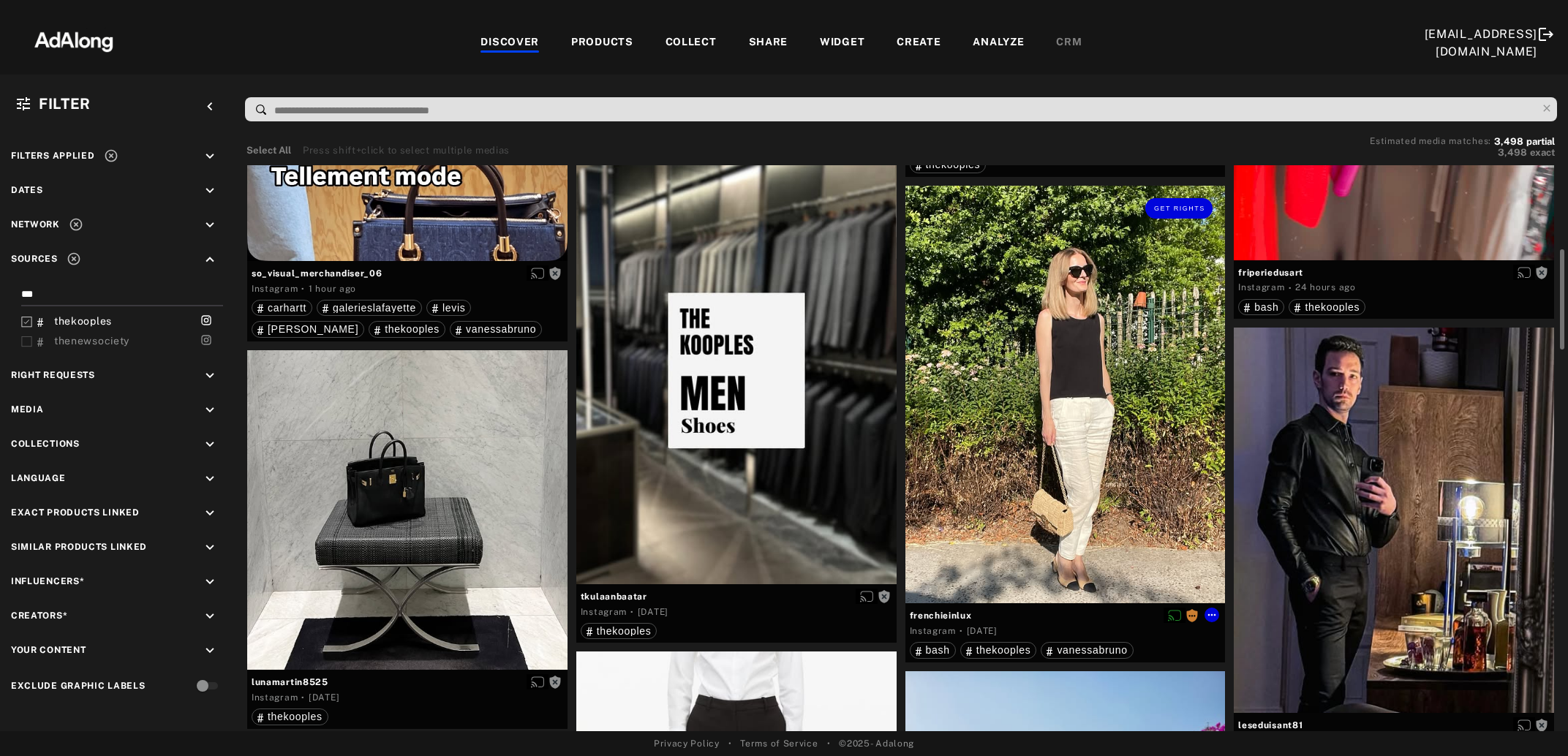
click at [1128, 418] on div "Get rights" at bounding box center [1065, 394] width 320 height 418
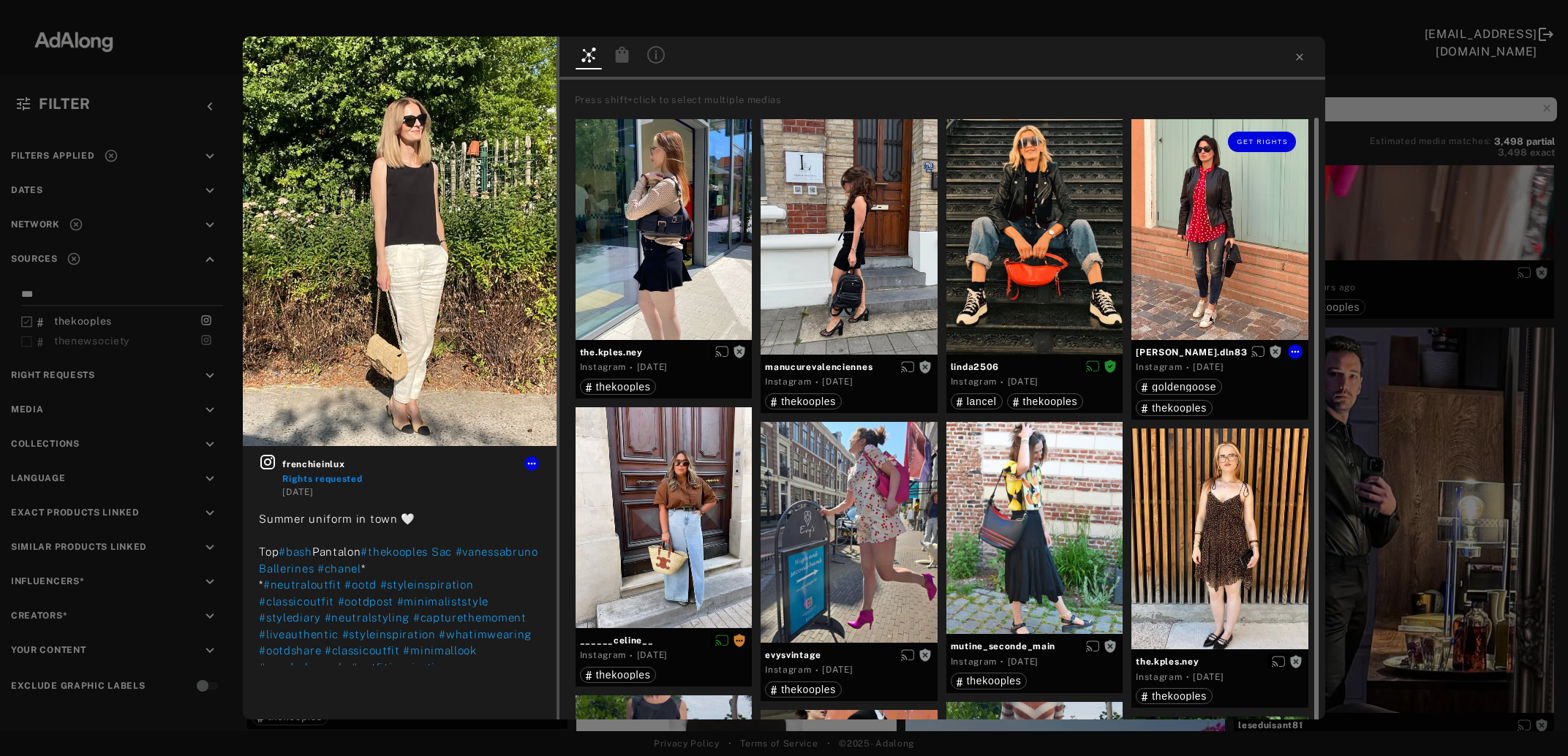
click at [1179, 275] on div "Get rights" at bounding box center [1219, 229] width 177 height 221
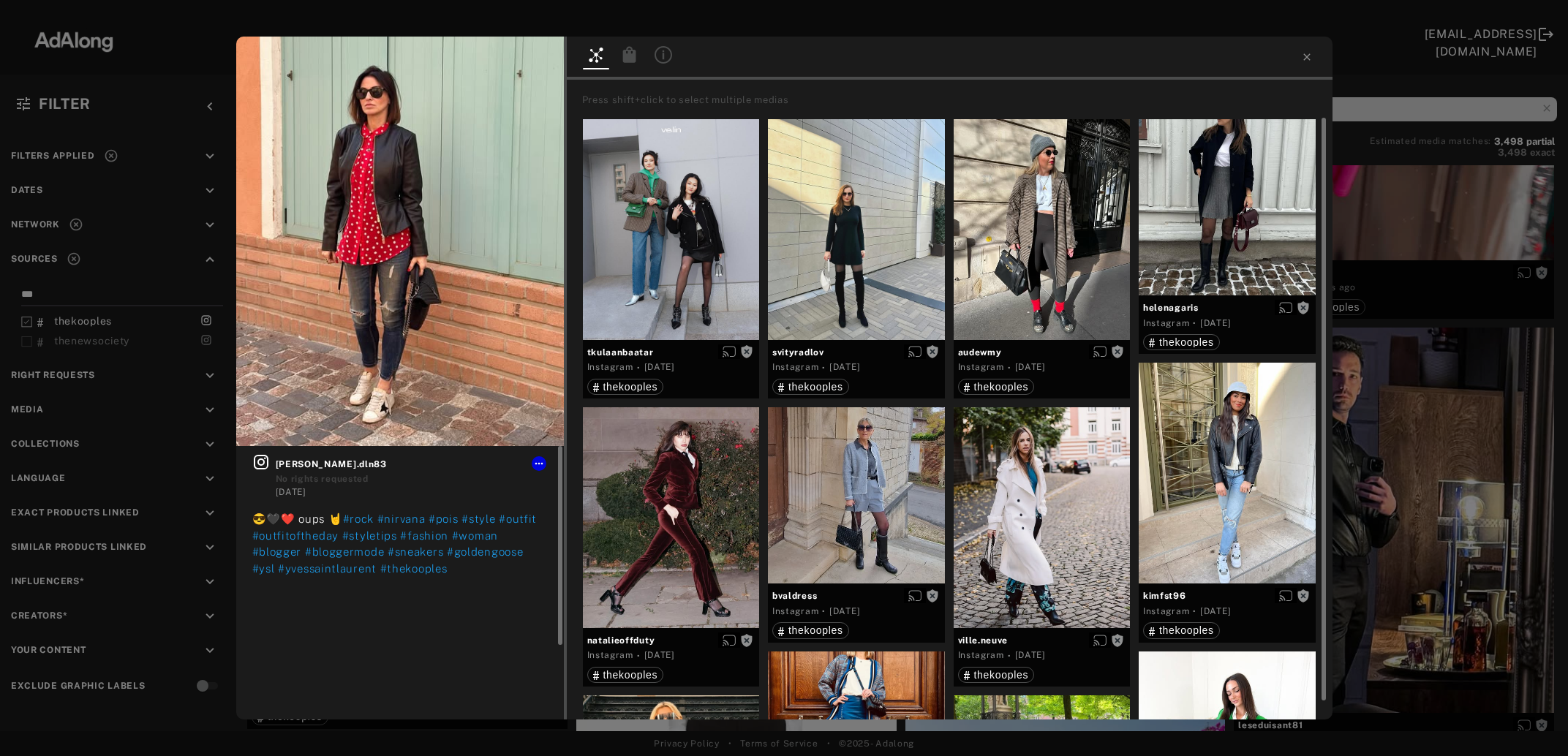
click at [258, 466] on icon at bounding box center [261, 462] width 17 height 17
click at [1430, 422] on div "Get rights [PERSON_NAME].dln83 No rights requested [DATE] 😎🖤❤️ oups 🤘 #rock #ni…" at bounding box center [784, 378] width 1568 height 756
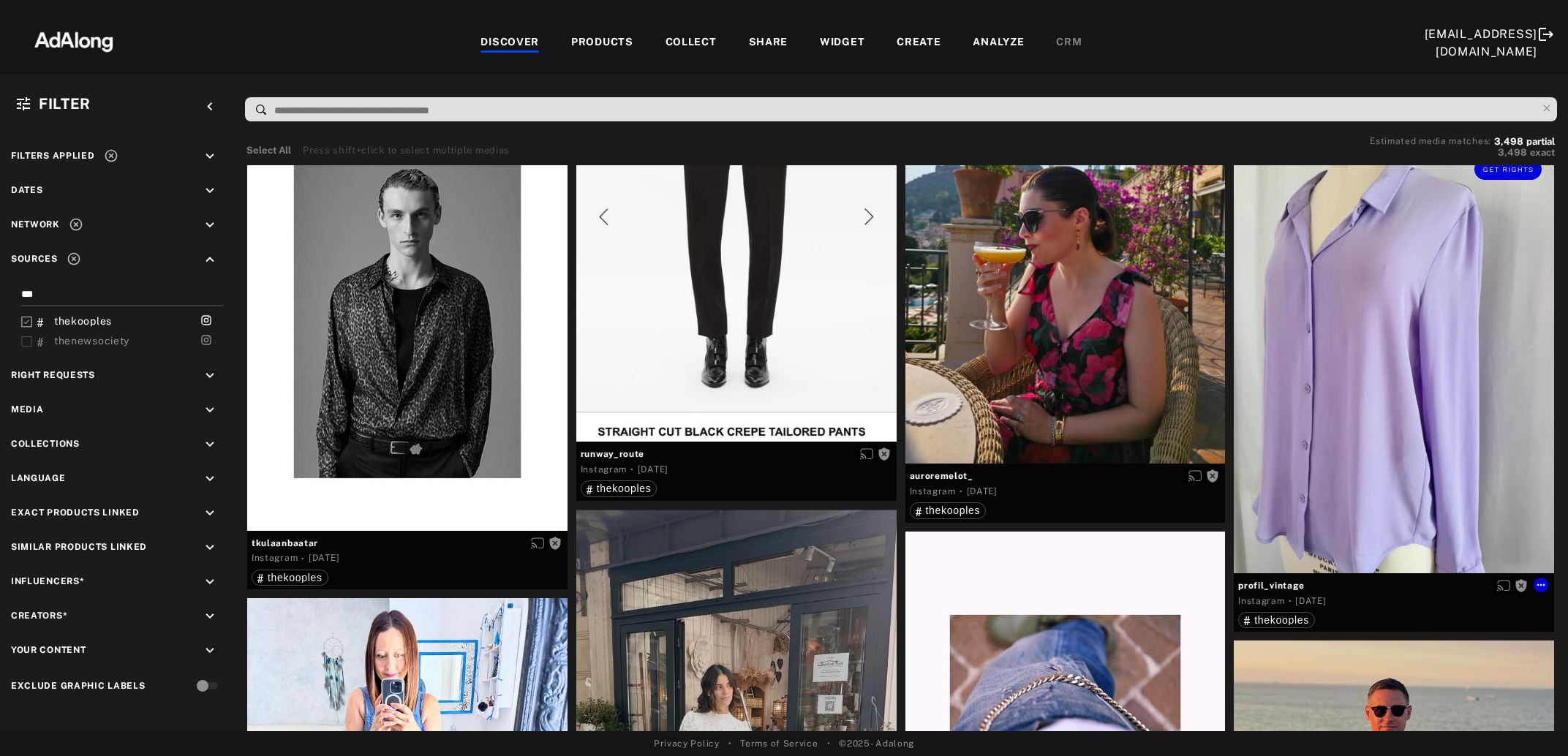
scroll to position [1029, 0]
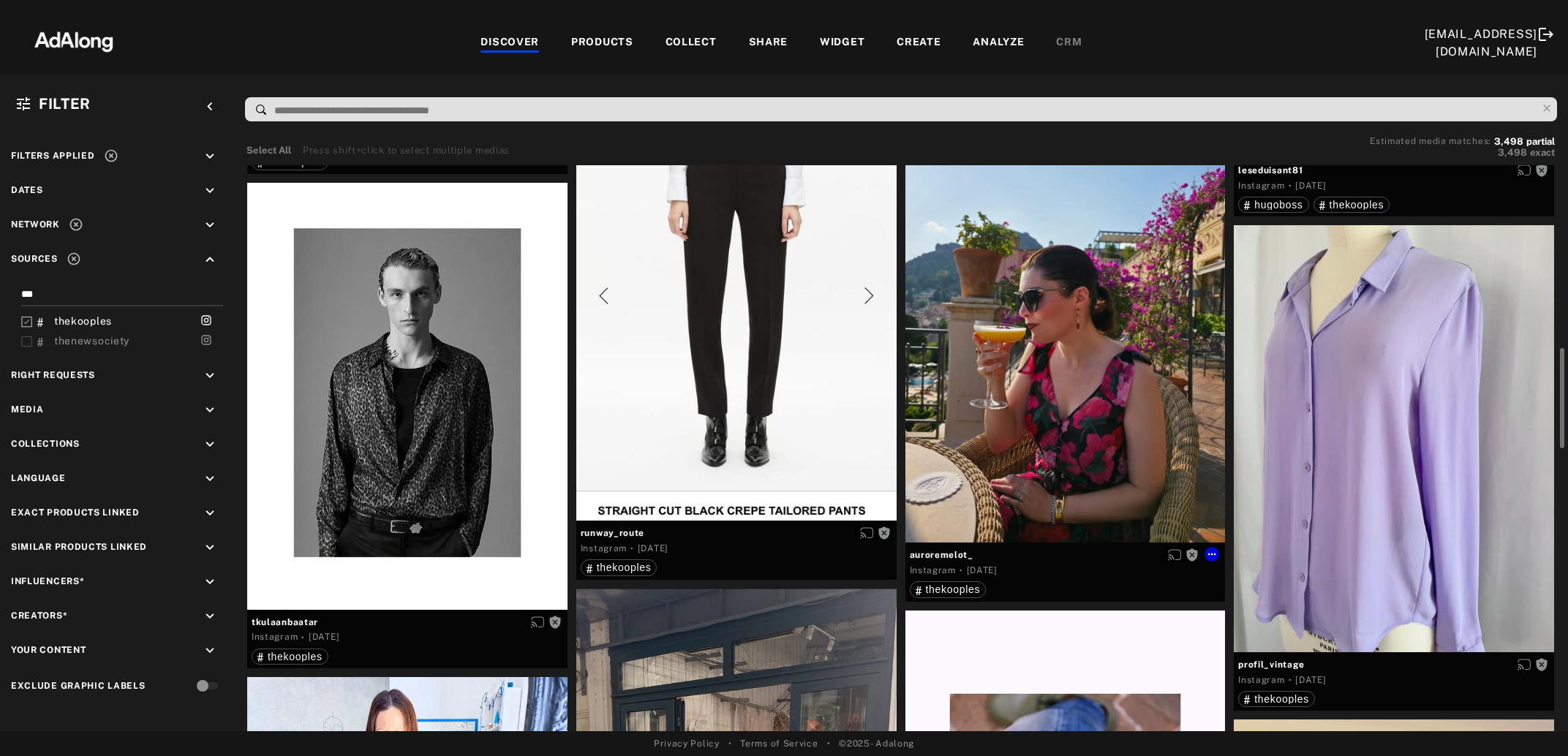
click at [1103, 424] on div "Get rights" at bounding box center [1065, 330] width 320 height 427
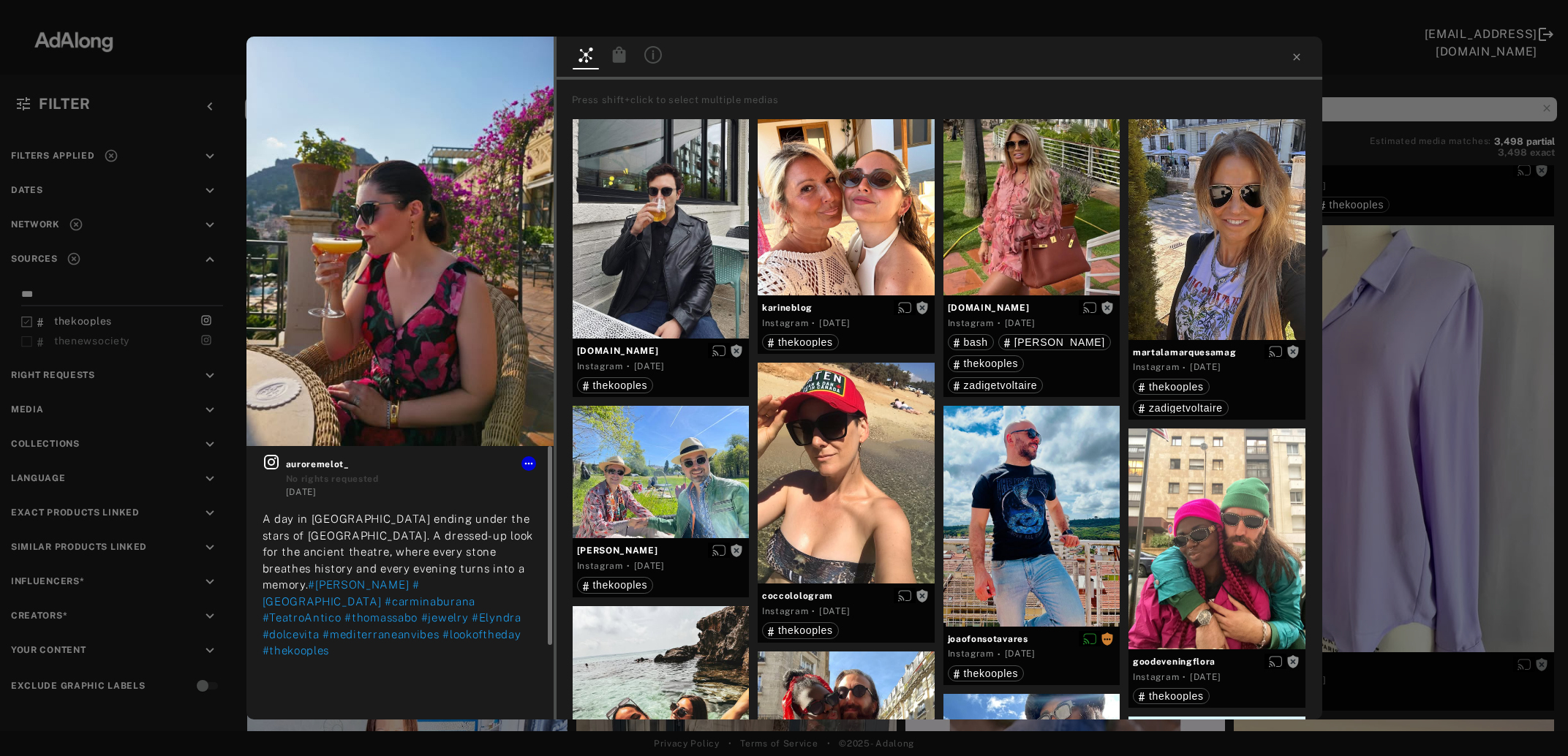
click at [272, 467] on icon at bounding box center [271, 462] width 15 height 15
click at [521, 54] on button "Get rights" at bounding box center [506, 59] width 67 height 20
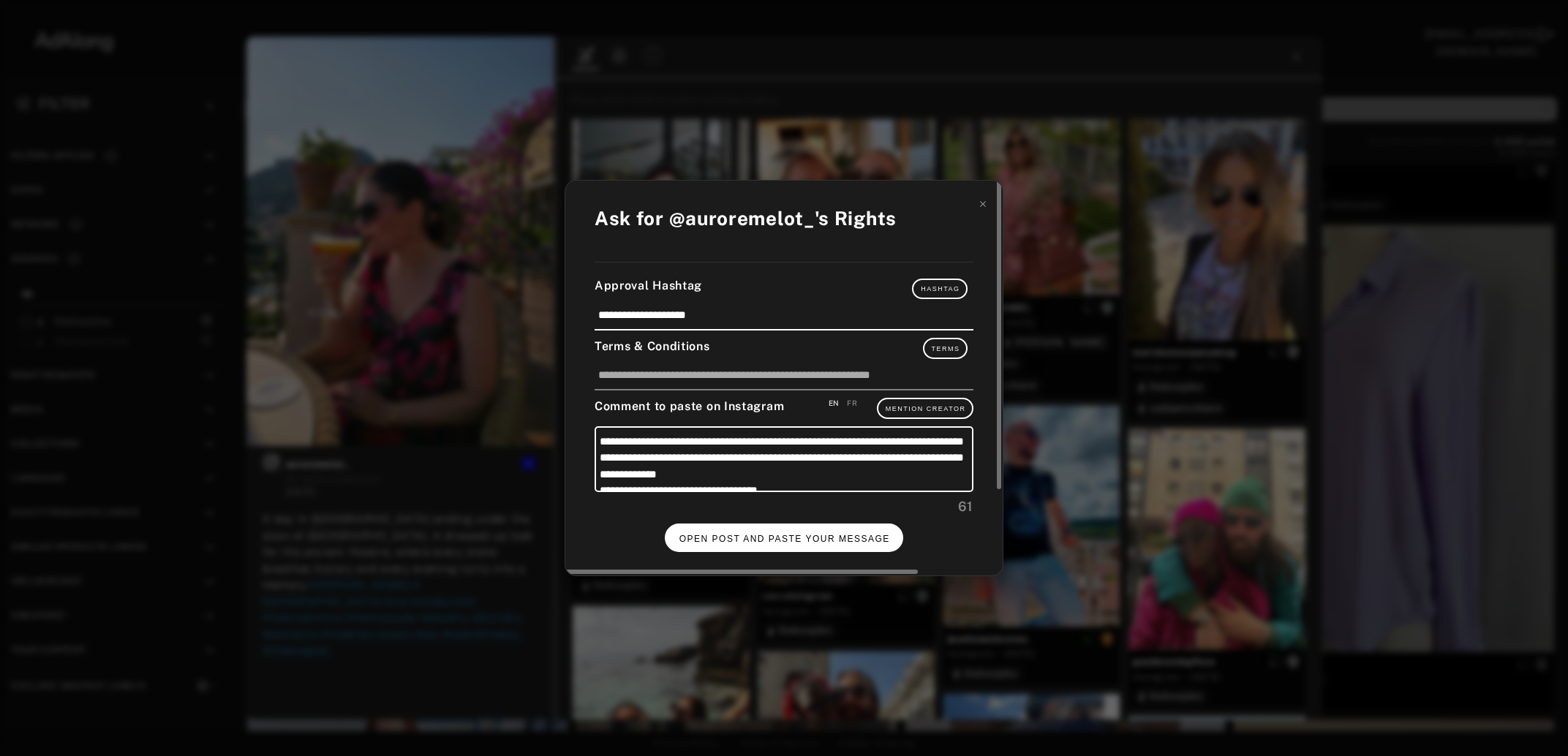
click at [808, 533] on span "OPEN POST AND PASTE YOUR MESSAGE" at bounding box center [785, 538] width 211 height 10
click at [775, 533] on span "DONE" at bounding box center [785, 538] width 30 height 10
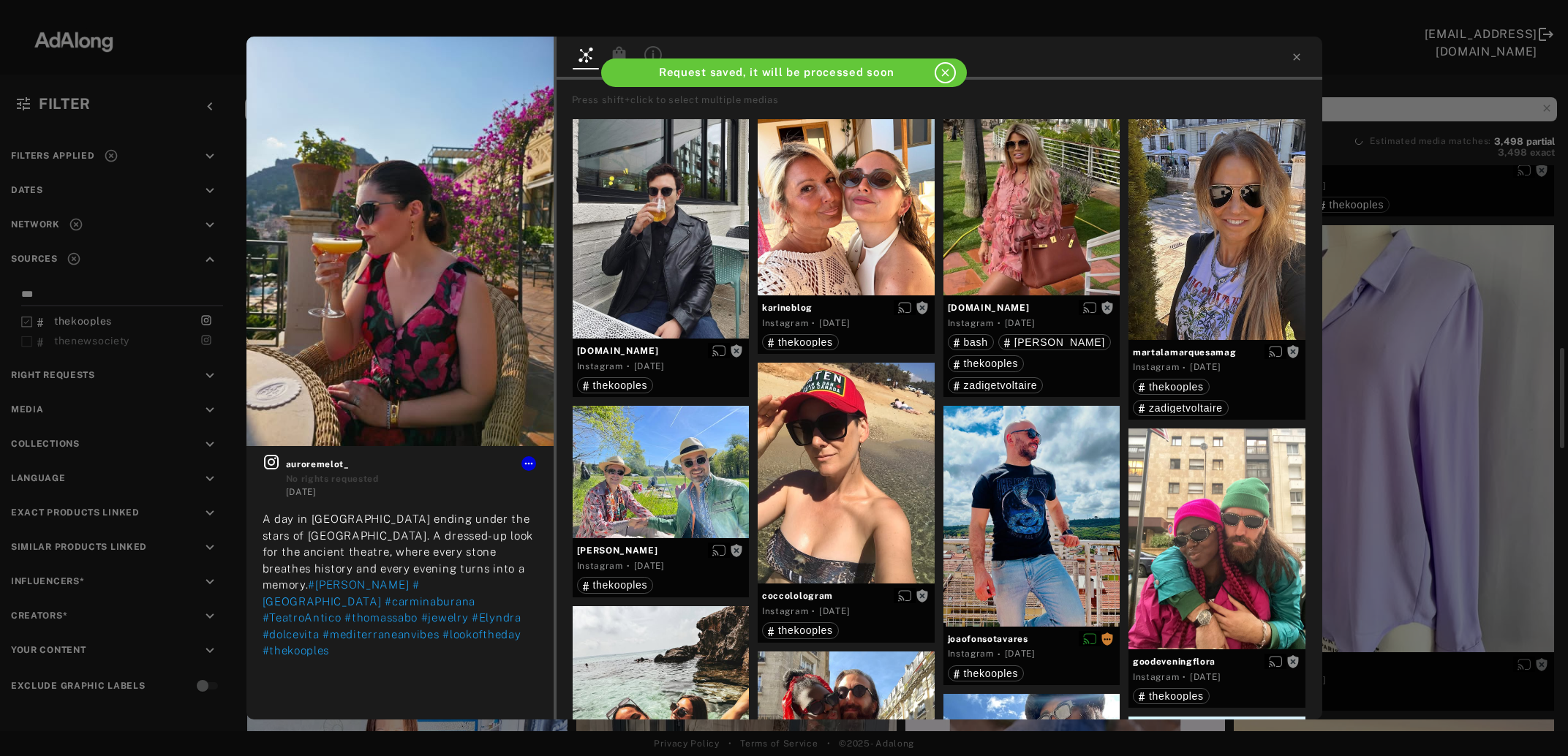
scroll to position [1029, 0]
click at [1296, 55] on icon at bounding box center [1296, 57] width 12 height 12
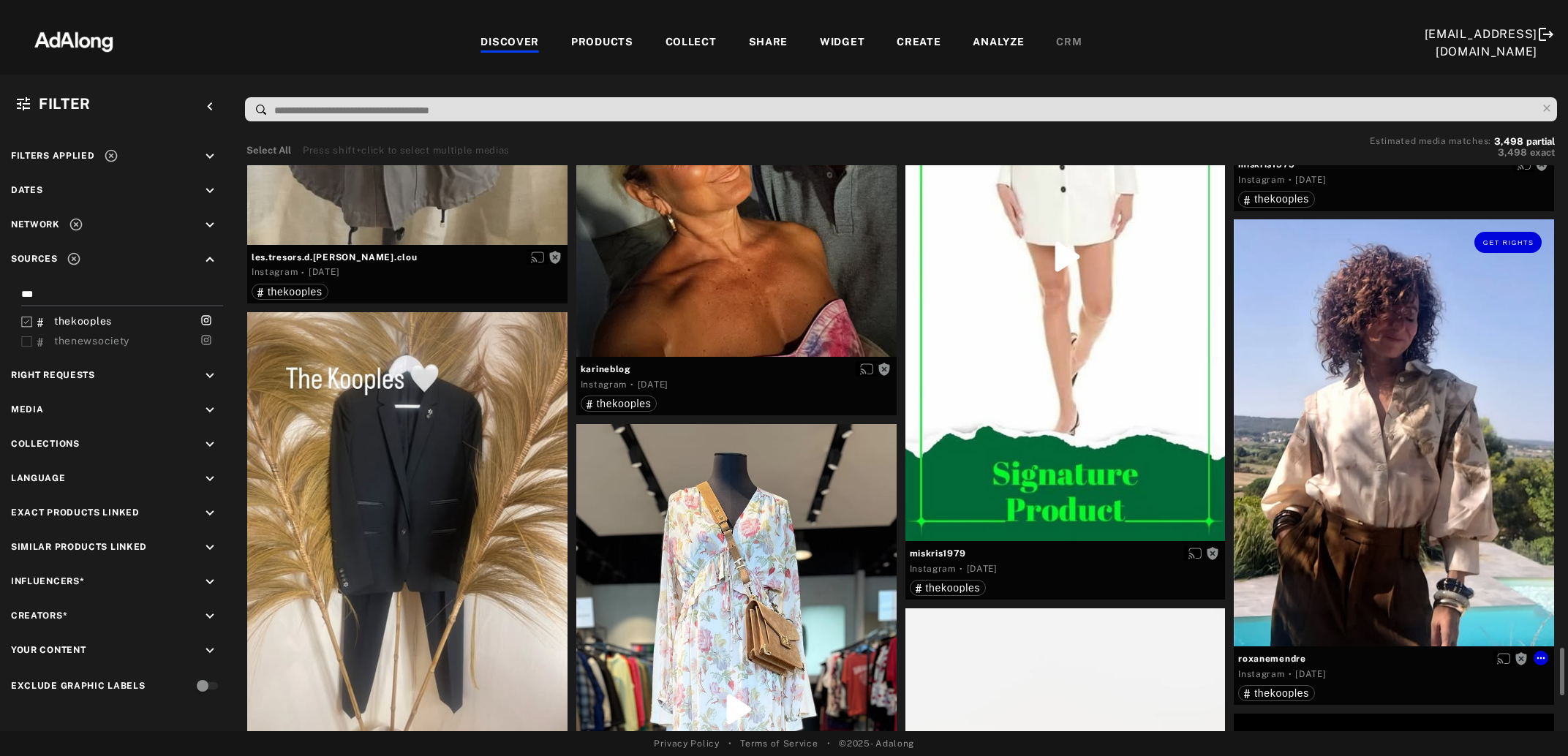
scroll to position [4749, 0]
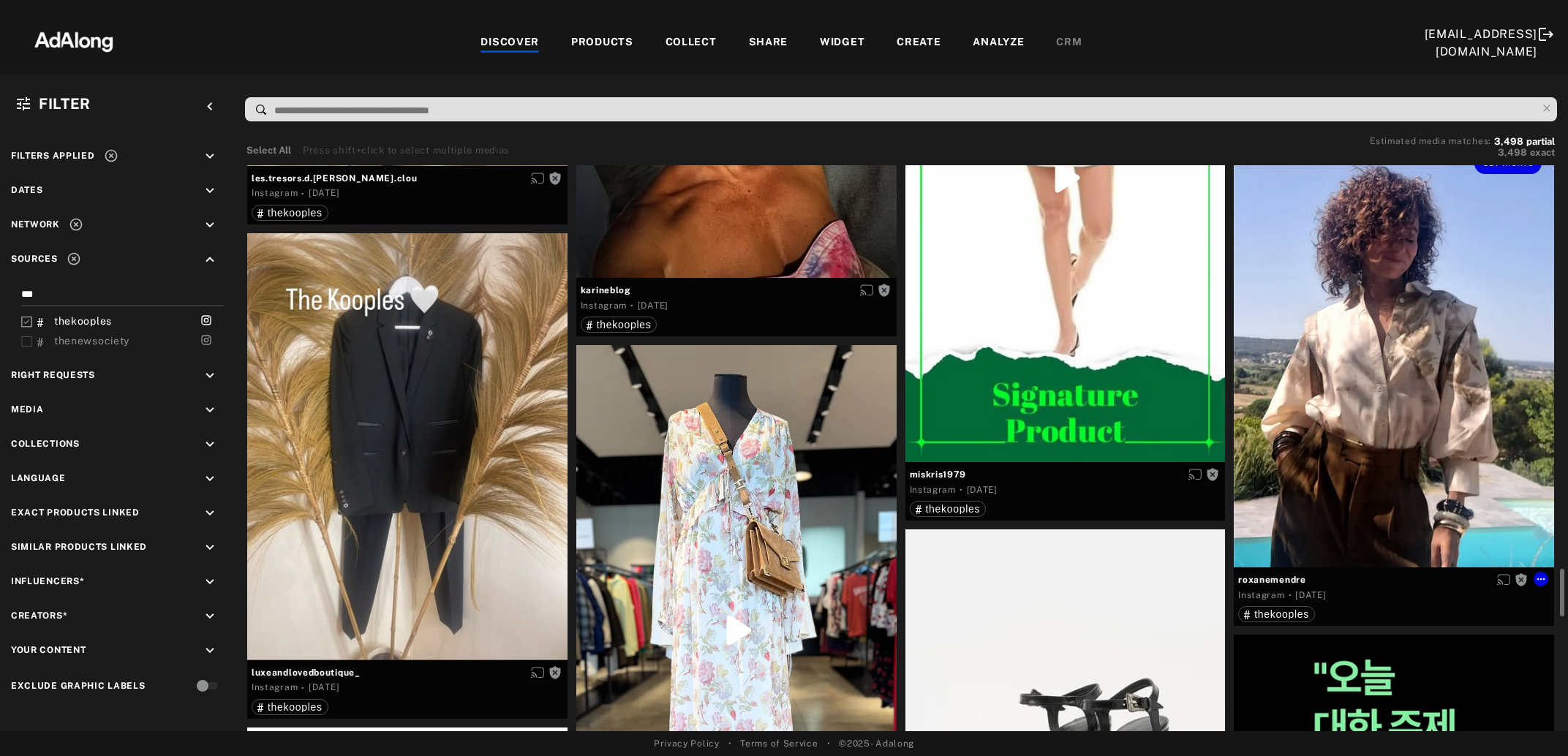
click at [1328, 360] on div "Get rights" at bounding box center [1394, 353] width 320 height 427
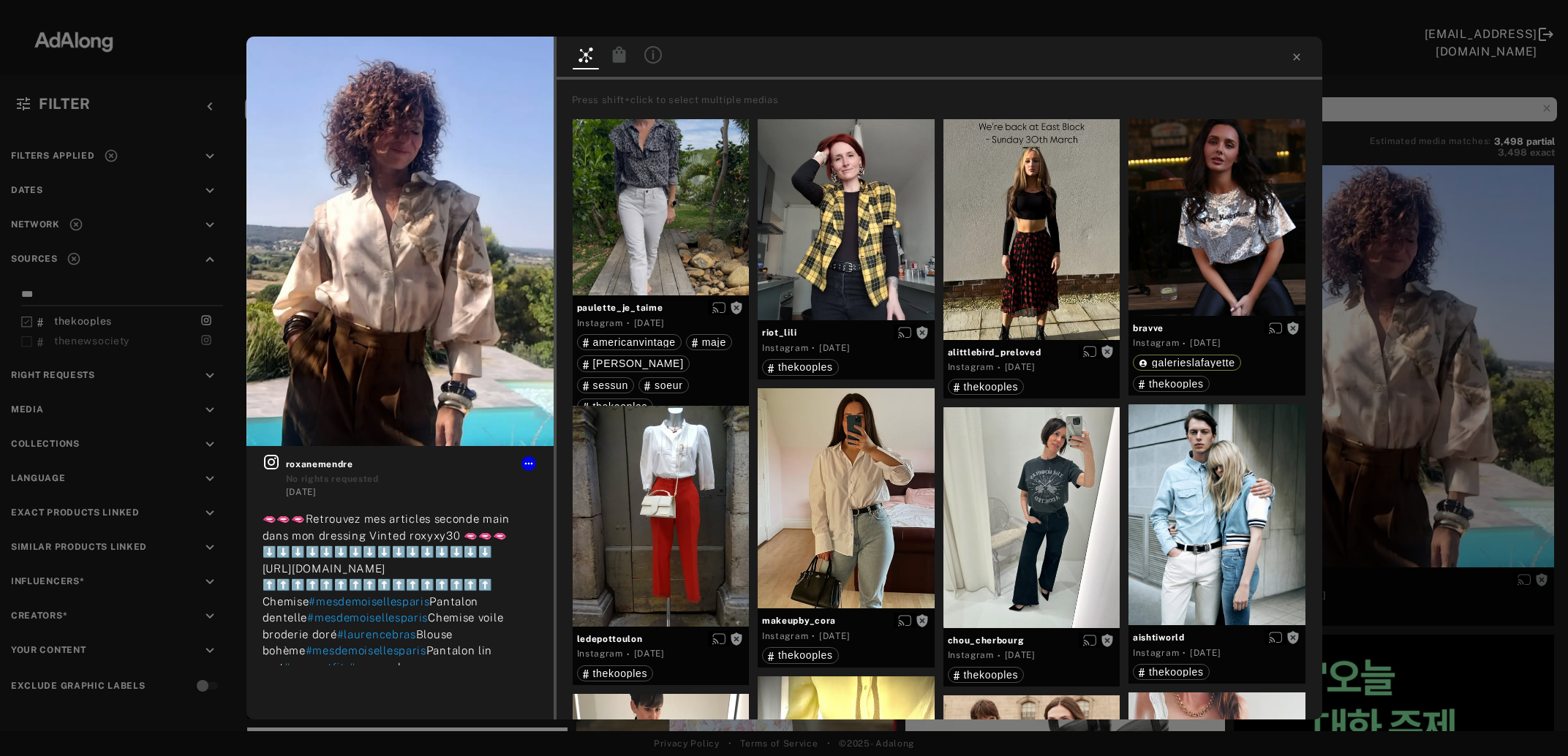
click at [1394, 367] on div "Get rights roxanemendre No rights requested [DATE] 🫦🫦🫦Retrouvez mes articles se…" at bounding box center [784, 378] width 1568 height 756
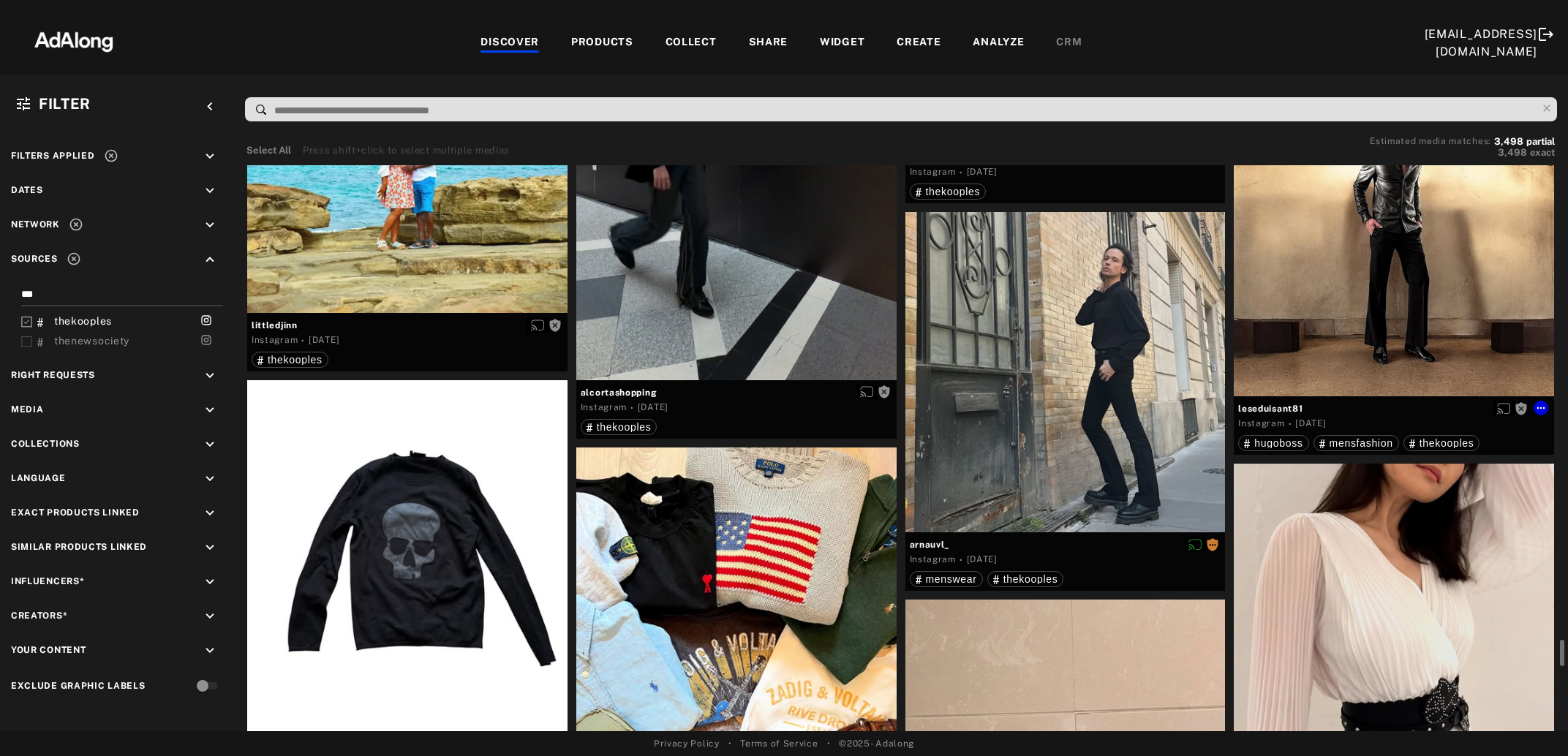
scroll to position [8629, 0]
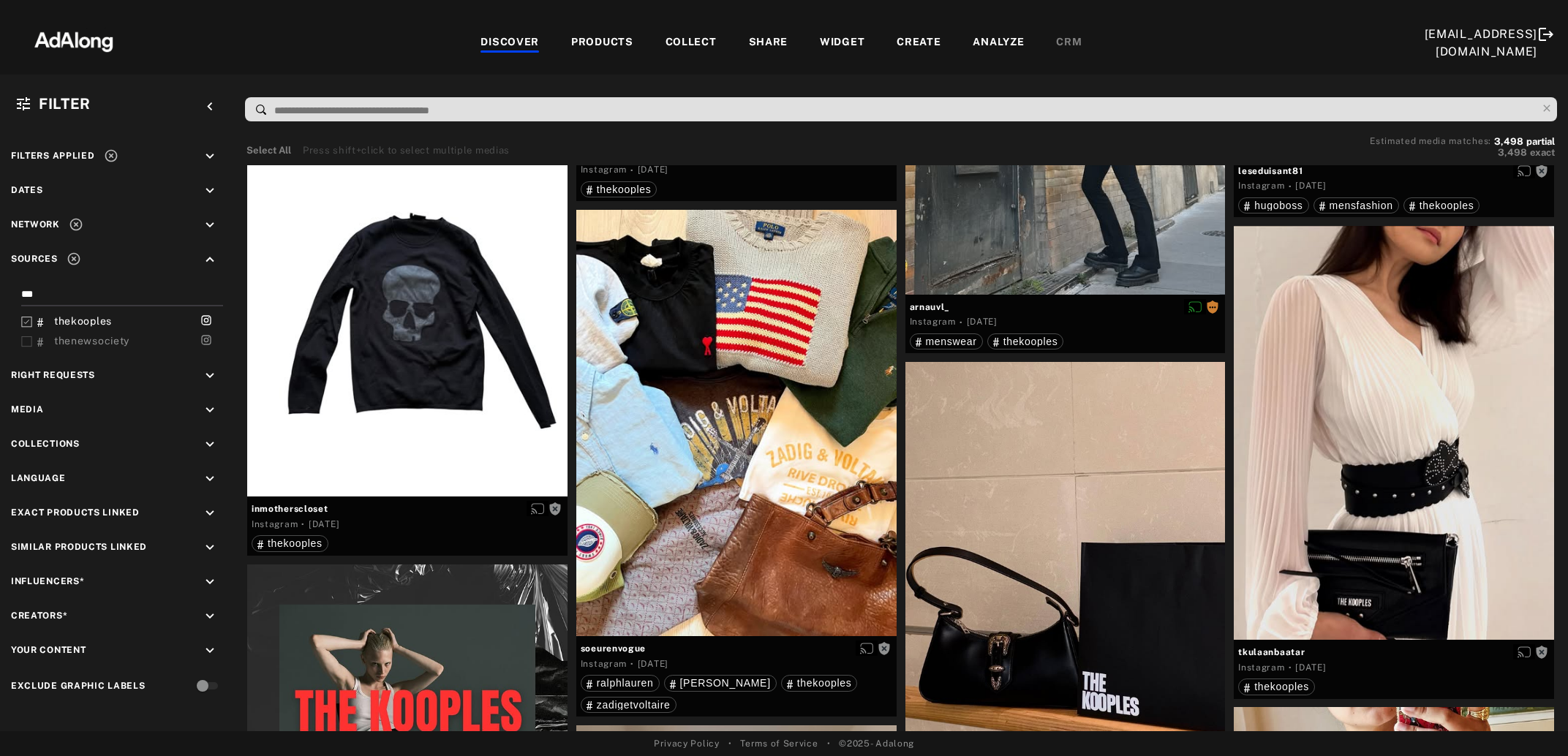
click at [26, 323] on icon at bounding box center [27, 322] width 11 height 11
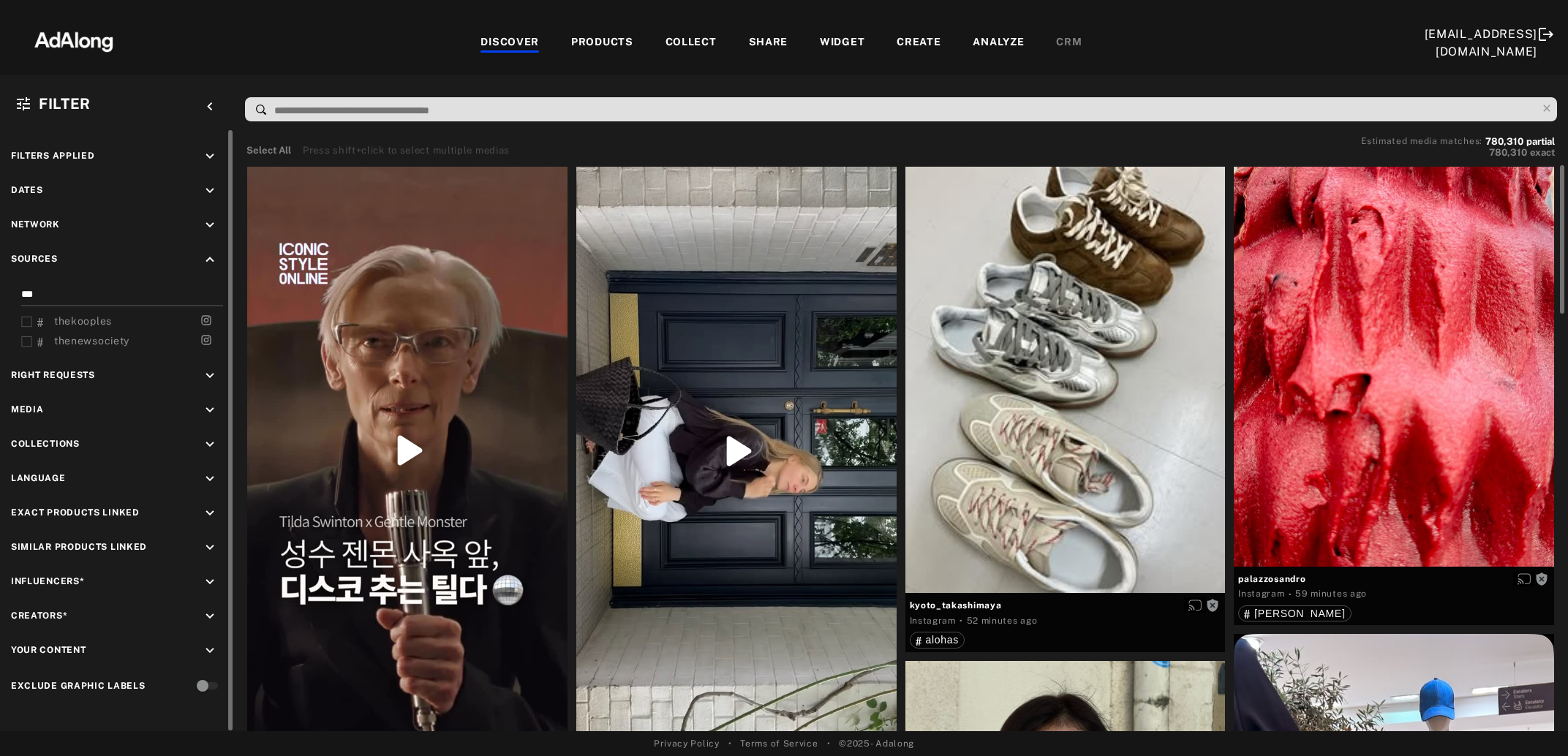
drag, startPoint x: 51, startPoint y: 293, endPoint x: 16, endPoint y: 294, distance: 35.0
click at [21, 294] on input "***" at bounding box center [119, 296] width 196 height 20
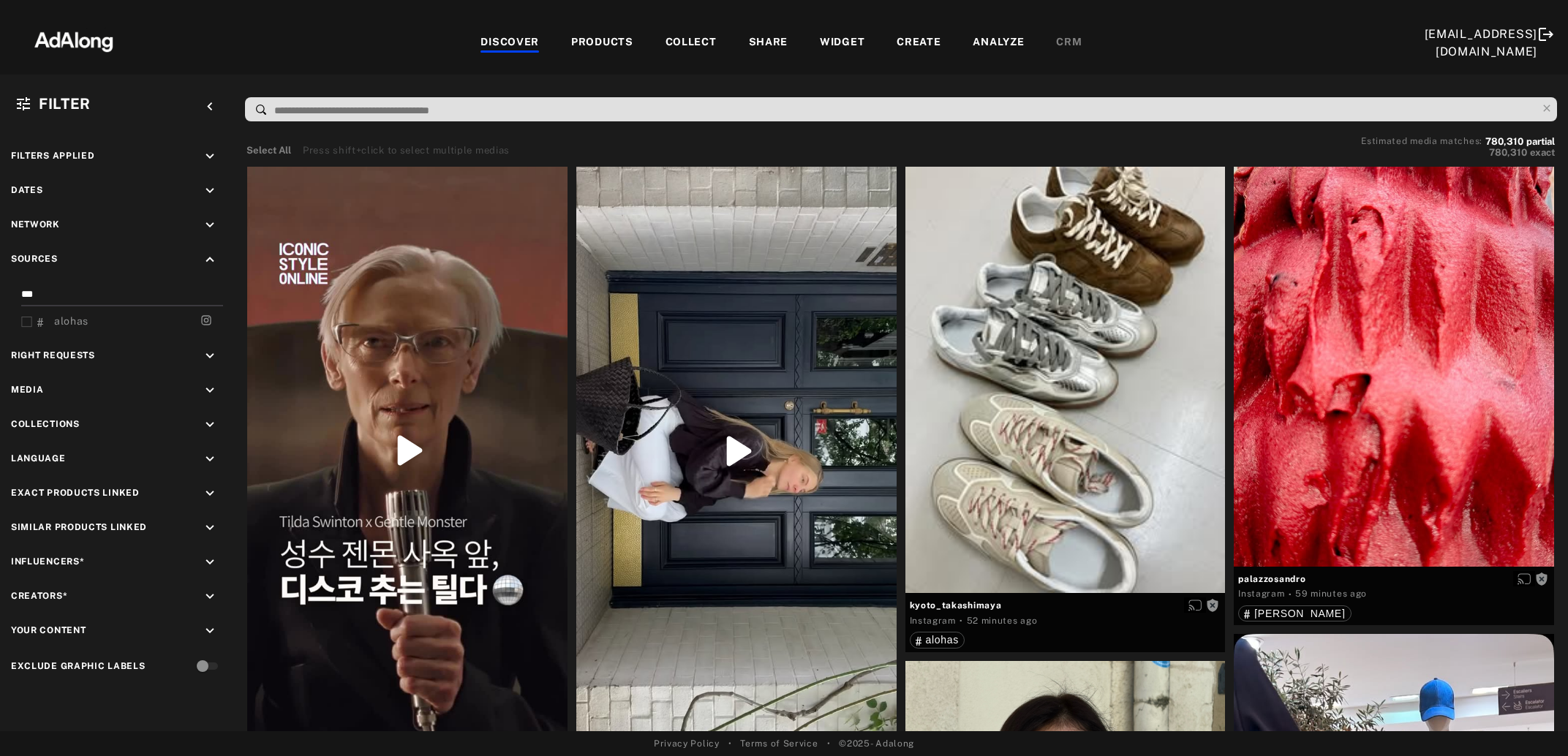
click at [113, 317] on div "alohas" at bounding box center [124, 322] width 175 height 16
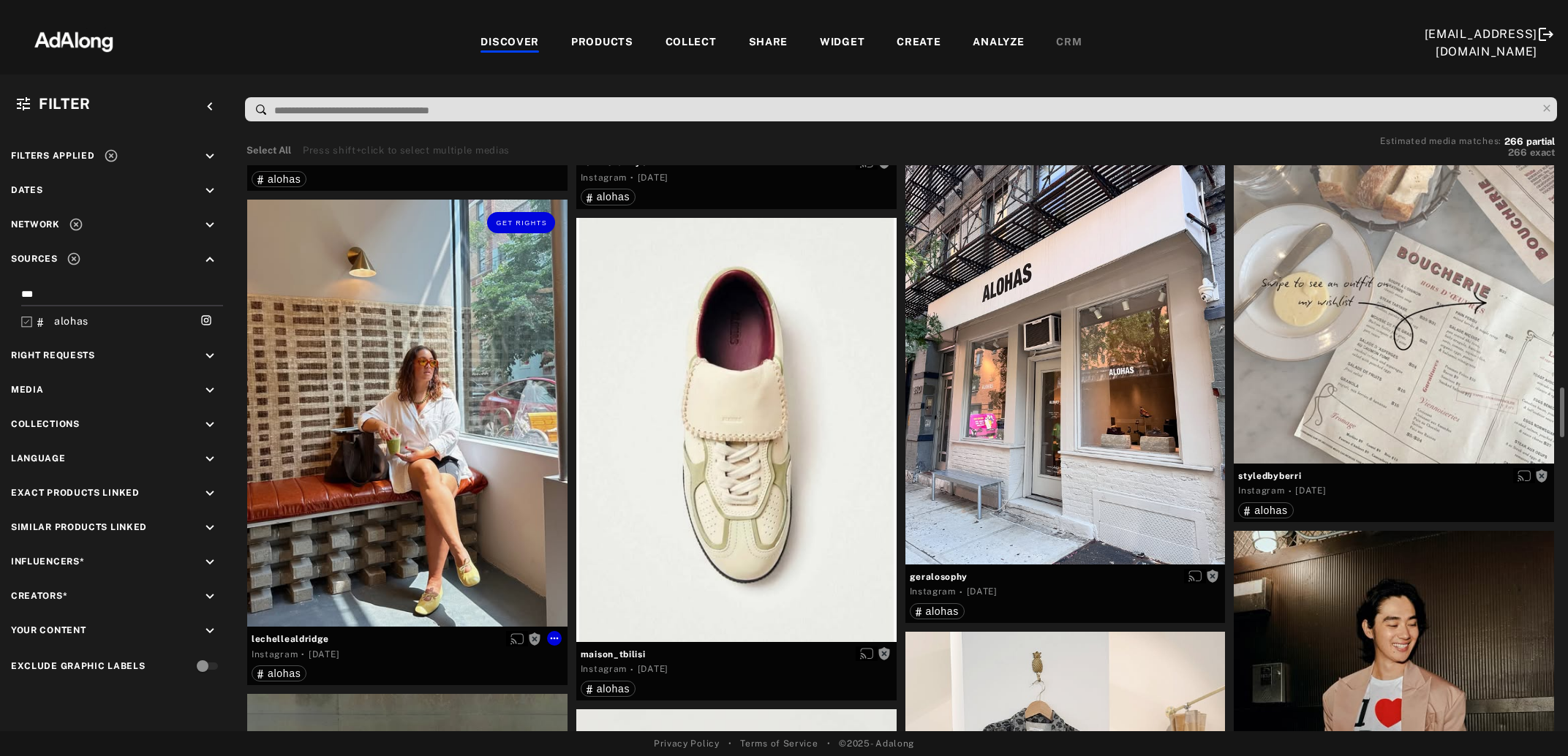
scroll to position [2613, 0]
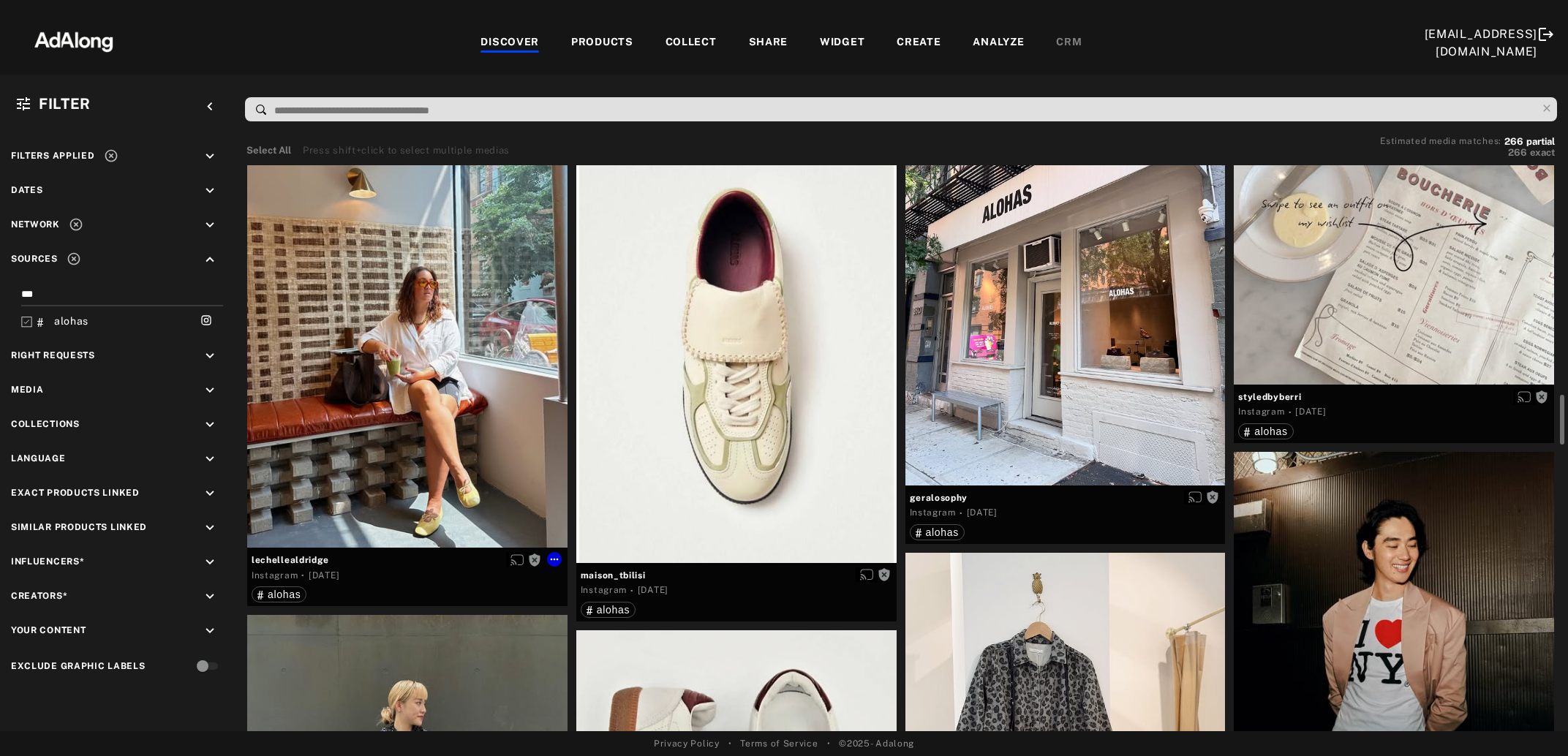
click at [439, 415] on div "Get rights" at bounding box center [407, 334] width 320 height 427
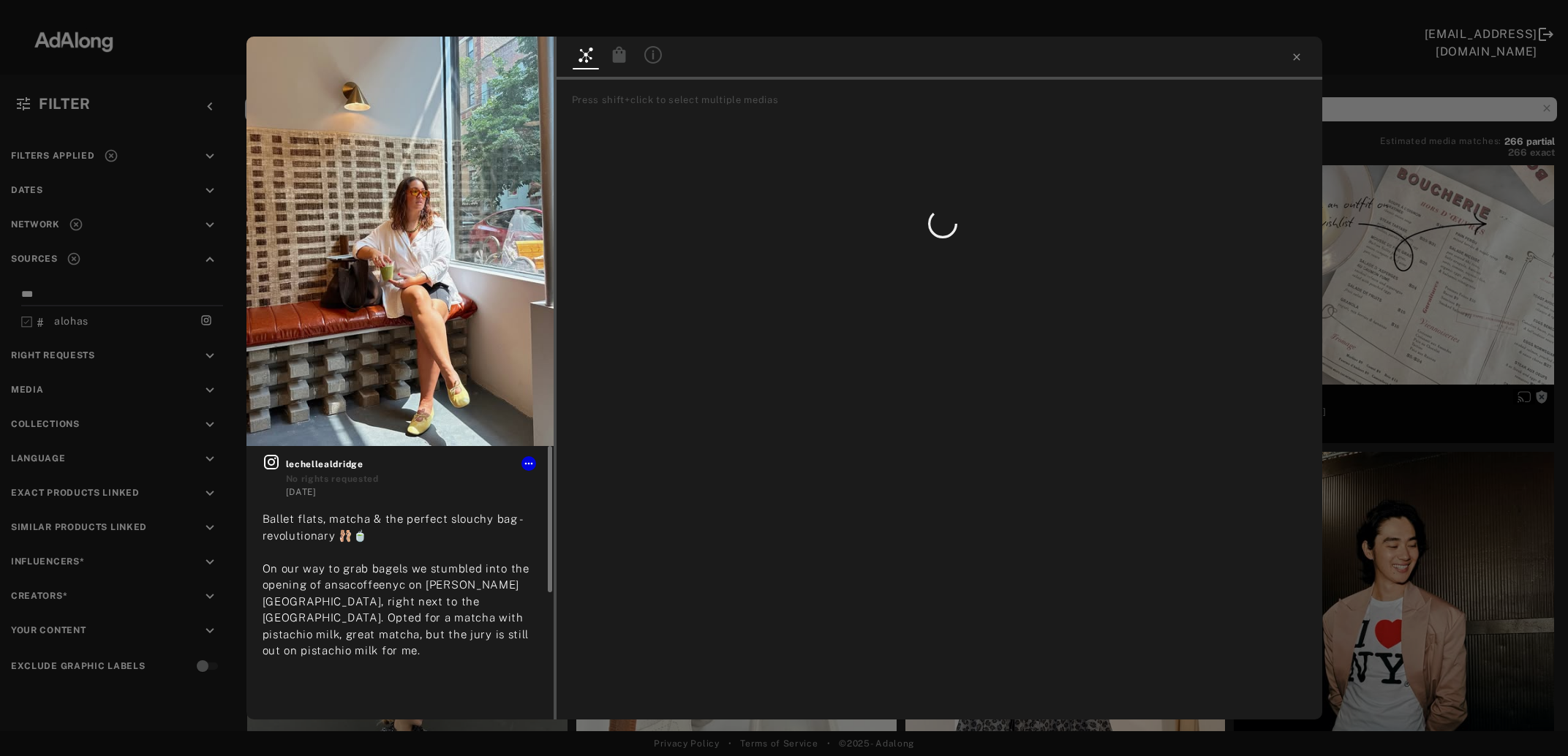
click at [270, 460] on icon at bounding box center [271, 462] width 15 height 15
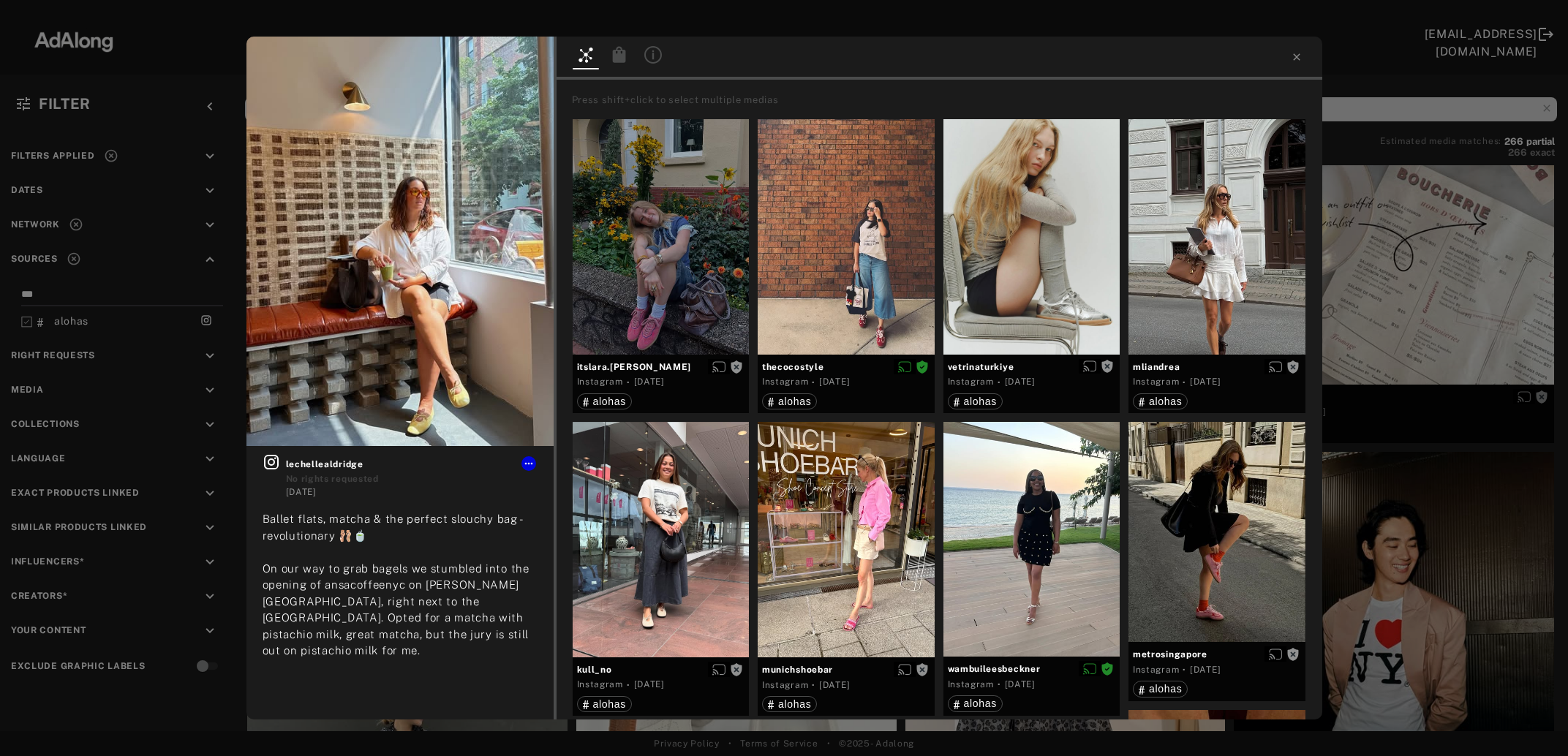
click at [1407, 286] on div "Get rights lechellealdridge No rights requested [DATE] Ballet flats, matcha & t…" at bounding box center [784, 378] width 1568 height 756
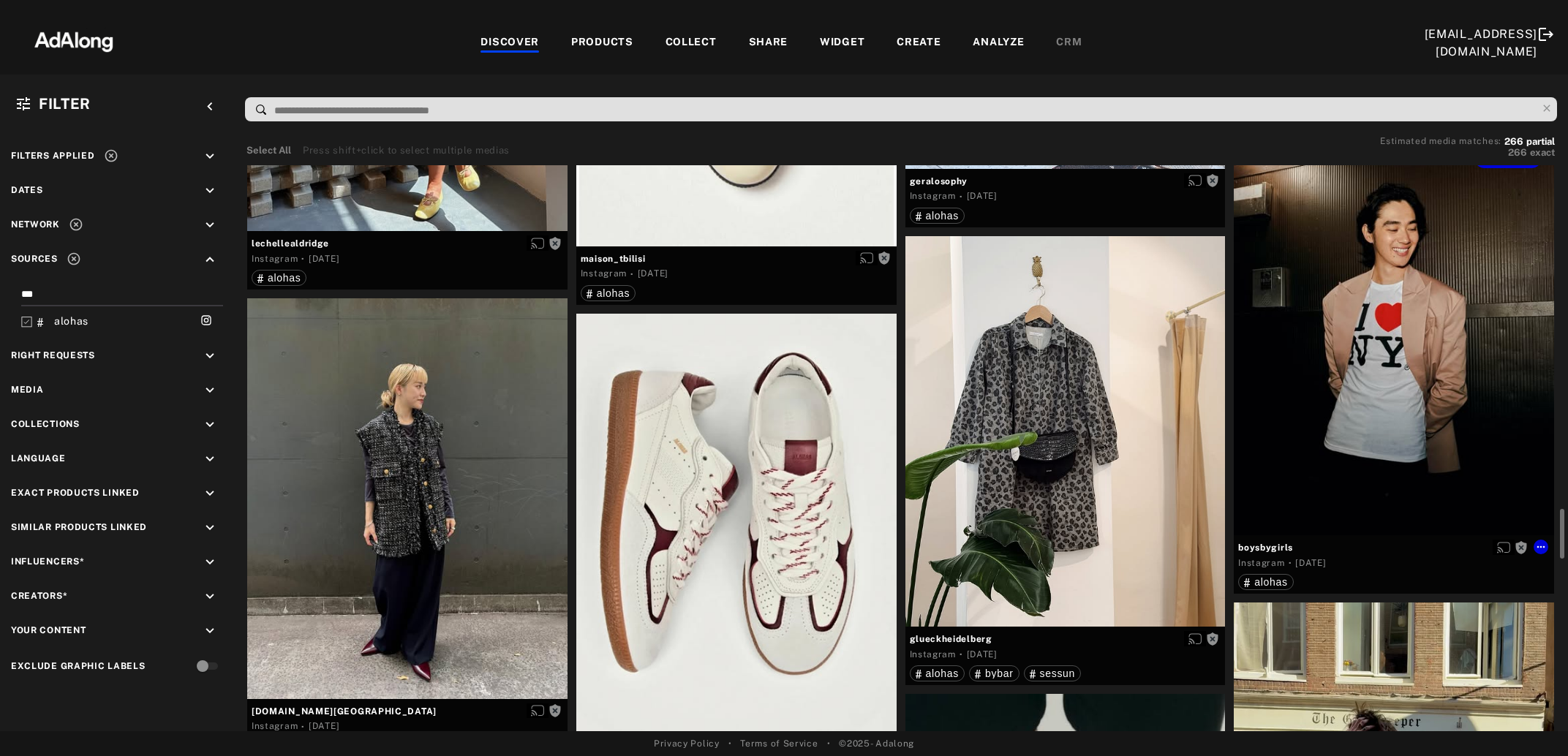
scroll to position [3009, 0]
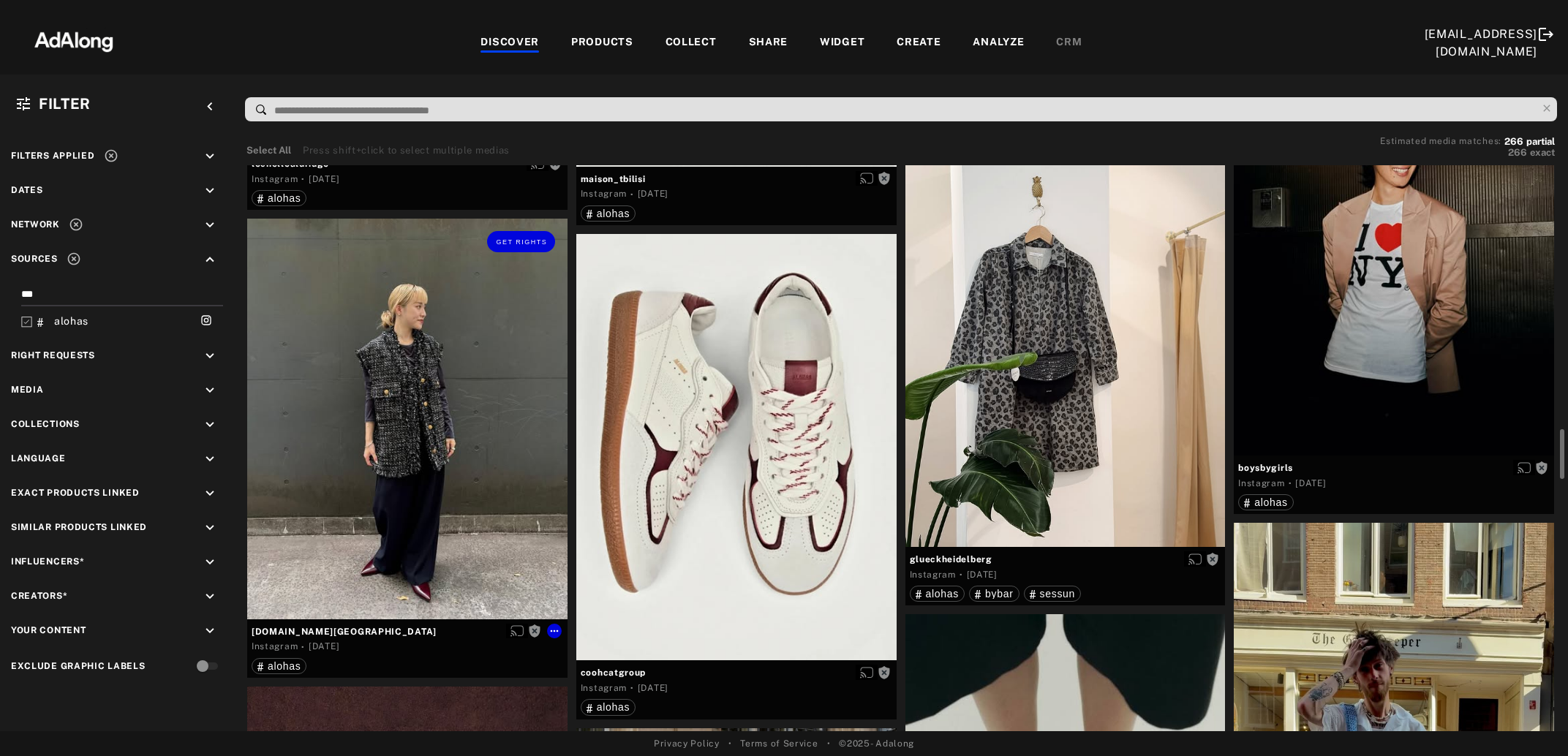
click at [391, 482] on div "Get rights" at bounding box center [407, 419] width 320 height 400
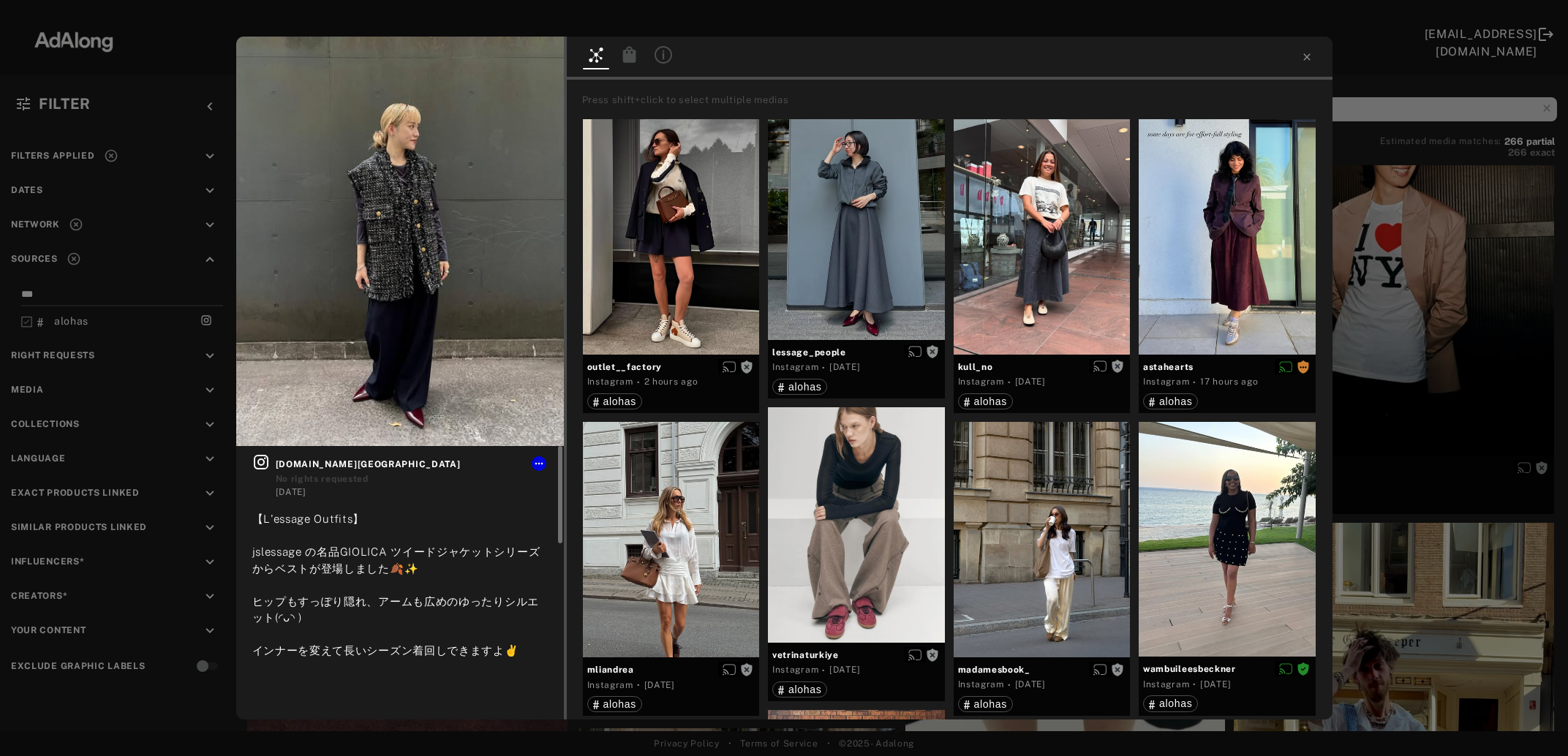
click at [289, 468] on span "[DOMAIN_NAME][GEOGRAPHIC_DATA]" at bounding box center [412, 464] width 272 height 13
click at [265, 467] on icon at bounding box center [261, 462] width 17 height 17
click at [1367, 396] on div "Get rights [DOMAIN_NAME] No rights requested [DATE] 【L'essage Outfits】 jslessag…" at bounding box center [784, 378] width 1568 height 756
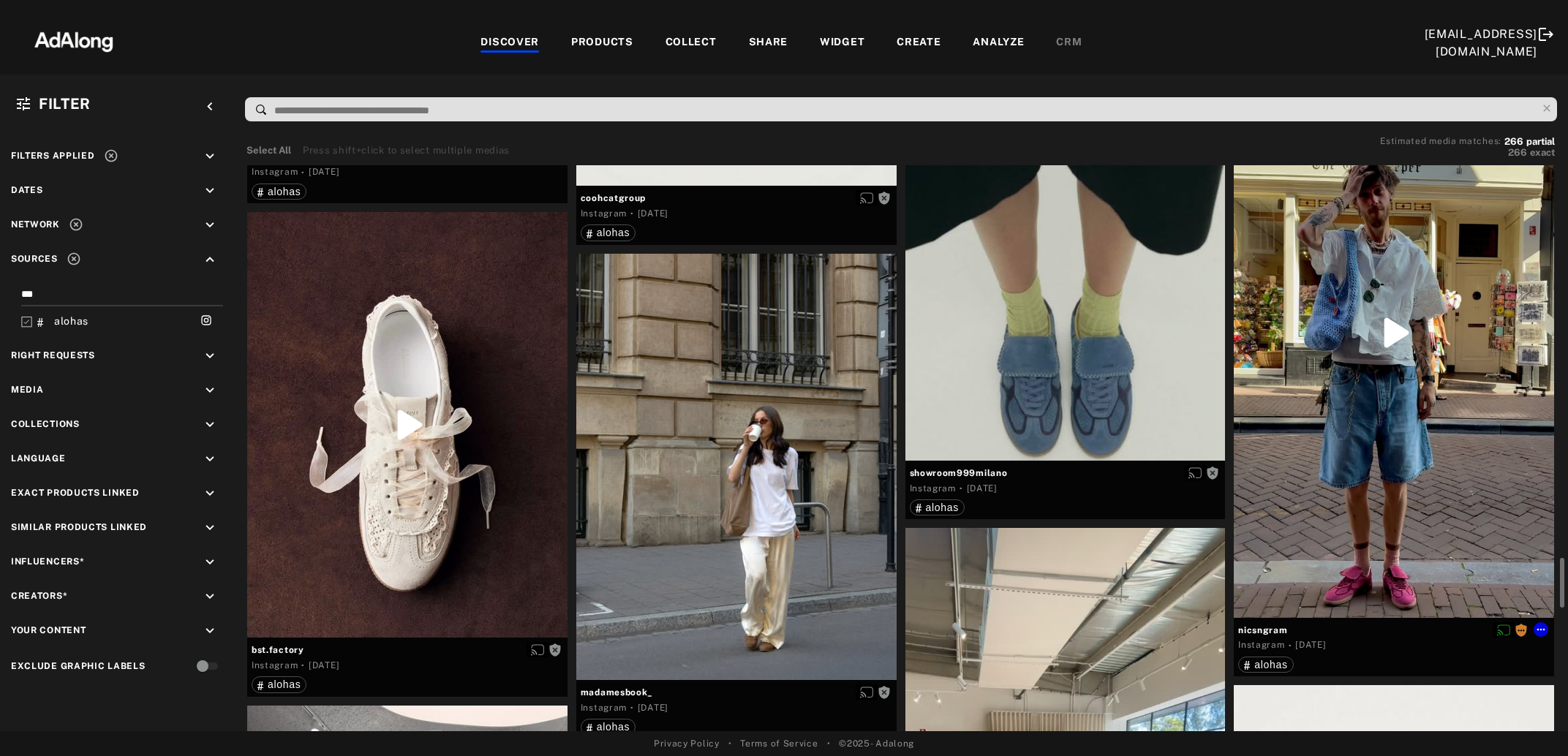
scroll to position [3563, 0]
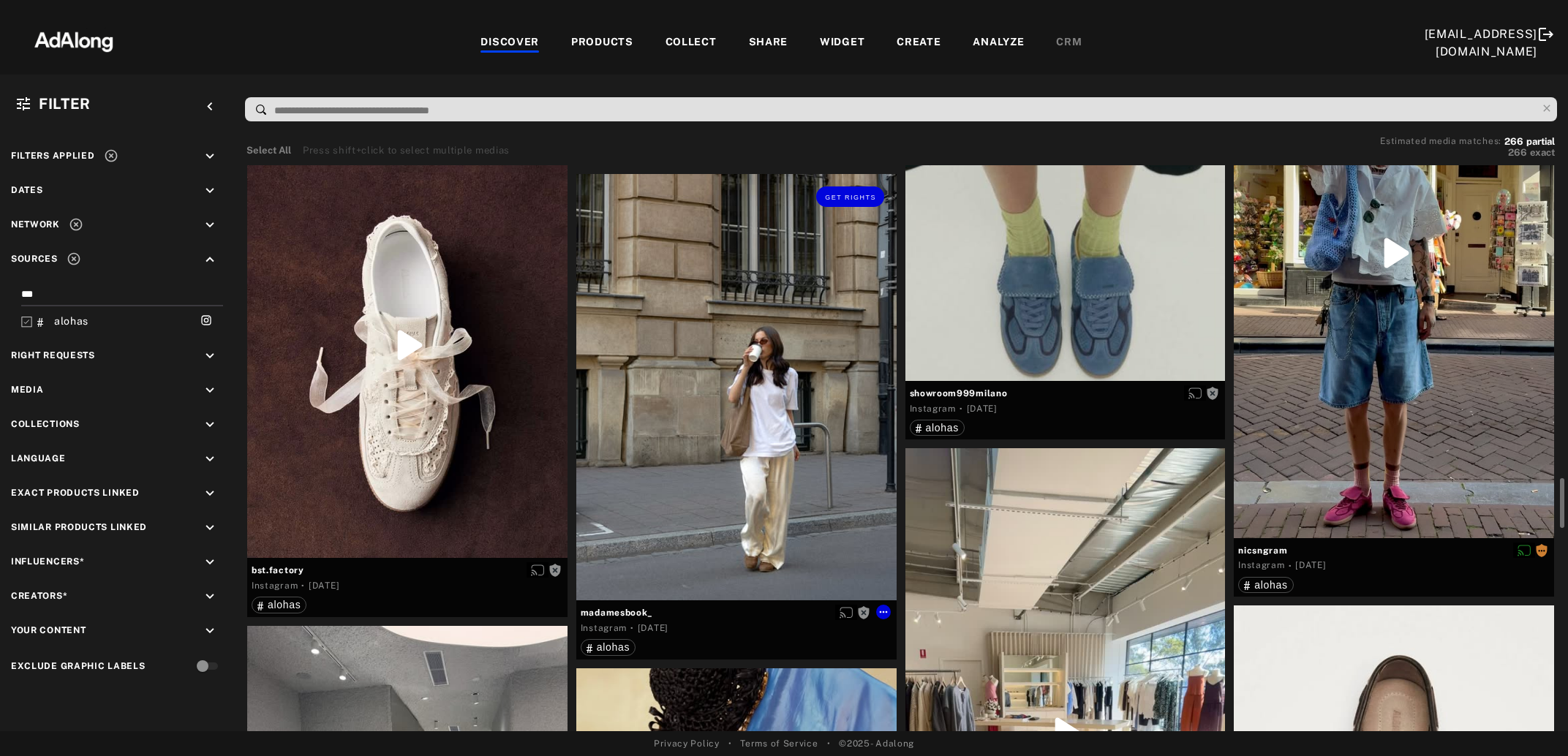
click at [707, 448] on div "Get rights" at bounding box center [736, 387] width 320 height 427
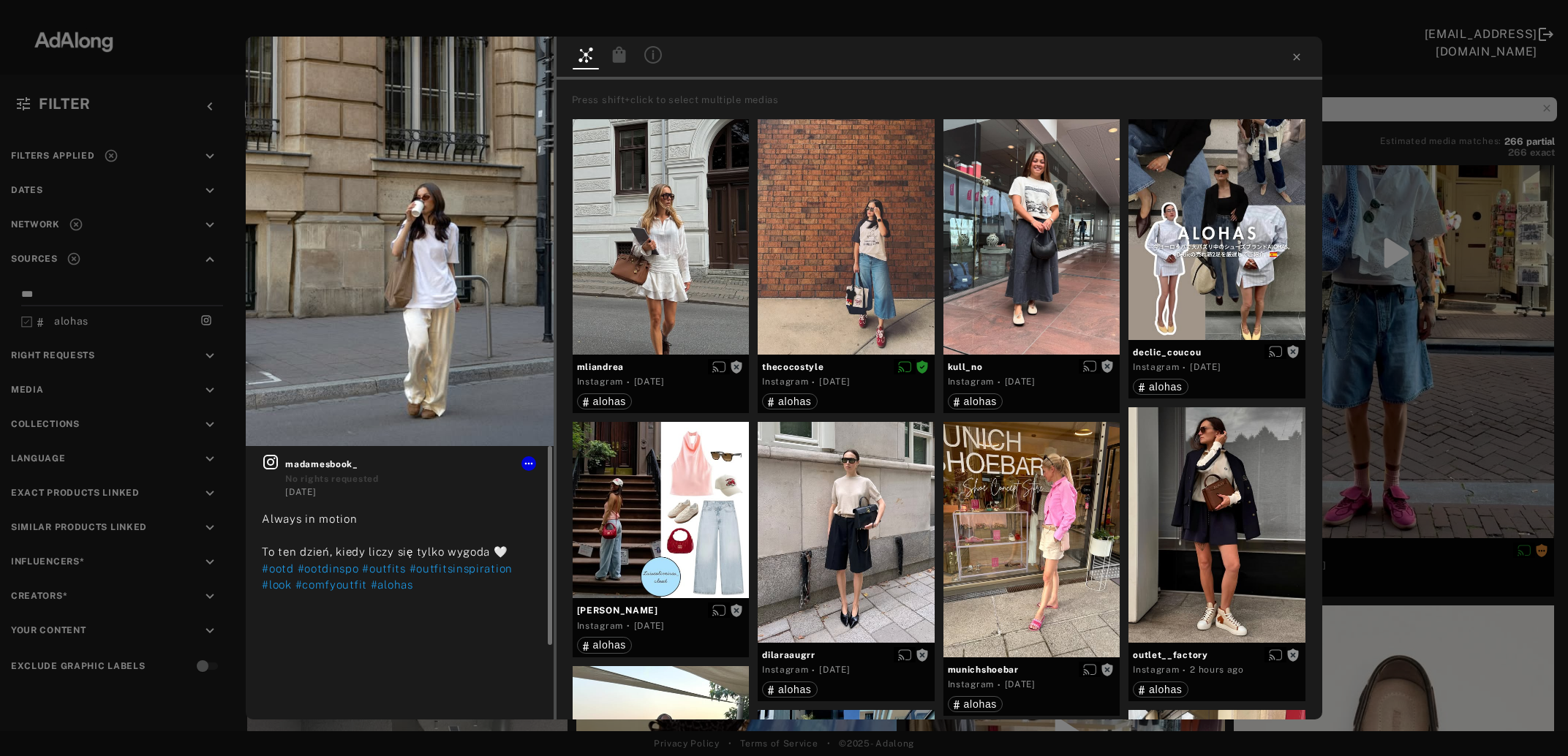
click at [274, 461] on icon at bounding box center [271, 462] width 15 height 15
click at [1448, 361] on div "Get rights madamesbook_ No rights requested [DATE] Always in motion To ten dzie…" at bounding box center [784, 378] width 1568 height 756
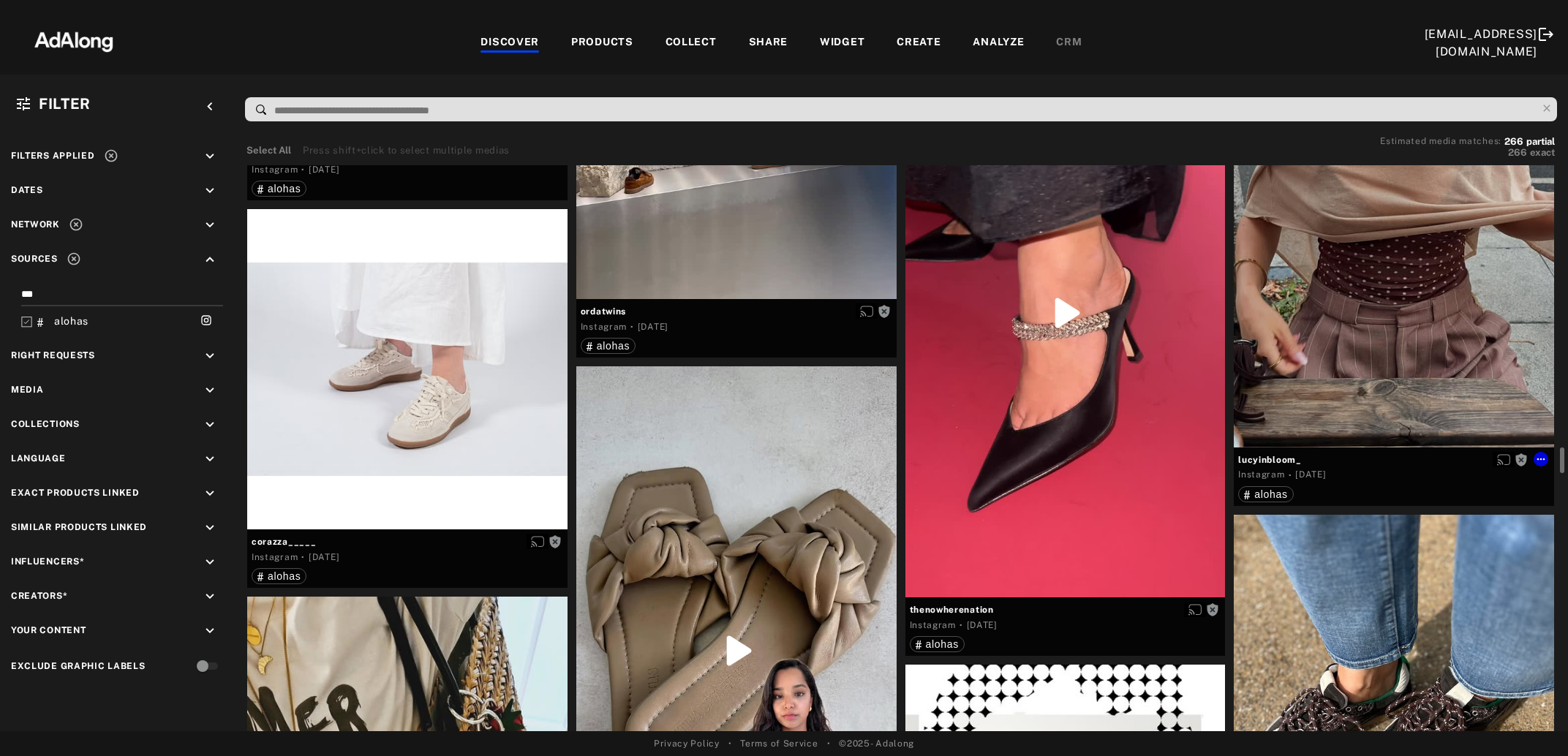
scroll to position [6334, 0]
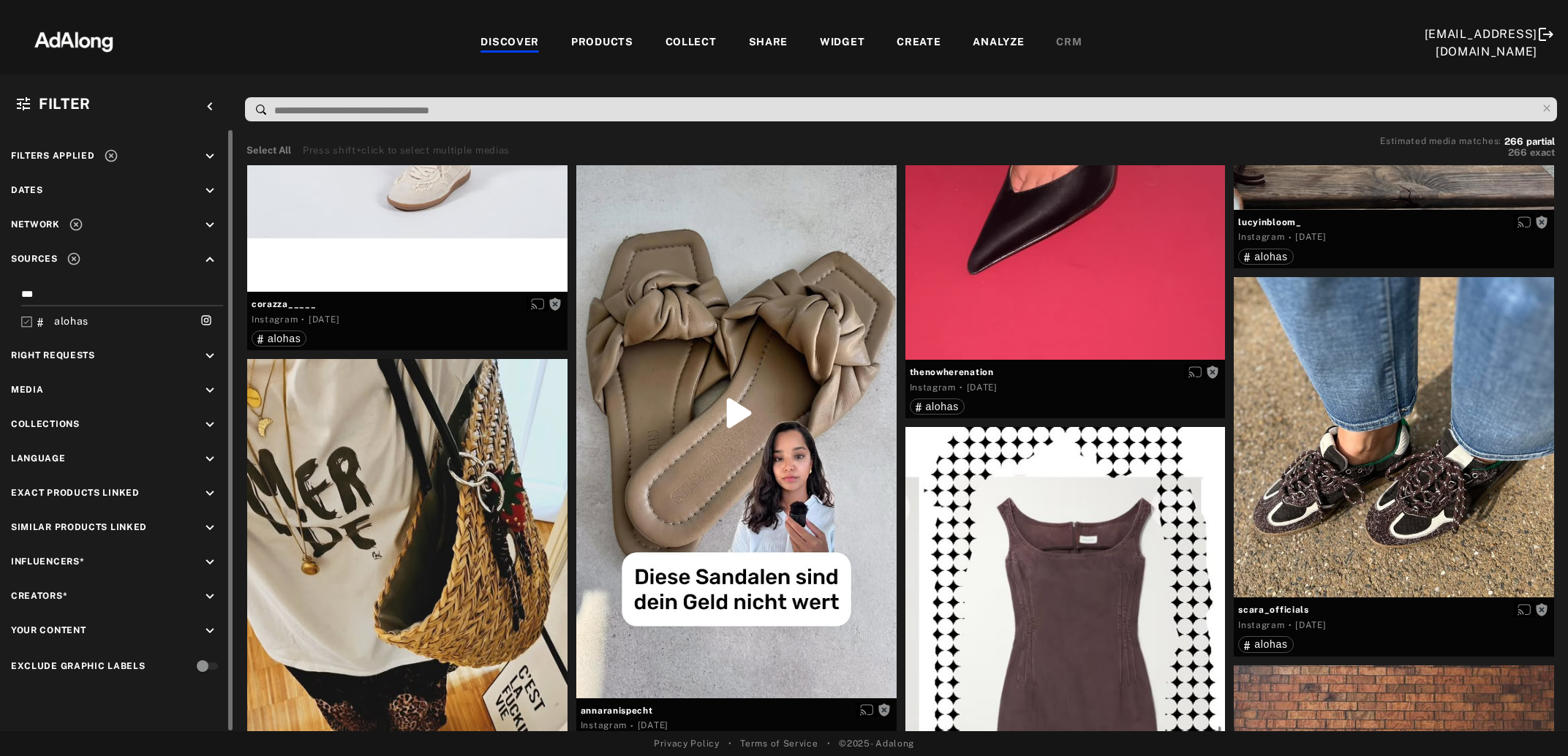
click at [31, 320] on icon at bounding box center [27, 322] width 11 height 11
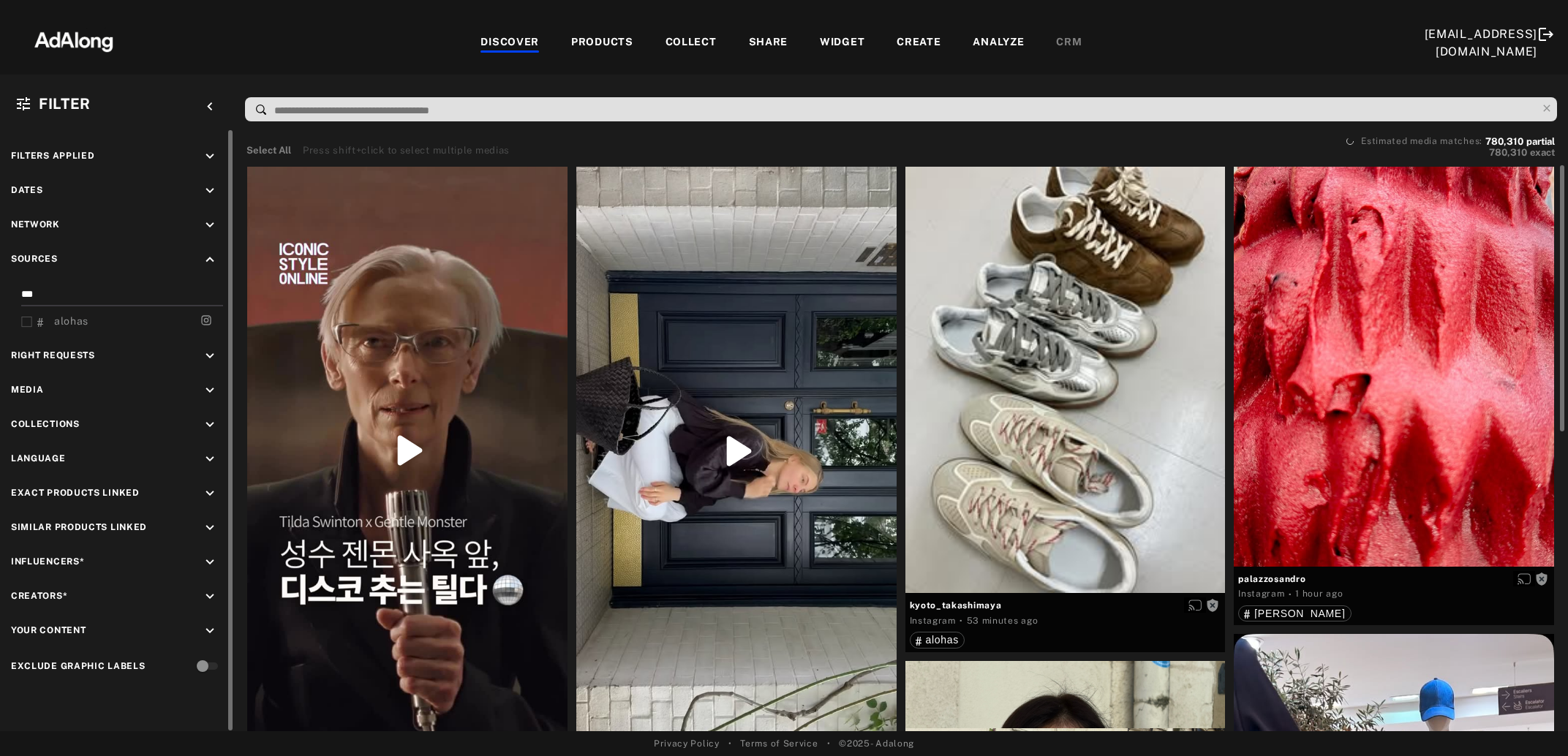
drag, startPoint x: 50, startPoint y: 294, endPoint x: 5, endPoint y: 294, distance: 45.0
click at [21, 294] on input "***" at bounding box center [119, 296] width 196 height 20
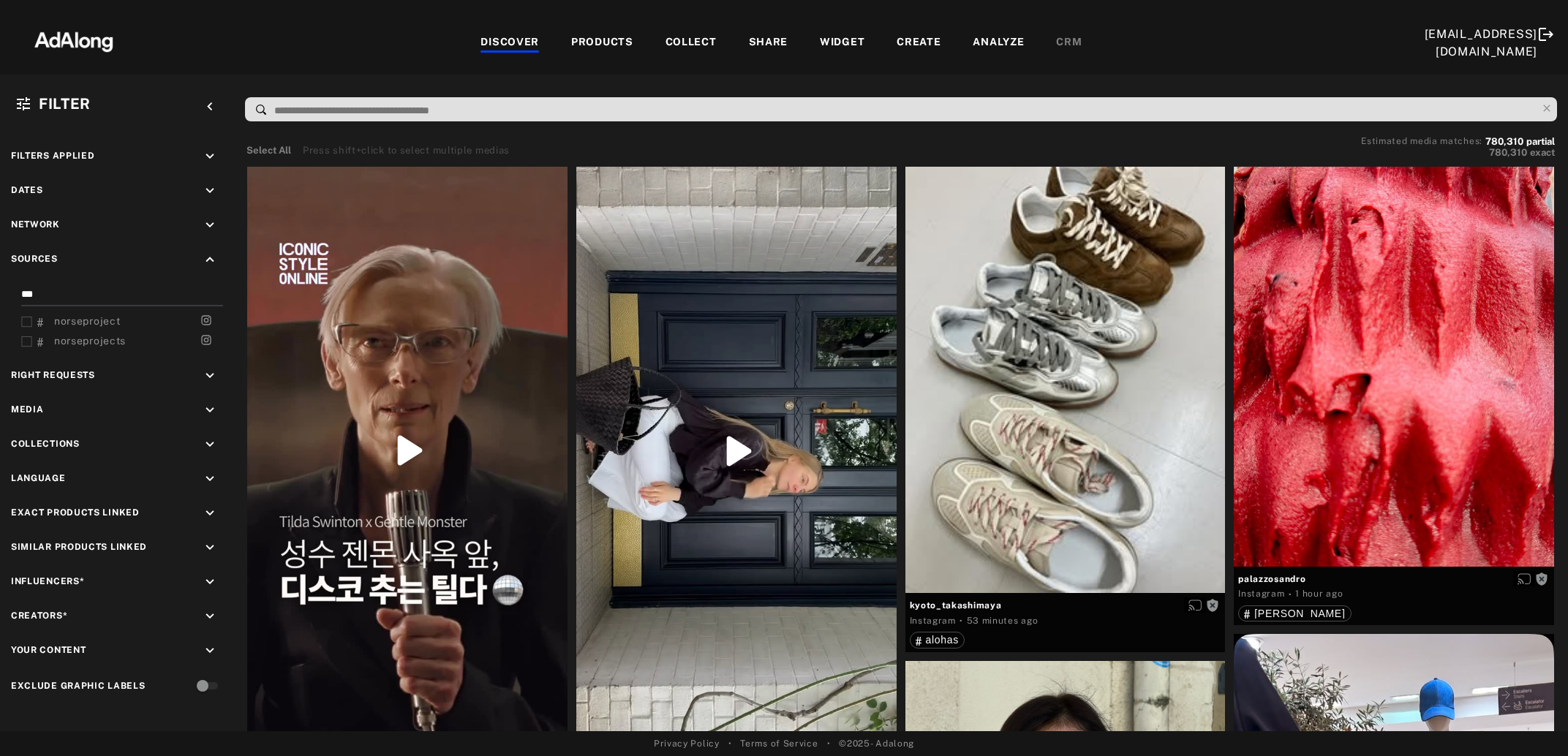
click at [116, 342] on span "norseprojects" at bounding box center [90, 341] width 72 height 12
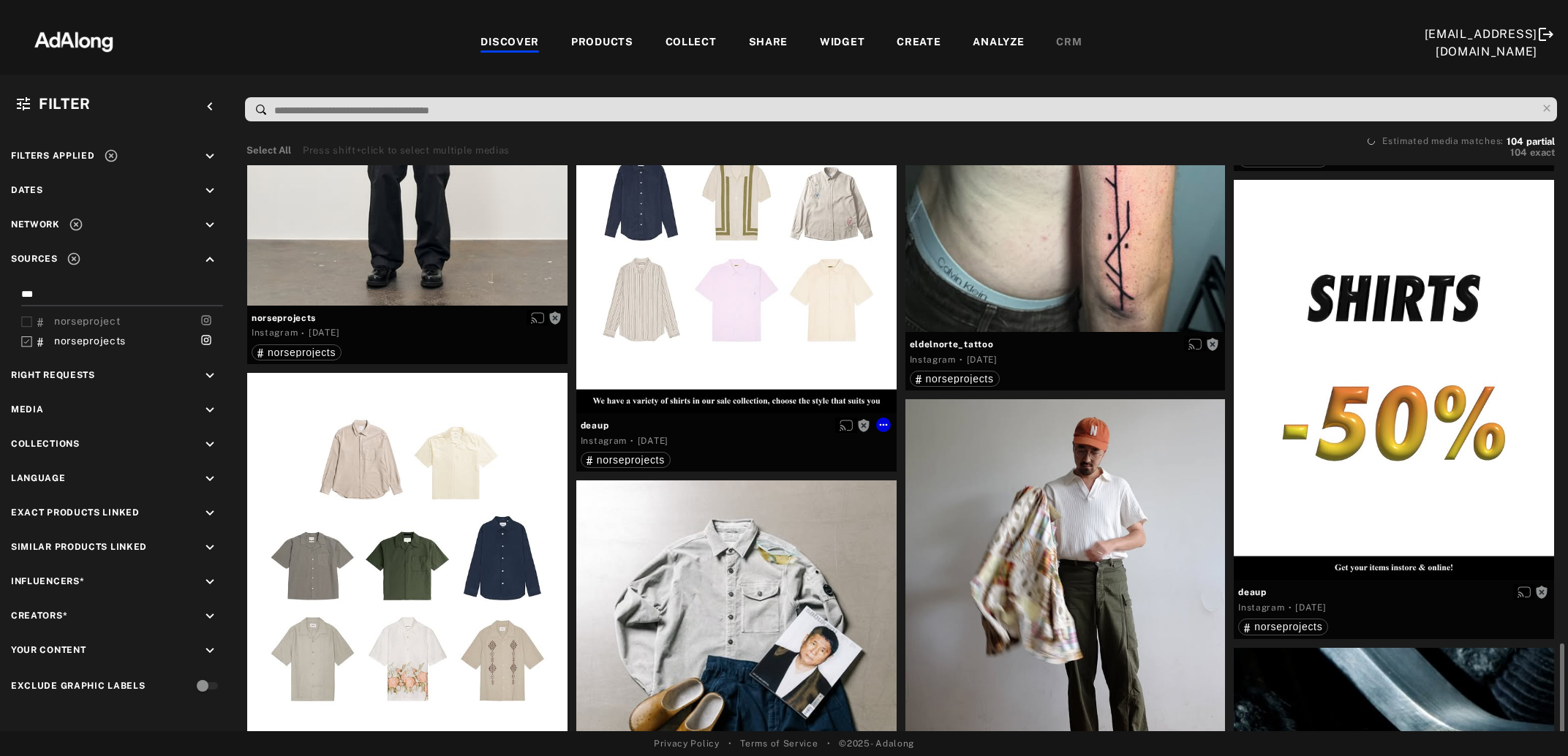
scroll to position [1821, 0]
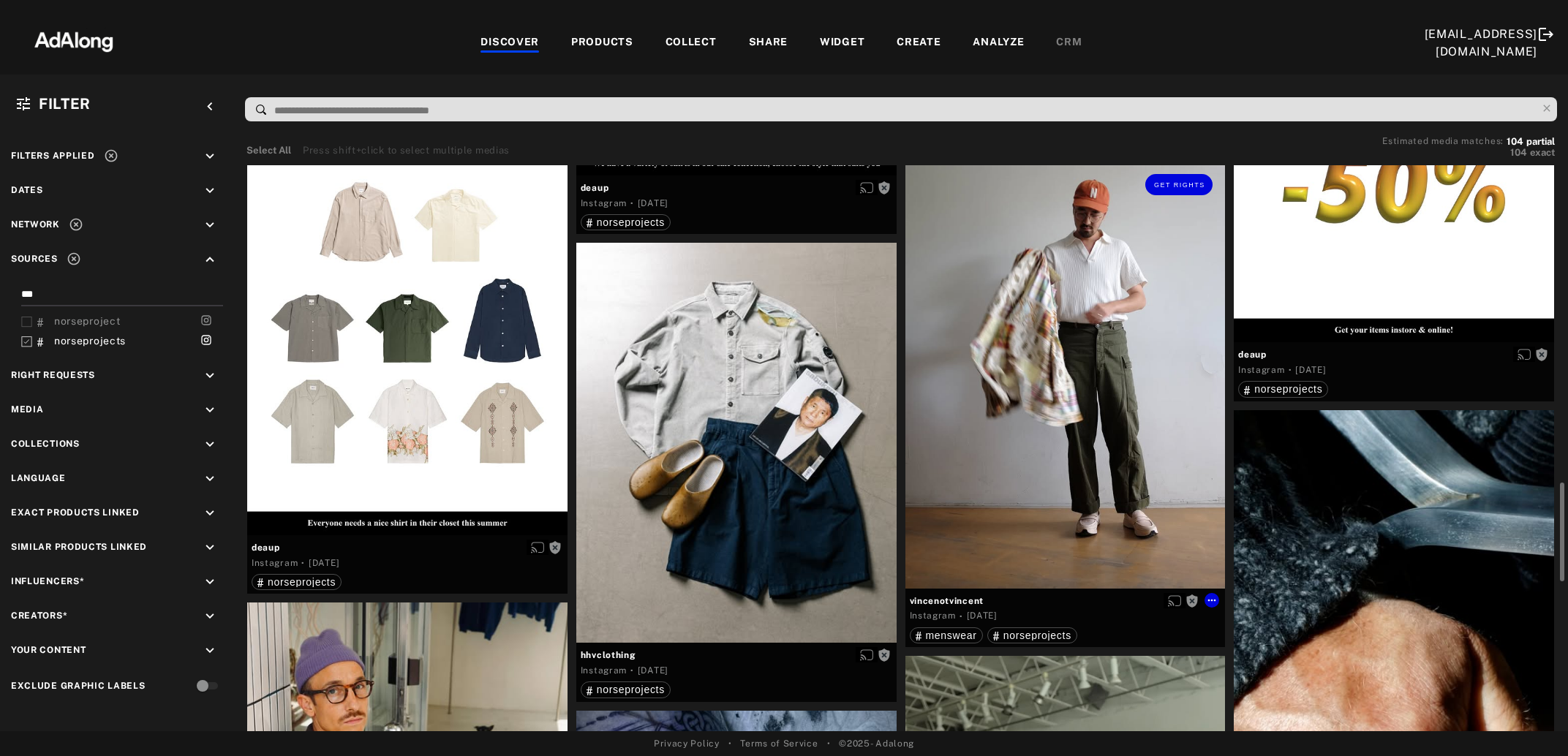
click at [1106, 357] on div "Get rights" at bounding box center [1065, 374] width 320 height 426
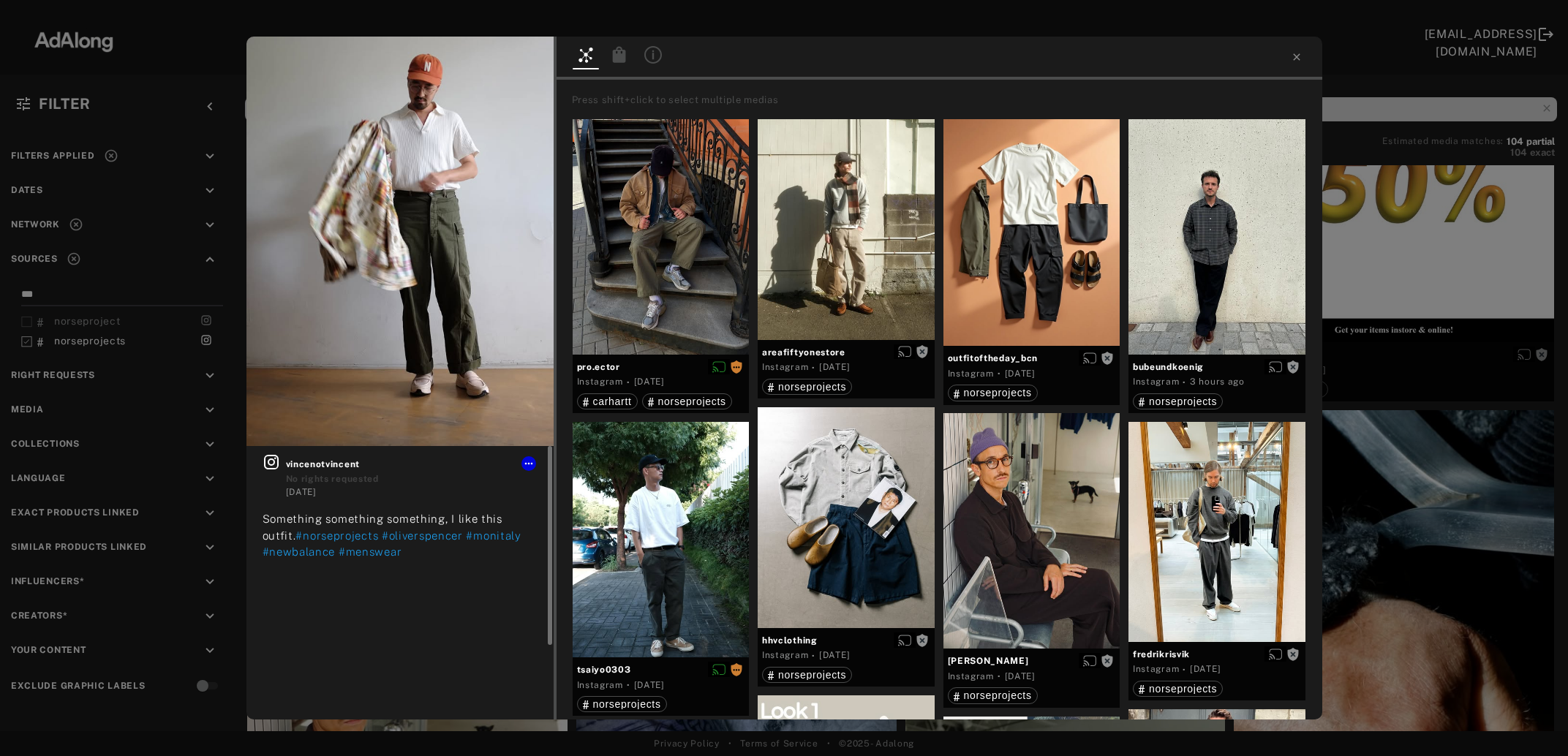
click at [268, 463] on icon at bounding box center [271, 462] width 15 height 15
click at [1410, 256] on div "Get rights vincenotvincent No rights requested [DATE] Something something somet…" at bounding box center [784, 378] width 1568 height 756
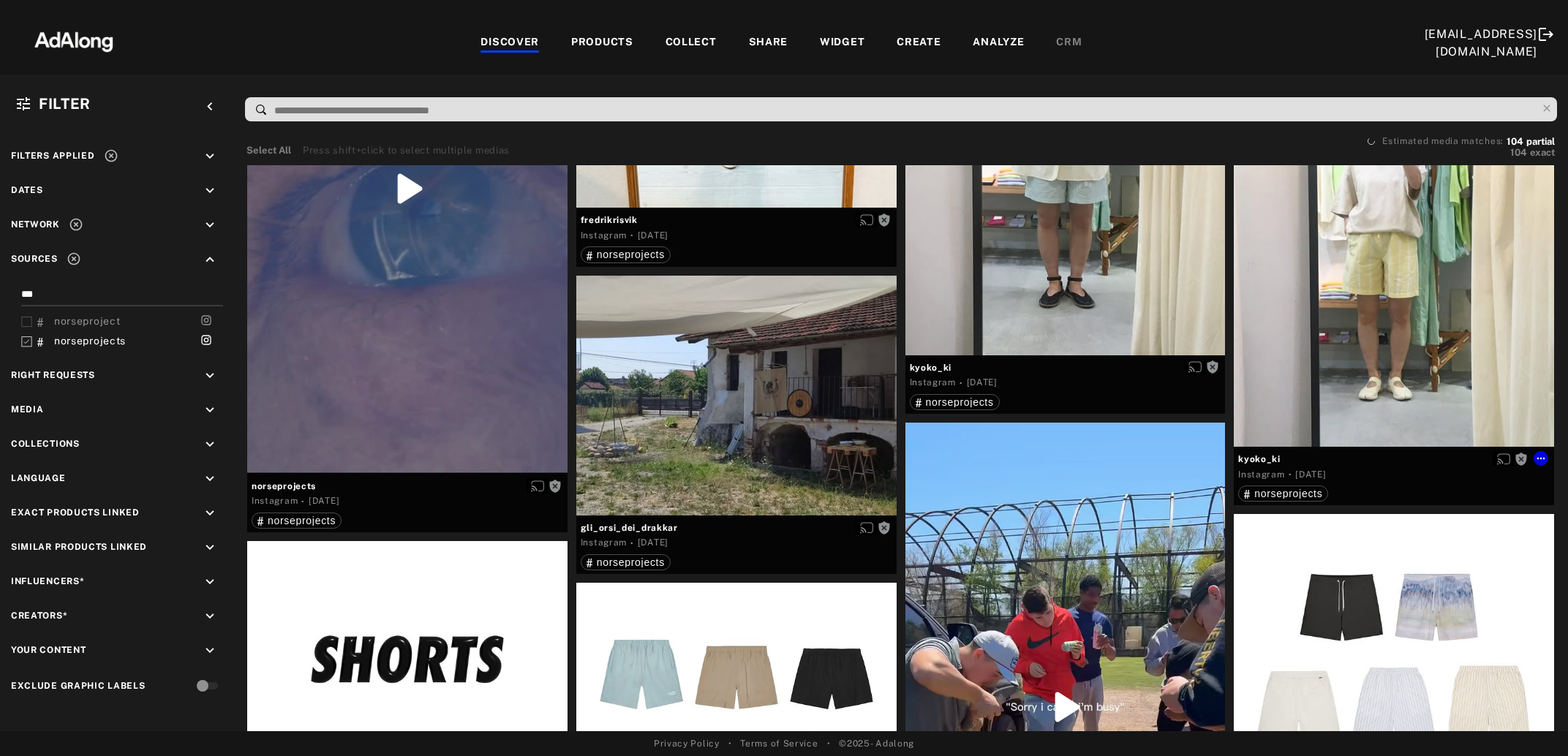
scroll to position [4512, 0]
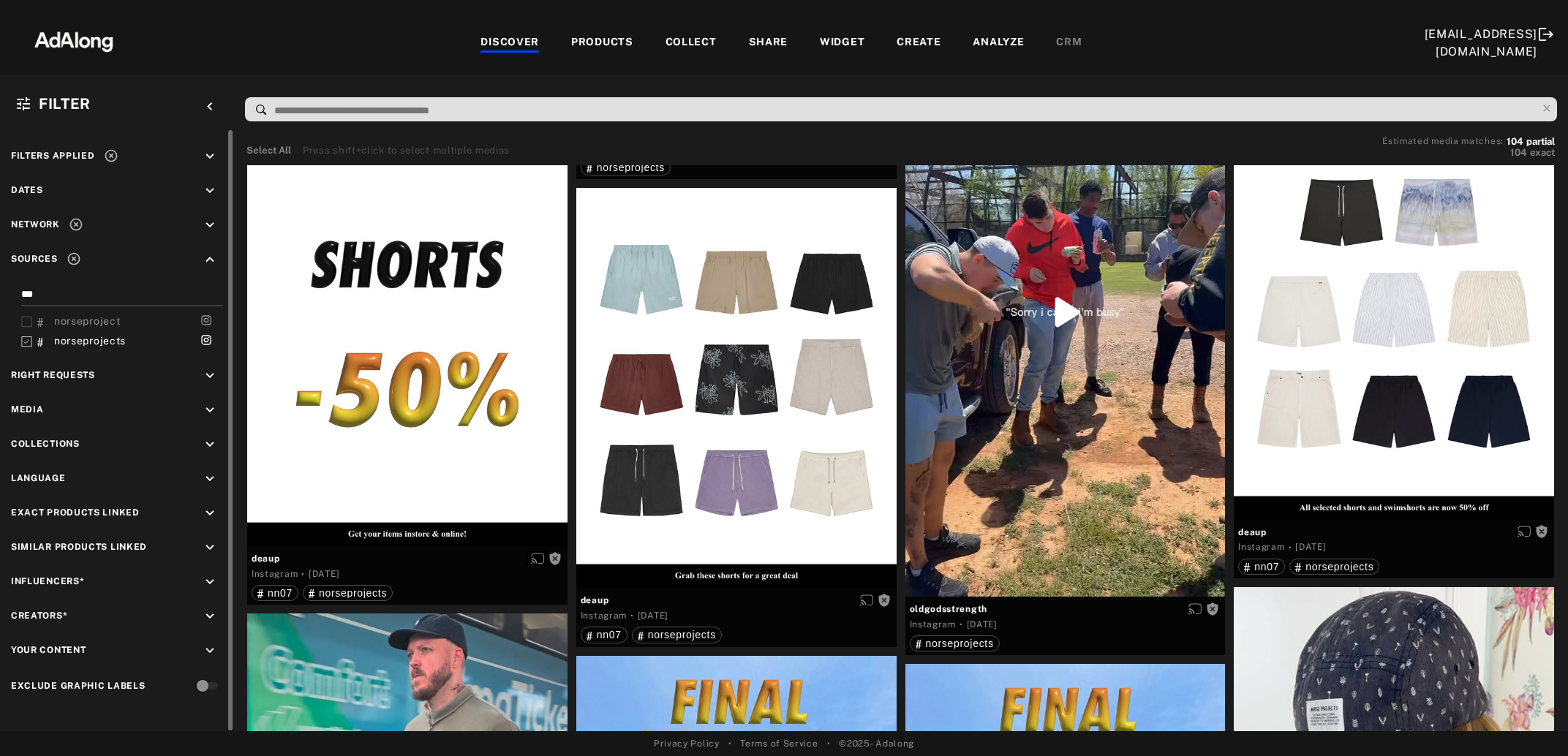
click at [26, 340] on icon at bounding box center [27, 341] width 11 height 11
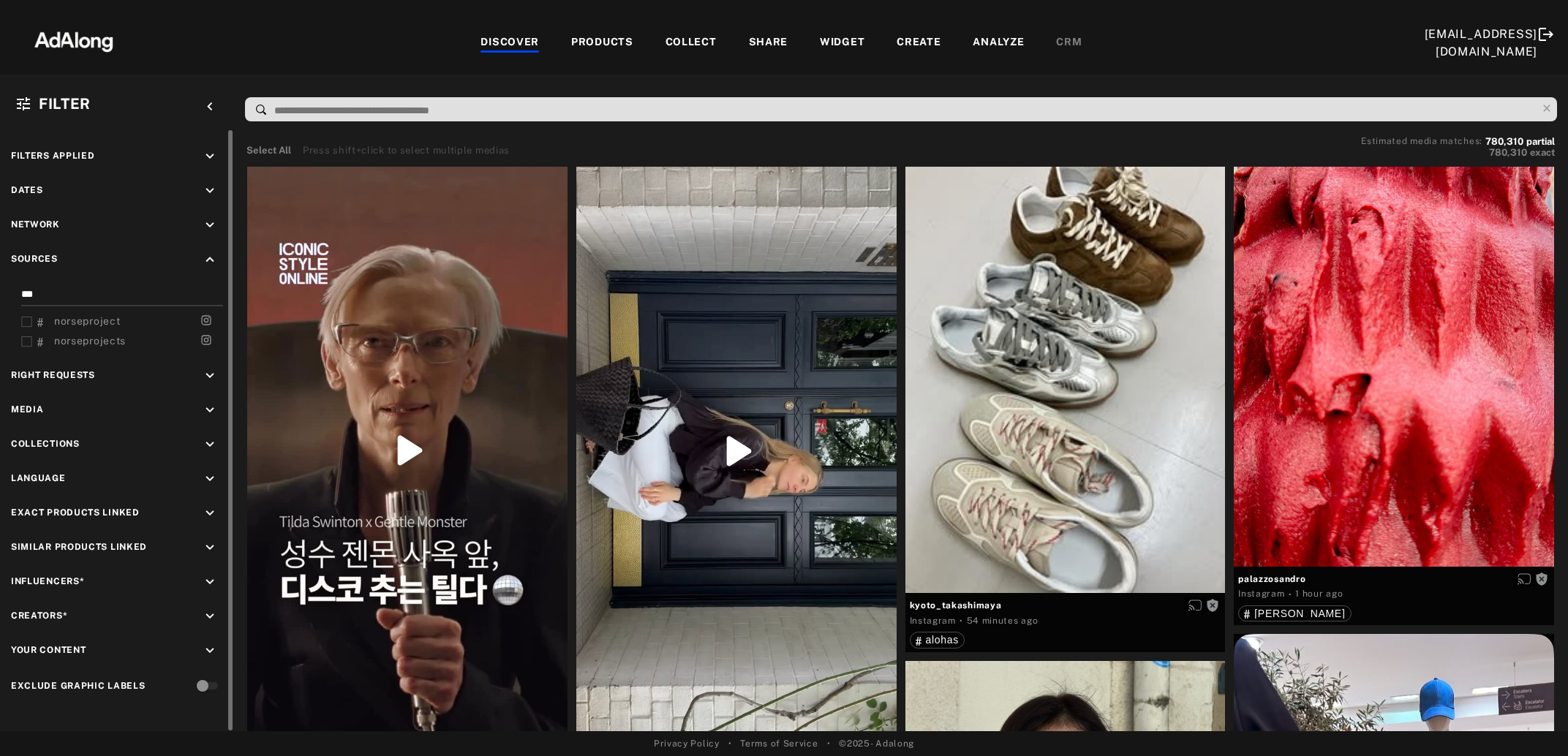
drag, startPoint x: 45, startPoint y: 285, endPoint x: -6, endPoint y: 298, distance: 52.6
click at [21, 298] on input "***" at bounding box center [119, 296] width 196 height 20
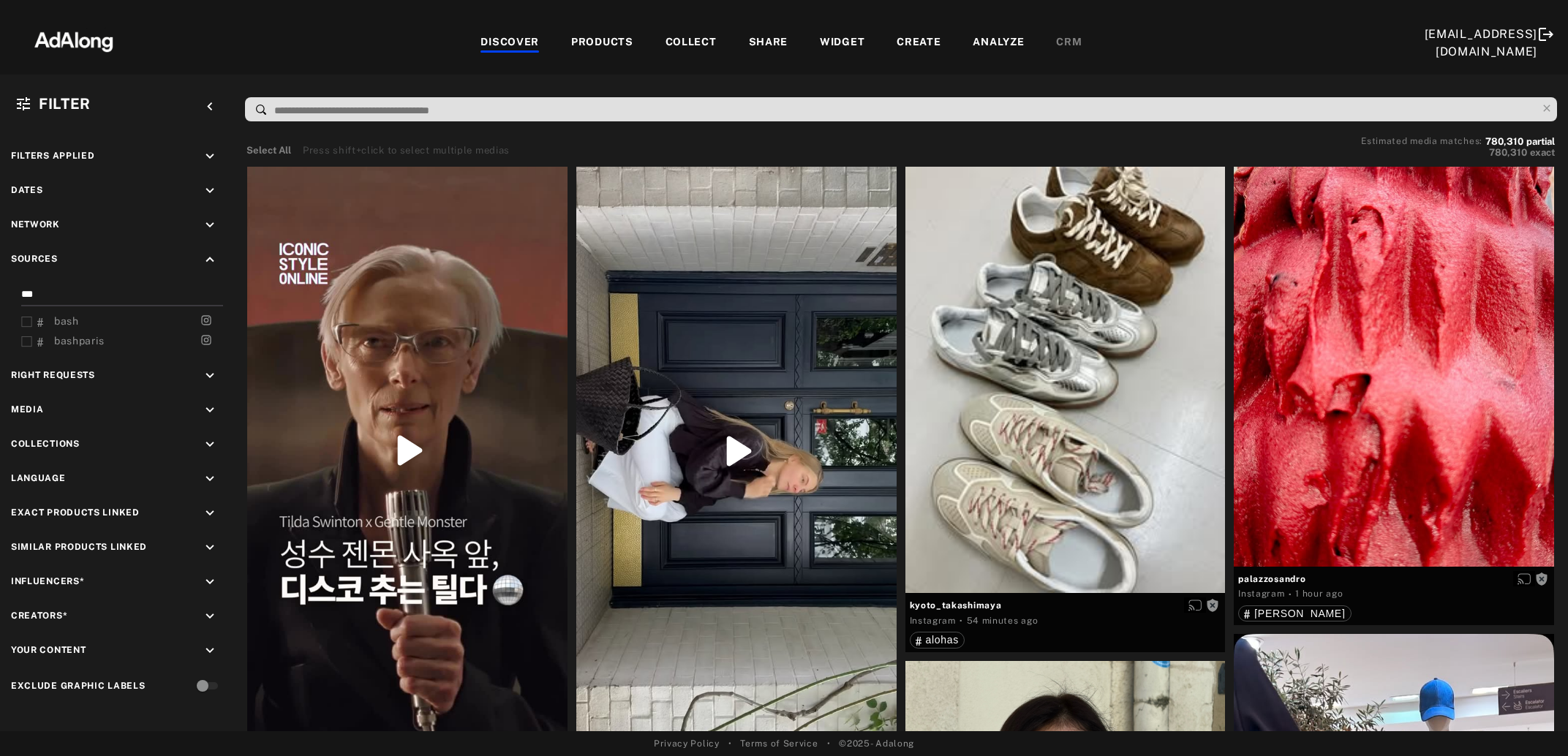
click at [24, 323] on icon at bounding box center [27, 322] width 11 height 11
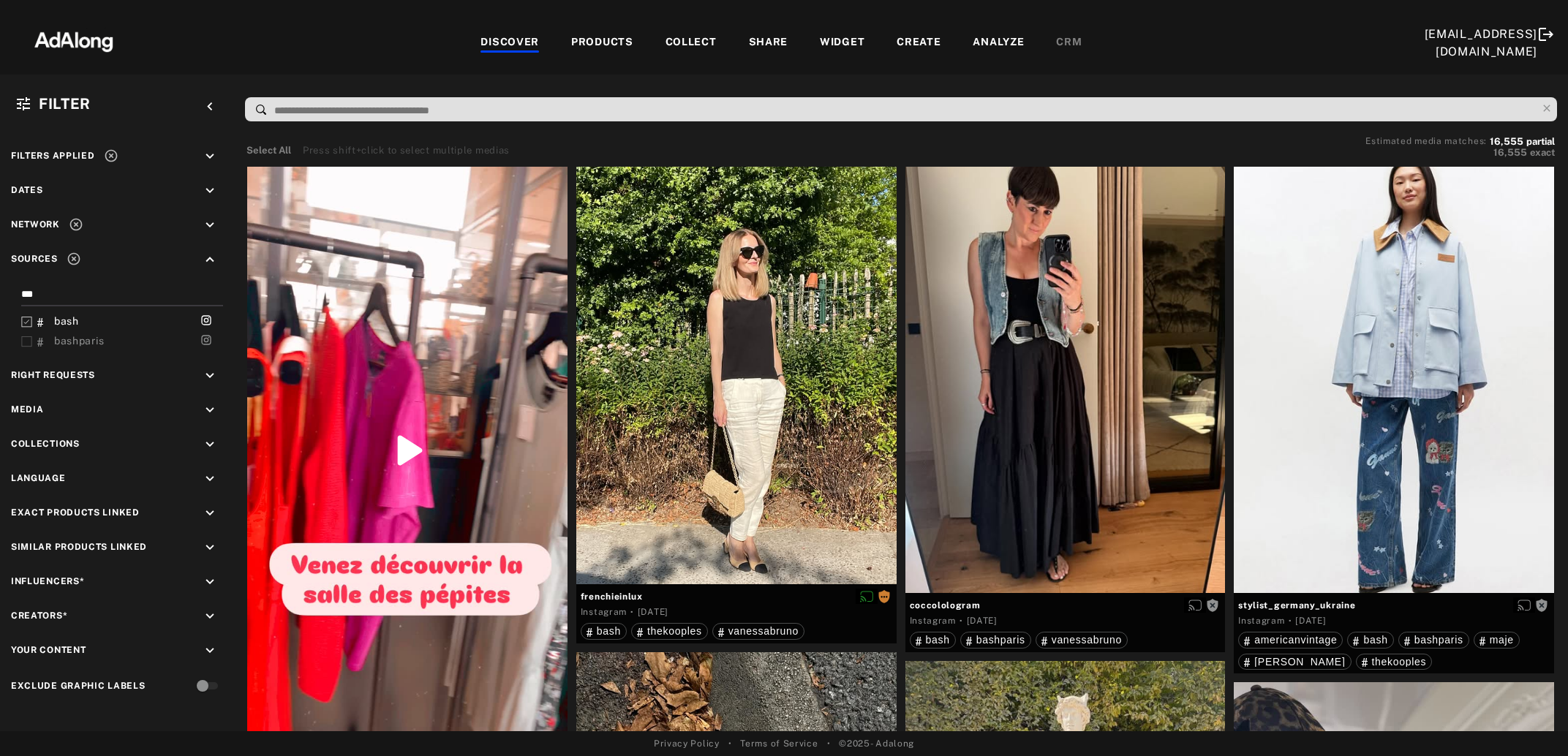
click at [34, 322] on div "bash" at bounding box center [122, 322] width 202 height 16
click at [29, 323] on icon at bounding box center [27, 322] width 11 height 11
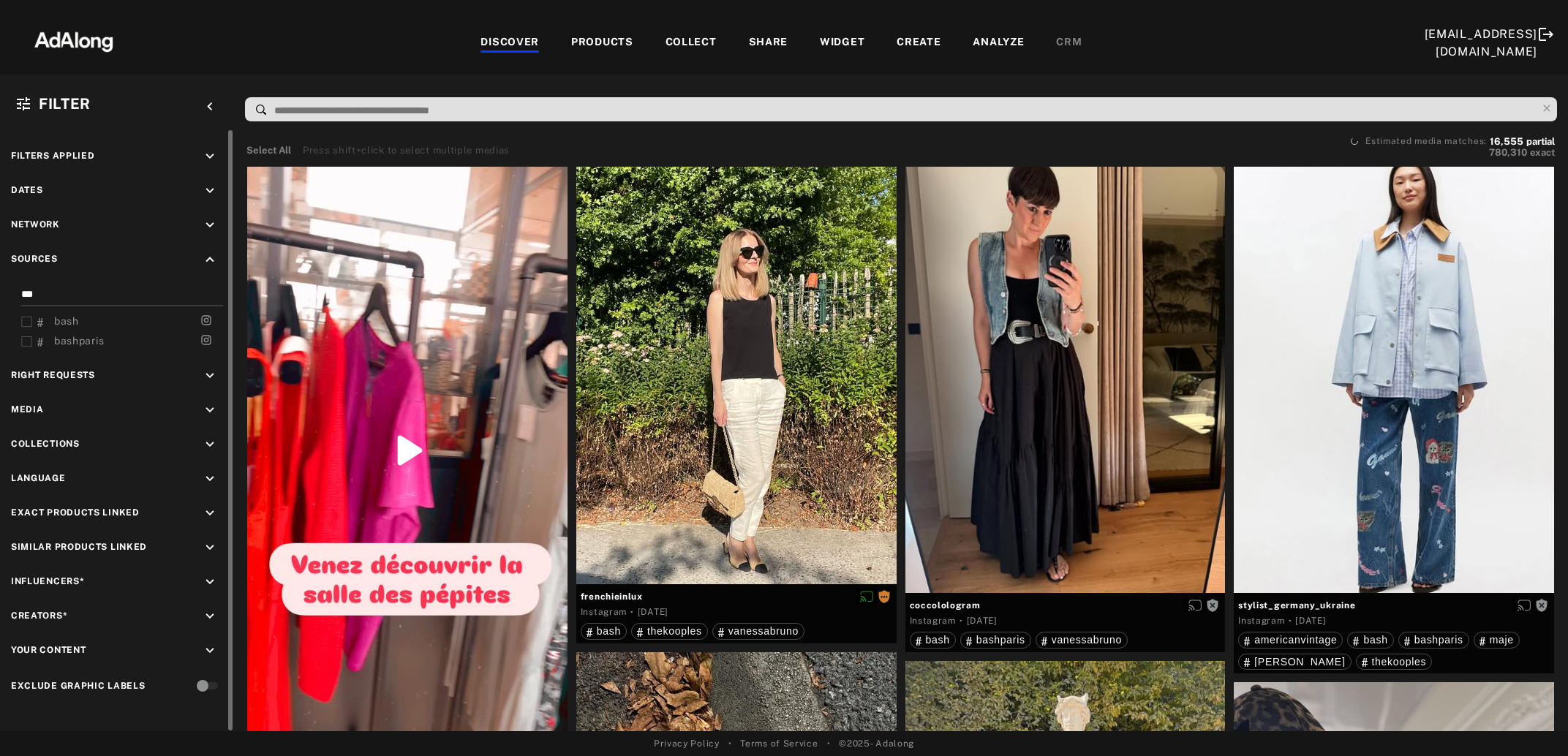
drag, startPoint x: 52, startPoint y: 291, endPoint x: 6, endPoint y: 291, distance: 46.0
click at [21, 291] on input "***" at bounding box center [119, 296] width 196 height 20
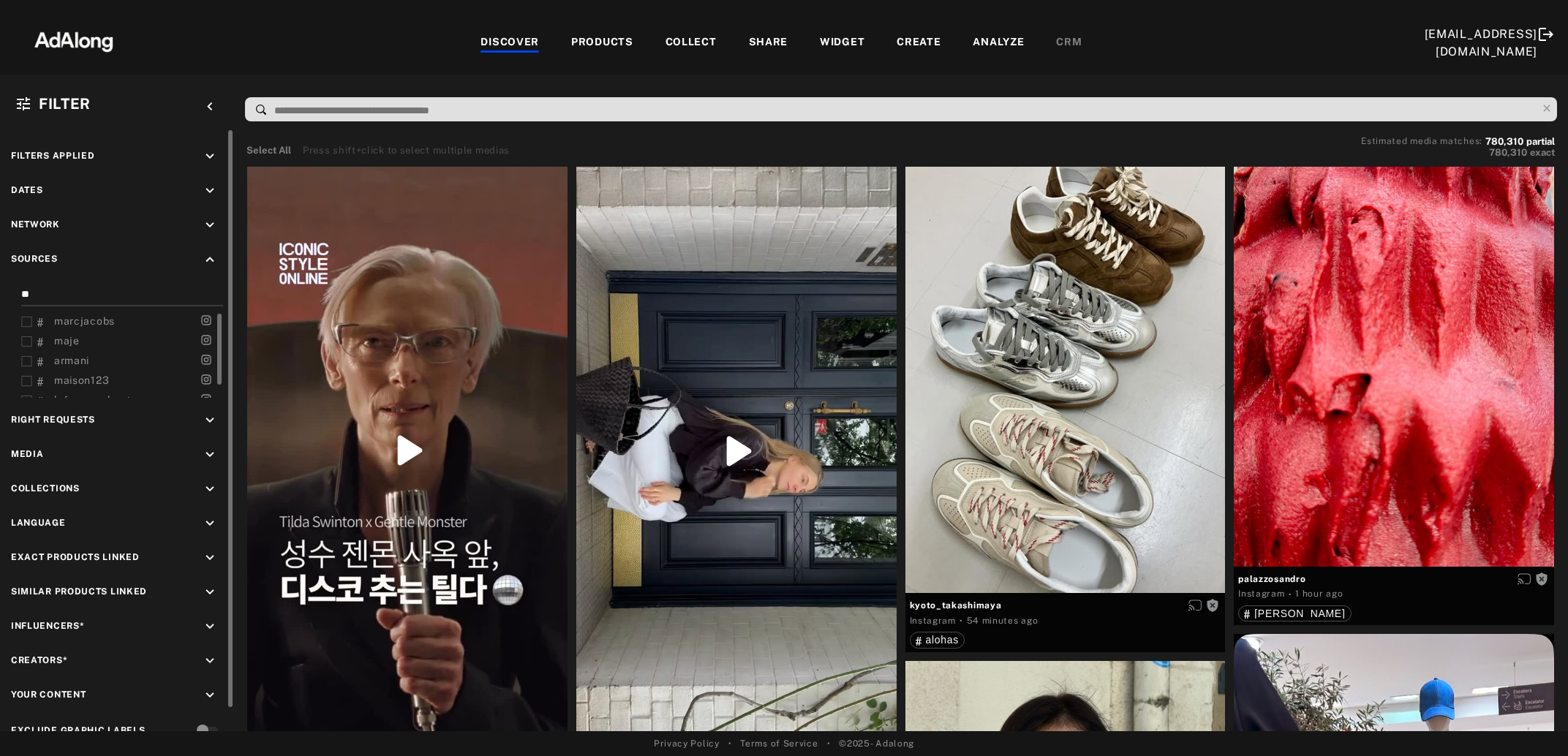
type input "**"
click at [72, 341] on span "maje" at bounding box center [67, 341] width 26 height 12
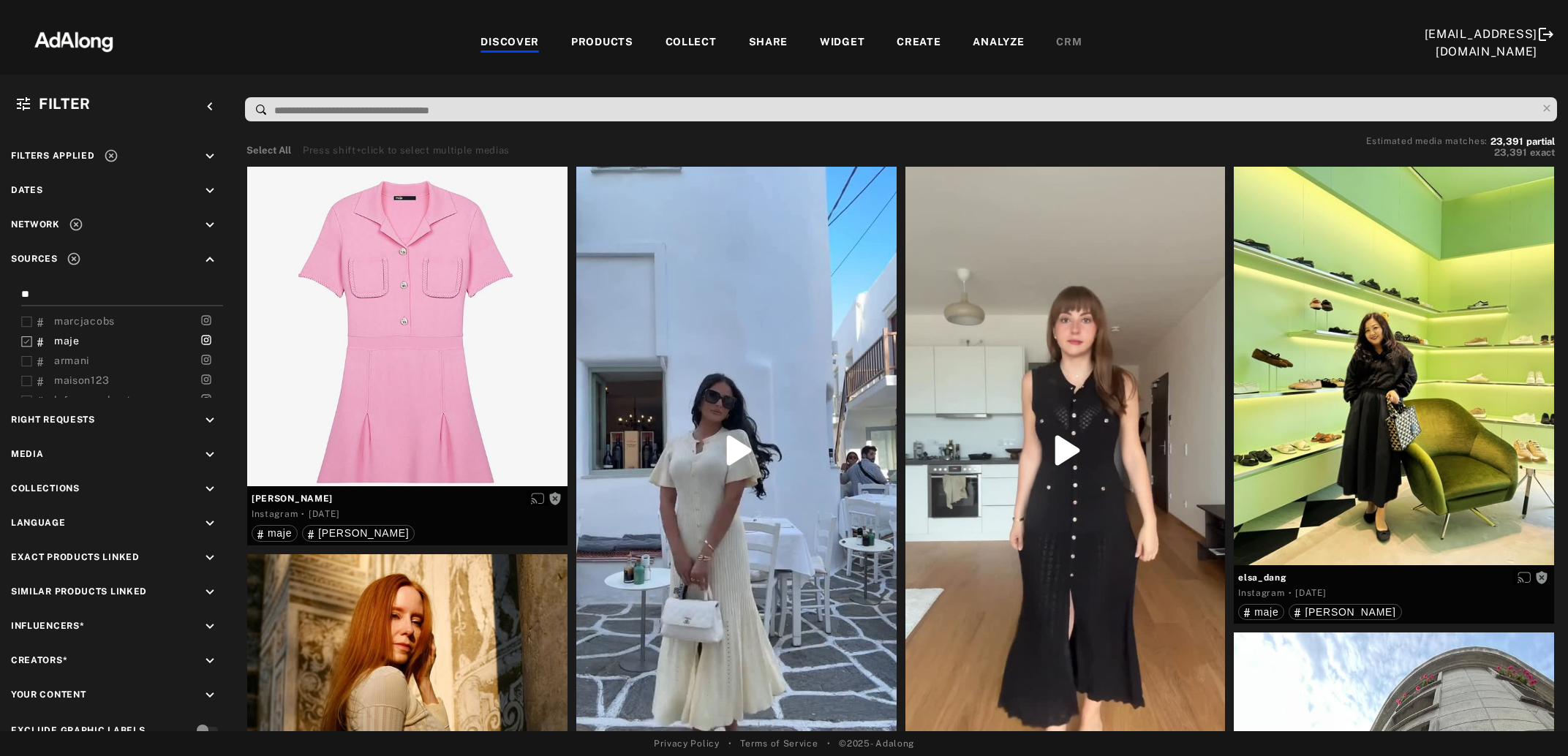
click at [110, 156] on icon at bounding box center [111, 156] width 13 height 13
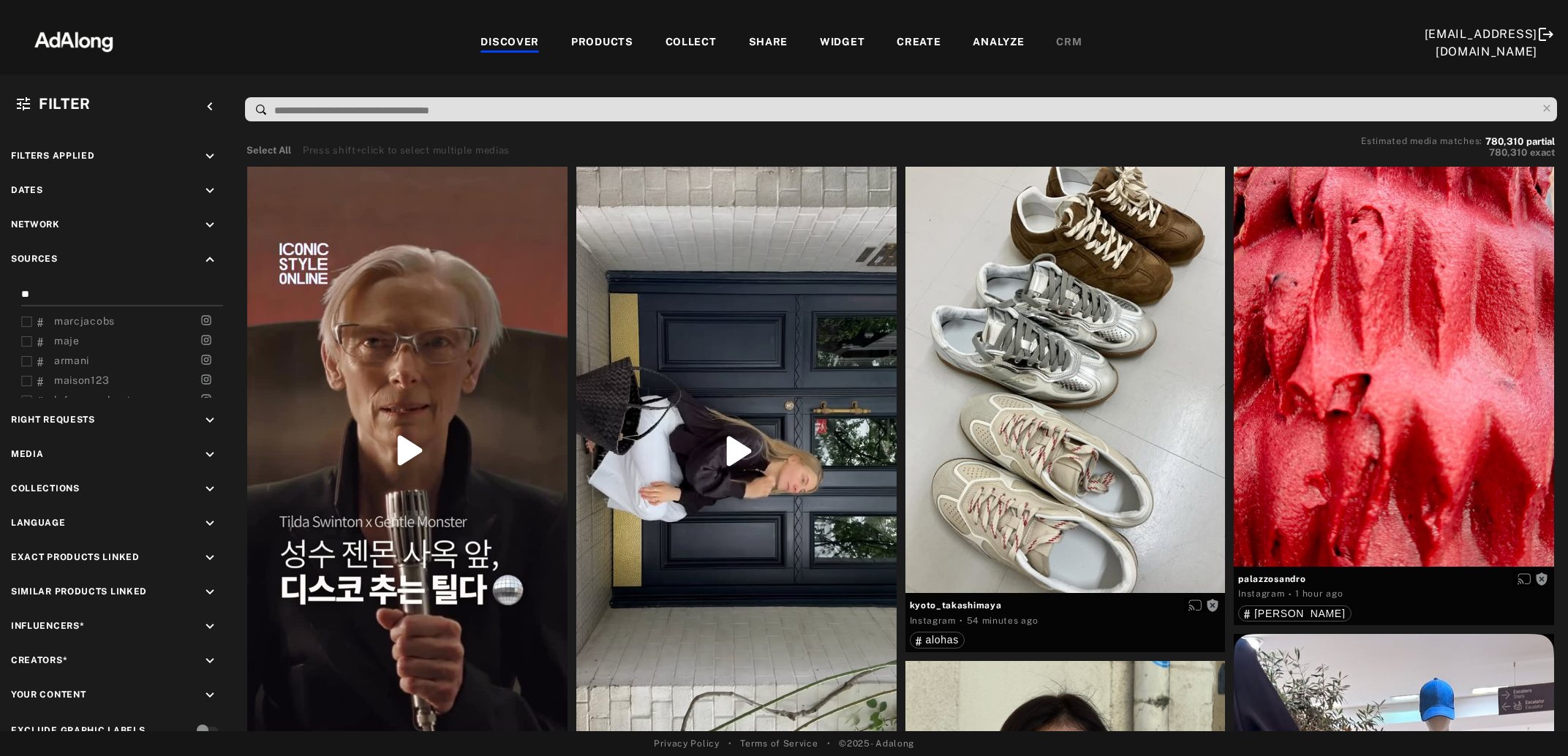
click at [677, 39] on div "COLLECT" at bounding box center [691, 43] width 51 height 17
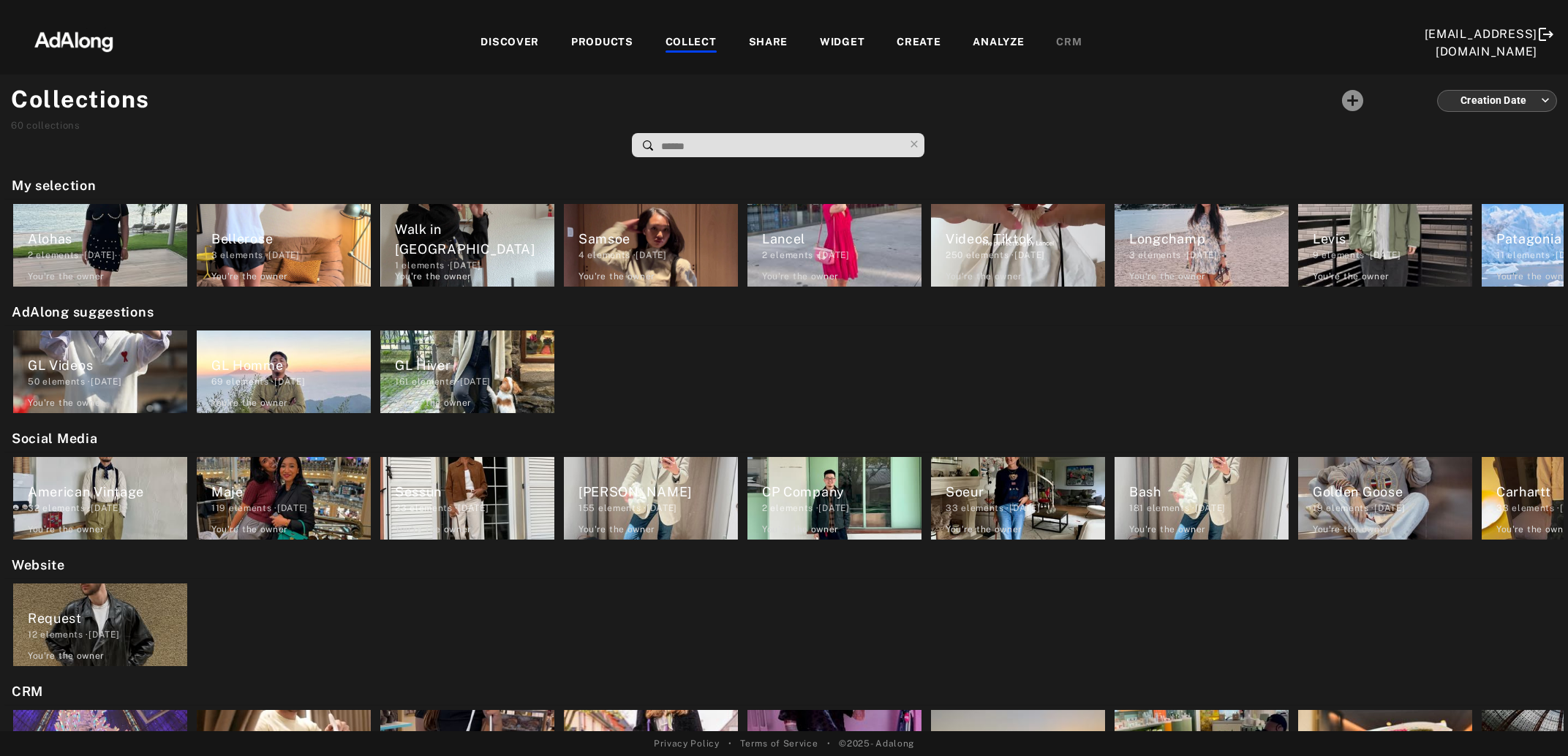
click at [497, 46] on div "DISCOVER" at bounding box center [509, 43] width 58 height 17
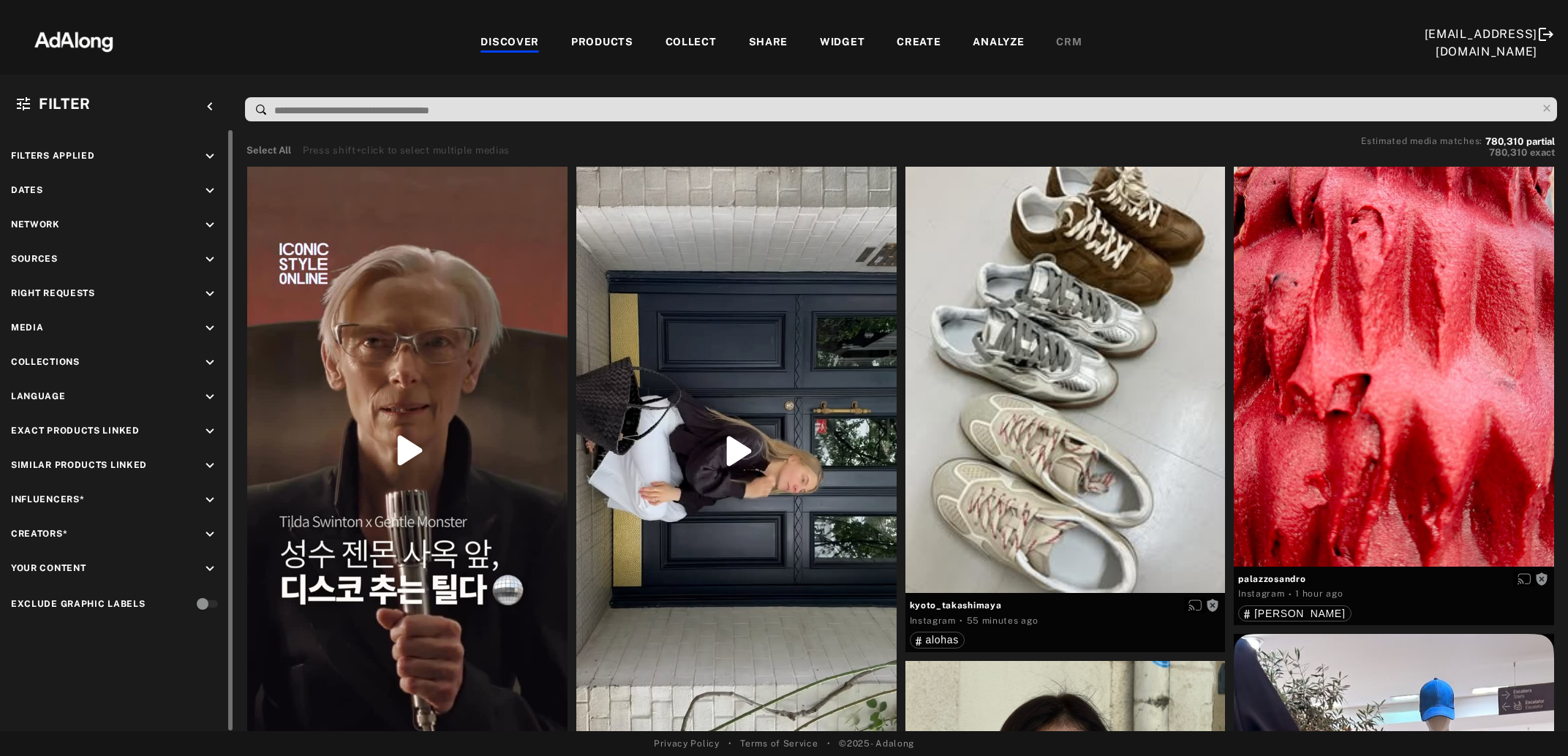
click at [214, 294] on icon "keyboard_arrow_down" at bounding box center [209, 293] width 16 height 16
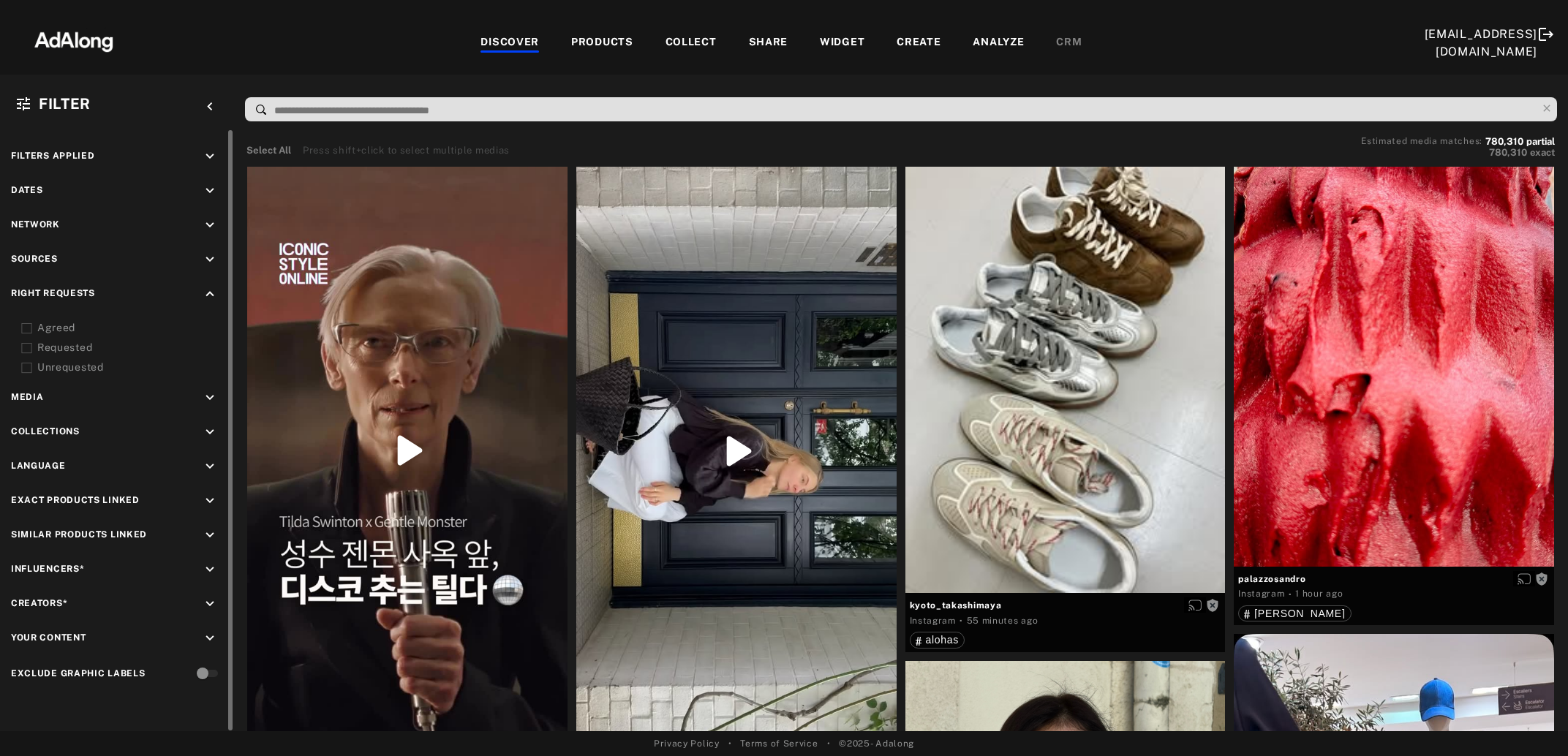
click at [21, 325] on icon at bounding box center [27, 329] width 11 height 11
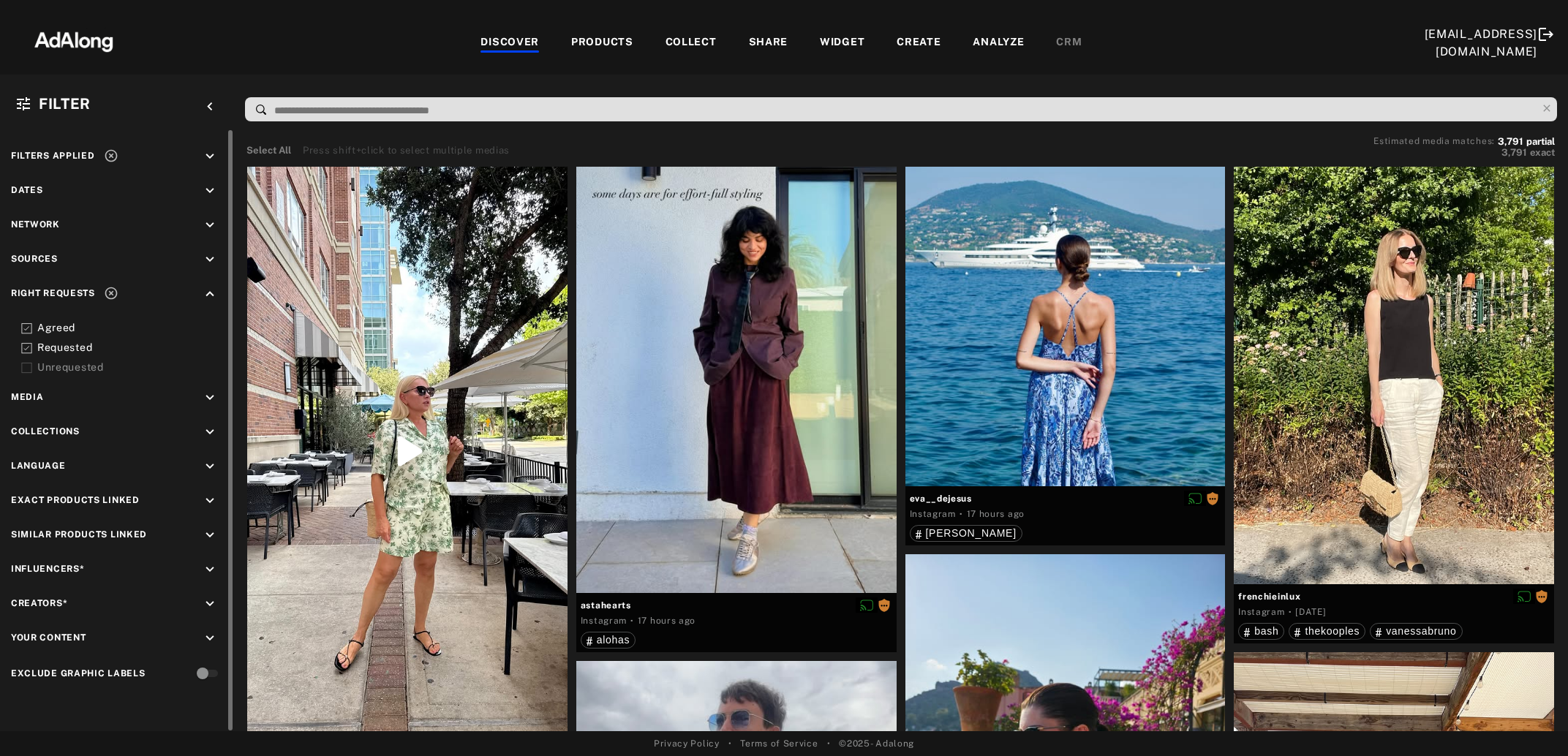
click at [108, 159] on icon at bounding box center [111, 156] width 15 height 15
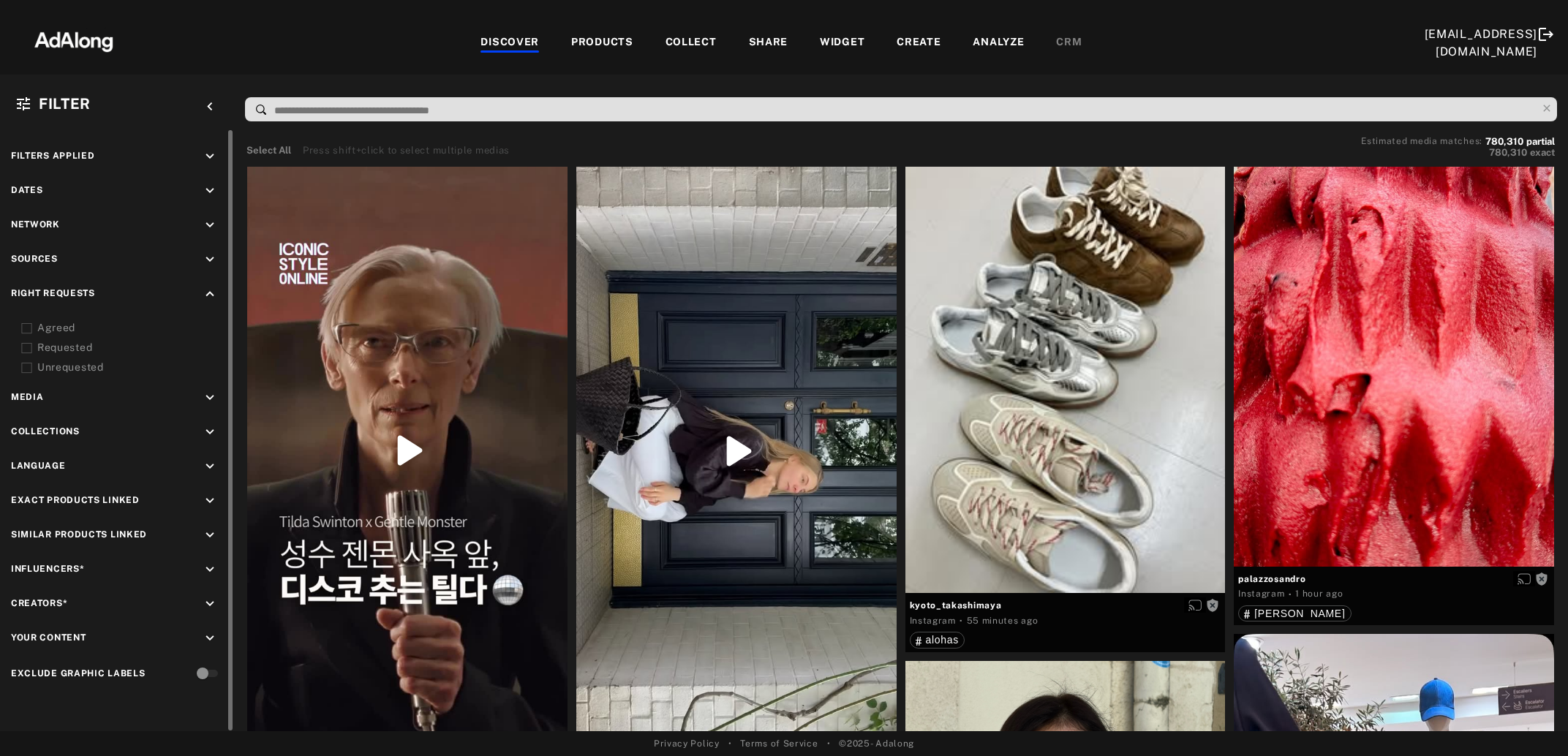
click at [211, 260] on icon "keyboard_arrow_down" at bounding box center [209, 260] width 16 height 16
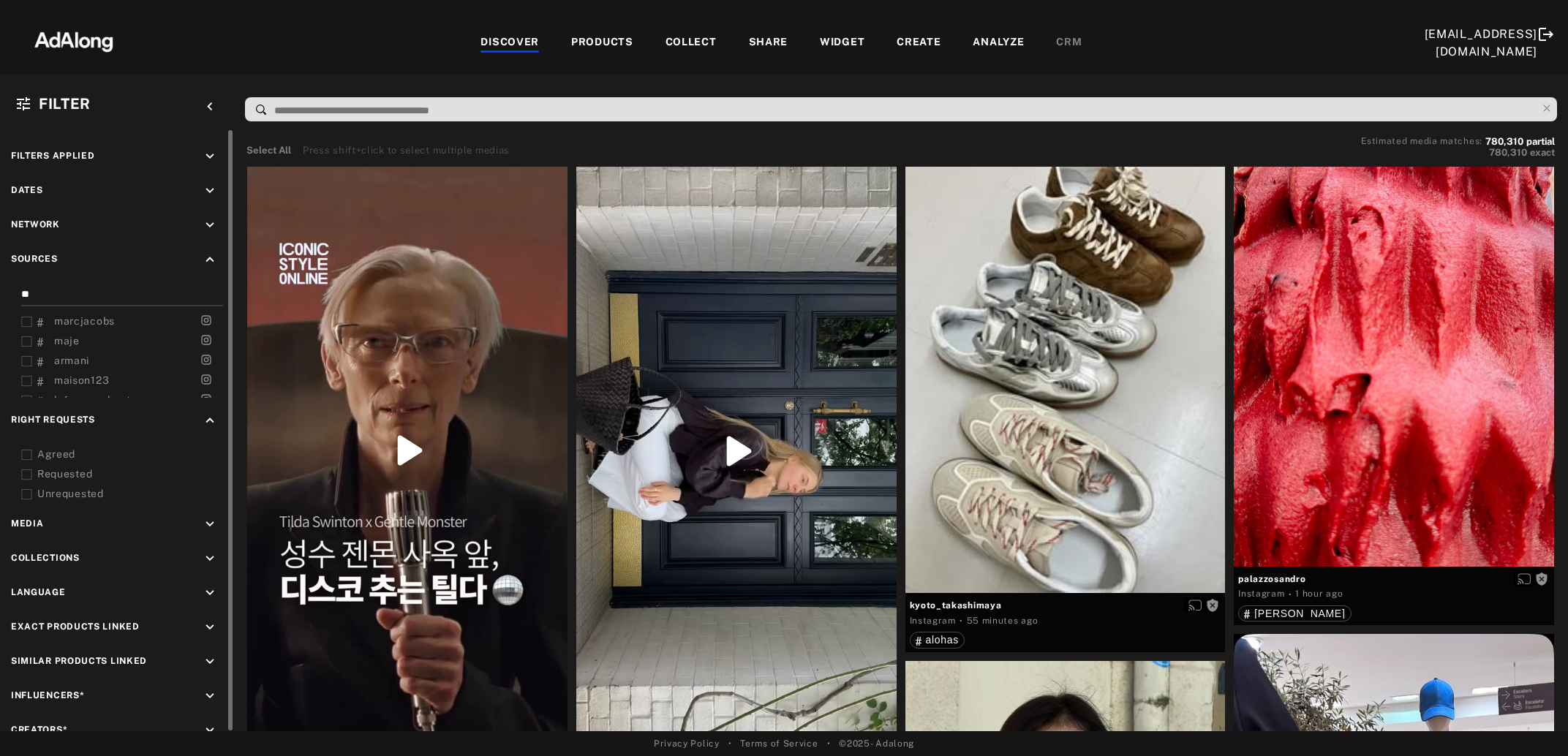
drag, startPoint x: 90, startPoint y: 285, endPoint x: 0, endPoint y: 300, distance: 91.2
click at [21, 300] on input "**" at bounding box center [119, 296] width 196 height 20
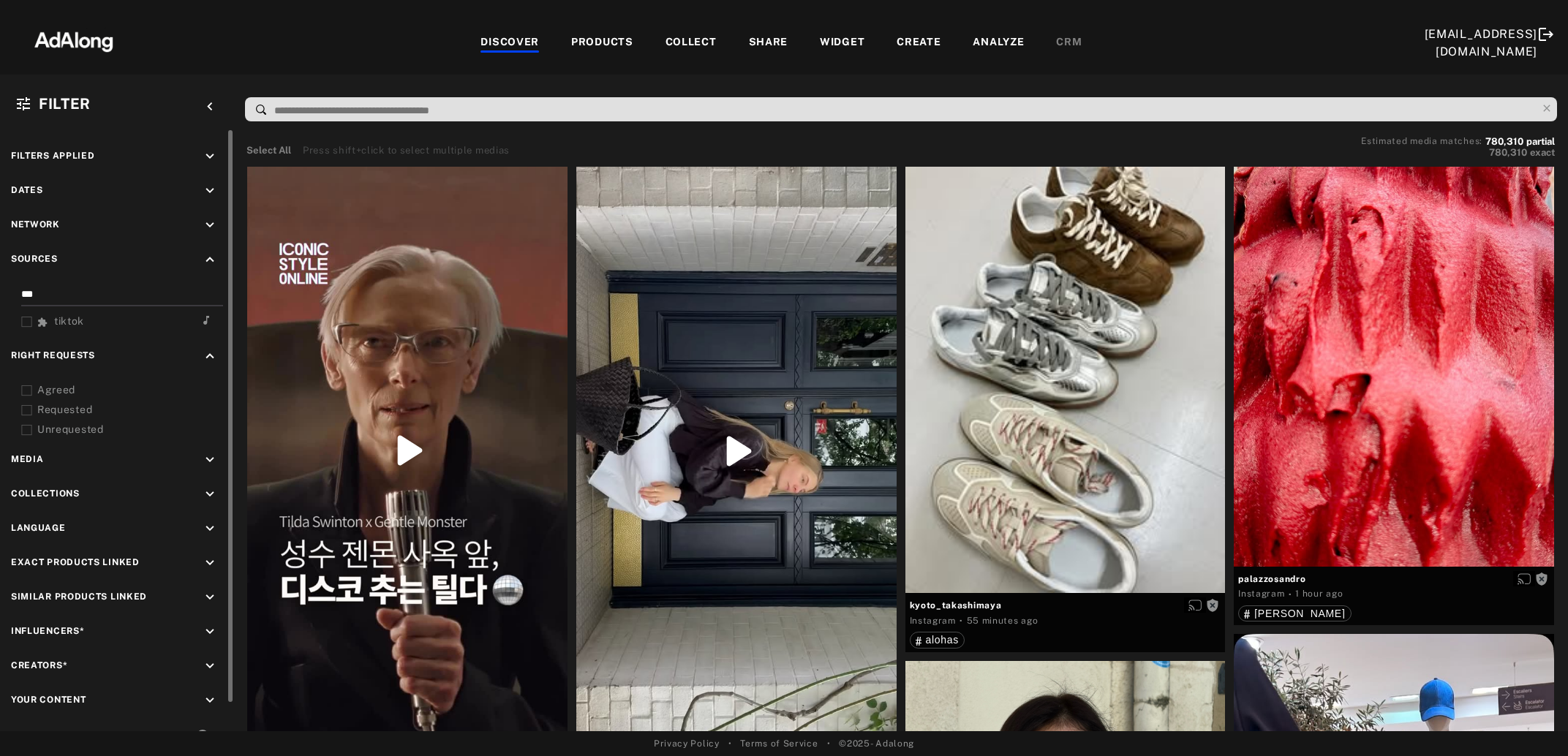
type input "***"
click at [27, 322] on icon at bounding box center [27, 322] width 11 height 11
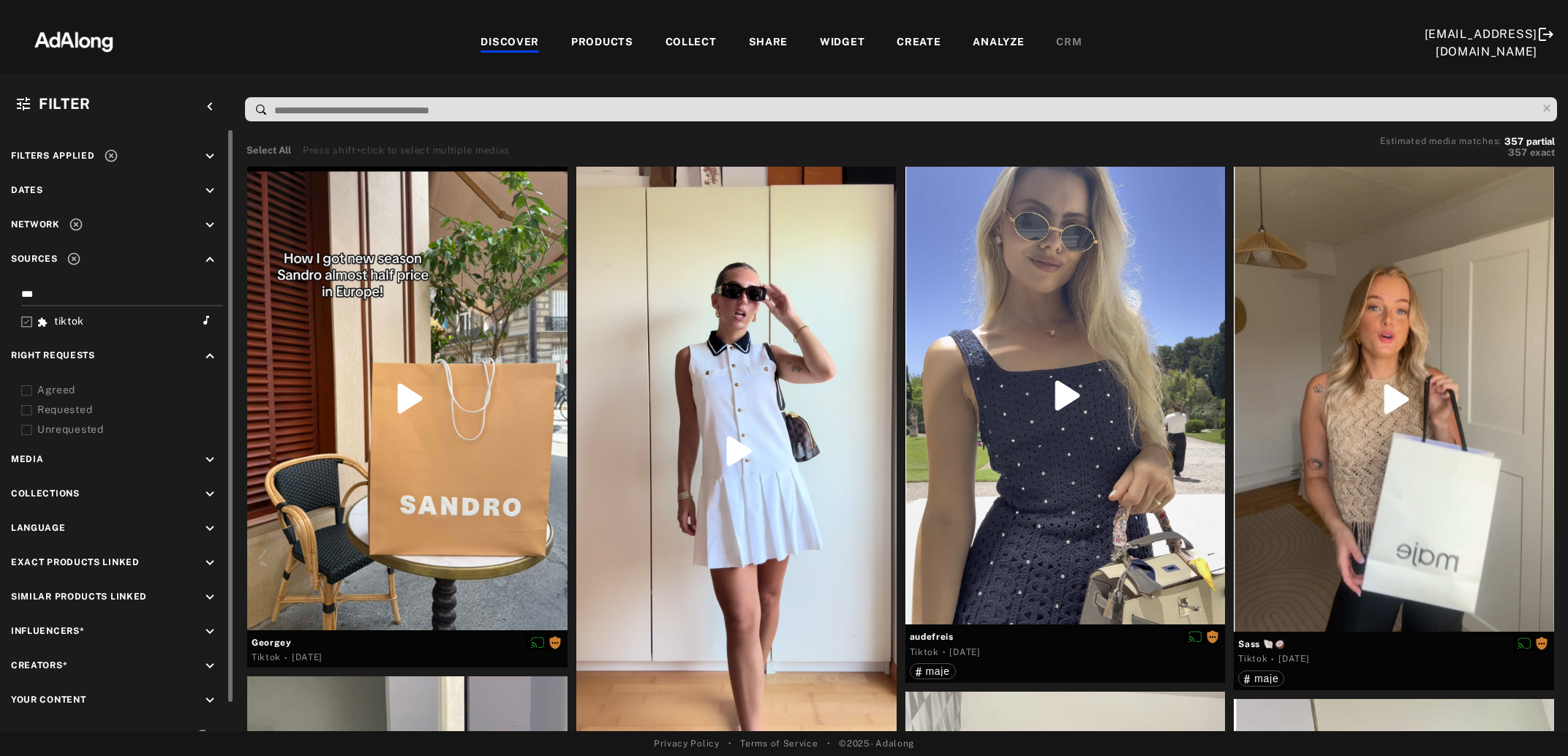
click at [33, 373] on div "Right Requests keyboard_arrow_up Agreed Requested Unrequested" at bounding box center [116, 392] width 212 height 89
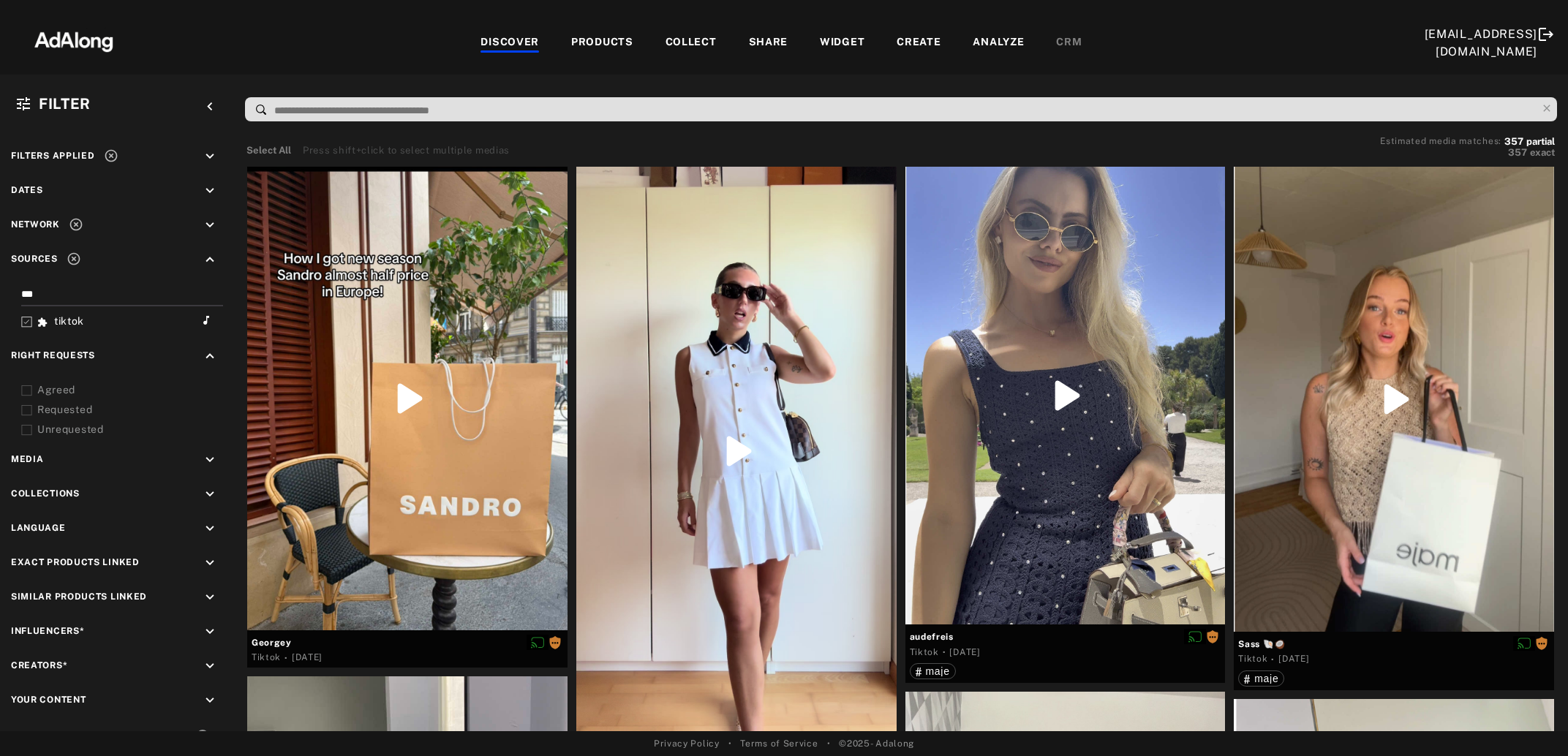
click at [26, 390] on icon at bounding box center [27, 391] width 11 height 11
